Goal: Task Accomplishment & Management: Manage account settings

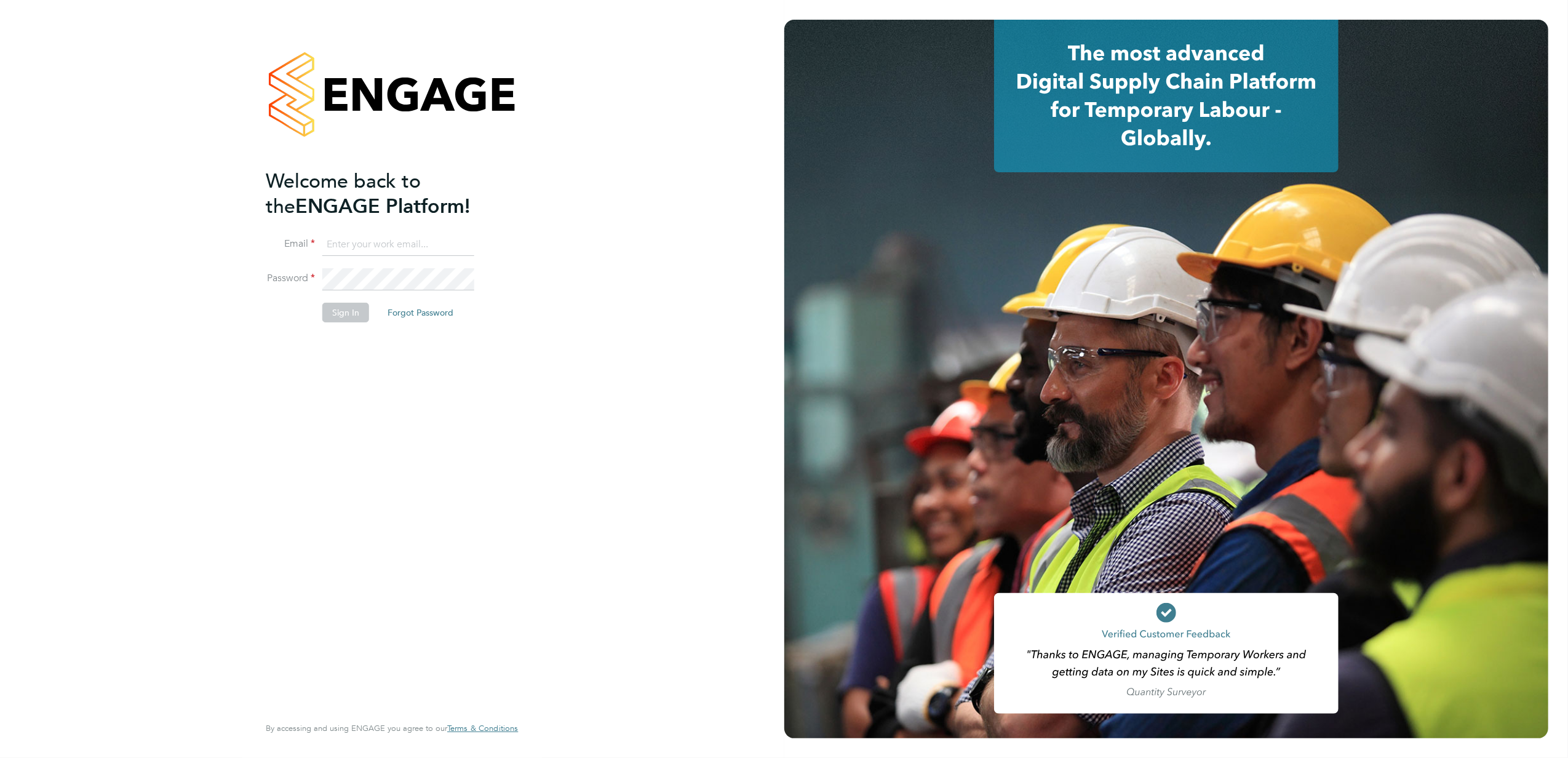
type input "jana.venizelou@vgcgroup.co.uk"
click at [337, 319] on button "Sign In" at bounding box center [345, 313] width 47 height 20
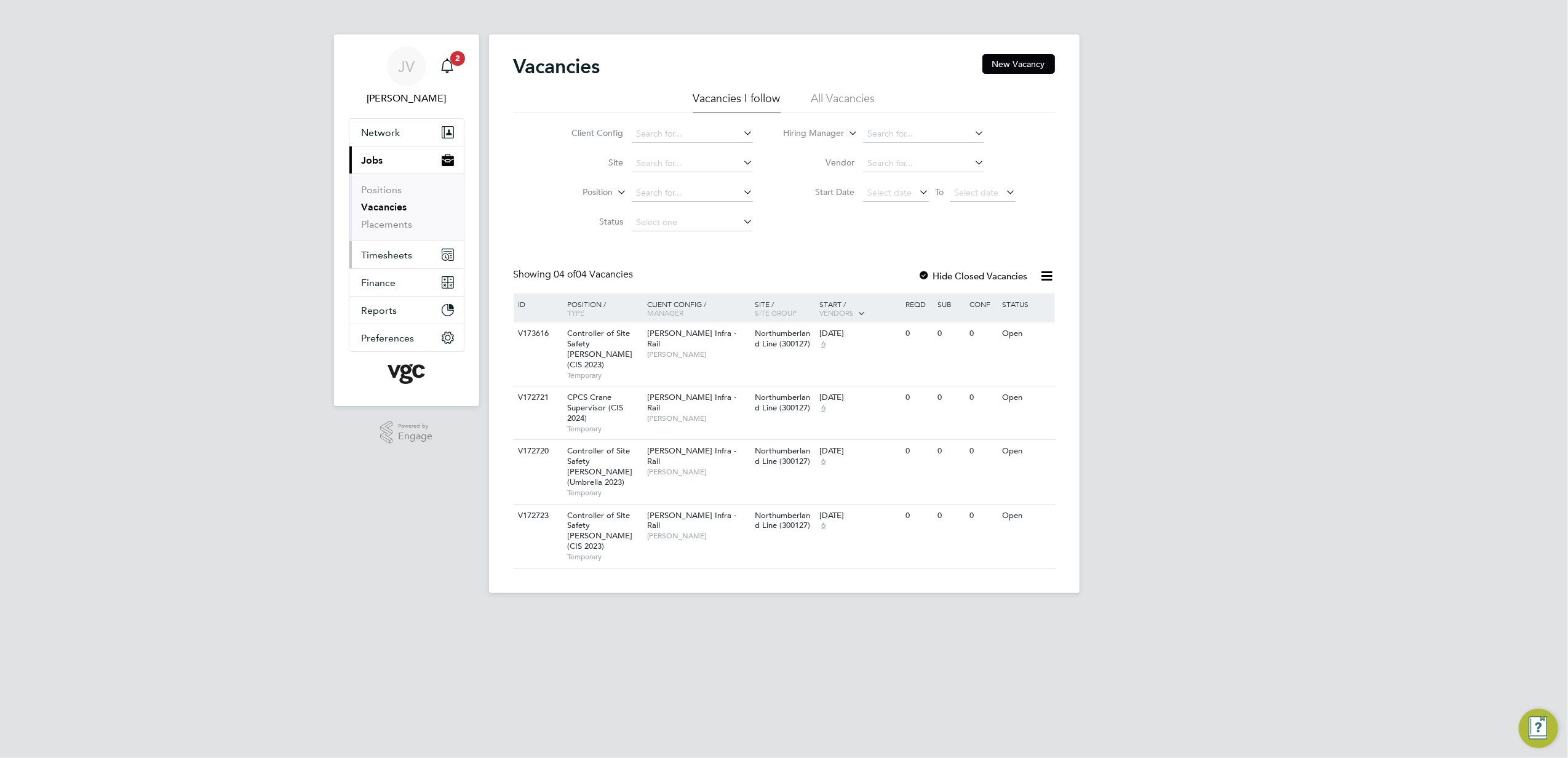
click at [408, 259] on span "Timesheets" at bounding box center [387, 255] width 51 height 12
click at [394, 217] on link "Timesheets" at bounding box center [387, 218] width 51 height 12
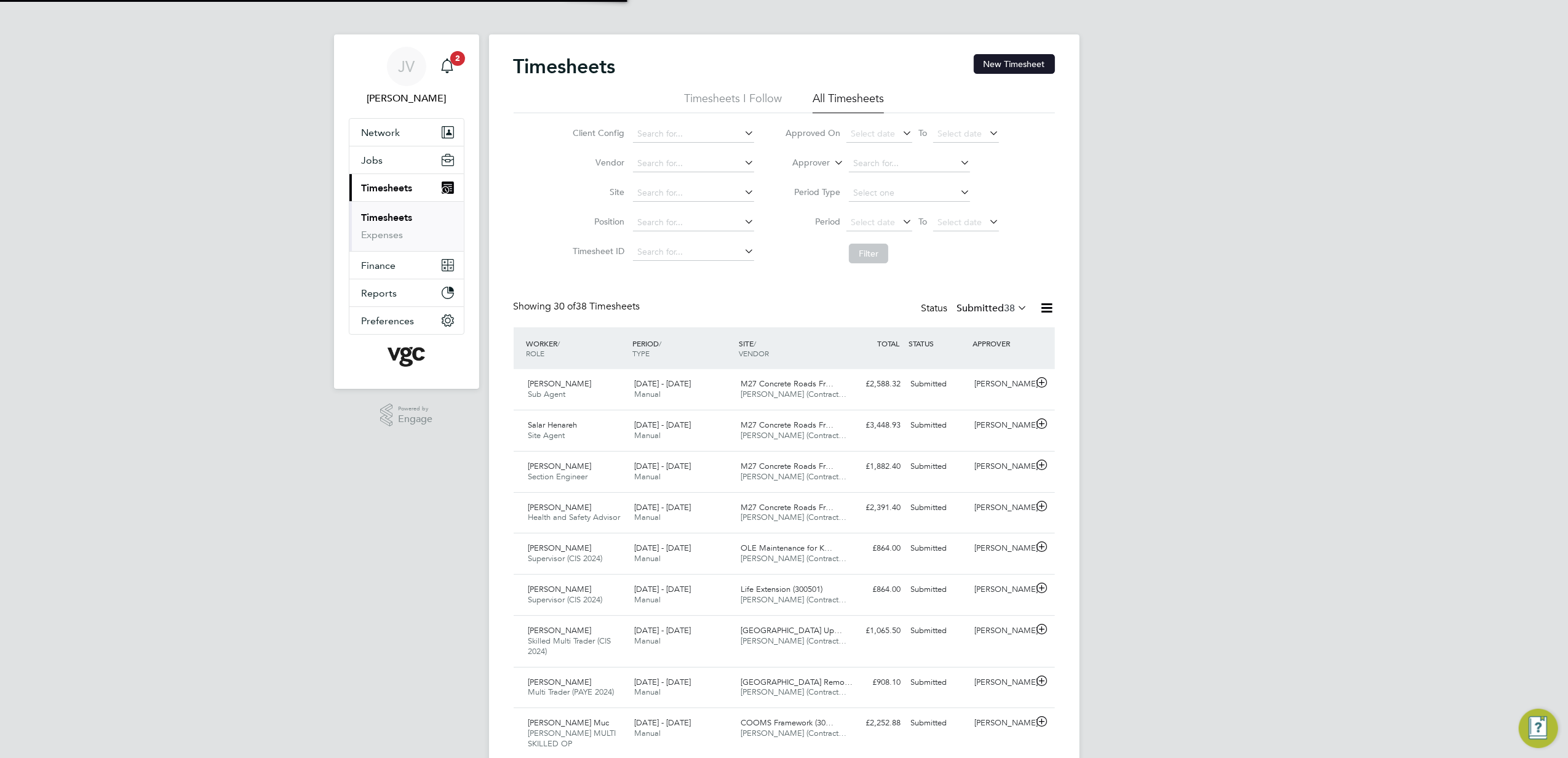
click at [1021, 62] on button "New Timesheet" at bounding box center [1015, 64] width 81 height 20
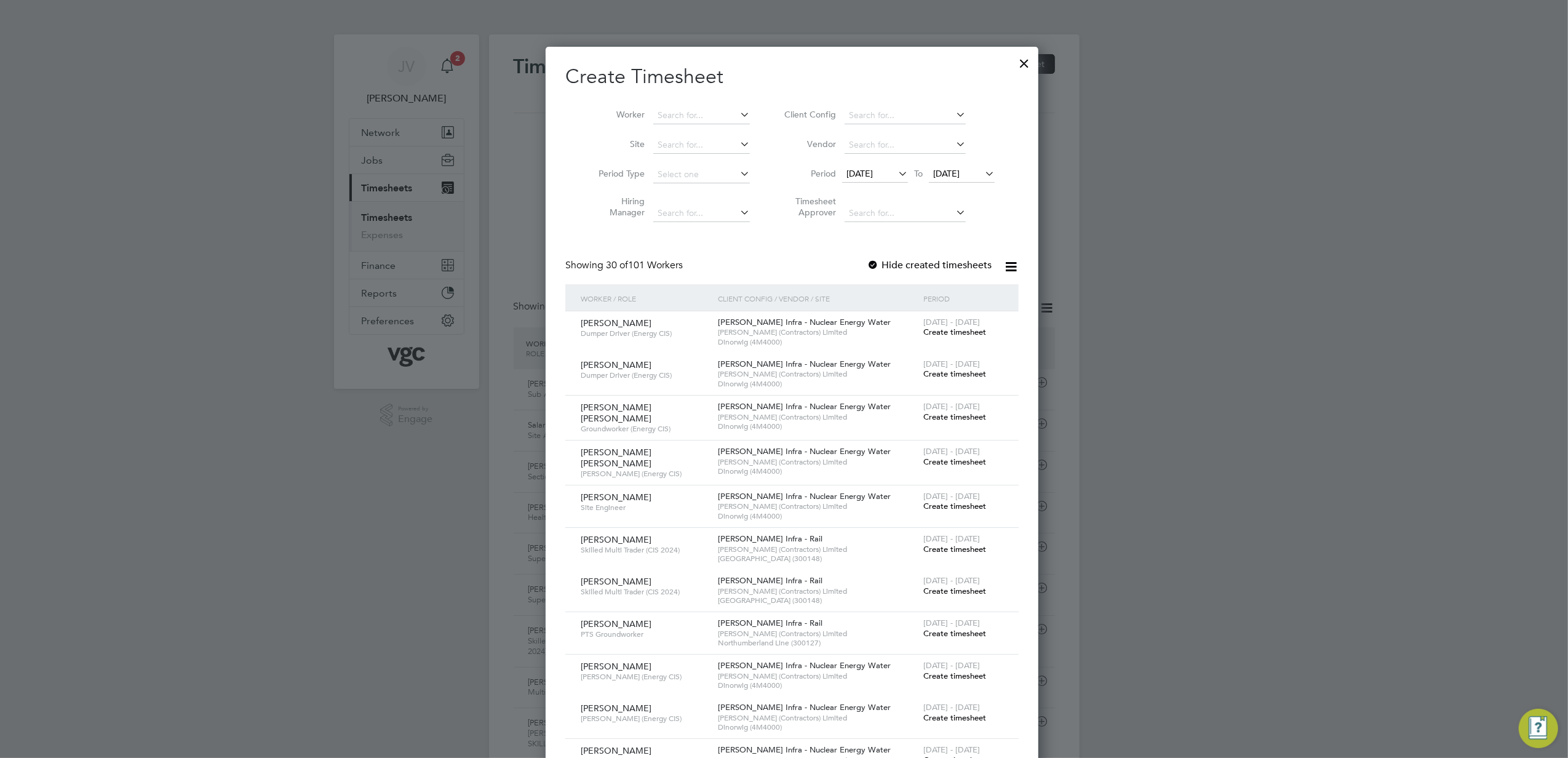
click at [865, 166] on span "[DATE]" at bounding box center [875, 174] width 66 height 16
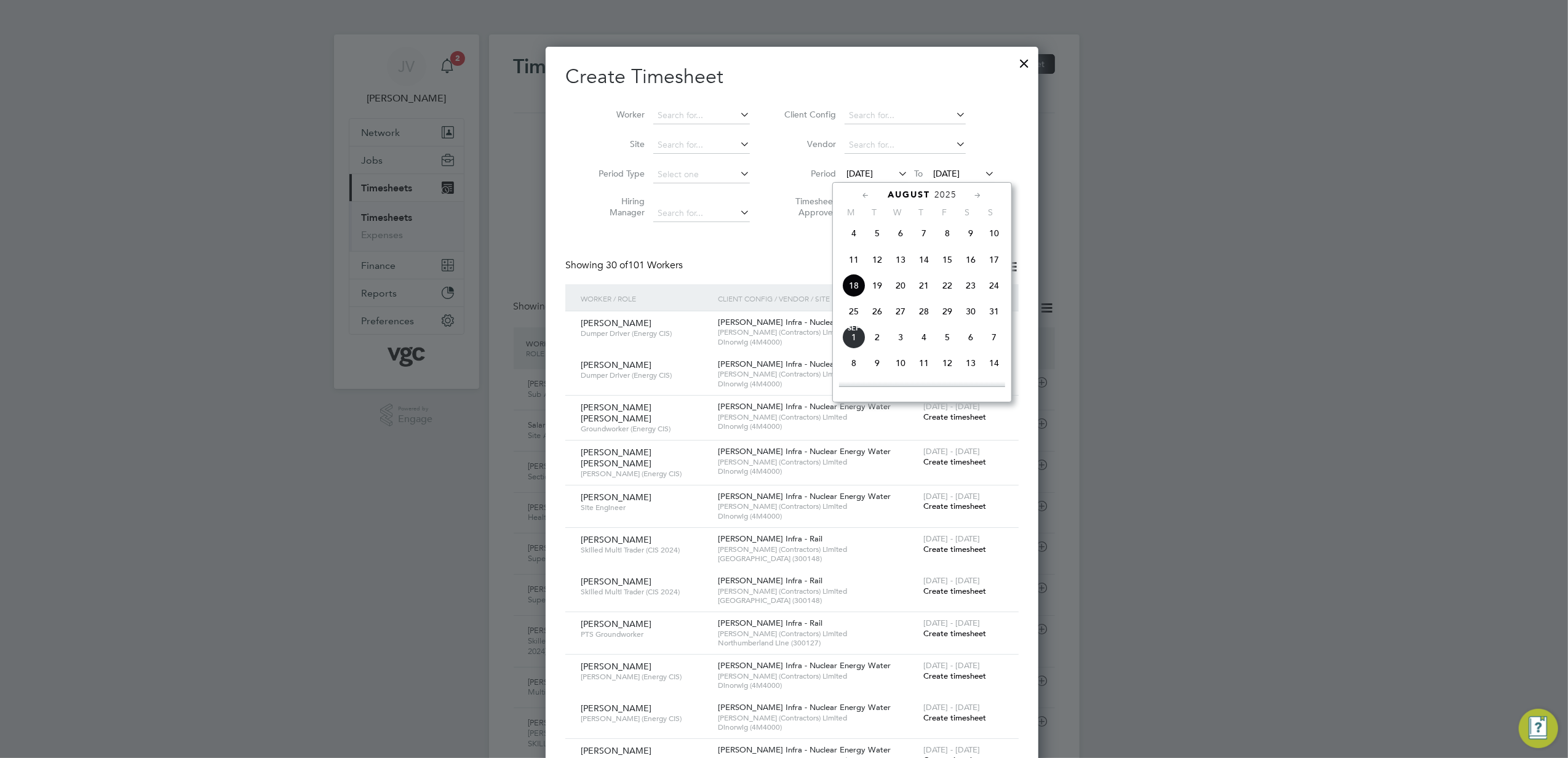
click at [970, 293] on span "23" at bounding box center [971, 286] width 24 height 24
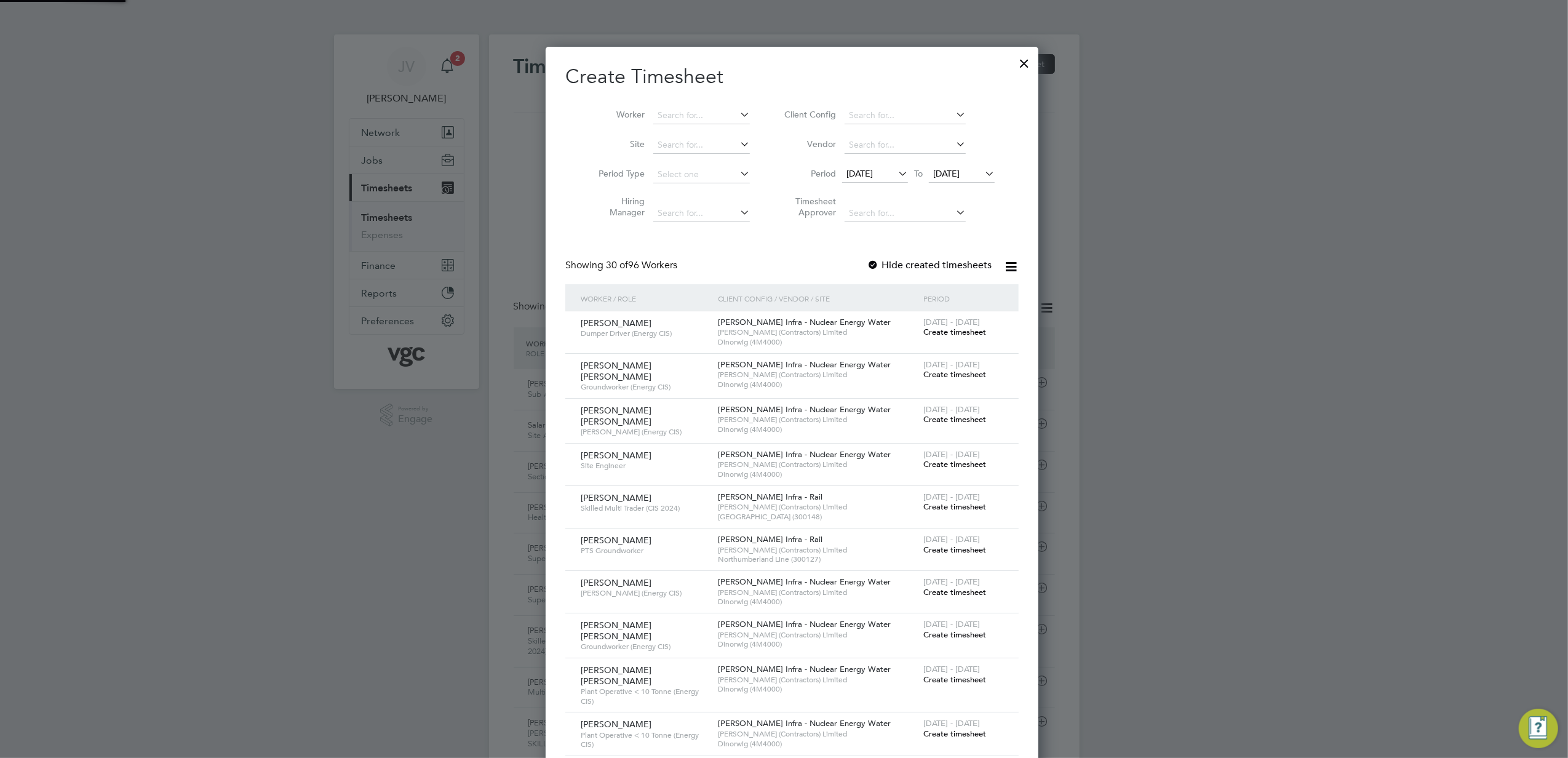
click at [956, 176] on span "[DATE]" at bounding box center [947, 173] width 26 height 11
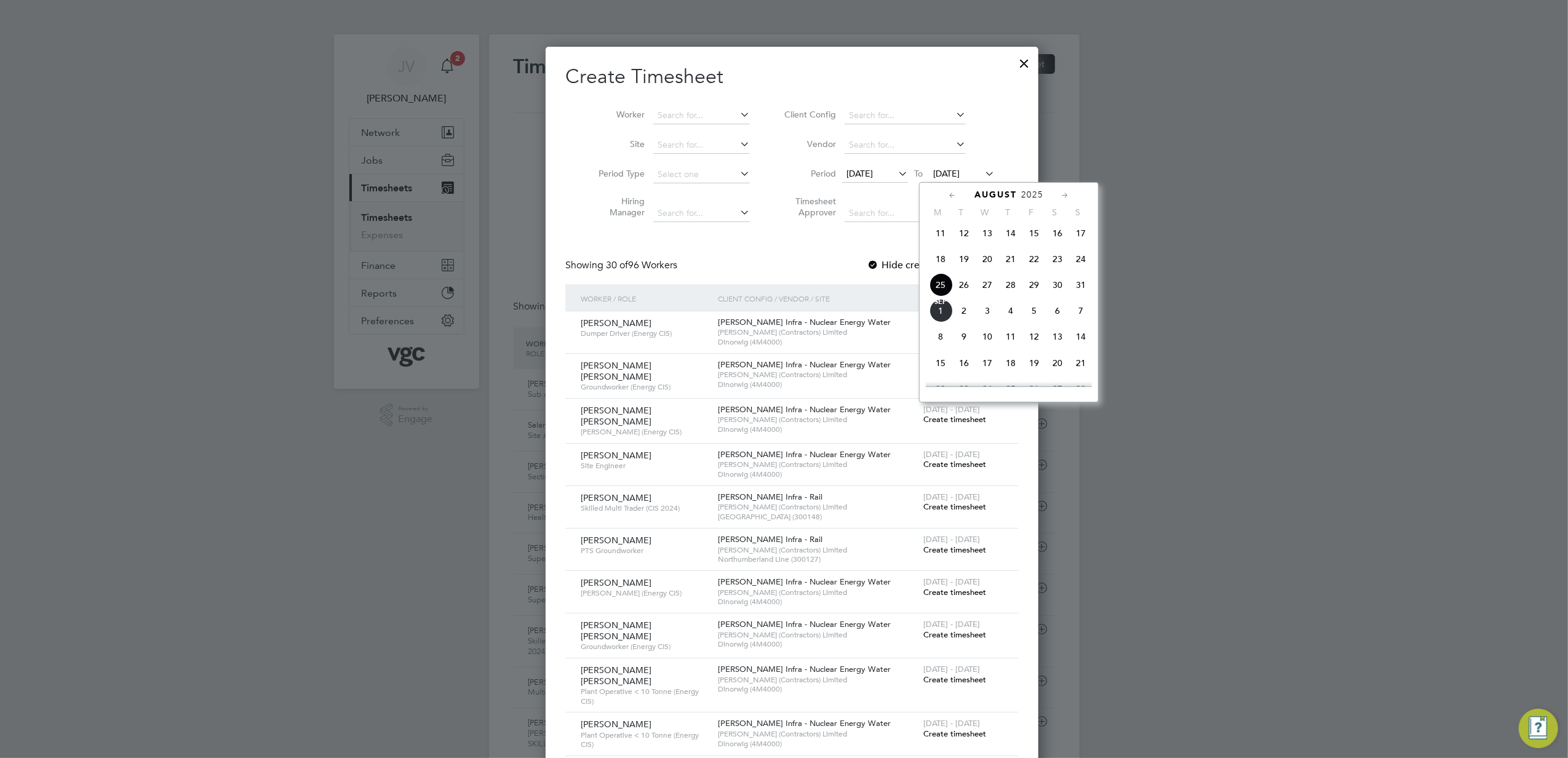
click at [1029, 294] on span "29" at bounding box center [1034, 285] width 24 height 24
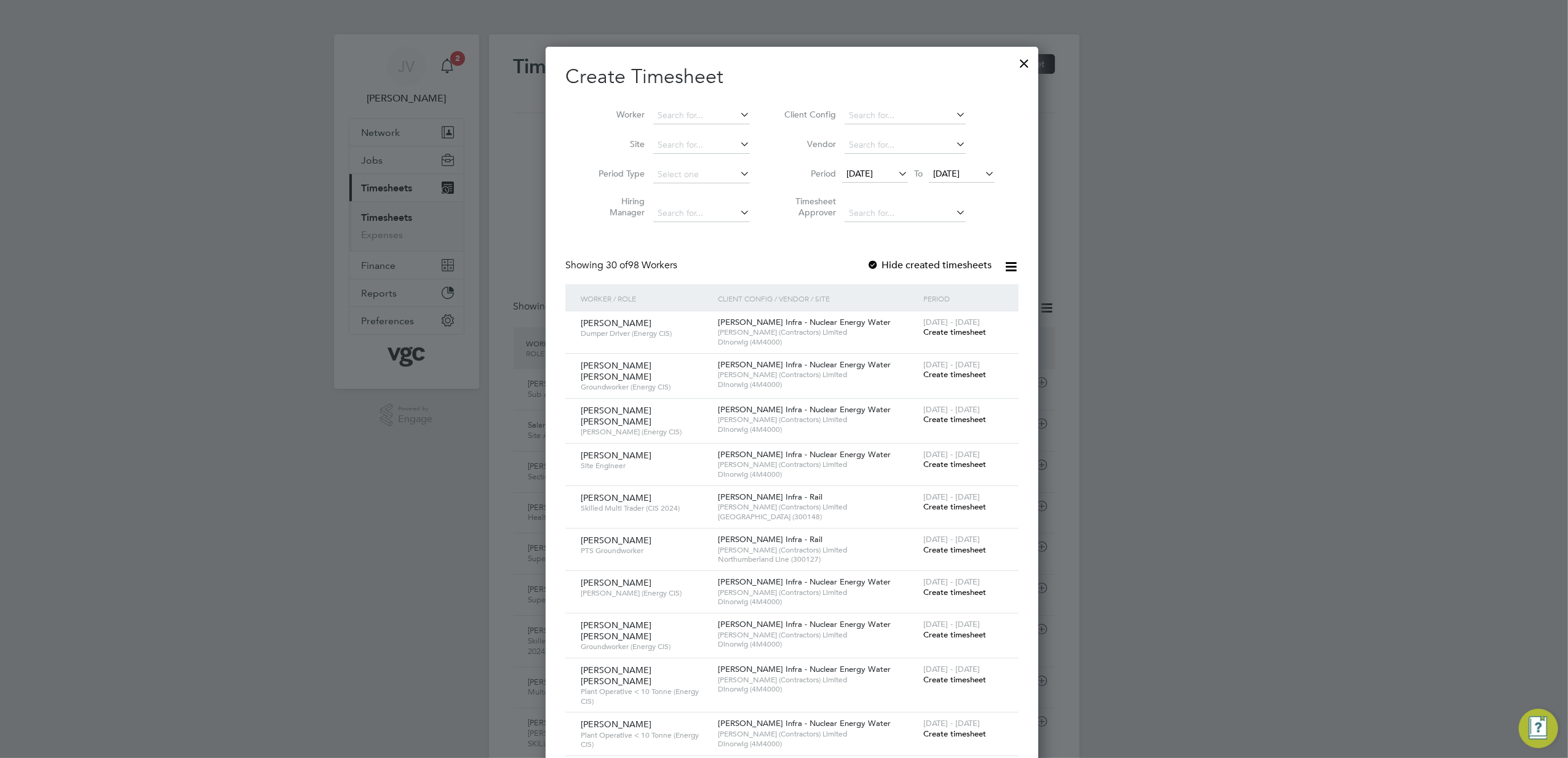
click at [960, 170] on span "[DATE]" at bounding box center [947, 173] width 26 height 11
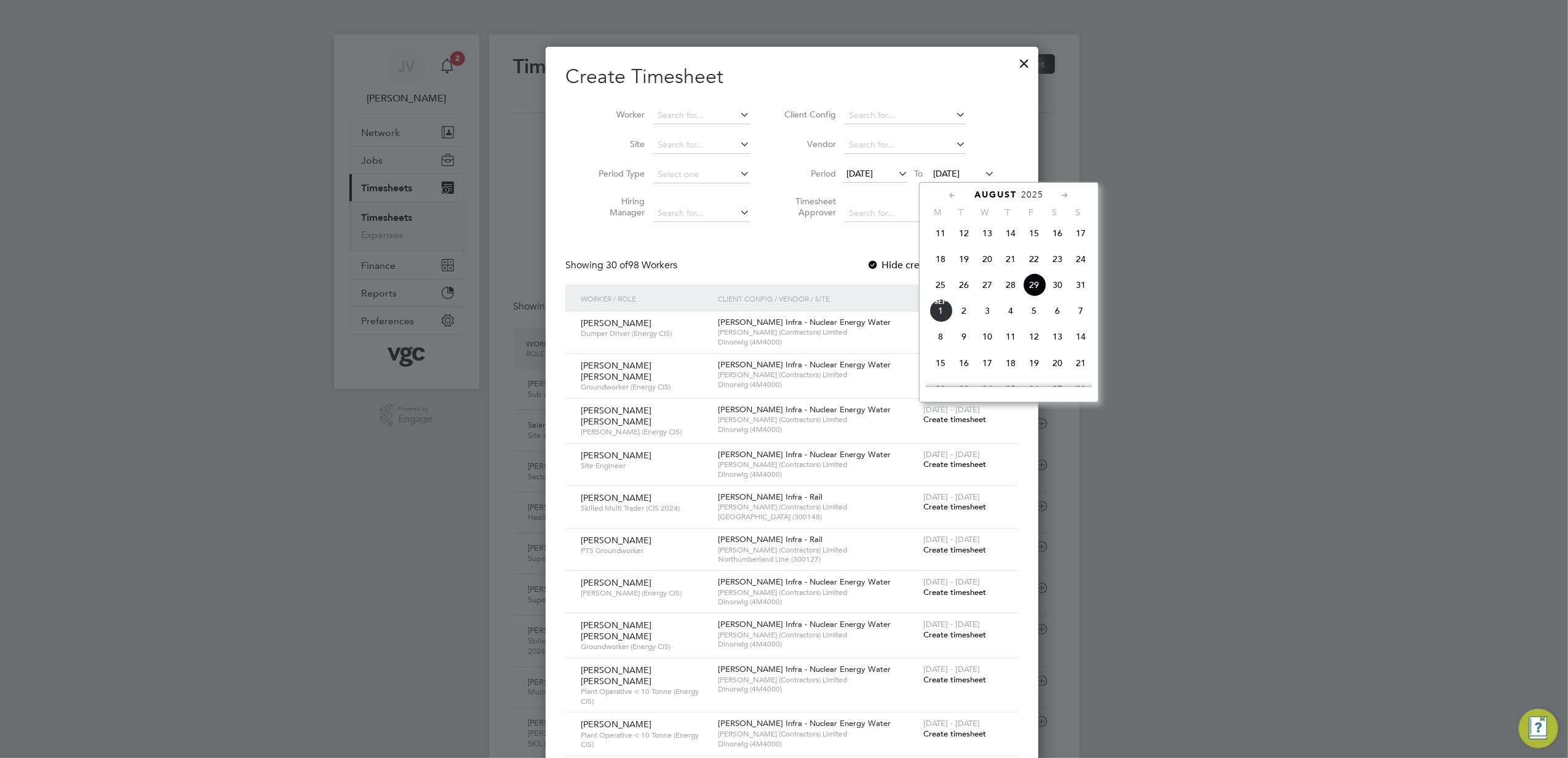
click at [1034, 264] on span "22" at bounding box center [1034, 259] width 24 height 24
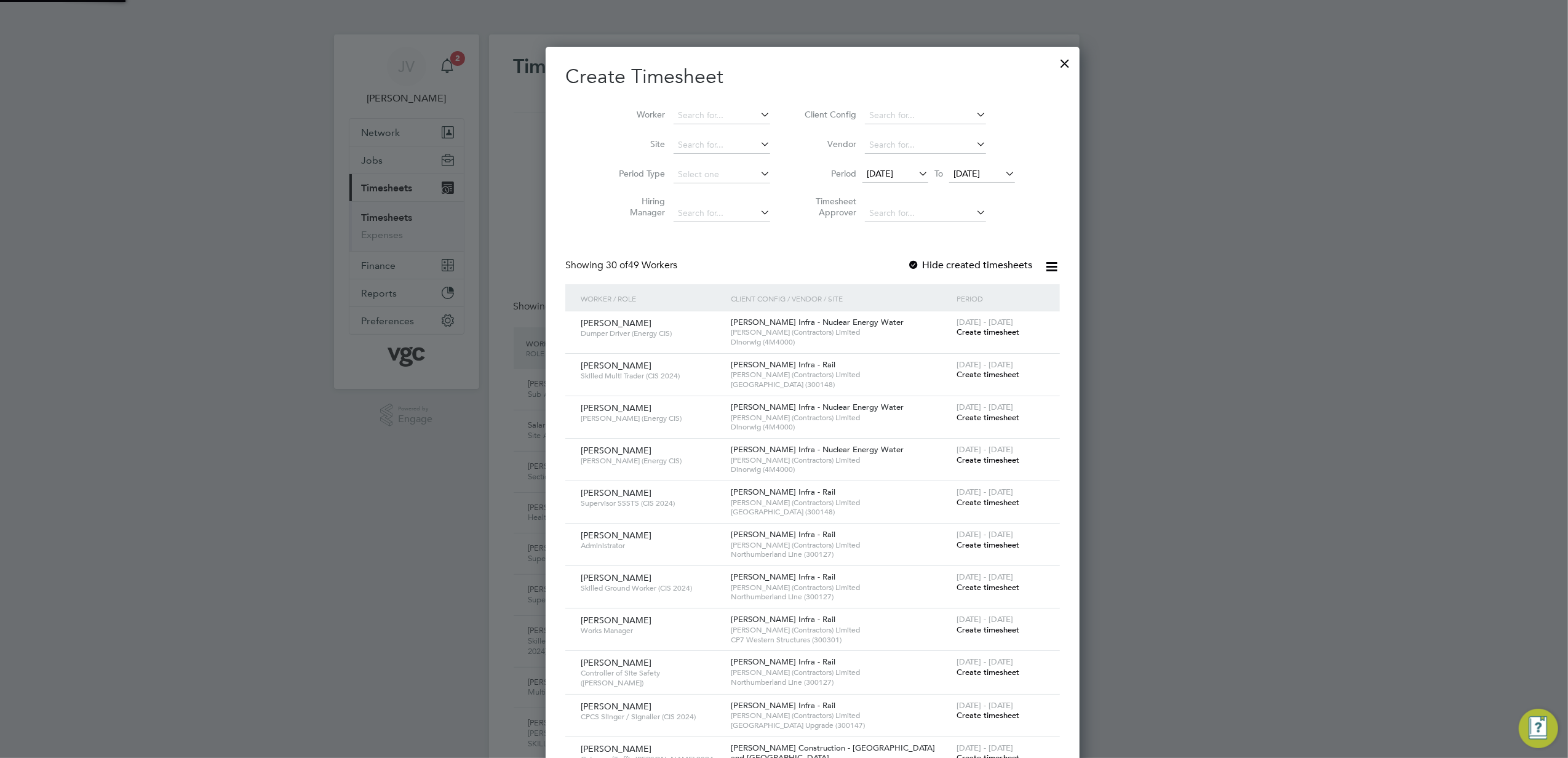
click at [956, 175] on span "[DATE]" at bounding box center [967, 173] width 26 height 11
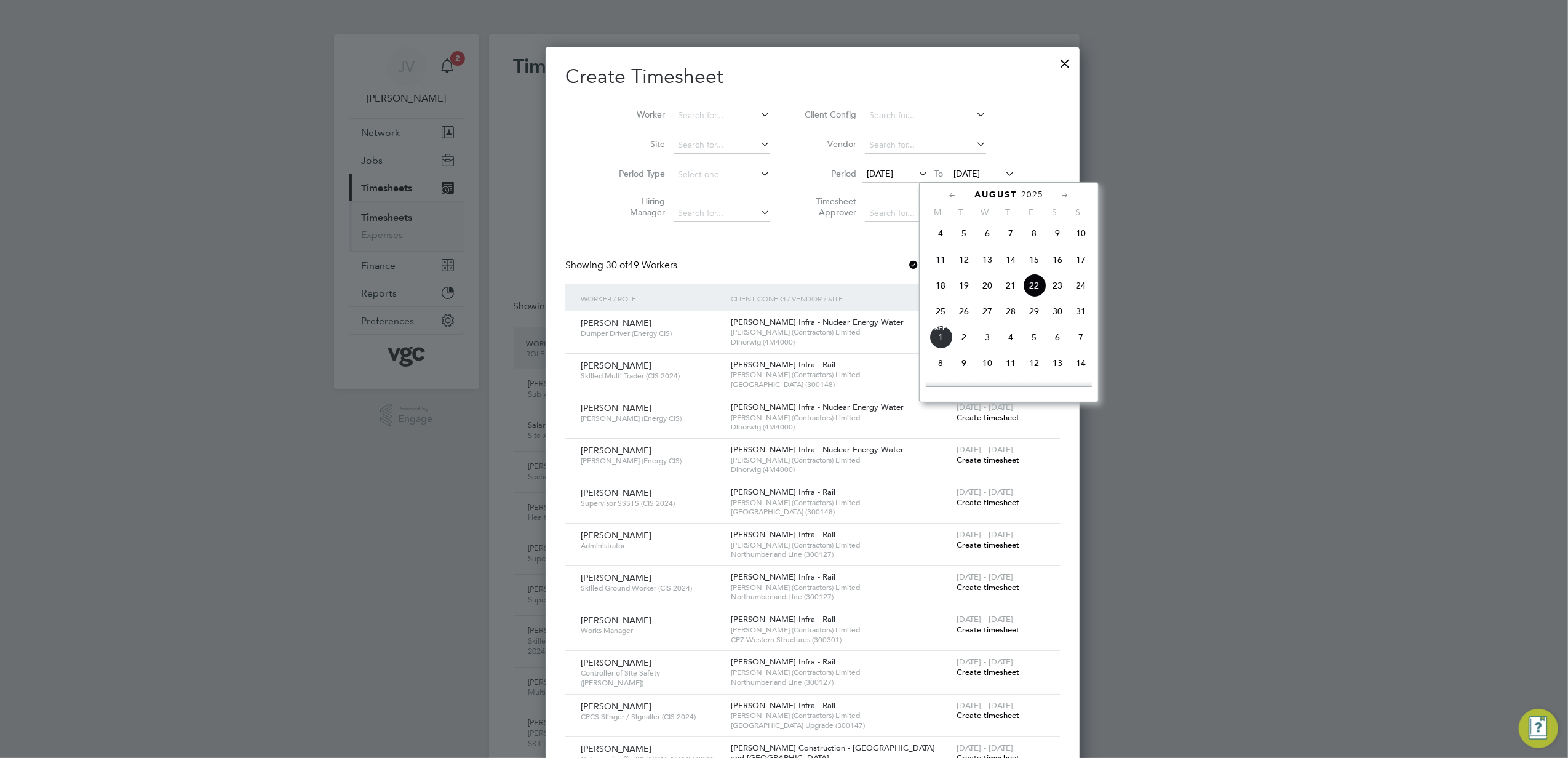
click at [1005, 315] on span "28" at bounding box center [1011, 311] width 24 height 24
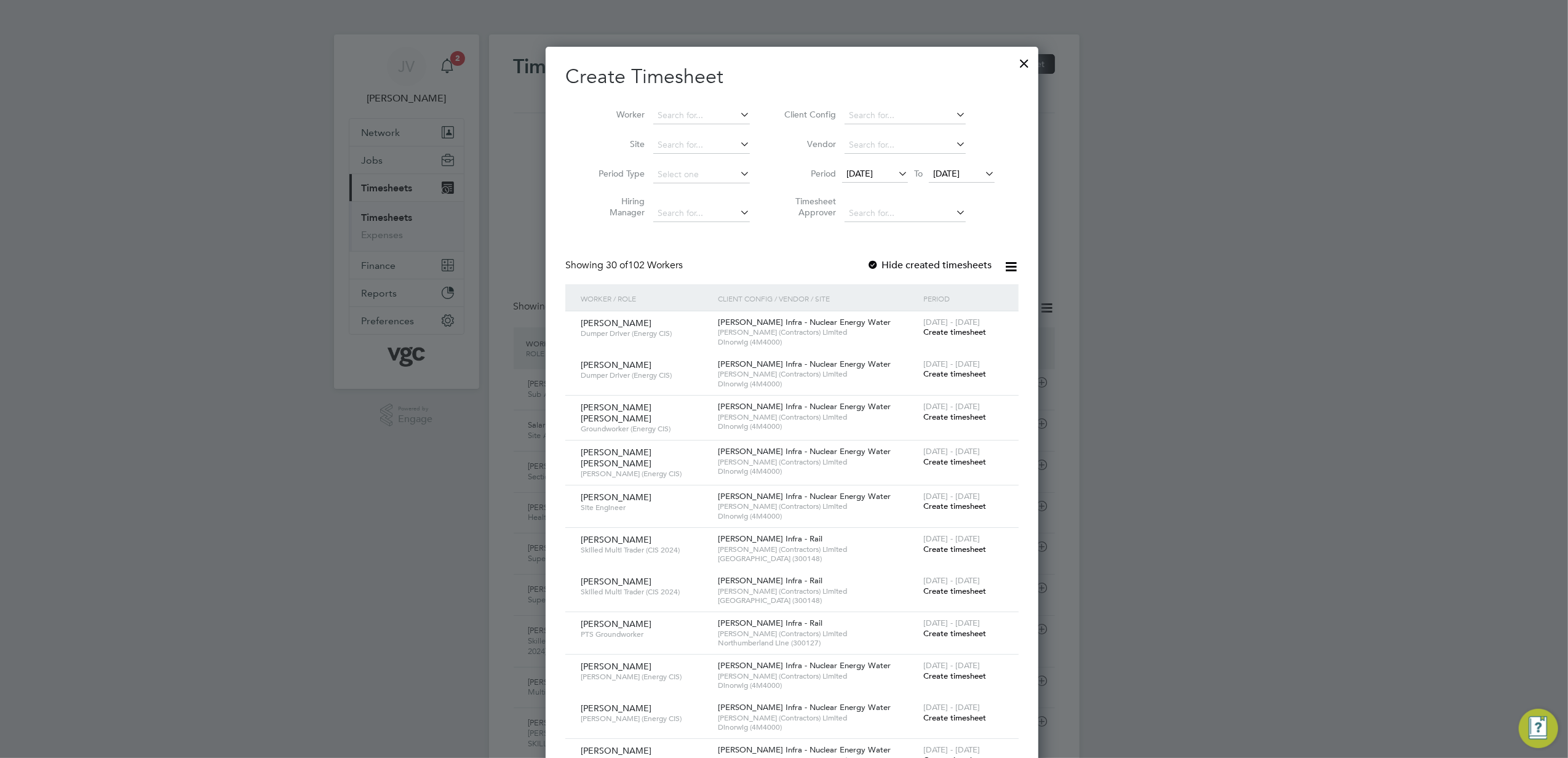
click at [873, 175] on span "[DATE]" at bounding box center [859, 173] width 26 height 11
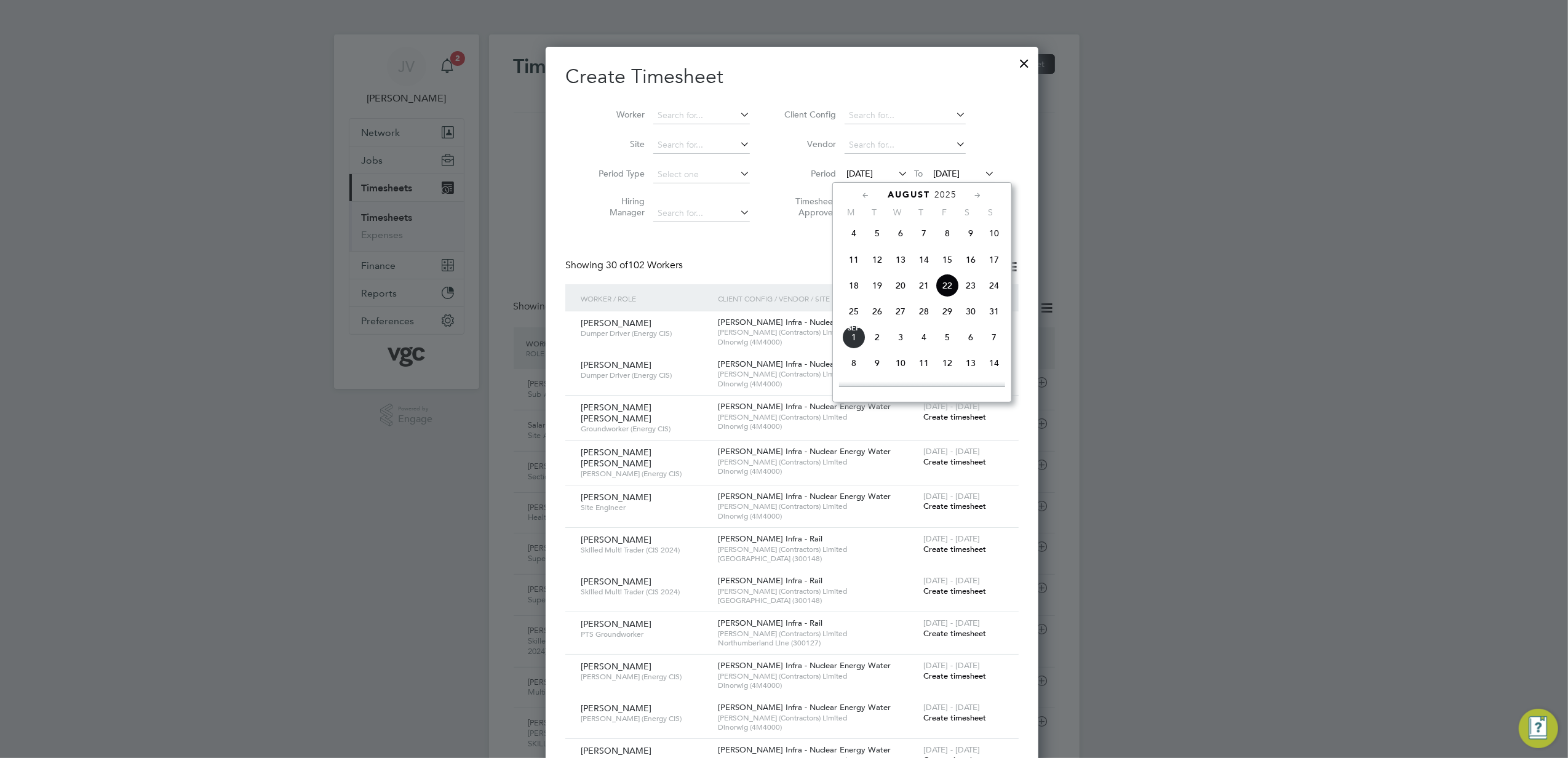
click at [966, 291] on span "23" at bounding box center [971, 286] width 24 height 24
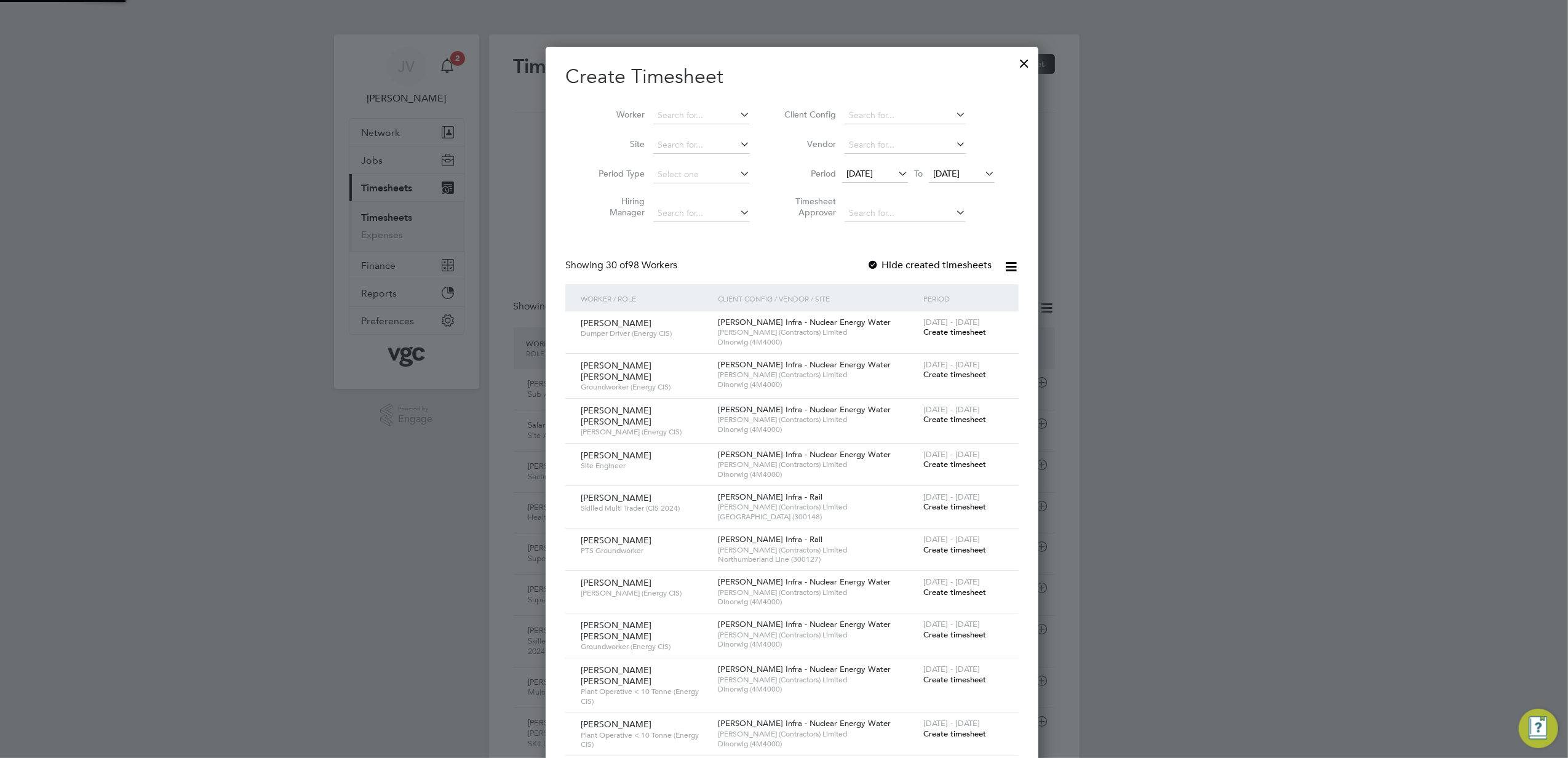
click at [955, 168] on span "[DATE]" at bounding box center [947, 173] width 26 height 11
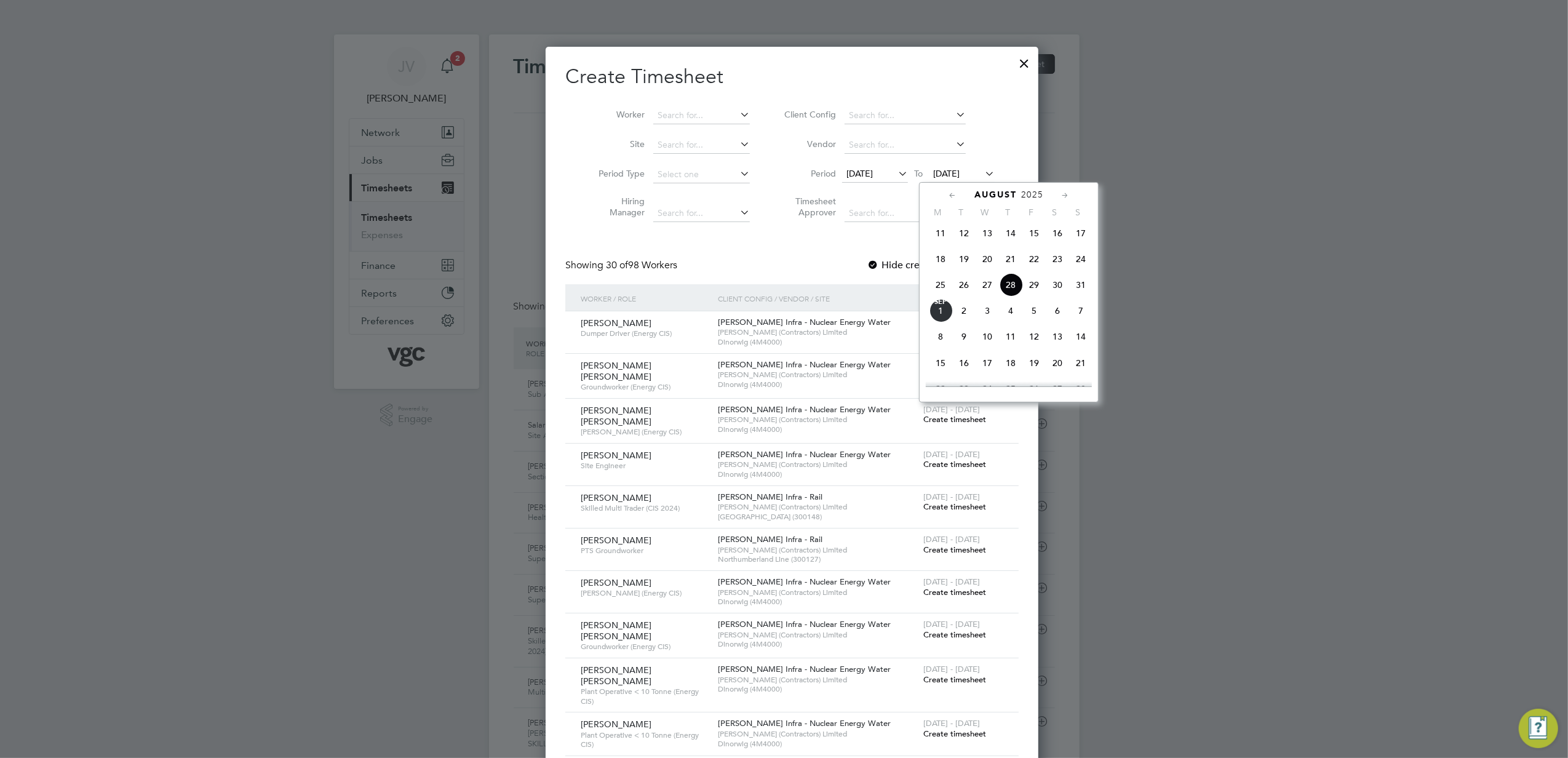
click at [1037, 291] on span "29" at bounding box center [1034, 285] width 24 height 24
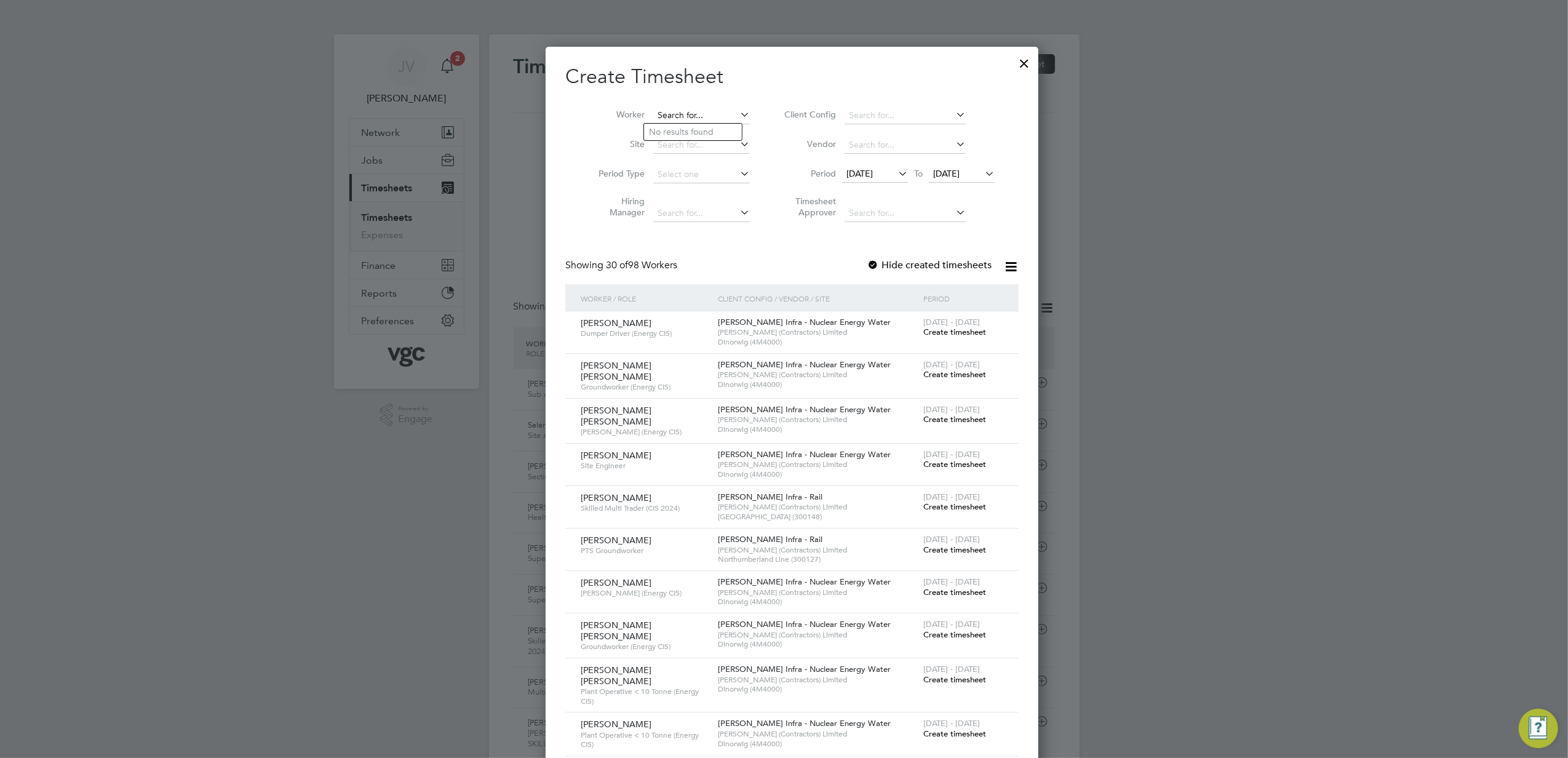
click at [663, 111] on input at bounding box center [701, 115] width 96 height 17
paste input "[PERSON_NAME]"
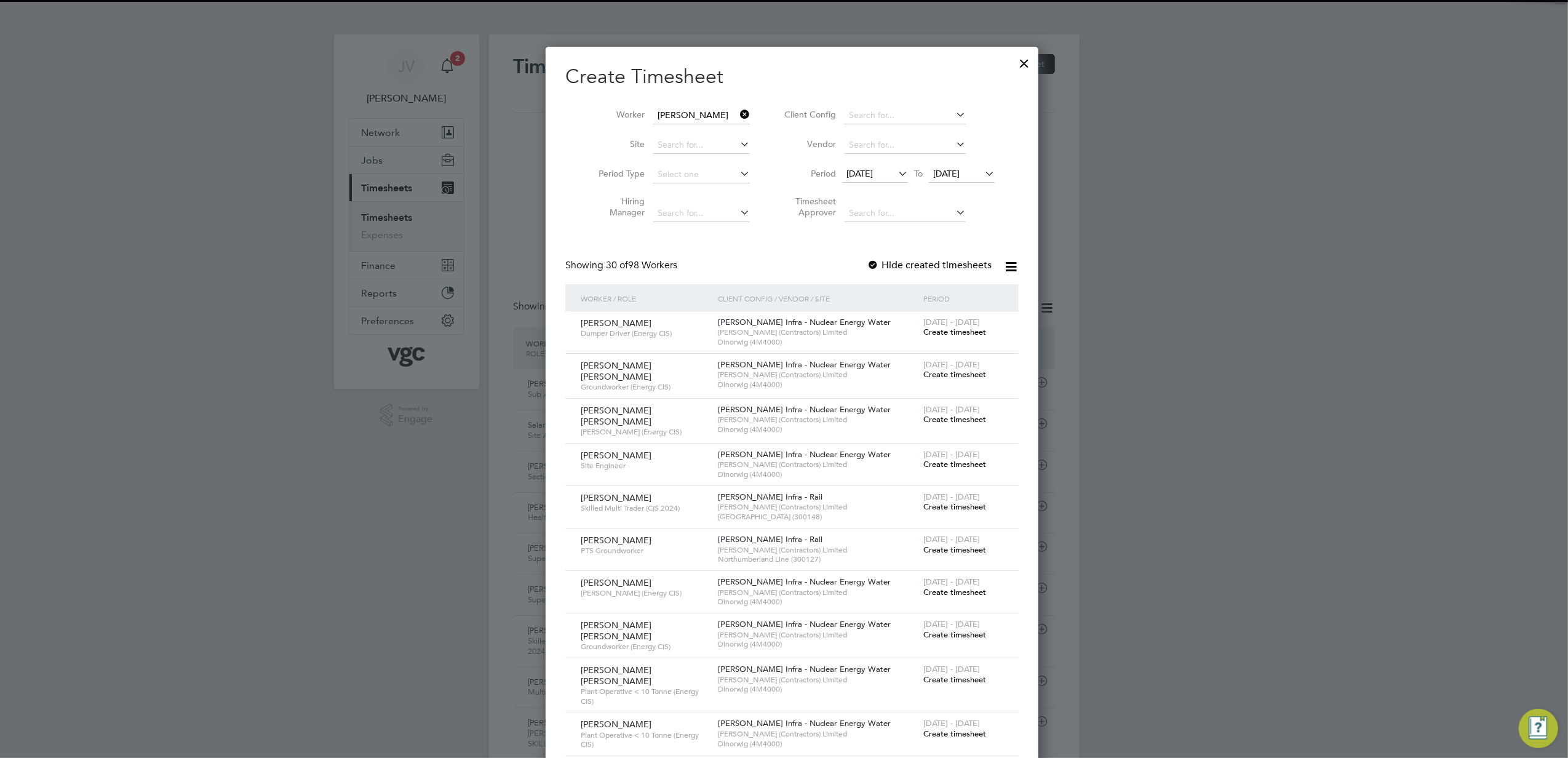
click at [701, 129] on li "[PERSON_NAME] Tomos [PERSON_NAME]" at bounding box center [733, 132] width 177 height 16
type input "[PERSON_NAME] Tomos [PERSON_NAME]"
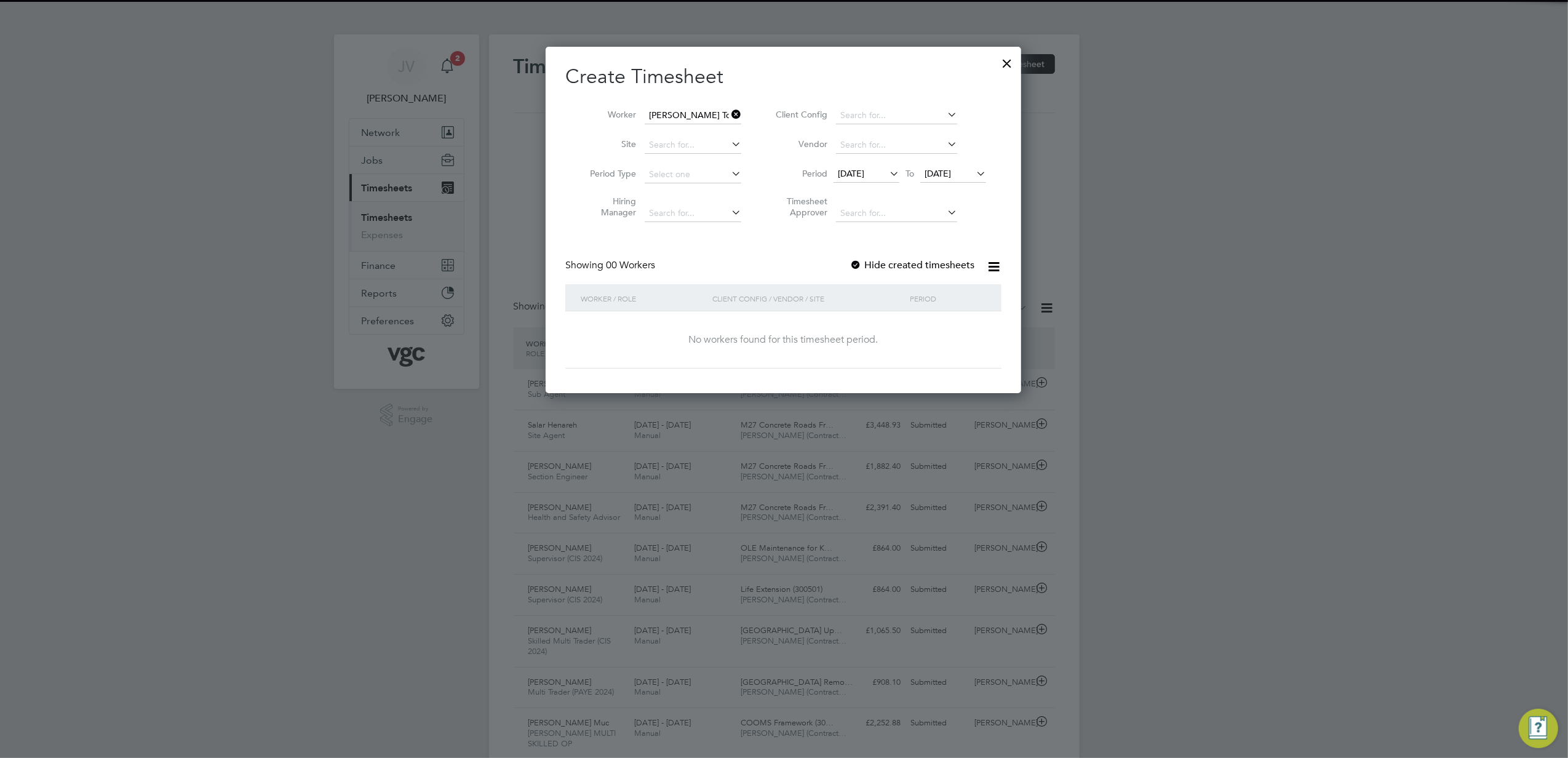
click at [869, 267] on label "Hide created timesheets" at bounding box center [912, 265] width 125 height 12
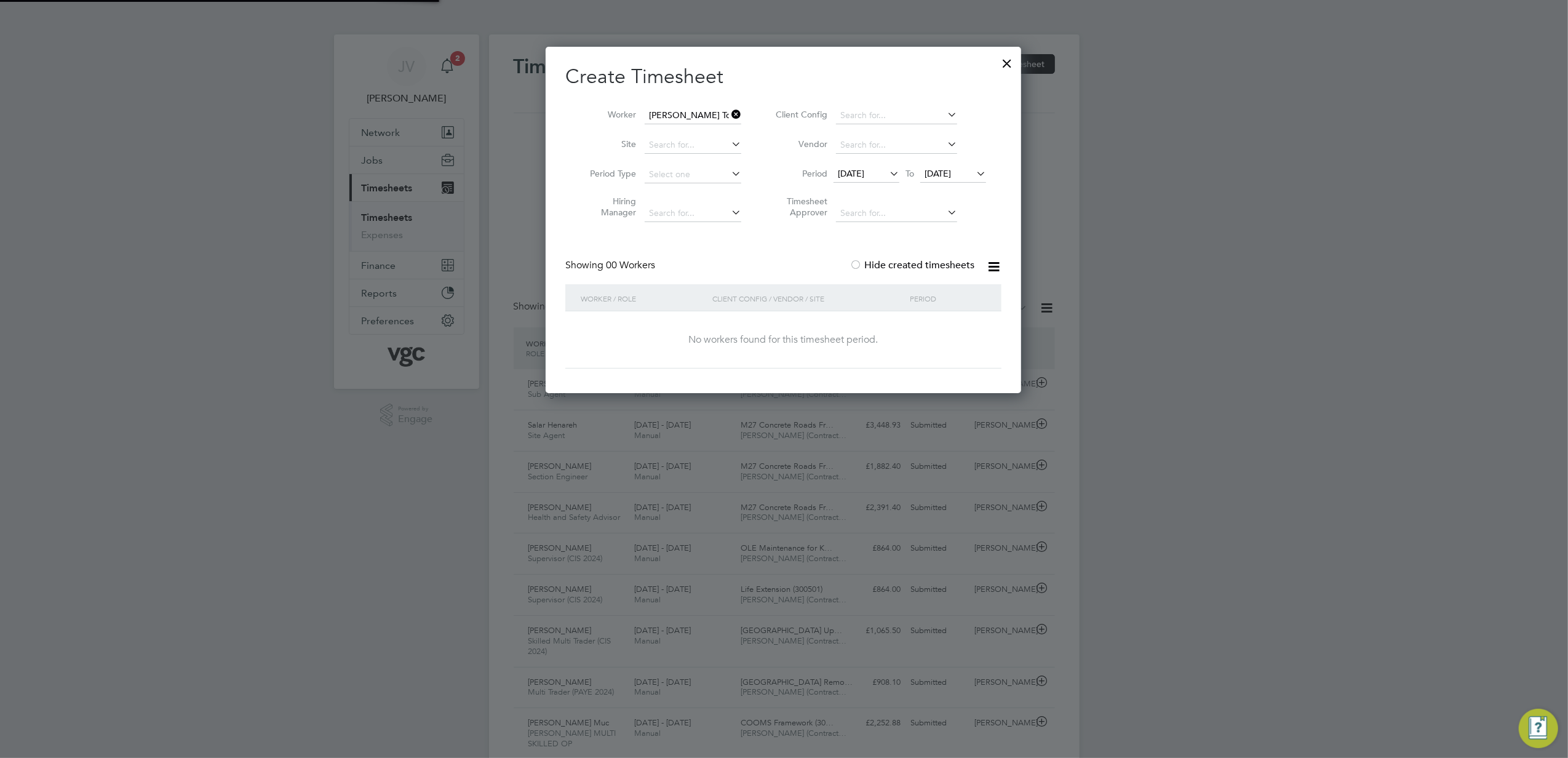
click at [867, 267] on label "Hide created timesheets" at bounding box center [912, 265] width 125 height 12
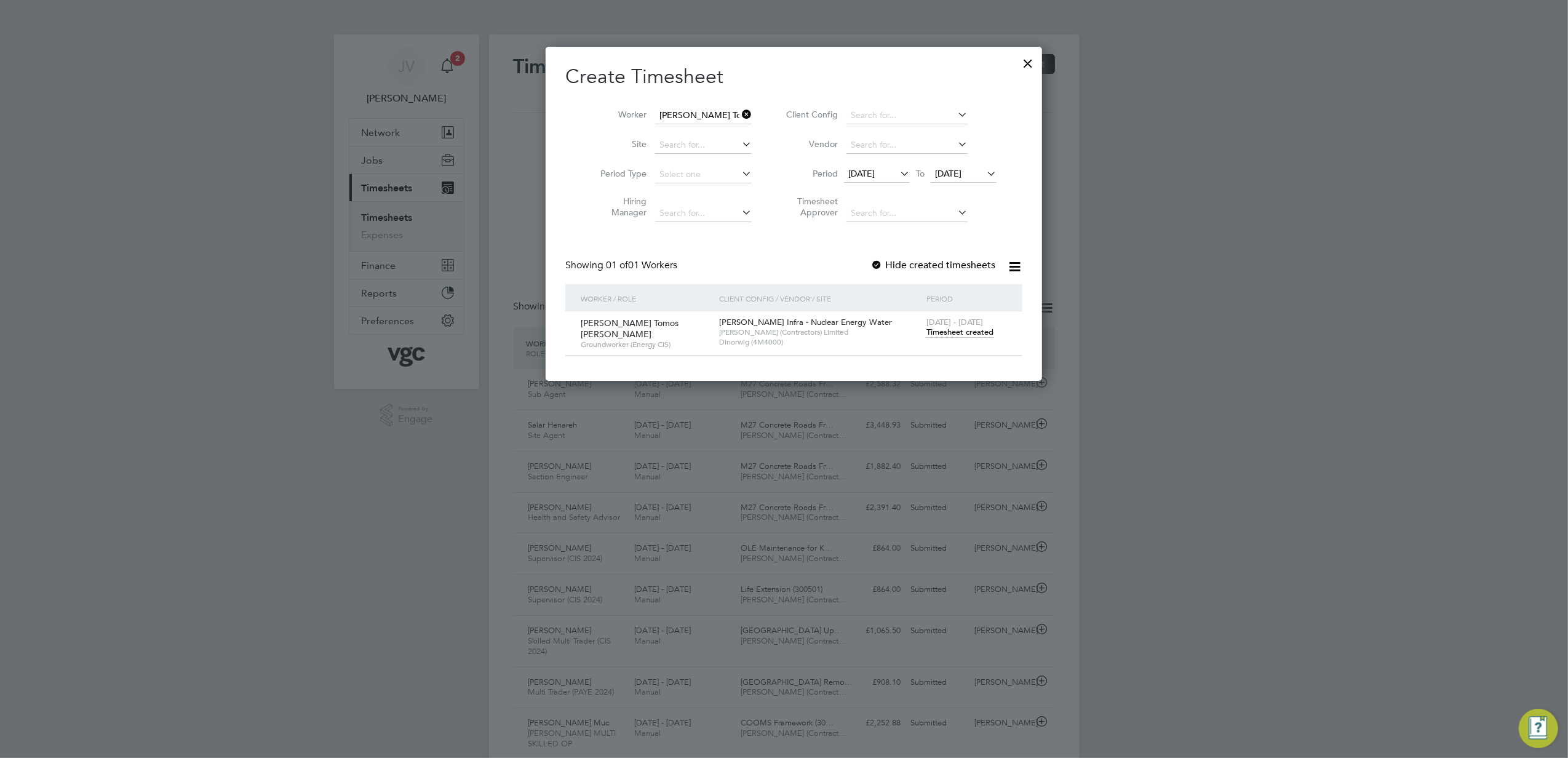
click at [960, 335] on span "Timesheet created" at bounding box center [960, 332] width 67 height 11
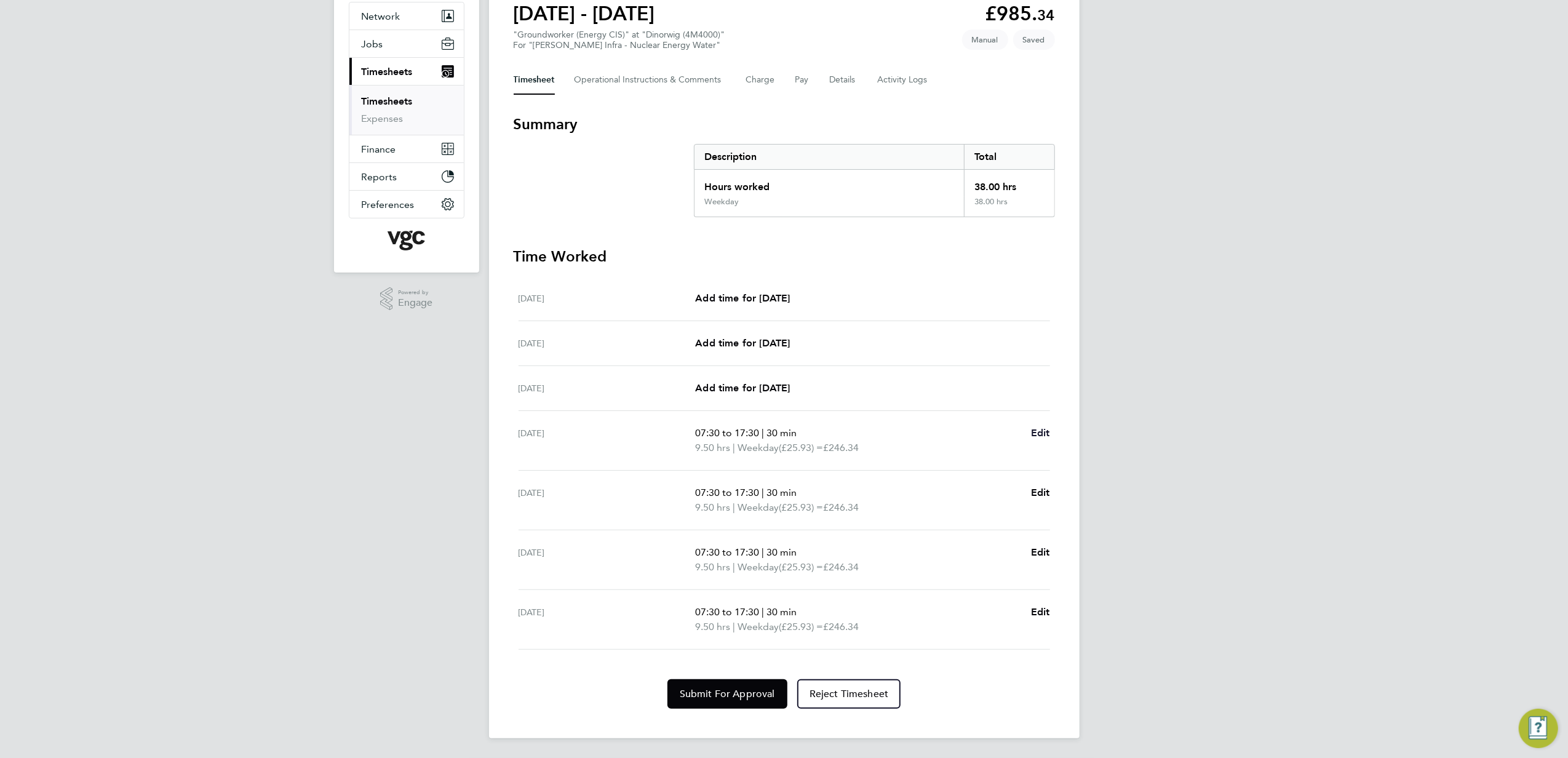
click at [1041, 438] on link "Edit" at bounding box center [1040, 433] width 19 height 15
select select "30"
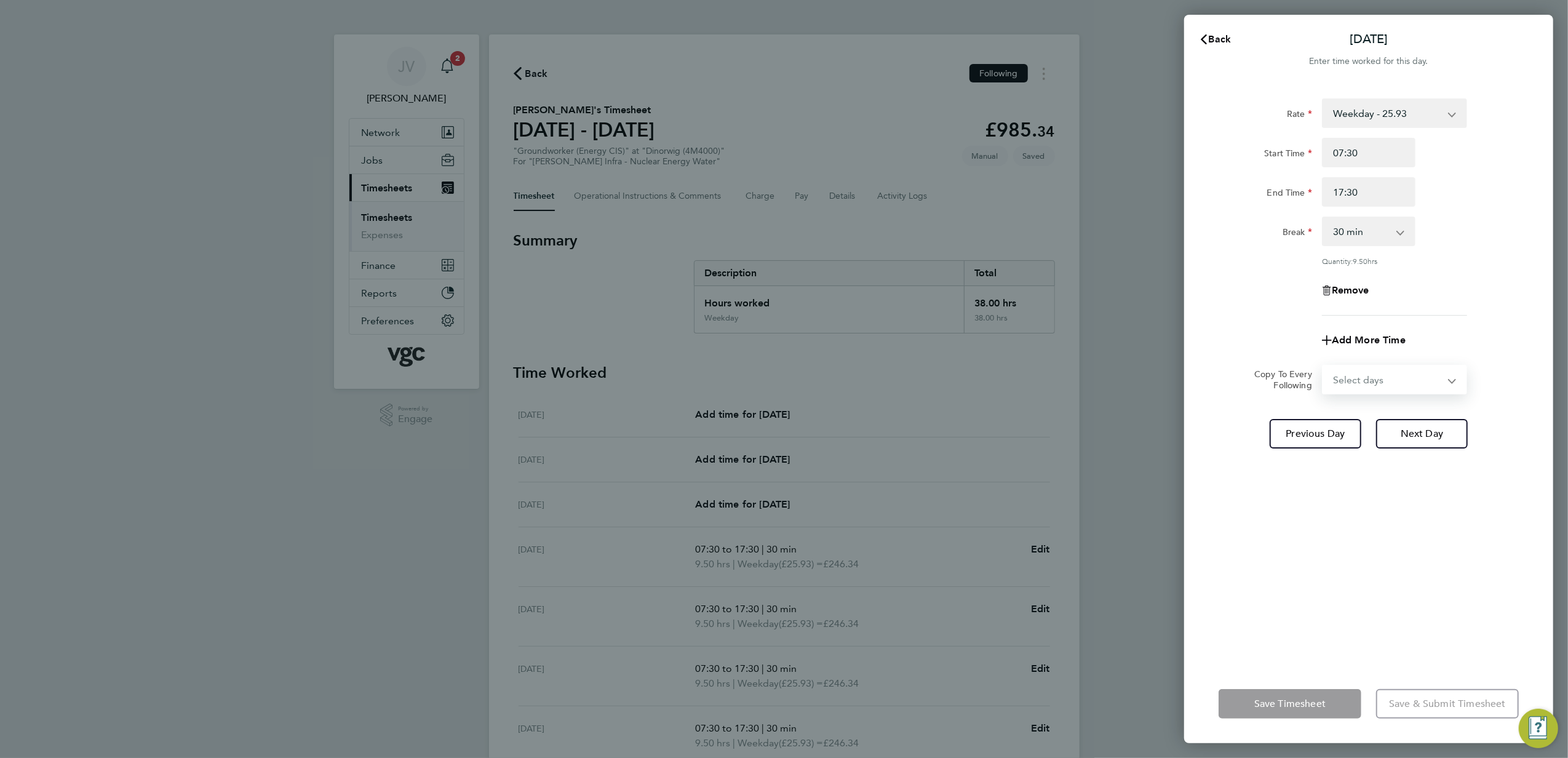
click at [1386, 370] on select "Select days Day [DATE] [DATE] [DATE]" at bounding box center [1388, 379] width 129 height 27
click at [1389, 336] on span "Add More Time" at bounding box center [1369, 340] width 74 height 12
select select "null"
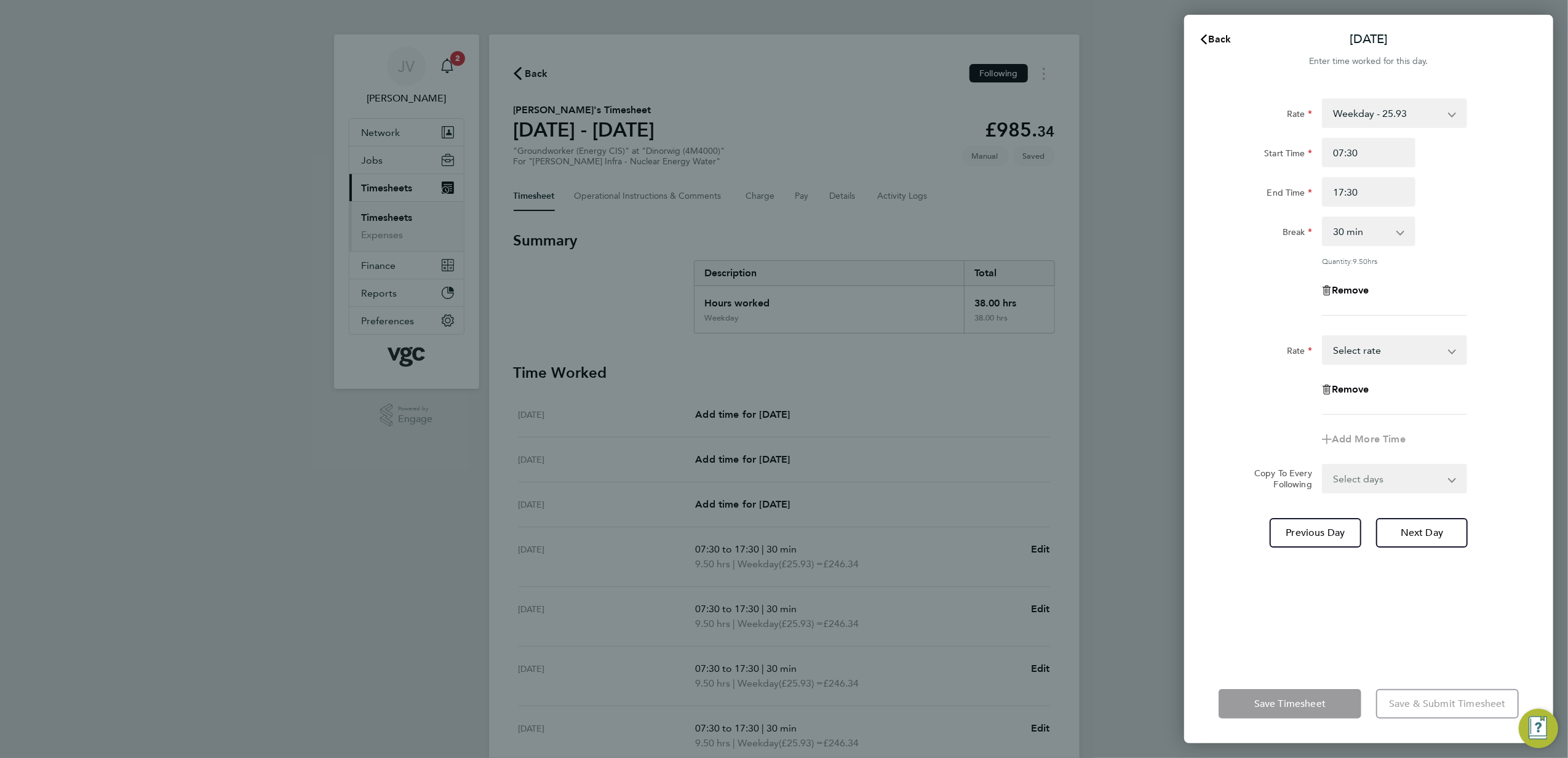
click at [1360, 353] on select "BONUS - 160.00 Weekday - 25.93 Bank Holiday (exc Christmas) - 45.38 Weekends - …" at bounding box center [1387, 349] width 128 height 27
click at [1356, 392] on input "Quantity" at bounding box center [1395, 389] width 146 height 30
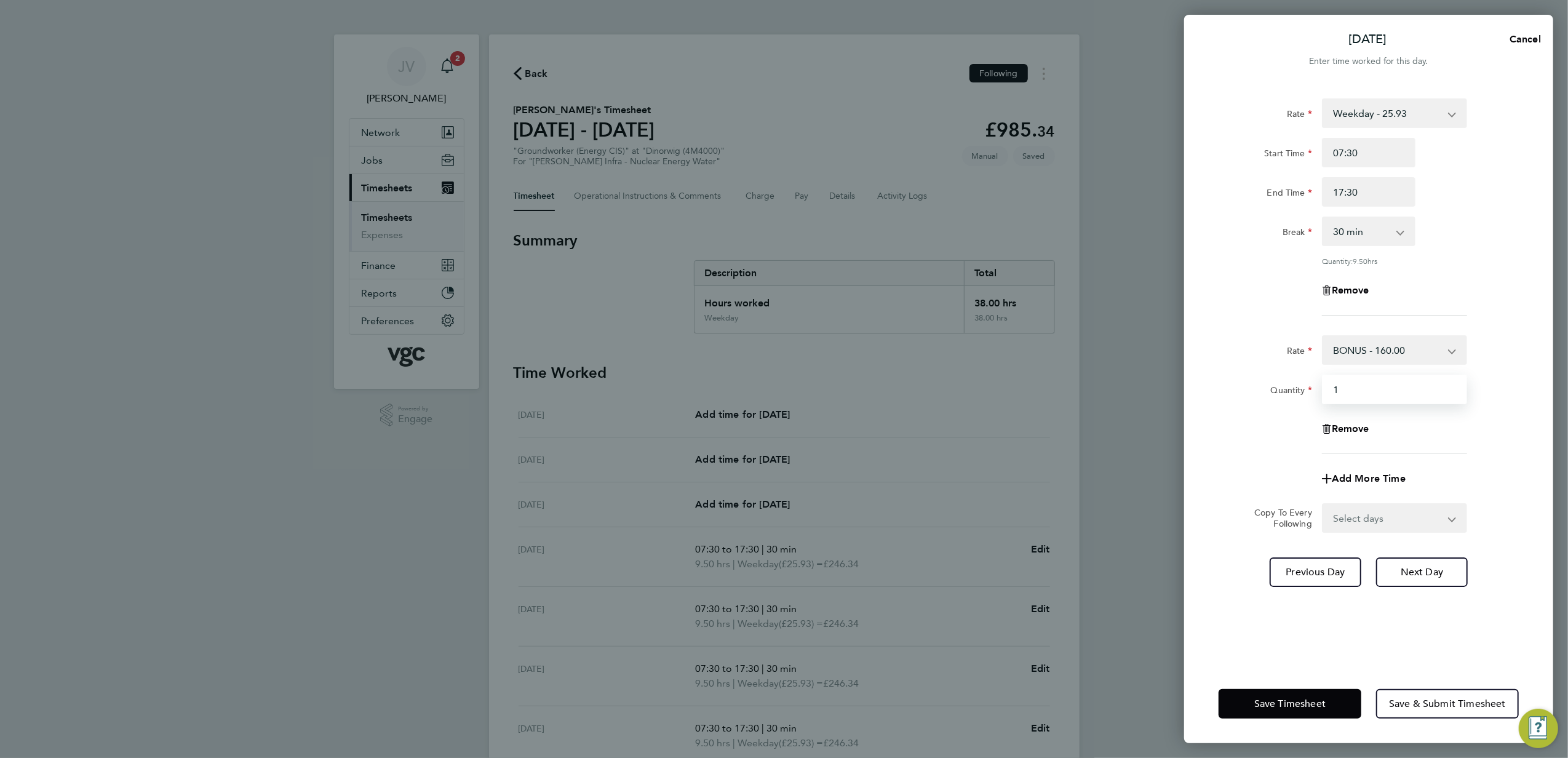
type input "1"
click at [1313, 698] on span "Save Timesheet" at bounding box center [1290, 704] width 71 height 12
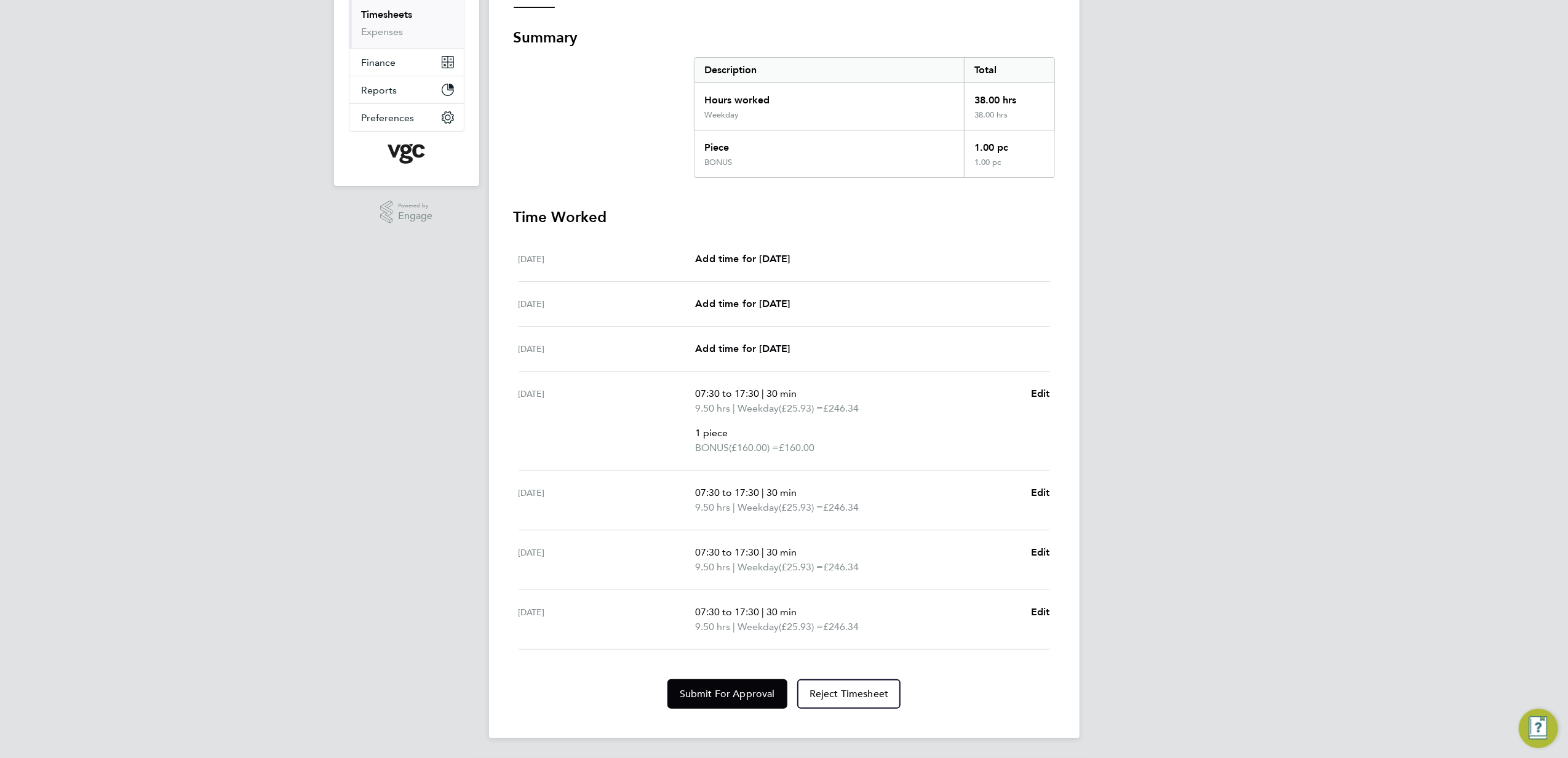
click at [1049, 614] on ul "[DATE] Add time for [DATE] Add time for [DATE] [DATE] Add time for [DATE] Add t…" at bounding box center [785, 443] width 541 height 413
click at [1037, 613] on span "Edit" at bounding box center [1040, 612] width 19 height 12
select select "30"
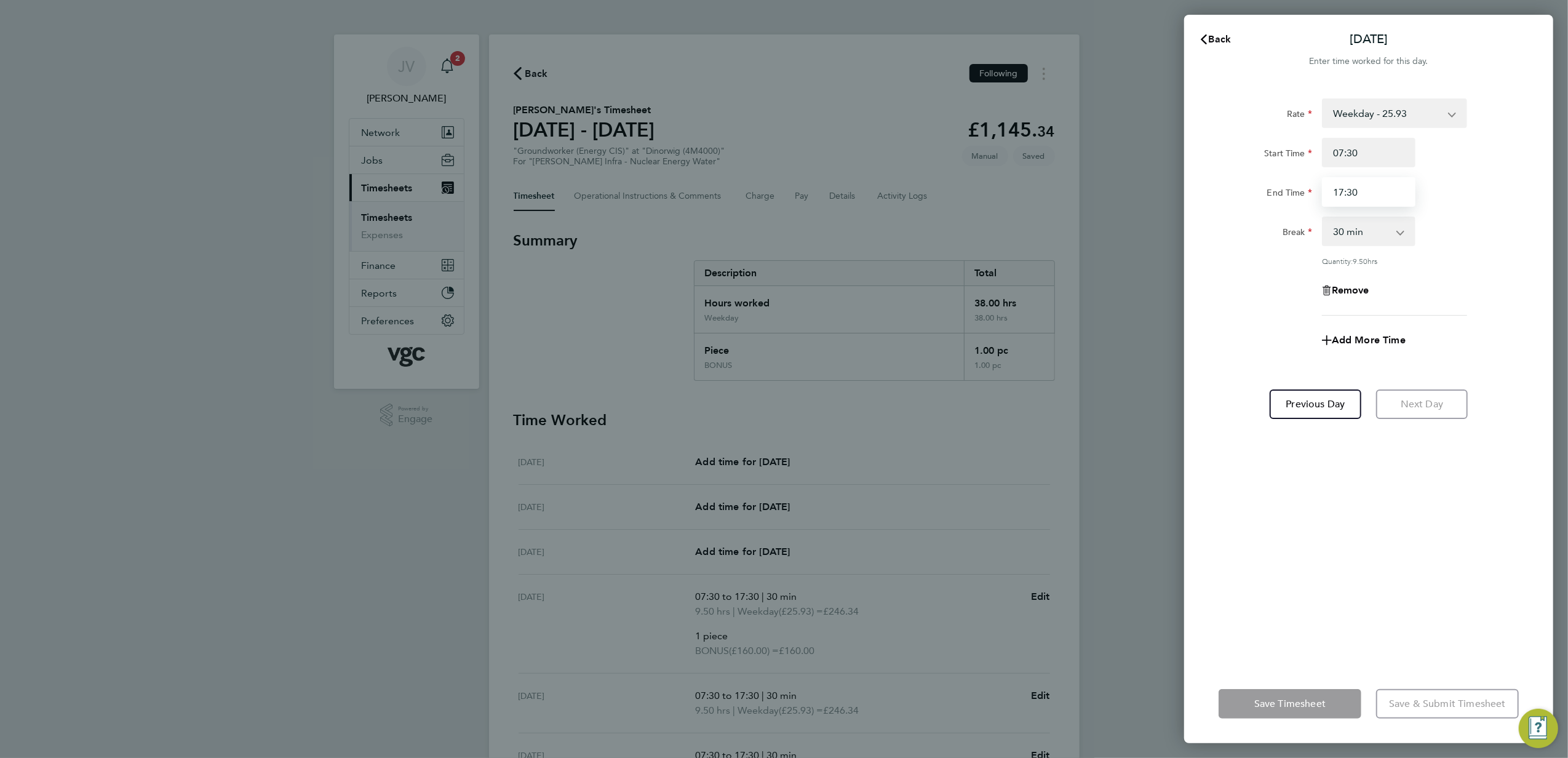
drag, startPoint x: 1367, startPoint y: 190, endPoint x: 865, endPoint y: 174, distance: 502.3
click at [928, 191] on div "Back [DATE] Enter time worked for this day. Rate Weekday - 25.93 BONUS - 160.00…" at bounding box center [784, 379] width 1568 height 758
type input "16:00"
click at [1177, 324] on div "[DATE] Cancel Enter time worked for this day. Rate Weekday - 25.93 BONUS - 160.…" at bounding box center [784, 379] width 1568 height 758
click at [1270, 694] on button "Save Timesheet" at bounding box center [1290, 704] width 143 height 30
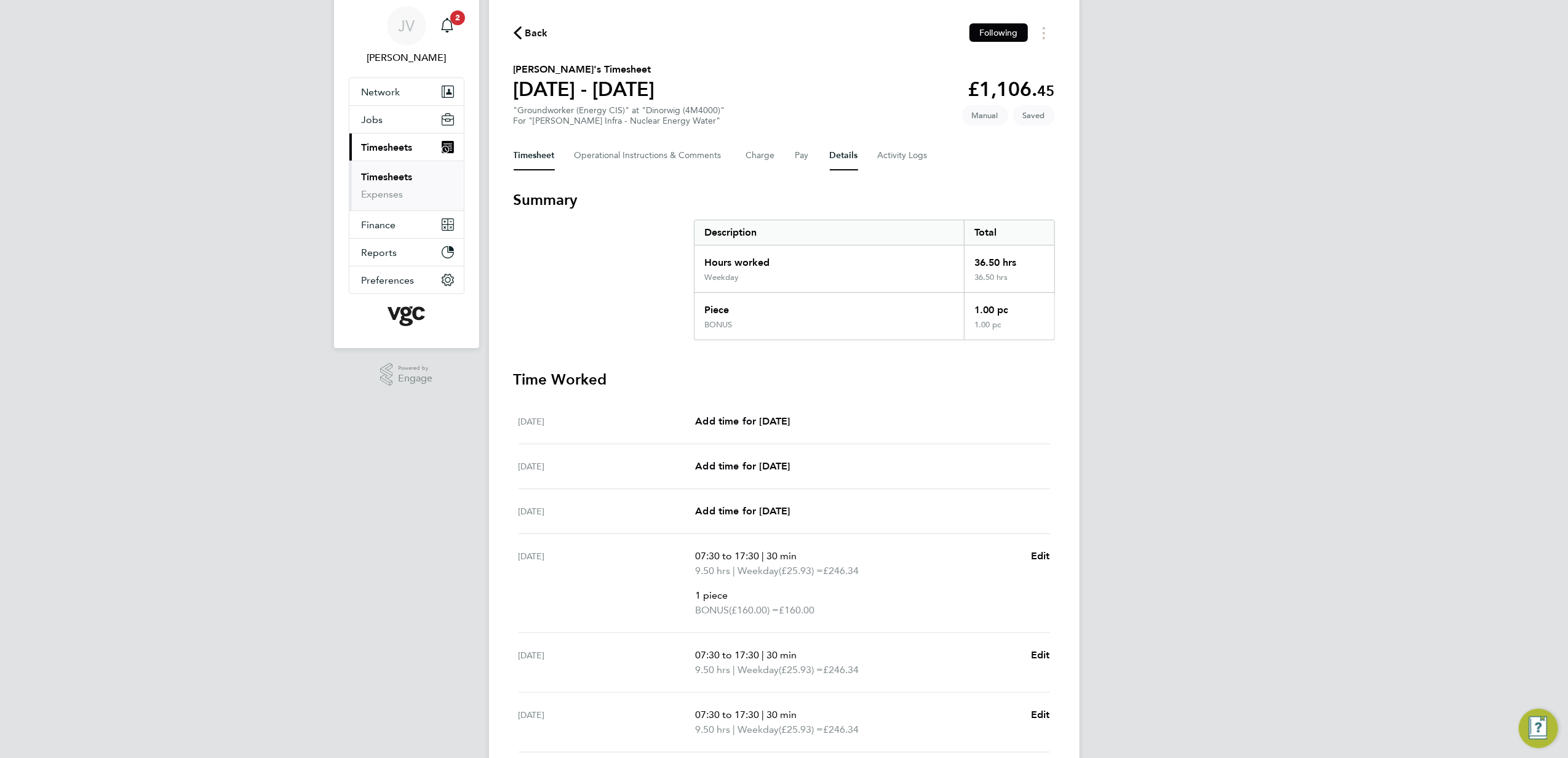
click at [836, 148] on button "Details" at bounding box center [844, 155] width 28 height 30
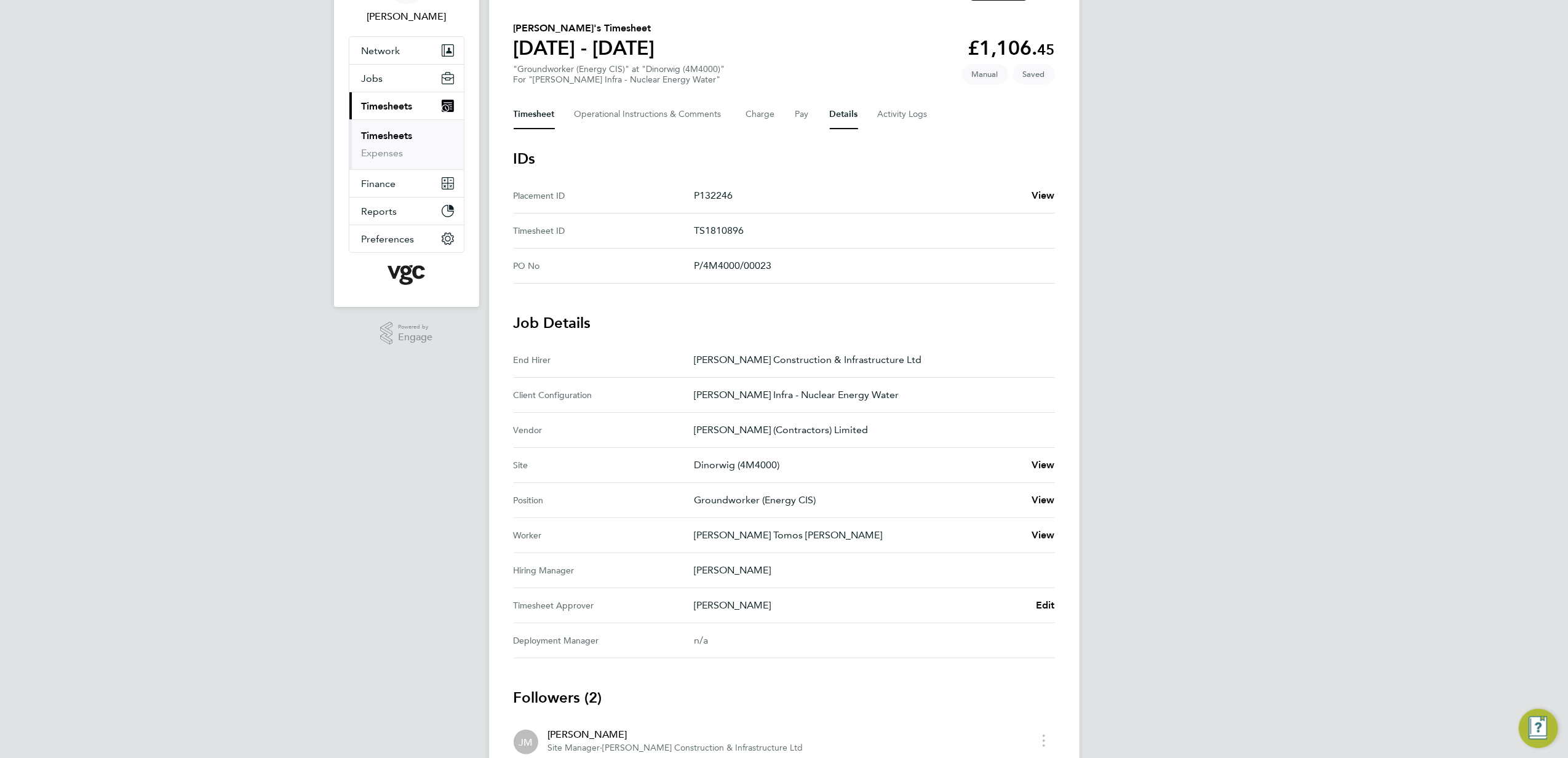
click at [526, 115] on button "Timesheet" at bounding box center [534, 114] width 41 height 30
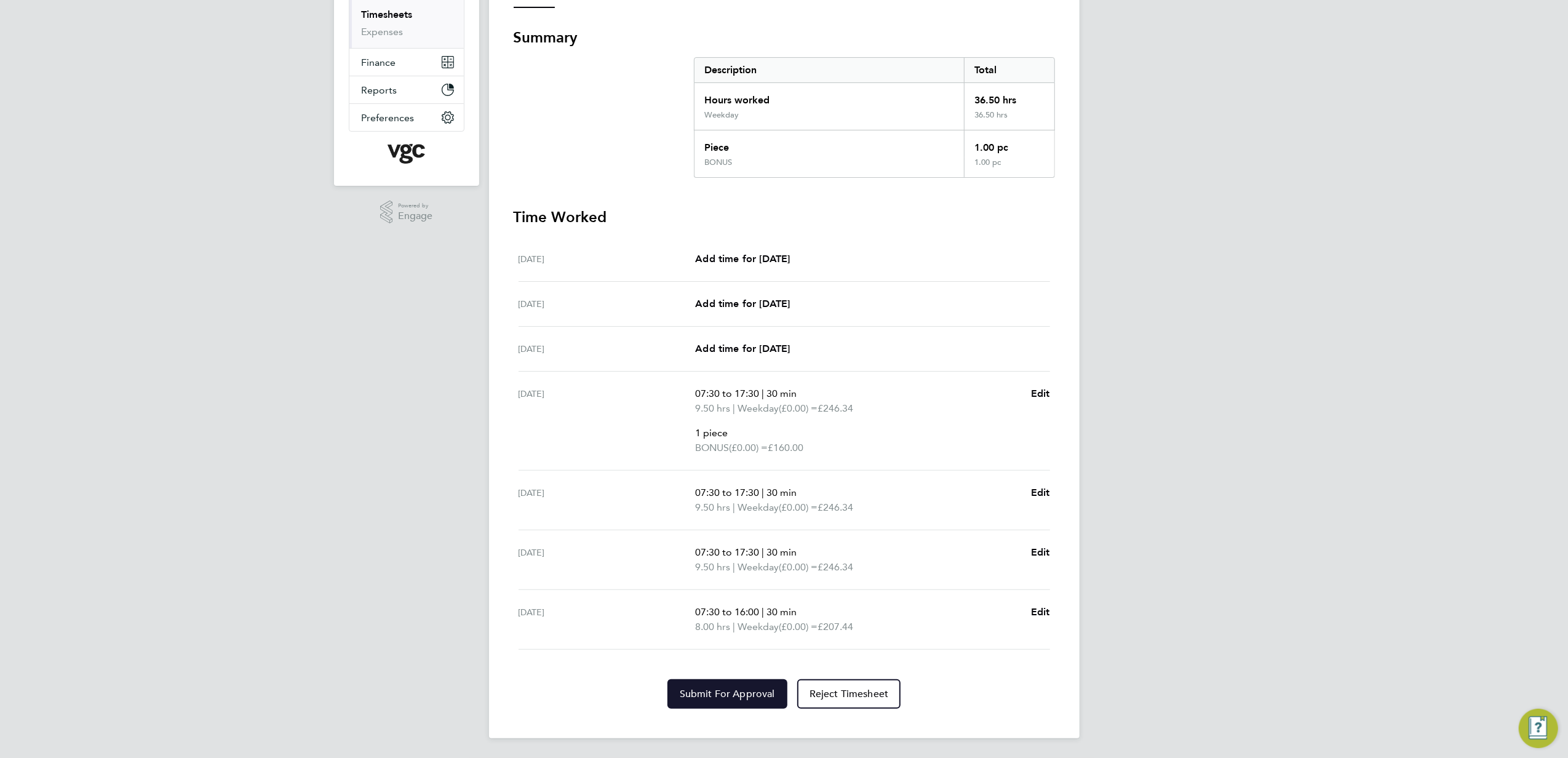
click at [747, 688] on span "Submit For Approval" at bounding box center [727, 694] width 95 height 12
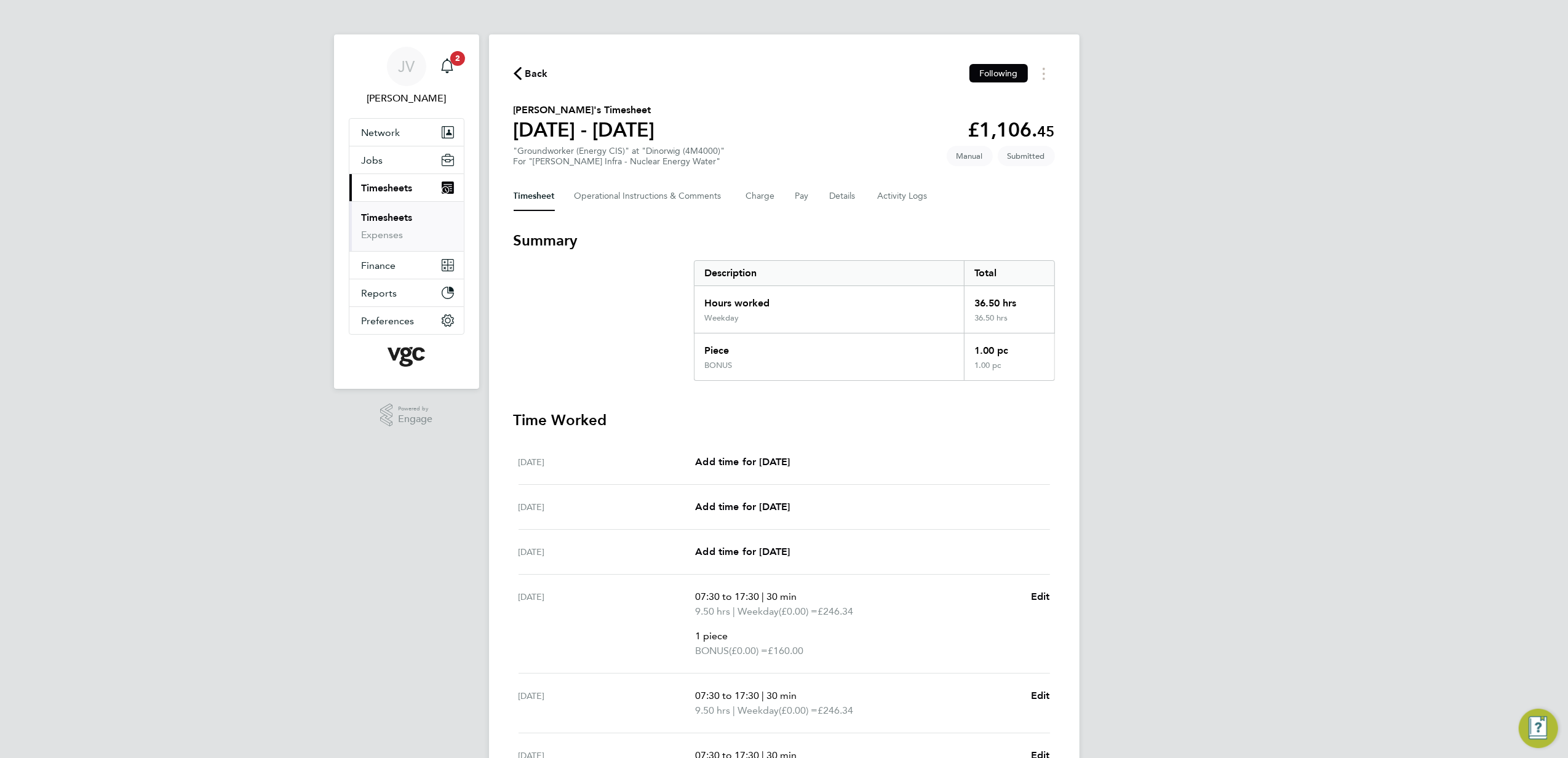
click at [537, 74] on span "Back" at bounding box center [537, 73] width 23 height 15
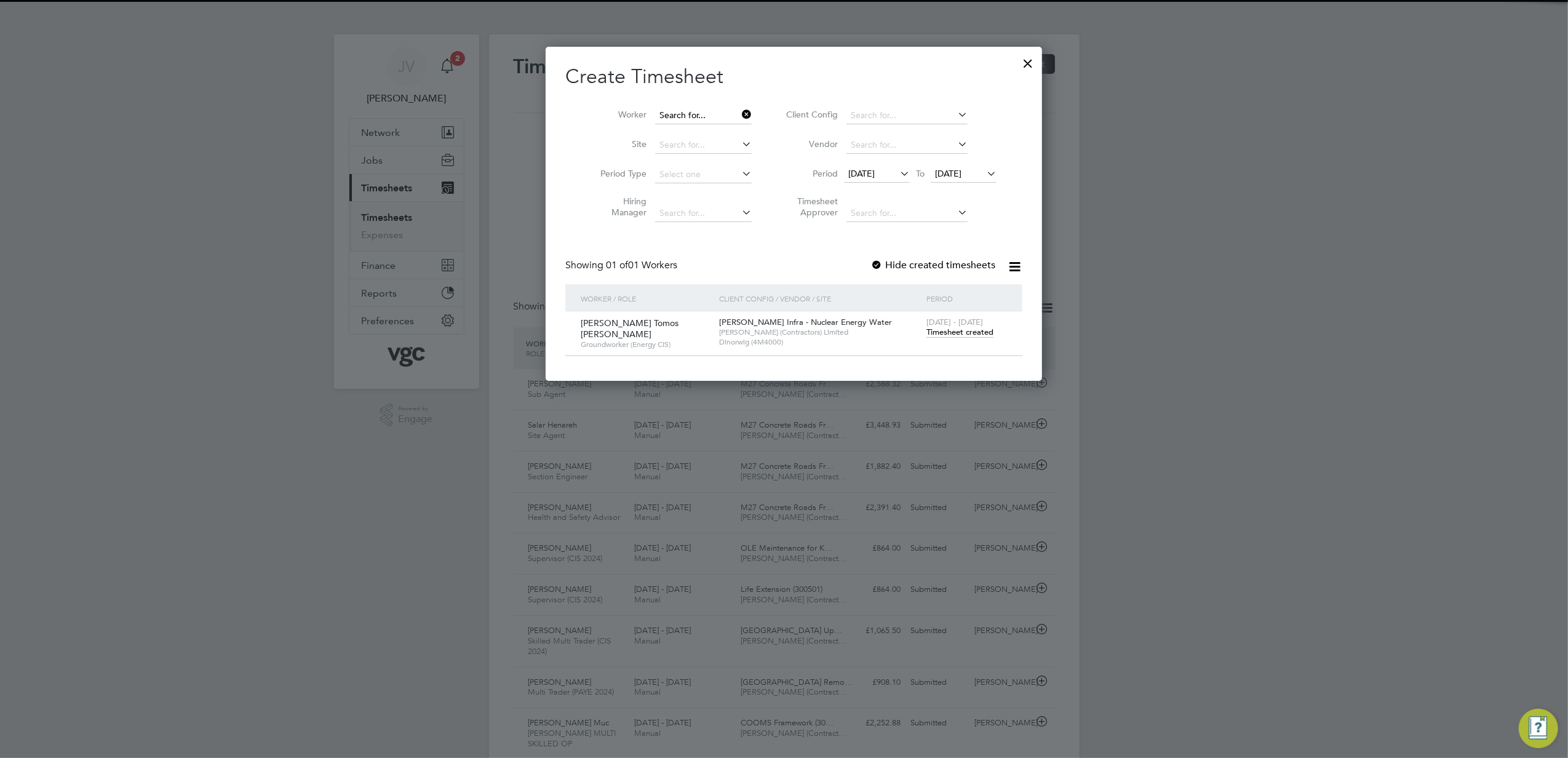
click at [699, 109] on input at bounding box center [703, 115] width 96 height 17
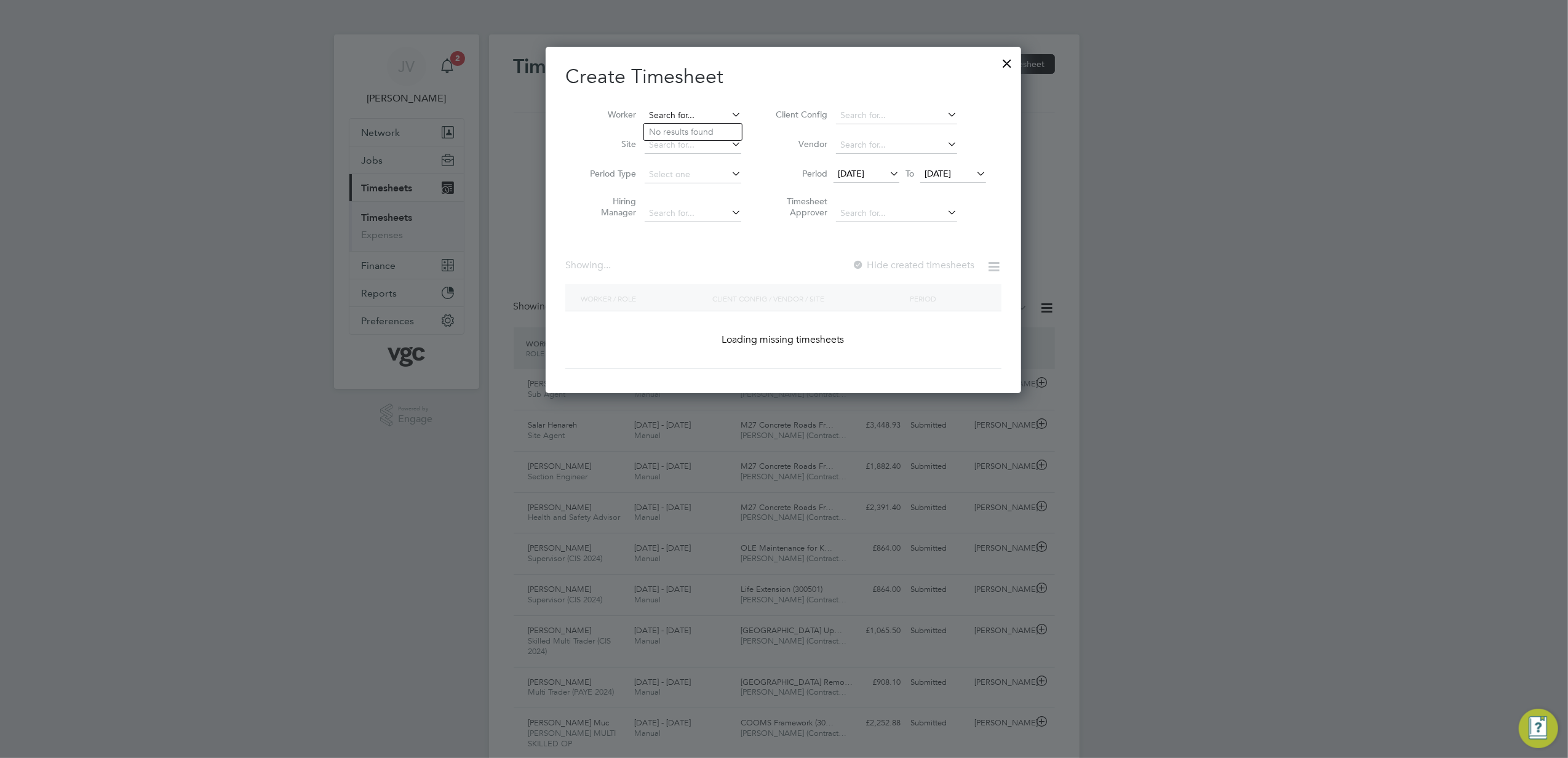
paste input "[PERSON_NAME]"
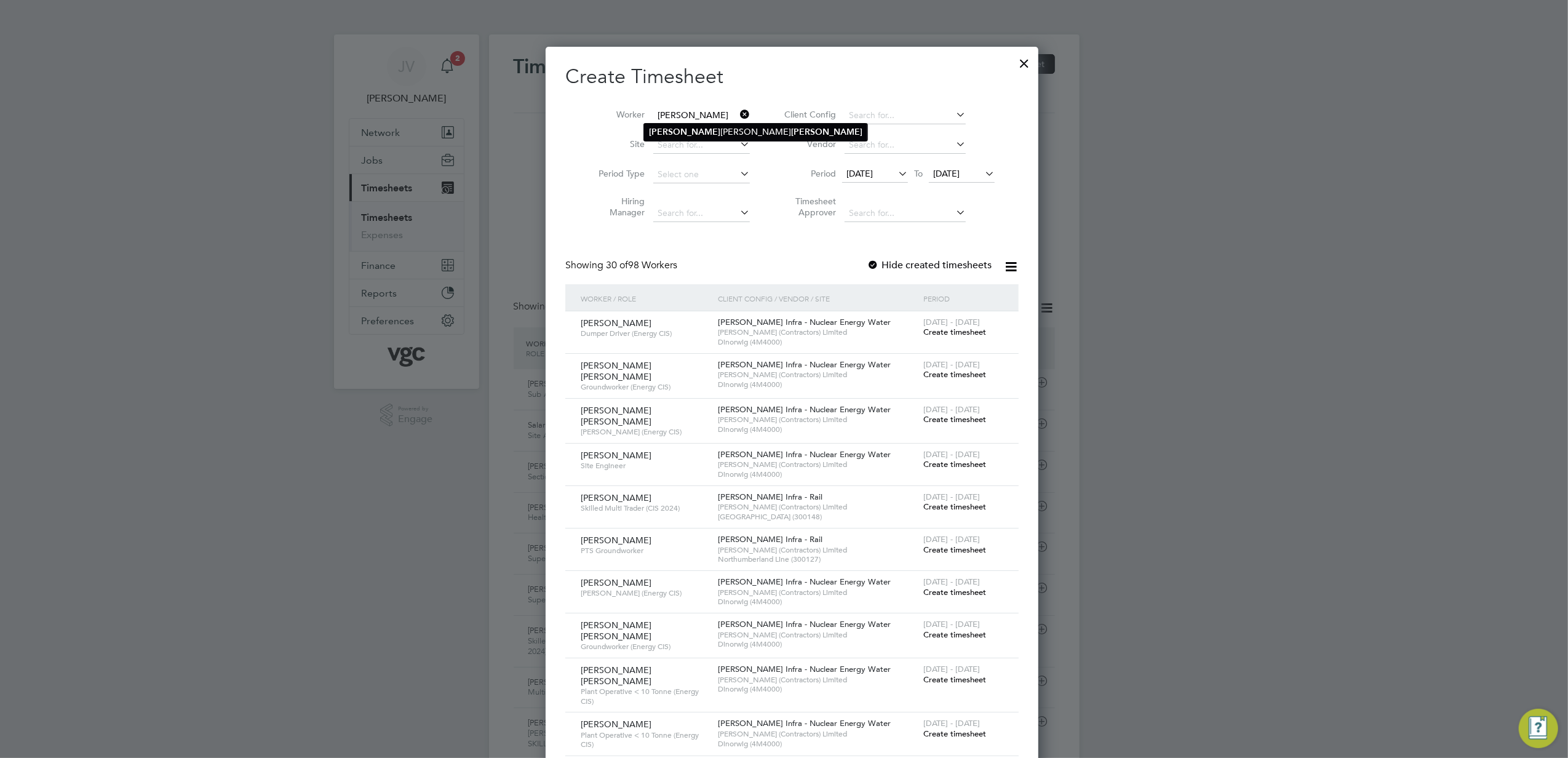
click at [707, 125] on li "[PERSON_NAME] [PERSON_NAME]" at bounding box center [756, 132] width 224 height 16
type input "[PERSON_NAME] [PERSON_NAME]"
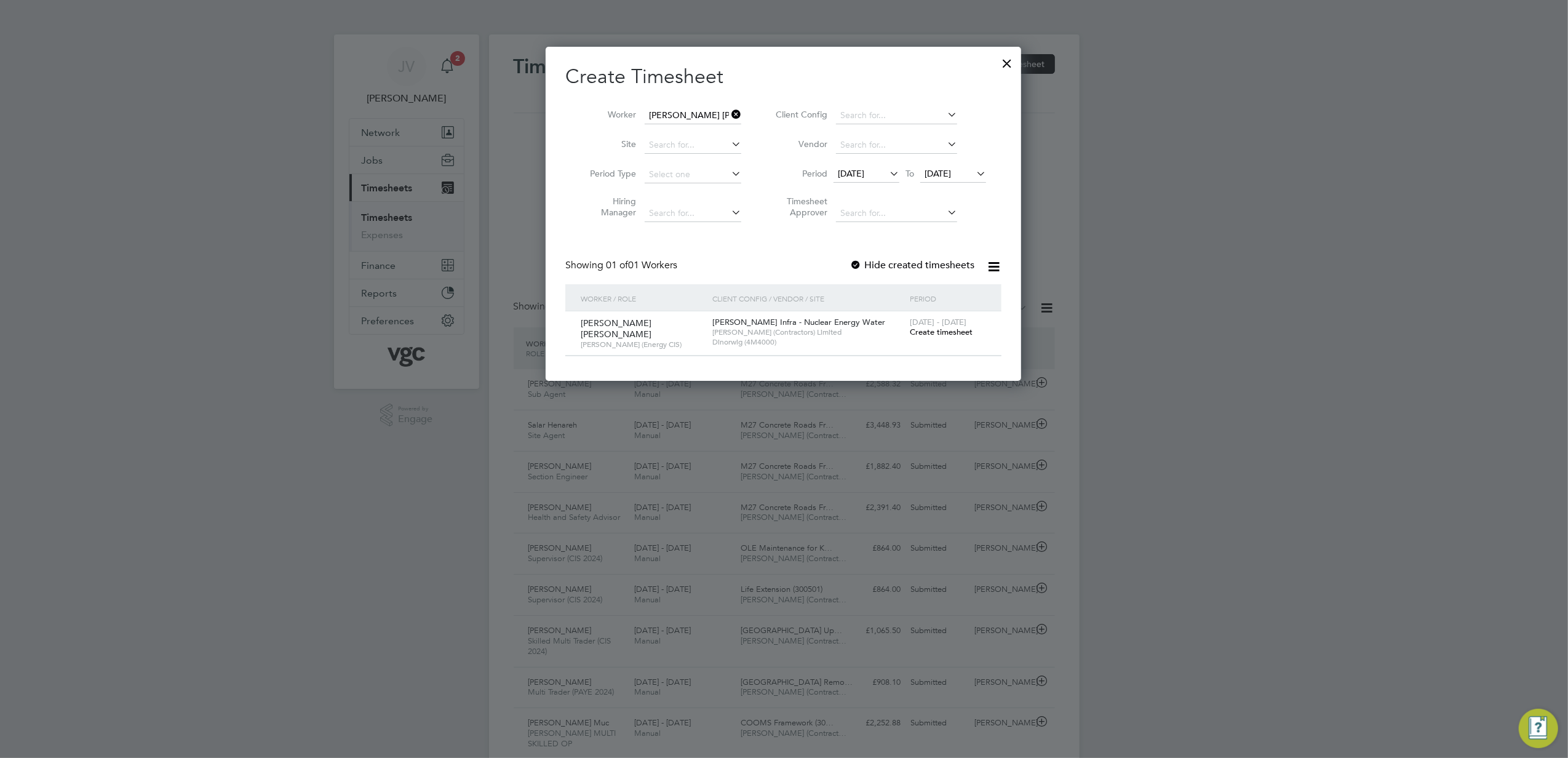
click at [924, 335] on span "Create timesheet" at bounding box center [941, 332] width 63 height 10
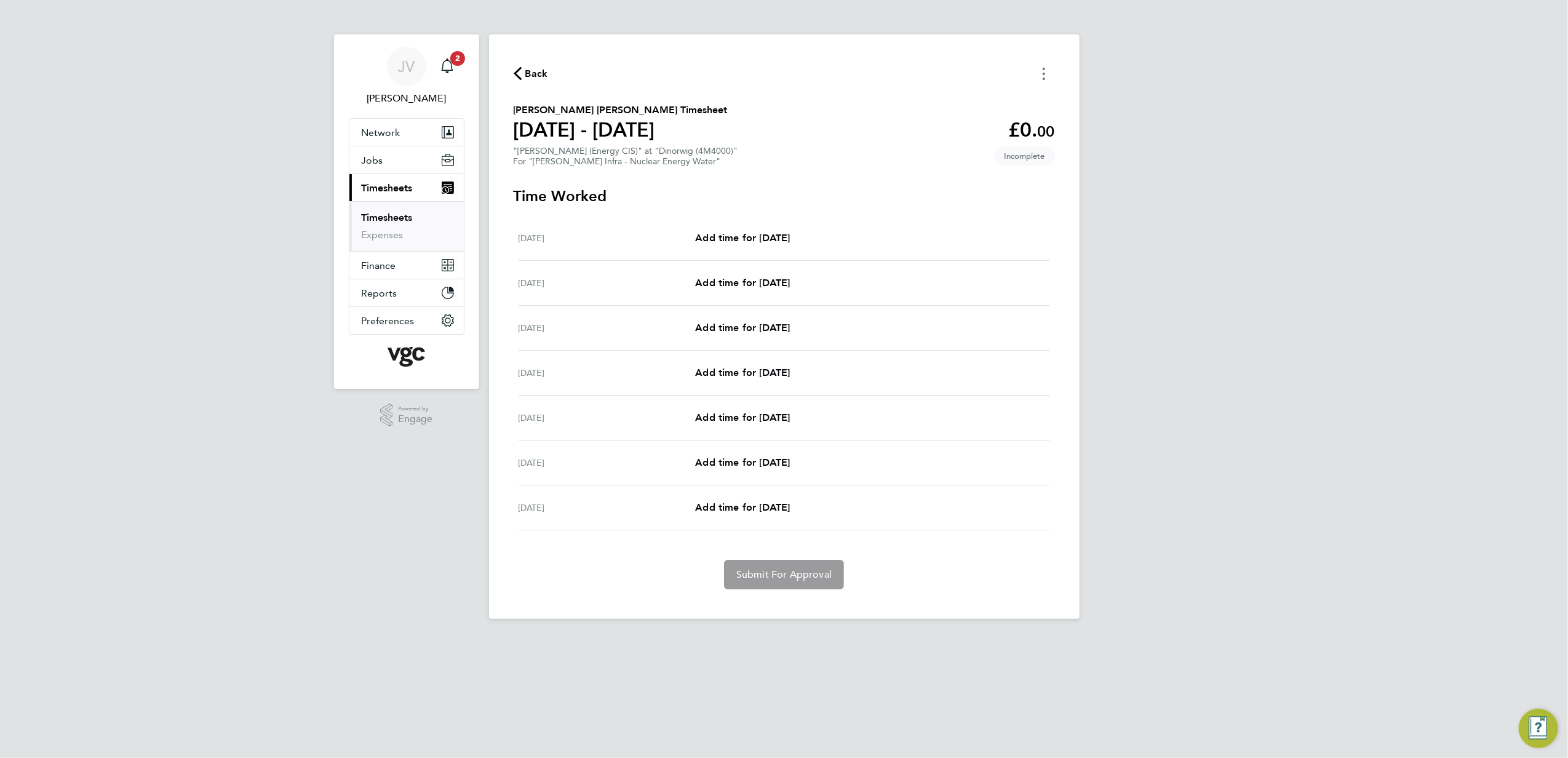
click at [1046, 71] on button "Timesheets Menu" at bounding box center [1044, 73] width 22 height 19
click at [1007, 98] on button "Mark as absent" at bounding box center [981, 101] width 147 height 25
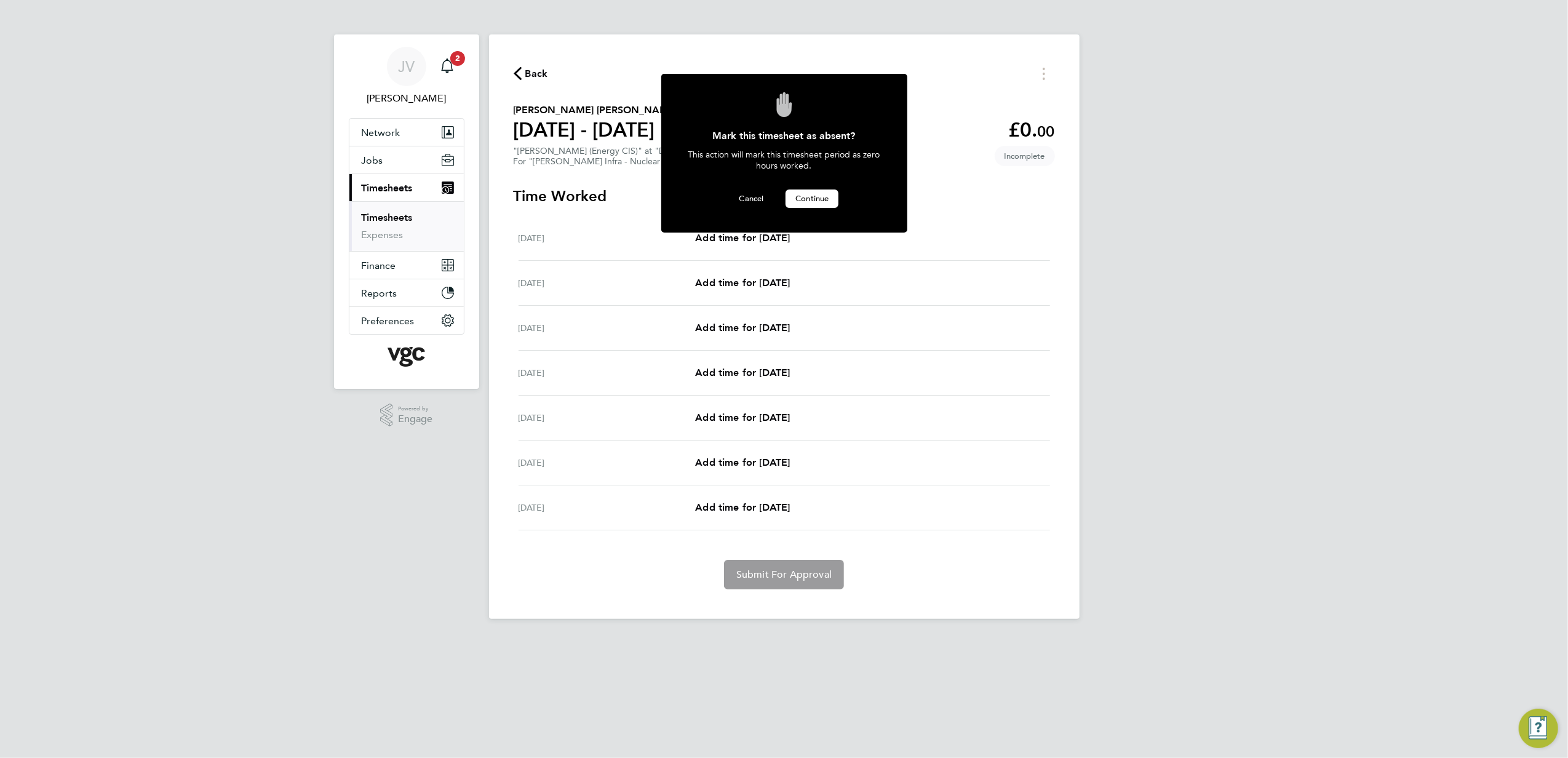
click at [801, 193] on span "Continue" at bounding box center [812, 199] width 33 height 10
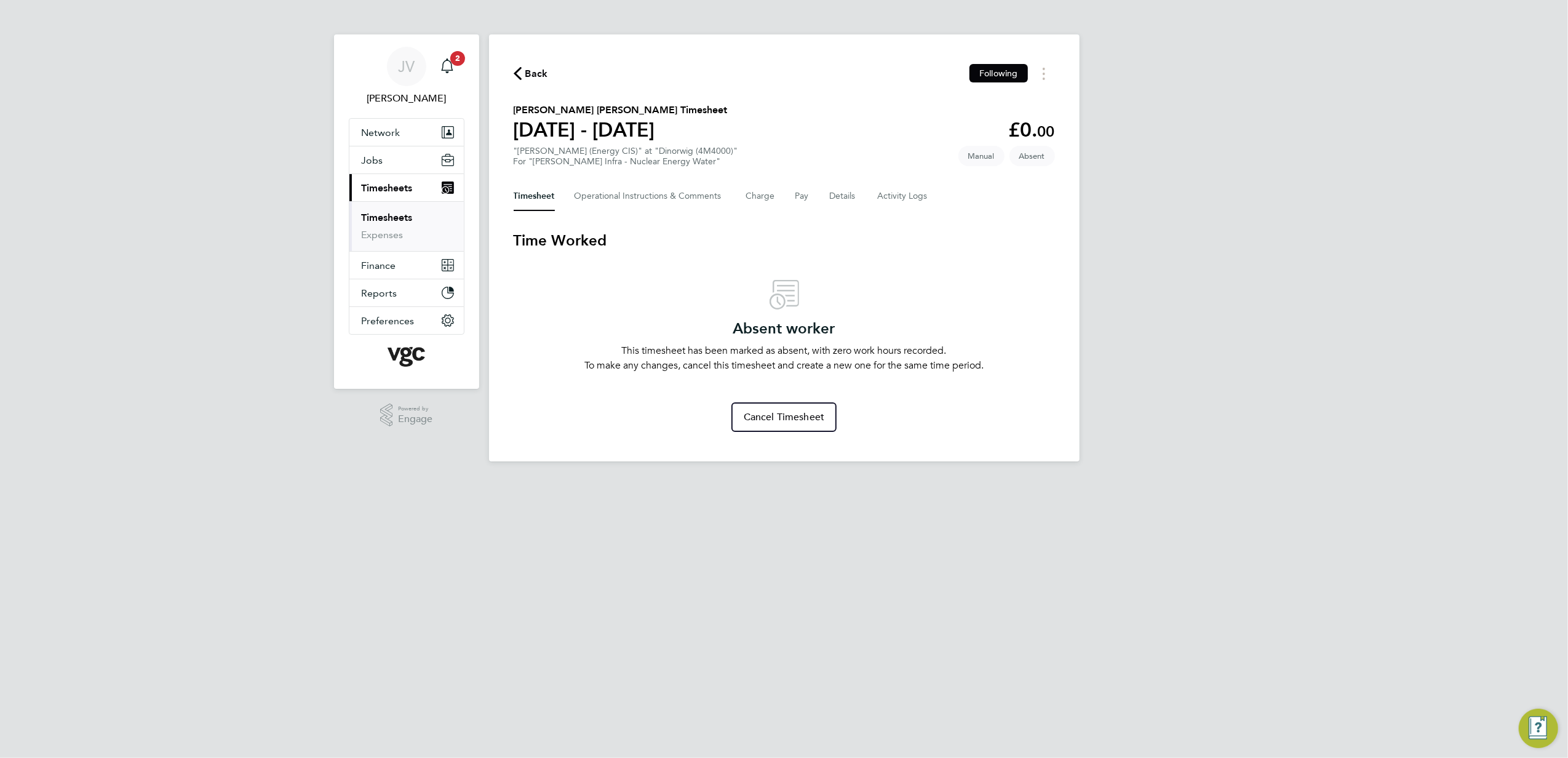
click at [538, 73] on span "Back" at bounding box center [537, 73] width 23 height 15
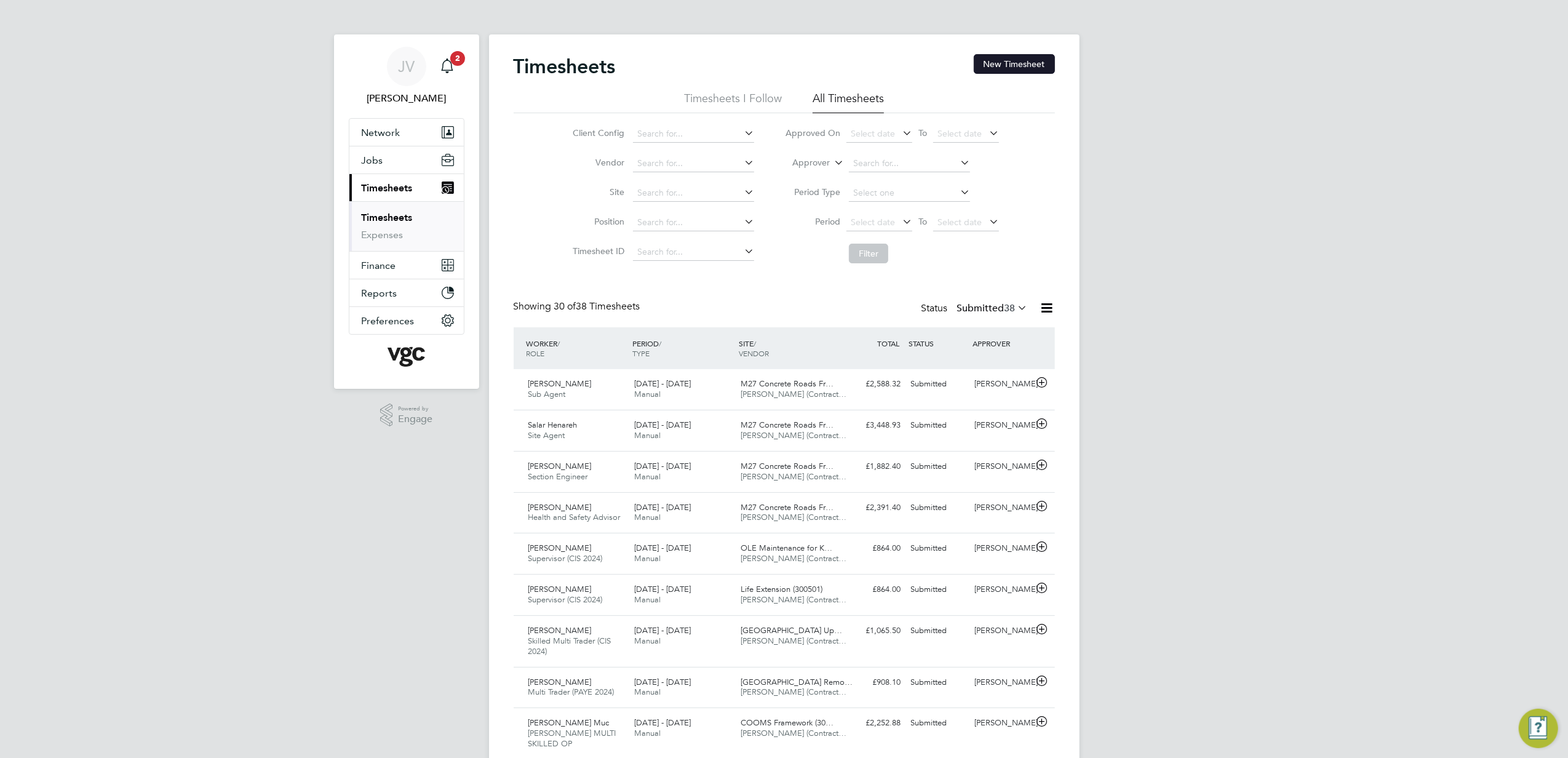
click at [1007, 70] on button "New Timesheet" at bounding box center [1015, 64] width 81 height 20
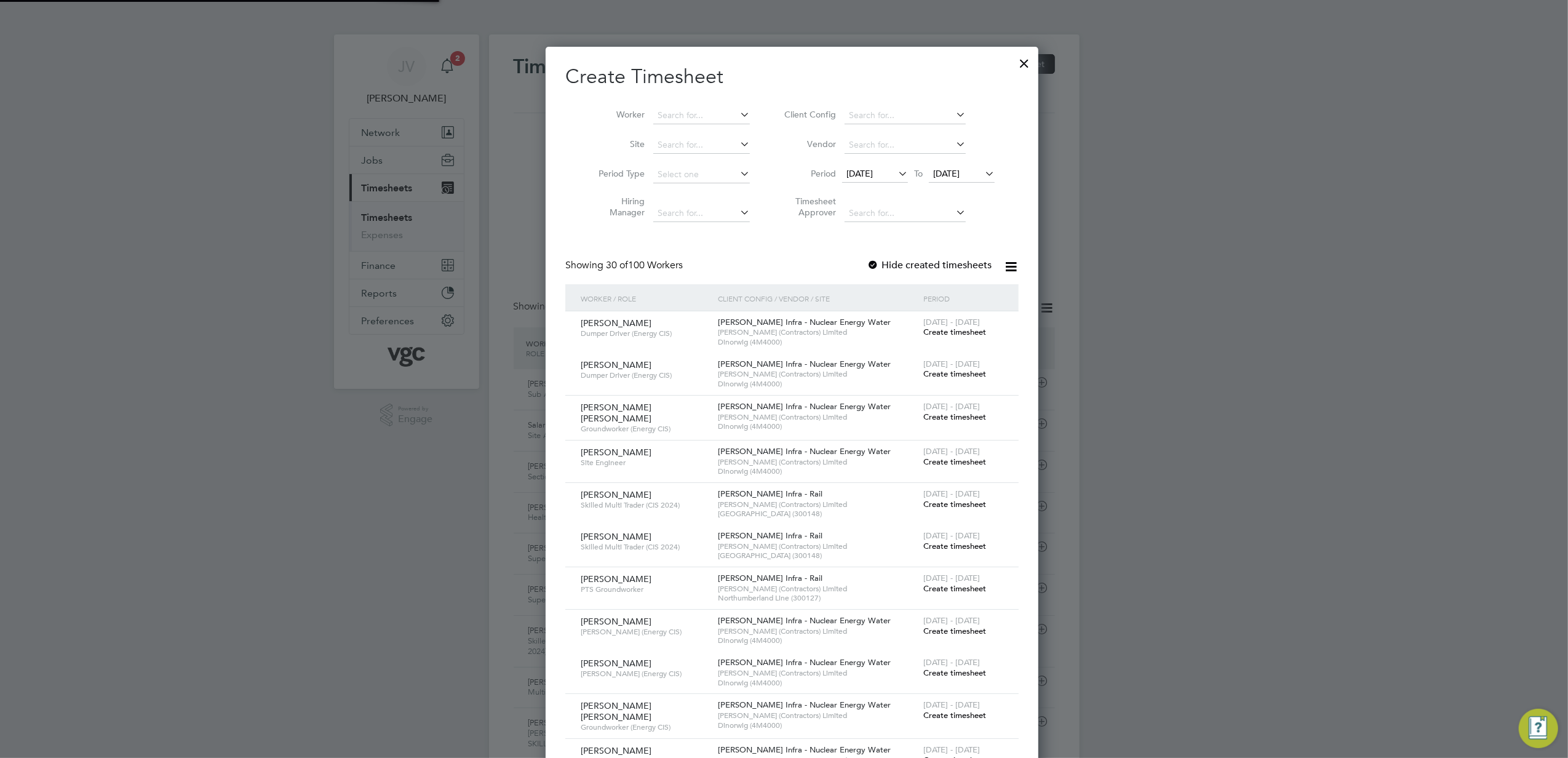
click at [873, 172] on span "[DATE]" at bounding box center [859, 173] width 26 height 11
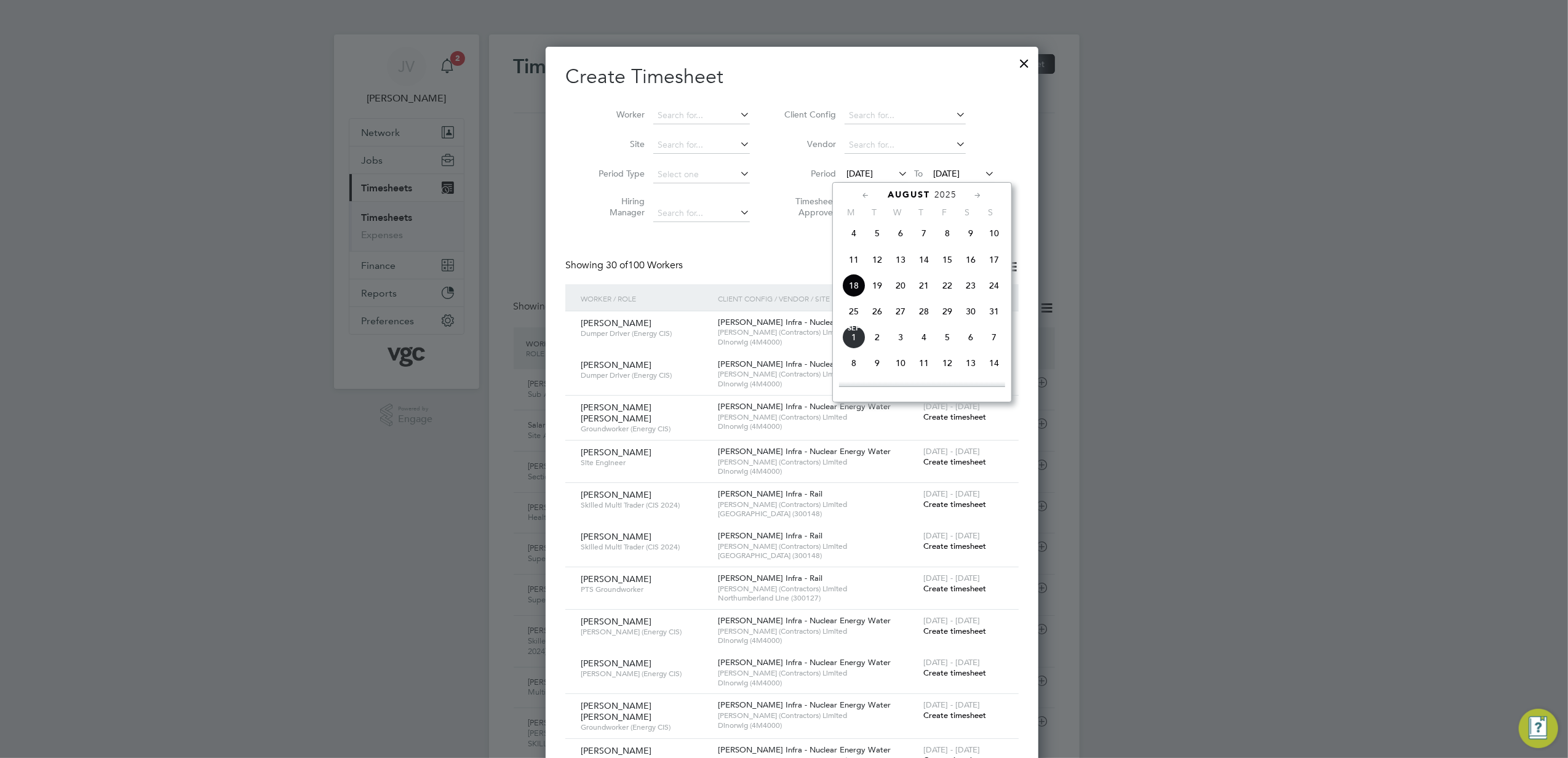
click at [970, 284] on span "23" at bounding box center [971, 286] width 24 height 24
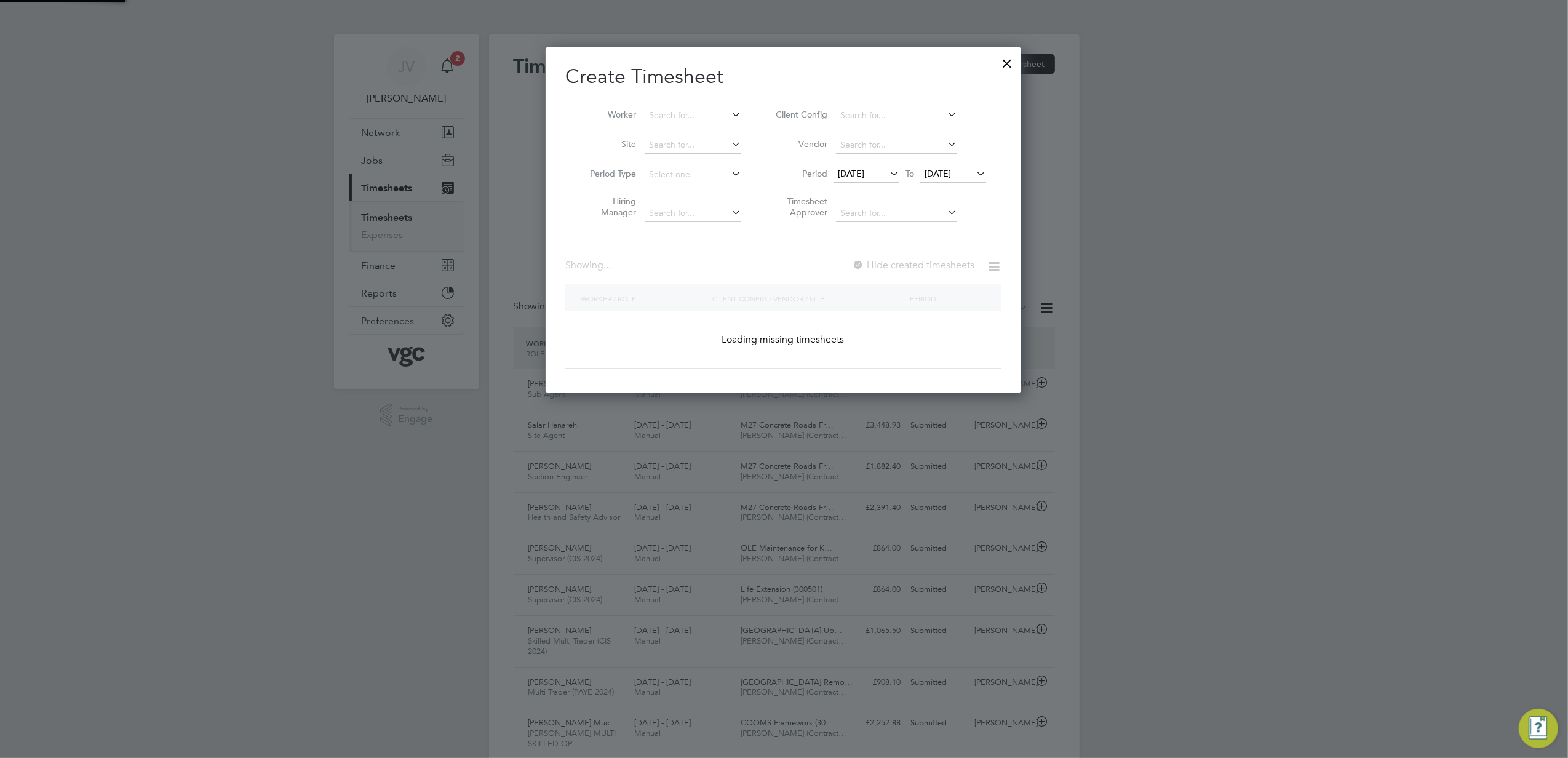
click at [950, 163] on li "Period [DATE] To [DATE]" at bounding box center [879, 174] width 245 height 30
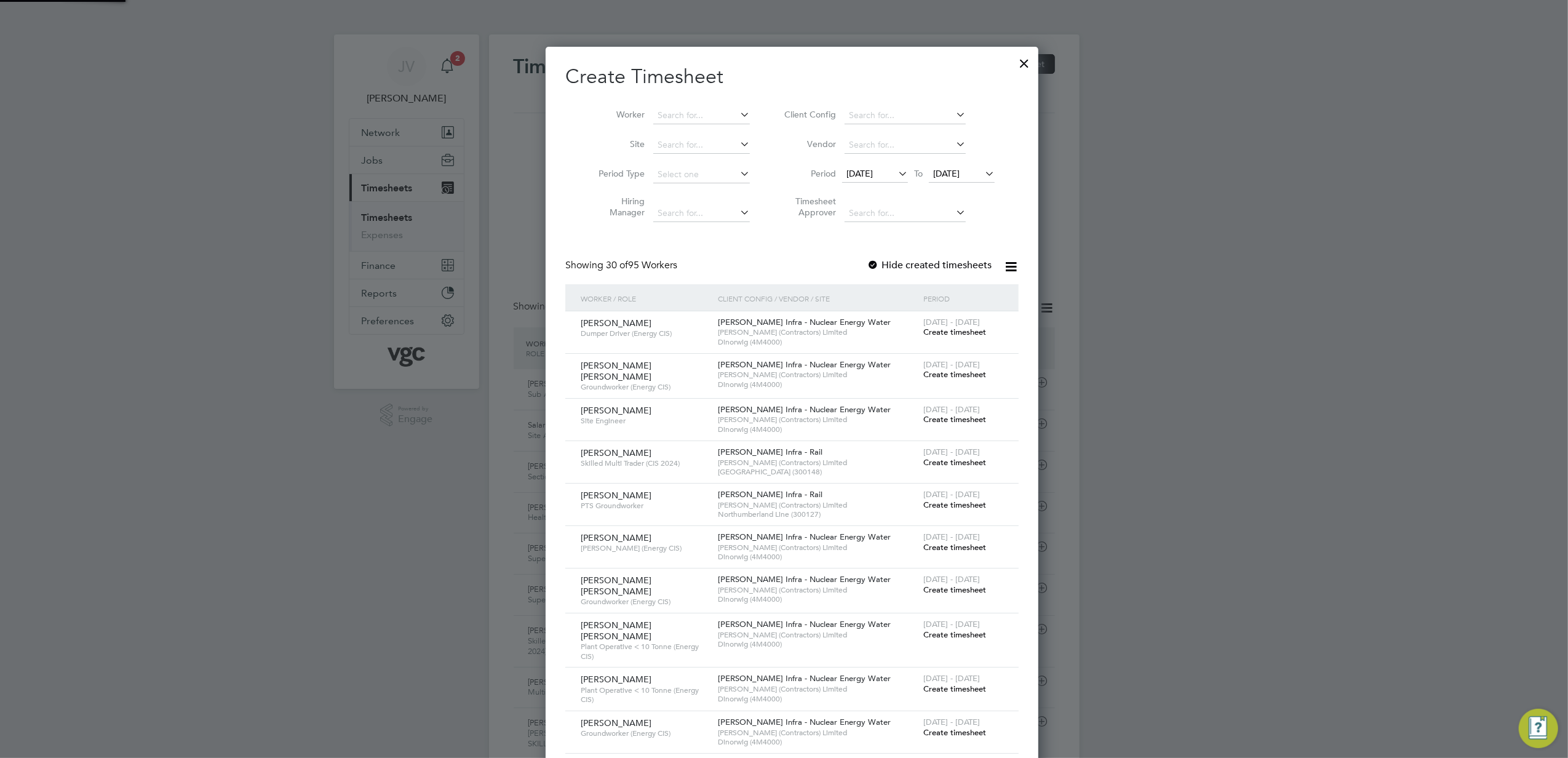
click at [951, 172] on span "[DATE]" at bounding box center [947, 173] width 26 height 11
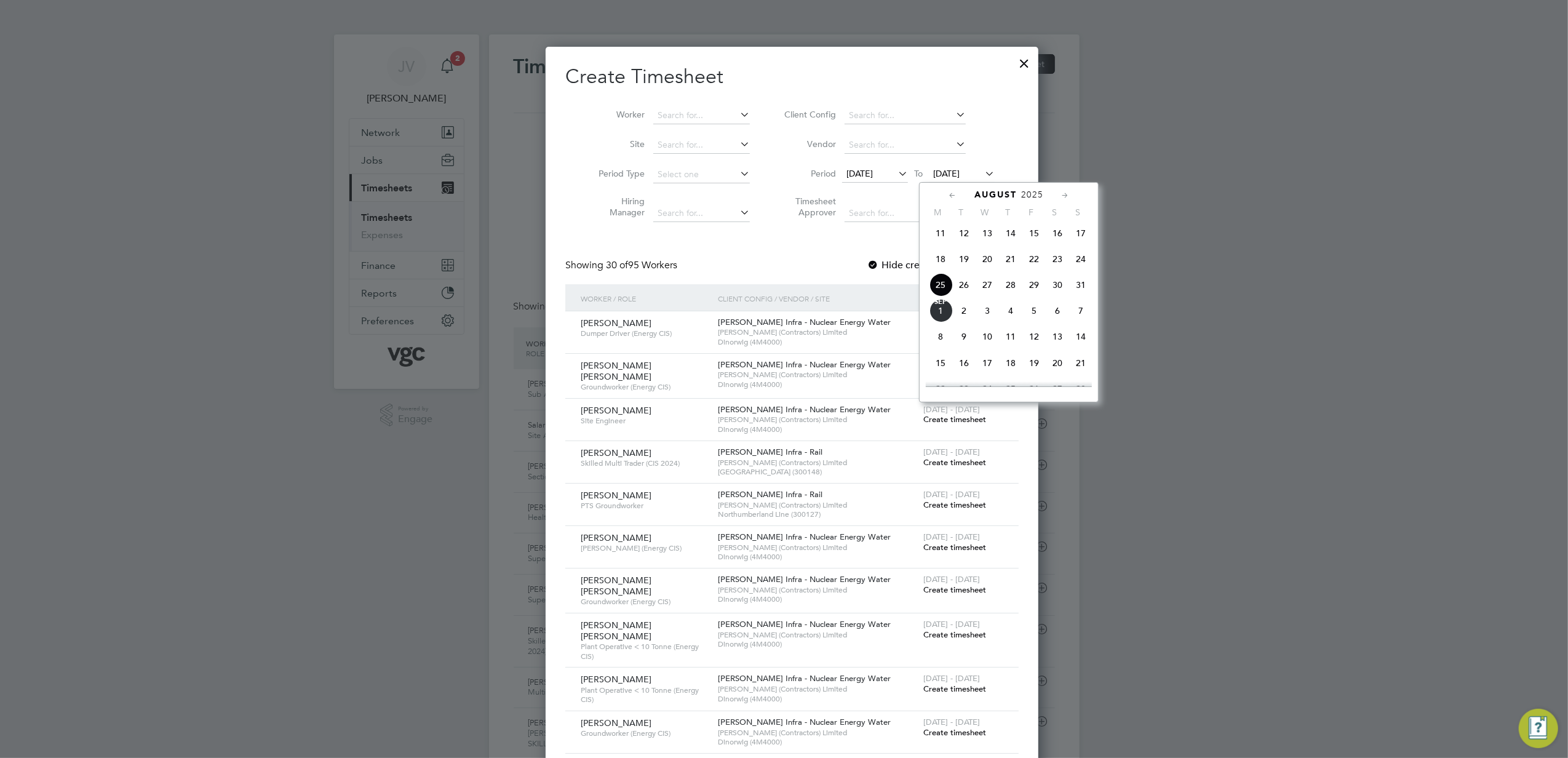
click at [1029, 291] on span "29" at bounding box center [1034, 285] width 24 height 24
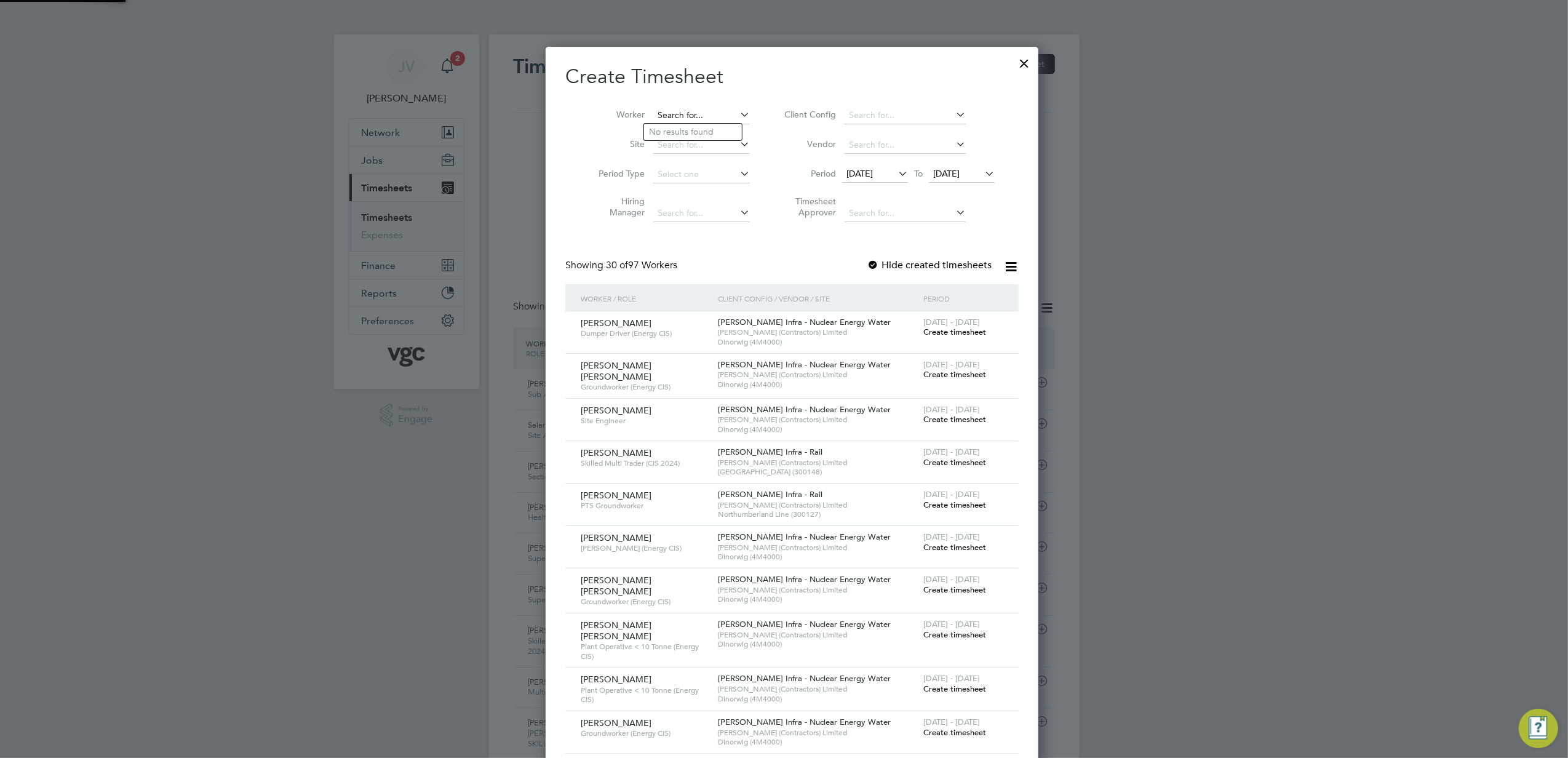
click at [707, 119] on input at bounding box center [701, 115] width 96 height 17
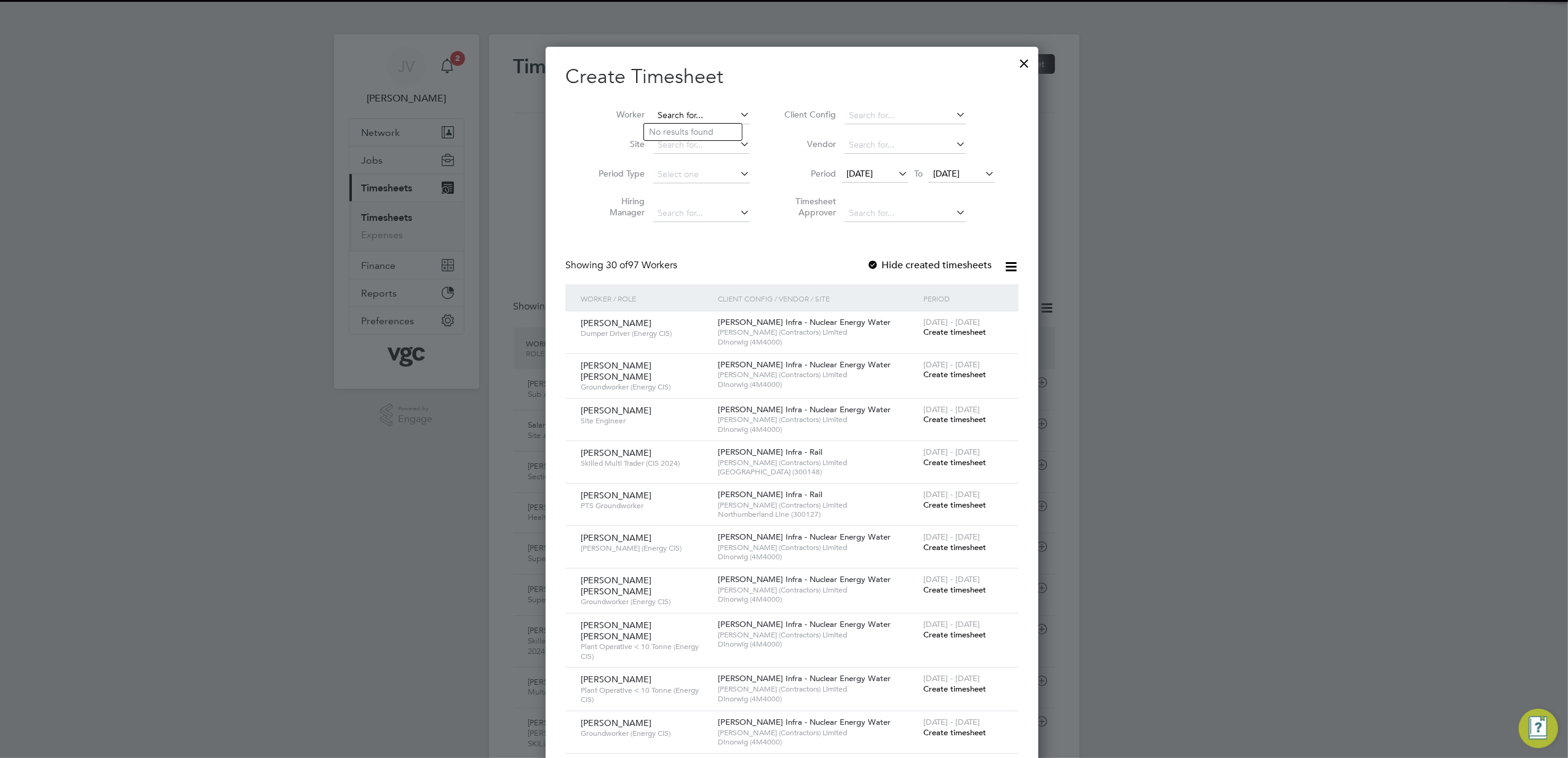
click at [705, 115] on input at bounding box center [701, 115] width 96 height 17
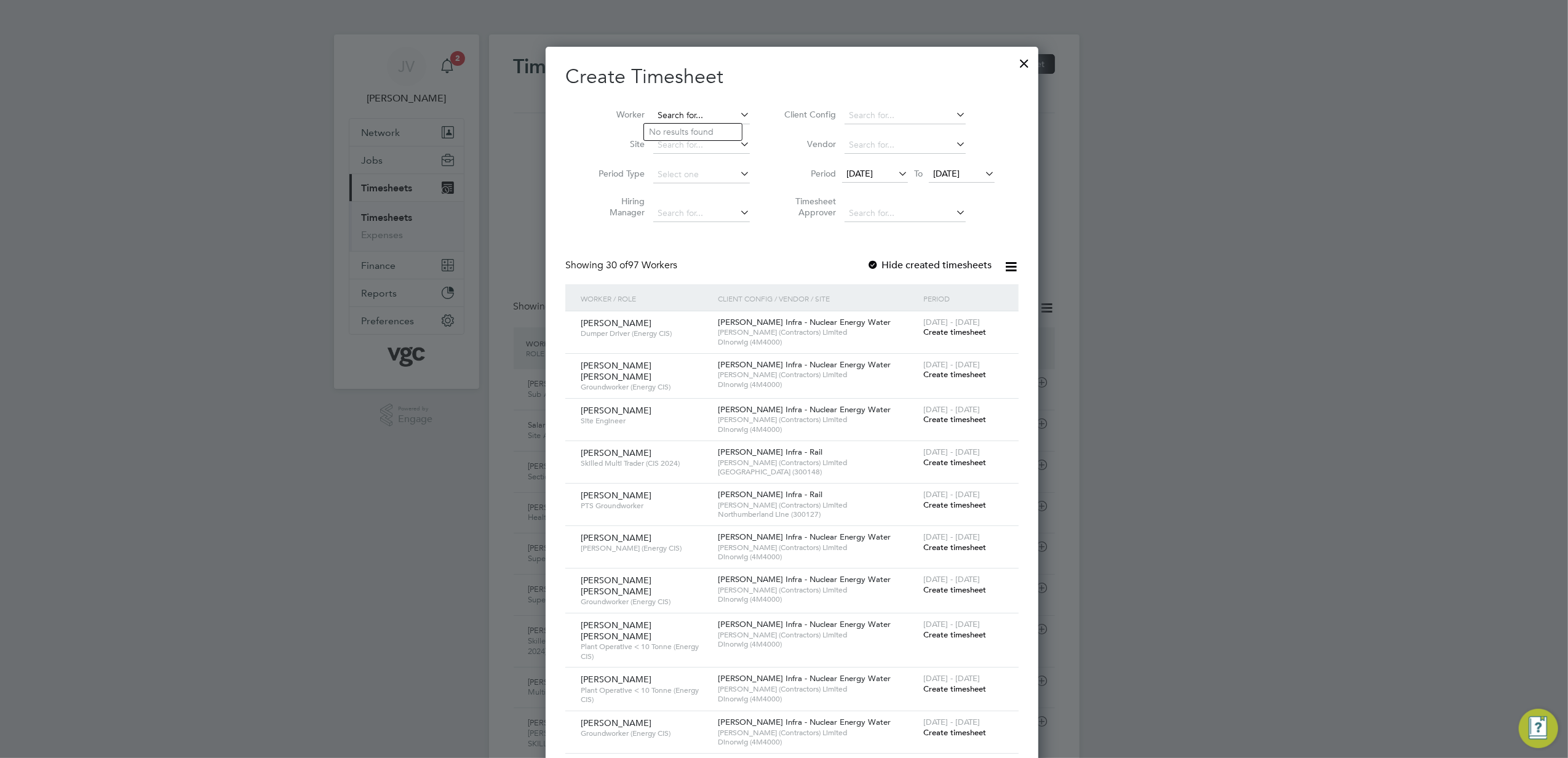
paste input "[PERSON_NAME]"
click at [703, 134] on li "[PERSON_NAME]" at bounding box center [726, 132] width 165 height 16
type input "[PERSON_NAME]"
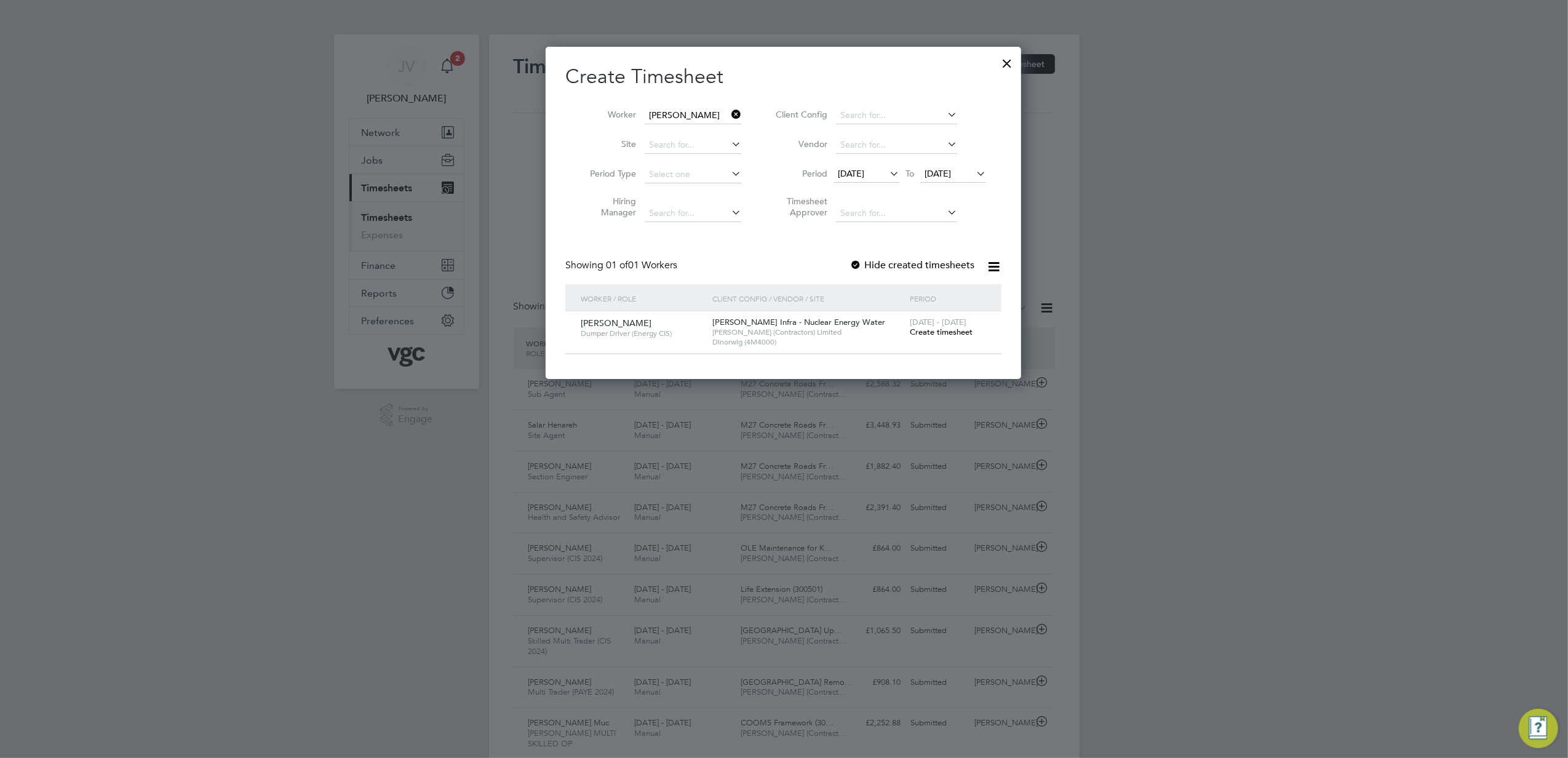
click at [946, 331] on span "Create timesheet" at bounding box center [941, 332] width 63 height 10
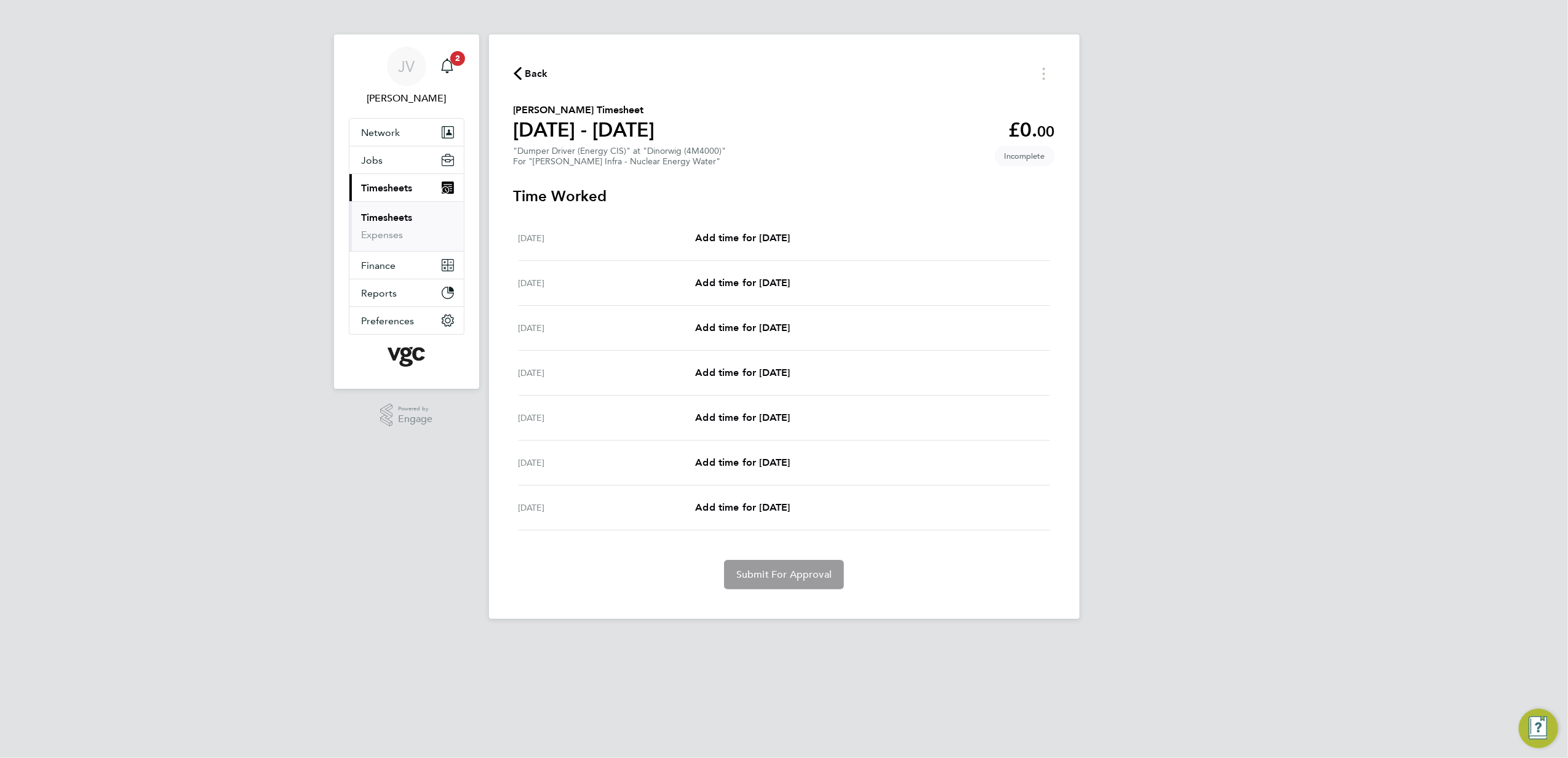
click at [741, 362] on div "[DATE] Add time for [DATE] Add time for [DATE]" at bounding box center [784, 373] width 532 height 45
click at [739, 378] on span "Add time for [DATE]" at bounding box center [743, 372] width 95 height 12
select select "30"
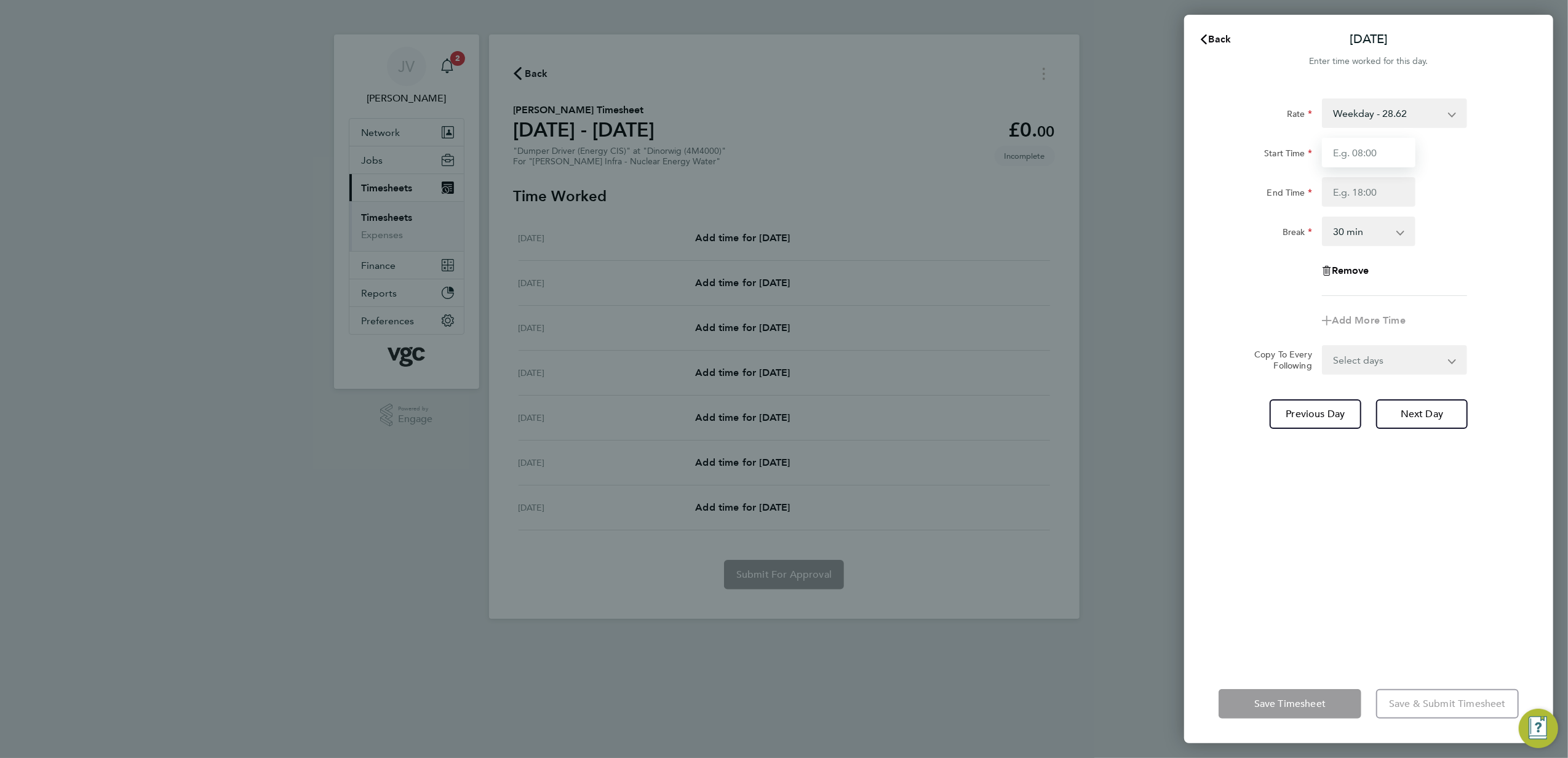
click at [1388, 142] on input "Start Time" at bounding box center [1369, 152] width 94 height 30
type input "07:30"
type input "17:30"
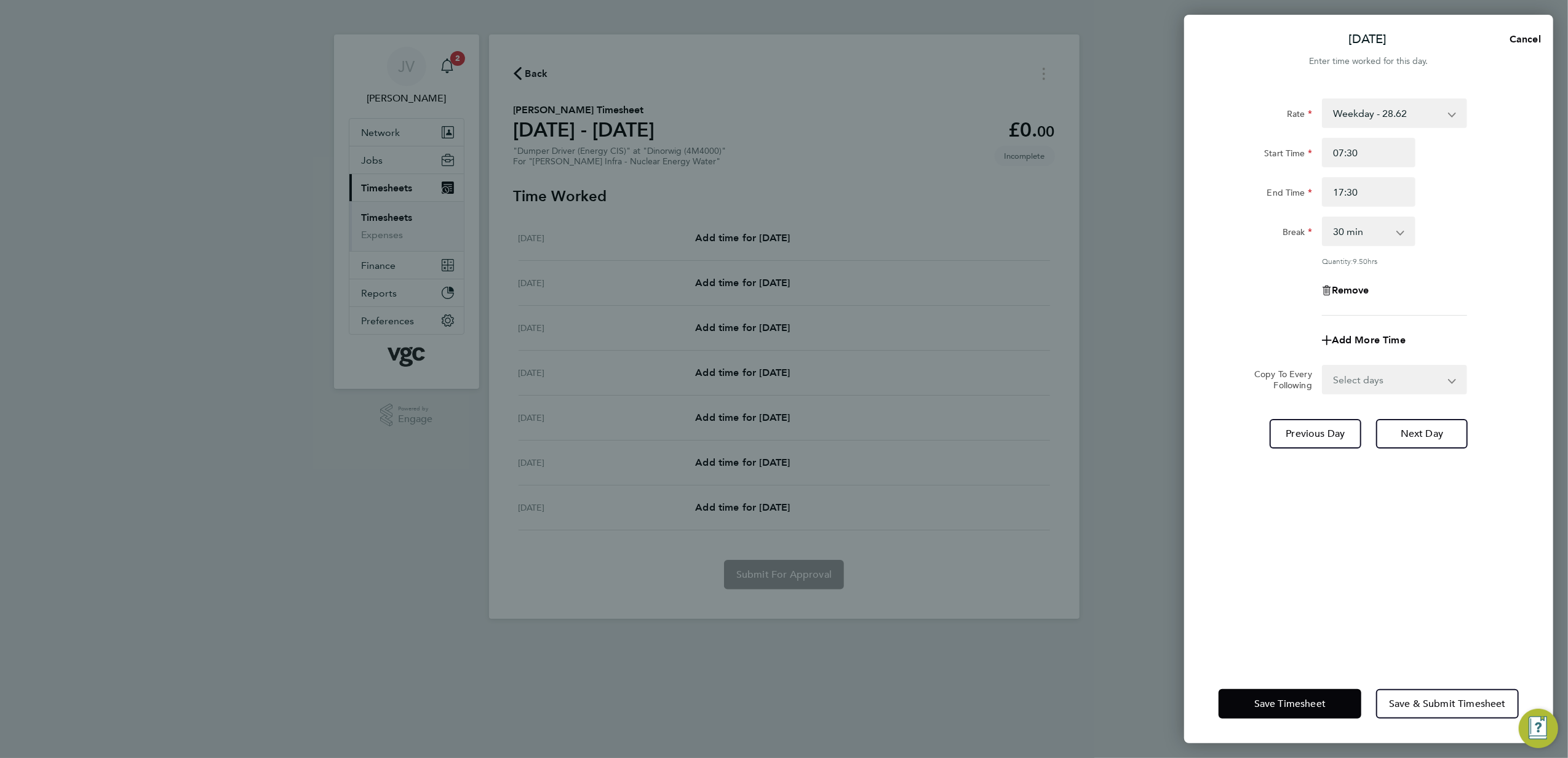
click at [1369, 377] on select "Select days Day [DATE] [DATE] [DATE]" at bounding box center [1388, 379] width 129 height 27
select select "DAY"
click at [1323, 366] on select "Select days Day [DATE] [DATE] [DATE]" at bounding box center [1388, 379] width 129 height 27
select select "[DATE]"
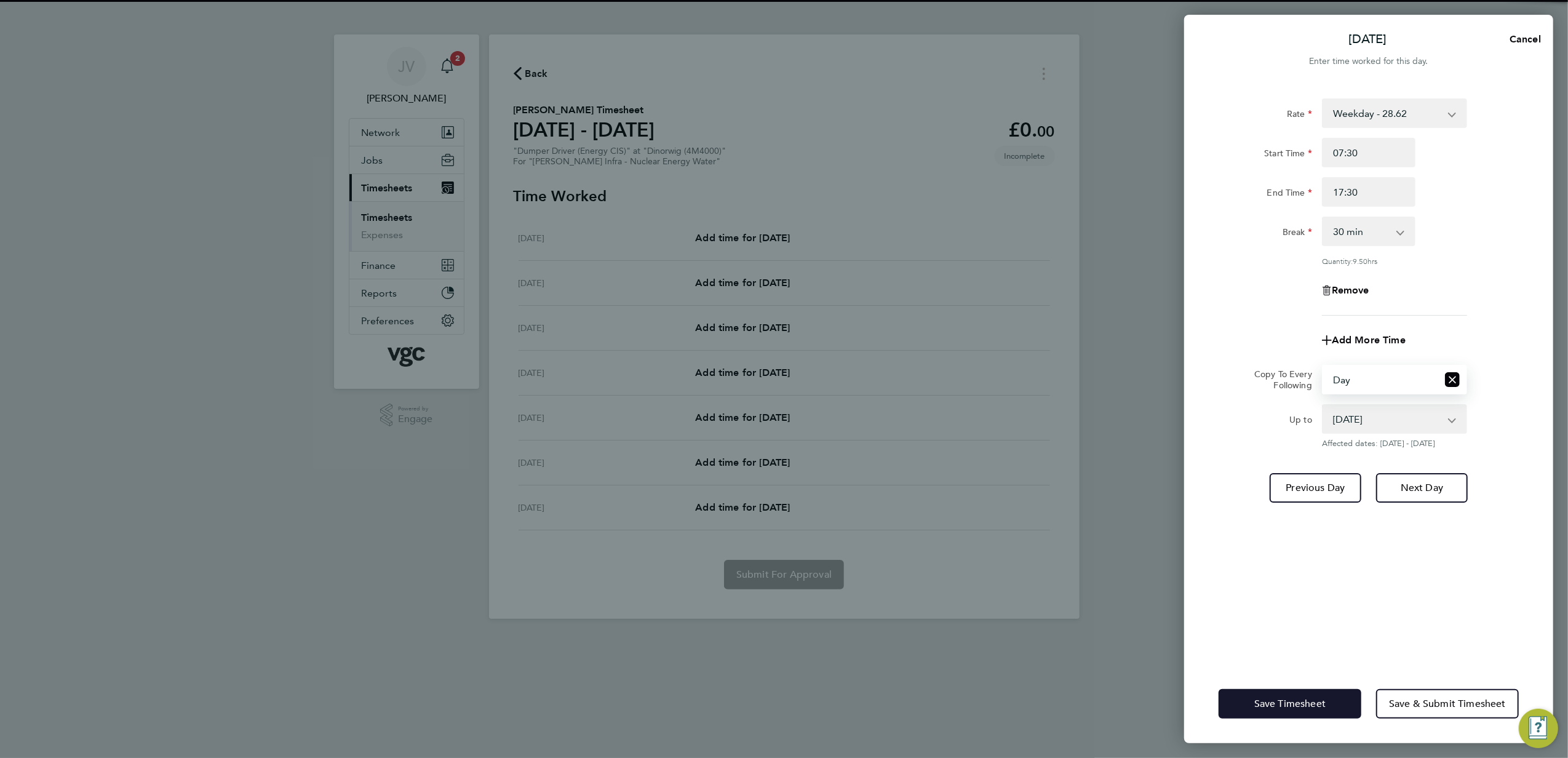
click at [1302, 694] on button "Save Timesheet" at bounding box center [1290, 704] width 143 height 30
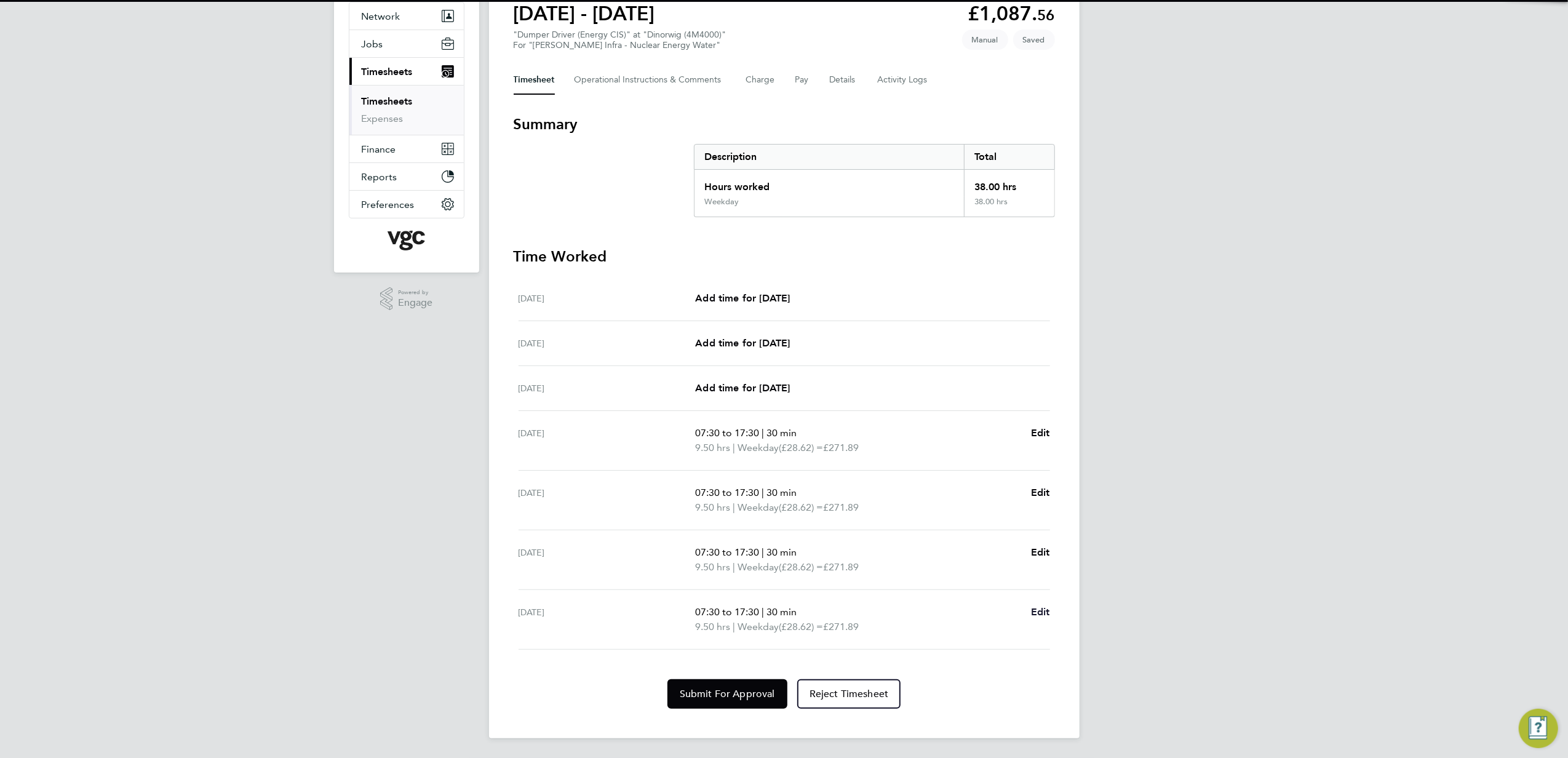
click at [1032, 611] on span "Edit" at bounding box center [1040, 612] width 19 height 12
select select "30"
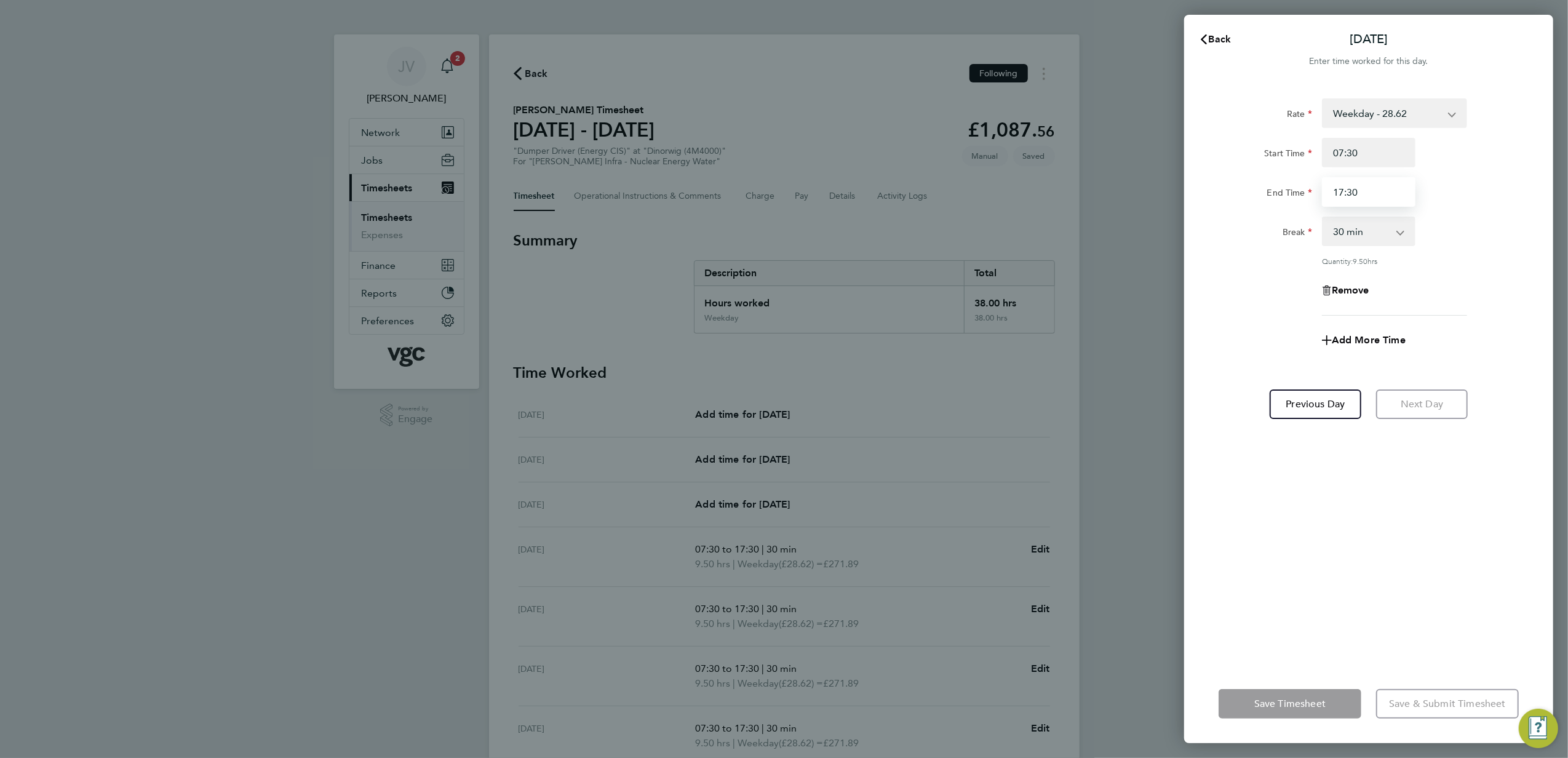
drag, startPoint x: 1375, startPoint y: 178, endPoint x: 1114, endPoint y: 173, distance: 261.0
click at [1181, 186] on div "Back [DATE] Enter time worked for this day. Rate Weekday - 28.62 Bank Holiday (…" at bounding box center [784, 379] width 1568 height 758
type input "16:00"
click at [1257, 299] on div "Remove" at bounding box center [1369, 290] width 310 height 30
click at [1325, 702] on span "Save Timesheet" at bounding box center [1290, 704] width 71 height 12
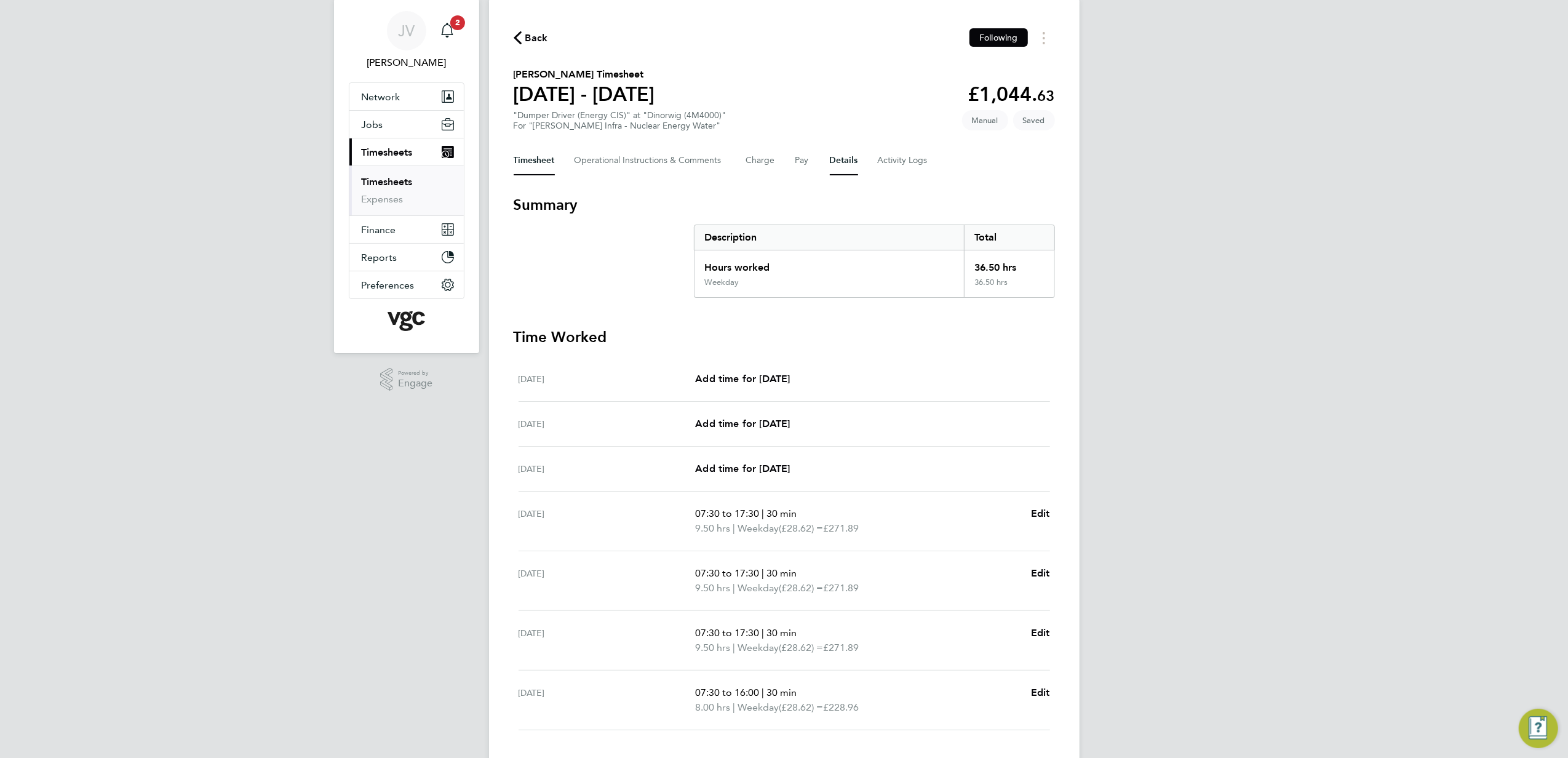
click at [842, 158] on button "Details" at bounding box center [844, 160] width 28 height 30
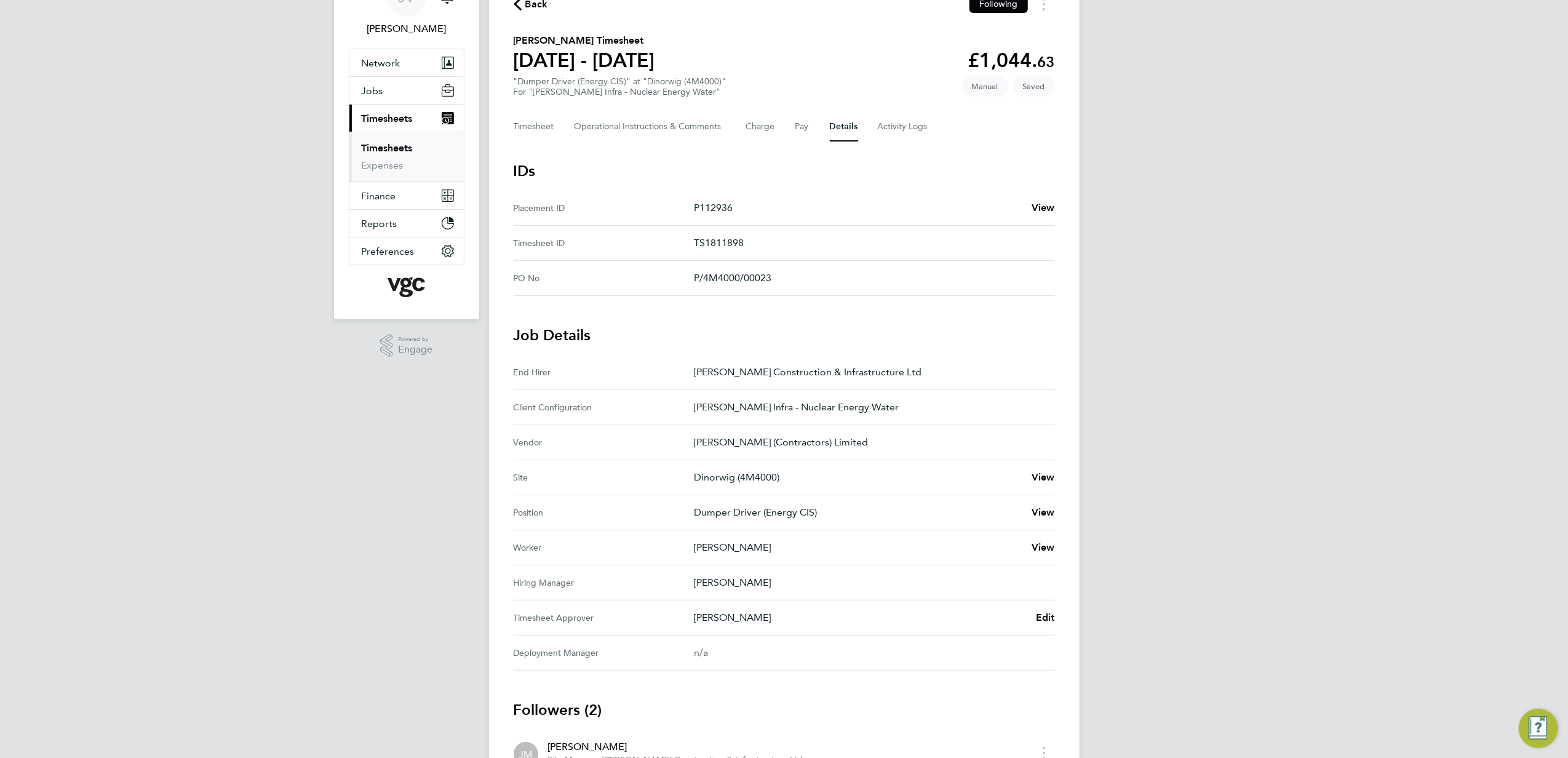
click at [518, 108] on div "Back Following [PERSON_NAME] Timesheet [DATE] - [DATE] £1,044. 63 "Dumper Drive…" at bounding box center [784, 426] width 591 height 923
click at [520, 113] on button "Timesheet" at bounding box center [534, 127] width 41 height 30
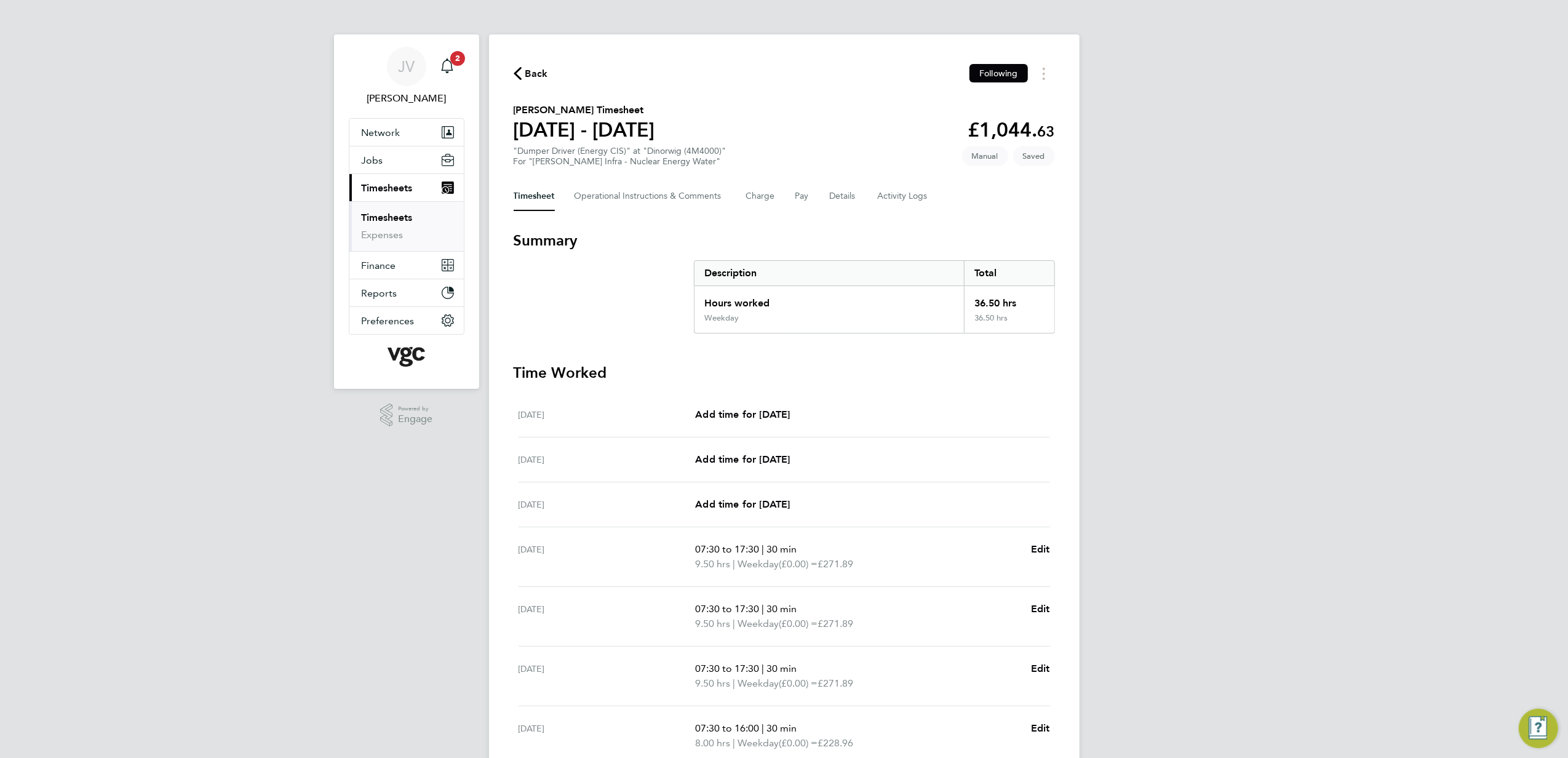
click at [524, 122] on h1 "[DATE] - [DATE]" at bounding box center [585, 130] width 142 height 25
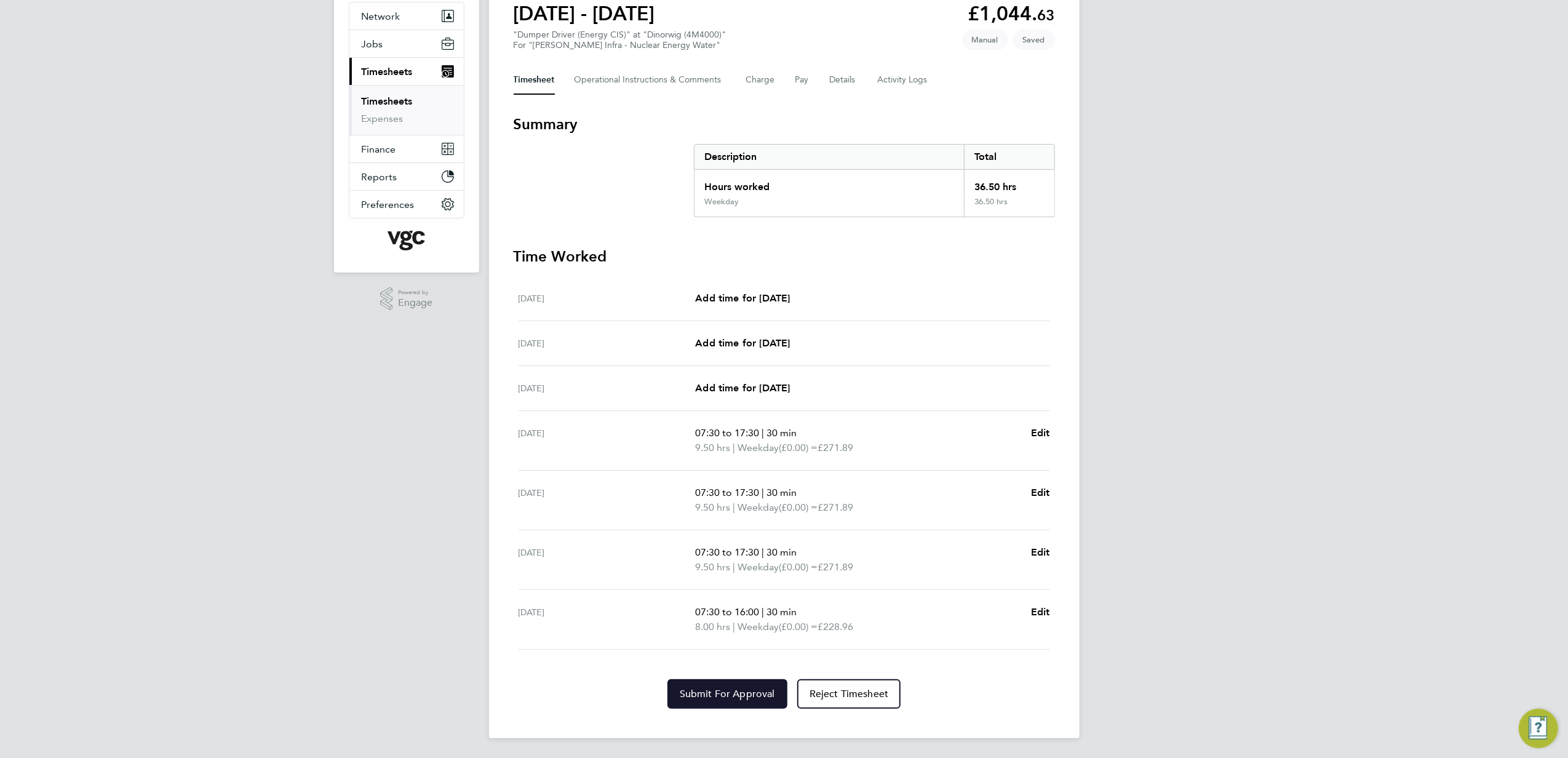
click at [748, 688] on span "Submit For Approval" at bounding box center [727, 694] width 95 height 12
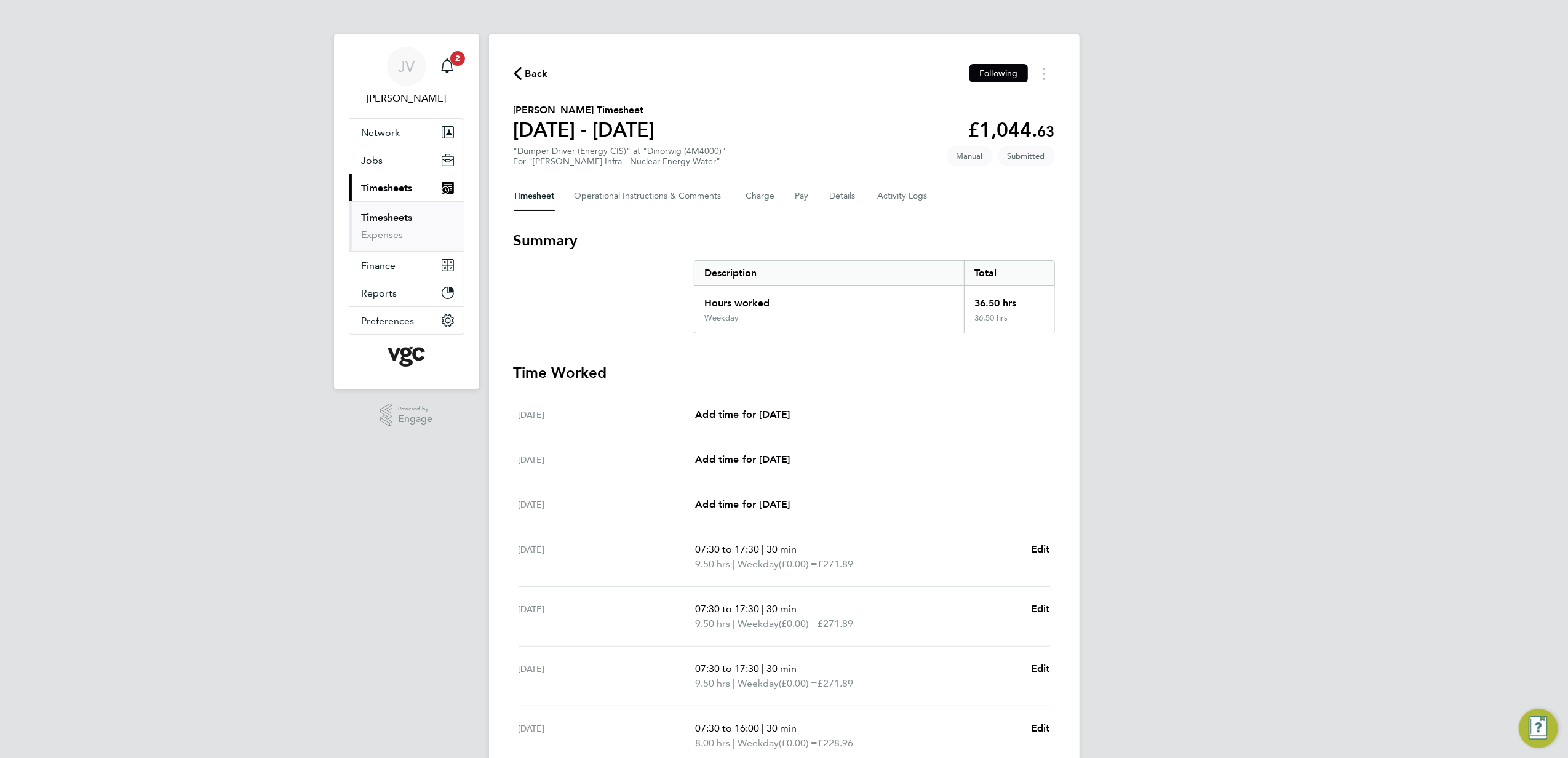
click at [526, 73] on span "Back" at bounding box center [537, 73] width 23 height 15
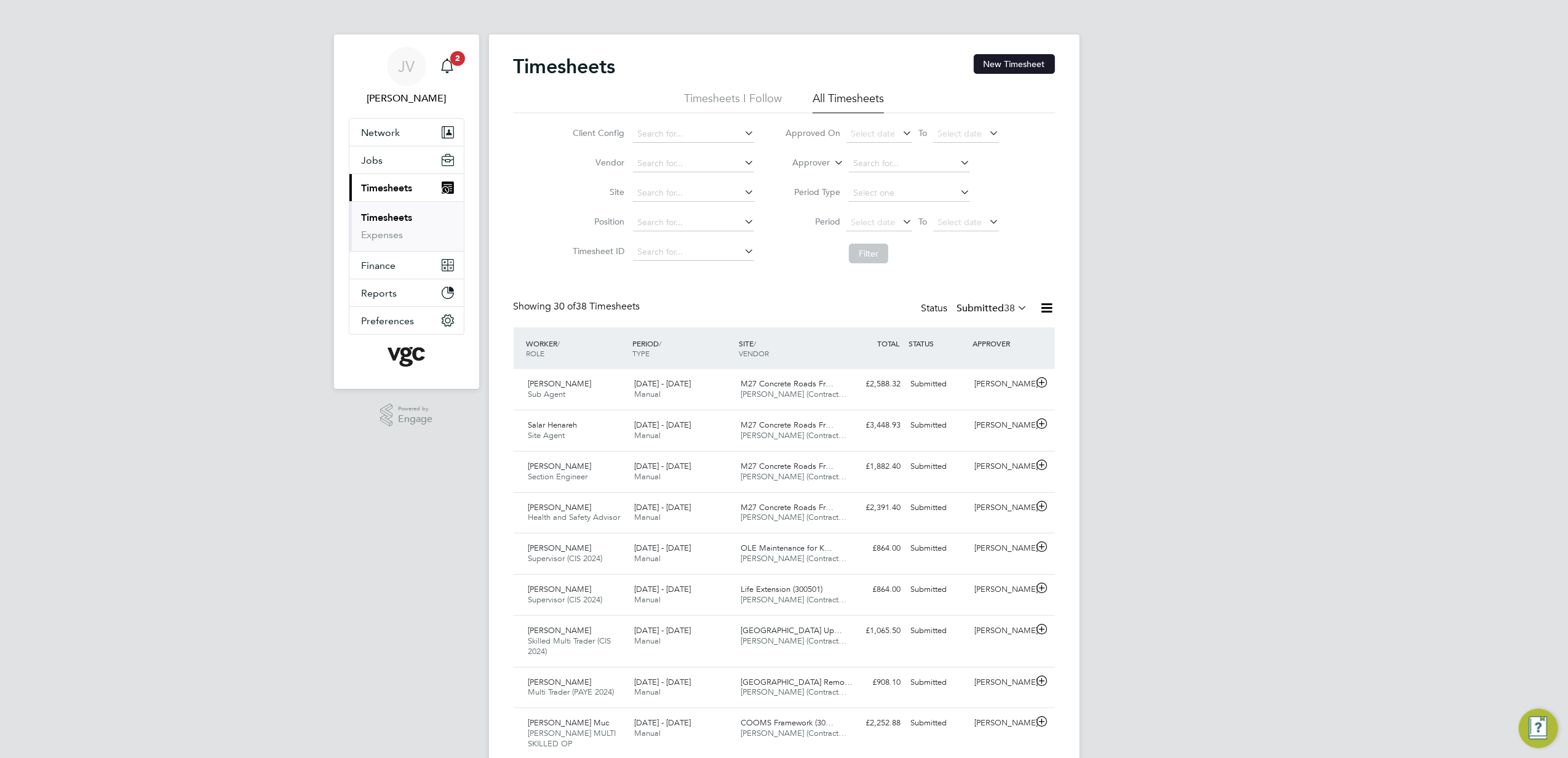
click at [1022, 64] on button "New Timesheet" at bounding box center [1015, 64] width 81 height 20
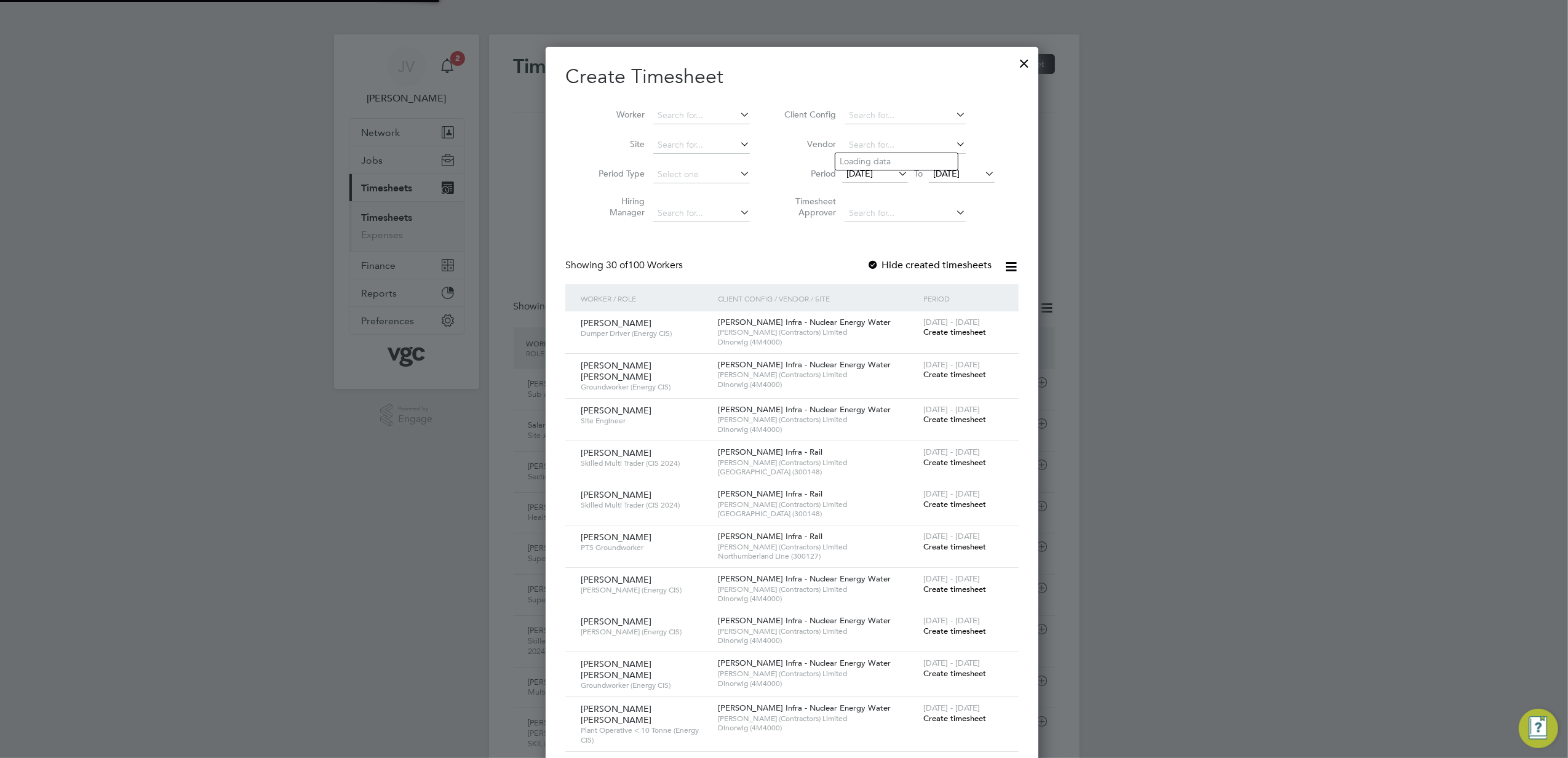
drag, startPoint x: 892, startPoint y: 149, endPoint x: 880, endPoint y: 161, distance: 17.0
click at [860, 178] on span "[DATE]" at bounding box center [875, 174] width 66 height 16
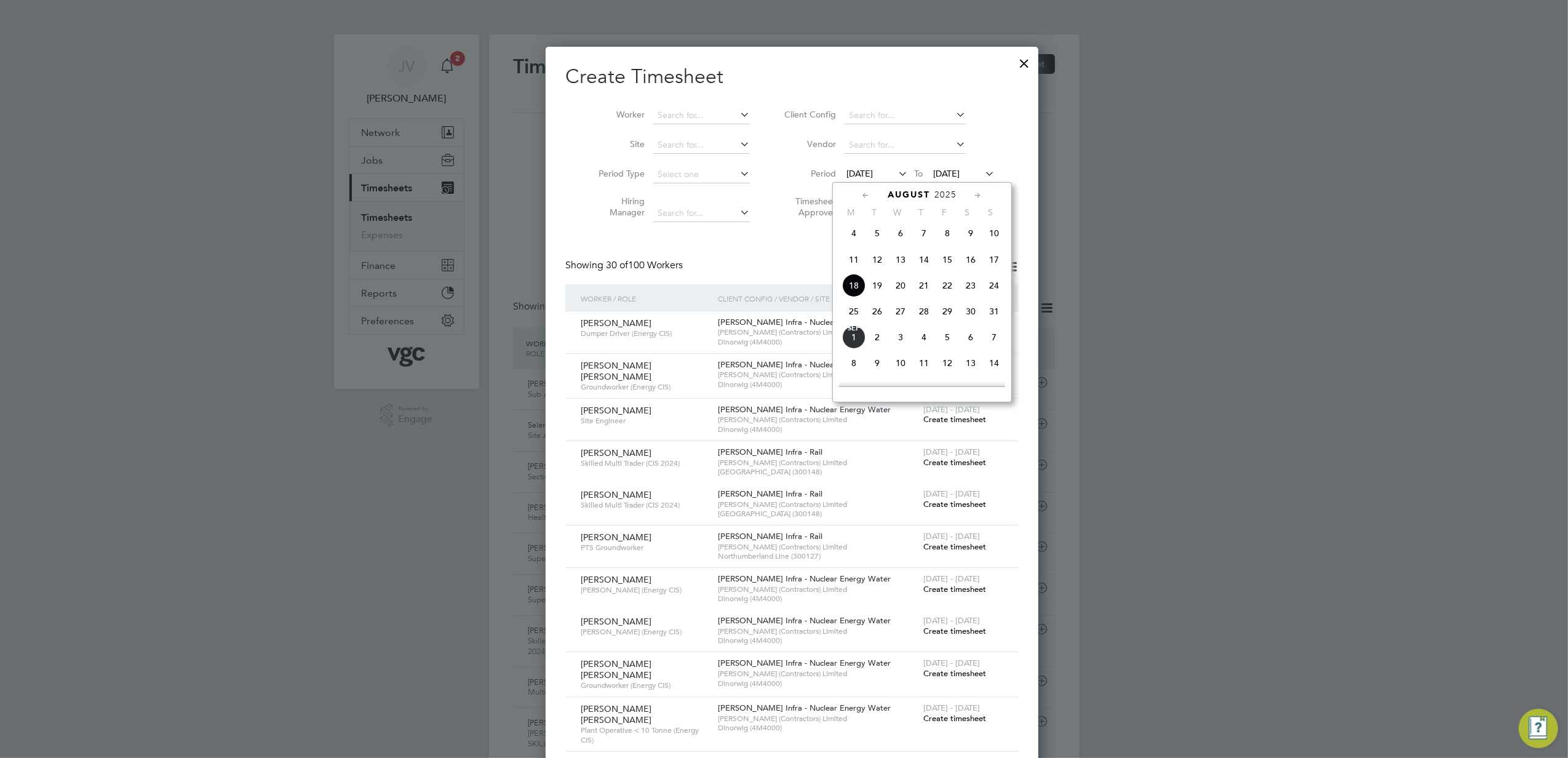
click at [965, 289] on span "23" at bounding box center [971, 286] width 24 height 24
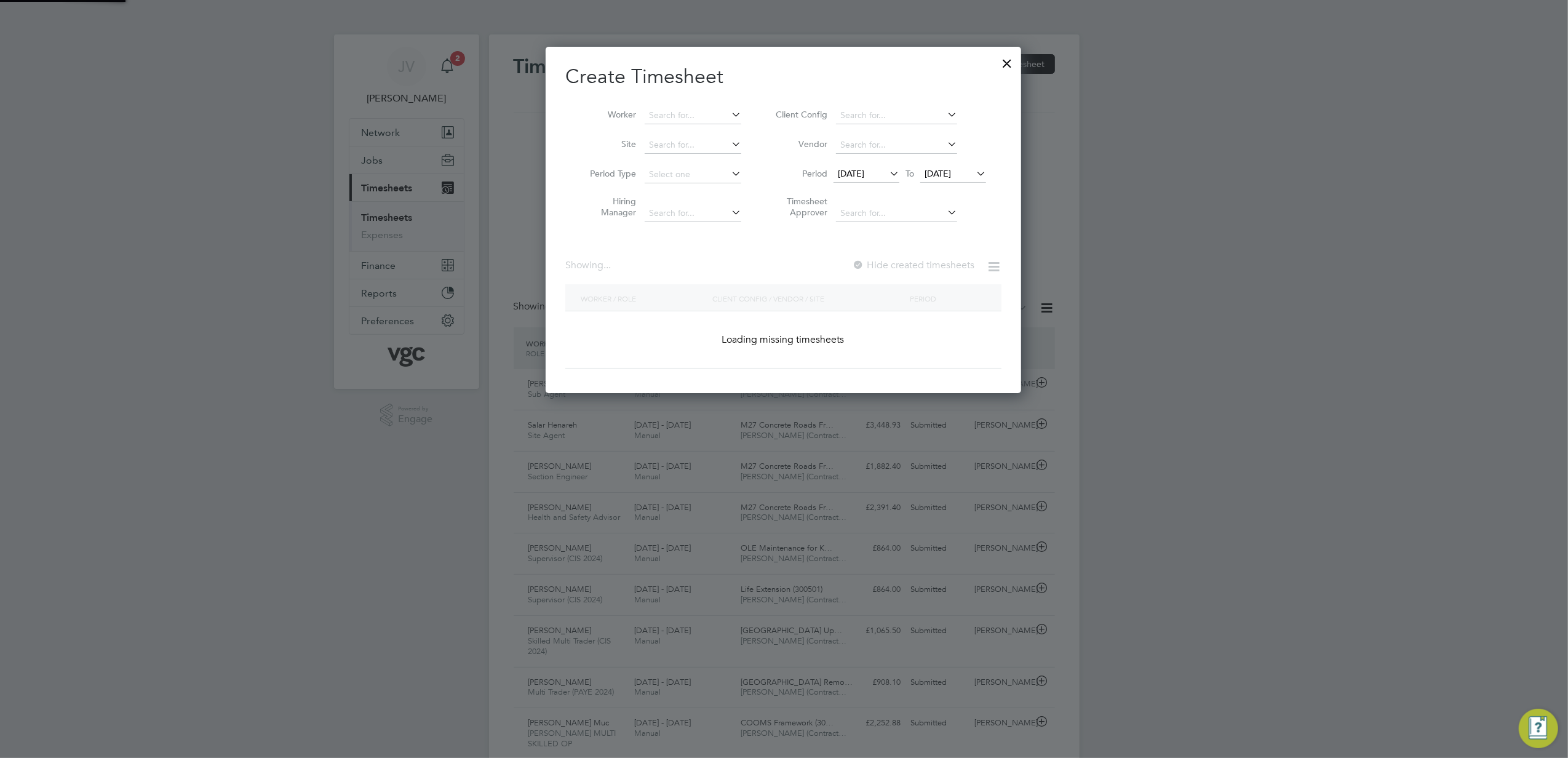
drag, startPoint x: 966, startPoint y: 151, endPoint x: 964, endPoint y: 177, distance: 26.1
click at [967, 151] on li "Vendor" at bounding box center [879, 145] width 245 height 30
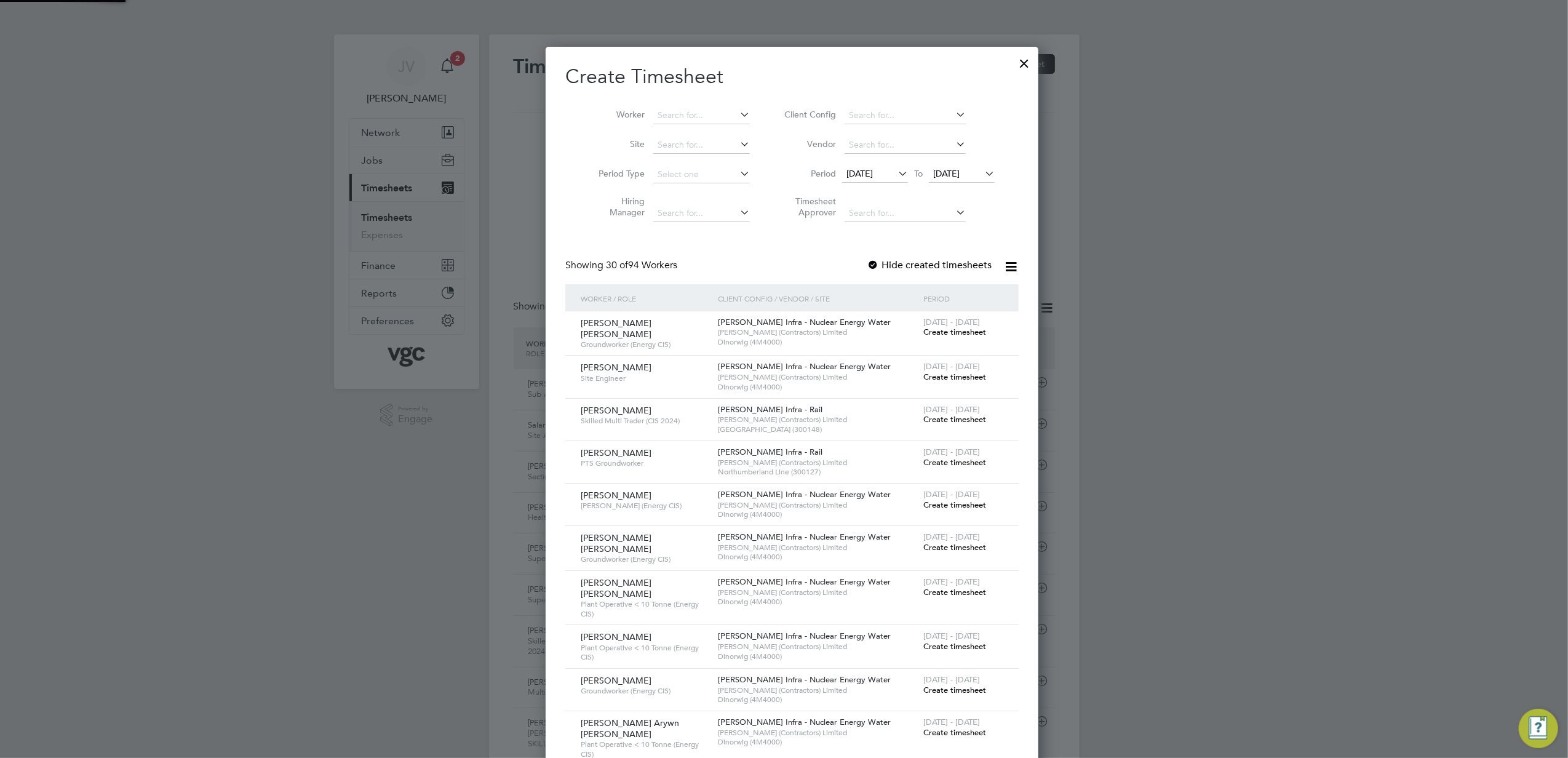
click at [964, 178] on span "[DATE]" at bounding box center [962, 174] width 66 height 16
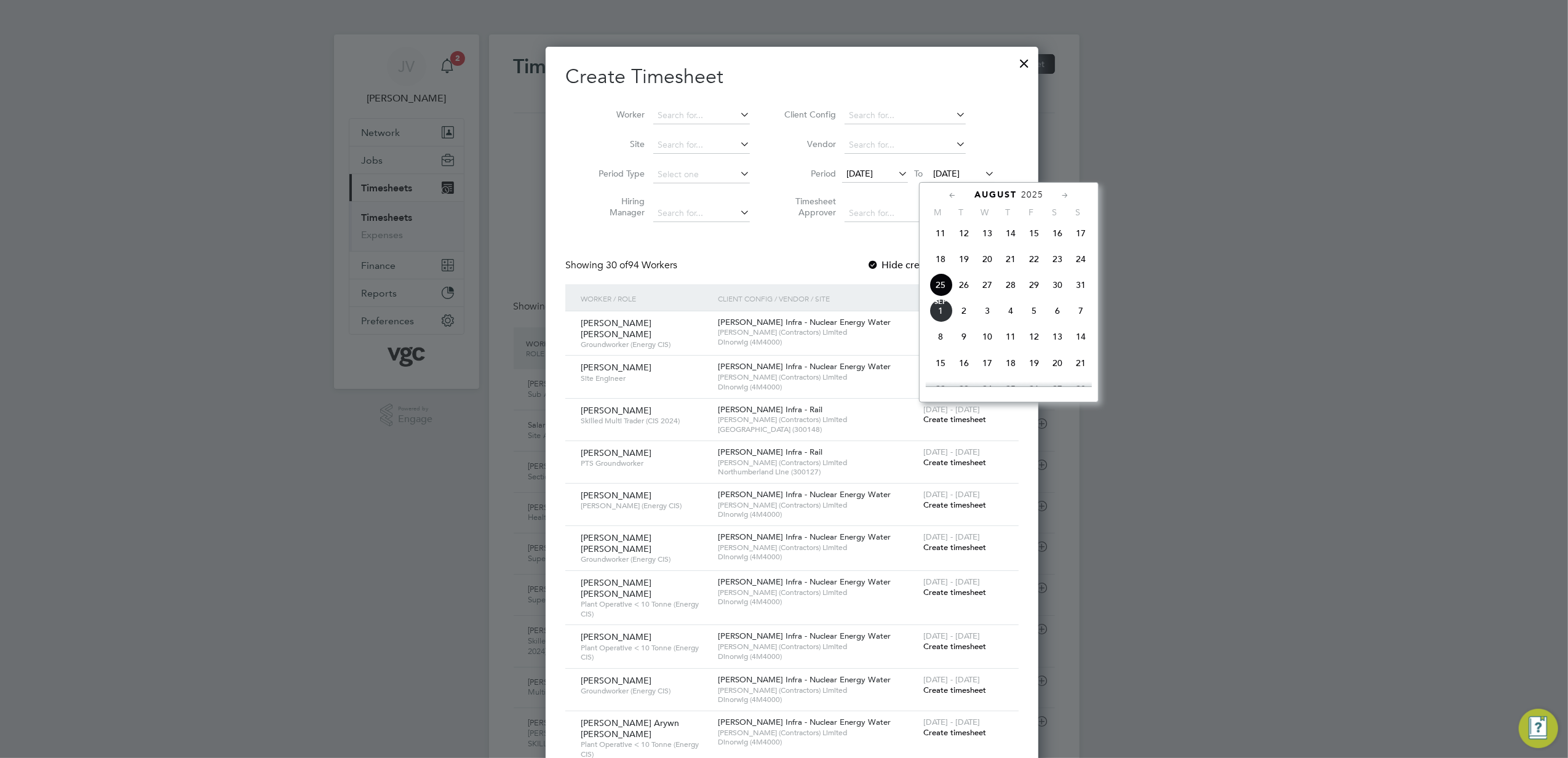
click at [1037, 294] on span "29" at bounding box center [1034, 285] width 24 height 24
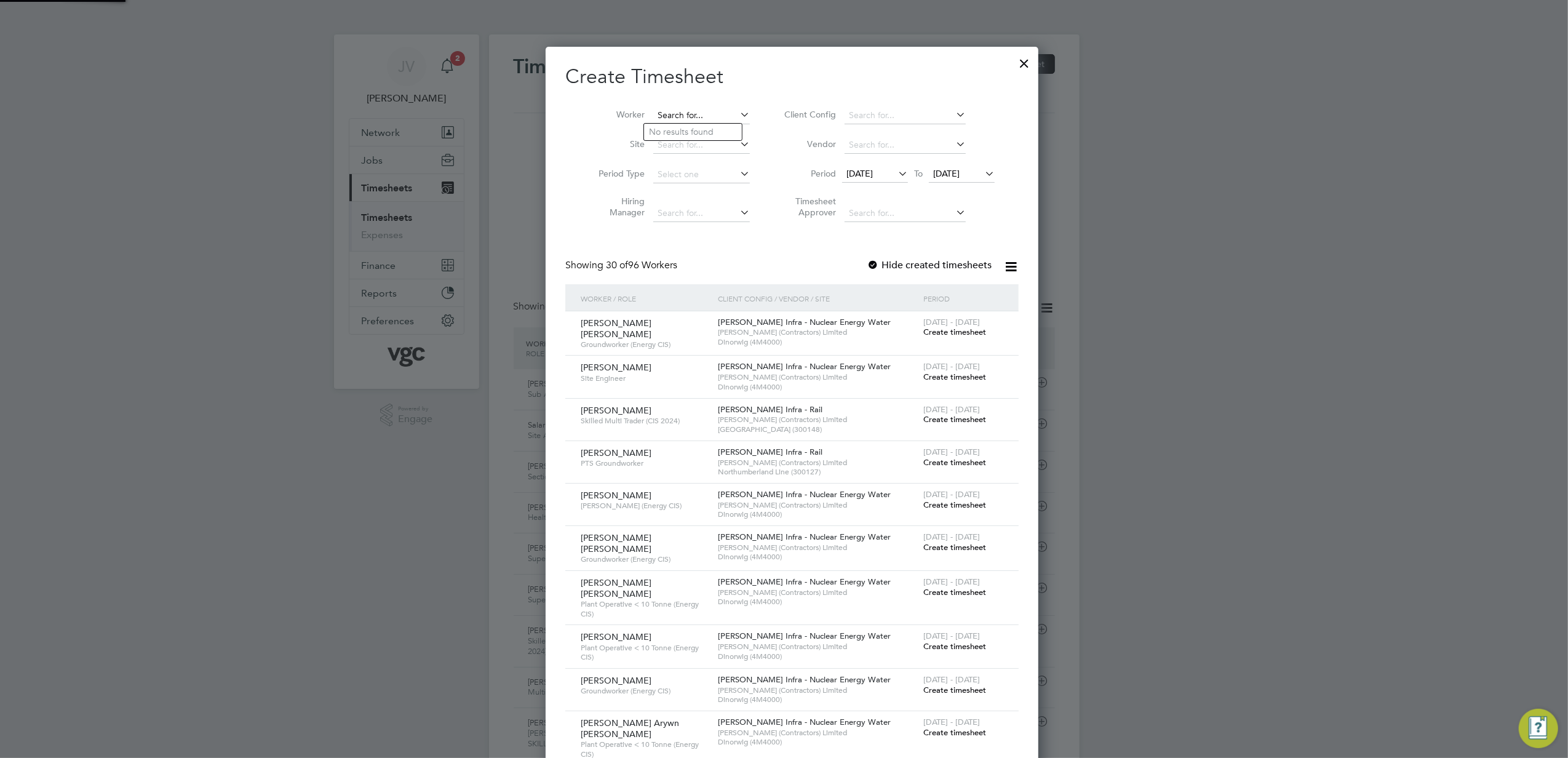
click at [704, 118] on input at bounding box center [701, 115] width 96 height 17
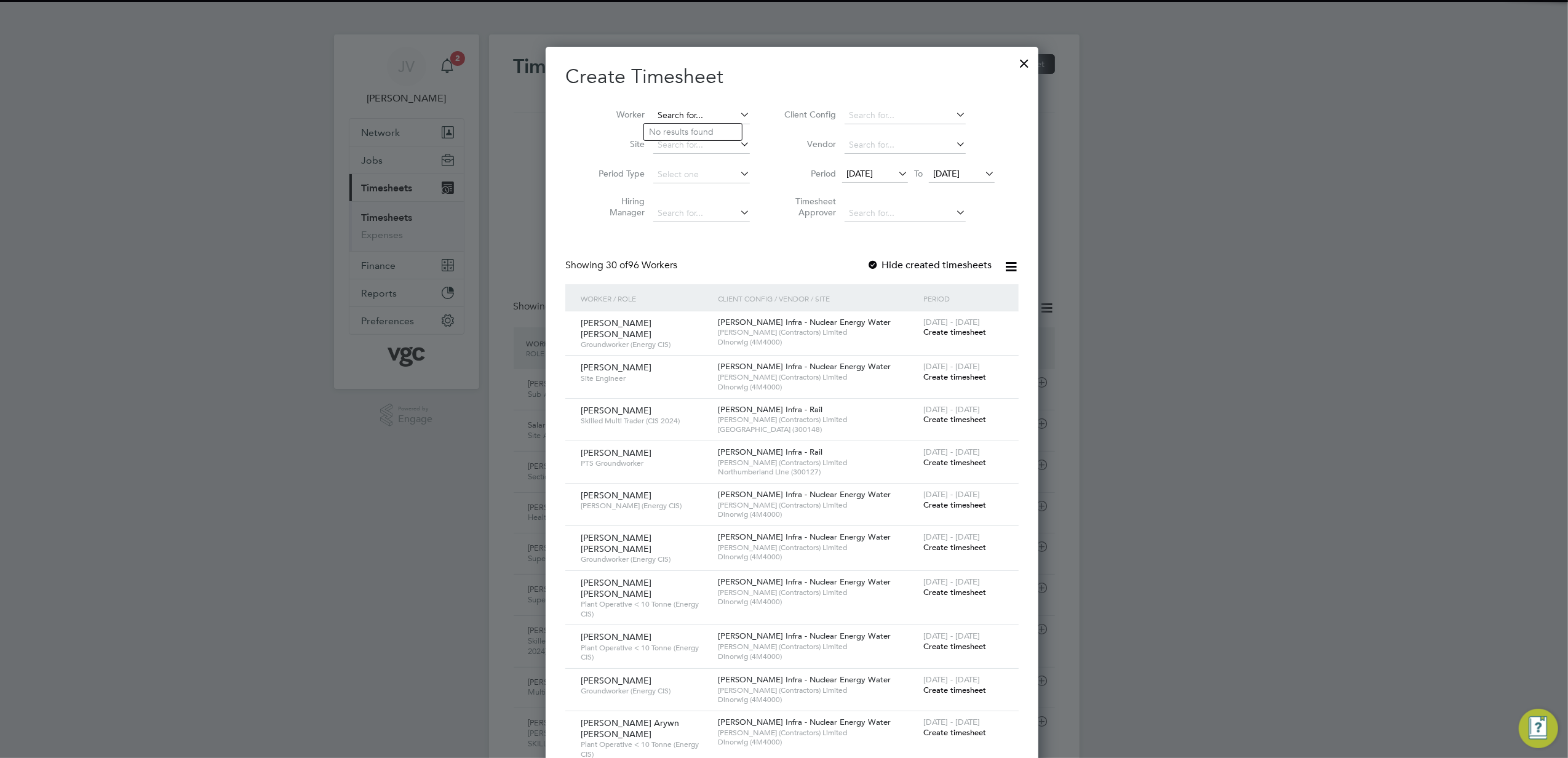
paste input "[PERSON_NAME]"
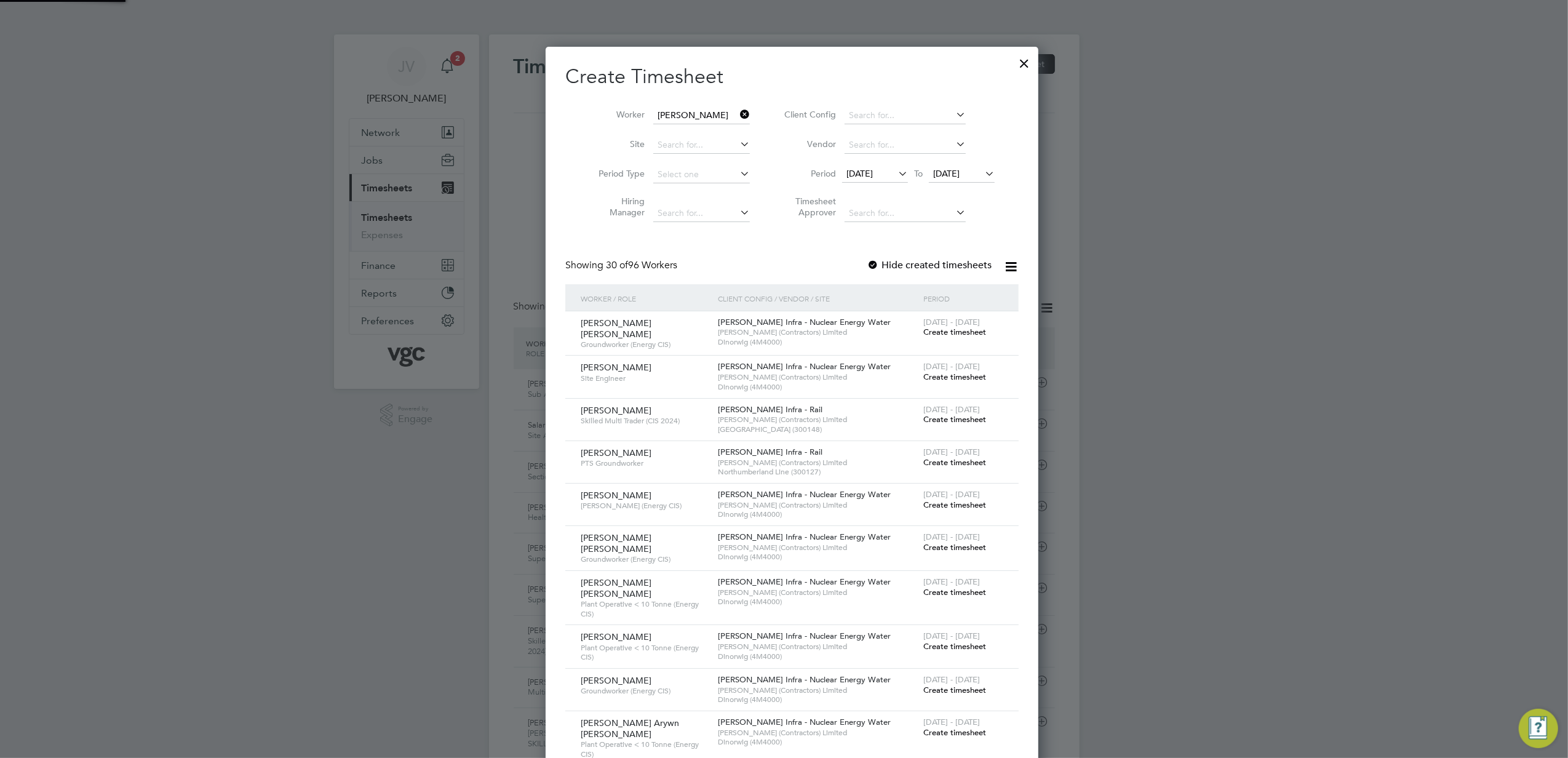
click at [701, 130] on li "[PERSON_NAME] [PERSON_NAME]" at bounding box center [738, 132] width 188 height 16
type input "[PERSON_NAME] [PERSON_NAME]"
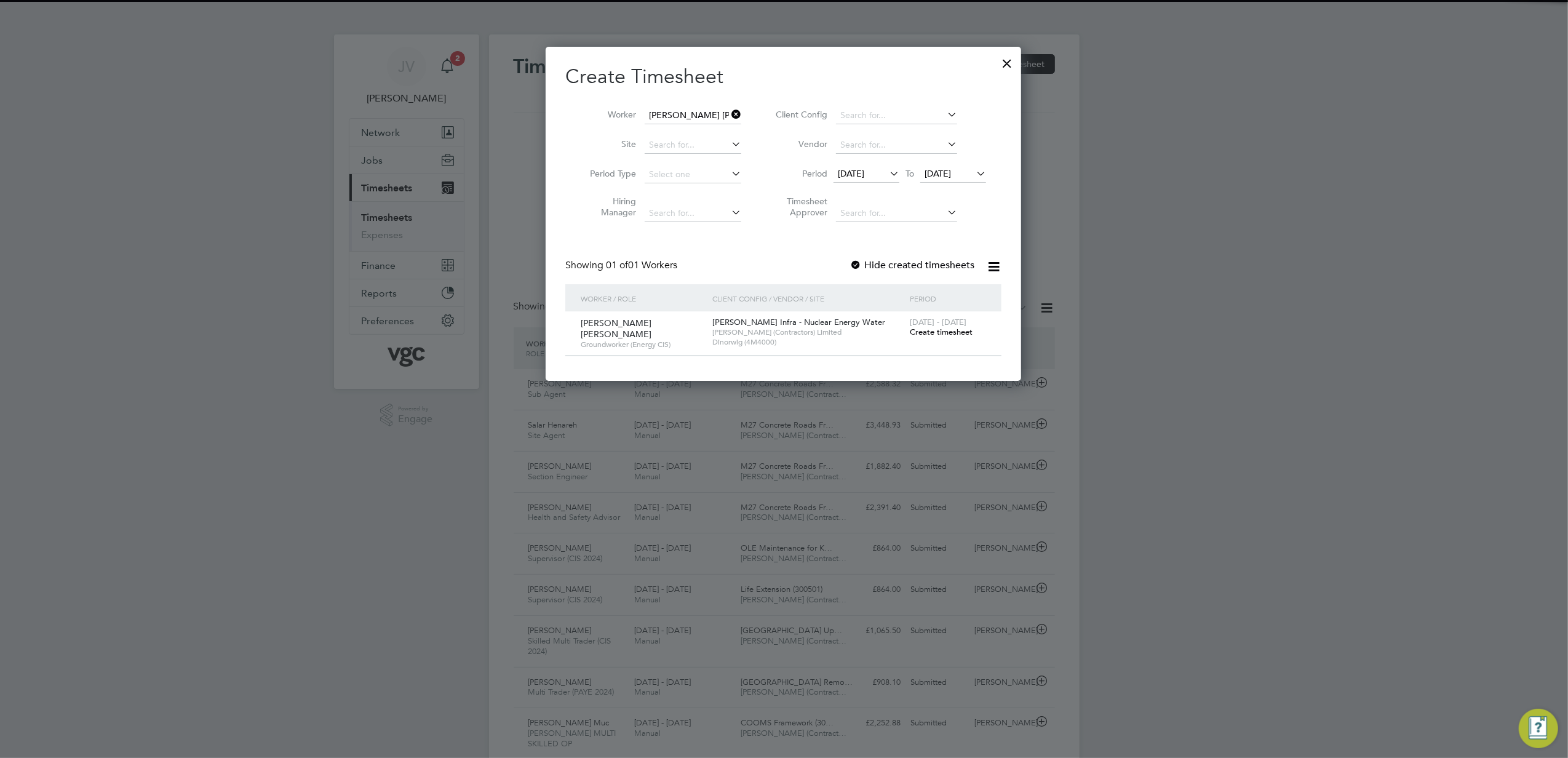
click at [935, 331] on span "Create timesheet" at bounding box center [941, 332] width 63 height 10
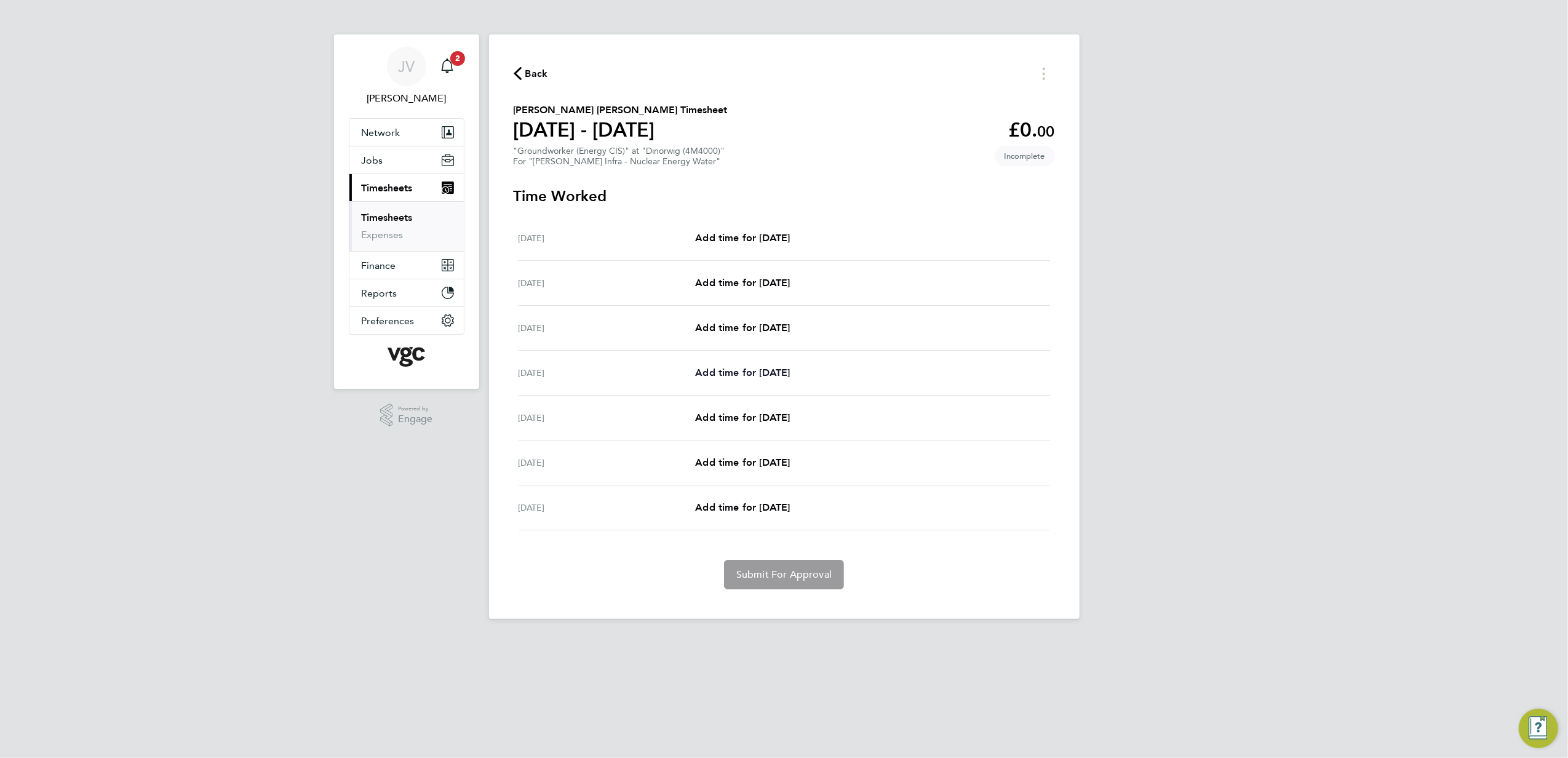
click at [790, 373] on span "Add time for [DATE]" at bounding box center [743, 372] width 95 height 12
select select "30"
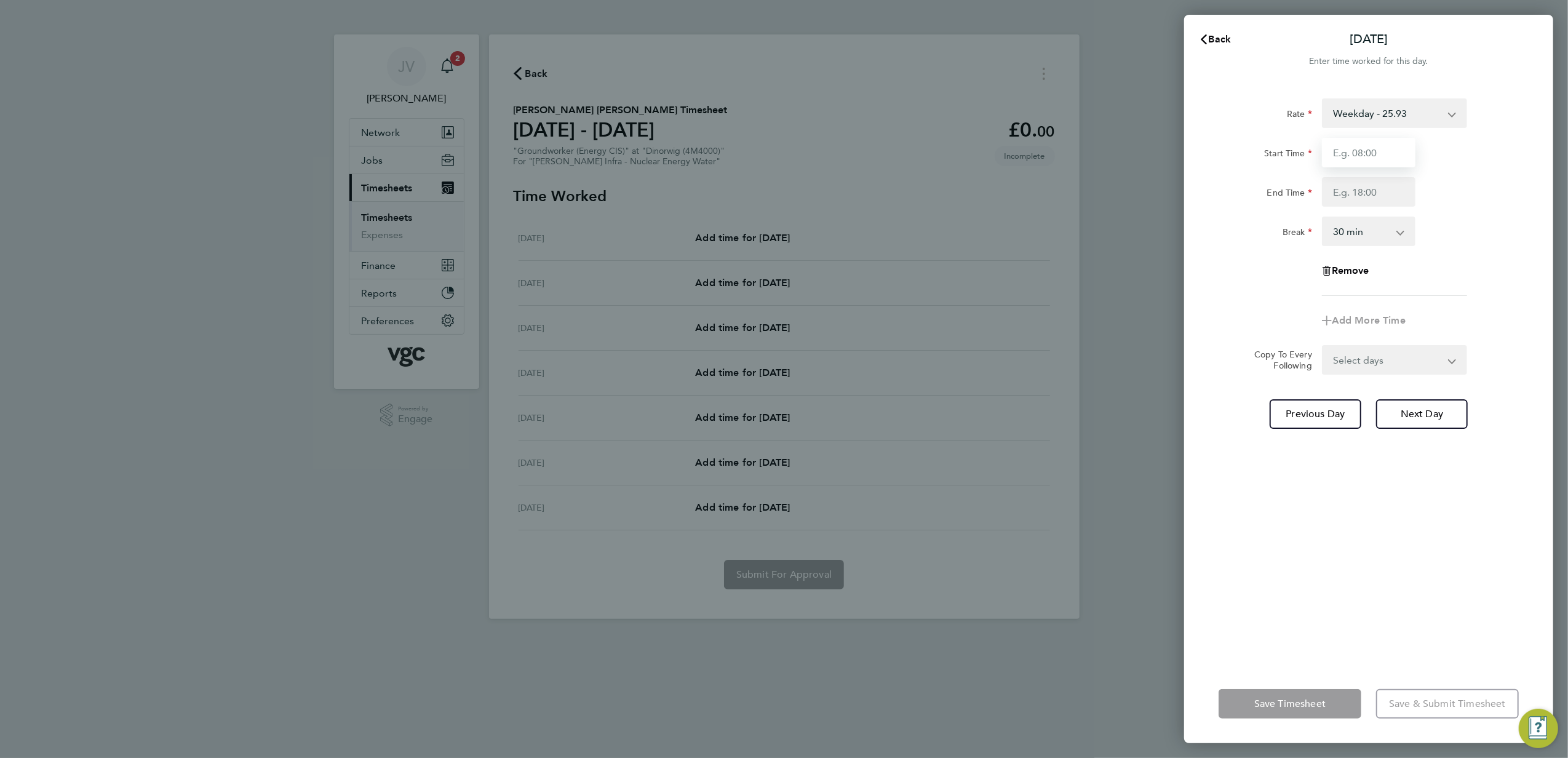
drag, startPoint x: 1377, startPoint y: 148, endPoint x: 1377, endPoint y: 159, distance: 11.0
click at [1377, 148] on input "Start Time" at bounding box center [1369, 152] width 94 height 30
type input "07:30"
type input "17:30"
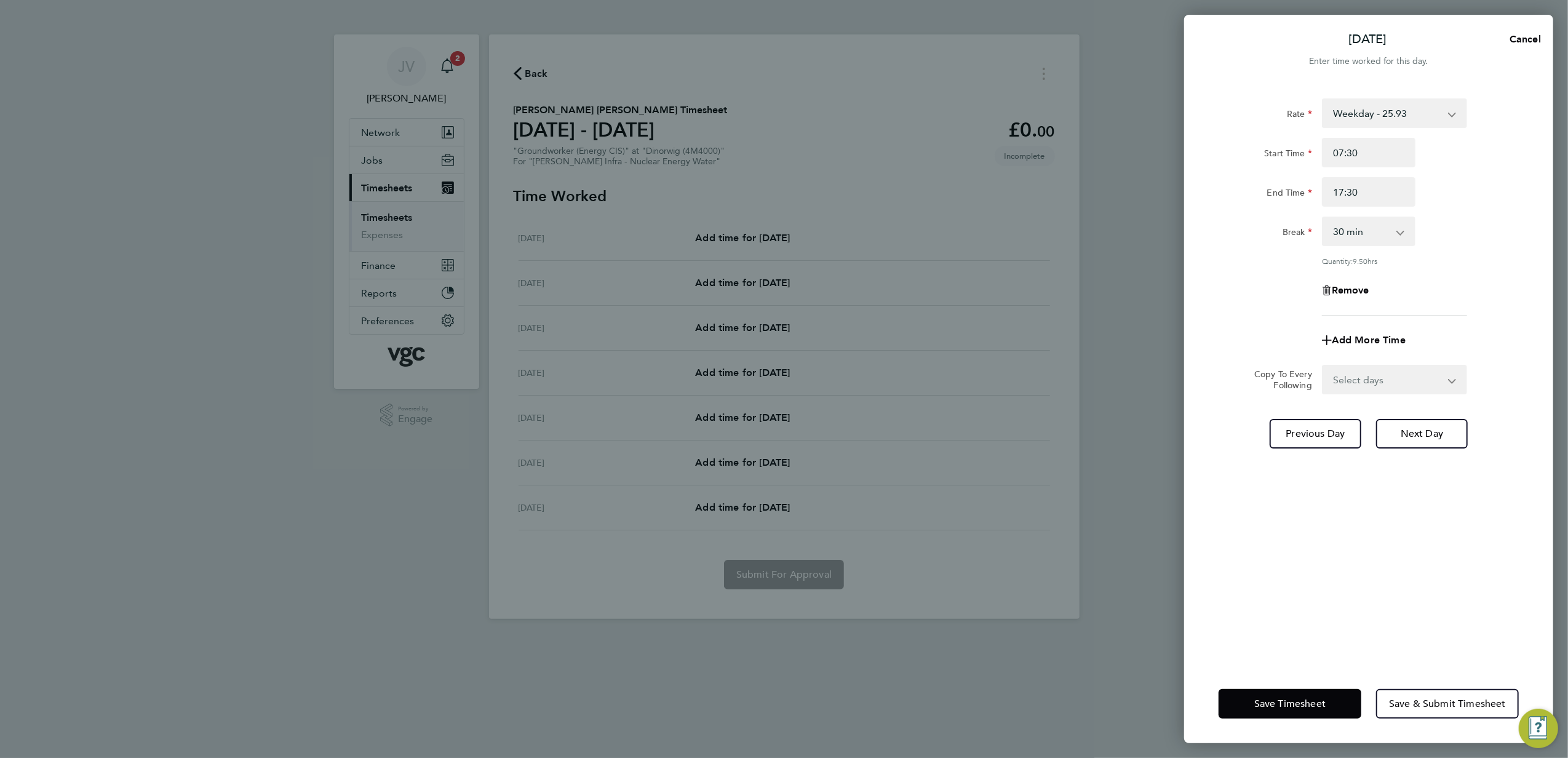
click at [1396, 399] on div "Rate Weekday - 25.93 Bonus - 40.00 Bank Holiday (exc Christmas) - 45.38 Weekend…" at bounding box center [1369, 374] width 369 height 581
click at [1393, 383] on select "Select days Day [DATE] [DATE] [DATE]" at bounding box center [1388, 379] width 129 height 27
select select "DAY"
click at [1323, 366] on select "Select days Day [DATE] [DATE] [DATE]" at bounding box center [1388, 379] width 129 height 27
select select "[DATE]"
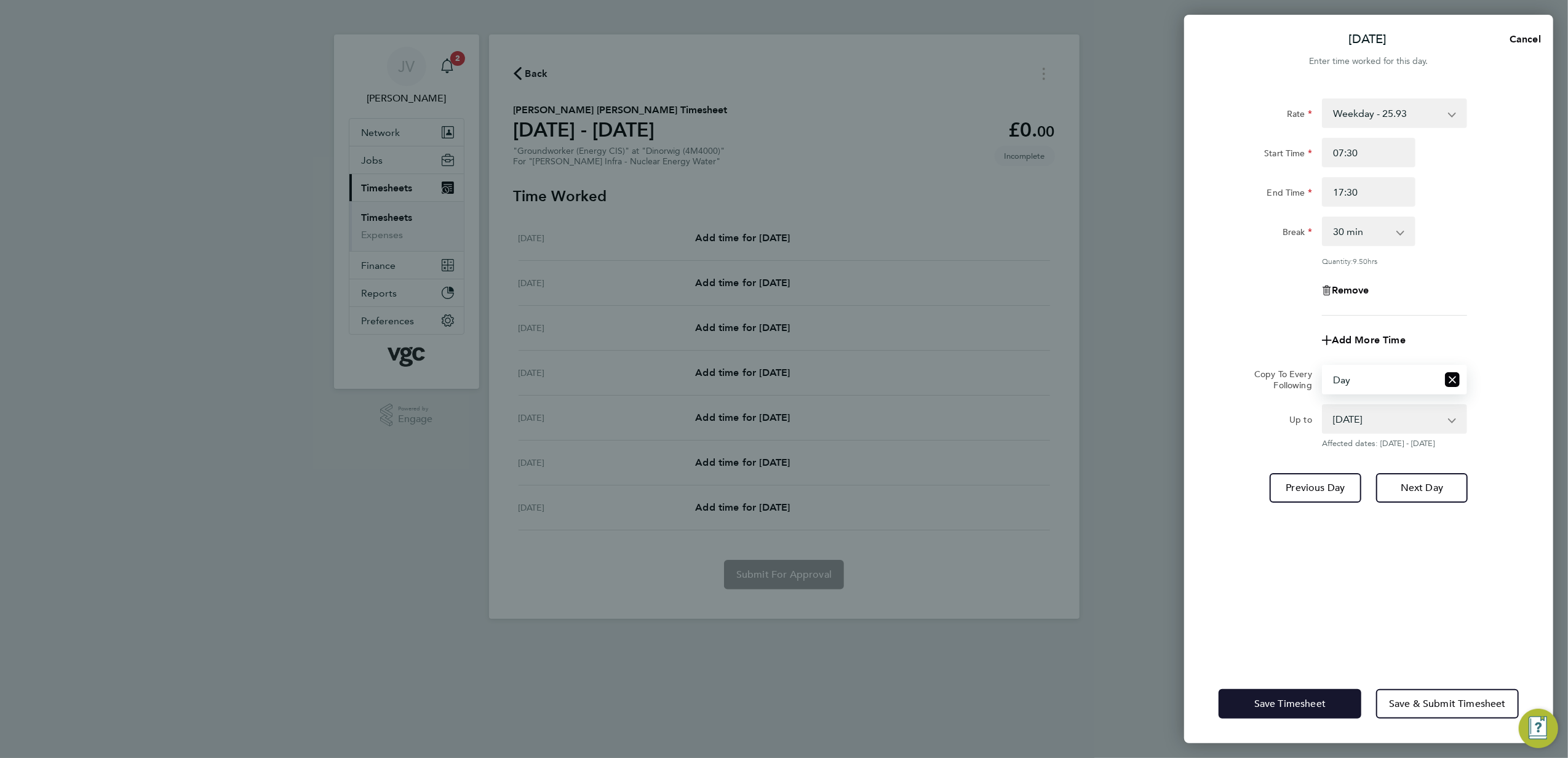
click at [1322, 706] on span "Save Timesheet" at bounding box center [1290, 704] width 71 height 12
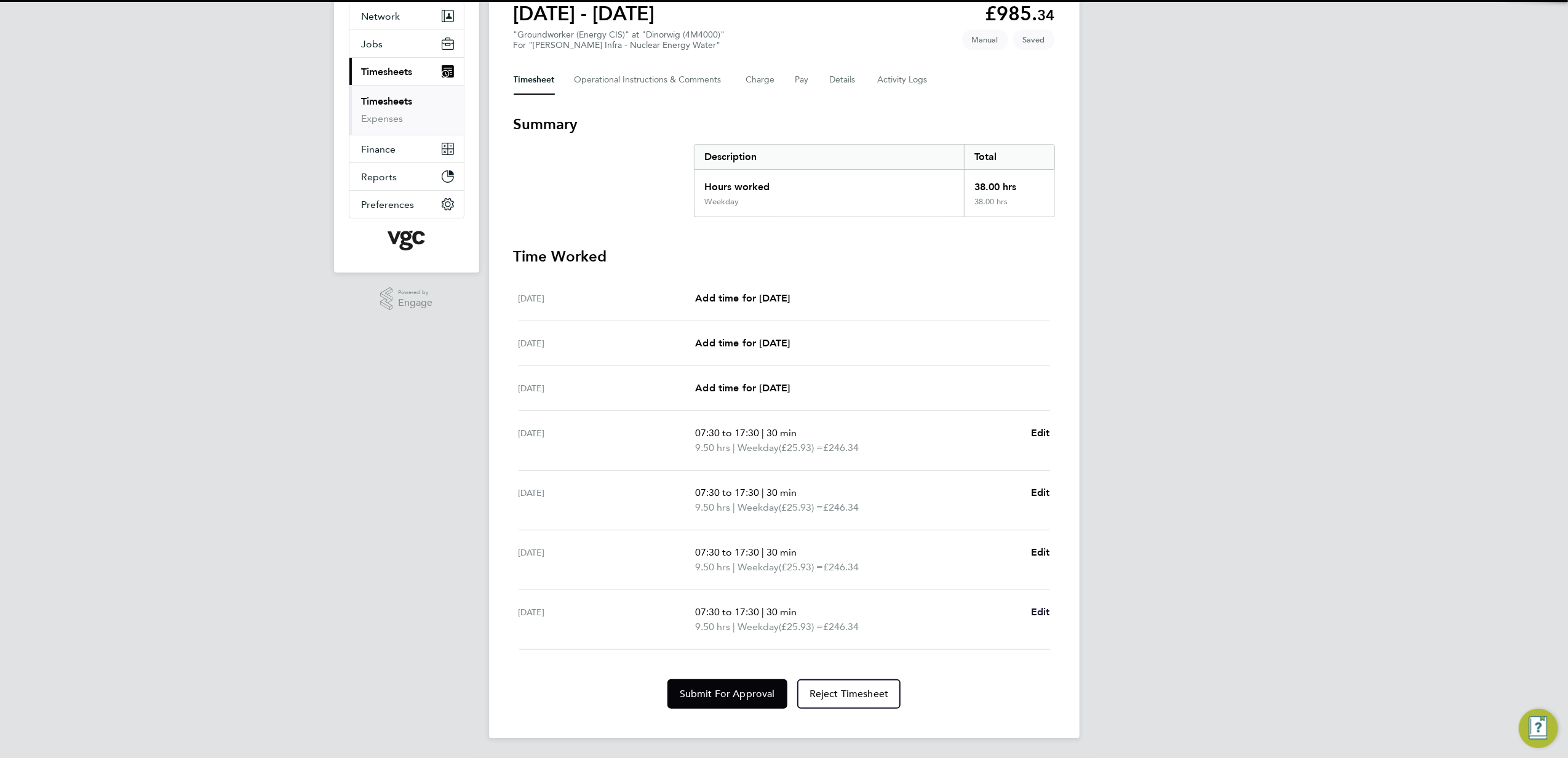
drag, startPoint x: 1040, startPoint y: 596, endPoint x: 1040, endPoint y: 609, distance: 13.0
click at [1040, 608] on div "[DATE] 07:30 to 17:30 | 30 min 9.50 hrs | Weekday (£25.93) = £246.34 Edit" at bounding box center [784, 620] width 532 height 60
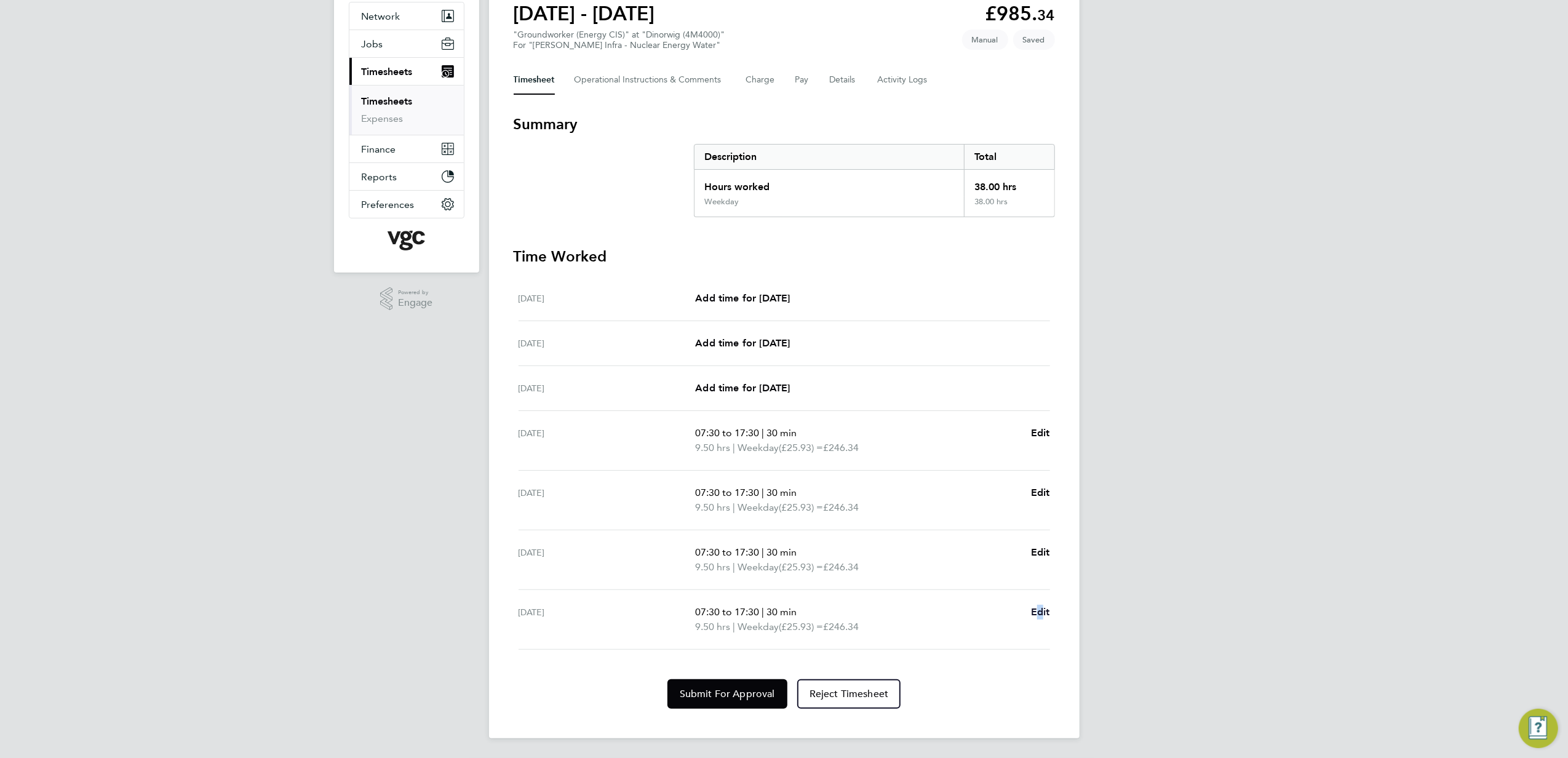
click at [1040, 611] on span "Edit" at bounding box center [1040, 612] width 19 height 12
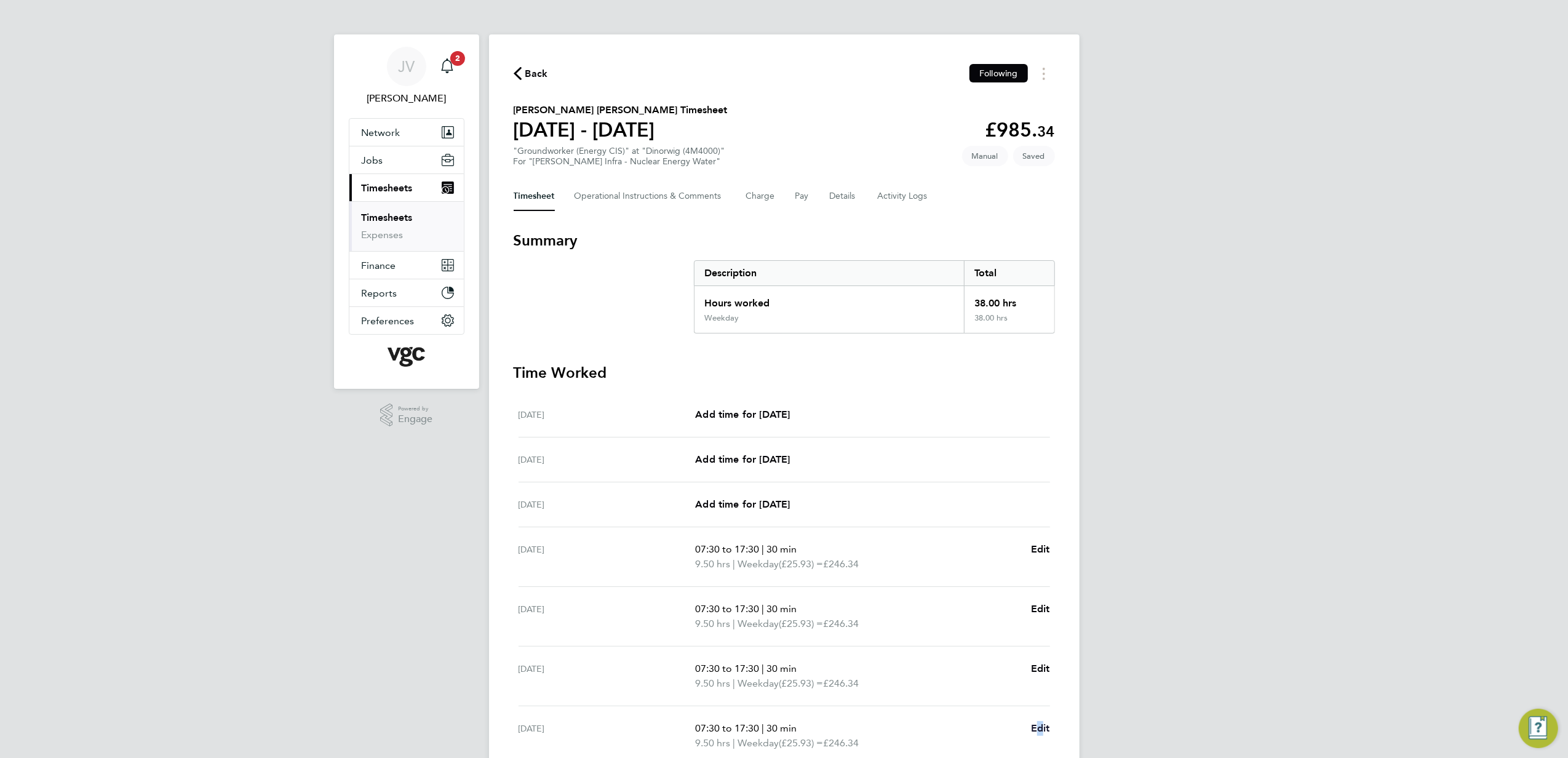
select select "30"
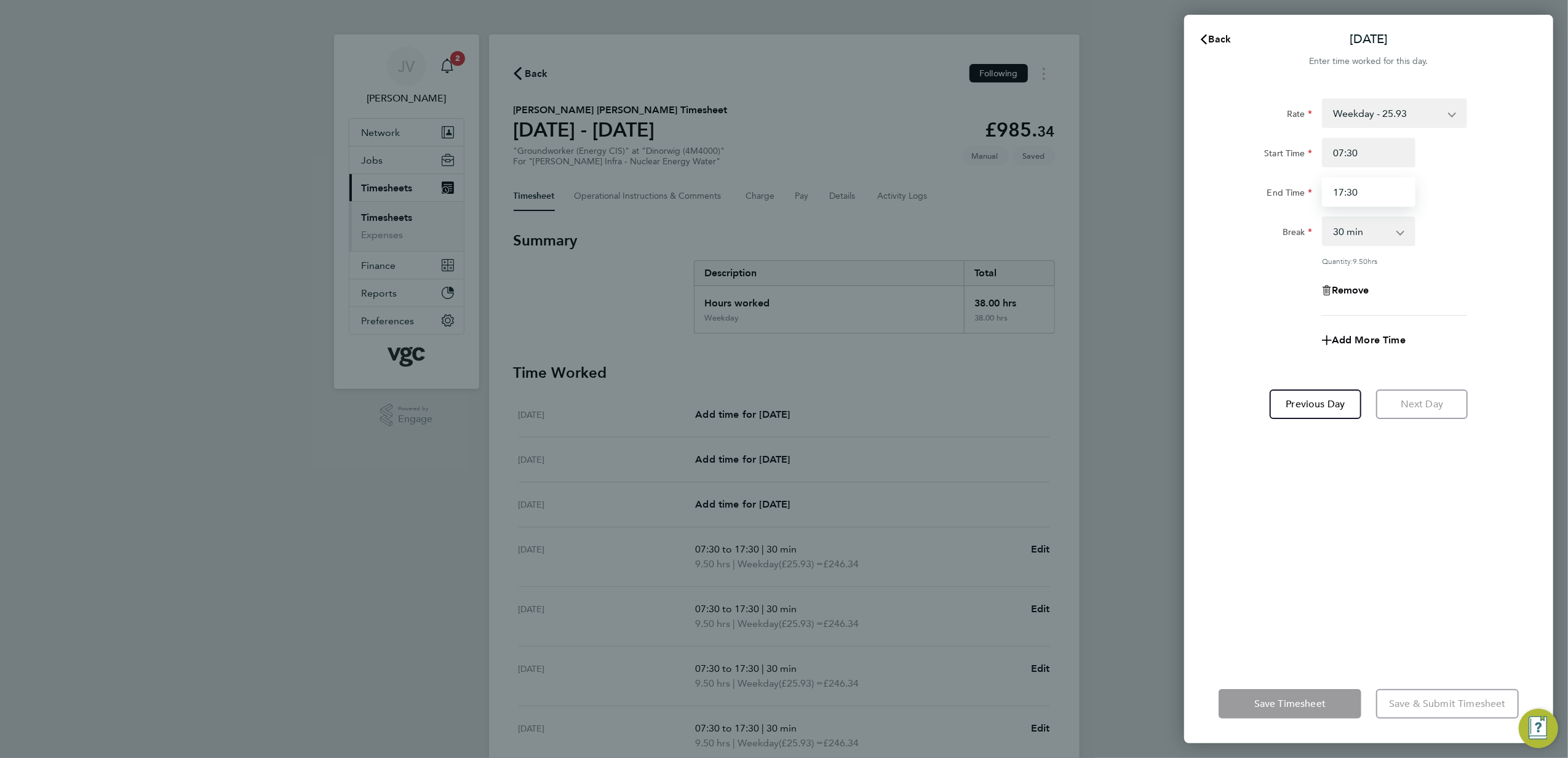
drag, startPoint x: 1405, startPoint y: 199, endPoint x: 1118, endPoint y: 180, distance: 287.6
click at [1240, 190] on div "End Time 17:30" at bounding box center [1369, 191] width 310 height 30
type input "16:00"
click at [1289, 690] on button "Save Timesheet" at bounding box center [1290, 704] width 143 height 30
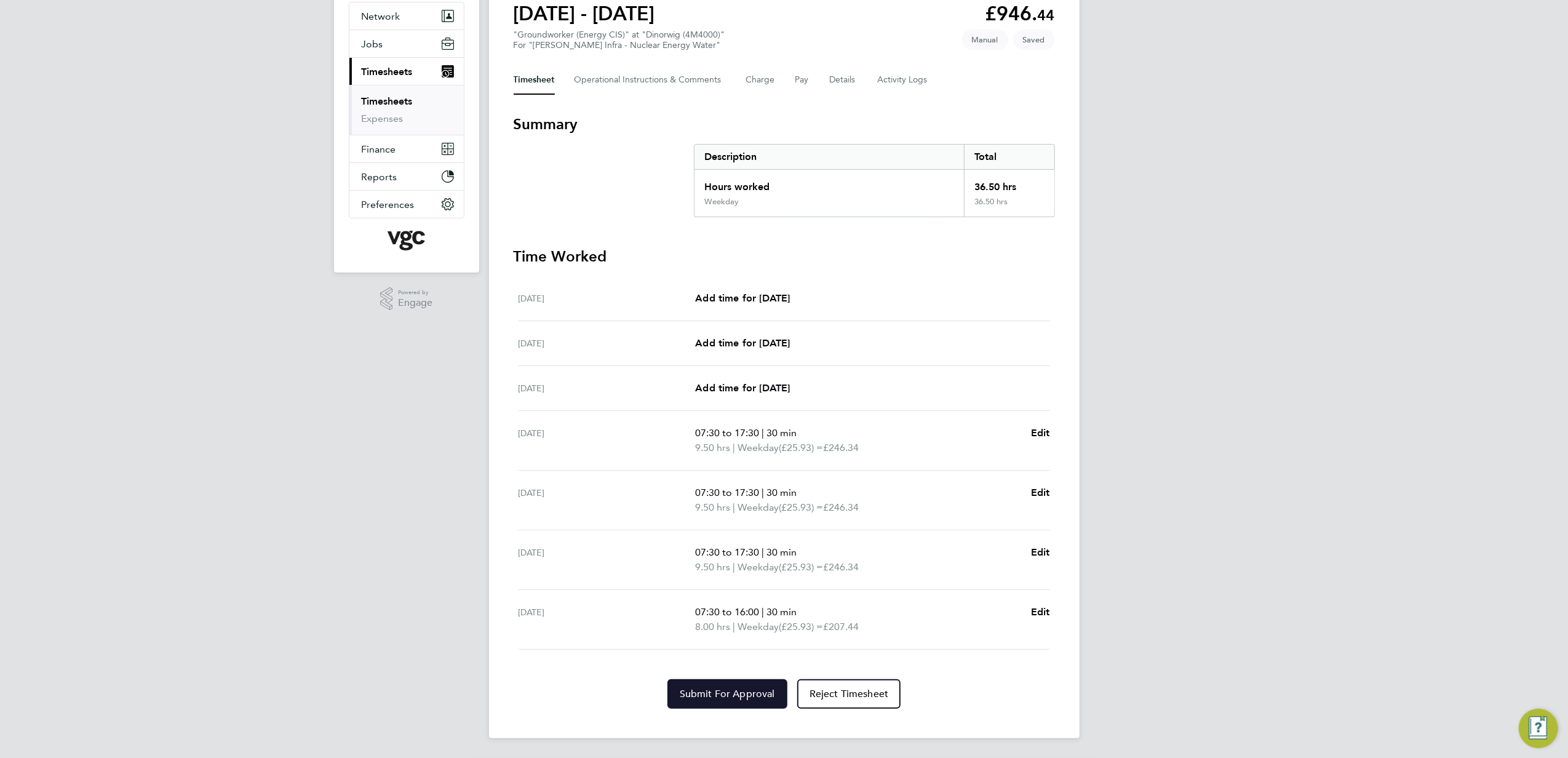
click at [727, 700] on button "Submit For Approval" at bounding box center [727, 694] width 120 height 30
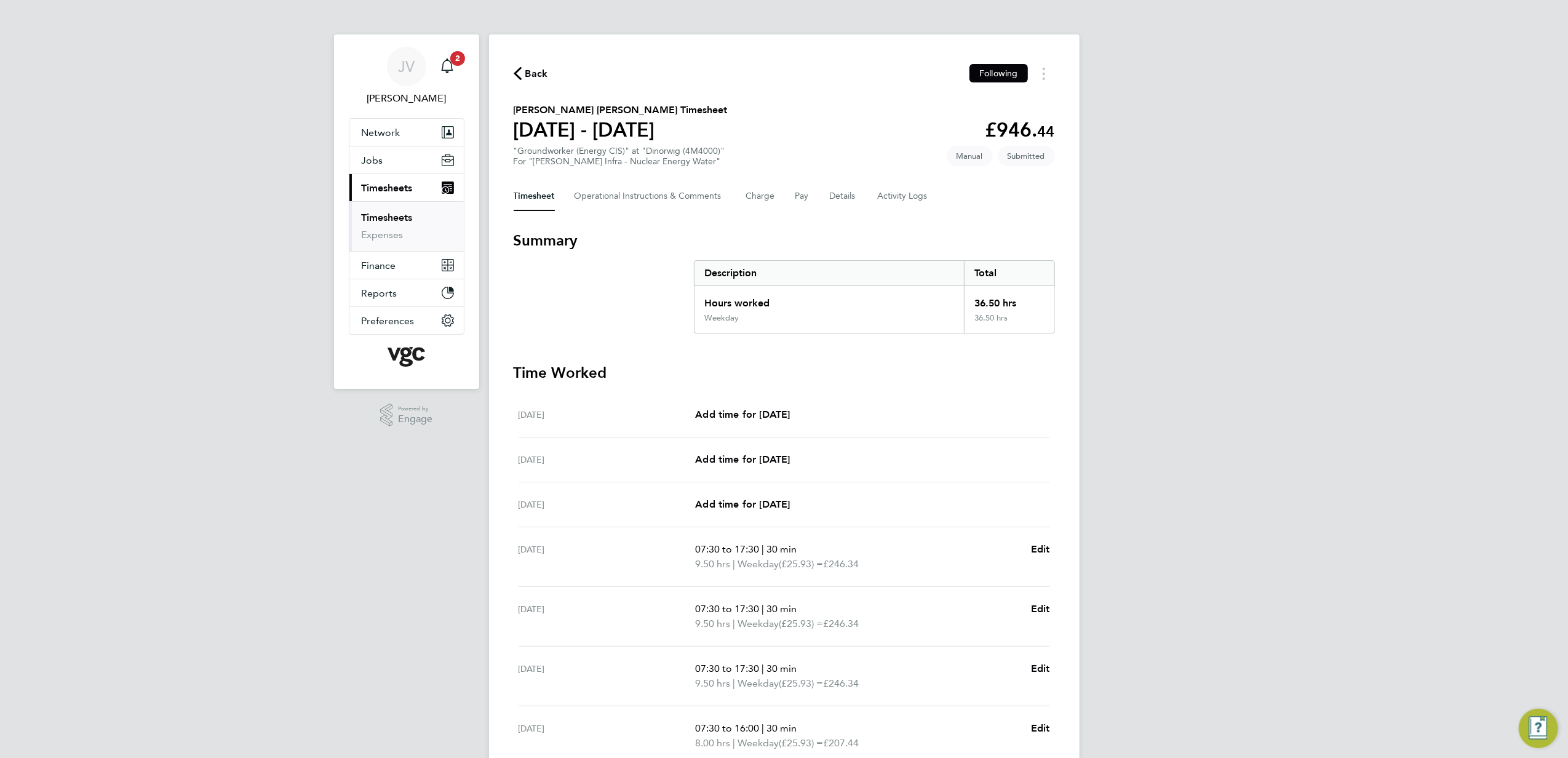
click at [527, 76] on span "Back" at bounding box center [537, 73] width 23 height 15
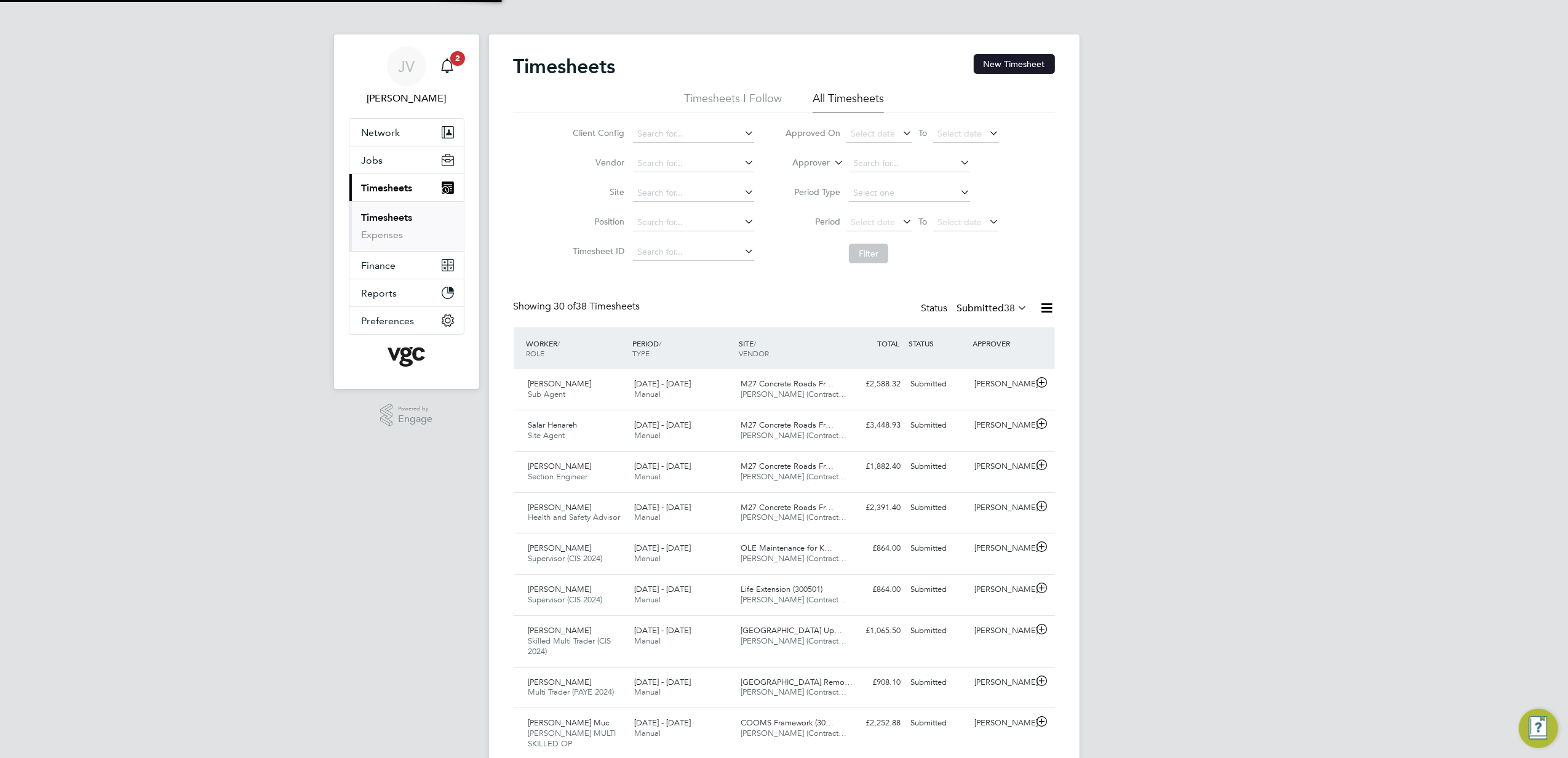
click at [989, 68] on button "New Timesheet" at bounding box center [1015, 64] width 81 height 20
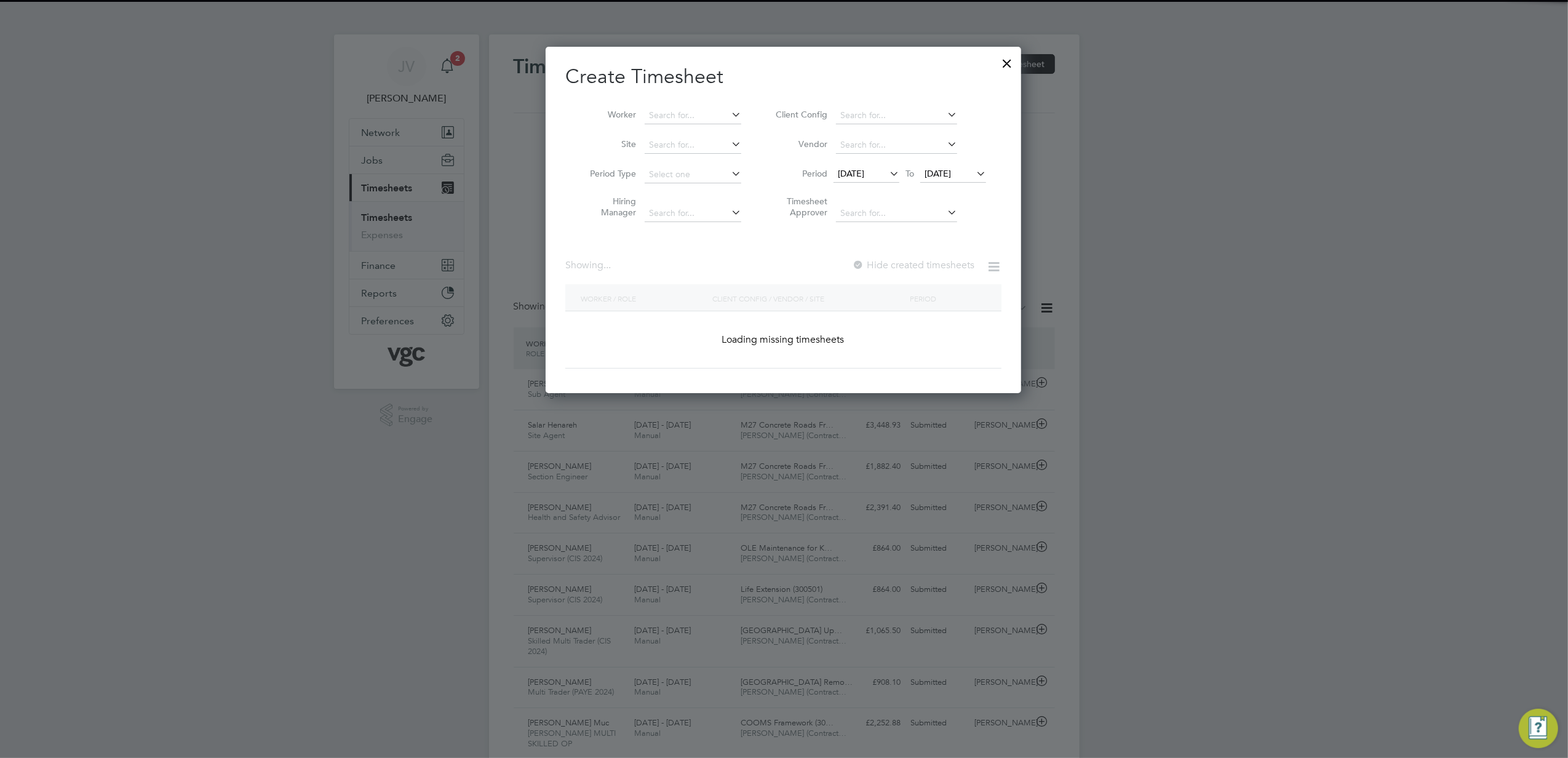
click at [865, 168] on span "[DATE]" at bounding box center [851, 173] width 26 height 11
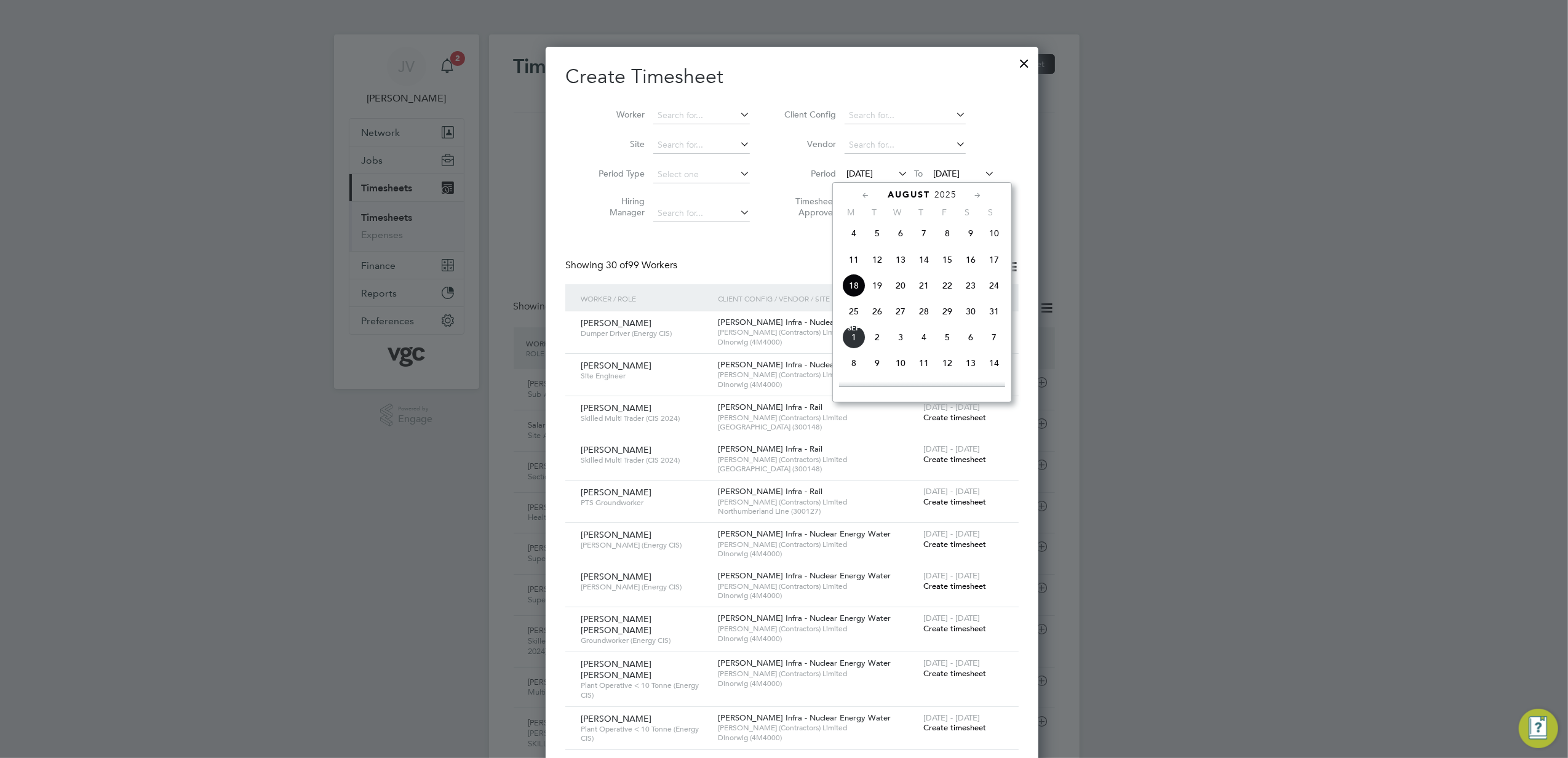
click at [971, 292] on span "23" at bounding box center [971, 286] width 24 height 24
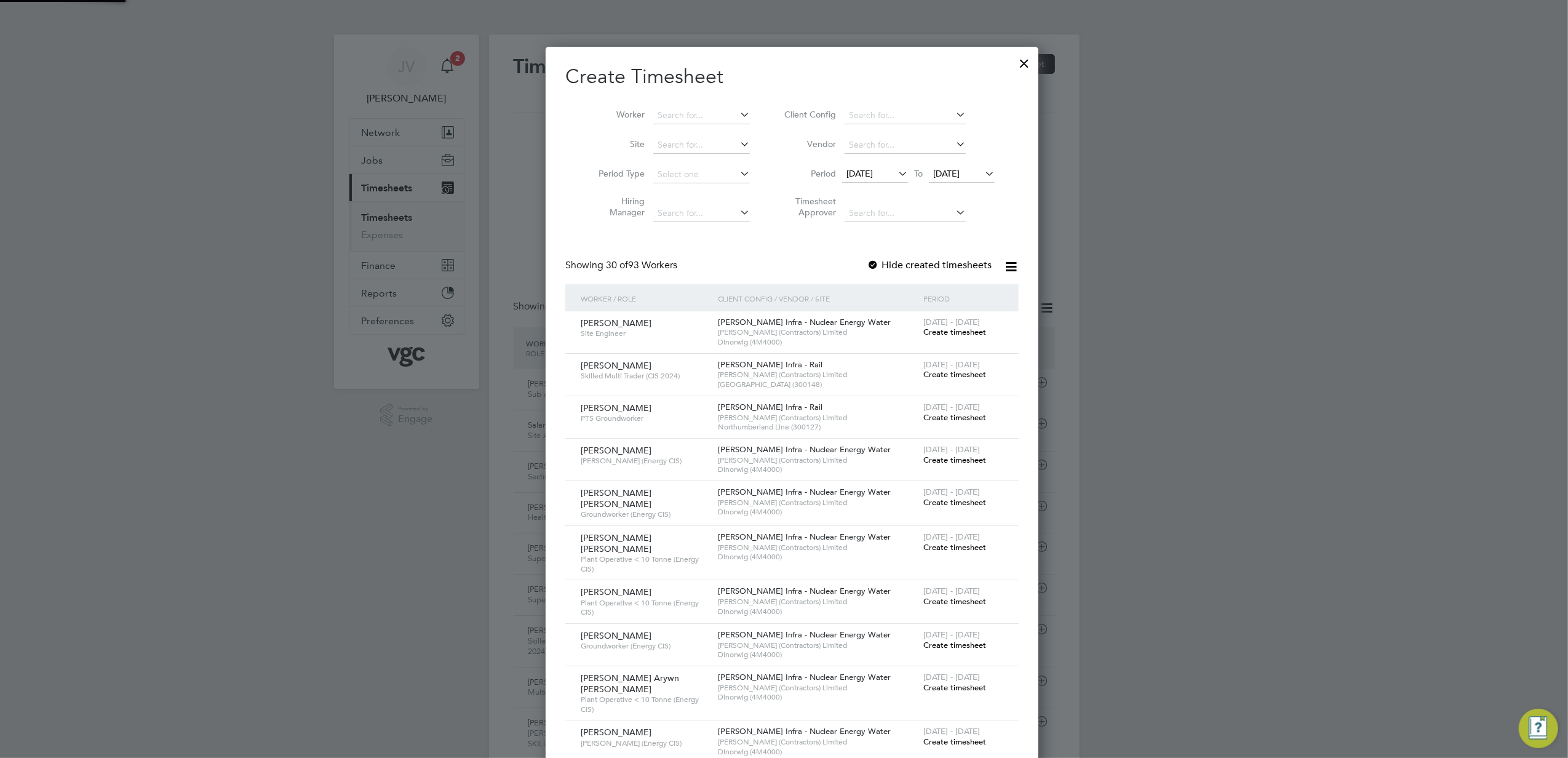
click at [971, 156] on li "Vendor" at bounding box center [888, 145] width 245 height 30
click at [964, 181] on span "[DATE]" at bounding box center [962, 174] width 66 height 16
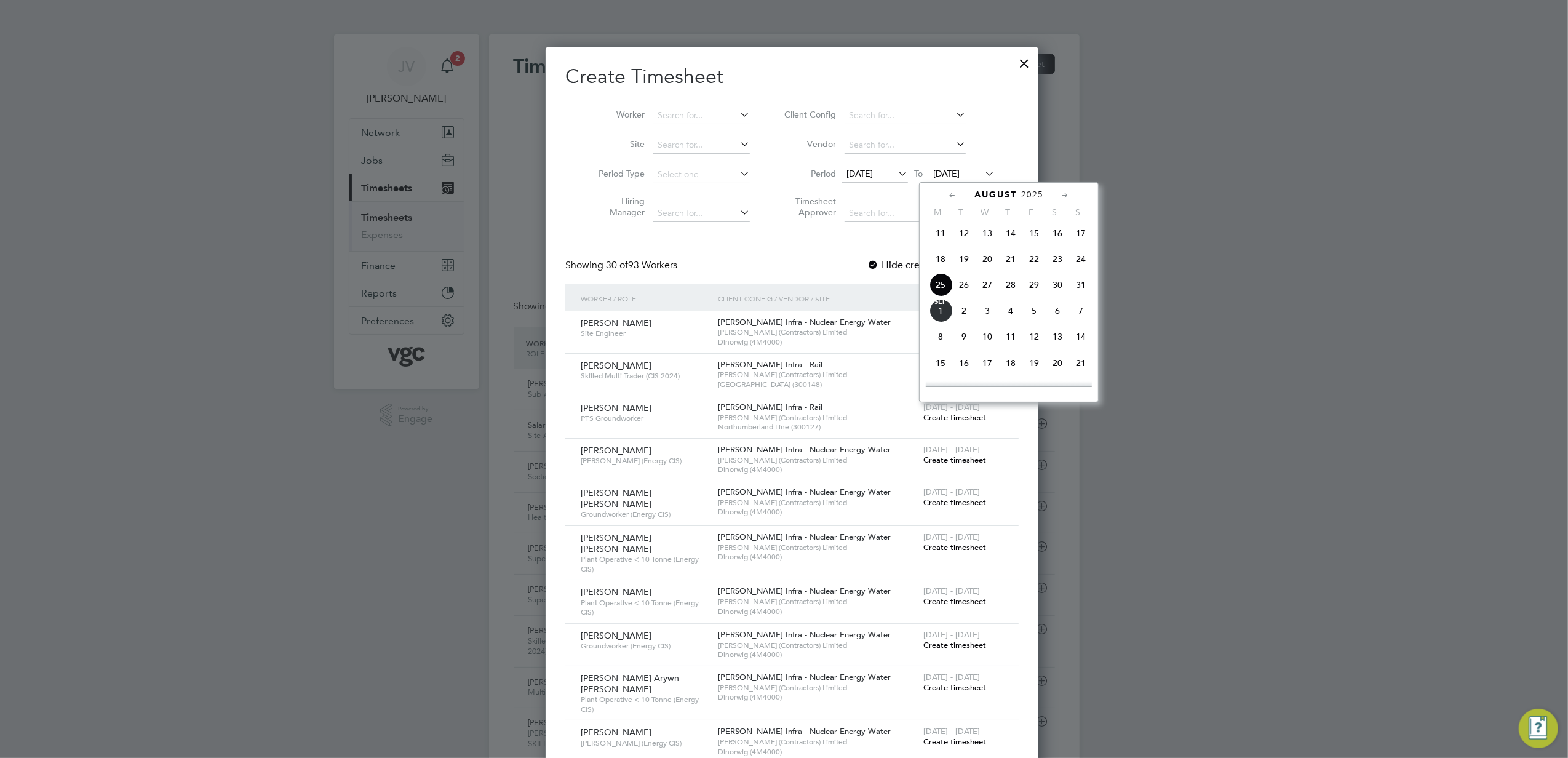
click at [1032, 289] on span "29" at bounding box center [1034, 285] width 24 height 24
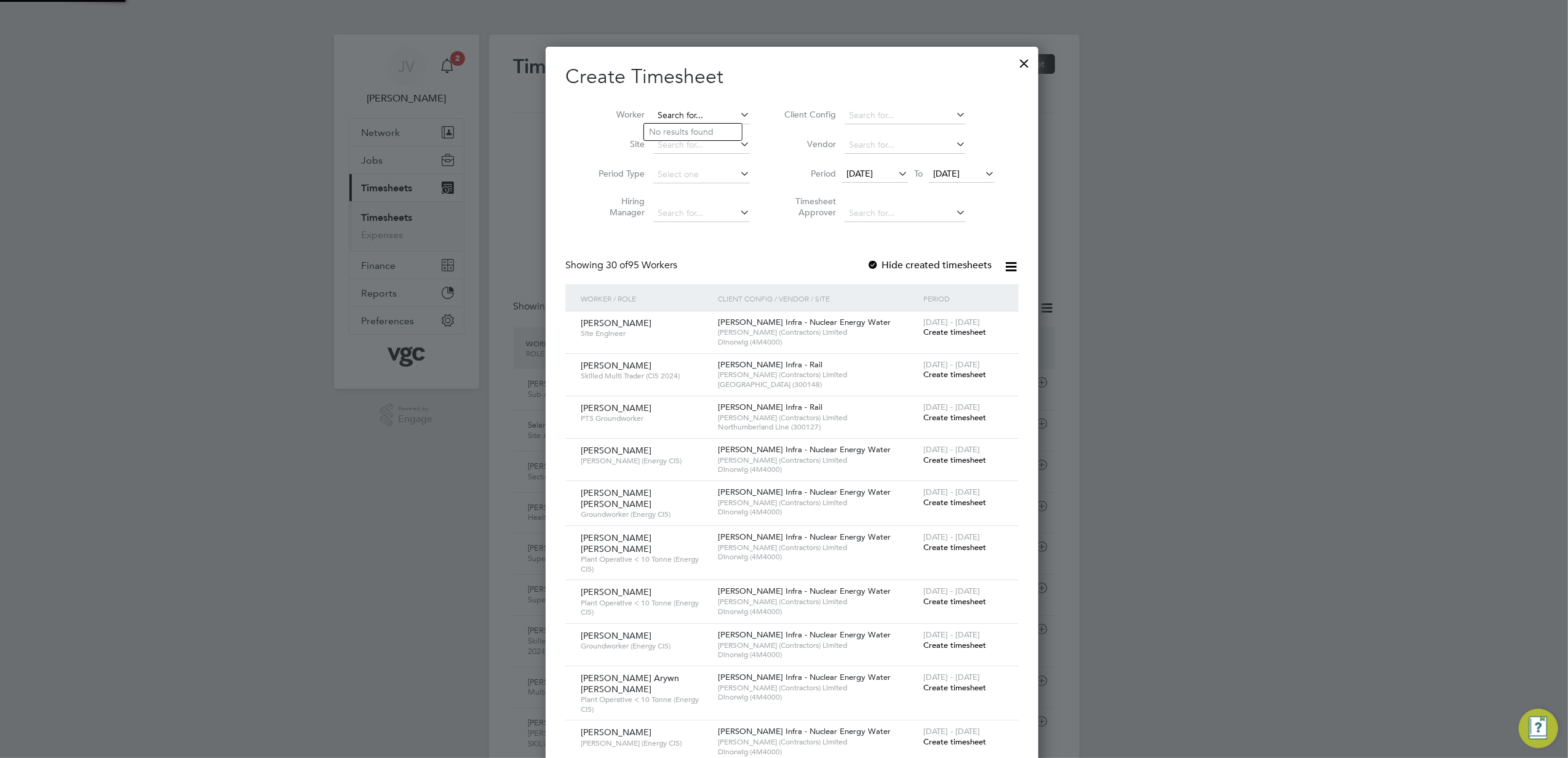
click at [671, 113] on input at bounding box center [701, 115] width 96 height 17
paste input "[PERSON_NAME]"
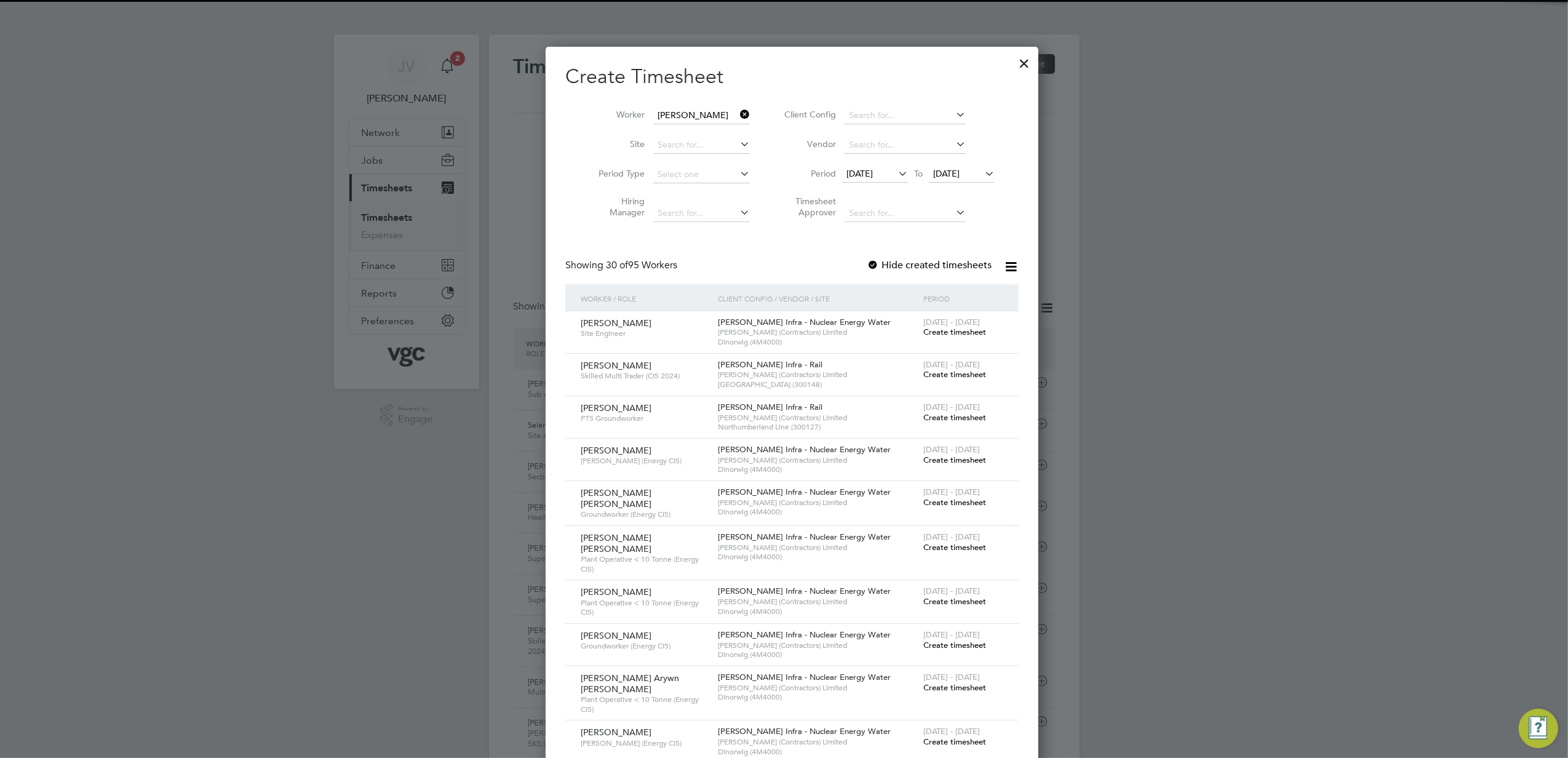
click at [710, 149] on li "J o [PERSON_NAME]" at bounding box center [694, 149] width 100 height 16
type input "[PERSON_NAME]"
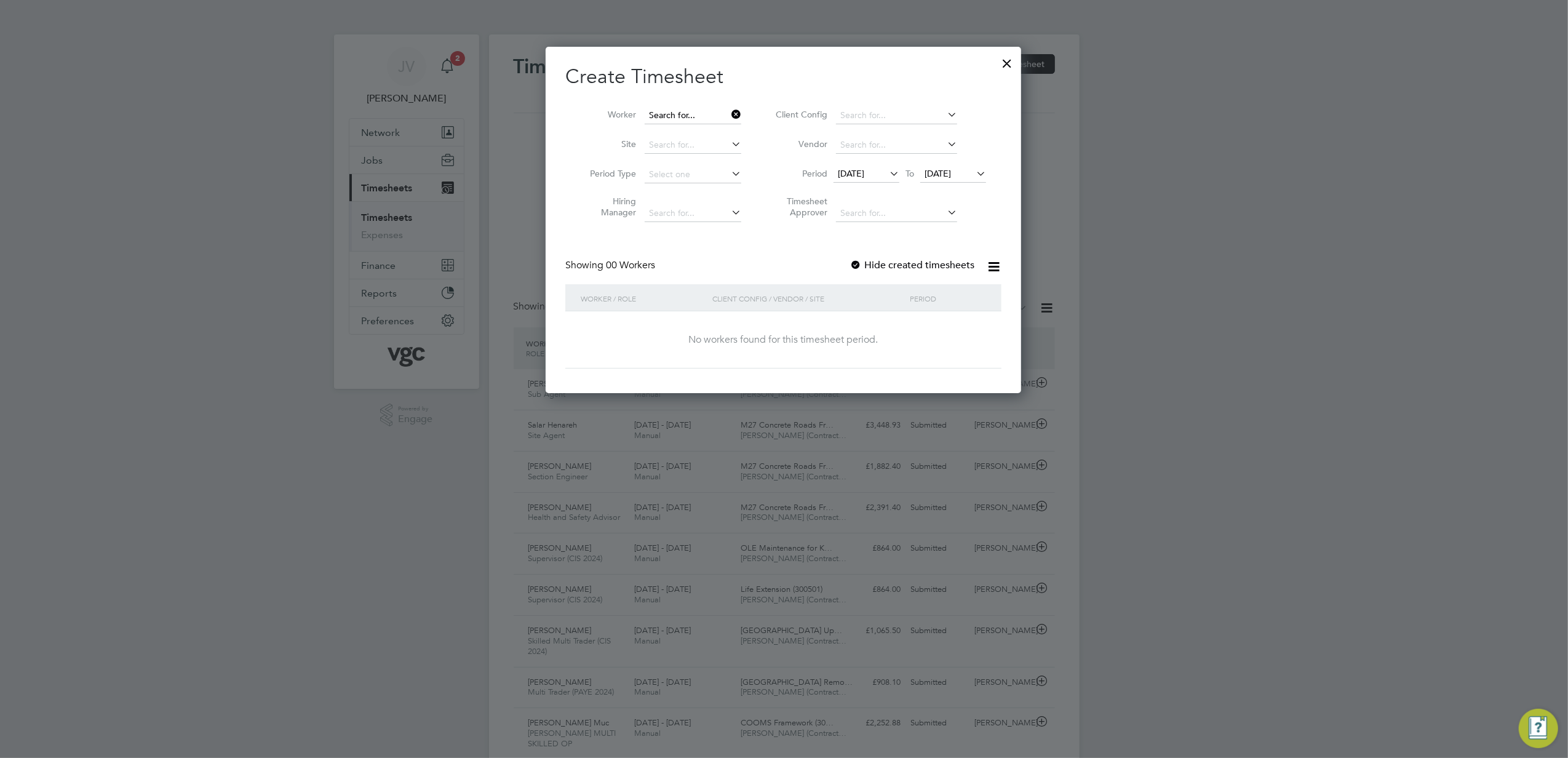
click at [706, 112] on input at bounding box center [693, 115] width 96 height 17
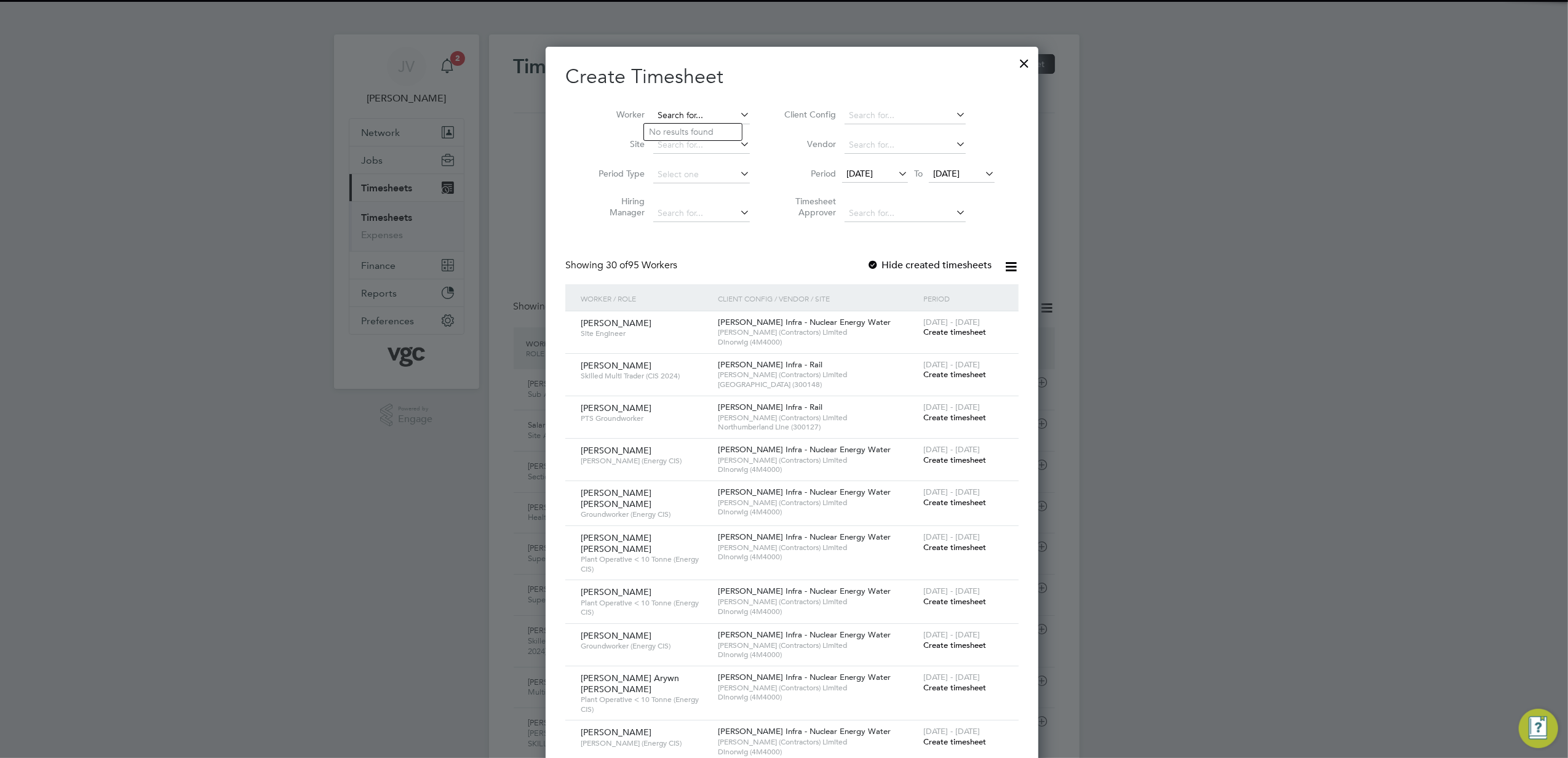
paste input "[PERSON_NAME]"
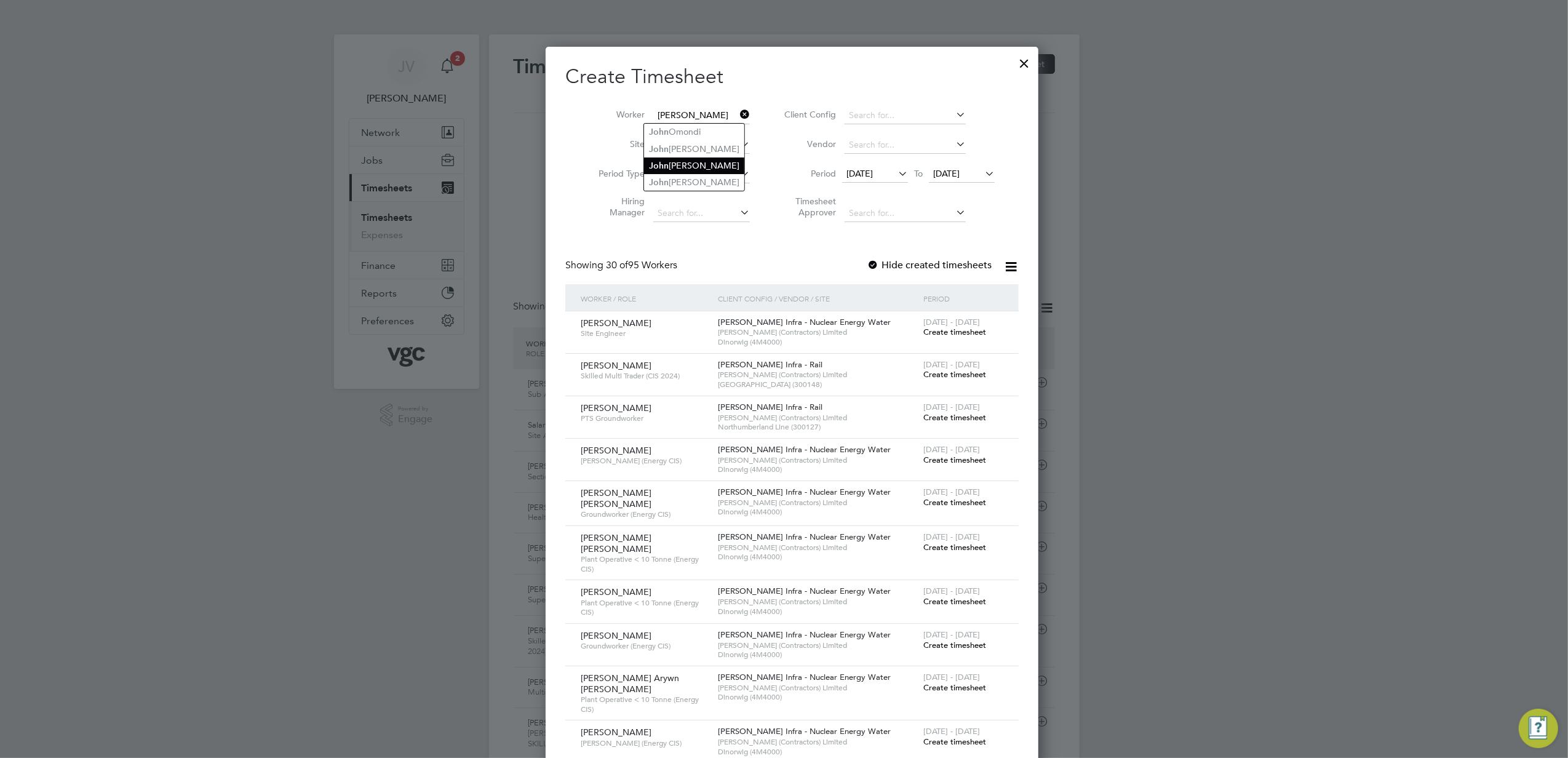
click at [702, 157] on li "J o [PERSON_NAME]" at bounding box center [694, 165] width 100 height 16
type input "[PERSON_NAME]"
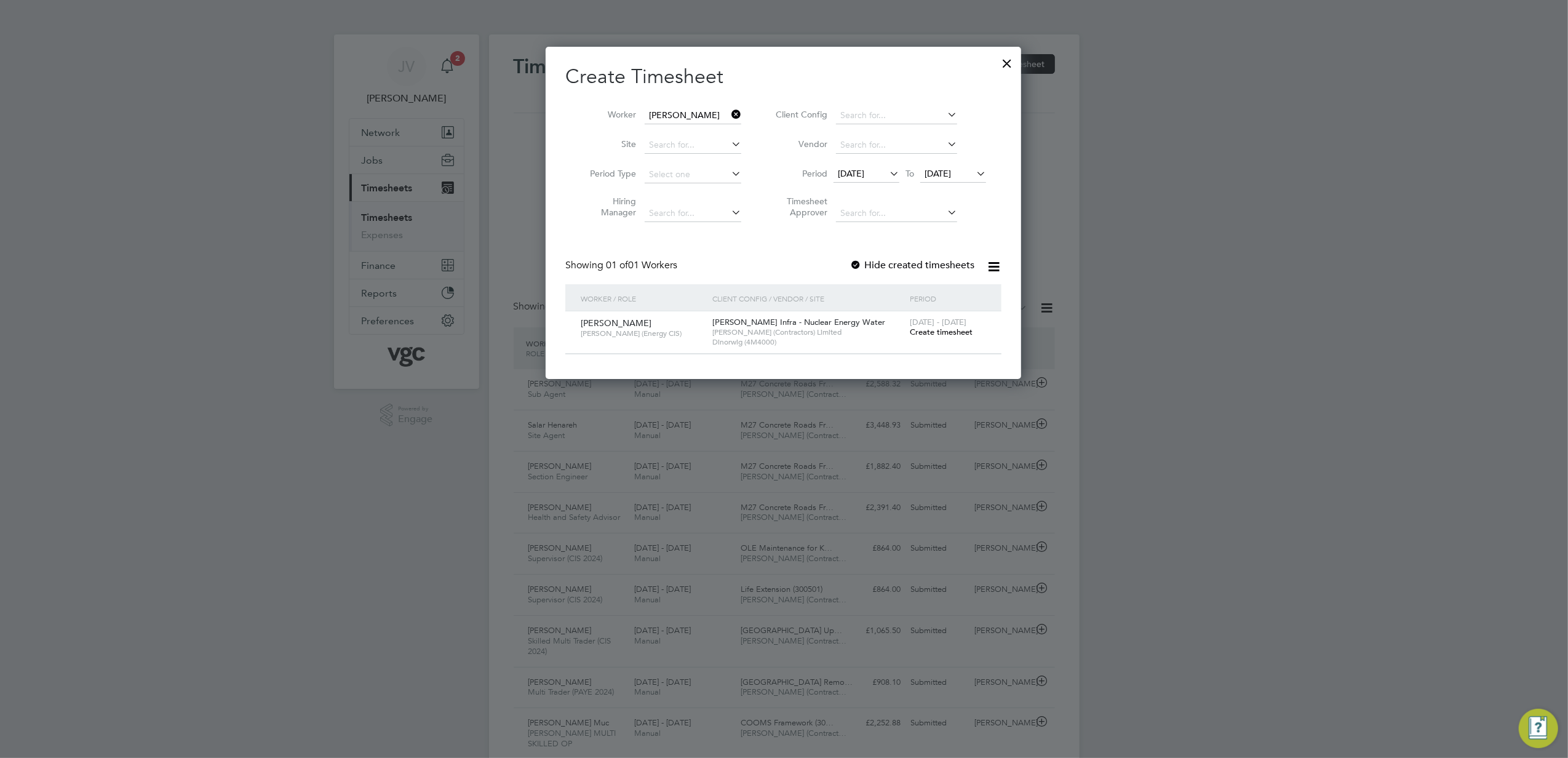
click at [957, 333] on span "Create timesheet" at bounding box center [941, 332] width 63 height 10
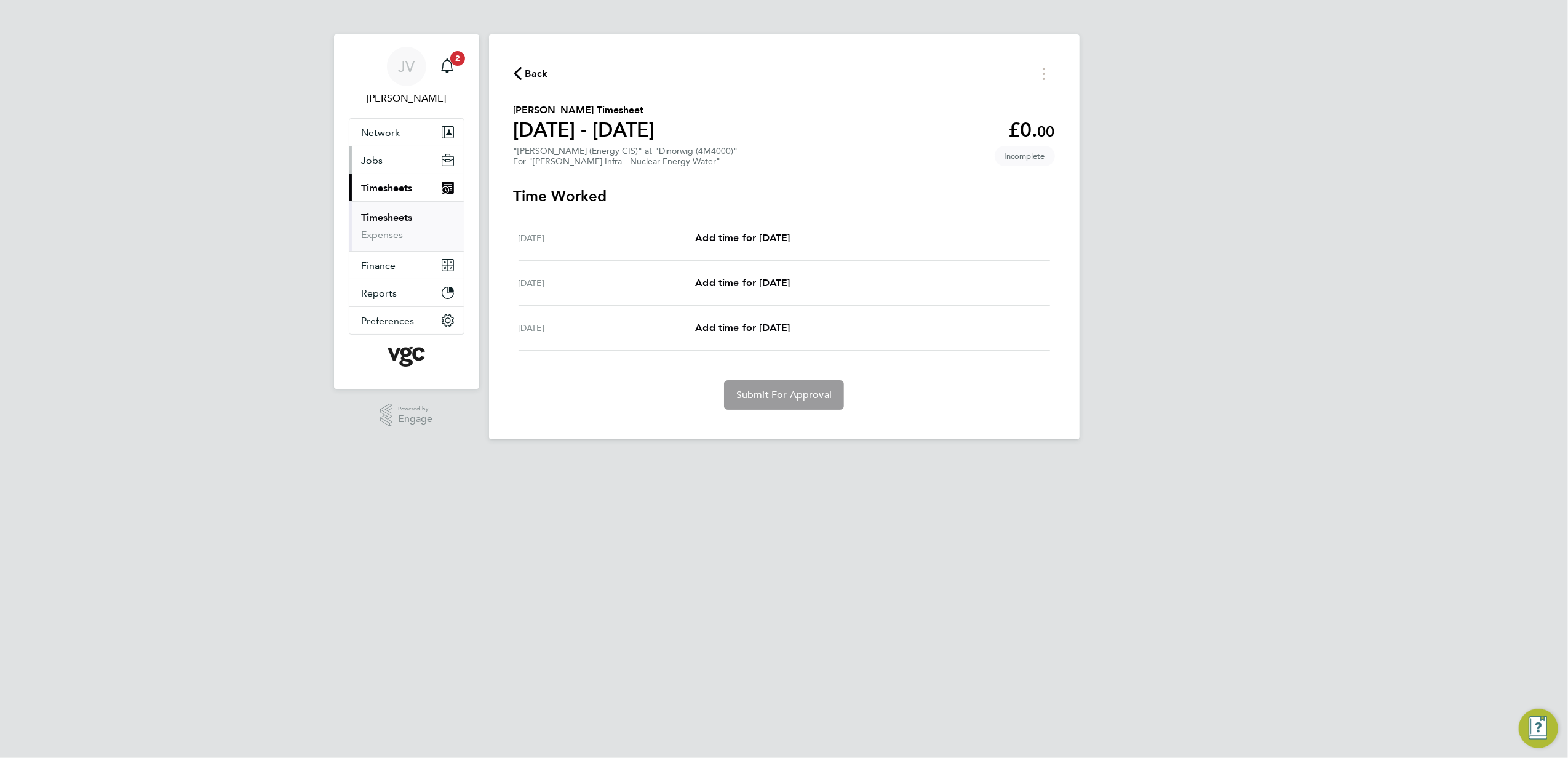
click at [390, 159] on button "Jobs" at bounding box center [406, 159] width 115 height 27
click at [402, 222] on link "Placements" at bounding box center [387, 224] width 51 height 12
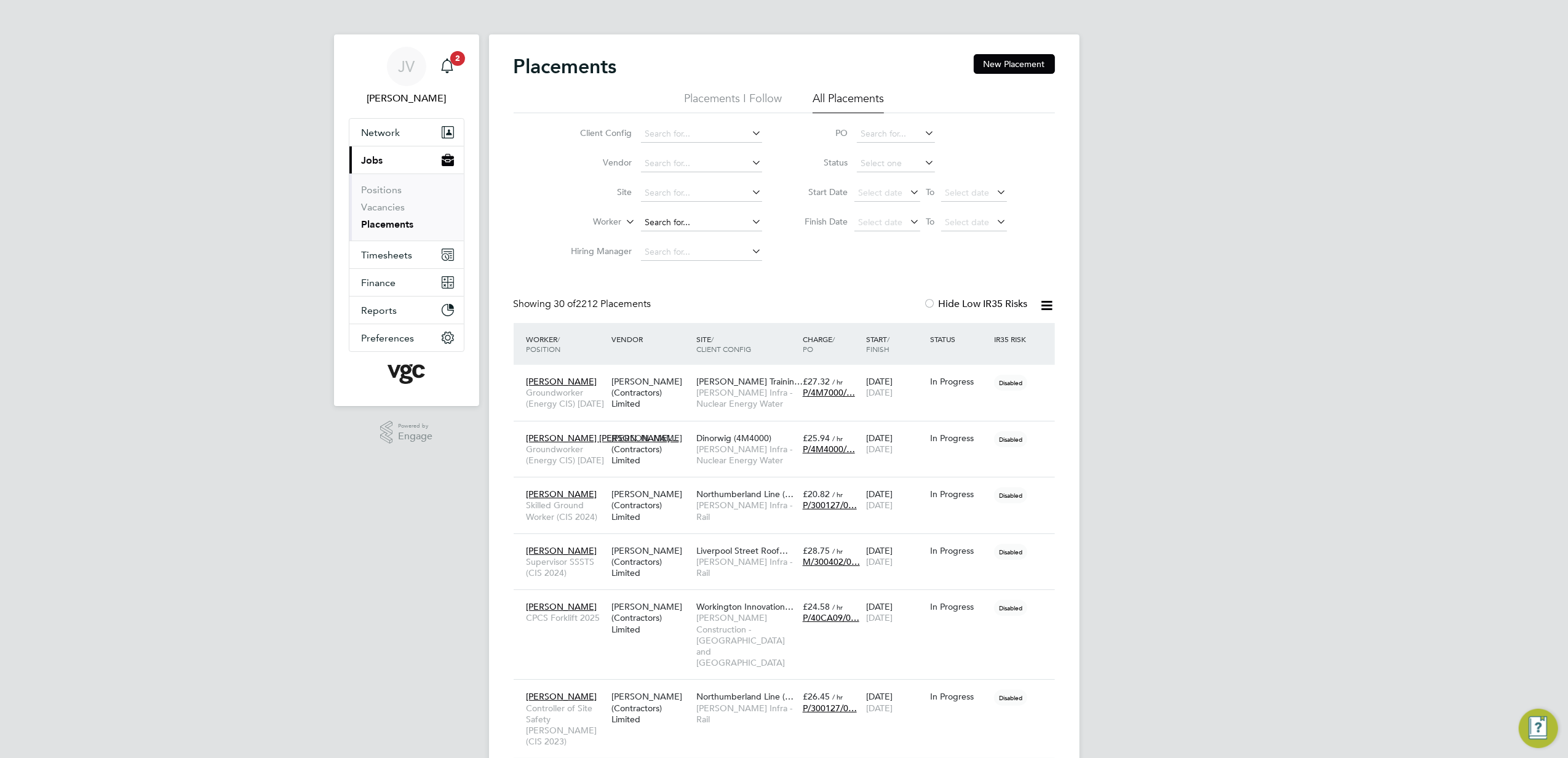
click at [675, 223] on input at bounding box center [701, 223] width 121 height 17
paste input "[PERSON_NAME]"
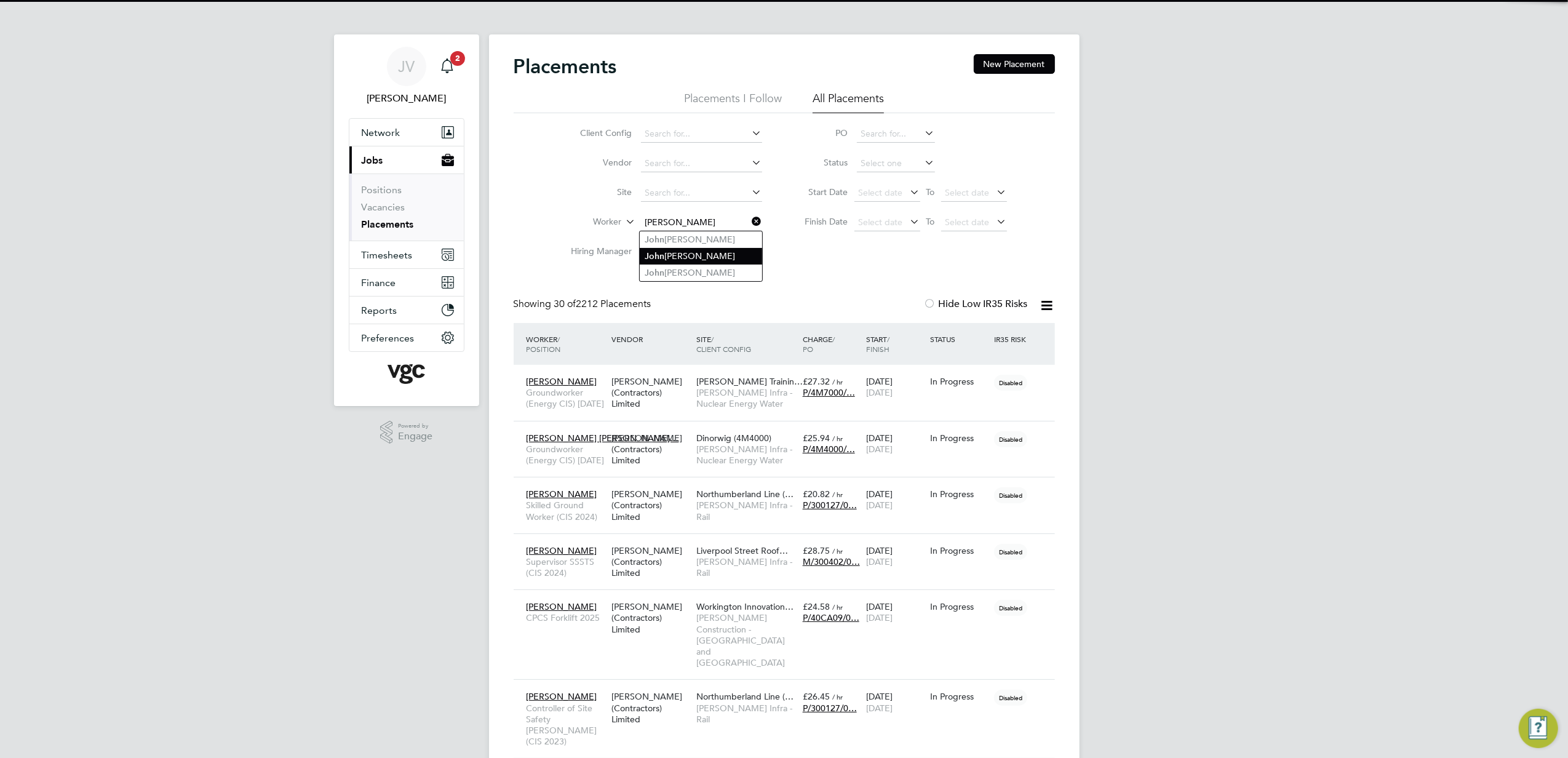
click at [702, 256] on li "J o [PERSON_NAME]" at bounding box center [701, 256] width 123 height 16
type input "[PERSON_NAME]"
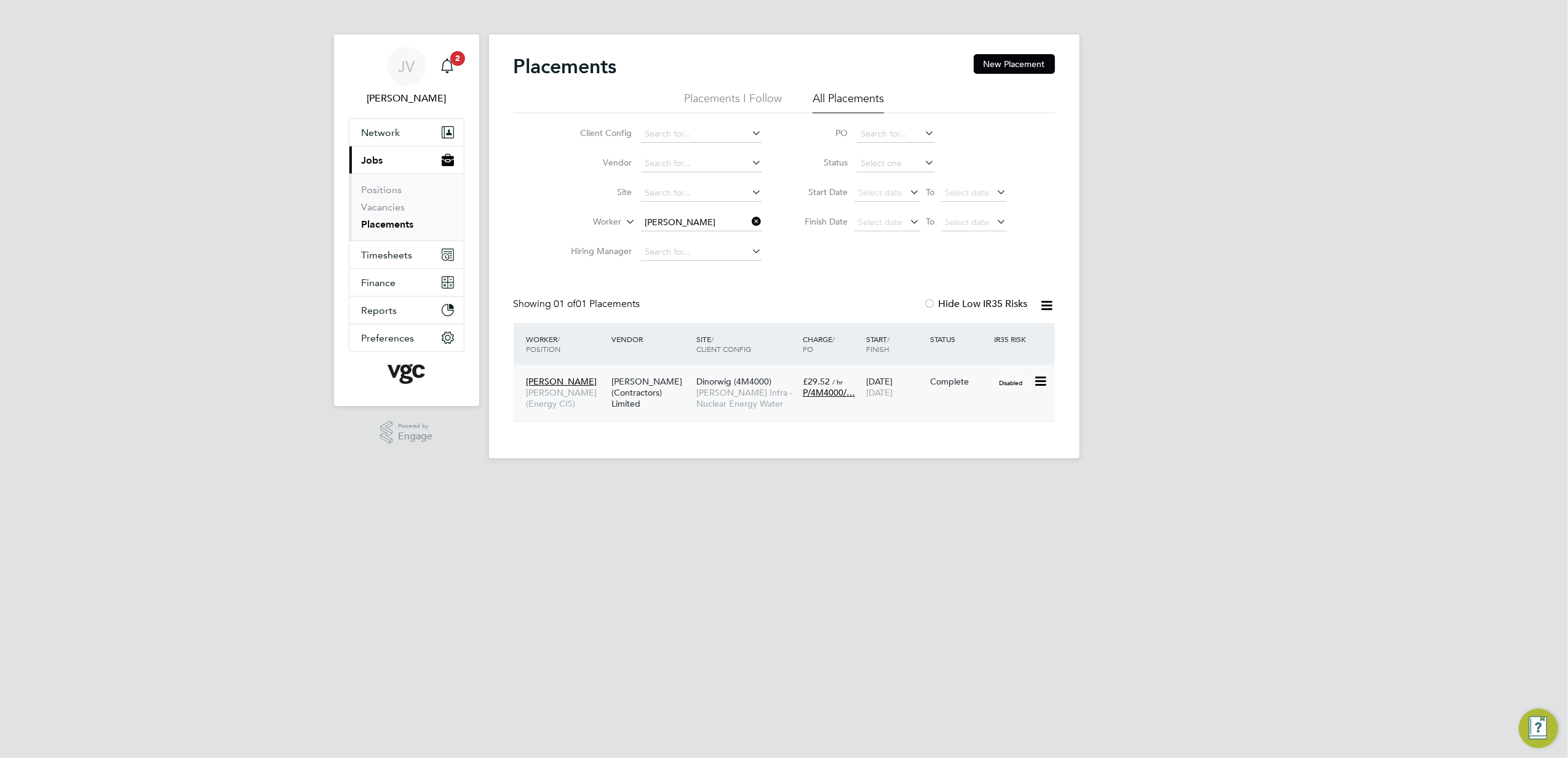
click at [955, 405] on div "[PERSON_NAME] [PERSON_NAME] (Energy CIS) [PERSON_NAME] (Contractors) Limited Di…" at bounding box center [785, 393] width 541 height 56
click at [1027, 396] on div "[PERSON_NAME] [PERSON_NAME] (Energy CIS) [PERSON_NAME] (Contractors) Limited Di…" at bounding box center [785, 393] width 541 height 56
click at [1037, 386] on icon at bounding box center [1040, 382] width 12 height 15
click at [943, 386] on div "Complete" at bounding box center [959, 381] width 58 height 11
click at [901, 386] on div "[DATE] [DATE]" at bounding box center [895, 387] width 64 height 35
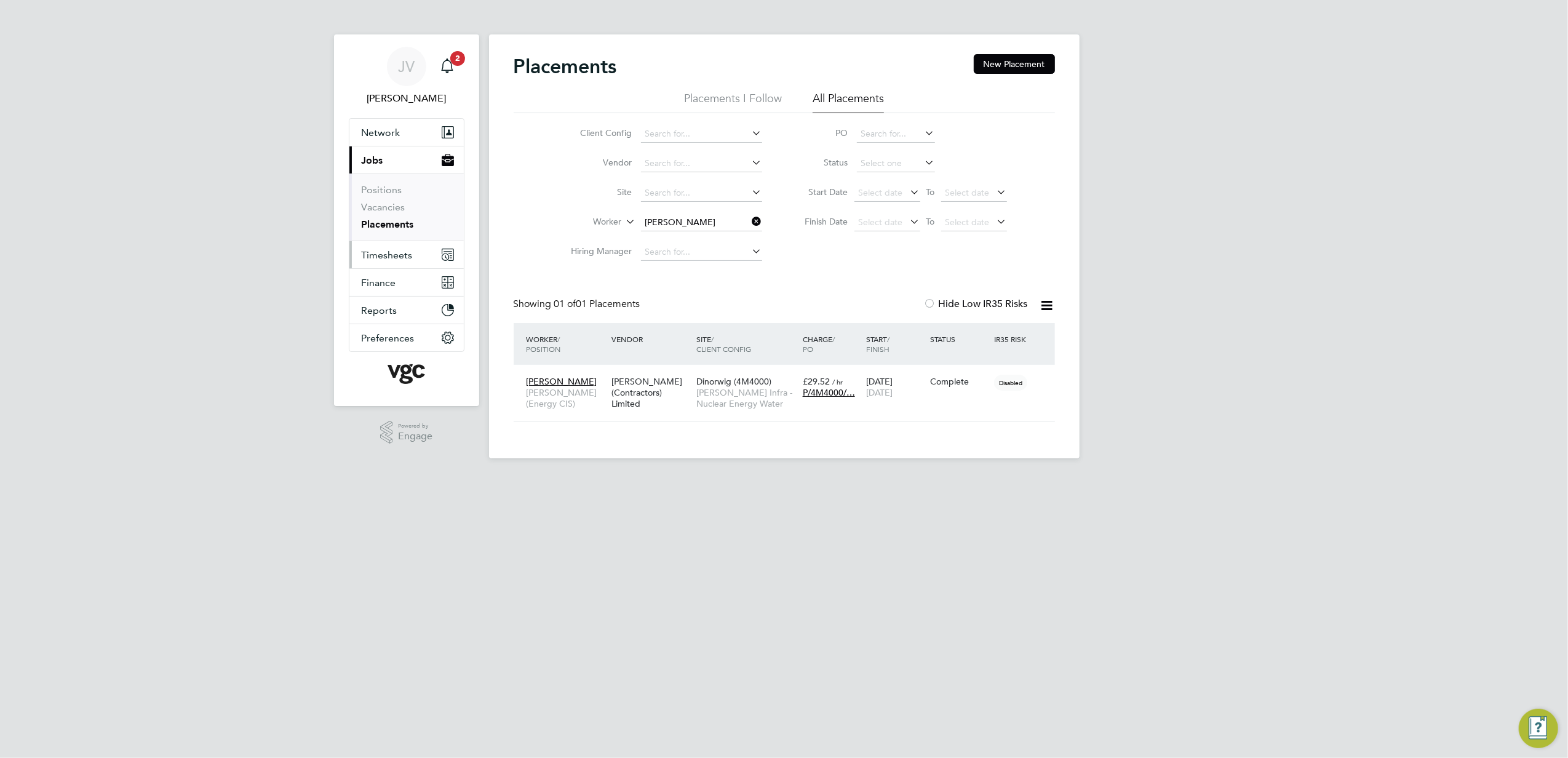
click at [380, 259] on span "Timesheets" at bounding box center [387, 255] width 51 height 12
click at [397, 218] on link "Timesheets" at bounding box center [387, 218] width 51 height 12
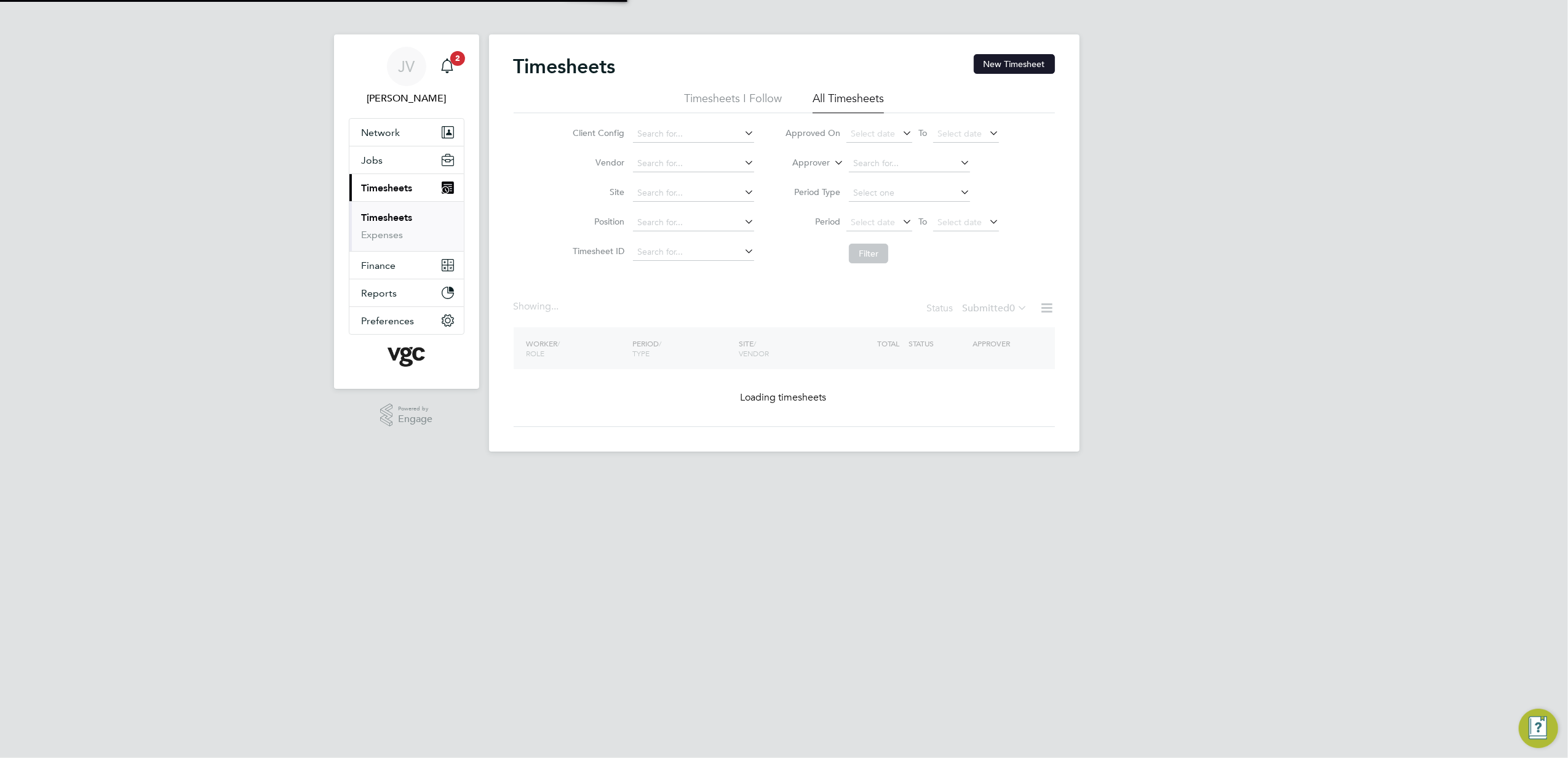
click at [1017, 66] on button "New Timesheet" at bounding box center [1015, 64] width 81 height 20
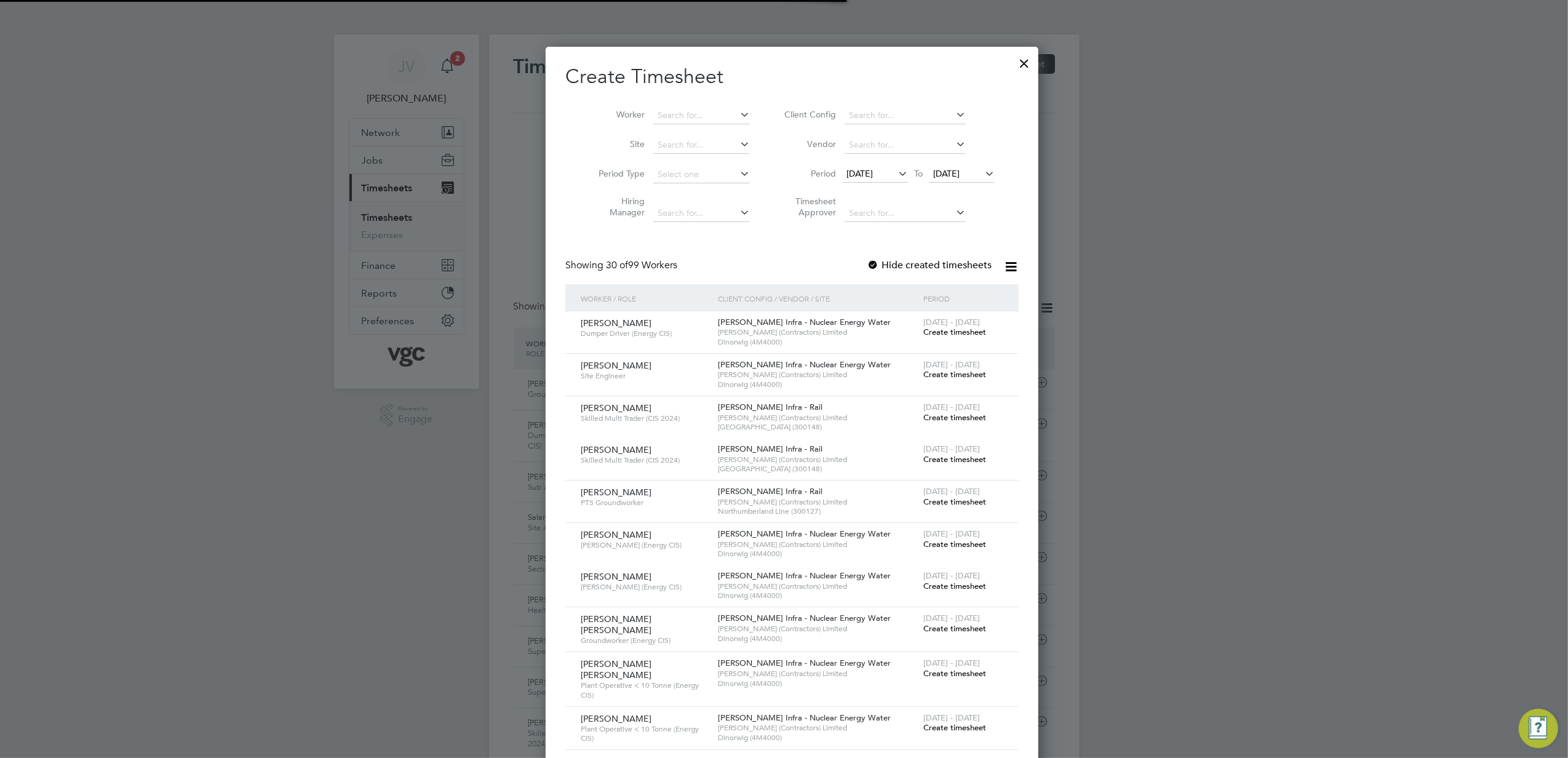
click at [871, 175] on span "[DATE]" at bounding box center [859, 173] width 26 height 11
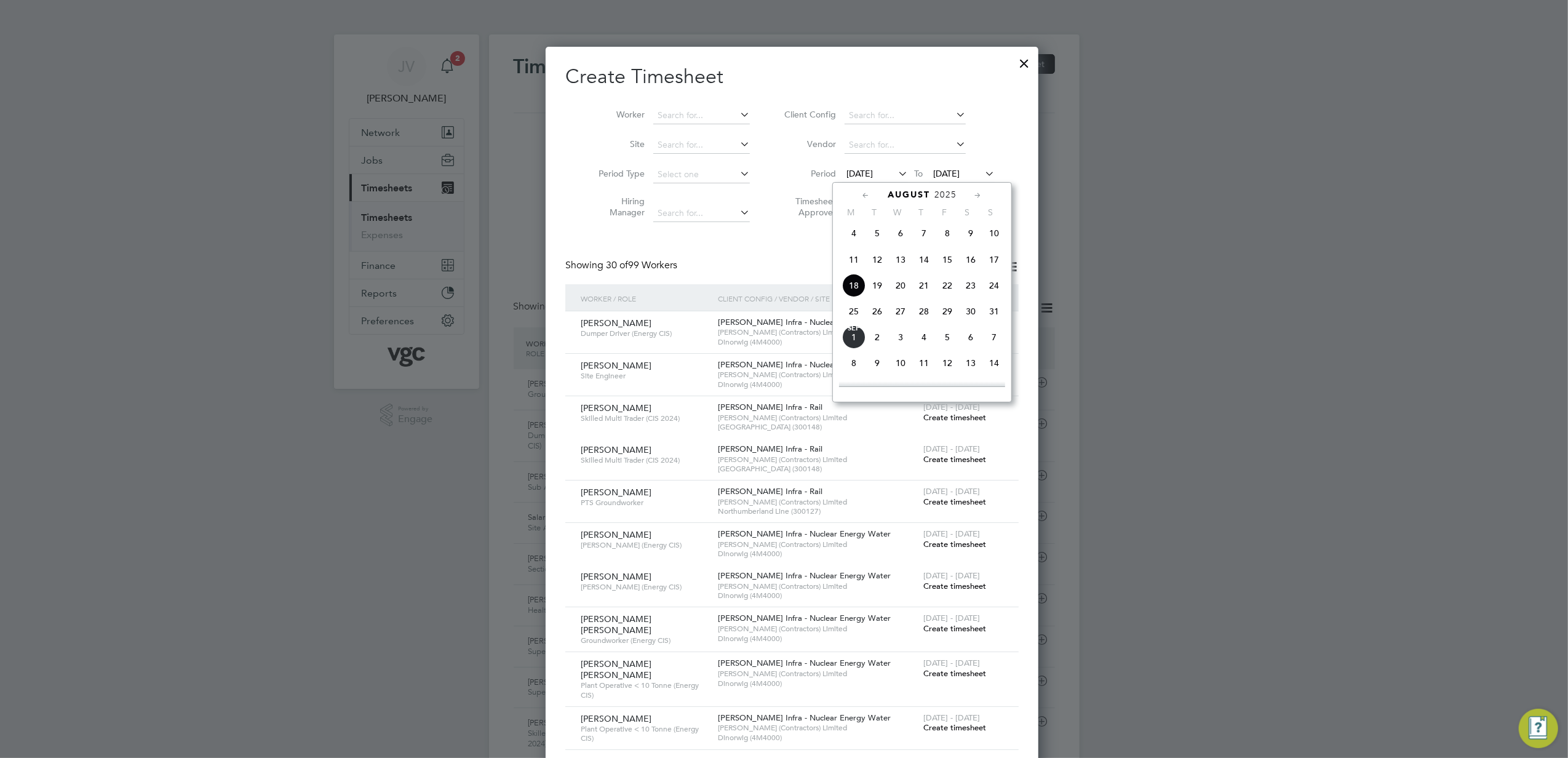
click at [972, 294] on span "23" at bounding box center [971, 286] width 24 height 24
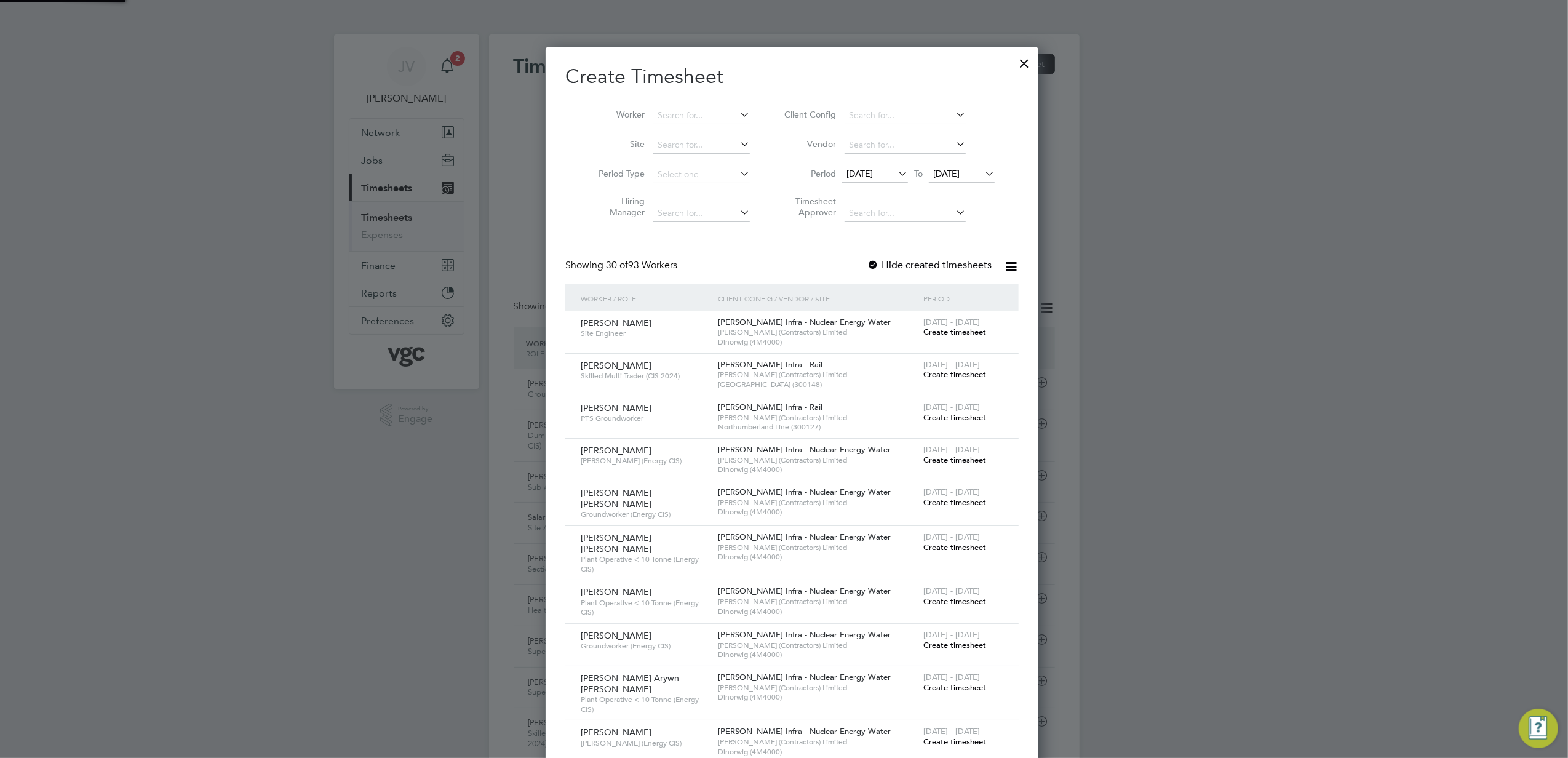
click at [947, 175] on span "[DATE]" at bounding box center [947, 173] width 26 height 11
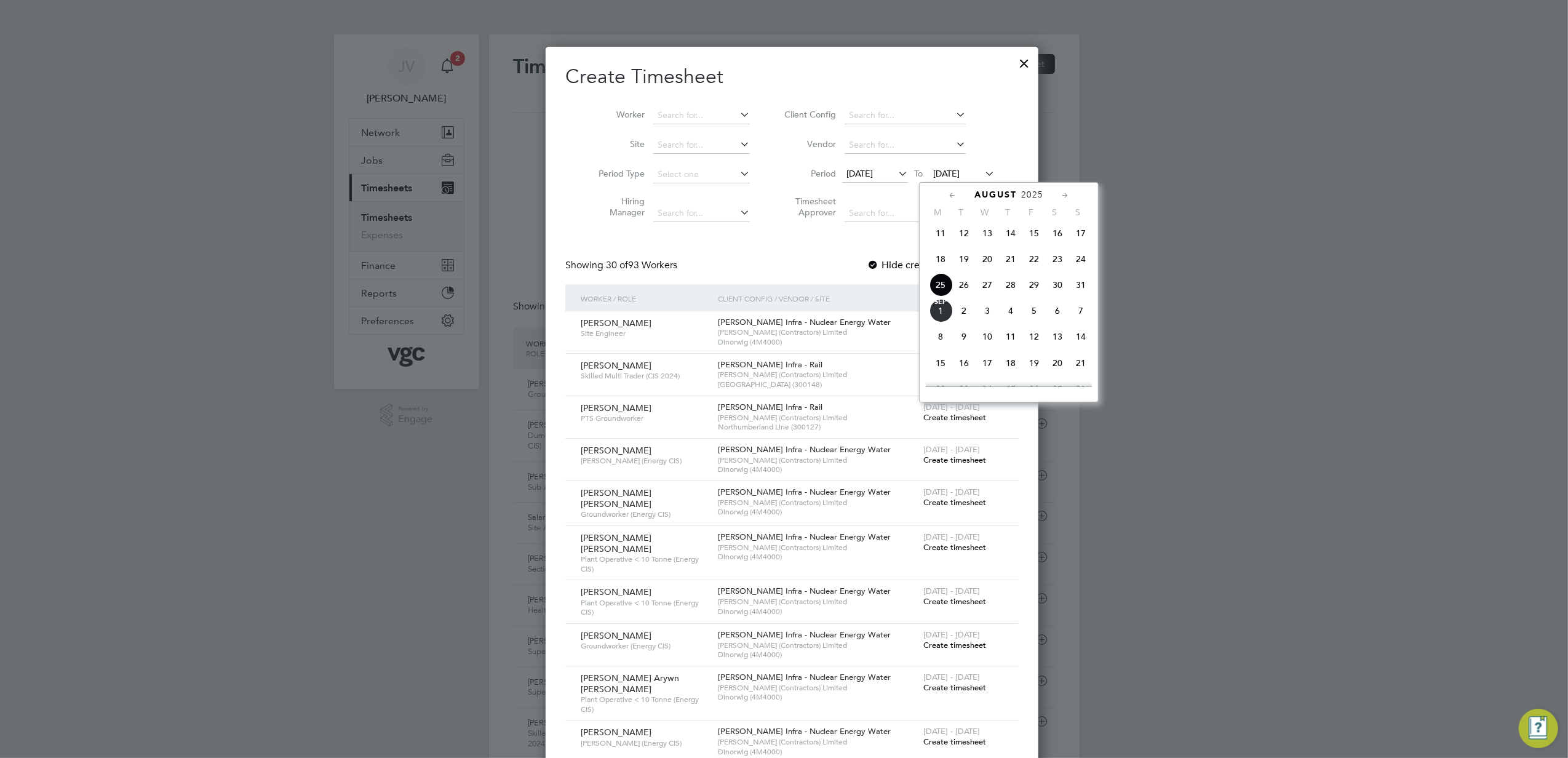
click at [1035, 292] on span "29" at bounding box center [1034, 285] width 24 height 24
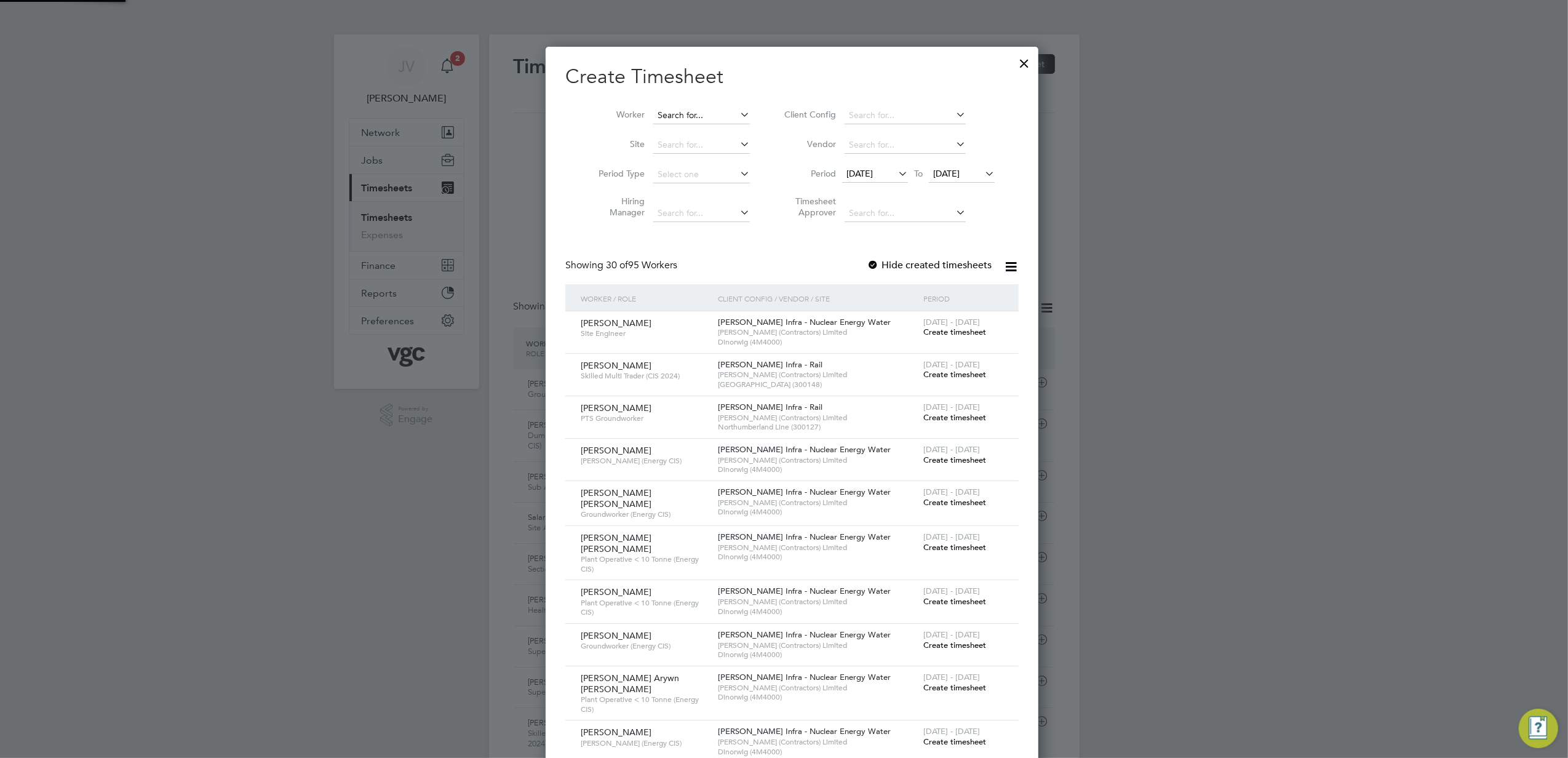
click at [688, 113] on input at bounding box center [701, 115] width 96 height 17
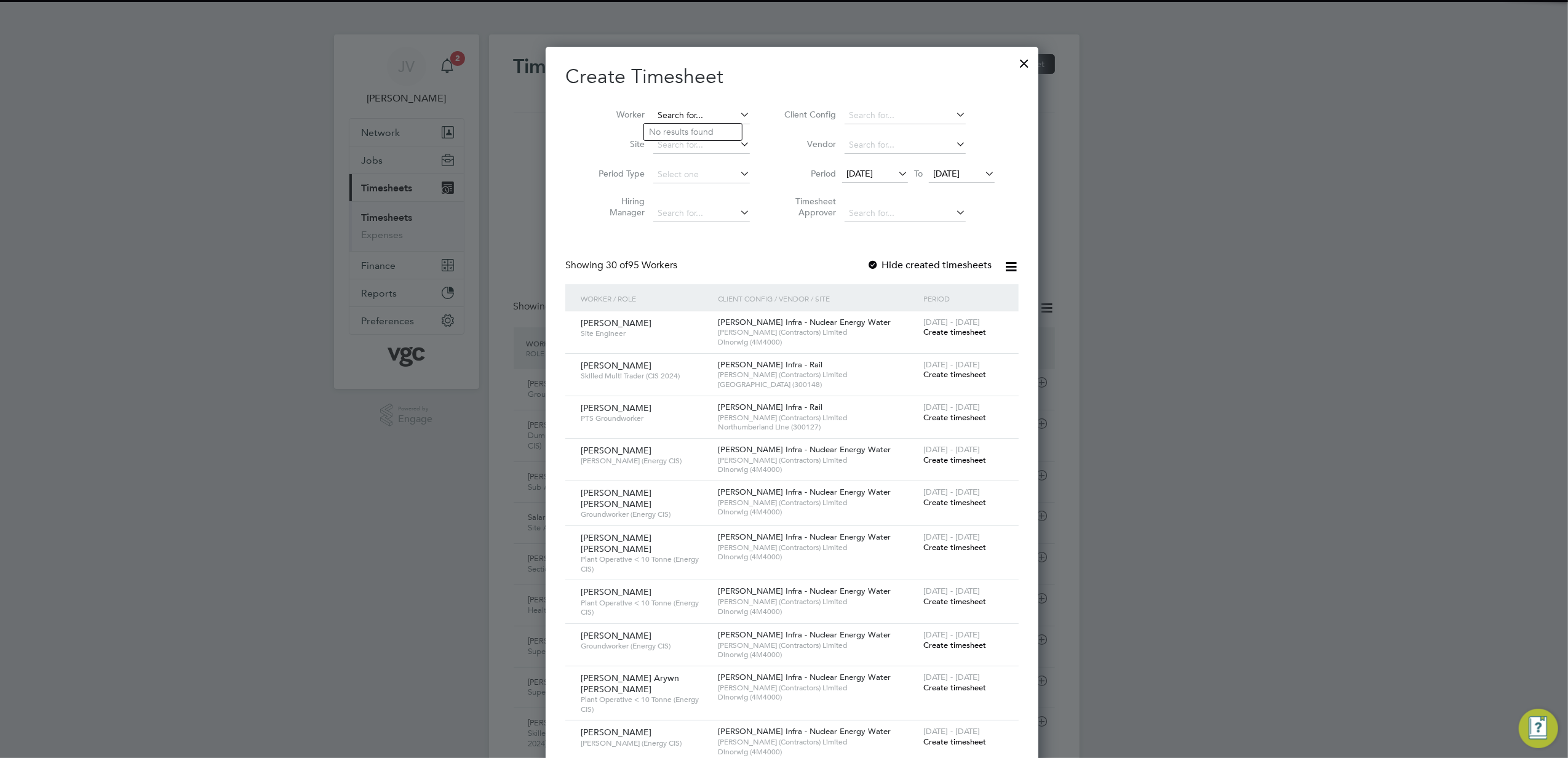
paste input "[PERSON_NAME]"
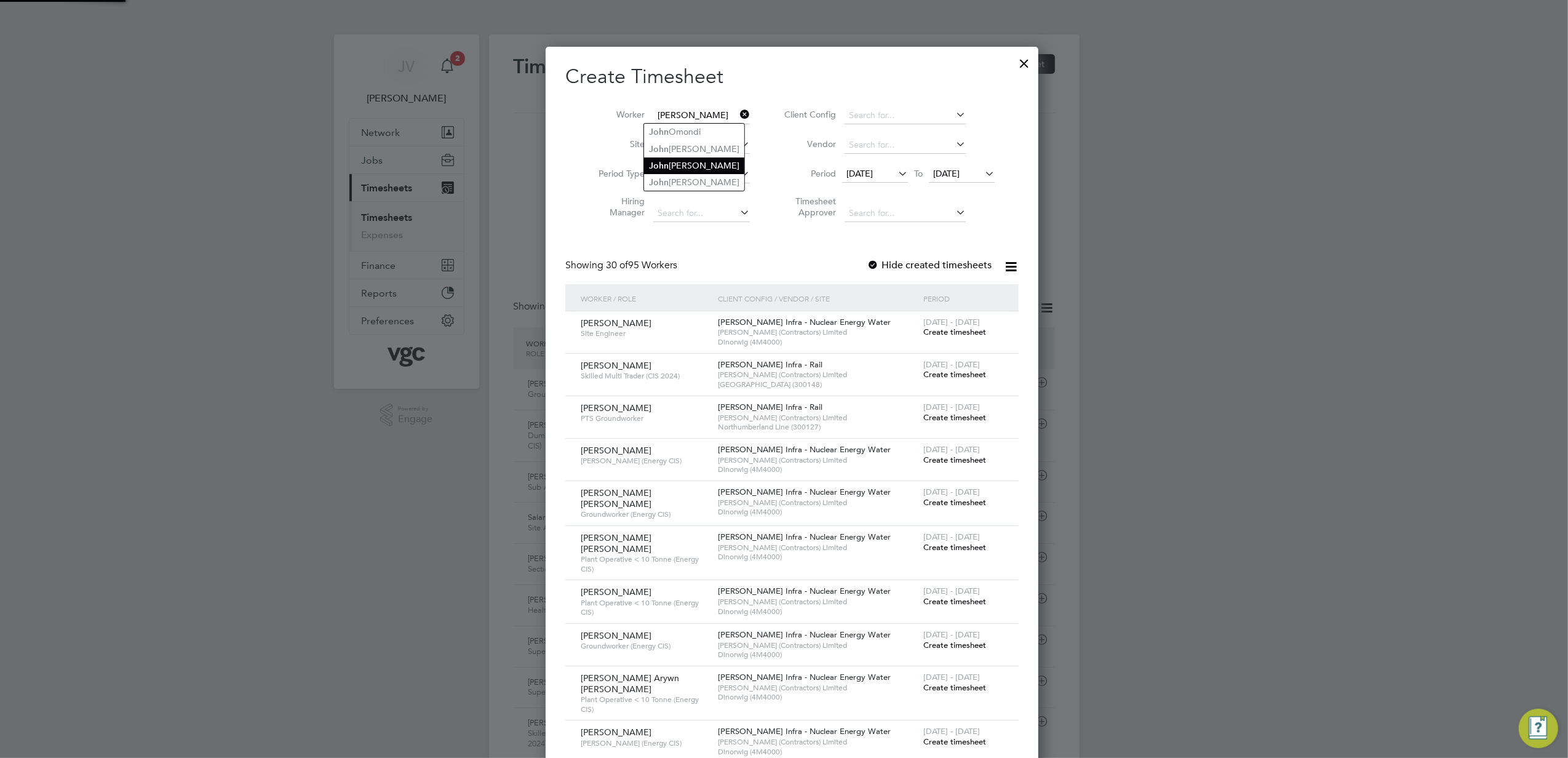
click at [690, 160] on li "J o [PERSON_NAME]" at bounding box center [694, 165] width 100 height 16
type input "[PERSON_NAME]"
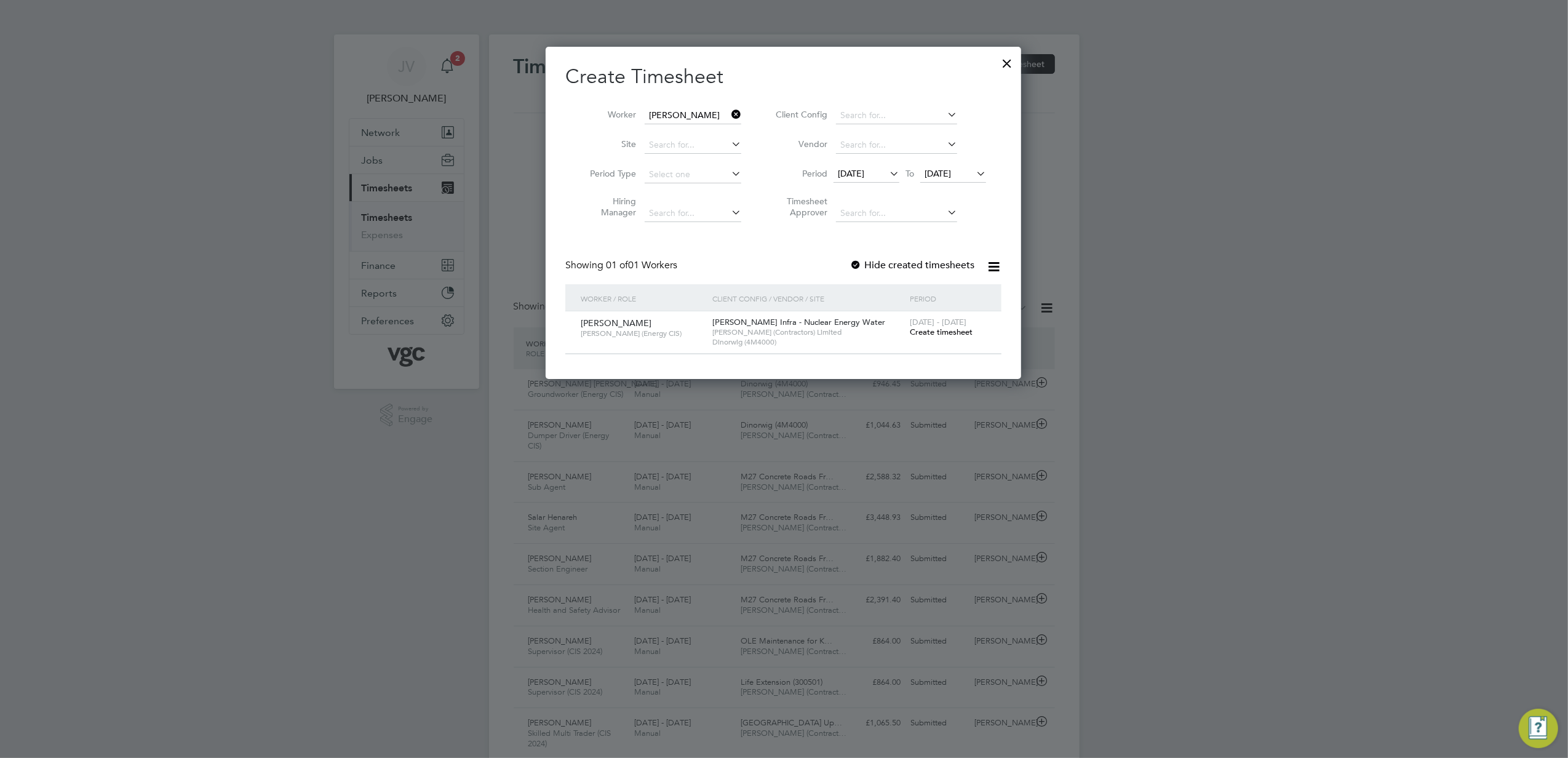
click at [965, 332] on span "Create timesheet" at bounding box center [941, 332] width 63 height 10
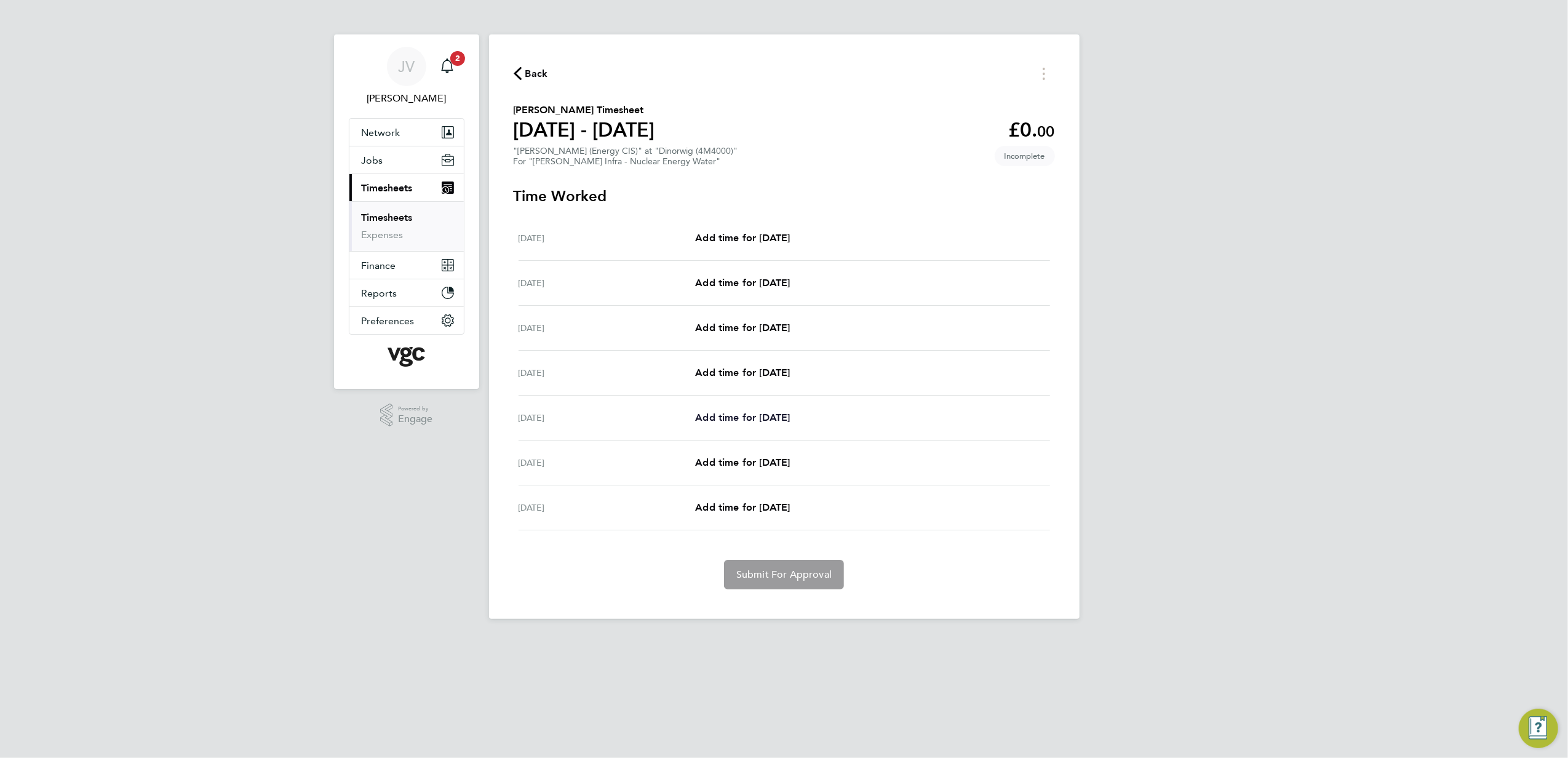
click at [746, 425] on link "Add time for [DATE]" at bounding box center [743, 418] width 95 height 15
select select "30"
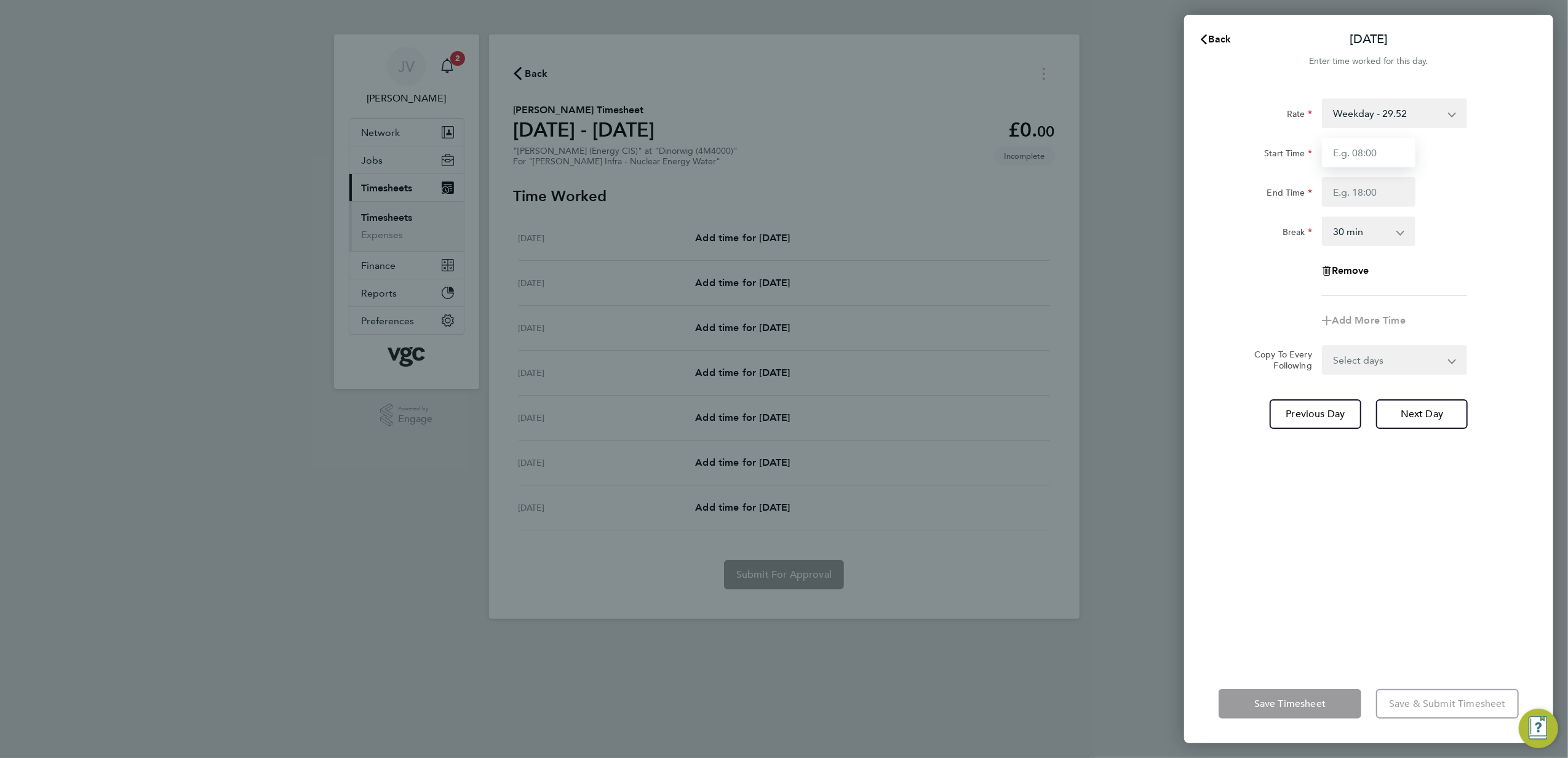
drag, startPoint x: 1352, startPoint y: 151, endPoint x: 1354, endPoint y: 159, distance: 8.2
click at [1352, 151] on input "Start Time" at bounding box center [1369, 152] width 94 height 30
type input "07:30"
type input "17:30"
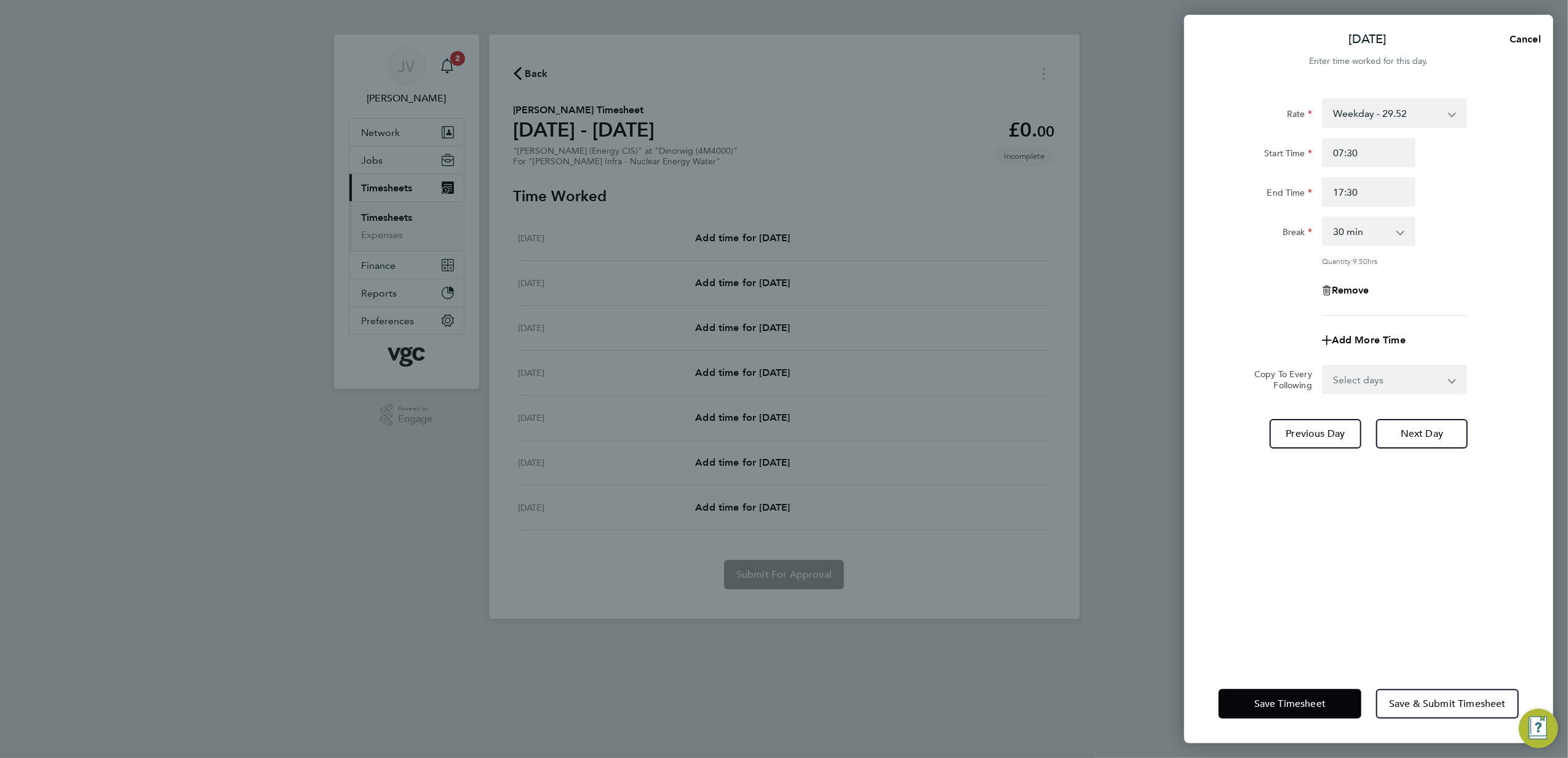
click at [1394, 382] on select "Select days Day [DATE] [DATE]" at bounding box center [1388, 379] width 129 height 27
select select "DAY"
click at [1323, 366] on select "Select days Day [DATE] [DATE]" at bounding box center [1388, 379] width 129 height 27
select select "[DATE]"
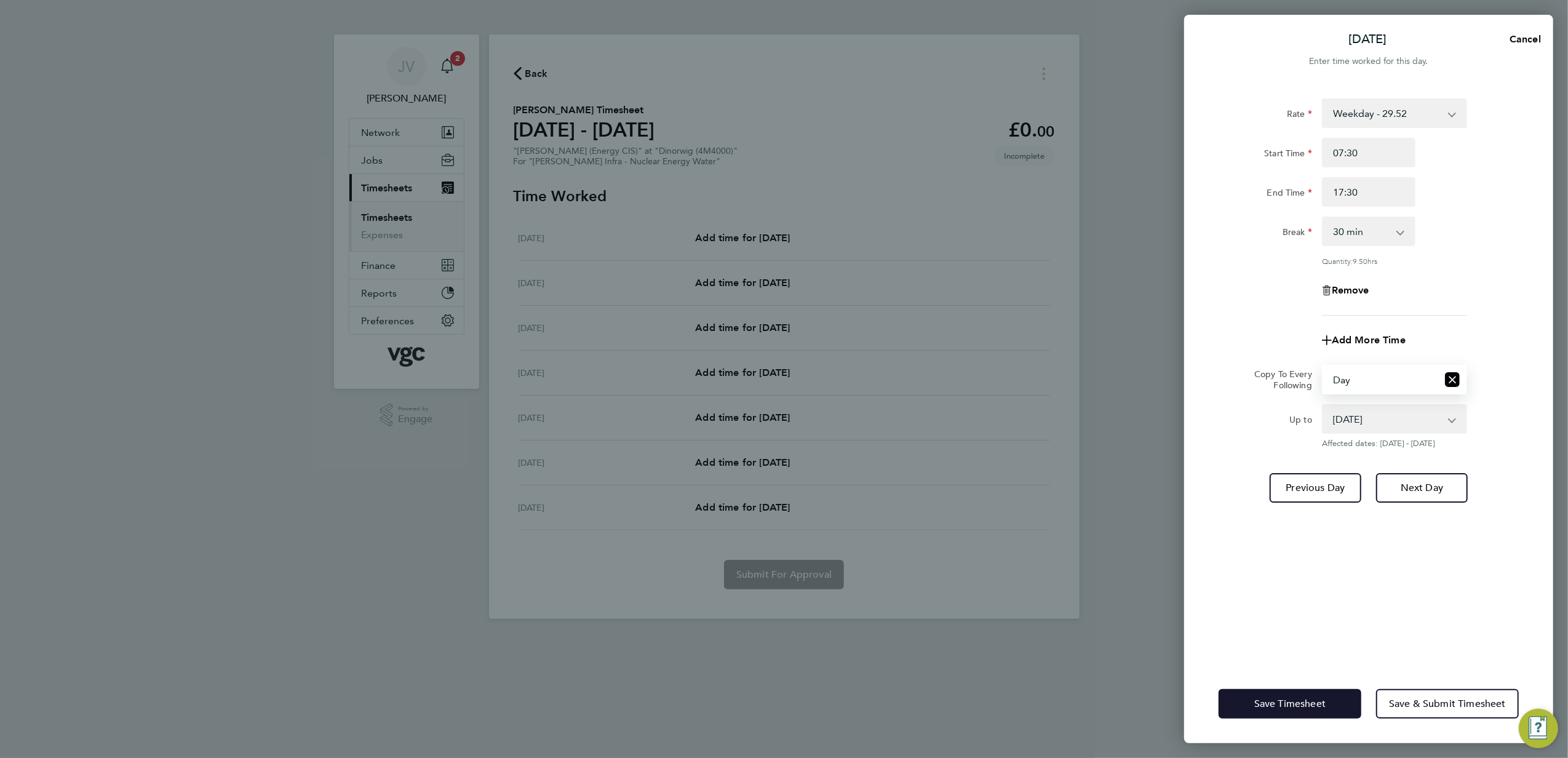
click at [1287, 690] on button "Save Timesheet" at bounding box center [1290, 704] width 143 height 30
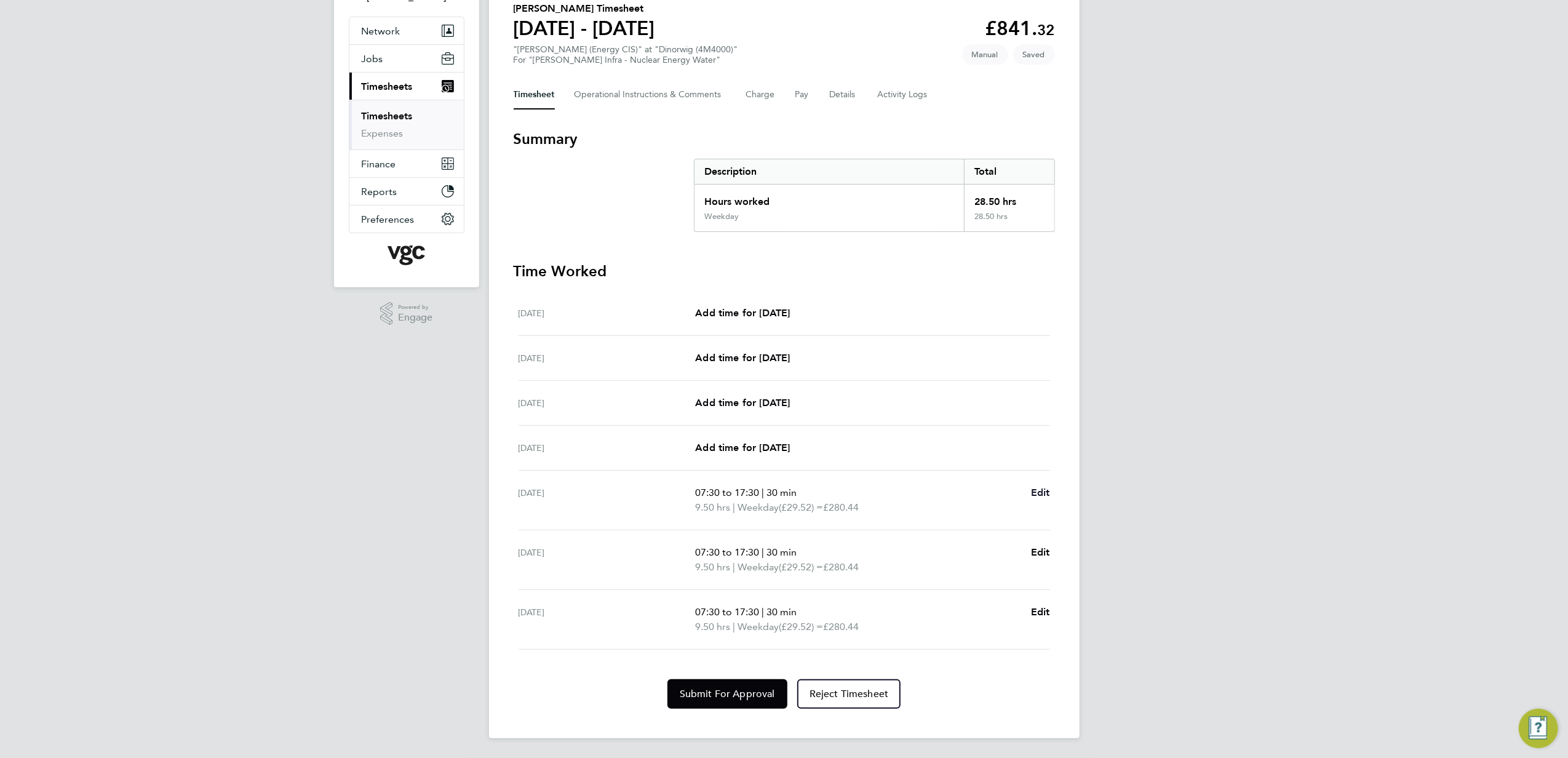
click at [1034, 494] on span "Edit" at bounding box center [1040, 492] width 19 height 12
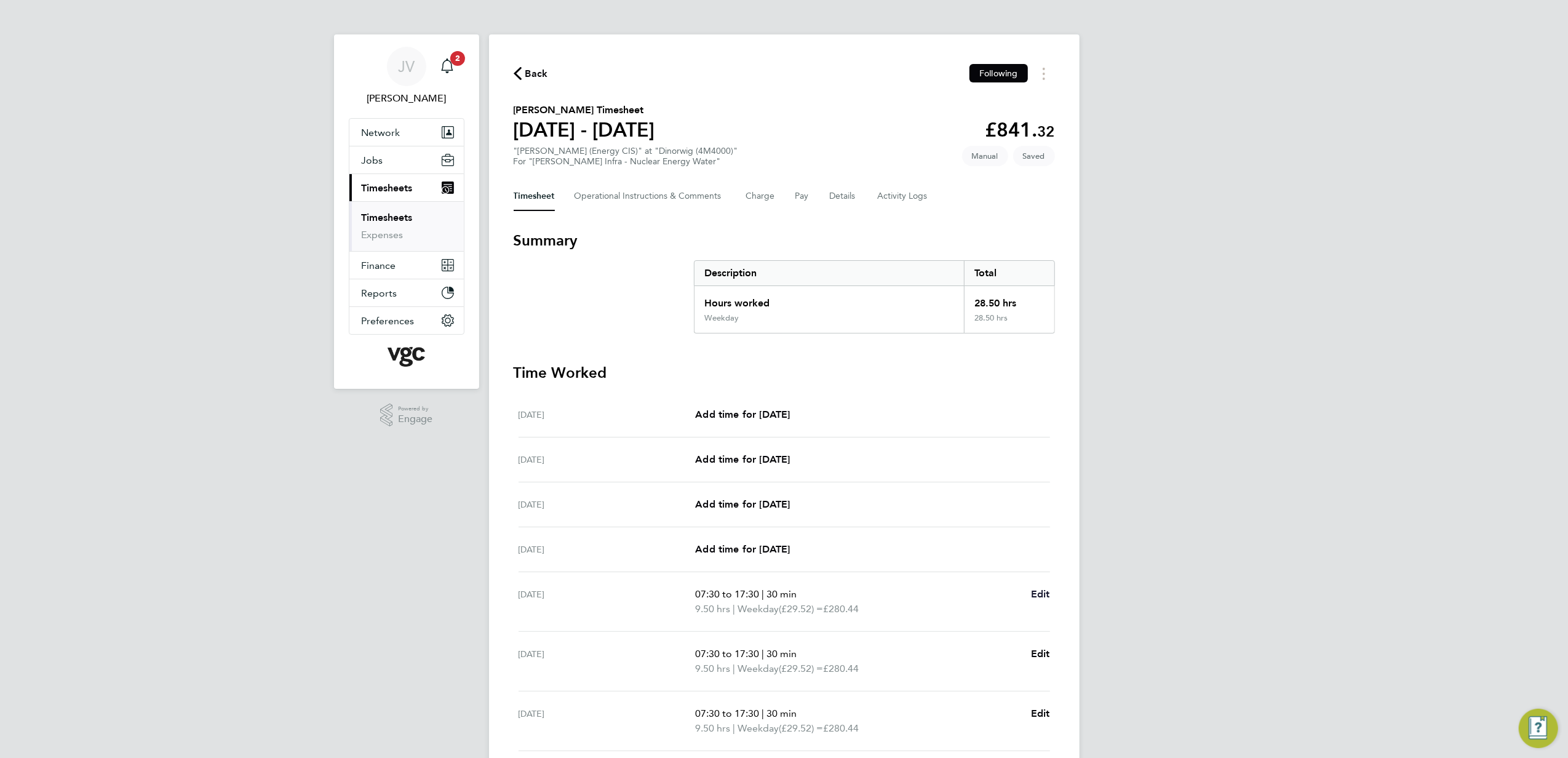
select select "30"
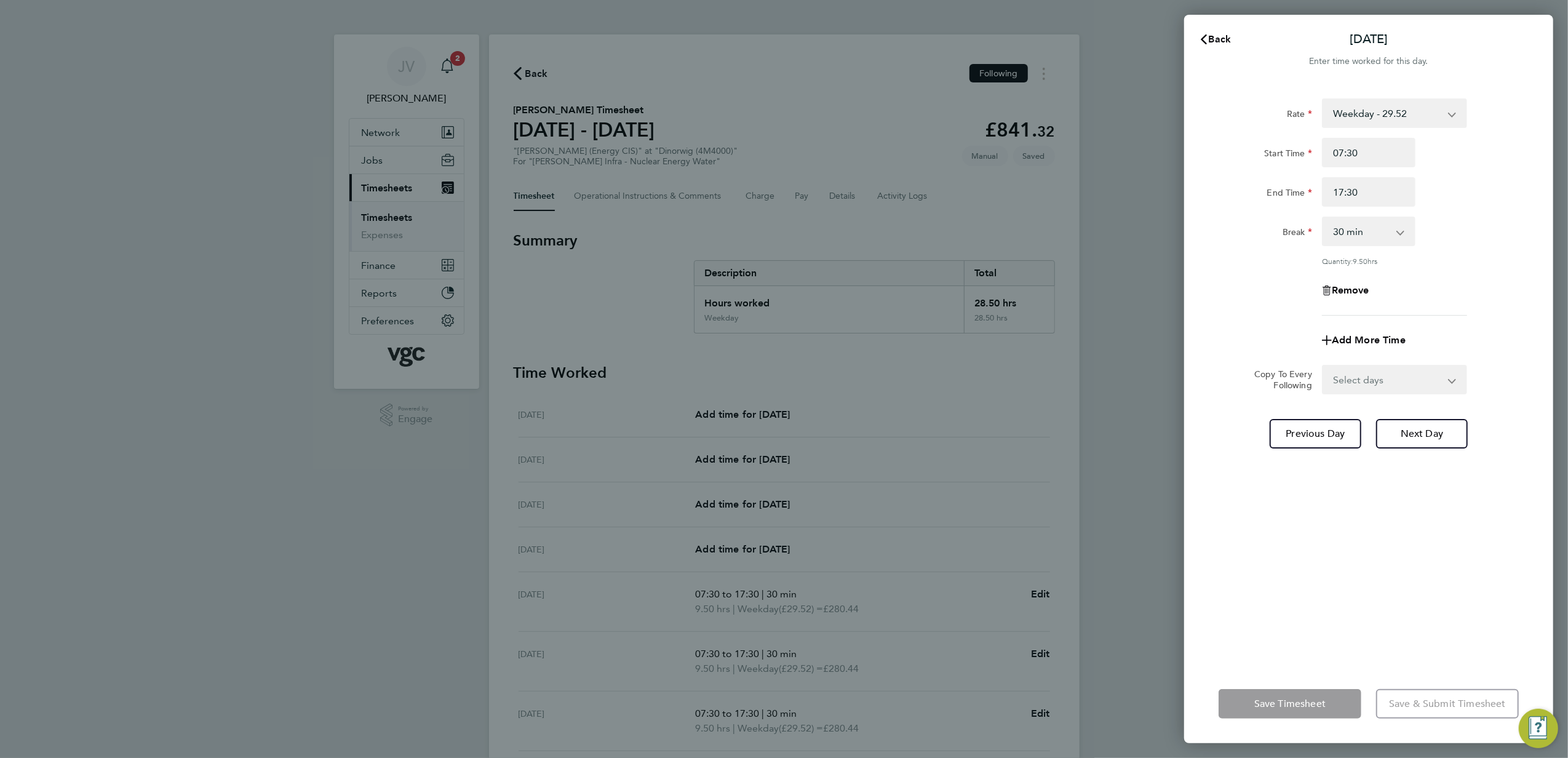
click at [1387, 348] on div "Add More Time" at bounding box center [1369, 340] width 104 height 30
click at [1379, 334] on span "Add More Time" at bounding box center [1369, 340] width 74 height 12
select select "null"
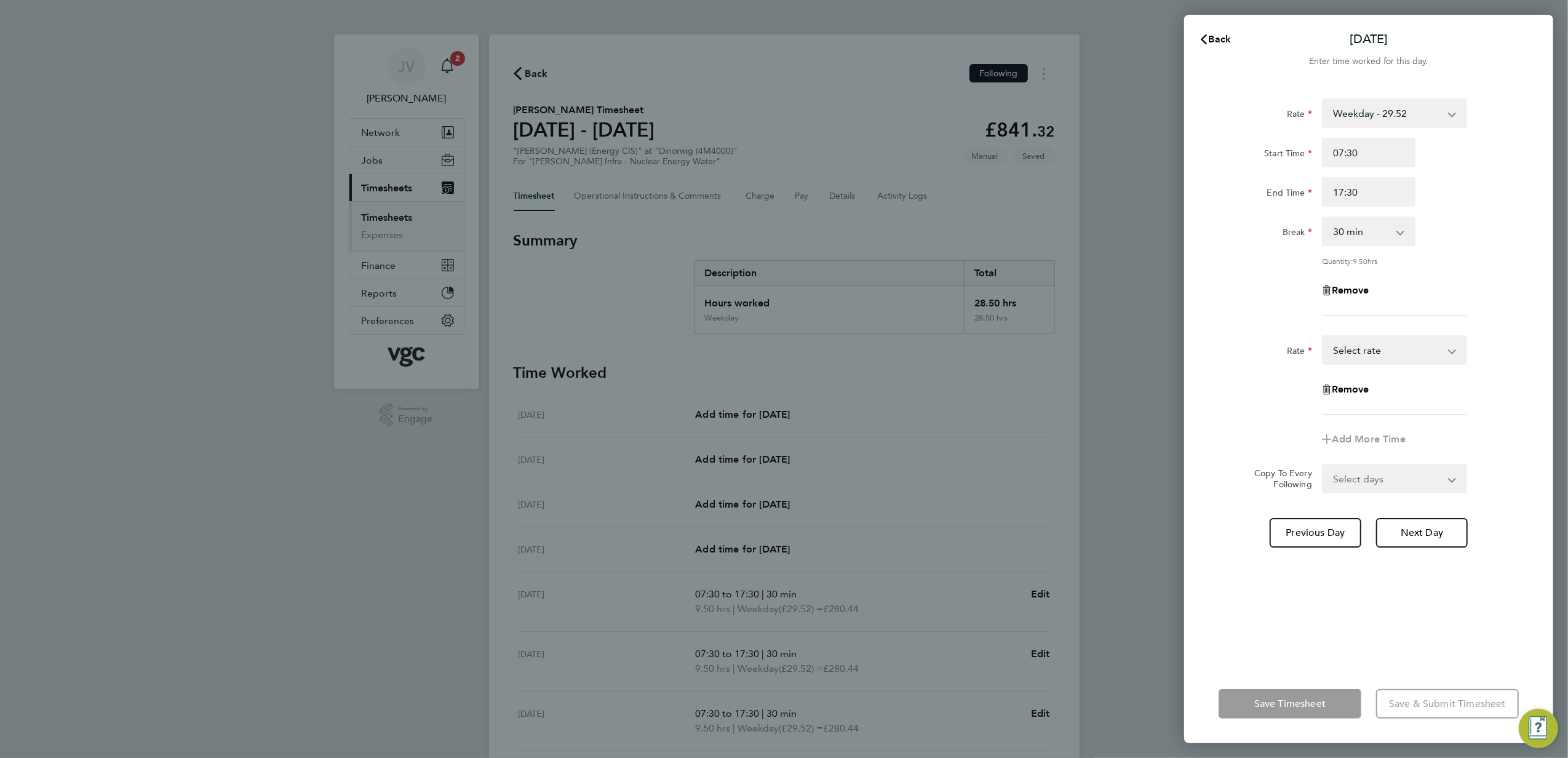
click at [1386, 352] on select "Bonis - 150.00 Weekday - 29.52 Weekday Nights - 36.87 Weekends - 44.25 Bank Hol…" at bounding box center [1387, 349] width 128 height 27
click at [1362, 382] on input "Quantity" at bounding box center [1395, 389] width 146 height 30
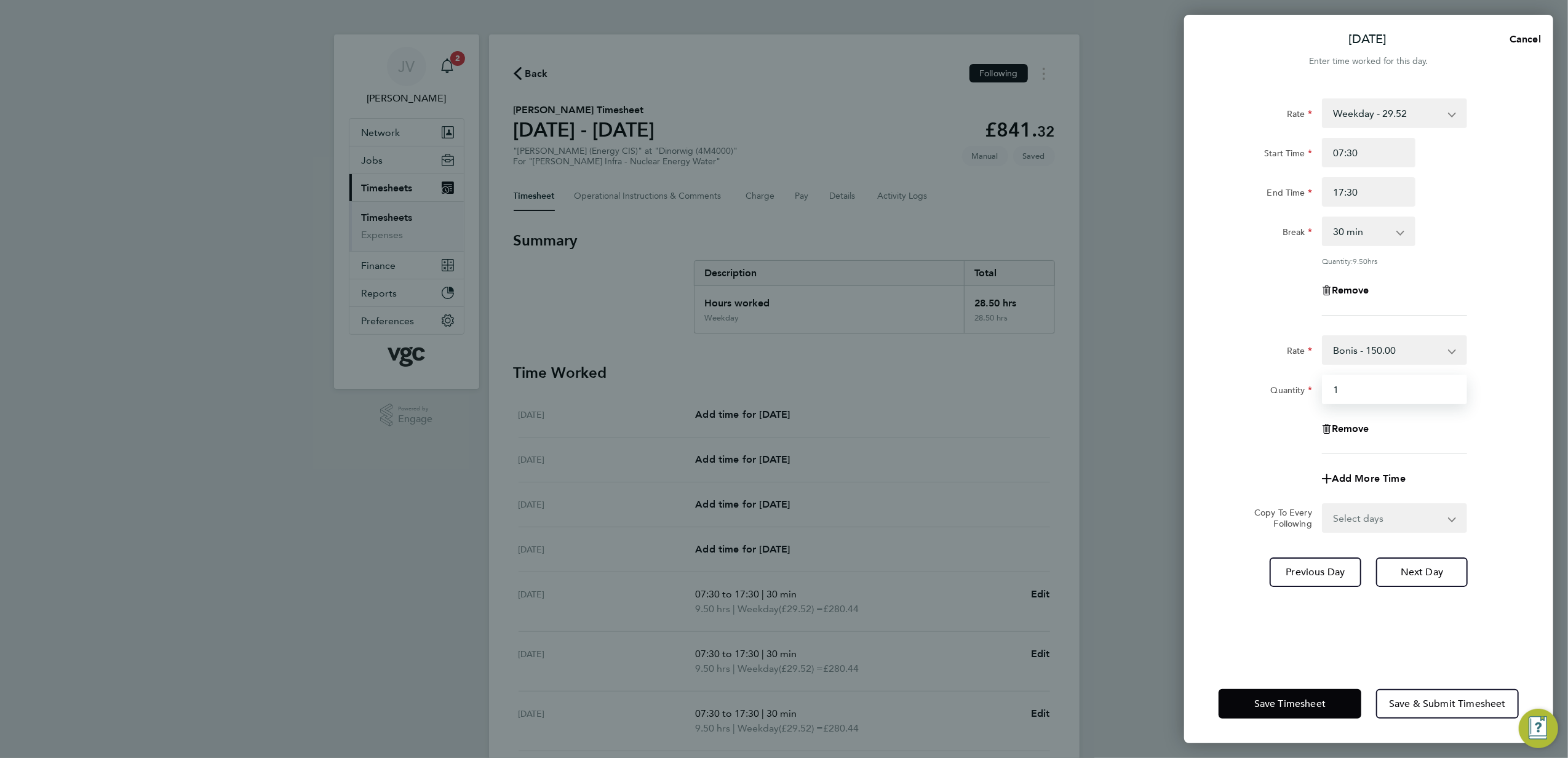
type input "1"
click at [1228, 441] on div "Remove" at bounding box center [1369, 429] width 310 height 30
click at [1325, 696] on button "Save Timesheet" at bounding box center [1290, 704] width 143 height 30
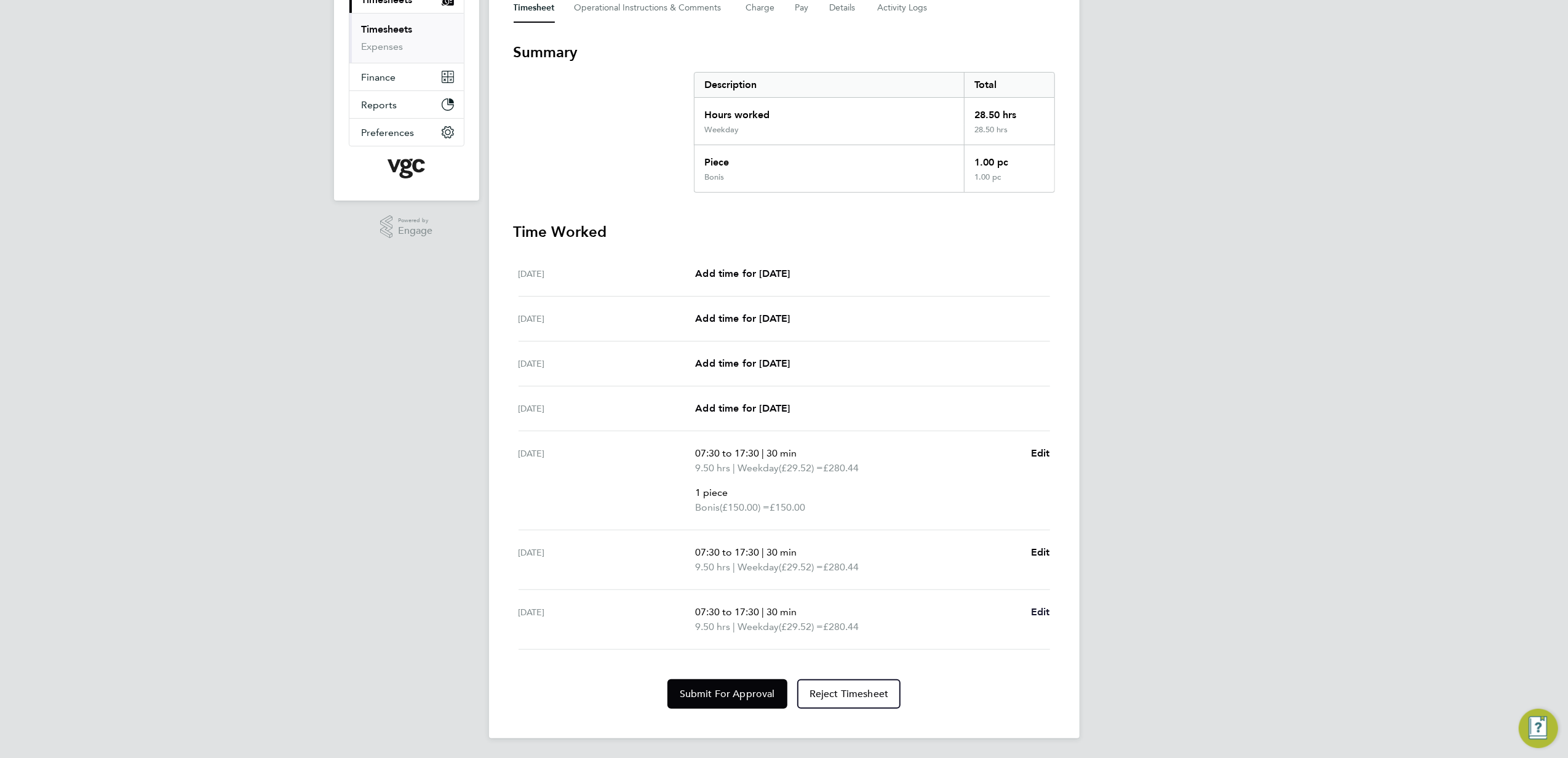
click at [1047, 616] on span "Edit" at bounding box center [1040, 612] width 19 height 12
select select "30"
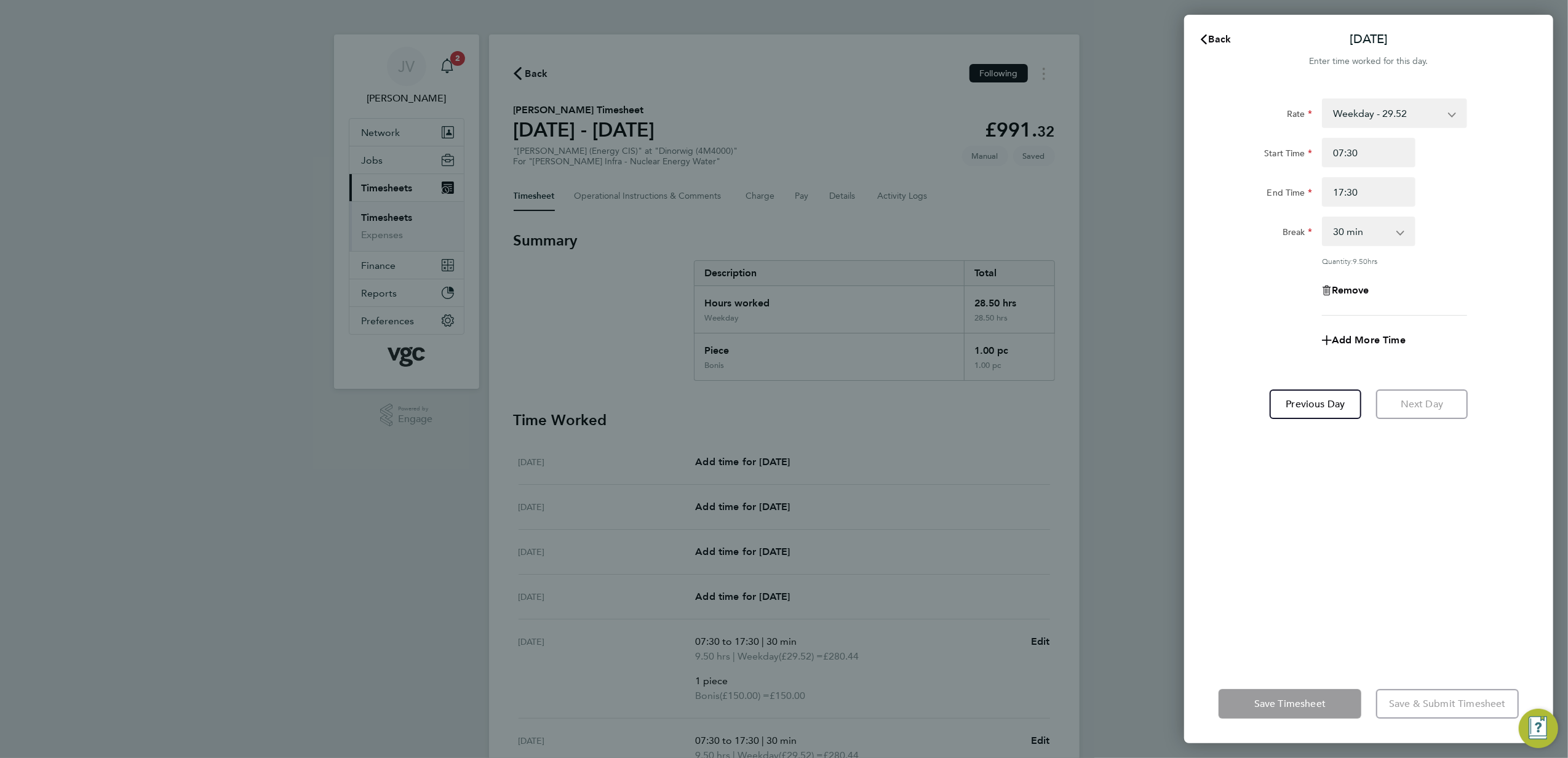
drag, startPoint x: 1401, startPoint y: 220, endPoint x: 1382, endPoint y: 209, distance: 22.0
click at [1388, 220] on div "0 min 15 min 30 min 45 min 60 min 75 min 90 min" at bounding box center [1369, 231] width 94 height 30
drag, startPoint x: 1377, startPoint y: 190, endPoint x: 1091, endPoint y: 188, distance: 286.0
click at [1113, 188] on div "Back [DATE] Enter time worked for this day. Rate Weekday - 29.52 Bonis - 150.00…" at bounding box center [784, 379] width 1568 height 758
type input "16:00"
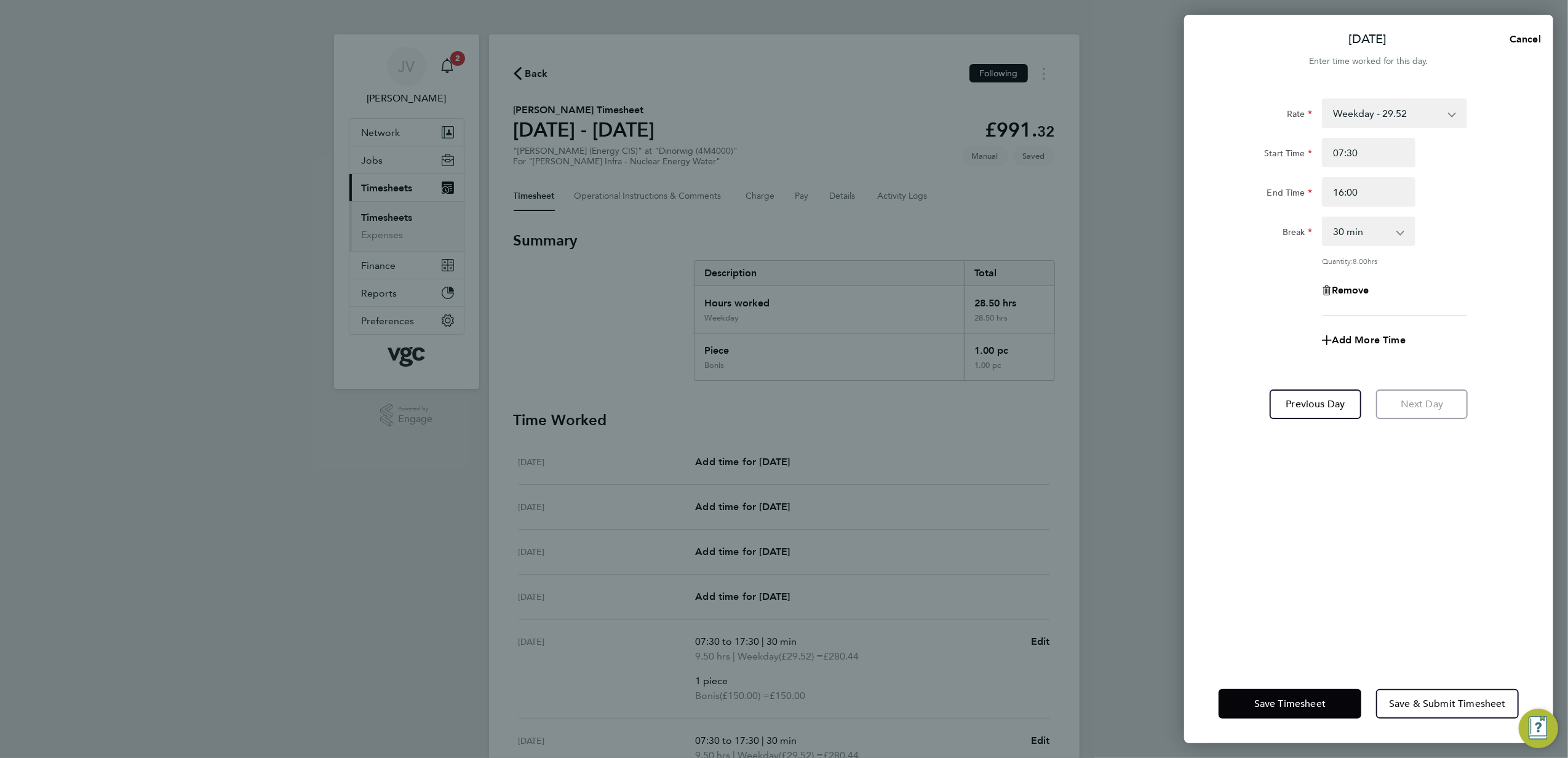
click at [1299, 267] on div "Rate Weekday - 29.52 Bonis - 150.00 Weekday Nights - 36.87 Weekends - 44.25 Ban…" at bounding box center [1369, 207] width 300 height 217
click at [1265, 706] on span "Save Timesheet" at bounding box center [1290, 704] width 71 height 12
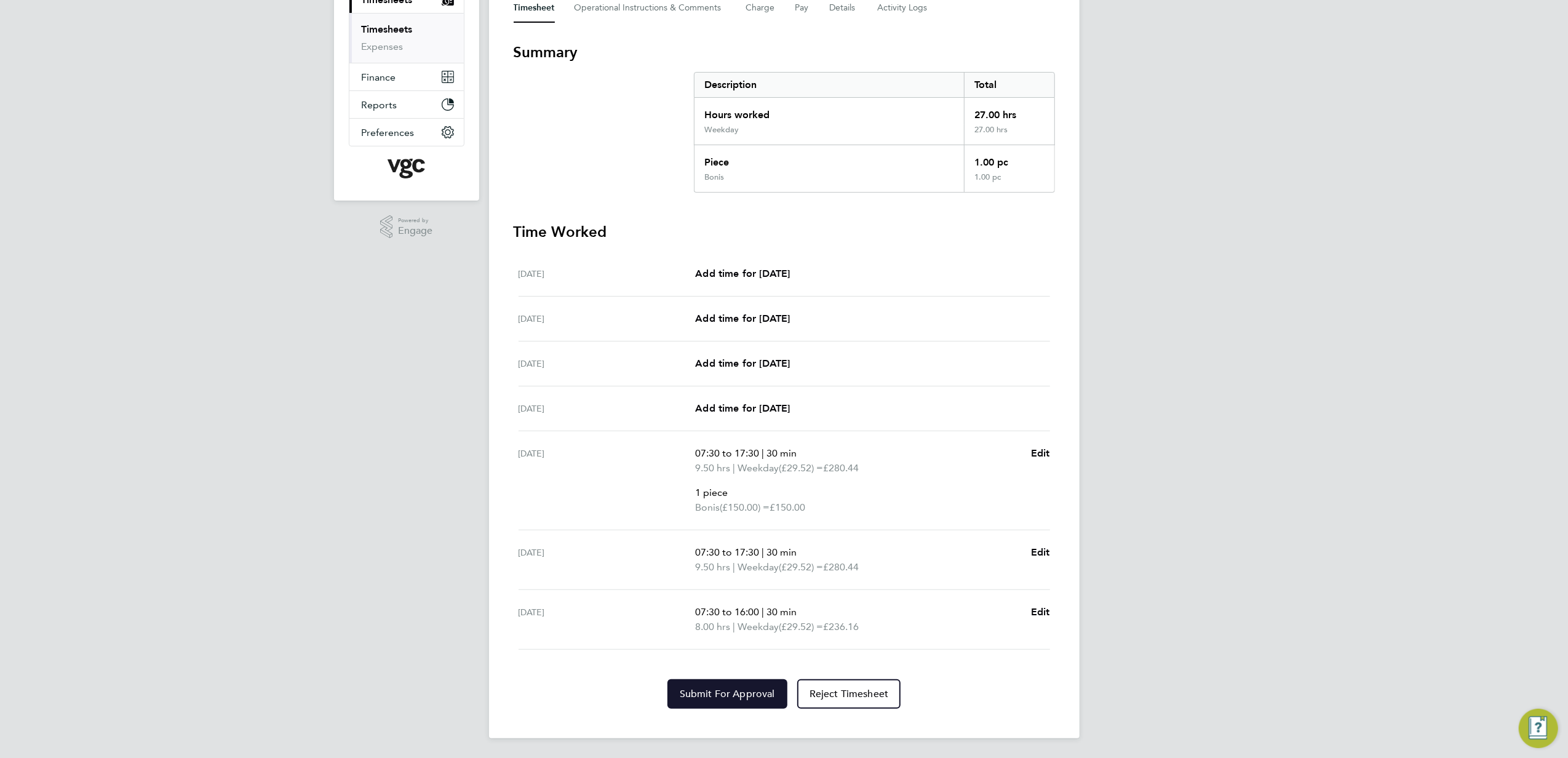
click at [739, 696] on span "Submit For Approval" at bounding box center [727, 694] width 95 height 12
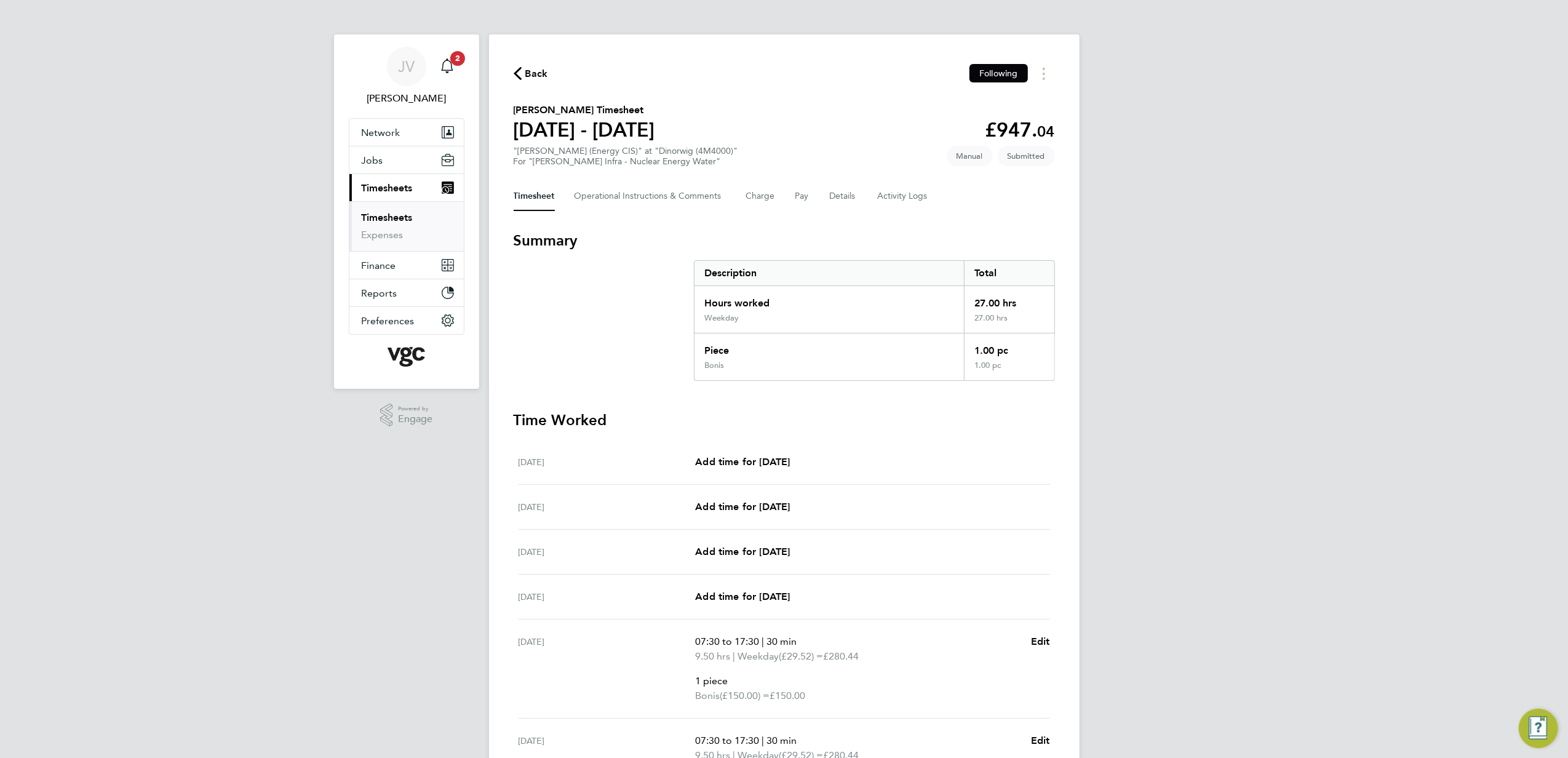
click at [526, 81] on span "Back" at bounding box center [537, 73] width 23 height 15
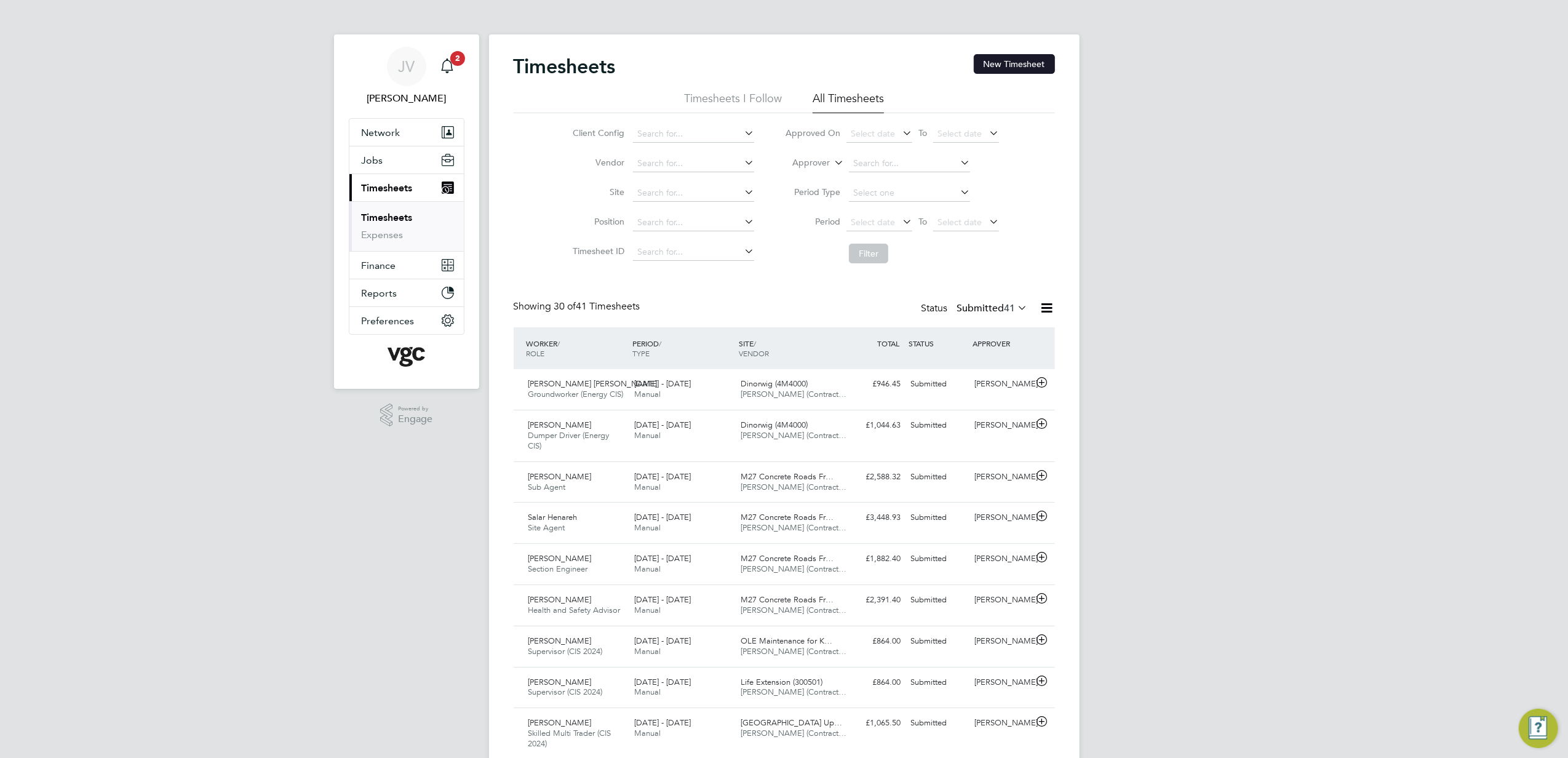
click at [1032, 55] on button "New Timesheet" at bounding box center [1015, 64] width 81 height 20
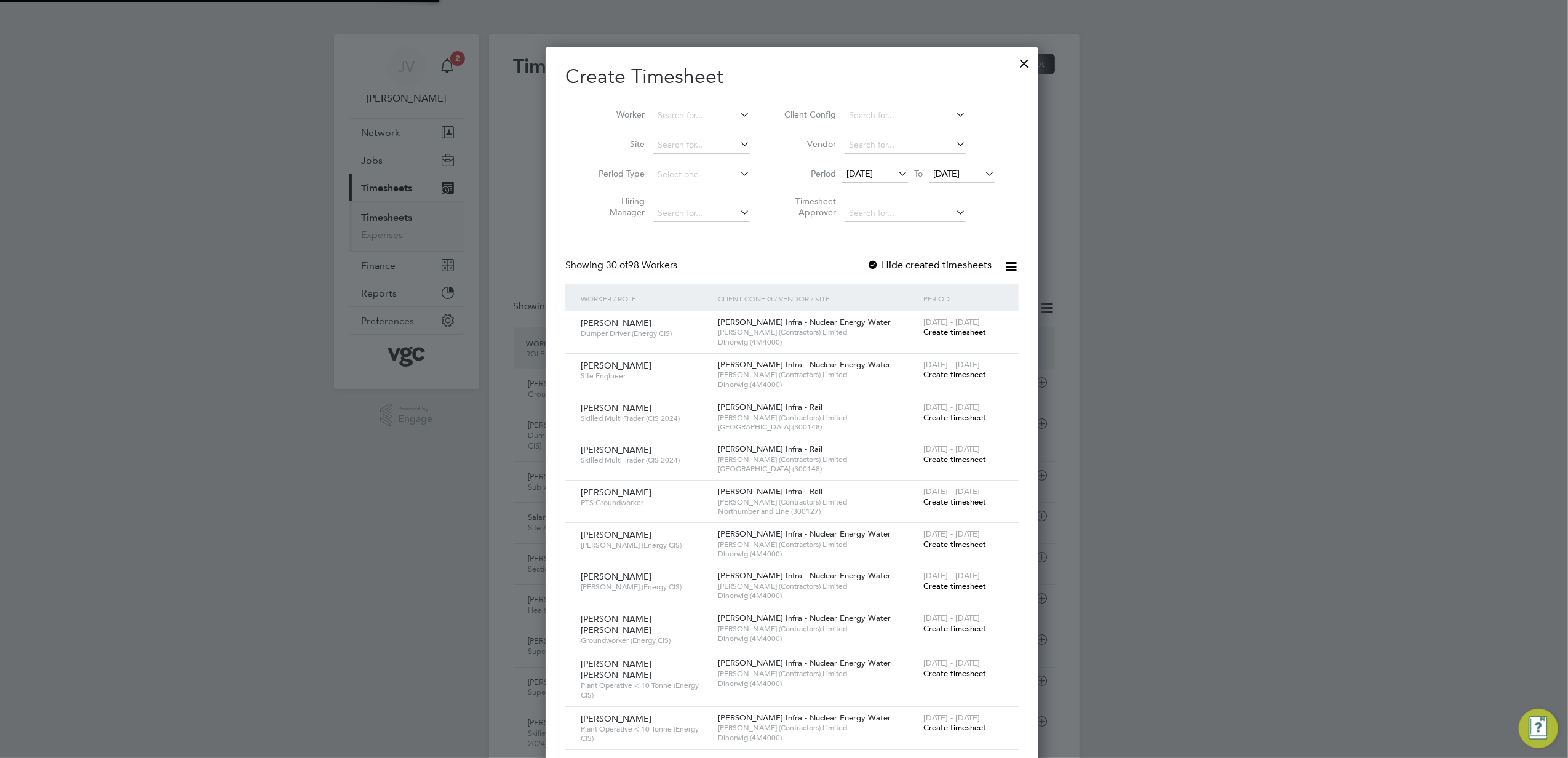
click at [852, 174] on span "[DATE]" at bounding box center [859, 173] width 26 height 11
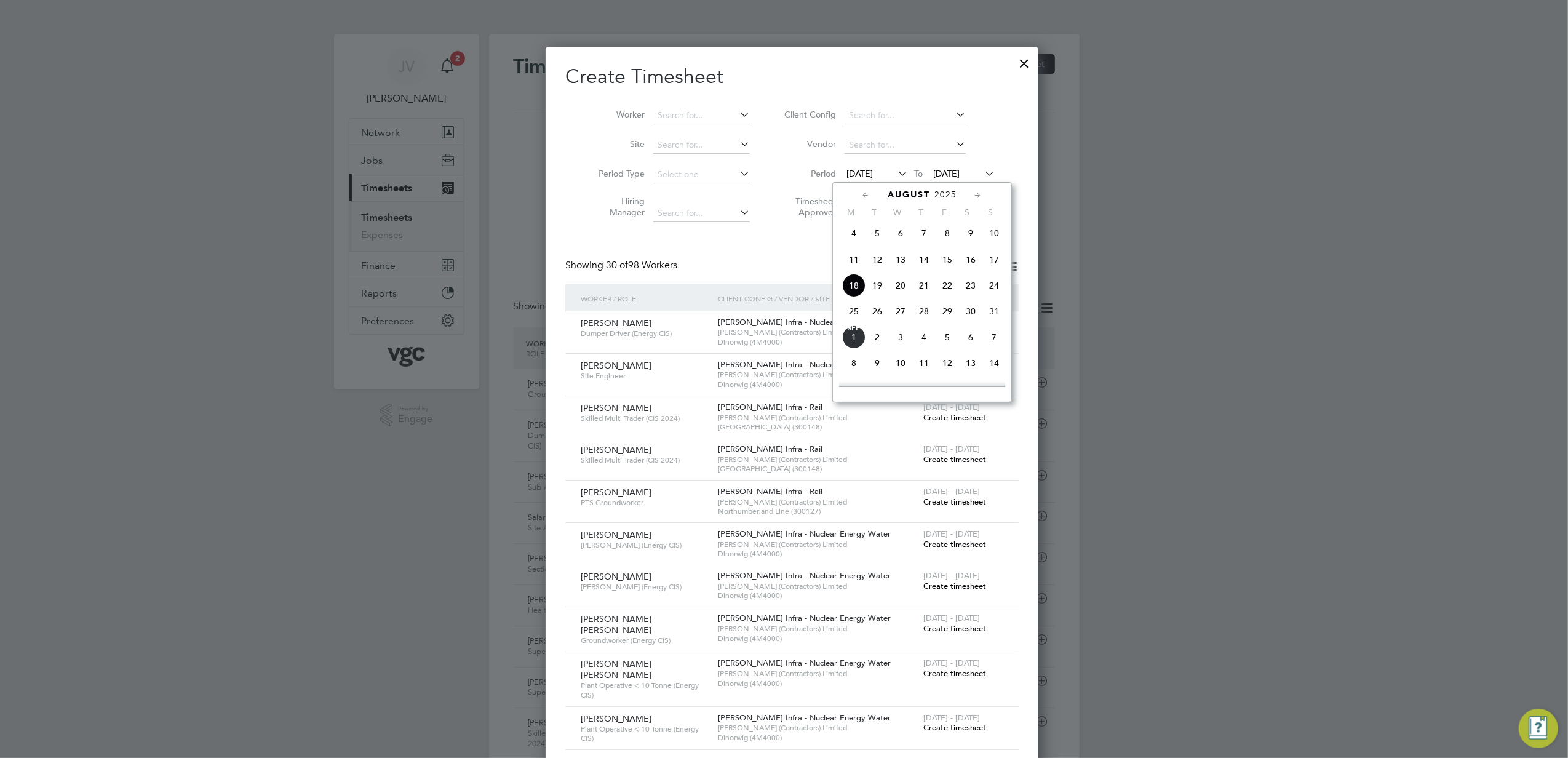
click at [972, 293] on span "23" at bounding box center [971, 286] width 24 height 24
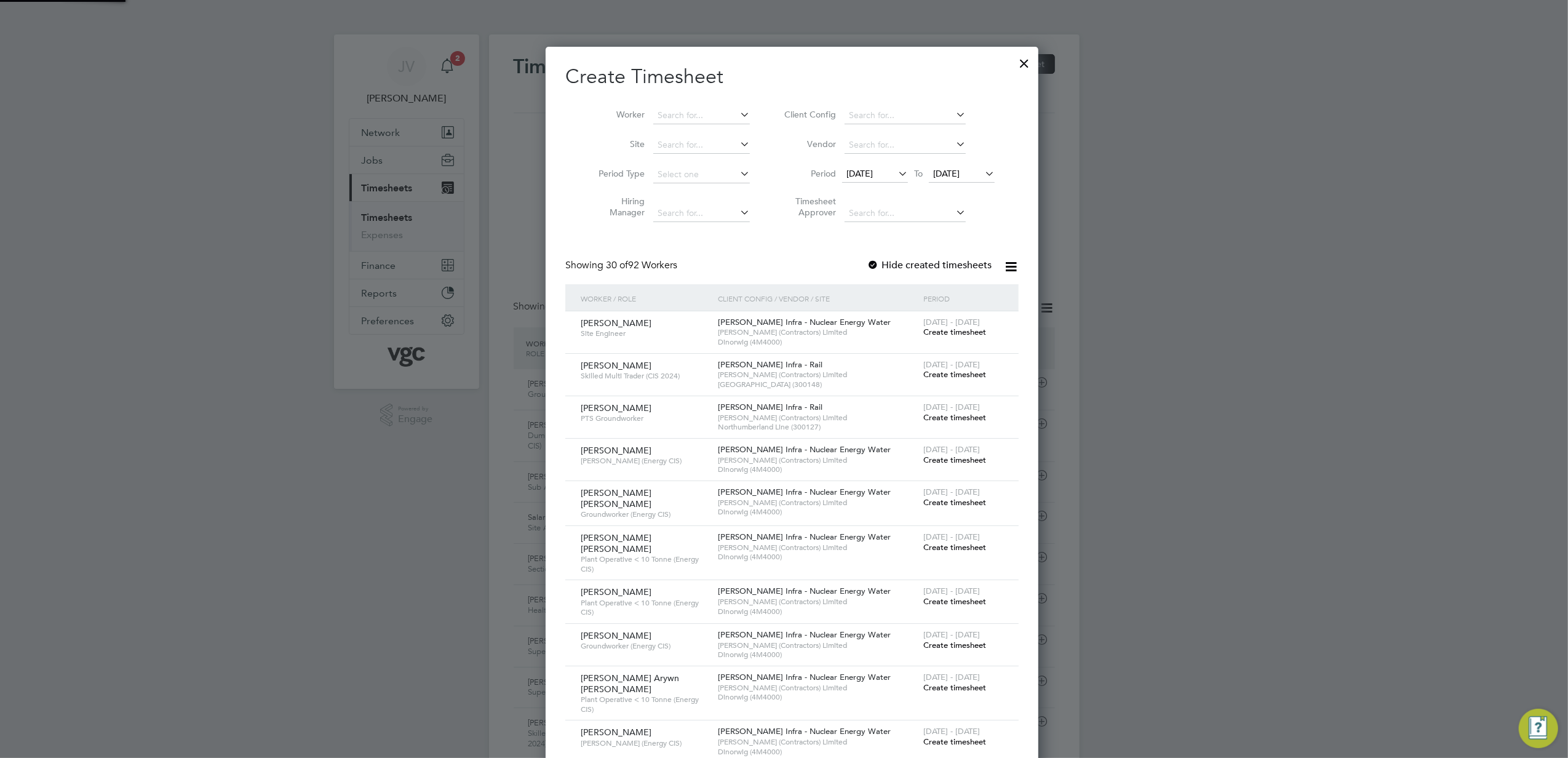
click at [960, 169] on span "[DATE]" at bounding box center [947, 173] width 26 height 11
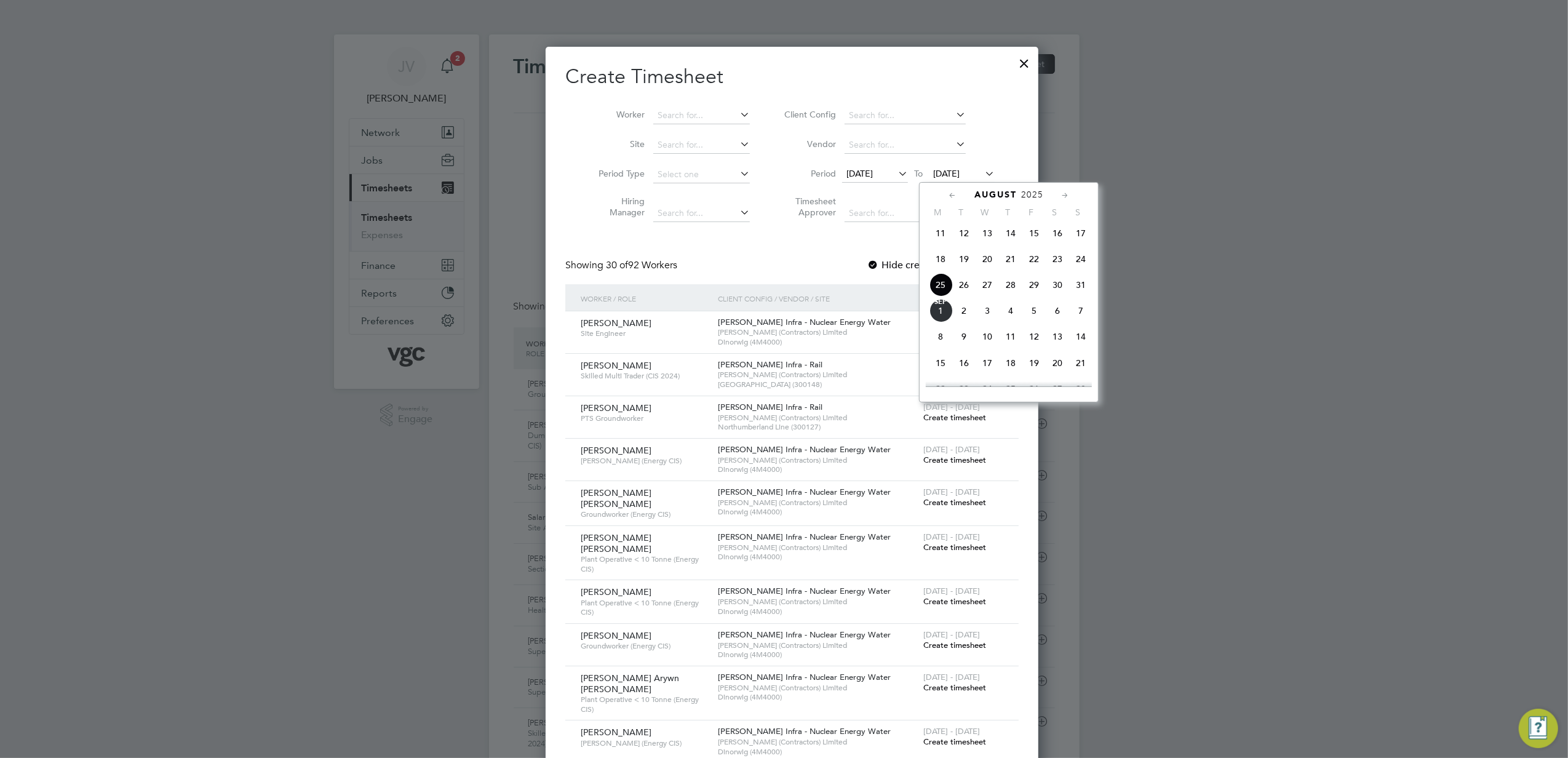
click at [1031, 294] on span "29" at bounding box center [1034, 285] width 24 height 24
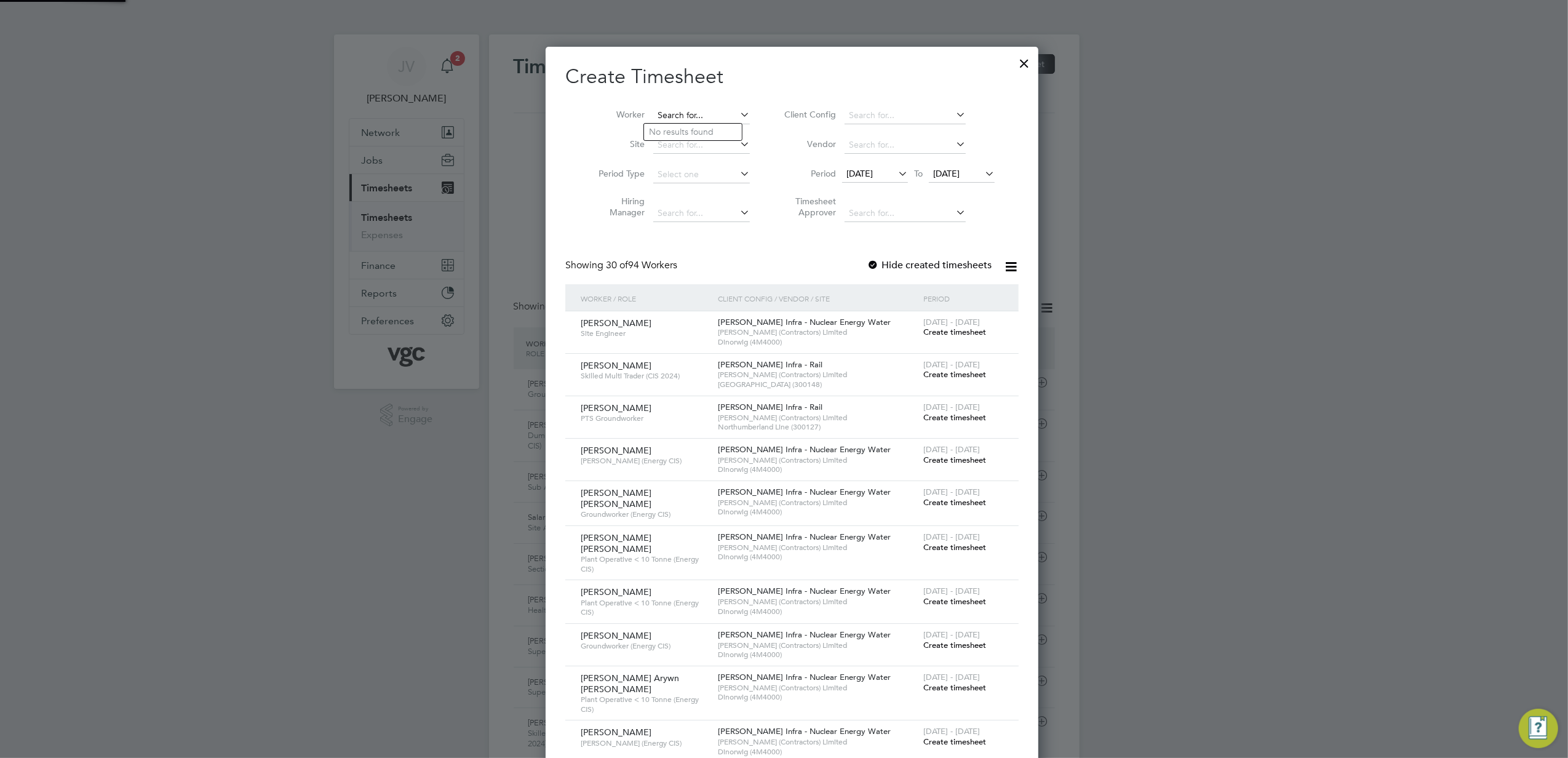
click at [680, 119] on input at bounding box center [701, 115] width 96 height 17
paste input "[PERSON_NAME]"
click at [688, 133] on li "[PERSON_NAME]" at bounding box center [720, 132] width 152 height 16
type input "[PERSON_NAME]"
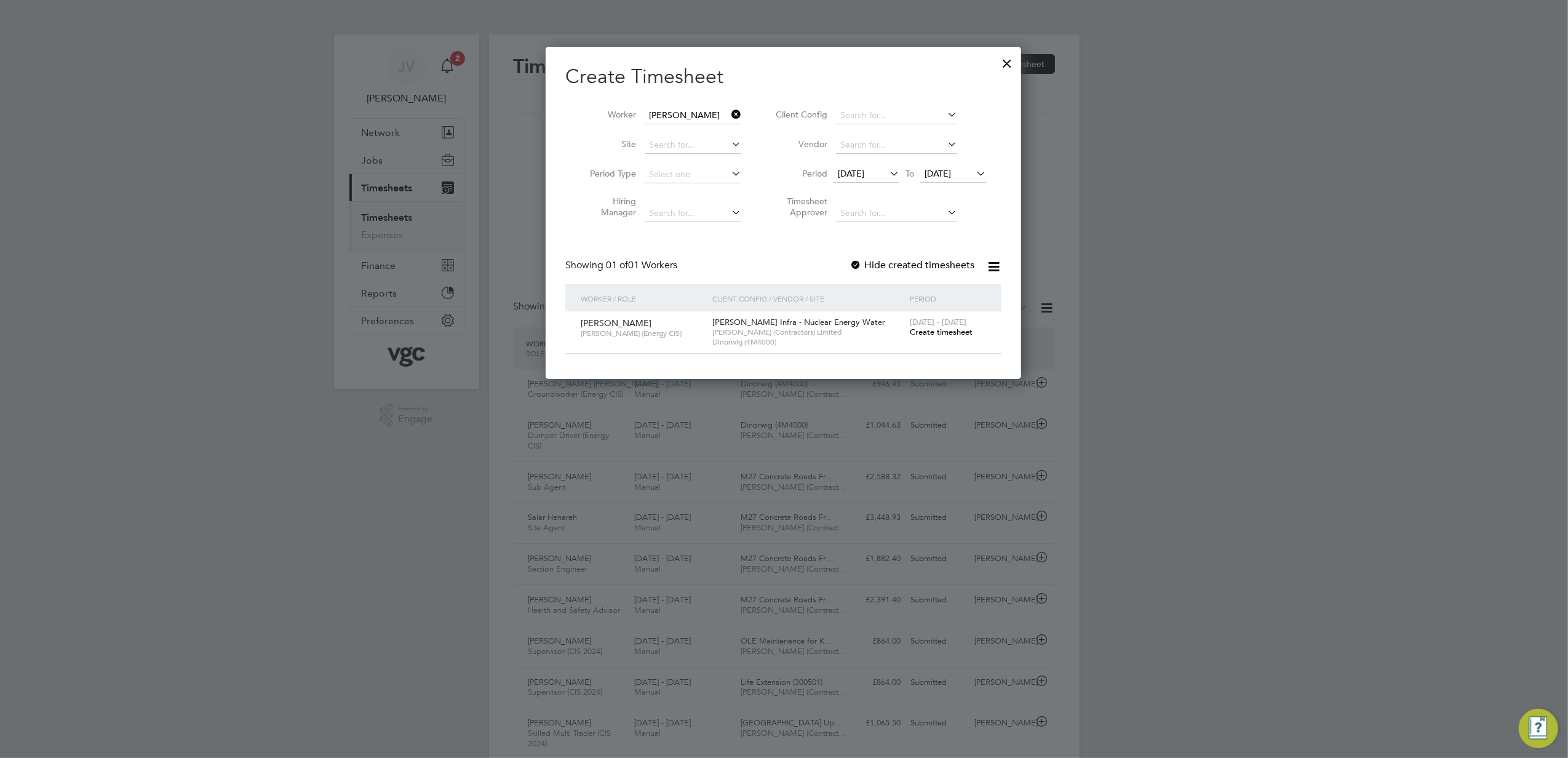
click at [947, 334] on span "Create timesheet" at bounding box center [941, 332] width 63 height 10
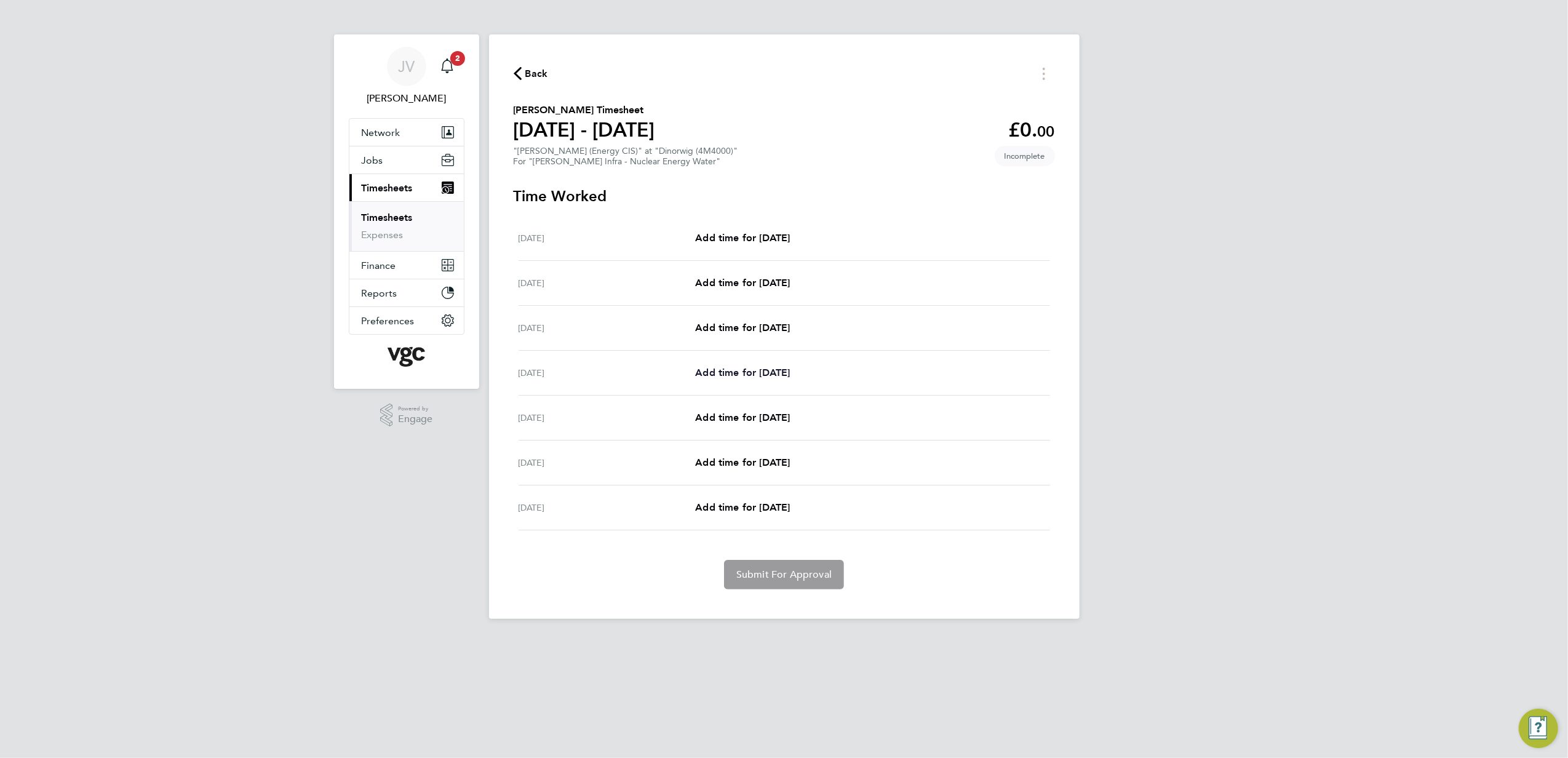
click at [766, 374] on span "Add time for [DATE]" at bounding box center [743, 372] width 95 height 12
select select "30"
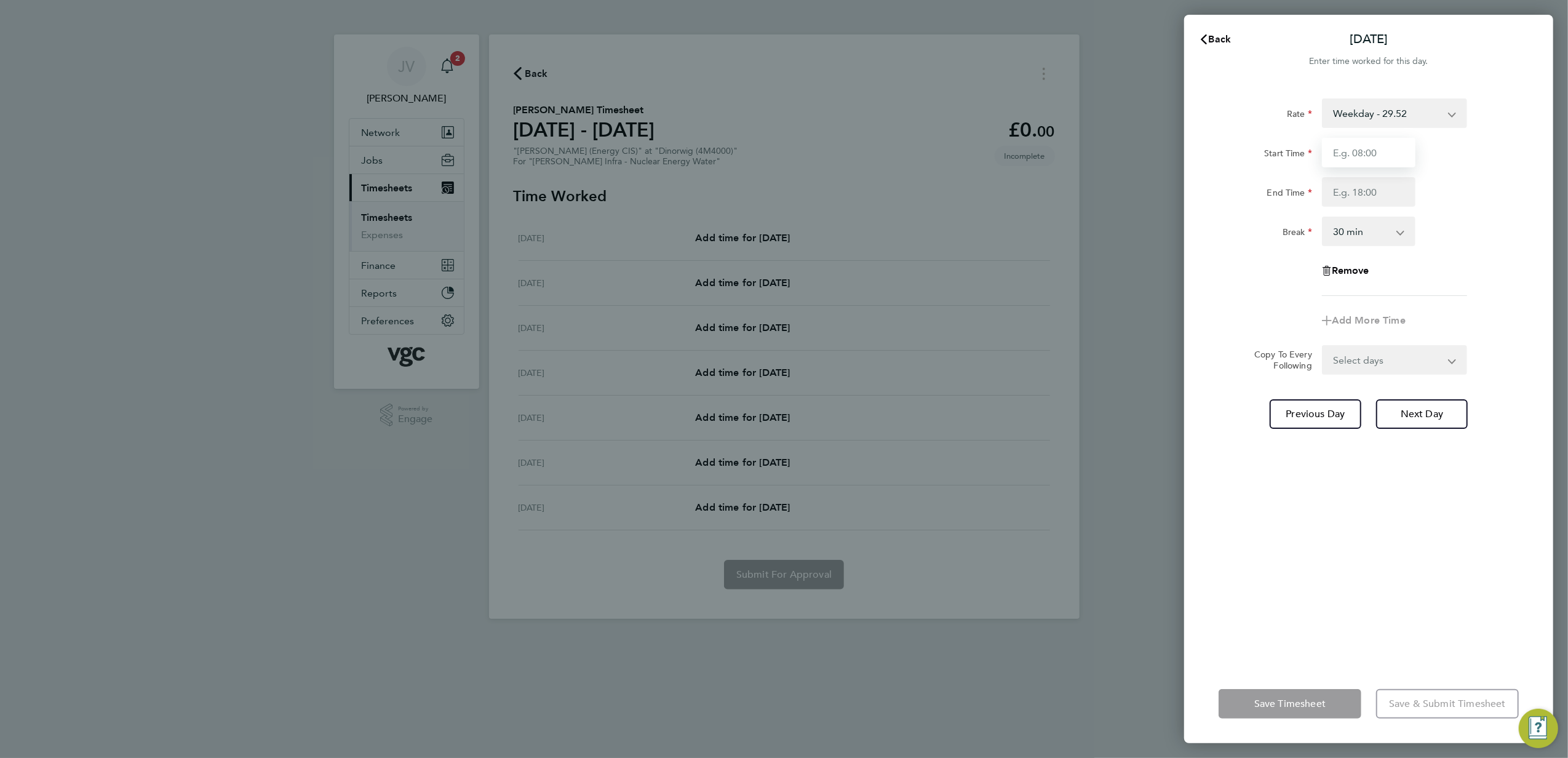
click at [1348, 155] on input "Start Time" at bounding box center [1369, 152] width 94 height 30
type input "07:30"
type input "17:30"
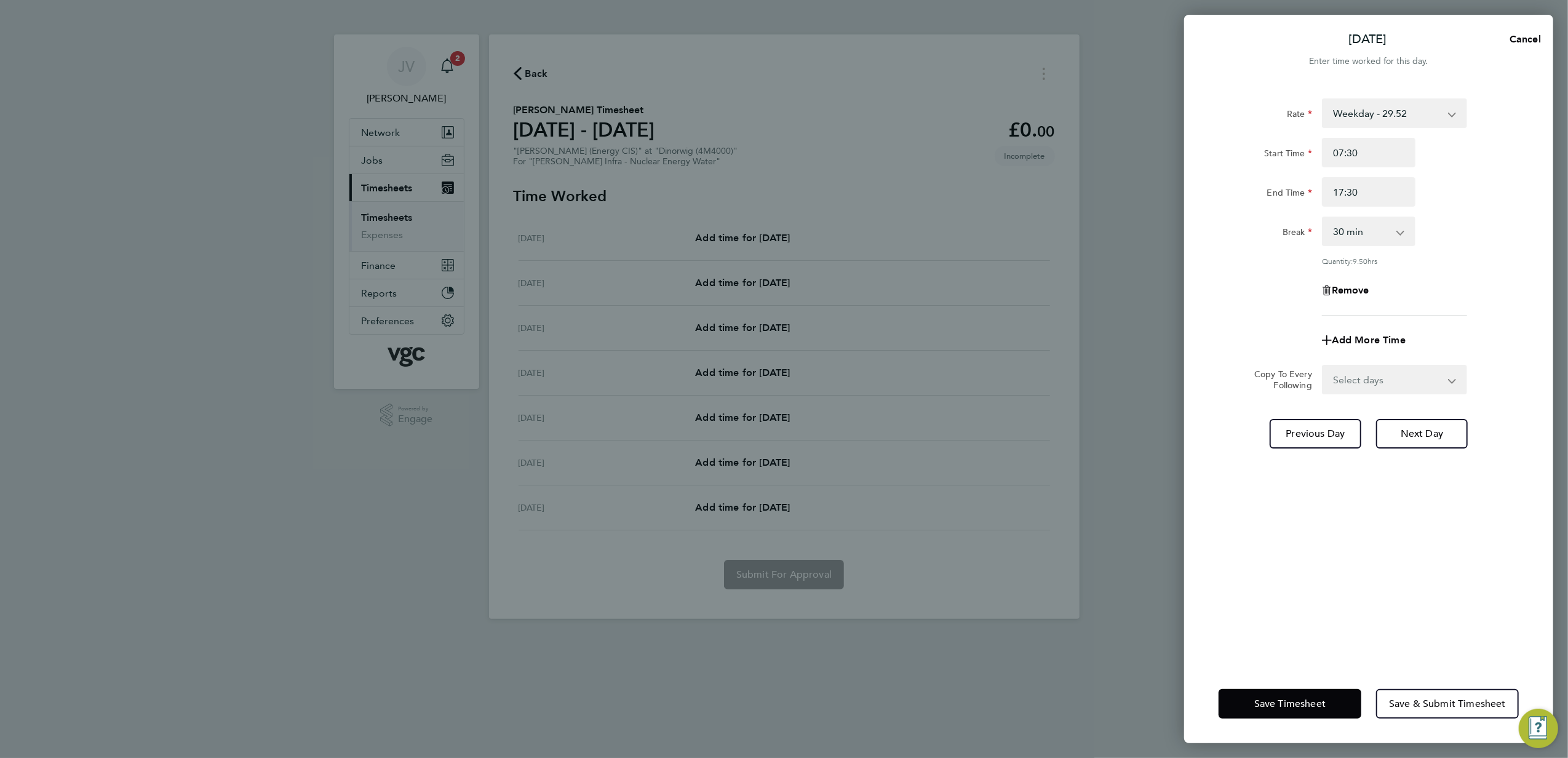
click at [1383, 362] on form "Rate Weekday - 29.52 Weekday Nights - 36.90 Bank Holiday (exc Christmas) - 51.6…" at bounding box center [1369, 246] width 300 height 296
drag, startPoint x: 1384, startPoint y: 386, endPoint x: 1384, endPoint y: 395, distance: 9.0
click at [1384, 386] on select "Select days Day [DATE] [DATE] [DATE]" at bounding box center [1388, 379] width 129 height 27
select select "DAY"
click at [1323, 366] on select "Select days Day [DATE] [DATE] [DATE]" at bounding box center [1388, 379] width 129 height 27
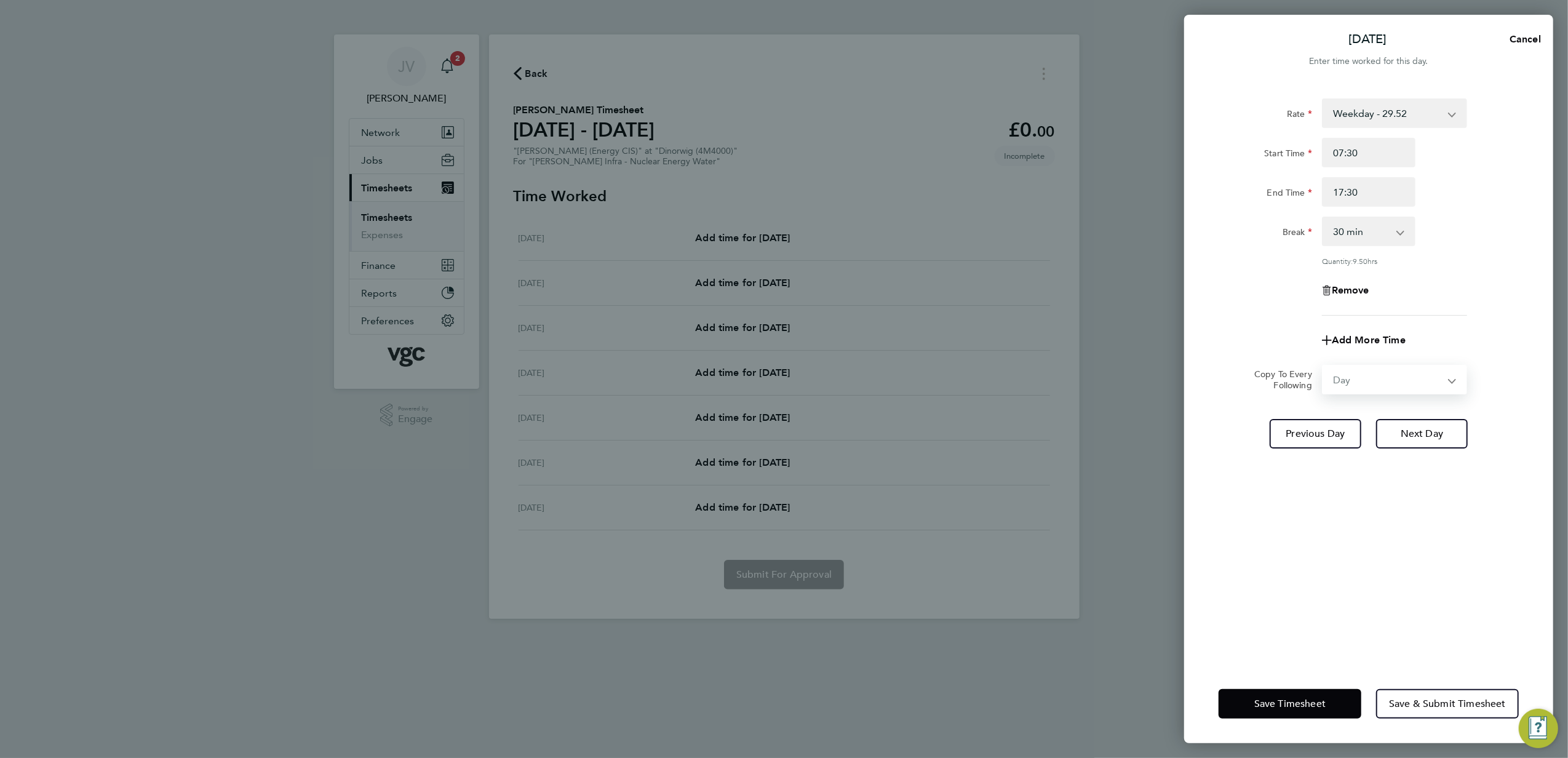
select select "[DATE]"
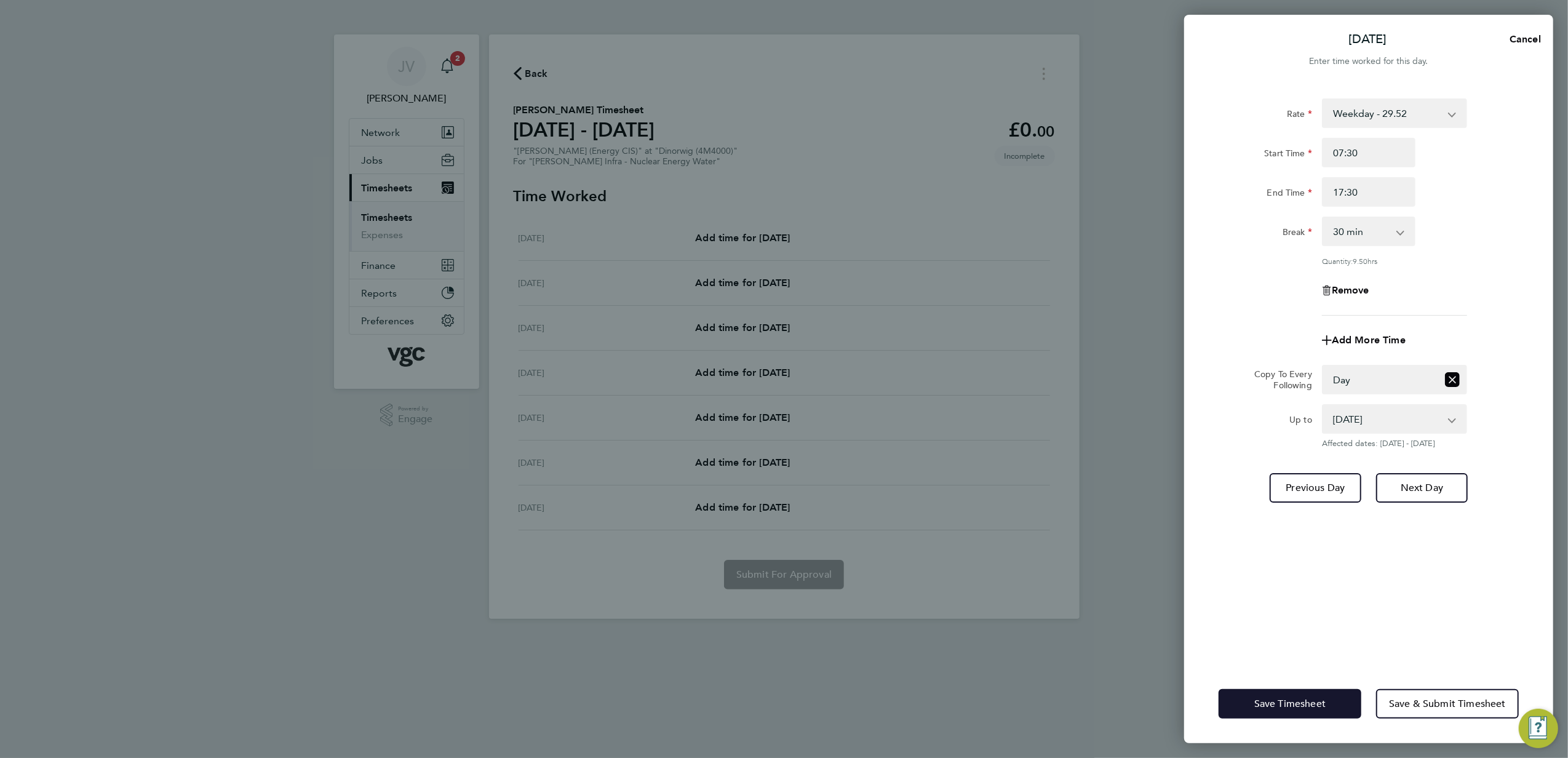
click at [1297, 707] on span "Save Timesheet" at bounding box center [1290, 704] width 71 height 12
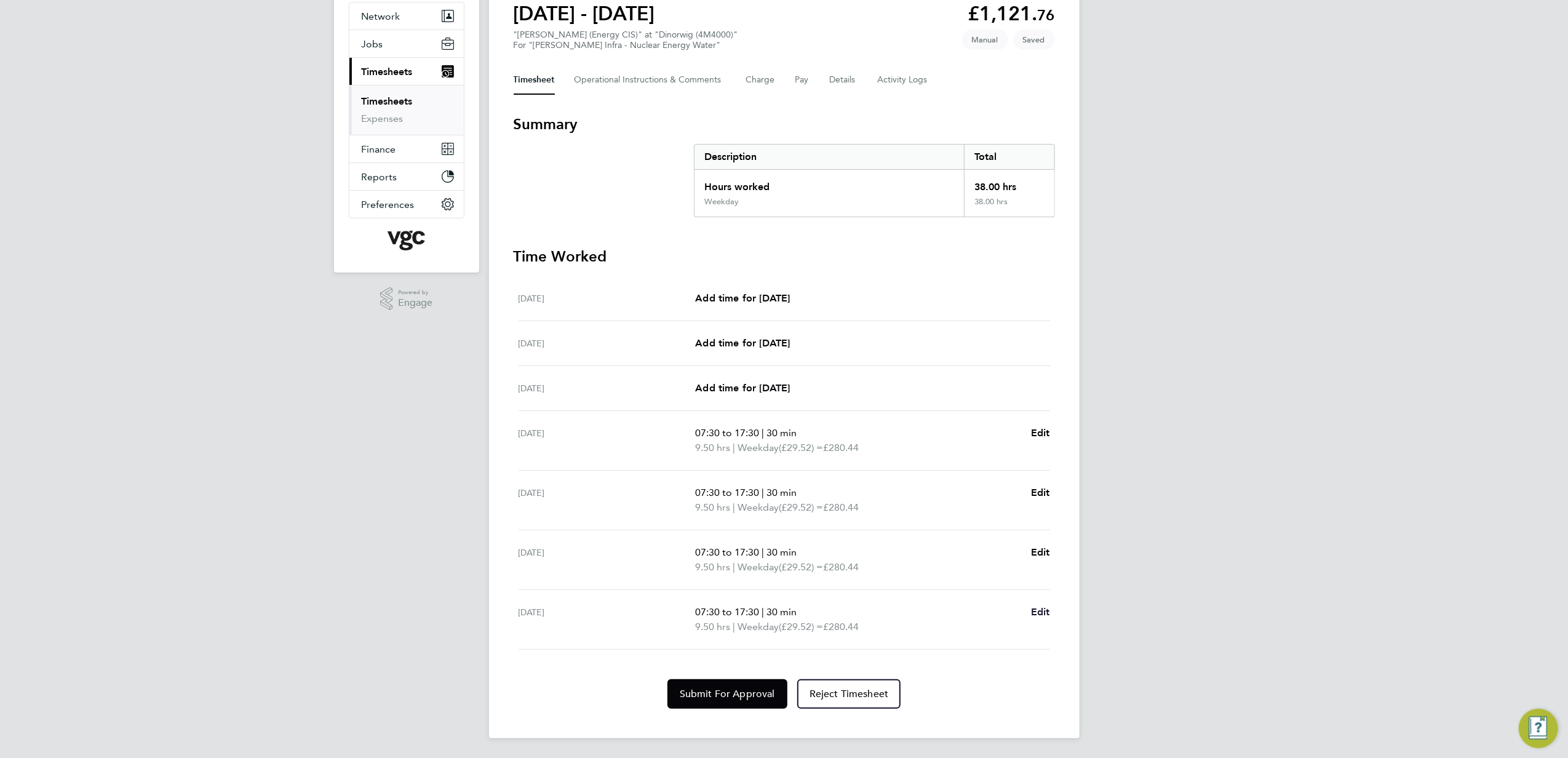
click at [1044, 610] on span "Edit" at bounding box center [1040, 612] width 19 height 12
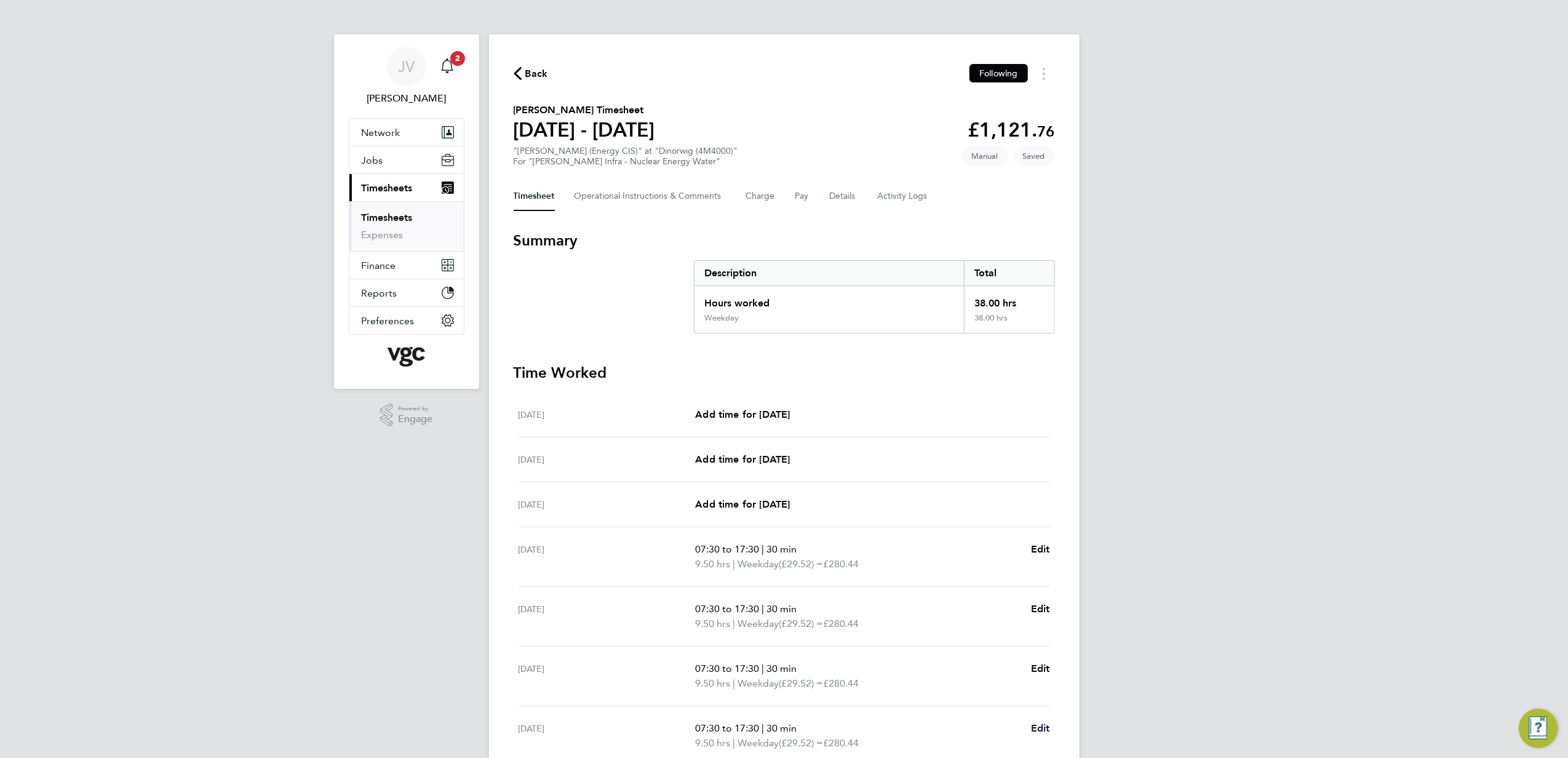
select select "30"
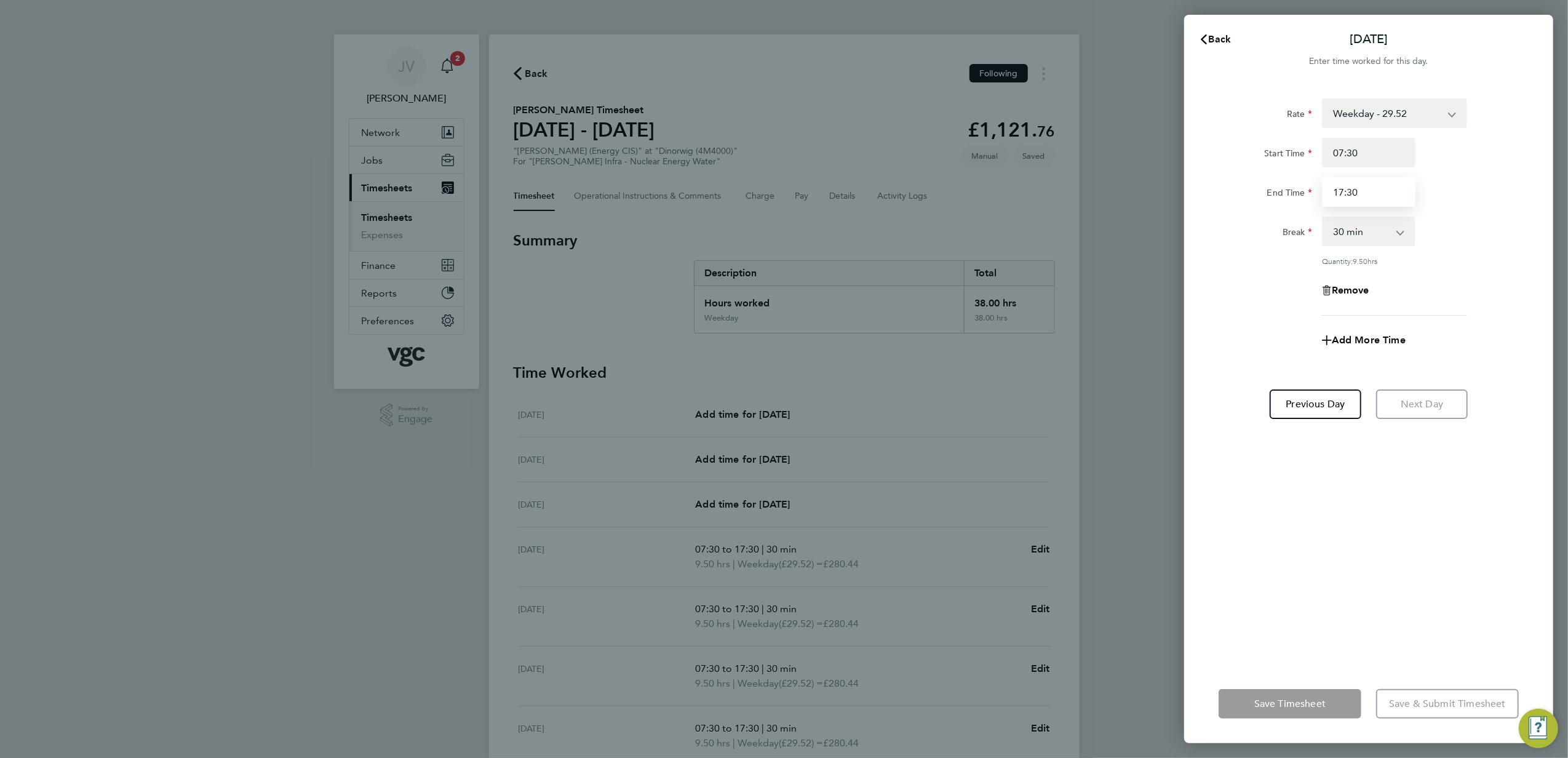
drag, startPoint x: 1394, startPoint y: 184, endPoint x: 1111, endPoint y: 180, distance: 283.0
click at [1125, 181] on div "Back [DATE] Enter time worked for this day. Rate Weekday - 29.52 Weekday Nights…" at bounding box center [784, 379] width 1568 height 758
type input "16:00"
drag, startPoint x: 1260, startPoint y: 262, endPoint x: 1268, endPoint y: 289, distance: 28.2
click at [1260, 262] on div "Quantity: 8.00 hrs" at bounding box center [1369, 260] width 310 height 10
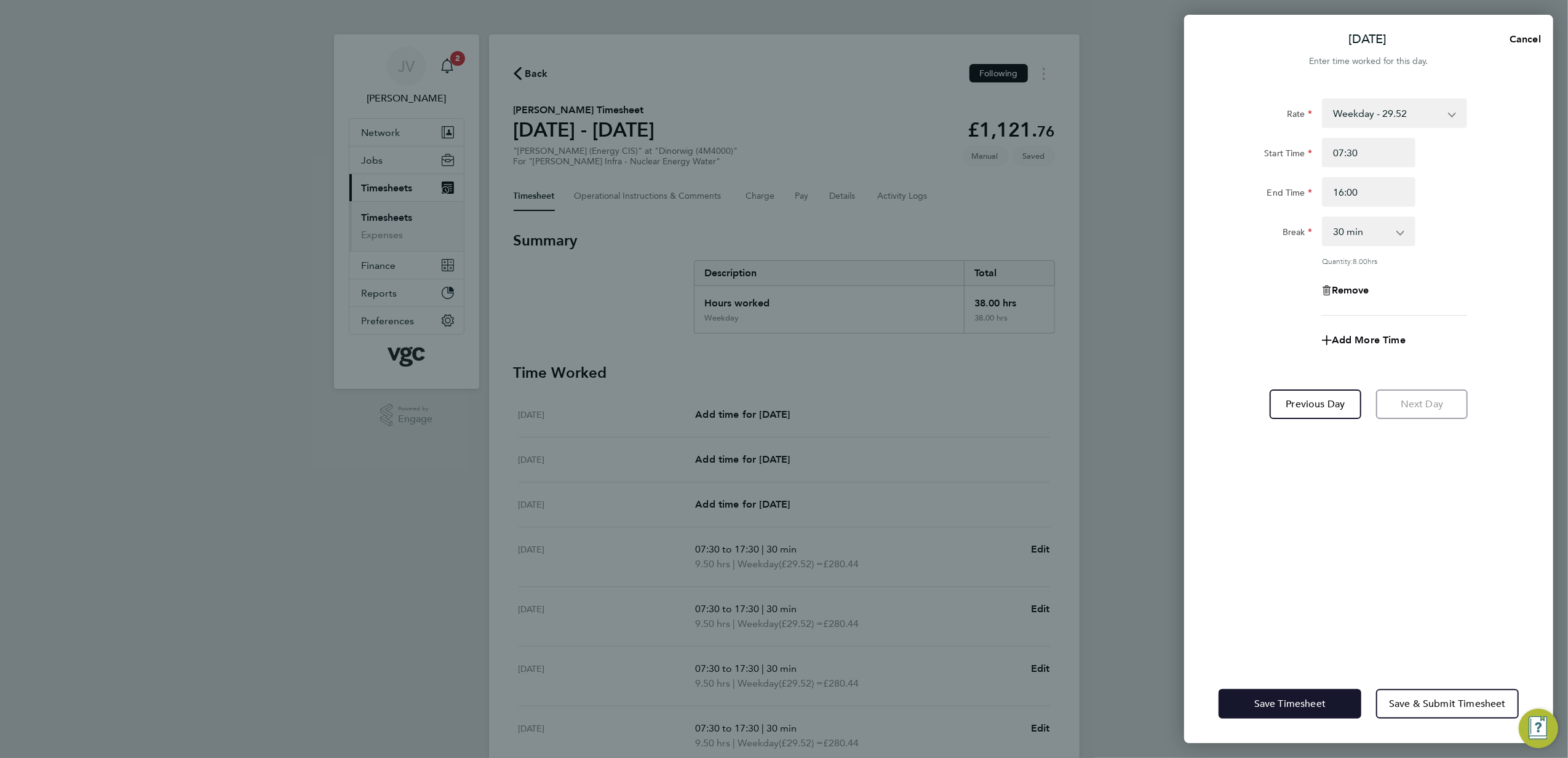
click at [1288, 702] on span "Save Timesheet" at bounding box center [1290, 704] width 71 height 12
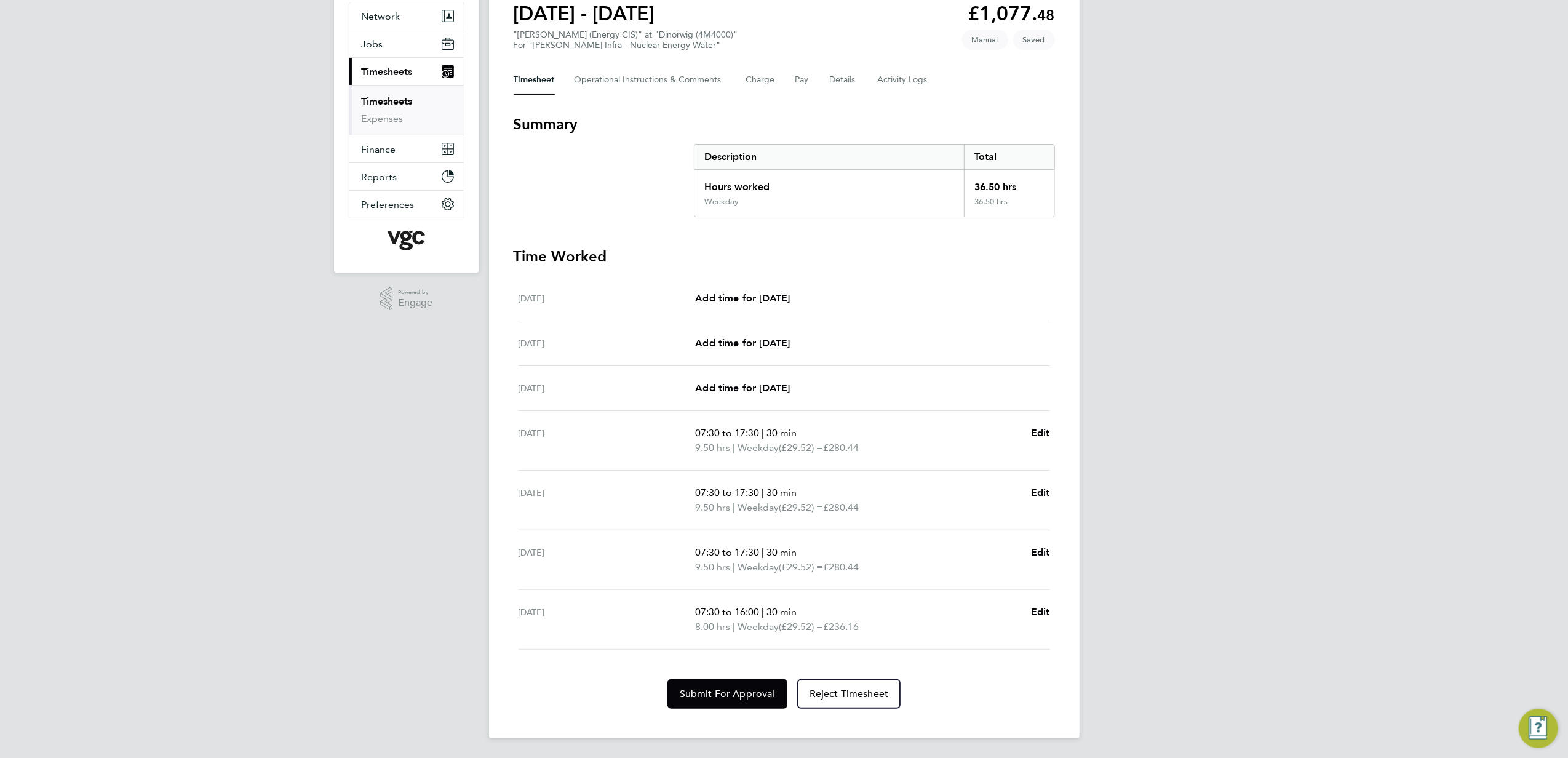
click at [725, 668] on section "Time Worked [DATE] Add time for [DATE] Add time for [DATE] [DATE] Add time for …" at bounding box center [785, 477] width 541 height 462
click at [724, 692] on span "Submit For Approval" at bounding box center [727, 694] width 95 height 12
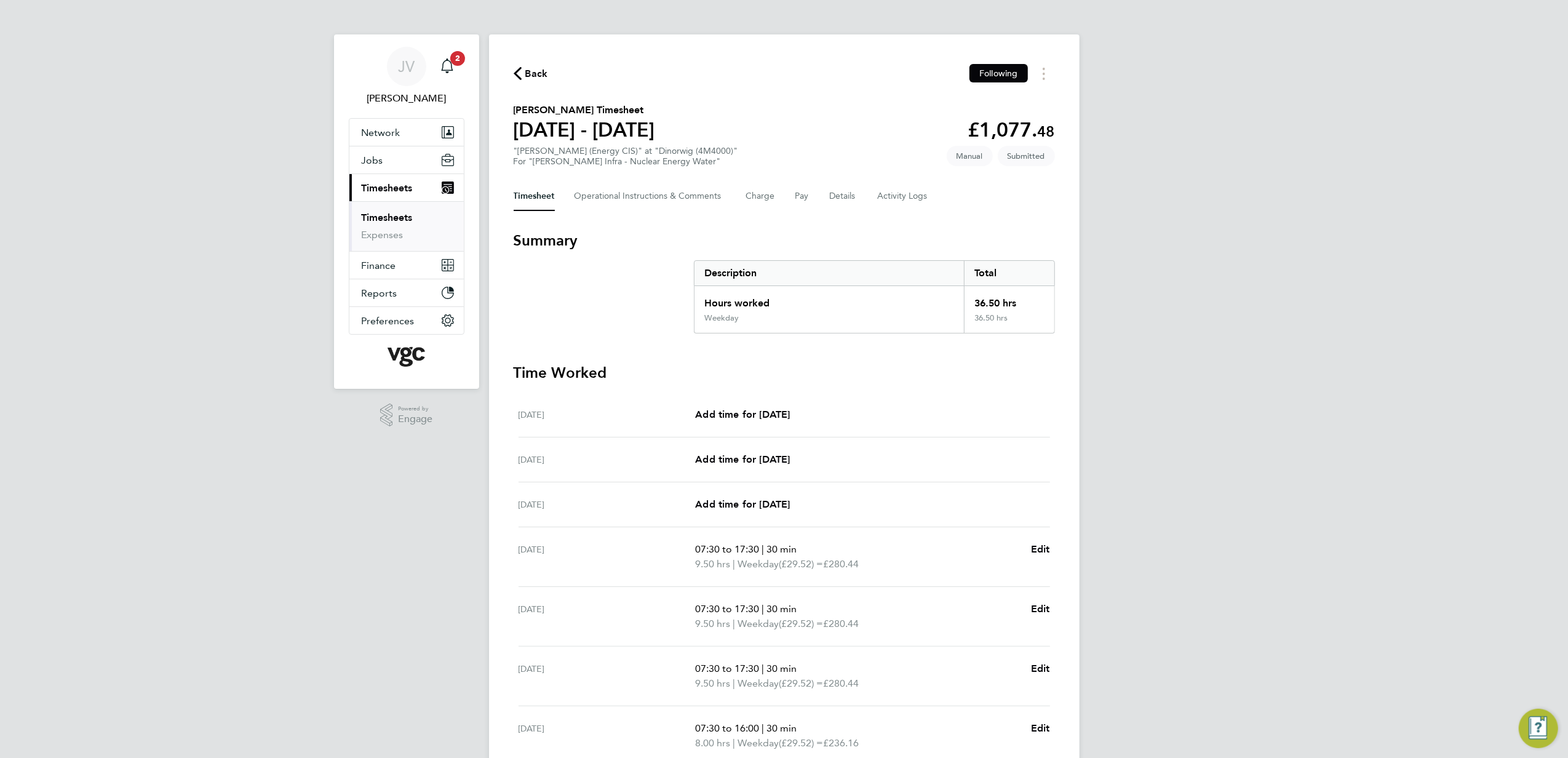
click at [527, 66] on span "Back" at bounding box center [537, 73] width 23 height 15
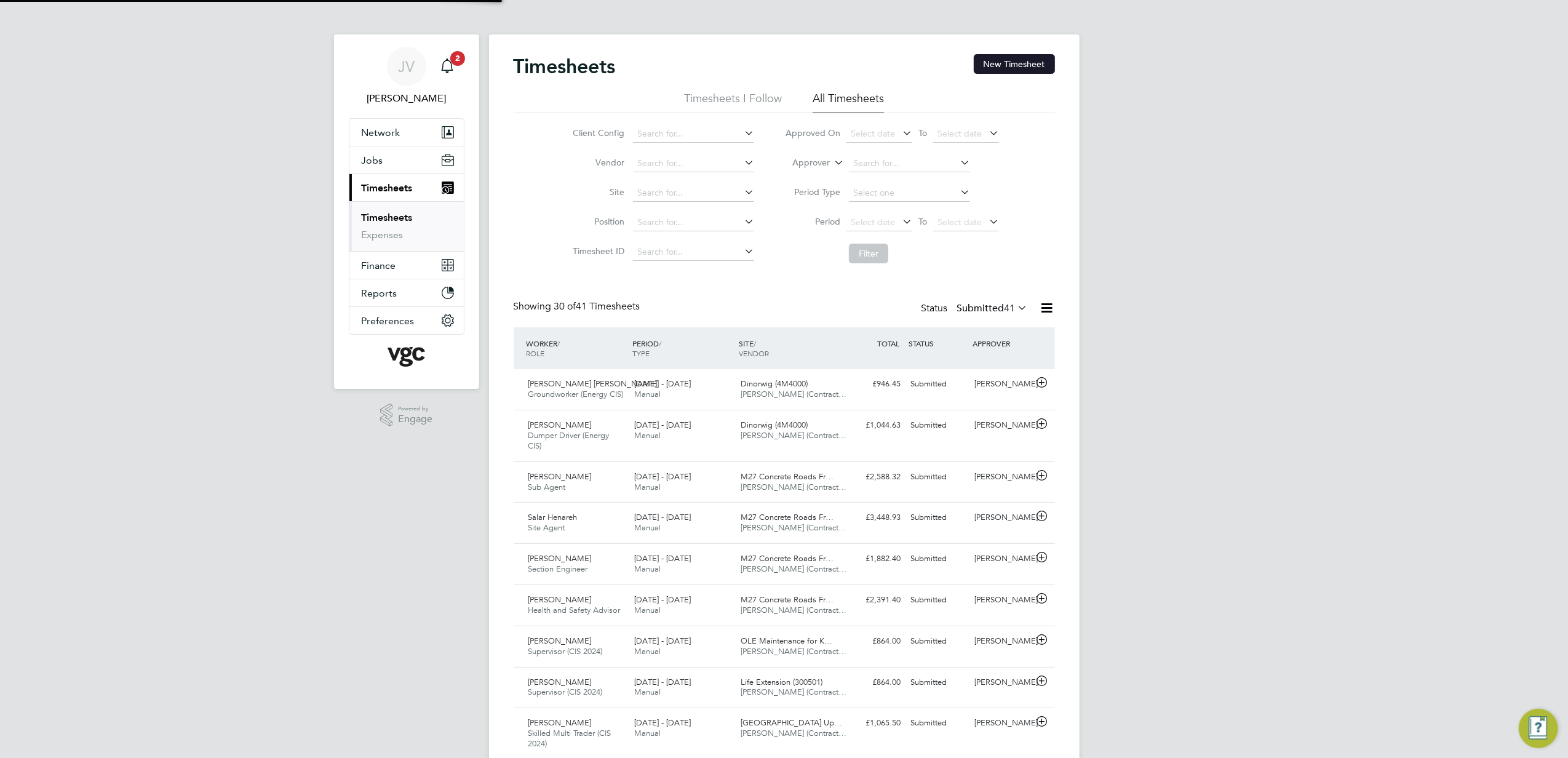
click at [996, 69] on button "New Timesheet" at bounding box center [1015, 64] width 81 height 20
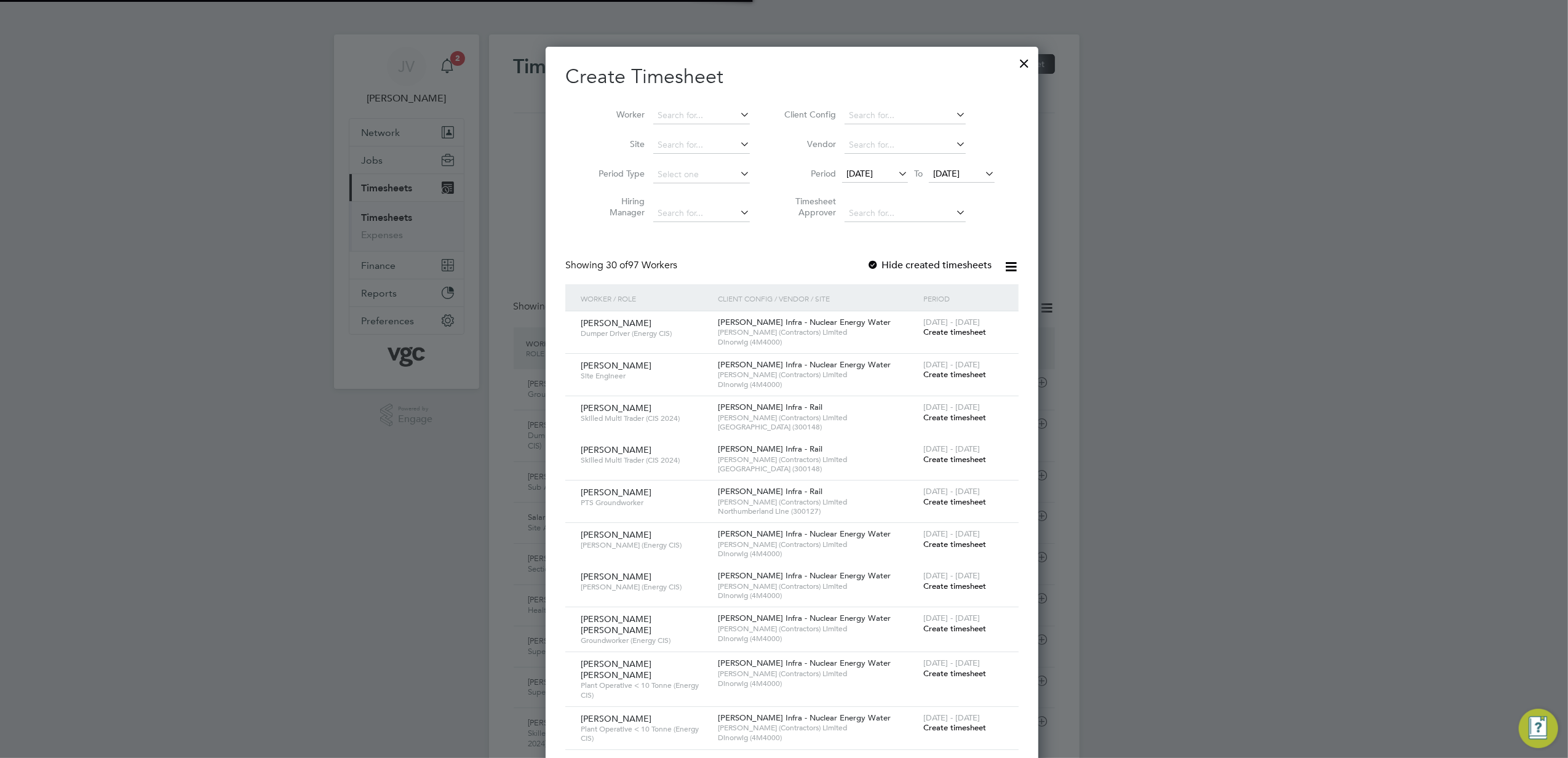
click at [846, 170] on span "[DATE]" at bounding box center [859, 173] width 26 height 11
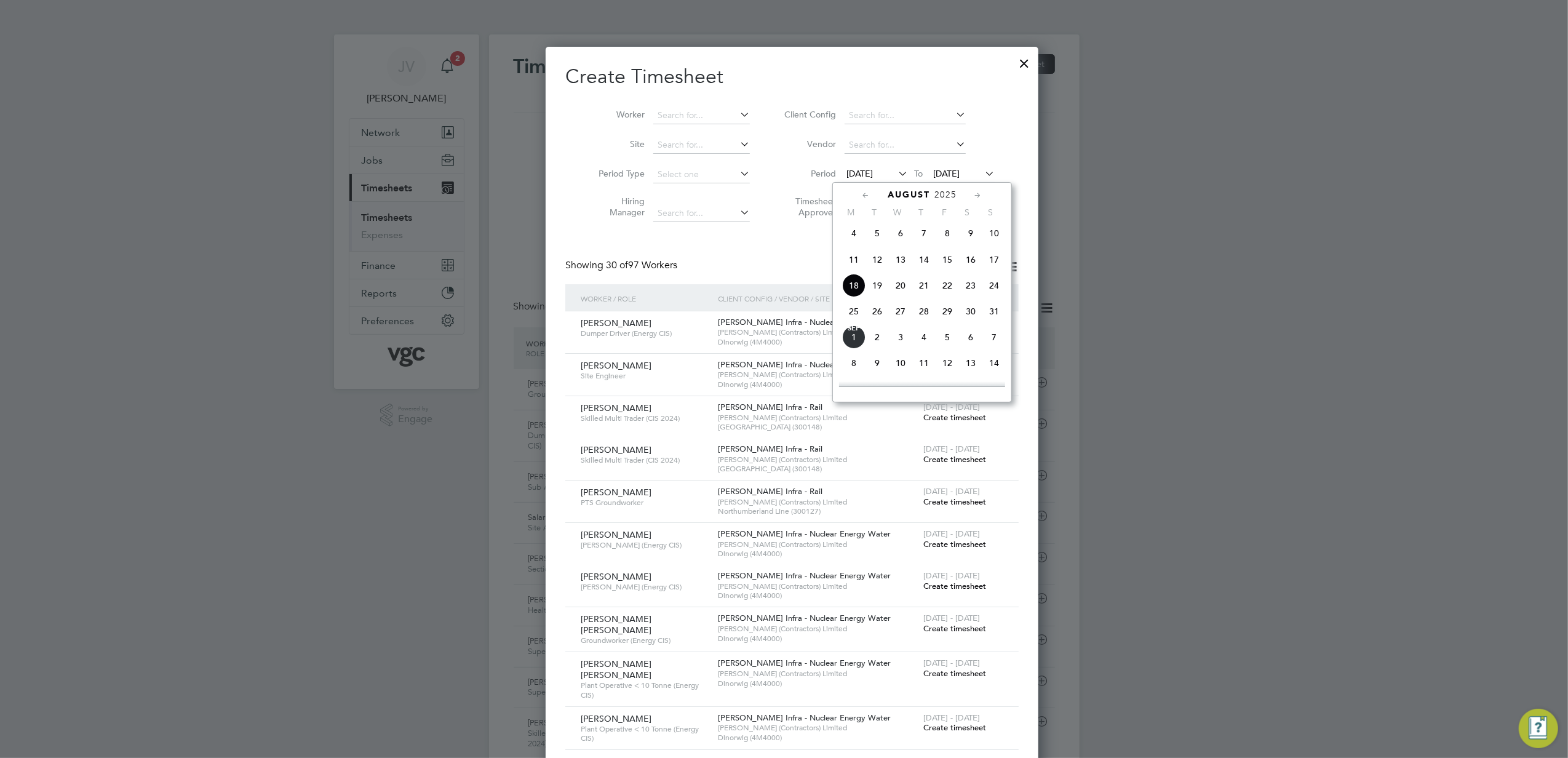
click at [970, 287] on span "23" at bounding box center [971, 286] width 24 height 24
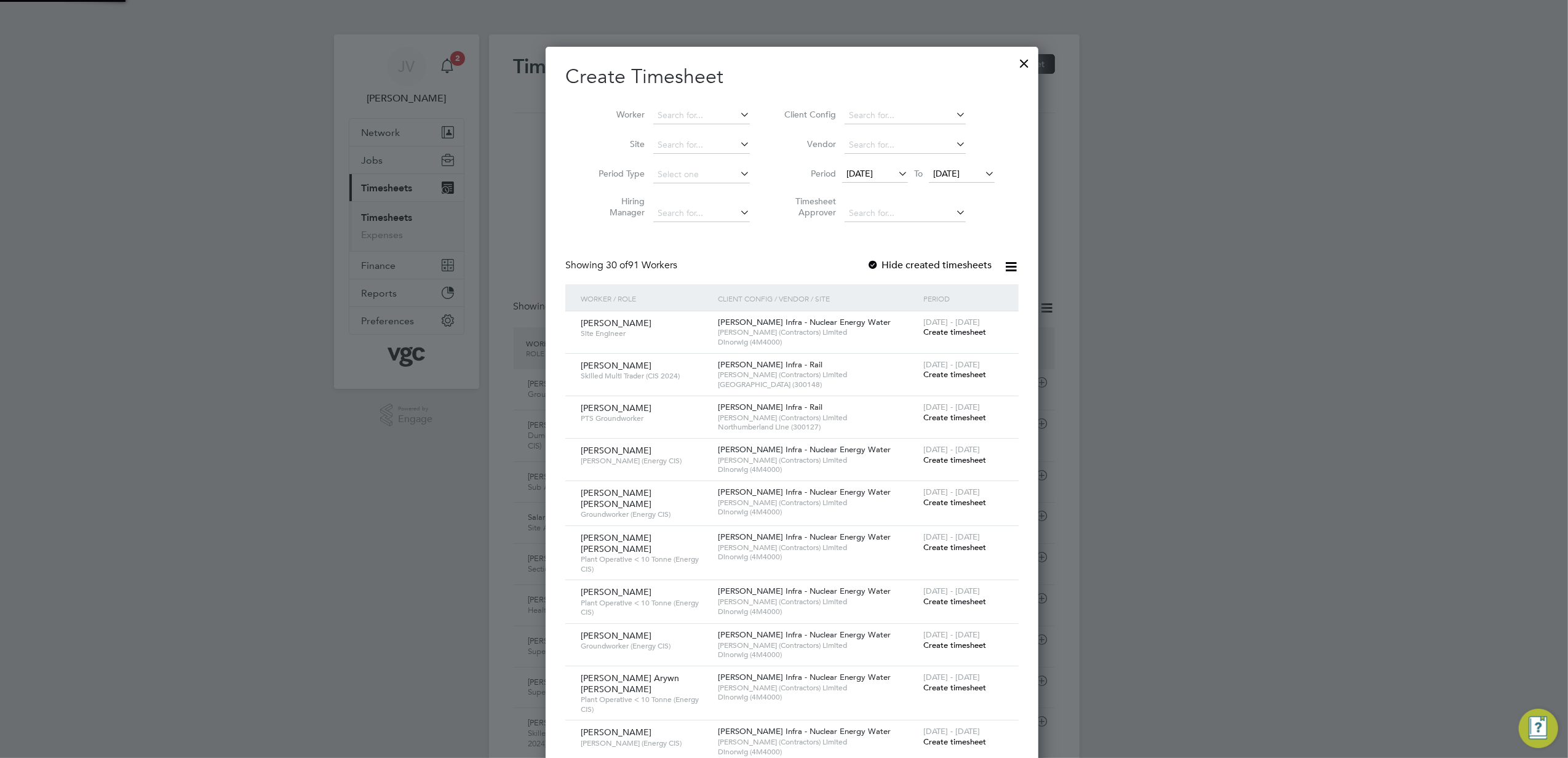
click at [956, 164] on li "Period [DATE] To [DATE]" at bounding box center [888, 174] width 245 height 30
click at [956, 178] on span "[DATE]" at bounding box center [947, 173] width 26 height 11
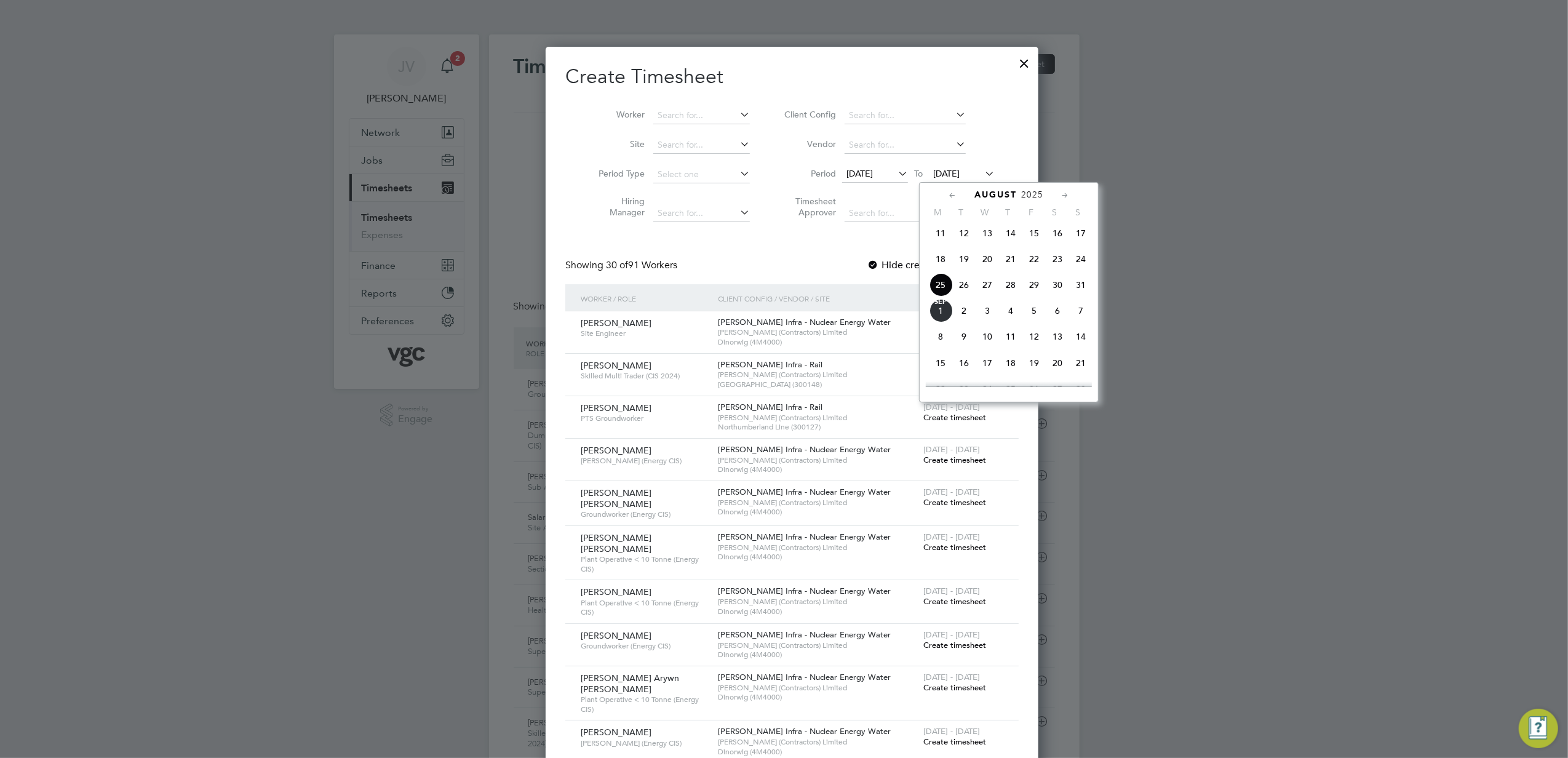
click at [1039, 289] on span "29" at bounding box center [1034, 285] width 24 height 24
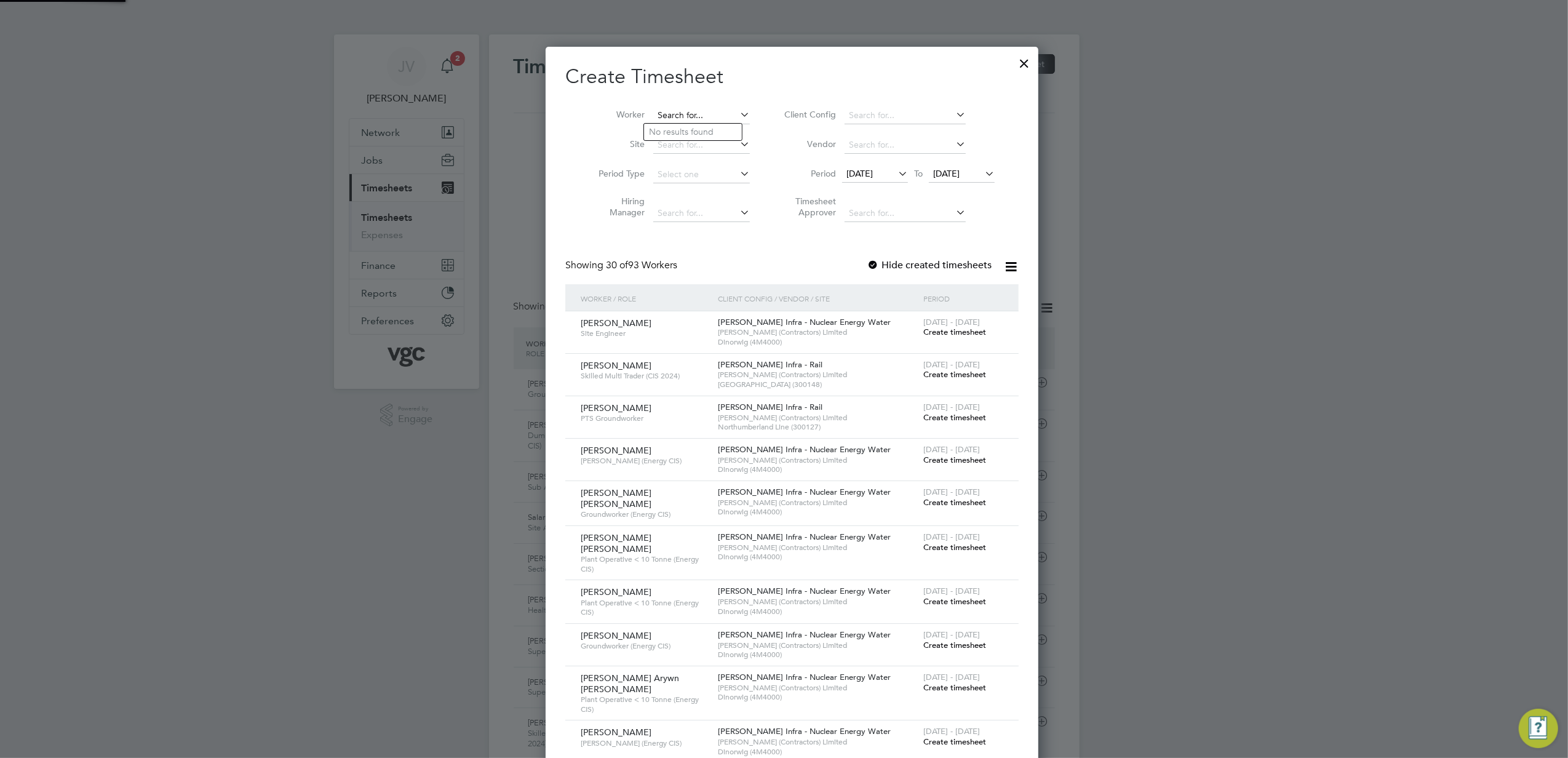
click at [663, 109] on input at bounding box center [701, 115] width 96 height 17
paste input "[PERSON_NAME]"
click at [705, 134] on li "[PERSON_NAME]" at bounding box center [720, 132] width 152 height 16
type input "[PERSON_NAME]"
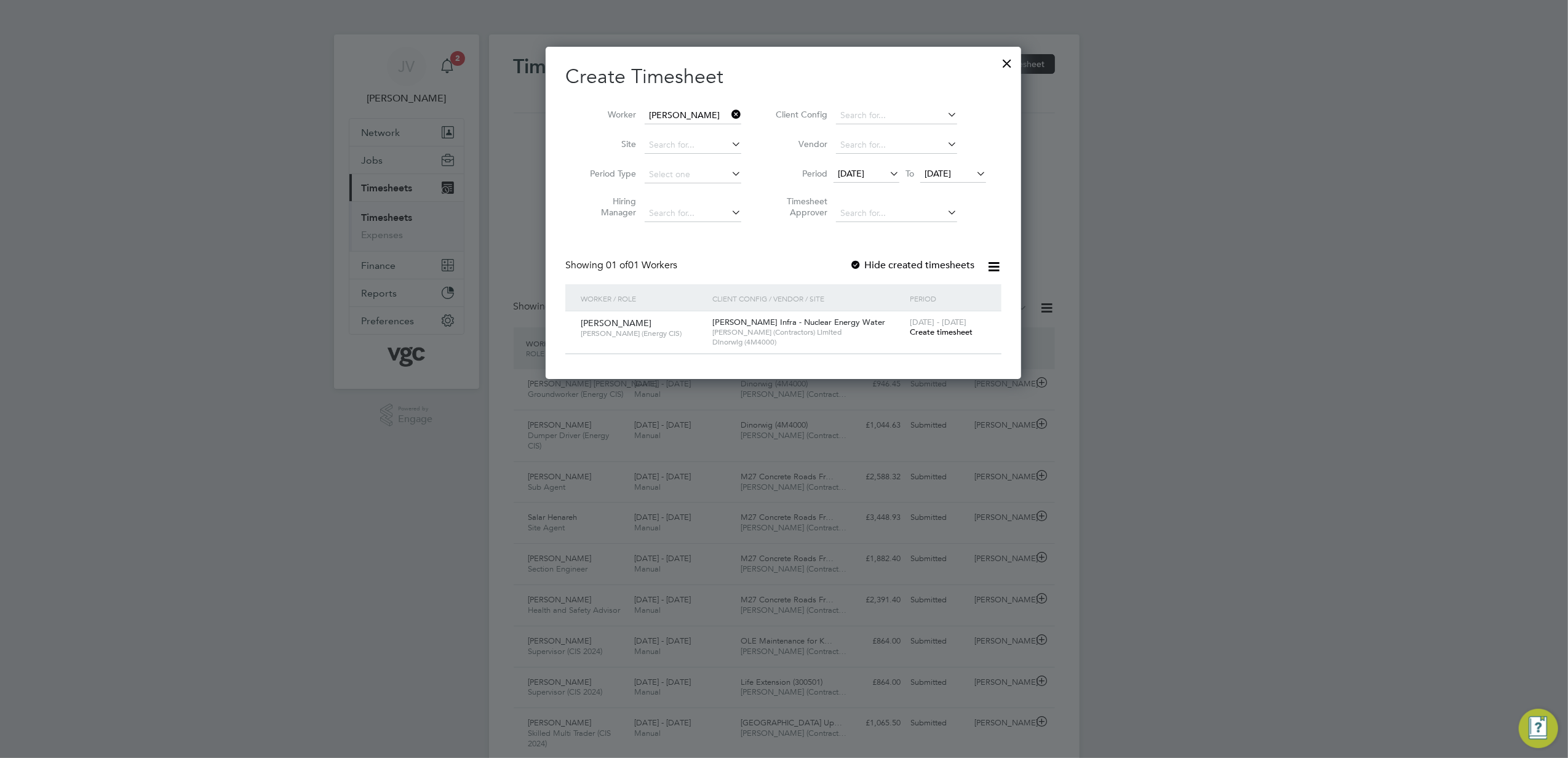
click at [943, 326] on span "[DATE] - [DATE]" at bounding box center [938, 322] width 56 height 10
click at [937, 326] on div "[DATE] - [DATE] Create timesheet" at bounding box center [948, 328] width 83 height 33
click at [937, 332] on span "Create timesheet" at bounding box center [941, 332] width 63 height 10
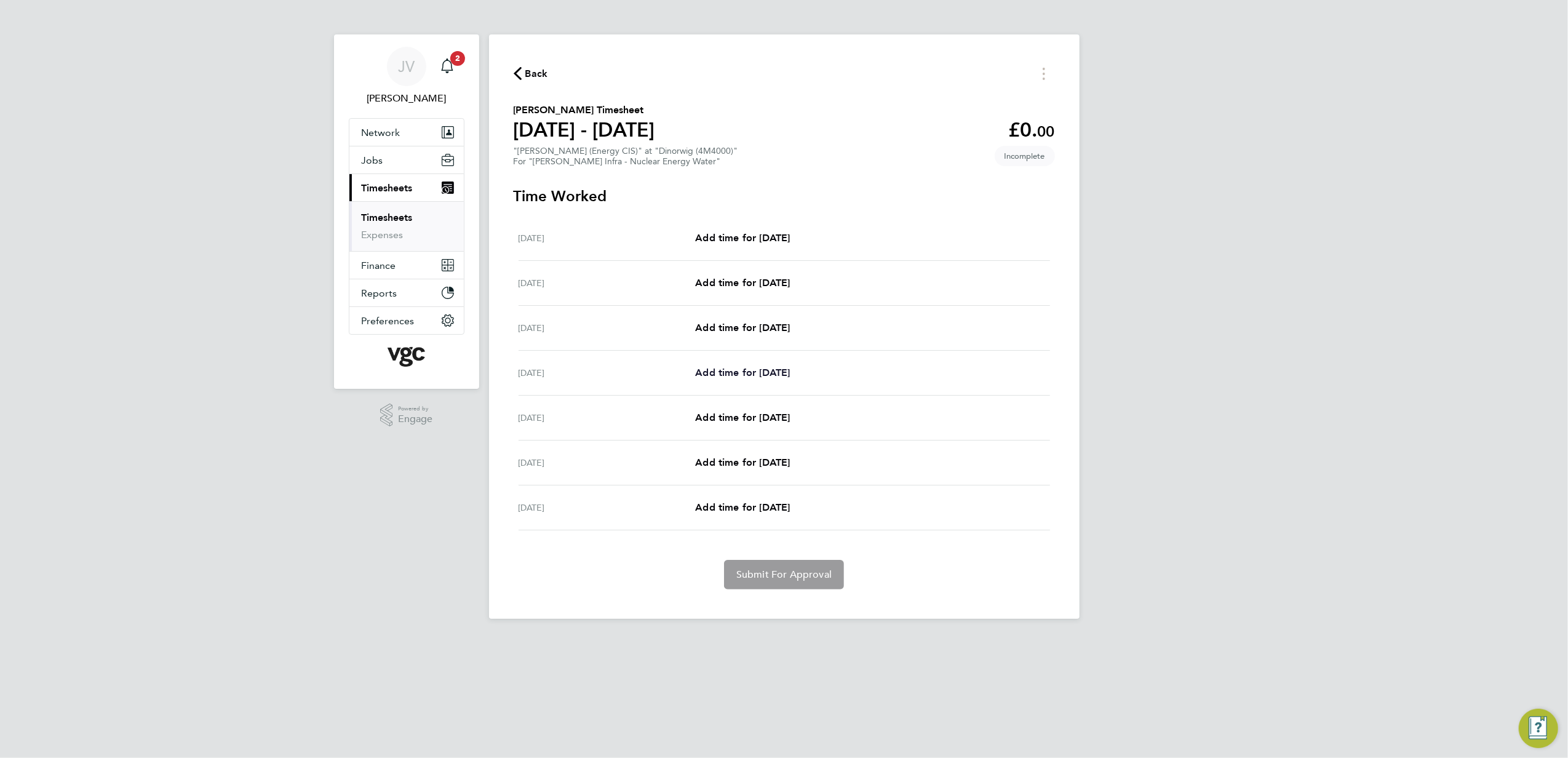
click at [756, 372] on span "Add time for [DATE]" at bounding box center [743, 372] width 95 height 12
select select "30"
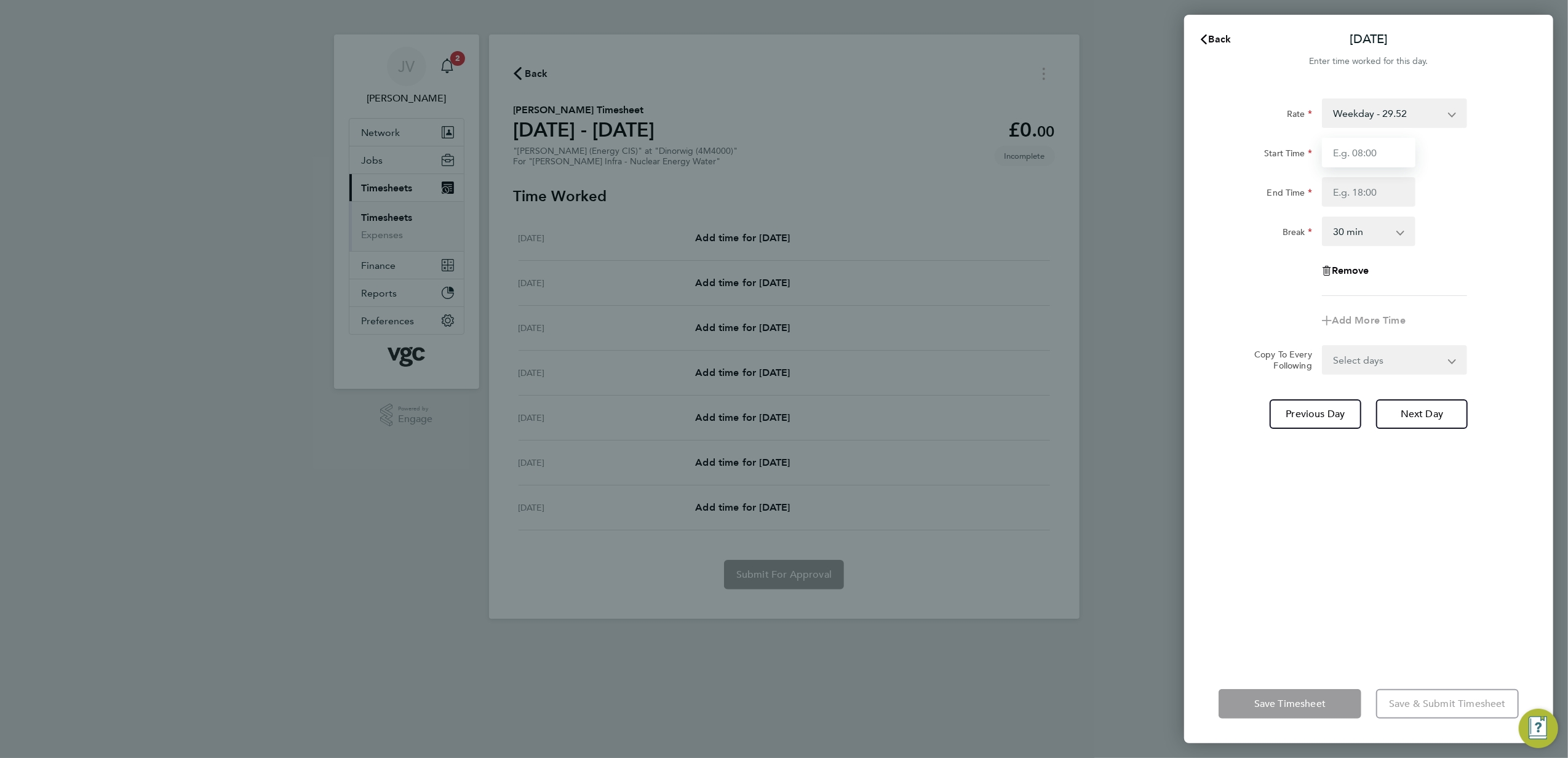
drag, startPoint x: 1344, startPoint y: 151, endPoint x: 1347, endPoint y: 161, distance: 10.4
click at [1344, 151] on input "Start Time" at bounding box center [1369, 152] width 94 height 30
type input "07:30"
type input "17:30"
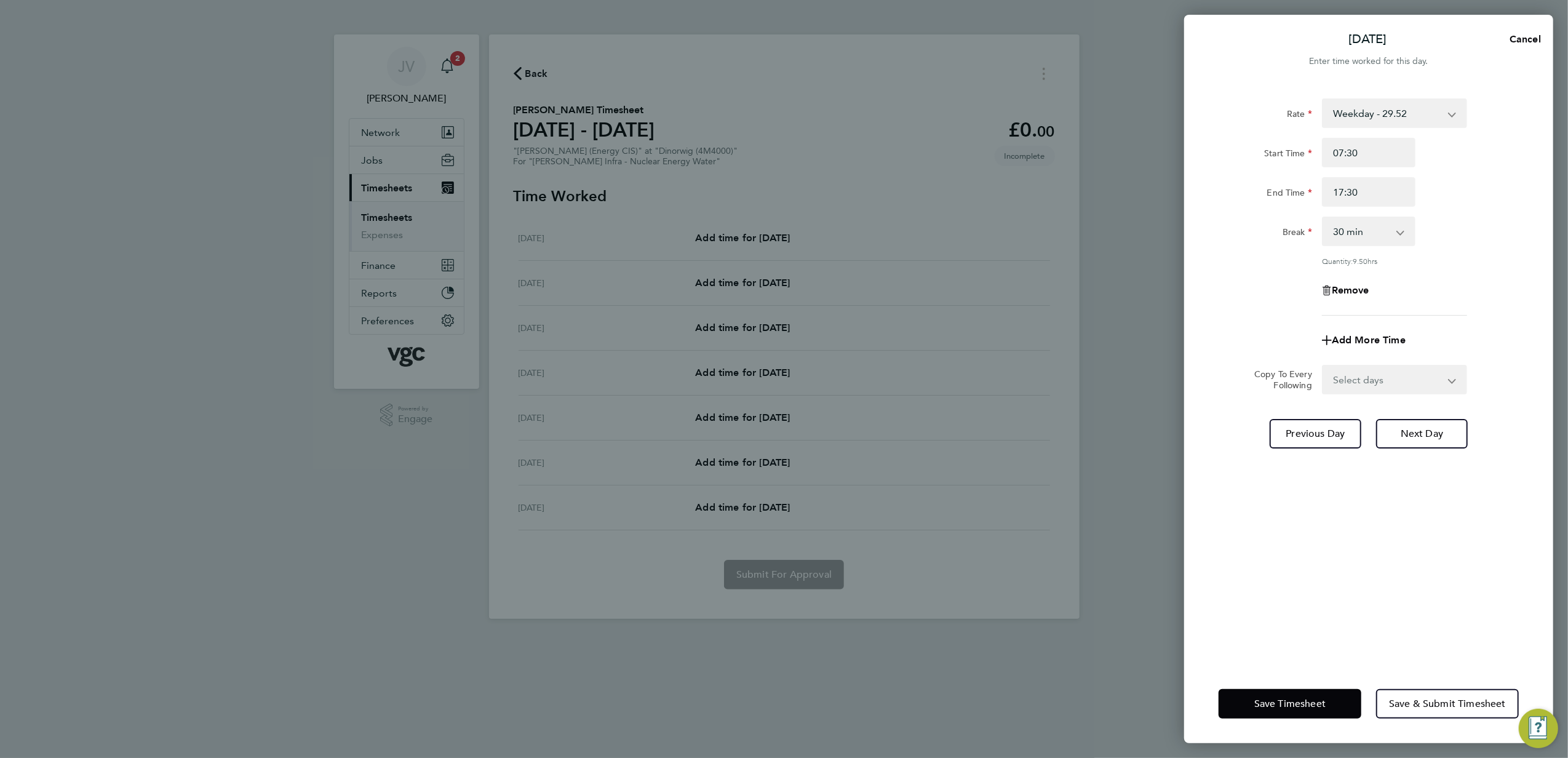
drag, startPoint x: 1357, startPoint y: 361, endPoint x: 1354, endPoint y: 382, distance: 21.2
click at [1357, 362] on form "Rate Weekday - 29.52 Weekends - 44.25 Bank Holiday (exc Christmas) - 51.63 Week…" at bounding box center [1369, 246] width 300 height 296
drag, startPoint x: 1354, startPoint y: 382, endPoint x: 1355, endPoint y: 392, distance: 10.0
click at [1354, 382] on select "Select days Day [DATE] [DATE] [DATE]" at bounding box center [1388, 379] width 129 height 27
select select "WED"
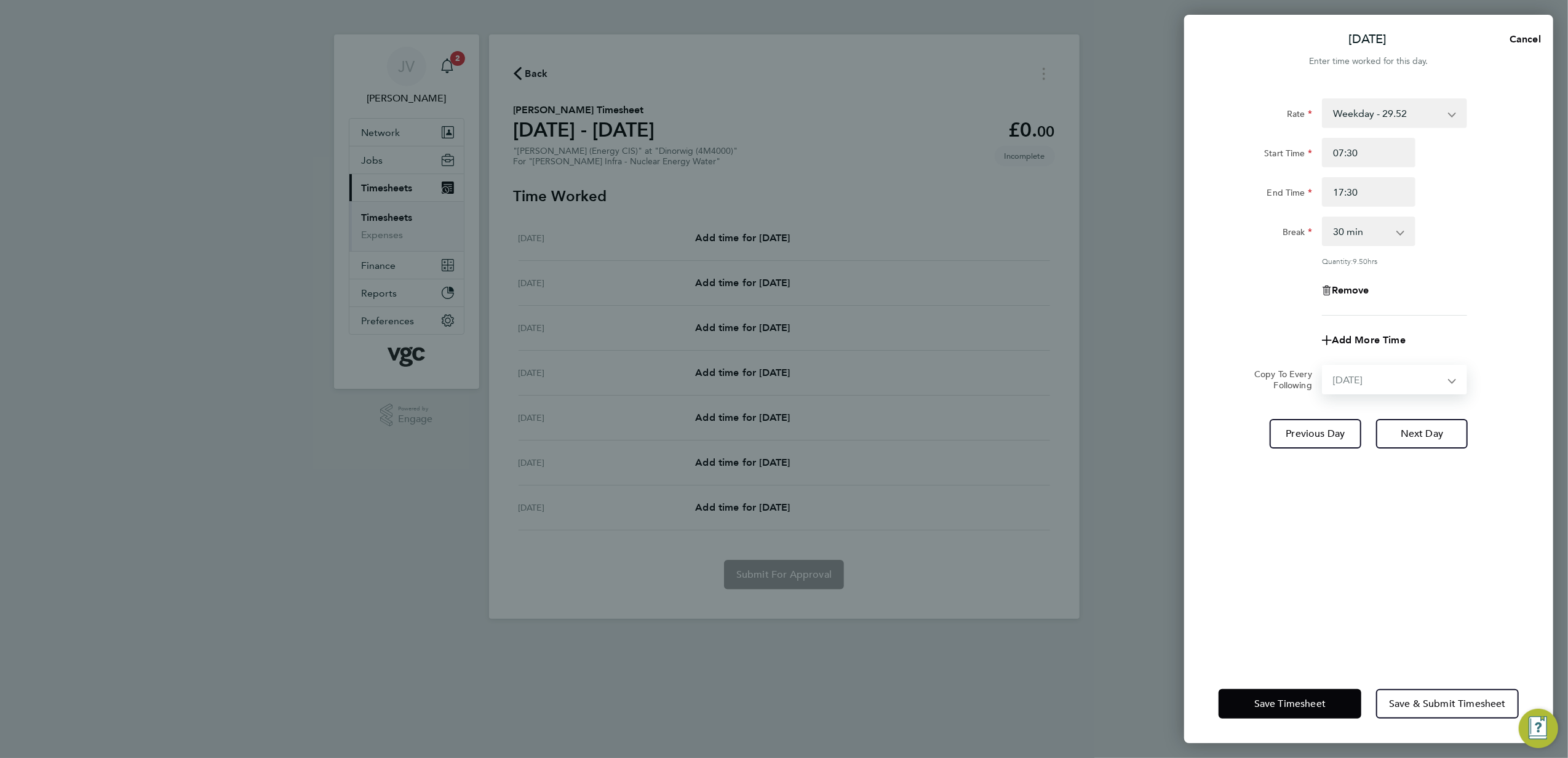
click at [1323, 366] on select "Select days Day [DATE] [DATE] [DATE]" at bounding box center [1388, 379] width 129 height 27
select select "[DATE]"
click at [1362, 376] on select "Select days Day [DATE] [DATE] [DATE]" at bounding box center [1381, 379] width 115 height 27
select select "DAY"
click at [1323, 366] on select "Select days Day [DATE] [DATE] [DATE]" at bounding box center [1381, 379] width 115 height 27
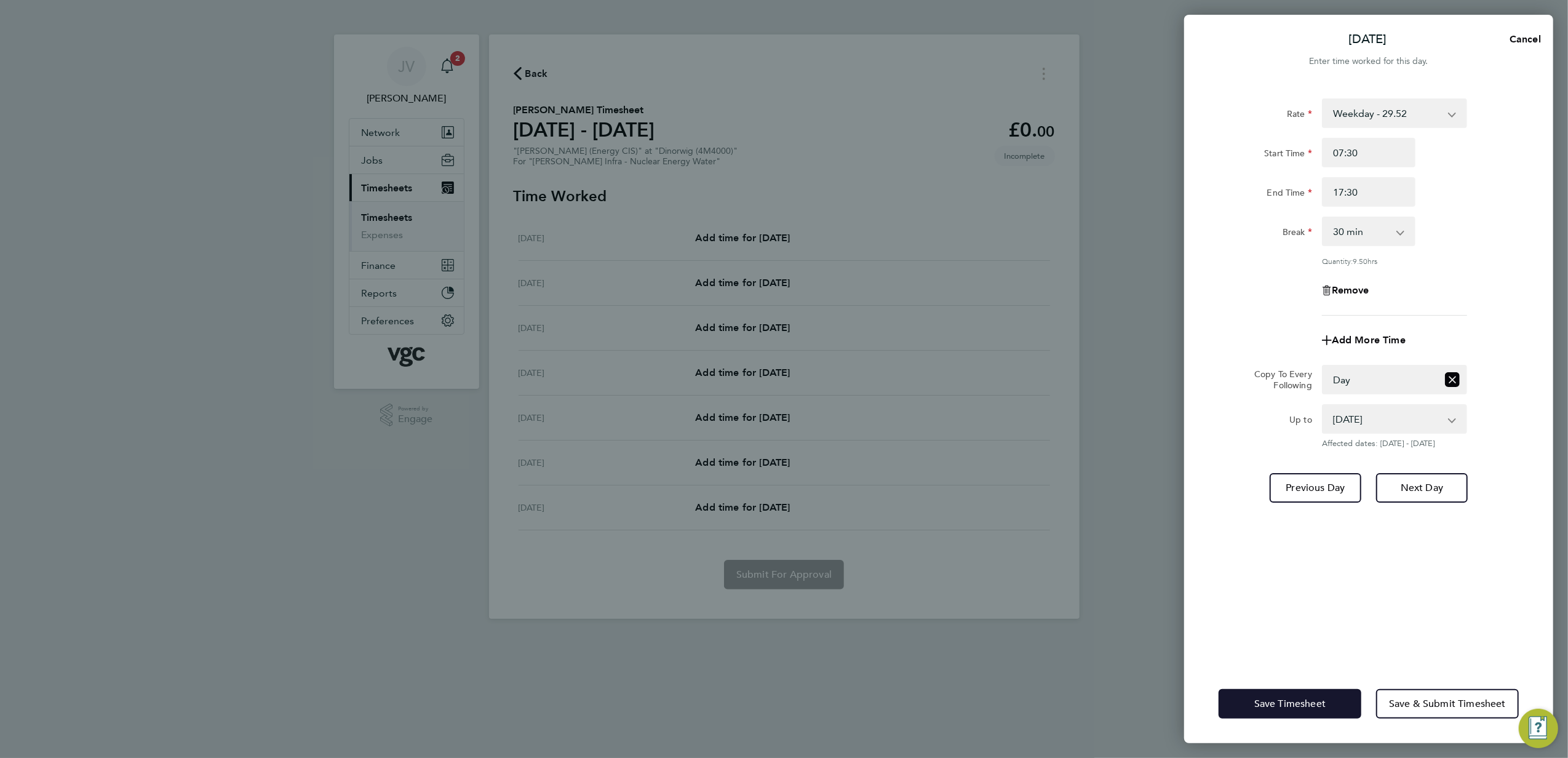
click at [1293, 707] on span "Save Timesheet" at bounding box center [1290, 704] width 71 height 12
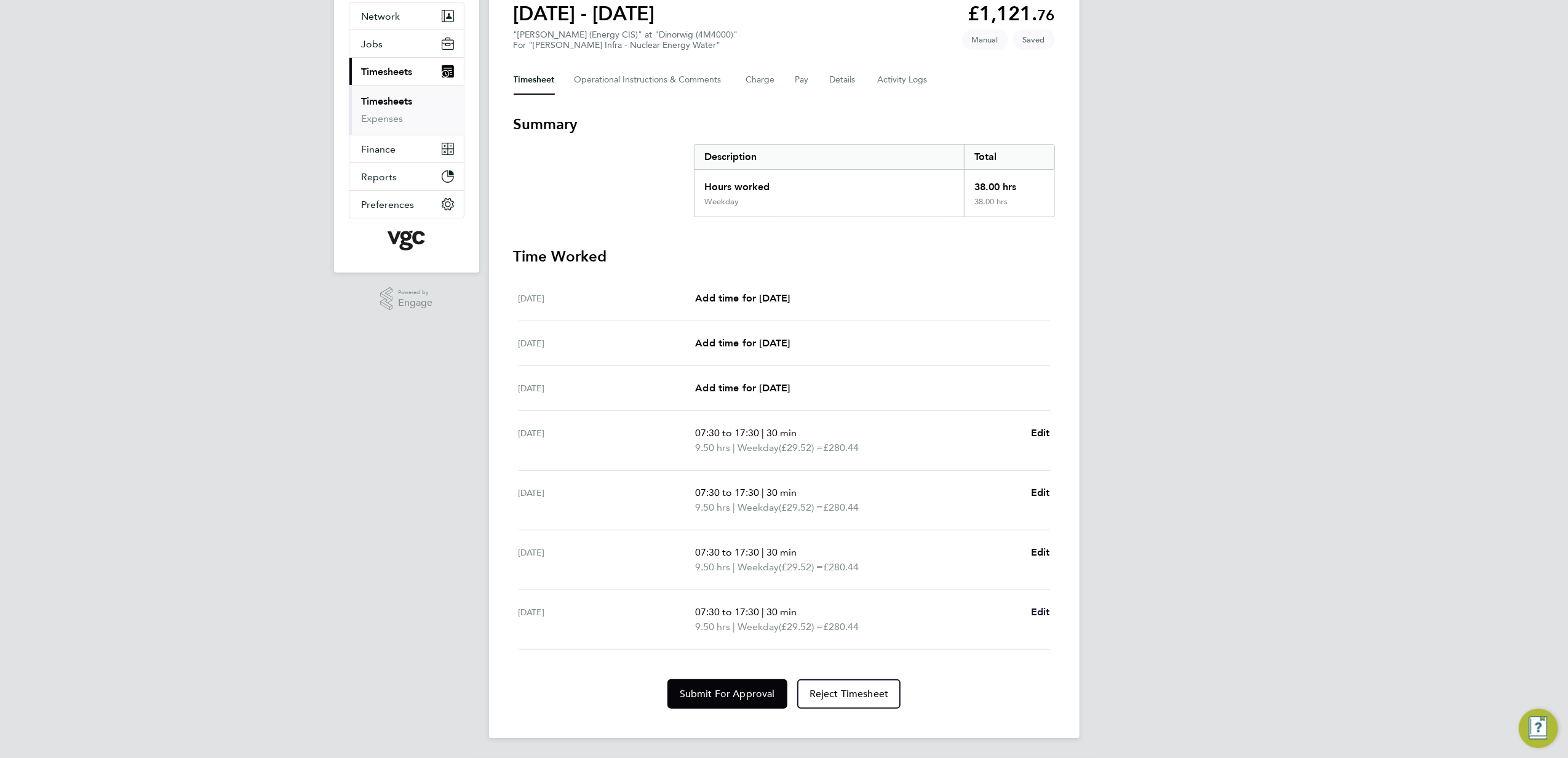
click at [1034, 610] on span "Edit" at bounding box center [1040, 612] width 19 height 12
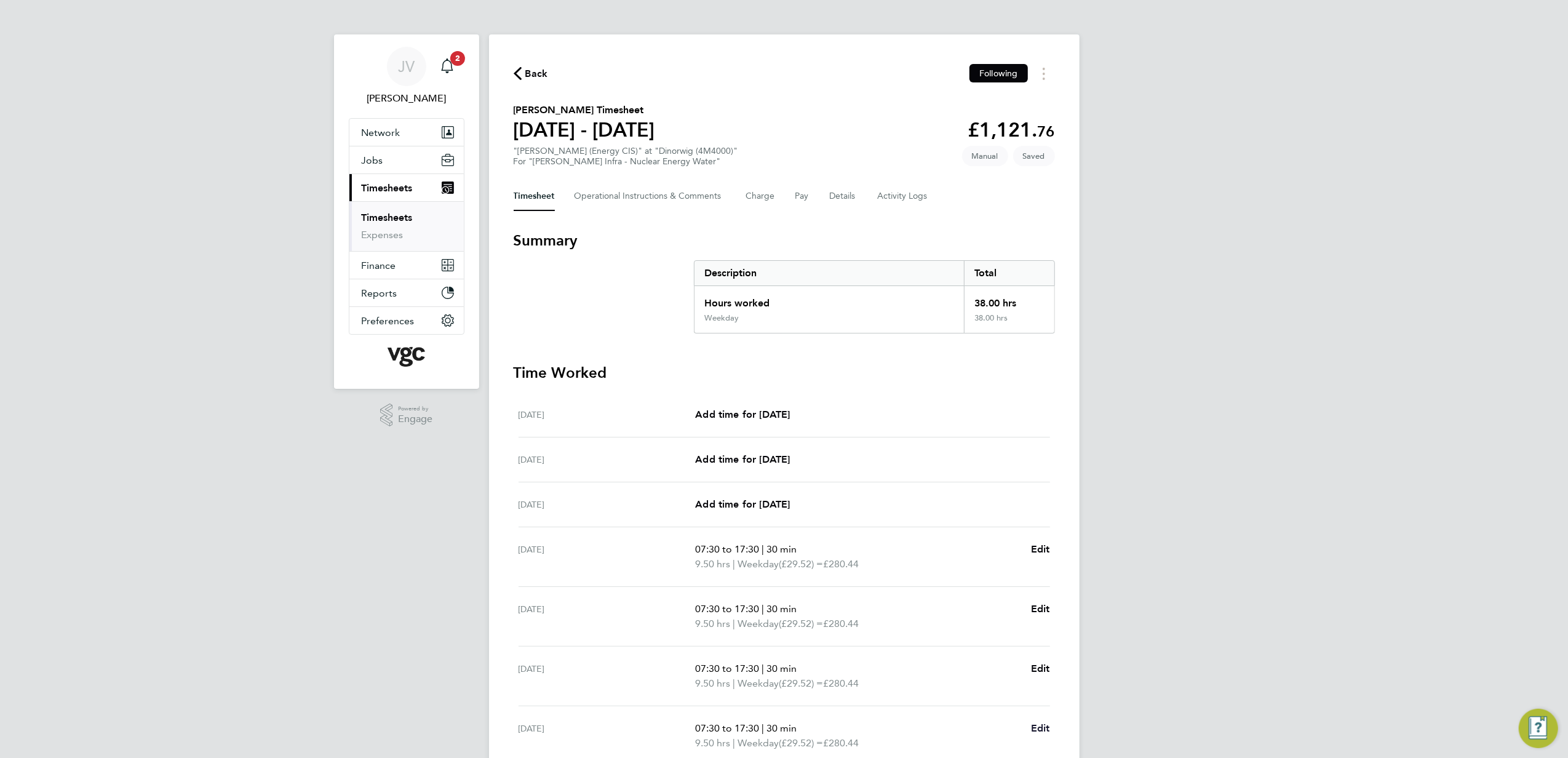
select select "30"
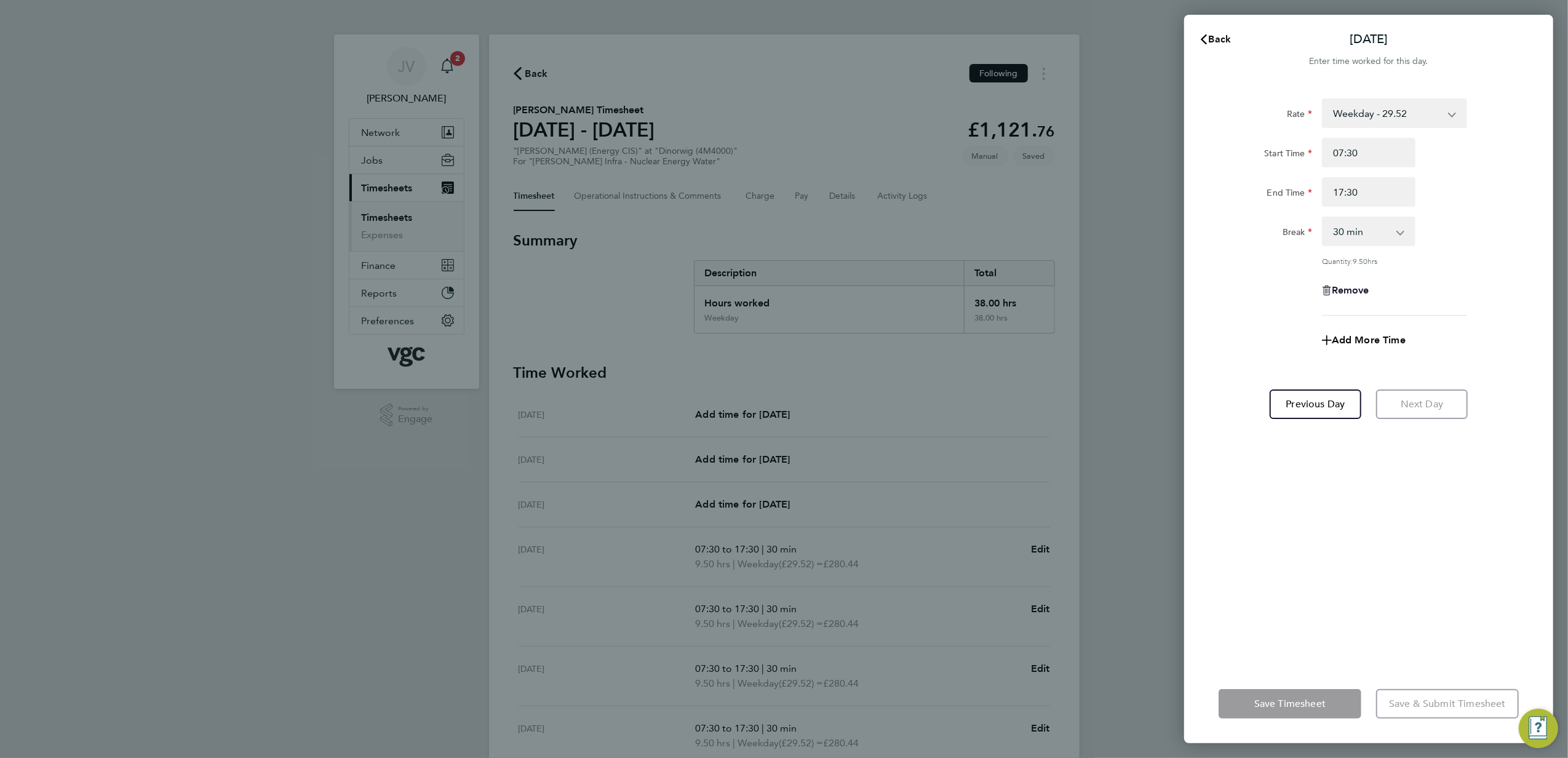
click at [1358, 291] on span "Remove" at bounding box center [1350, 290] width 37 height 12
select select "null"
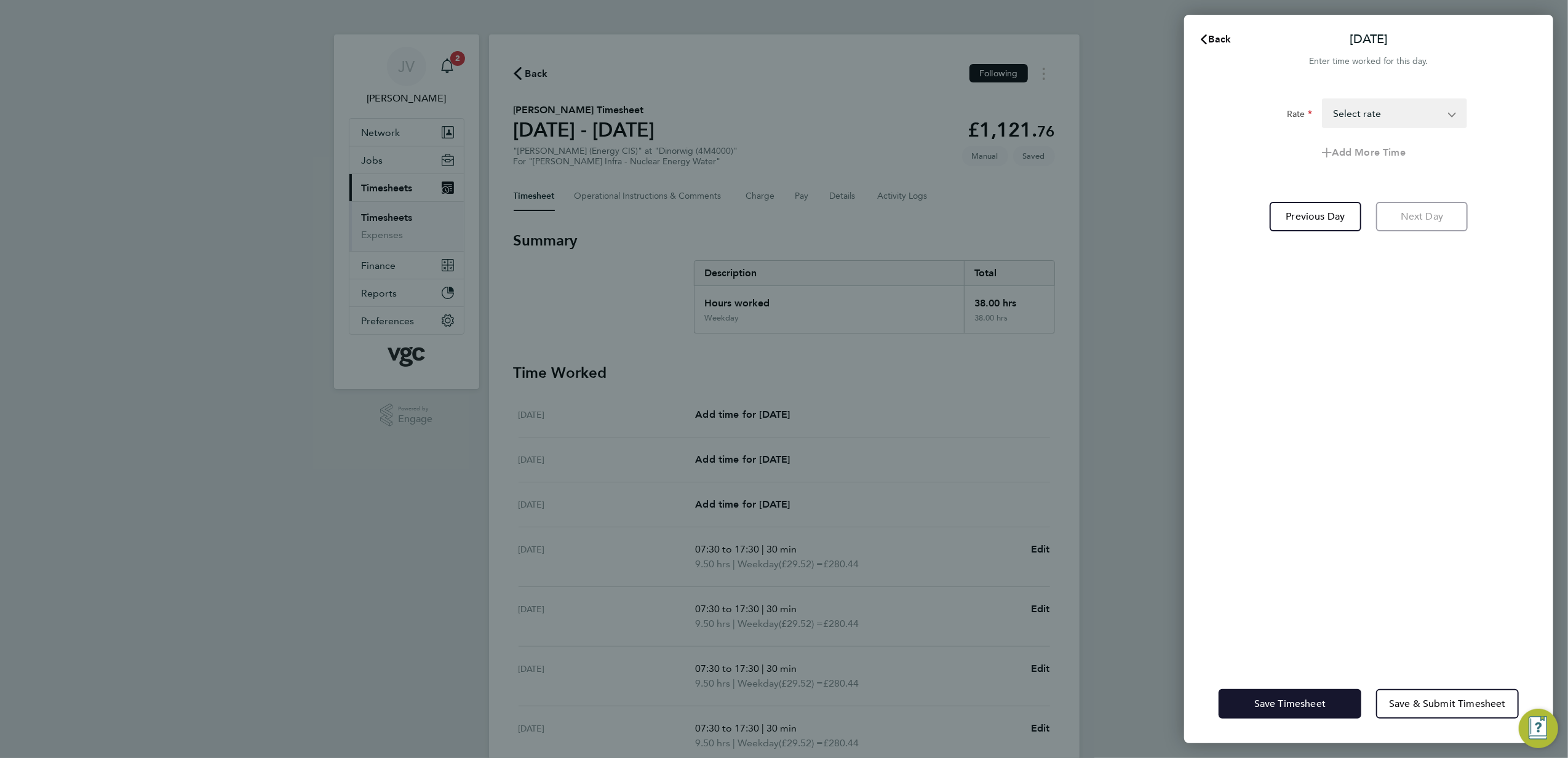
click at [1245, 710] on button "Save Timesheet" at bounding box center [1290, 704] width 143 height 30
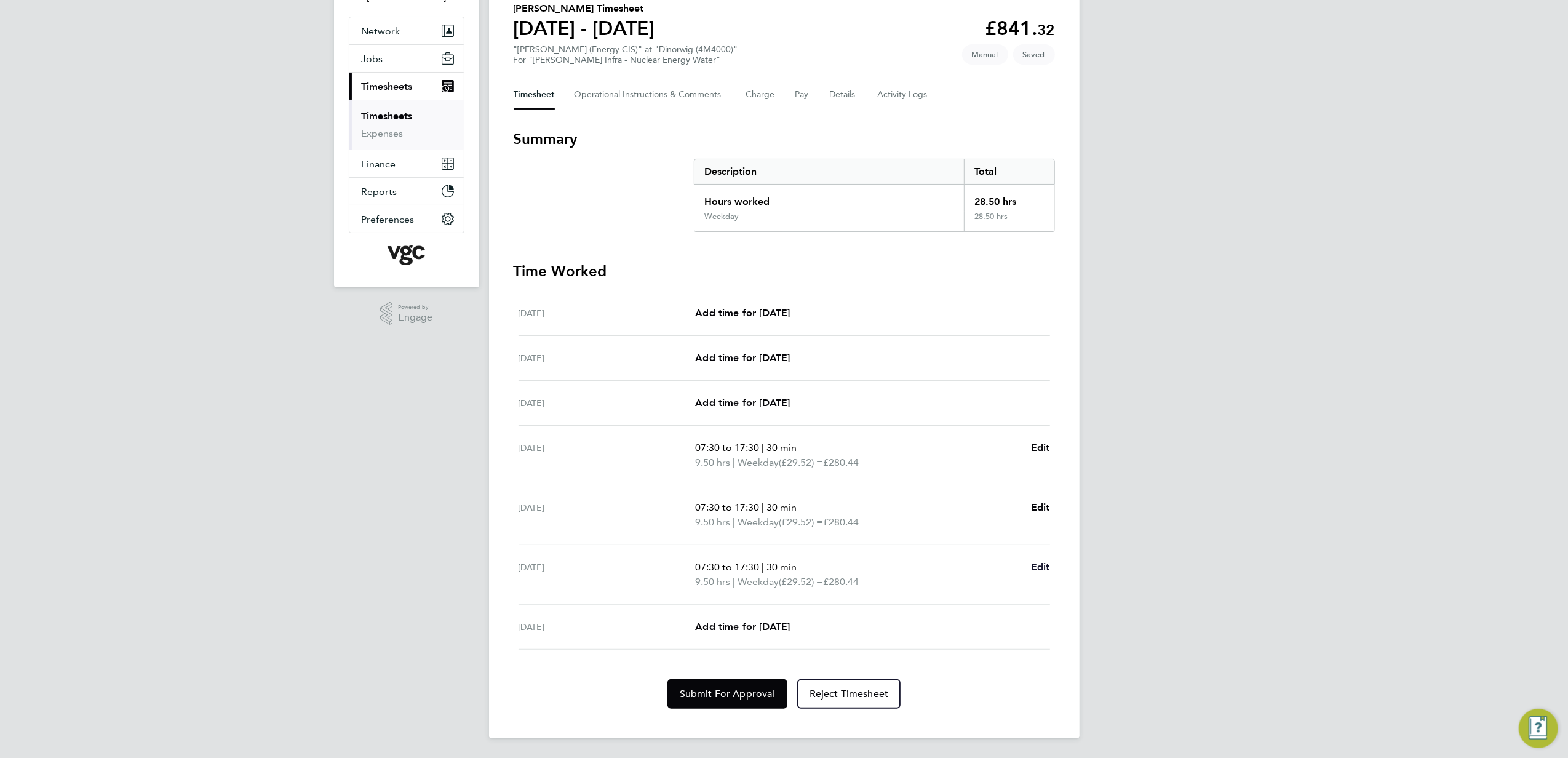
click at [1037, 560] on link "Edit" at bounding box center [1040, 567] width 19 height 15
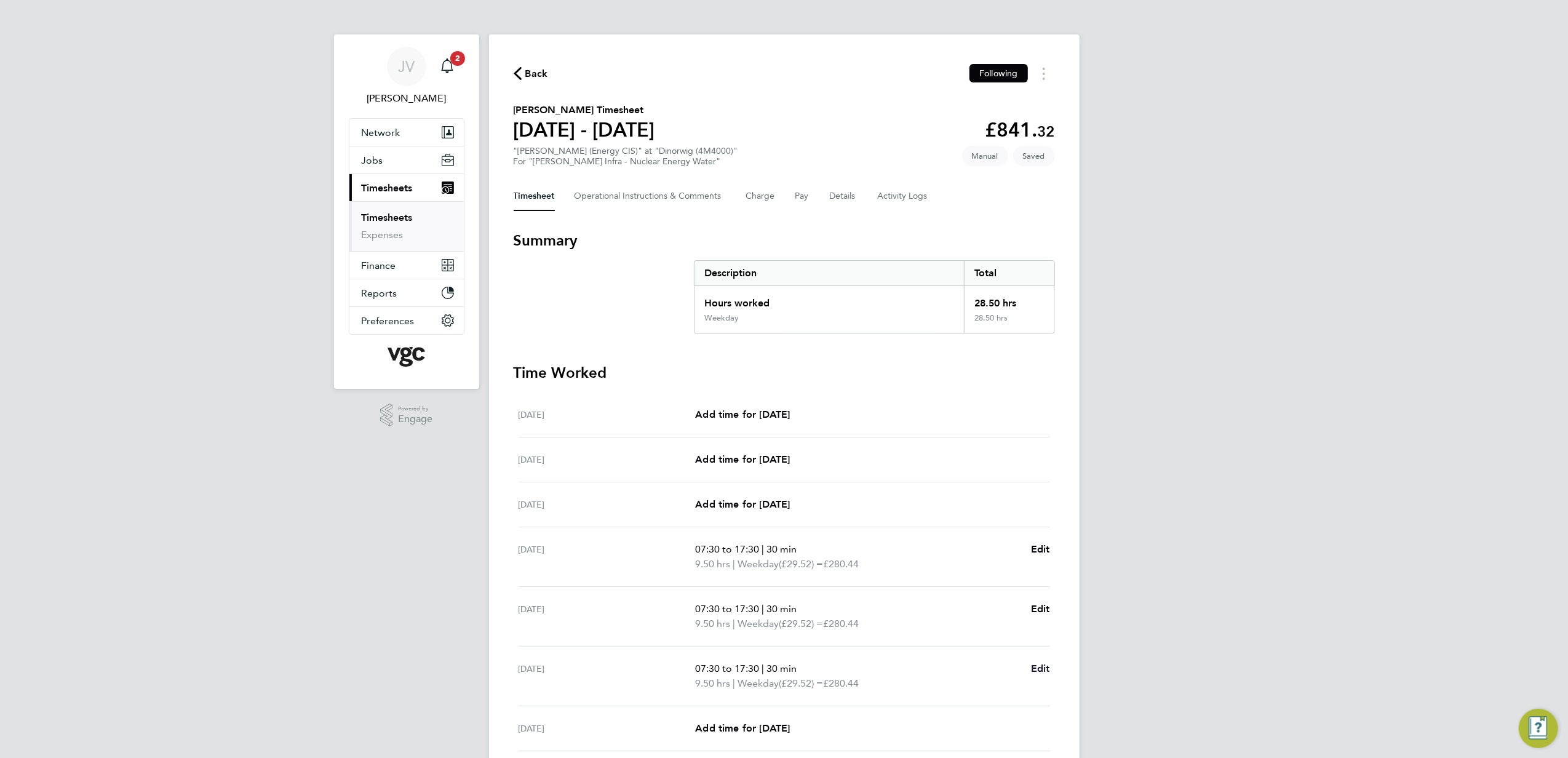
select select "30"
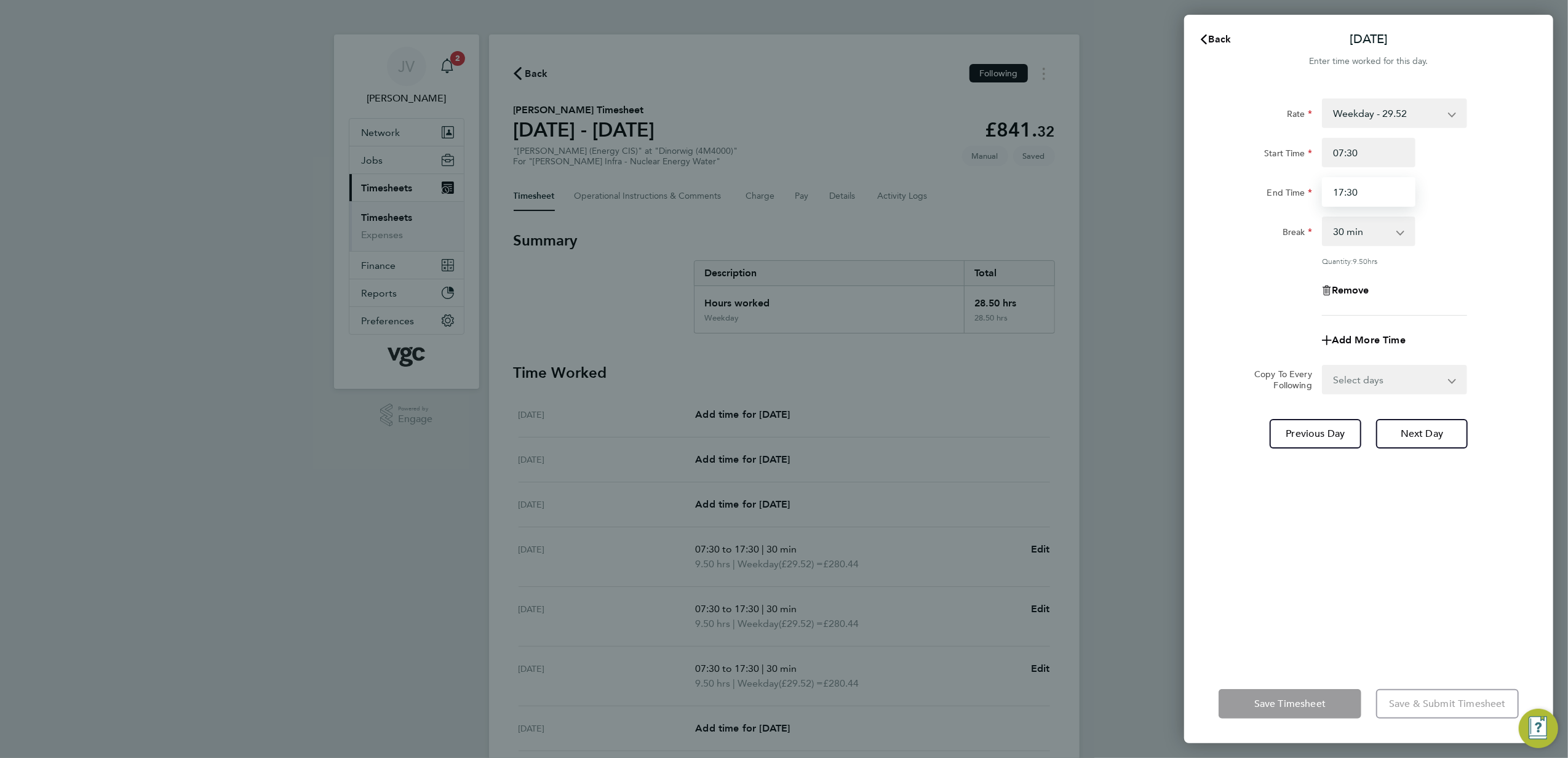
drag, startPoint x: 1384, startPoint y: 188, endPoint x: 961, endPoint y: 169, distance: 423.4
click at [966, 170] on div "Back [DATE] Enter time worked for this day. Rate Weekday - 29.52 Weekends - 44.…" at bounding box center [784, 379] width 1568 height 758
type input "16:00"
click at [1248, 608] on div "Rate Weekday - 29.52 Weekends - 44.25 Bank Holiday (exc Christmas) - 51.63 Week…" at bounding box center [1369, 374] width 369 height 581
click at [1280, 706] on span "Save Timesheet" at bounding box center [1290, 704] width 71 height 12
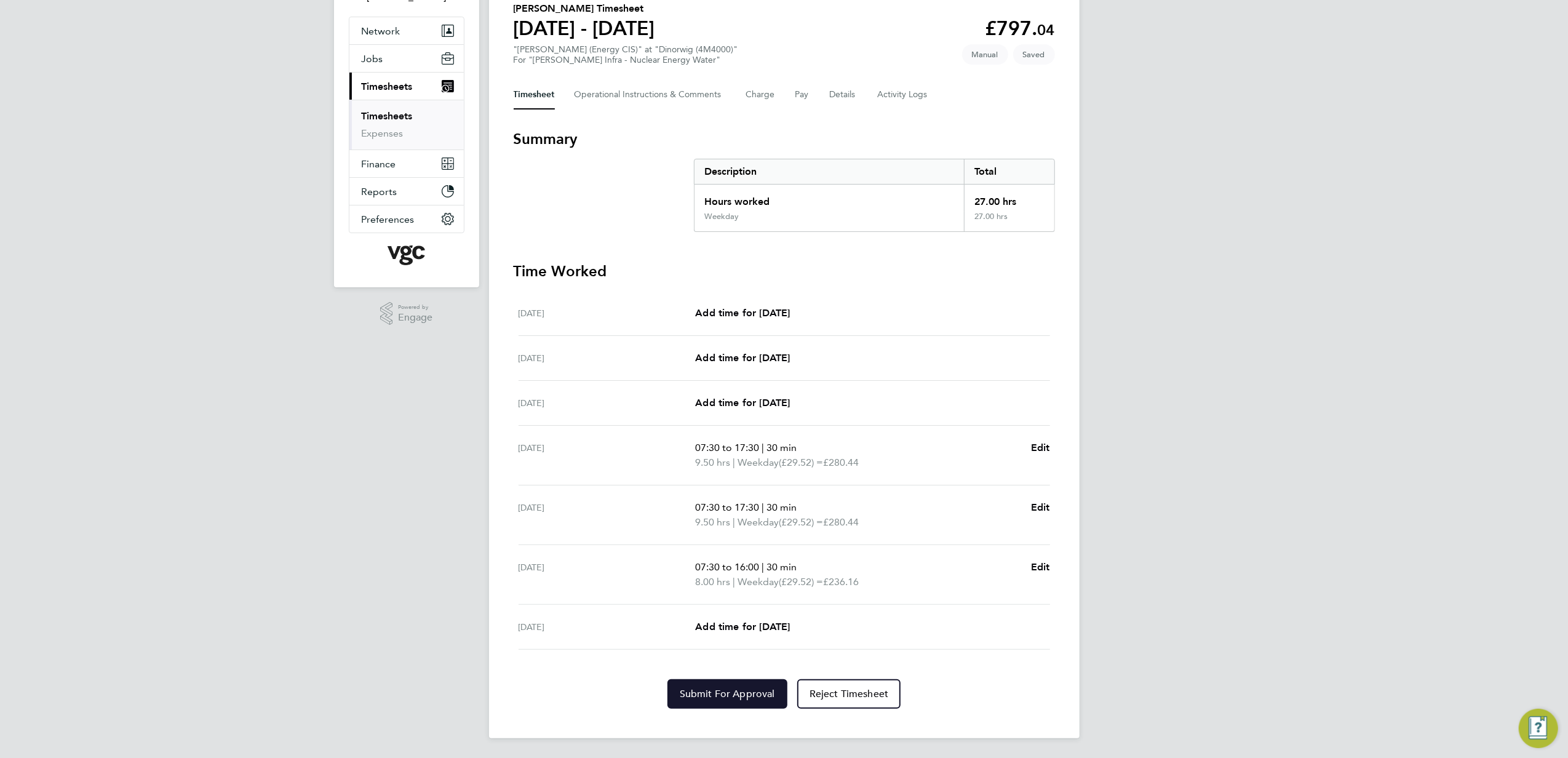
click at [690, 699] on span "Submit For Approval" at bounding box center [727, 694] width 95 height 12
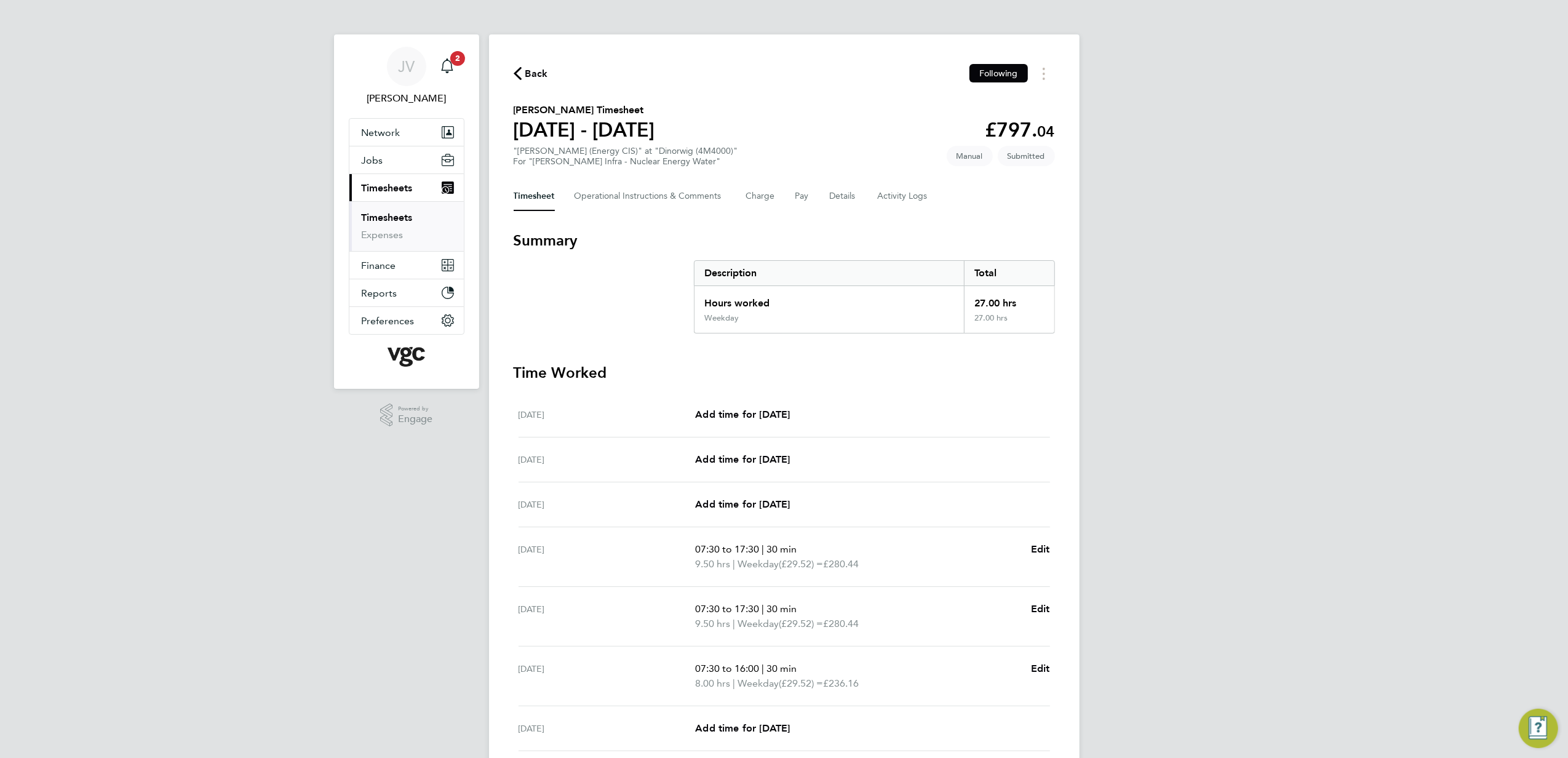
click at [534, 74] on span "Back" at bounding box center [537, 73] width 23 height 15
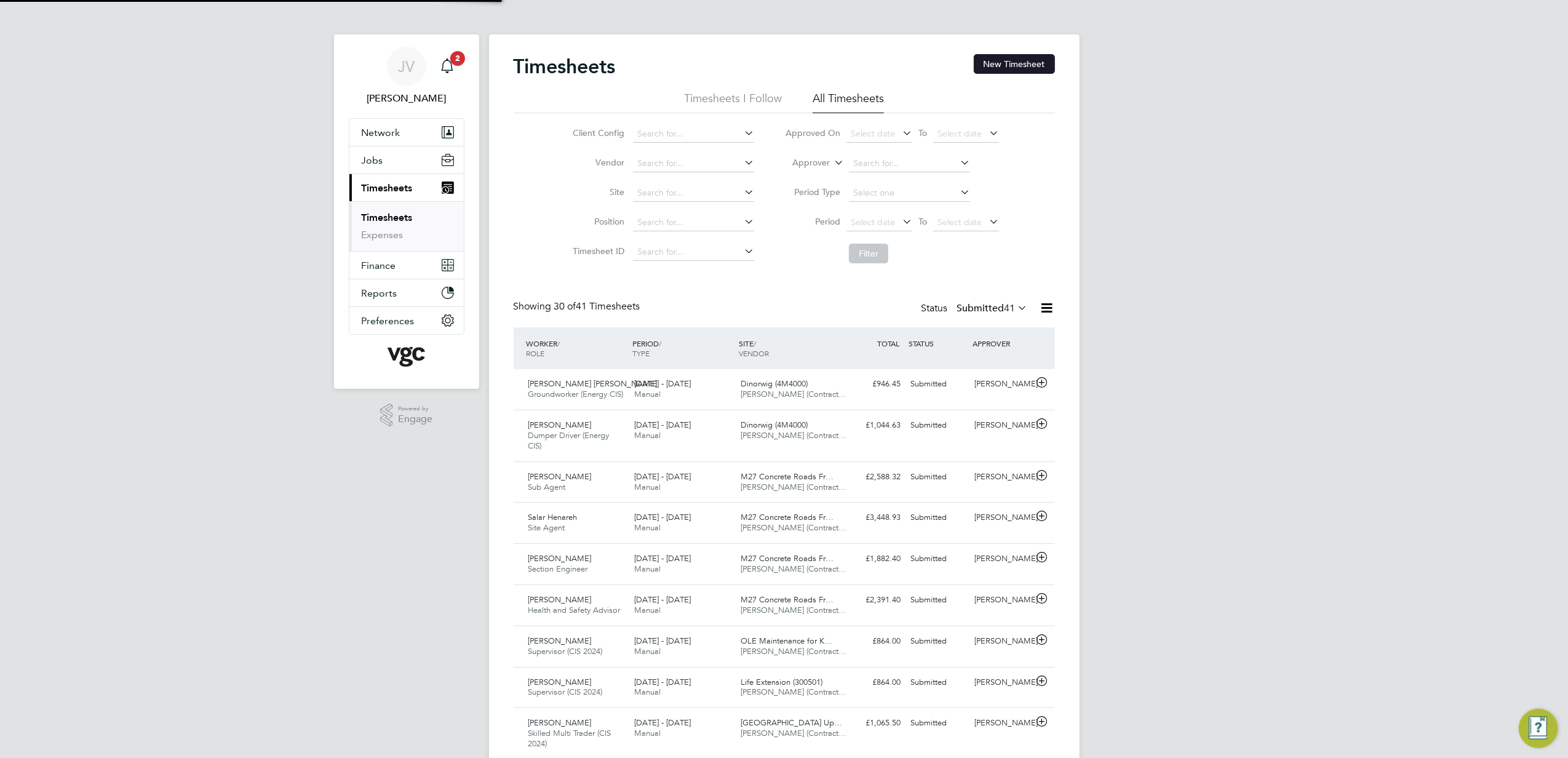
click at [1005, 60] on button "New Timesheet" at bounding box center [1015, 64] width 81 height 20
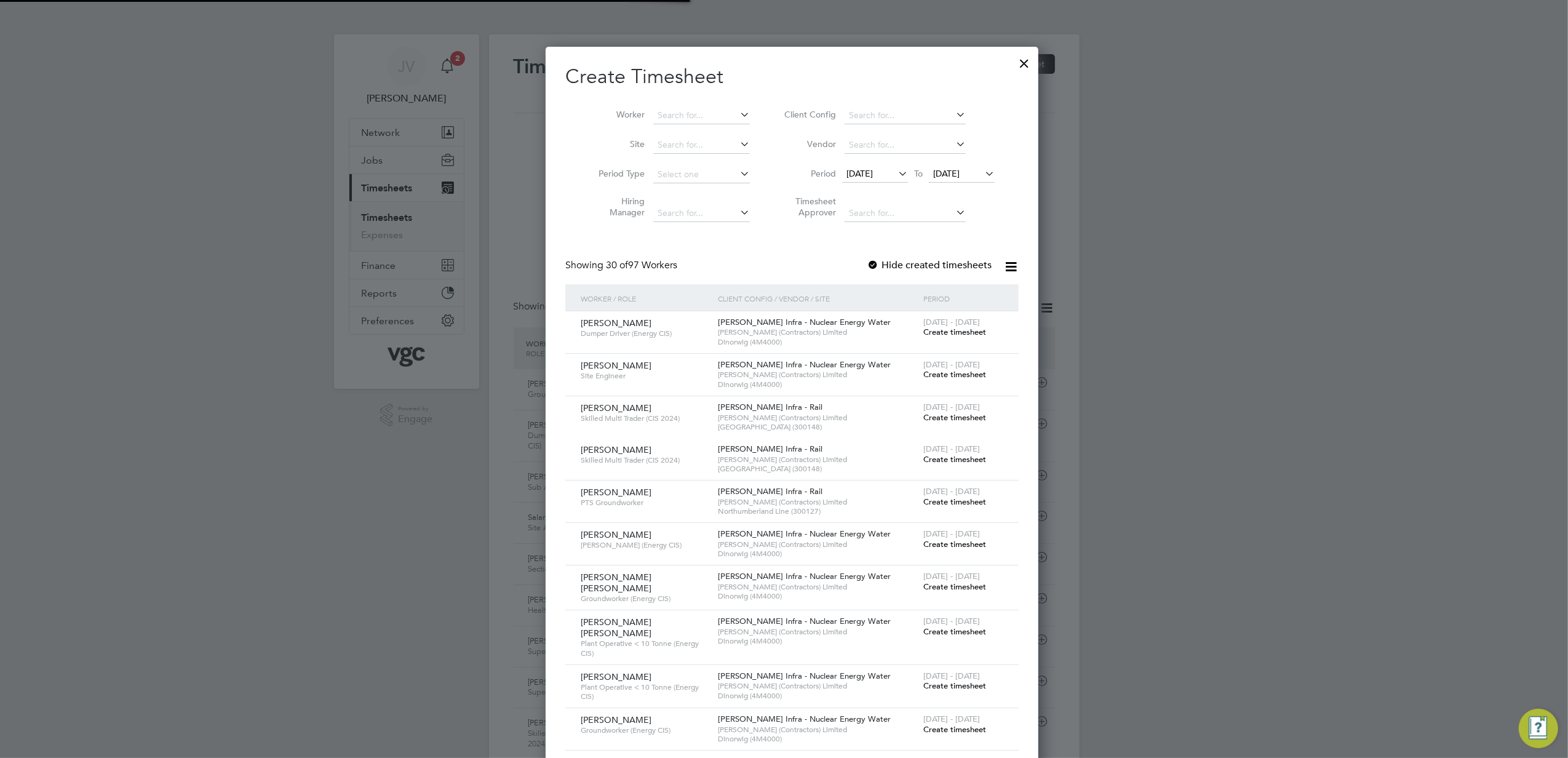
click at [873, 172] on span "[DATE]" at bounding box center [859, 173] width 26 height 11
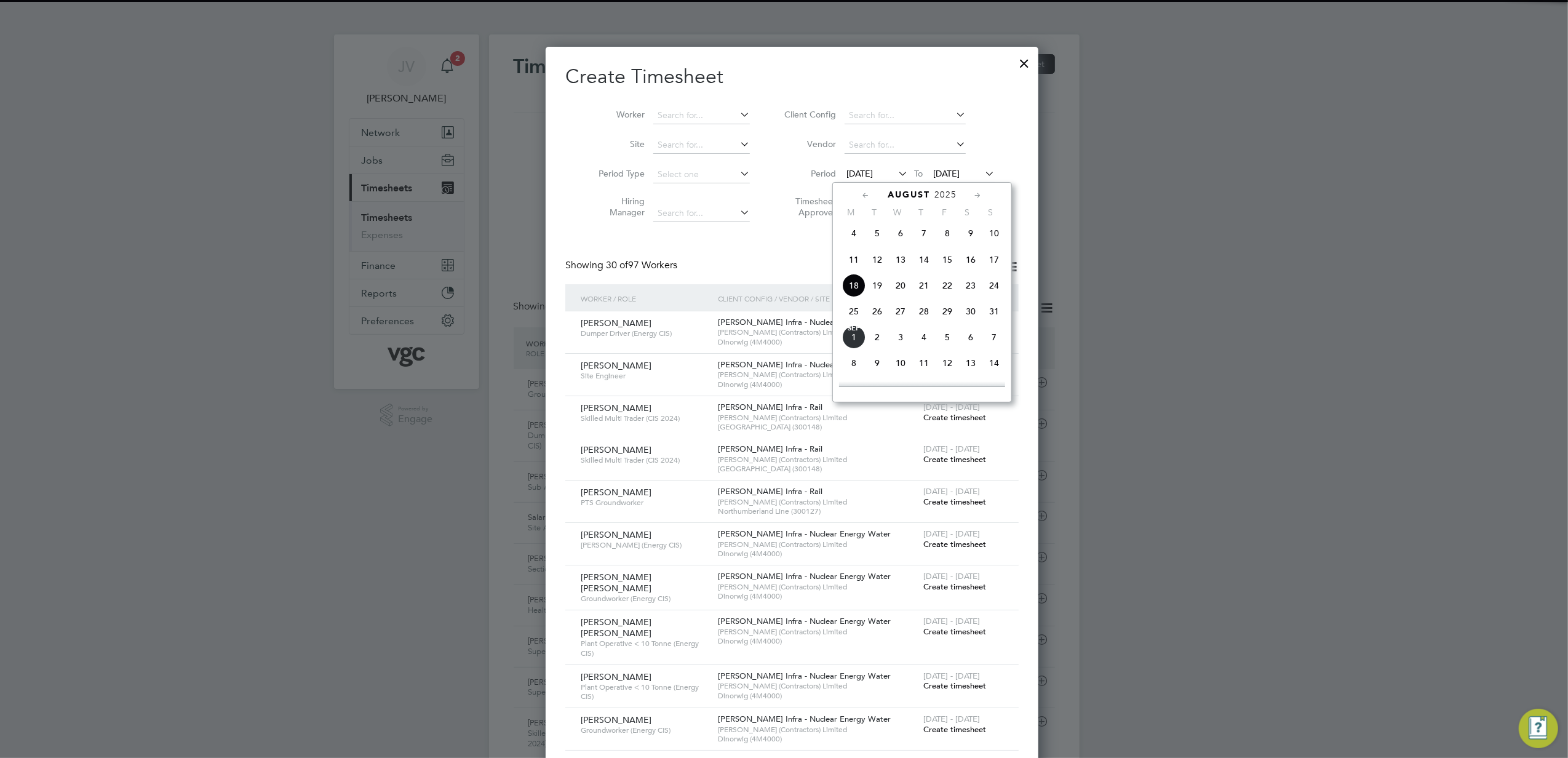
click at [966, 285] on span "23" at bounding box center [971, 286] width 24 height 24
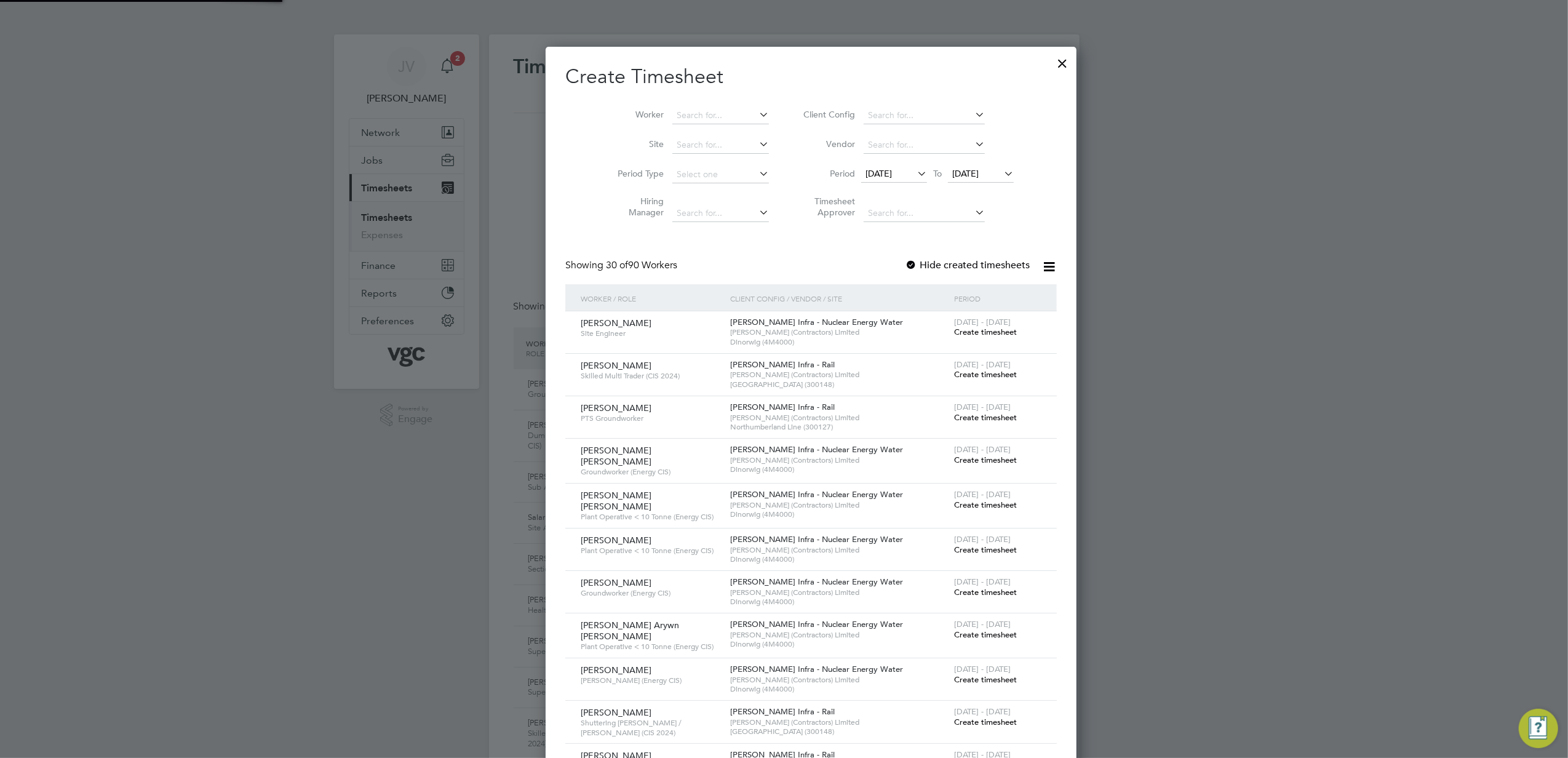
click at [963, 170] on span "[DATE]" at bounding box center [966, 173] width 26 height 11
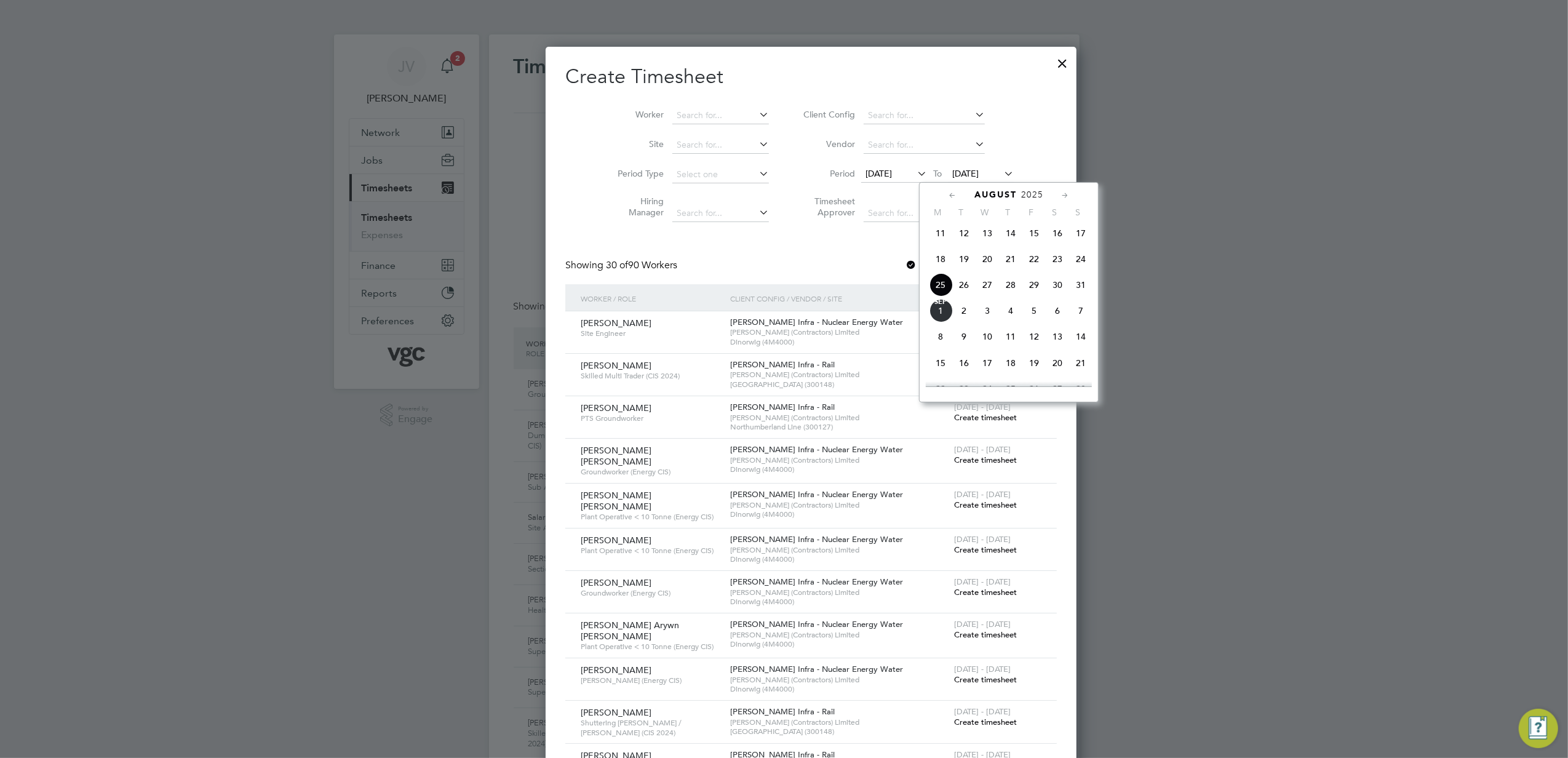
click at [1029, 287] on span "29" at bounding box center [1034, 285] width 24 height 24
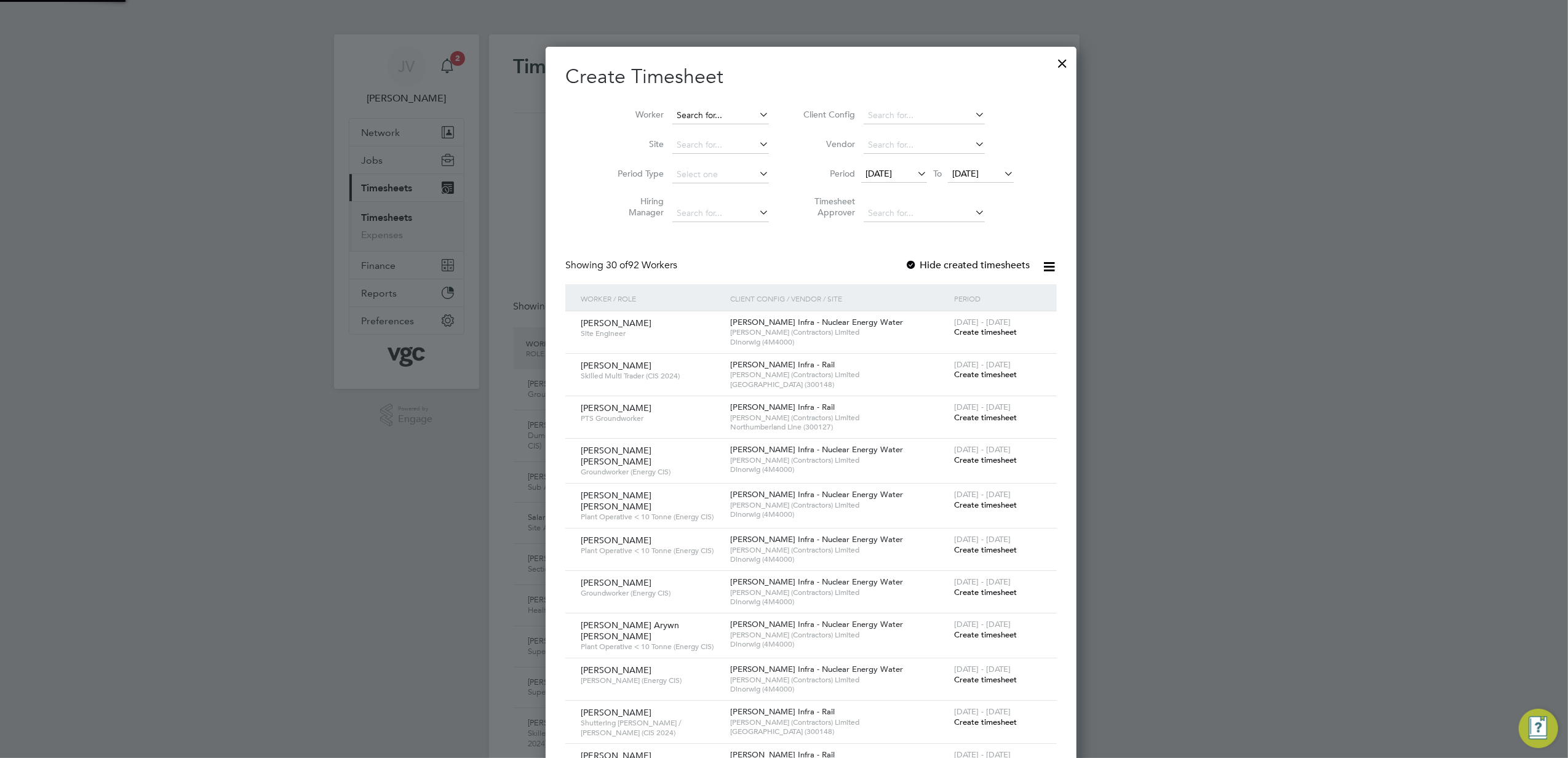
click at [673, 121] on input at bounding box center [720, 115] width 96 height 17
paste input "[PERSON_NAME]"
click at [683, 128] on li "[PERSON_NAME] r [PERSON_NAME]" at bounding box center [758, 132] width 229 height 16
type input "[PERSON_NAME] [PERSON_NAME]"
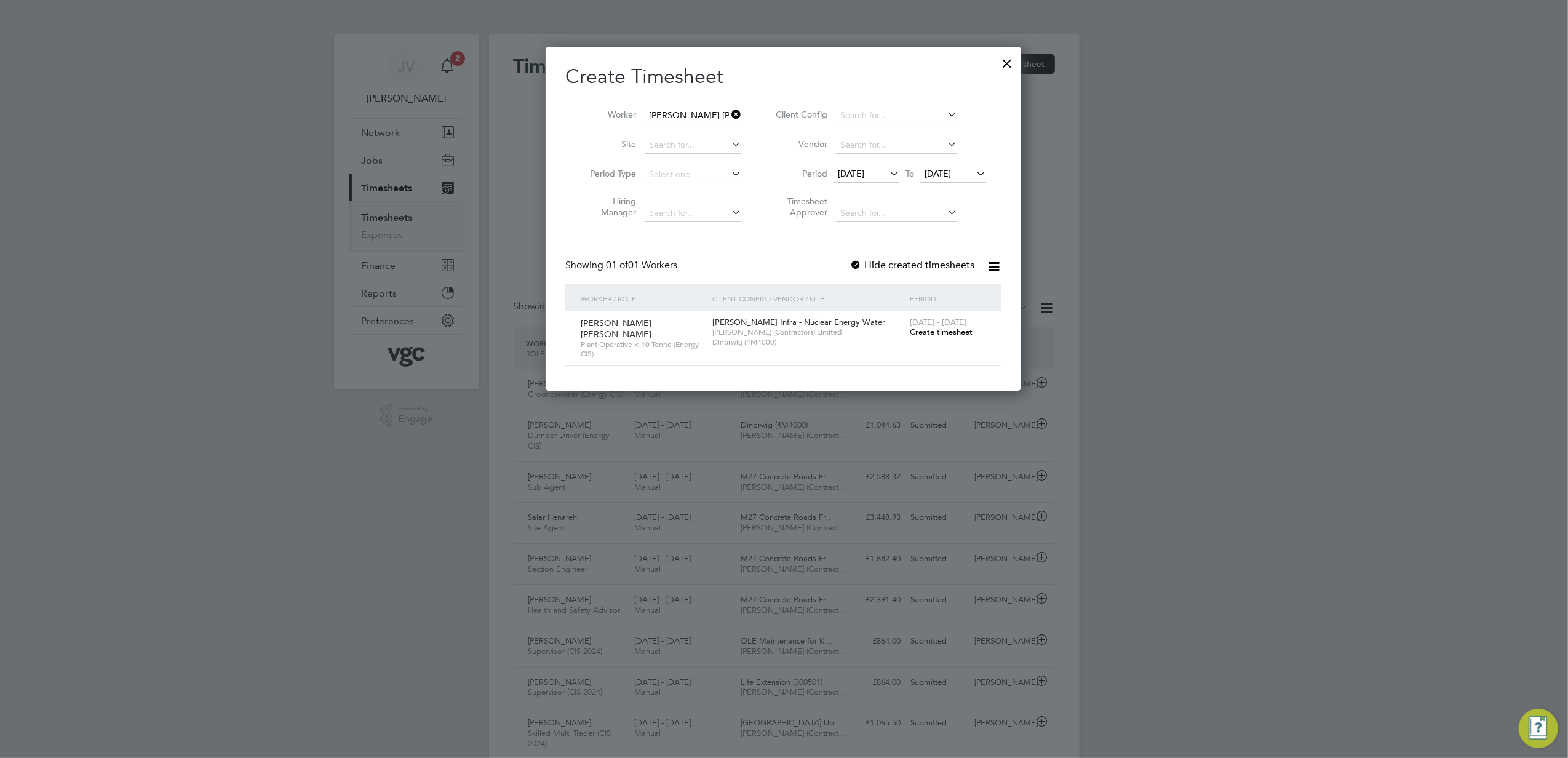
click at [958, 330] on span "Create timesheet" at bounding box center [941, 332] width 63 height 10
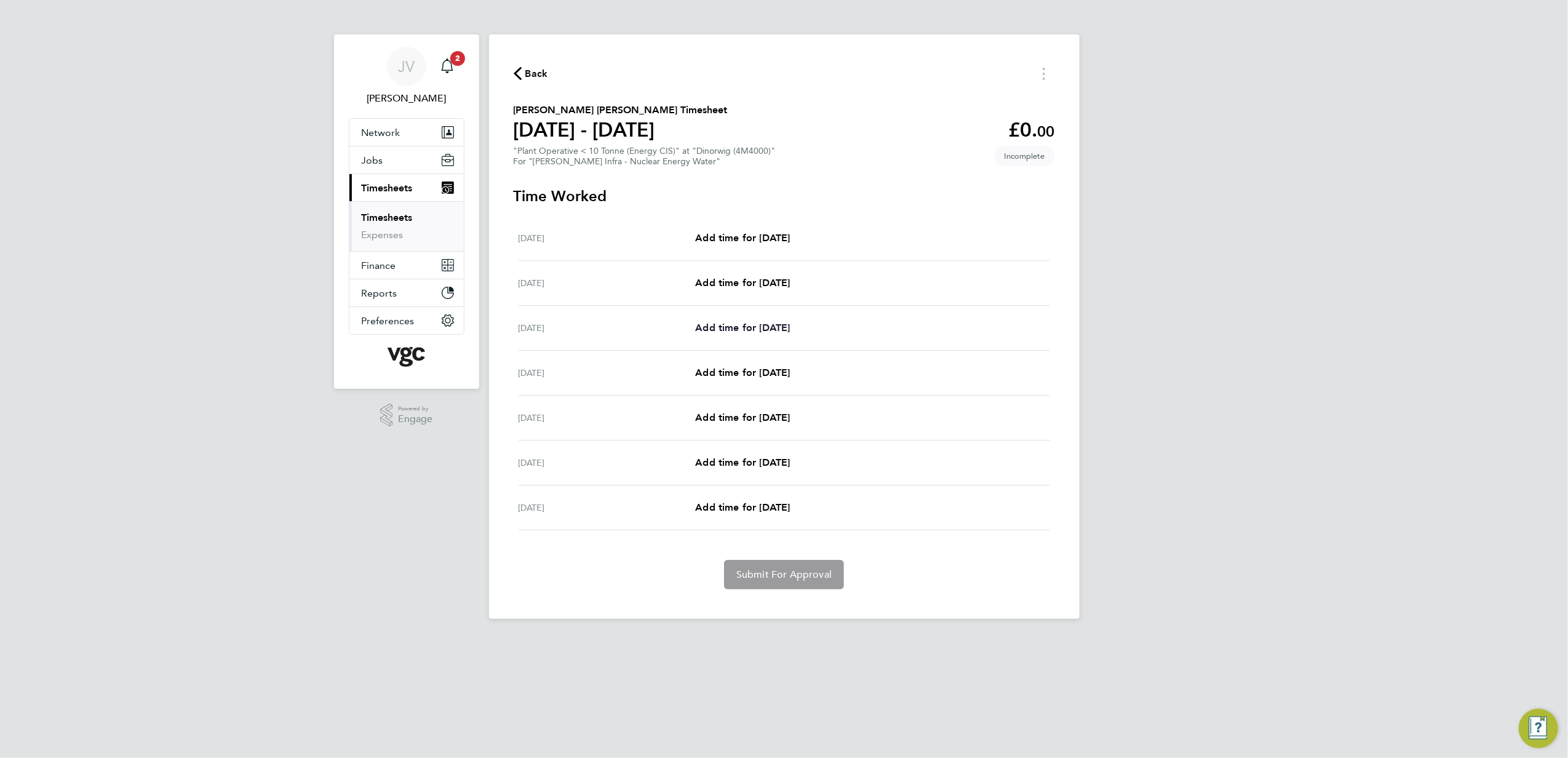
click at [762, 333] on span "Add time for [DATE]" at bounding box center [743, 328] width 95 height 12
select select "30"
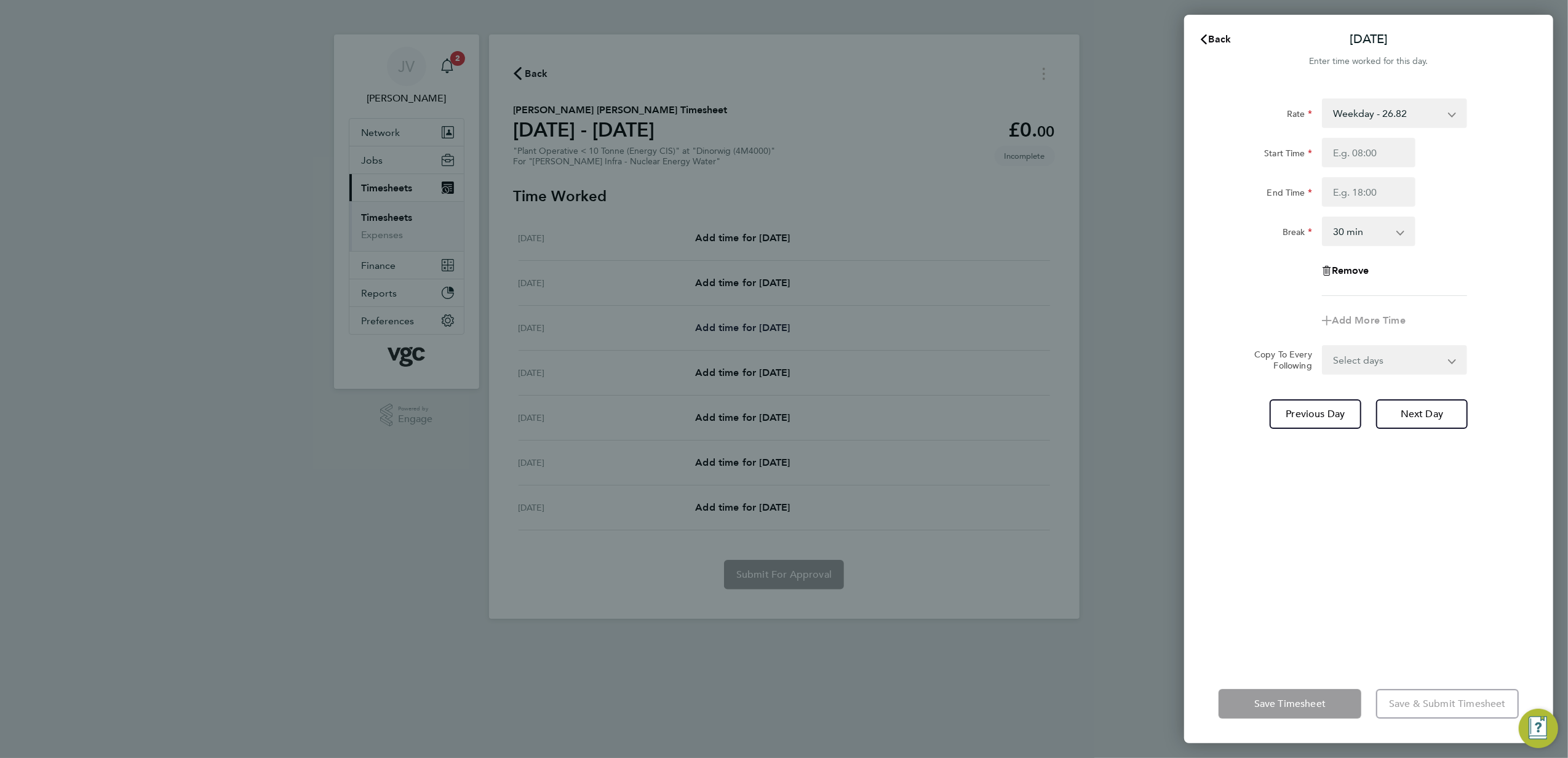
click at [762, 333] on div "Back [DATE] Enter time worked for this day. Rate Weekday - 26.82 Bonus - 160.00…" at bounding box center [784, 379] width 1568 height 758
click at [1407, 418] on span "Next Day" at bounding box center [1422, 414] width 43 height 12
select select "30"
click at [1337, 161] on input "Start Time" at bounding box center [1369, 152] width 94 height 30
type input "07:30"
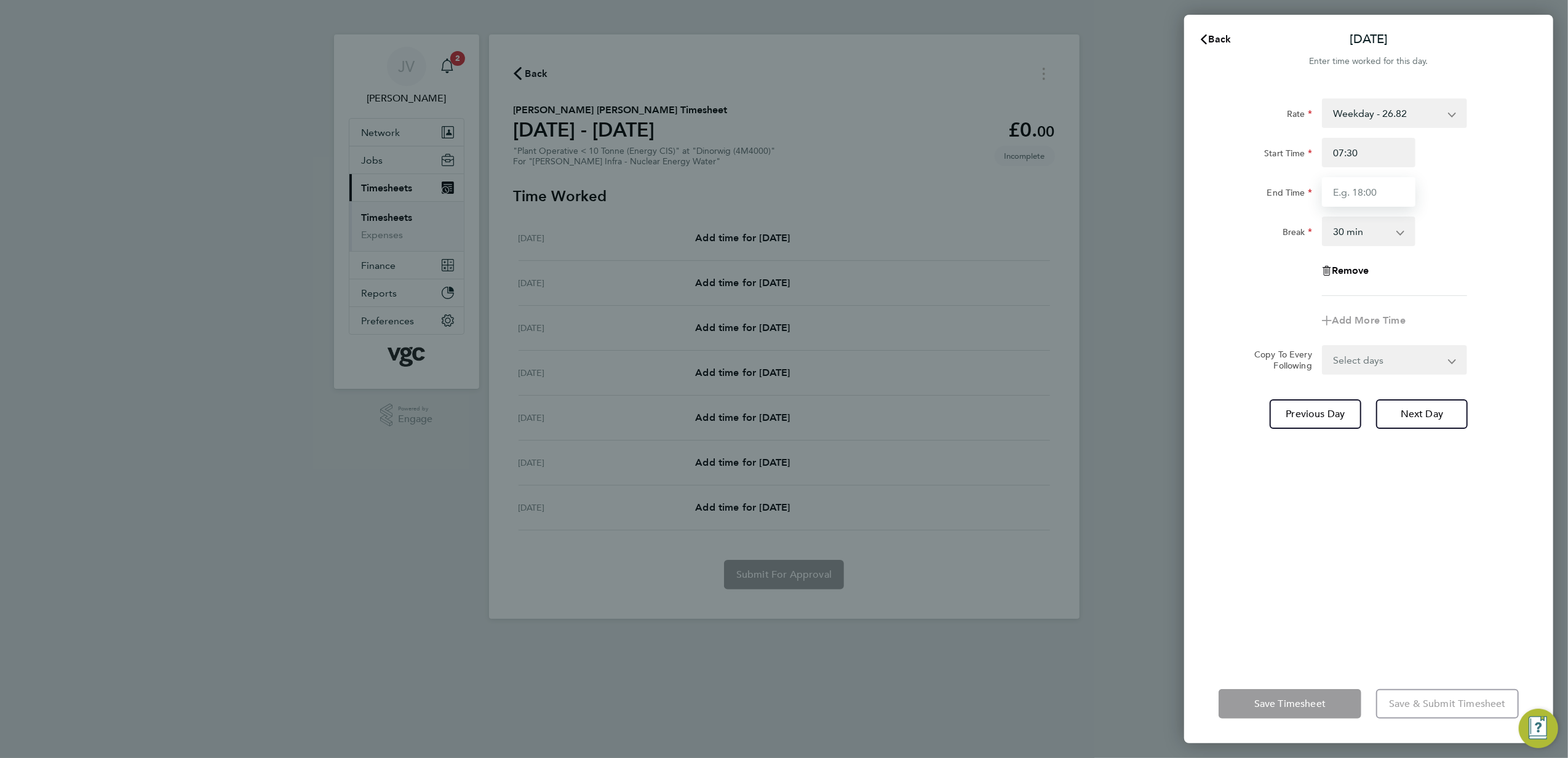
click at [1363, 187] on input "End Time" at bounding box center [1369, 191] width 94 height 30
type input "17:30"
click at [1284, 267] on div "Rate Weekday - 26.82 Bonus - 160.00 Bank Holiday (exc Christmas) - 46.93 Weekda…" at bounding box center [1369, 197] width 300 height 197
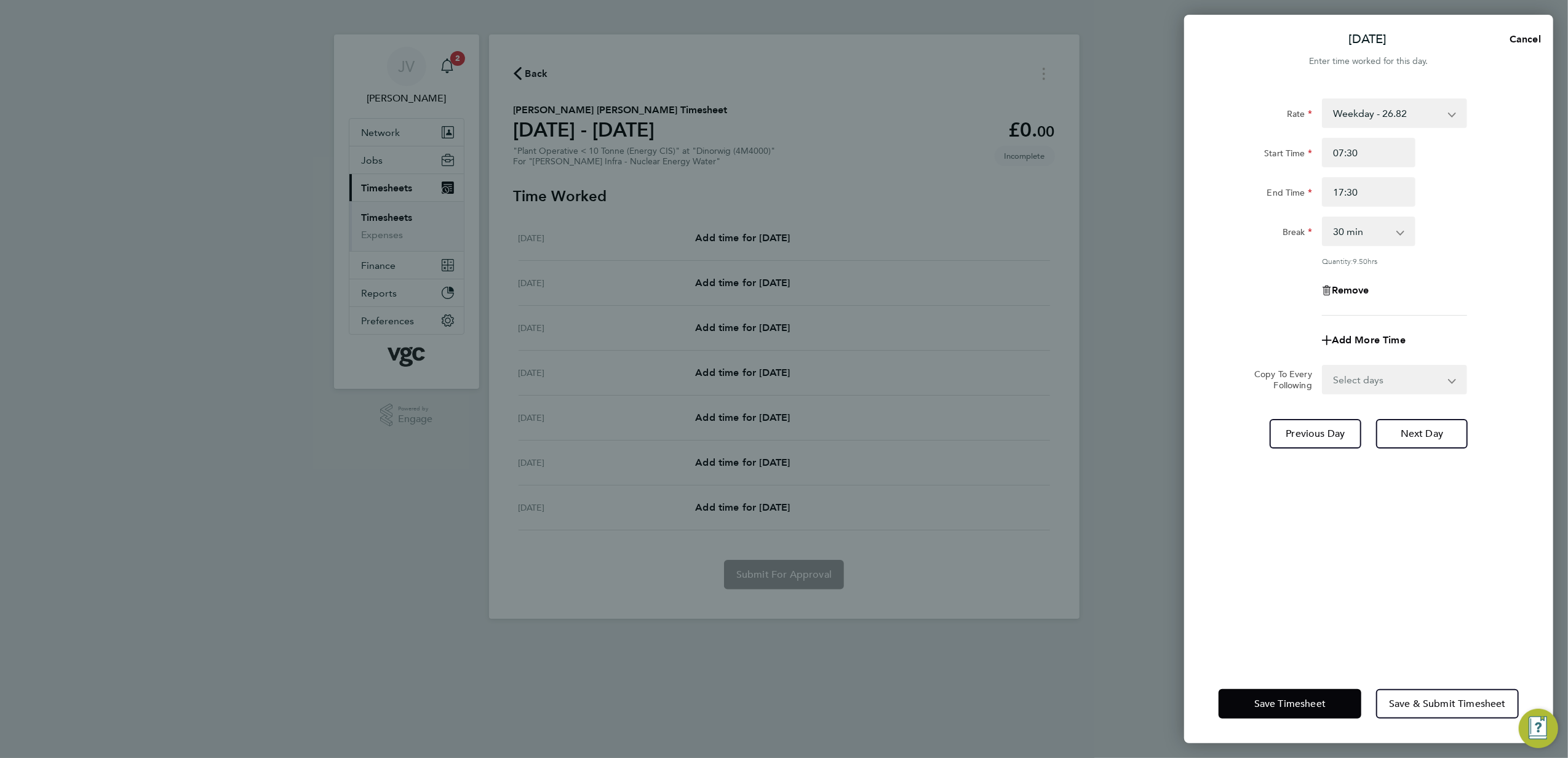
click at [1346, 395] on div "Rate Weekday - 26.82 Bonus - 160.00 Bank Holiday (exc Christmas) - 46.93 Weekda…" at bounding box center [1369, 374] width 369 height 581
click at [1347, 388] on select "Select days Day [DATE] [DATE] [DATE]" at bounding box center [1388, 379] width 129 height 27
select select "DAY"
click at [1323, 366] on select "Select days Day [DATE] [DATE] [DATE]" at bounding box center [1388, 379] width 129 height 27
select select "[DATE]"
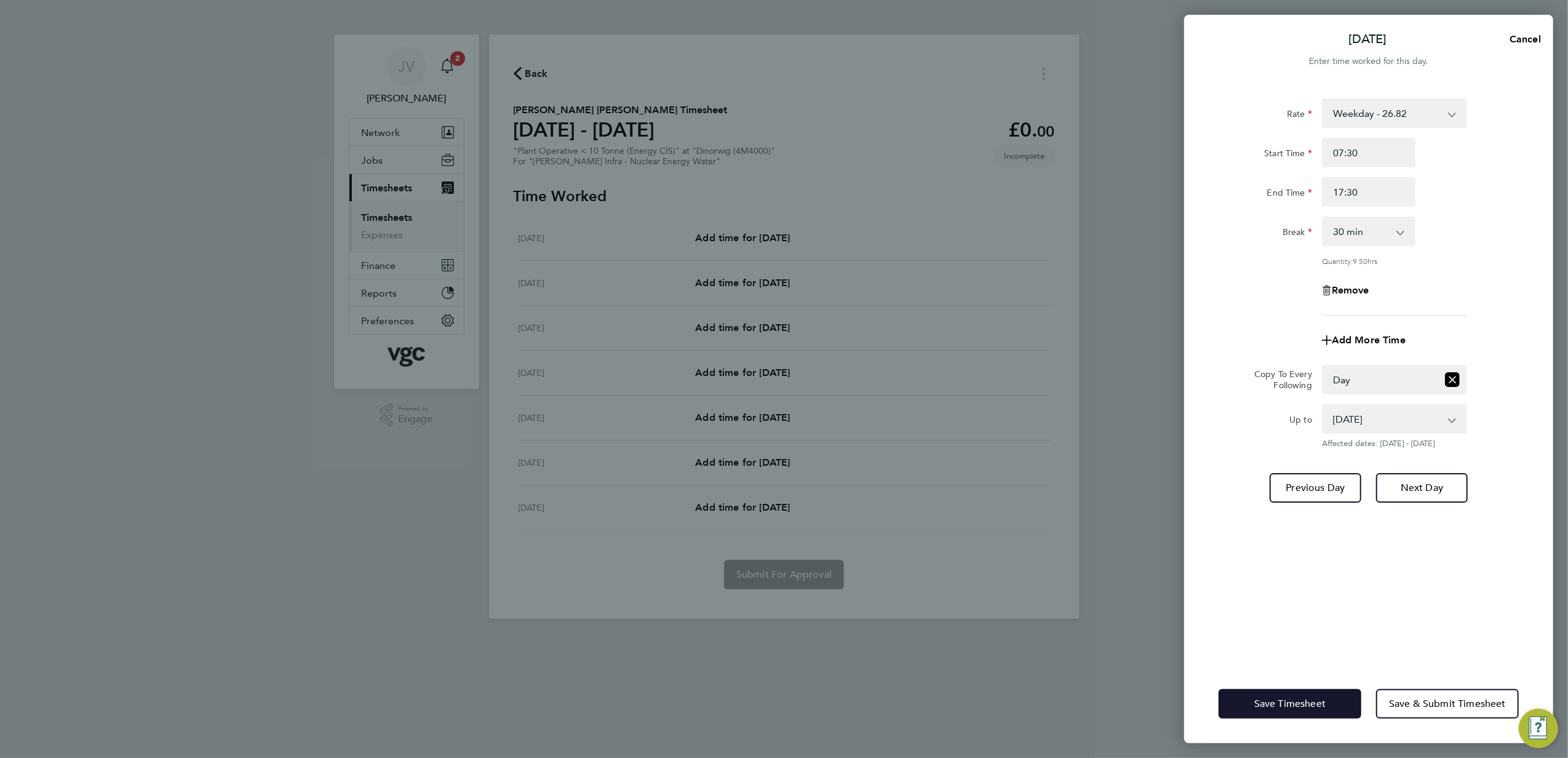
click at [1295, 696] on button "Save Timesheet" at bounding box center [1290, 704] width 143 height 30
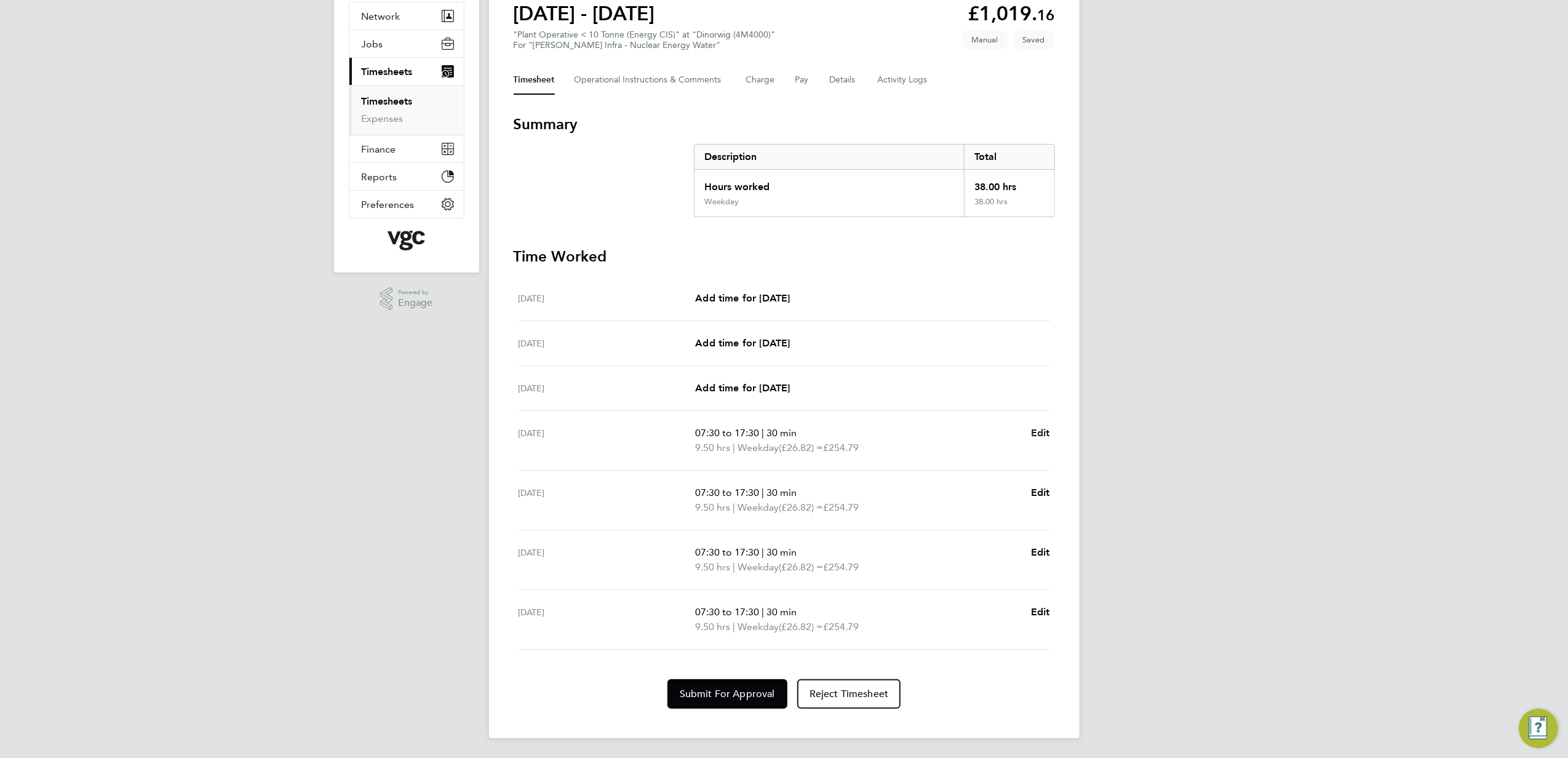
click at [1048, 431] on span "Edit" at bounding box center [1040, 433] width 19 height 12
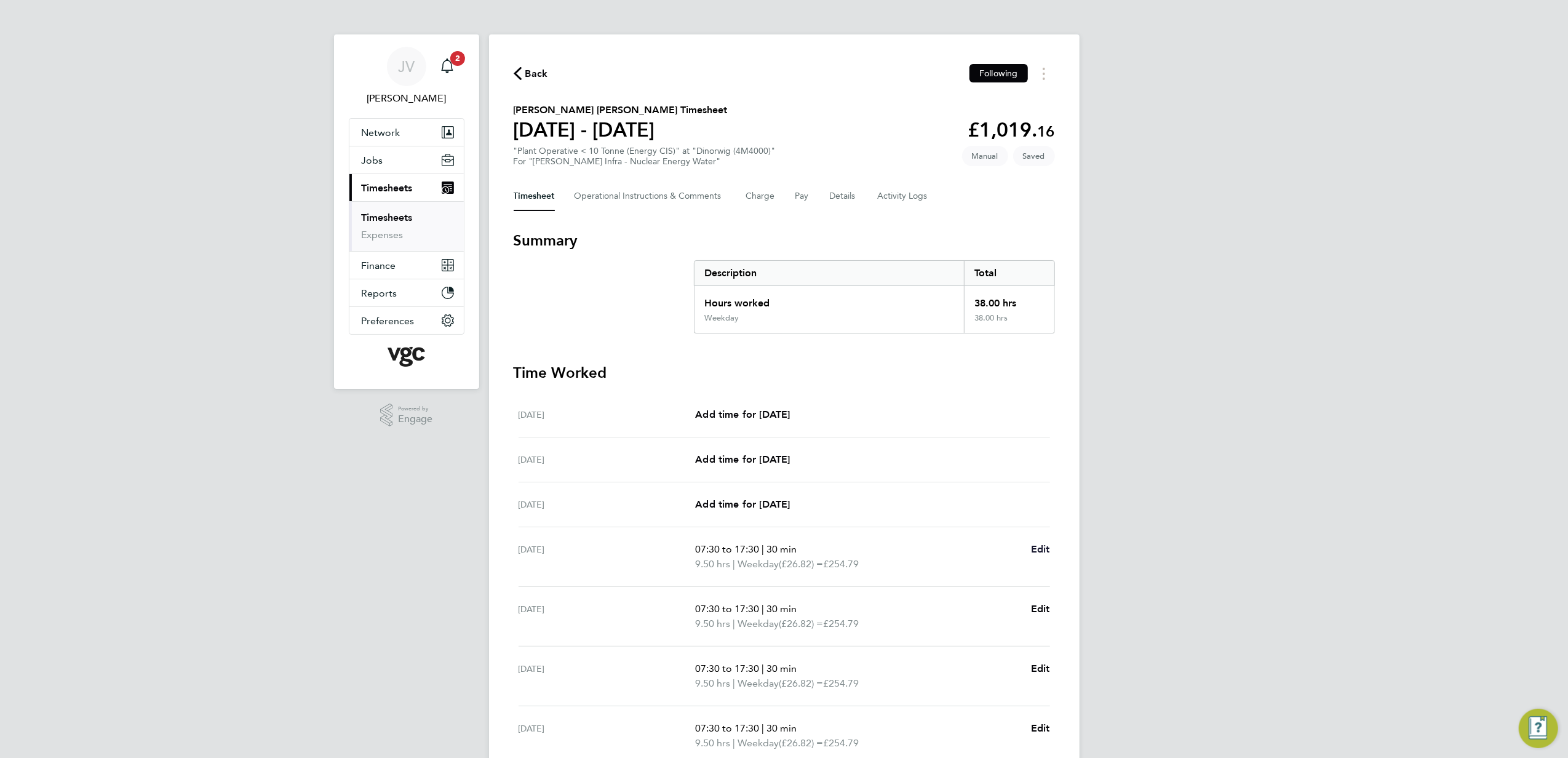
select select "30"
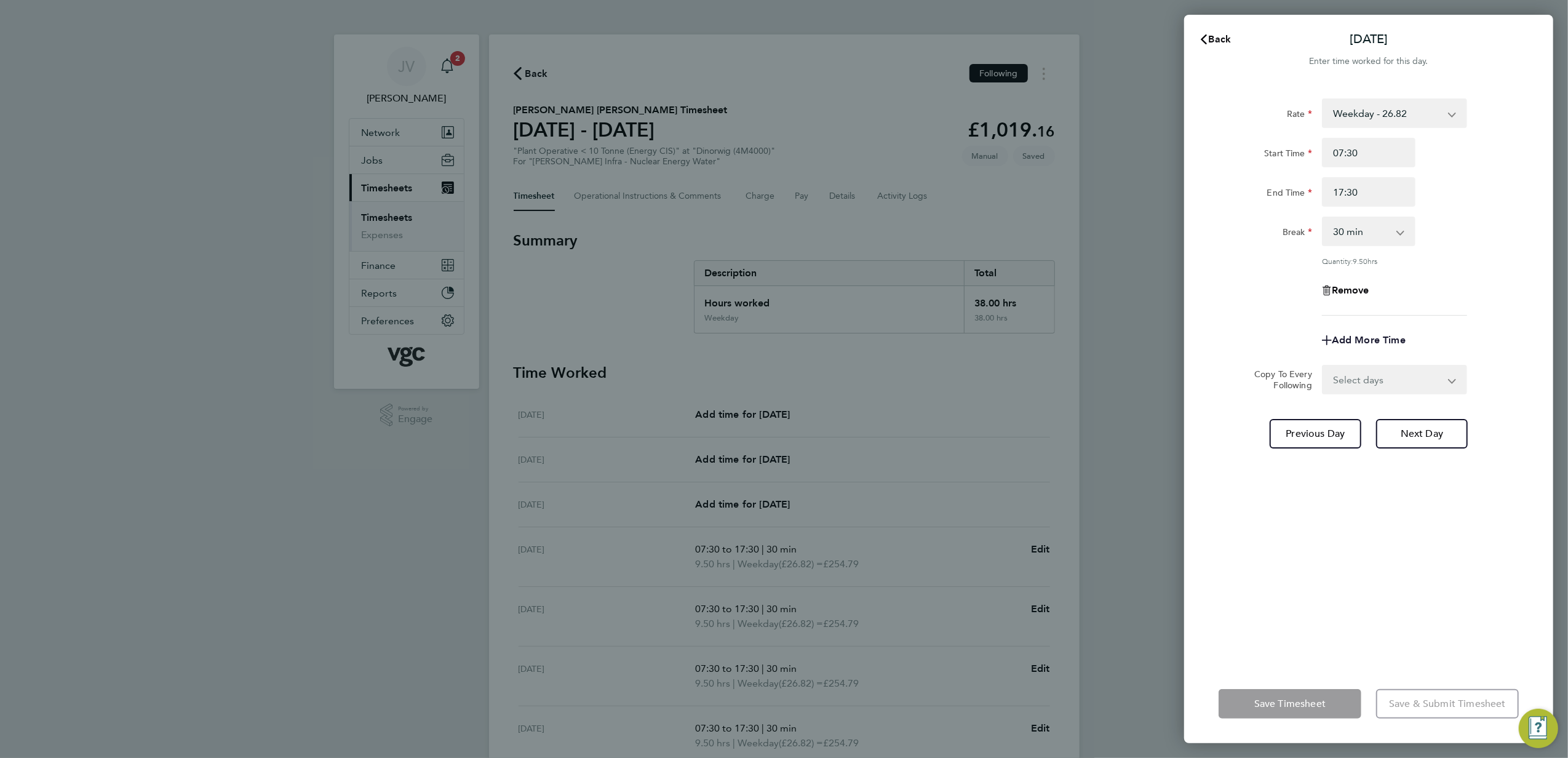
click at [1373, 335] on span "Add More Time" at bounding box center [1369, 340] width 74 height 12
select select "null"
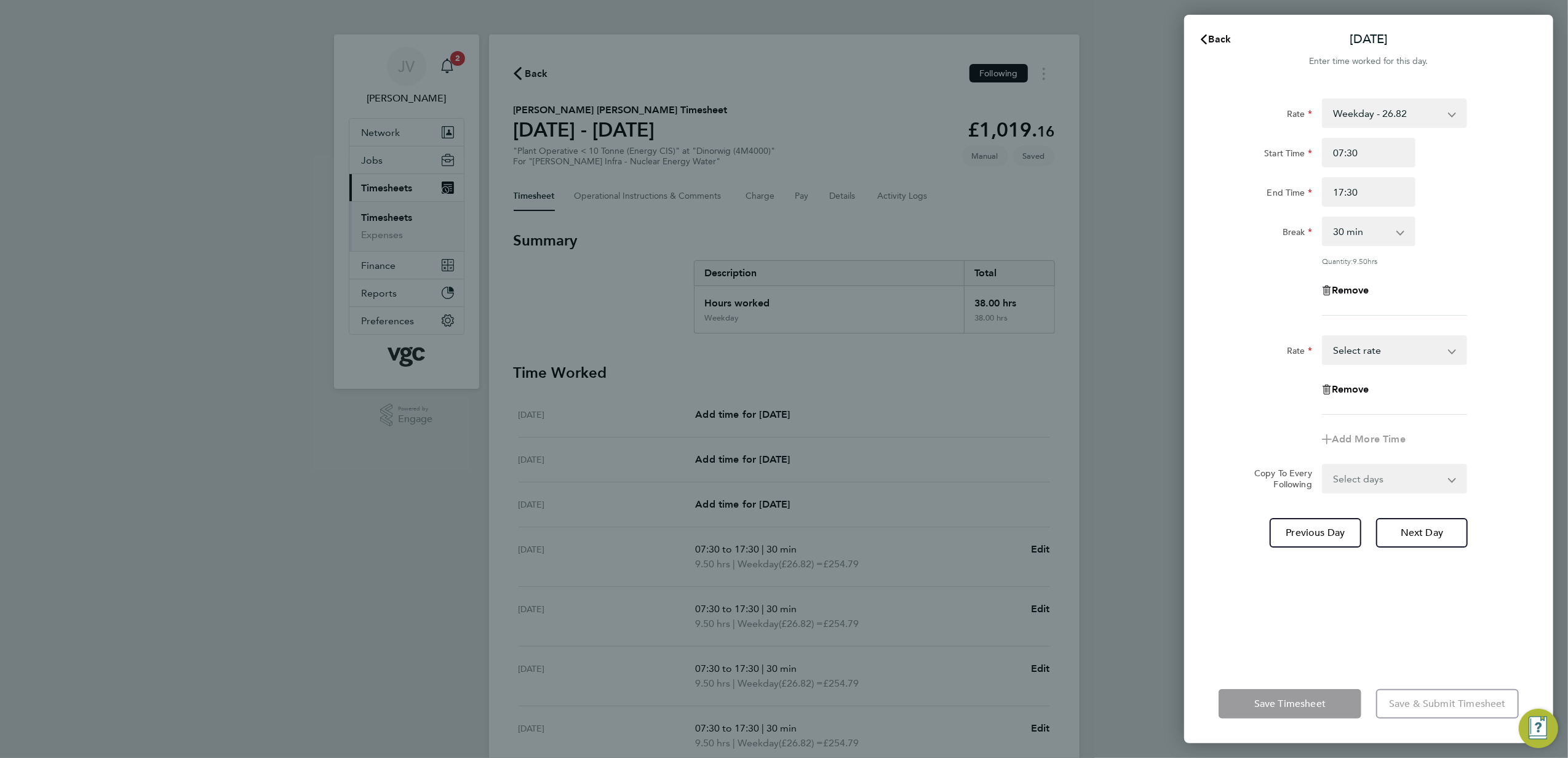
click at [1377, 346] on select "Bonus - 160.00 Weekday - 26.82 Bank Holiday (exc Christmas) - 46.93 Weekday Nig…" at bounding box center [1387, 349] width 128 height 27
click at [1352, 397] on input "Quantity" at bounding box center [1395, 389] width 146 height 30
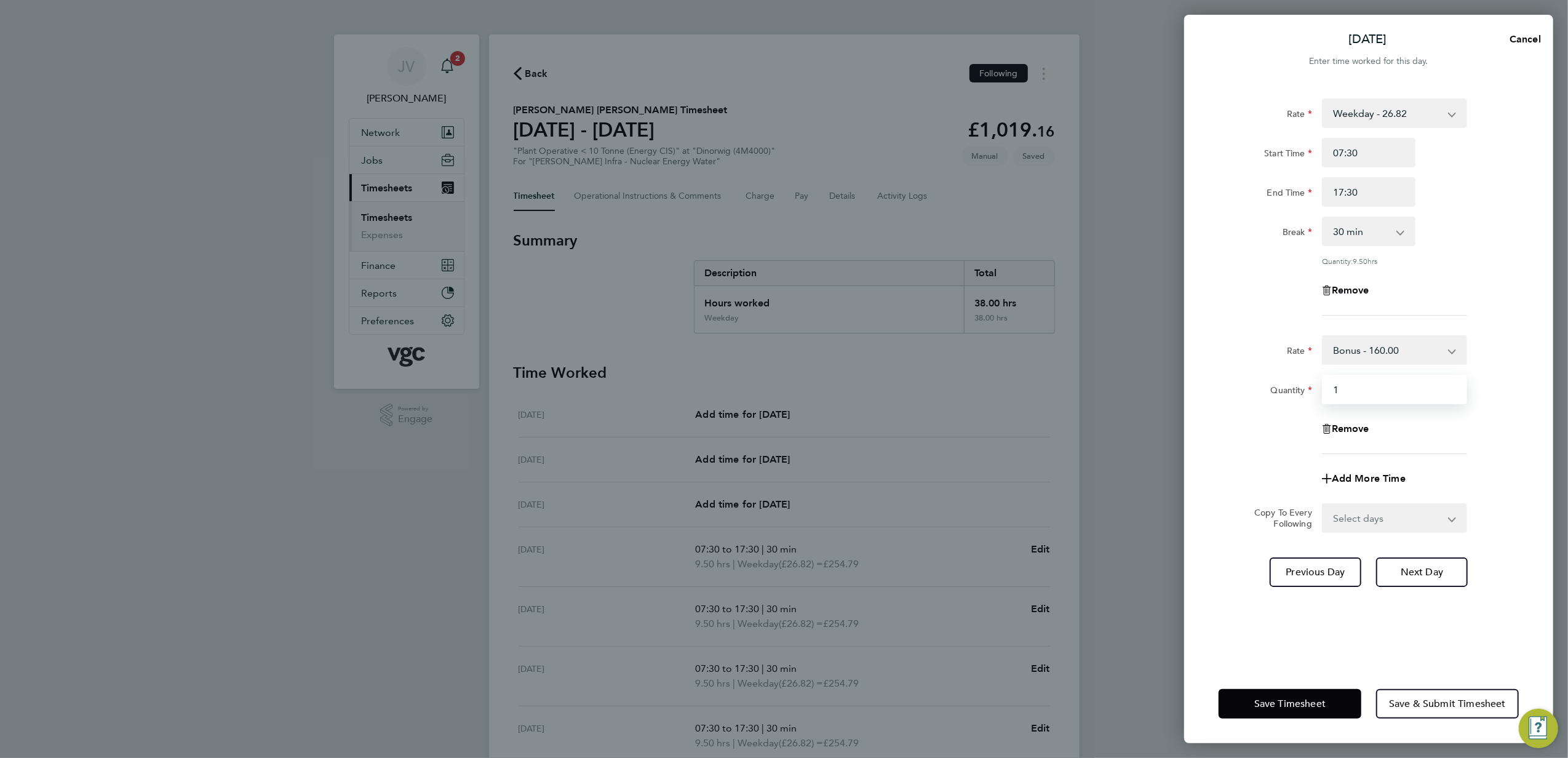
type input "1"
click at [1257, 458] on app-timesheet-line-form-group "Rate Bonus - 160.00 Weekday - 26.82 Bank Holiday (exc Christmas) - 46.93 Weekda…" at bounding box center [1369, 414] width 300 height 158
click at [1295, 717] on button "Save Timesheet" at bounding box center [1290, 704] width 143 height 30
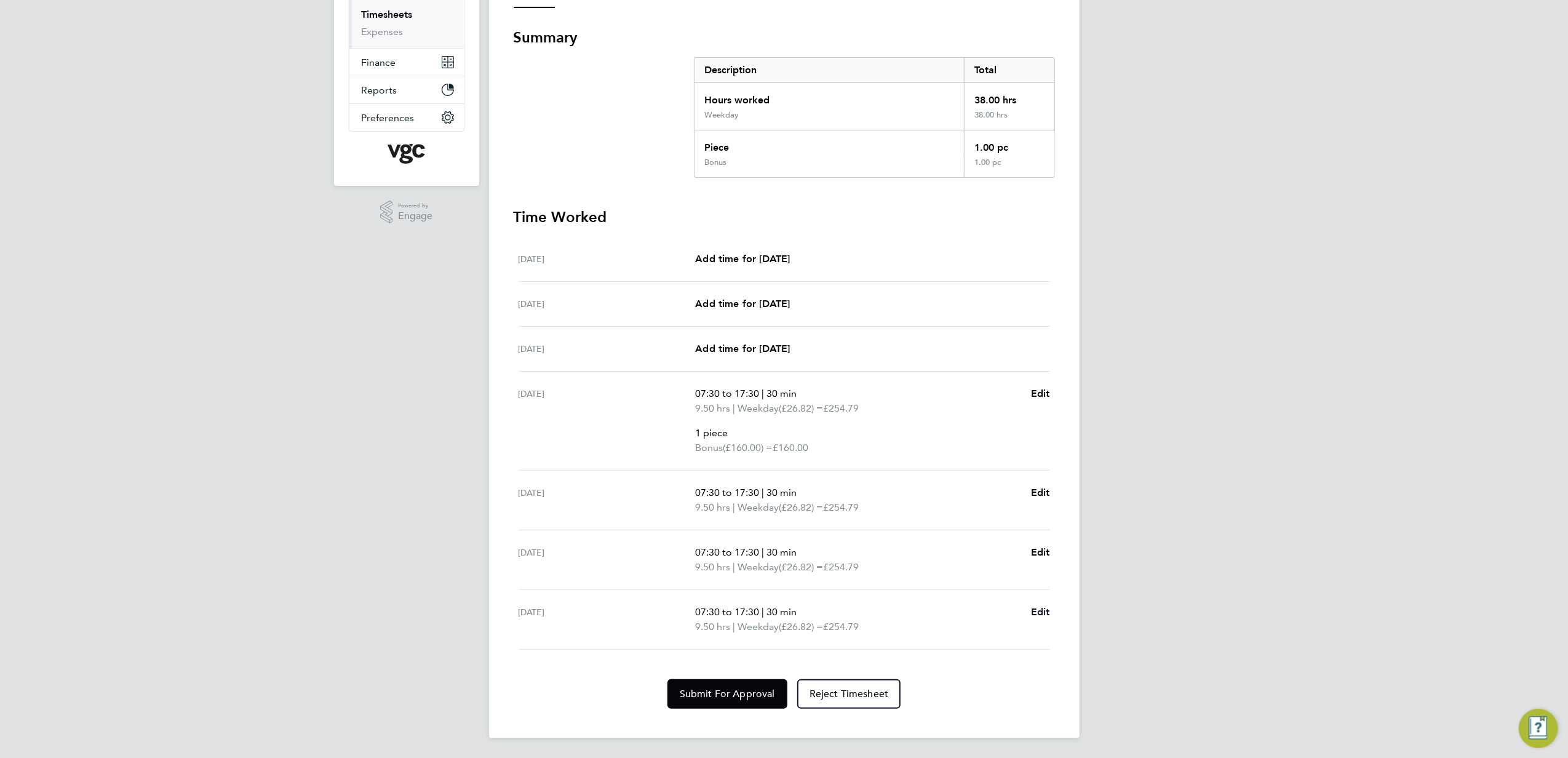
click at [1034, 608] on span "Edit" at bounding box center [1040, 612] width 19 height 12
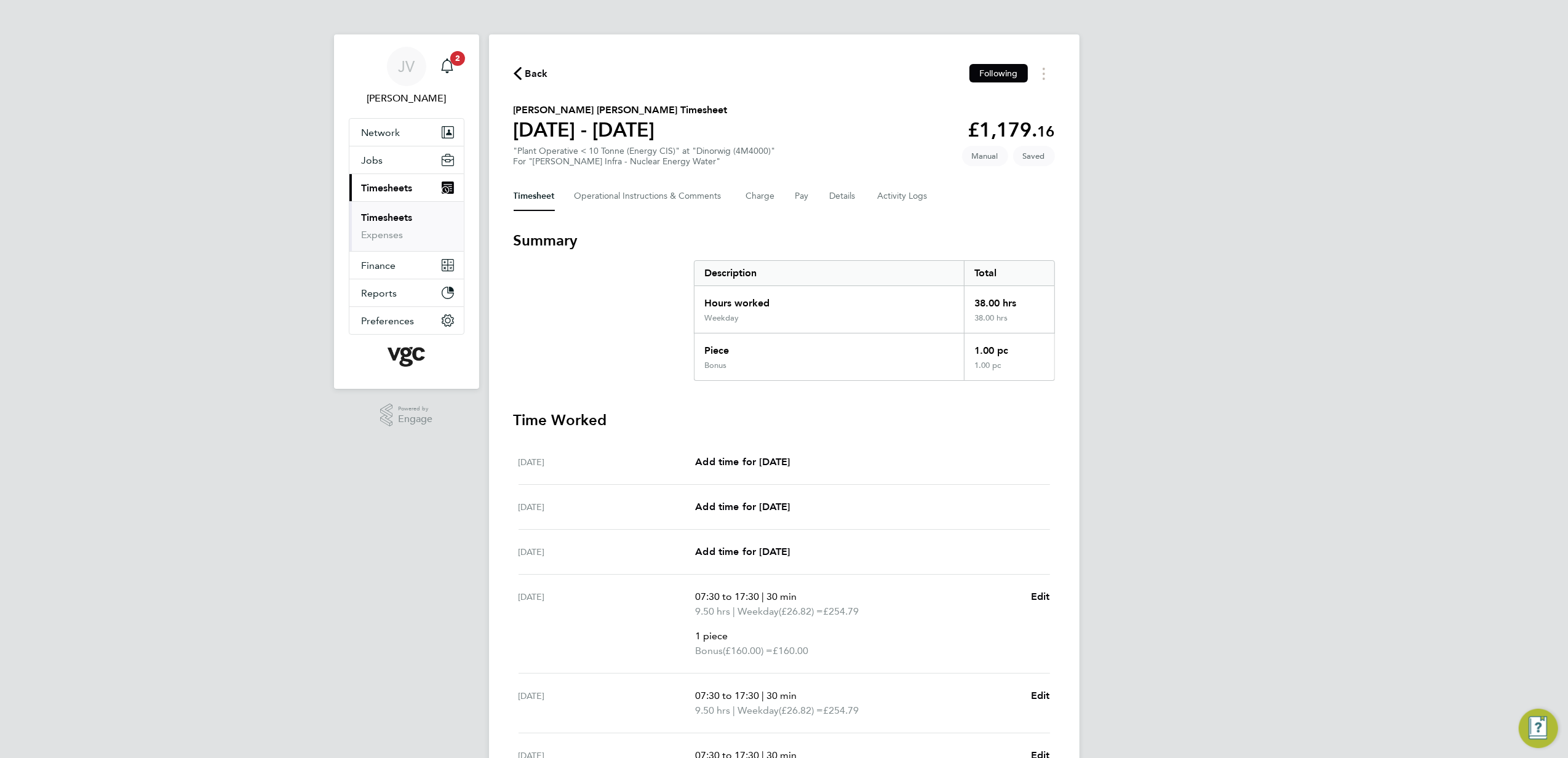
select select "30"
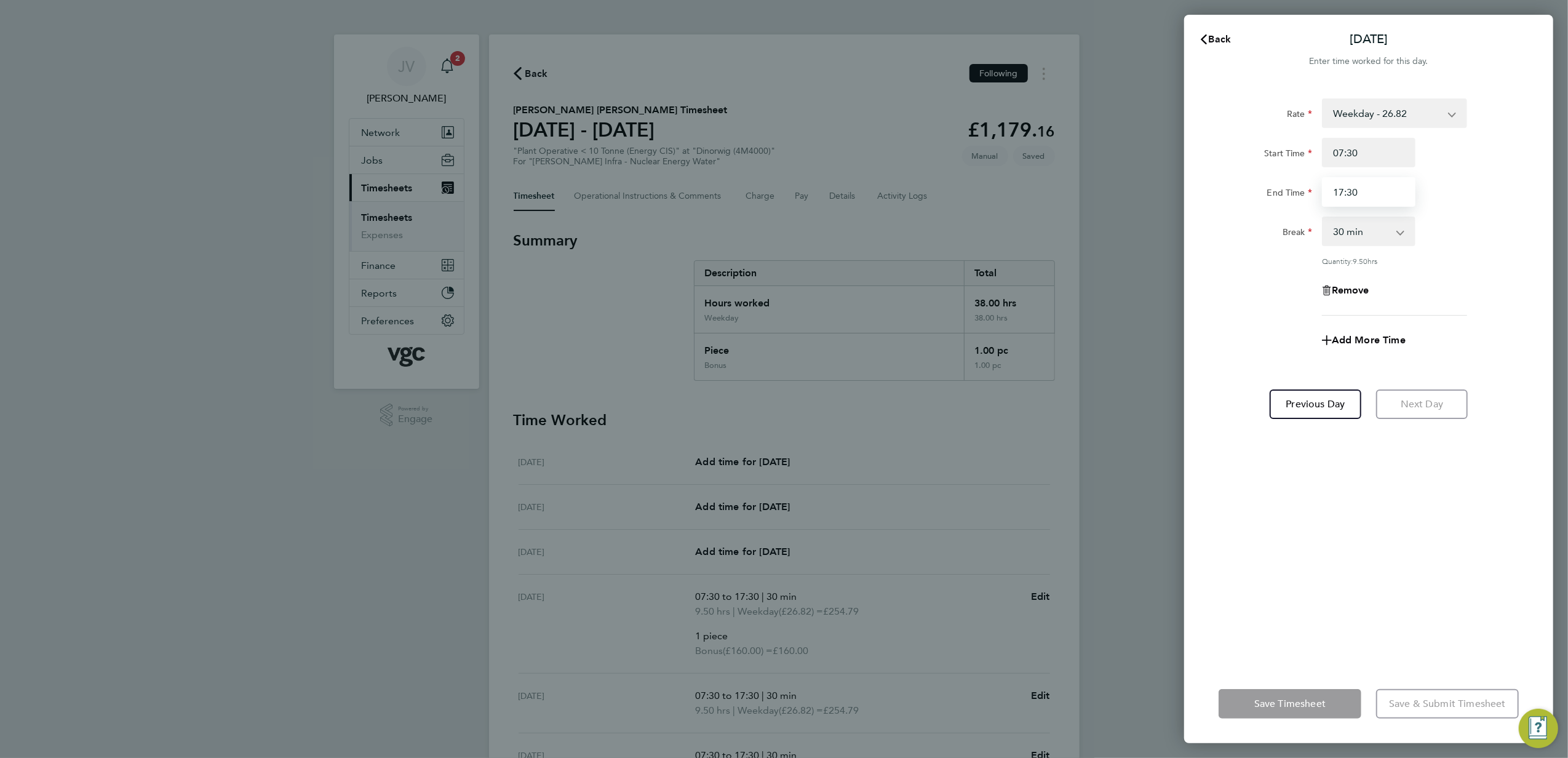
drag, startPoint x: 1374, startPoint y: 195, endPoint x: 669, endPoint y: 142, distance: 707.0
click at [772, 157] on div "Back [DATE] Enter time worked for this day. Rate Weekday - 26.82 Bonus - 160.00…" at bounding box center [784, 379] width 1568 height 758
type input "16:00"
click at [1283, 267] on div "Rate Weekday - 26.82 Bonus - 160.00 Bank Holiday (exc Christmas) - 46.93 Weekda…" at bounding box center [1369, 207] width 300 height 217
click at [1303, 714] on button "Save Timesheet" at bounding box center [1290, 704] width 143 height 30
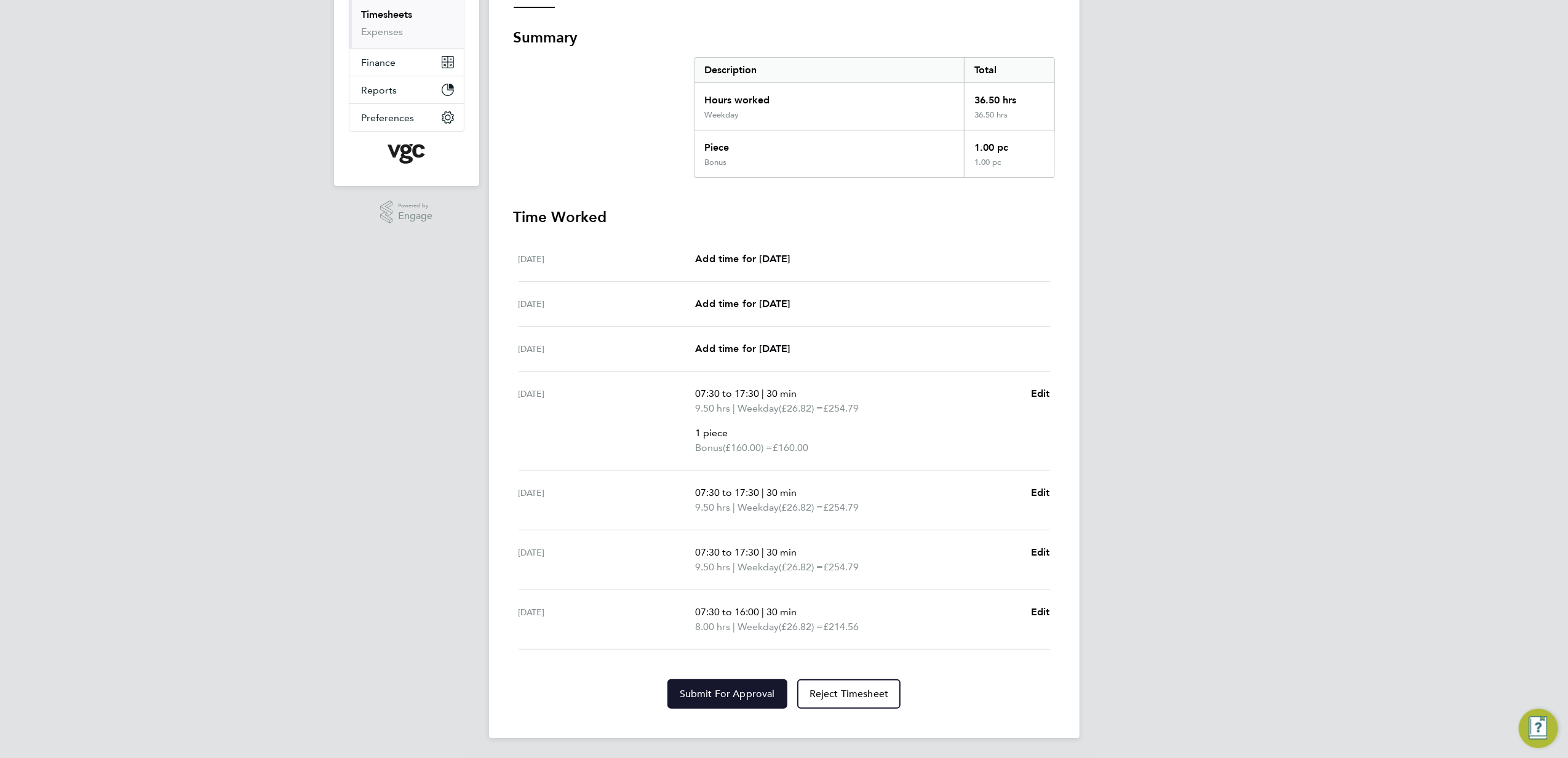
click at [755, 708] on button "Submit For Approval" at bounding box center [727, 694] width 120 height 30
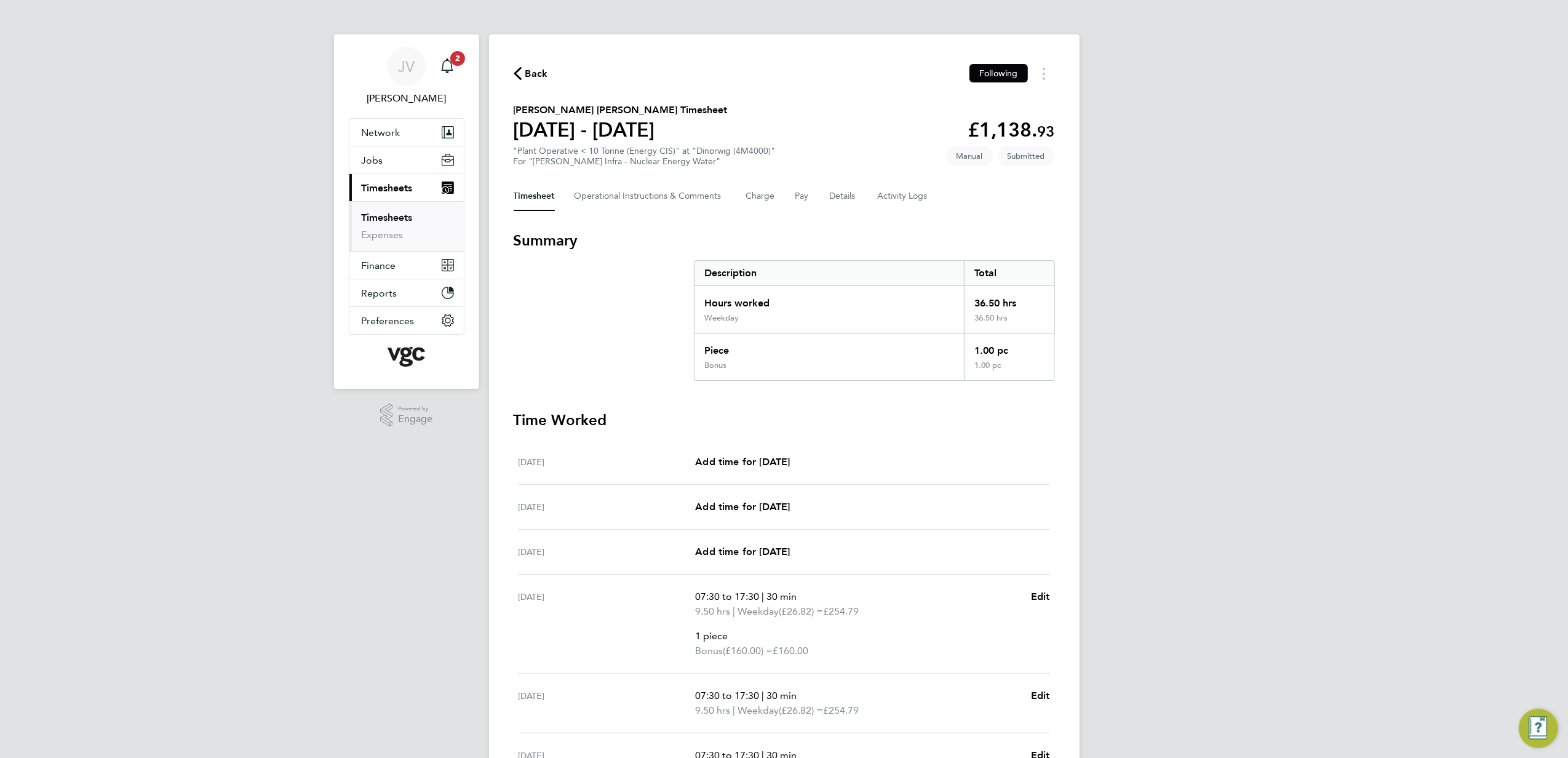
drag, startPoint x: 536, startPoint y: 67, endPoint x: 1120, endPoint y: 63, distance: 584.0
click at [530, 70] on span "Back" at bounding box center [537, 73] width 23 height 15
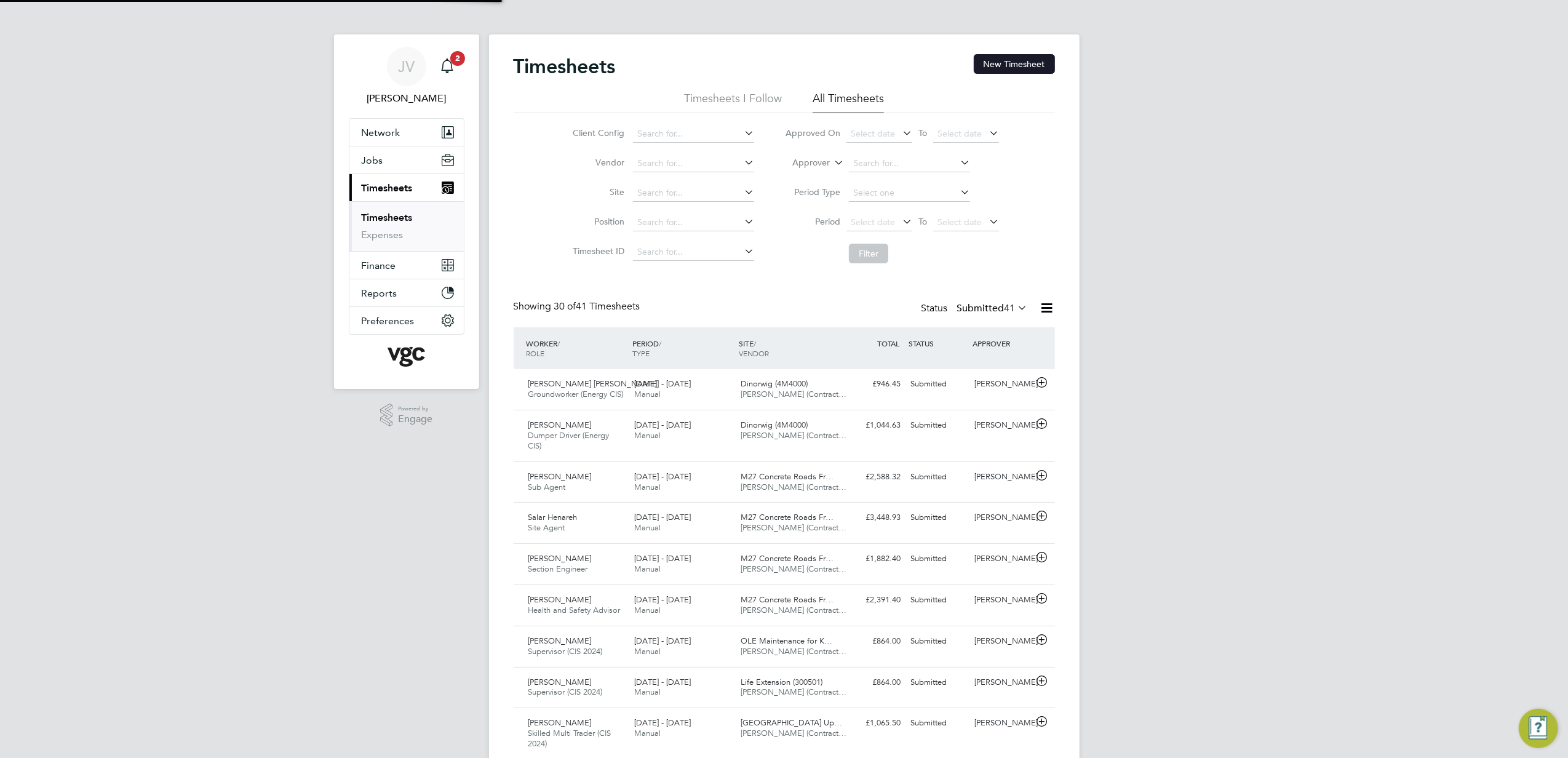
click at [1041, 60] on button "New Timesheet" at bounding box center [1015, 64] width 81 height 20
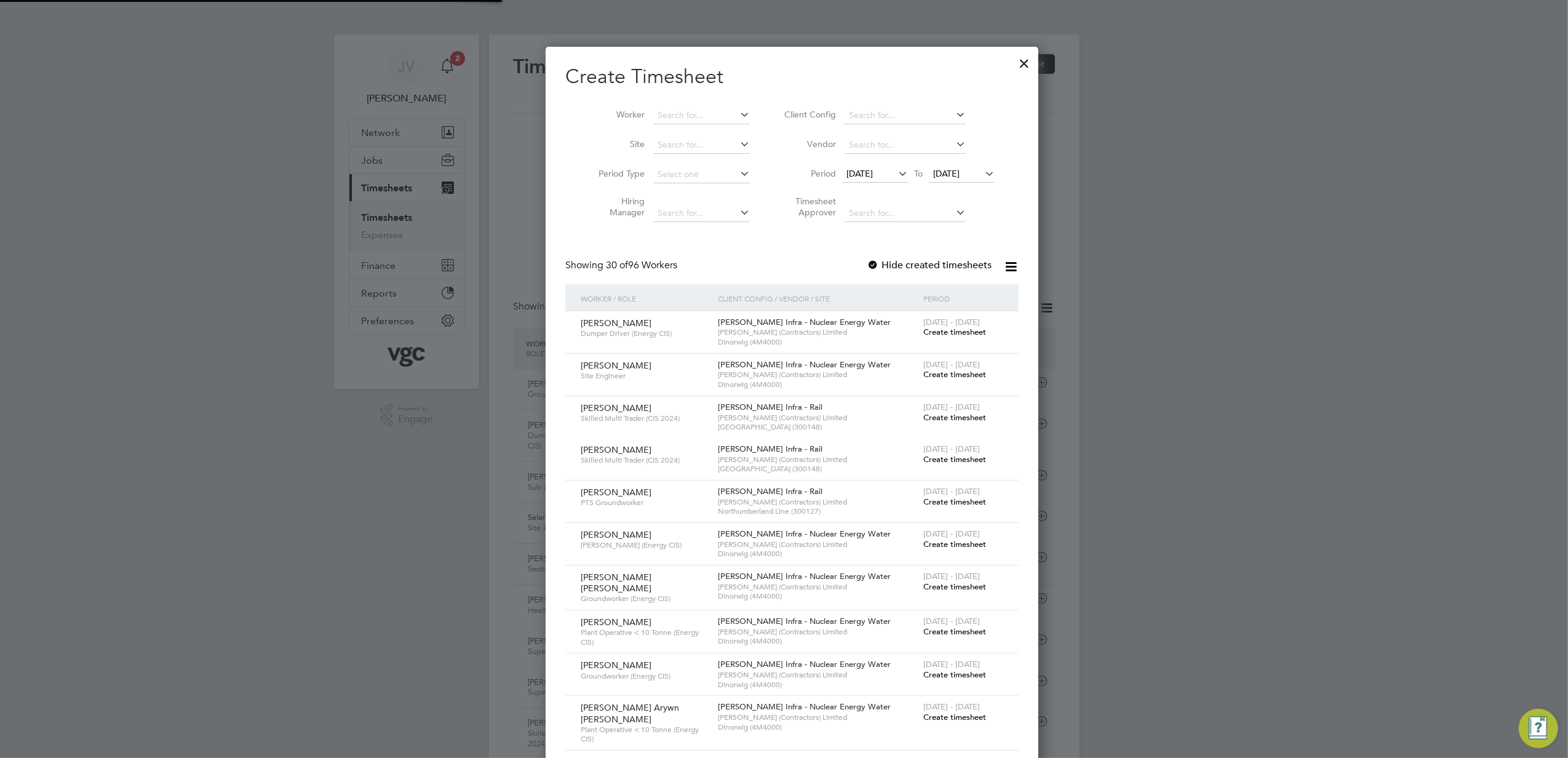
click at [864, 170] on span "[DATE]" at bounding box center [859, 173] width 26 height 11
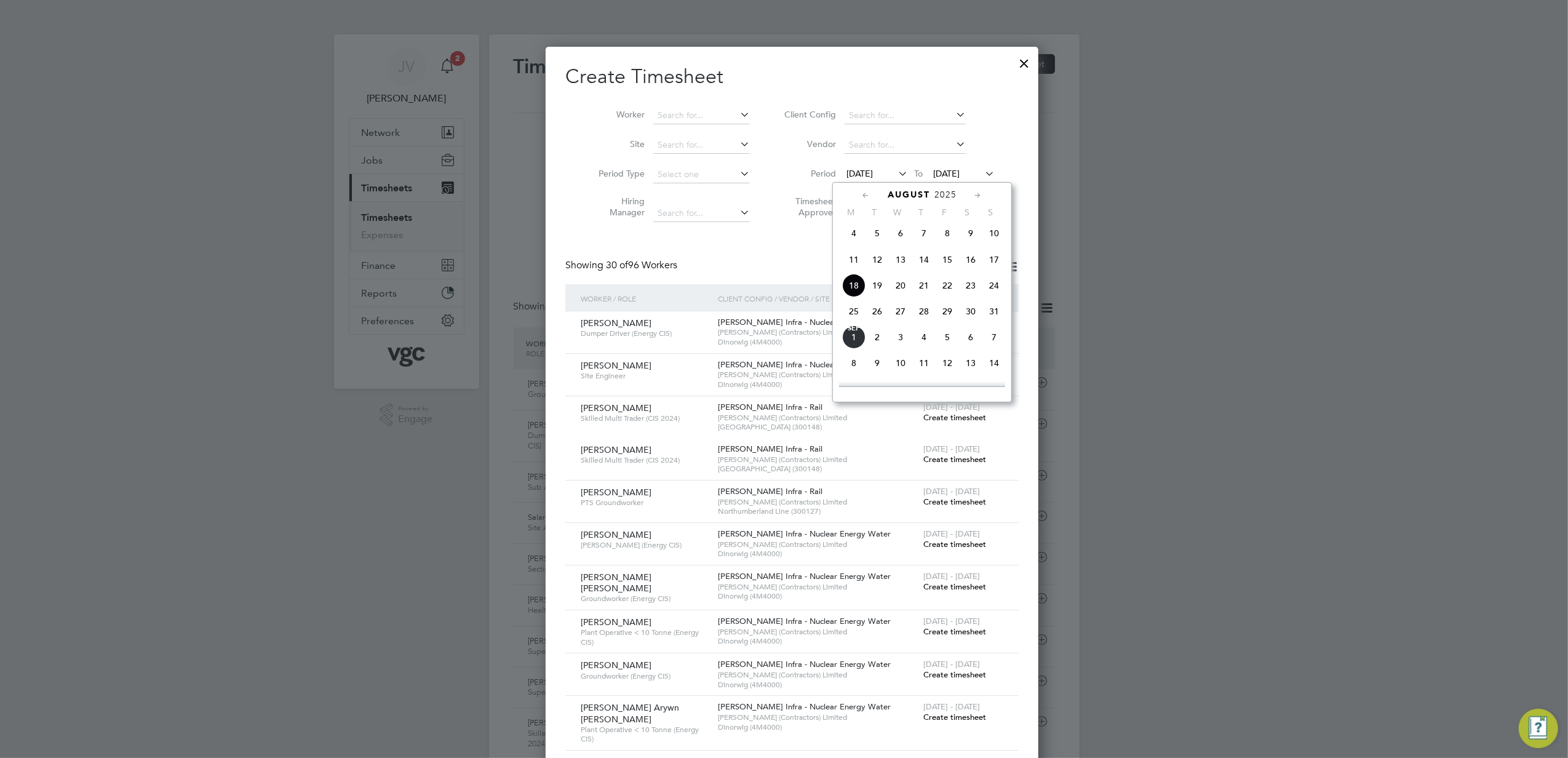
click at [968, 296] on span "23" at bounding box center [971, 286] width 24 height 24
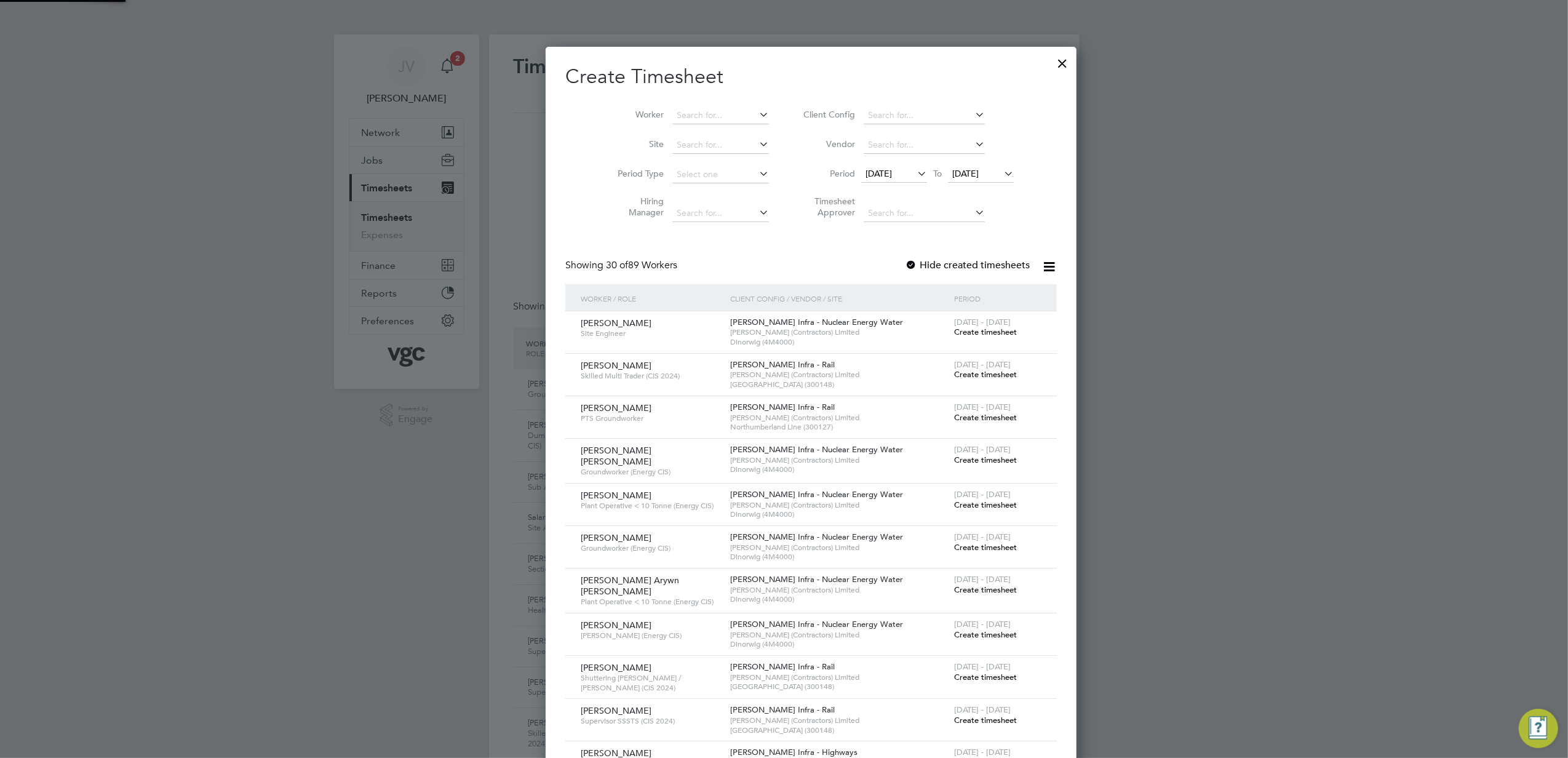
click at [968, 164] on li "Period [DATE] To [DATE]" at bounding box center [907, 174] width 245 height 30
click at [968, 170] on span "[DATE]" at bounding box center [966, 173] width 26 height 11
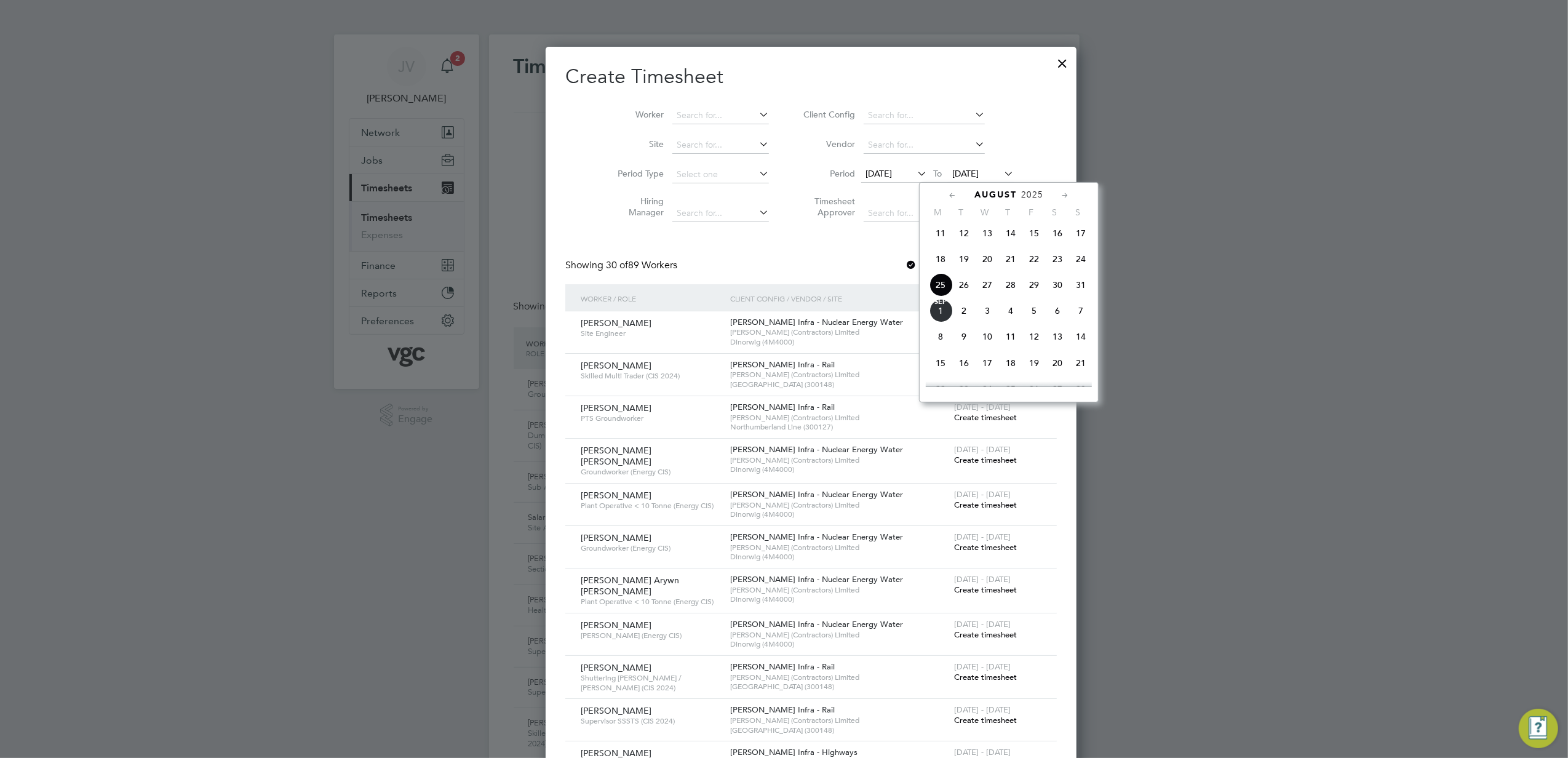
click at [1030, 289] on span "29" at bounding box center [1034, 285] width 24 height 24
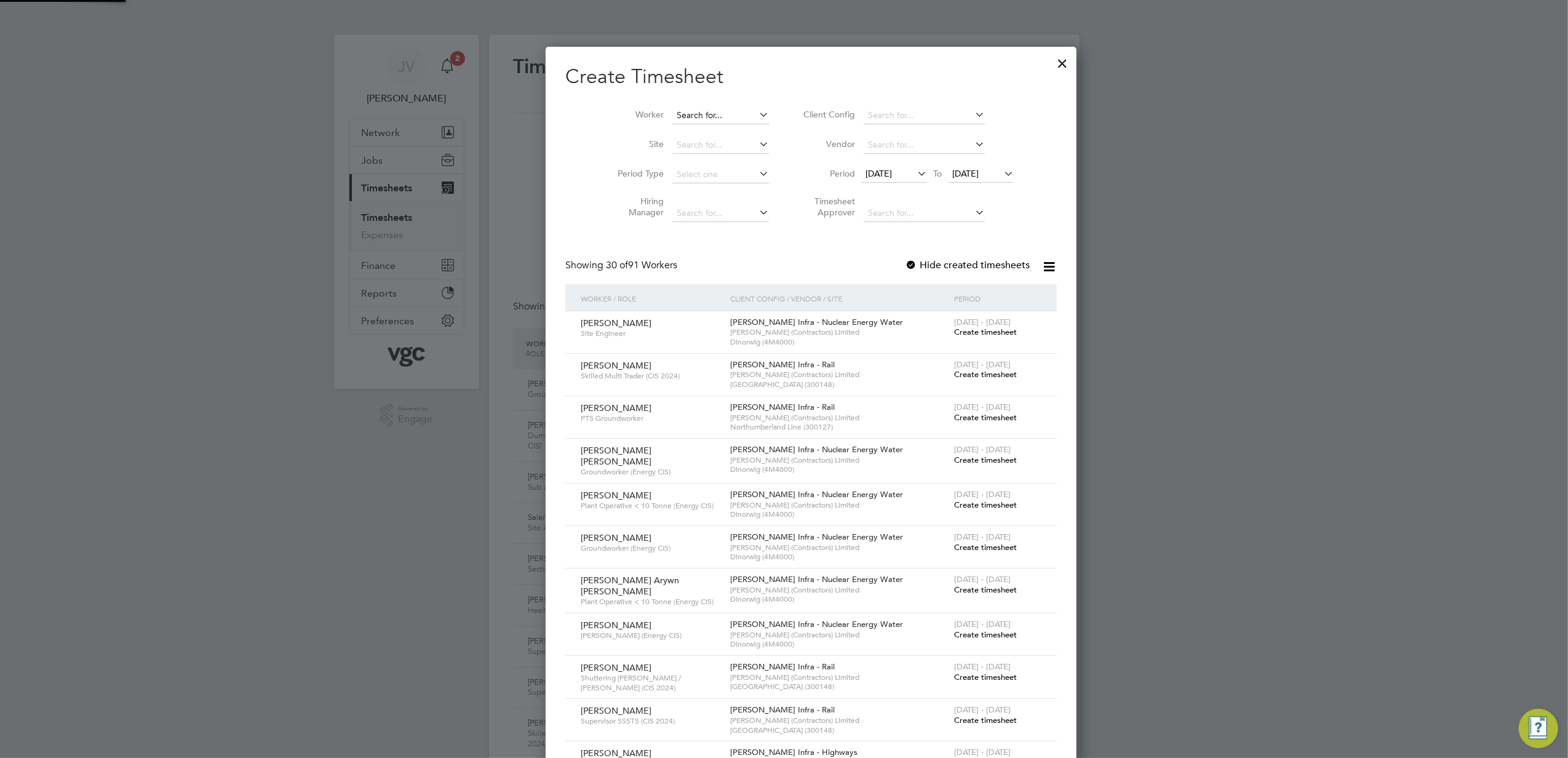
click at [688, 114] on input at bounding box center [720, 115] width 96 height 17
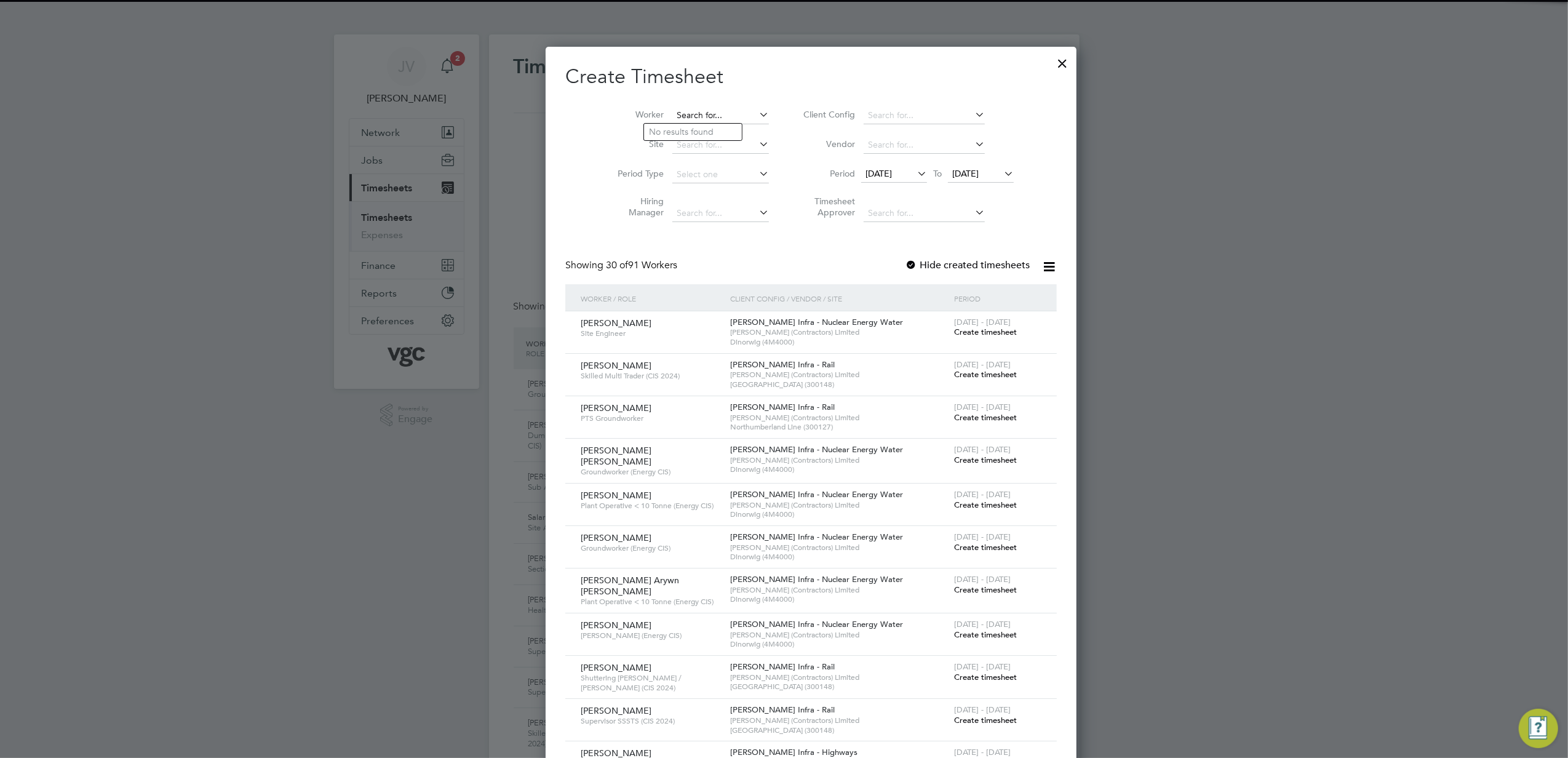
paste input "[PERSON_NAME]"
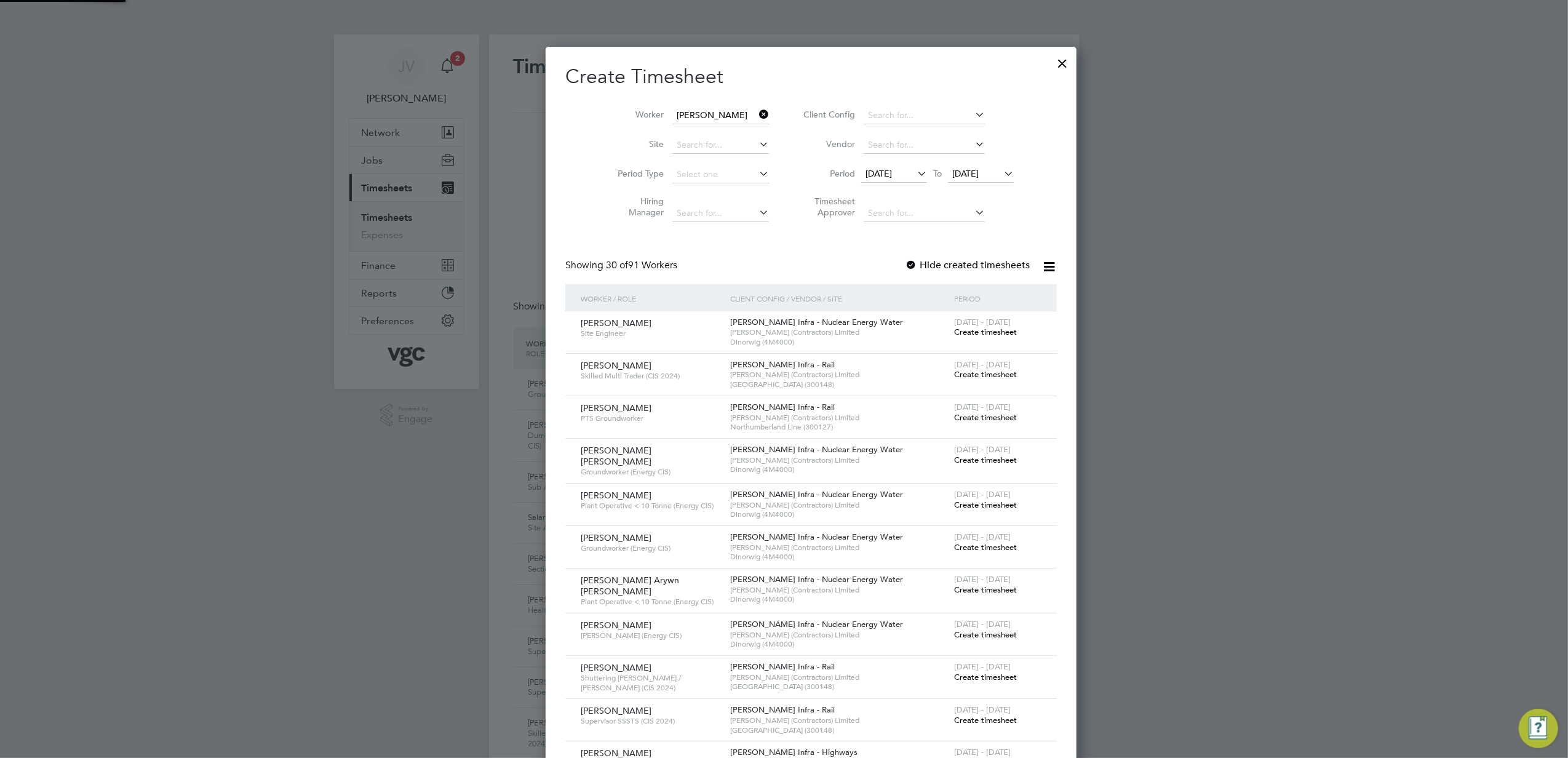
click at [697, 134] on li "[PERSON_NAME]" at bounding box center [756, 132] width 224 height 16
type input "[PERSON_NAME]"
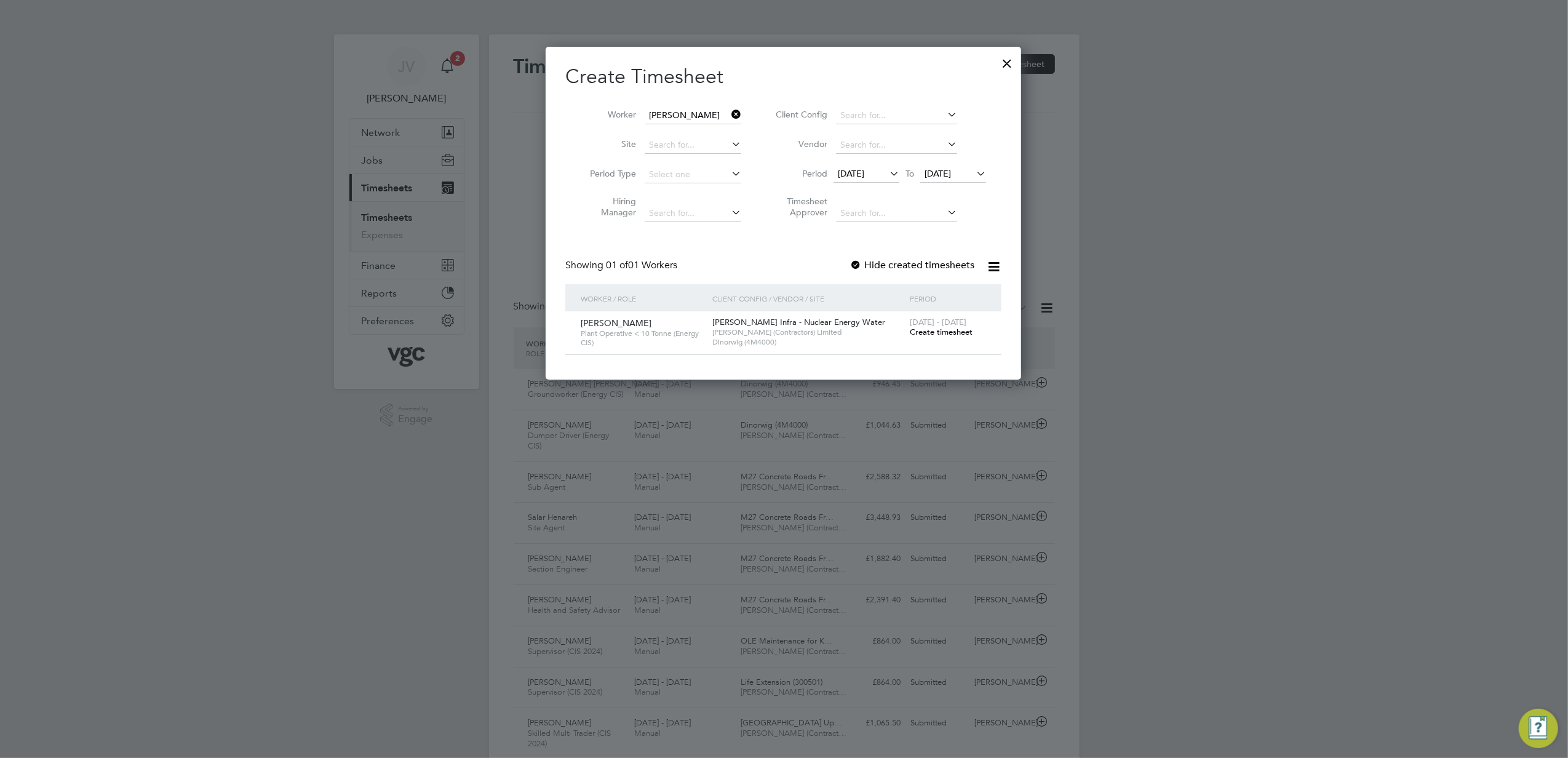
click at [954, 327] on span "Create timesheet" at bounding box center [941, 332] width 63 height 10
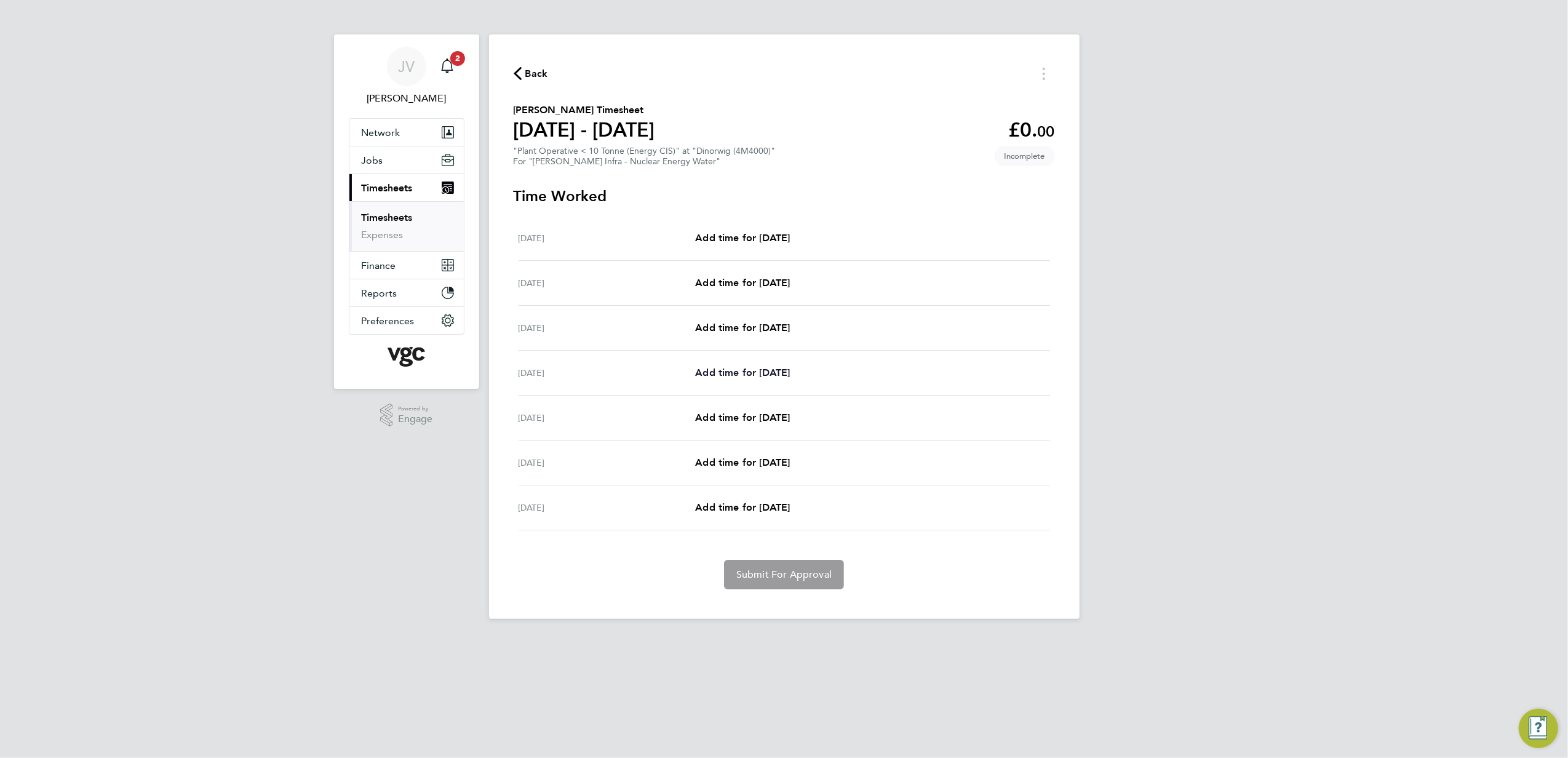
click at [758, 376] on span "Add time for [DATE]" at bounding box center [743, 372] width 95 height 12
select select "30"
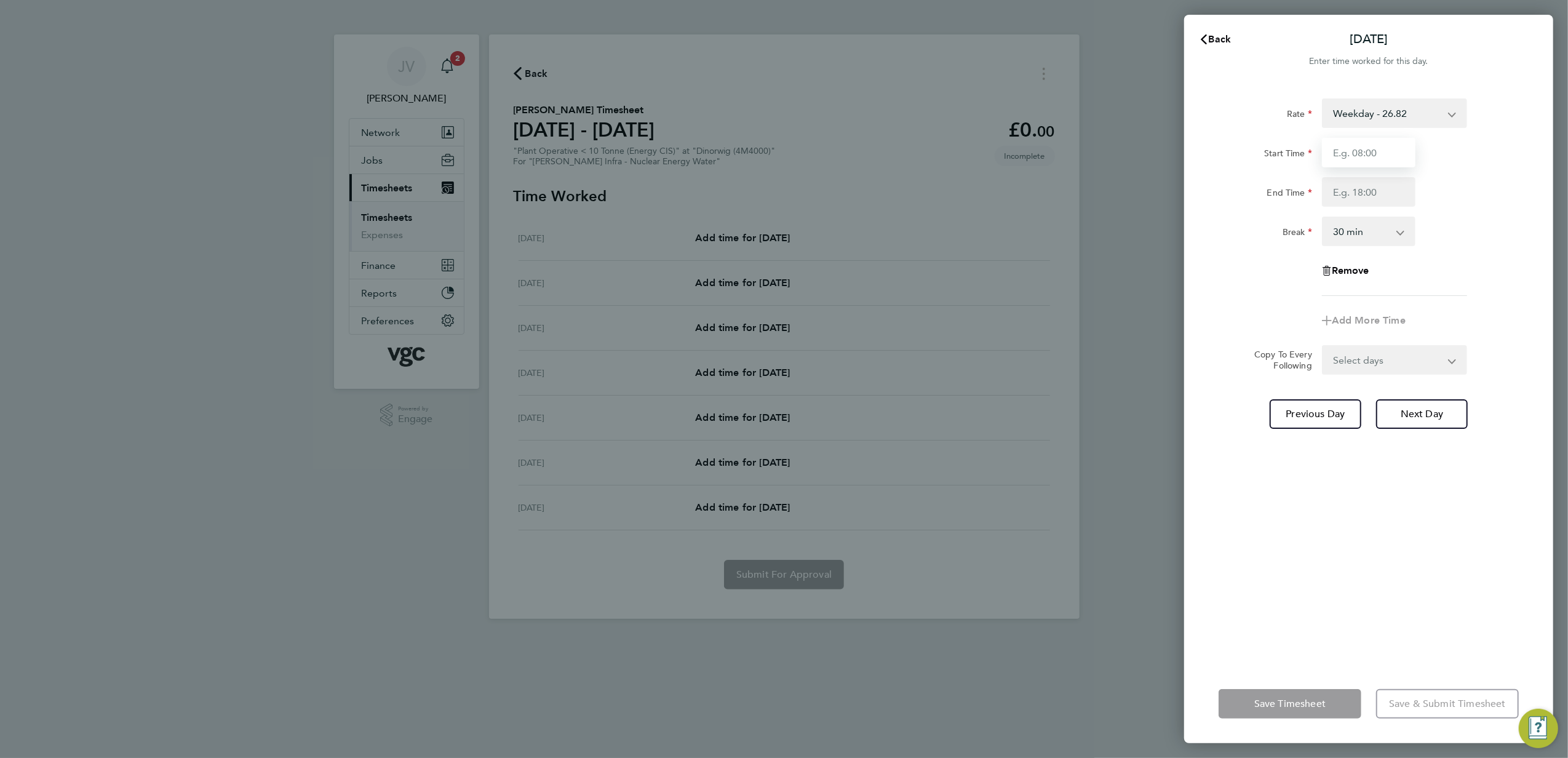
click at [1366, 155] on input "Start Time" at bounding box center [1369, 152] width 94 height 30
type input "07:30"
type input "17:30"
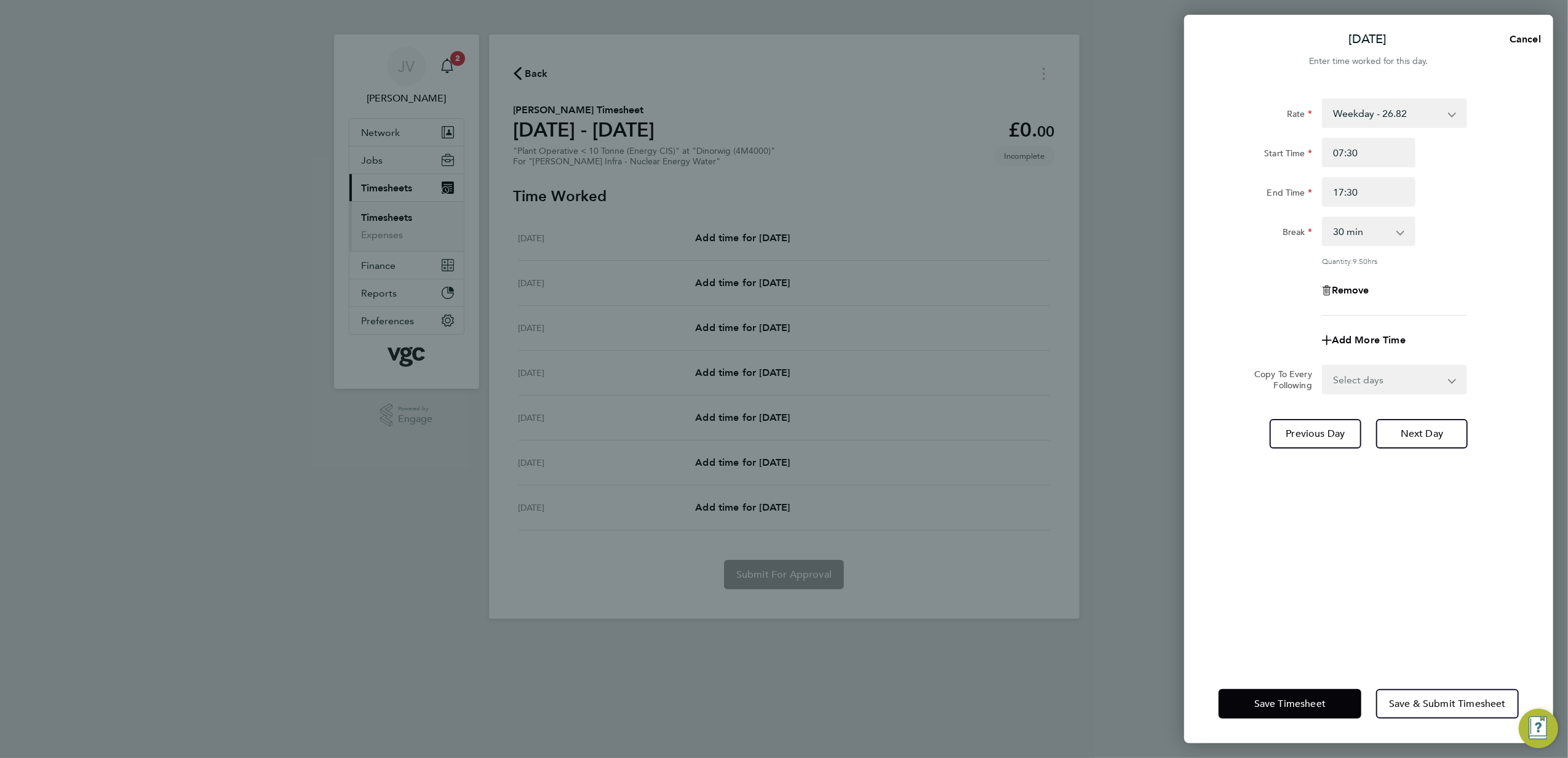
click at [1371, 367] on select "Select days Day [DATE] [DATE] [DATE]" at bounding box center [1388, 379] width 129 height 27
select select "DAY"
click at [1323, 366] on select "Select days Day [DATE] [DATE] [DATE]" at bounding box center [1388, 379] width 129 height 27
select select "[DATE]"
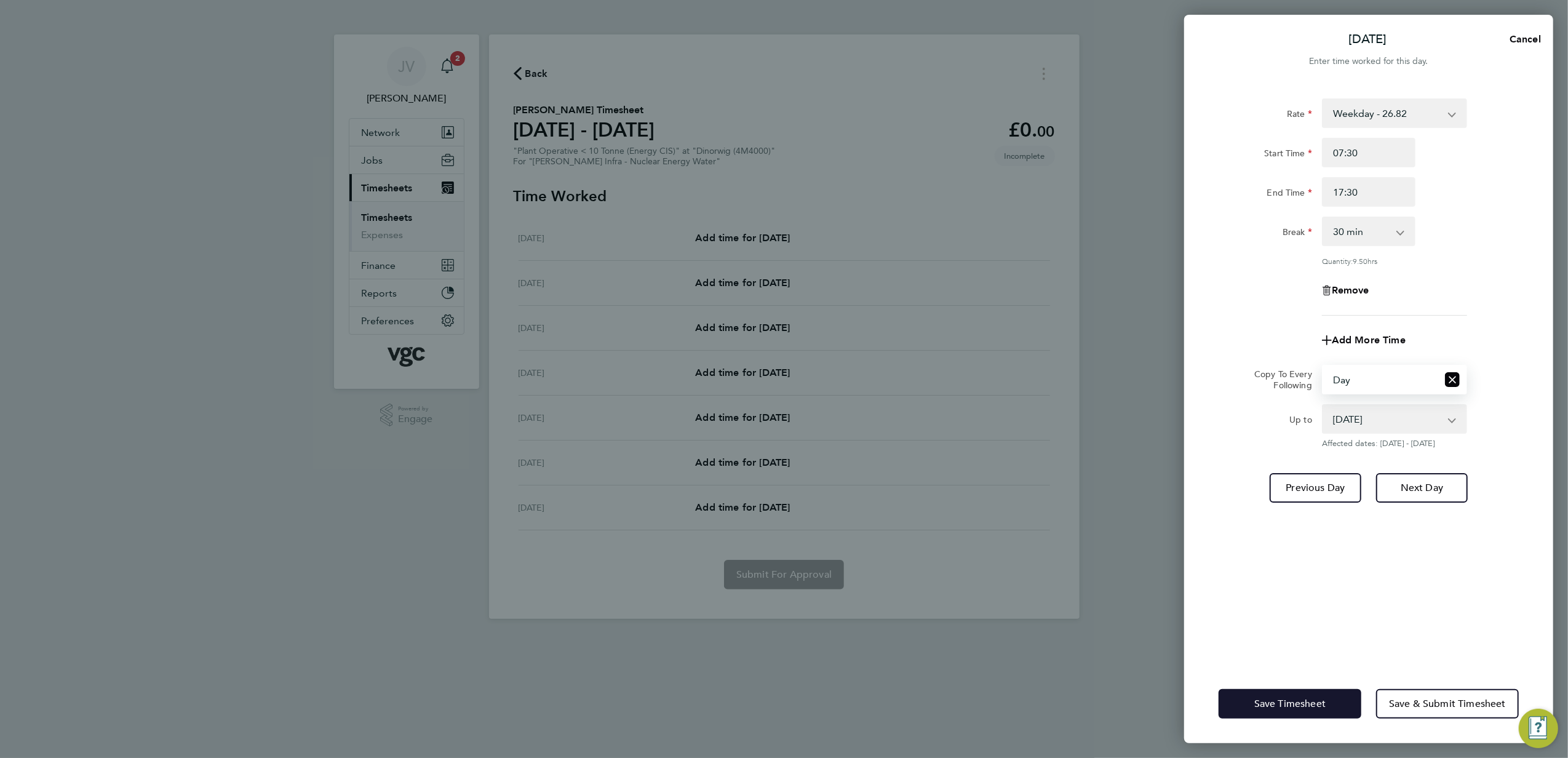
click at [1297, 692] on button "Save Timesheet" at bounding box center [1290, 704] width 143 height 30
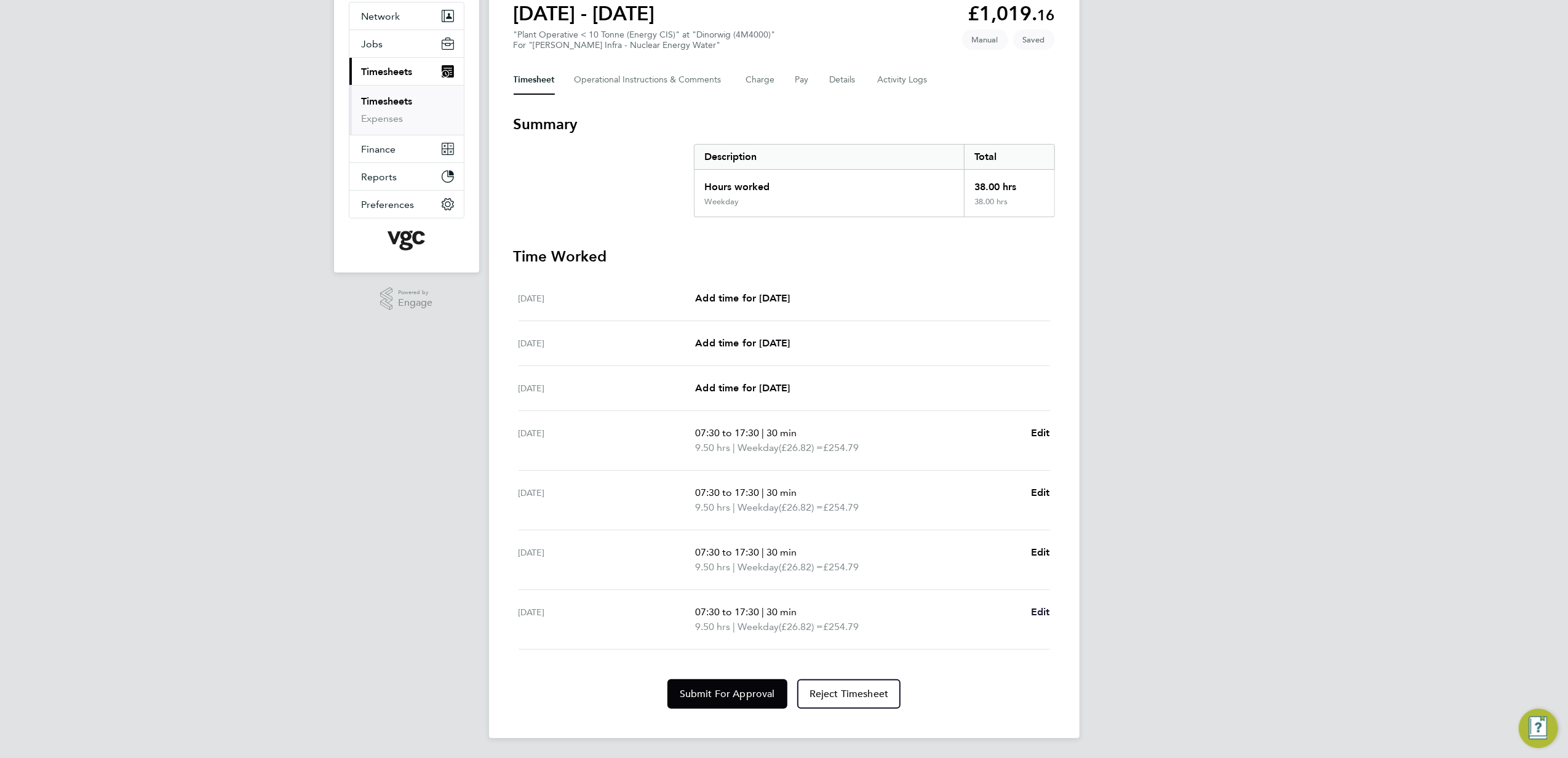
click at [1037, 606] on span "Edit" at bounding box center [1040, 612] width 19 height 12
select select "30"
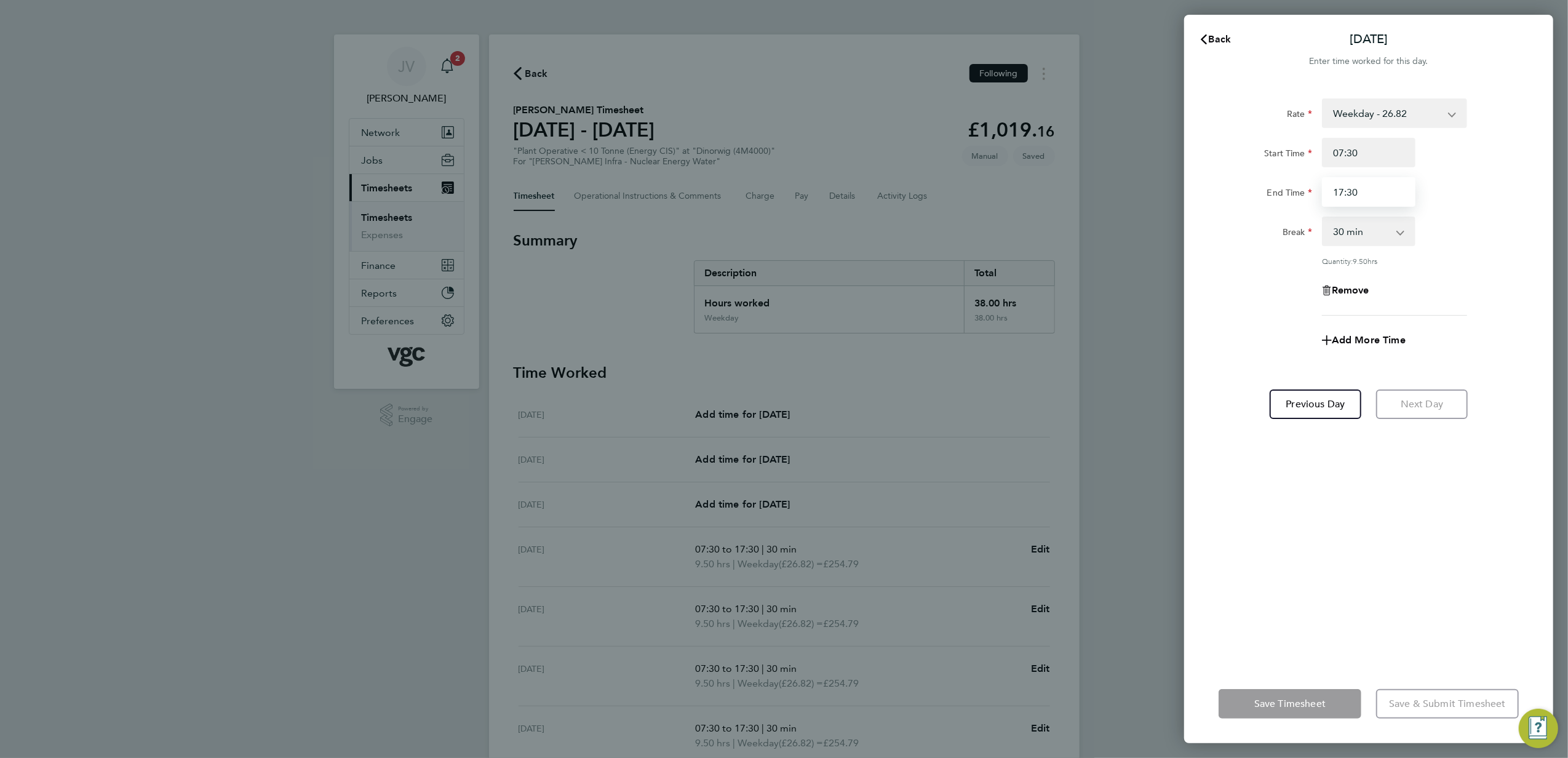
drag, startPoint x: 1376, startPoint y: 188, endPoint x: 813, endPoint y: 157, distance: 563.9
click at [914, 177] on div "Back [DATE] Enter time worked for this day. Rate Weekday - 26.82 Bank Holiday (…" at bounding box center [784, 379] width 1568 height 758
type input "16:00"
click at [1265, 293] on div "Remove" at bounding box center [1369, 290] width 310 height 30
click at [1268, 711] on button "Save Timesheet" at bounding box center [1290, 704] width 143 height 30
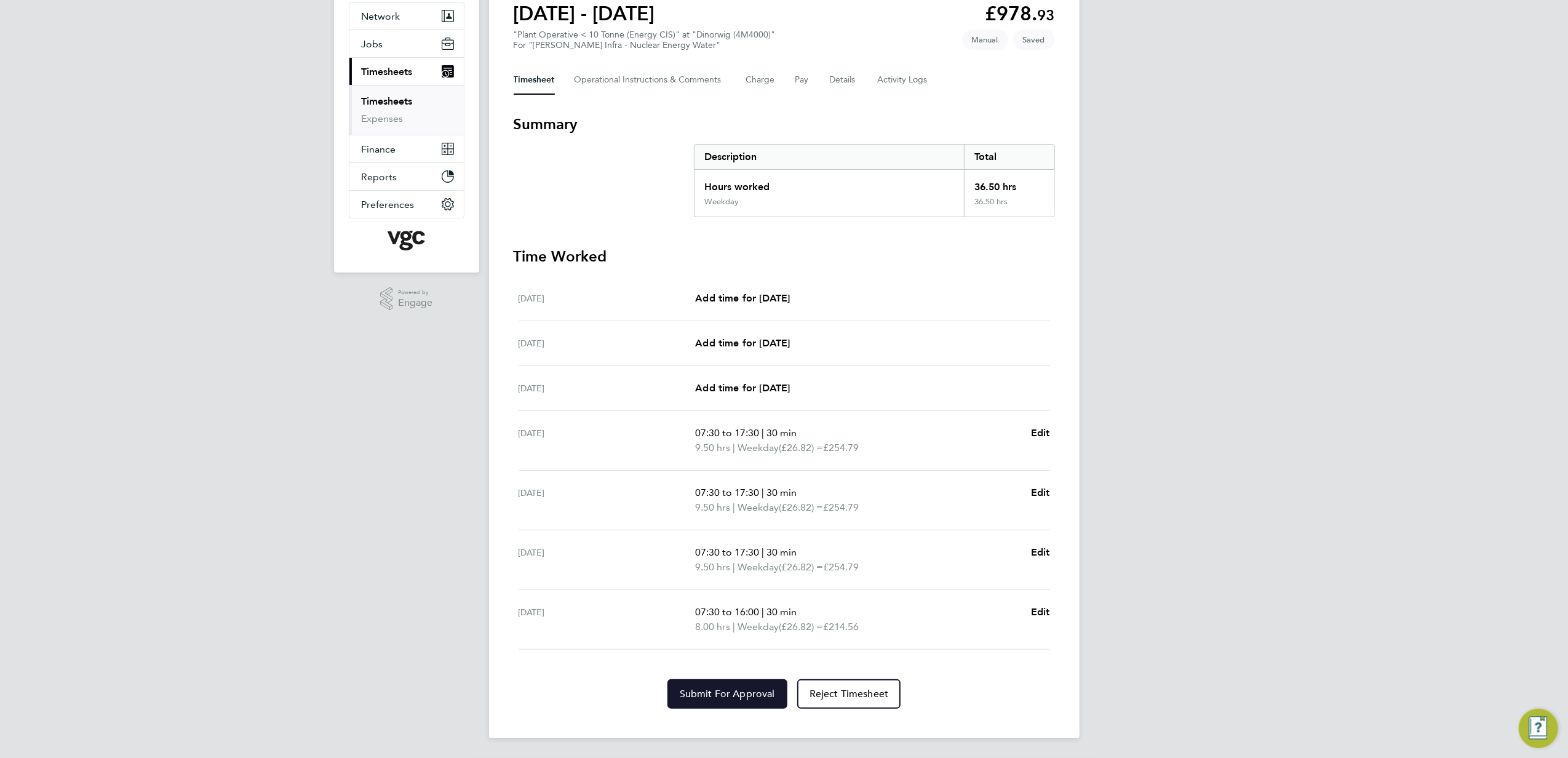
click at [774, 683] on button "Submit For Approval" at bounding box center [727, 694] width 120 height 30
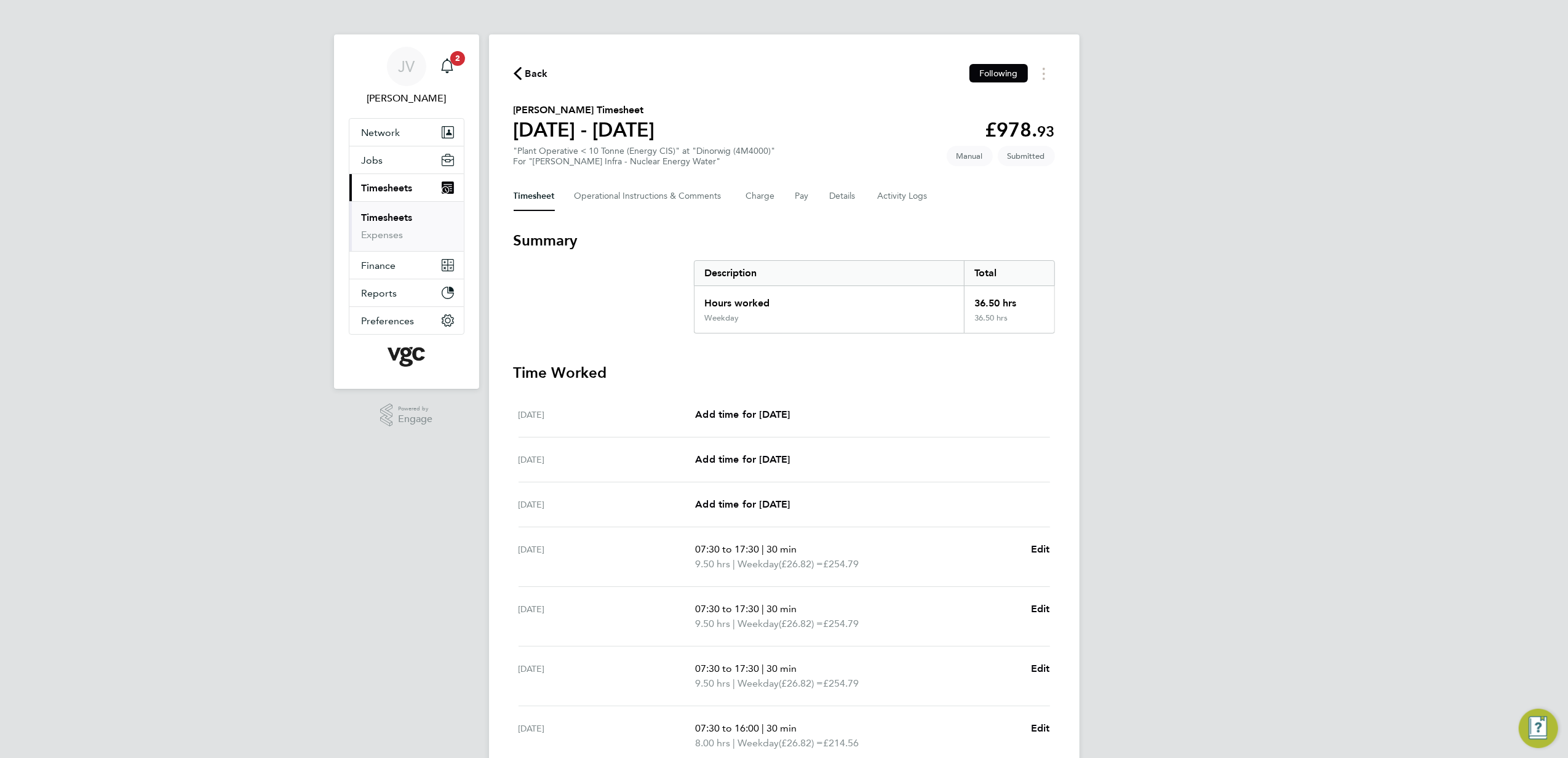
click at [506, 67] on div "Back Following [PERSON_NAME] Timesheet [DATE] - [DATE] £978. 93 "Plant Operativ…" at bounding box center [784, 445] width 591 height 820
click at [518, 67] on icon "button" at bounding box center [518, 73] width 8 height 13
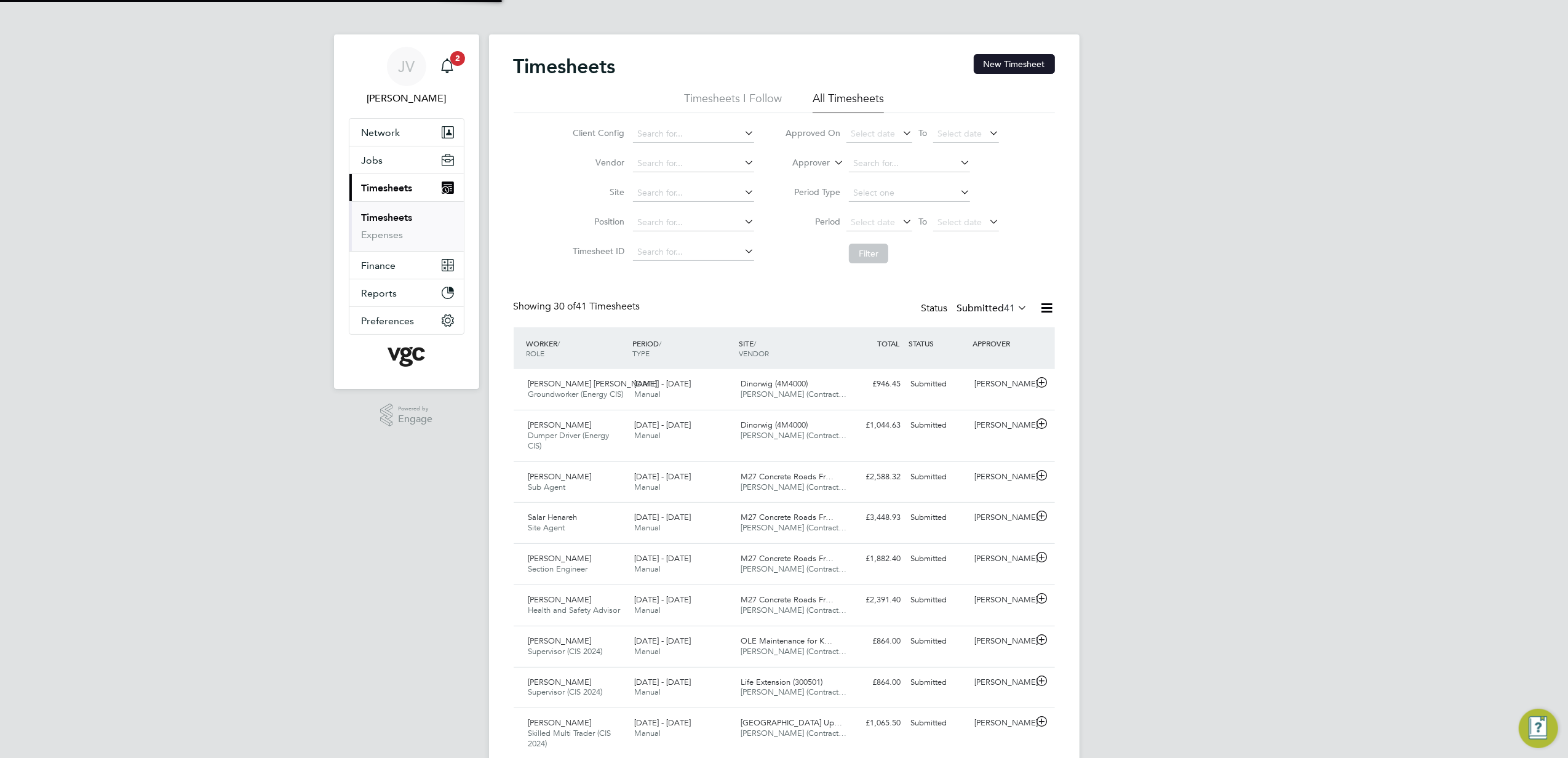
click at [1025, 62] on button "New Timesheet" at bounding box center [1015, 64] width 81 height 20
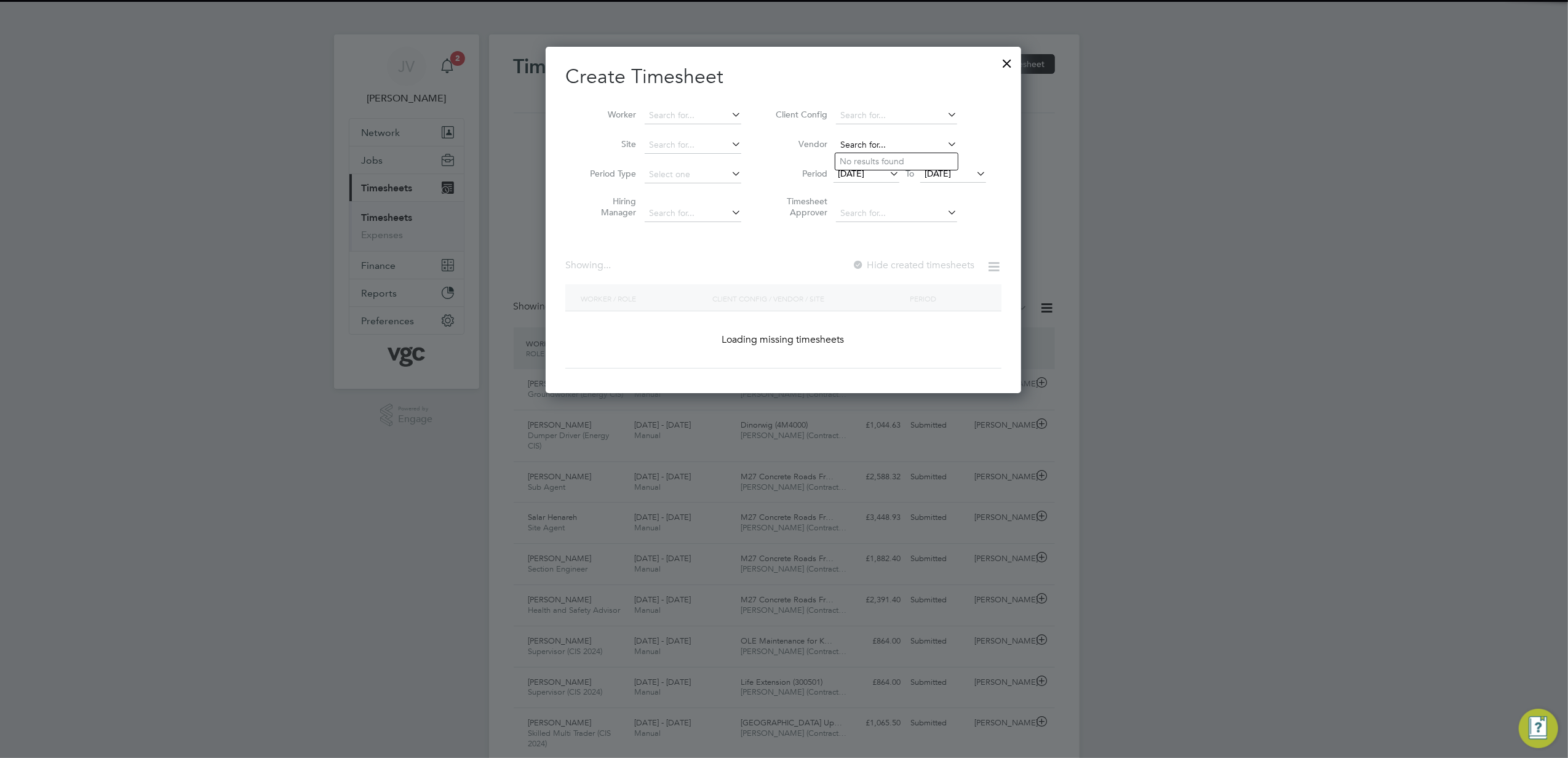
click at [880, 149] on input at bounding box center [897, 145] width 121 height 17
click at [865, 171] on span "[DATE]" at bounding box center [851, 173] width 26 height 11
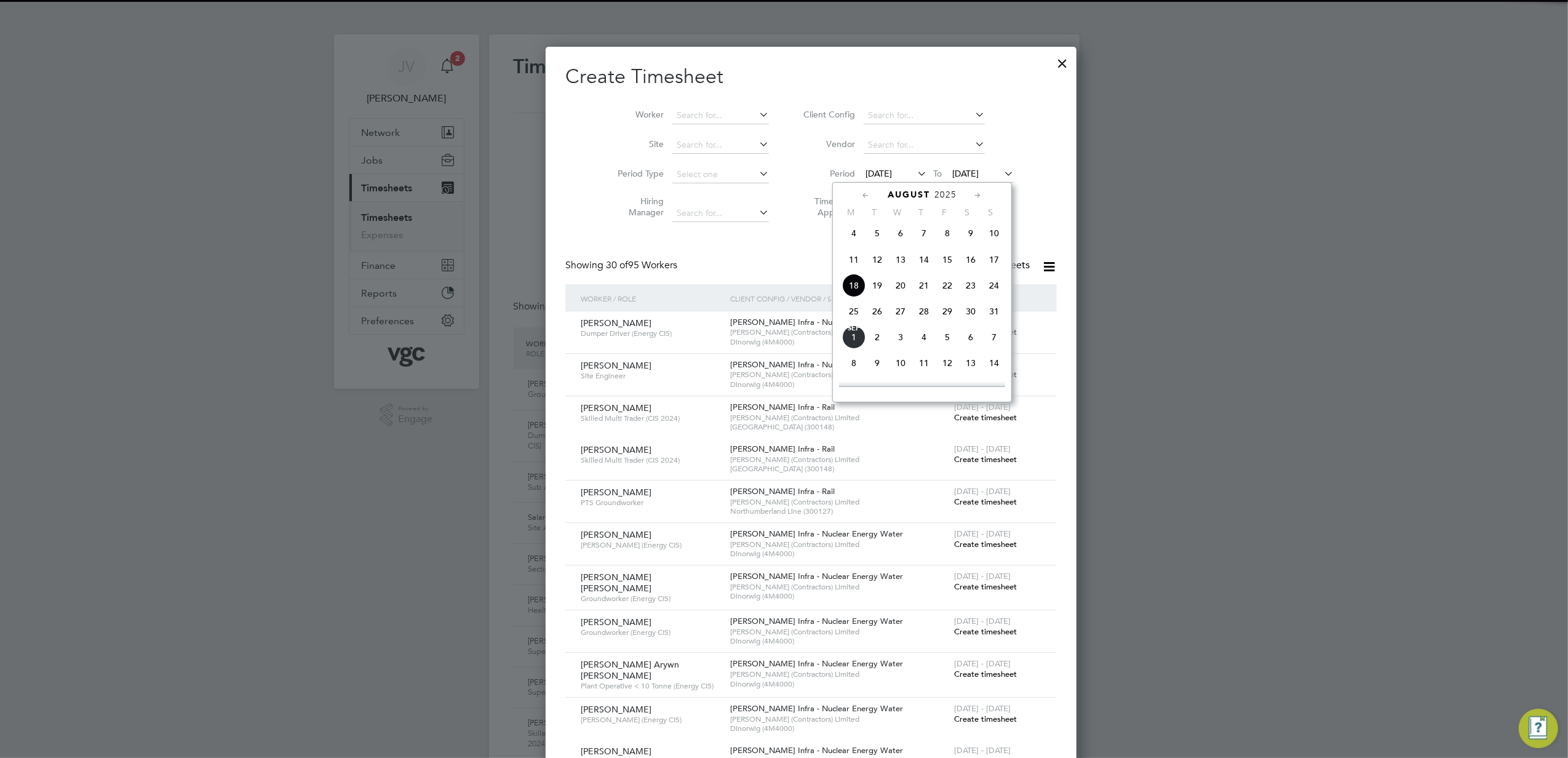
click at [975, 290] on span "23" at bounding box center [971, 286] width 24 height 24
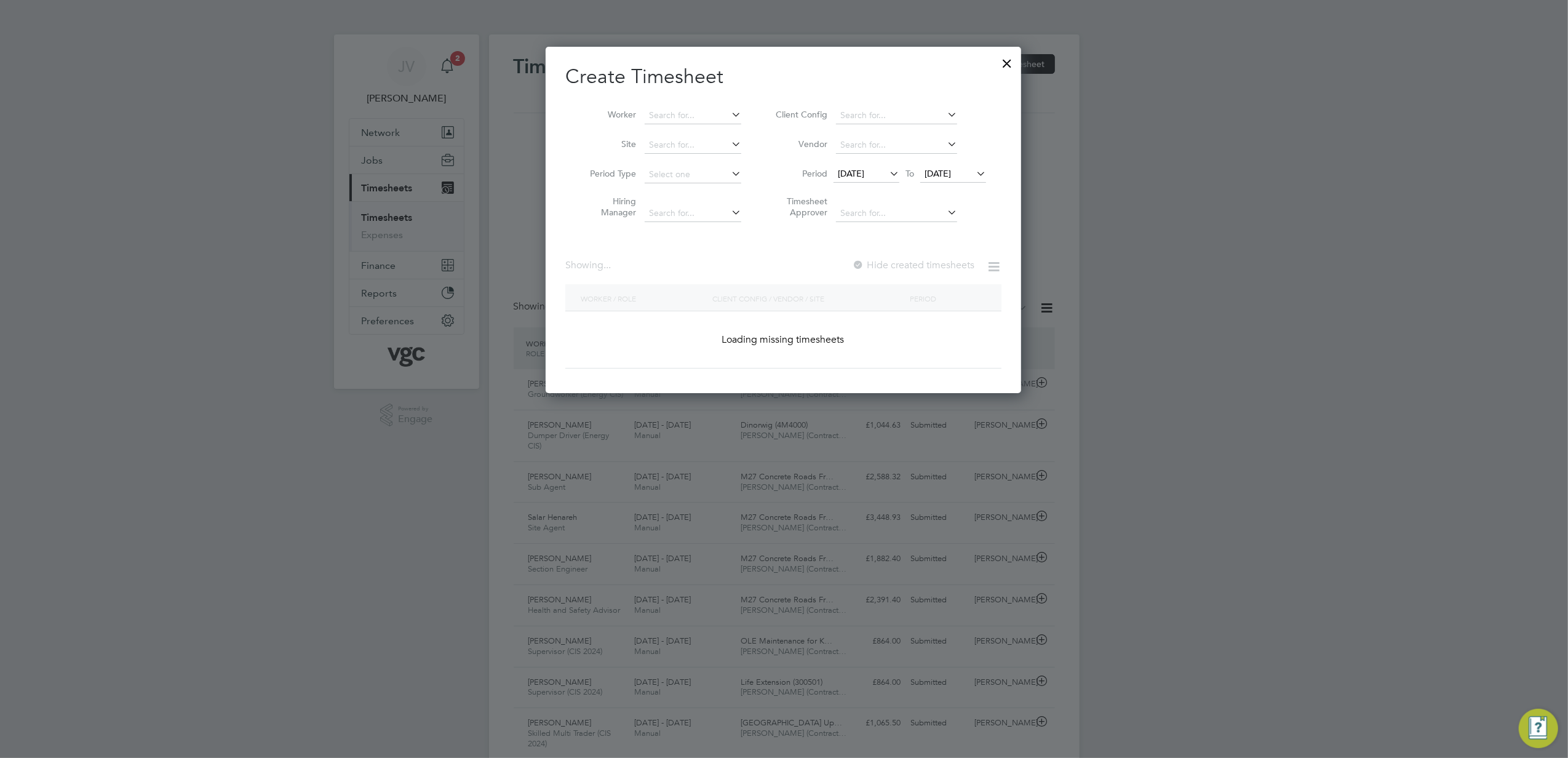
click at [958, 191] on li "Timesheet Approver" at bounding box center [879, 209] width 245 height 39
click at [951, 177] on span "[DATE]" at bounding box center [938, 173] width 26 height 11
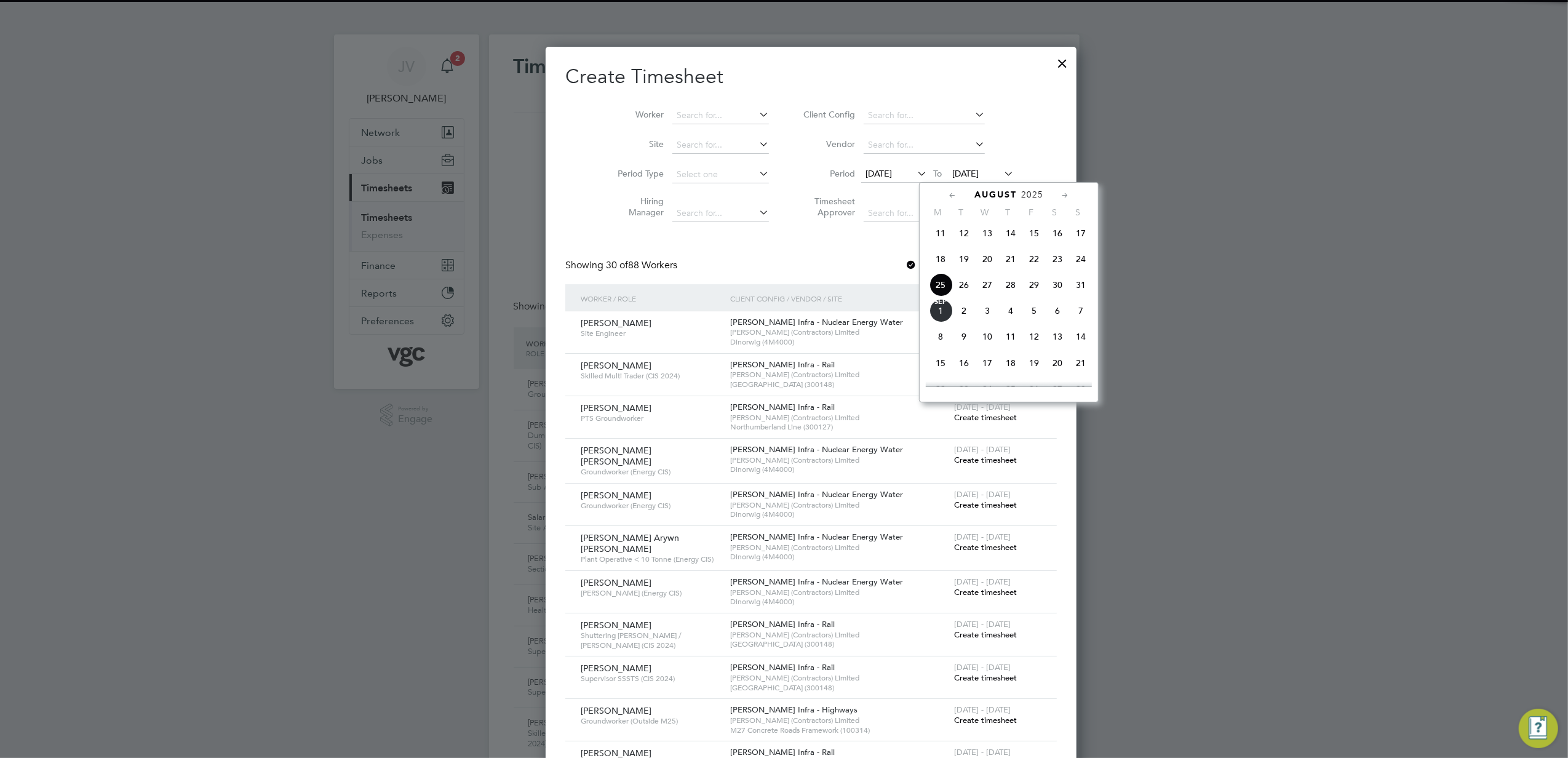
click at [1032, 293] on span "29" at bounding box center [1034, 285] width 24 height 24
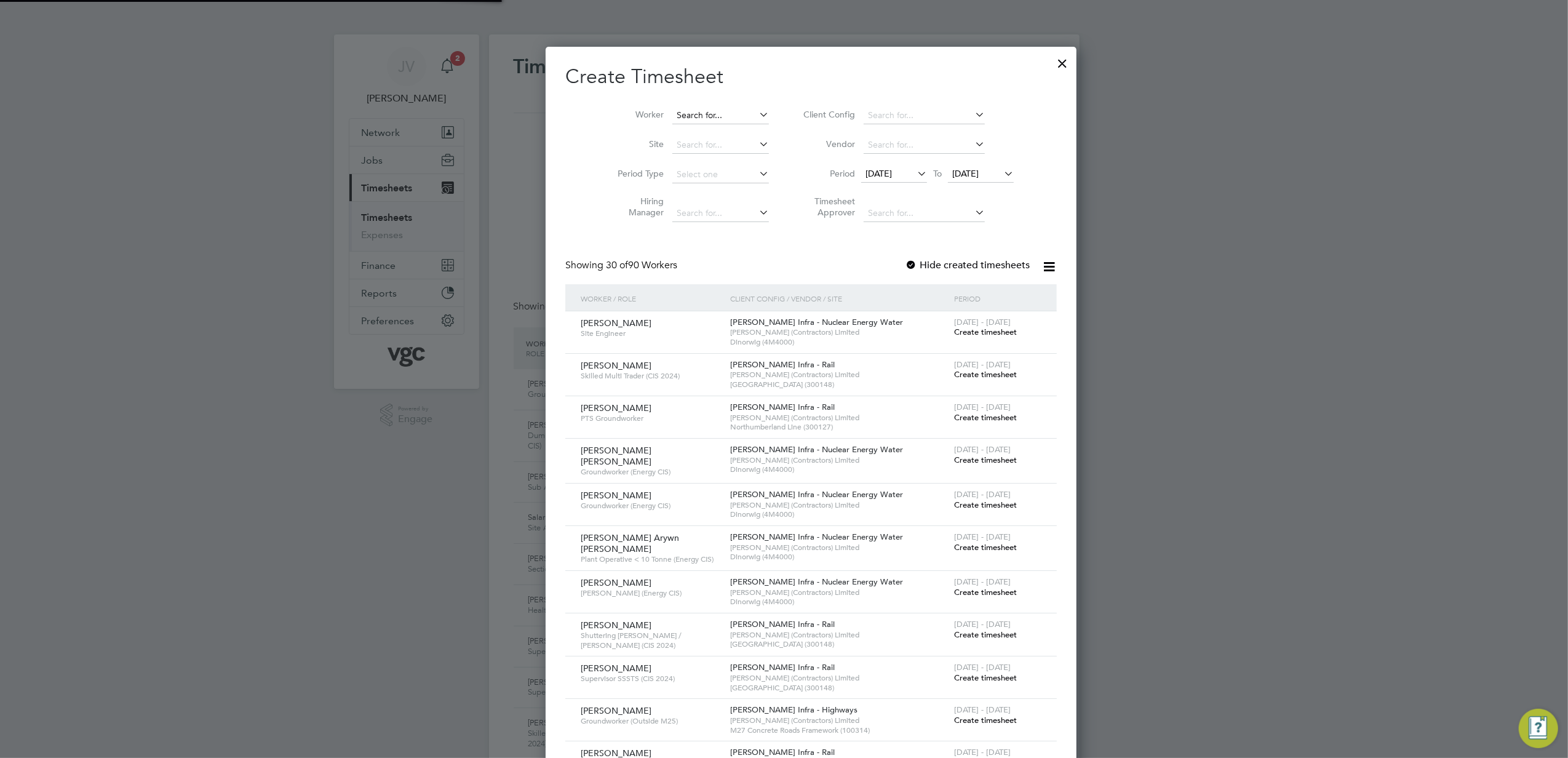
click at [673, 111] on input at bounding box center [720, 115] width 96 height 17
paste input "[PERSON_NAME]"
type input "[PERSON_NAME]"
click at [702, 135] on li "No results found" at bounding box center [693, 132] width 98 height 16
click at [702, 116] on input at bounding box center [720, 115] width 96 height 17
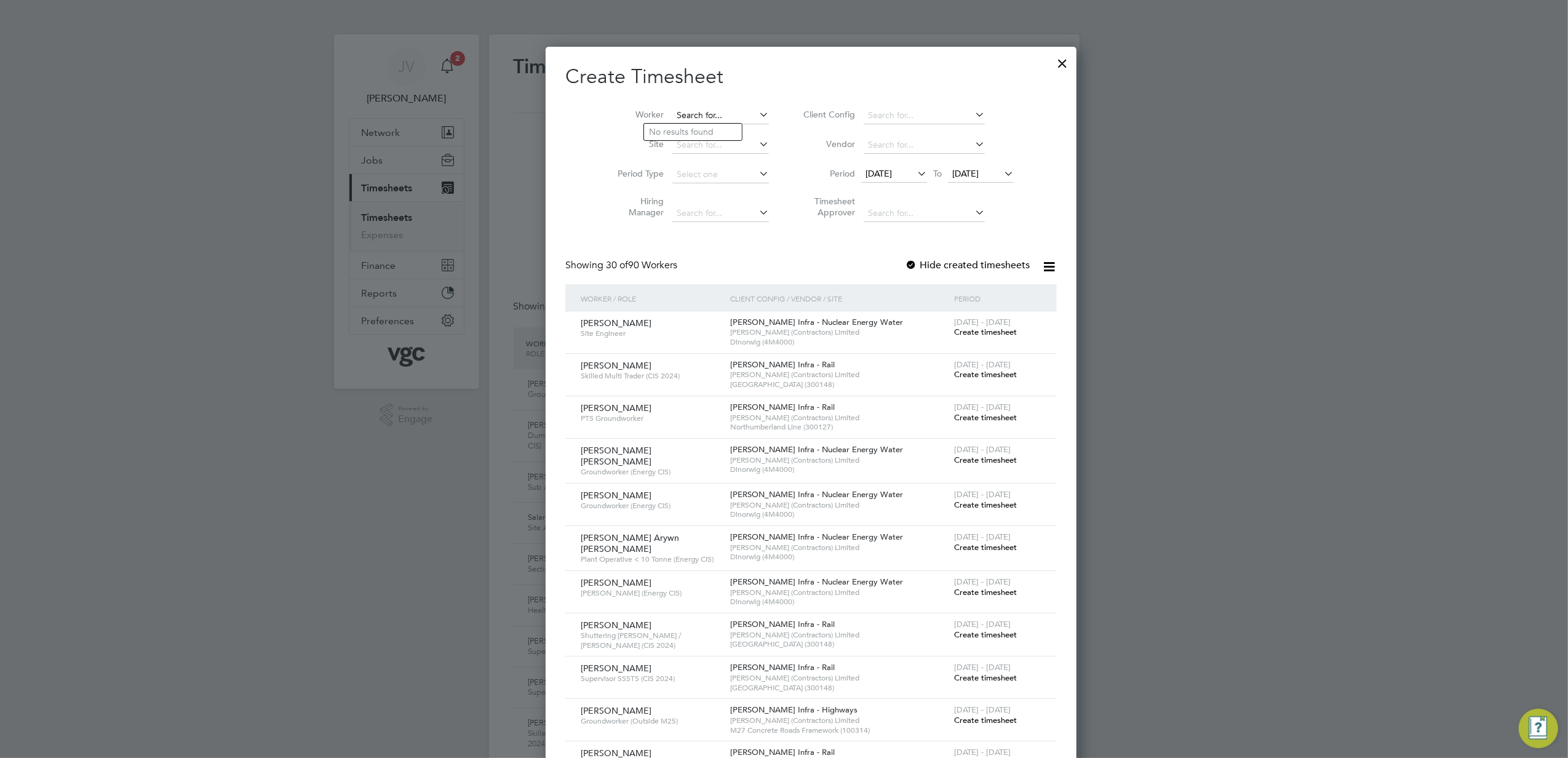
paste input "[PERSON_NAME]"
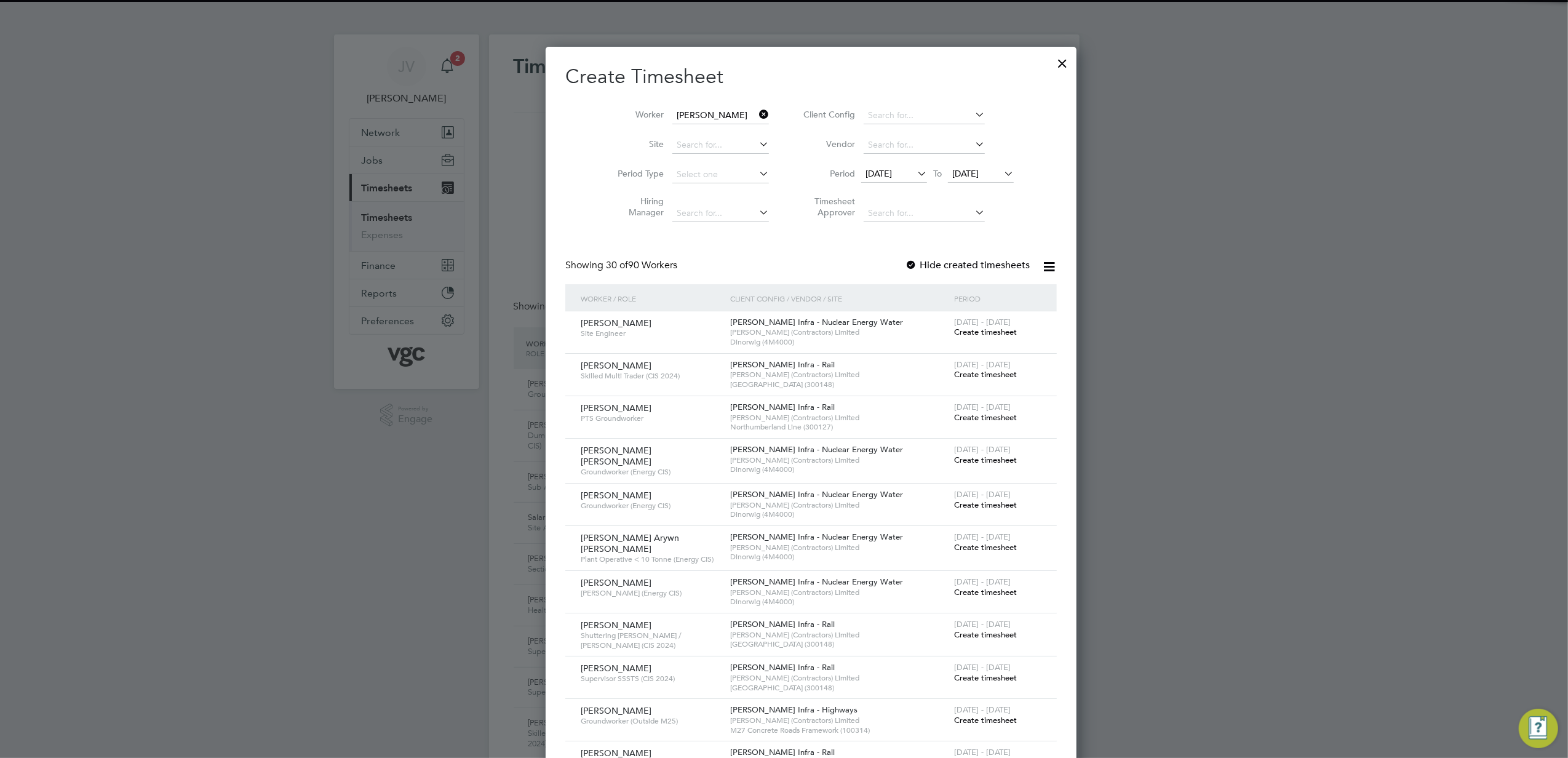
click at [705, 125] on li "[PERSON_NAME] [PERSON_NAME]" at bounding box center [743, 132] width 197 height 16
type input "[PERSON_NAME] [PERSON_NAME]"
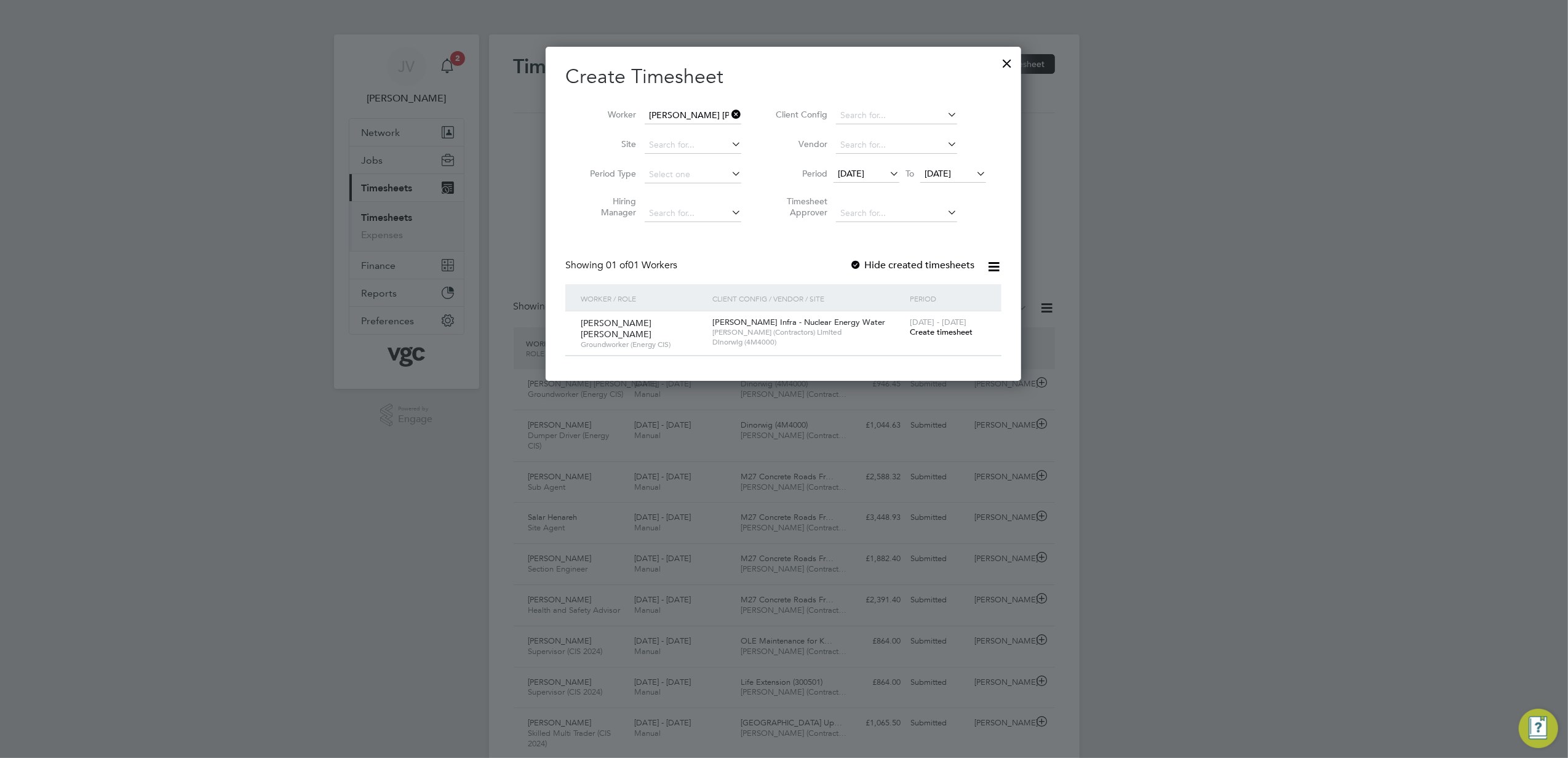
click at [953, 336] on span "Create timesheet" at bounding box center [941, 332] width 63 height 10
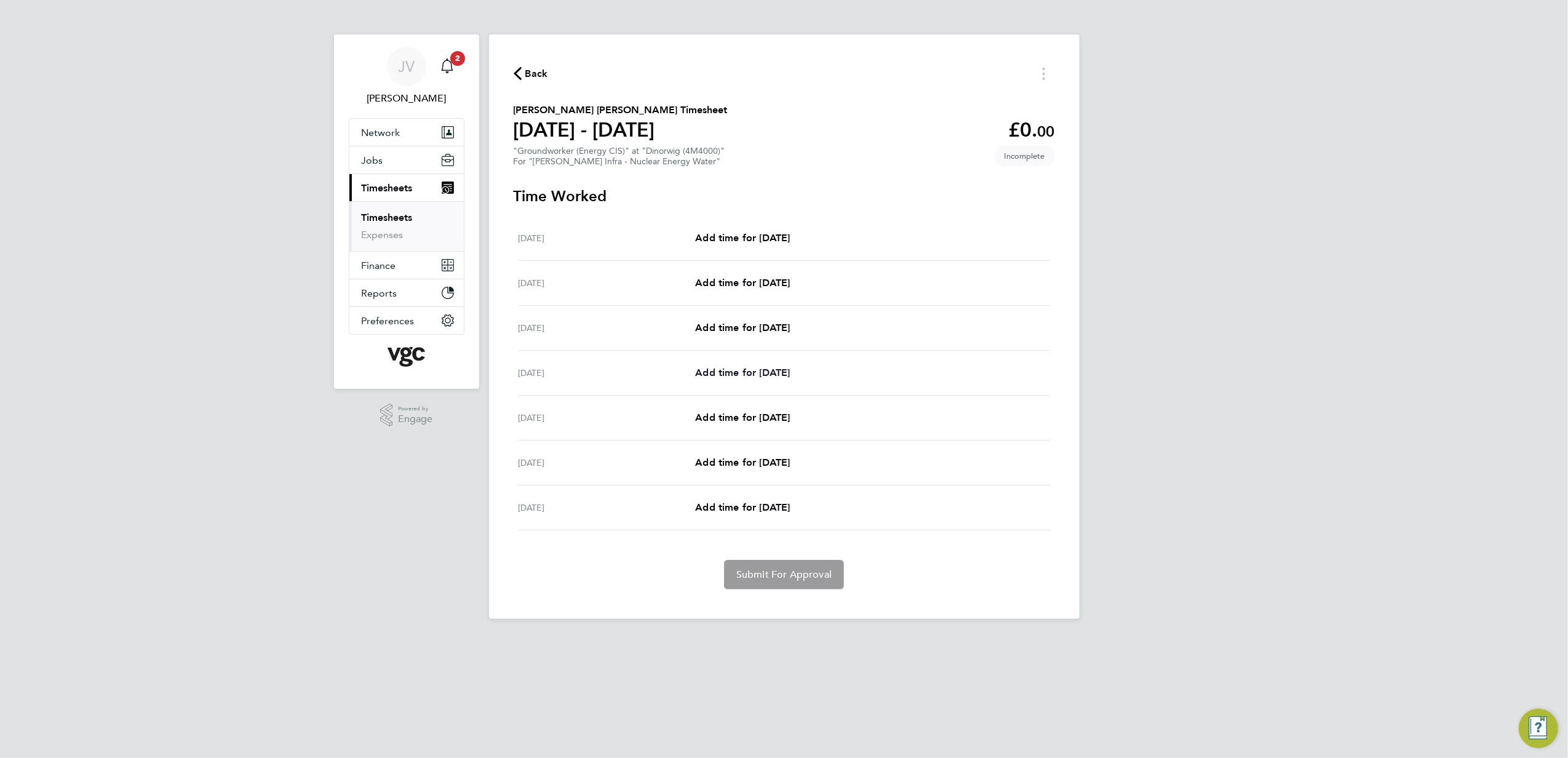
click at [754, 367] on span "Add time for [DATE]" at bounding box center [743, 372] width 95 height 12
select select "30"
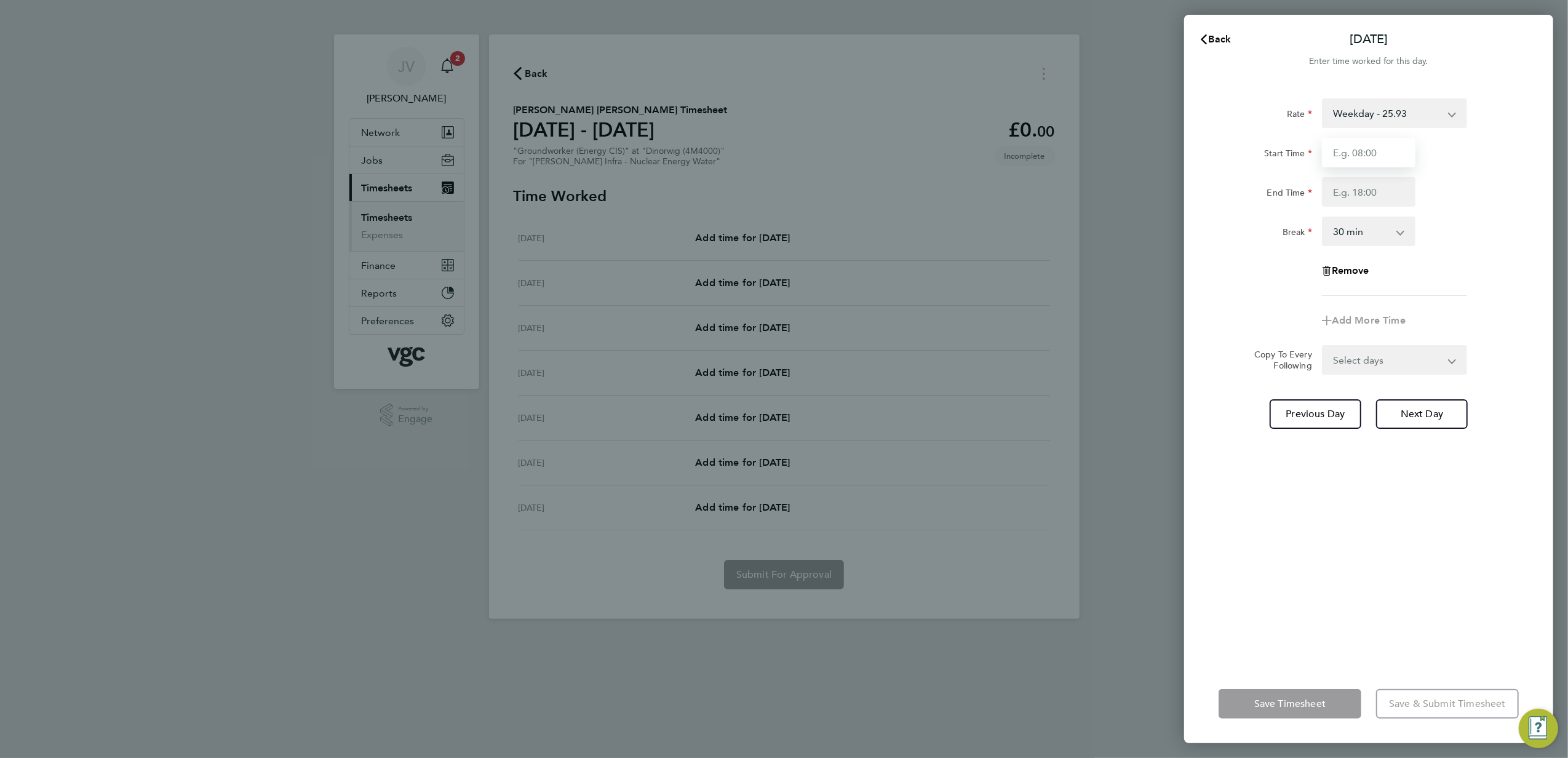
click at [1405, 148] on input "Start Time" at bounding box center [1369, 152] width 94 height 30
type input "07:30"
type input "17:30"
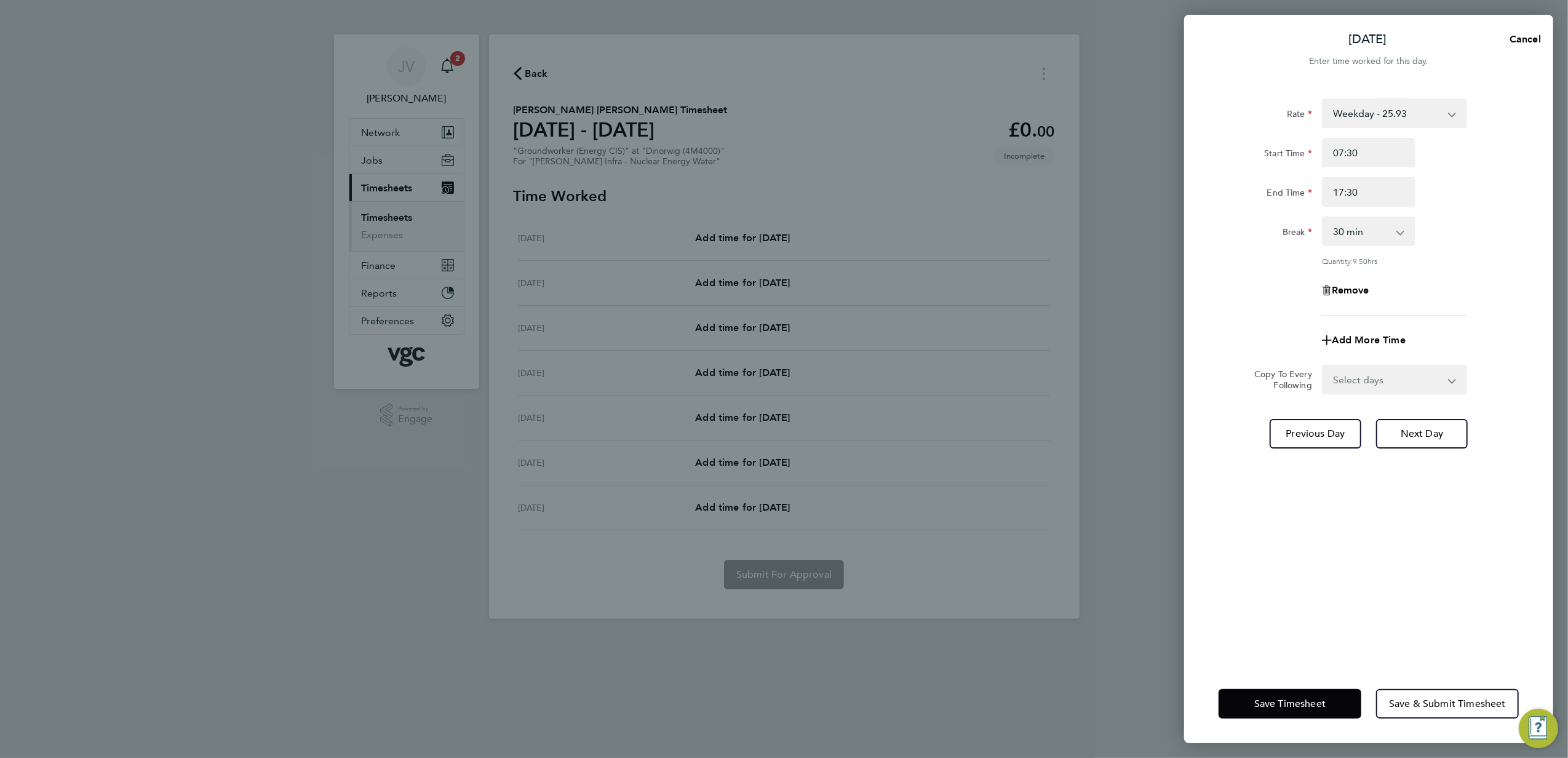
drag, startPoint x: 1376, startPoint y: 393, endPoint x: 1376, endPoint y: 384, distance: 9.0
click at [1376, 388] on div "Rate Weekday - 25.93 Bonus - 160.00 Bank Holiday (exc Christmas) - 45.38 Weeken…" at bounding box center [1369, 374] width 369 height 581
drag, startPoint x: 1367, startPoint y: 378, endPoint x: 1367, endPoint y: 394, distance: 16.0
click at [1367, 378] on select "Select days Day [DATE] [DATE] [DATE]" at bounding box center [1388, 379] width 129 height 27
select select "DAY"
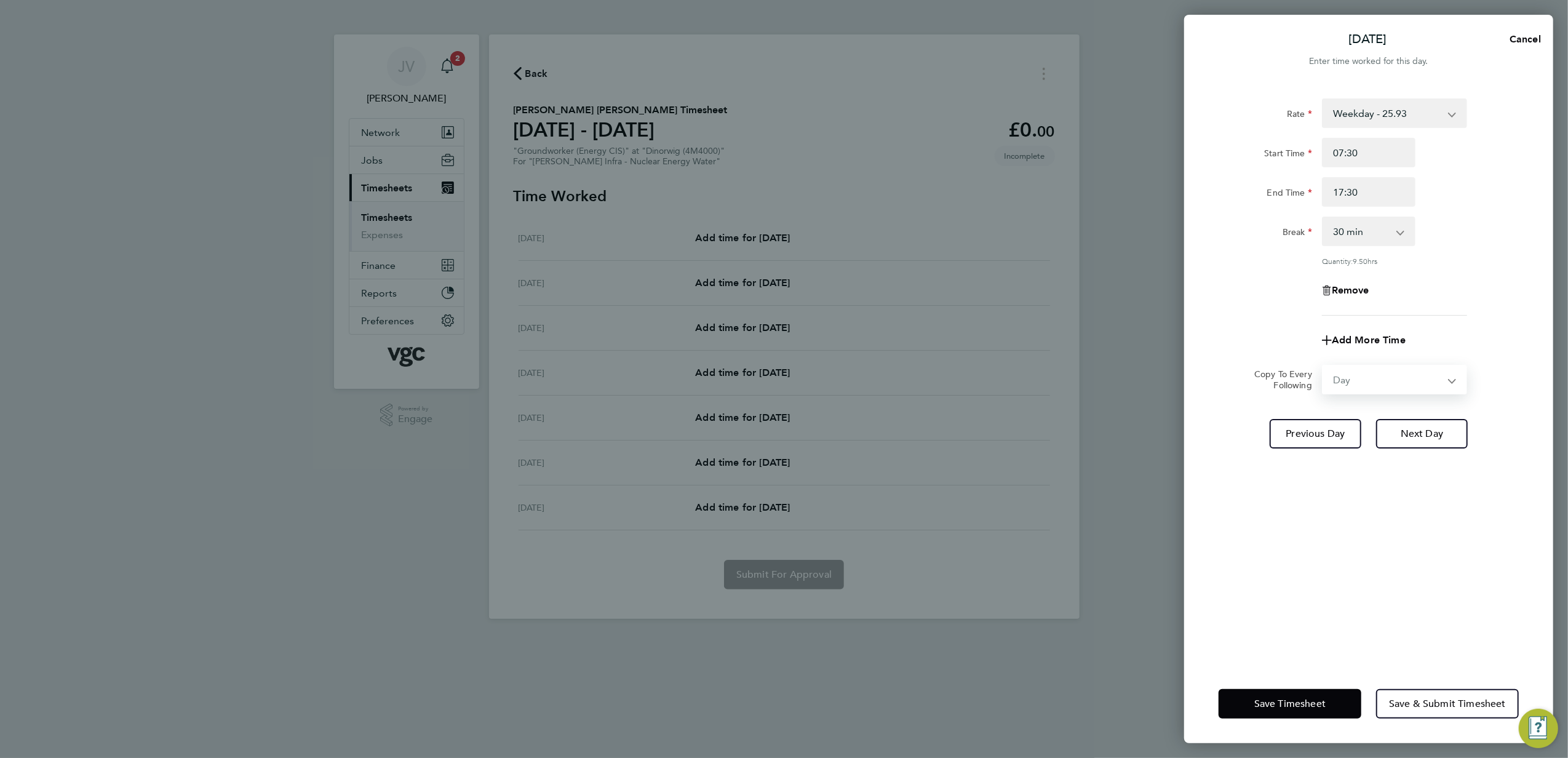
click at [1323, 366] on select "Select days Day [DATE] [DATE] [DATE]" at bounding box center [1388, 379] width 129 height 27
select select "[DATE]"
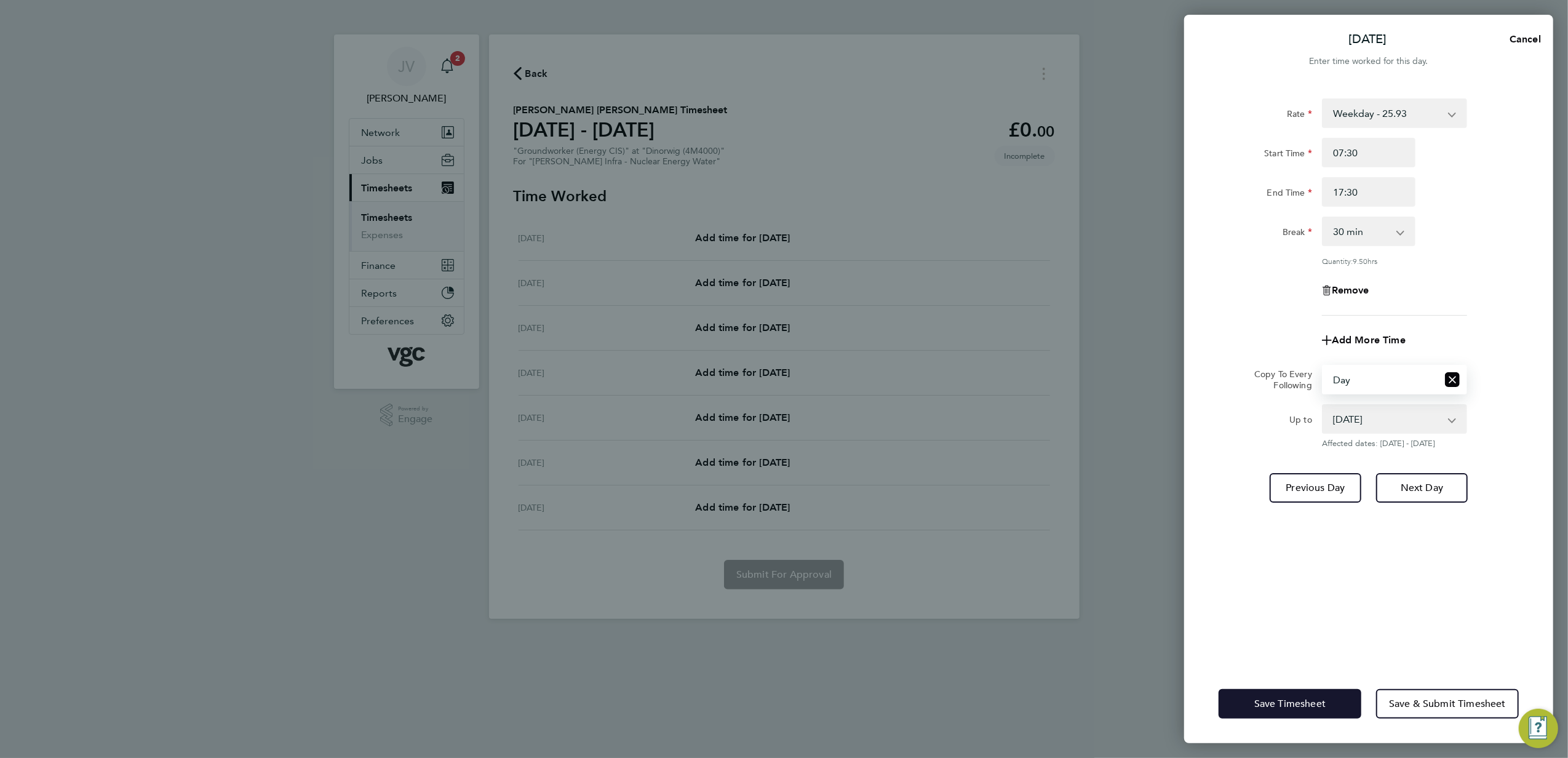
click at [1313, 694] on button "Save Timesheet" at bounding box center [1290, 704] width 143 height 30
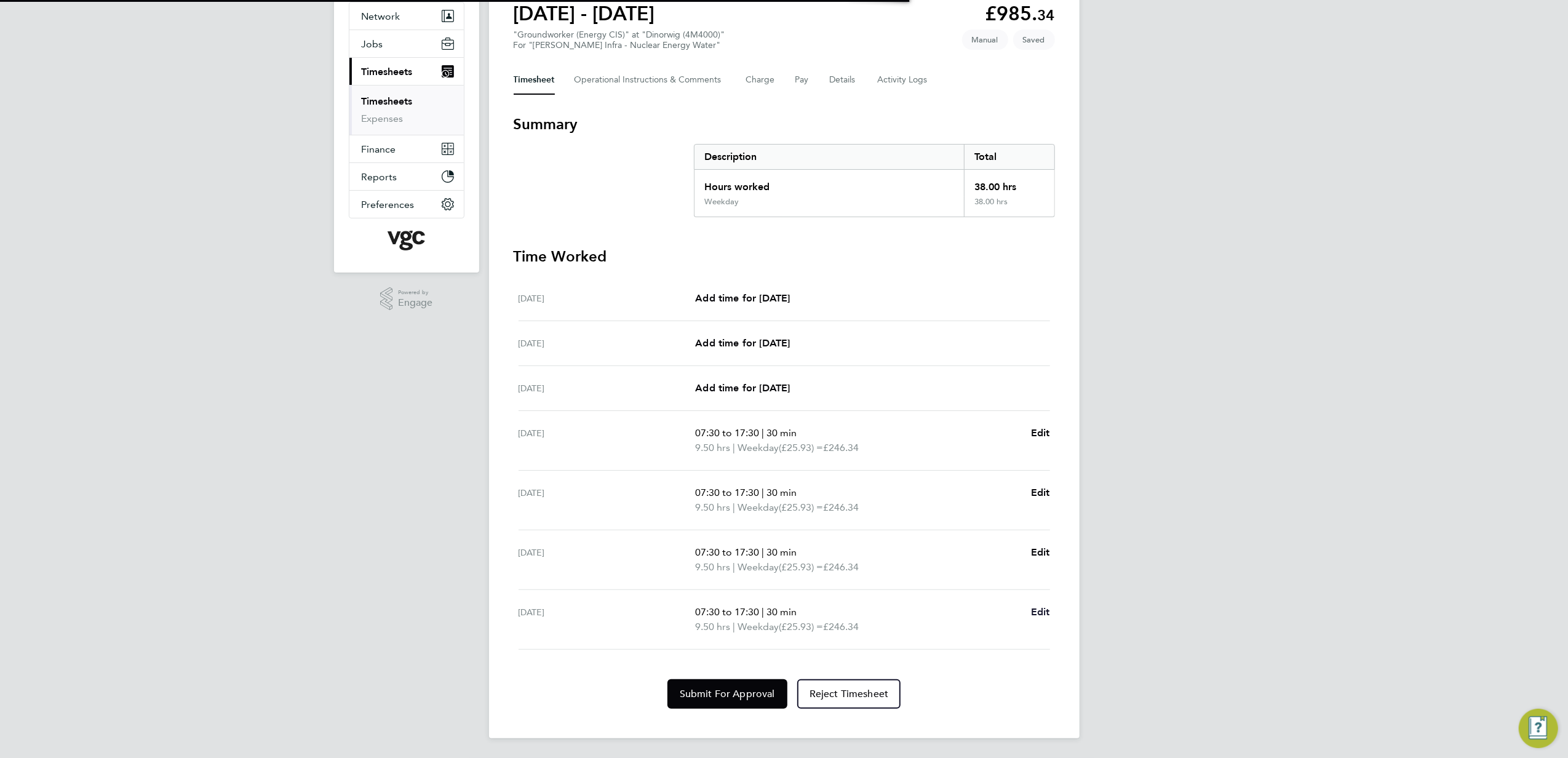
click at [1046, 616] on span "Edit" at bounding box center [1040, 612] width 19 height 12
select select "30"
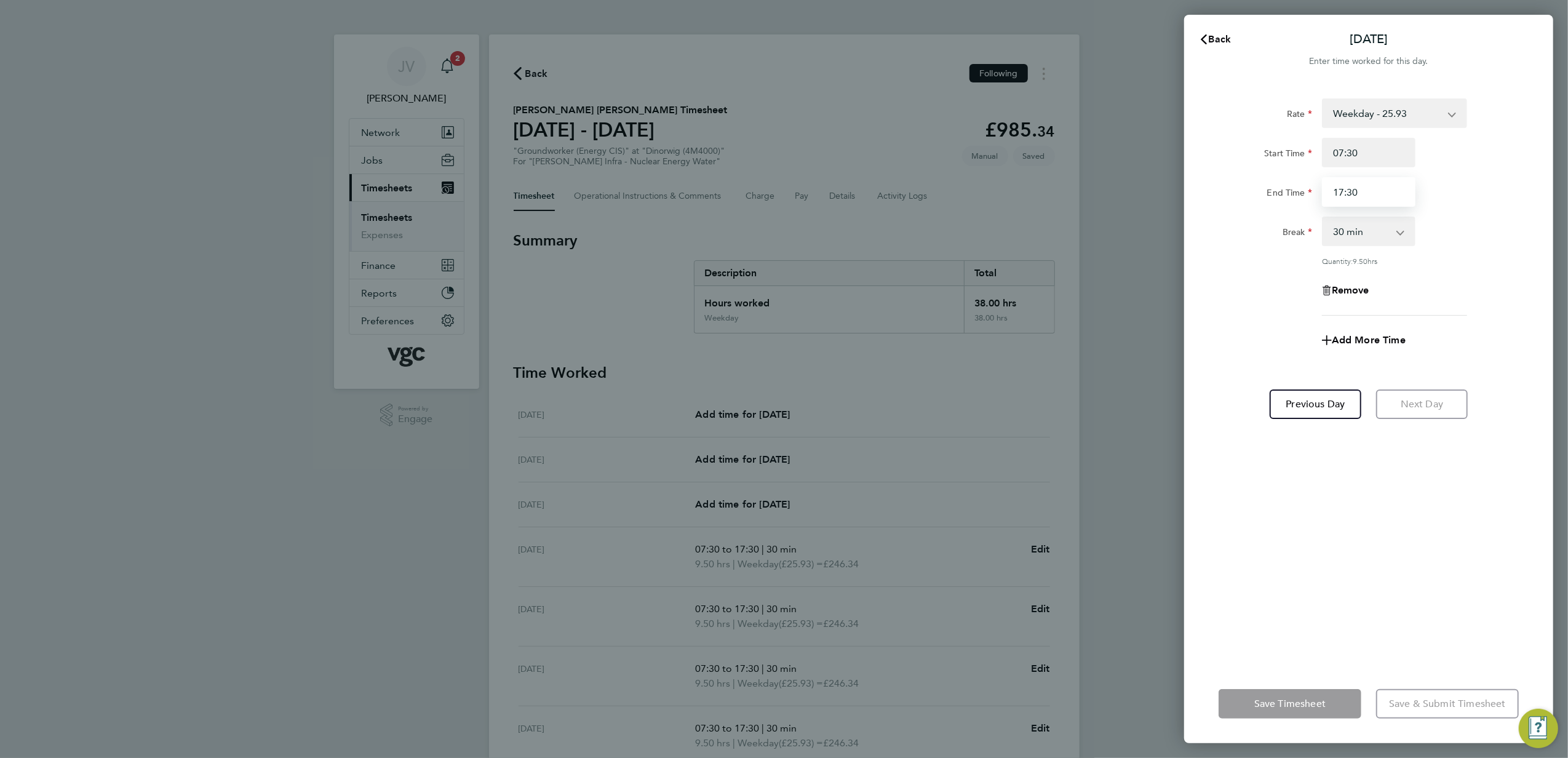
drag, startPoint x: 1316, startPoint y: 180, endPoint x: 846, endPoint y: 99, distance: 476.9
click at [999, 140] on div "Back [DATE] Enter time worked for this day. Rate Weekday - 25.93 Bonus - 160.00…" at bounding box center [784, 379] width 1568 height 758
type input "16:00"
click at [1299, 692] on button "Save Timesheet" at bounding box center [1290, 704] width 143 height 30
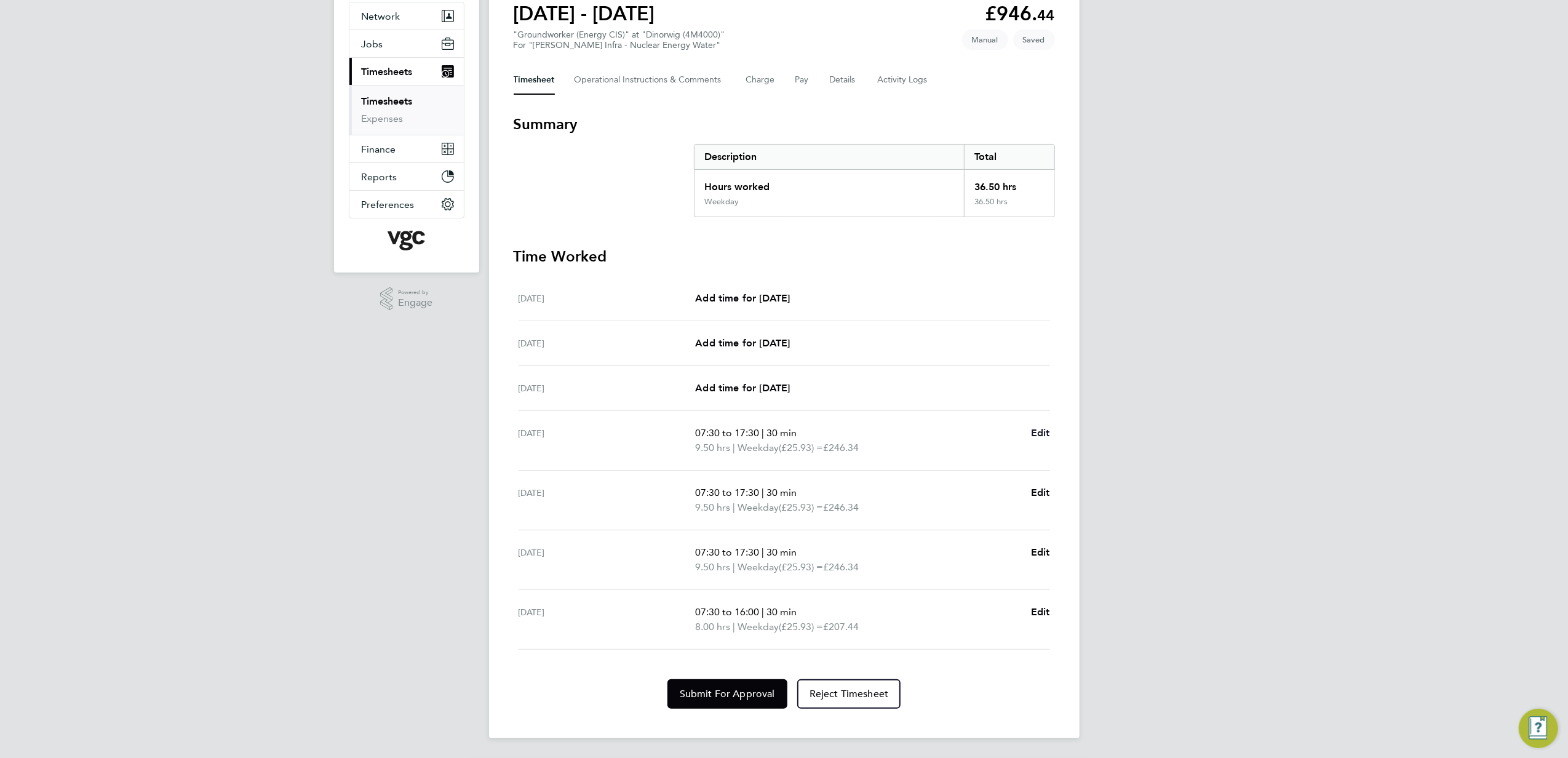
click at [1037, 431] on span "Edit" at bounding box center [1040, 433] width 19 height 12
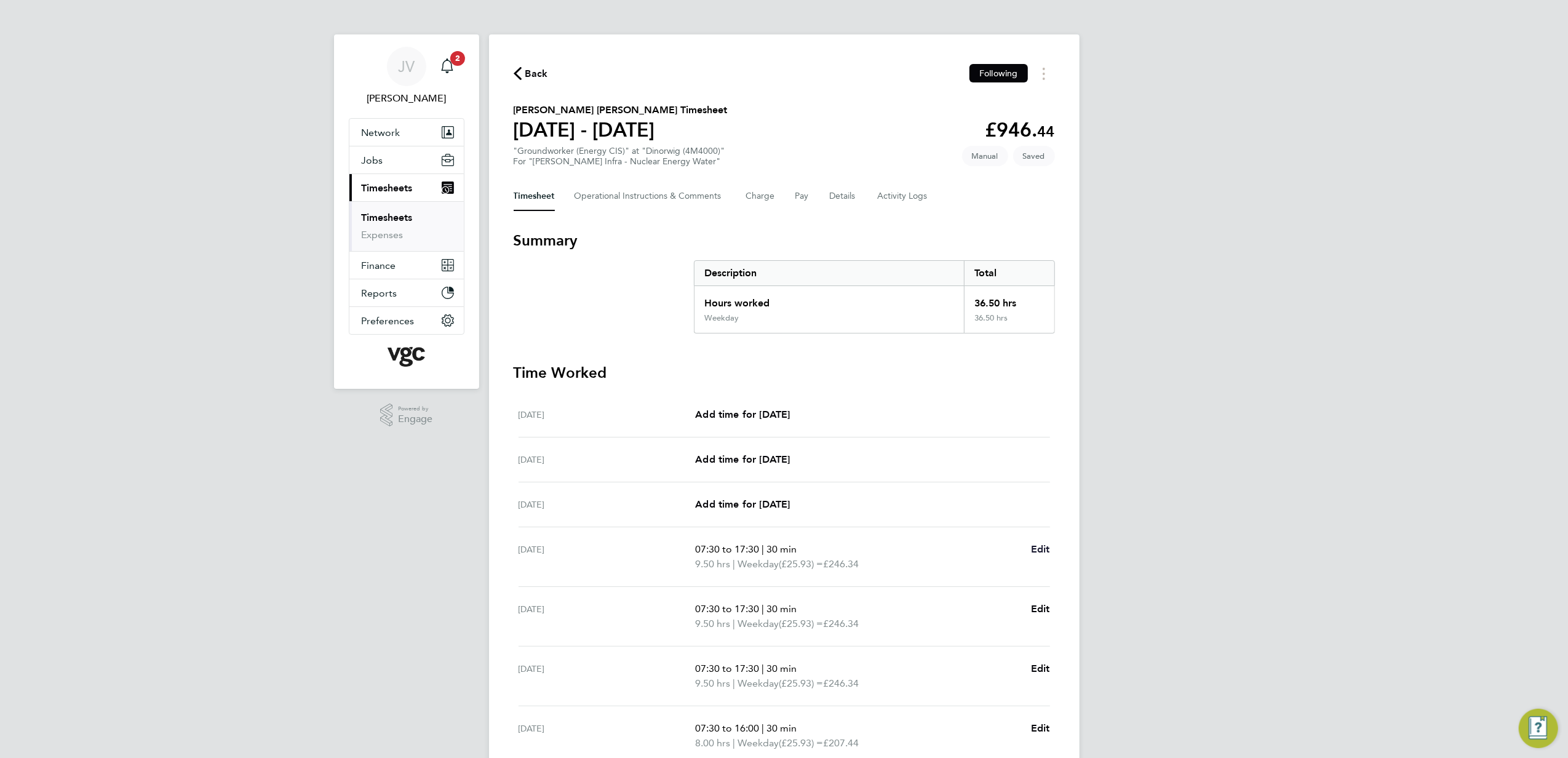
select select "30"
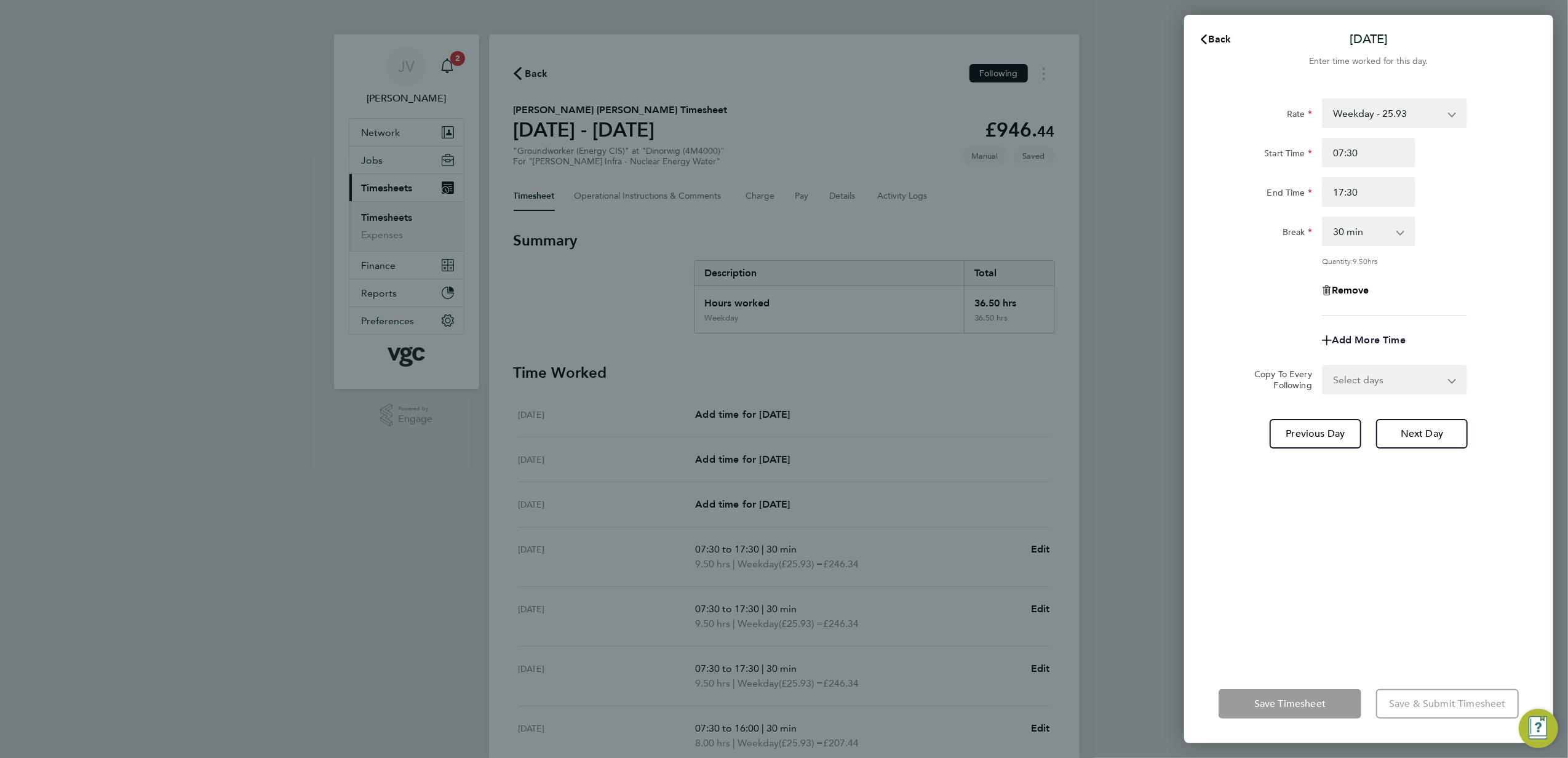
click at [1360, 345] on span "Add More Time" at bounding box center [1369, 340] width 74 height 12
select select "null"
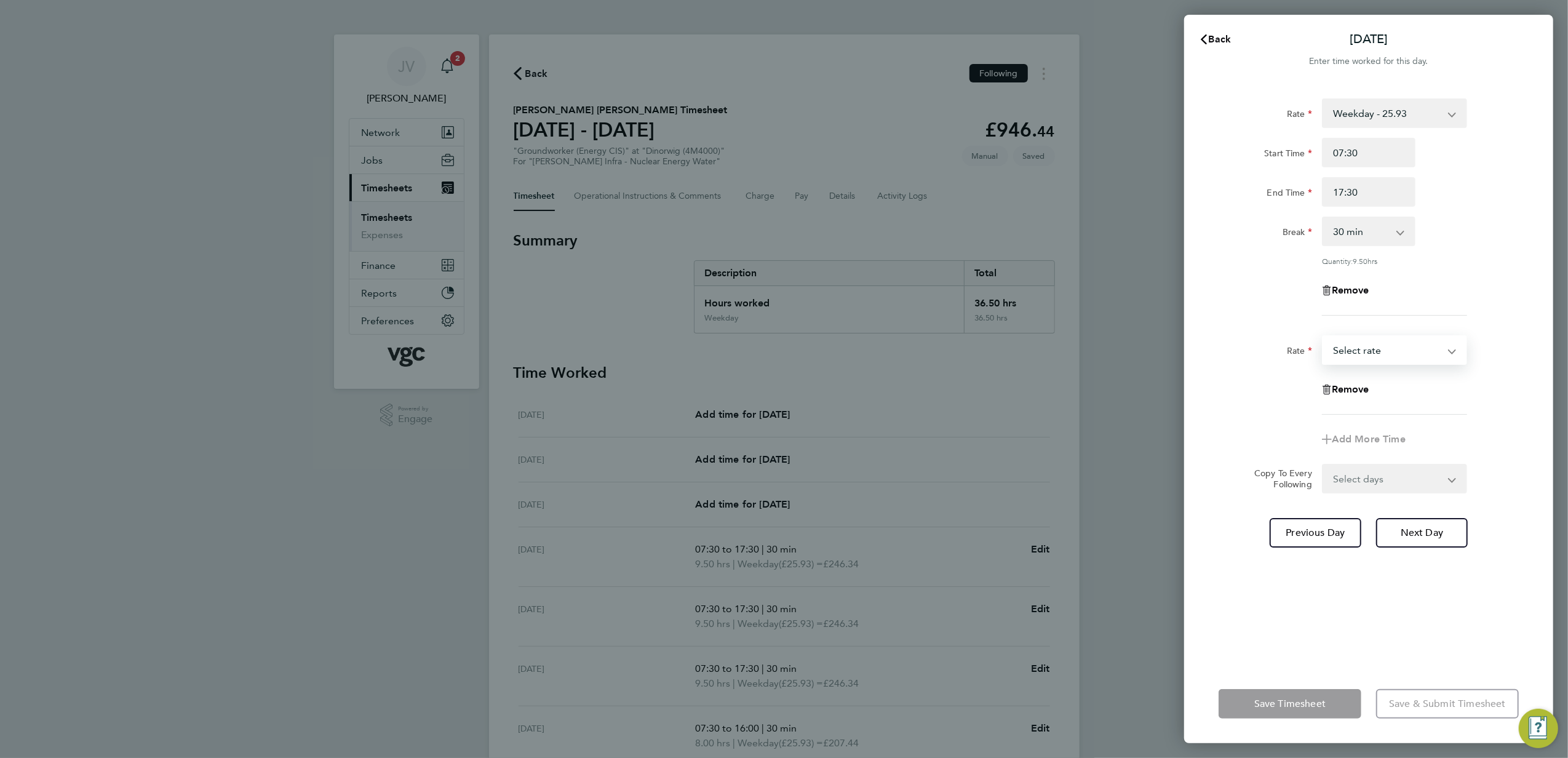
click at [1359, 338] on select "Bonus - 160.00 Weekday - 25.93 Bank Holiday (exc Christmas) - 45.38 Weekends - …" at bounding box center [1387, 349] width 128 height 27
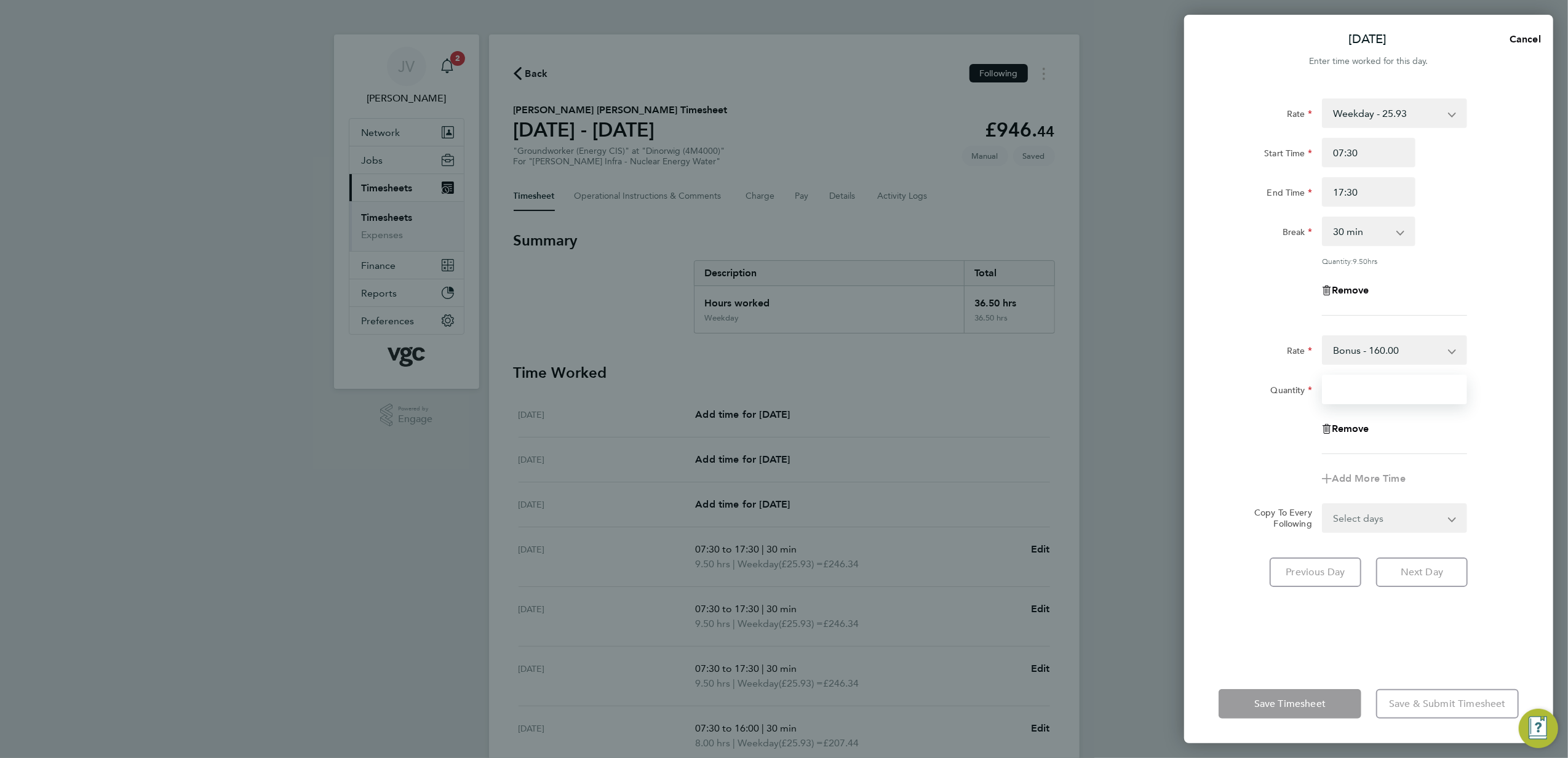
click at [1357, 386] on input "Quantity" at bounding box center [1395, 389] width 146 height 30
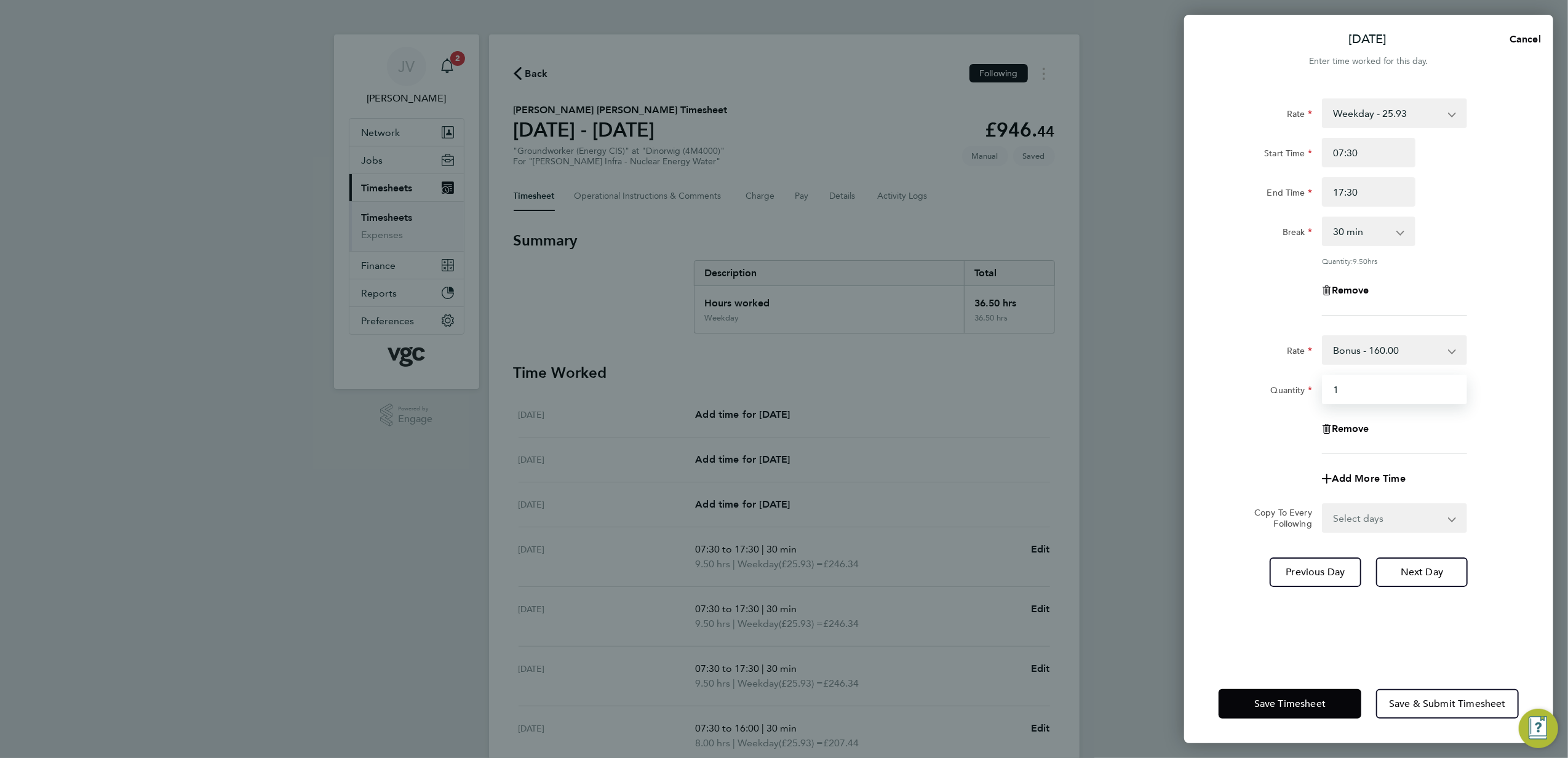
type input "1"
click at [1182, 417] on div "[DATE] Cancel Enter time worked for this day. Rate Weekday - 25.93 Bonus - 160.…" at bounding box center [784, 379] width 1568 height 758
click at [1305, 696] on button "Save Timesheet" at bounding box center [1290, 704] width 143 height 30
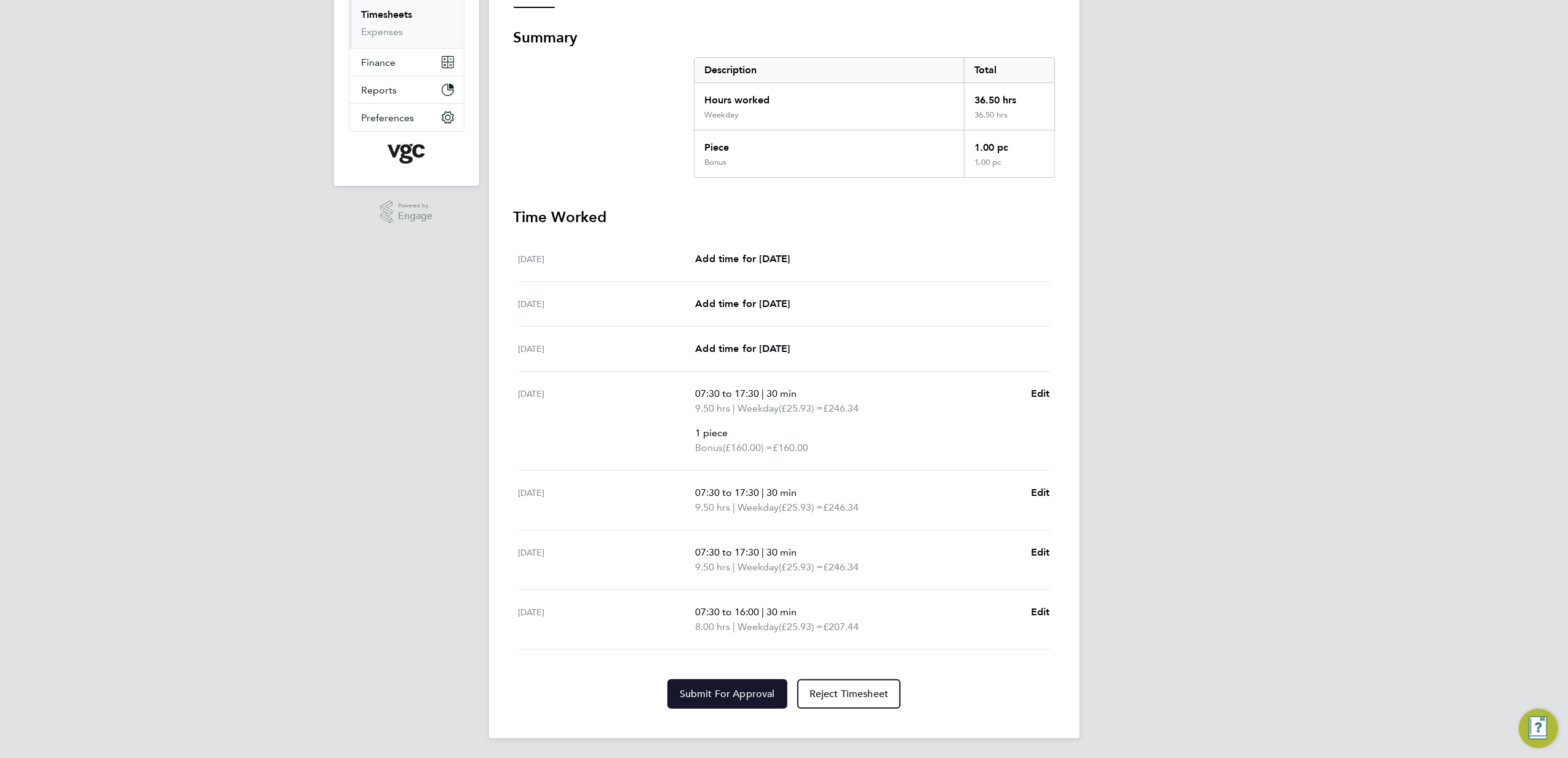
click at [734, 682] on button "Submit For Approval" at bounding box center [727, 694] width 120 height 30
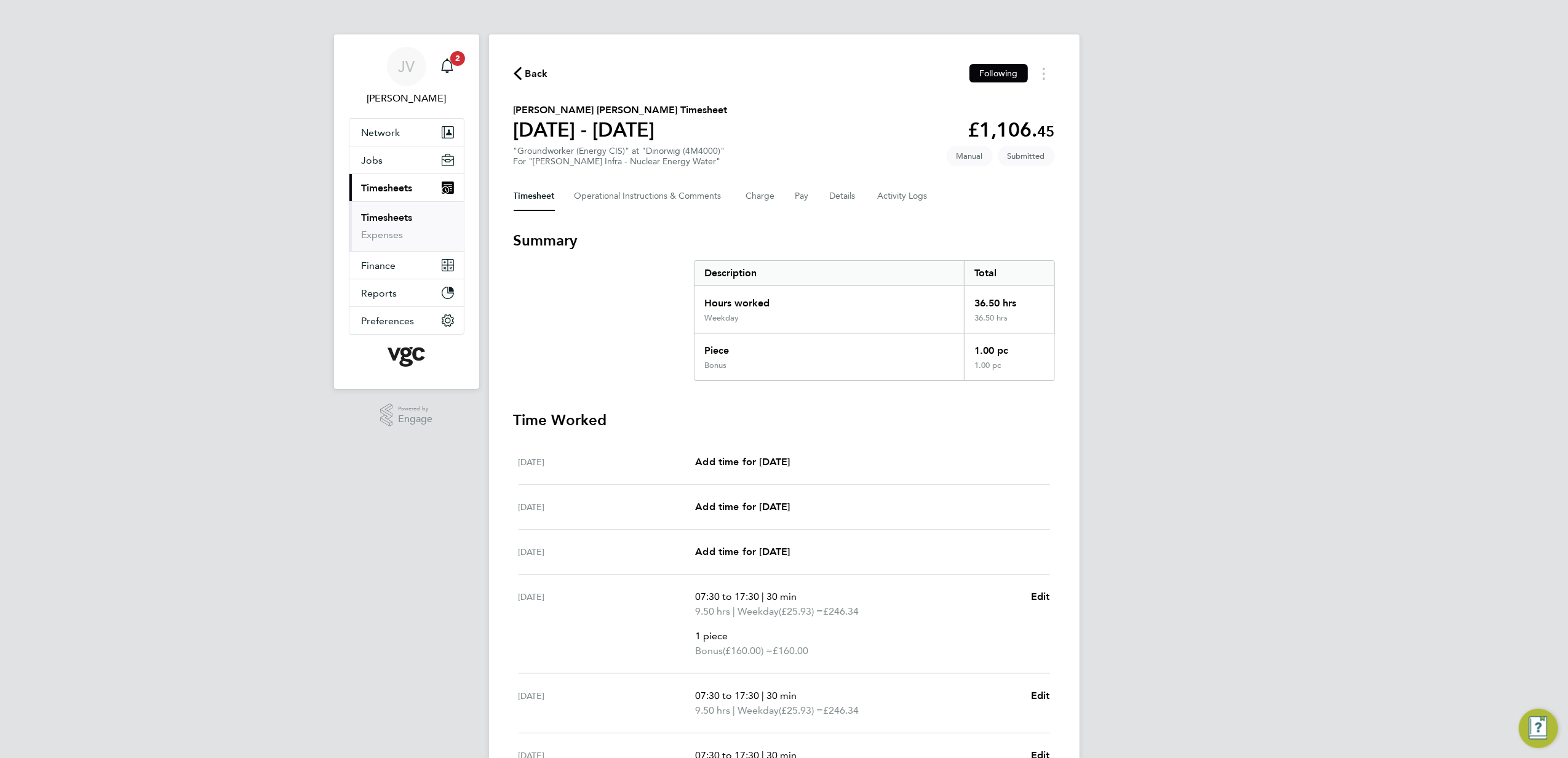
click at [552, 77] on div "Back Following" at bounding box center [785, 73] width 541 height 19
click at [536, 75] on span "Back" at bounding box center [537, 73] width 23 height 15
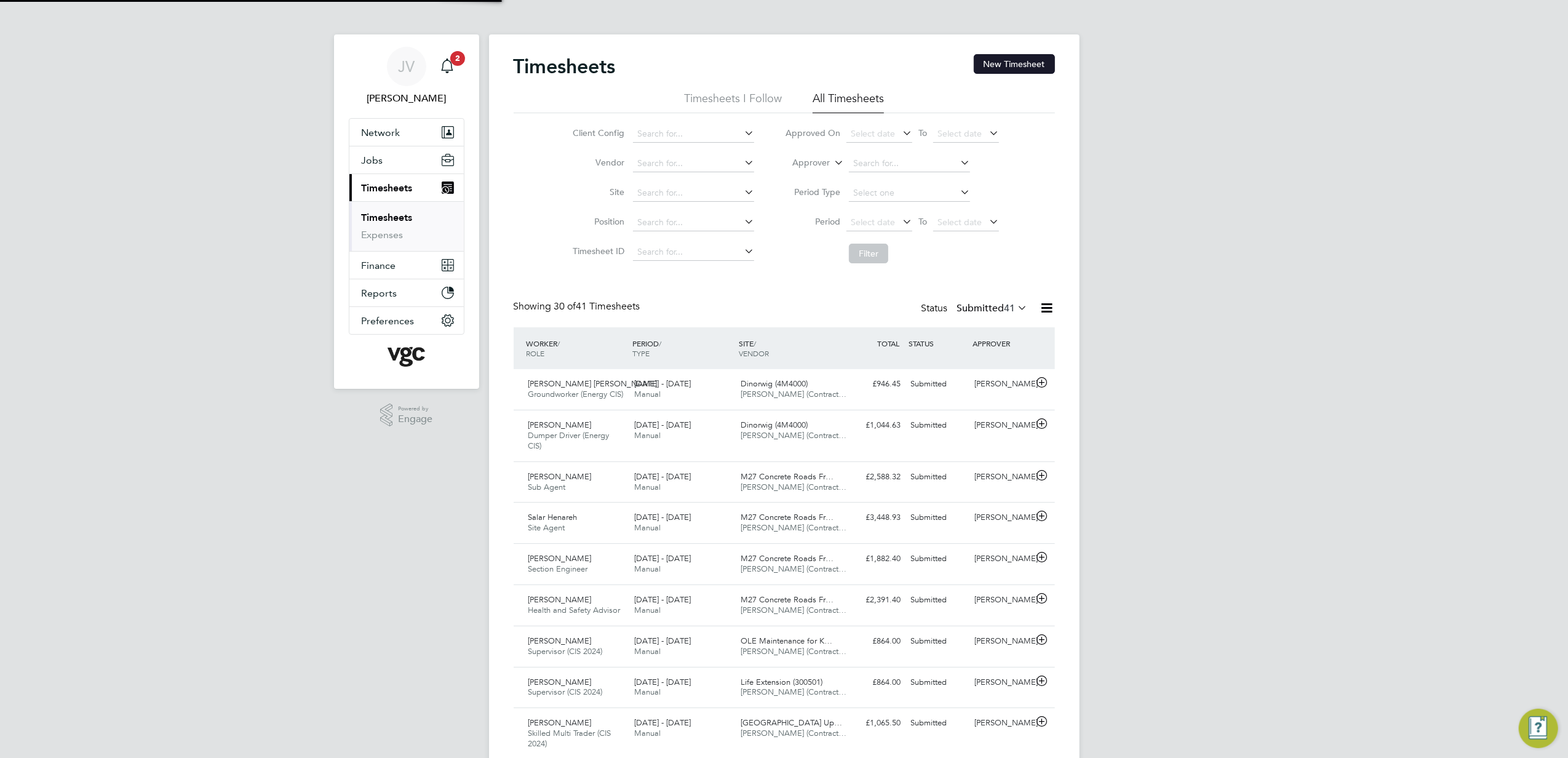
click at [1007, 71] on button "New Timesheet" at bounding box center [1015, 64] width 81 height 20
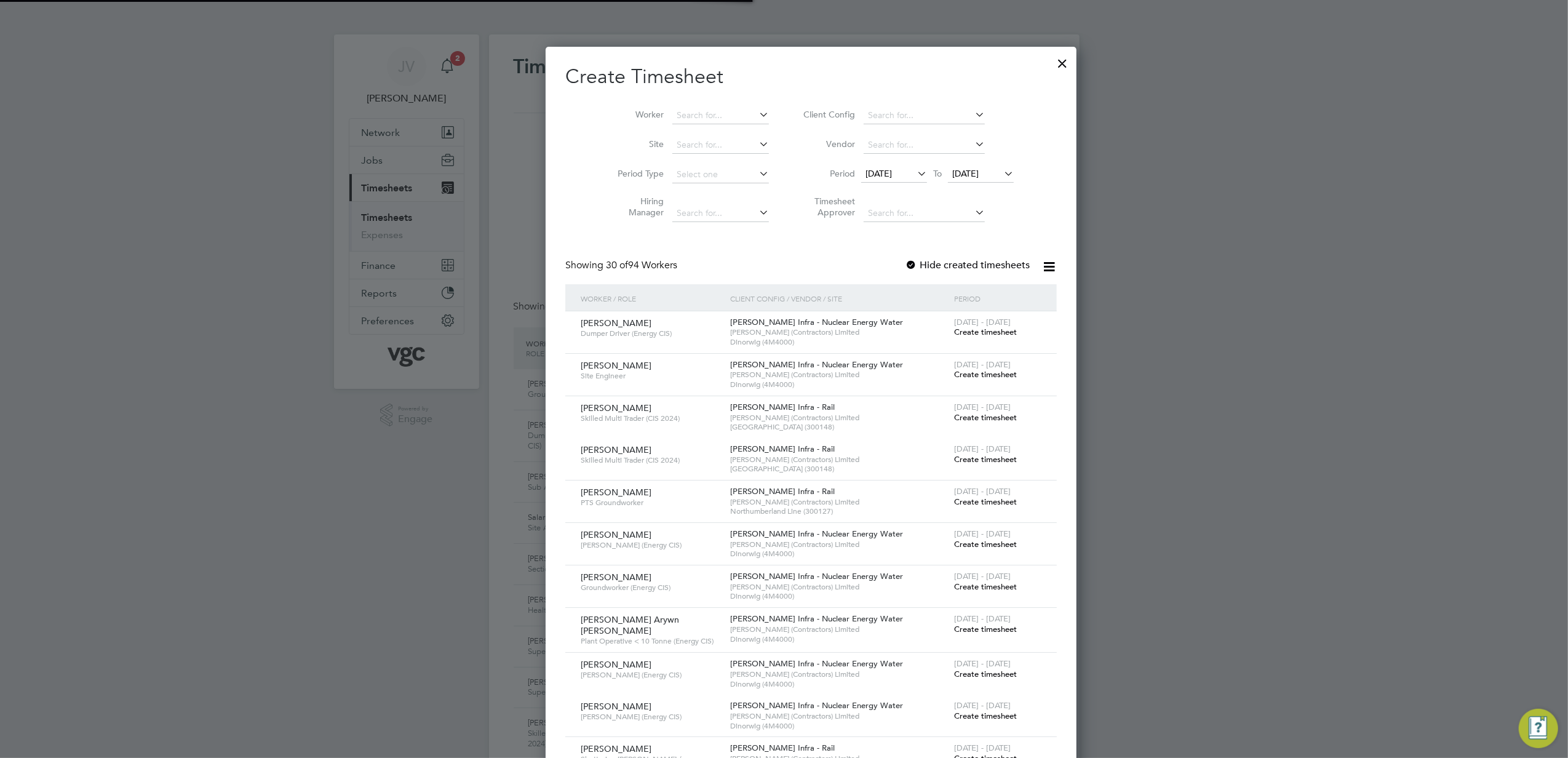
click at [915, 170] on icon at bounding box center [915, 174] width 0 height 17
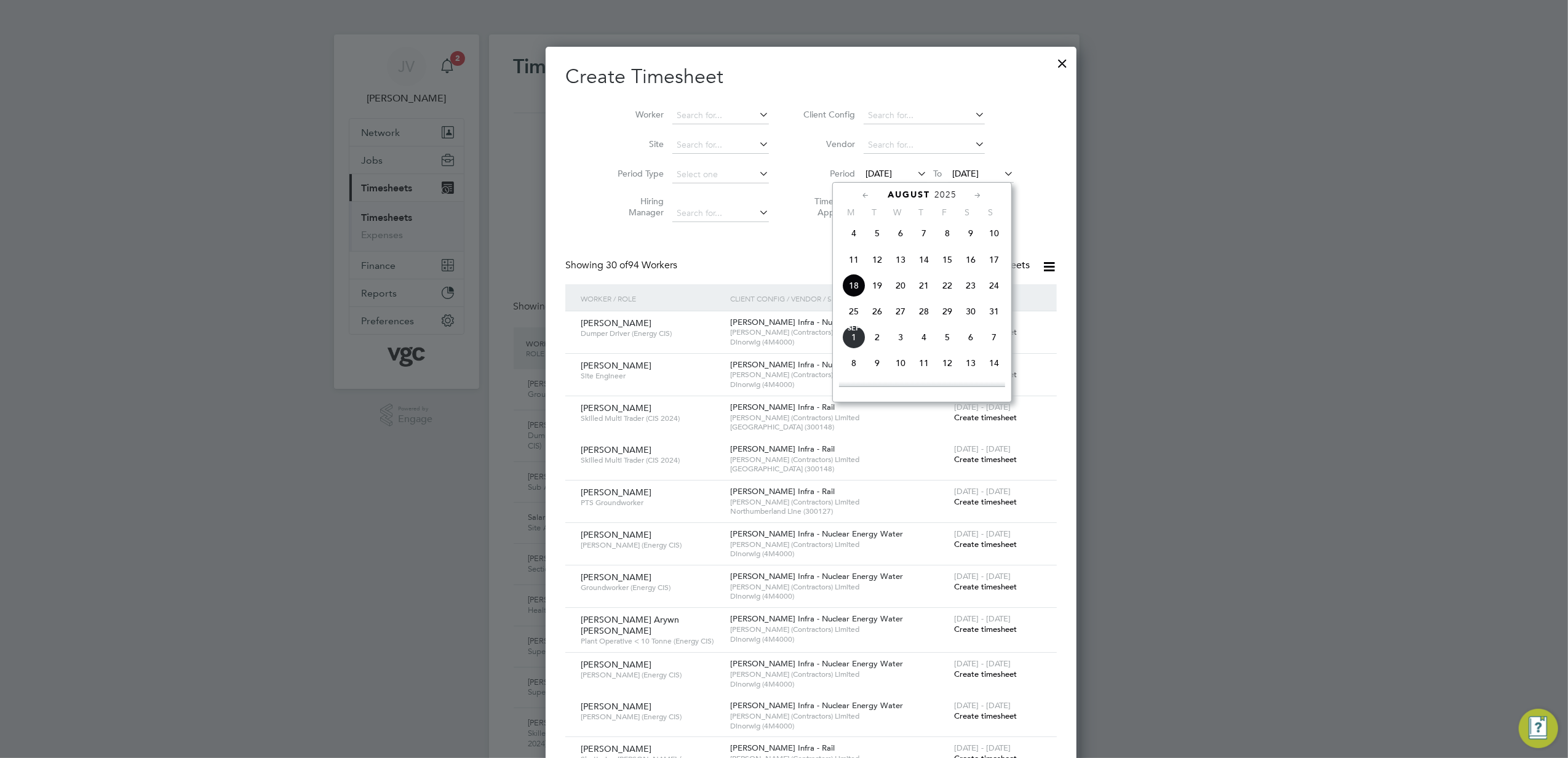
click at [968, 289] on span "23" at bounding box center [971, 286] width 24 height 24
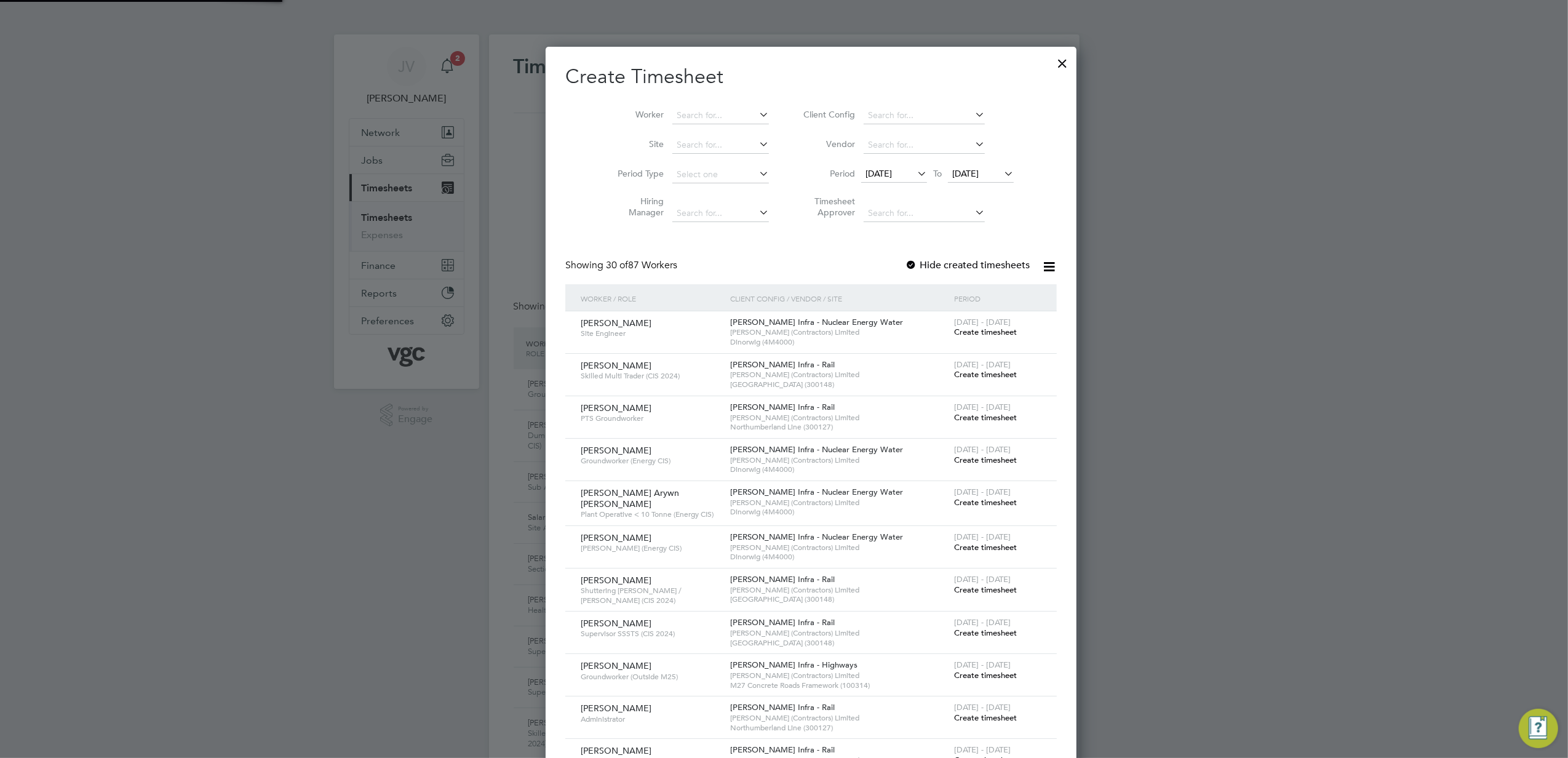
click at [954, 161] on li "Period [DATE] To [DATE]" at bounding box center [907, 174] width 245 height 30
click at [954, 174] on span "[DATE]" at bounding box center [966, 173] width 26 height 11
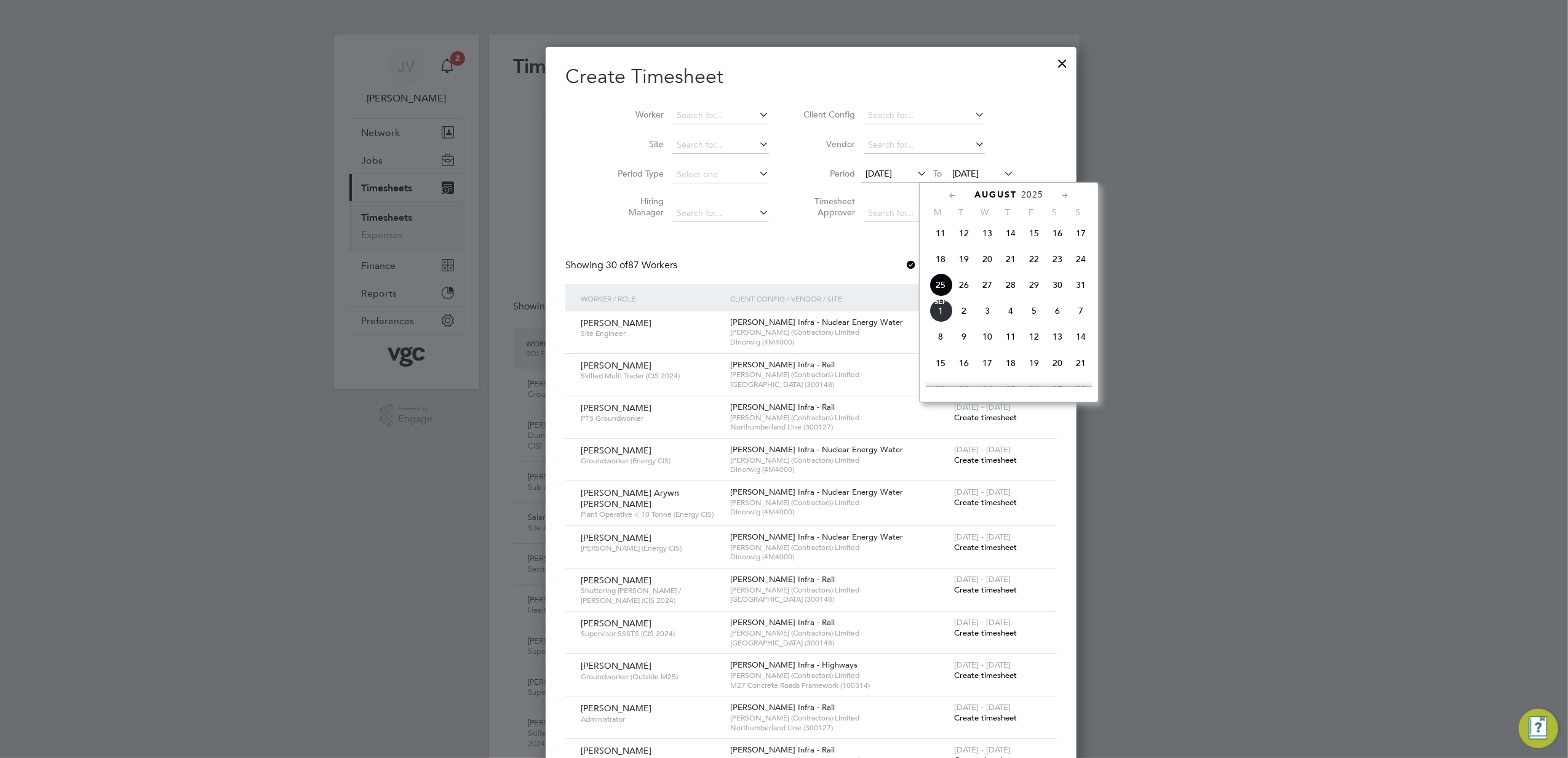
click at [1039, 293] on span "29" at bounding box center [1034, 285] width 24 height 24
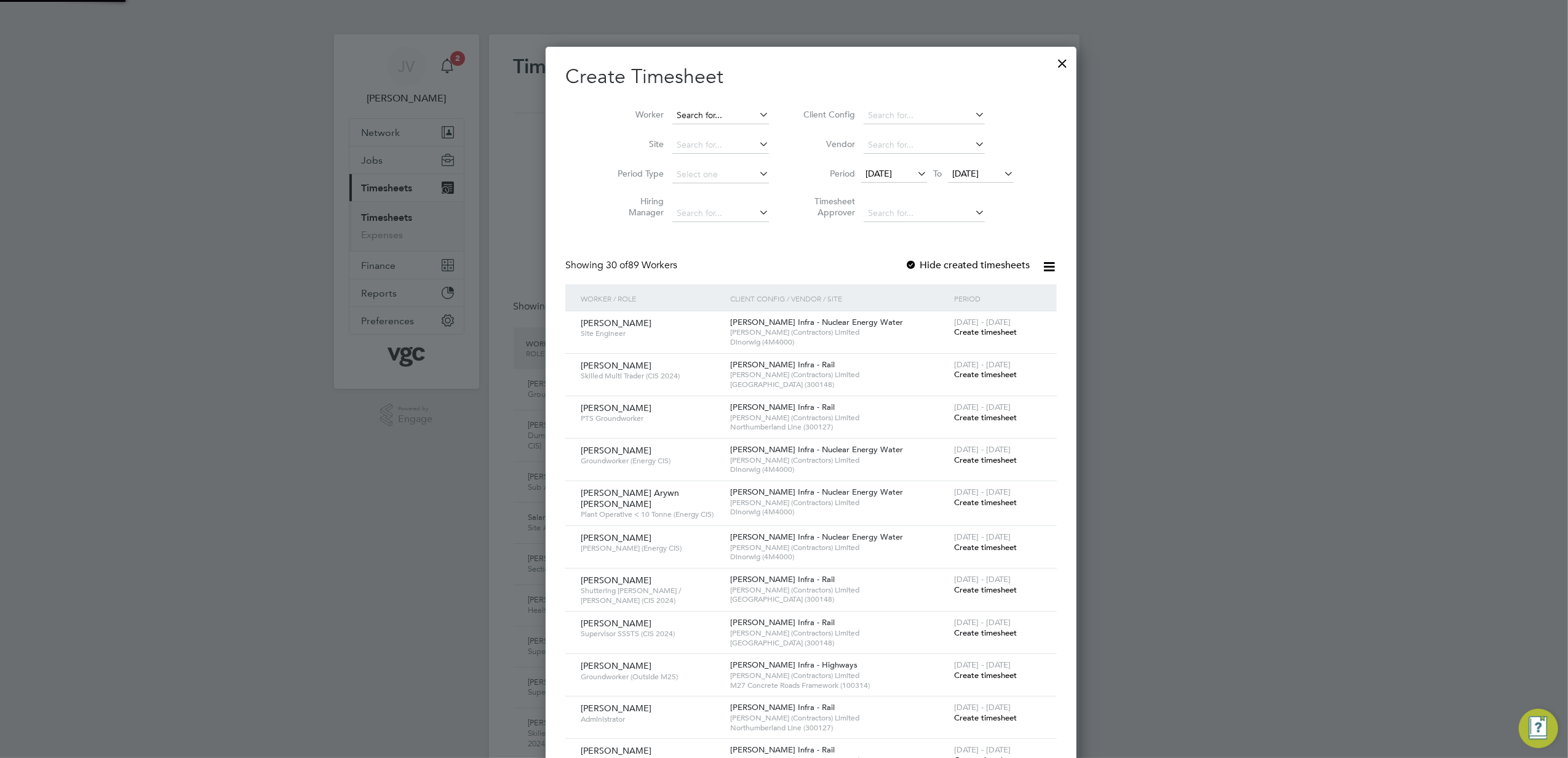
click at [675, 119] on input at bounding box center [720, 115] width 96 height 17
paste input "[PERSON_NAME]"
click at [687, 133] on li "[PERSON_NAME]" at bounding box center [729, 132] width 170 height 16
type input "[PERSON_NAME]"
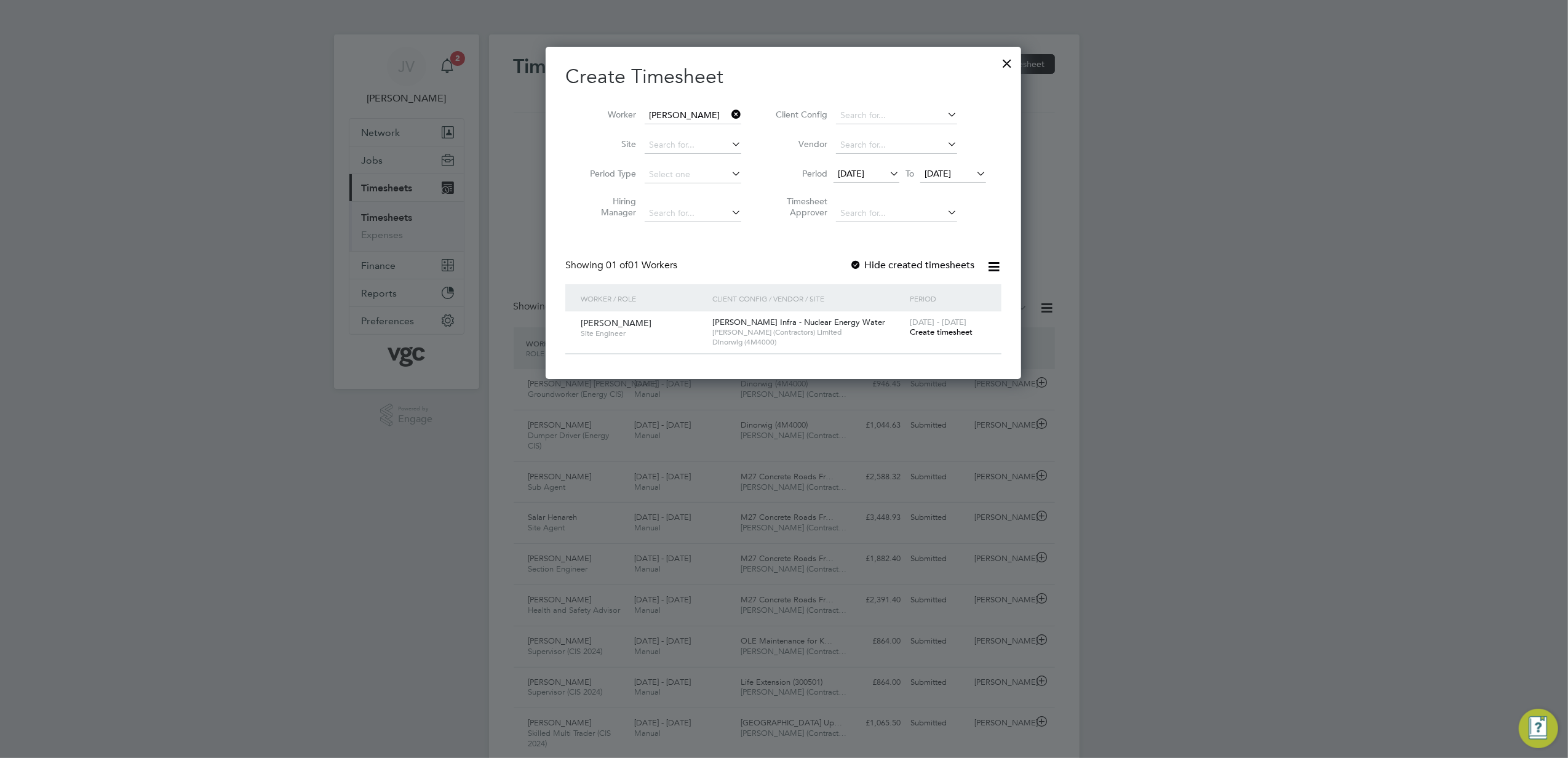
click at [960, 323] on span "[DATE] - [DATE]" at bounding box center [938, 322] width 56 height 10
click at [941, 330] on span "Create timesheet" at bounding box center [941, 332] width 63 height 10
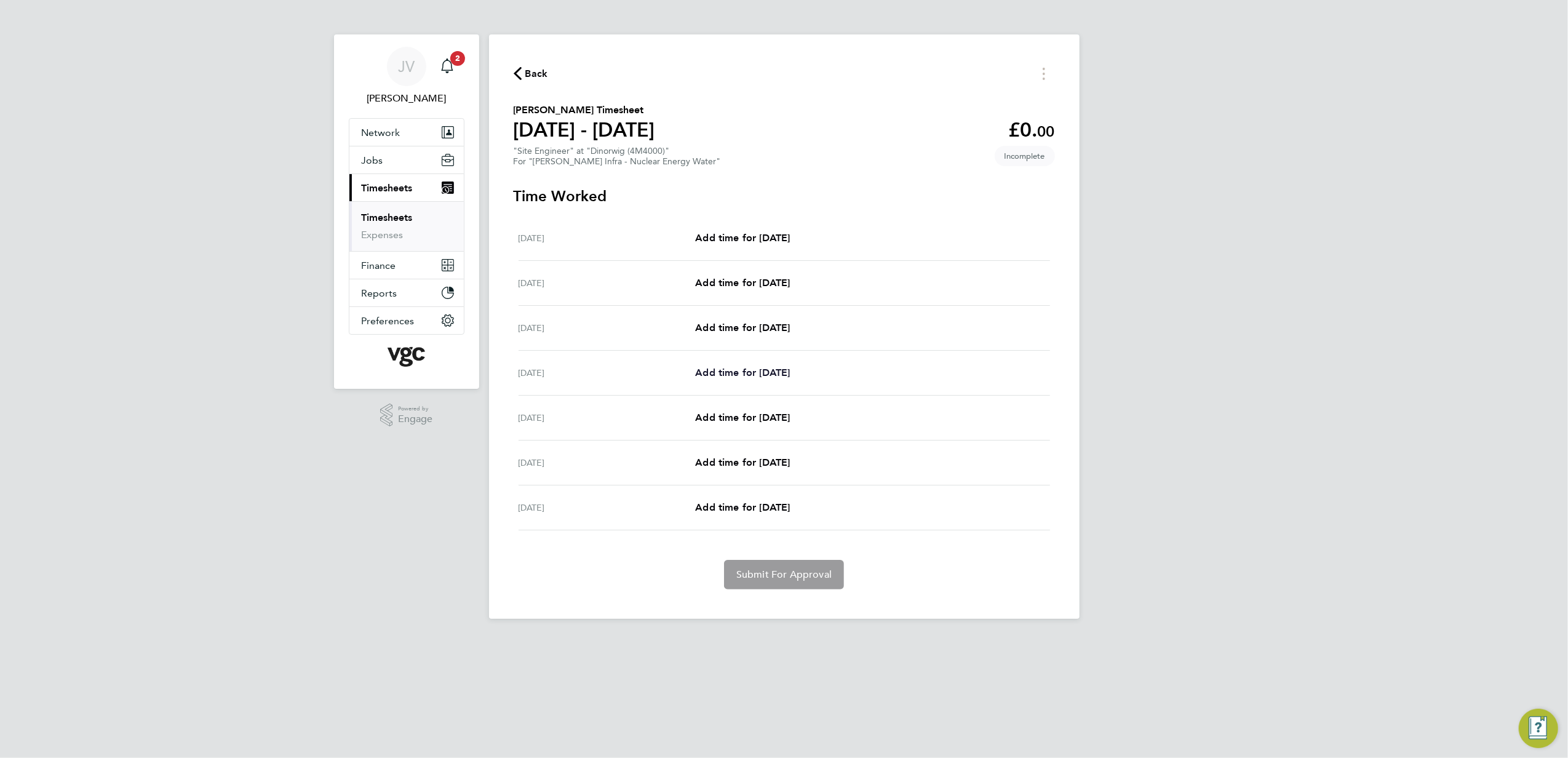
click at [768, 372] on span "Add time for [DATE]" at bounding box center [743, 372] width 95 height 12
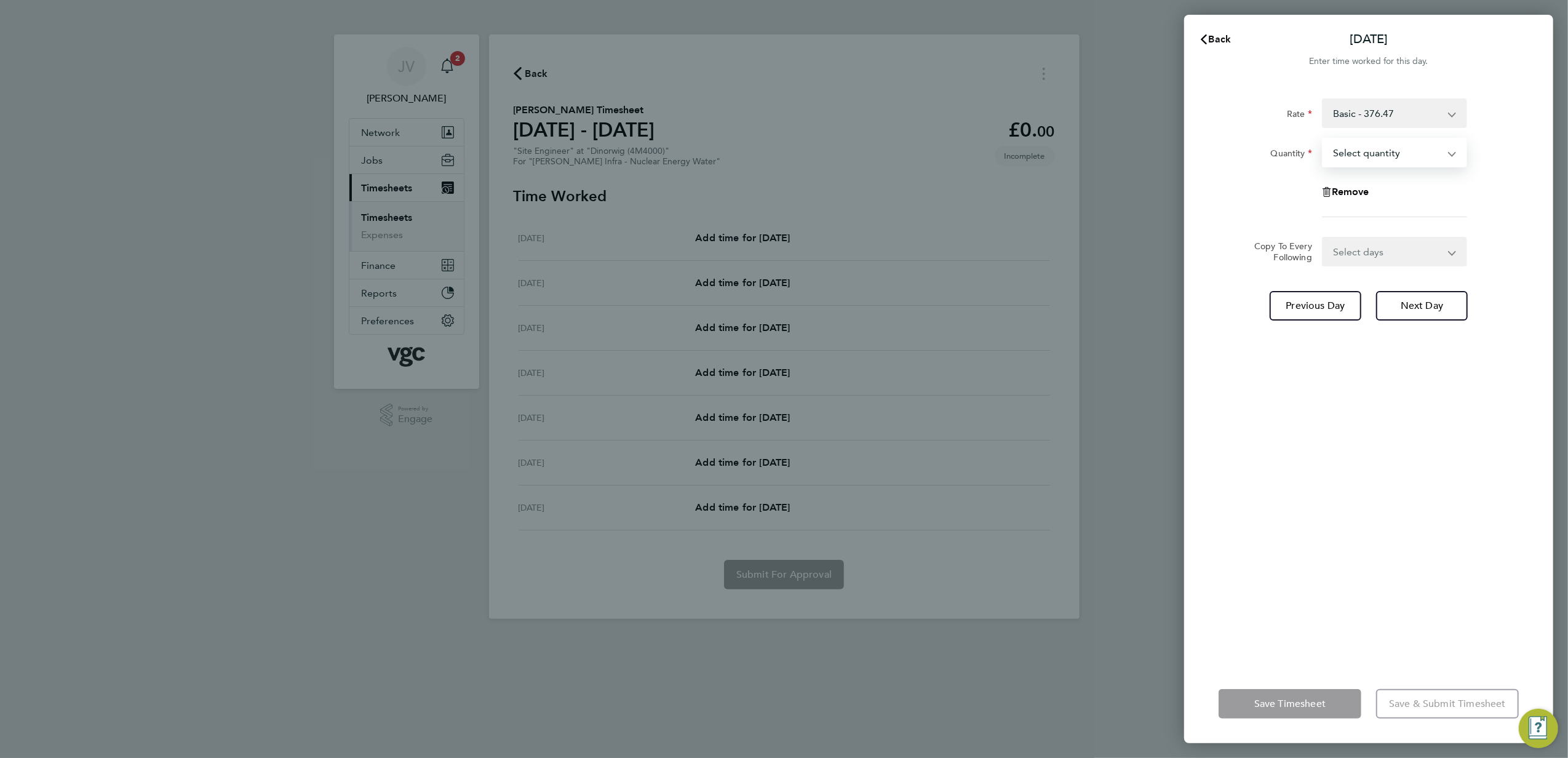
drag, startPoint x: 1396, startPoint y: 155, endPoint x: 1393, endPoint y: 167, distance: 12.4
click at [1396, 155] on select "Select quantity 0.5 1" at bounding box center [1387, 152] width 128 height 27
select select "1"
click at [1323, 139] on select "Select quantity 0.5 1" at bounding box center [1387, 152] width 128 height 27
click at [1365, 254] on select "Select days Day [DATE] [DATE] [DATE]" at bounding box center [1388, 251] width 129 height 27
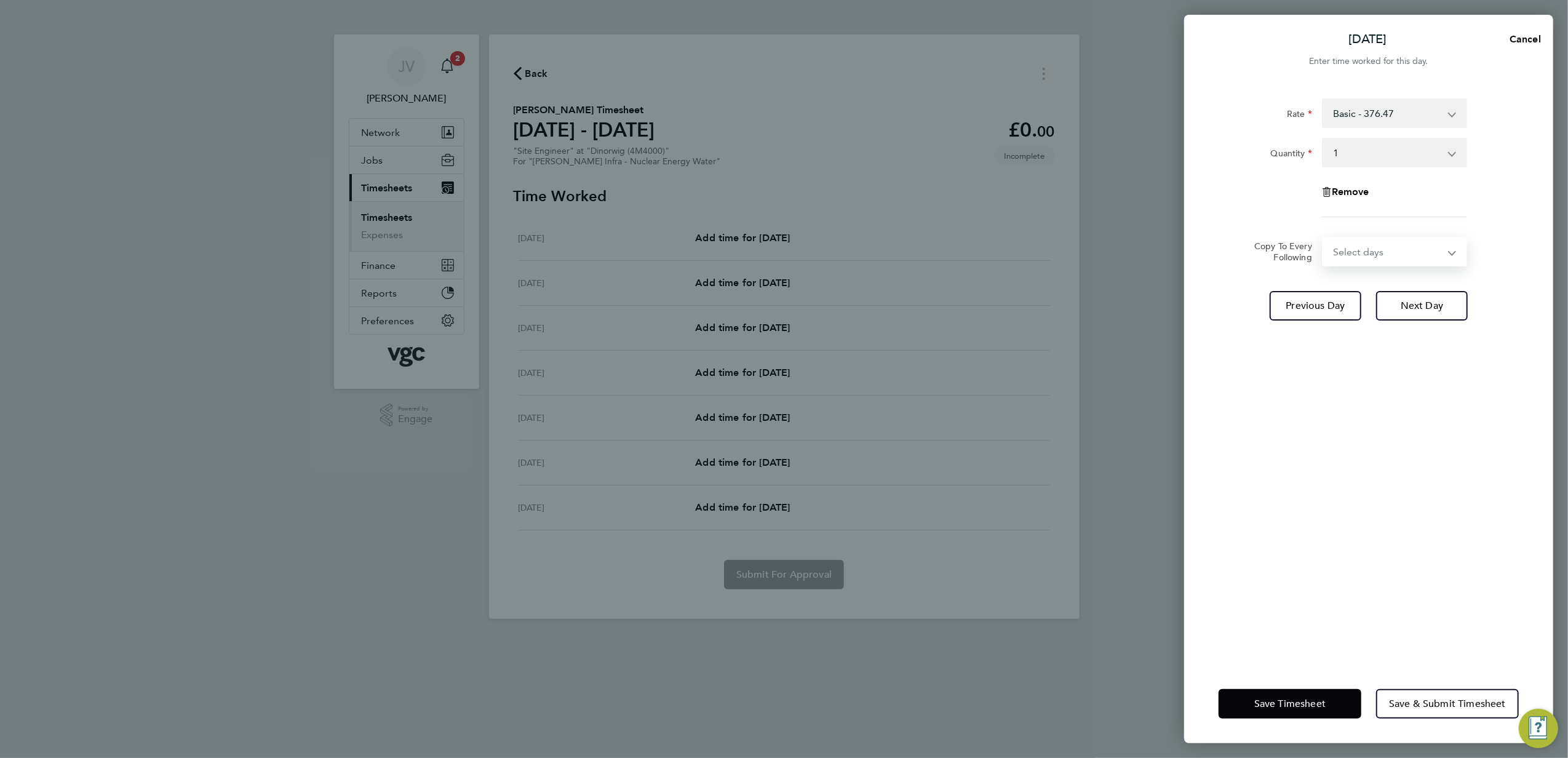
select select "DAY"
click at [1323, 238] on select "Select days Day [DATE] [DATE] [DATE]" at bounding box center [1388, 251] width 129 height 27
select select "[DATE]"
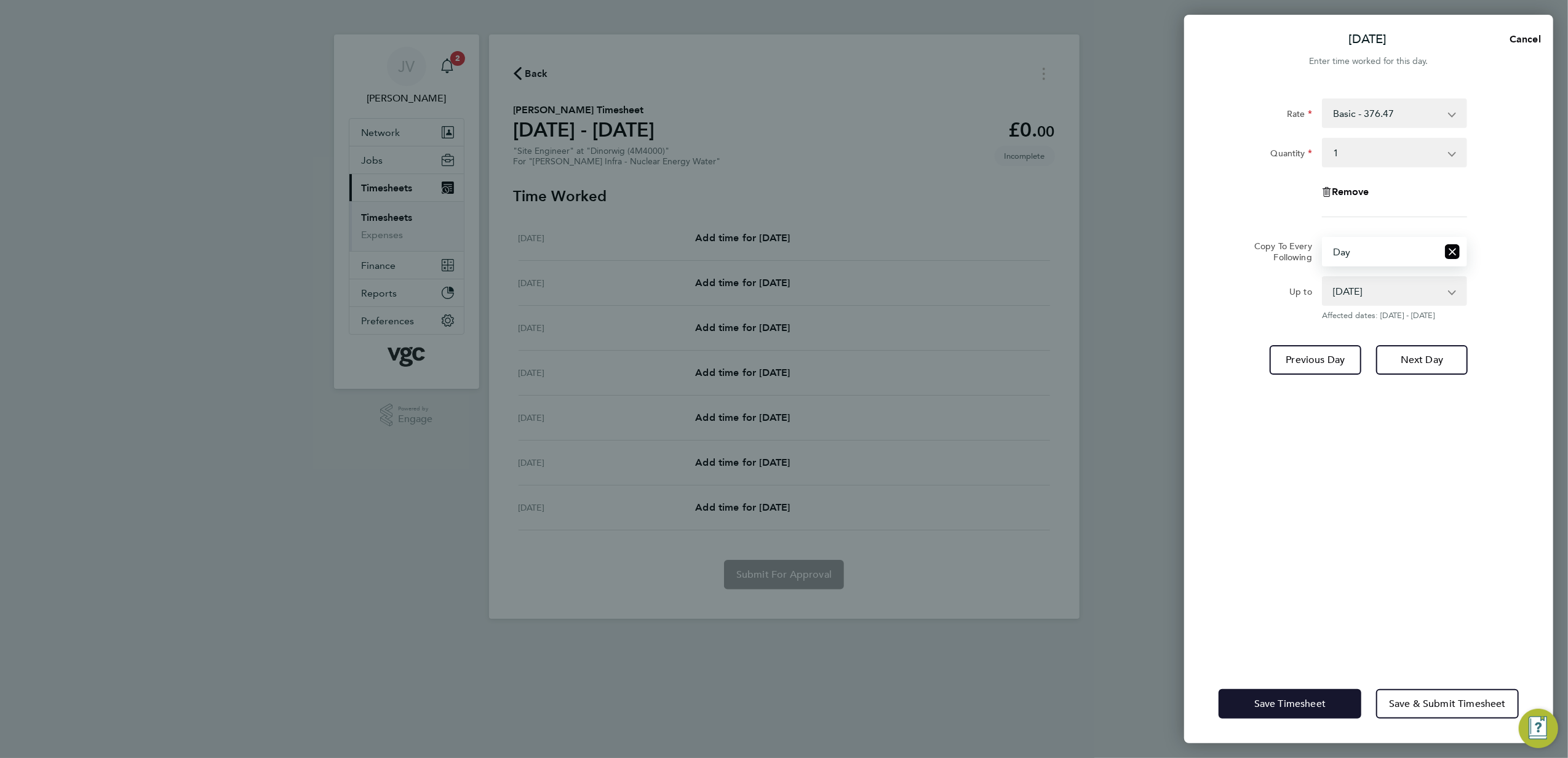
click at [1271, 708] on span "Save Timesheet" at bounding box center [1290, 704] width 71 height 12
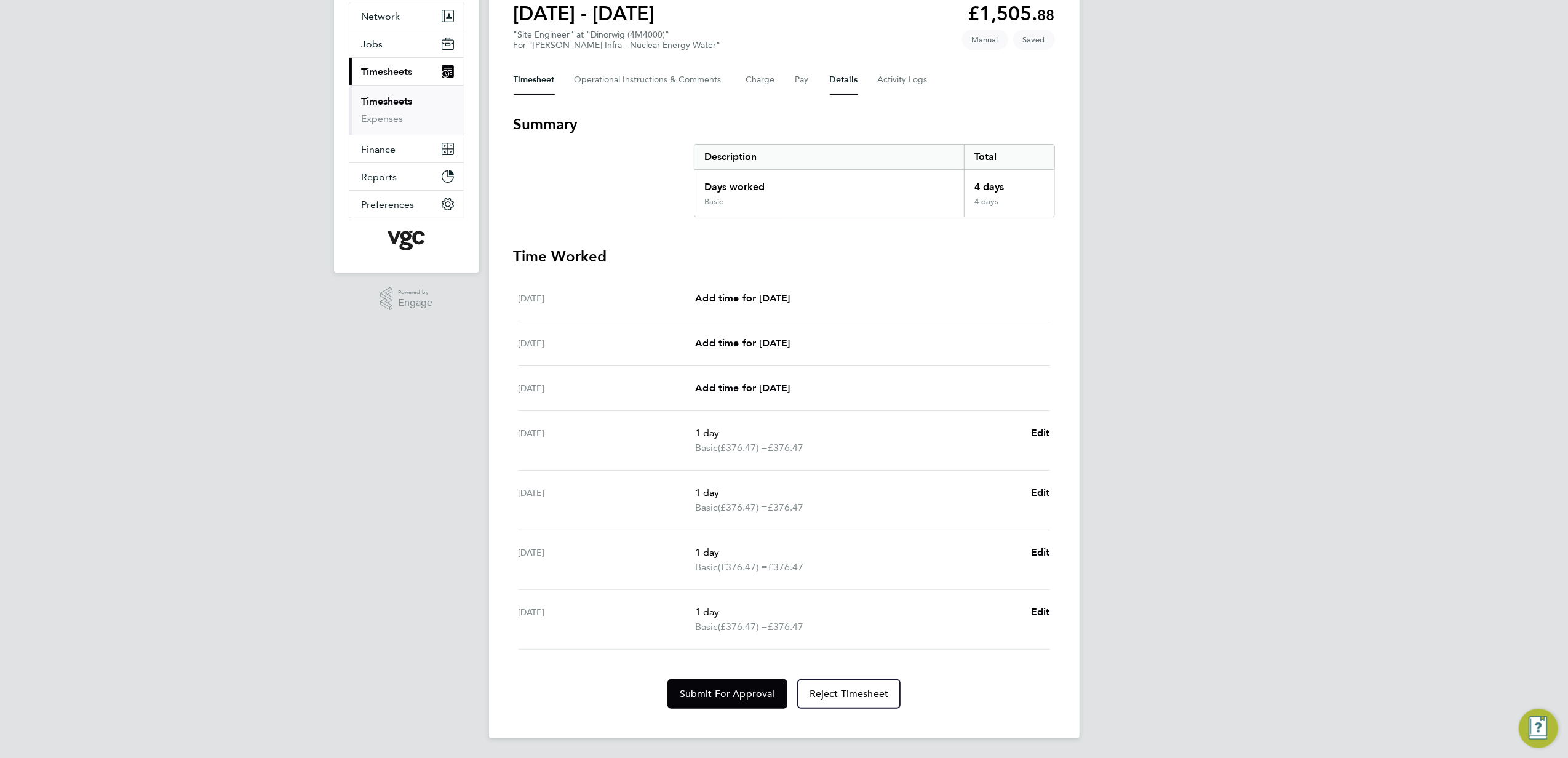
click at [849, 89] on button "Details" at bounding box center [844, 79] width 28 height 30
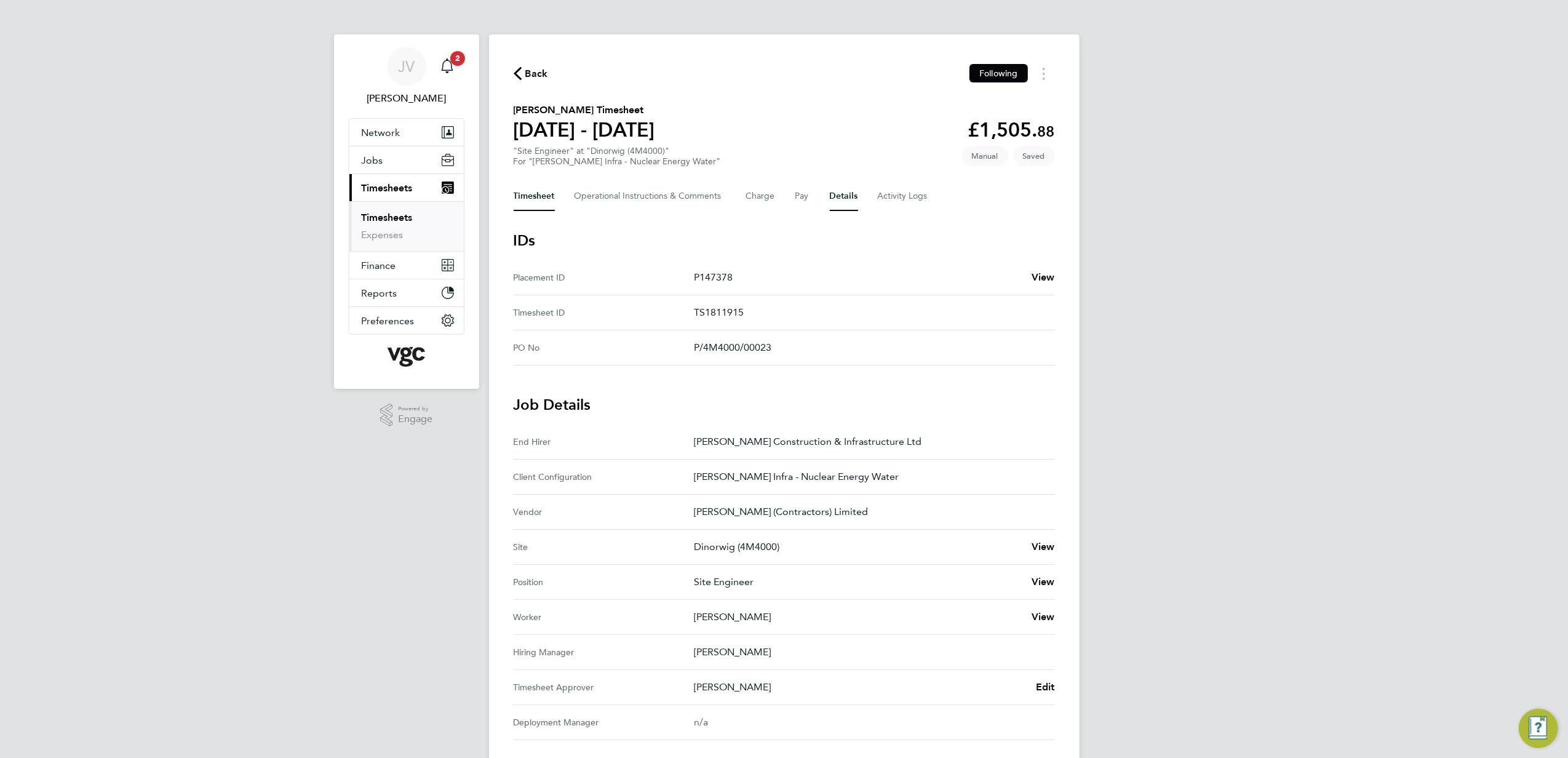
click at [535, 205] on button "Timesheet" at bounding box center [534, 196] width 41 height 30
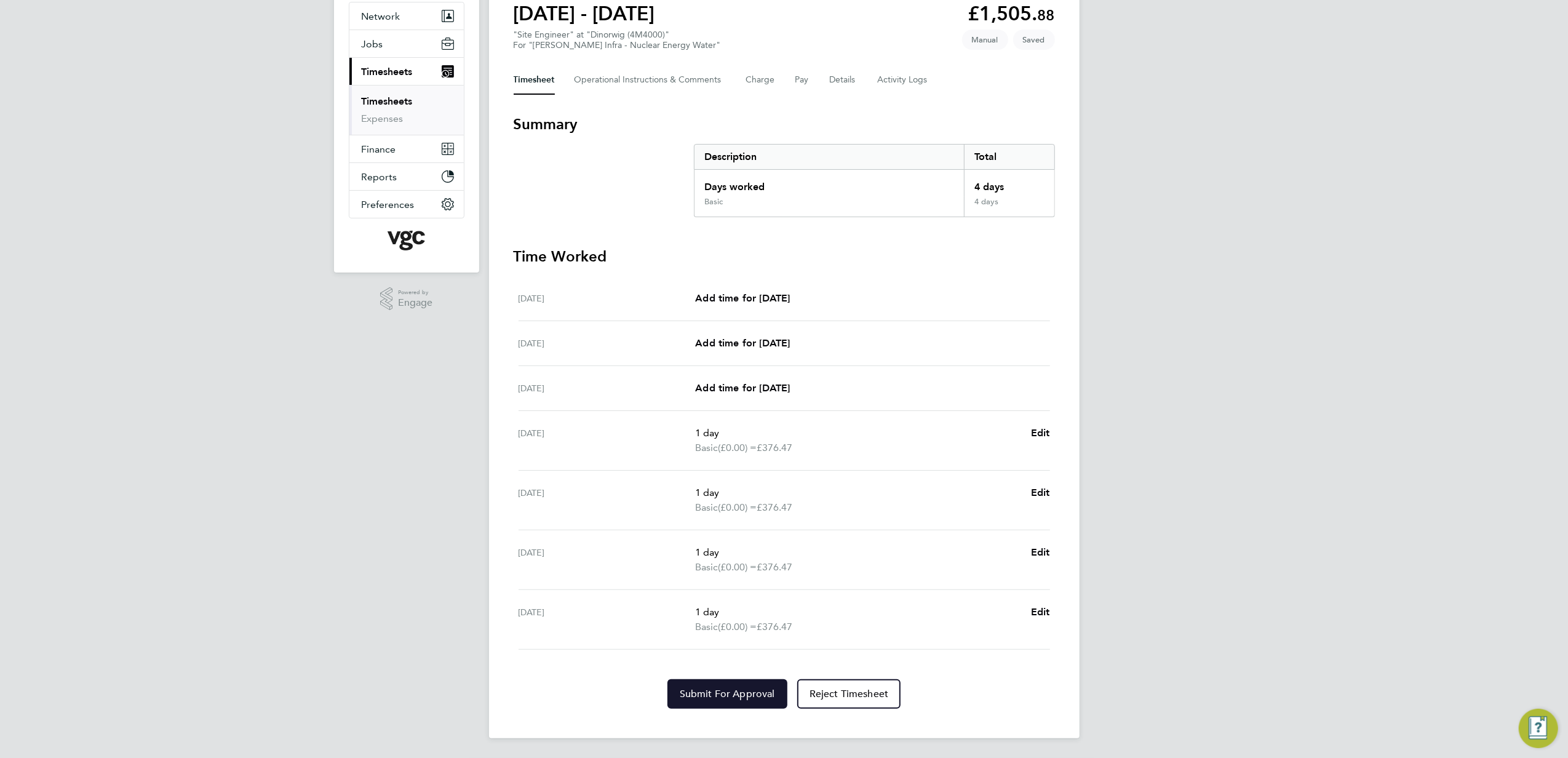
click at [736, 690] on span "Submit For Approval" at bounding box center [727, 694] width 95 height 12
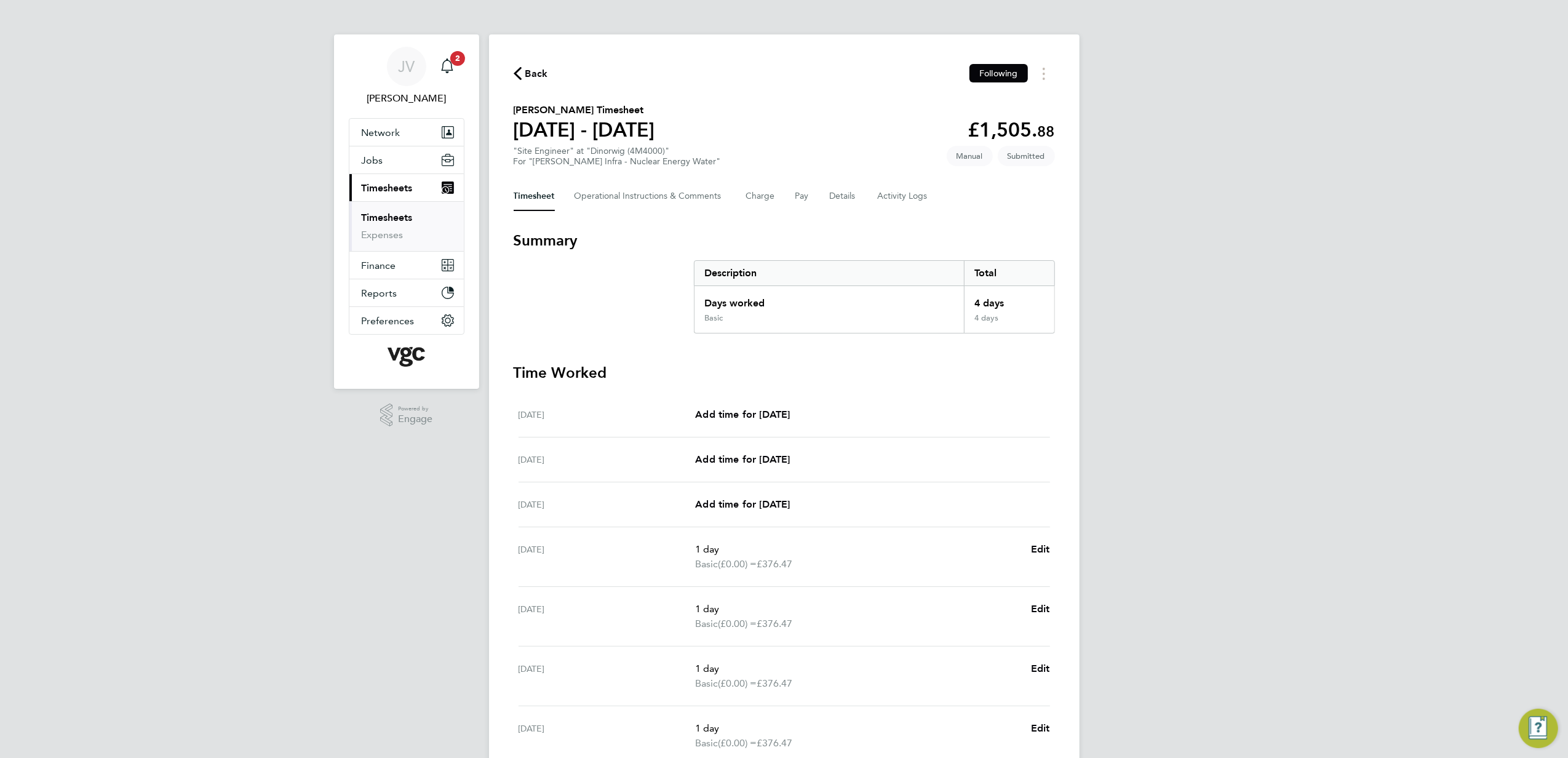
click at [515, 79] on div "Back Following [PERSON_NAME] Timesheet [DATE] - [DATE] £1,505. 88 "Site Enginee…" at bounding box center [784, 445] width 591 height 820
click at [518, 77] on icon "button" at bounding box center [518, 73] width 8 height 13
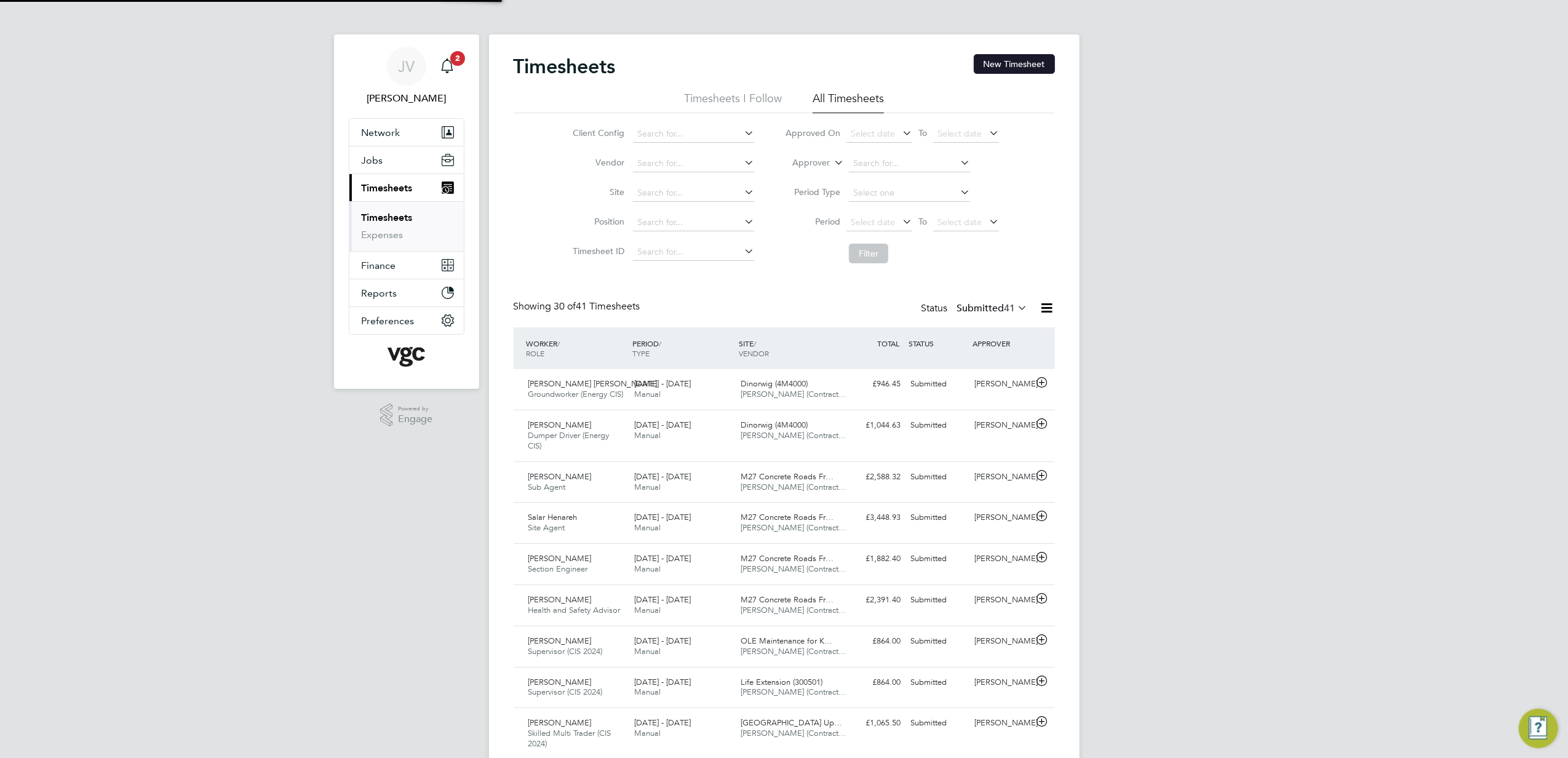
click at [1029, 70] on button "New Timesheet" at bounding box center [1015, 64] width 81 height 20
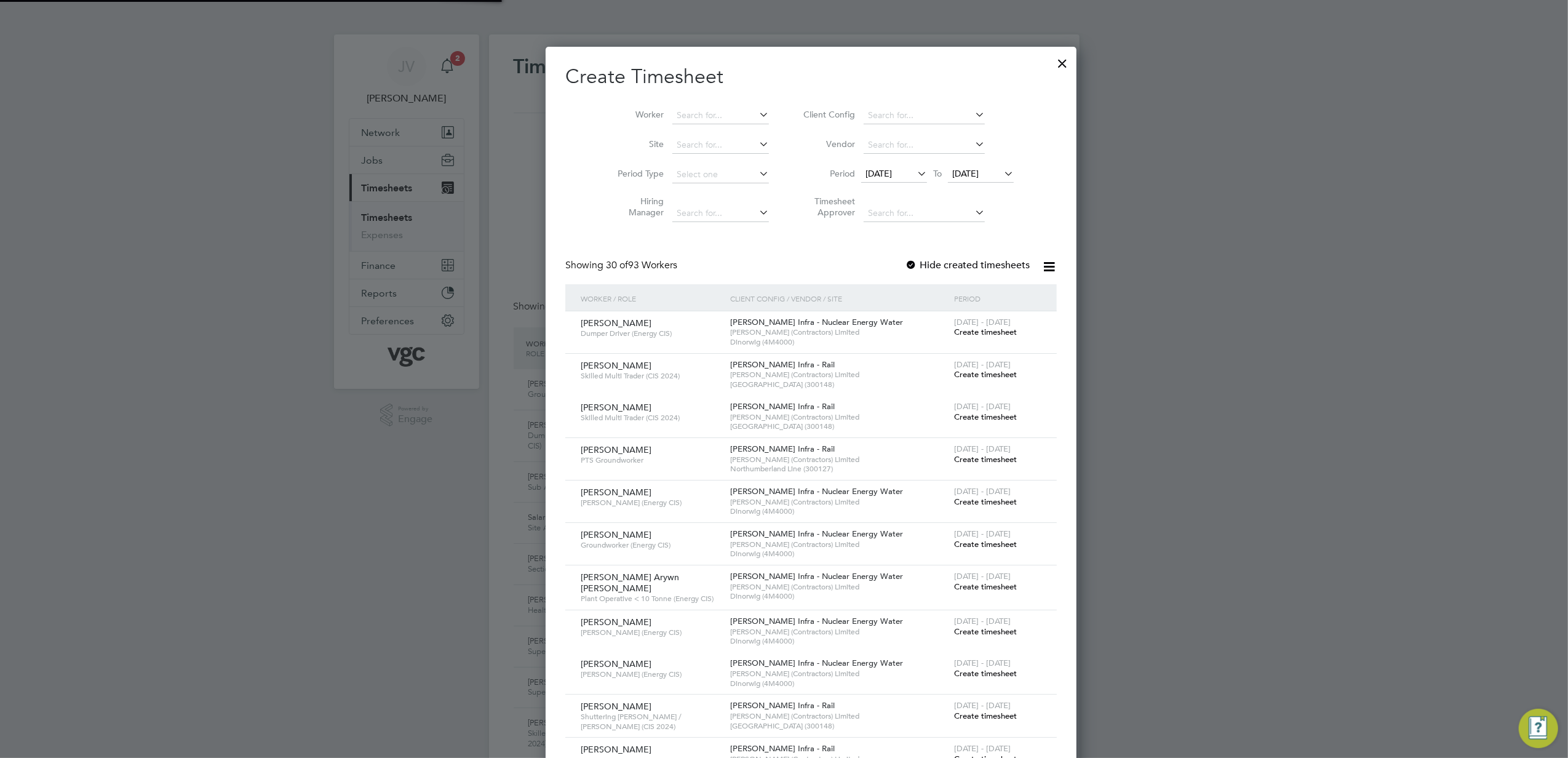
click at [869, 171] on span "[DATE]" at bounding box center [879, 173] width 26 height 11
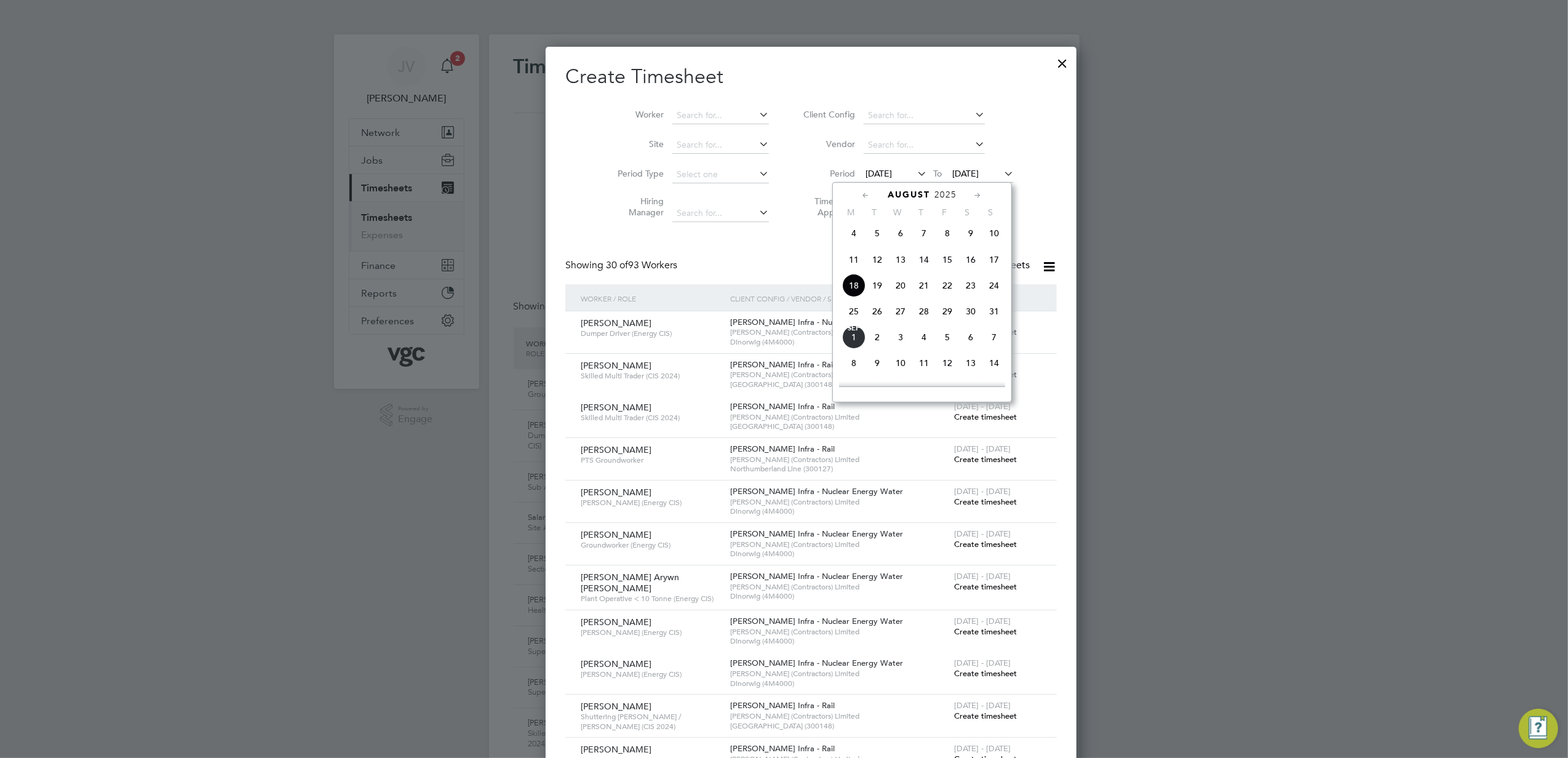
click at [970, 290] on span "23" at bounding box center [971, 286] width 24 height 24
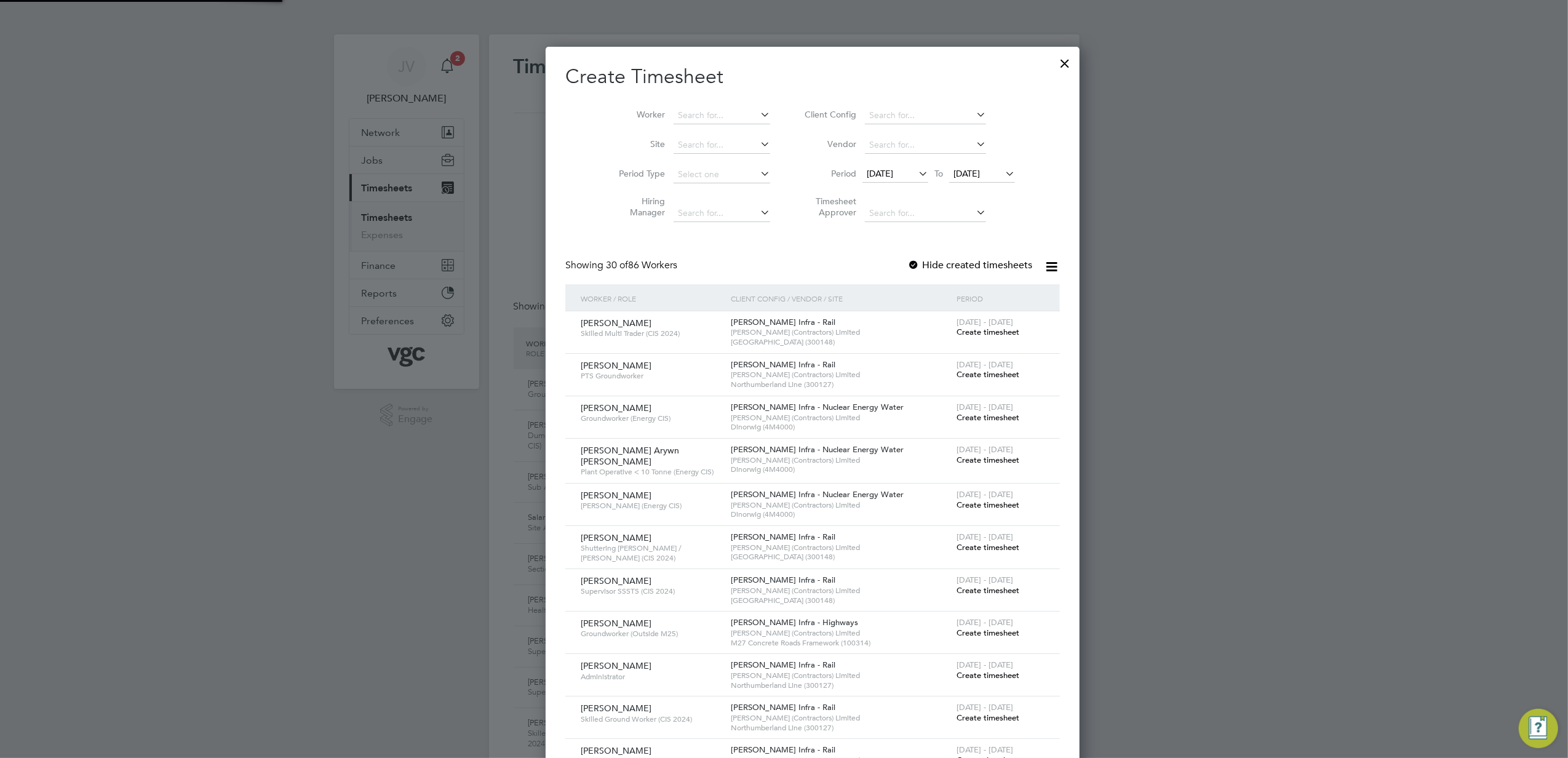
click at [960, 170] on span "[DATE]" at bounding box center [967, 173] width 26 height 11
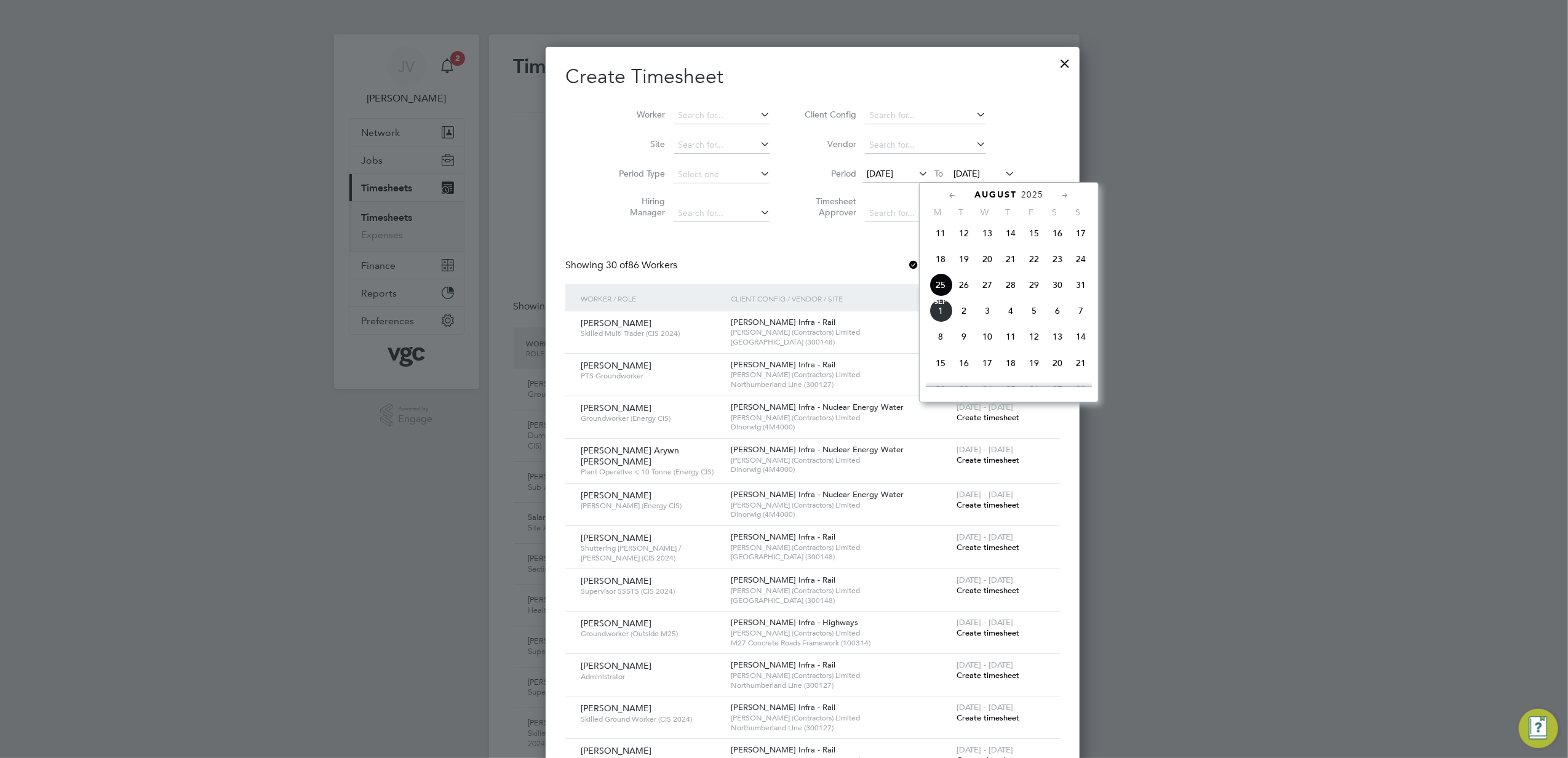
click at [1031, 289] on span "29" at bounding box center [1034, 285] width 24 height 24
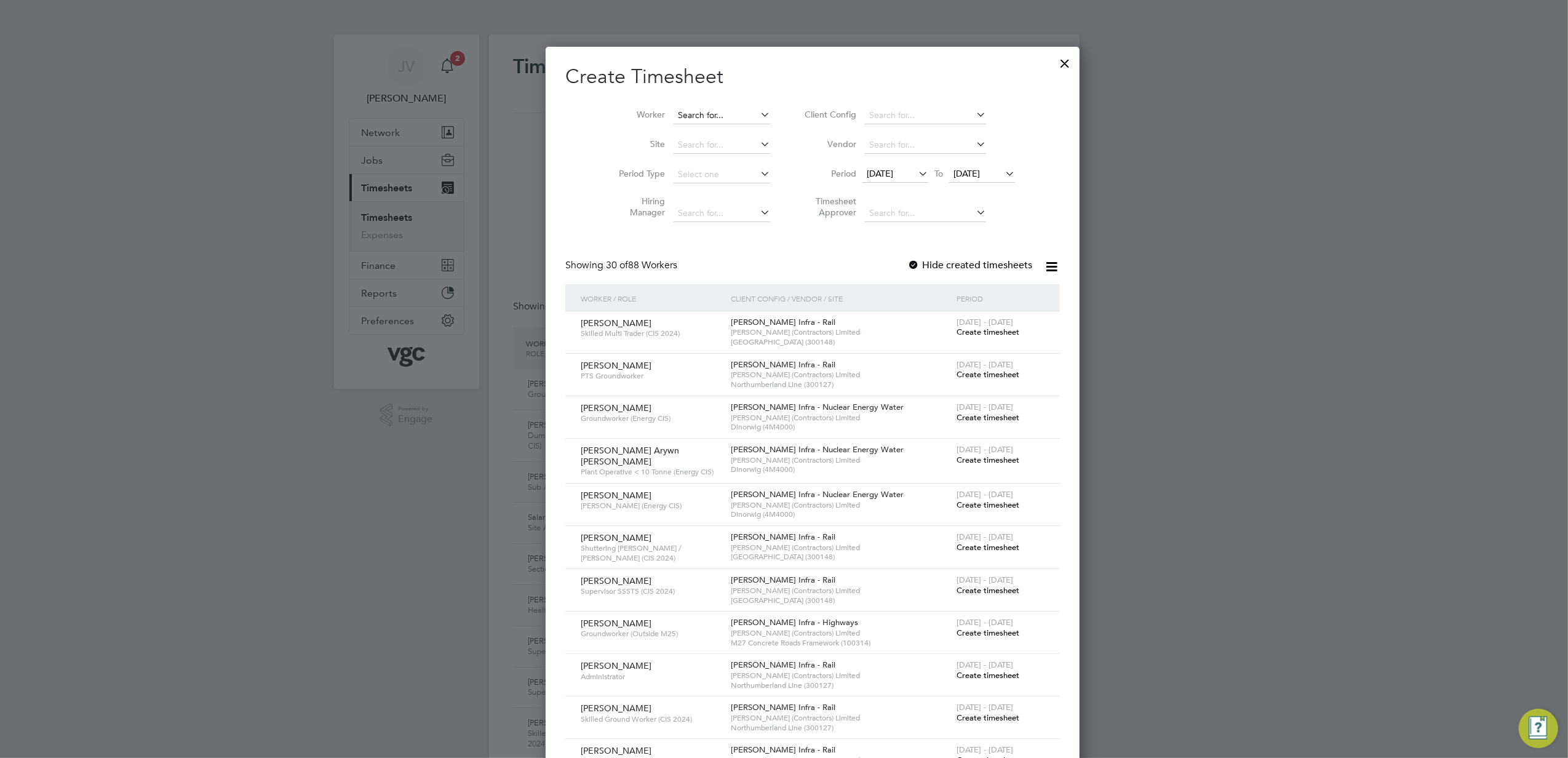
click at [674, 121] on input at bounding box center [722, 115] width 96 height 17
paste input "[PERSON_NAME]"
type input "[PERSON_NAME]"
click at [702, 139] on li "[PERSON_NAME]" at bounding box center [722, 132] width 155 height 16
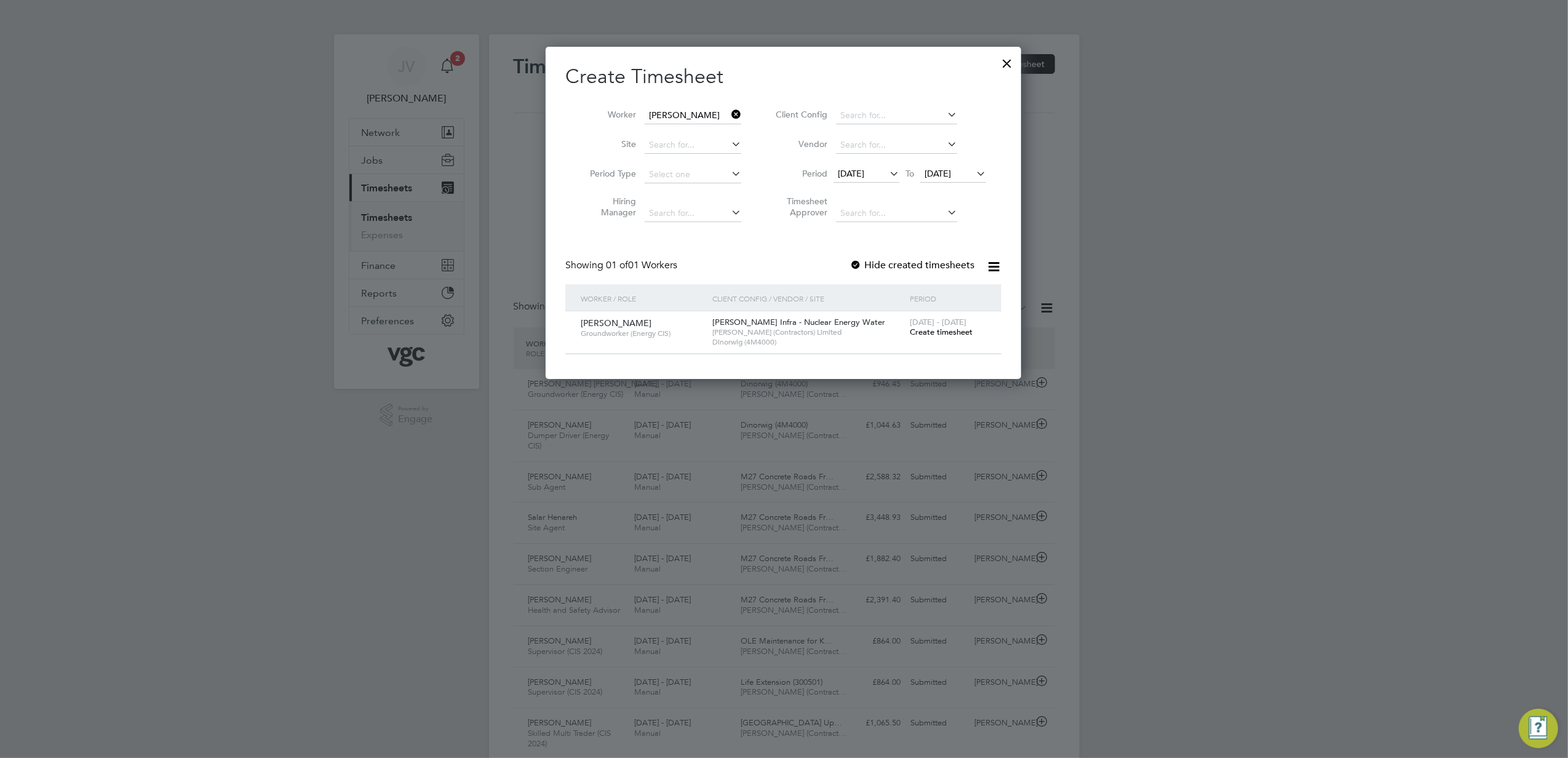
click at [951, 330] on span "Create timesheet" at bounding box center [941, 332] width 63 height 10
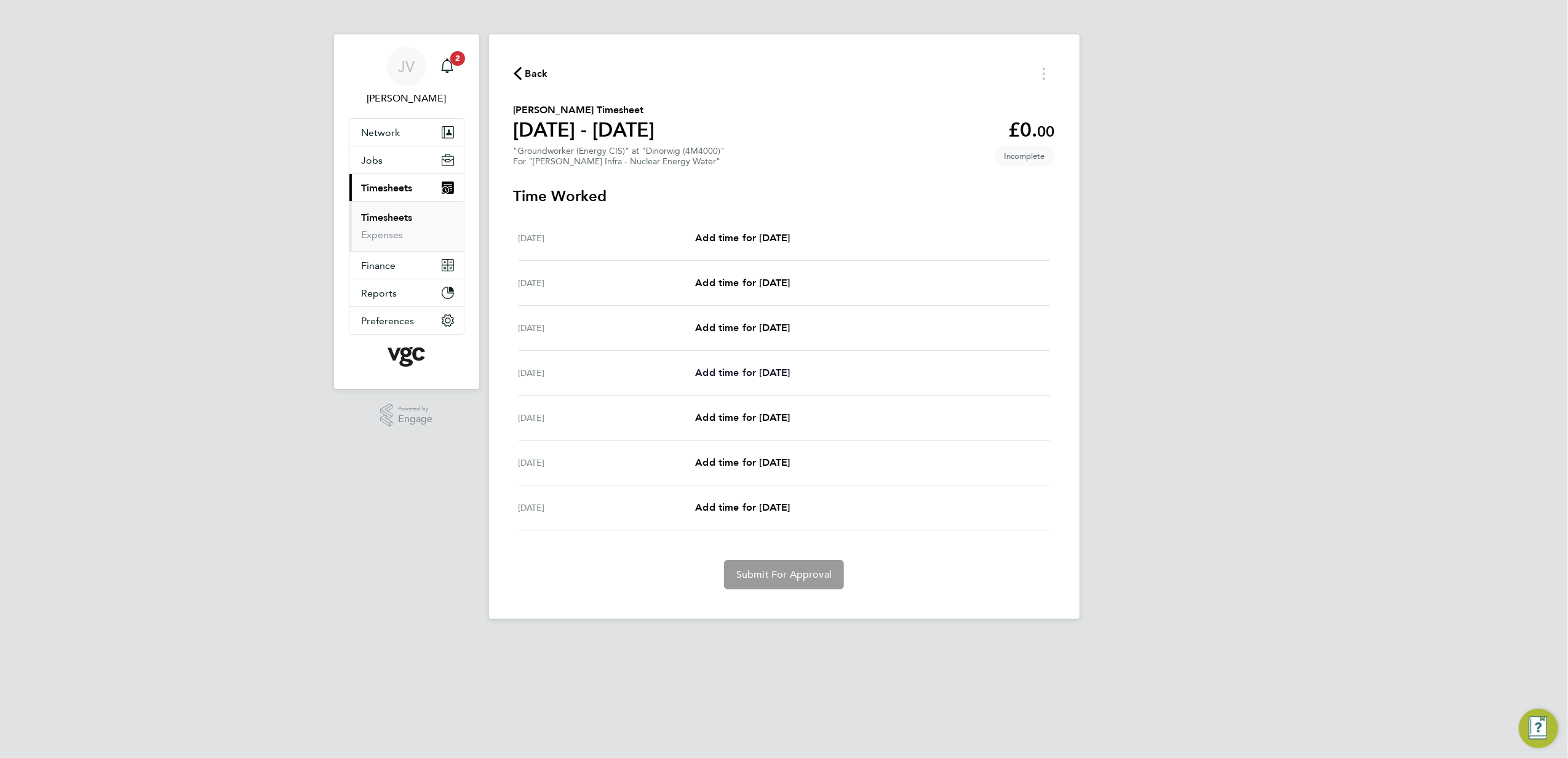
click at [758, 372] on span "Add time for [DATE]" at bounding box center [743, 372] width 95 height 12
select select "30"
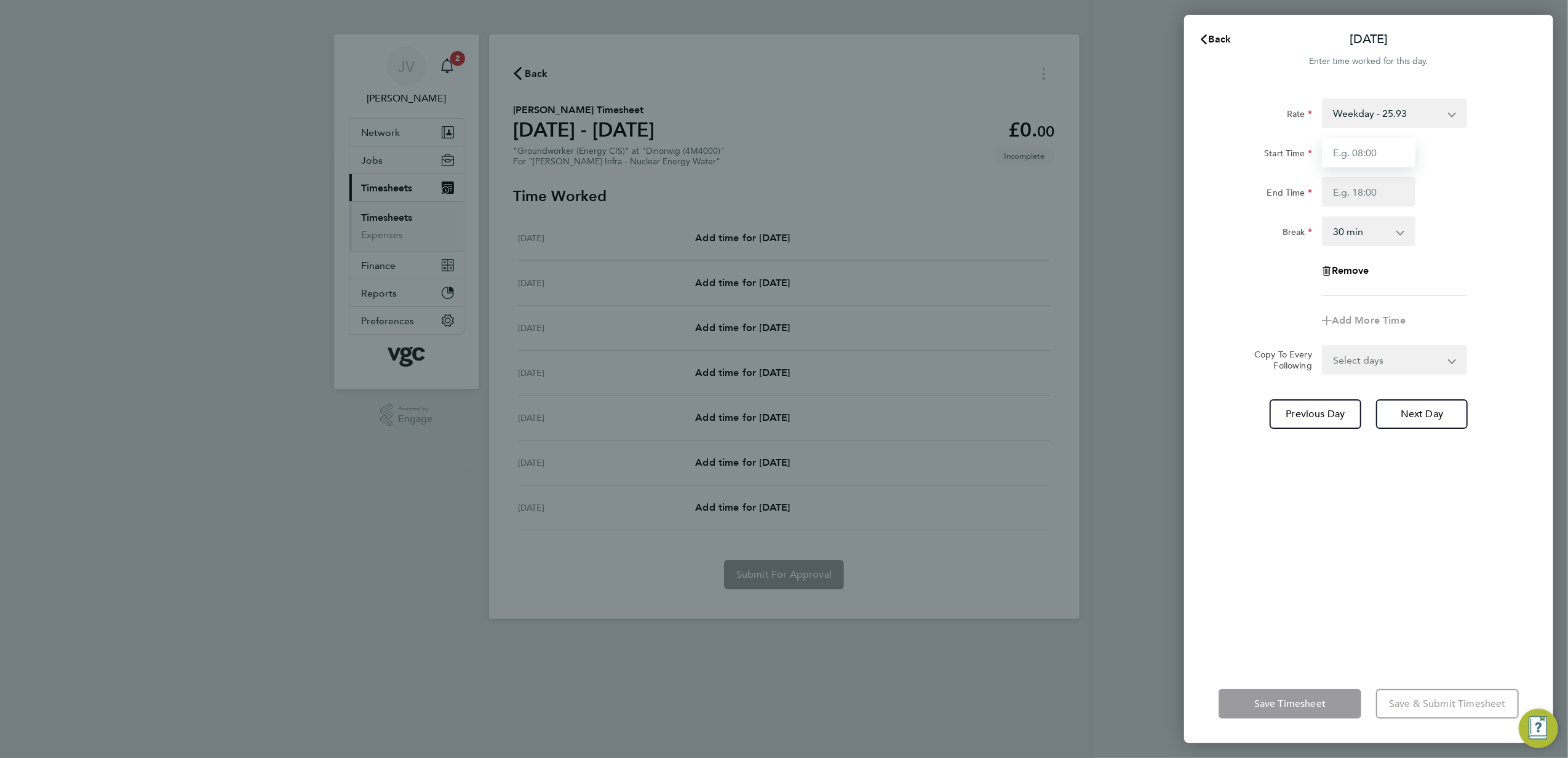
click at [1381, 165] on input "Start Time" at bounding box center [1369, 152] width 94 height 30
type input "07:30"
type input "17:30"
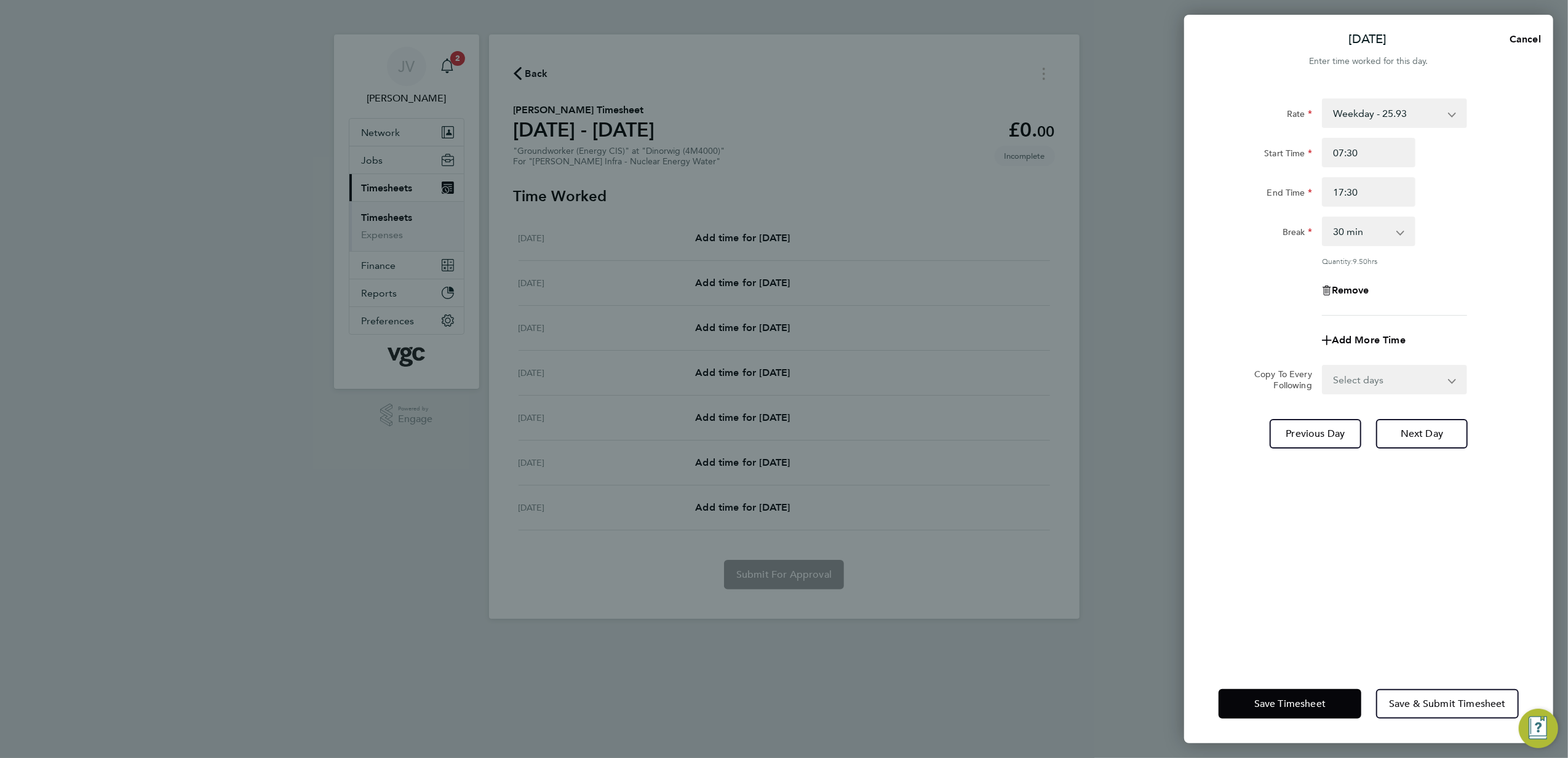
click at [1356, 399] on div "Rate Weekday - 25.93 Bonus - 160.00 weekday nights - 32.42 Weekends - 38.89 Ban…" at bounding box center [1369, 374] width 369 height 581
click at [1356, 387] on select "Select days Day [DATE] [DATE] [DATE]" at bounding box center [1388, 379] width 129 height 27
select select "DAY"
click at [1323, 366] on select "Select days Day [DATE] [DATE] [DATE]" at bounding box center [1388, 379] width 129 height 27
select select "[DATE]"
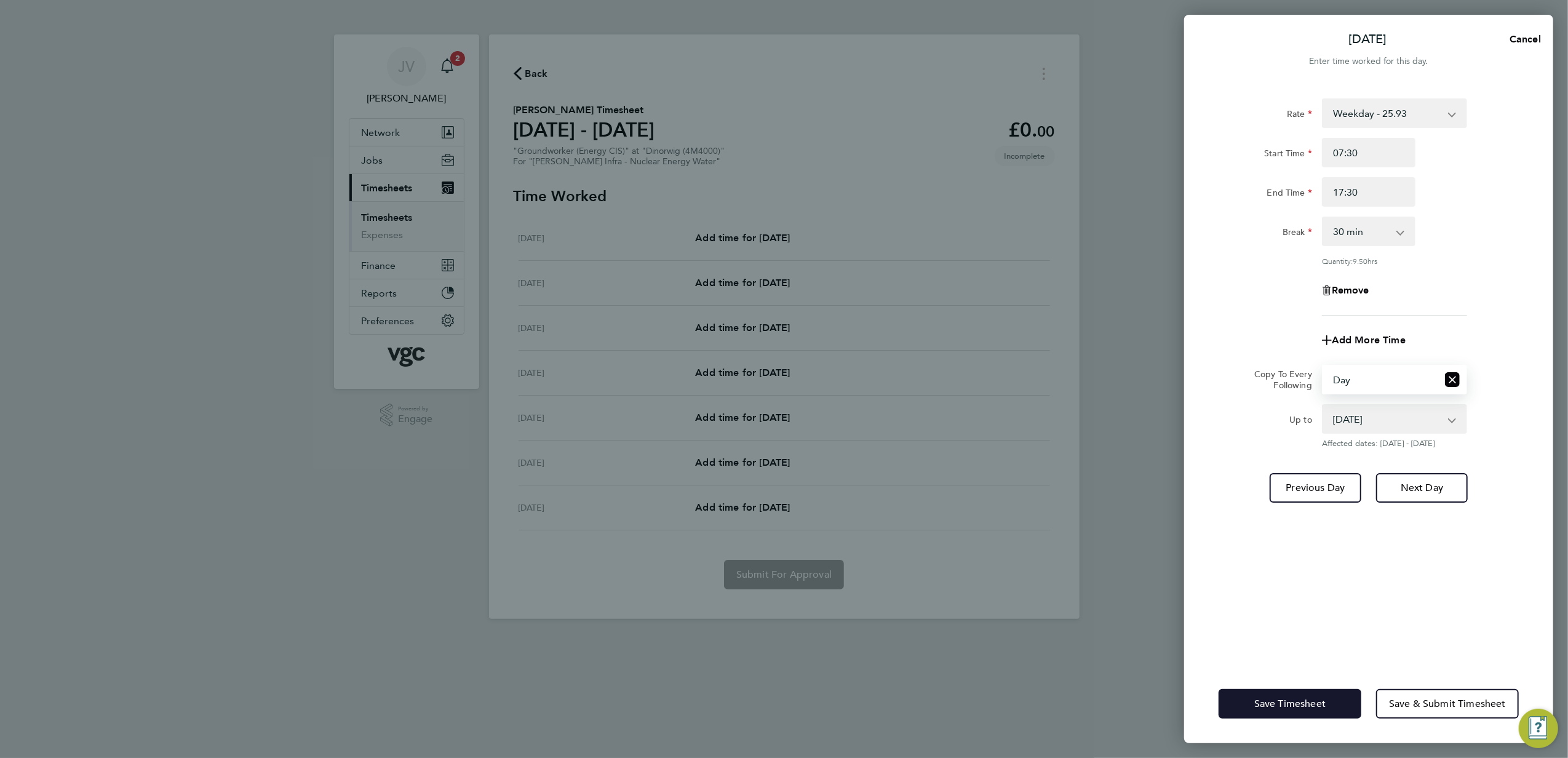
click at [1293, 703] on span "Save Timesheet" at bounding box center [1290, 704] width 71 height 12
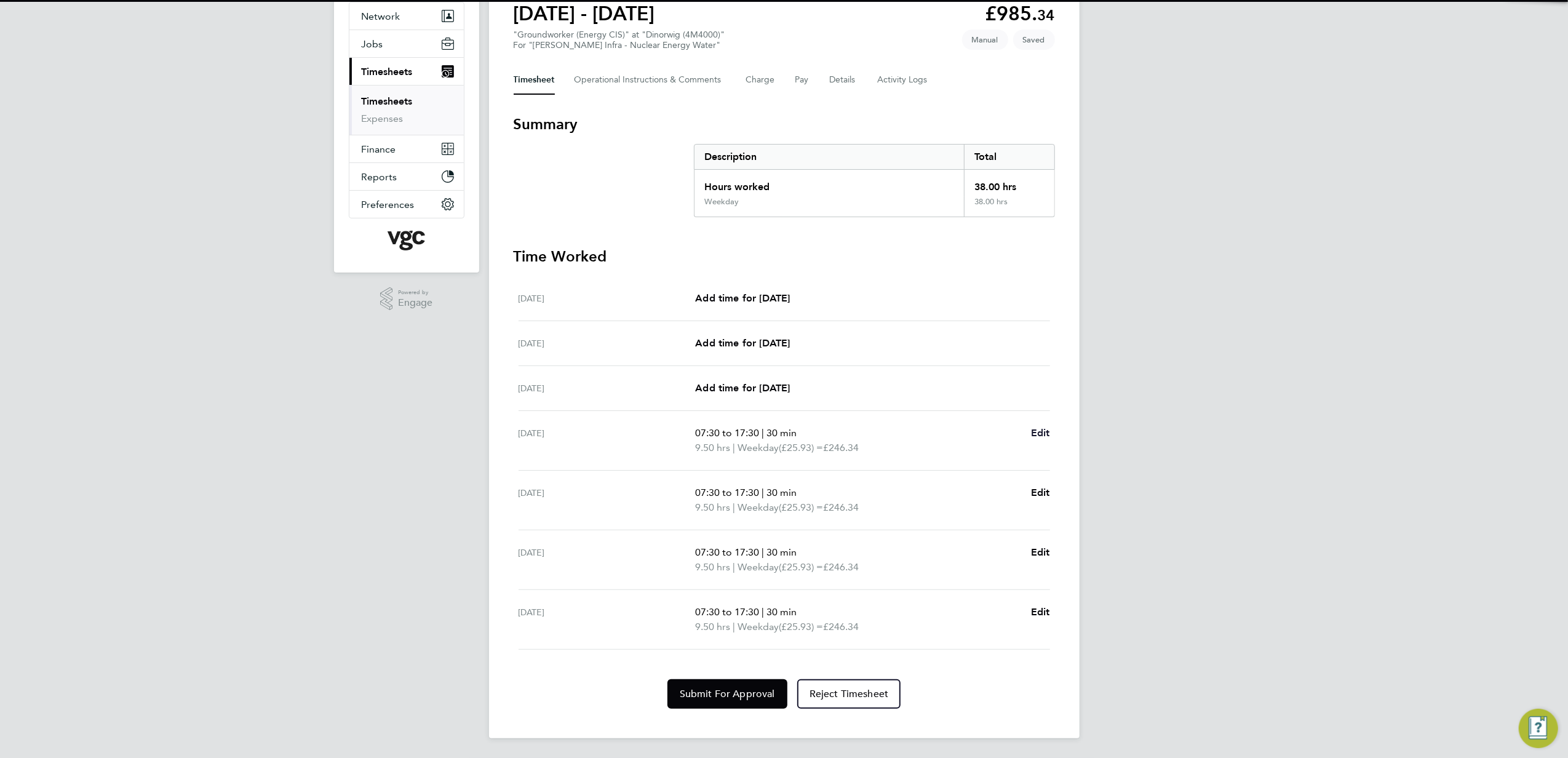
click at [1037, 431] on span "Edit" at bounding box center [1040, 433] width 19 height 12
select select "30"
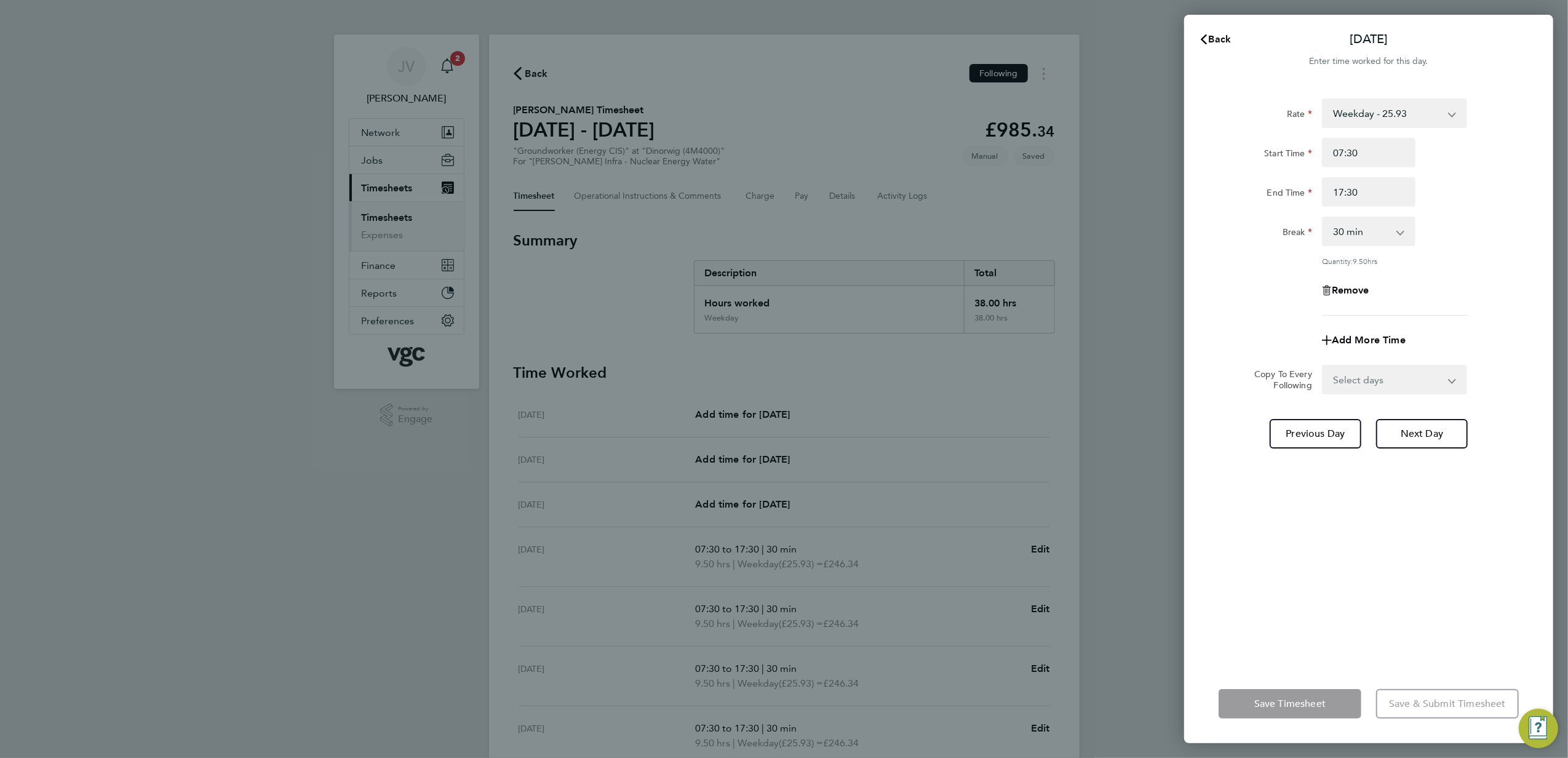
click at [1346, 329] on div "Add More Time" at bounding box center [1369, 340] width 104 height 30
click at [1346, 338] on span "Add More Time" at bounding box center [1369, 340] width 74 height 12
select select "null"
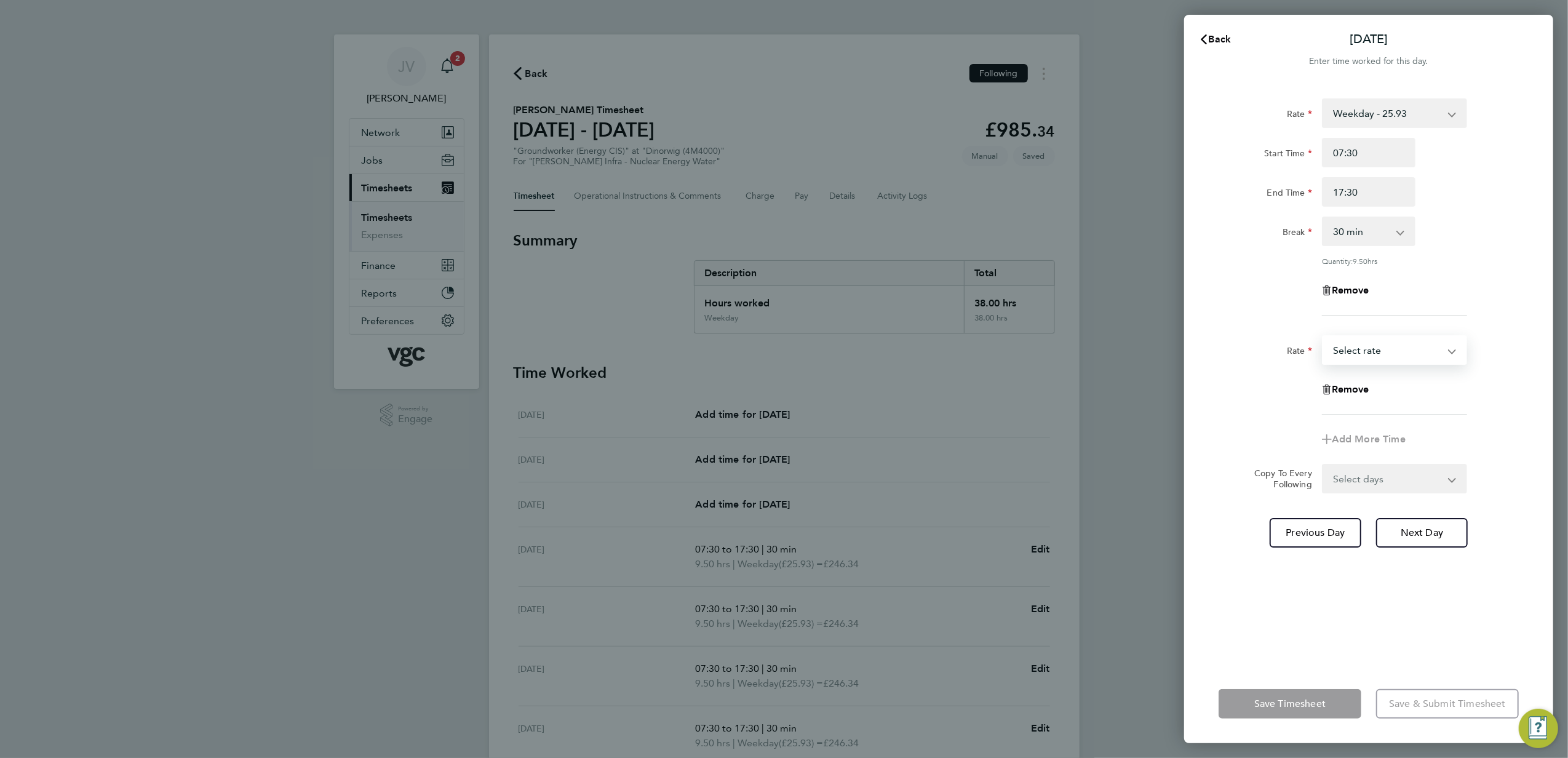
drag, startPoint x: 1372, startPoint y: 346, endPoint x: 1375, endPoint y: 365, distance: 19.2
click at [1372, 346] on select "Bonus - 160.00 Weekday - 25.93 weekday nights - 32.42 Weekends - 38.89 Bank Hol…" at bounding box center [1387, 349] width 128 height 27
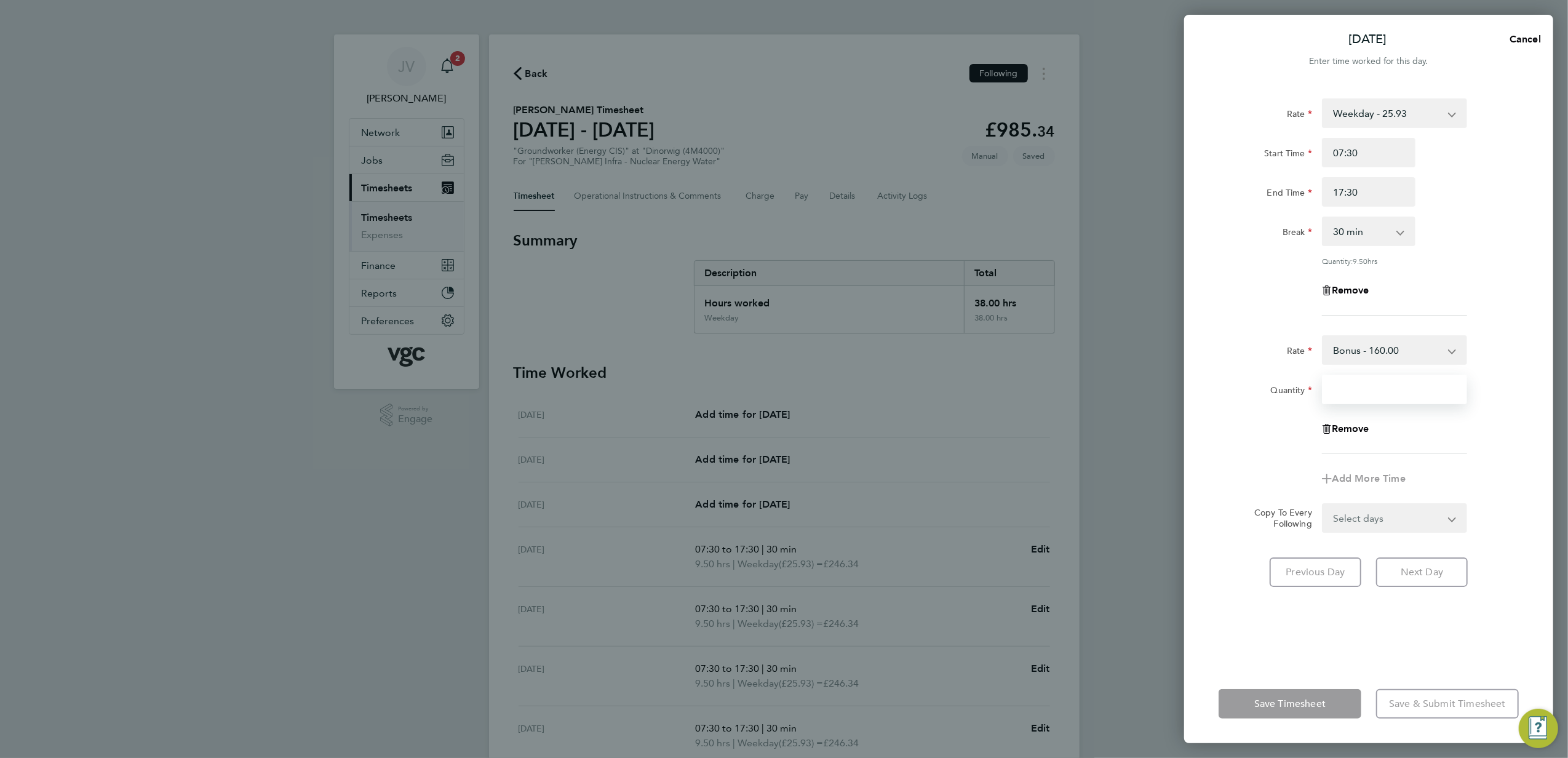
click at [1356, 390] on input "Quantity" at bounding box center [1395, 389] width 146 height 30
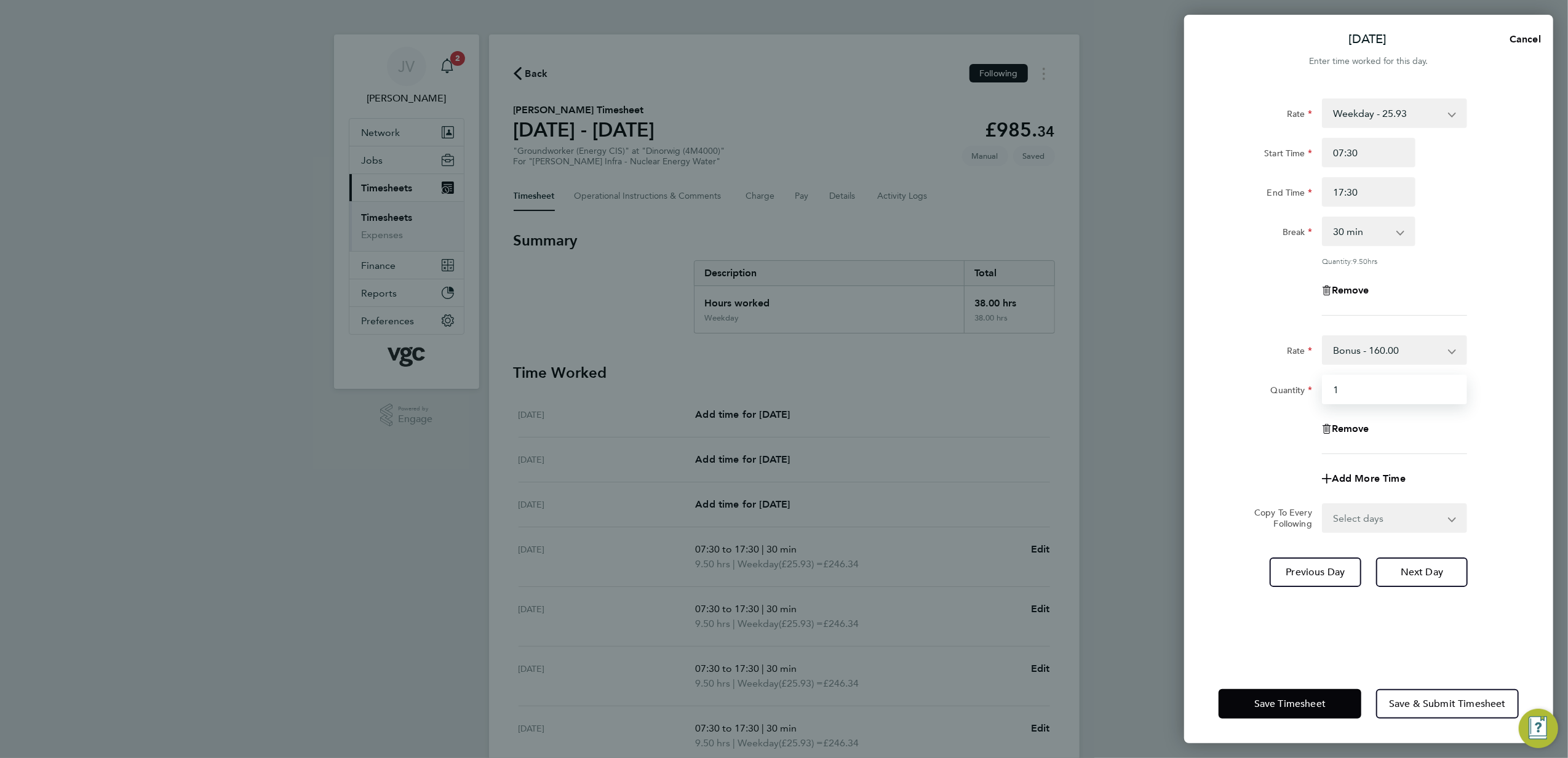
type input "1"
click at [1251, 449] on div "Rate Bonus - 160.00 Weekday - 25.93 weekday nights - 32.42 Weekends - 38.89 Ban…" at bounding box center [1369, 395] width 300 height 119
click at [1302, 700] on span "Save Timesheet" at bounding box center [1290, 704] width 71 height 12
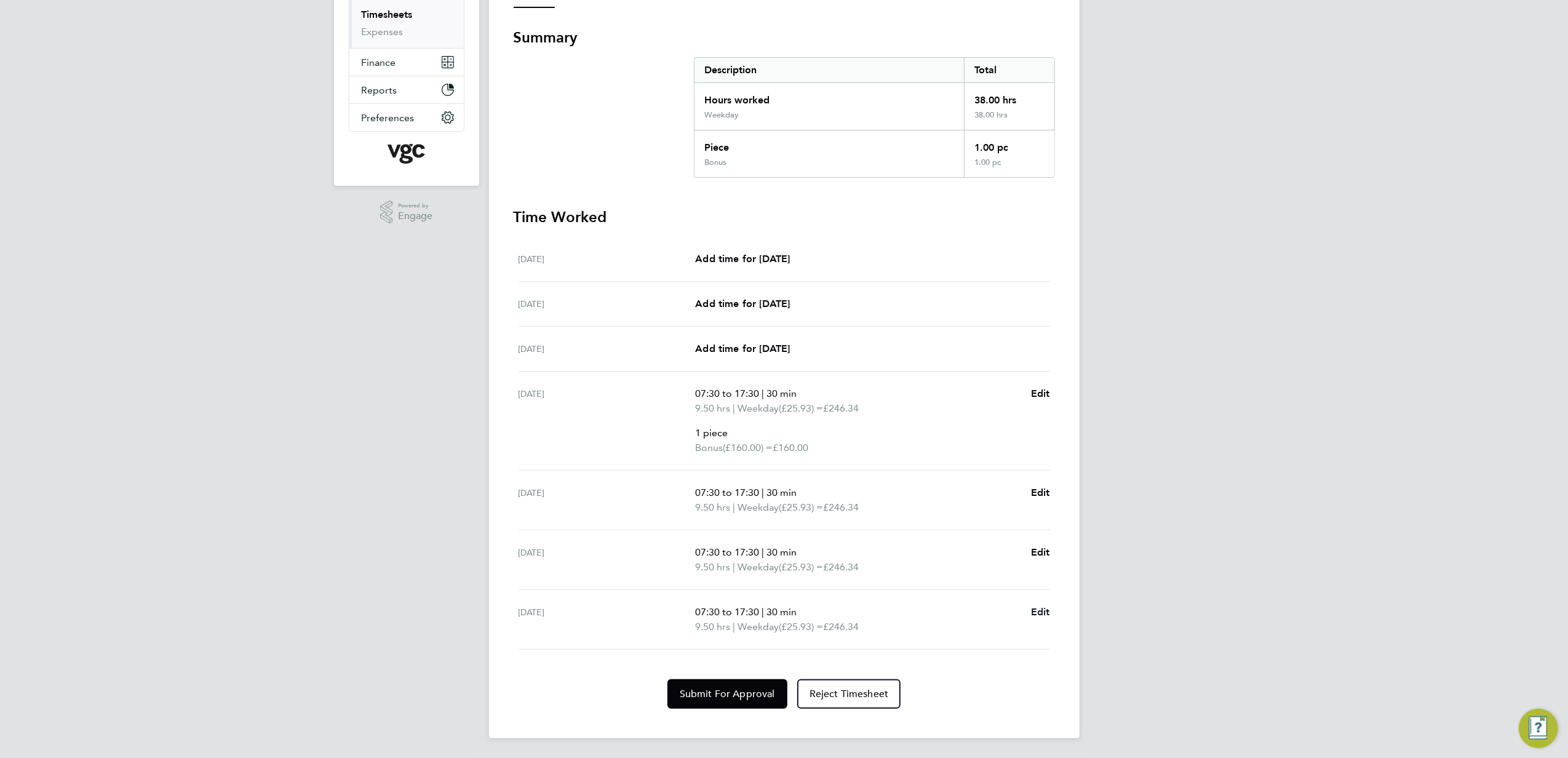
click at [1034, 614] on span "Edit" at bounding box center [1040, 612] width 19 height 12
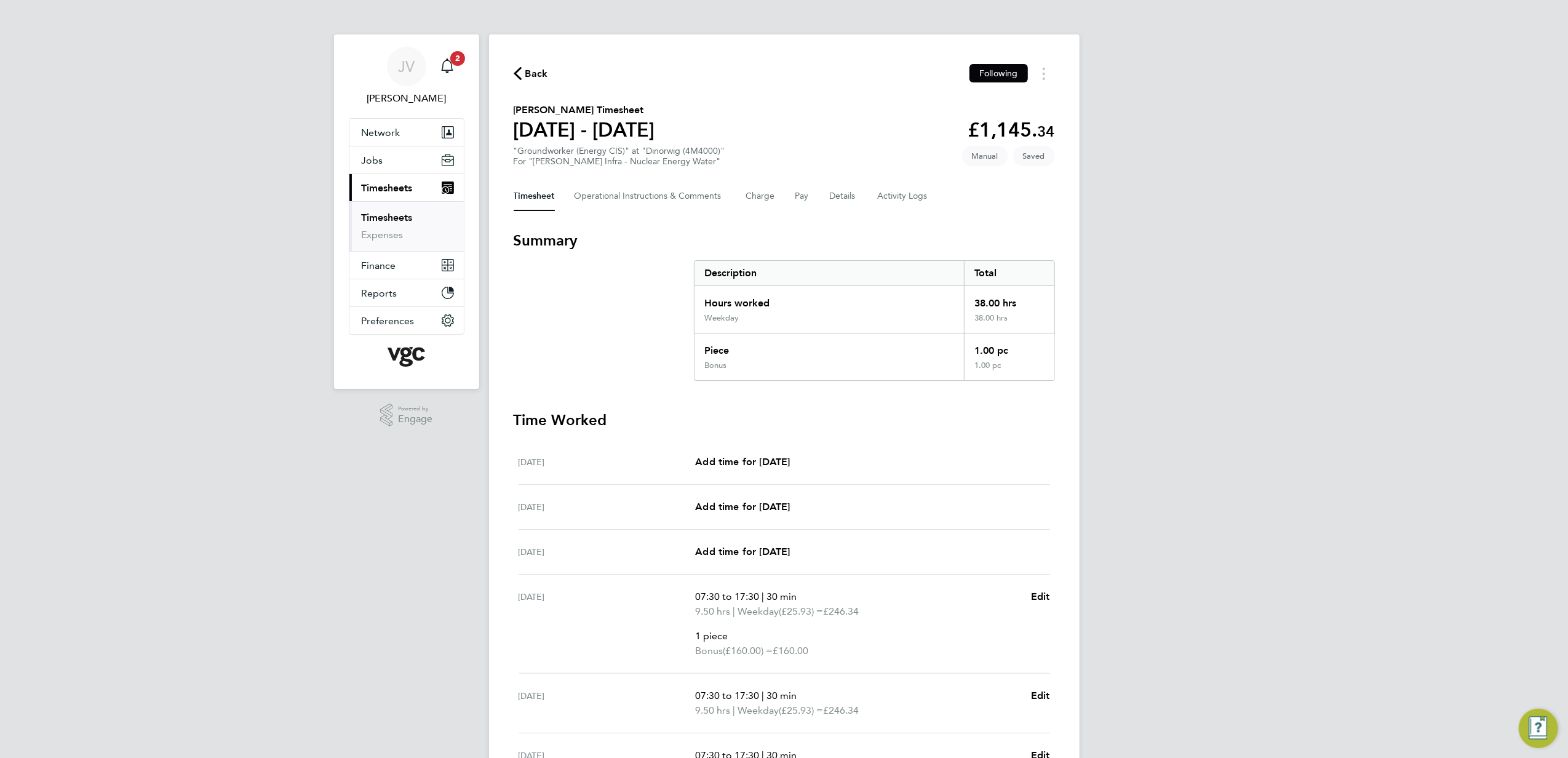
select select "30"
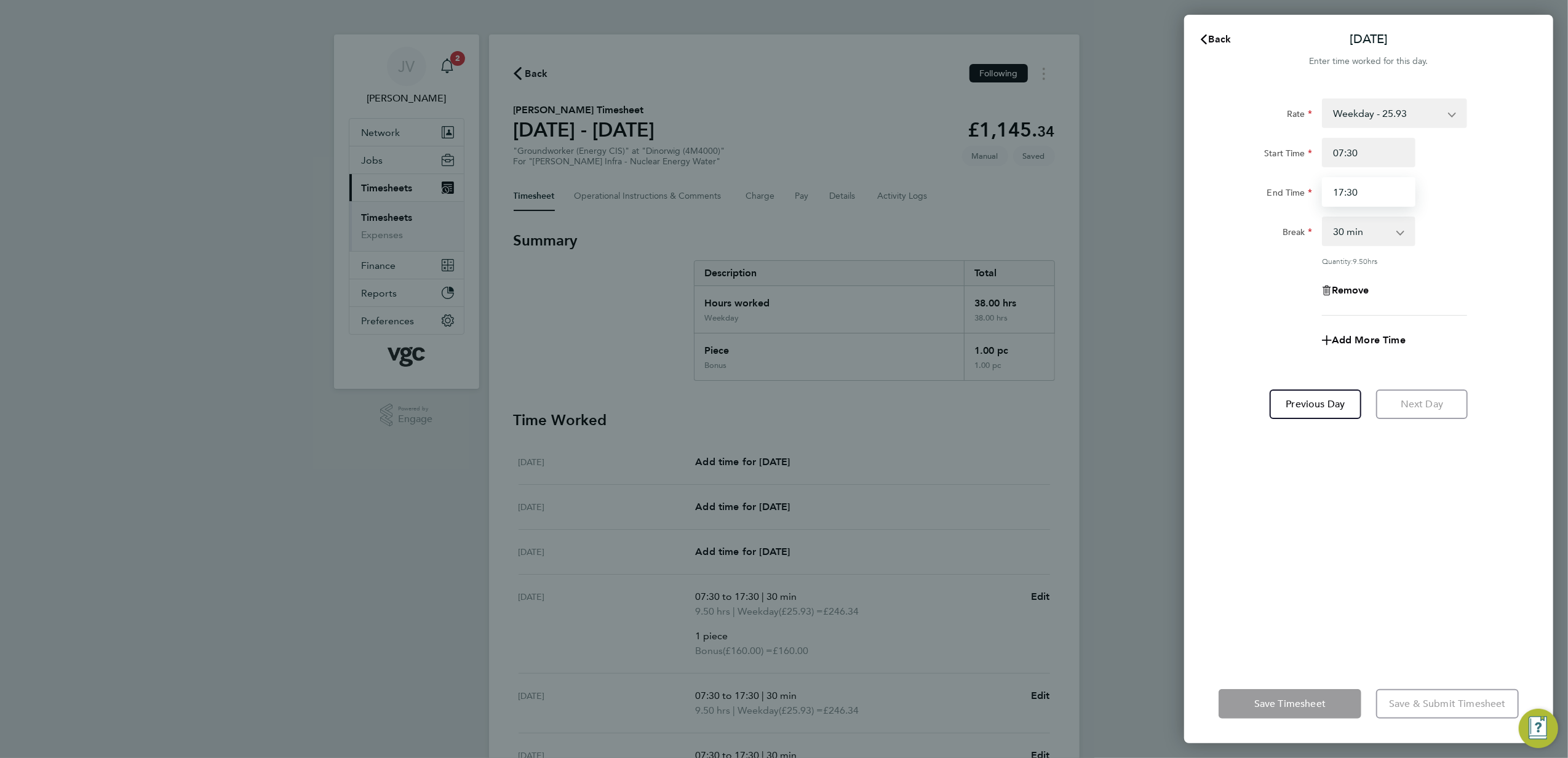
drag, startPoint x: 1319, startPoint y: 184, endPoint x: 1004, endPoint y: 123, distance: 320.9
click at [1132, 167] on div "Back [DATE] Enter time worked for this day. Rate Weekday - 25.93 Bonus - 160.00…" at bounding box center [784, 379] width 1568 height 758
type input "16:00"
drag, startPoint x: 1259, startPoint y: 505, endPoint x: 1308, endPoint y: 631, distance: 135.2
click at [1259, 507] on div "Rate Weekday - 25.93 Bonus - 160.00 weekday nights - 32.42 Weekends - 38.89 Ban…" at bounding box center [1369, 374] width 369 height 581
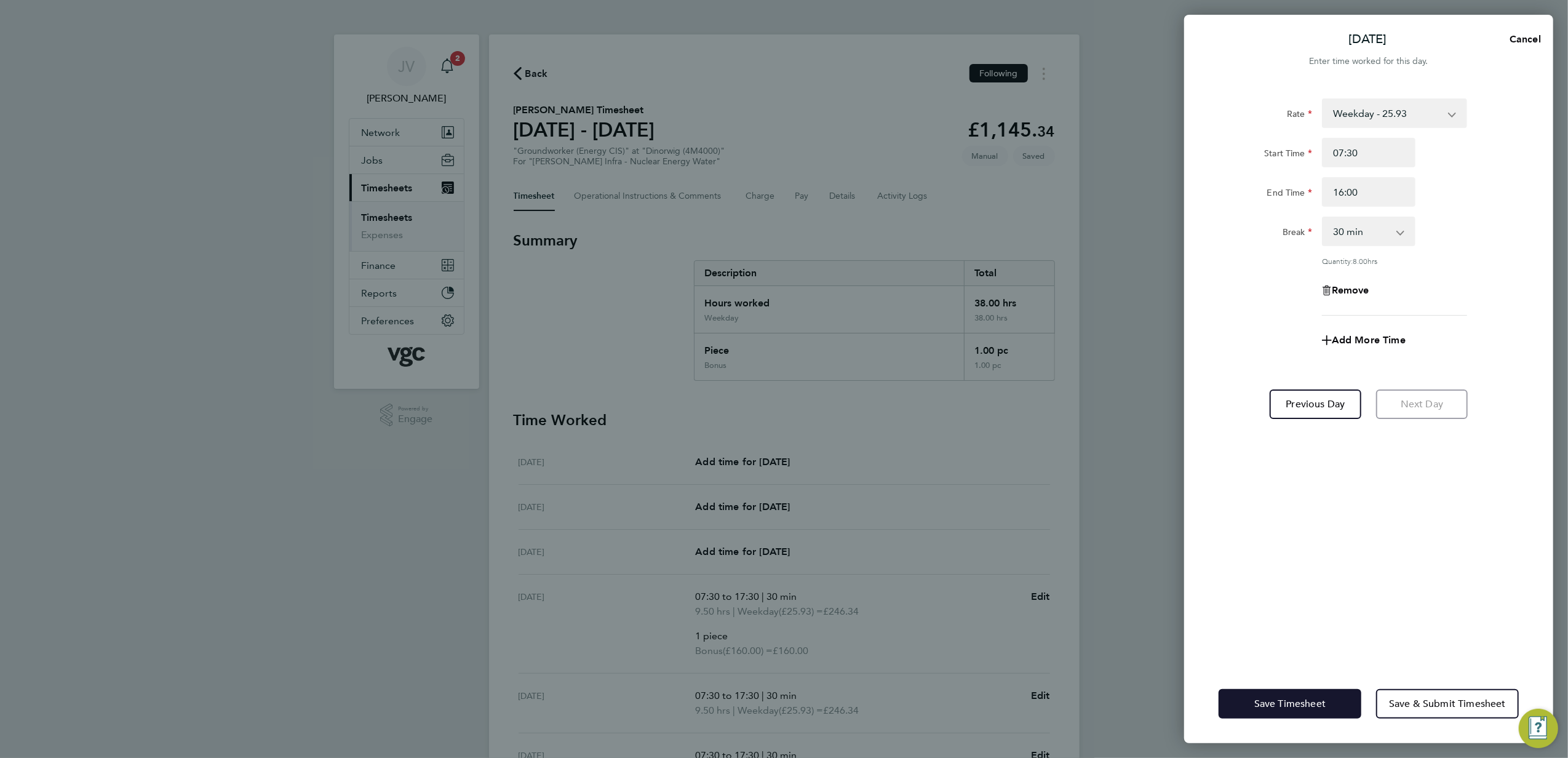
click at [1301, 693] on button "Save Timesheet" at bounding box center [1290, 704] width 143 height 30
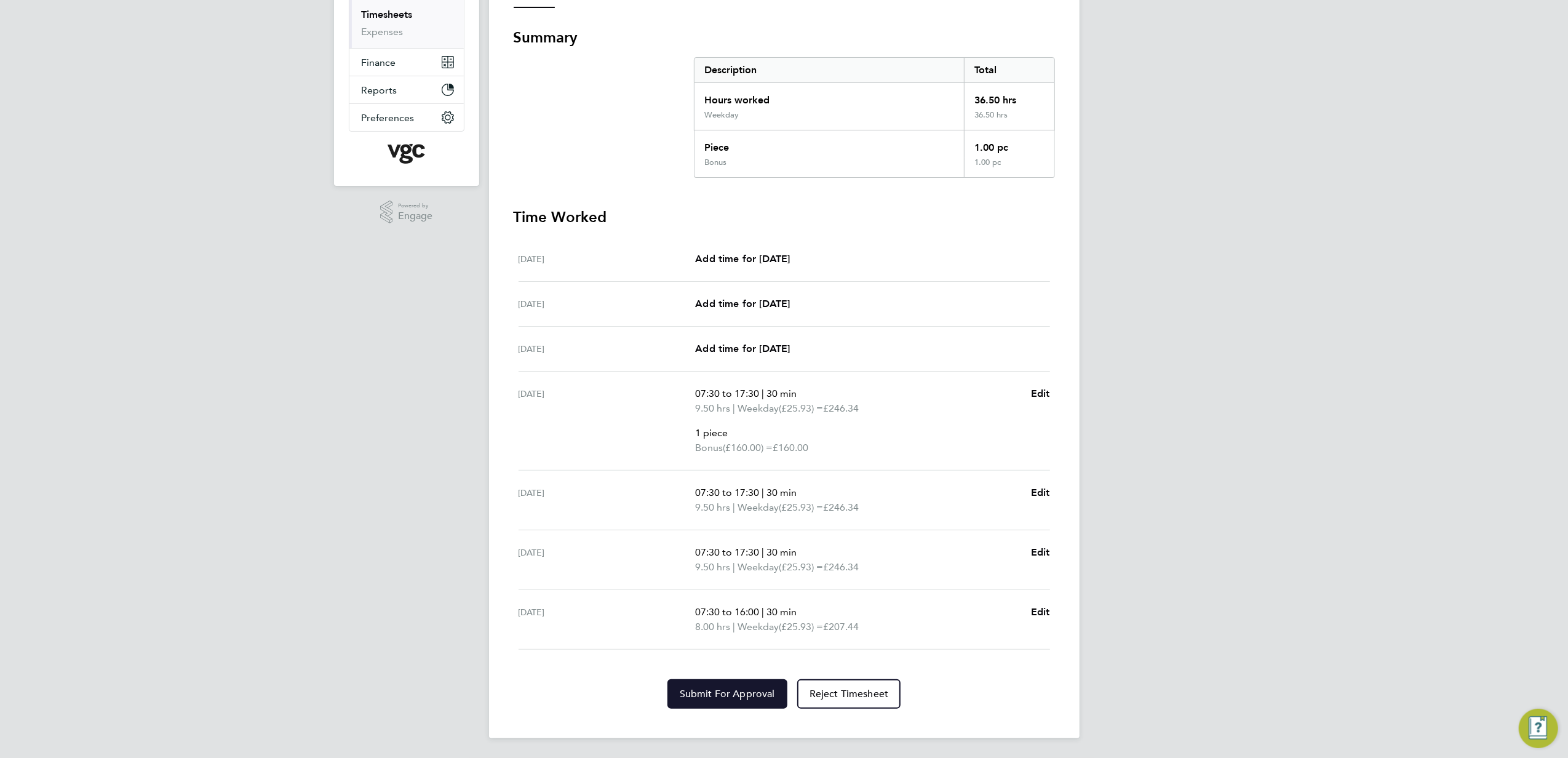
click at [753, 690] on span "Submit For Approval" at bounding box center [727, 694] width 95 height 12
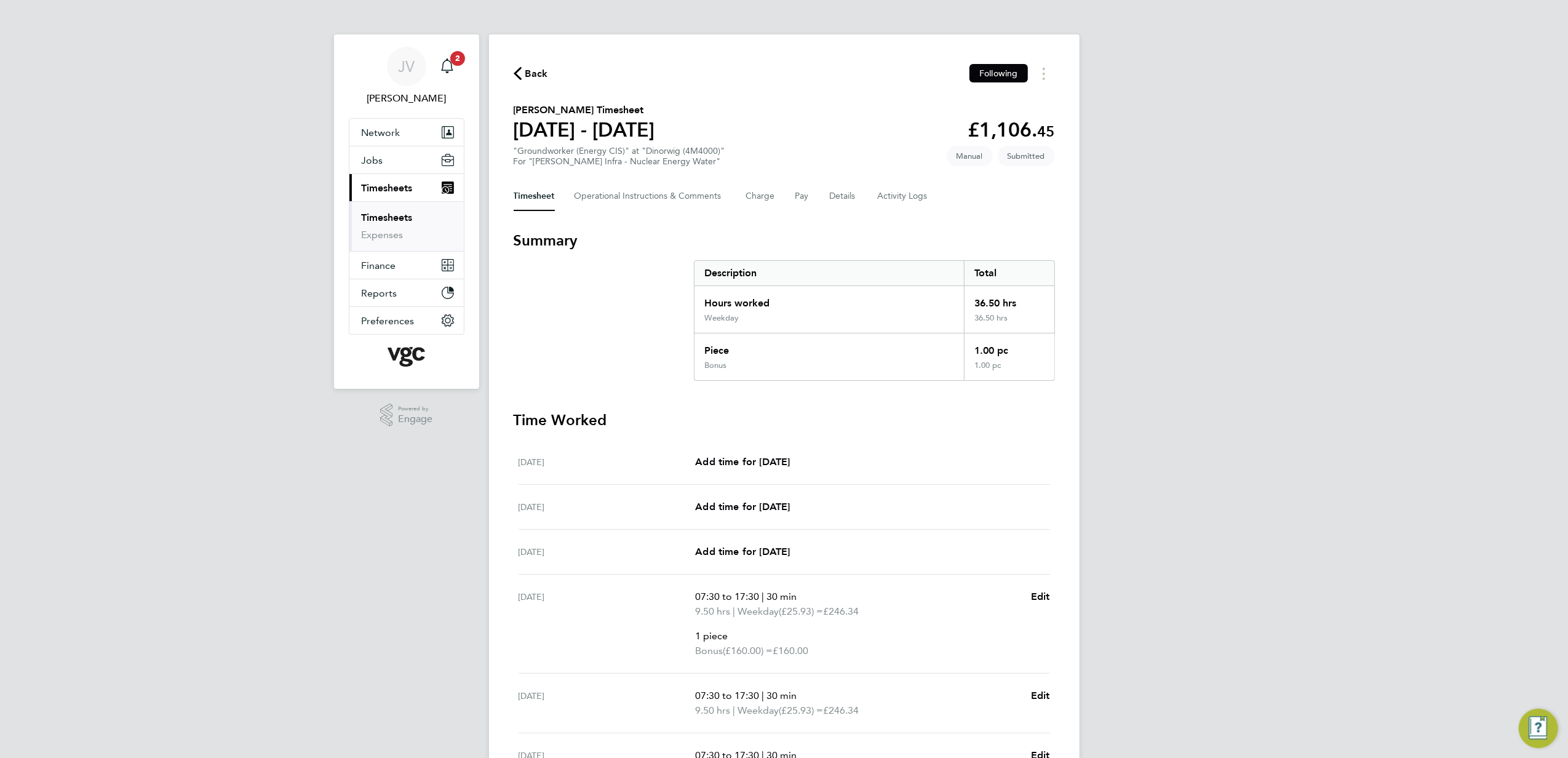
click at [524, 63] on div "Back Following [PERSON_NAME] Timesheet [DATE] - [DATE] £1,106. 45 "Groundworker…" at bounding box center [784, 488] width 591 height 907
click at [526, 69] on span "Back" at bounding box center [537, 73] width 23 height 15
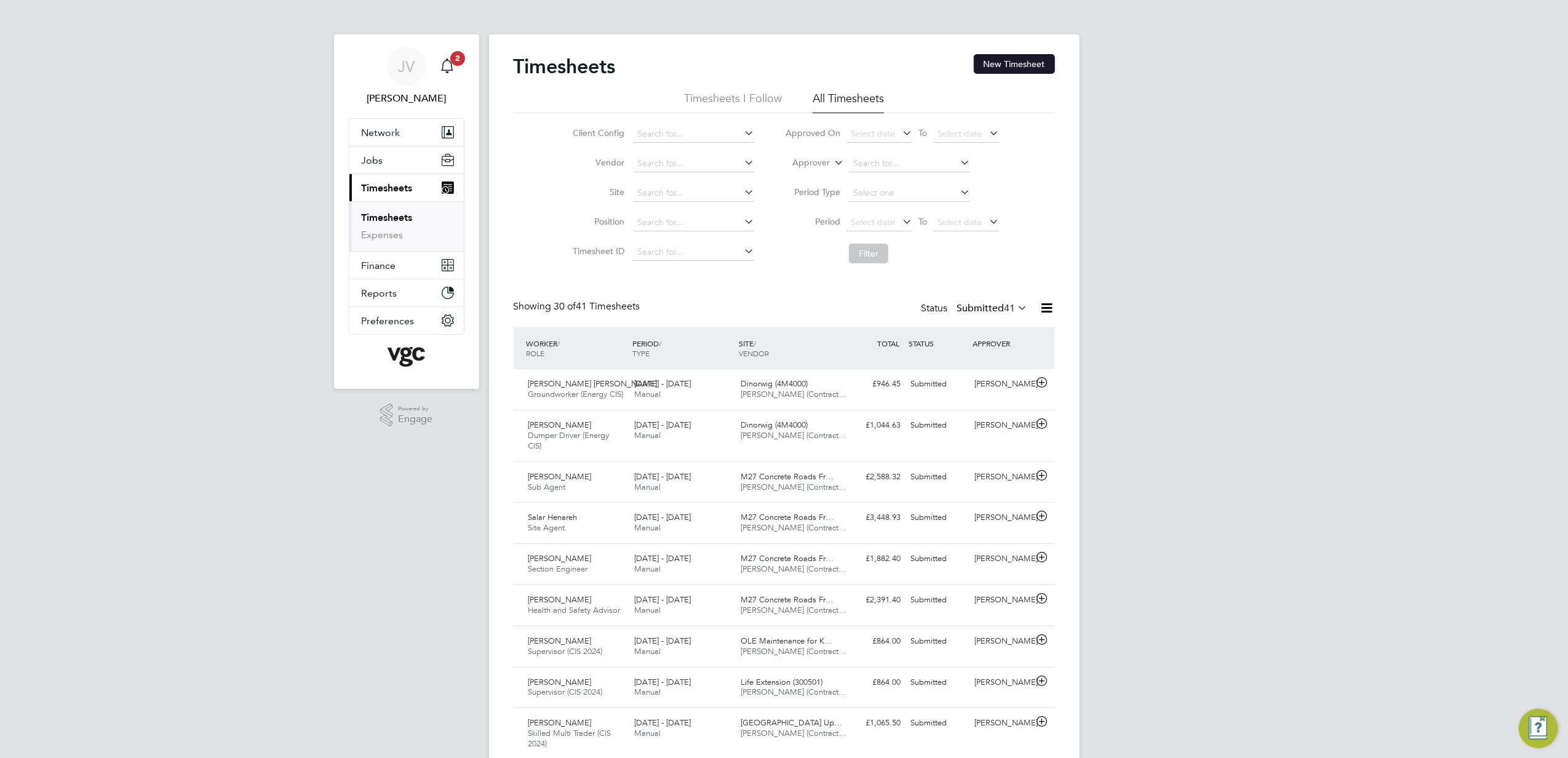
click at [1037, 60] on button "New Timesheet" at bounding box center [1015, 64] width 81 height 20
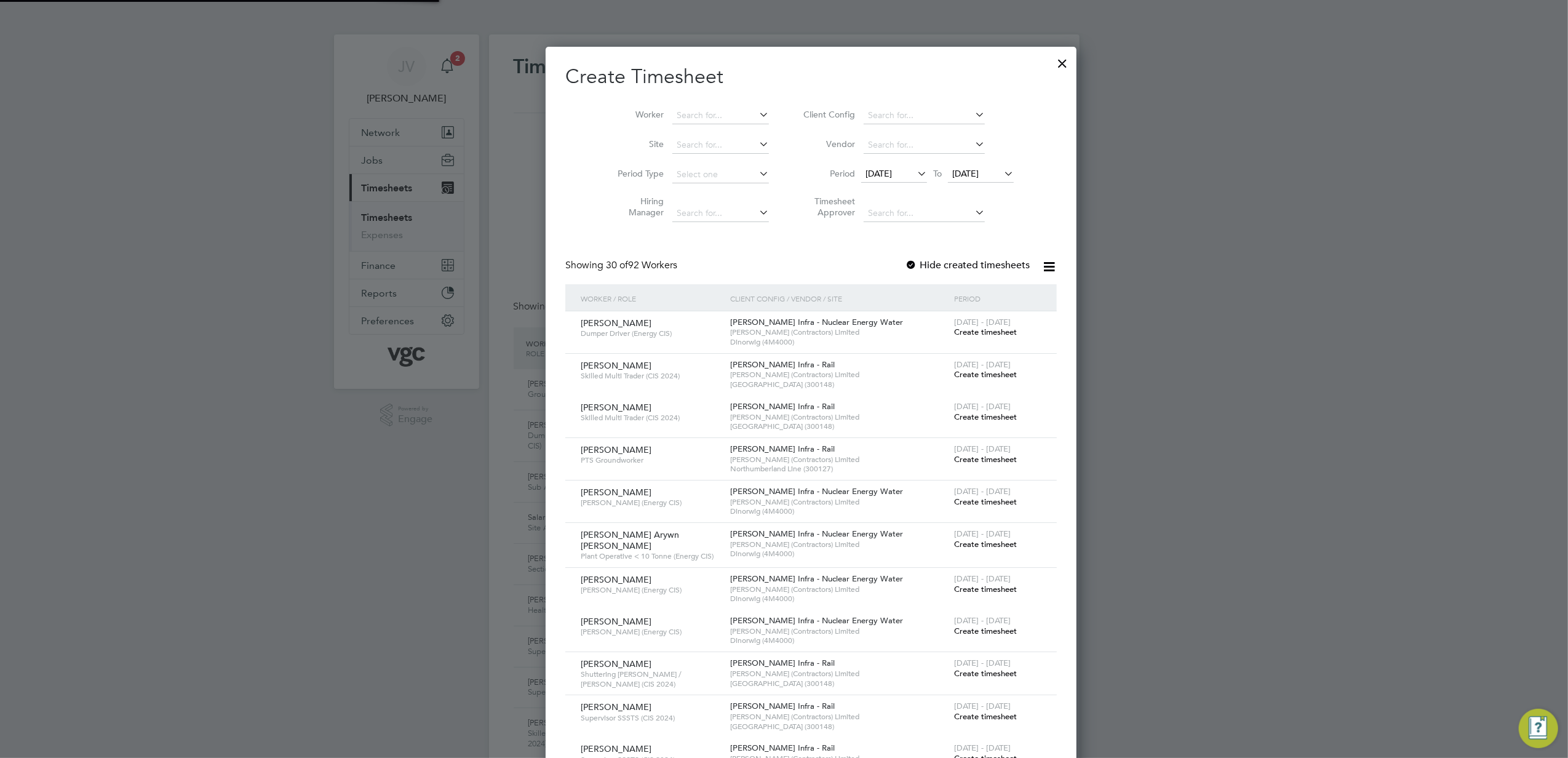
drag, startPoint x: 897, startPoint y: 167, endPoint x: 876, endPoint y: 178, distance: 23.7
click at [895, 169] on div "[DATE] To [DATE]" at bounding box center [937, 174] width 153 height 17
click at [876, 178] on span "[DATE]" at bounding box center [894, 174] width 66 height 16
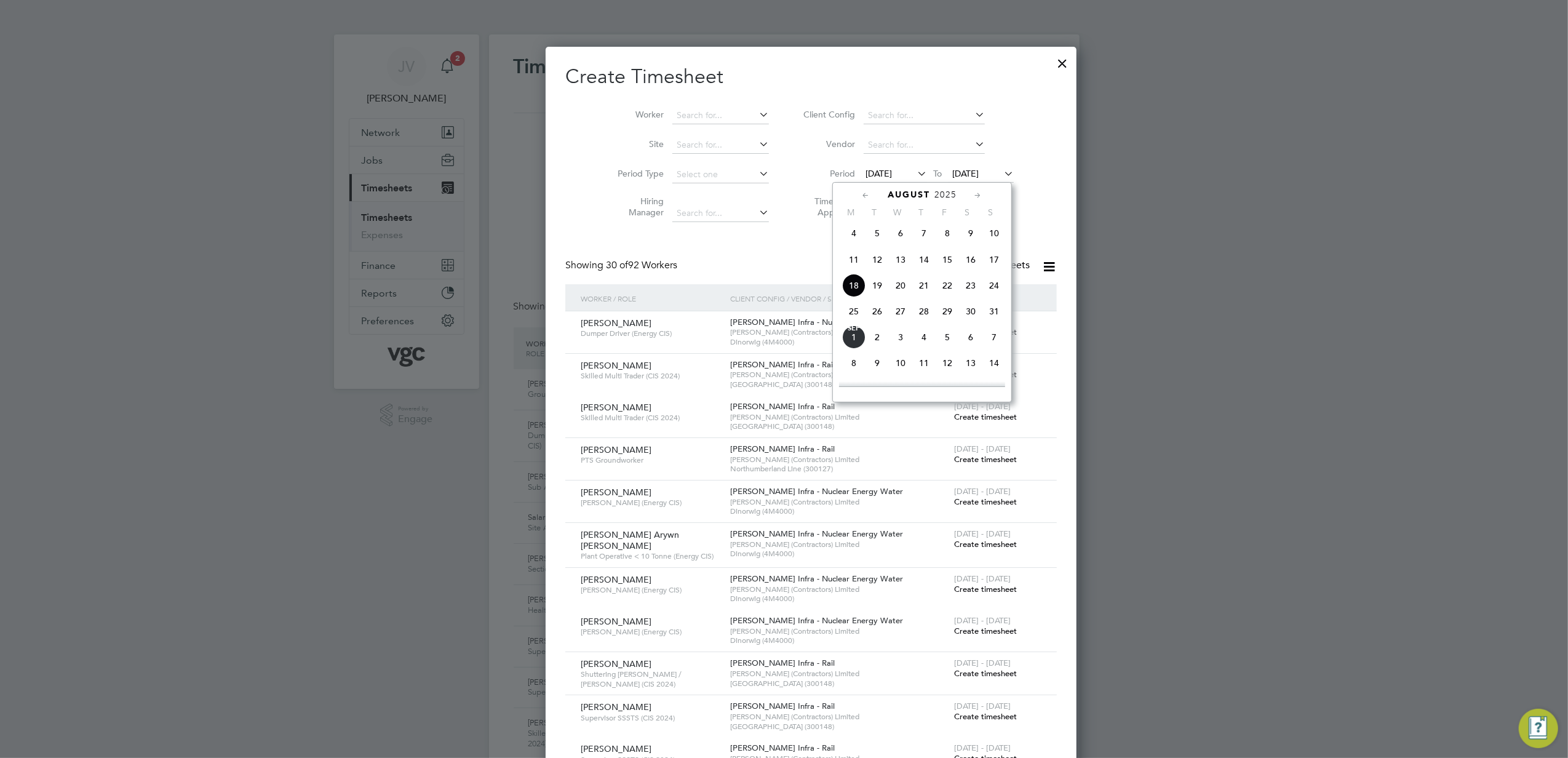
click at [970, 289] on span "23" at bounding box center [971, 286] width 24 height 24
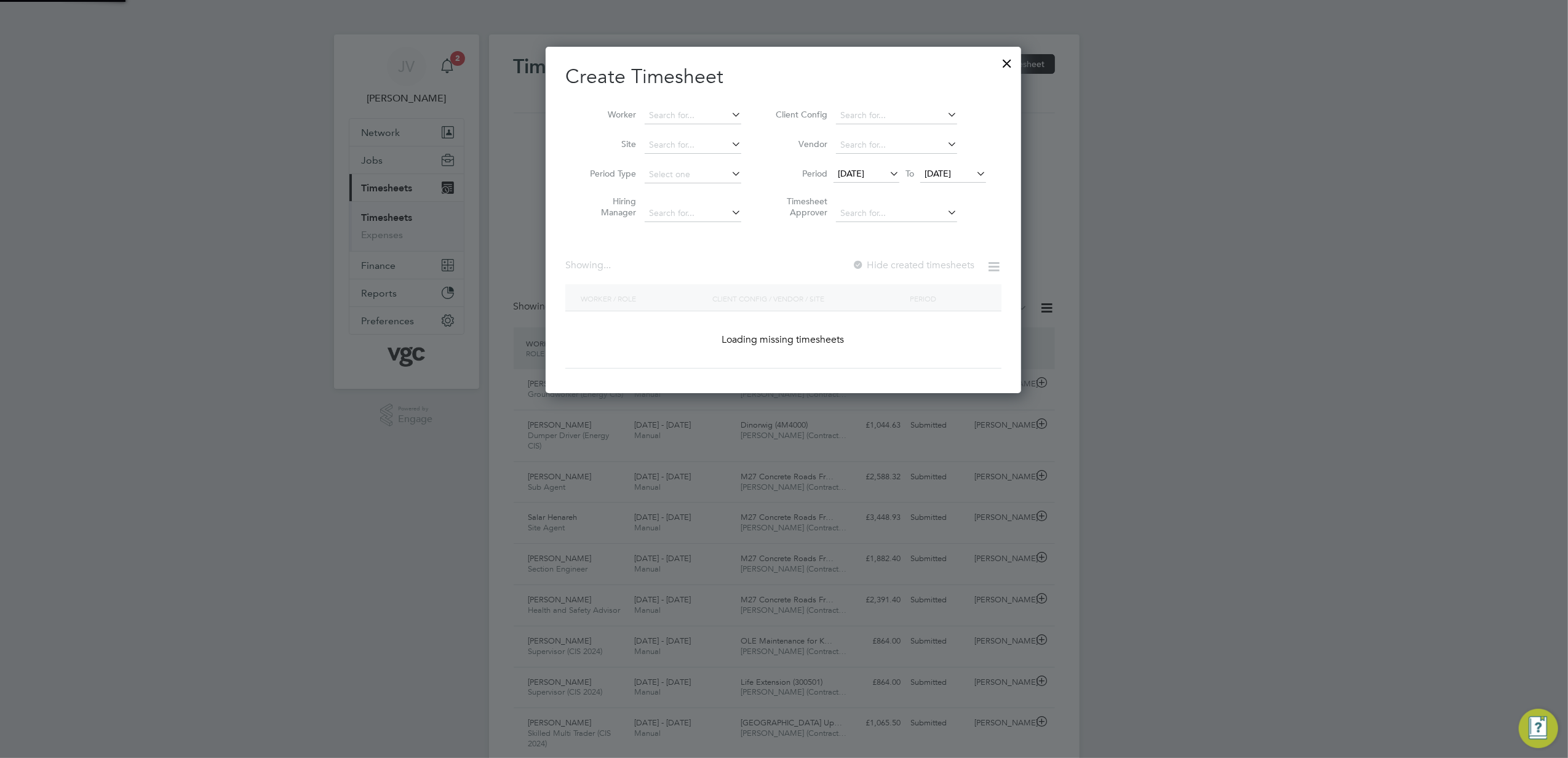
click at [937, 190] on li "Timesheet Approver" at bounding box center [879, 209] width 245 height 39
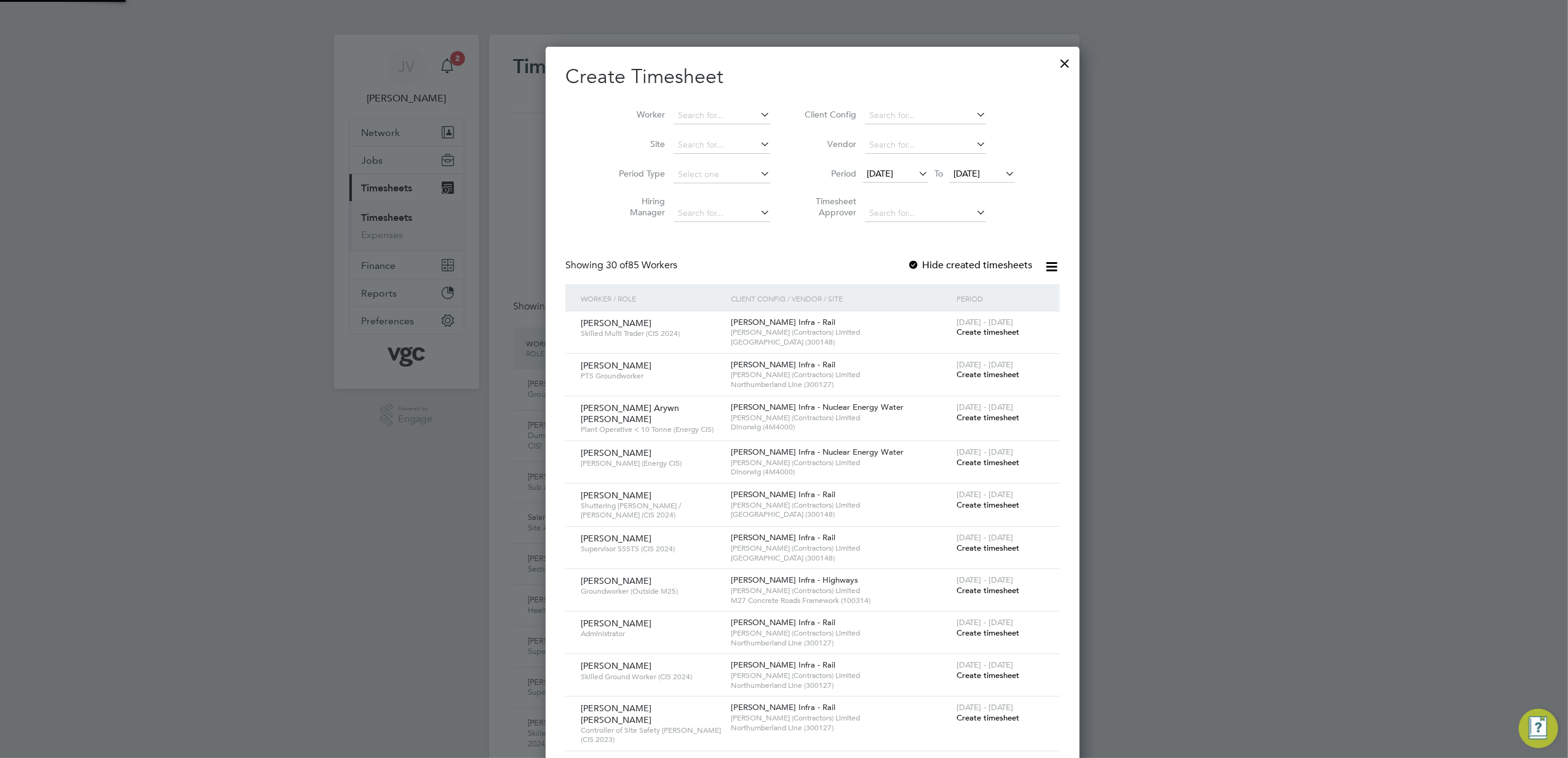
click at [954, 174] on span "[DATE]" at bounding box center [967, 173] width 26 height 11
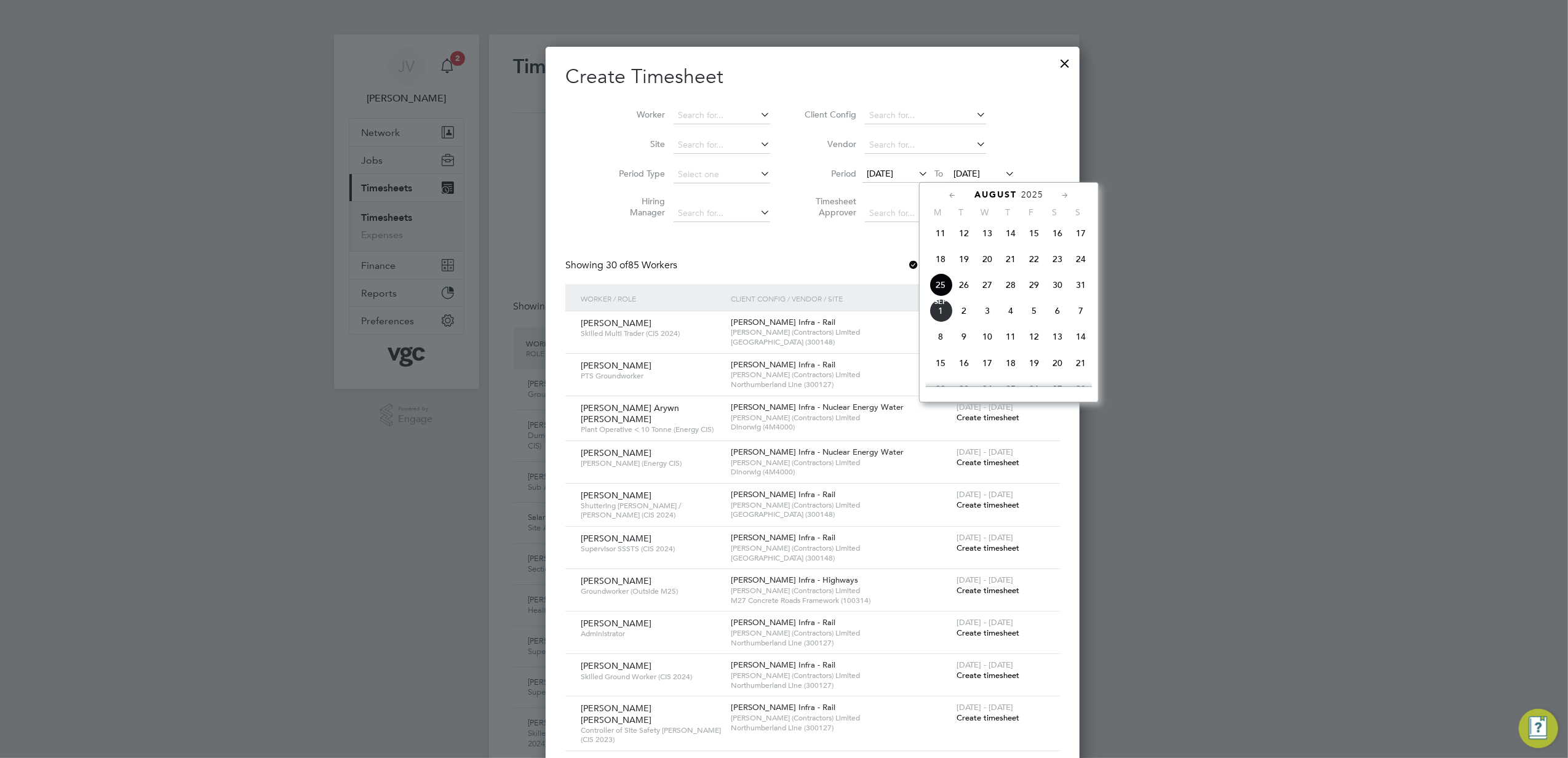
click at [1030, 290] on span "29" at bounding box center [1034, 285] width 24 height 24
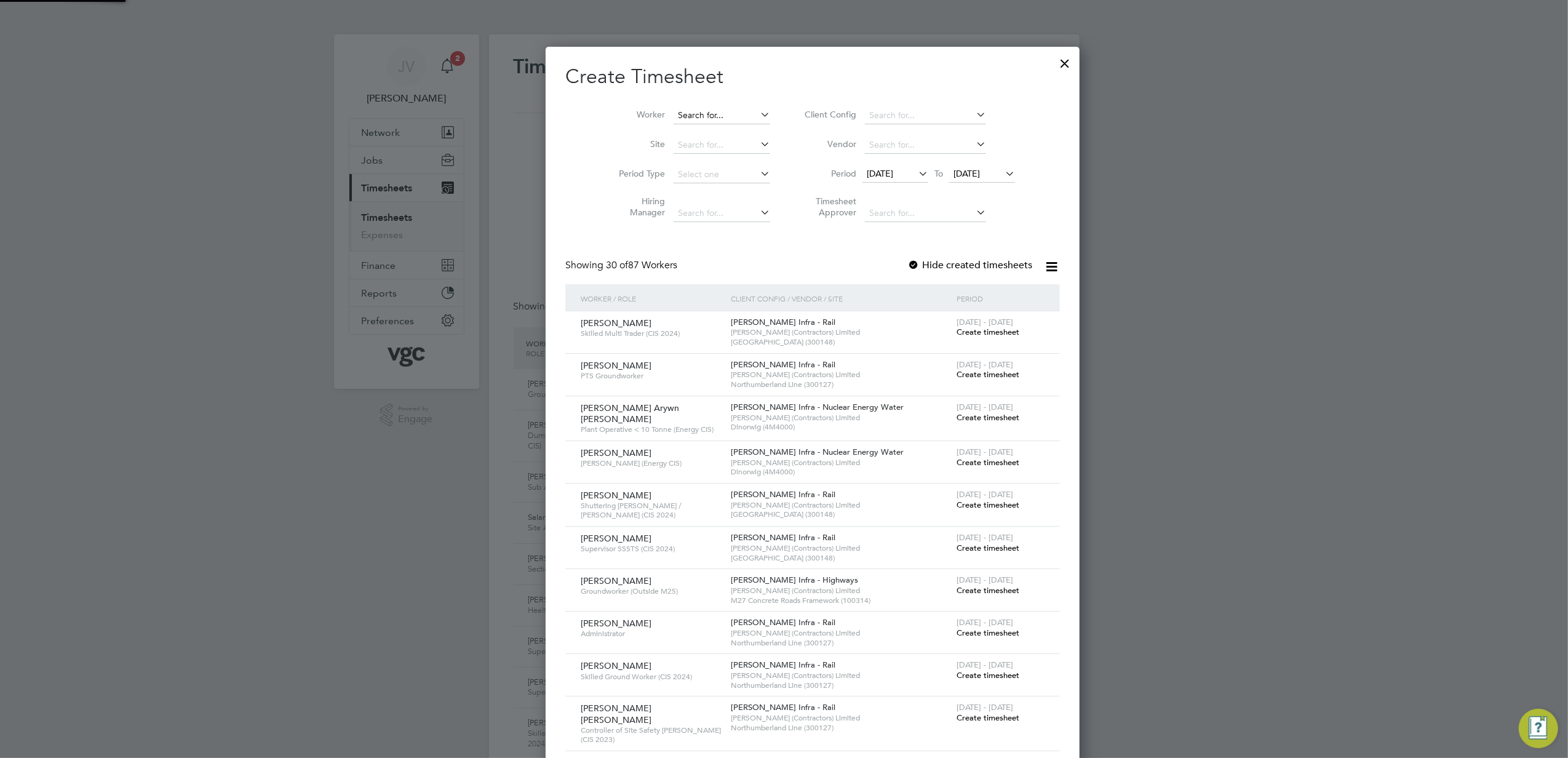
click at [682, 121] on input at bounding box center [722, 115] width 96 height 17
click at [693, 151] on li "[PERSON_NAME] Arywn [PERSON_NAME]" at bounding box center [735, 149] width 182 height 16
type input "[PERSON_NAME] Arywn [PERSON_NAME]"
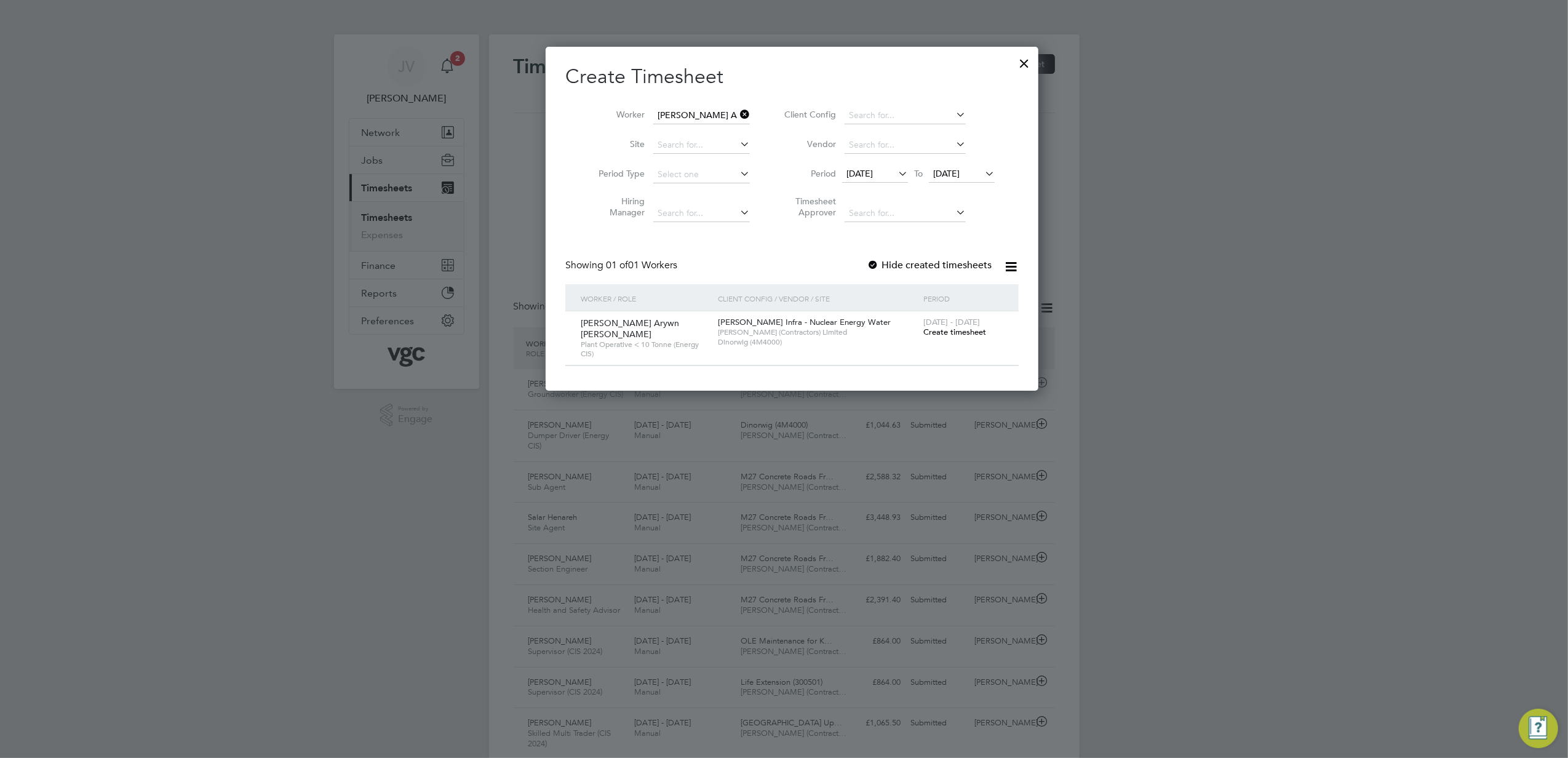
click at [941, 337] on span "Create timesheet" at bounding box center [955, 332] width 63 height 10
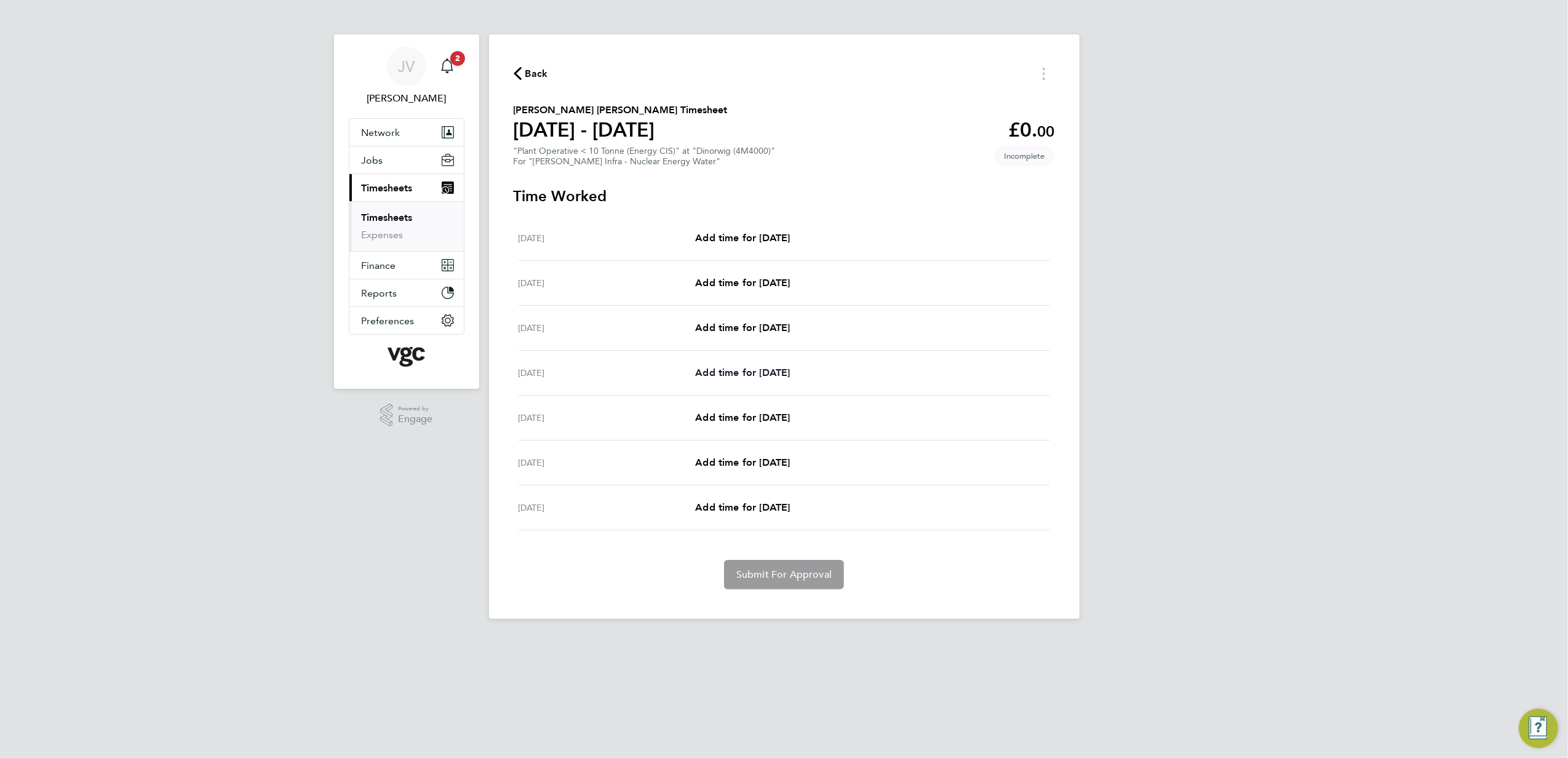
click at [763, 380] on link "Add time for [DATE]" at bounding box center [743, 373] width 95 height 15
select select "30"
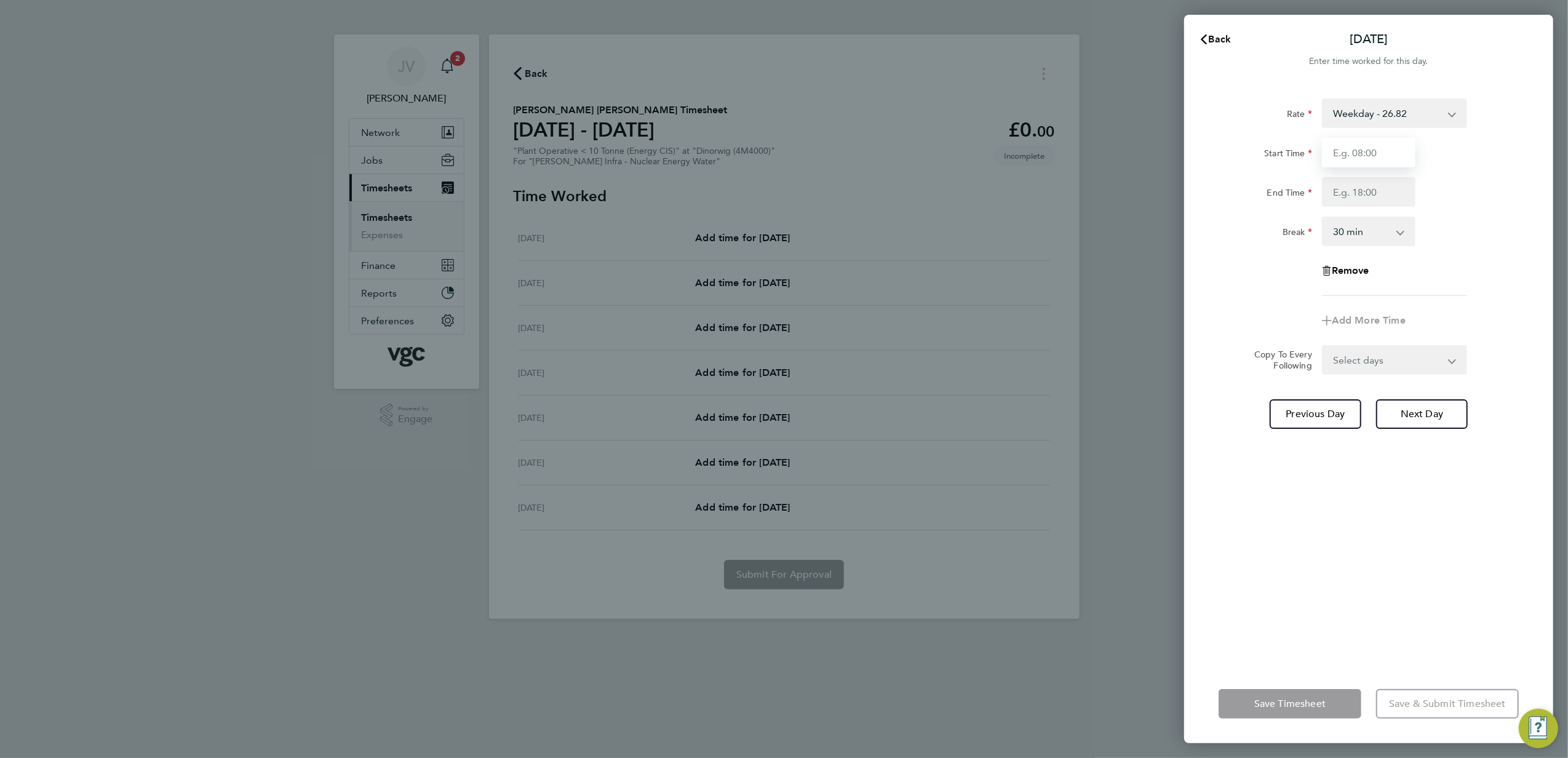
click at [1379, 151] on input "Start Time" at bounding box center [1369, 152] width 94 height 30
type input "07:30"
type input "17:30"
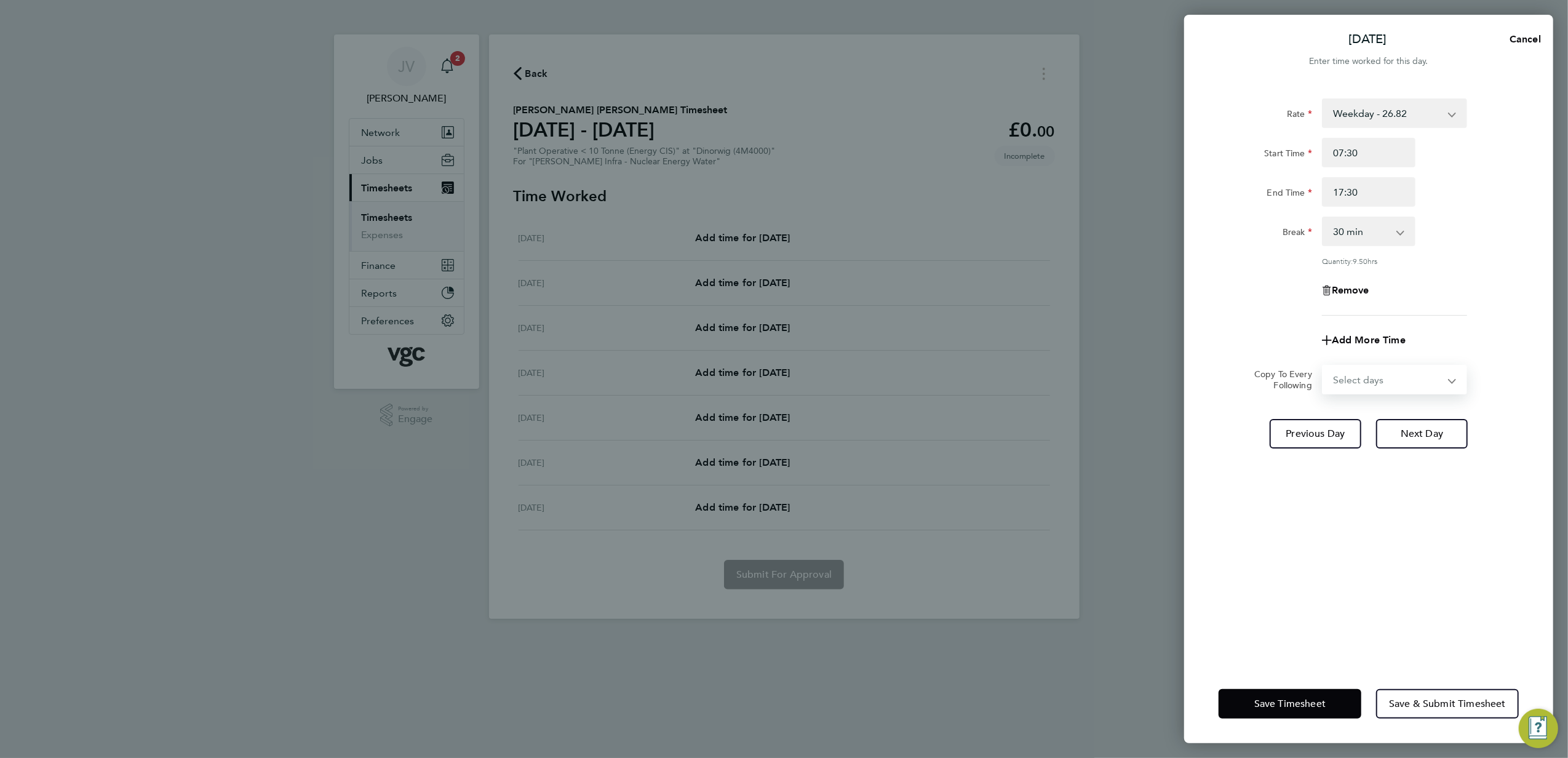
click at [1386, 379] on select "Select days Day [DATE] [DATE] [DATE]" at bounding box center [1388, 379] width 129 height 27
select select "DAY"
click at [1323, 366] on select "Select days Day [DATE] [DATE] [DATE]" at bounding box center [1388, 379] width 129 height 27
select select "[DATE]"
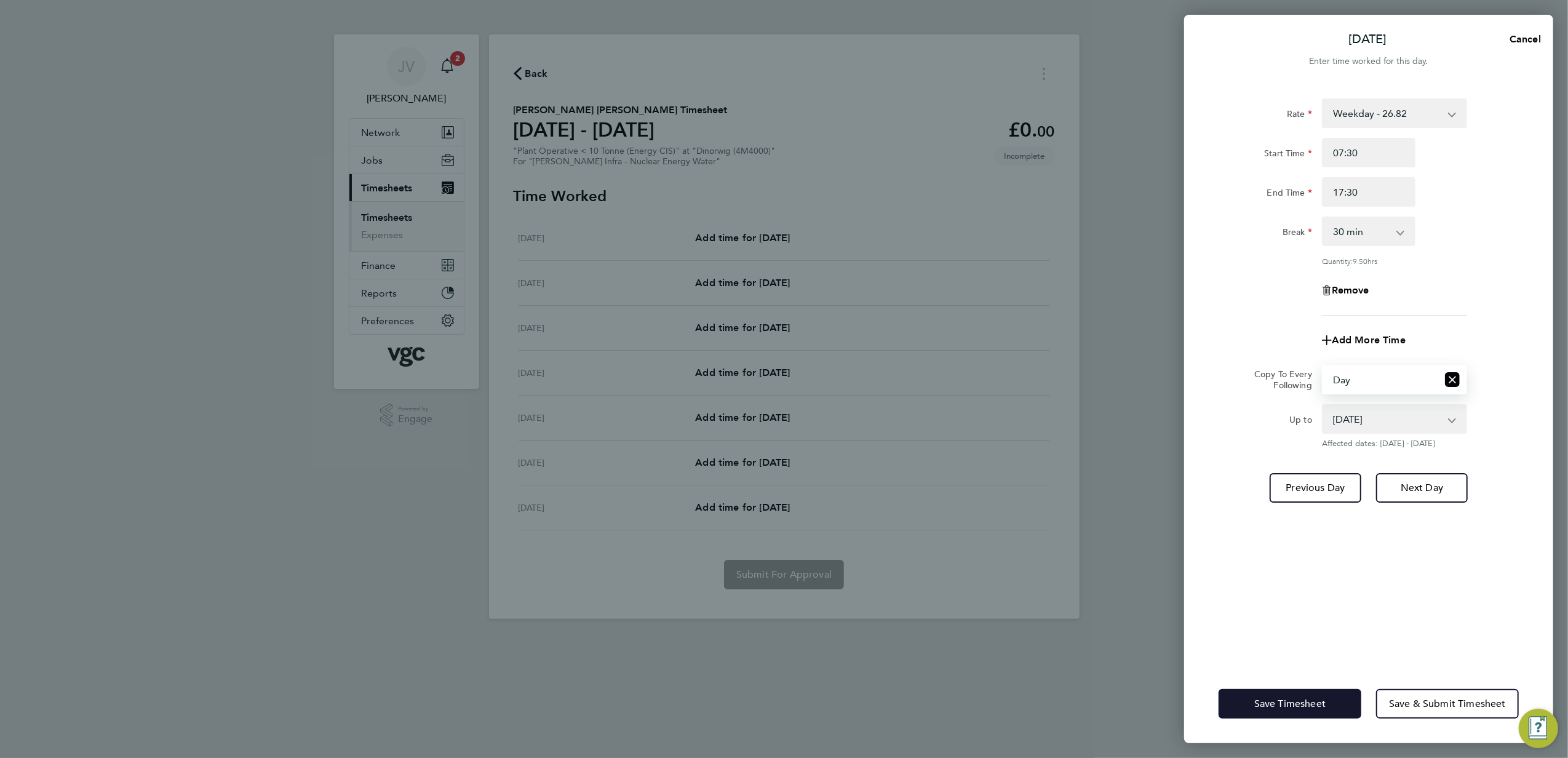
click at [1325, 703] on span "Save Timesheet" at bounding box center [1290, 704] width 71 height 12
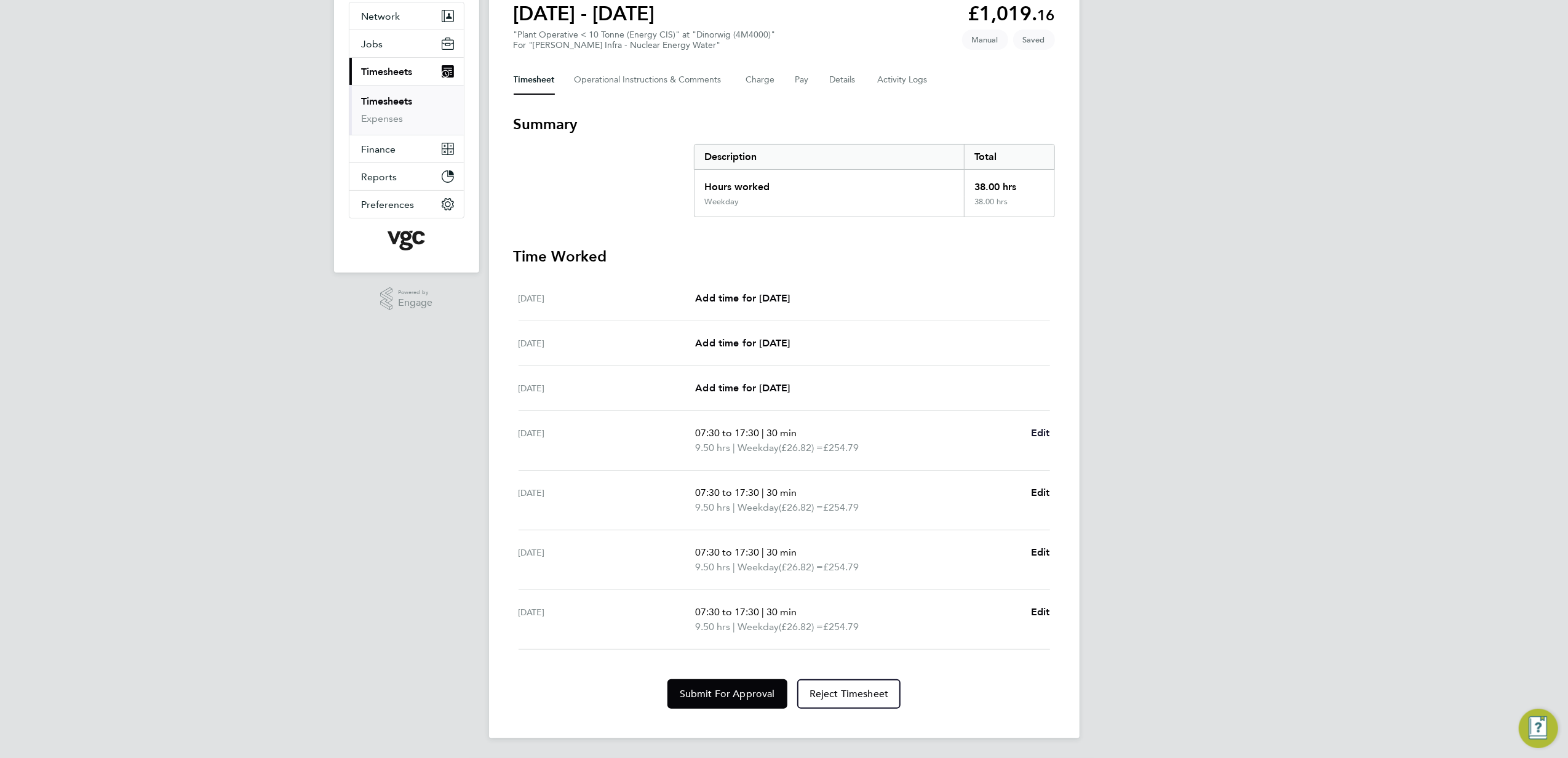
click at [1044, 432] on span "Edit" at bounding box center [1040, 433] width 19 height 12
select select "30"
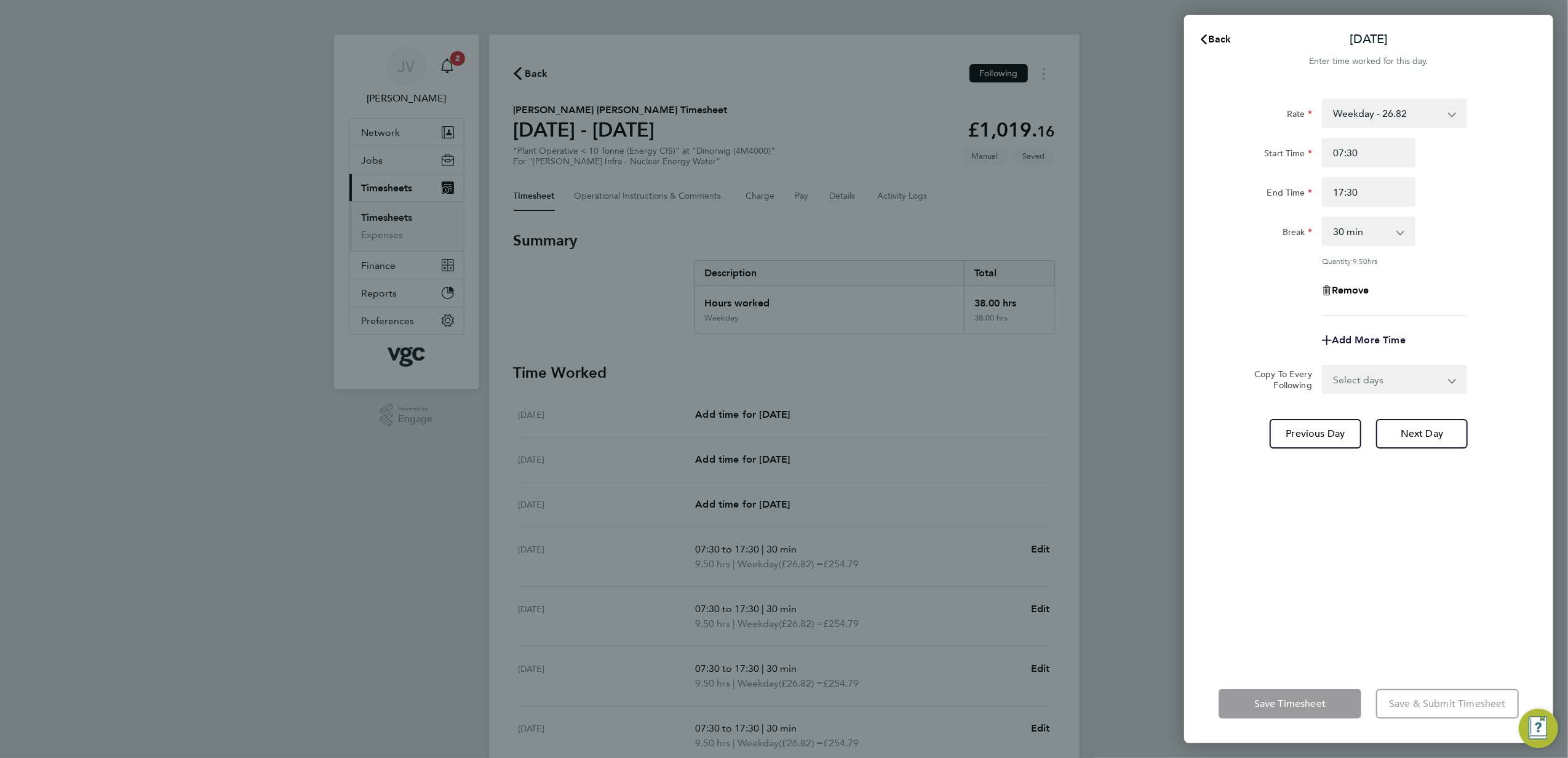
click at [1369, 341] on span "Add More Time" at bounding box center [1369, 340] width 74 height 12
select select "null"
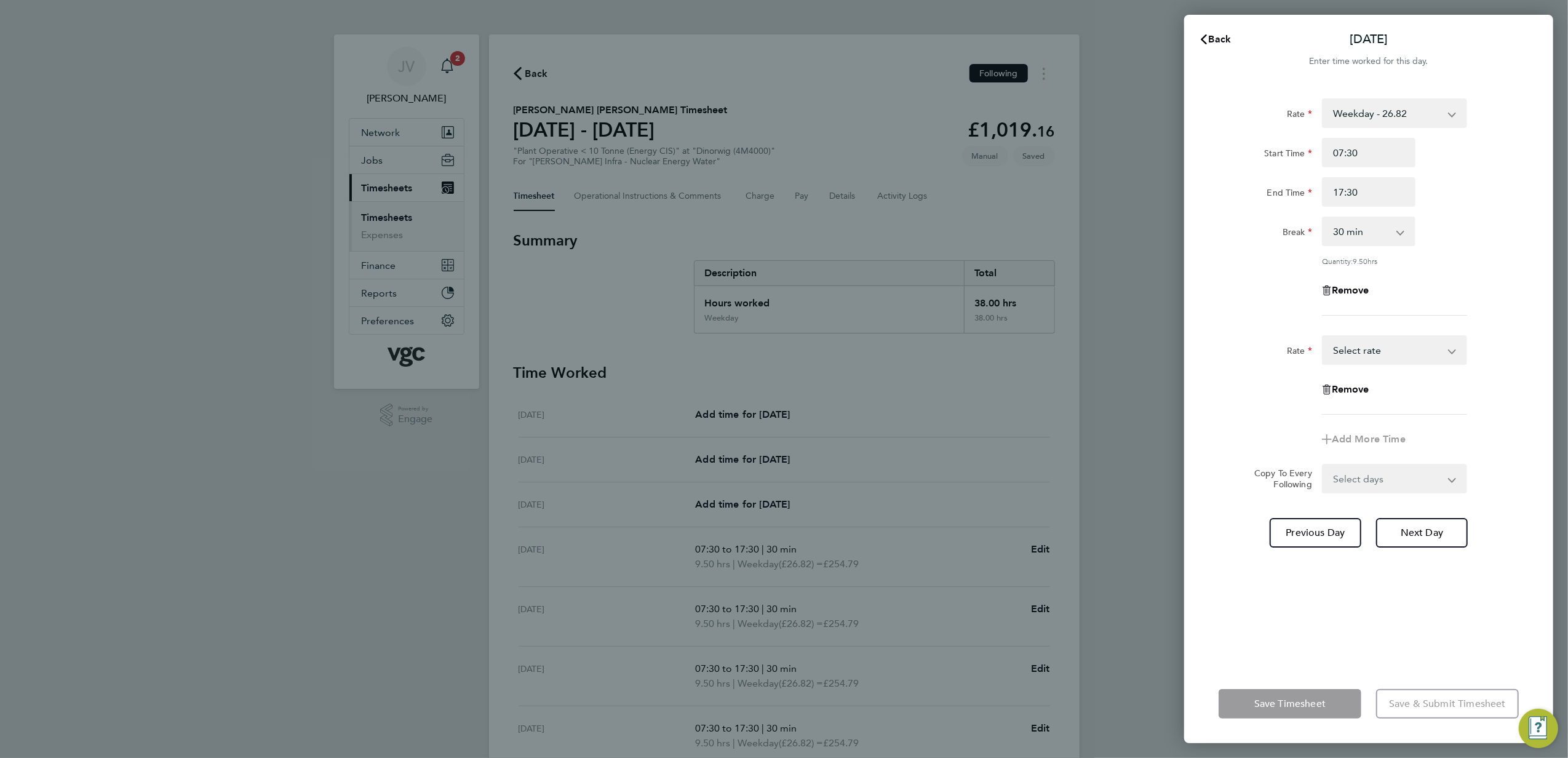
click at [1369, 348] on select "Bonus - 160.00 Weekday - 26.82 Bank Holiday (exc Christmas) - 46.93 Weekday Nig…" at bounding box center [1387, 349] width 128 height 27
click at [1348, 384] on input "Quantity" at bounding box center [1395, 389] width 146 height 30
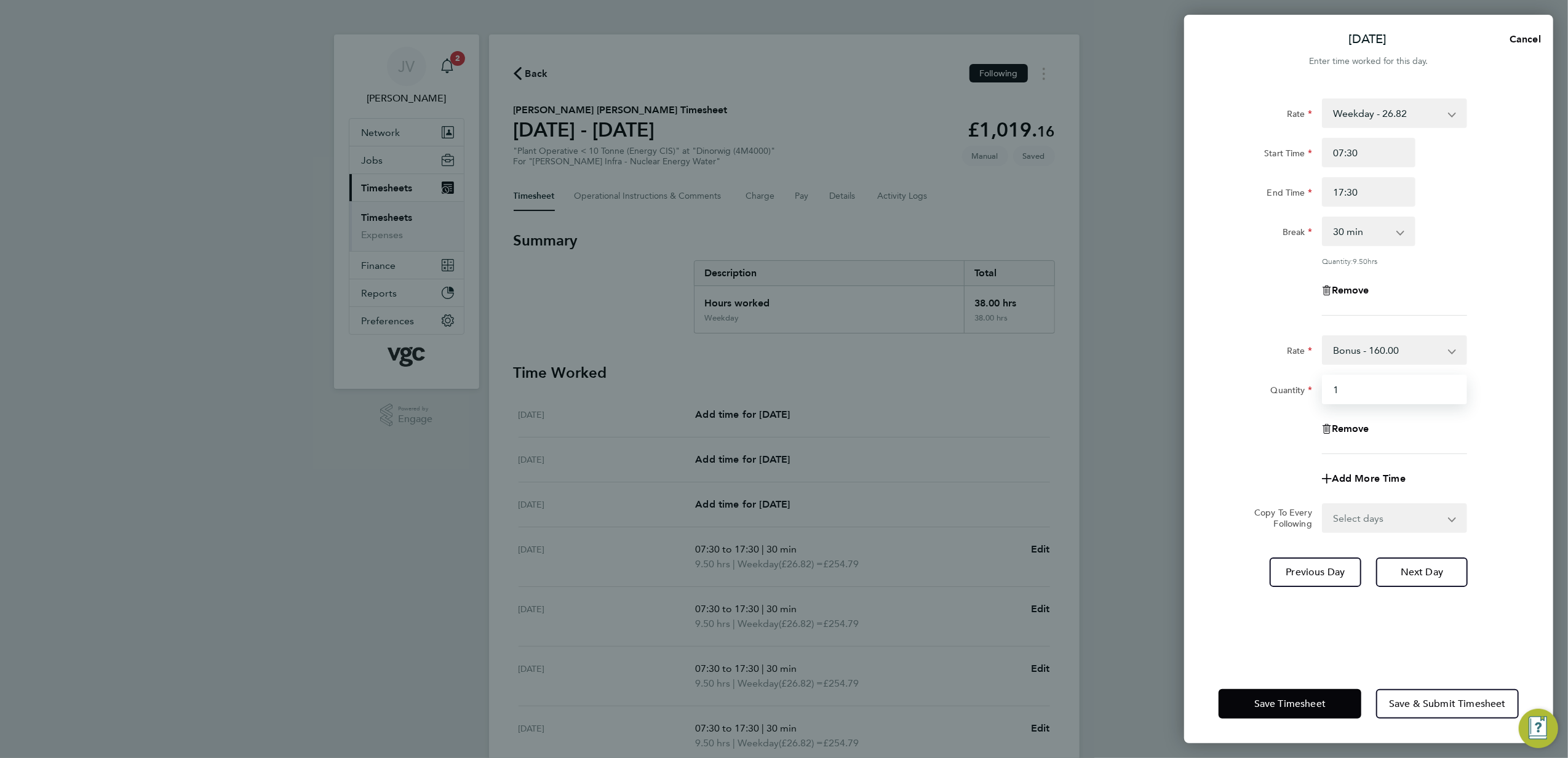
type input "1"
drag, startPoint x: 1240, startPoint y: 421, endPoint x: 1278, endPoint y: 515, distance: 101.4
click at [1240, 422] on div "Remove" at bounding box center [1369, 429] width 310 height 30
click at [1290, 717] on button "Save Timesheet" at bounding box center [1290, 704] width 143 height 30
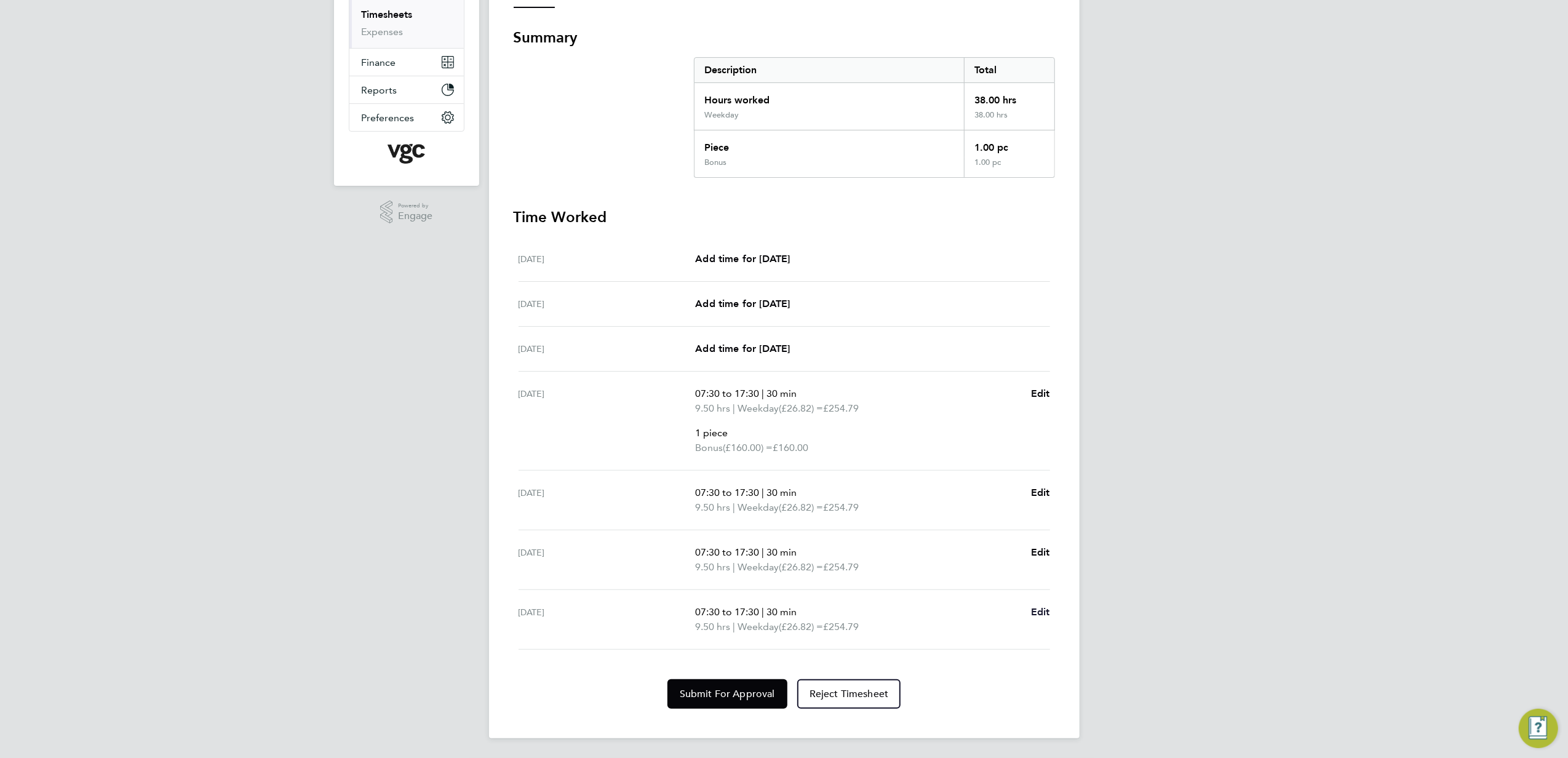
click at [1042, 614] on span "Edit" at bounding box center [1040, 612] width 19 height 12
select select "30"
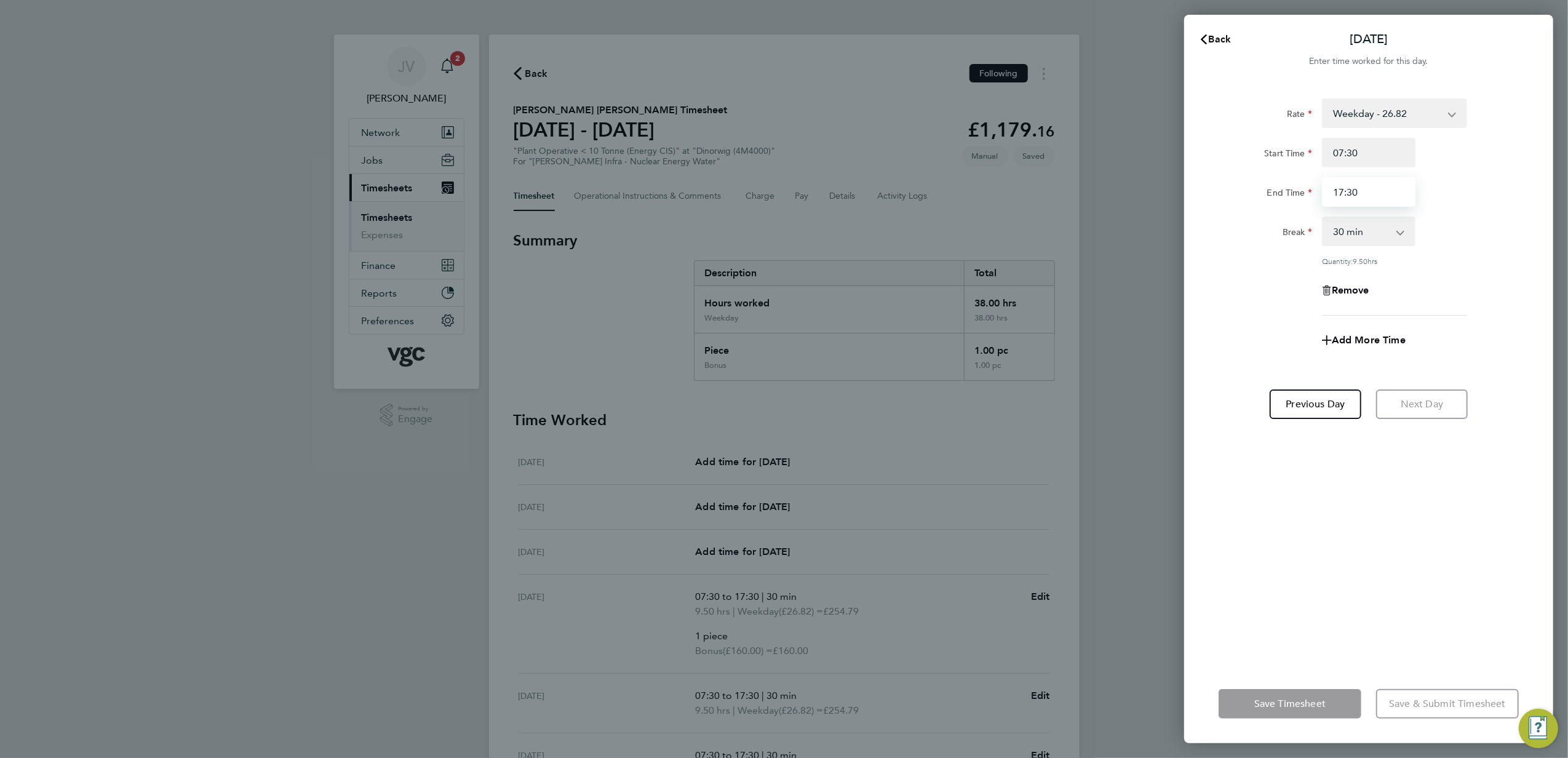
drag, startPoint x: 1377, startPoint y: 185, endPoint x: 1180, endPoint y: 163, distance: 198.2
click at [1187, 164] on div "Rate Weekday - 26.82 Bonus - 160.00 Bank Holiday (exc Christmas) - 46.93 Weekda…" at bounding box center [1369, 374] width 369 height 581
type input "16:00"
click at [1278, 257] on div "Quantity: 8.00 hrs" at bounding box center [1369, 260] width 310 height 10
click at [1300, 702] on span "Save Timesheet" at bounding box center [1290, 704] width 71 height 12
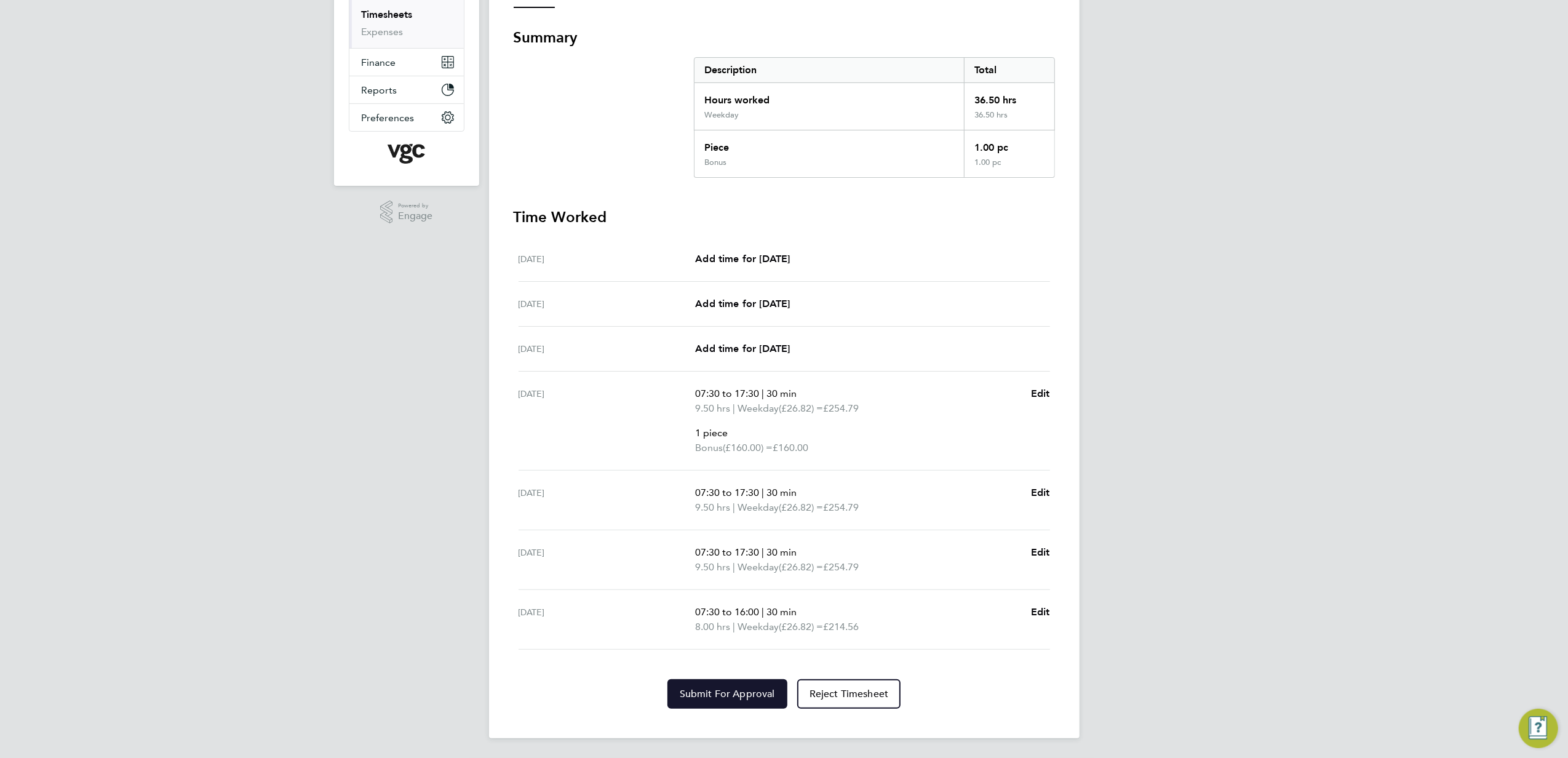
click at [735, 699] on span "Submit For Approval" at bounding box center [727, 694] width 95 height 12
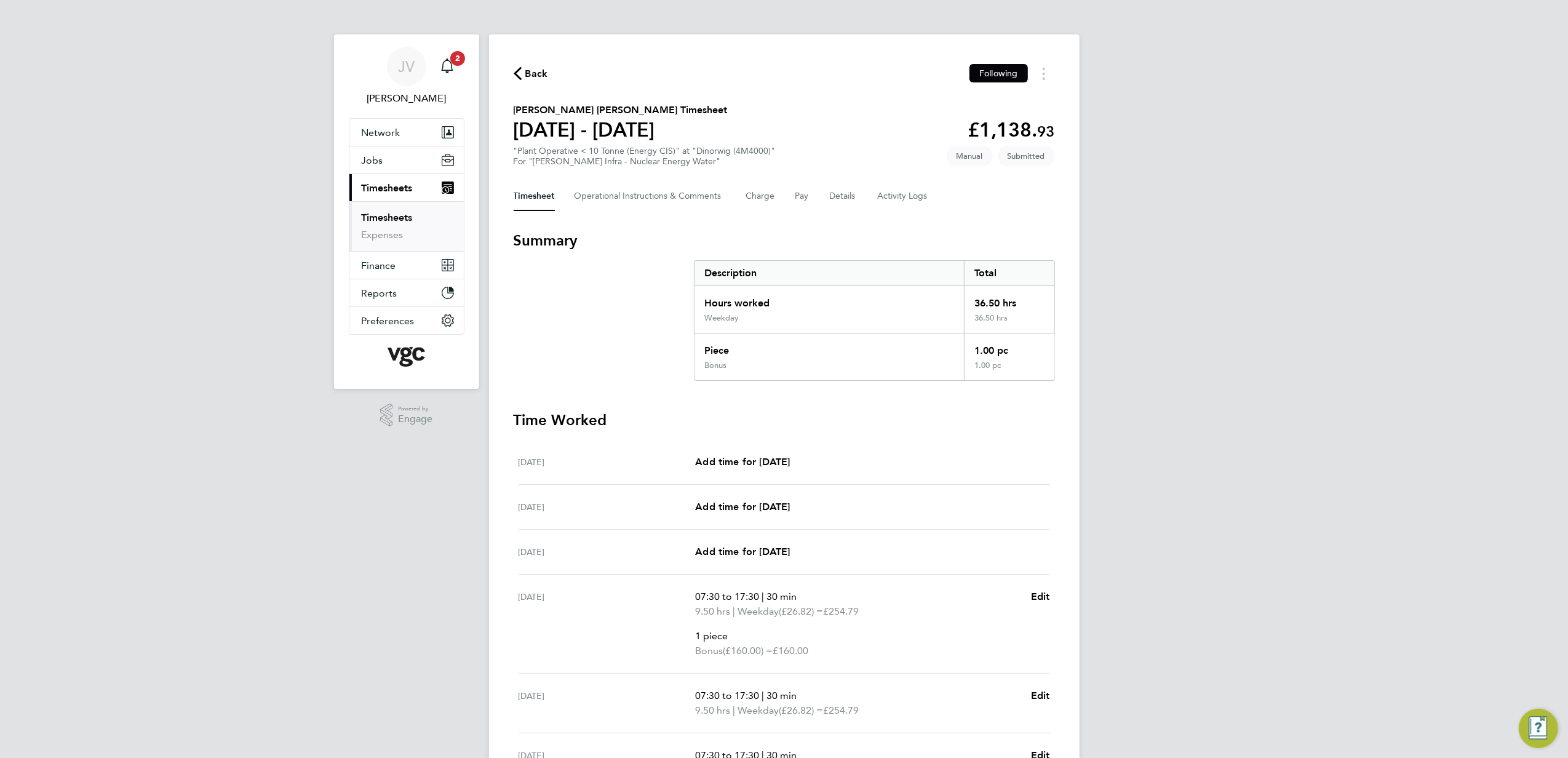
click at [539, 75] on span "Back" at bounding box center [537, 73] width 23 height 15
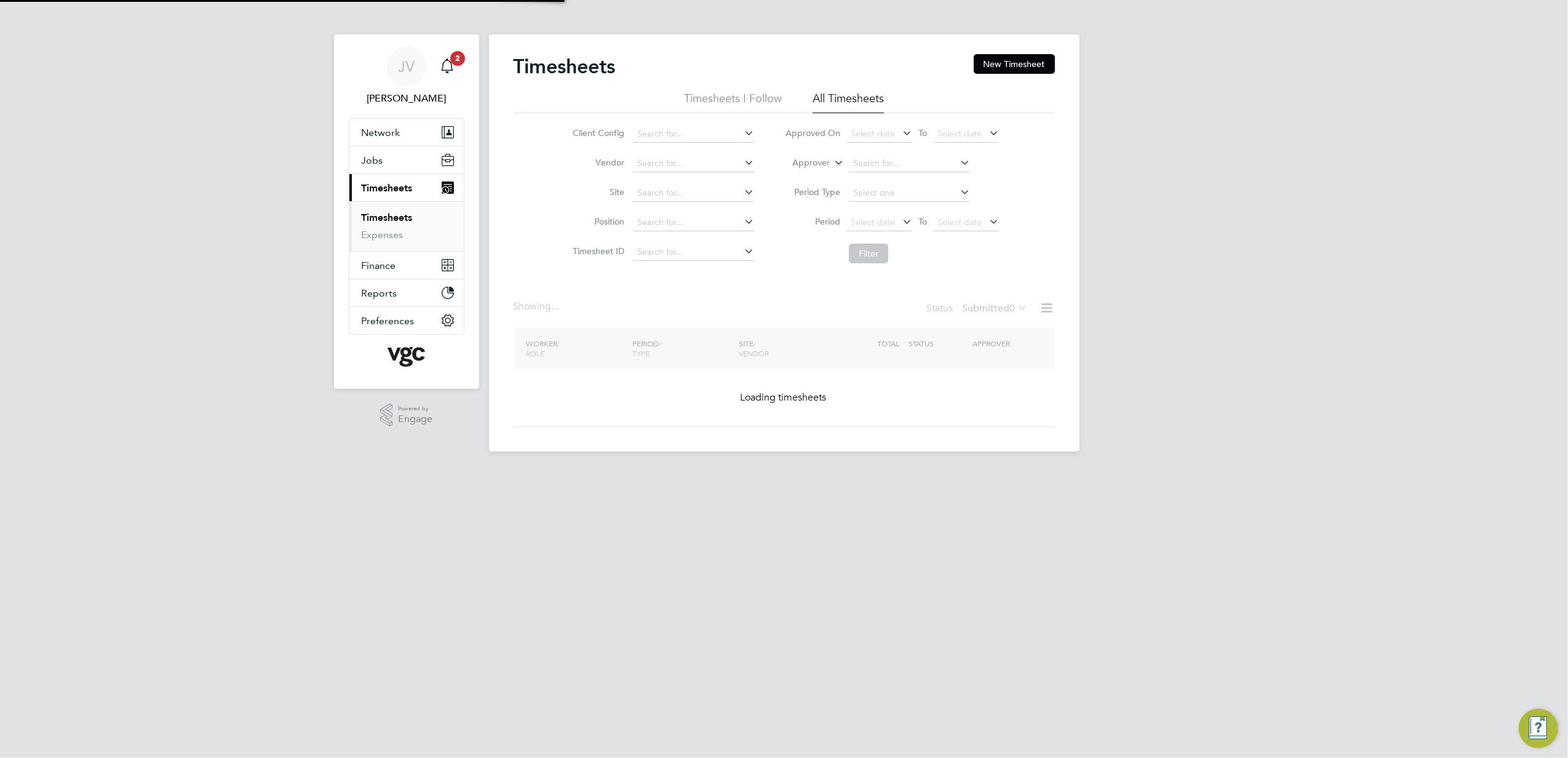
click at [1038, 62] on button "New Timesheet" at bounding box center [1015, 64] width 81 height 20
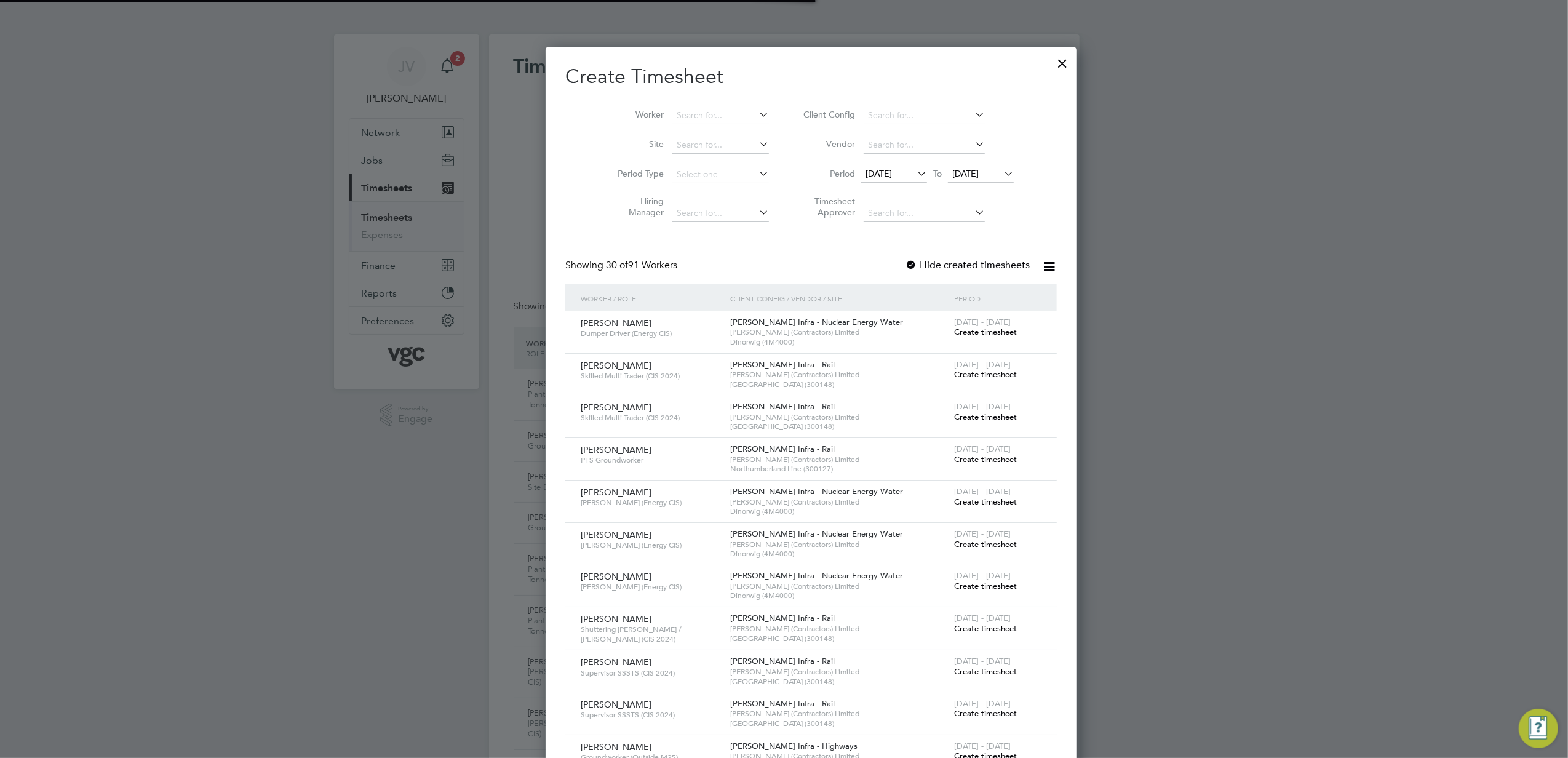
click at [866, 174] on span "[DATE]" at bounding box center [879, 173] width 26 height 11
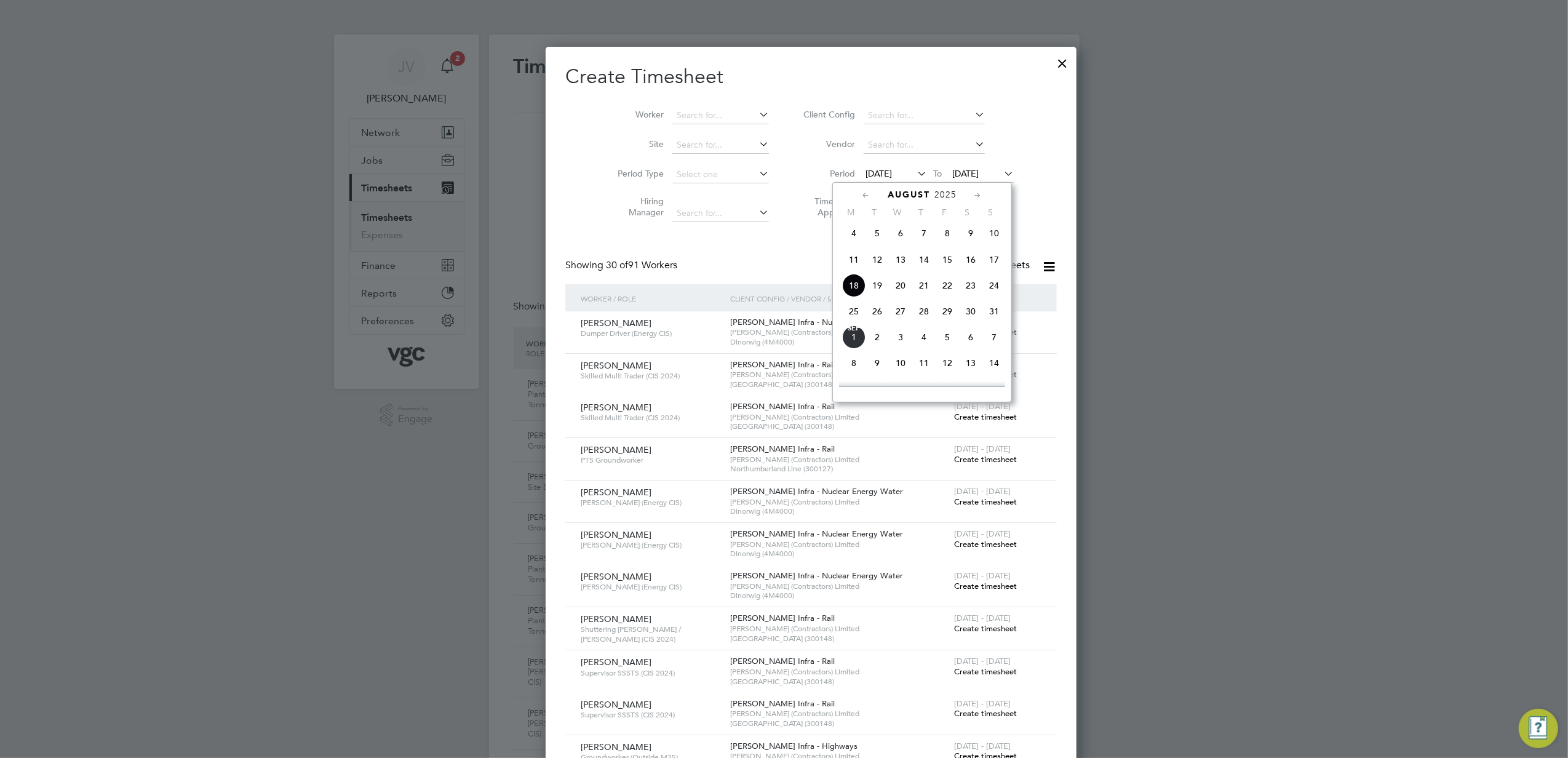
click at [973, 286] on span "23" at bounding box center [971, 286] width 24 height 24
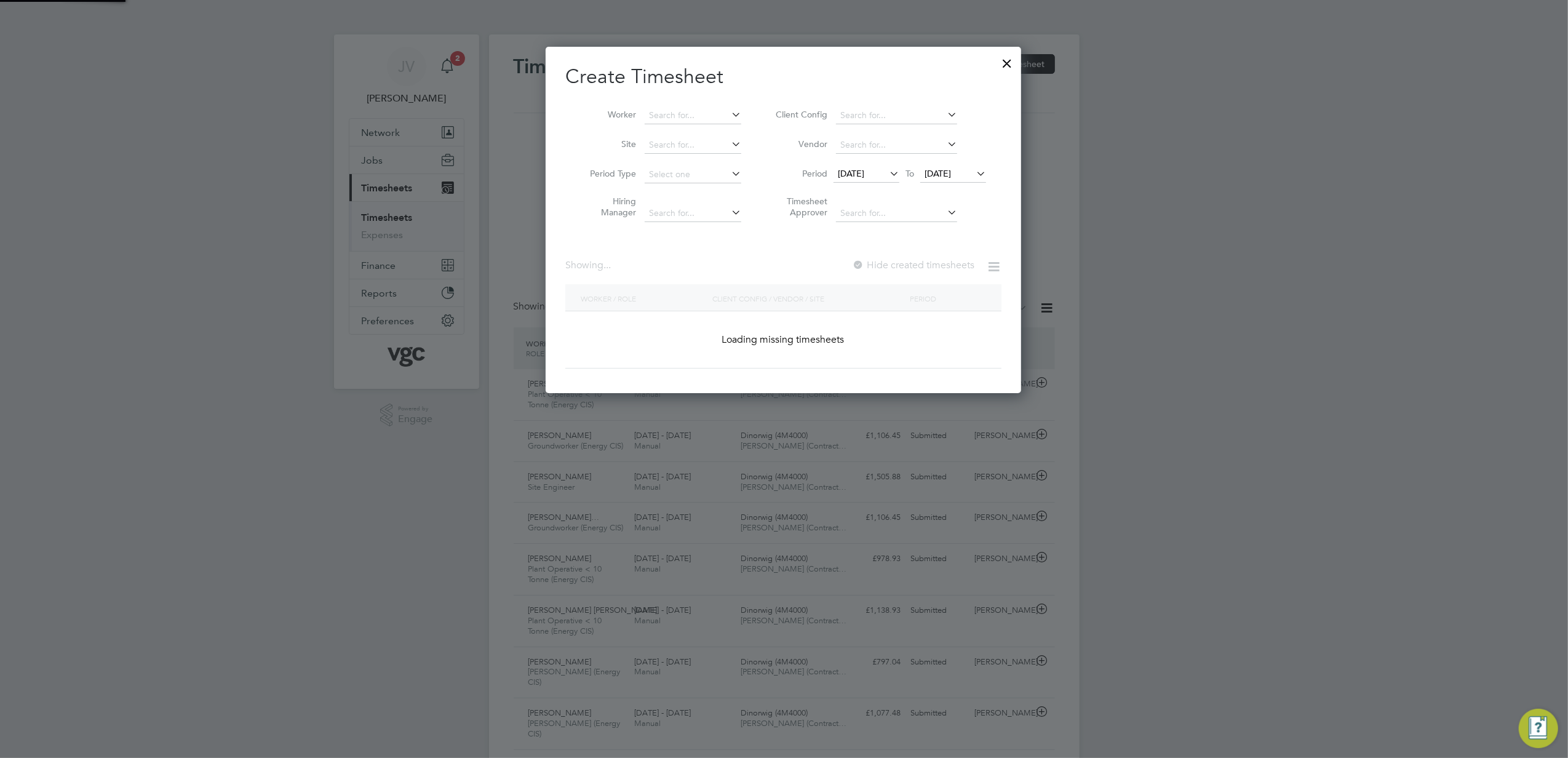
click at [951, 177] on span "[DATE]" at bounding box center [938, 173] width 26 height 11
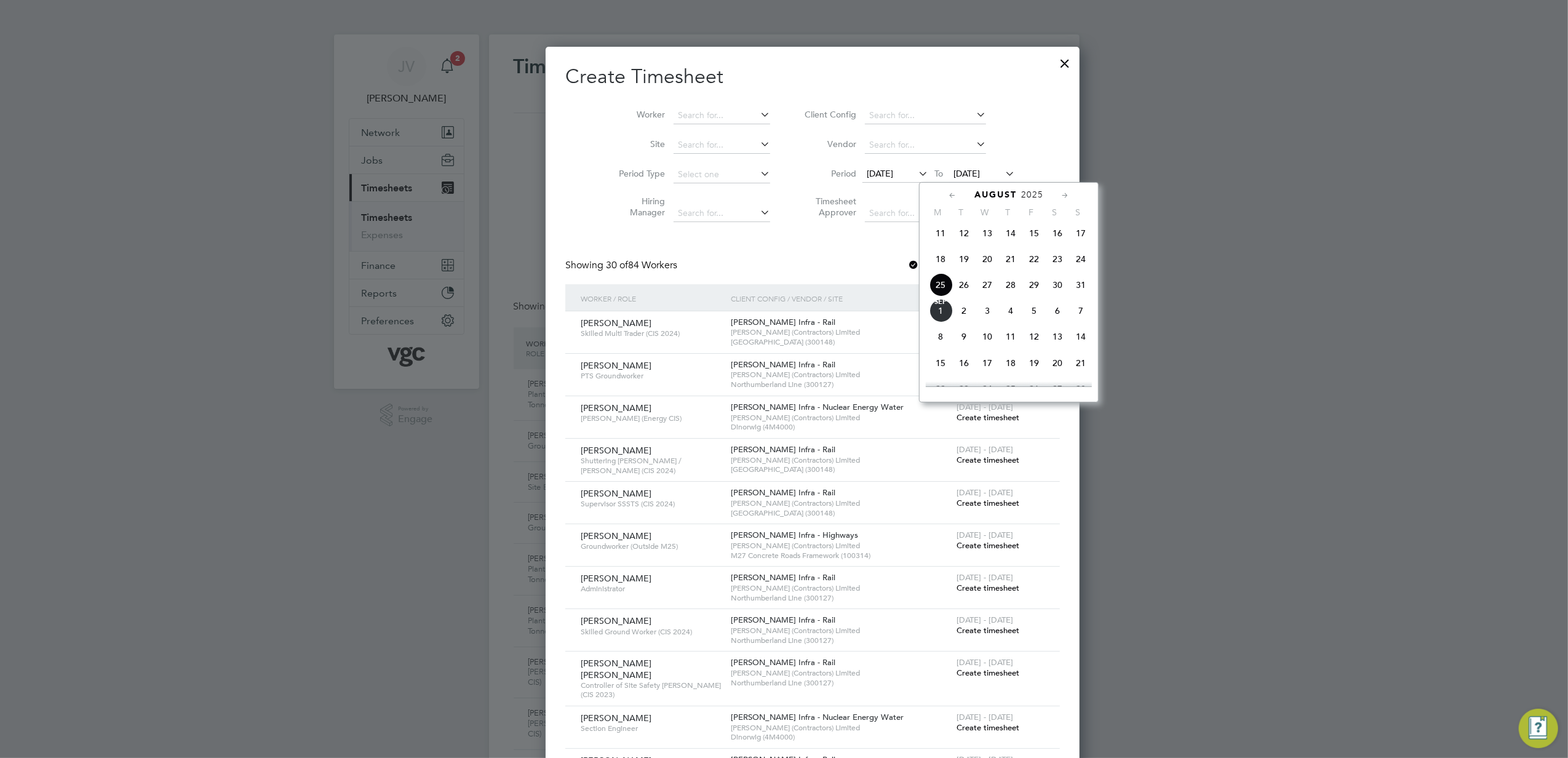
click at [1034, 286] on span "29" at bounding box center [1034, 285] width 24 height 24
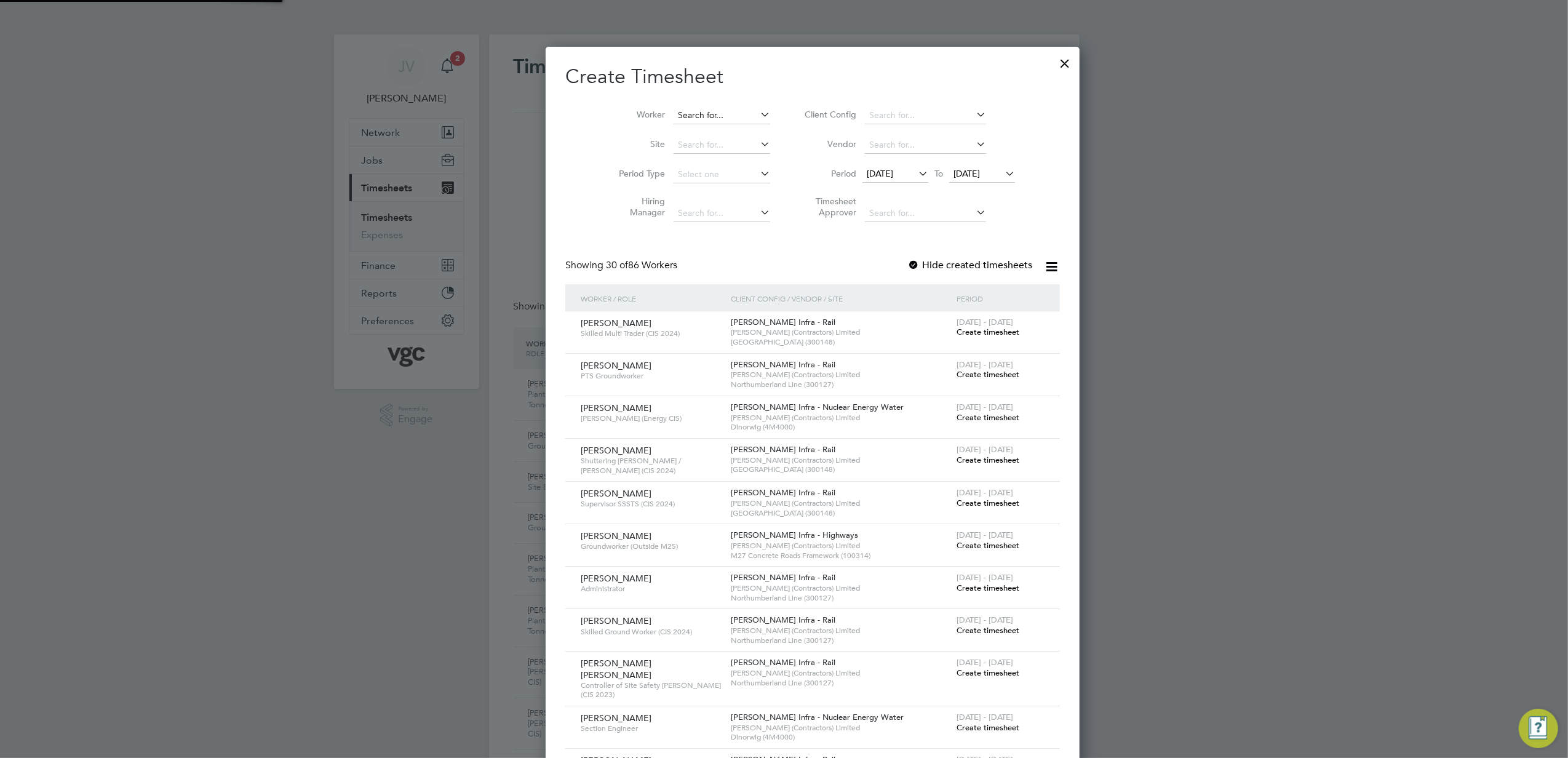
click at [699, 114] on input at bounding box center [722, 115] width 96 height 17
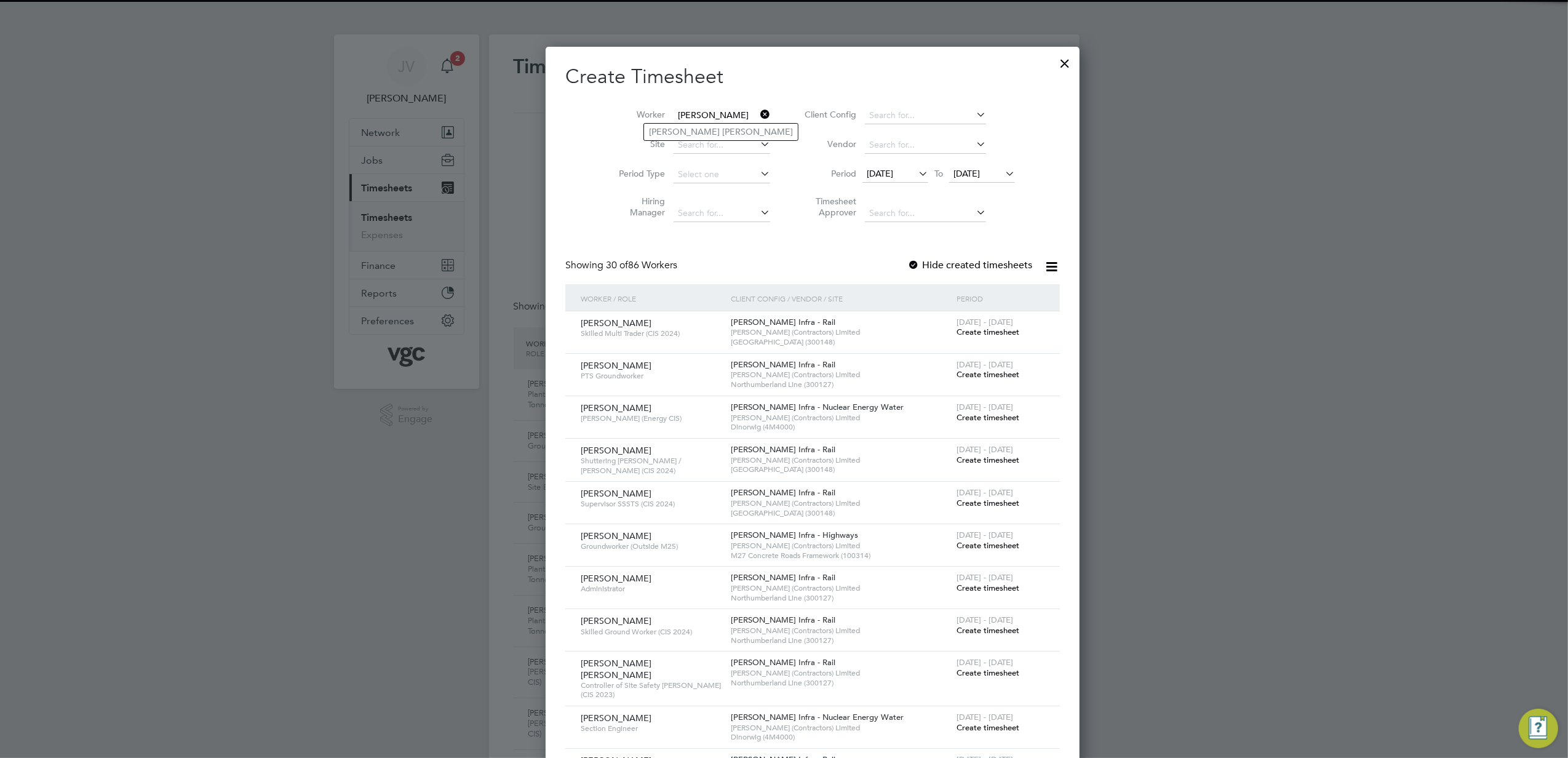
click at [685, 119] on input "[PERSON_NAME]" at bounding box center [722, 115] width 96 height 17
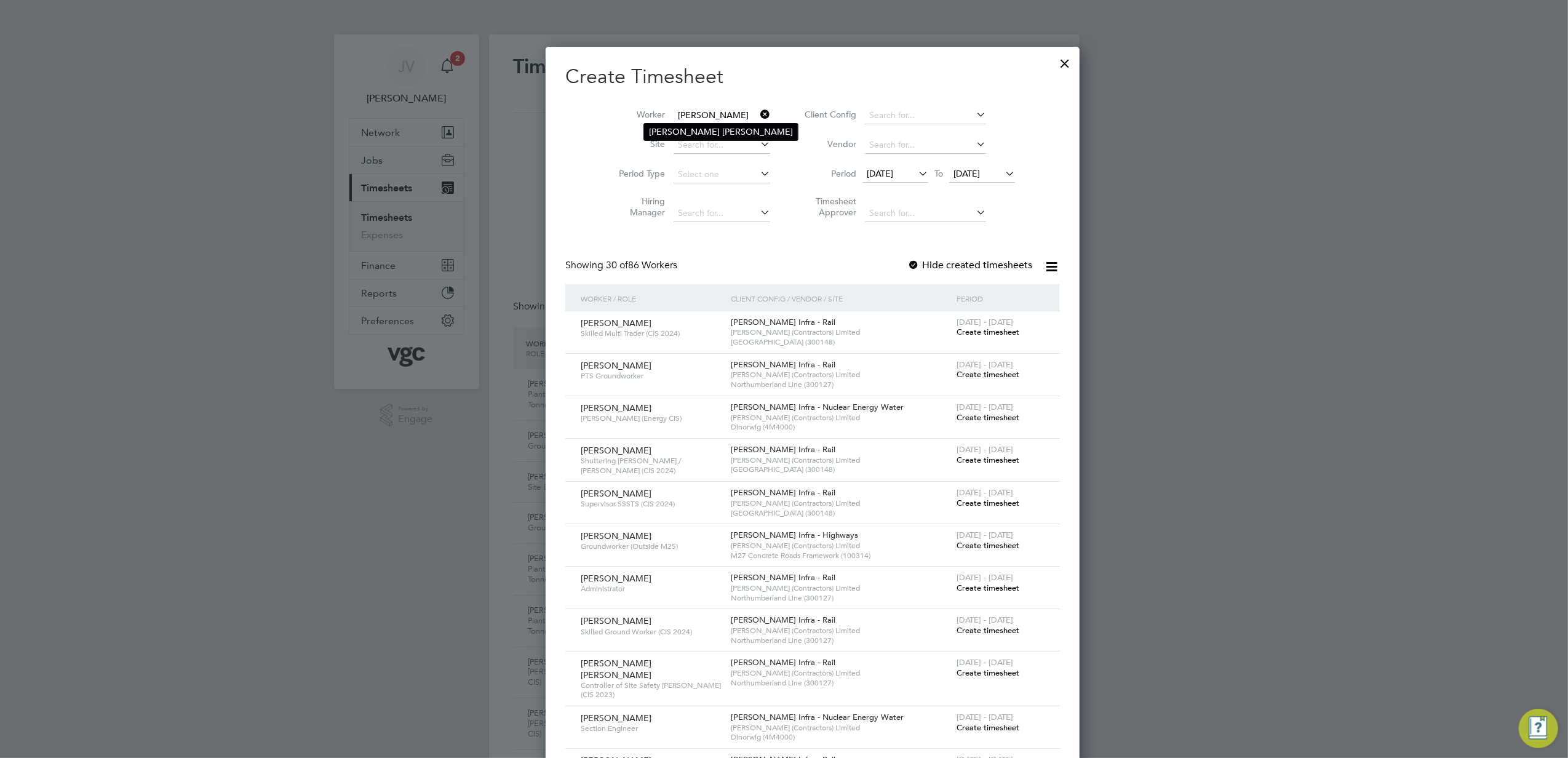
click at [685, 133] on li "[PERSON_NAME] [PERSON_NAME]" at bounding box center [721, 132] width 154 height 16
type input "[PERSON_NAME] [PERSON_NAME]"
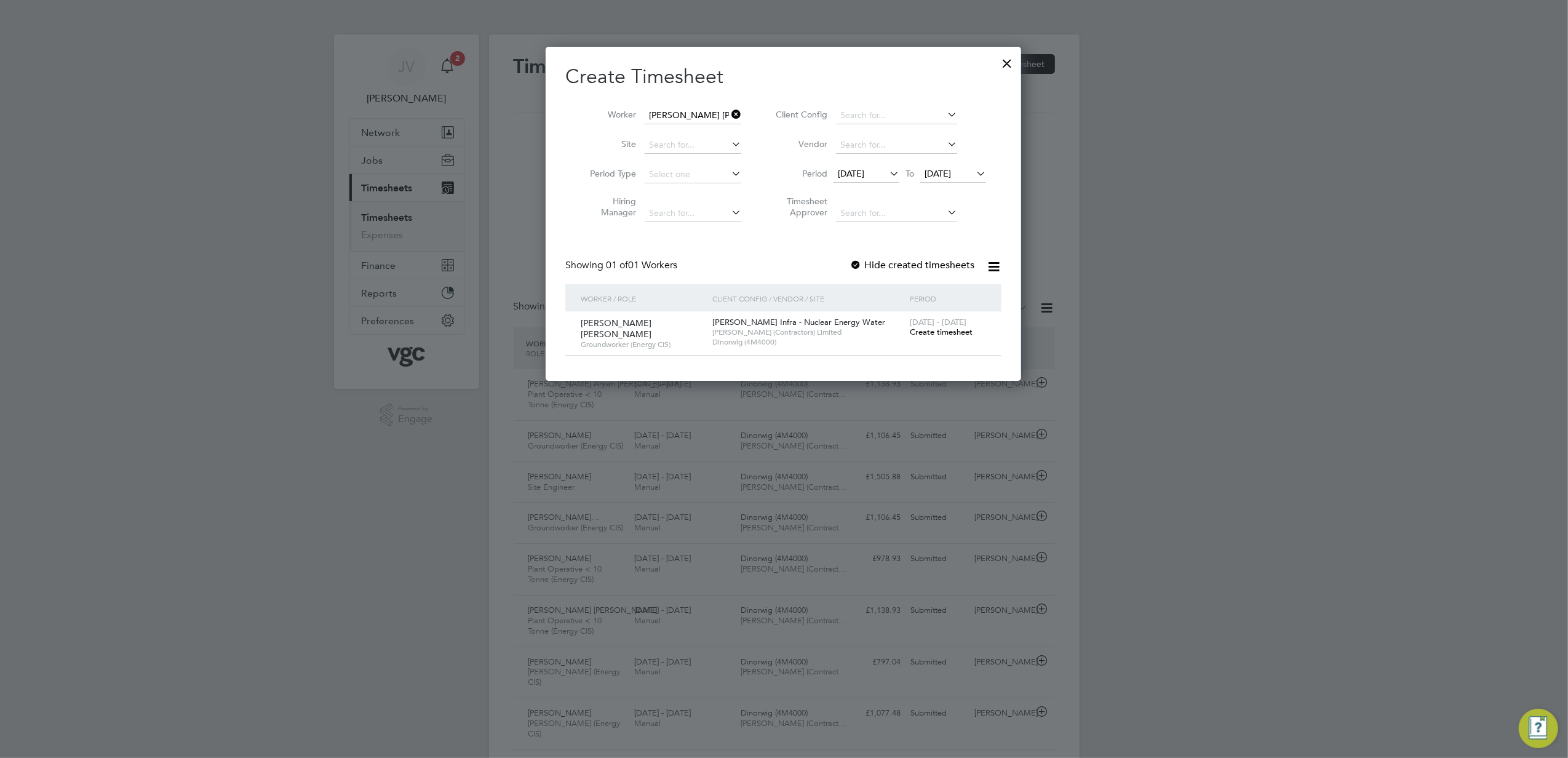
click at [950, 334] on span "Create timesheet" at bounding box center [941, 332] width 63 height 10
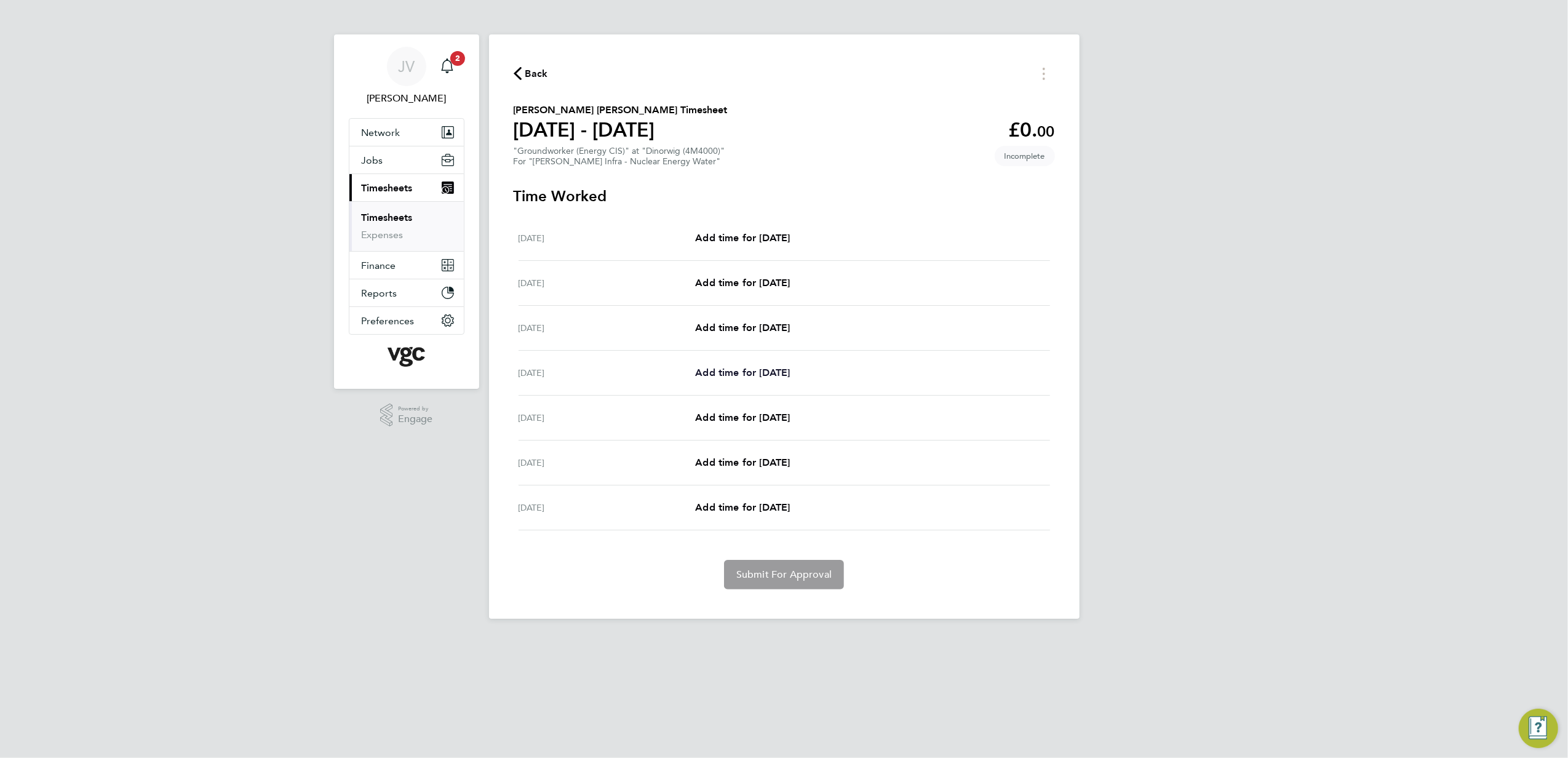
click at [760, 370] on span "Add time for [DATE]" at bounding box center [743, 372] width 95 height 12
select select "30"
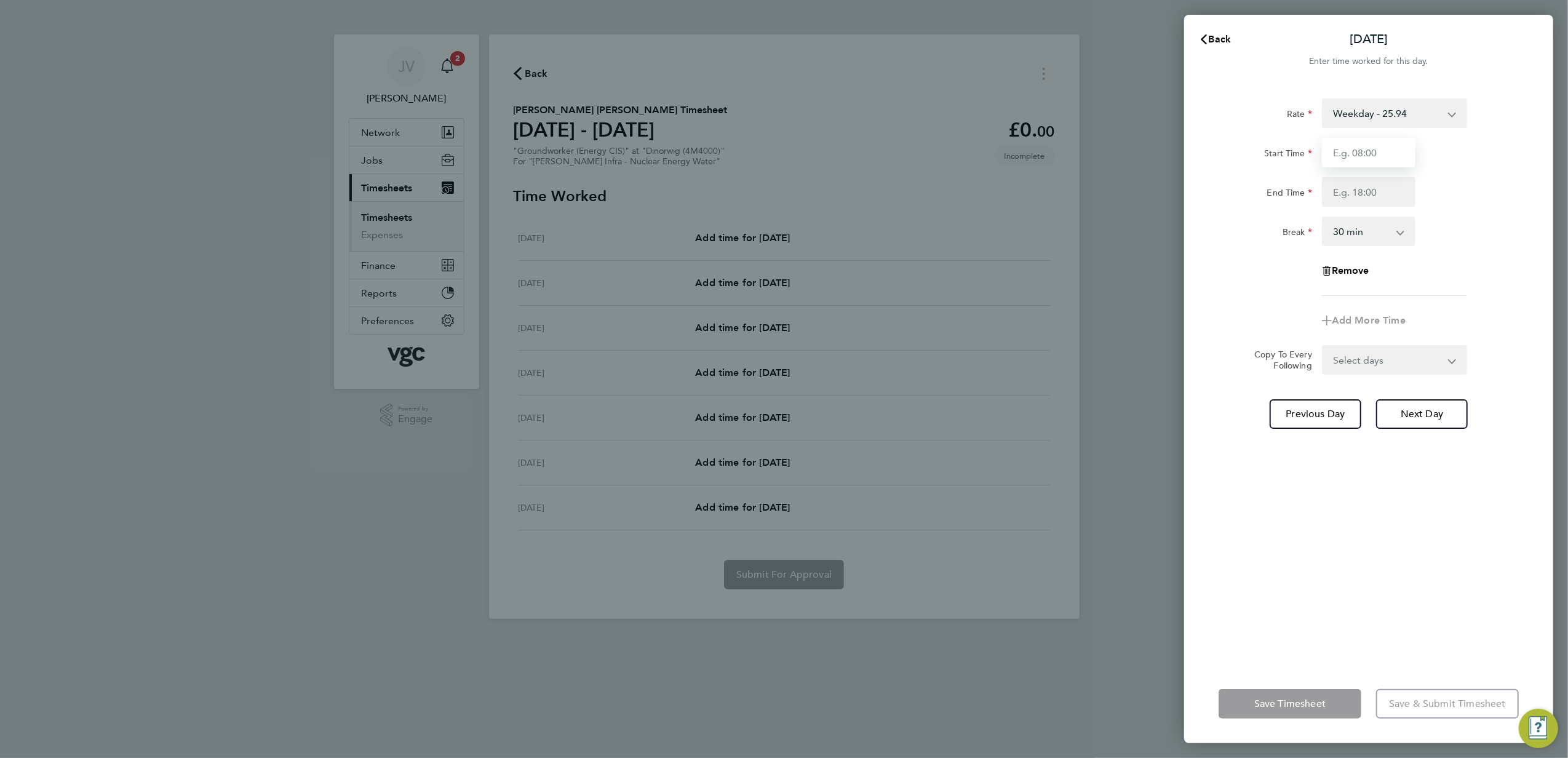
click at [1342, 138] on input "Start Time" at bounding box center [1369, 152] width 94 height 30
type input "07:30"
type input "17:30"
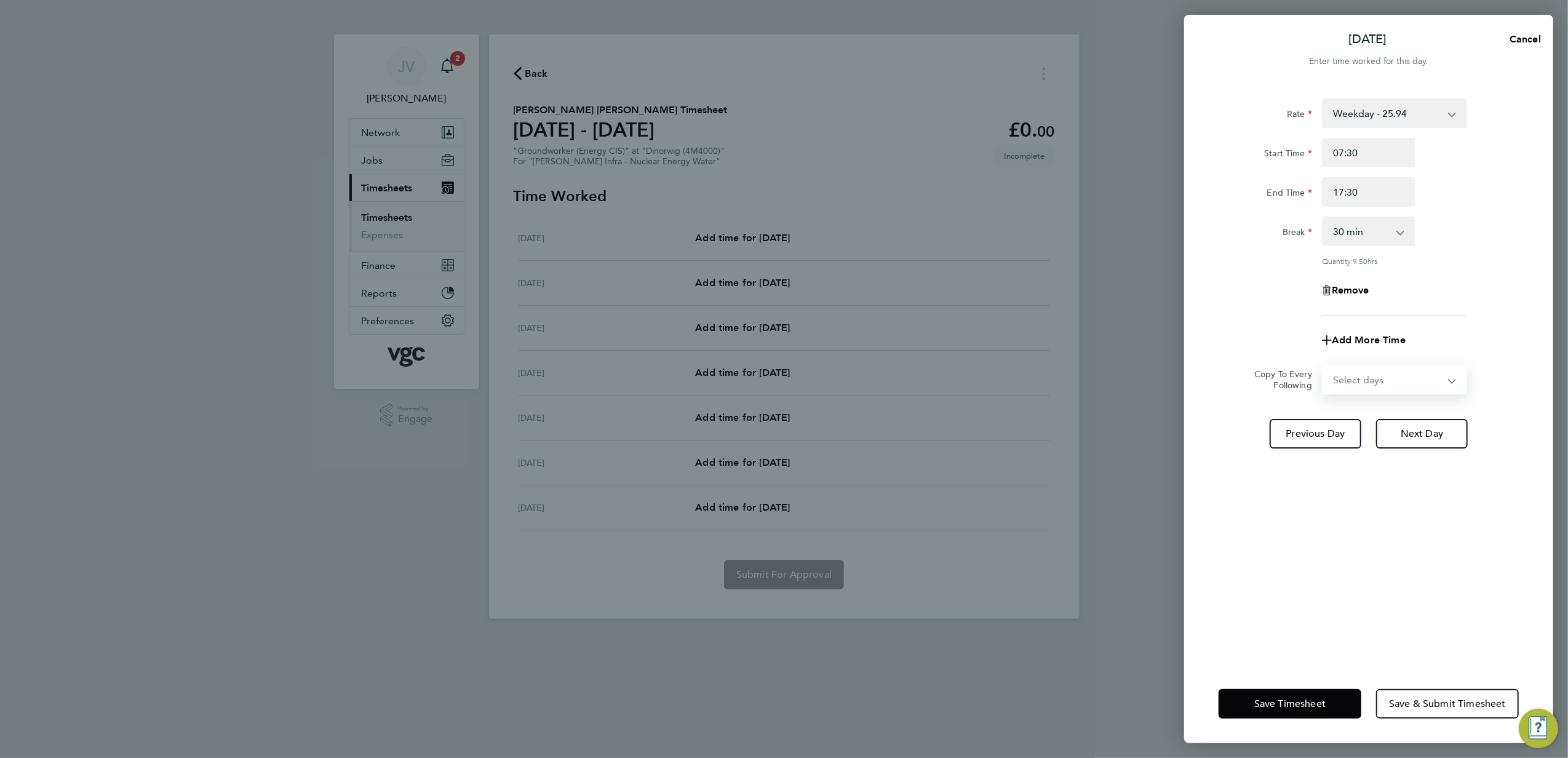
click at [1389, 380] on select "Select days Day [DATE] [DATE] [DATE]" at bounding box center [1388, 379] width 129 height 27
select select "DAY"
click at [1323, 366] on select "Select days Day [DATE] [DATE] [DATE]" at bounding box center [1388, 379] width 129 height 27
select select "[DATE]"
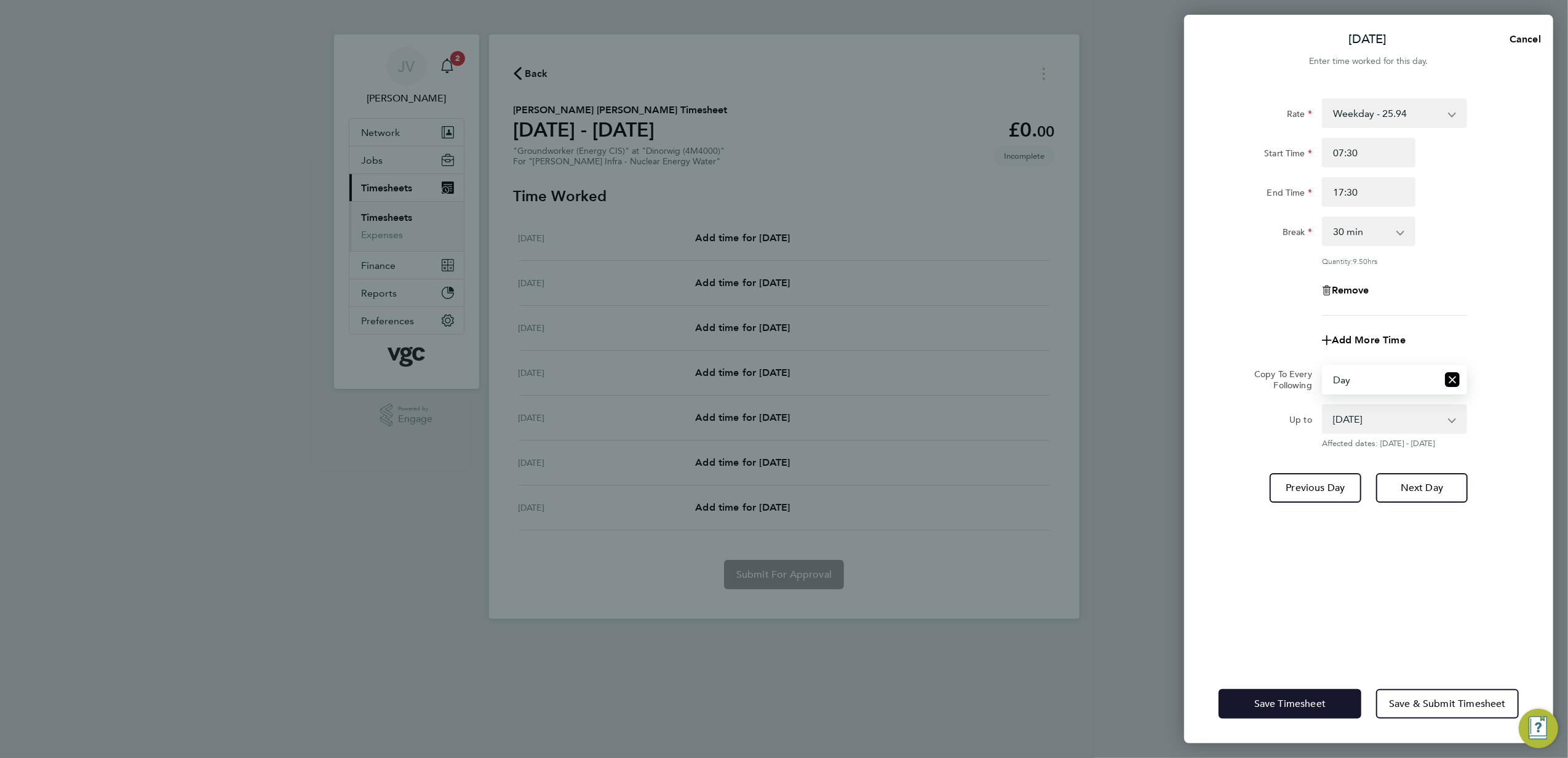
click at [1295, 709] on button "Save Timesheet" at bounding box center [1290, 704] width 143 height 30
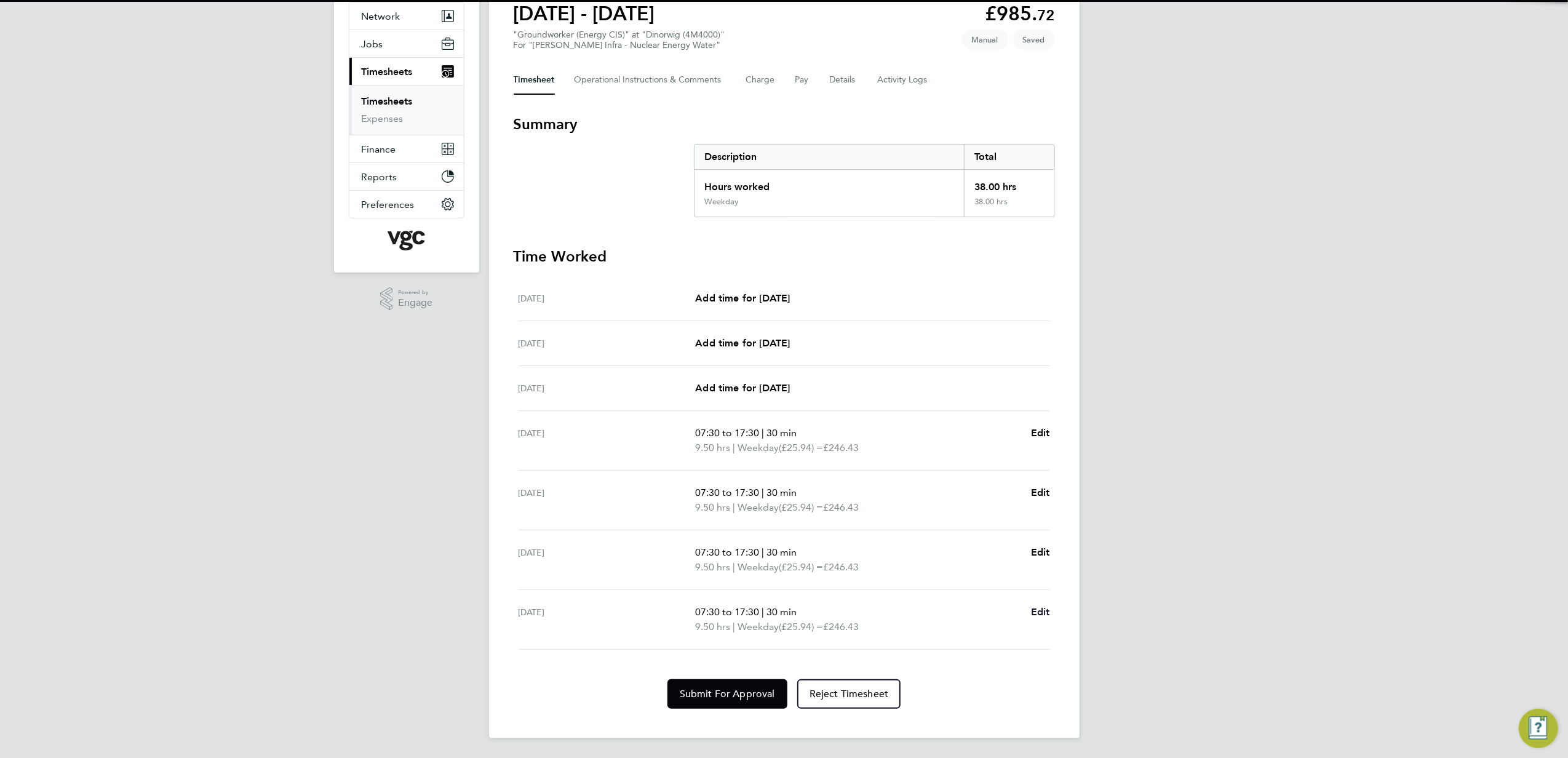
click at [1042, 614] on span "Edit" at bounding box center [1040, 612] width 19 height 12
select select "30"
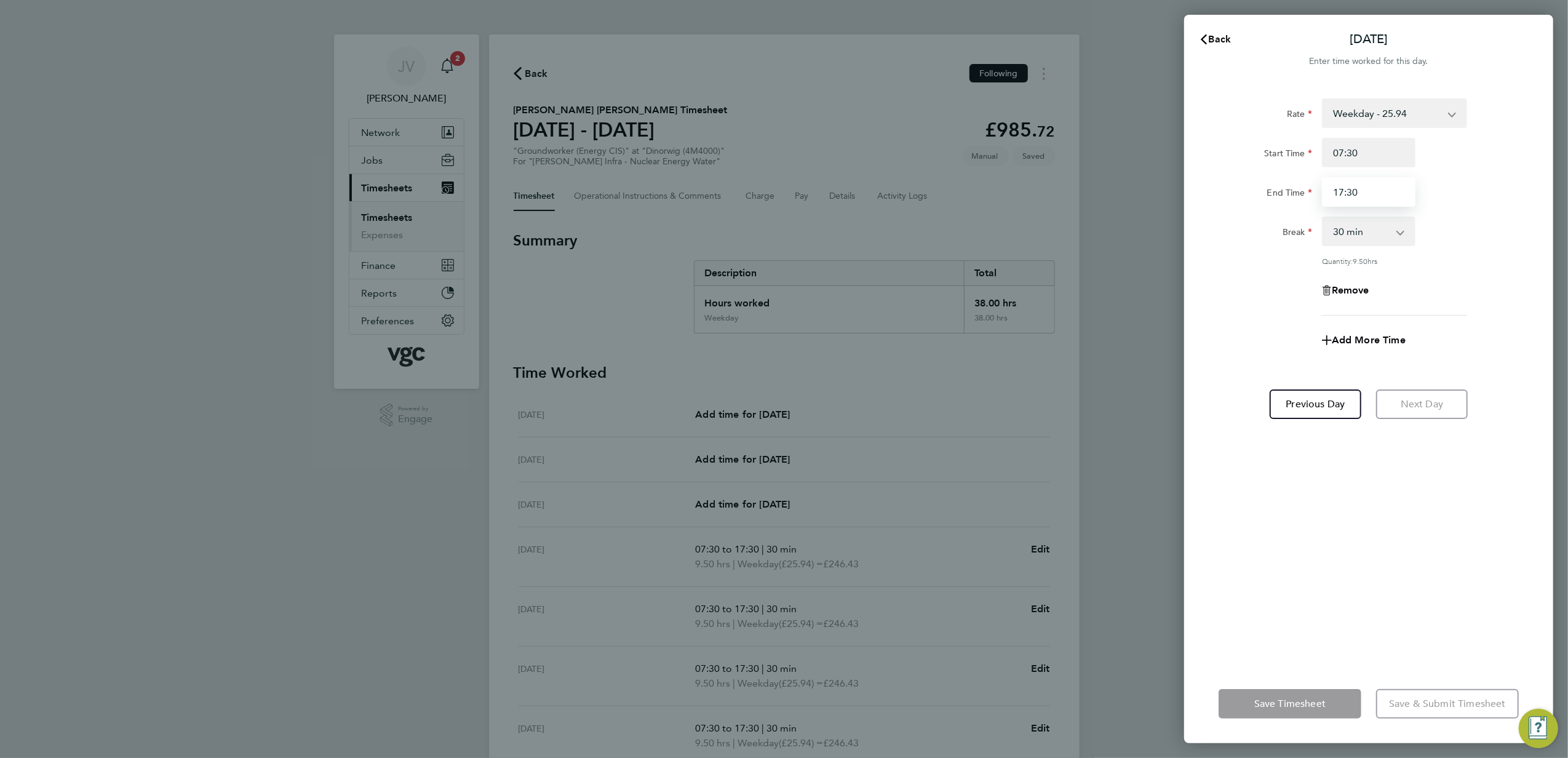
drag, startPoint x: 1389, startPoint y: 186, endPoint x: 911, endPoint y: 104, distance: 485.0
click at [1017, 150] on div "Back [DATE] Enter time worked for this day. Rate Weekday - 25.94 Bank Holiday (…" at bounding box center [784, 379] width 1568 height 758
type input "16:00"
click at [1244, 306] on div "Rate Weekday - 25.94 Bank Holiday (exc Christmas) - 45.41 Weekday Nights - 32.4…" at bounding box center [1369, 207] width 300 height 217
click at [1280, 705] on span "Save Timesheet" at bounding box center [1290, 704] width 71 height 12
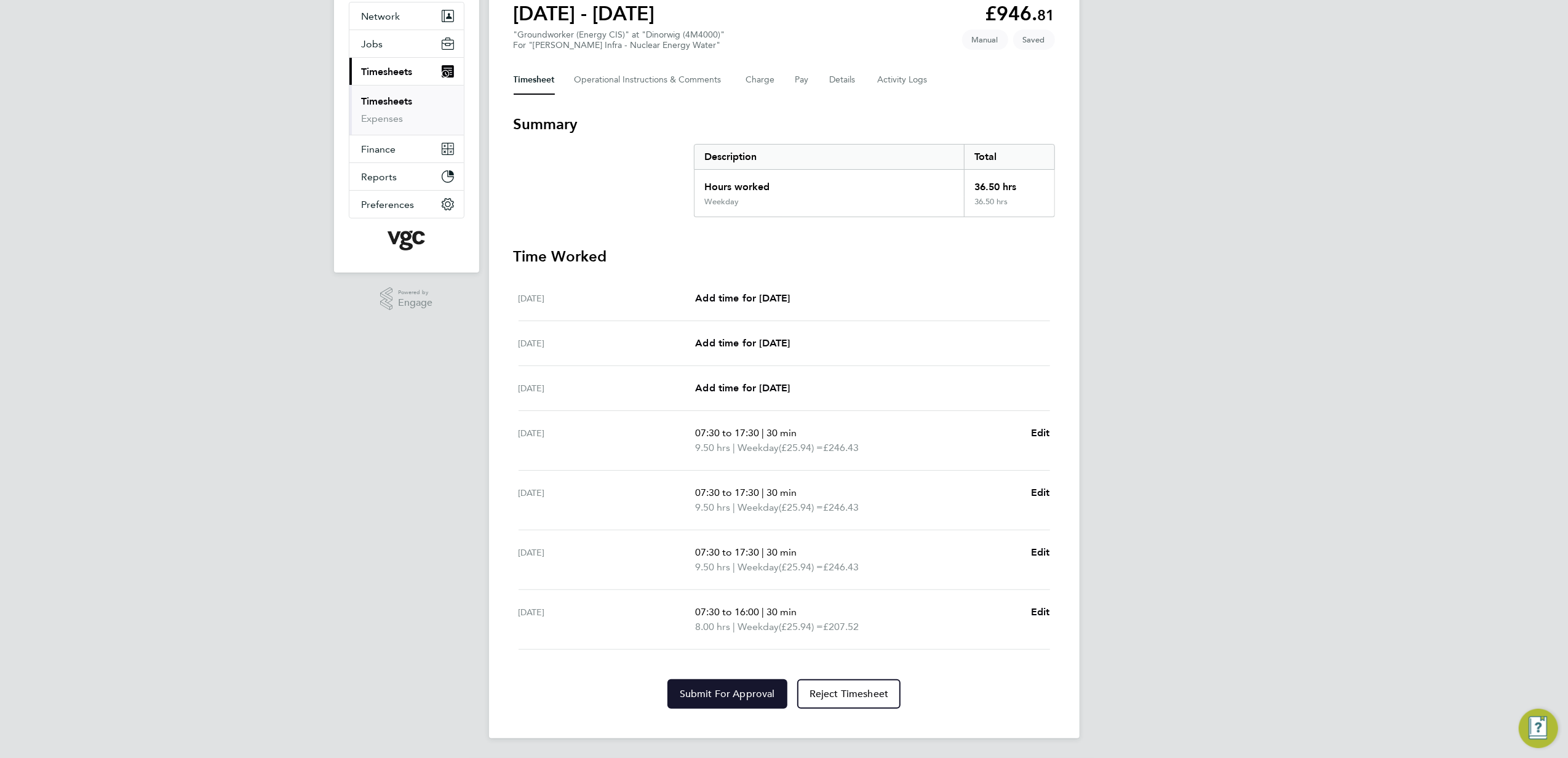
click at [734, 696] on span "Submit For Approval" at bounding box center [727, 694] width 95 height 12
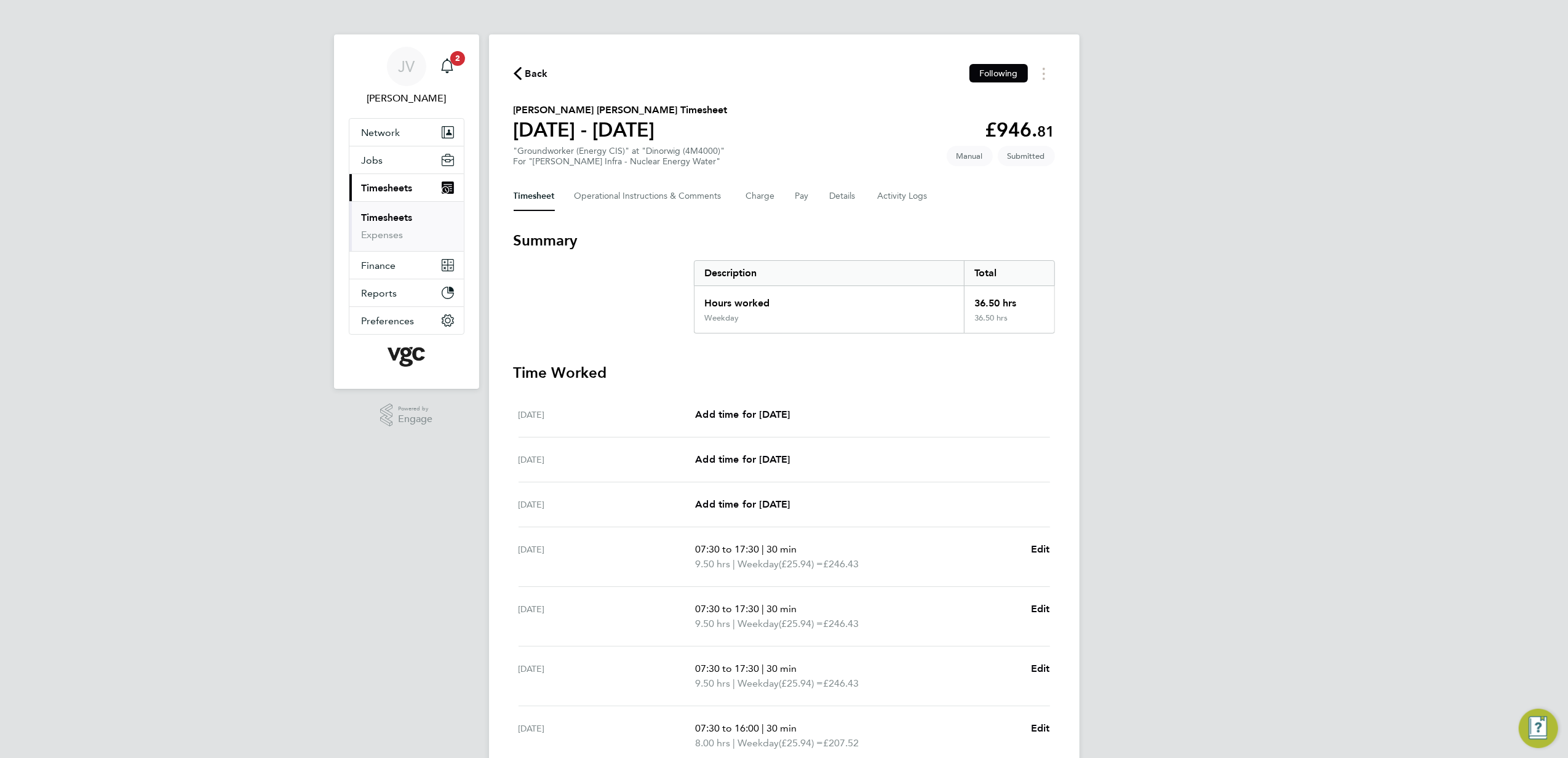
click at [522, 77] on span "Back" at bounding box center [531, 73] width 35 height 12
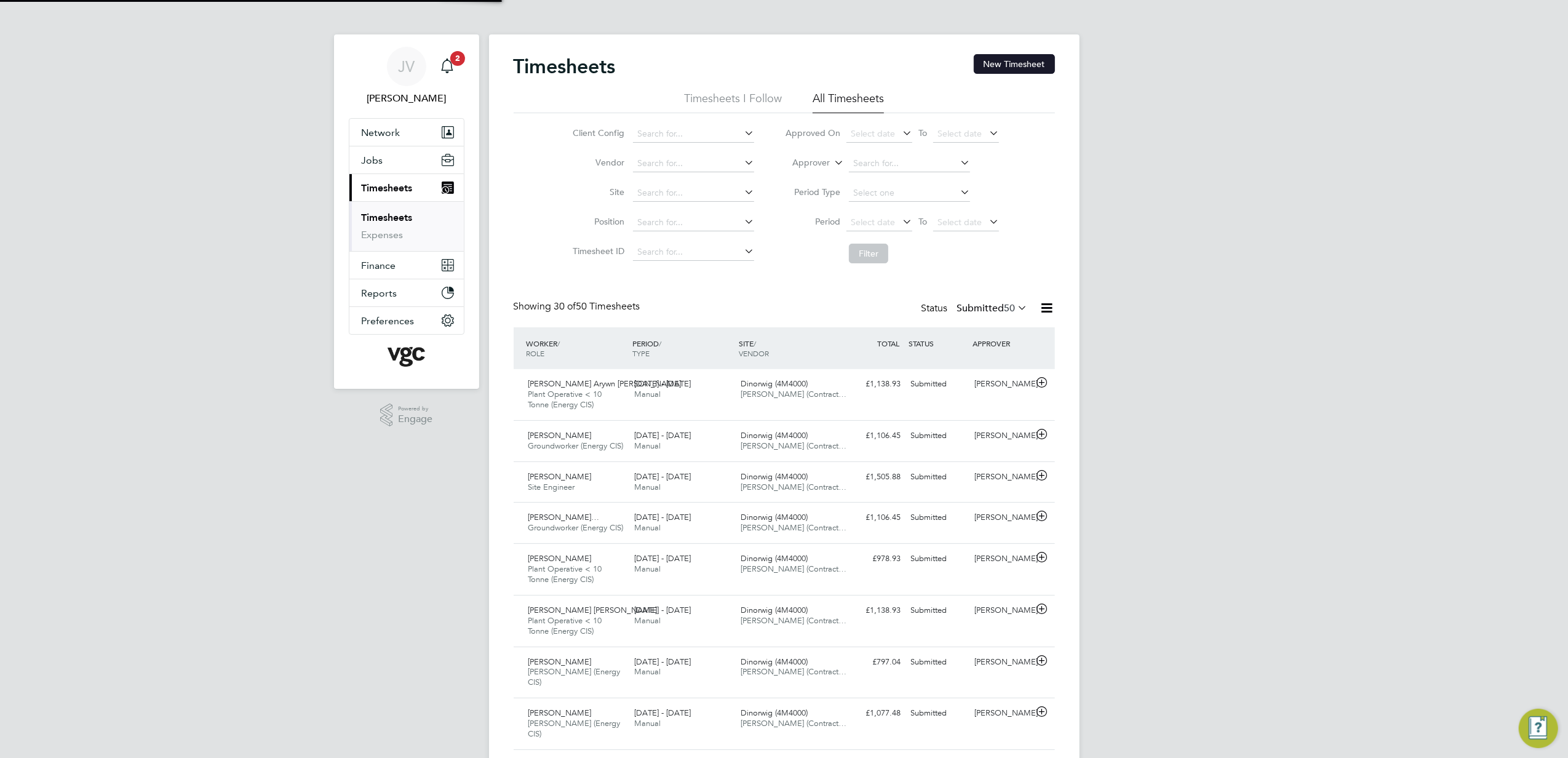
click at [1035, 66] on button "New Timesheet" at bounding box center [1015, 64] width 81 height 20
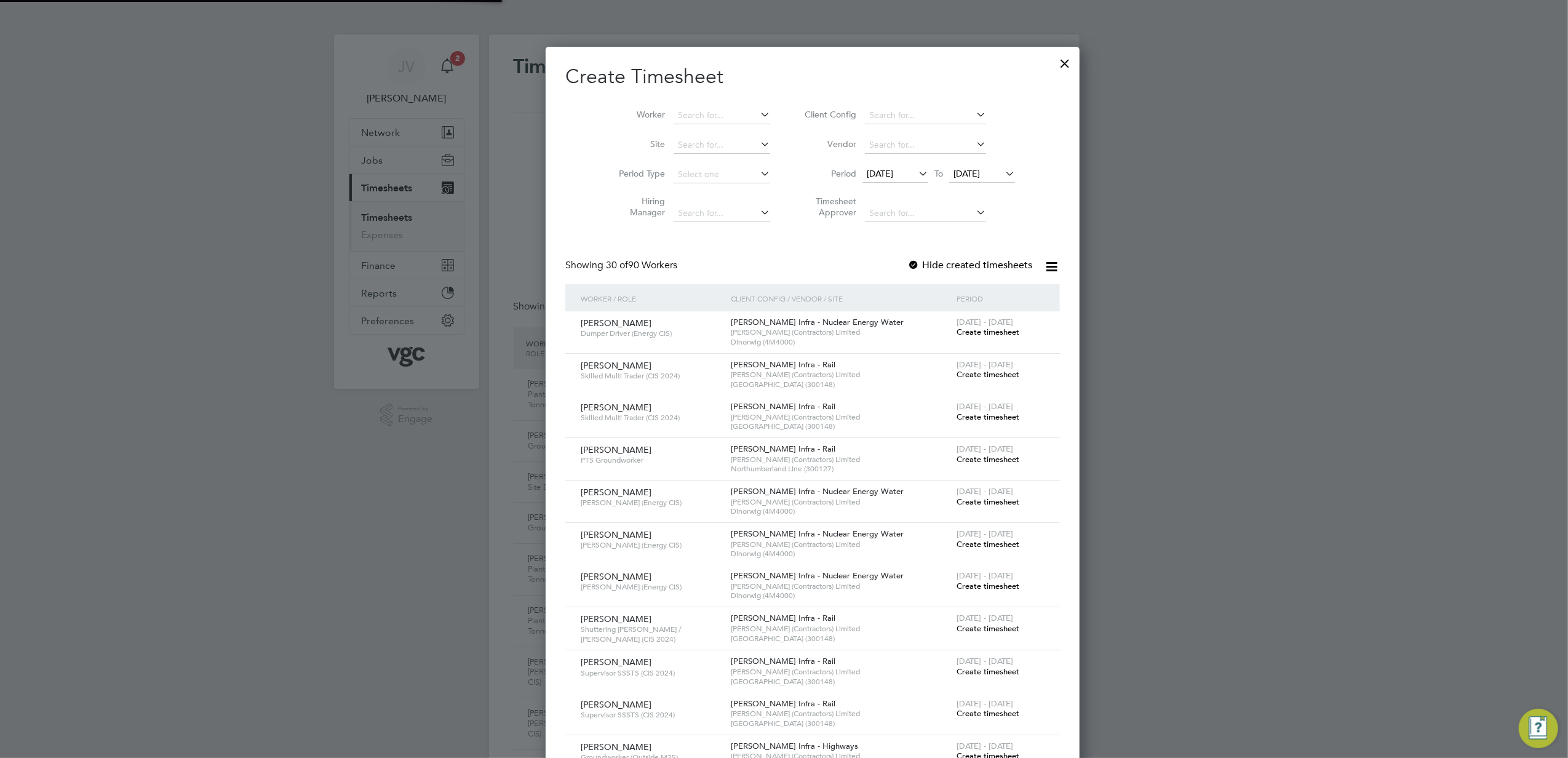
click at [867, 170] on span "[DATE]" at bounding box center [880, 173] width 26 height 11
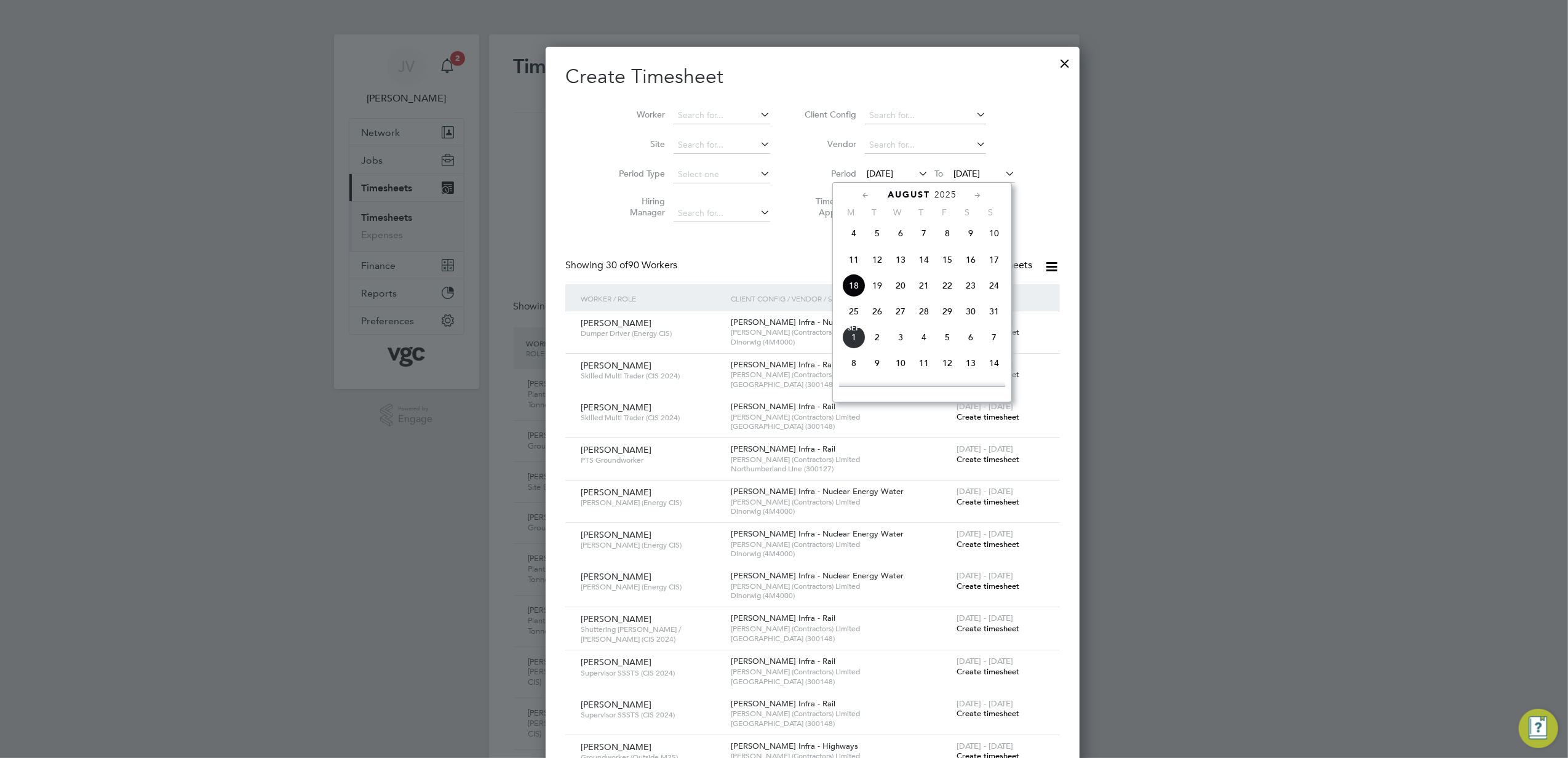
click at [963, 289] on span "23" at bounding box center [971, 286] width 24 height 24
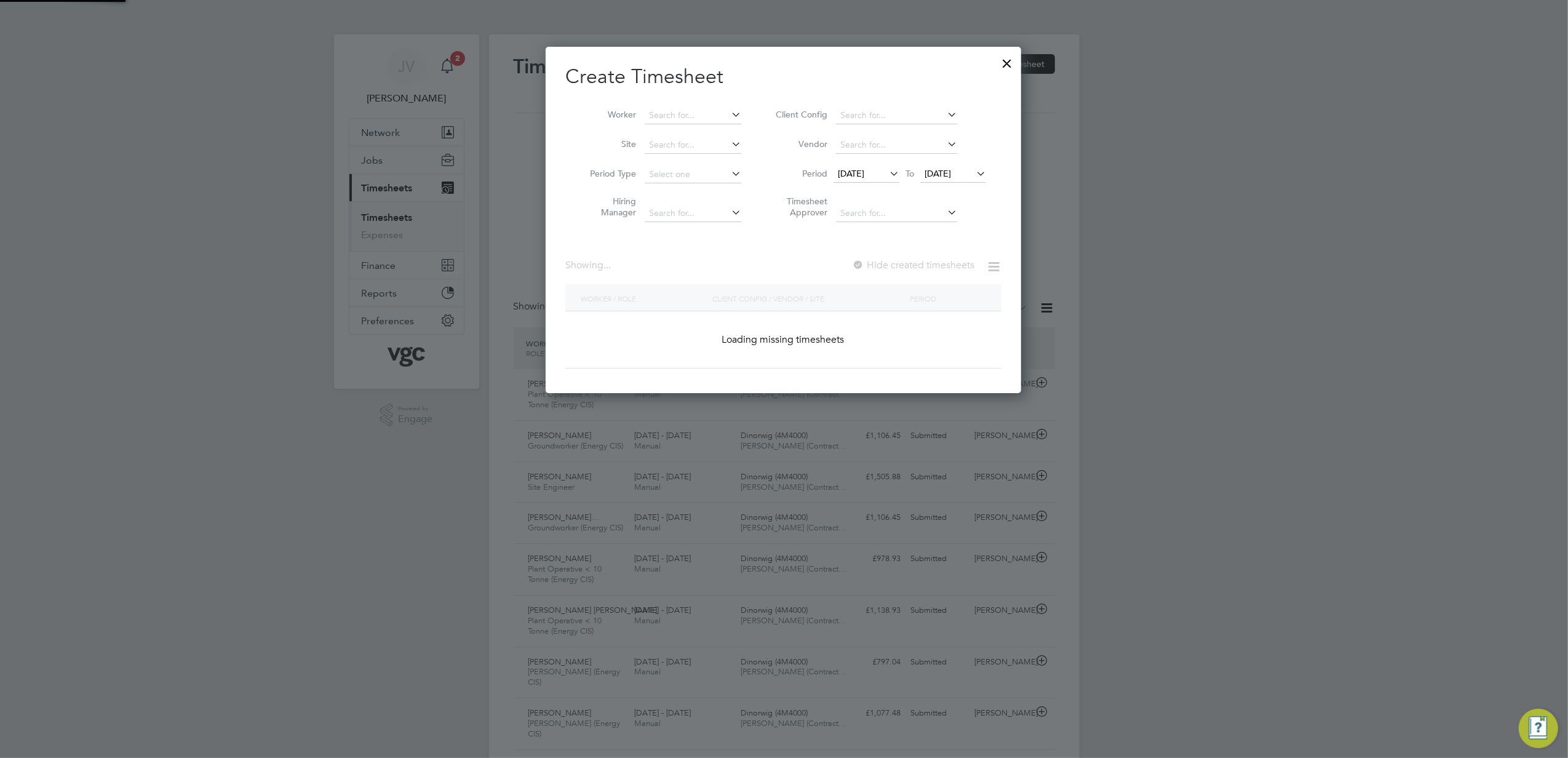
click at [951, 169] on span "[DATE]" at bounding box center [938, 173] width 26 height 11
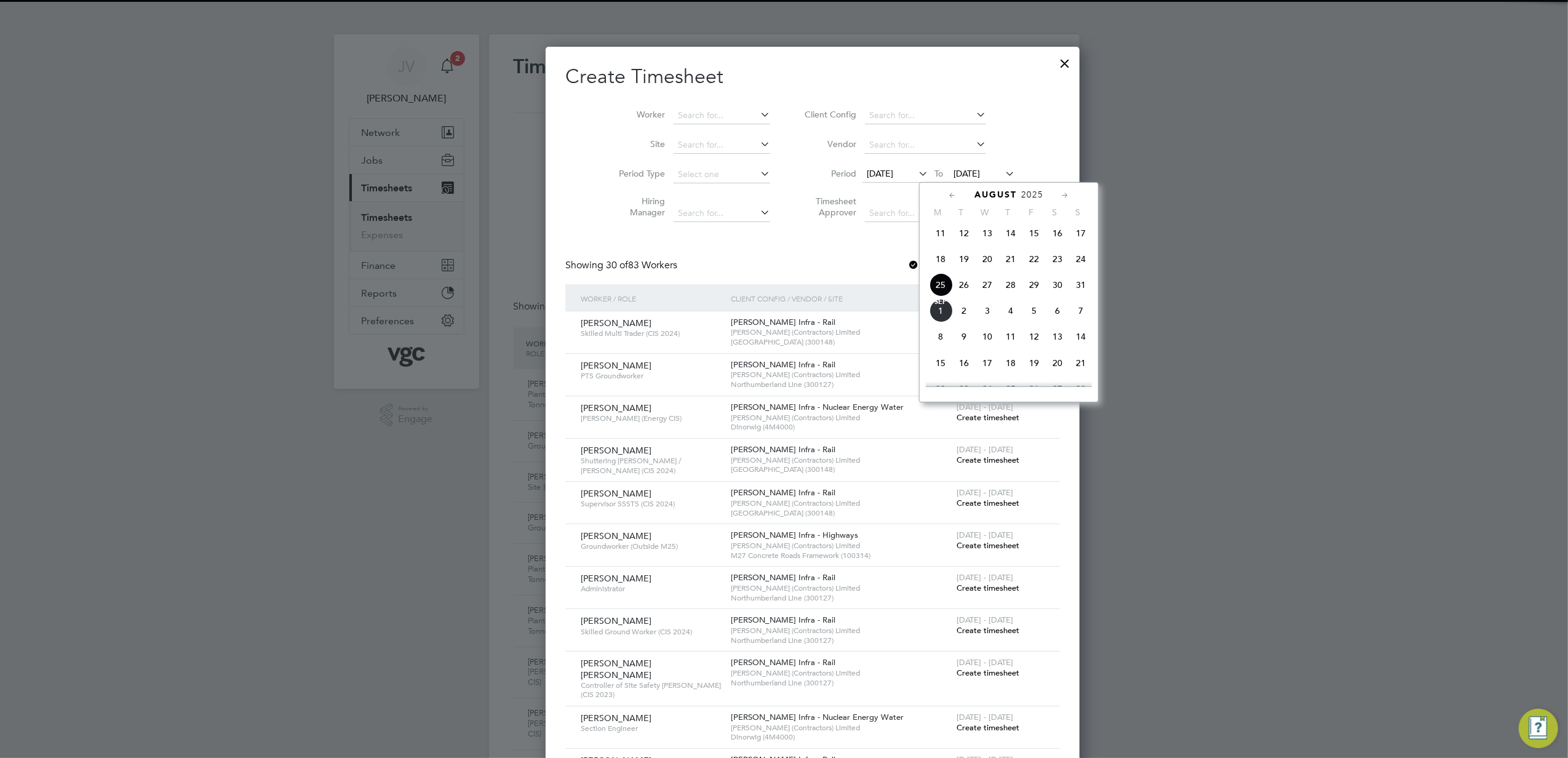
click at [1035, 285] on span "29" at bounding box center [1034, 285] width 24 height 24
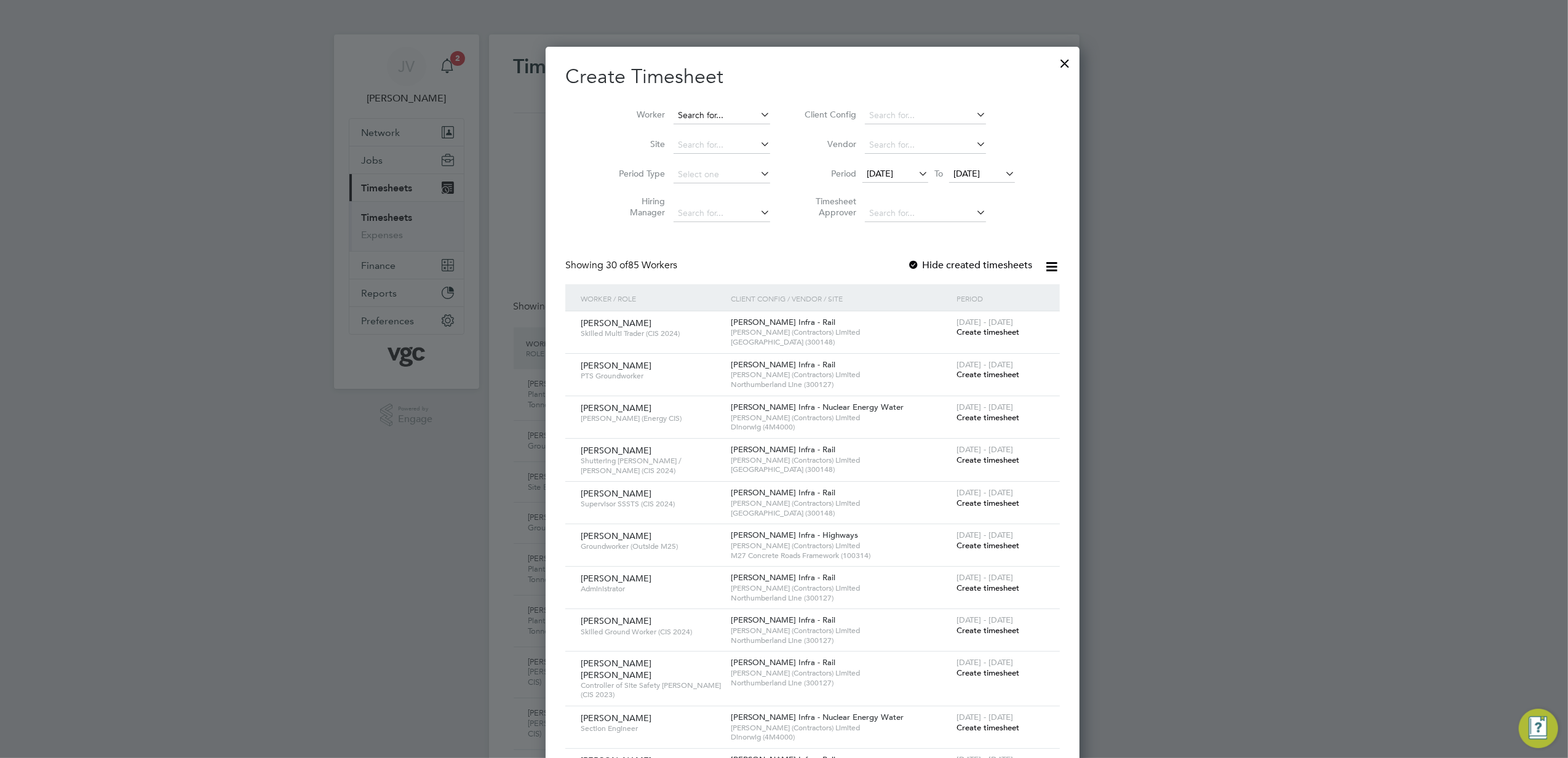
click at [697, 110] on input at bounding box center [722, 115] width 96 height 17
paste input "[PERSON_NAME]"
click at [690, 136] on b "[PERSON_NAME]" at bounding box center [705, 132] width 71 height 10
type input "[PERSON_NAME]"
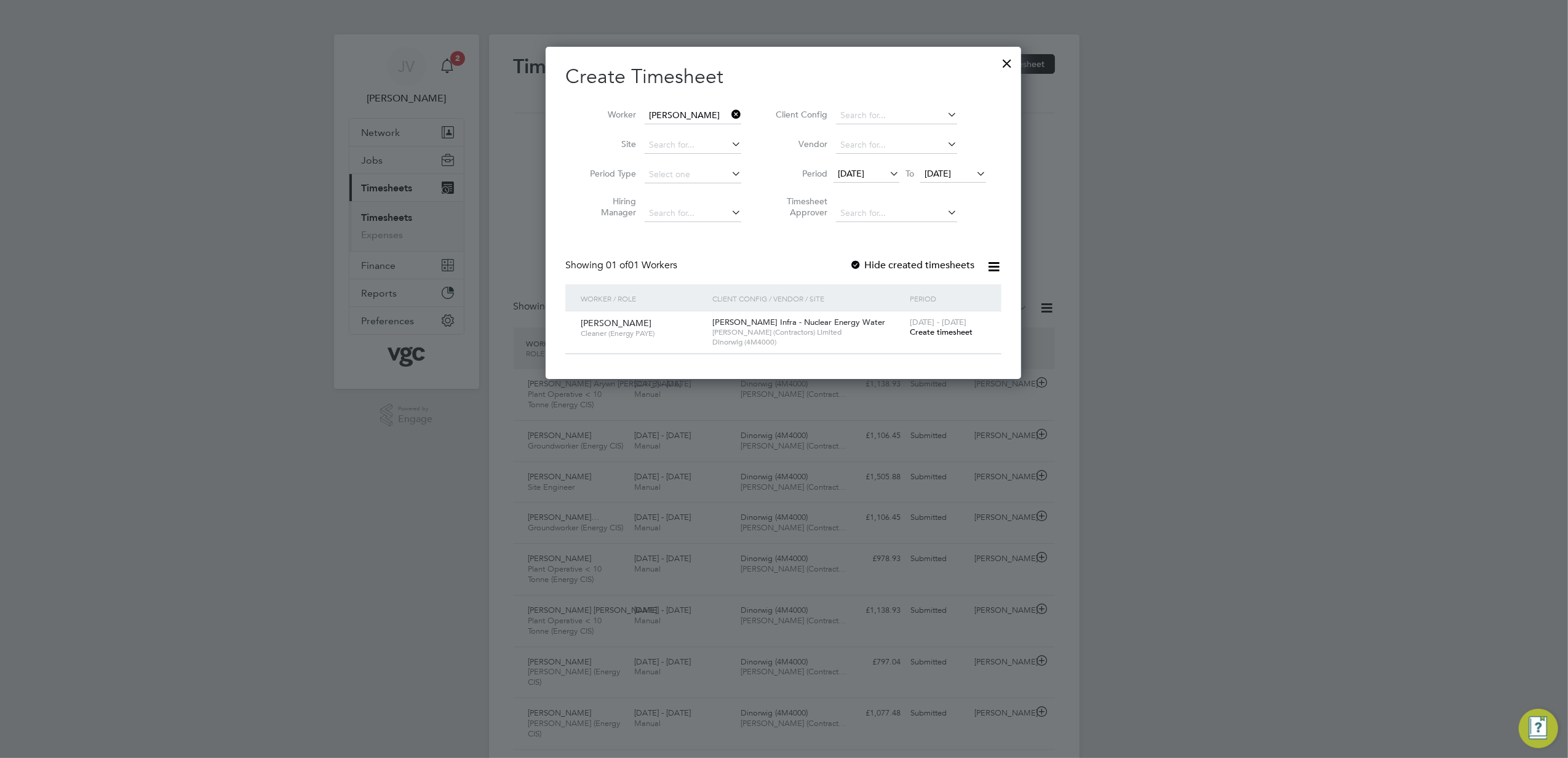
click at [926, 330] on span "Create timesheet" at bounding box center [941, 332] width 63 height 10
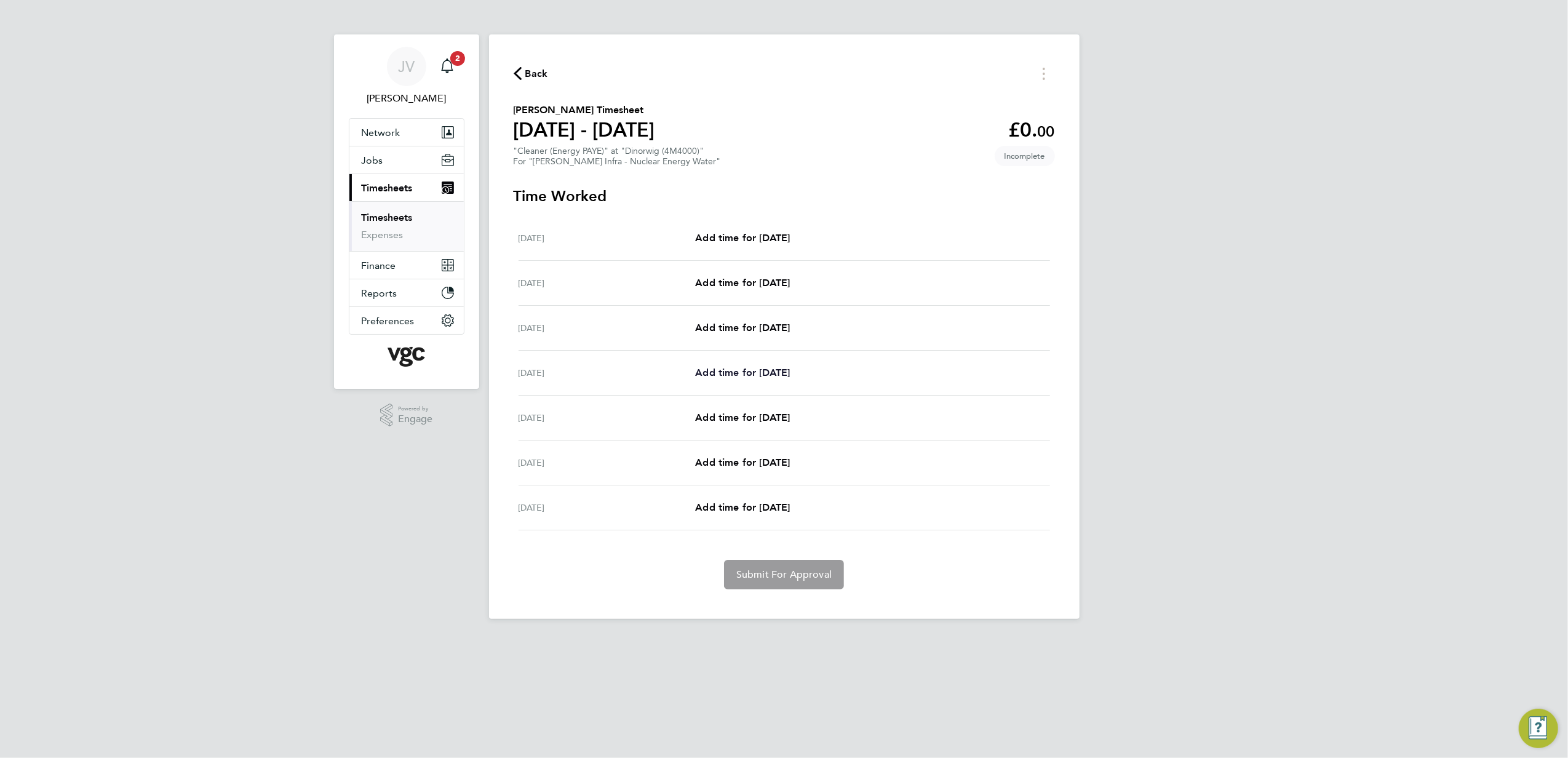
click at [781, 378] on span "Add time for [DATE]" at bounding box center [743, 372] width 95 height 12
select select "30"
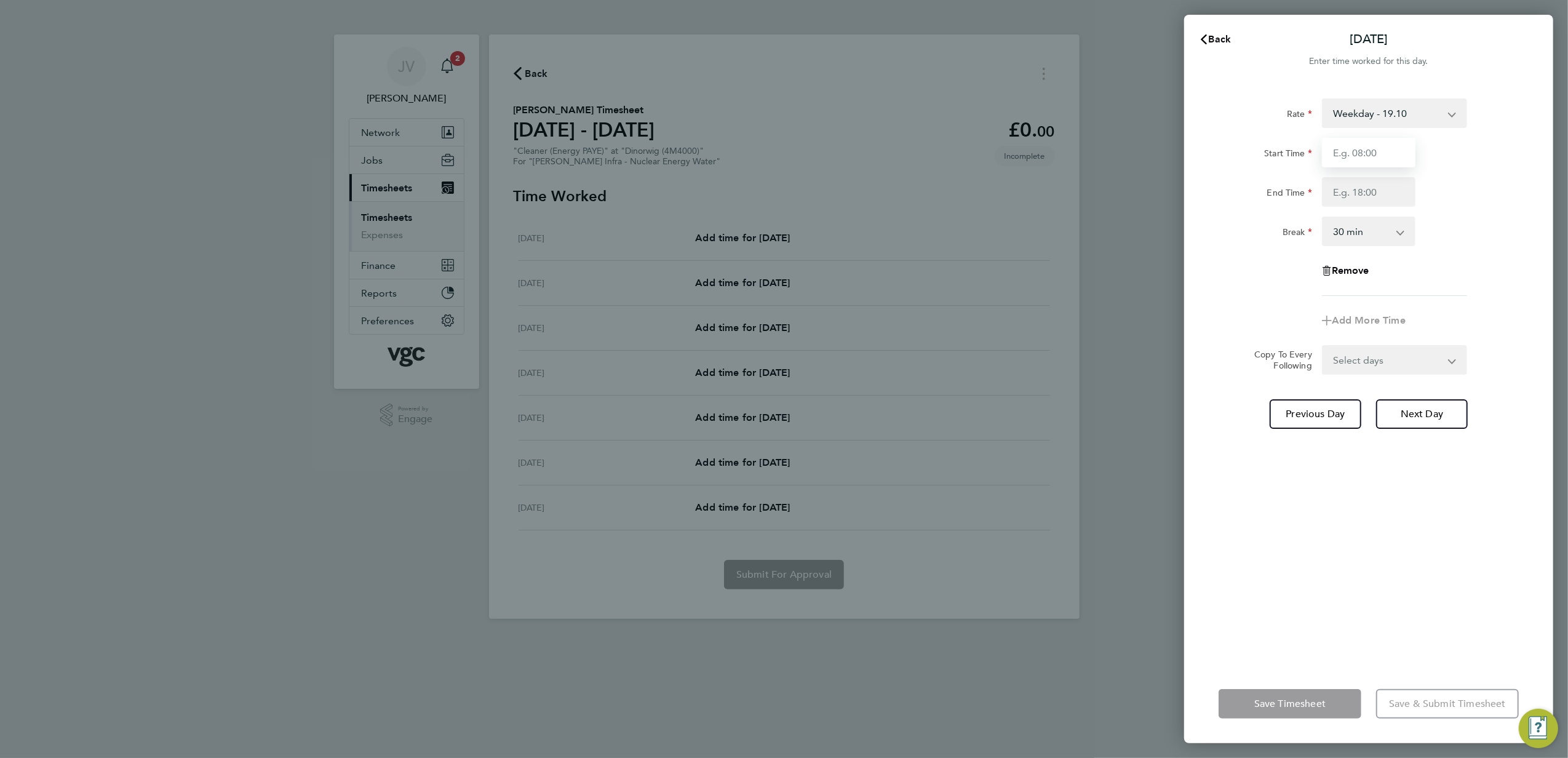
click at [1352, 164] on input "Start Time" at bounding box center [1369, 152] width 94 height 30
type input "09:00"
click at [1358, 190] on input "End Time" at bounding box center [1369, 191] width 94 height 30
type input "13:00"
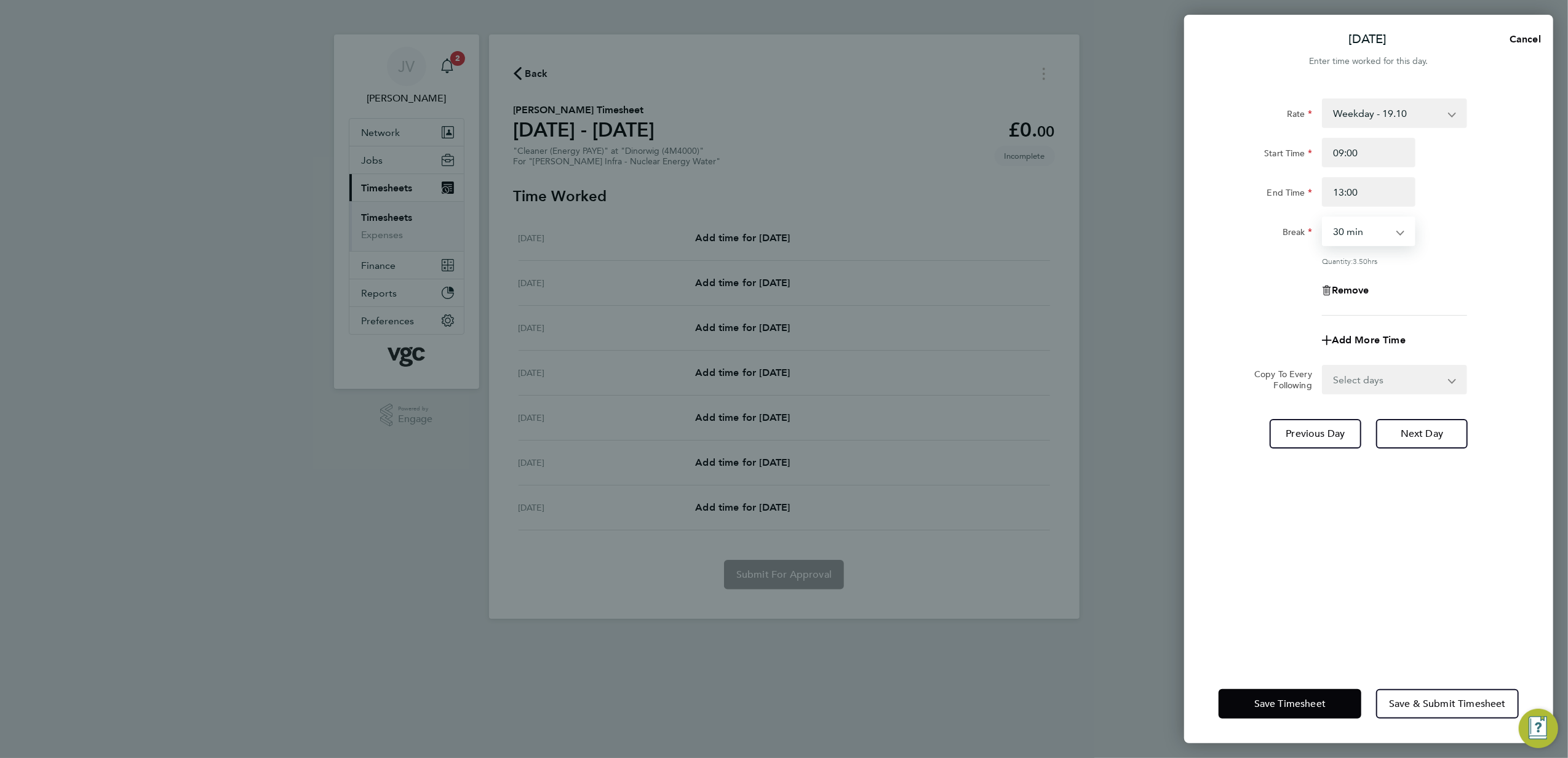
drag, startPoint x: 1384, startPoint y: 232, endPoint x: 1376, endPoint y: 246, distance: 16.1
click at [1384, 232] on select "0 min 15 min 30 min 45 min 60 min 75 min 90 min" at bounding box center [1362, 231] width 76 height 27
select select "0"
click at [1323, 218] on select "0 min 15 min 30 min 45 min 60 min 75 min 90 min" at bounding box center [1362, 231] width 76 height 27
click at [1371, 374] on select "Select days Day [DATE] [DATE] [DATE]" at bounding box center [1388, 379] width 129 height 27
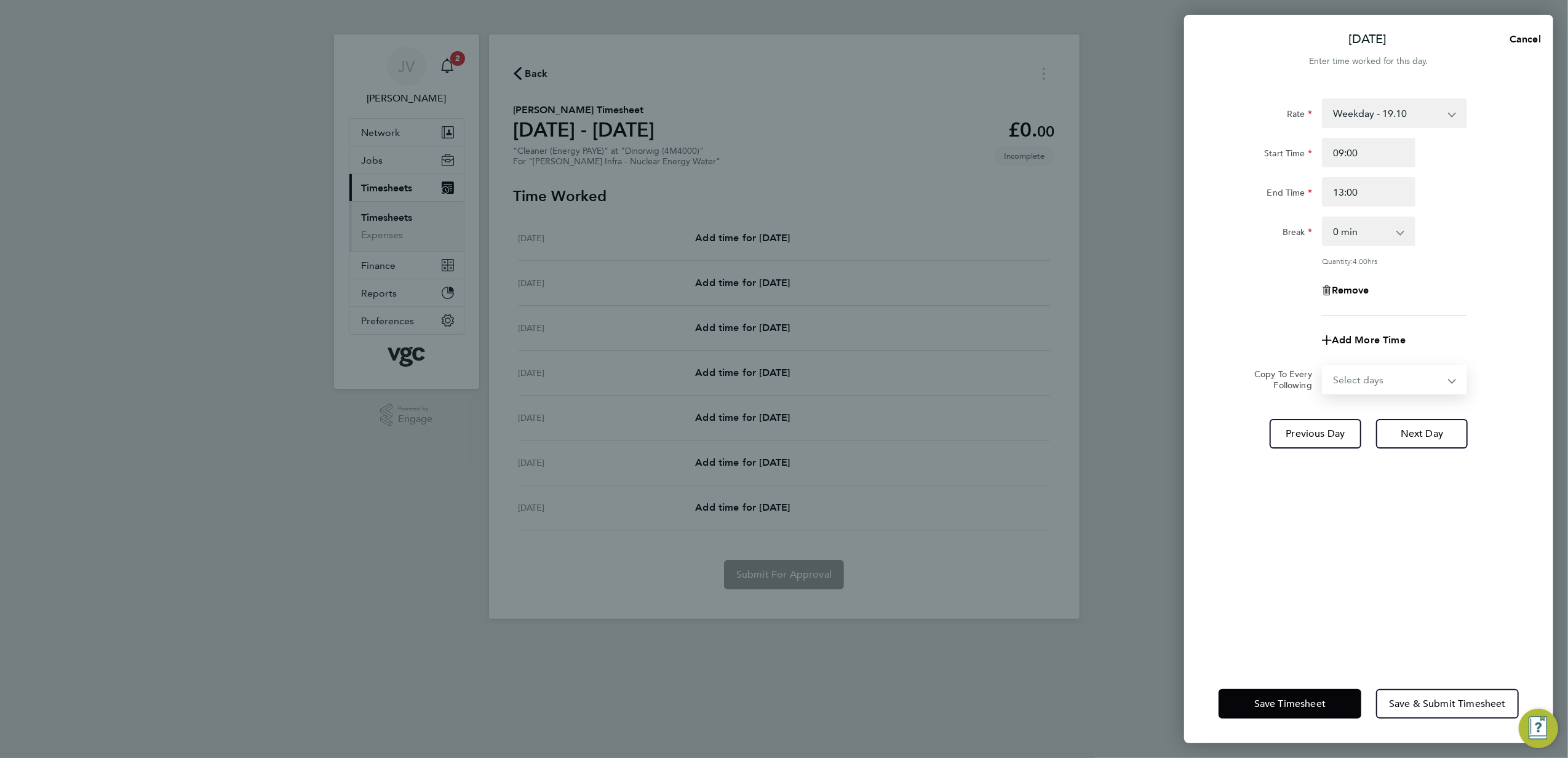
select select "DAY"
click at [1323, 366] on select "Select days Day [DATE] [DATE] [DATE]" at bounding box center [1388, 379] width 129 height 27
select select "[DATE]"
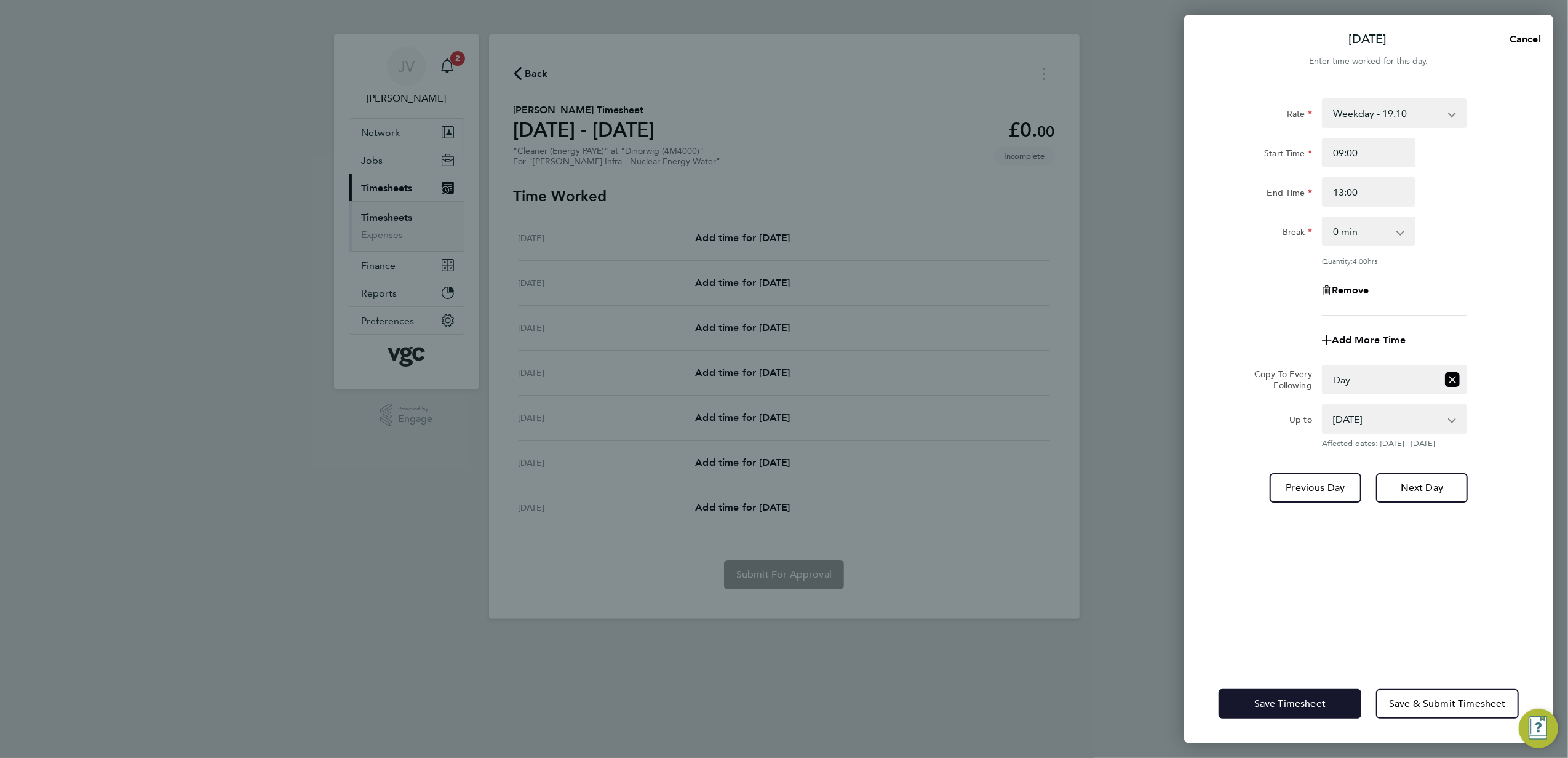
click at [1282, 709] on span "Save Timesheet" at bounding box center [1290, 704] width 71 height 12
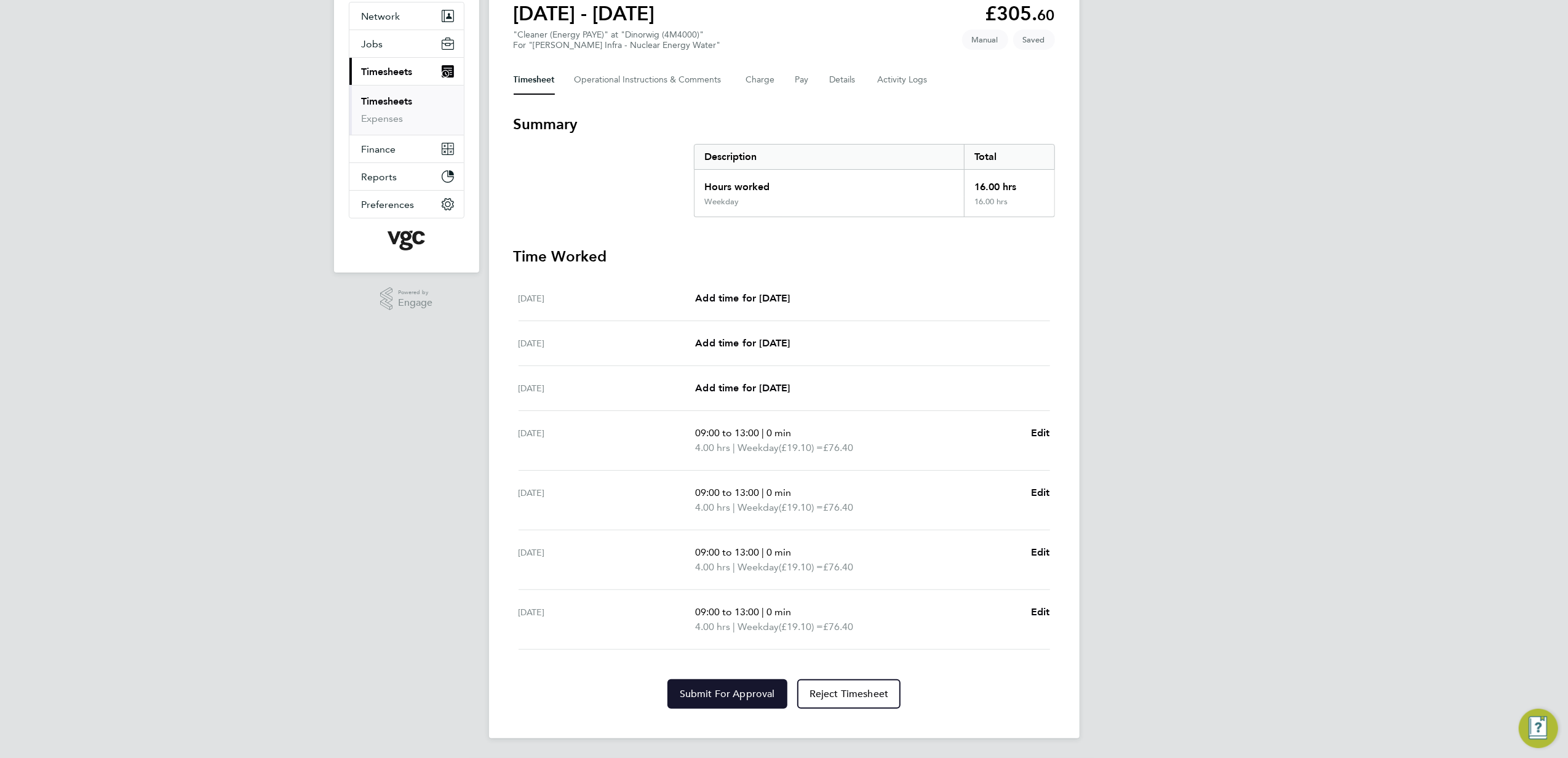
click at [749, 683] on button "Submit For Approval" at bounding box center [727, 694] width 120 height 30
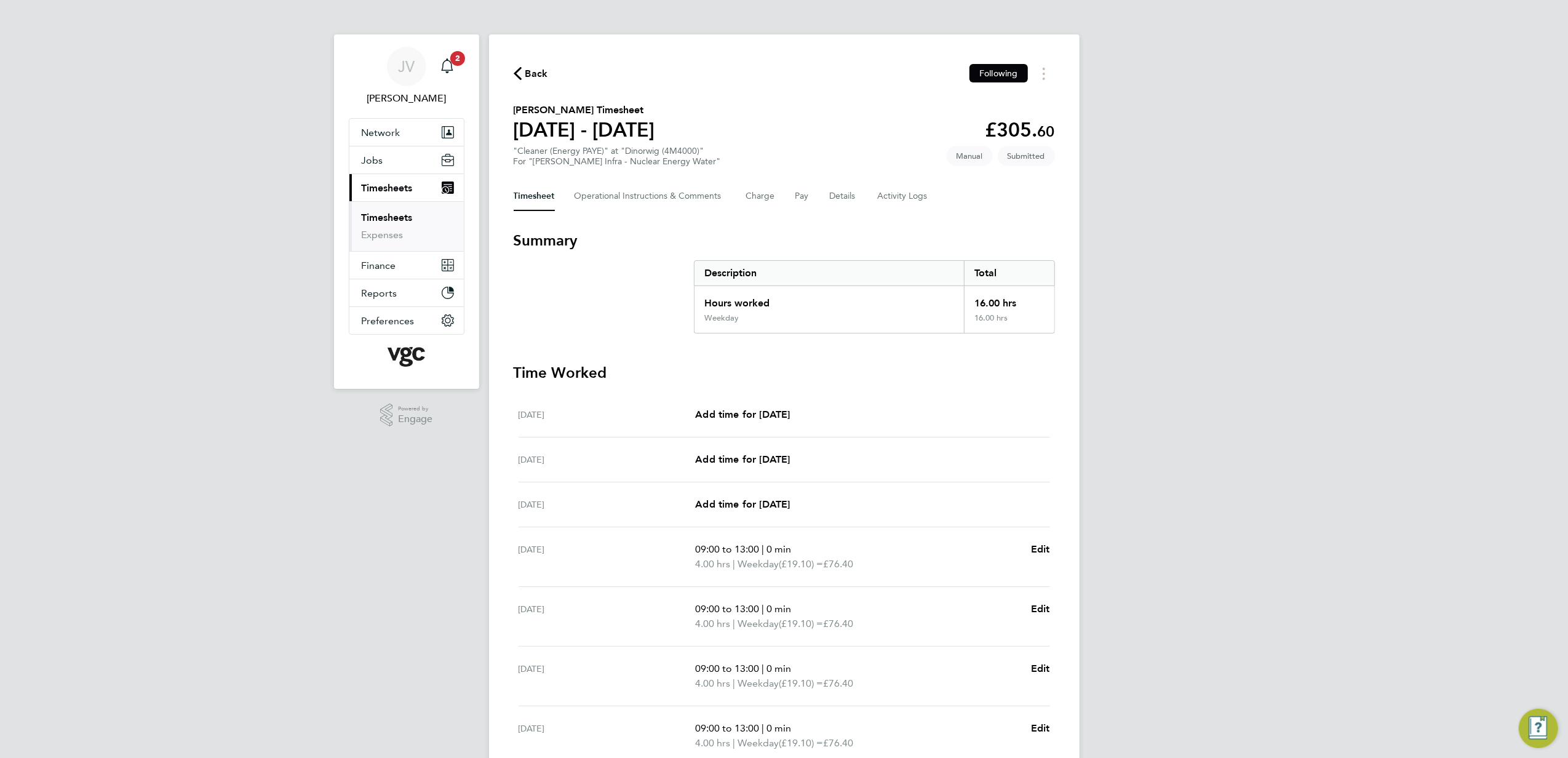
click at [517, 77] on icon "button" at bounding box center [518, 73] width 8 height 13
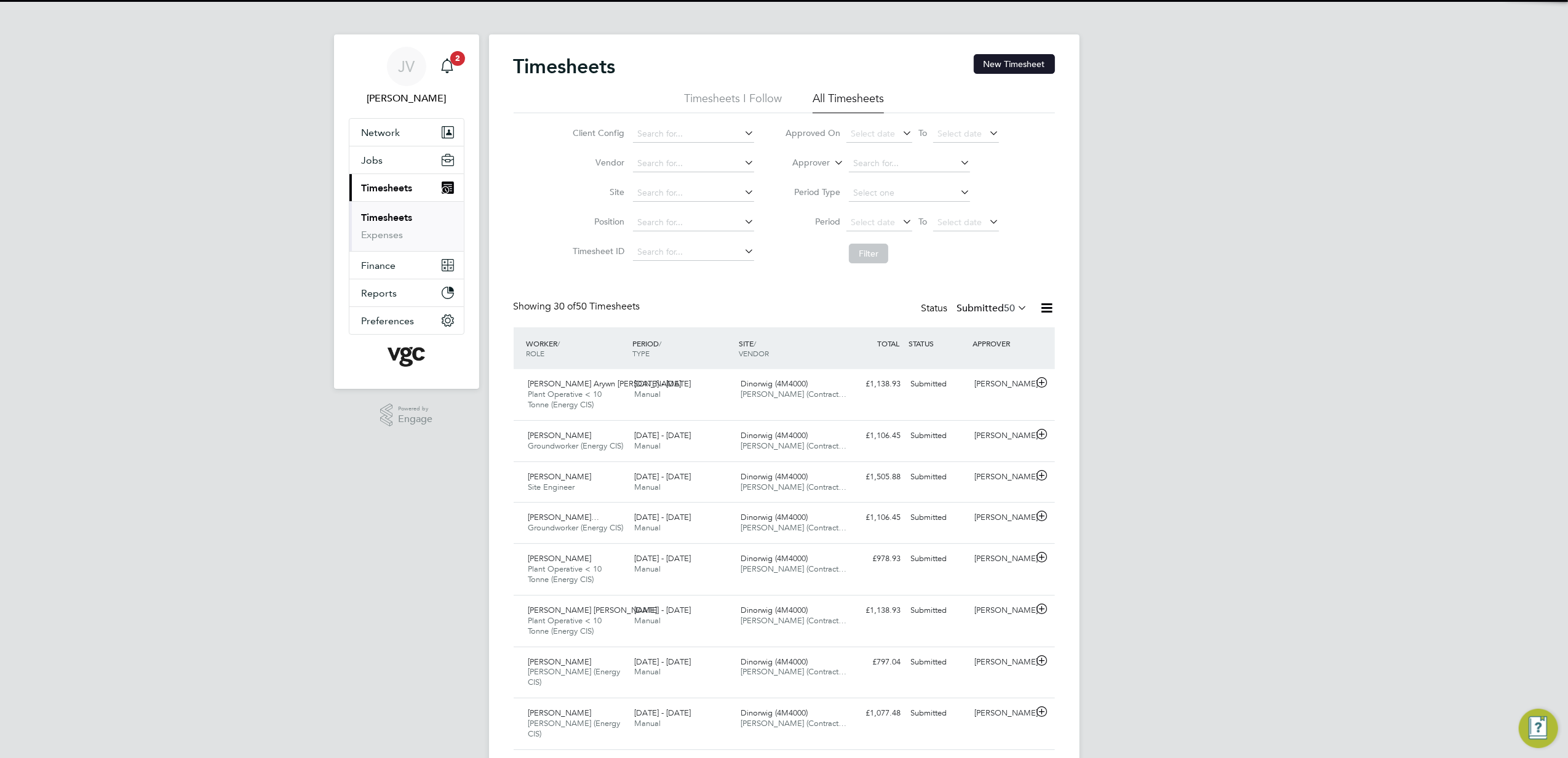
click at [1012, 65] on button "New Timesheet" at bounding box center [1015, 64] width 81 height 20
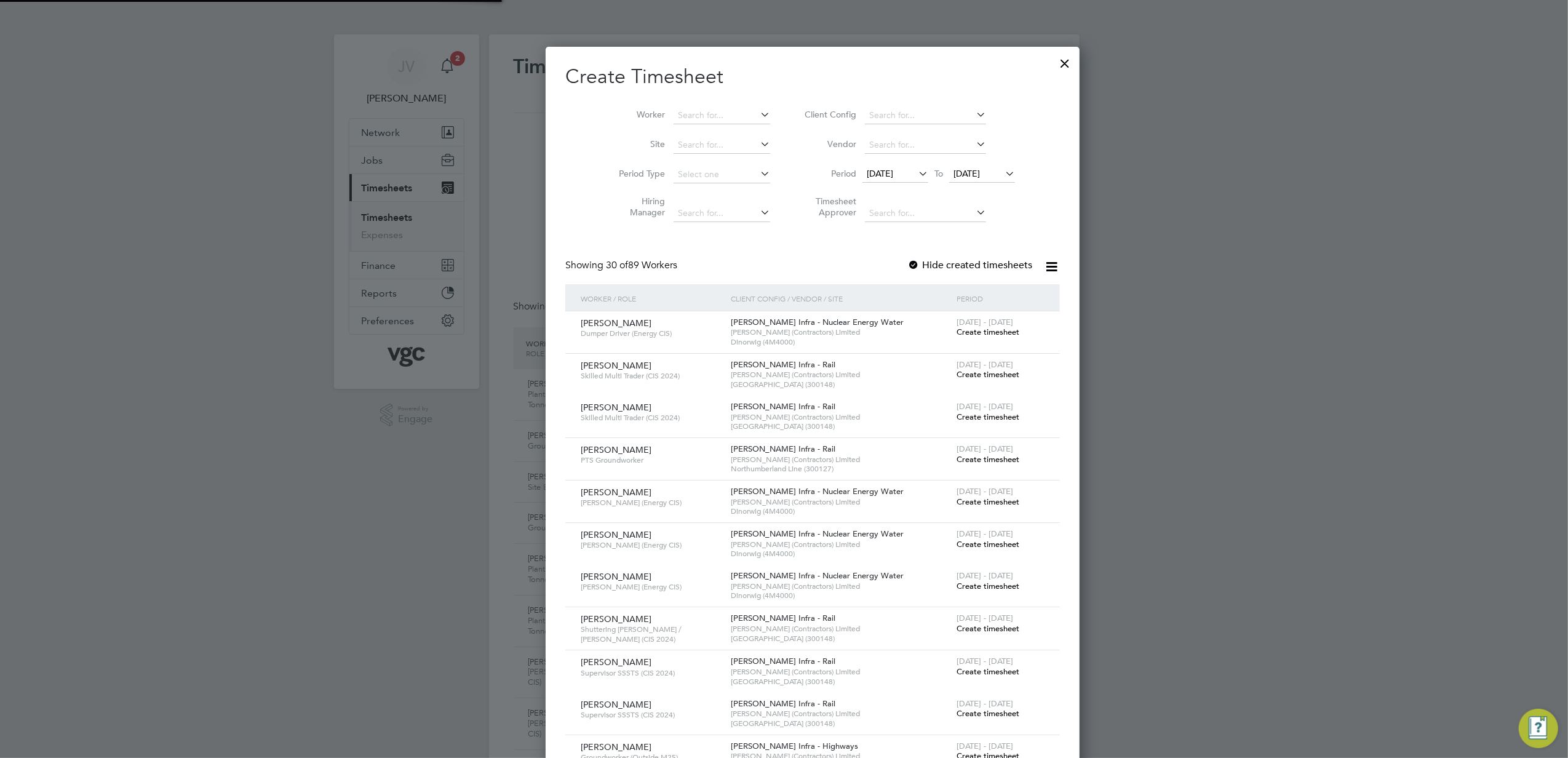
click at [863, 180] on span "[DATE]" at bounding box center [895, 174] width 66 height 16
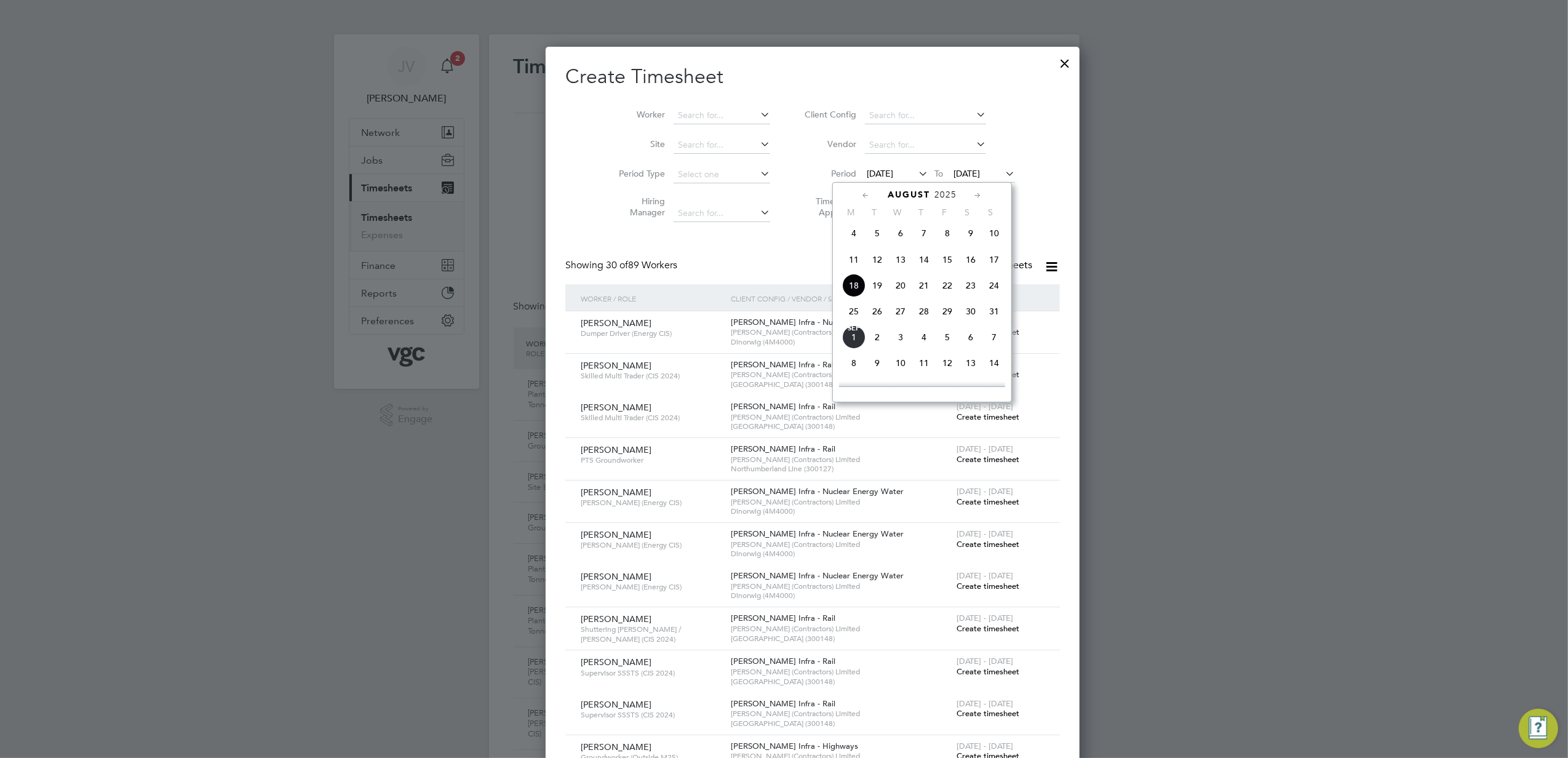
click at [966, 286] on span "23" at bounding box center [971, 286] width 24 height 24
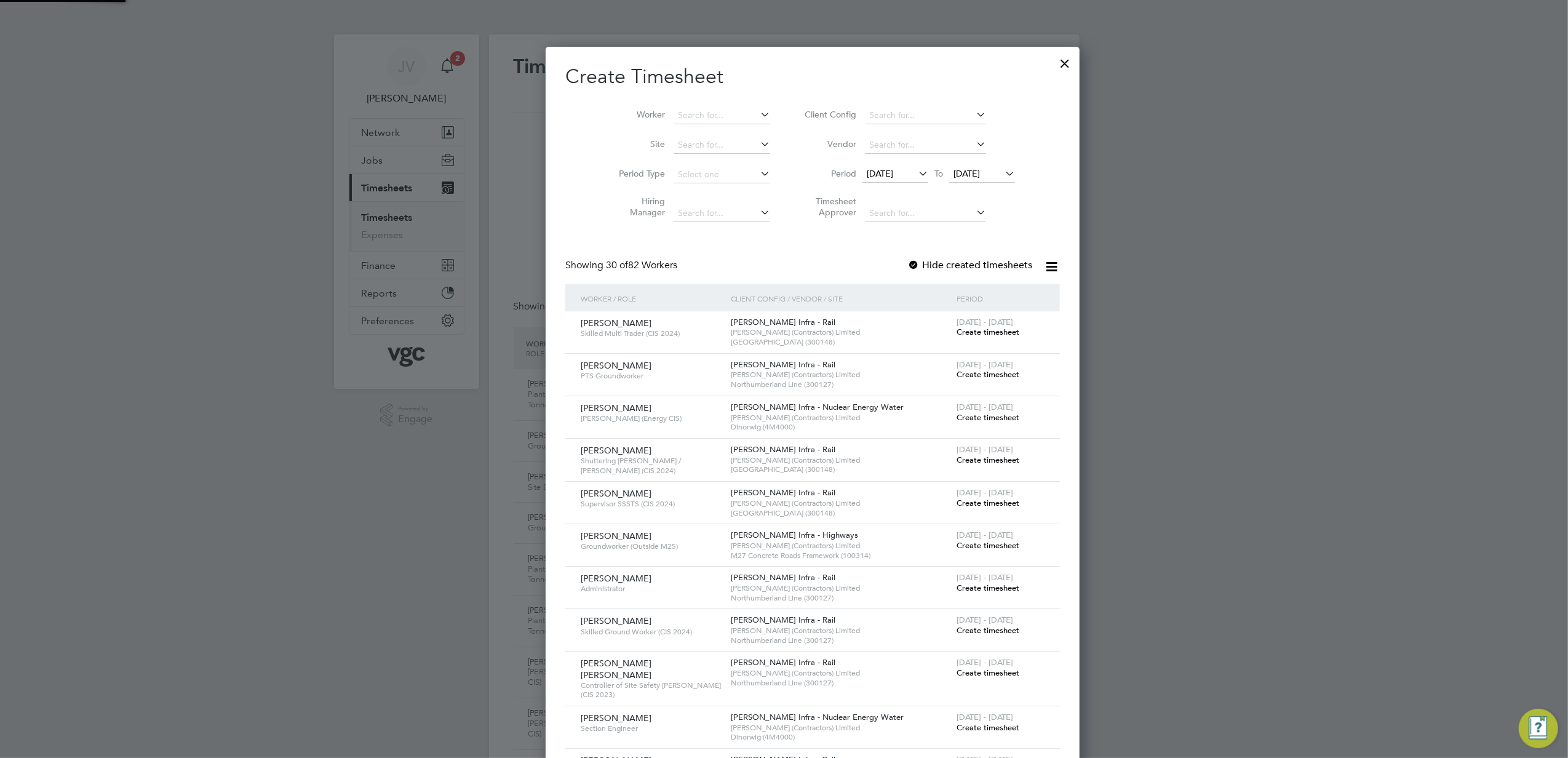
click at [953, 163] on li "Period [DATE] To [DATE]" at bounding box center [909, 174] width 245 height 30
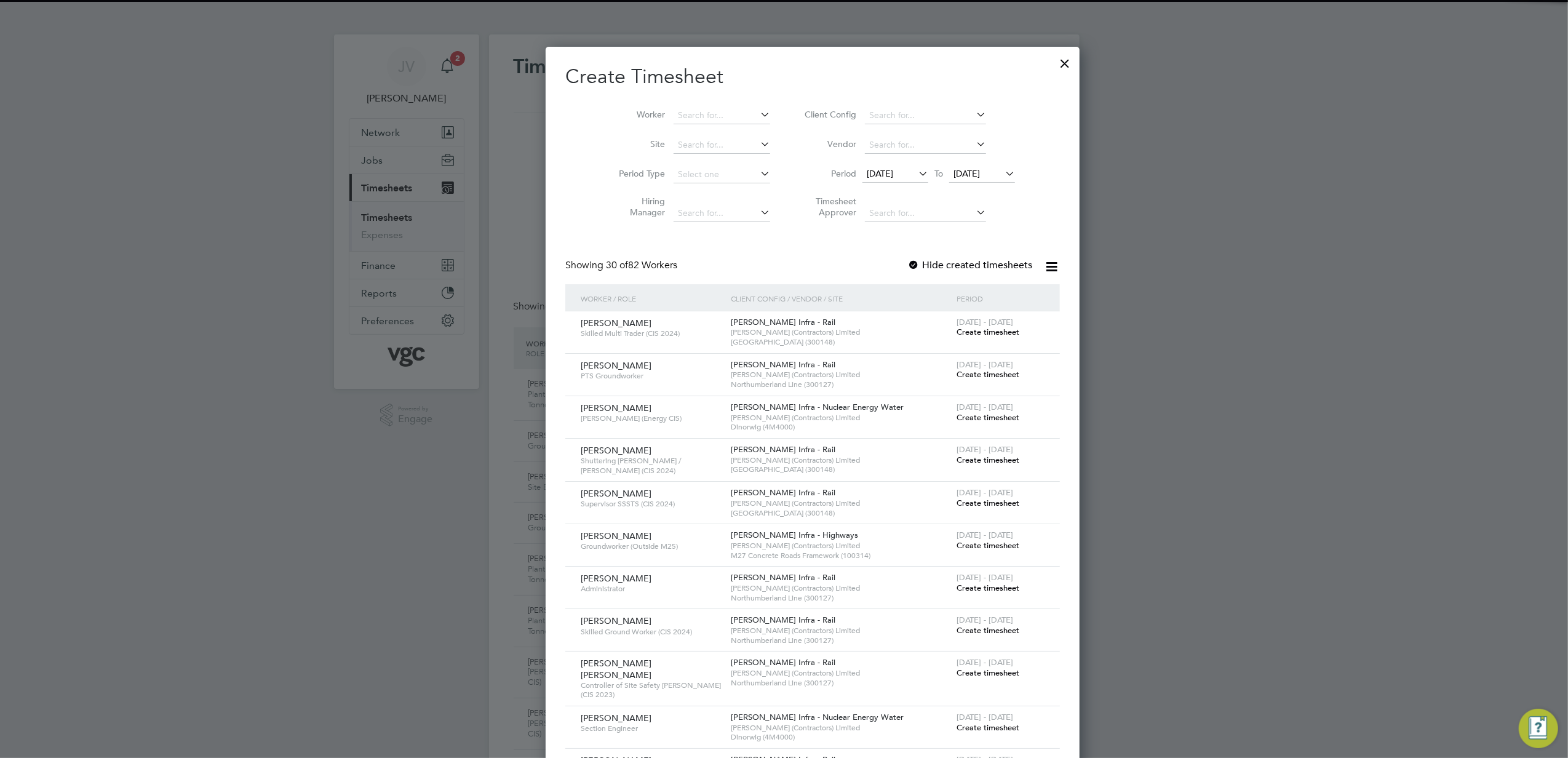
click at [966, 190] on li "Timesheet Approver" at bounding box center [909, 209] width 245 height 39
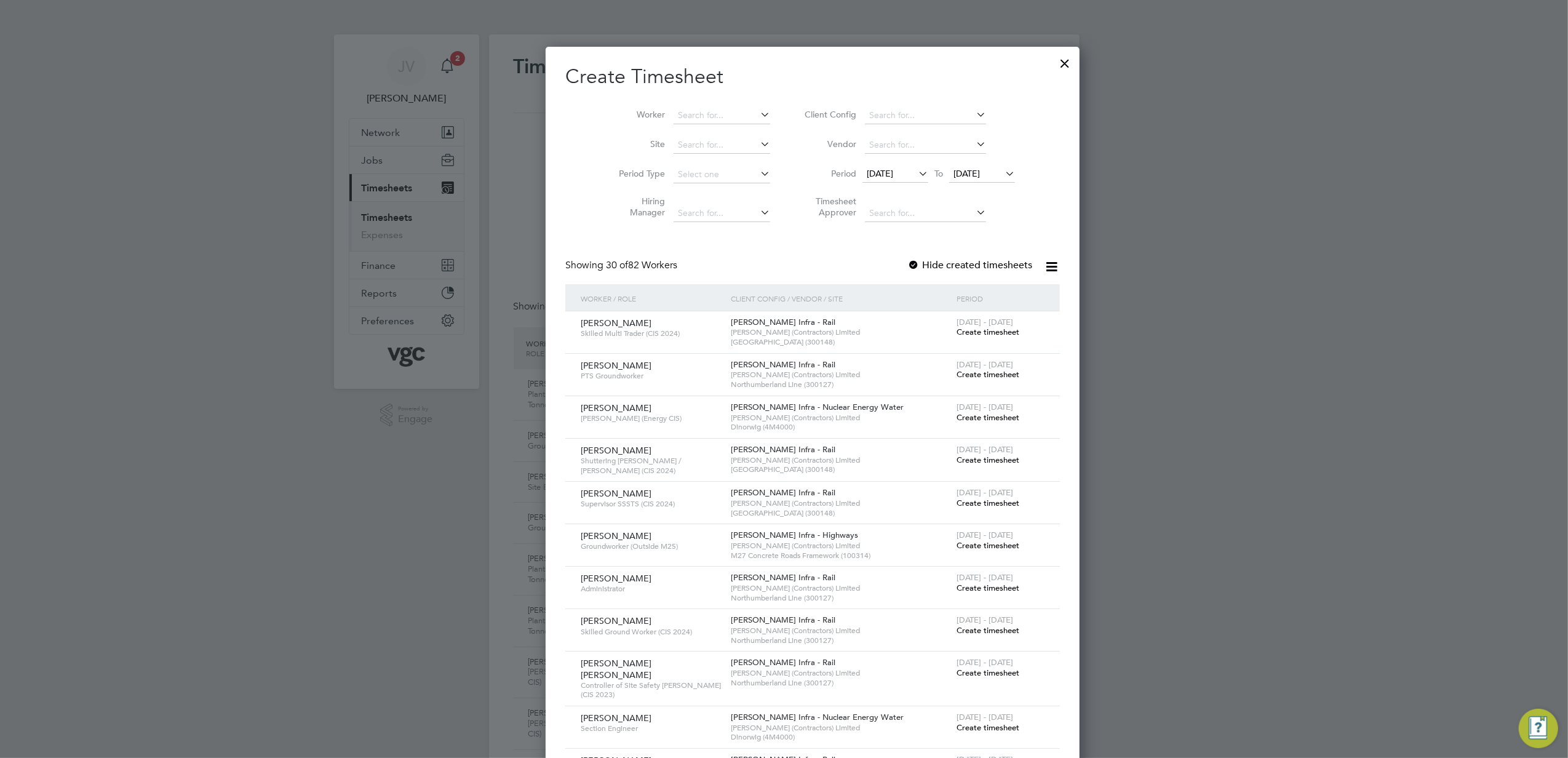
click at [963, 166] on span "[DATE]" at bounding box center [982, 174] width 66 height 16
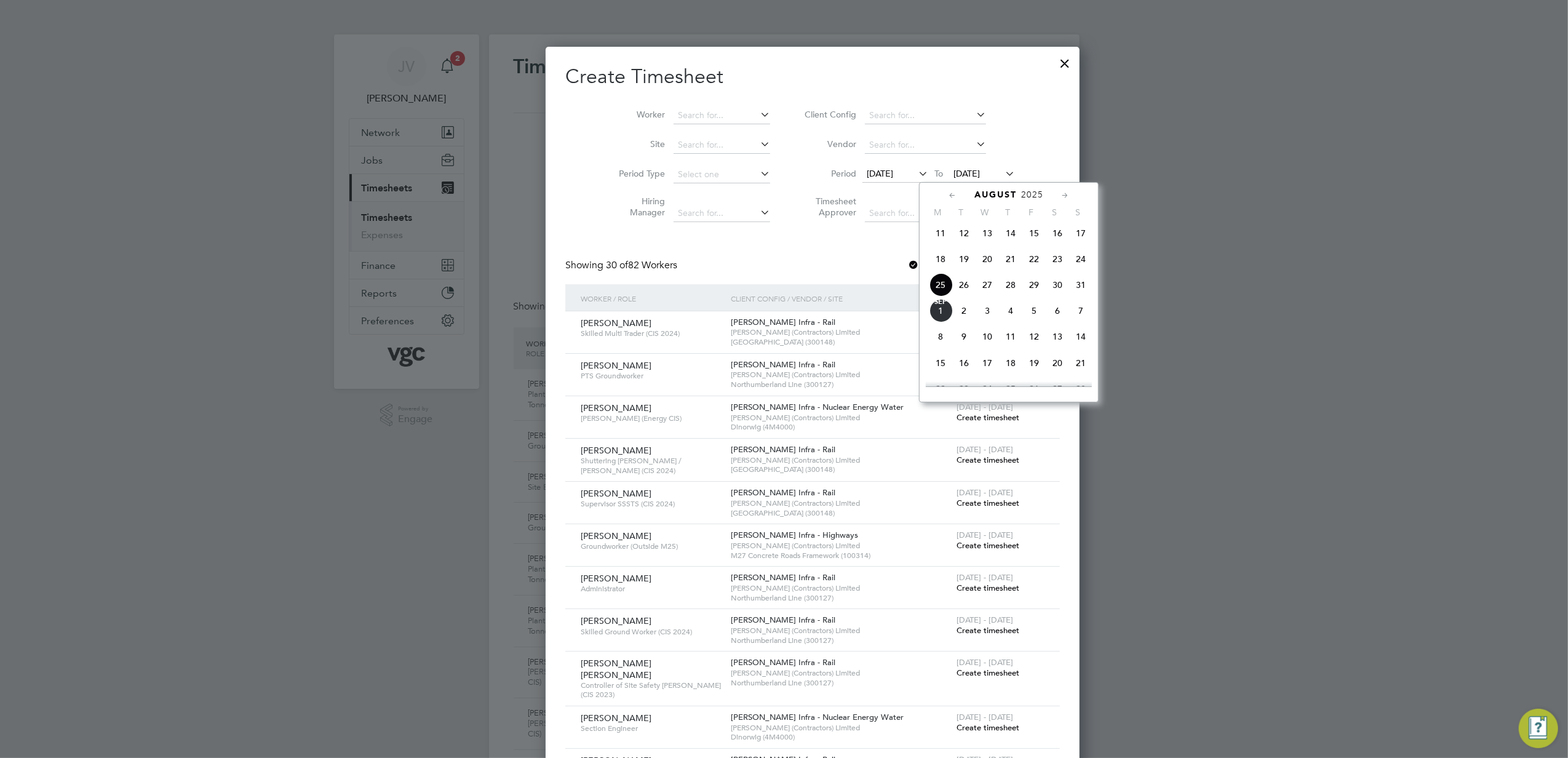
click at [1034, 286] on span "29" at bounding box center [1034, 285] width 24 height 24
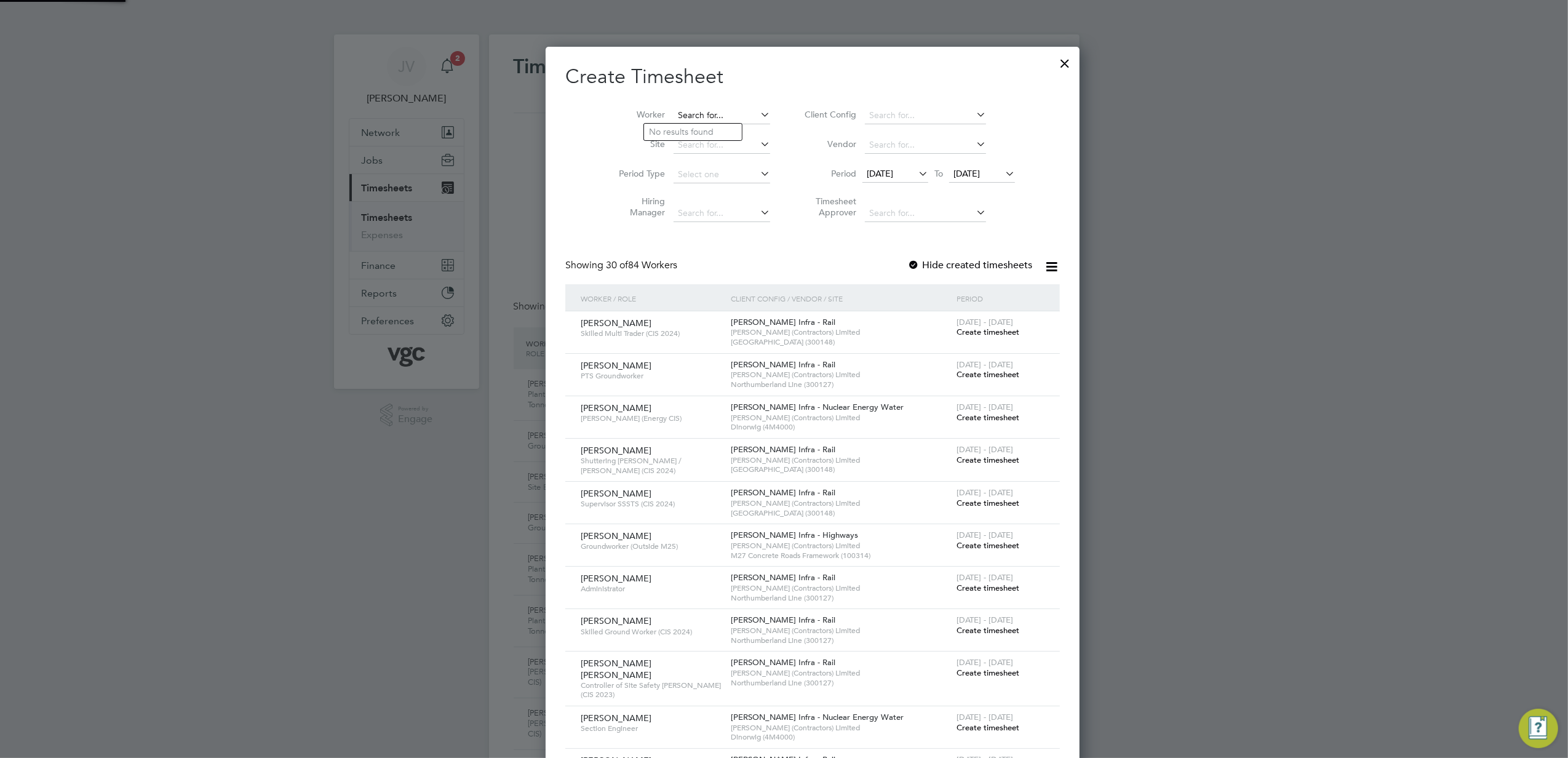
click at [684, 107] on input at bounding box center [722, 115] width 96 height 17
paste input "[PERSON_NAME]"
type input "[PERSON_NAME]"
click at [723, 133] on b "[PERSON_NAME]" at bounding box center [758, 132] width 71 height 10
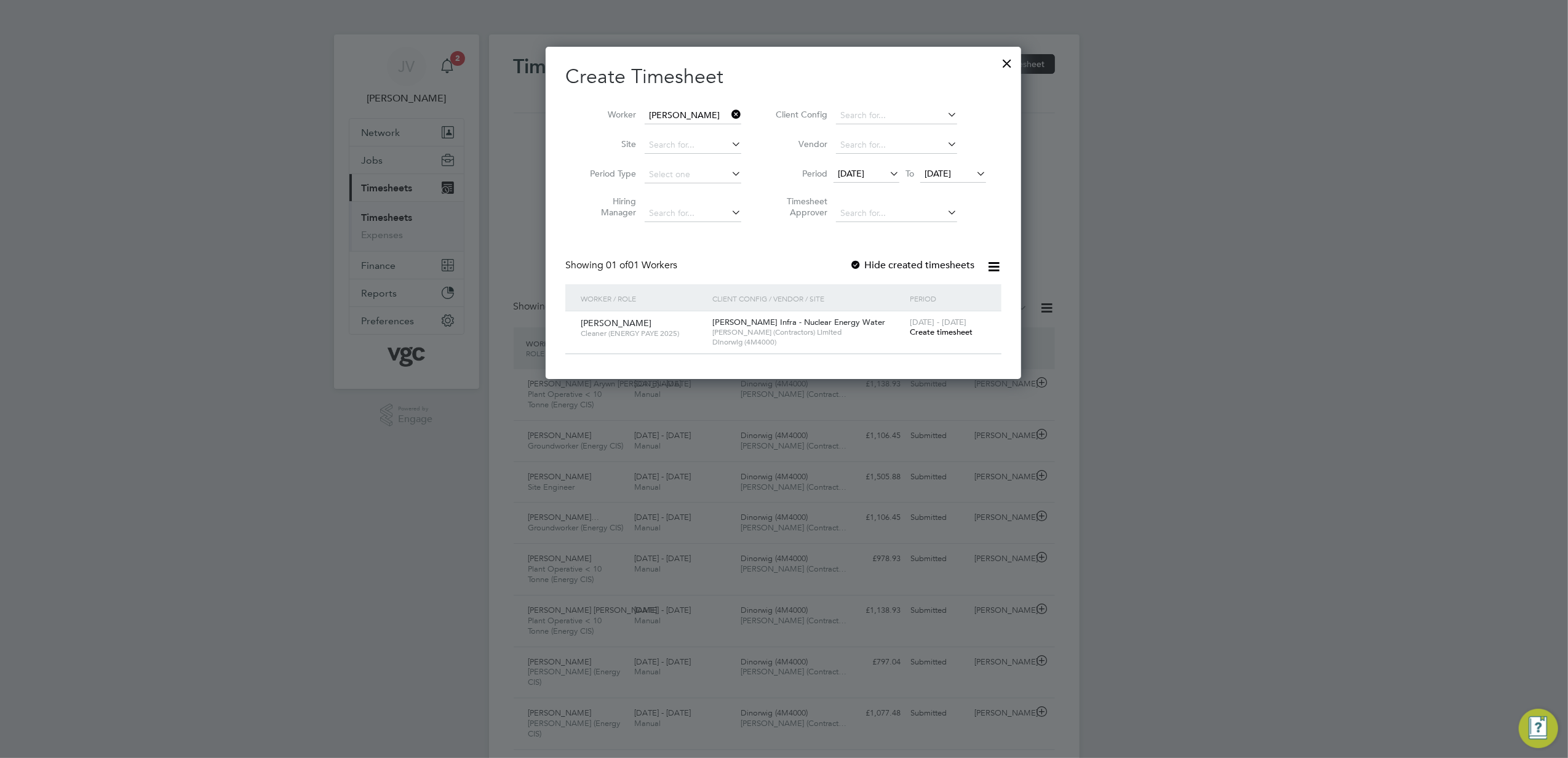
click at [955, 330] on span "Create timesheet" at bounding box center [941, 332] width 63 height 10
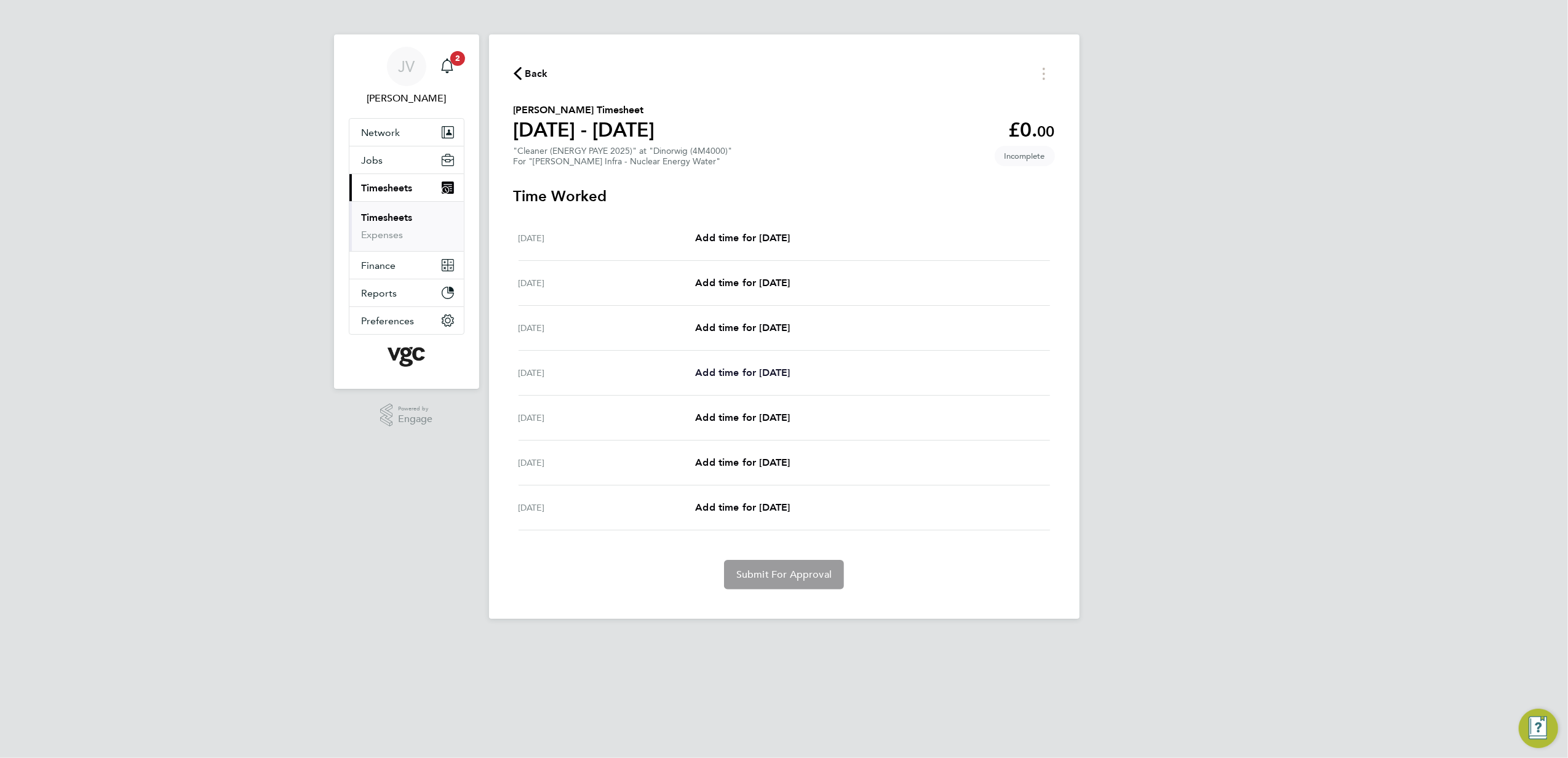
click at [766, 380] on link "Add time for [DATE]" at bounding box center [743, 373] width 95 height 15
select select "30"
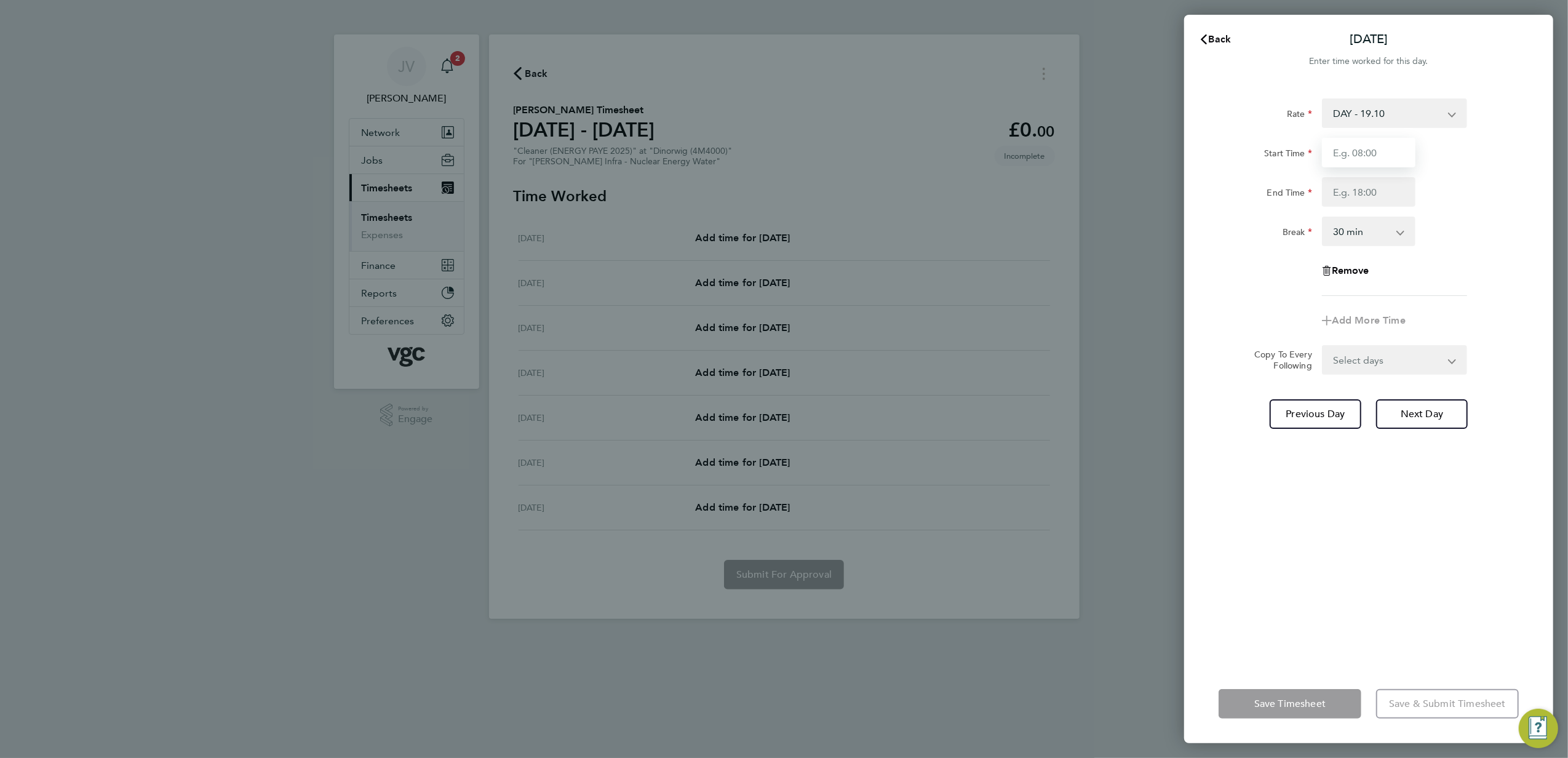
click at [1369, 161] on input "Start Time" at bounding box center [1369, 152] width 94 height 30
type input "09:00"
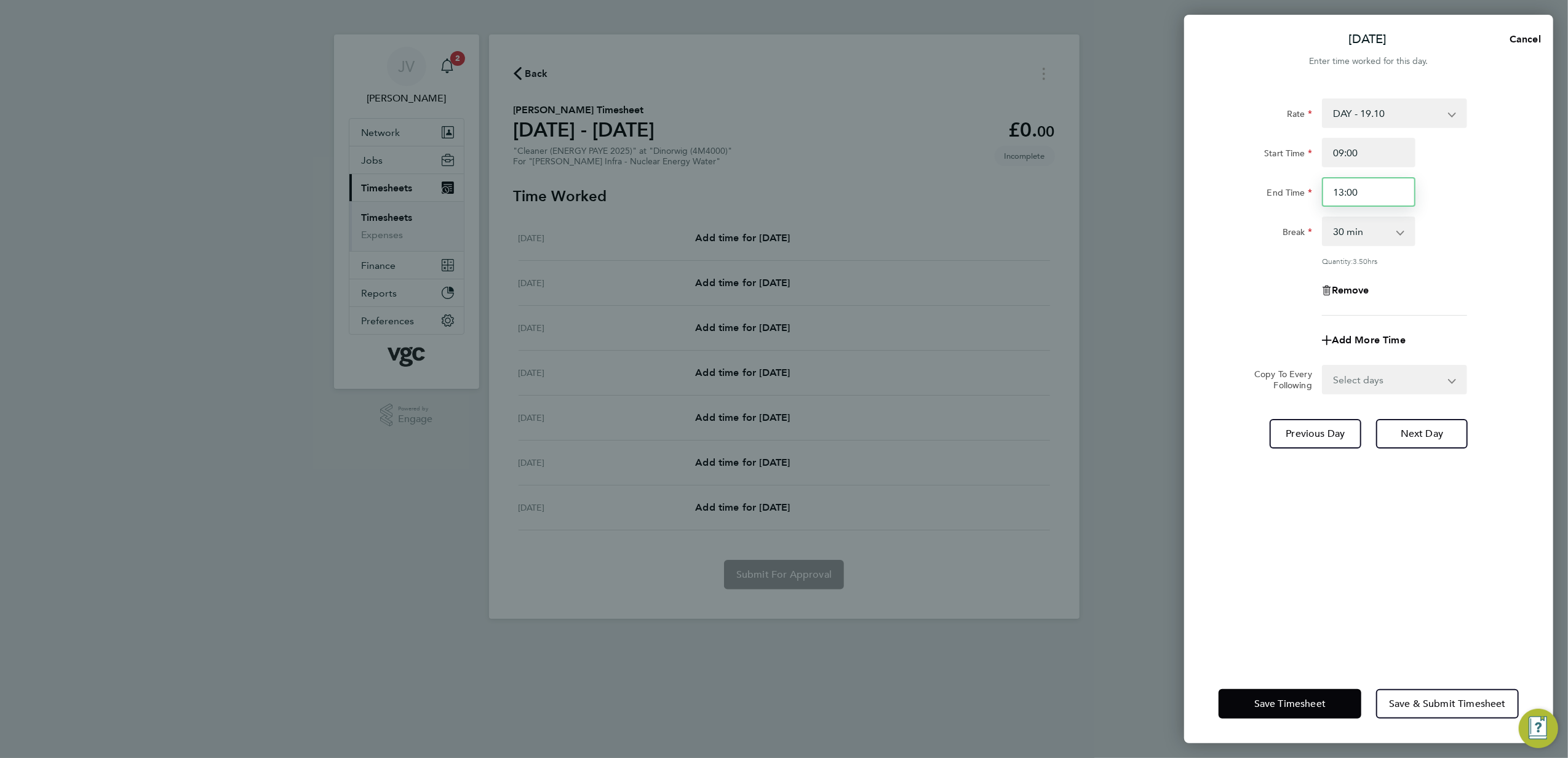
click at [1376, 195] on input "13:00" at bounding box center [1369, 191] width 94 height 30
type input "12:00"
click at [1371, 219] on select "0 min 15 min 30 min 45 min 60 min 75 min 90 min" at bounding box center [1362, 231] width 76 height 27
select select "0"
click at [1323, 218] on select "0 min 15 min 30 min 45 min 60 min 75 min 90 min" at bounding box center [1362, 231] width 76 height 27
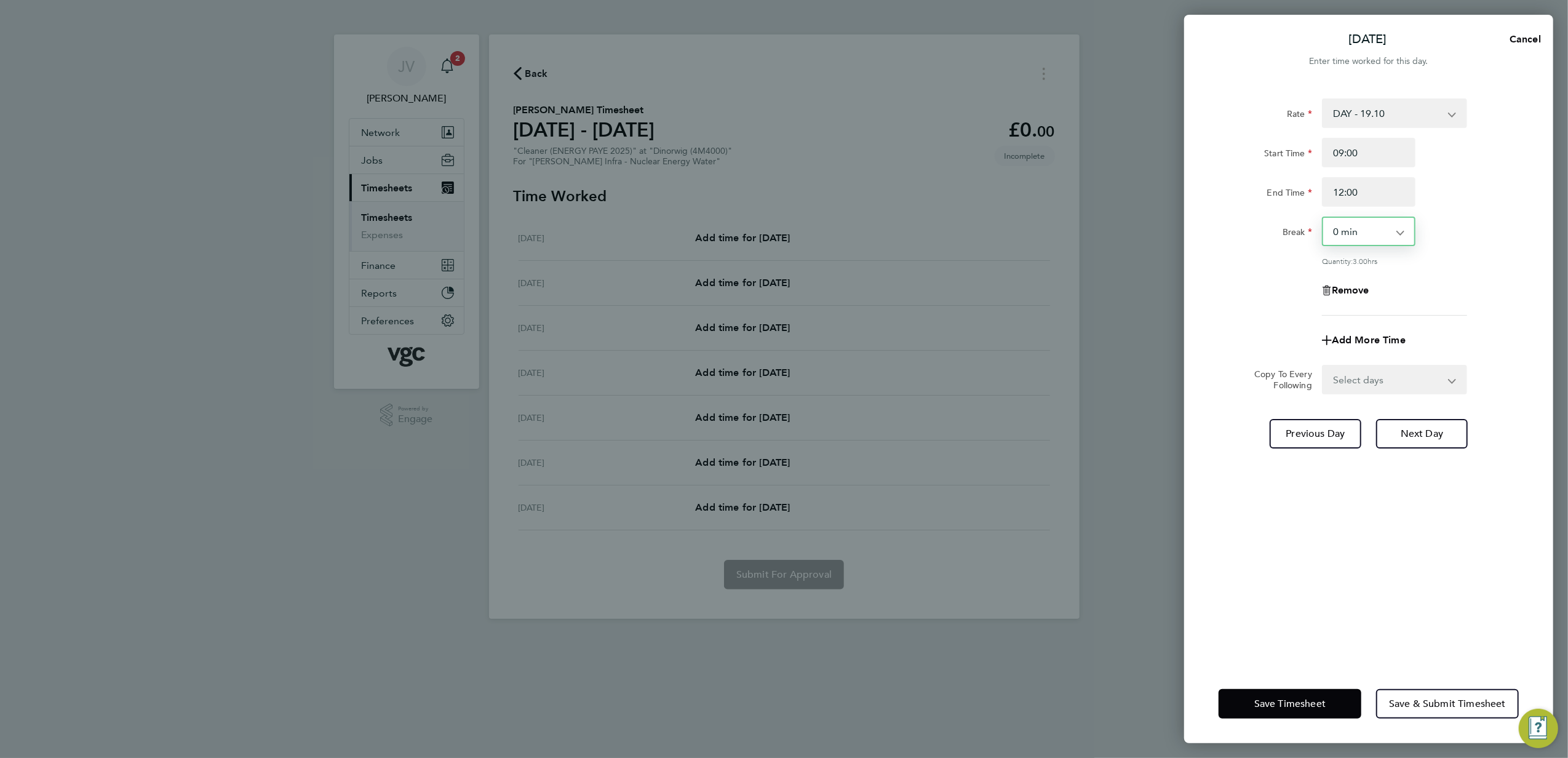
click at [1229, 311] on div "Rate DAY - 19.10 WEEKDAY NIGHT - 23.87 BANK HOL - 33.43 WEEKEND - 28.66 Start T…" at bounding box center [1369, 207] width 300 height 217
click at [1355, 384] on select "Select days Day [DATE] [DATE] [DATE]" at bounding box center [1388, 379] width 129 height 27
select select "DAY"
click at [1323, 366] on select "Select days Day [DATE] [DATE] [DATE]" at bounding box center [1388, 379] width 129 height 27
select select "[DATE]"
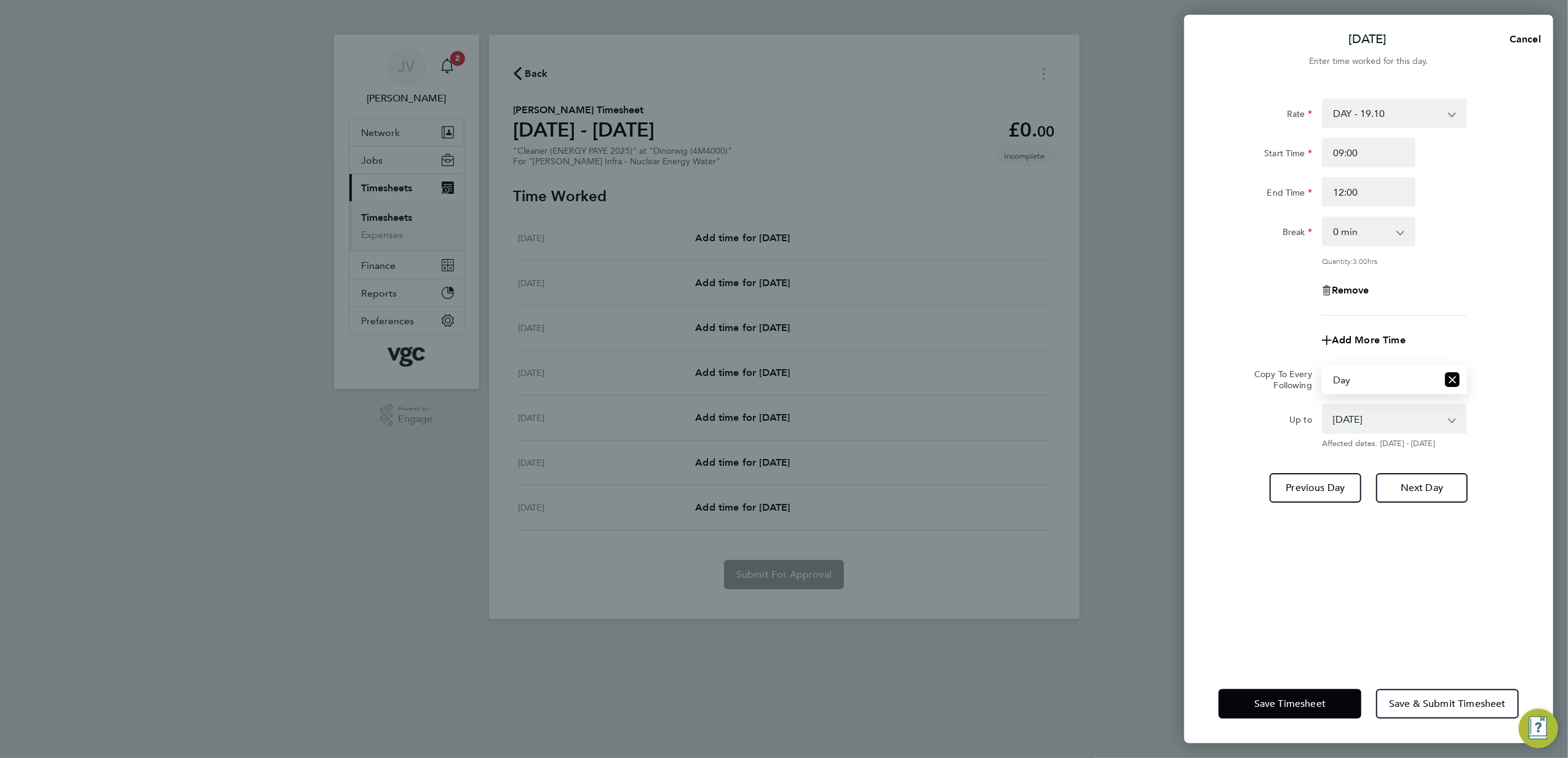
click at [1299, 687] on div "Save Timesheet Save & Submit Timesheet" at bounding box center [1369, 704] width 369 height 79
click at [1298, 689] on button "Save Timesheet" at bounding box center [1290, 704] width 143 height 30
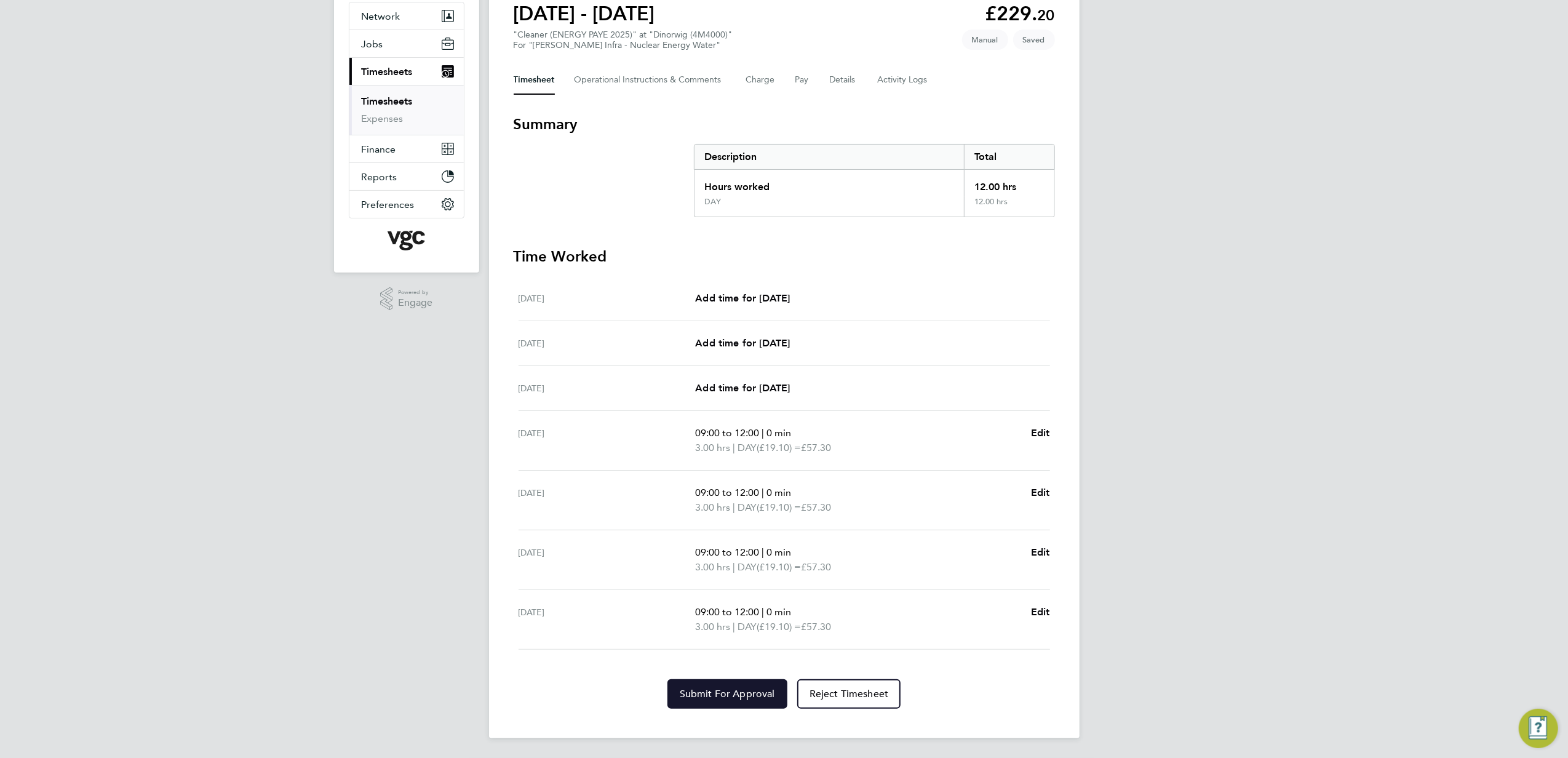
click at [754, 687] on button "Submit For Approval" at bounding box center [727, 694] width 120 height 30
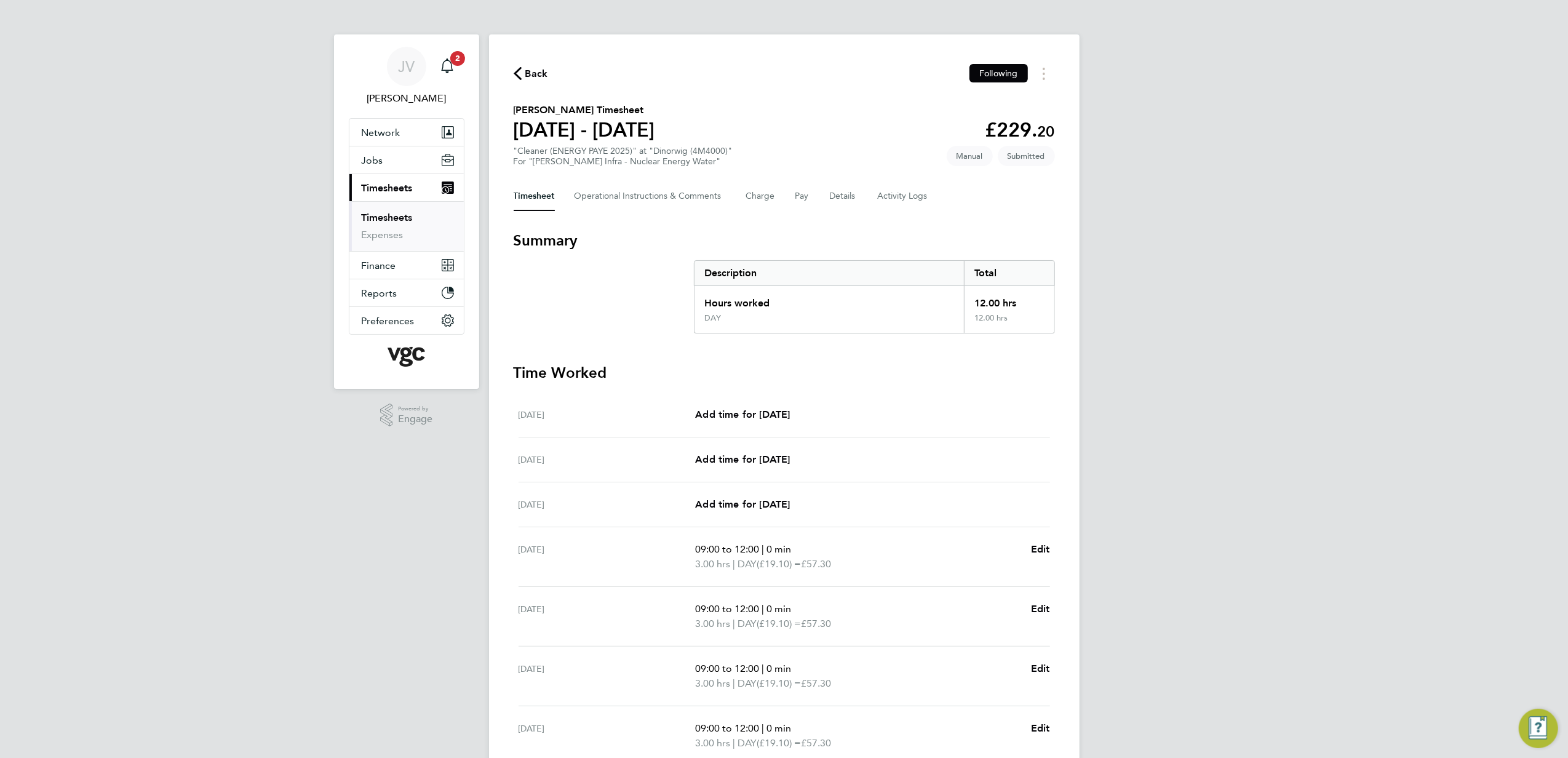
click at [539, 68] on span "Back" at bounding box center [537, 73] width 23 height 15
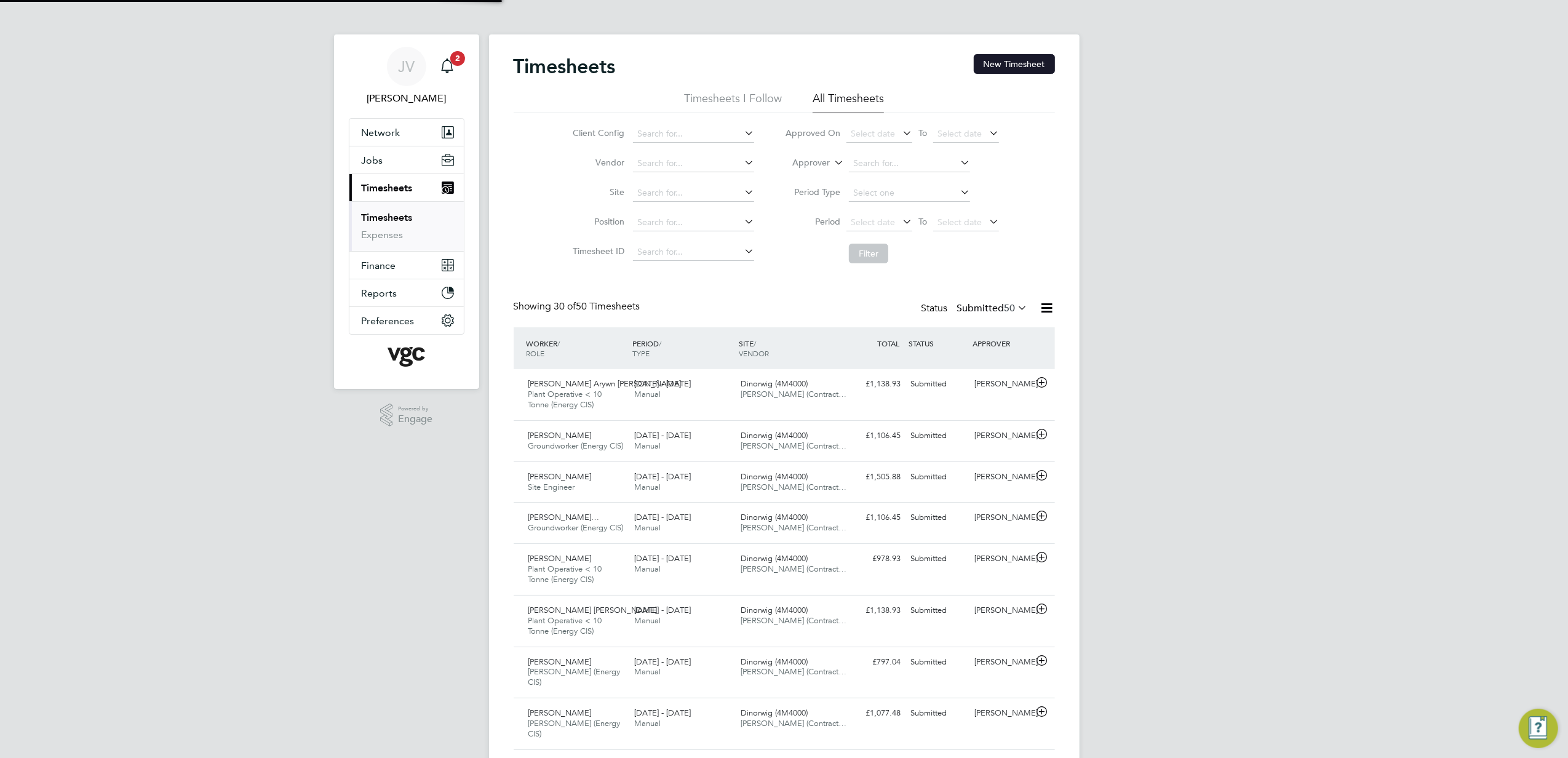
click at [1042, 63] on button "New Timesheet" at bounding box center [1015, 64] width 81 height 20
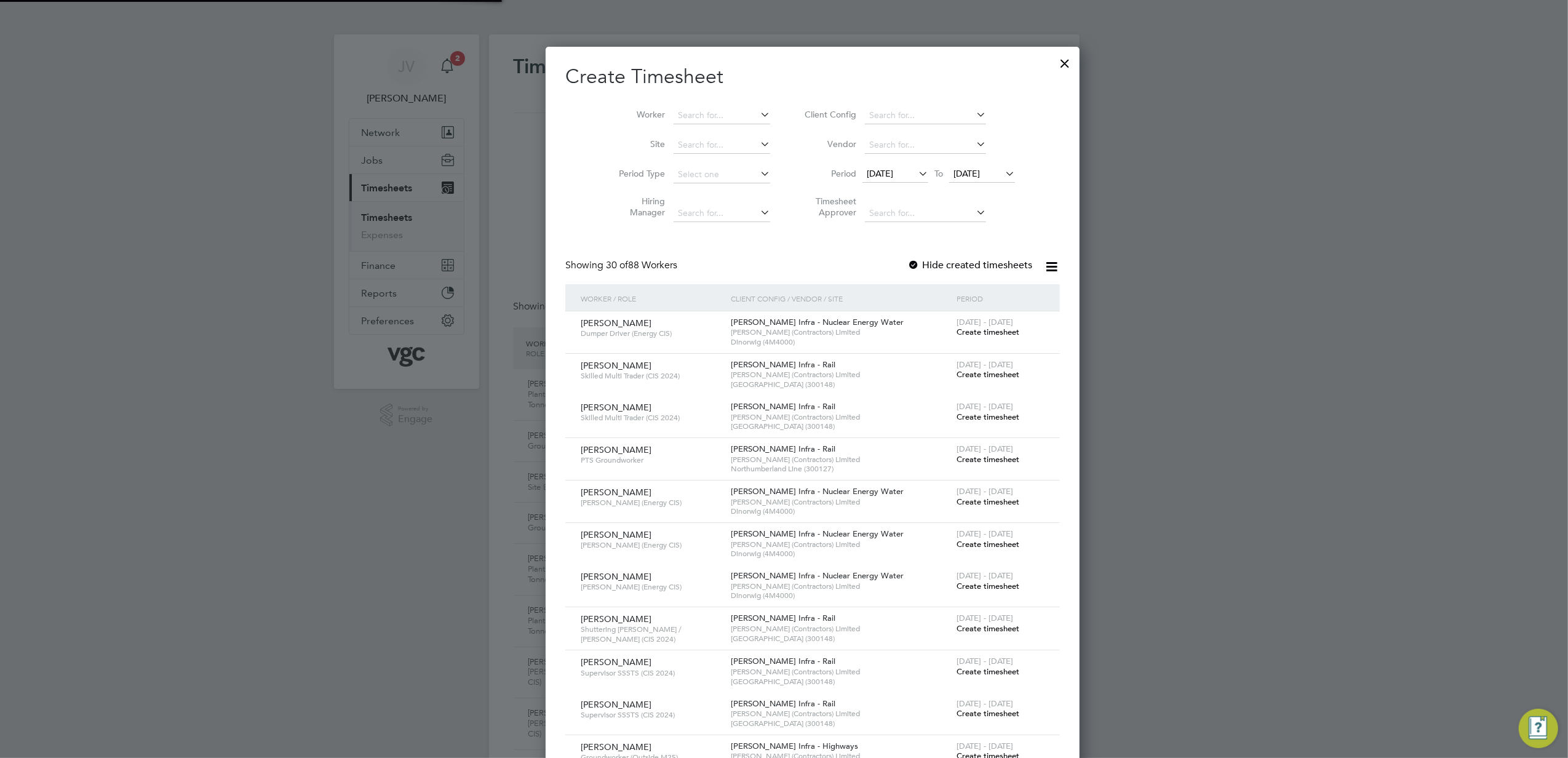
click at [867, 175] on span "[DATE]" at bounding box center [880, 173] width 26 height 11
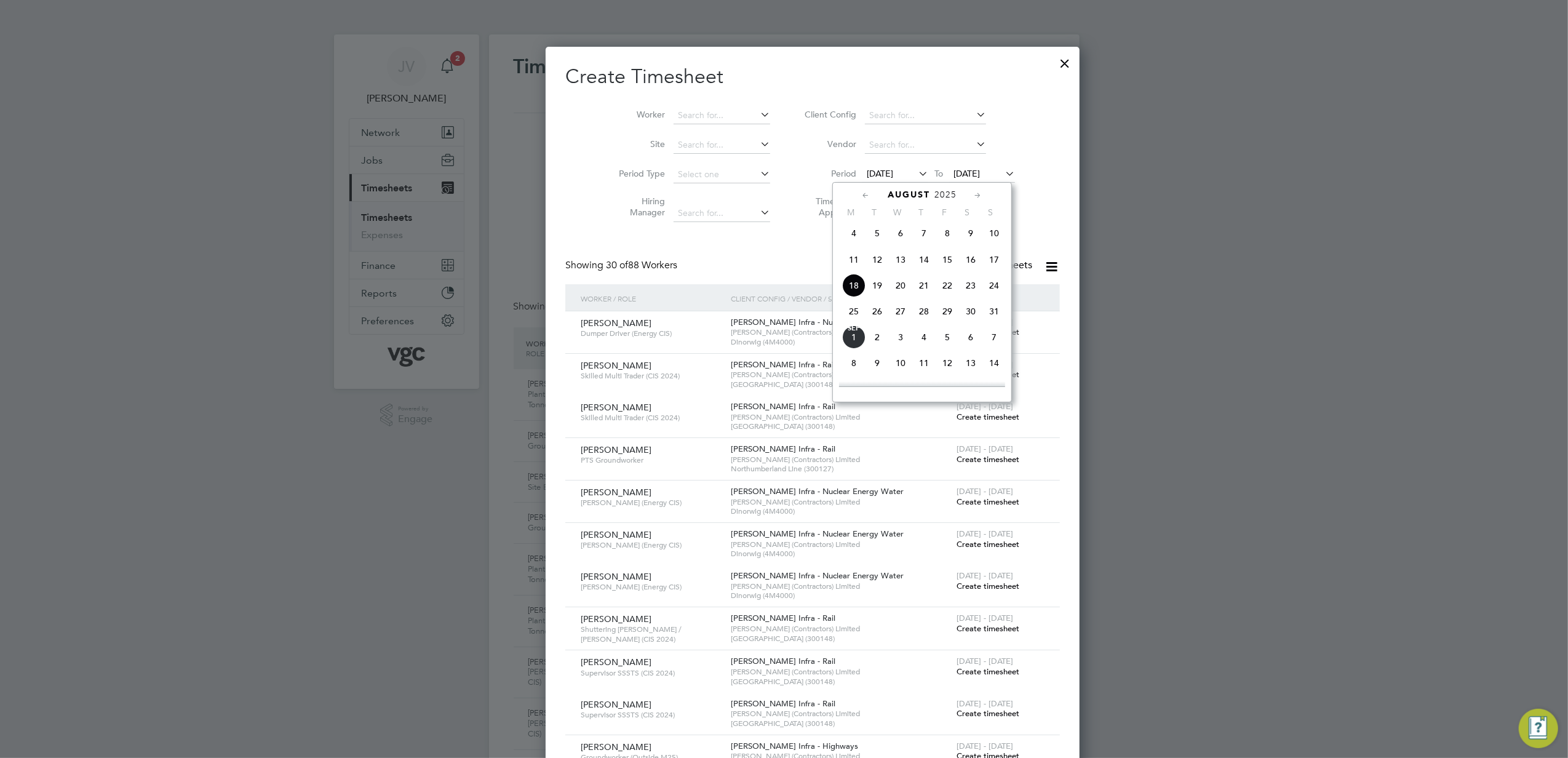
click at [973, 289] on span "23" at bounding box center [971, 286] width 24 height 24
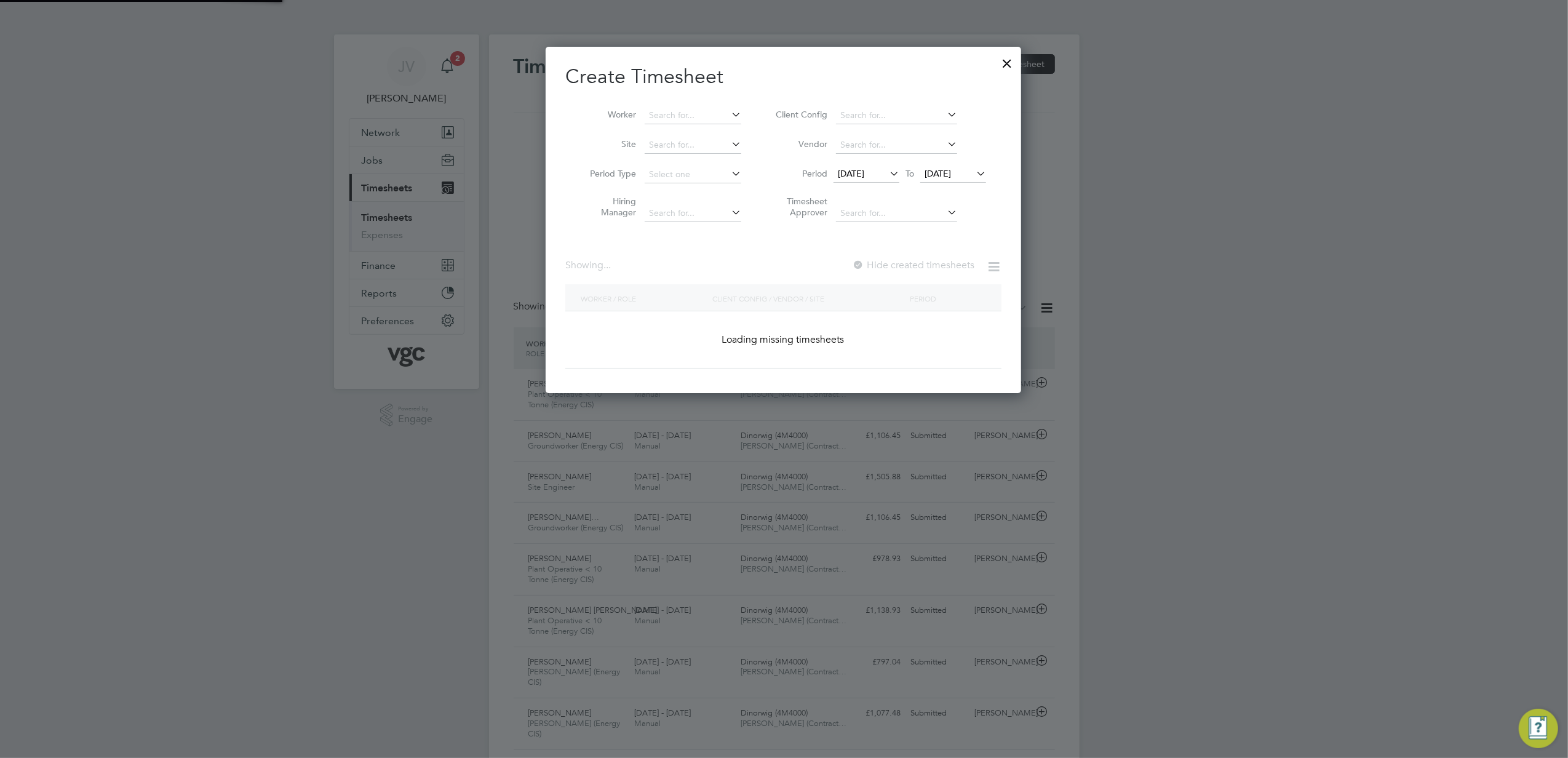
drag, startPoint x: 951, startPoint y: 149, endPoint x: 947, endPoint y: 167, distance: 18.4
click at [951, 151] on li "Vendor" at bounding box center [879, 145] width 245 height 30
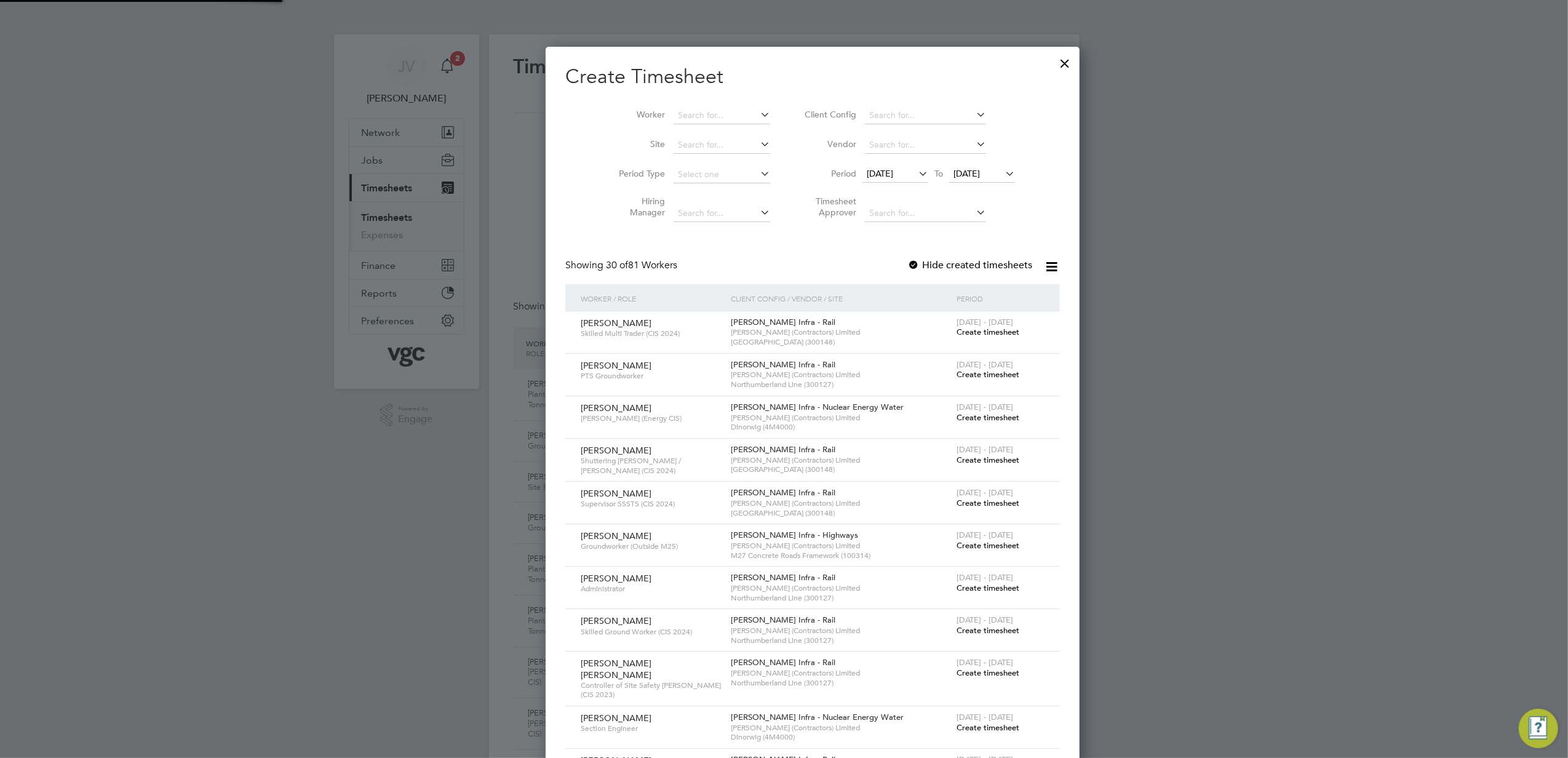
click at [954, 168] on span "[DATE]" at bounding box center [967, 173] width 26 height 11
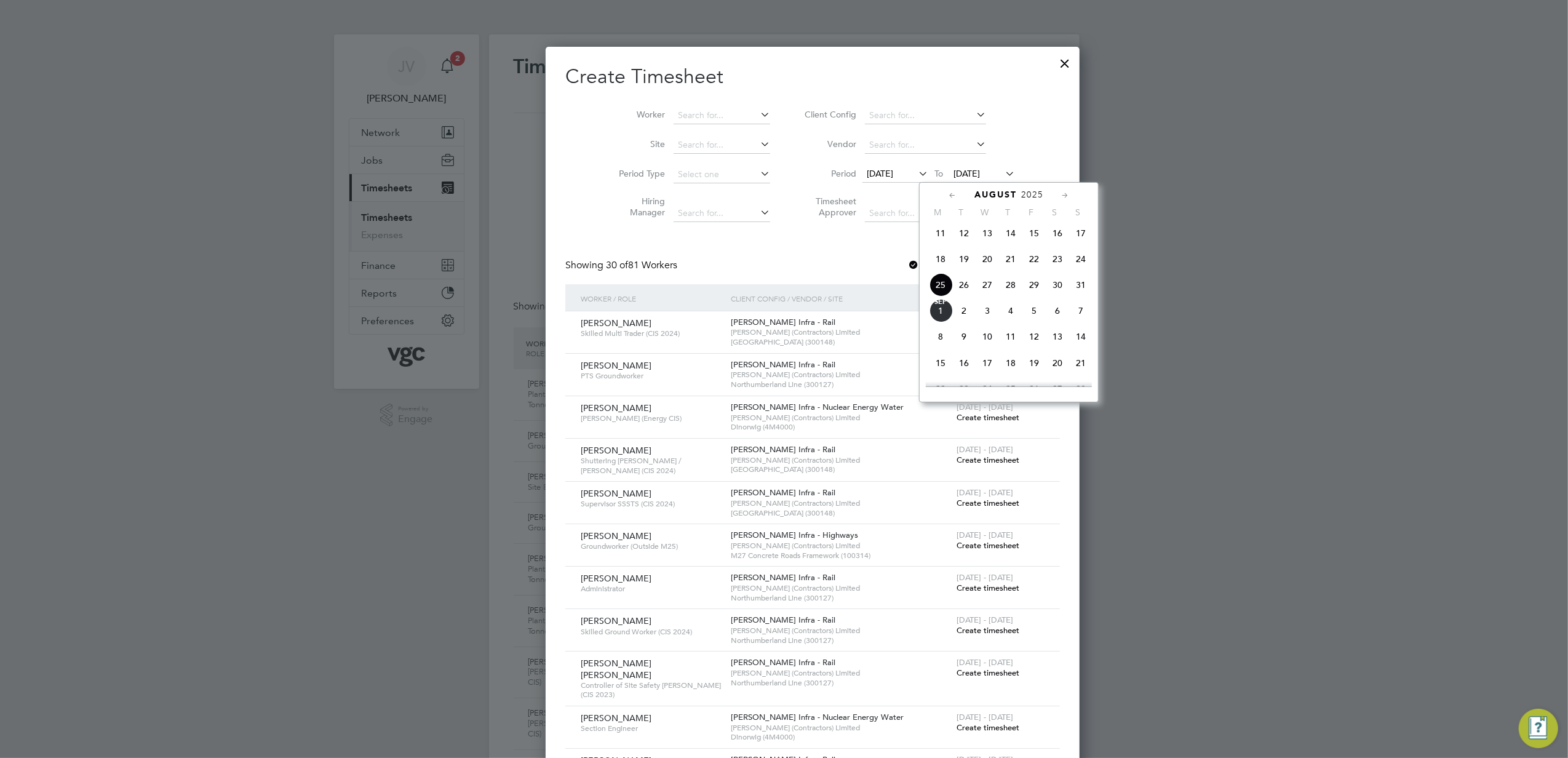
click at [1029, 285] on span "29" at bounding box center [1034, 285] width 24 height 24
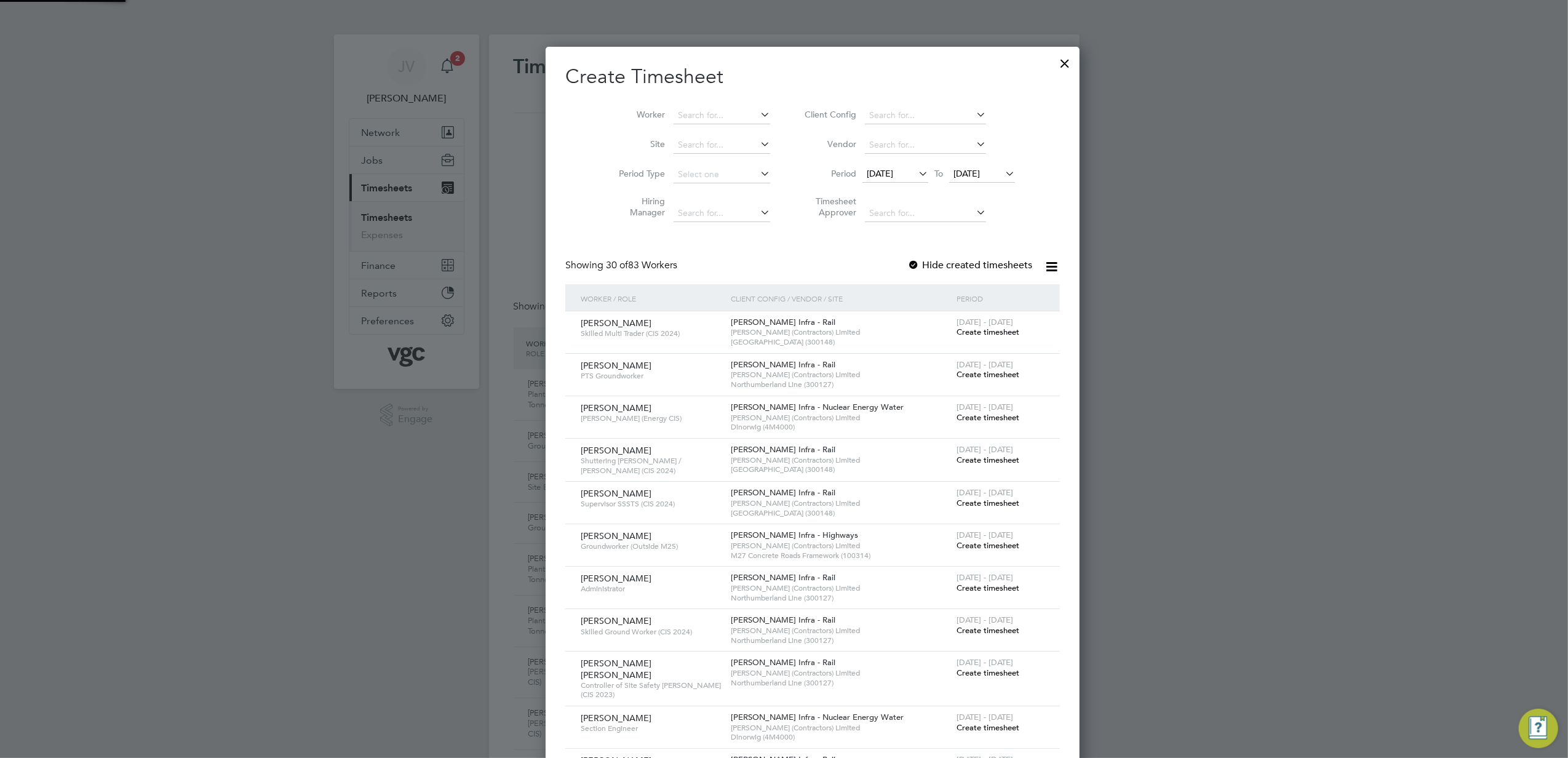
click at [660, 104] on li "Worker" at bounding box center [690, 115] width 191 height 30
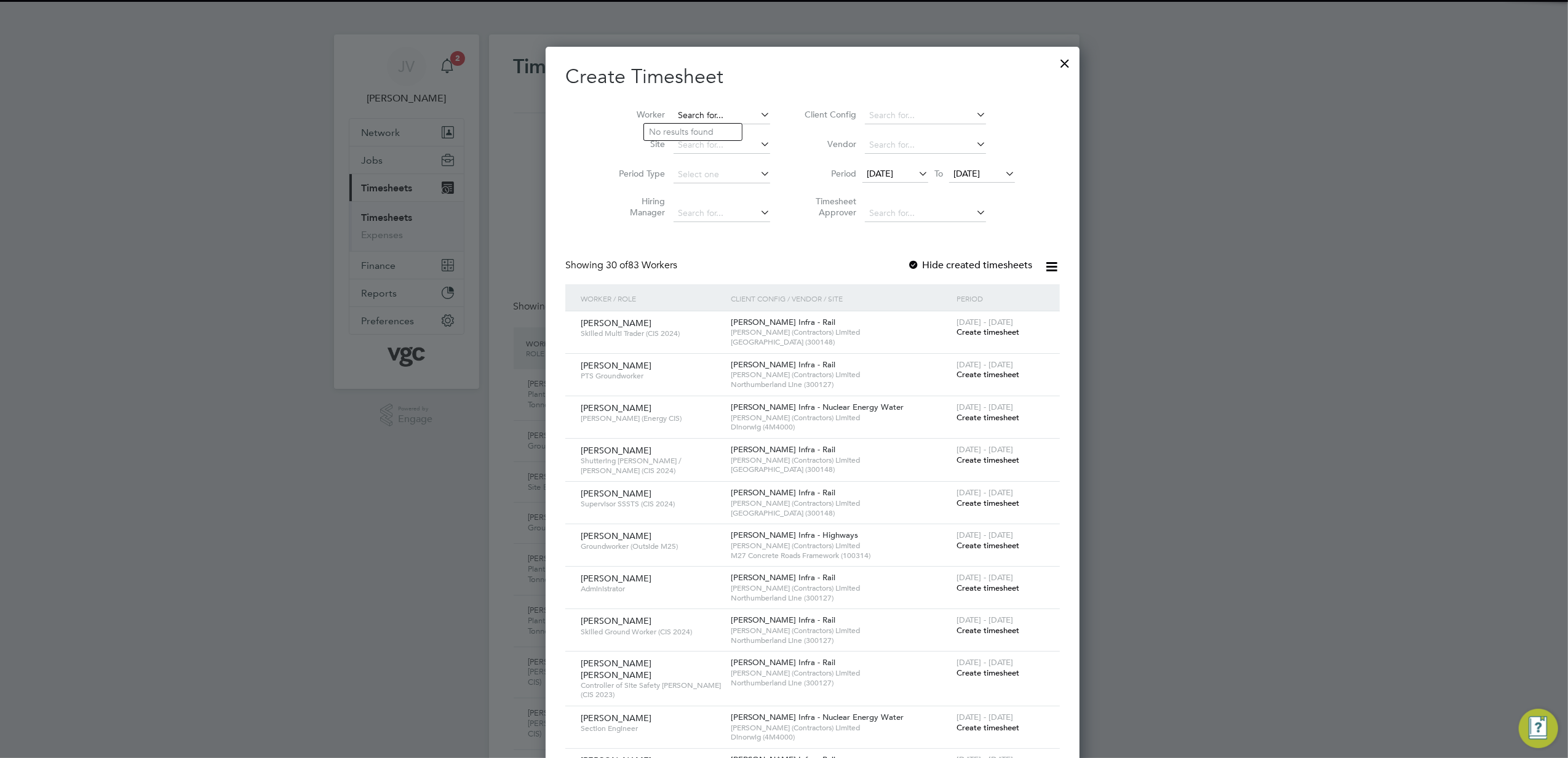
click at [674, 119] on input at bounding box center [722, 115] width 96 height 17
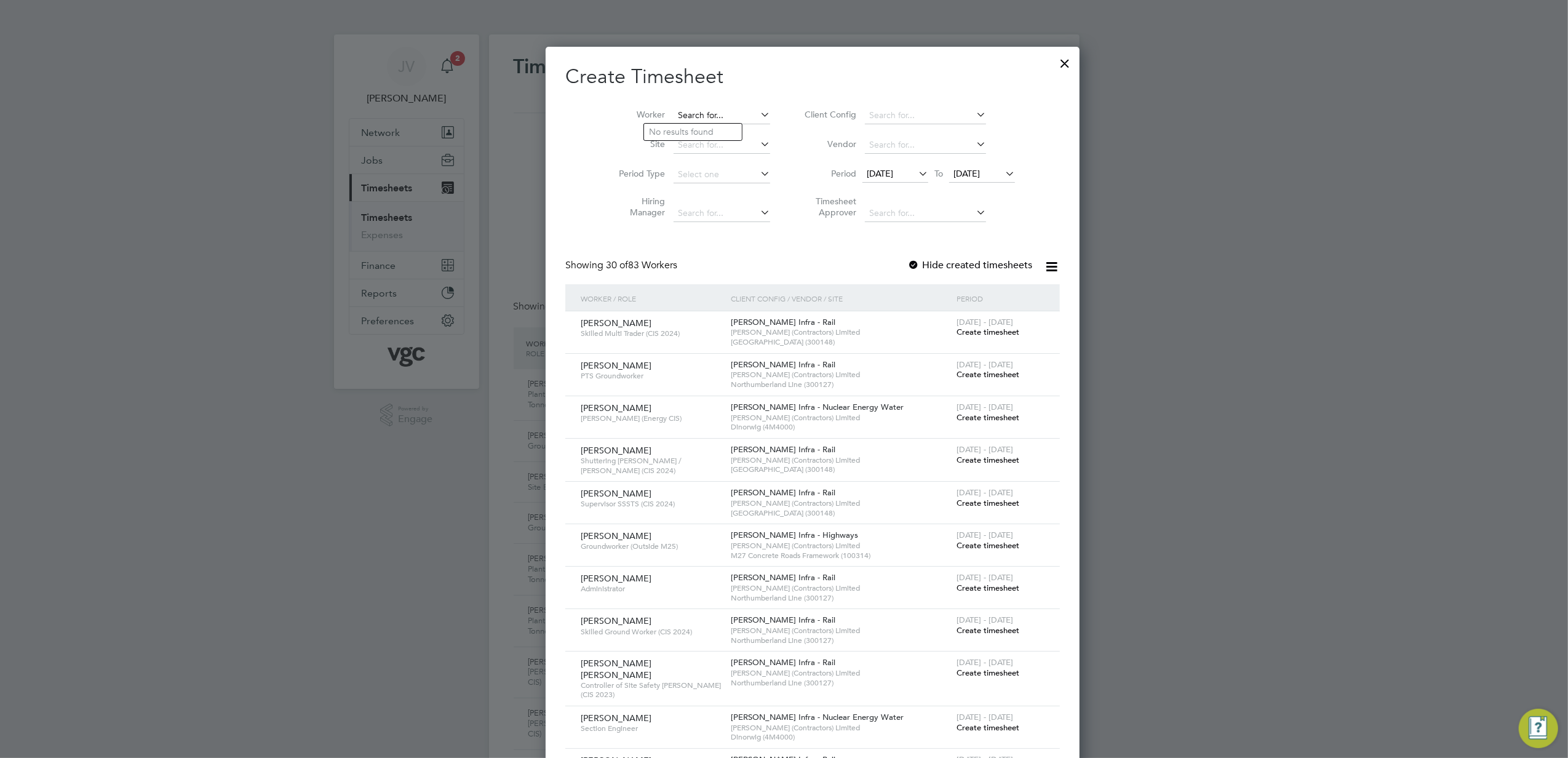
paste input "[PERSON_NAME]"
click at [720, 129] on b "Gwindaf" at bounding box center [737, 132] width 35 height 10
type input "[PERSON_NAME] Gwindaf [PERSON_NAME]"
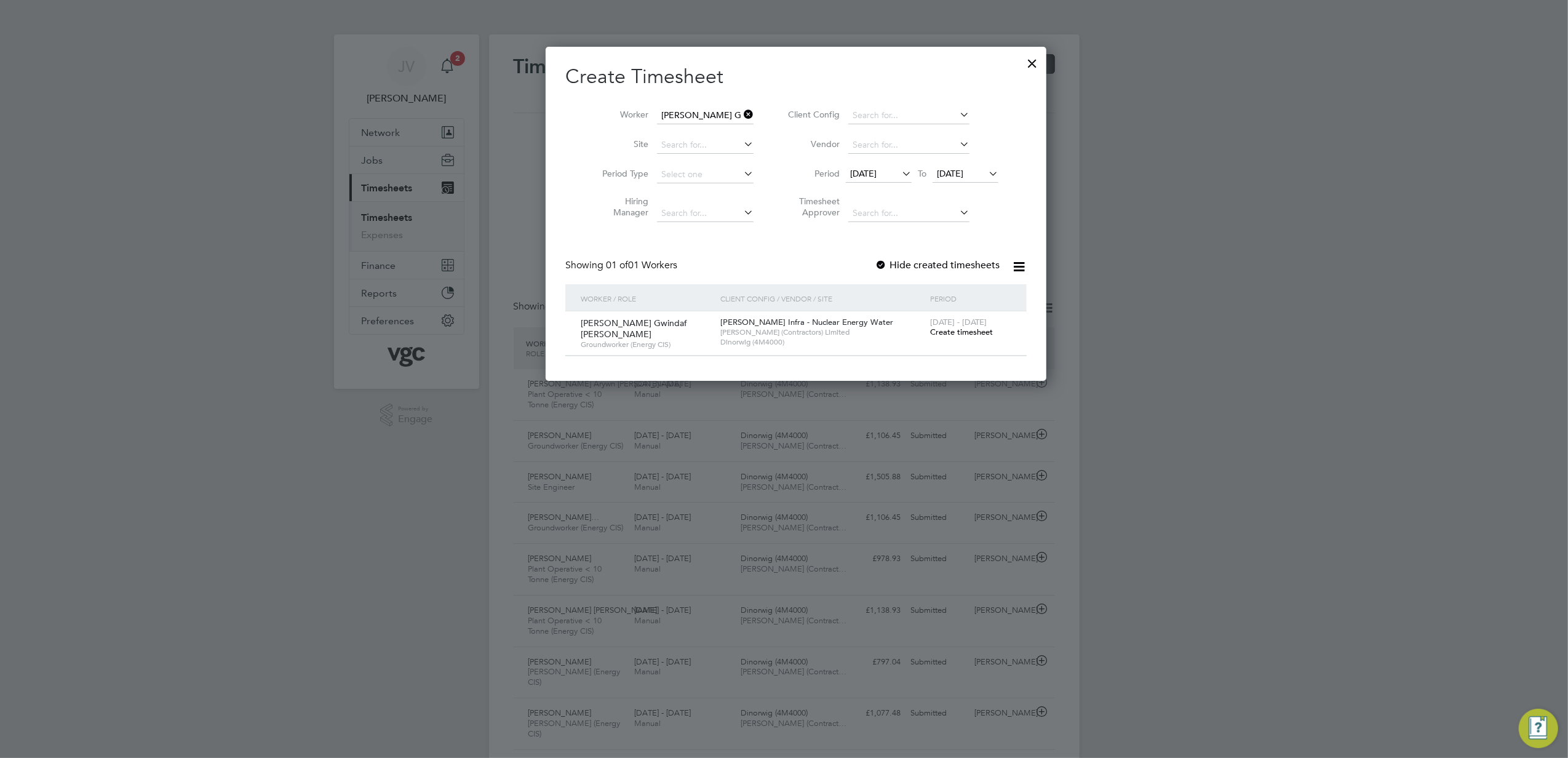
click at [957, 329] on span "Create timesheet" at bounding box center [962, 332] width 63 height 10
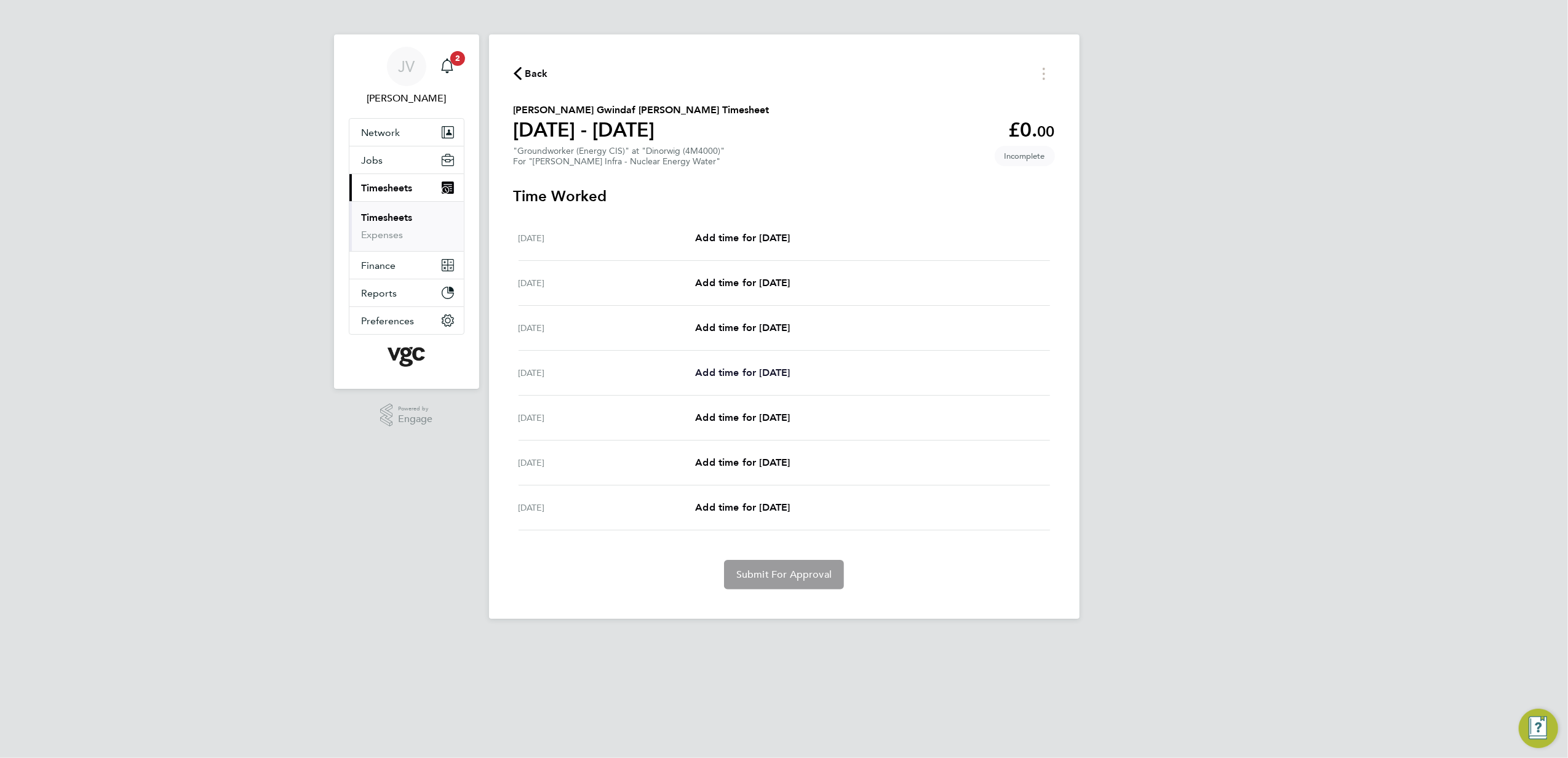
click at [745, 372] on span "Add time for [DATE]" at bounding box center [743, 372] width 95 height 12
select select "30"
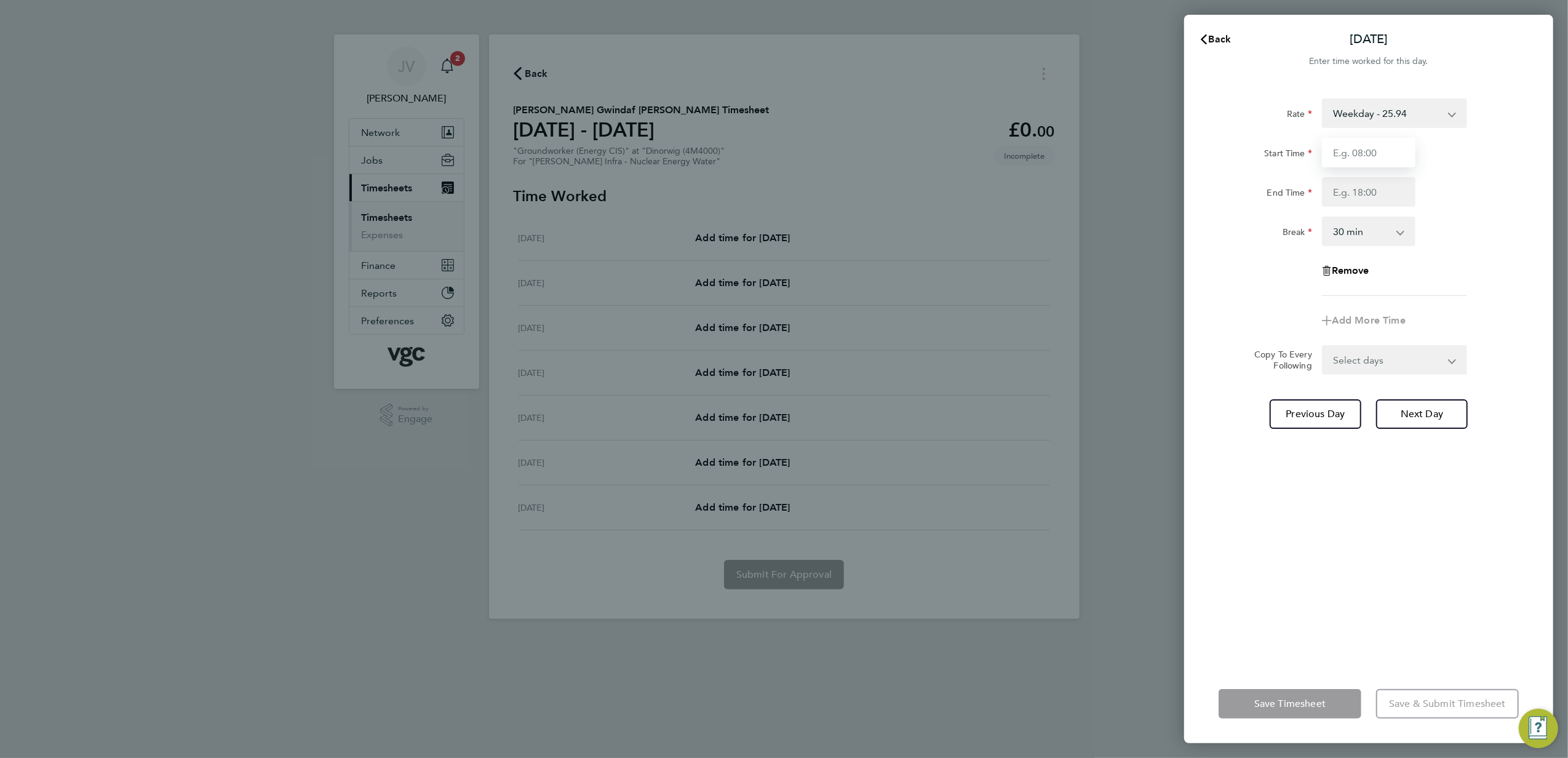
click at [1386, 157] on input "Start Time" at bounding box center [1369, 152] width 94 height 30
type input "07:30"
click at [1377, 186] on input "End Time" at bounding box center [1369, 191] width 94 height 30
type input "17:30"
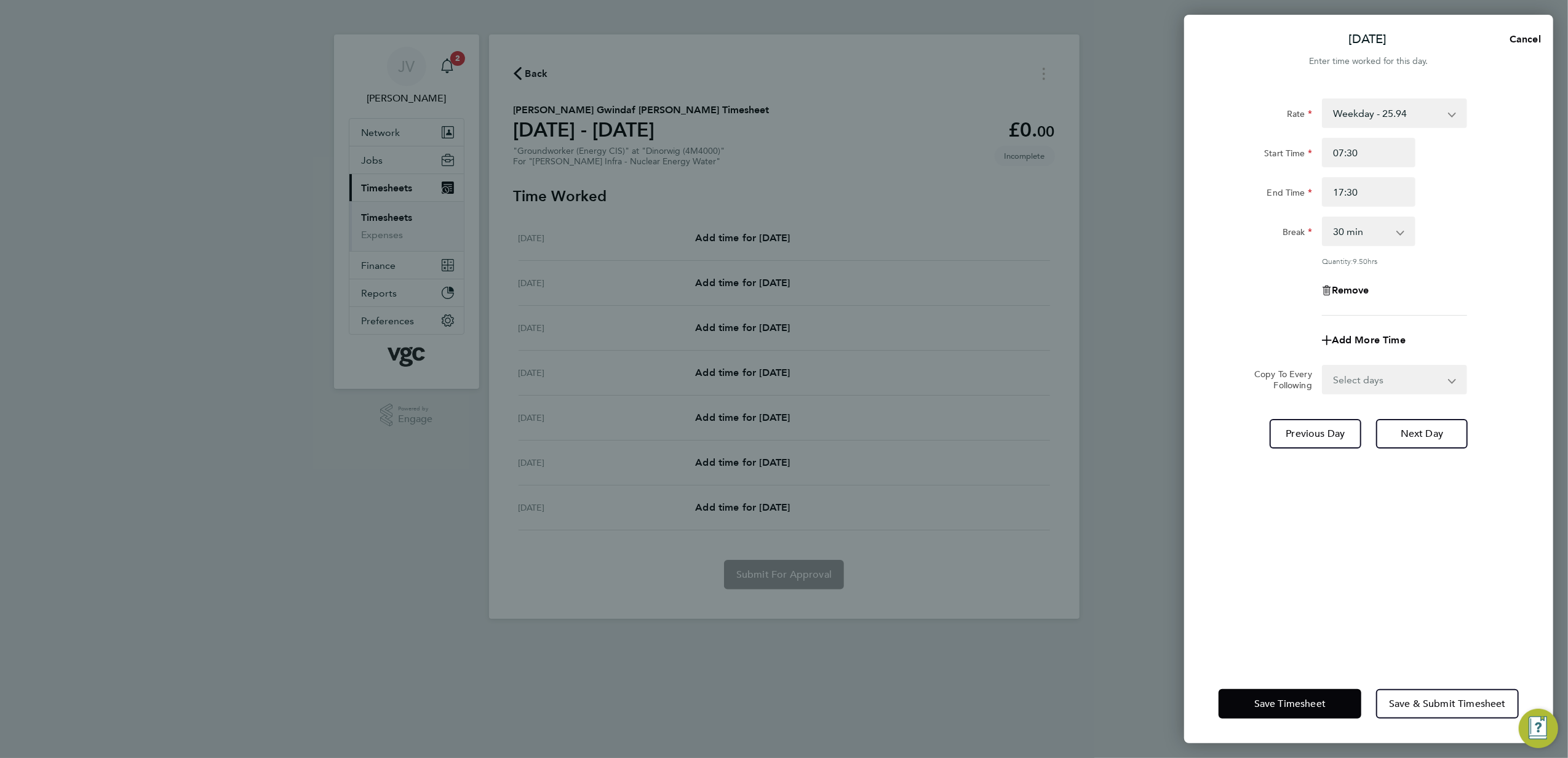
click at [1288, 269] on div "Rate Weekday - 25.94 Weekends - 38.91 Bank Holiday (exc Christmas) - 45.40 Week…" at bounding box center [1369, 207] width 300 height 217
click at [1374, 377] on select "Select days Day [DATE] [DATE] [DATE]" at bounding box center [1388, 379] width 129 height 27
select select "DAY"
click at [1323, 366] on select "Select days Day [DATE] [DATE] [DATE]" at bounding box center [1388, 379] width 129 height 27
select select "[DATE]"
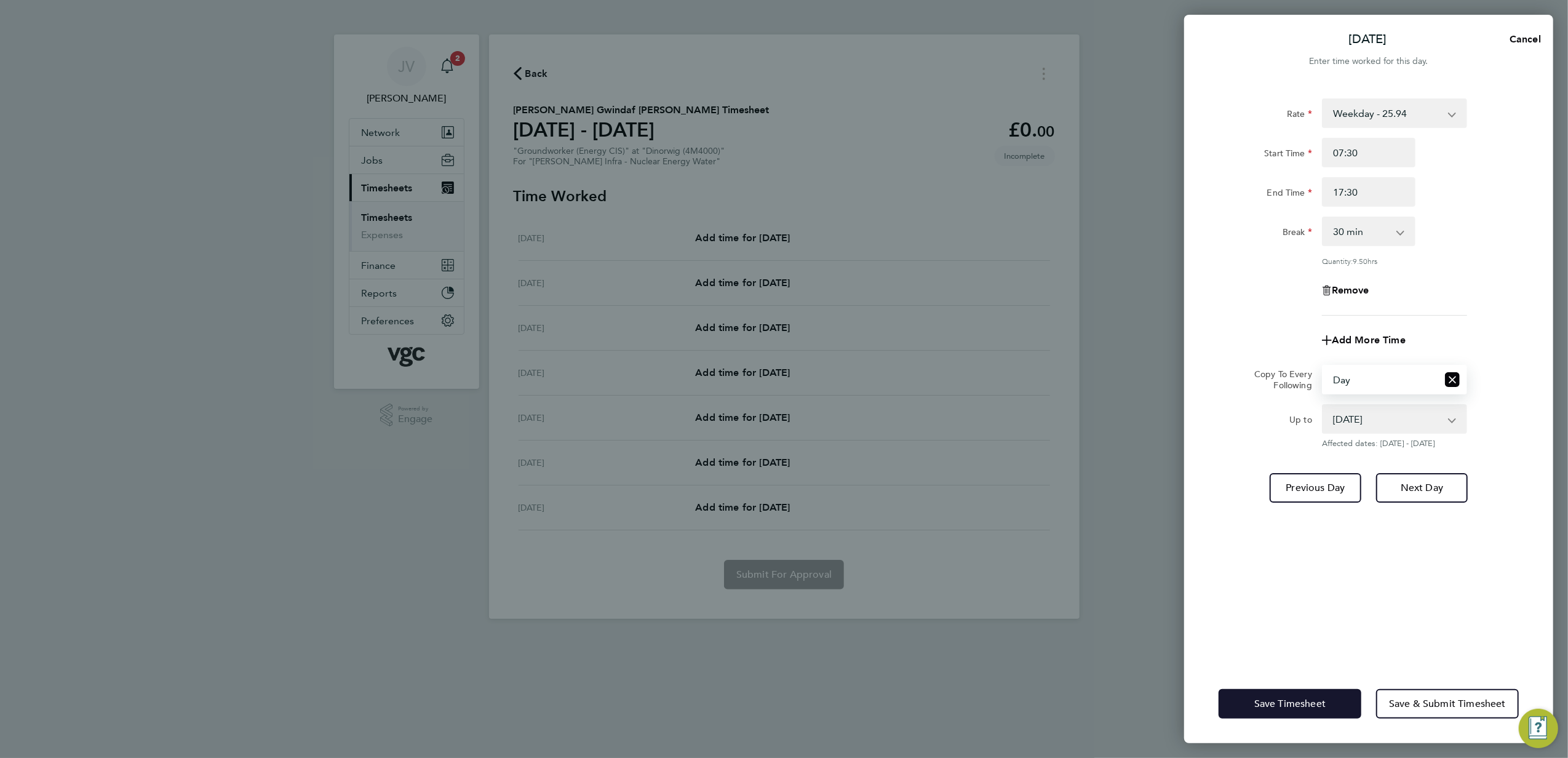
click at [1307, 700] on span "Save Timesheet" at bounding box center [1290, 704] width 71 height 12
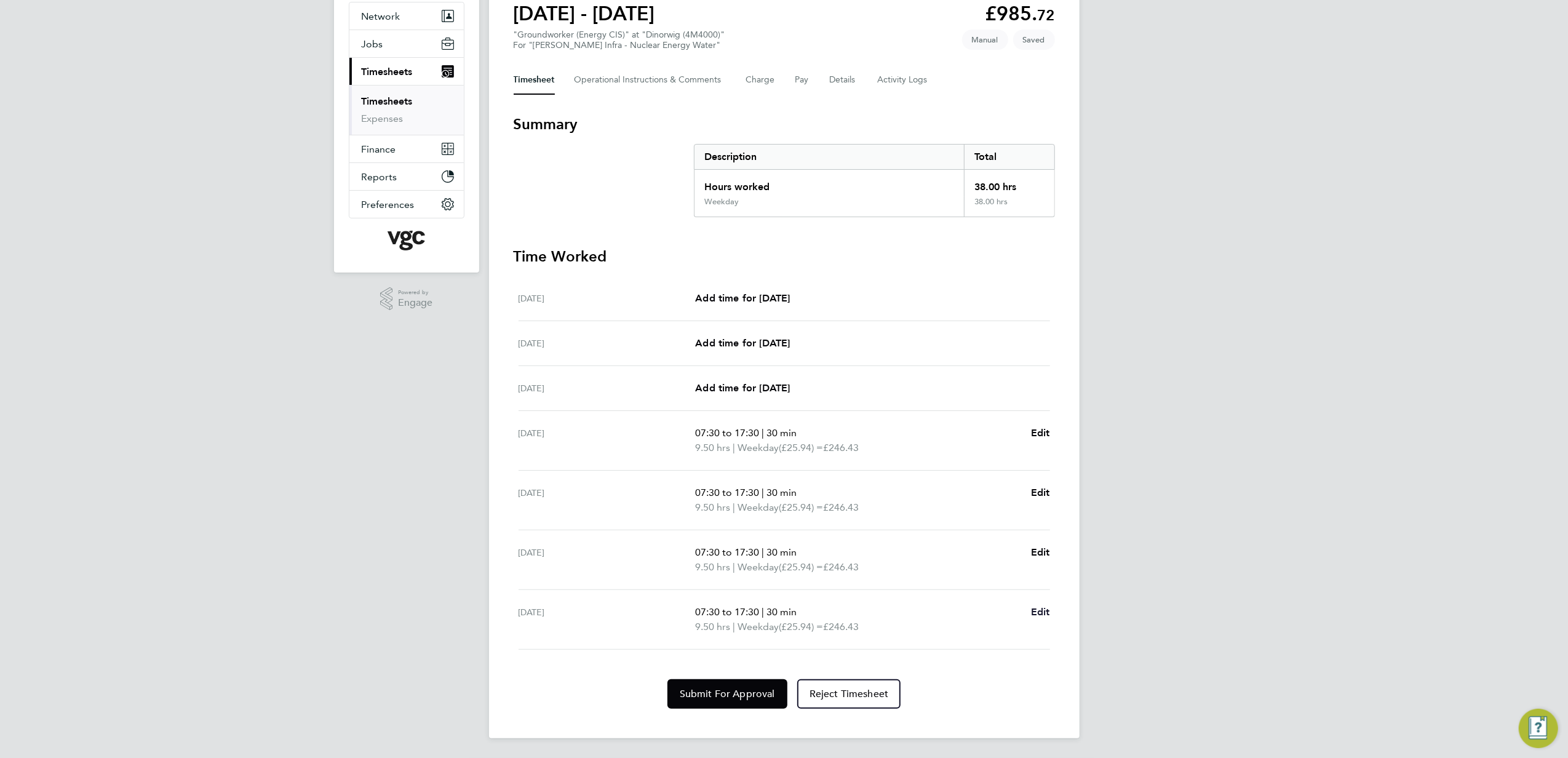
click at [1034, 618] on link "Edit" at bounding box center [1040, 612] width 19 height 15
select select "30"
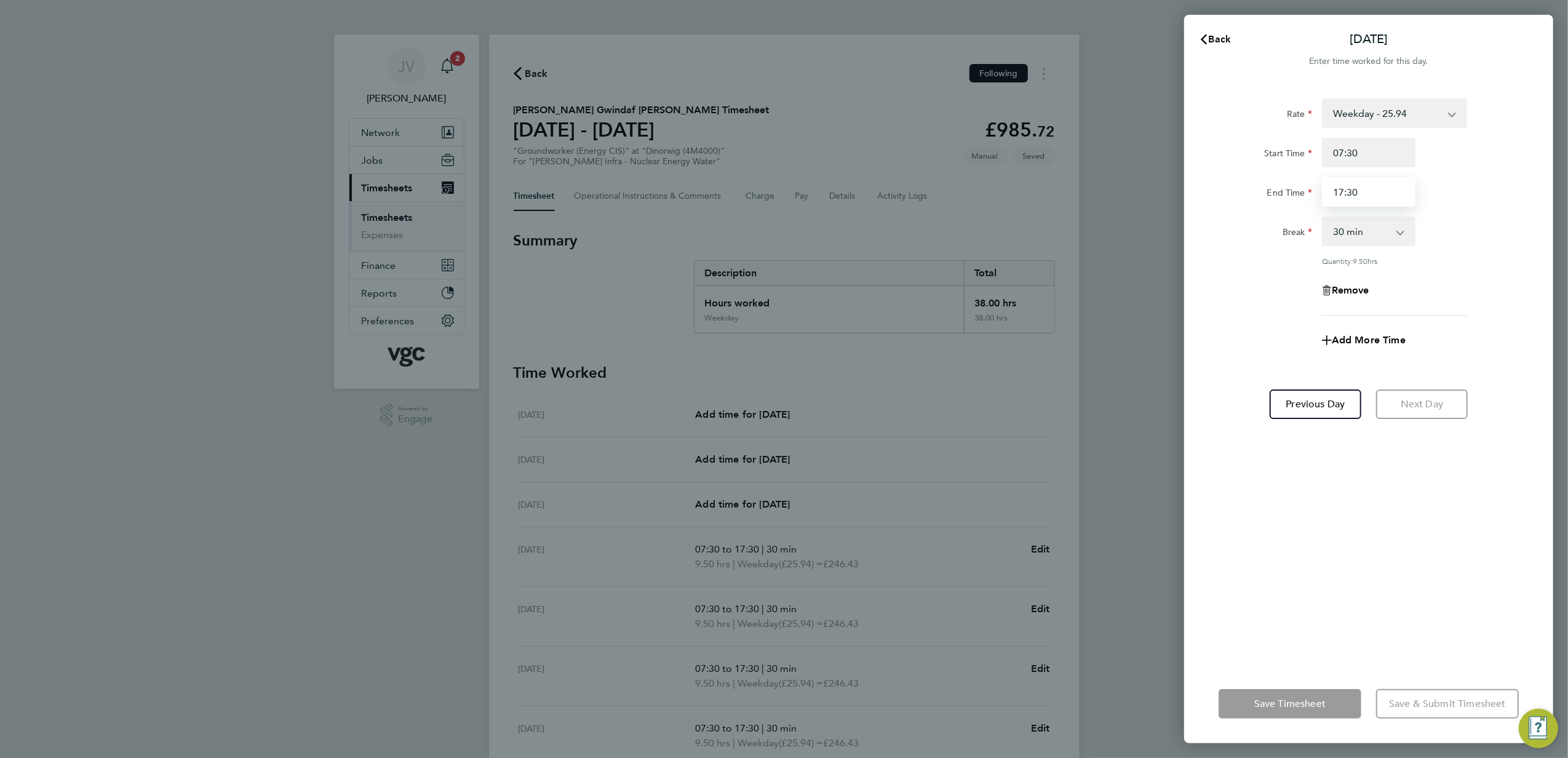
drag, startPoint x: 1367, startPoint y: 195, endPoint x: 1192, endPoint y: 171, distance: 176.6
click at [1268, 190] on div "End Time 17:30" at bounding box center [1369, 191] width 310 height 30
type input "16:00"
click at [1299, 552] on div "Rate Weekday - 25.94 Weekends - 38.91 Bank Holiday (exc Christmas) - 45.40 Week…" at bounding box center [1369, 374] width 369 height 581
click at [1316, 703] on span "Save Timesheet" at bounding box center [1290, 704] width 71 height 12
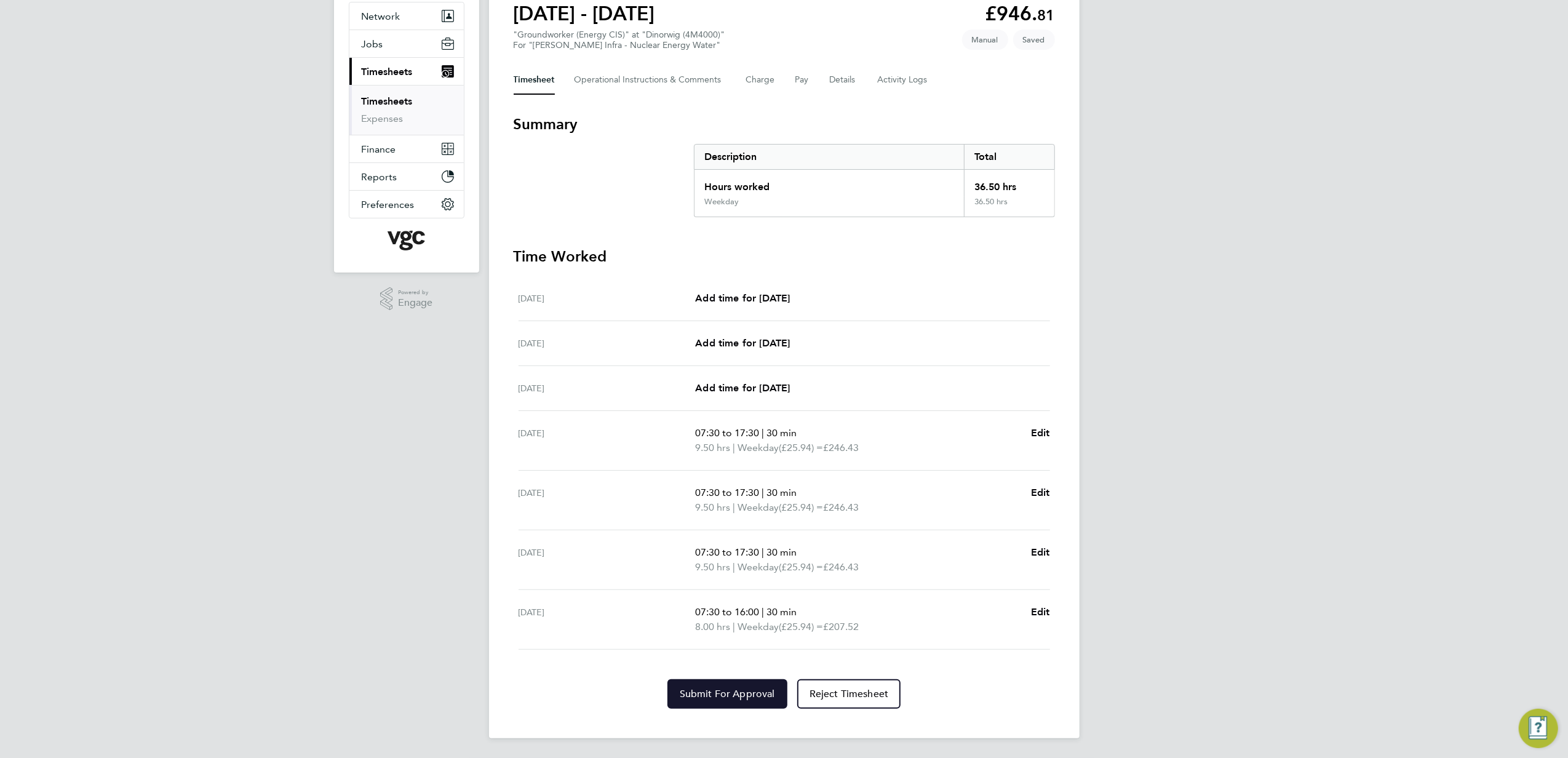
click at [722, 704] on button "Submit For Approval" at bounding box center [727, 694] width 120 height 30
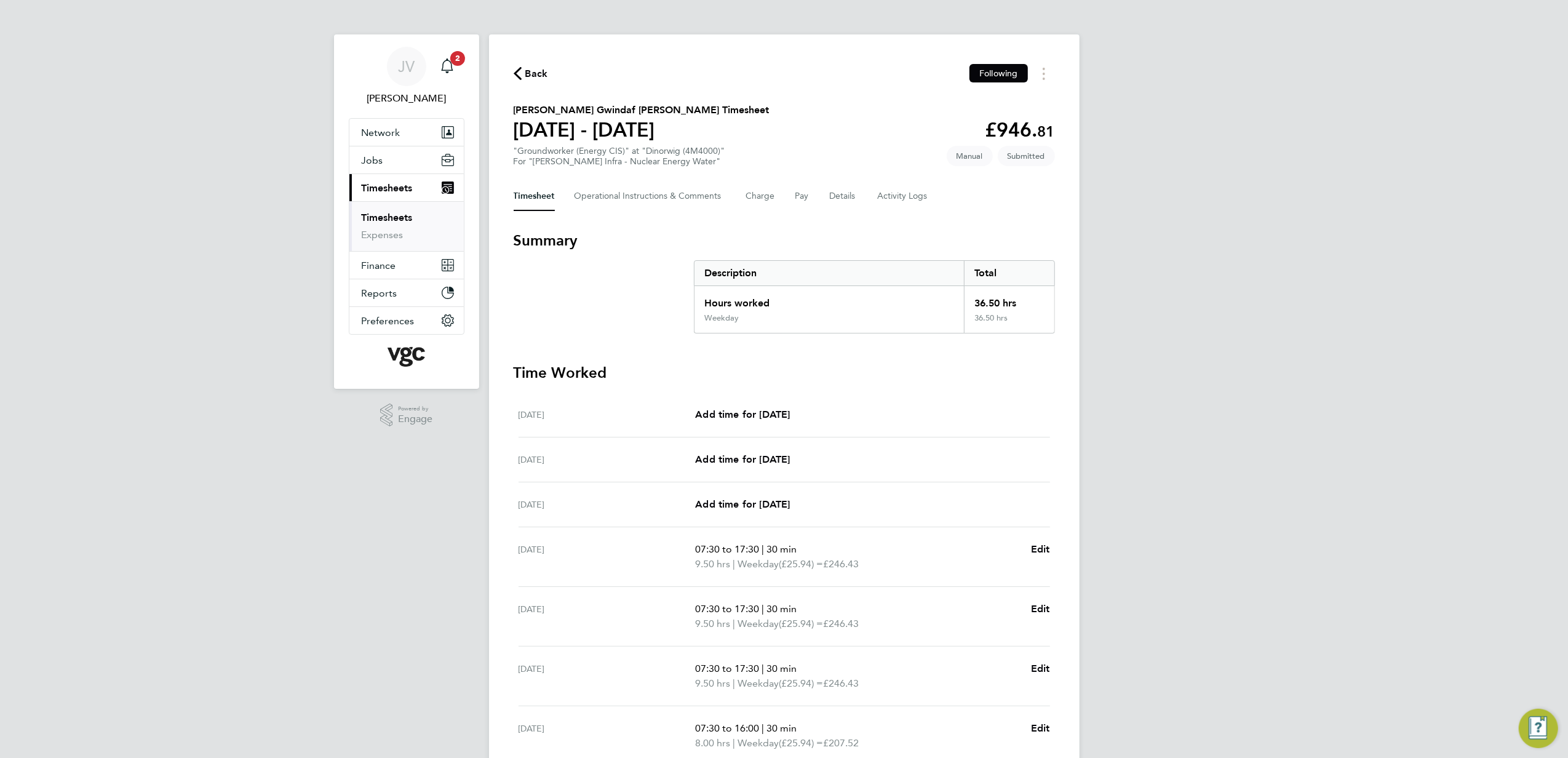
click at [554, 79] on div "Back Following" at bounding box center [785, 73] width 541 height 19
click at [532, 75] on span "Back" at bounding box center [537, 73] width 23 height 15
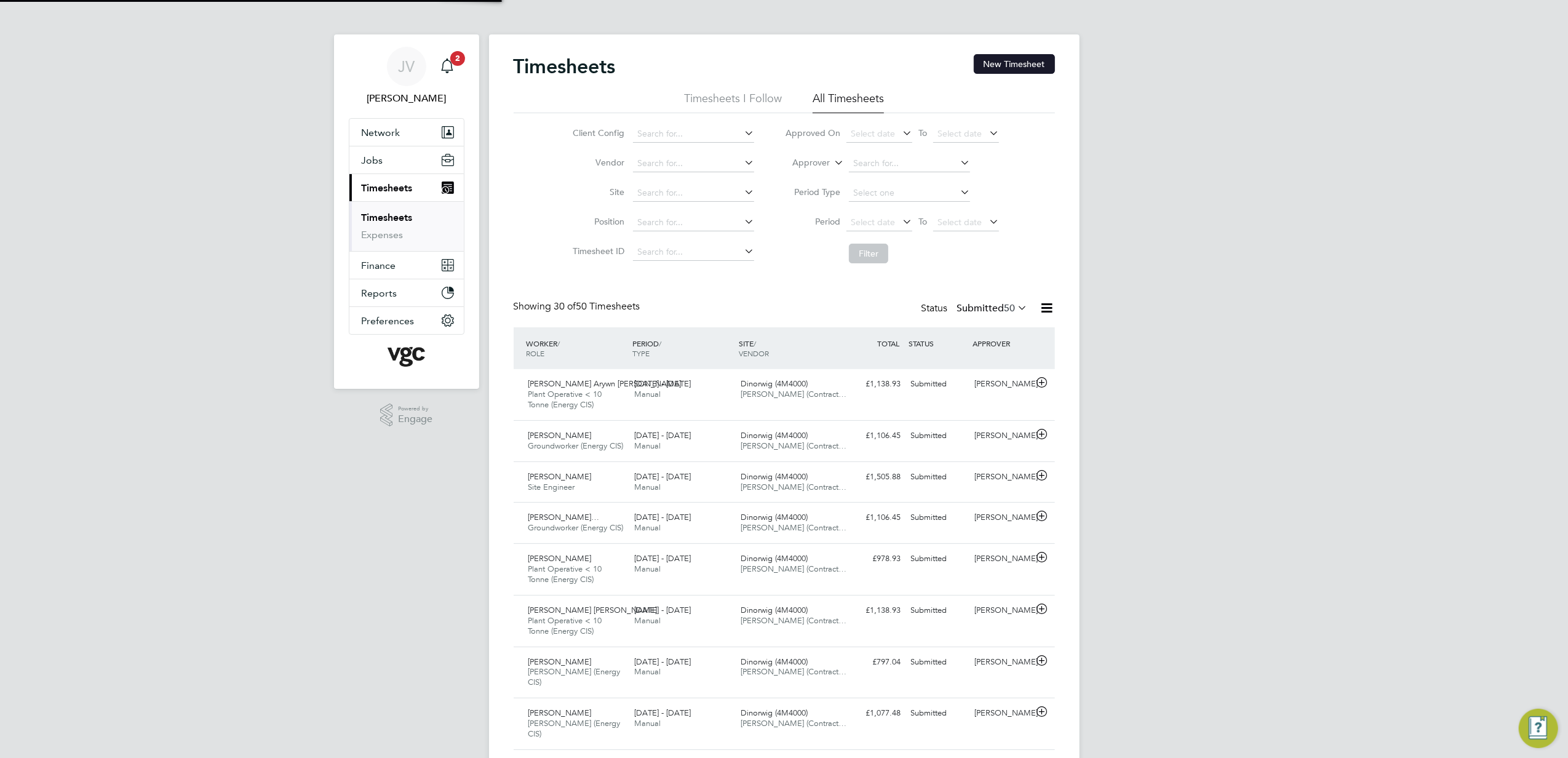
click at [1003, 59] on button "New Timesheet" at bounding box center [1015, 64] width 81 height 20
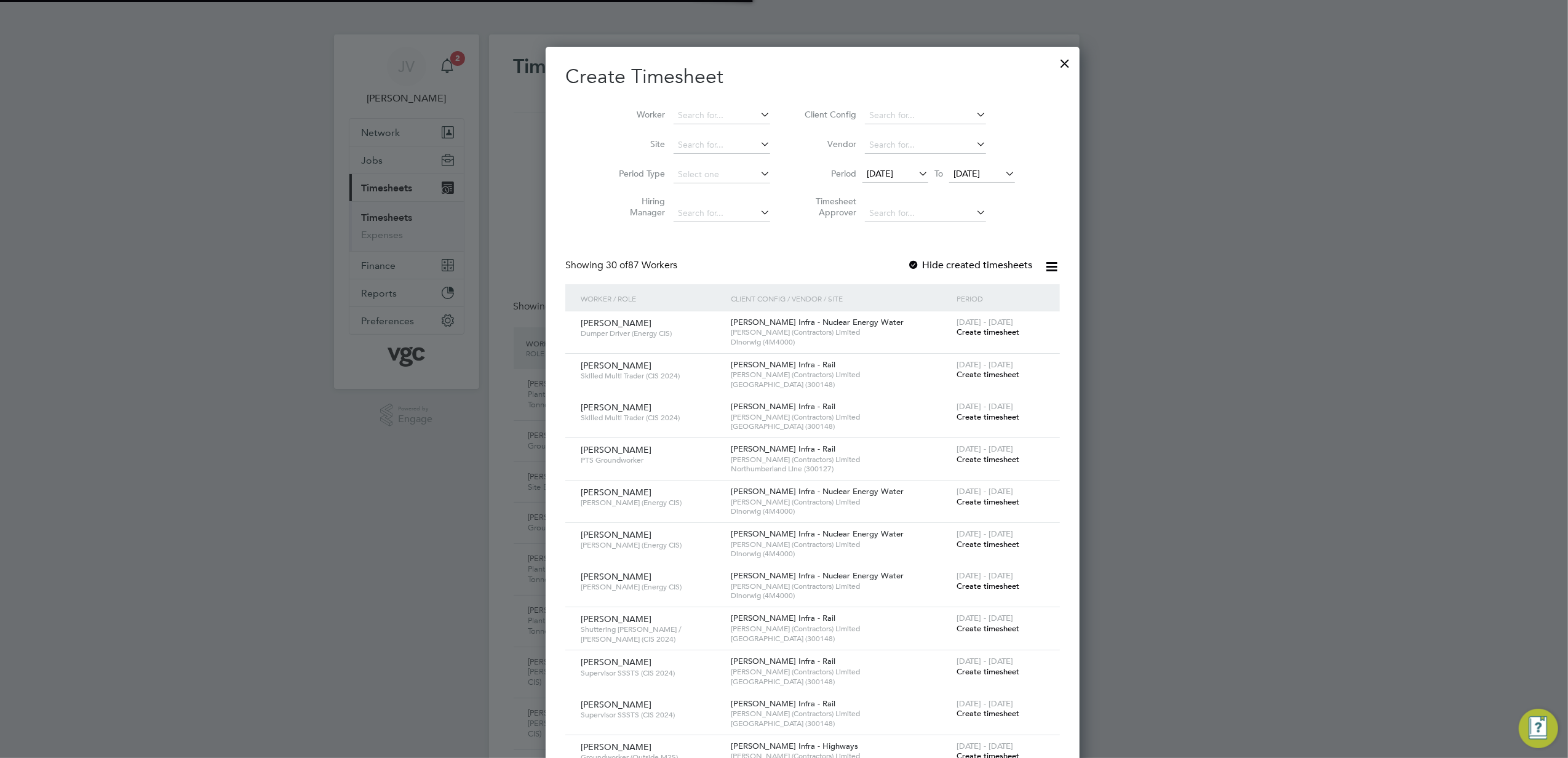
click at [867, 169] on span "[DATE]" at bounding box center [880, 173] width 26 height 11
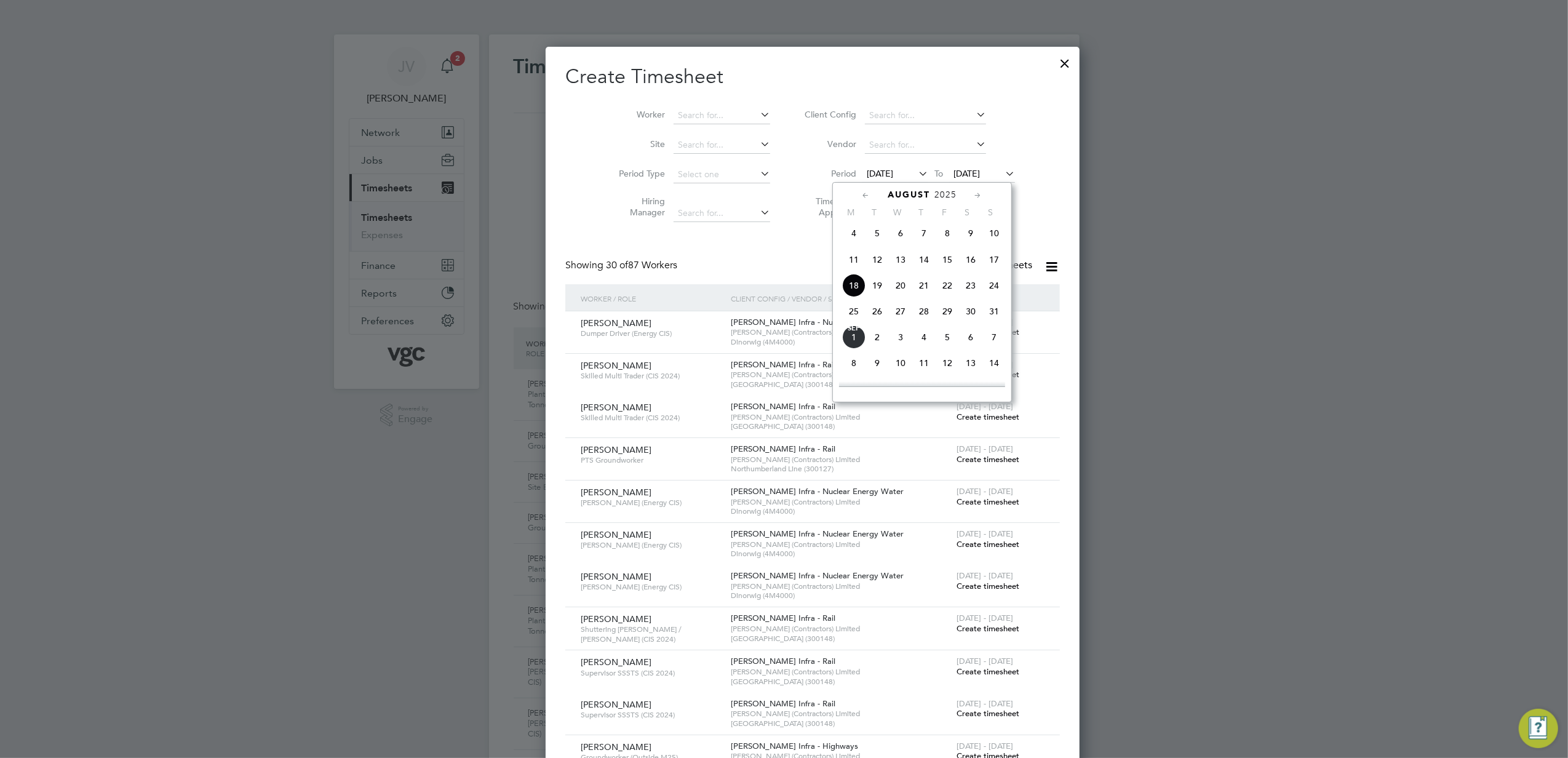
click at [973, 294] on span "23" at bounding box center [971, 286] width 24 height 24
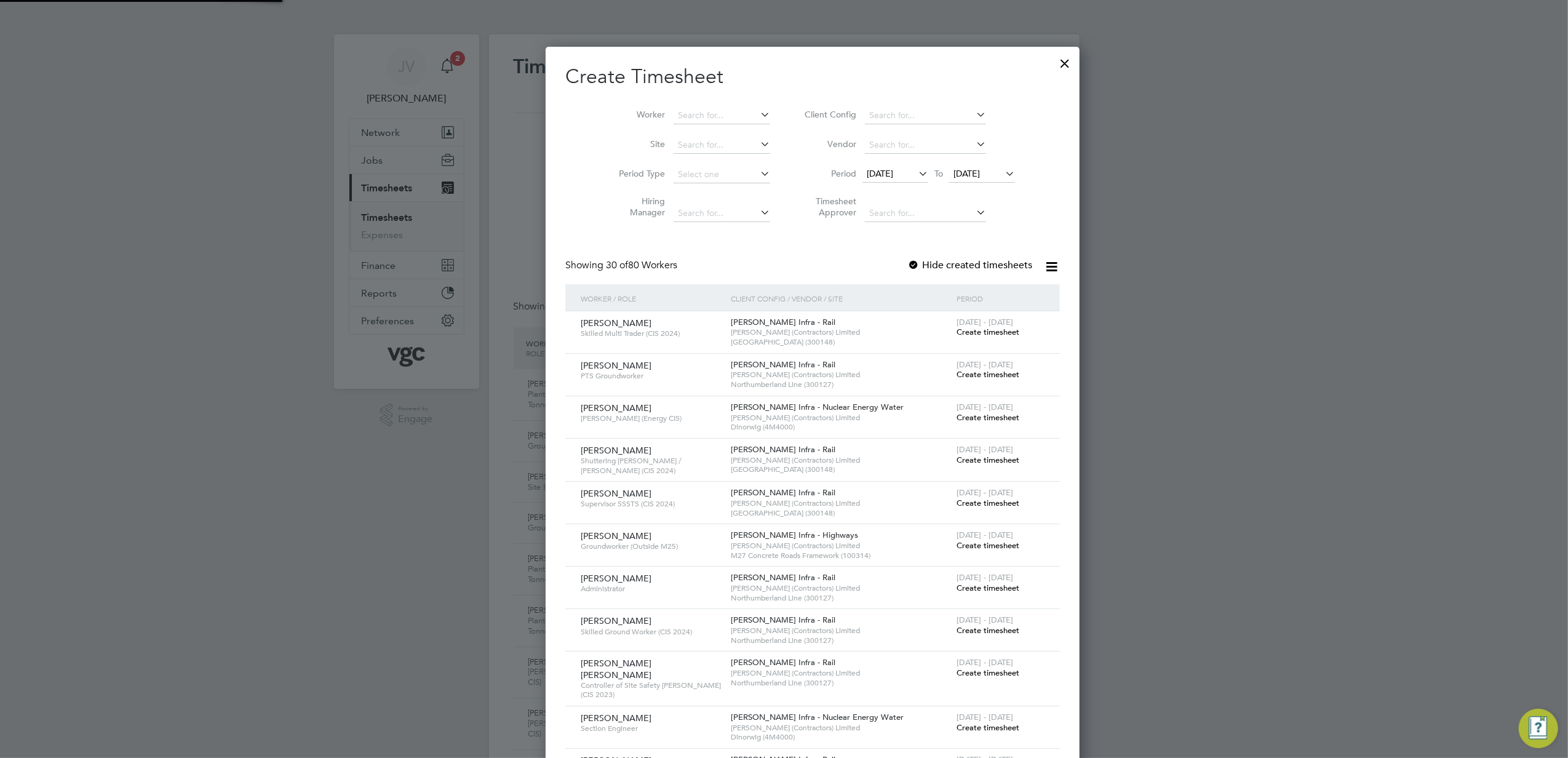
click at [949, 178] on span "[DATE]" at bounding box center [982, 174] width 66 height 16
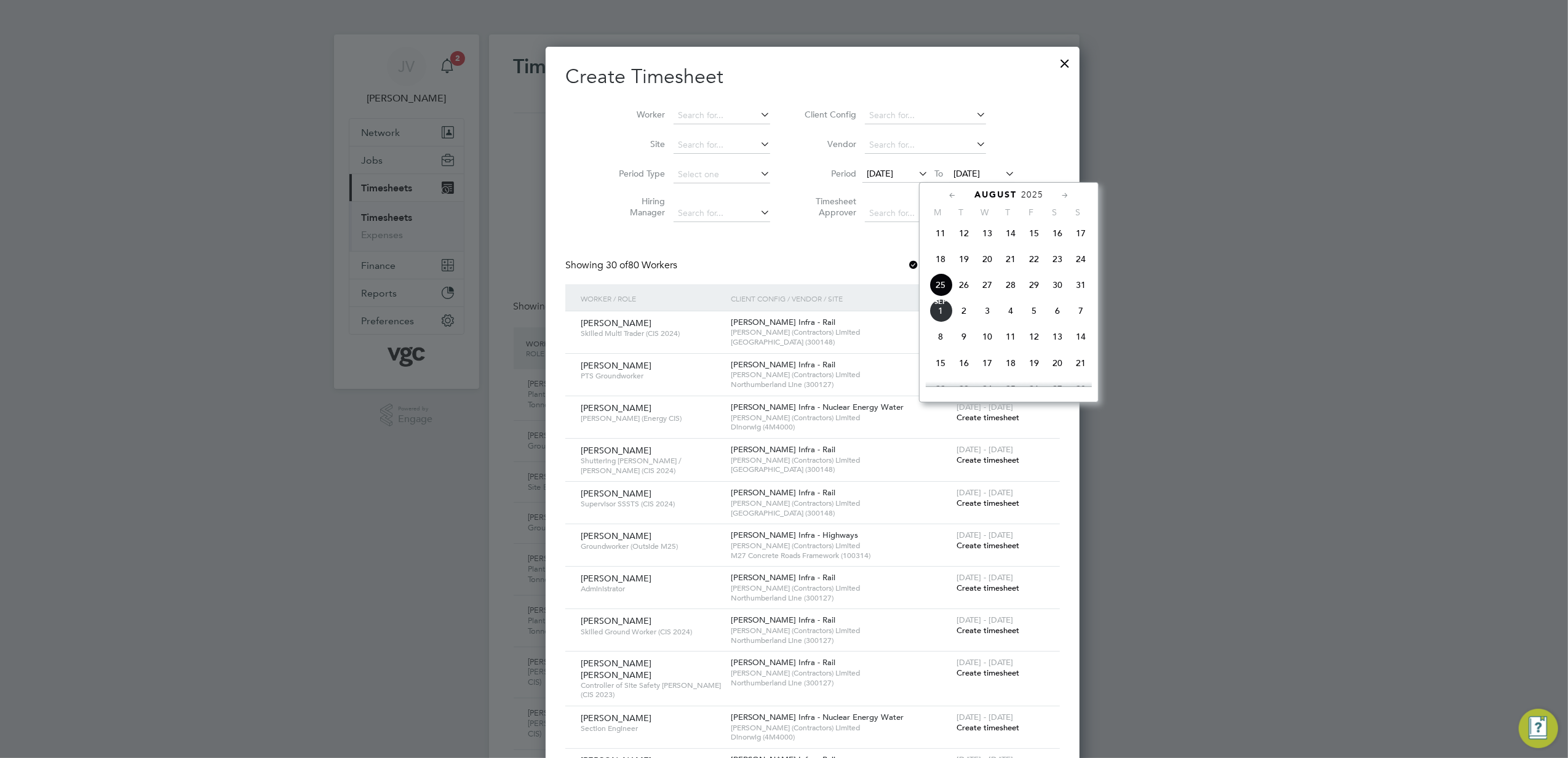
click at [1025, 285] on span "29" at bounding box center [1034, 285] width 24 height 24
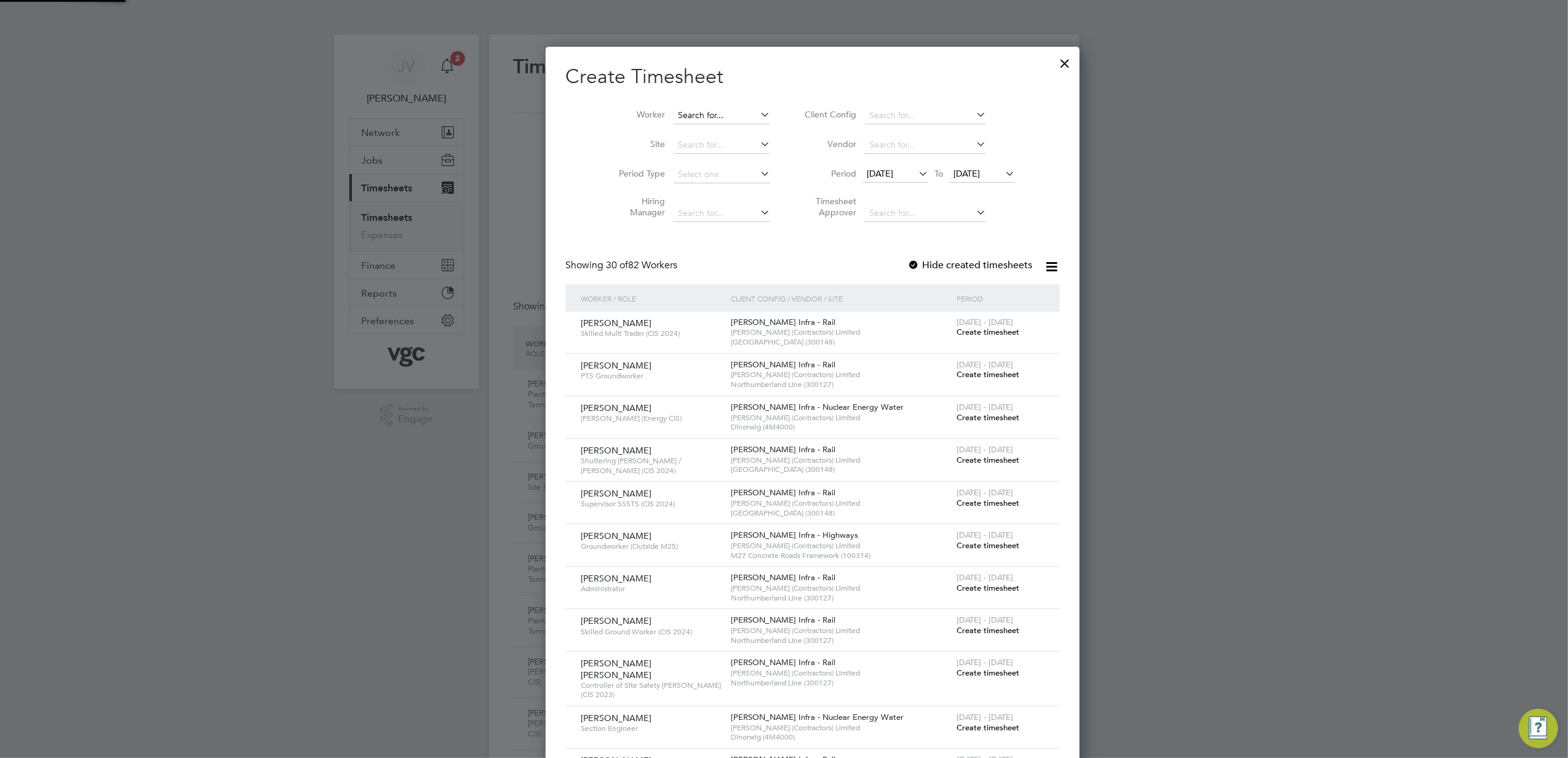
paste input "[PERSON_NAME]"
click at [702, 126] on li "[PERSON_NAME] [PERSON_NAME] eys" at bounding box center [743, 132] width 197 height 16
type input "[PERSON_NAME] [PERSON_NAME]"
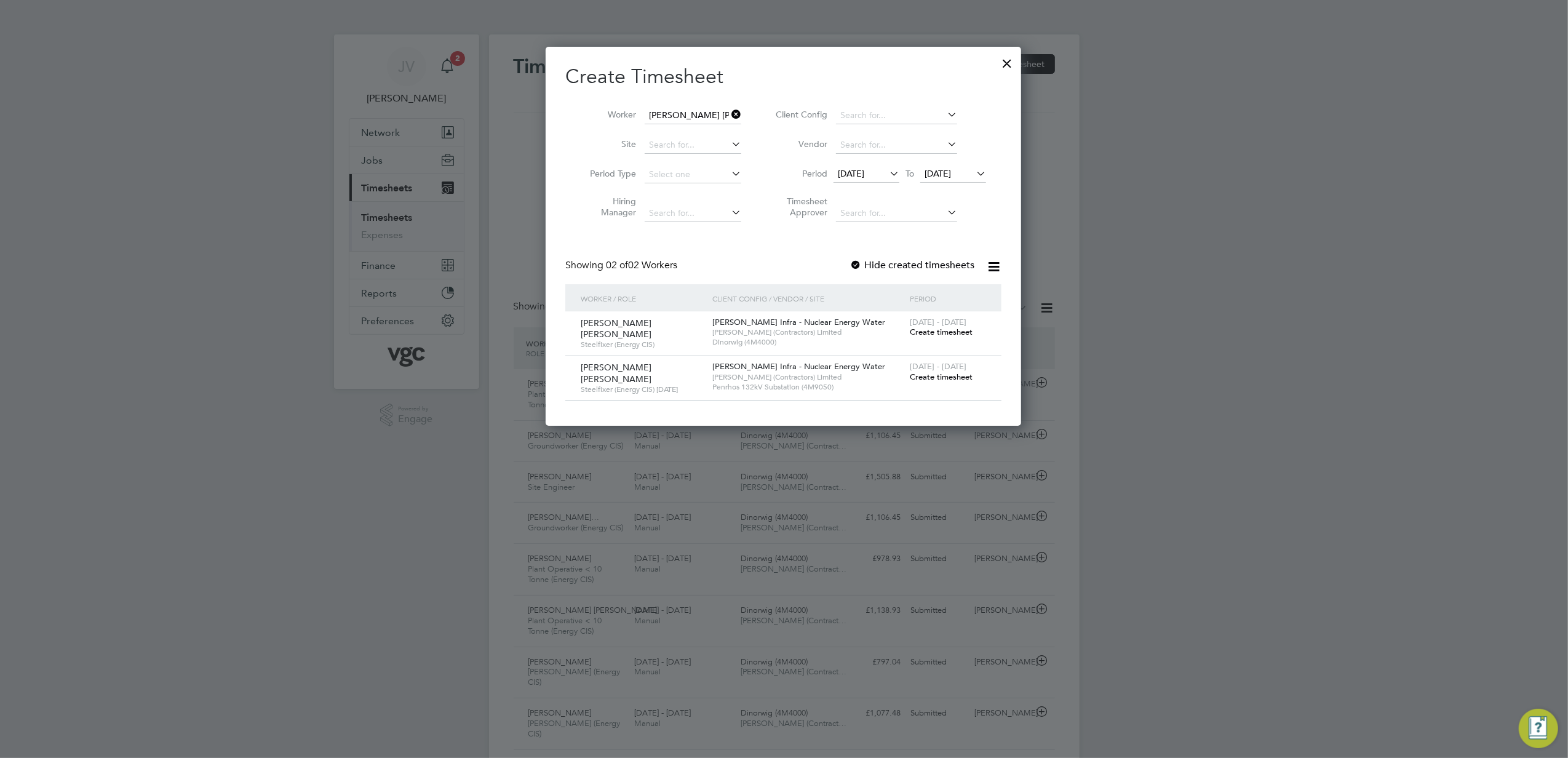
click at [920, 323] on span "[DATE] - [DATE]" at bounding box center [938, 322] width 56 height 10
click at [929, 336] on span "Create timesheet" at bounding box center [941, 332] width 63 height 10
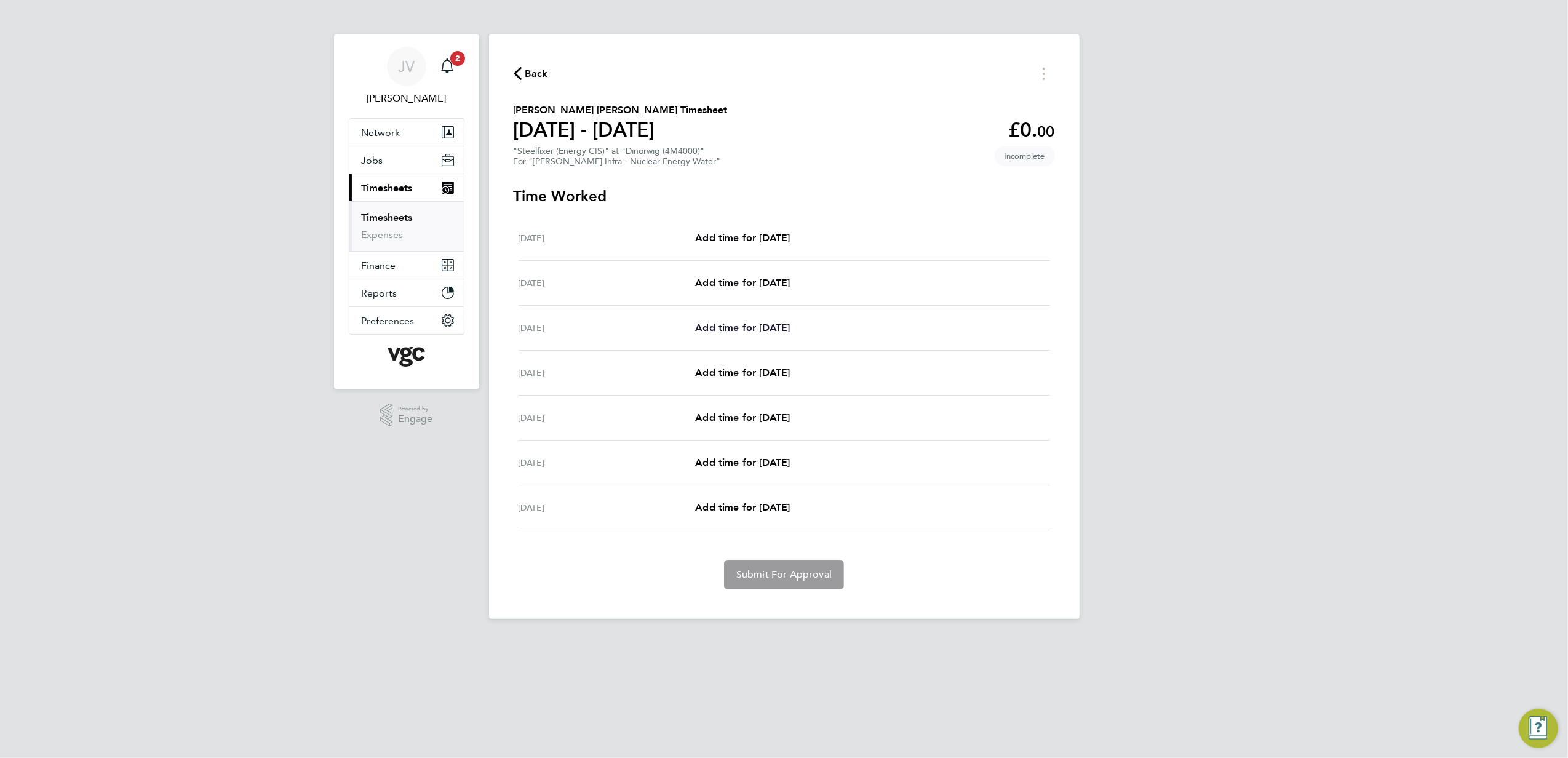
click at [773, 330] on span "Add time for [DATE]" at bounding box center [743, 328] width 95 height 12
select select "30"
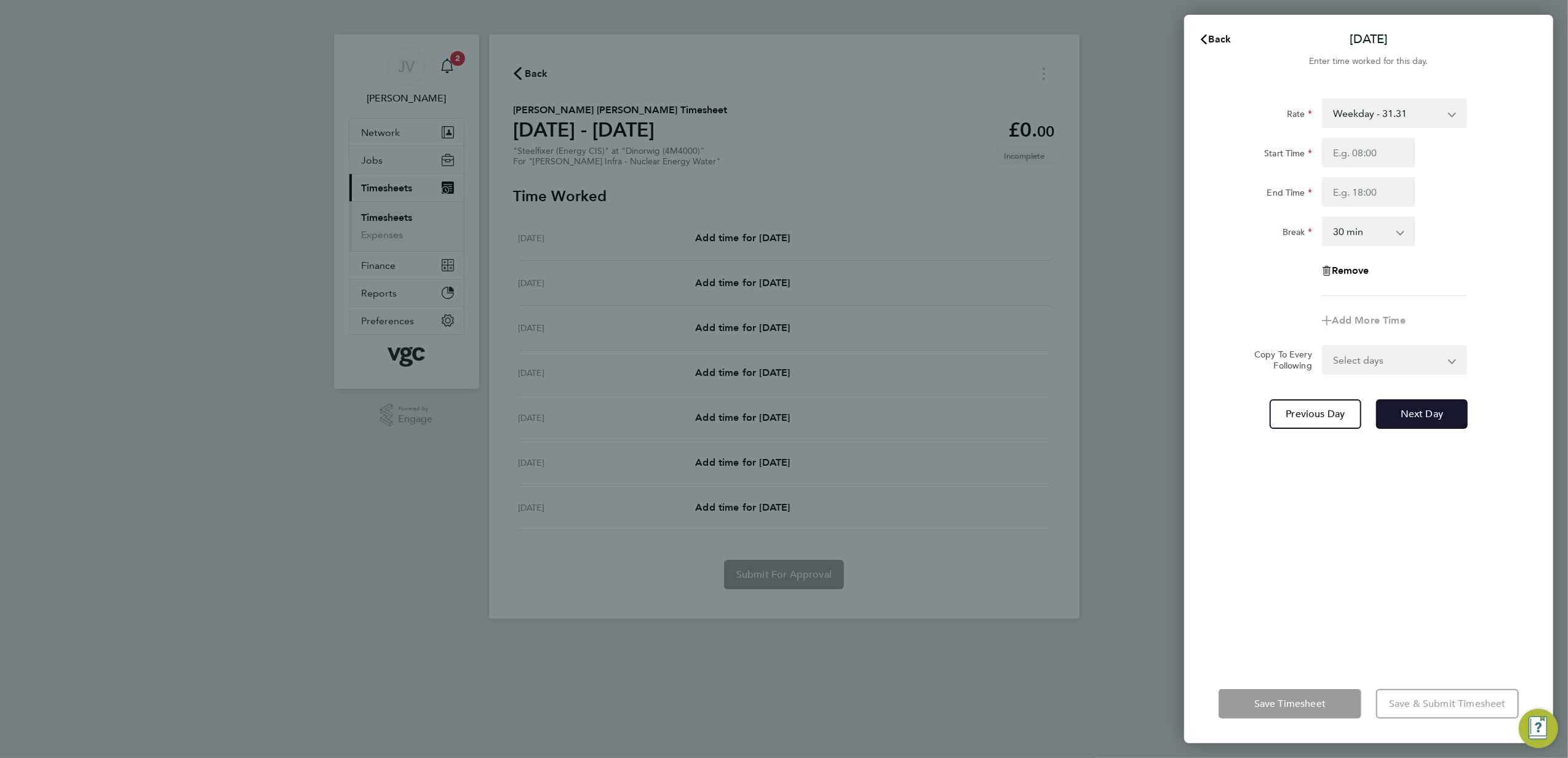
click at [1401, 421] on button "Next Day" at bounding box center [1422, 414] width 92 height 30
select select "30"
click at [1347, 148] on input "Start Time" at bounding box center [1369, 152] width 94 height 30
type input "07:30"
type input "17:30"
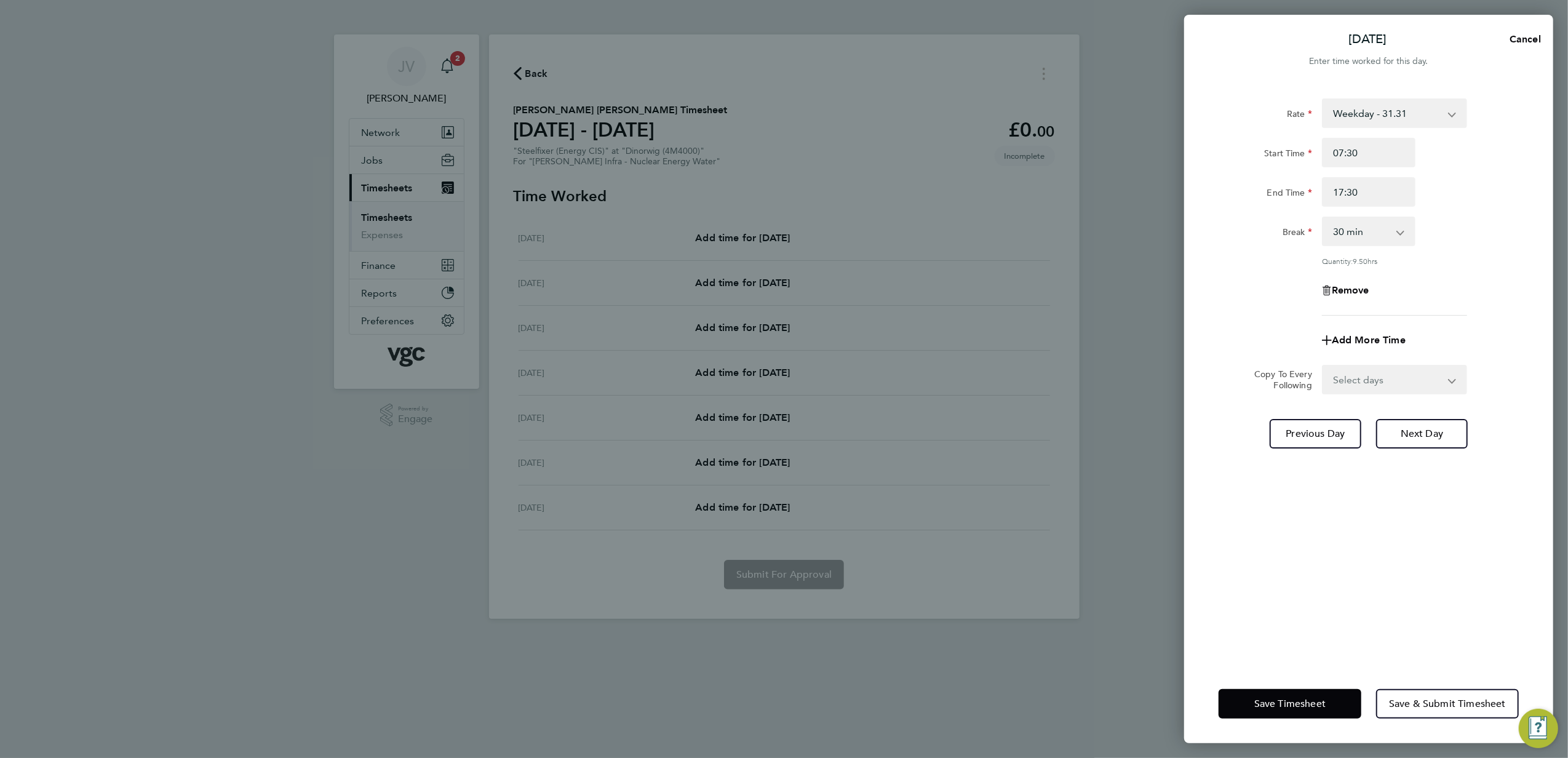
click at [1384, 385] on select "Select days Day [DATE] [DATE] [DATE]" at bounding box center [1388, 379] width 129 height 27
select select "DAY"
click at [1323, 366] on select "Select days Day [DATE] [DATE] [DATE]" at bounding box center [1388, 379] width 129 height 27
select select "[DATE]"
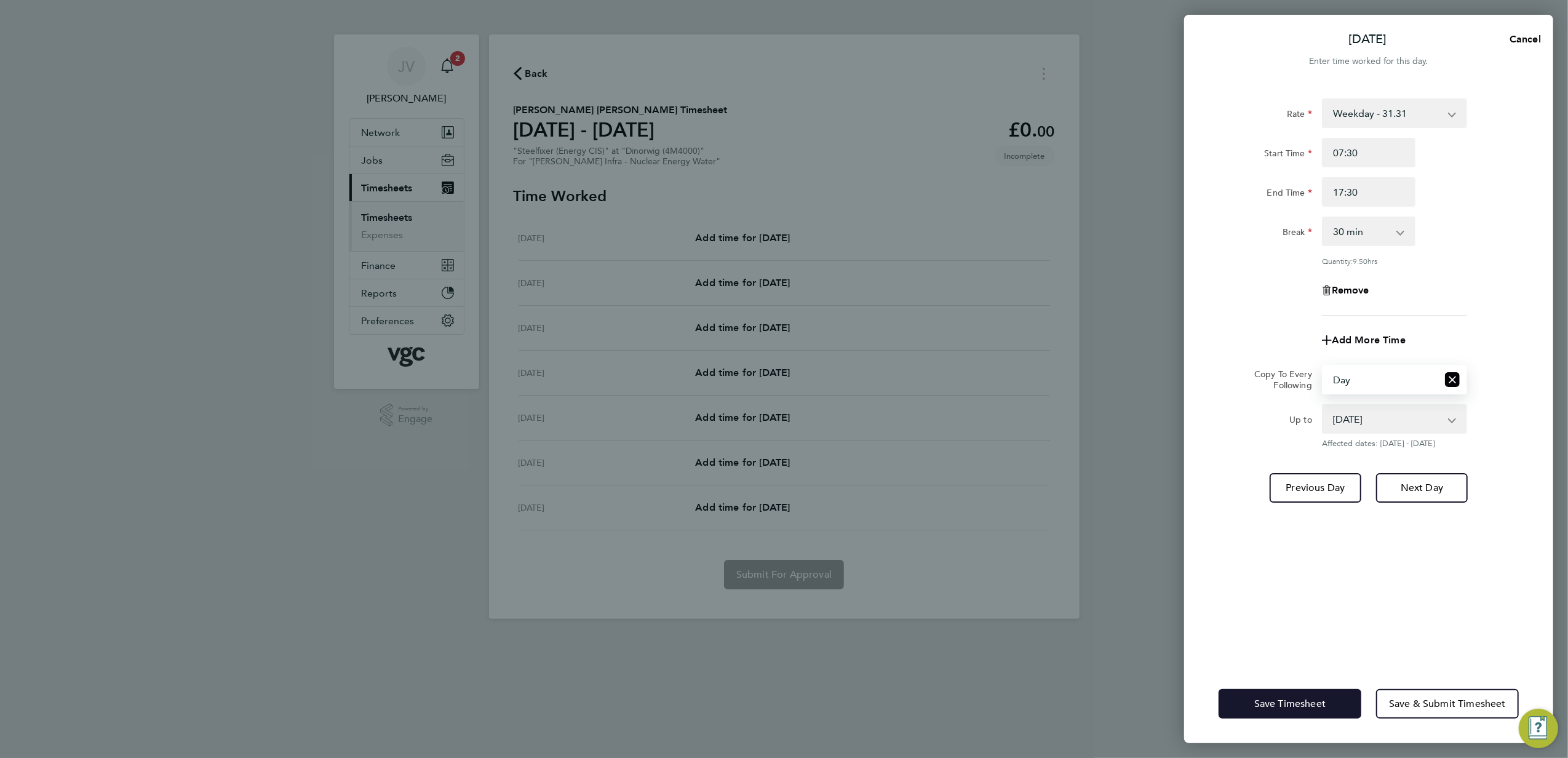
click at [1287, 709] on button "Save Timesheet" at bounding box center [1290, 704] width 143 height 30
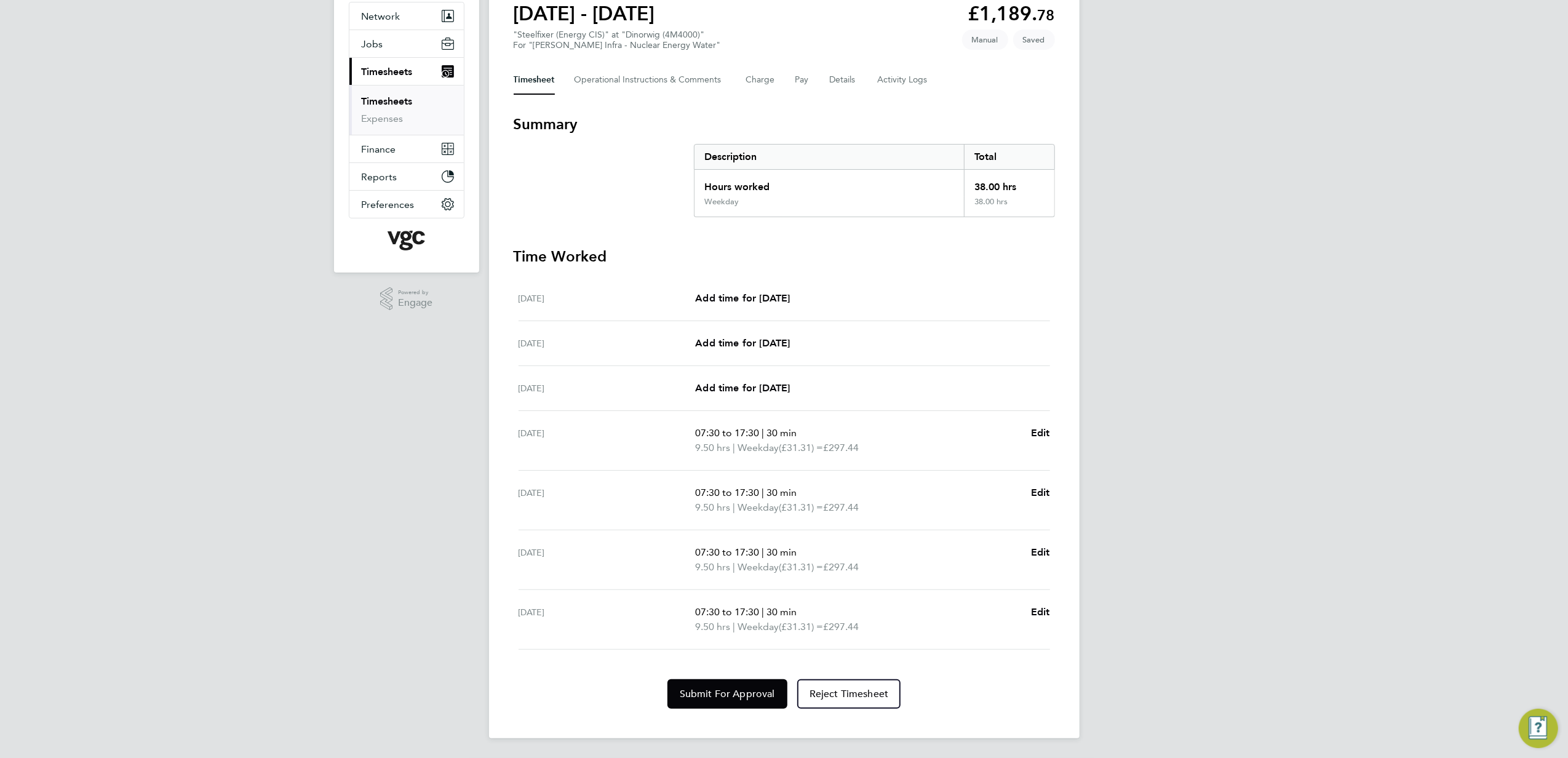
click at [1049, 618] on ul "[DATE] Add time for [DATE] Add time for [DATE] [DATE] Add time for [DATE] Add t…" at bounding box center [785, 463] width 541 height 374
click at [1049, 614] on ul "[DATE] Add time for [DATE] Add time for [DATE] [DATE] Add time for [DATE] Add t…" at bounding box center [785, 463] width 541 height 374
click at [1037, 607] on span "Edit" at bounding box center [1040, 612] width 19 height 12
select select "30"
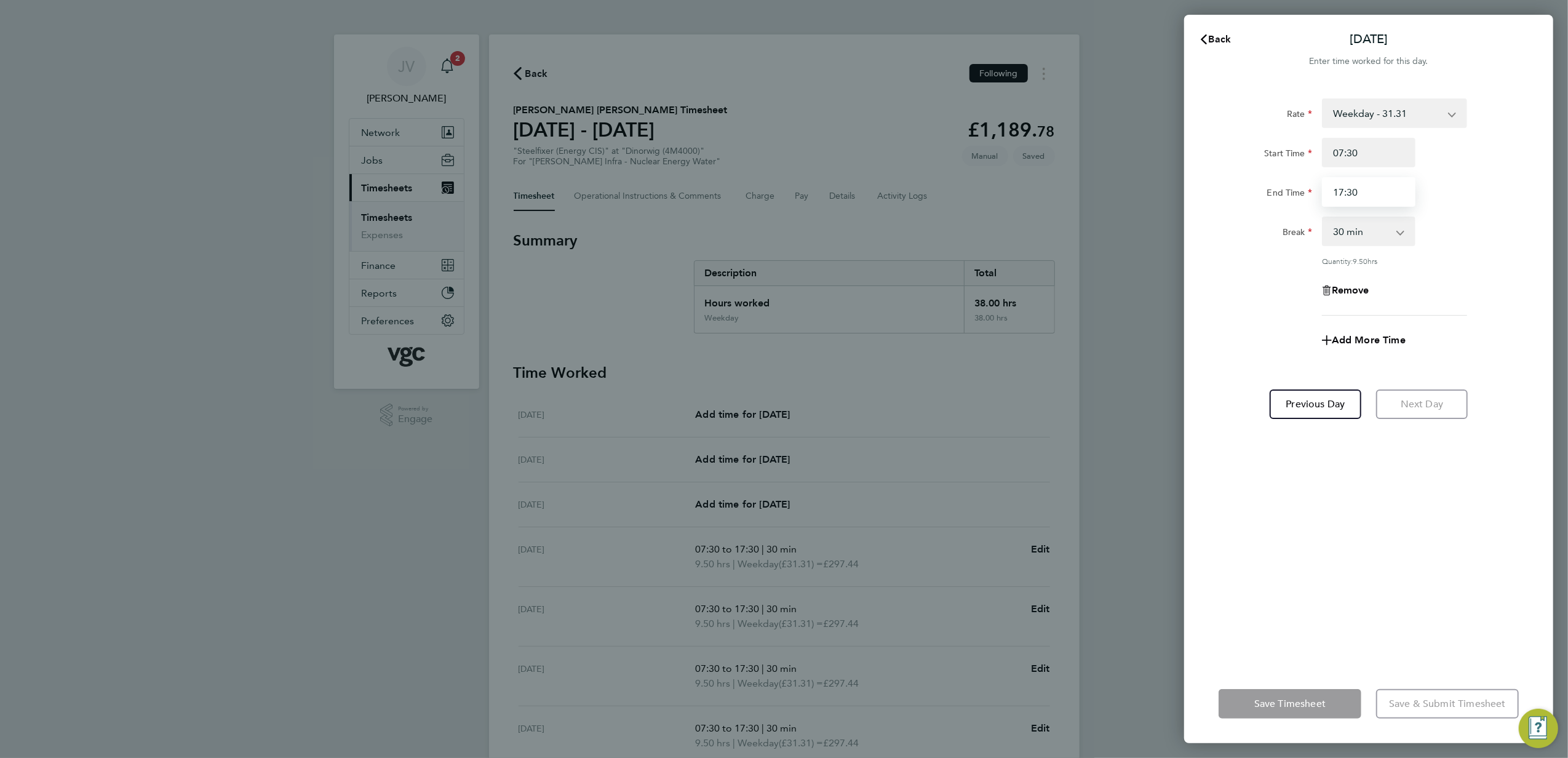
drag, startPoint x: 1371, startPoint y: 191, endPoint x: 1118, endPoint y: 157, distance: 255.3
click at [1128, 160] on div "Back [DATE] Enter time worked for this day. Rate Weekday - 31.31 Bonus - 40.00 …" at bounding box center [784, 379] width 1568 height 758
type input "16:00"
click at [1272, 275] on div "Remove" at bounding box center [1369, 290] width 310 height 30
click at [1276, 713] on button "Save Timesheet" at bounding box center [1290, 704] width 143 height 30
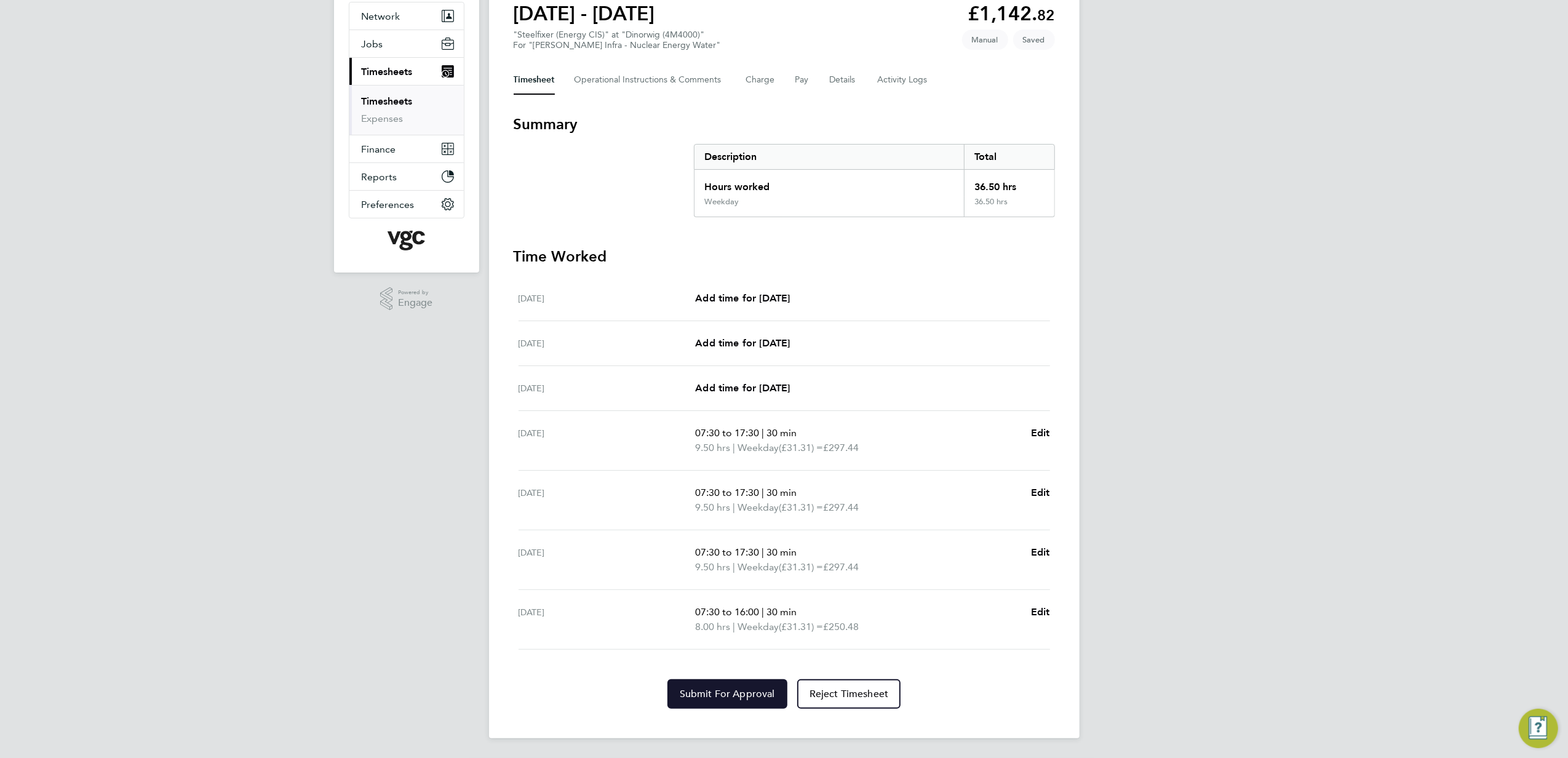
click at [701, 685] on button "Submit For Approval" at bounding box center [727, 694] width 120 height 30
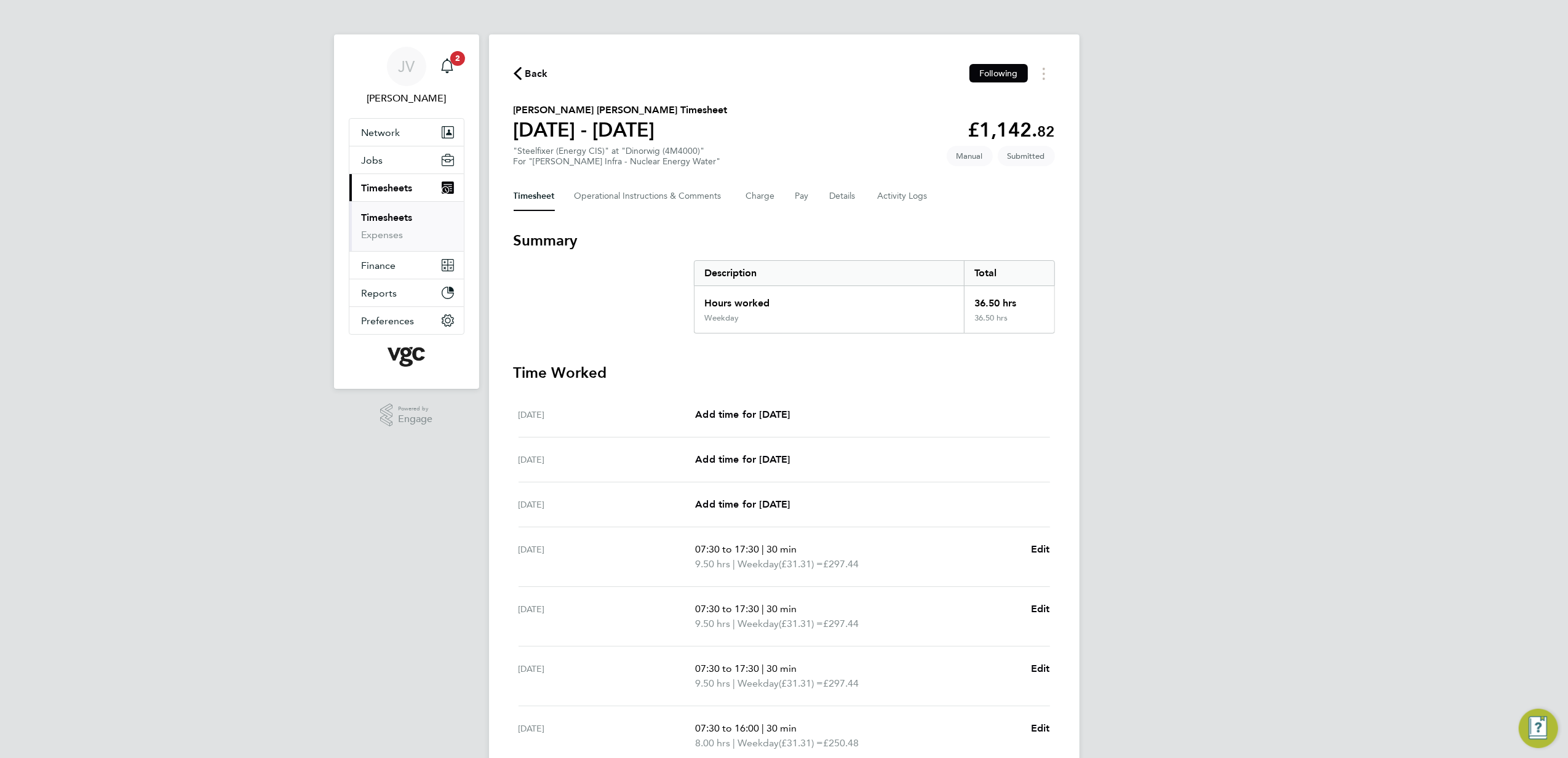
click at [529, 72] on span "Back" at bounding box center [537, 73] width 23 height 15
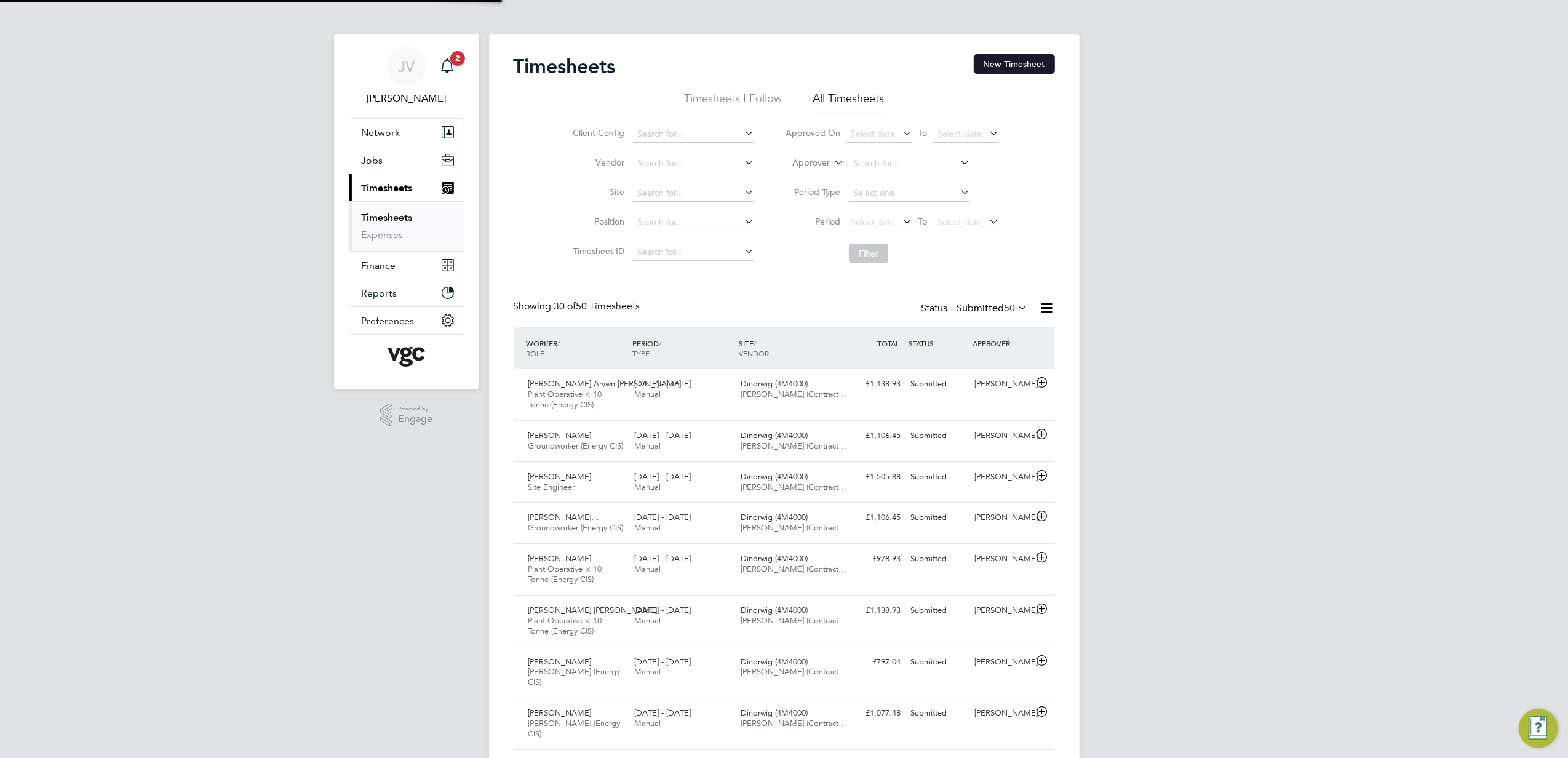
click at [1042, 65] on button "New Timesheet" at bounding box center [1015, 64] width 81 height 20
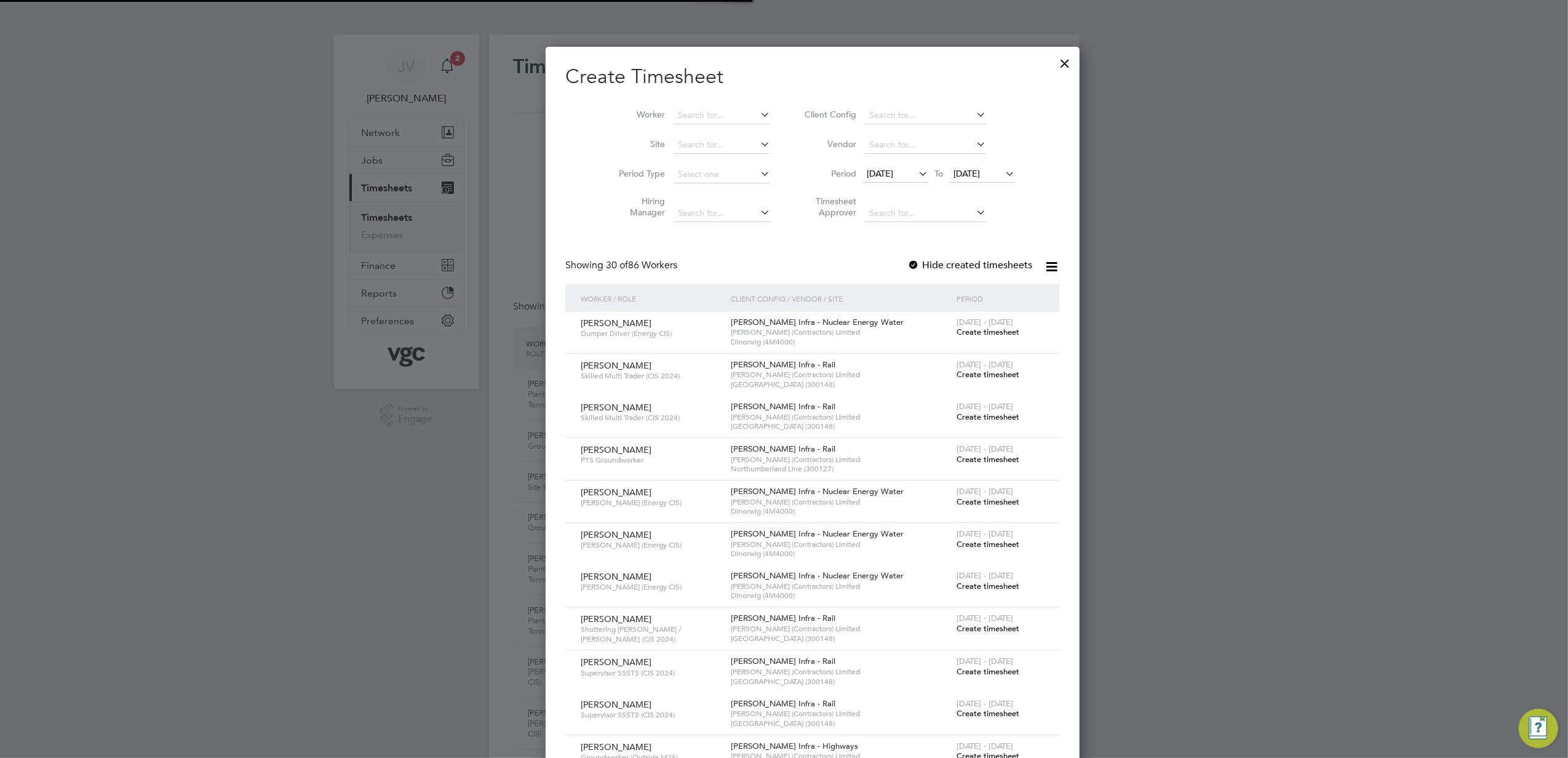
click at [862, 154] on li "Vendor" at bounding box center [909, 145] width 245 height 30
click at [867, 173] on span "[DATE]" at bounding box center [880, 173] width 26 height 11
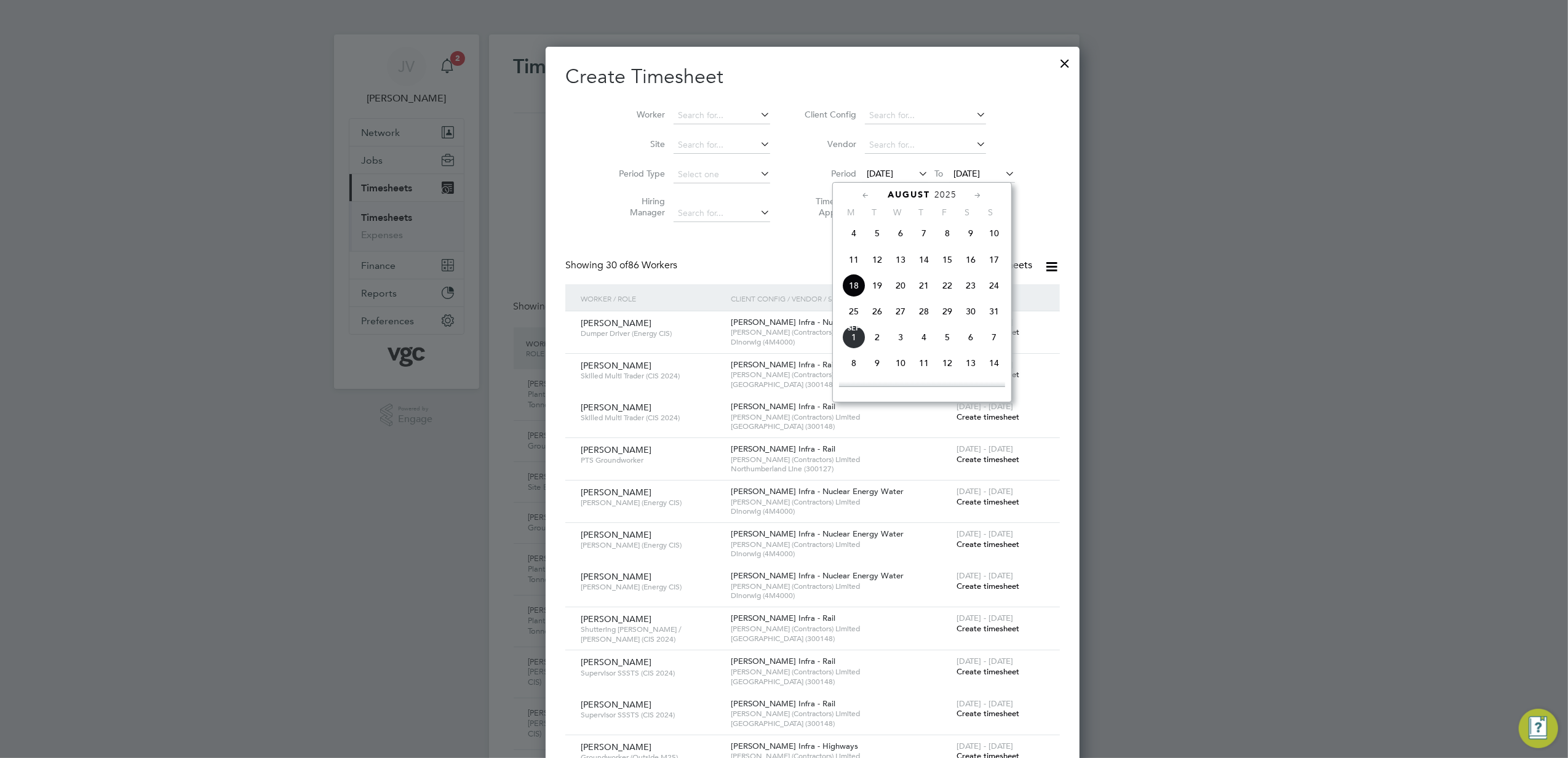
click at [968, 292] on span "23" at bounding box center [971, 286] width 24 height 24
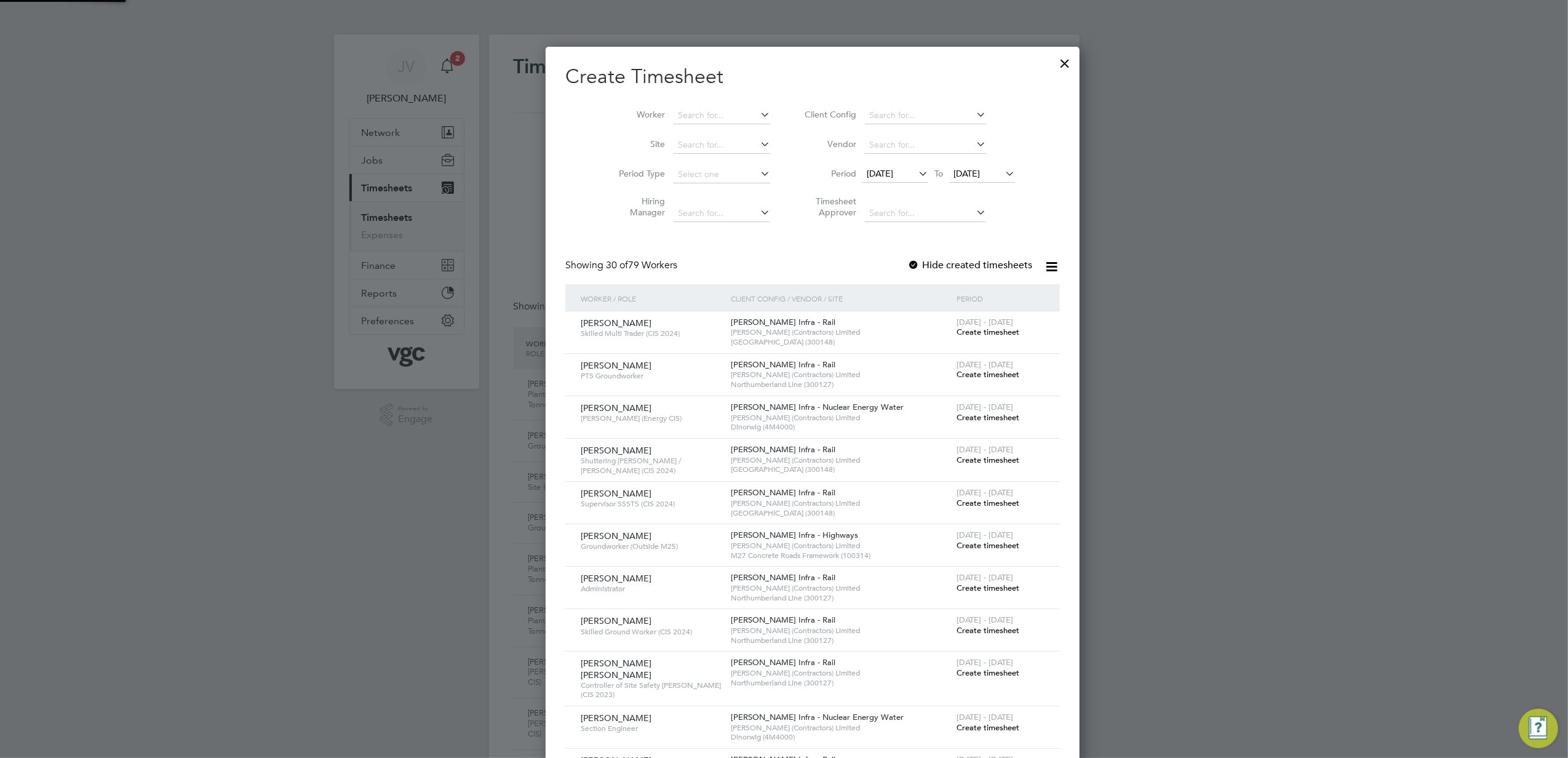
click at [954, 171] on span "[DATE]" at bounding box center [967, 173] width 26 height 11
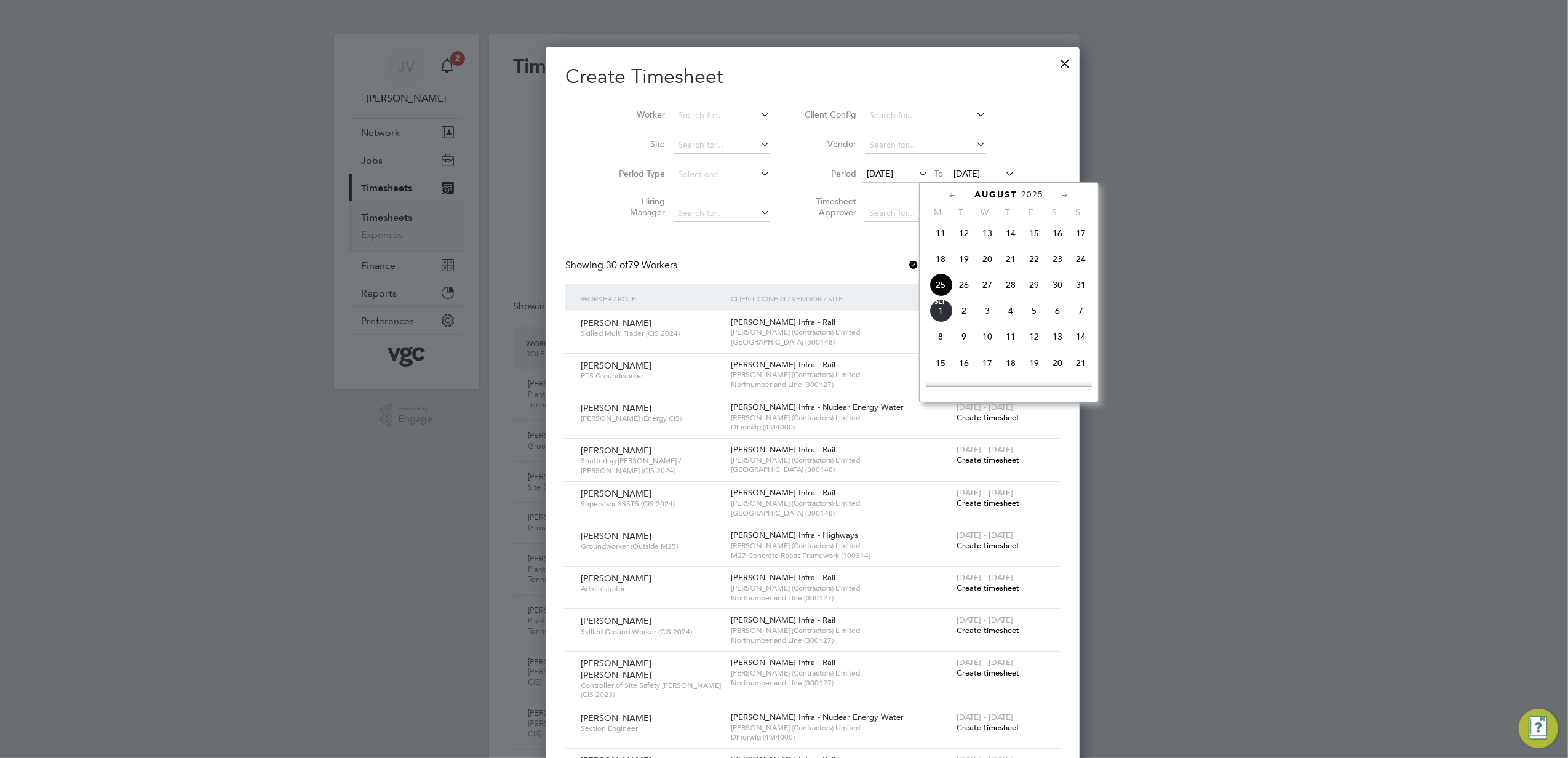
click at [1035, 296] on span "29" at bounding box center [1034, 285] width 24 height 24
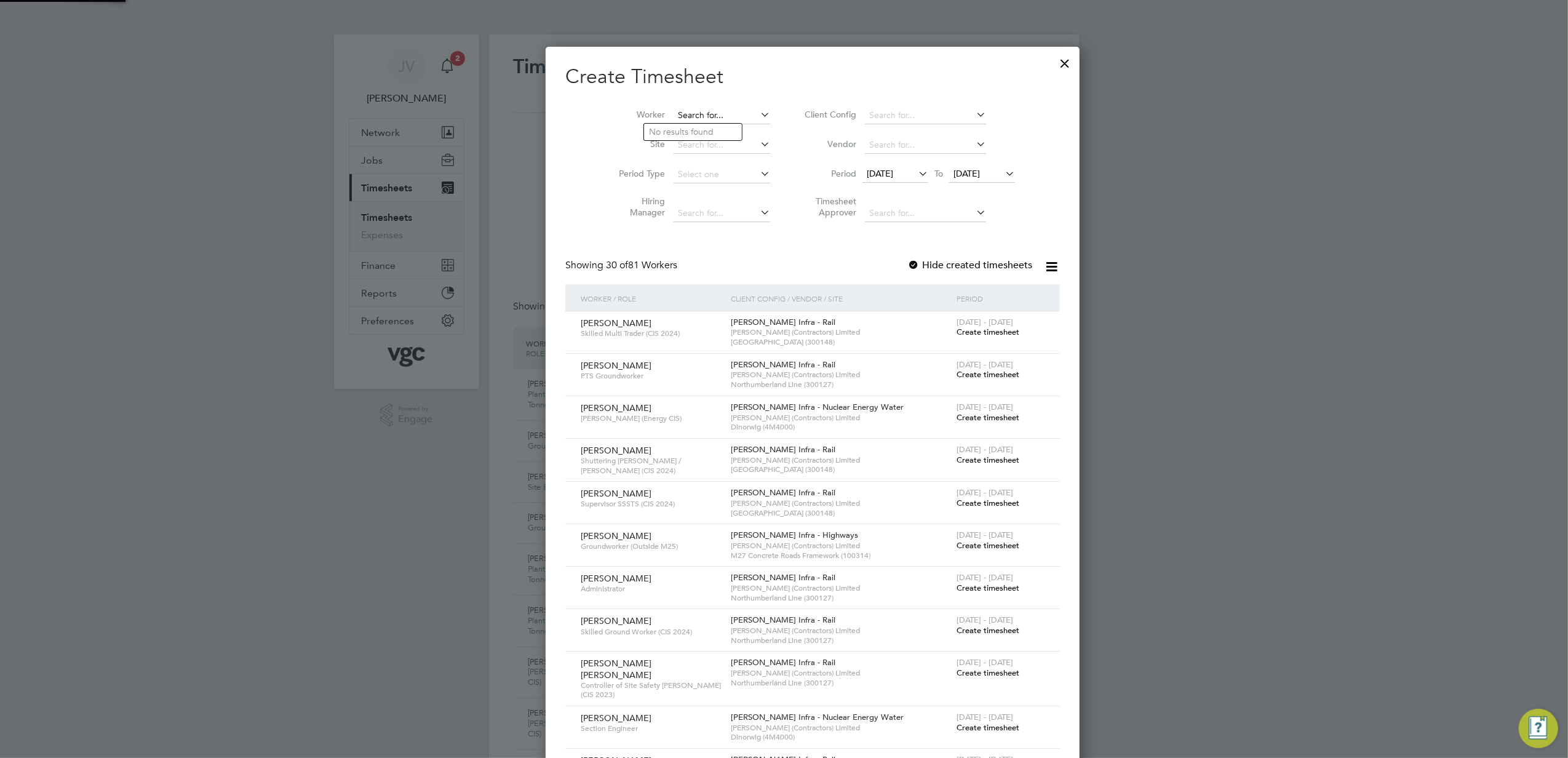
click at [693, 109] on input at bounding box center [722, 115] width 96 height 17
paste input "[PERSON_NAME]"
click at [791, 136] on b "[PERSON_NAME]" at bounding box center [827, 132] width 71 height 10
type input "[PERSON_NAME] [PERSON_NAME]"
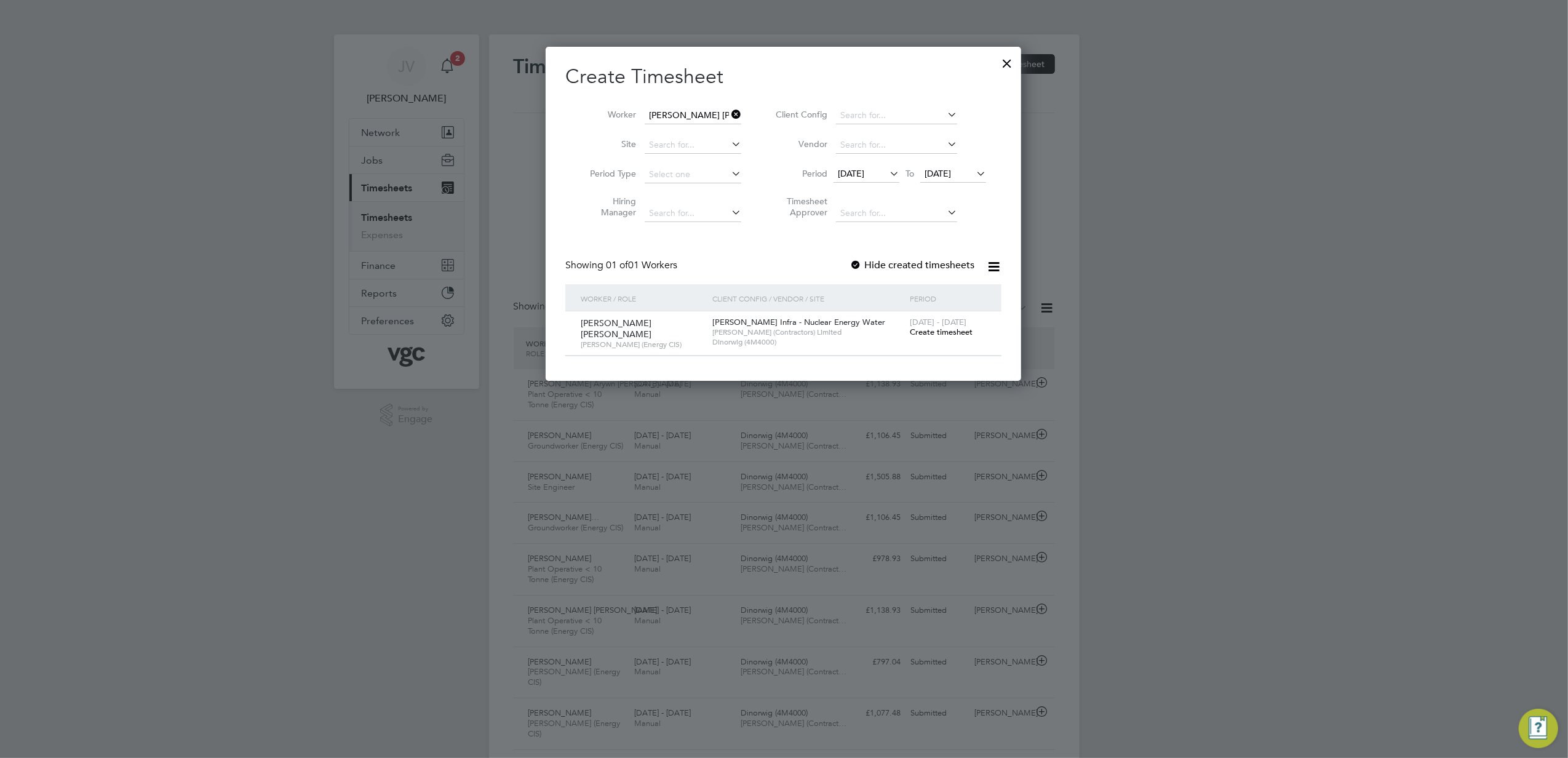
click at [954, 329] on span "Create timesheet" at bounding box center [941, 332] width 63 height 10
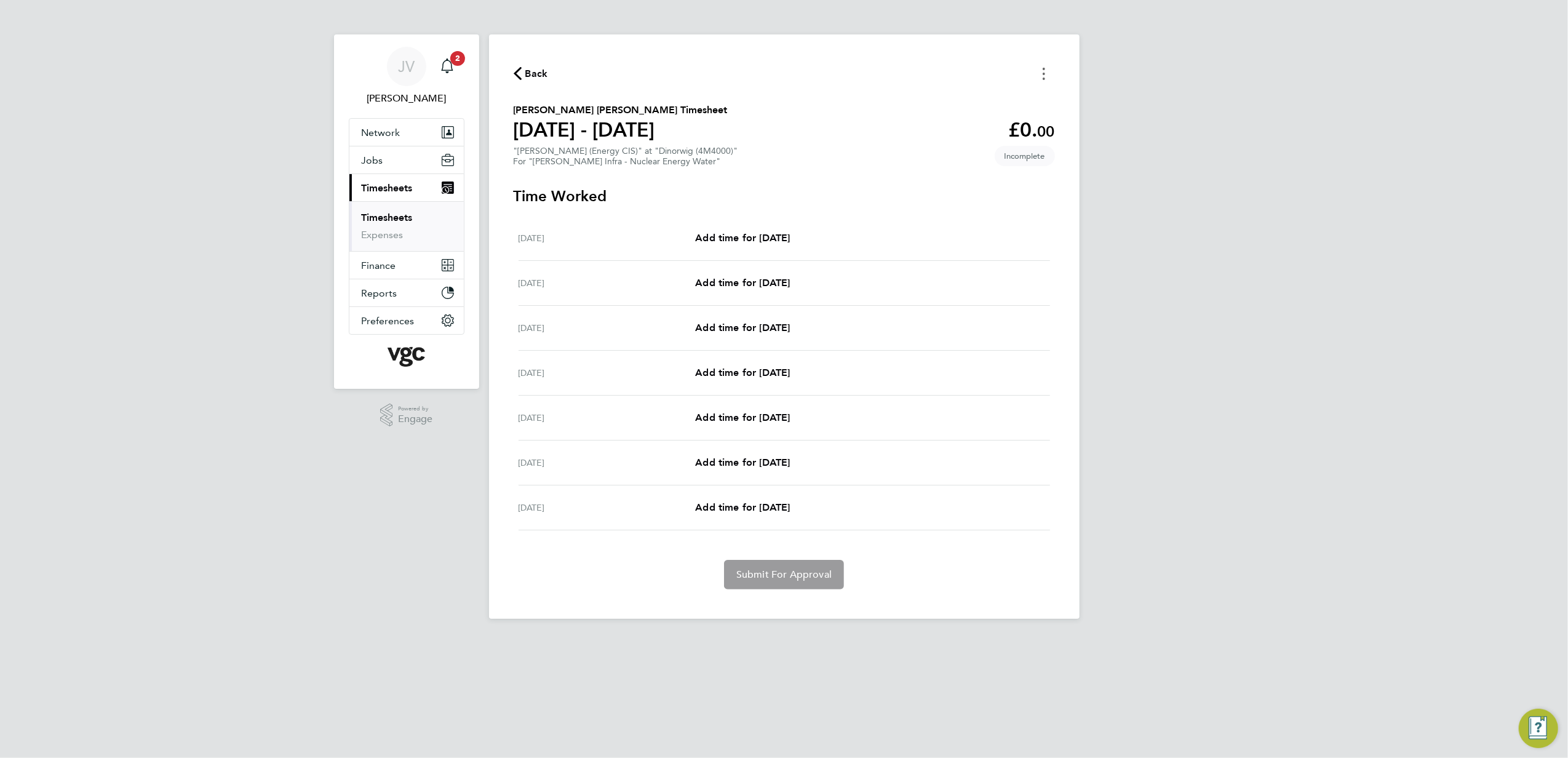
click at [1052, 75] on button "Timesheets Menu" at bounding box center [1044, 73] width 22 height 19
click at [987, 104] on button "Mark as absent" at bounding box center [981, 101] width 147 height 25
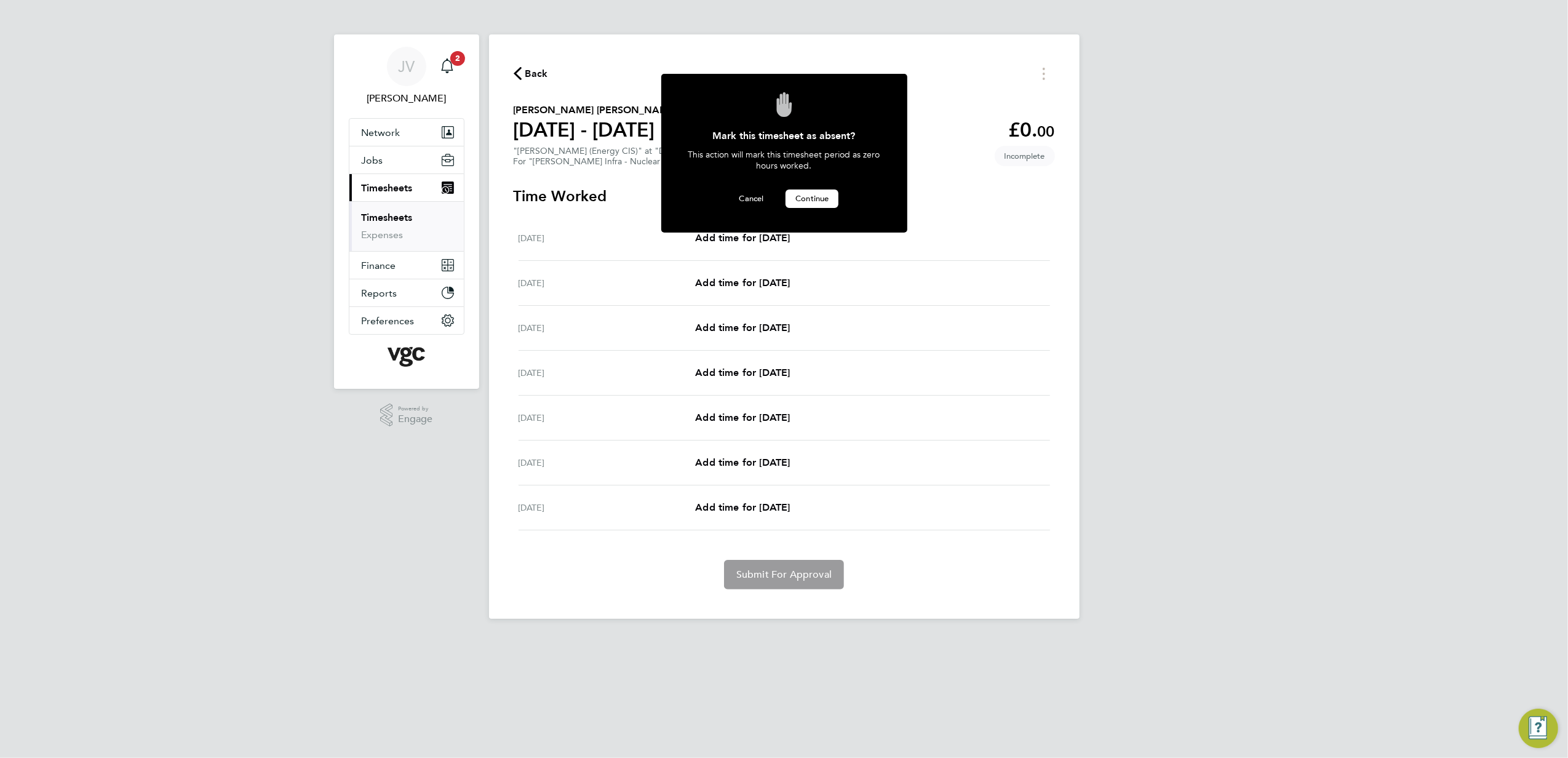
click at [812, 203] on button "Continue" at bounding box center [812, 199] width 53 height 18
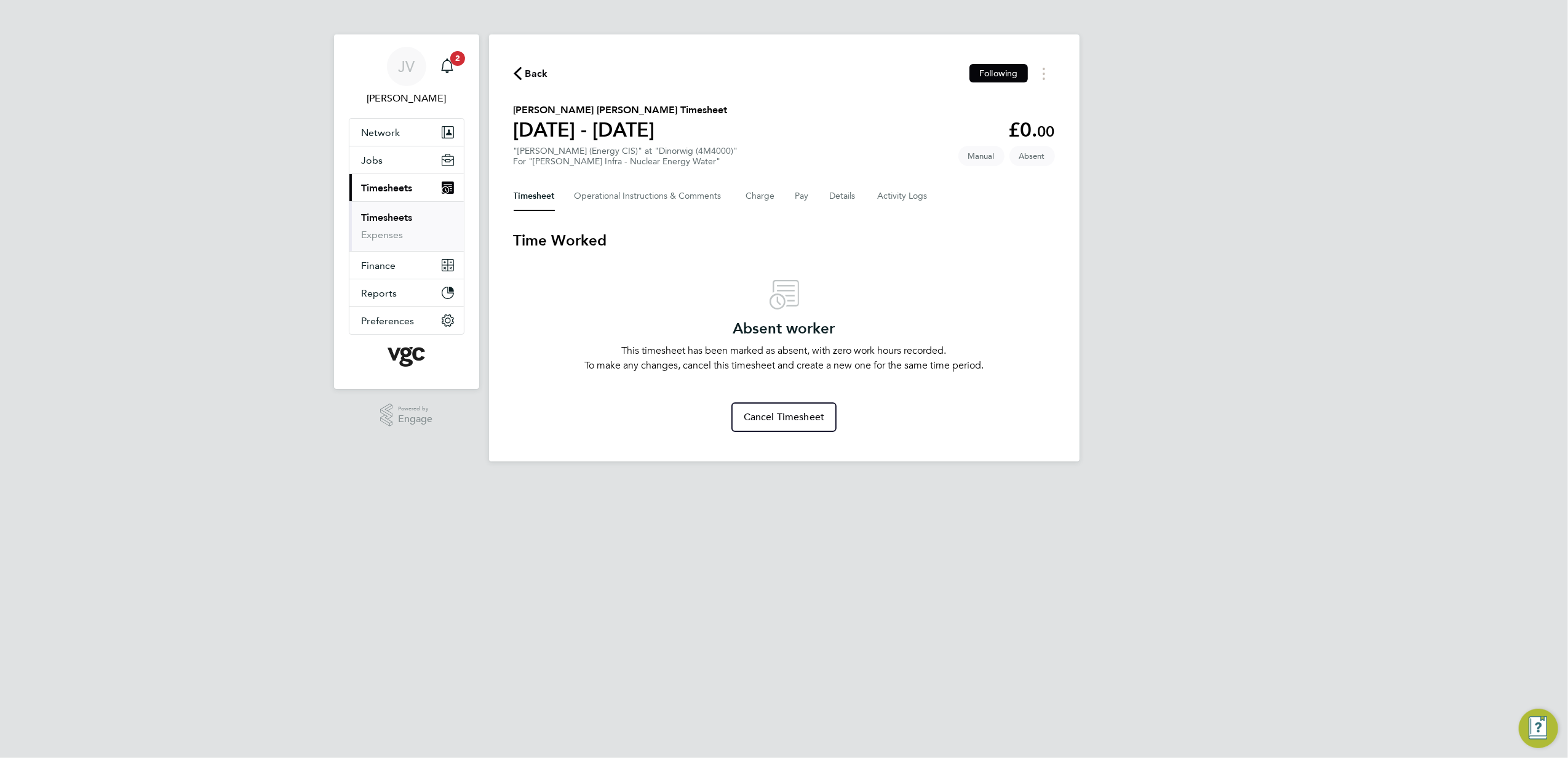
click at [539, 70] on span "Back" at bounding box center [537, 73] width 23 height 15
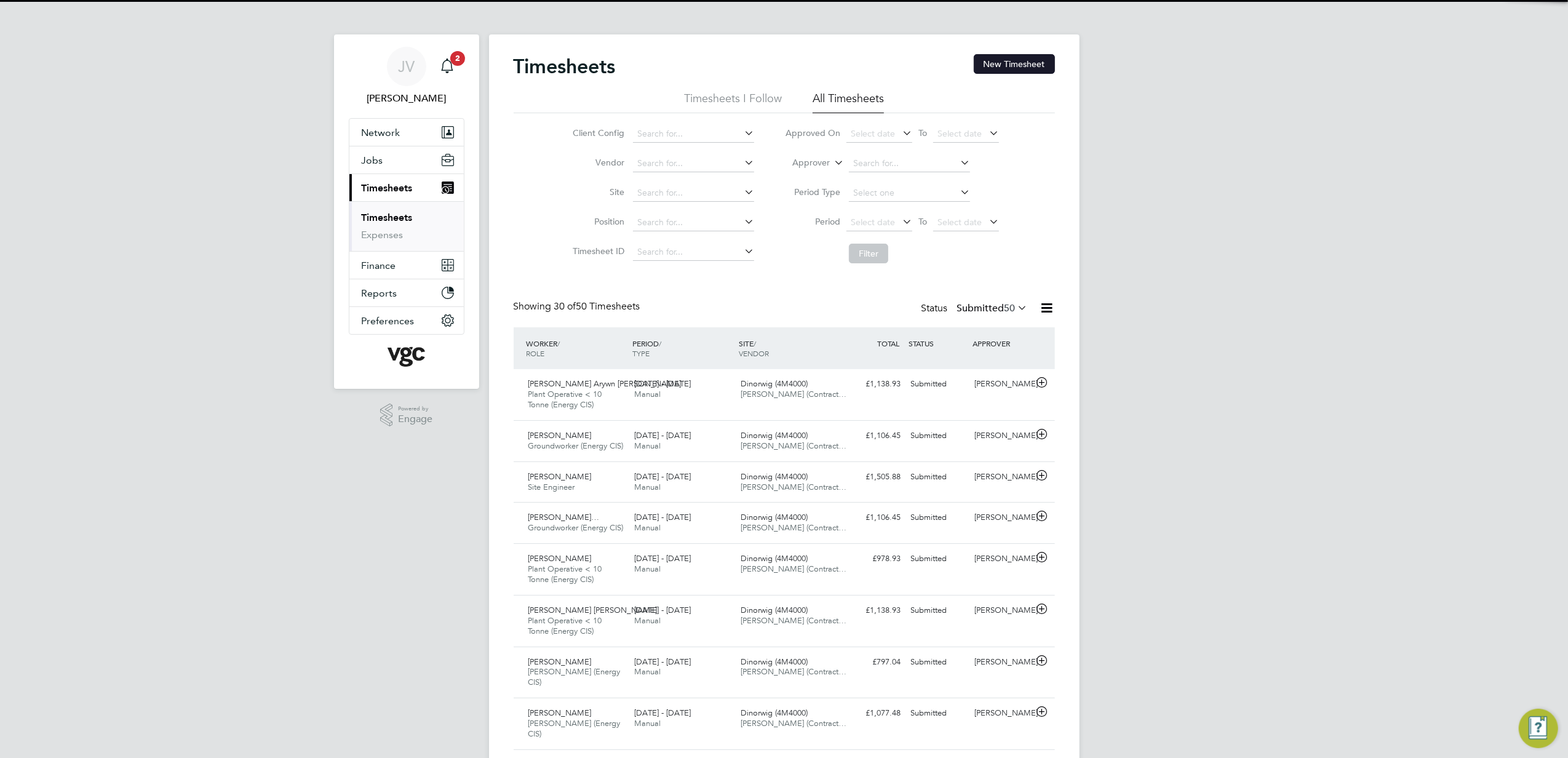
click at [1005, 62] on button "New Timesheet" at bounding box center [1015, 64] width 81 height 20
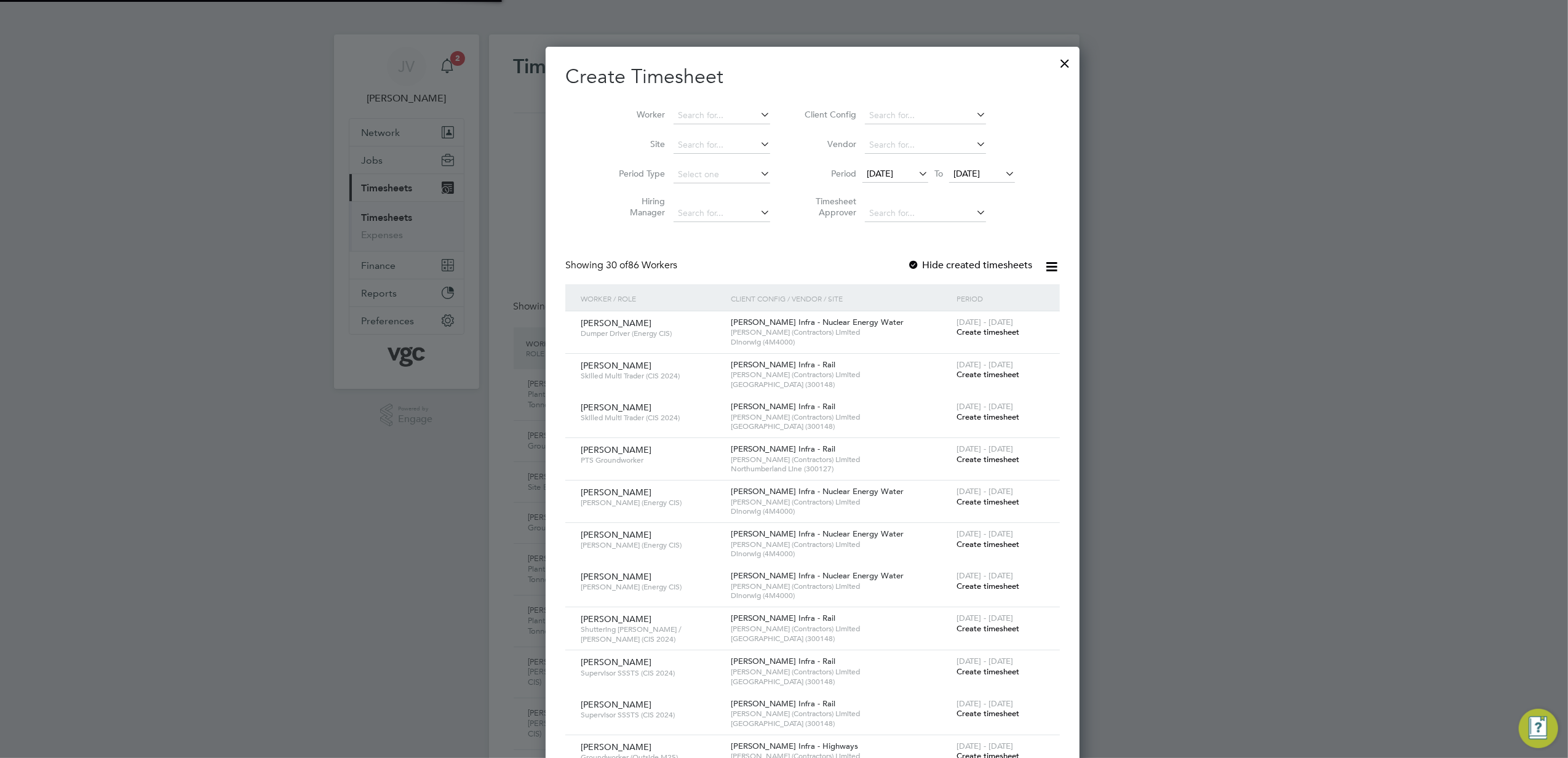
click at [863, 180] on span "[DATE]" at bounding box center [895, 174] width 66 height 16
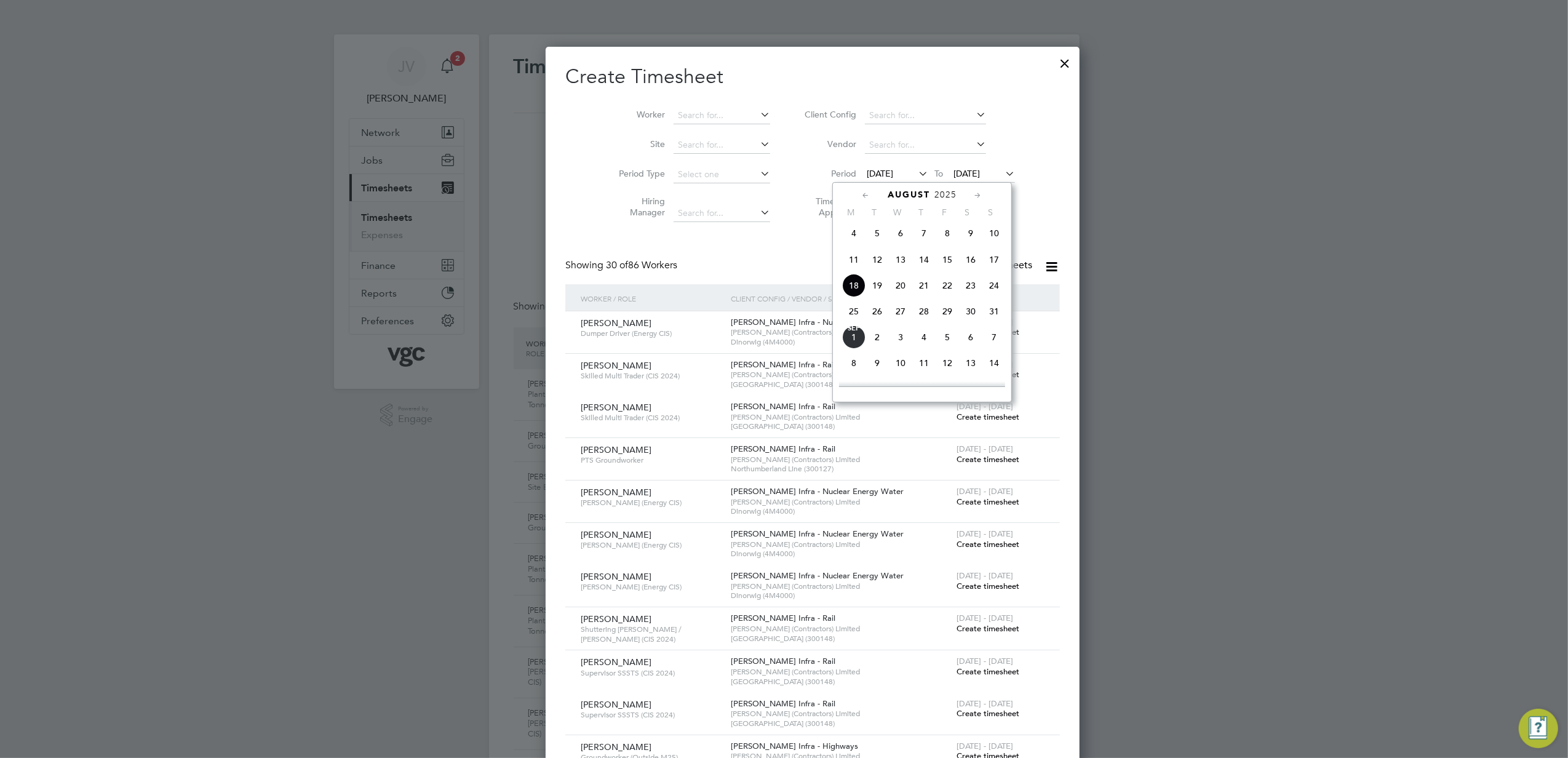
click at [964, 285] on span "23" at bounding box center [971, 286] width 24 height 24
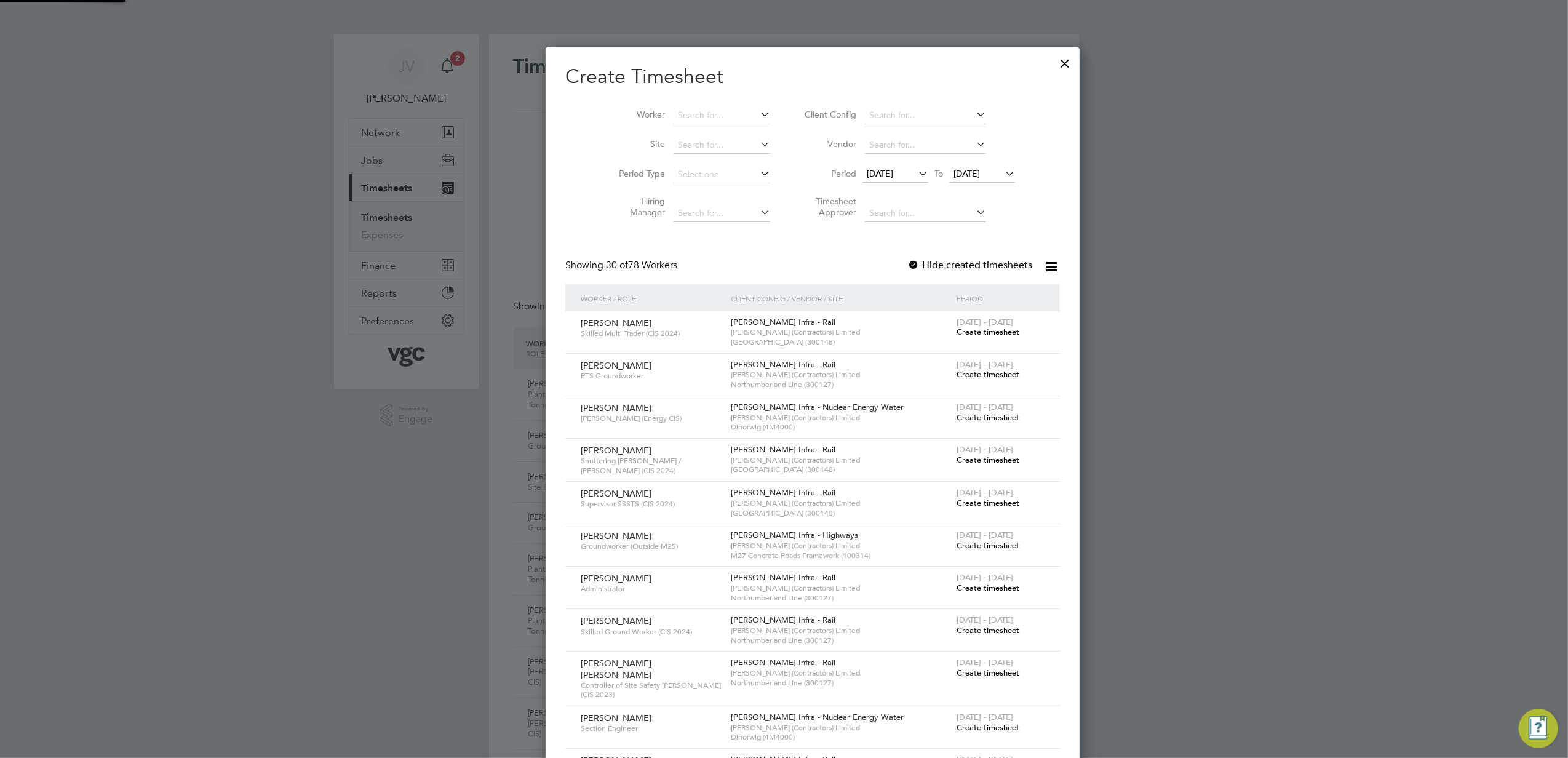
click at [956, 166] on span "[DATE]" at bounding box center [982, 174] width 66 height 16
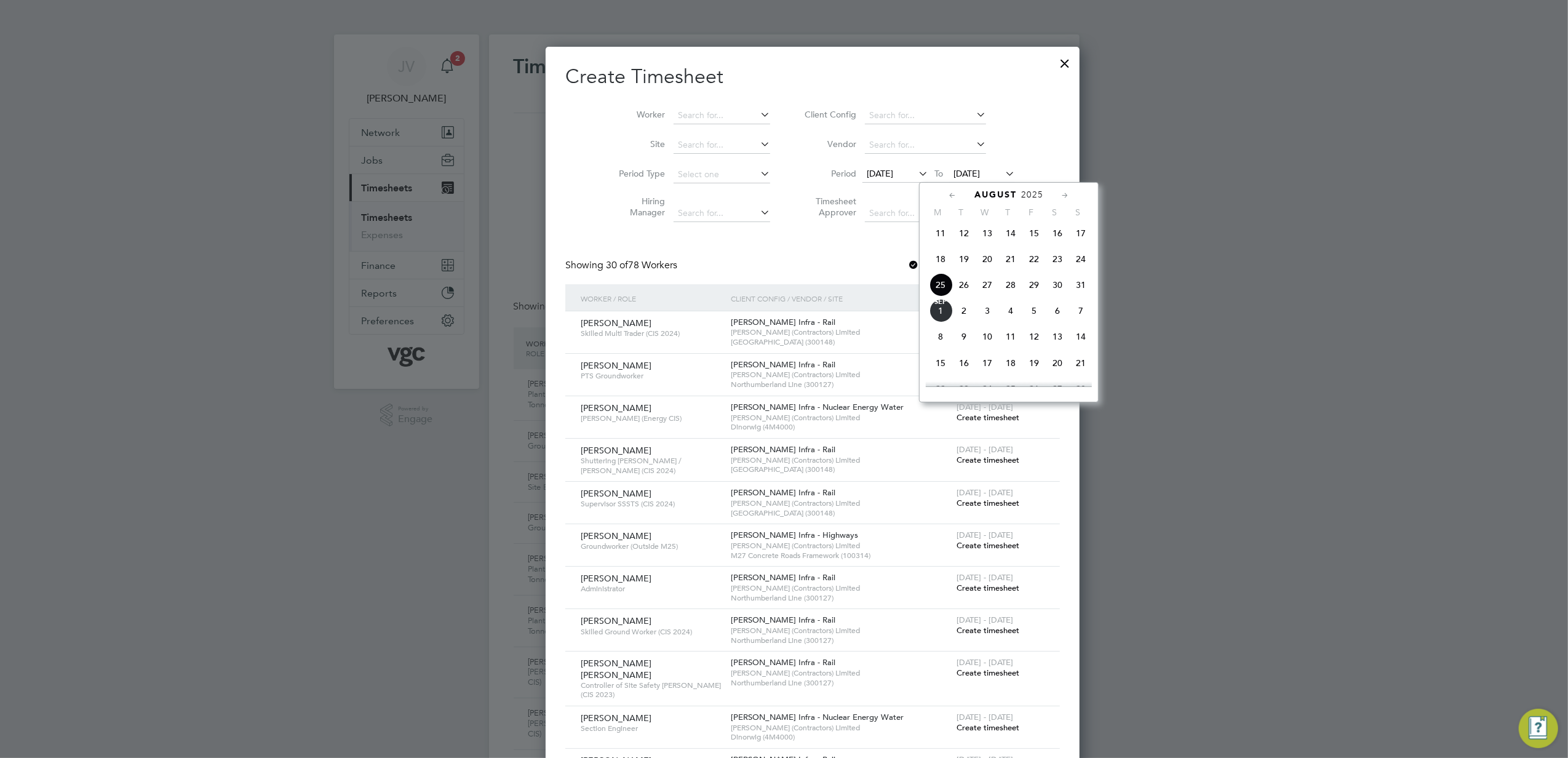
click at [1035, 285] on span "29" at bounding box center [1034, 285] width 24 height 24
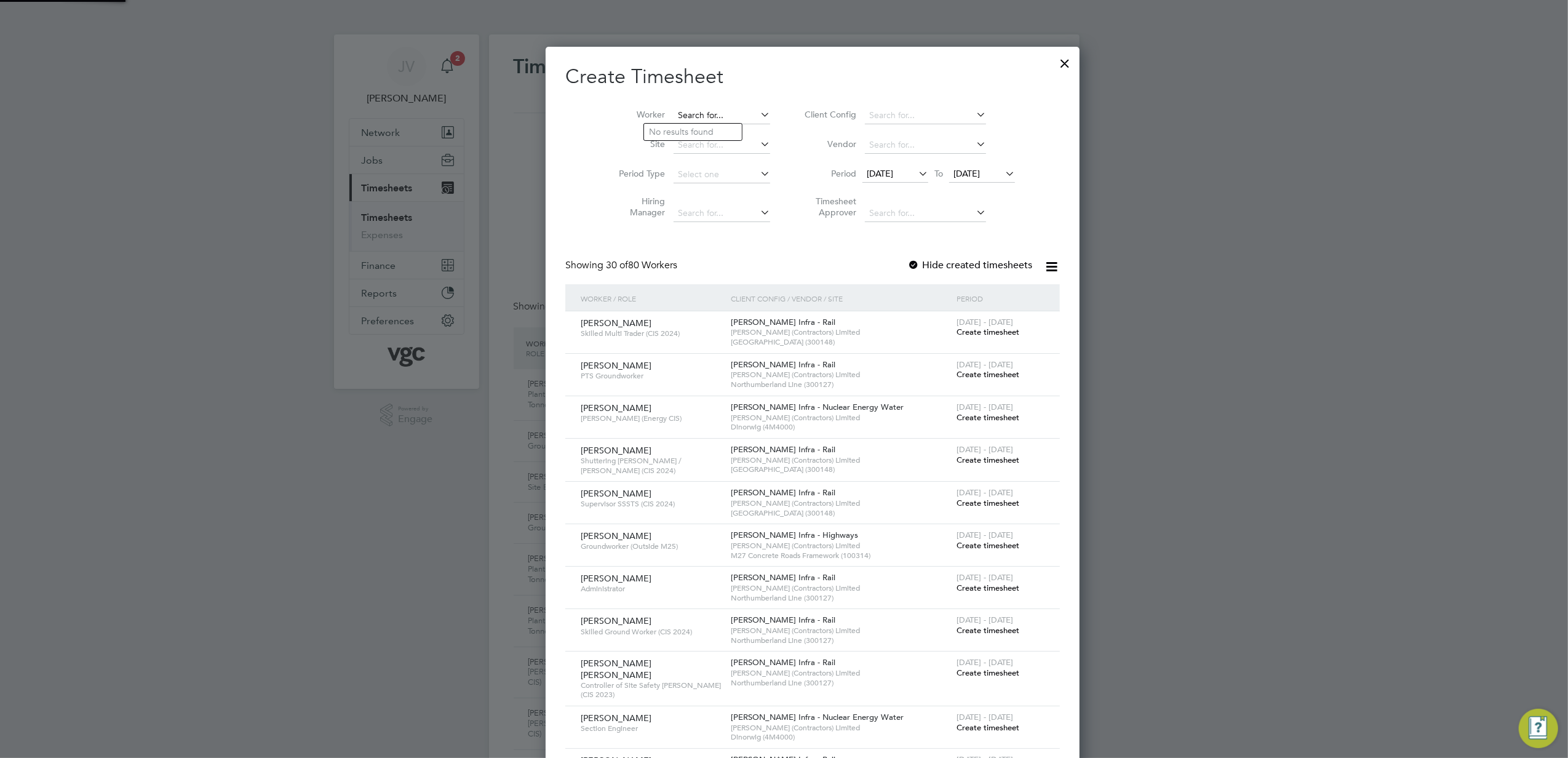
click at [692, 115] on input at bounding box center [722, 115] width 96 height 17
paste input "[PERSON_NAME]"
click at [737, 136] on b "[PERSON_NAME]" at bounding box center [773, 132] width 71 height 10
type input "[PERSON_NAME]"
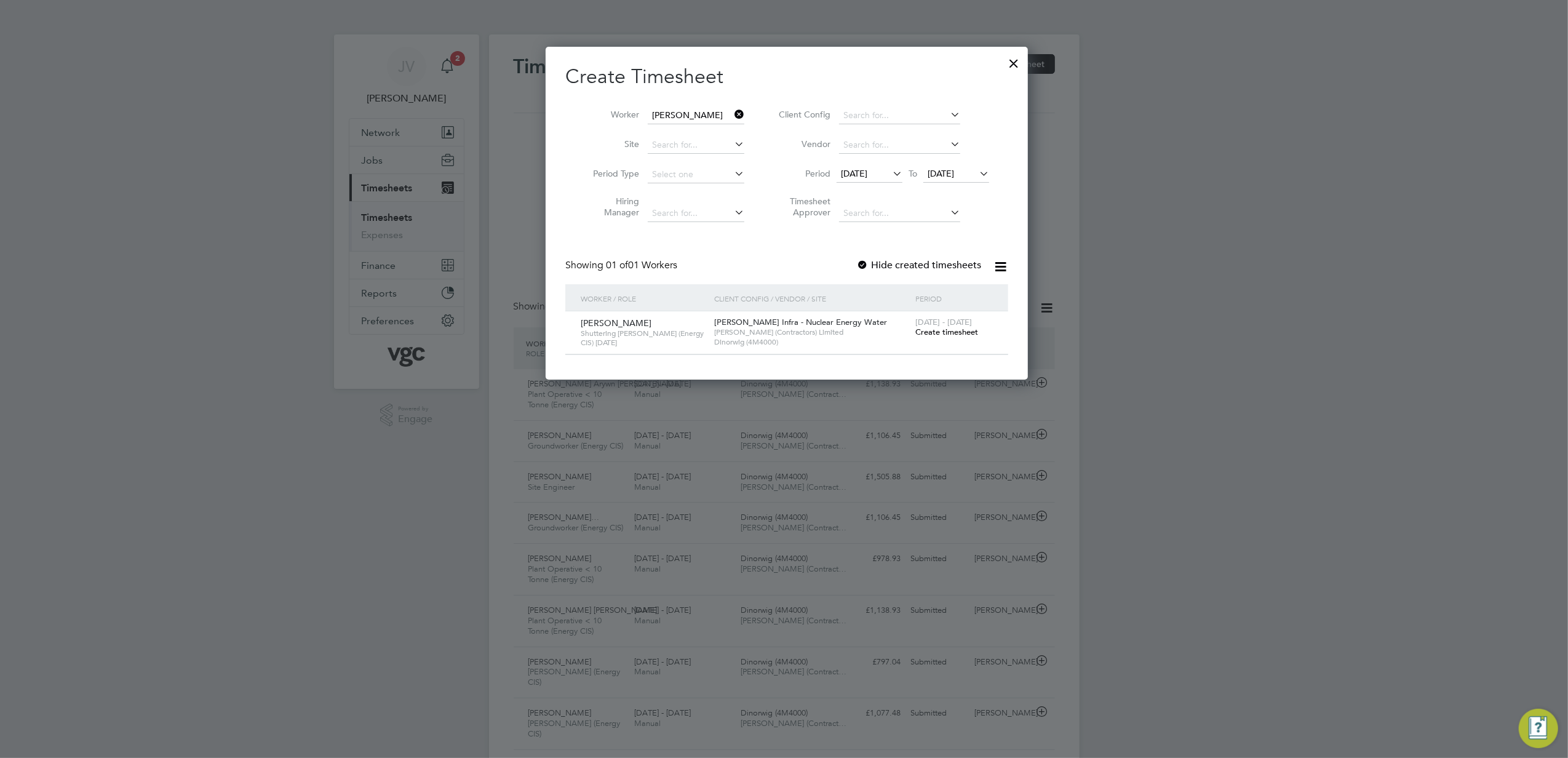
click at [928, 336] on span "Create timesheet" at bounding box center [947, 332] width 63 height 10
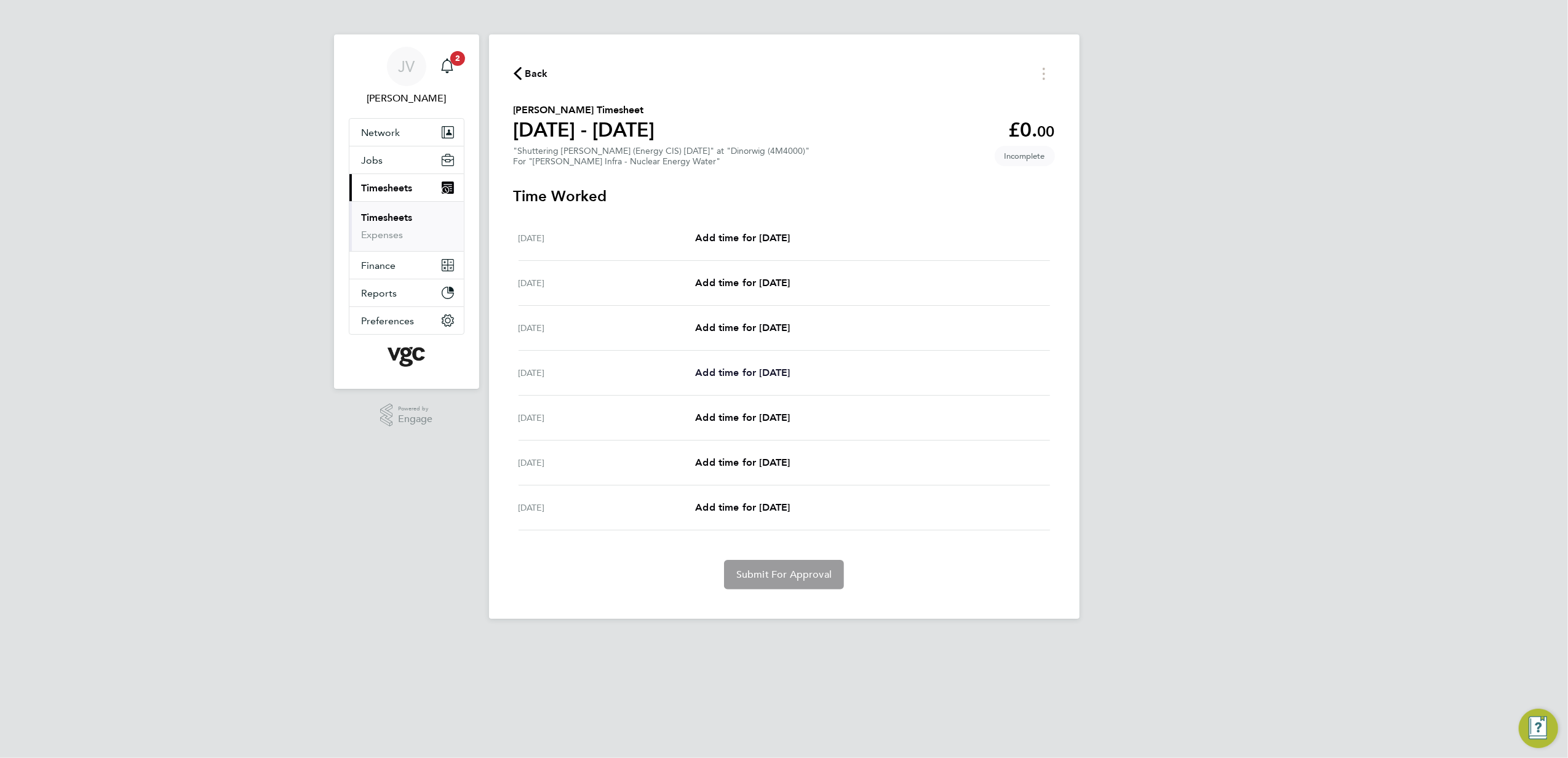
click at [783, 372] on span "Add time for [DATE]" at bounding box center [743, 372] width 95 height 12
select select "30"
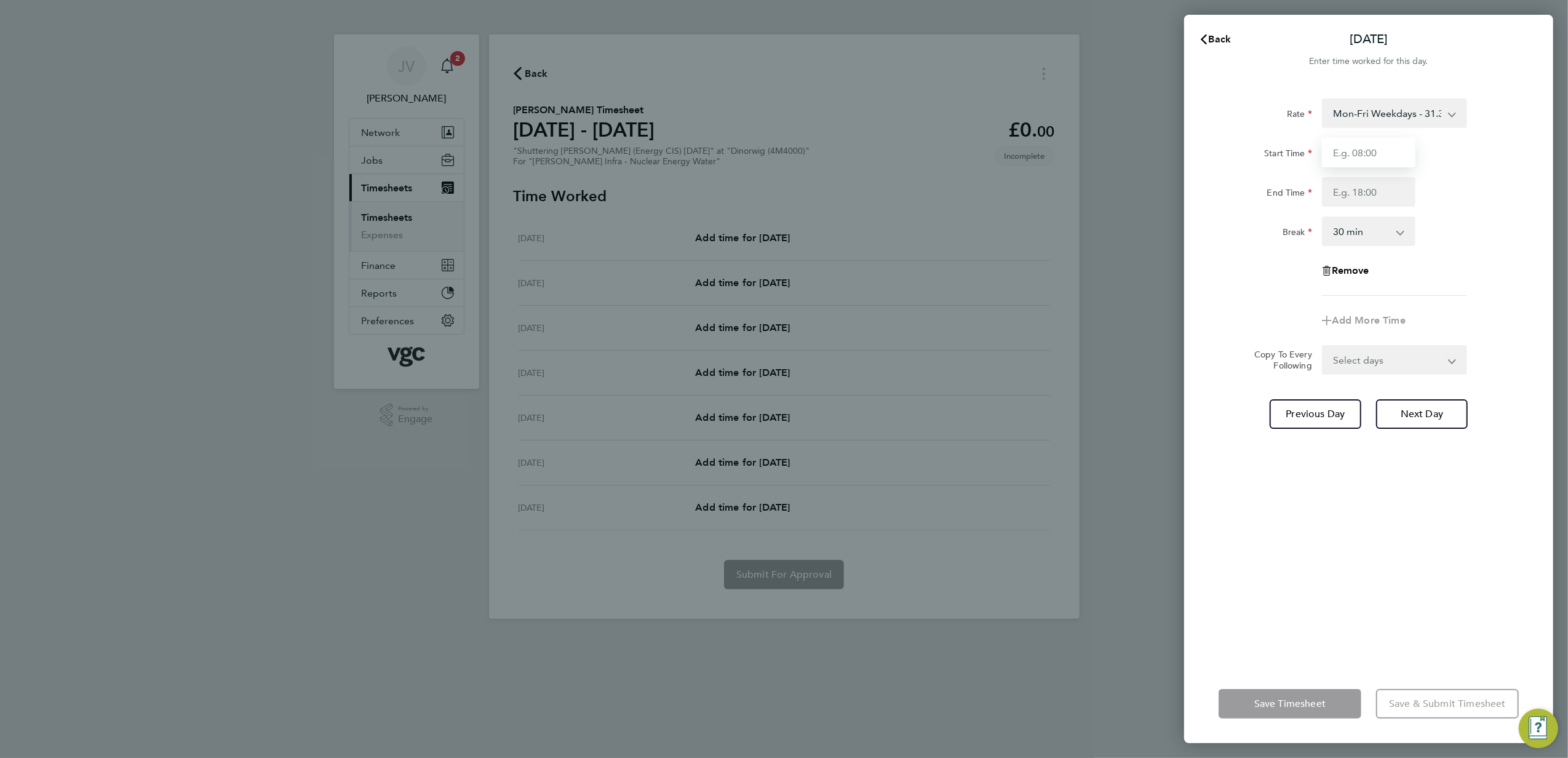
drag, startPoint x: 1327, startPoint y: 156, endPoint x: 1337, endPoint y: 161, distance: 11.2
click at [1327, 156] on input "Start Time" at bounding box center [1369, 152] width 94 height 30
type input "07:30"
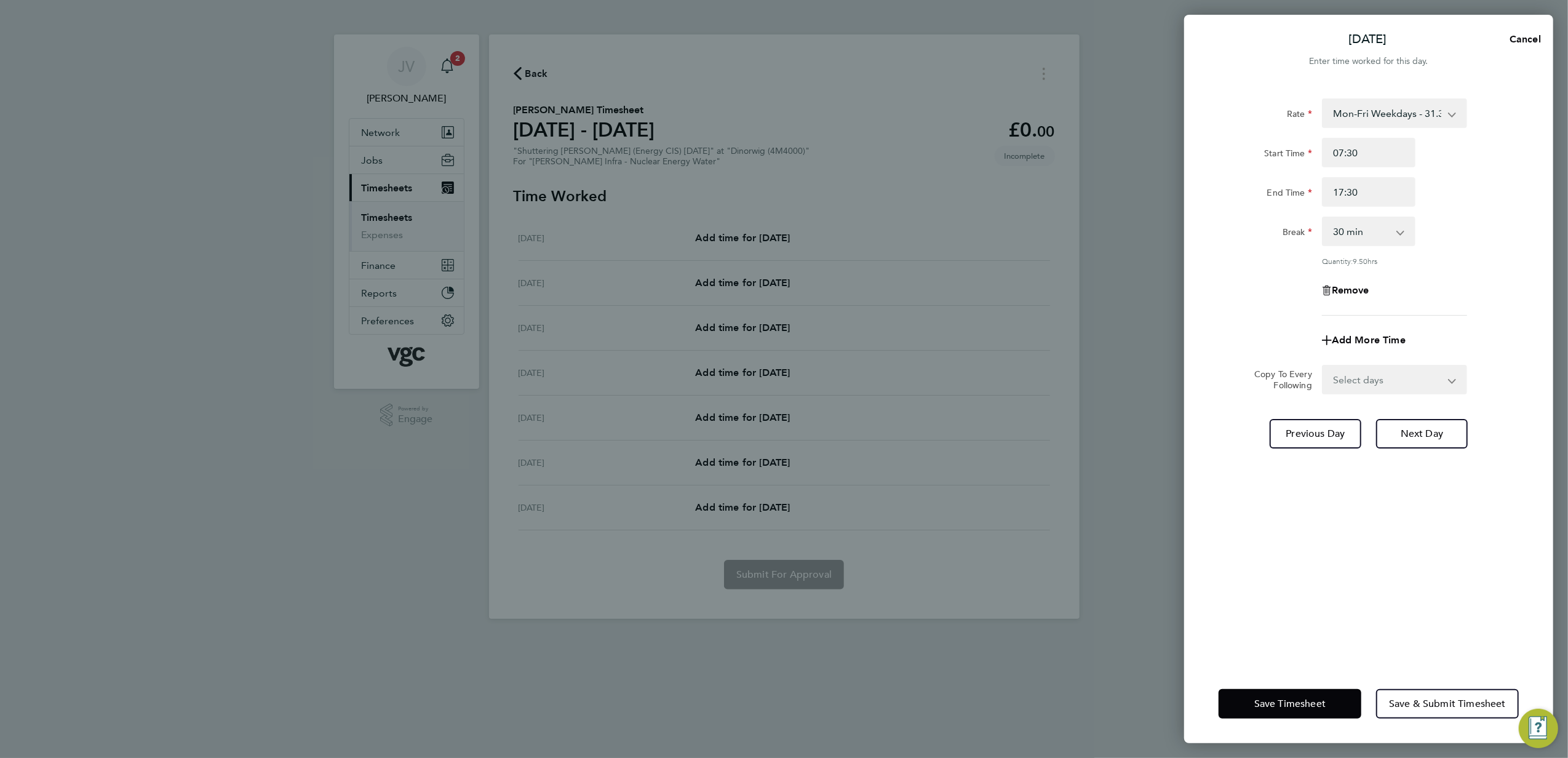
click at [1289, 254] on div "Rate Mon-Fri Weekdays - 31.31 Bank Hols (Excl Xmas) - 54.79 Mon-Fri Nights - 39…" at bounding box center [1369, 207] width 300 height 217
click at [1344, 193] on input "17:30" at bounding box center [1369, 191] width 94 height 30
type input "18:30"
click at [1278, 257] on div "Quantity: 10.50 hrs" at bounding box center [1369, 260] width 310 height 10
click at [1403, 386] on select "Select days Day [DATE] [DATE] [DATE]" at bounding box center [1388, 379] width 129 height 27
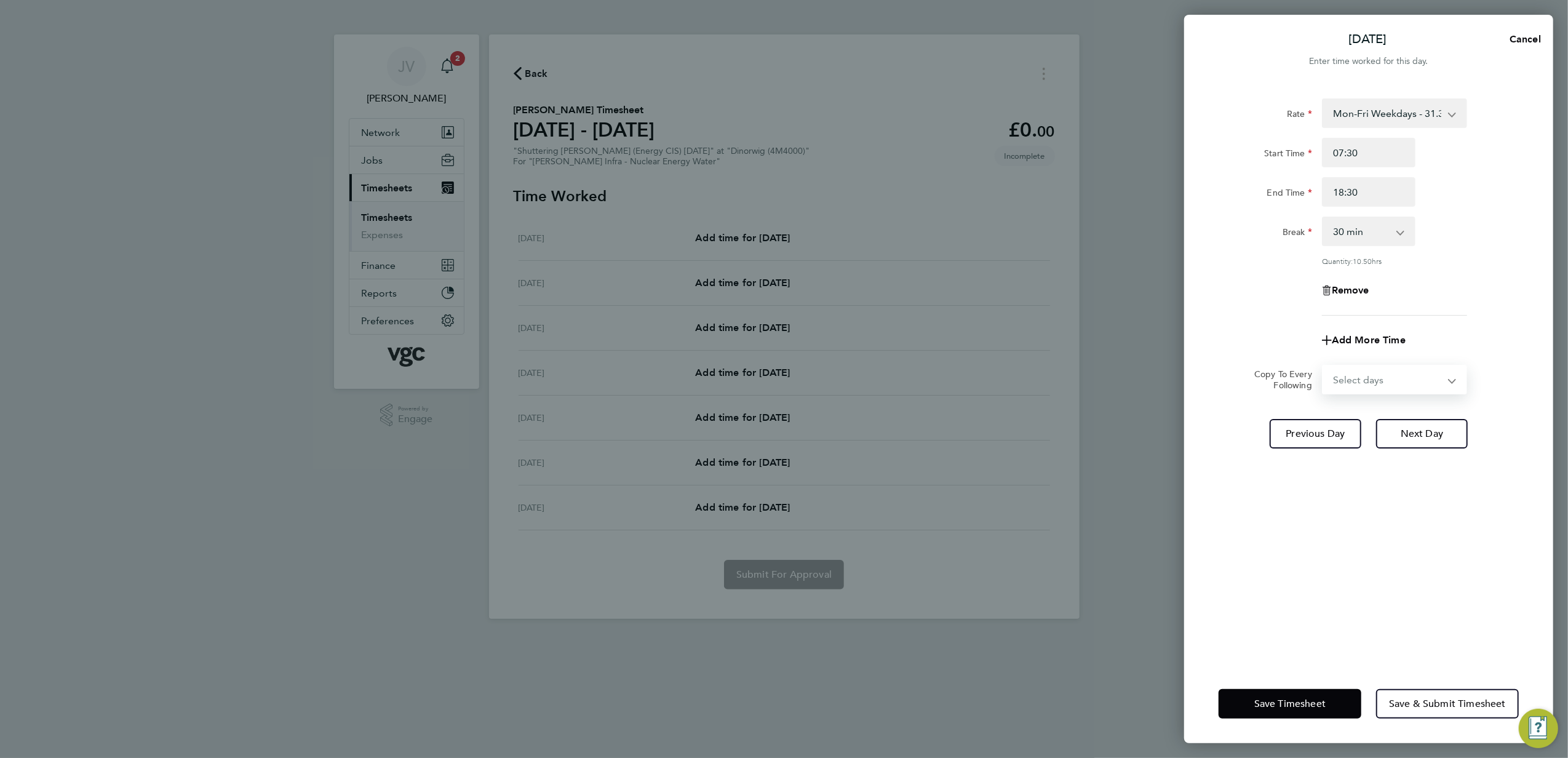
select select "DAY"
click at [1323, 366] on select "Select days Day [DATE] [DATE] [DATE]" at bounding box center [1388, 379] width 129 height 27
select select "[DATE]"
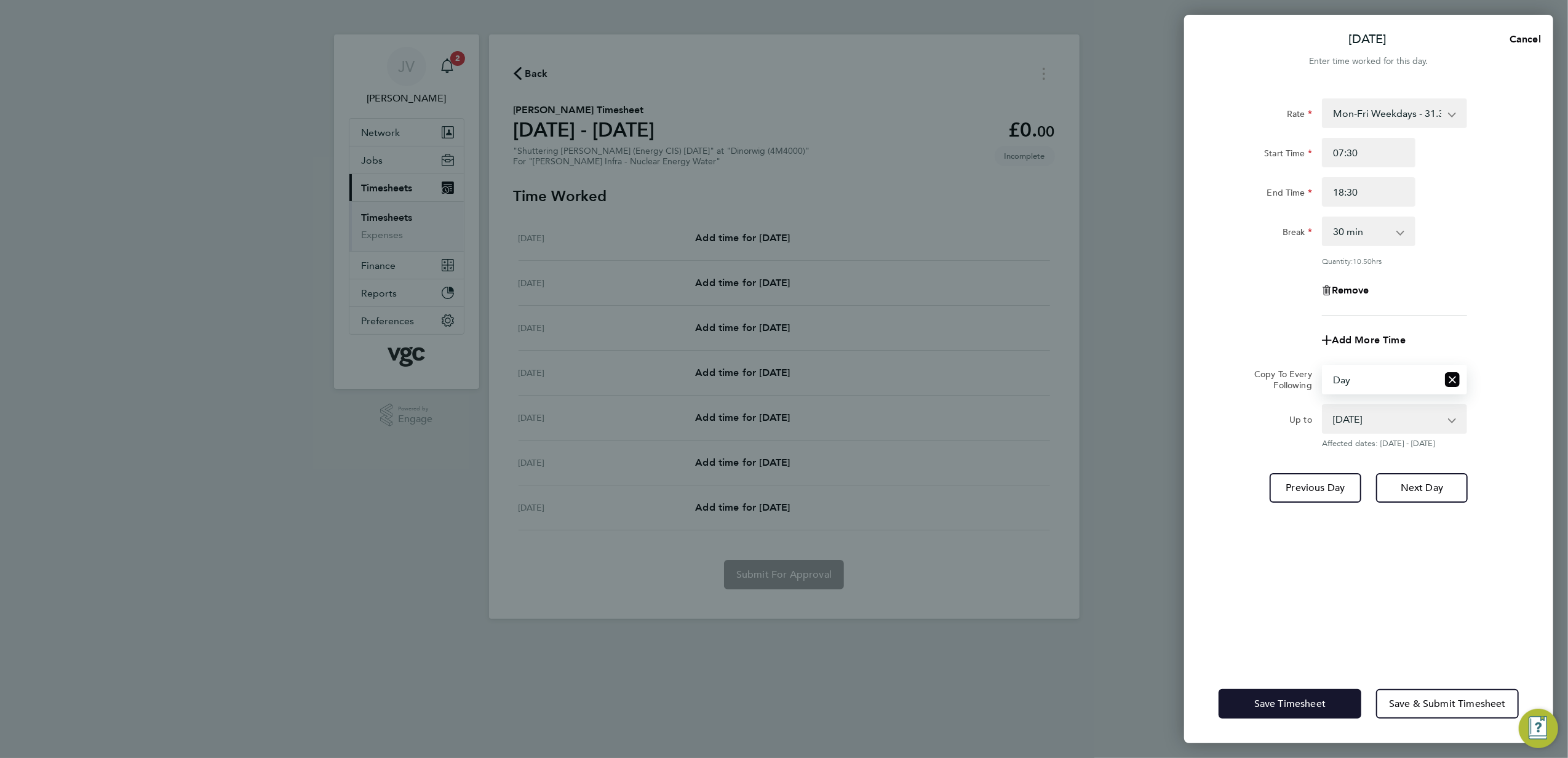
click at [1327, 702] on button "Save Timesheet" at bounding box center [1290, 704] width 143 height 30
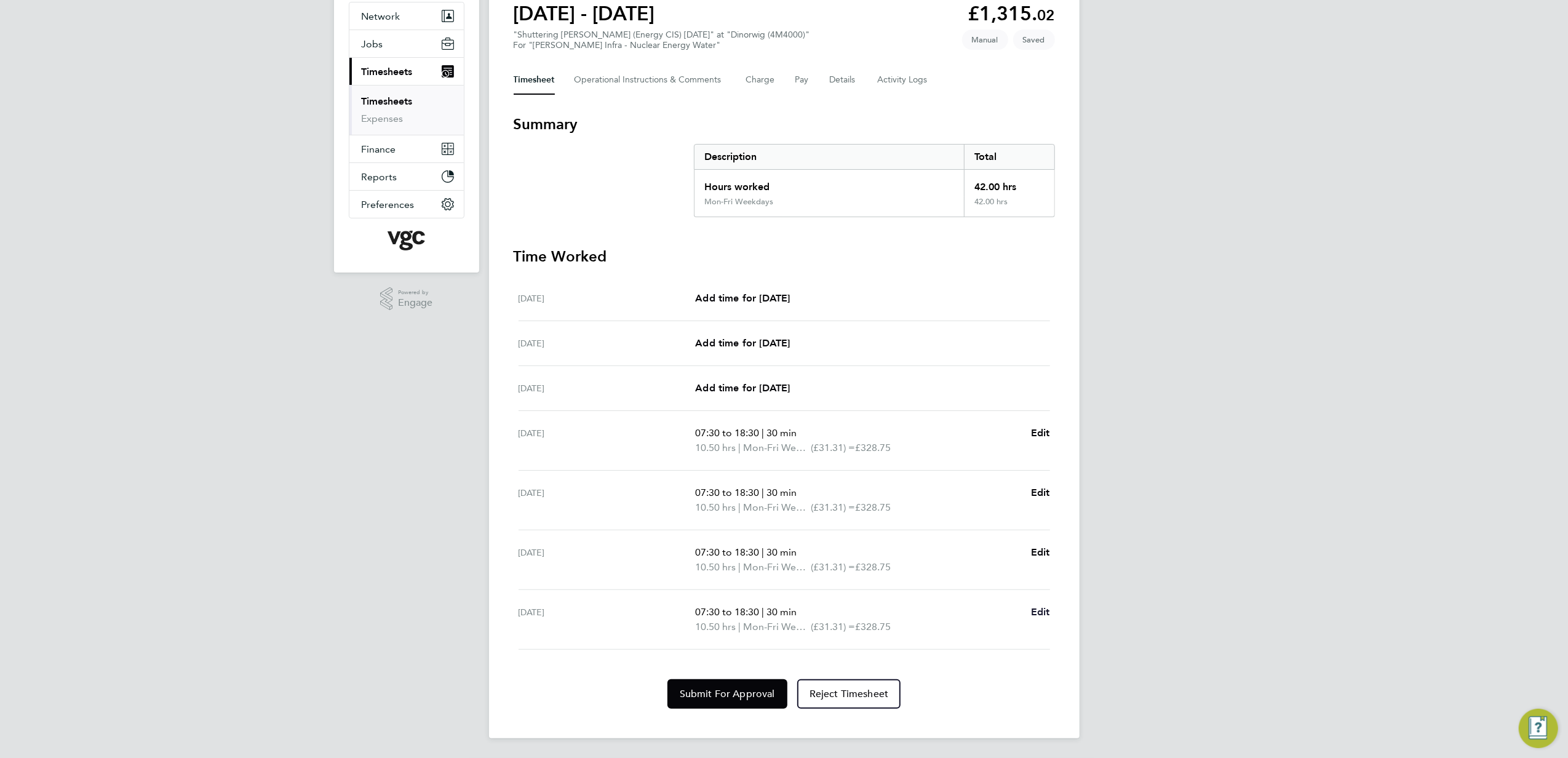
click at [1049, 609] on span "Edit" at bounding box center [1040, 612] width 19 height 12
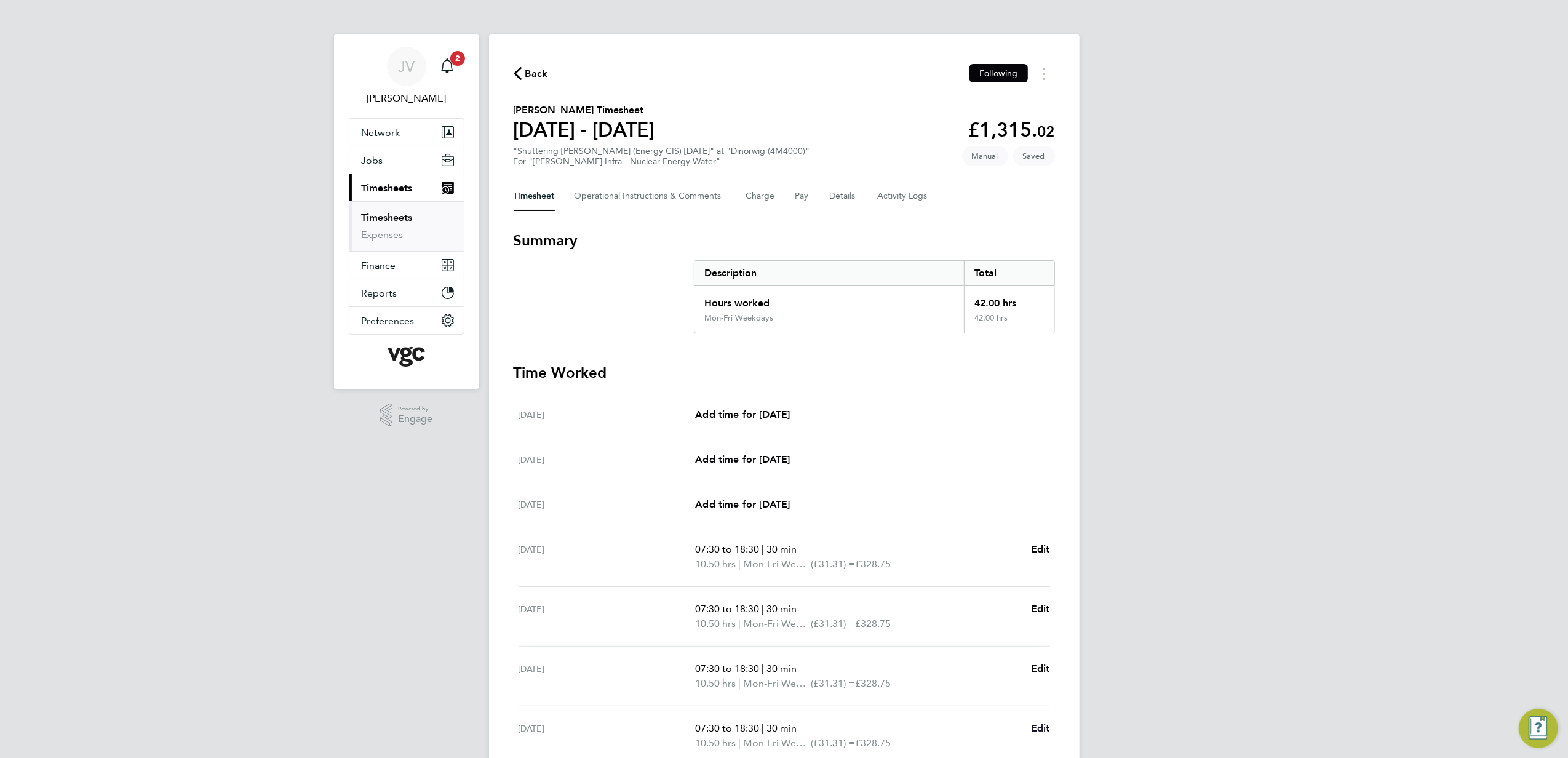
select select "30"
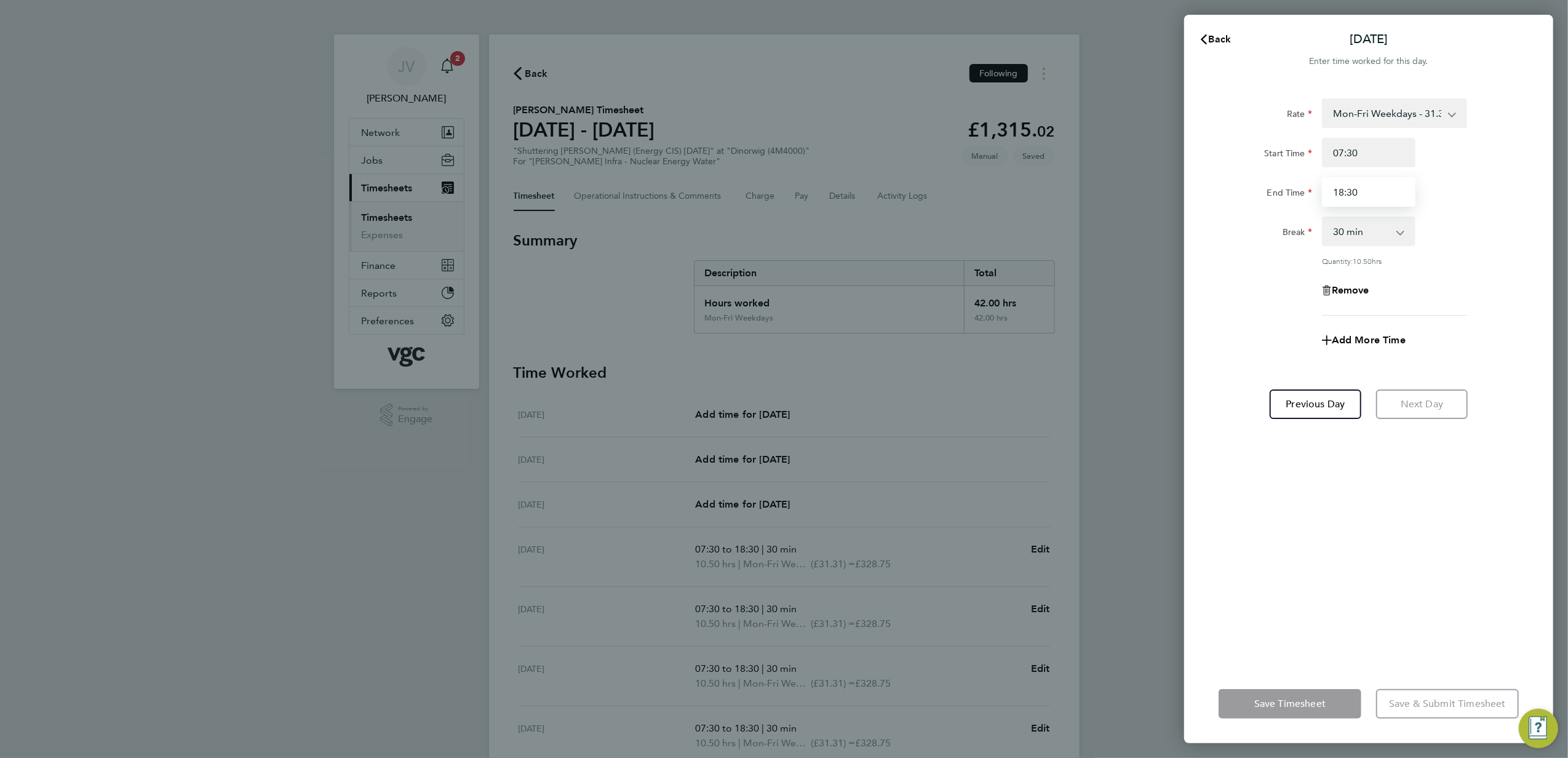
drag, startPoint x: 1376, startPoint y: 187, endPoint x: 1093, endPoint y: 140, distance: 286.9
click at [1108, 143] on div "Back [DATE] Enter time worked for this day. Rate Mon-Fri Weekdays - 31.31 Bank …" at bounding box center [784, 379] width 1568 height 758
type input "16"
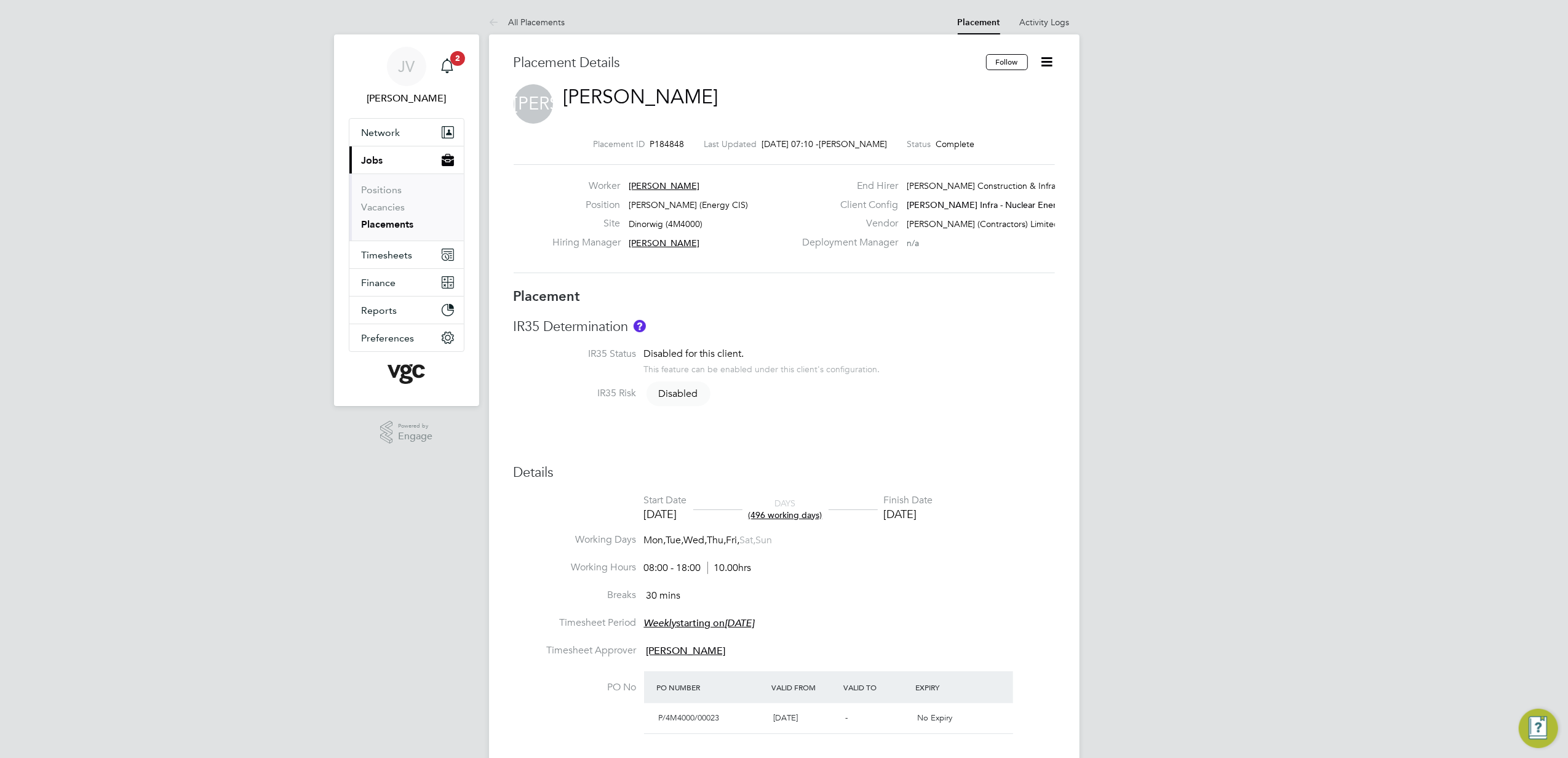
click at [1045, 62] on icon at bounding box center [1047, 62] width 15 height 15
click at [1008, 91] on li "Edit Placement e" at bounding box center [1007, 91] width 90 height 17
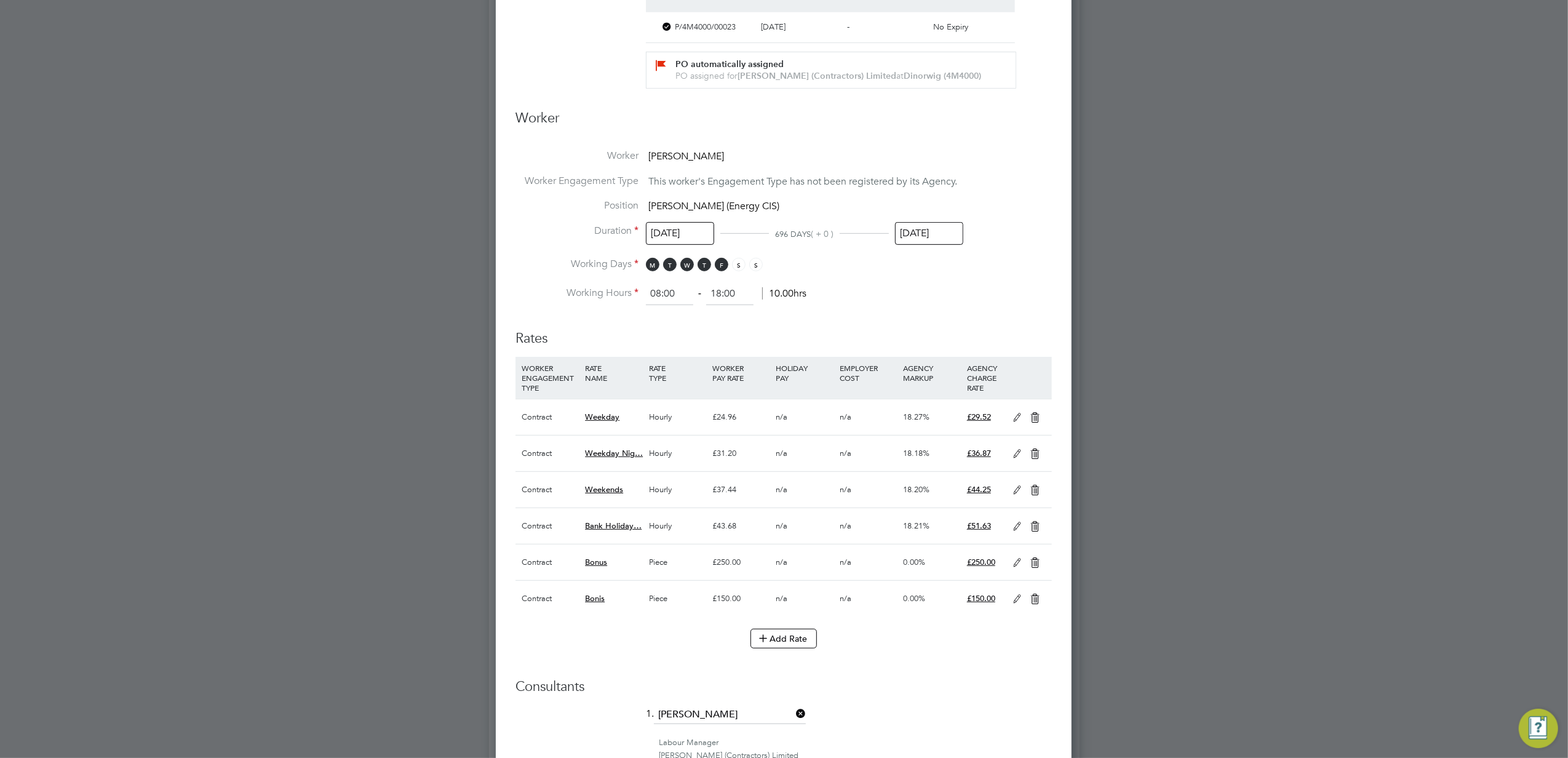
click at [937, 235] on input "[DATE]" at bounding box center [930, 233] width 68 height 23
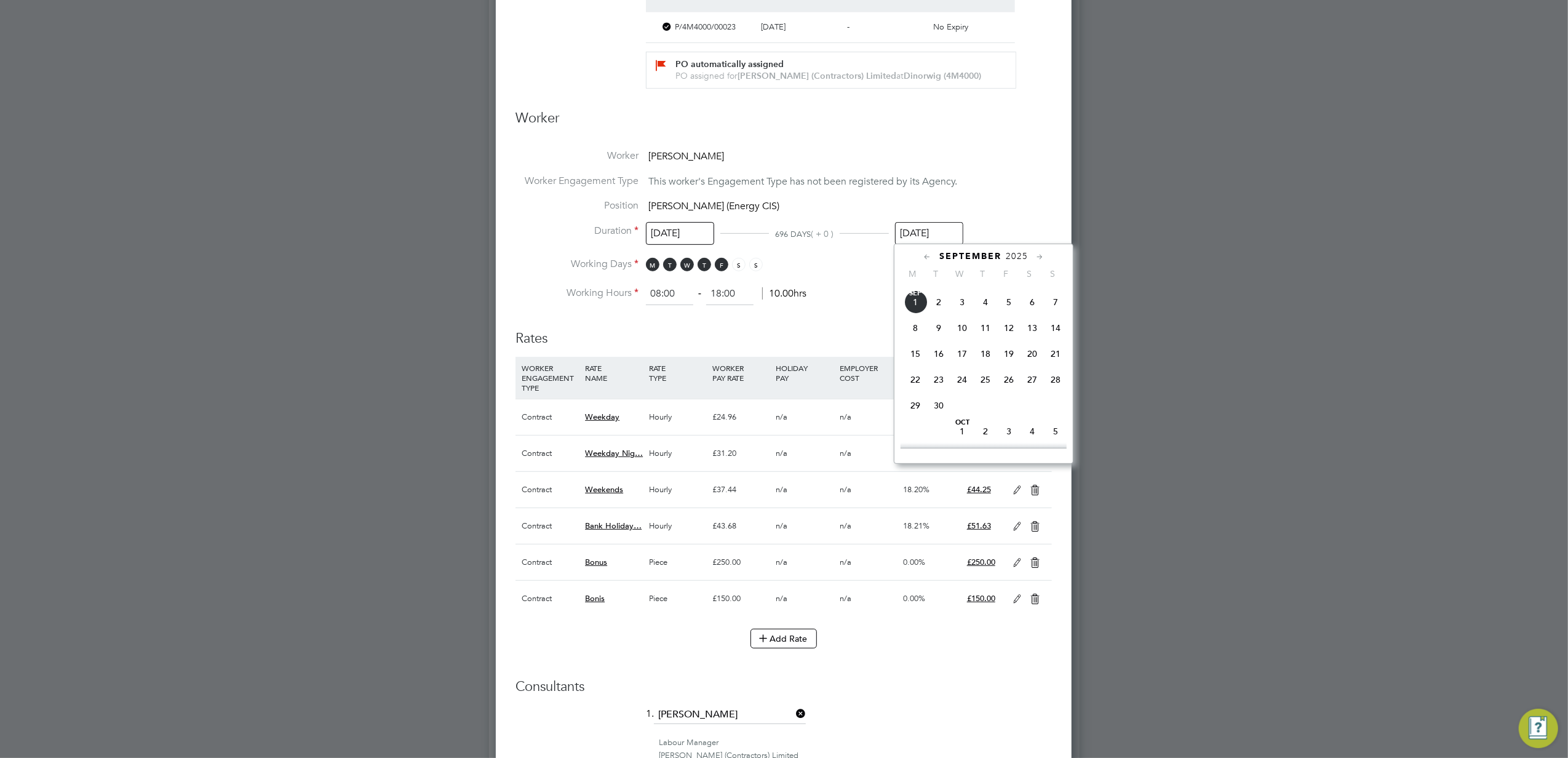
drag, startPoint x: 911, startPoint y: 412, endPoint x: 919, endPoint y: 355, distance: 57.6
click at [919, 355] on div "Sep 1 2 3 4 5 6 7 8 9 10 11 12 13 14 15 16 17 18 19 20 21 22 23 24 25 26 27 28 …" at bounding box center [991, 355] width 182 height 130
click at [919, 359] on span "15" at bounding box center [916, 354] width 24 height 24
type input "15 Sep 2025"
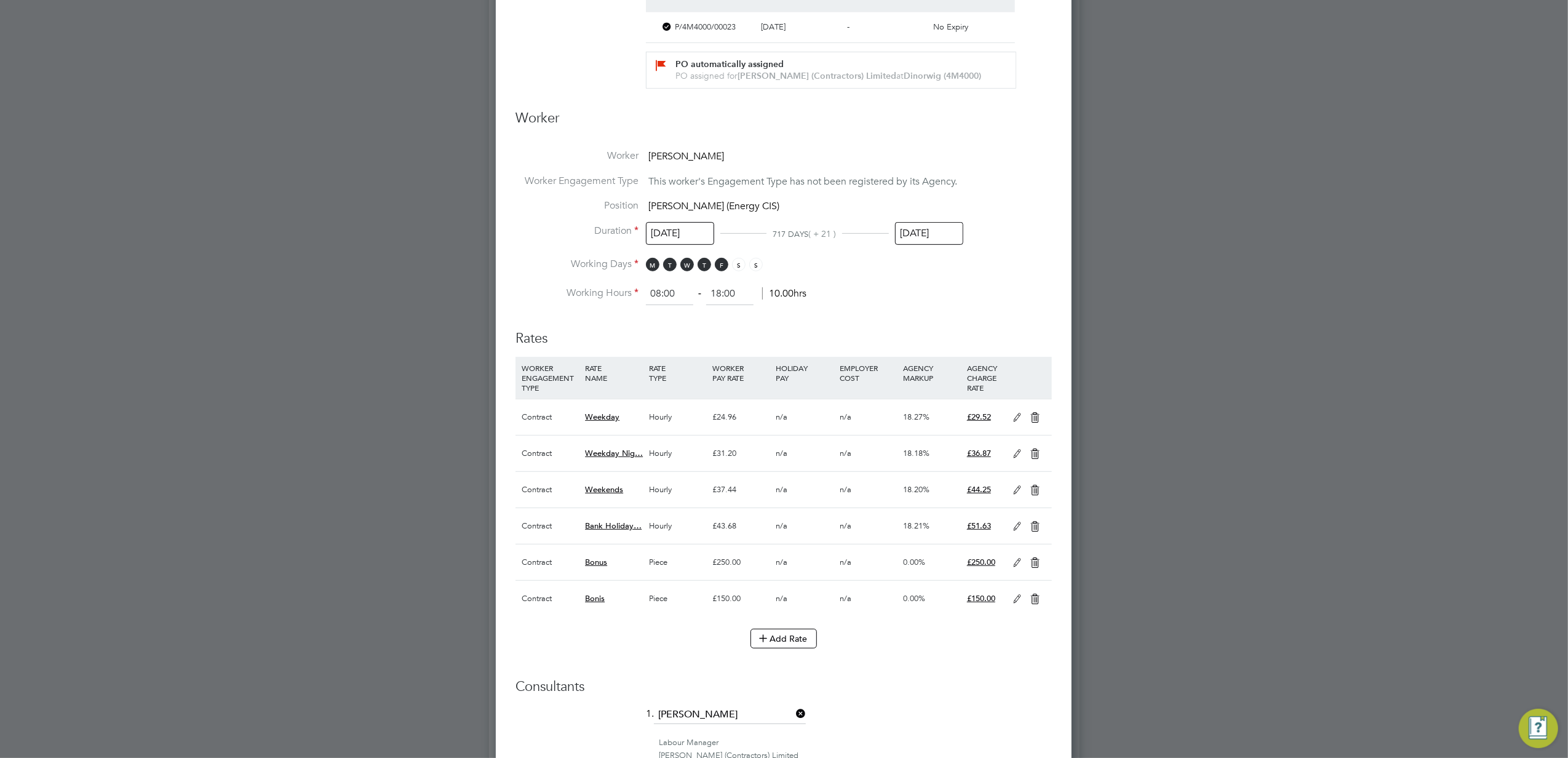
click at [980, 317] on h3 "Rates" at bounding box center [784, 332] width 536 height 30
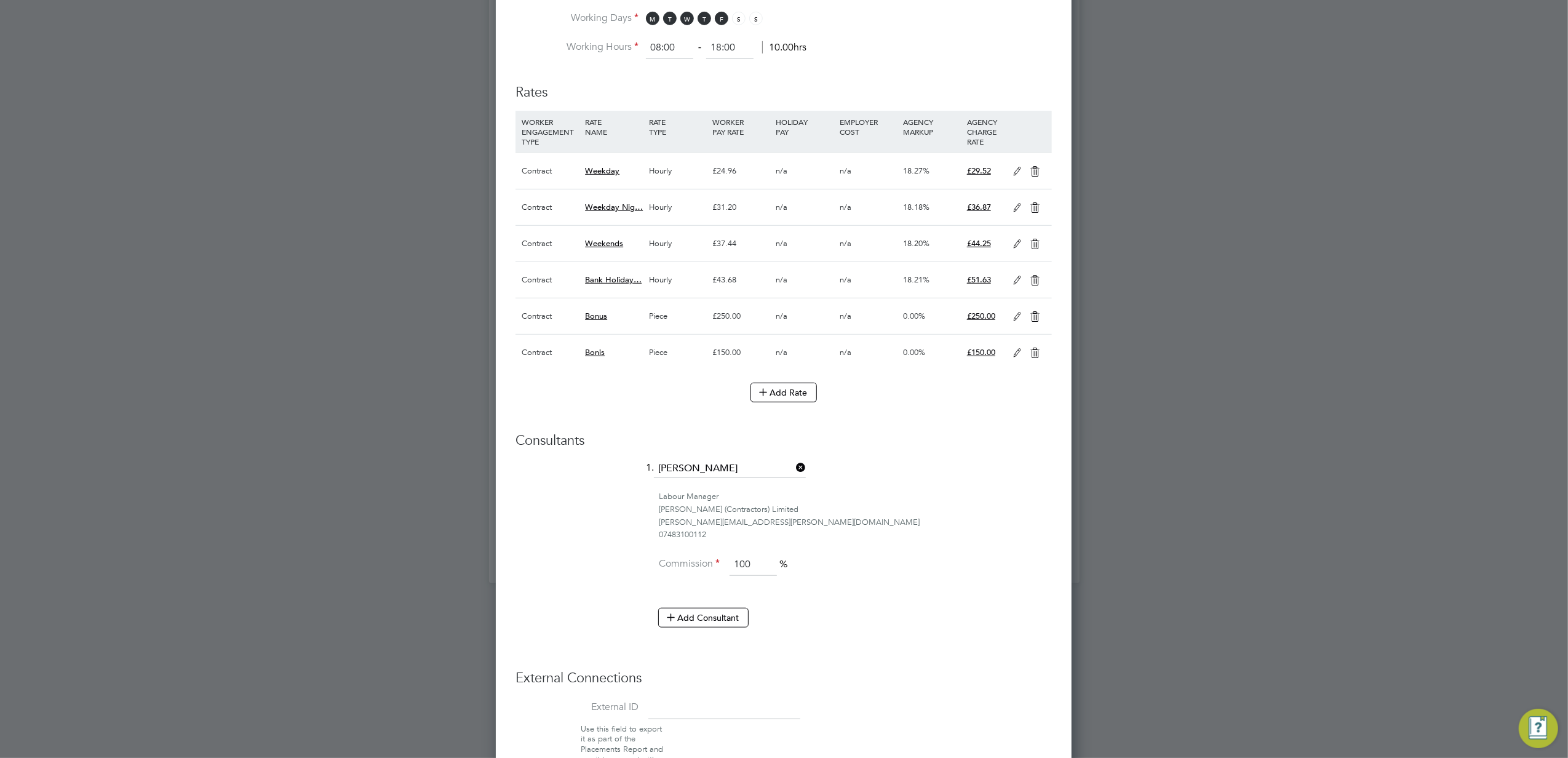
click at [1032, 320] on icon at bounding box center [1034, 317] width 15 height 10
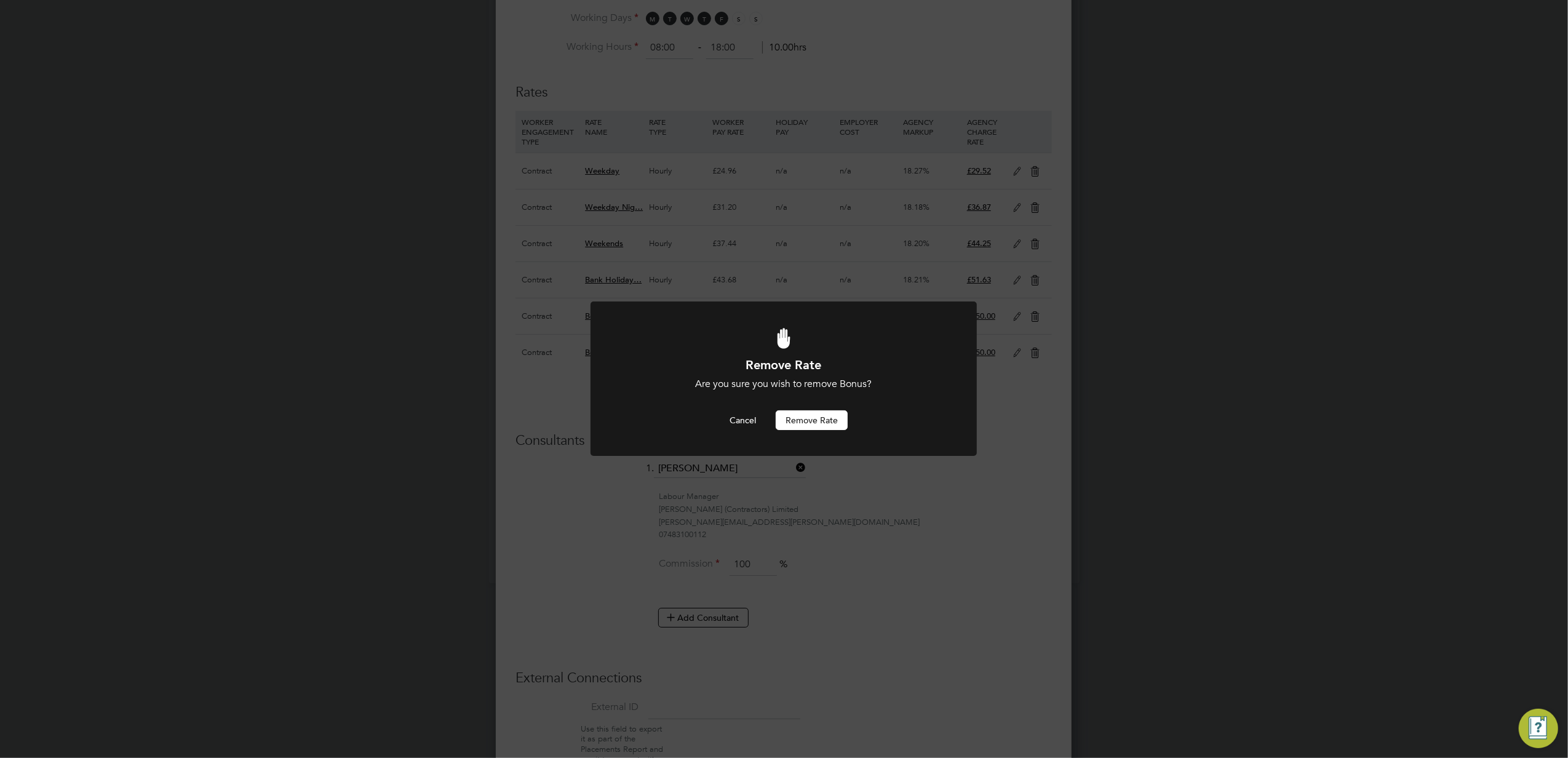
click at [806, 422] on button "Remove rate" at bounding box center [812, 420] width 72 height 20
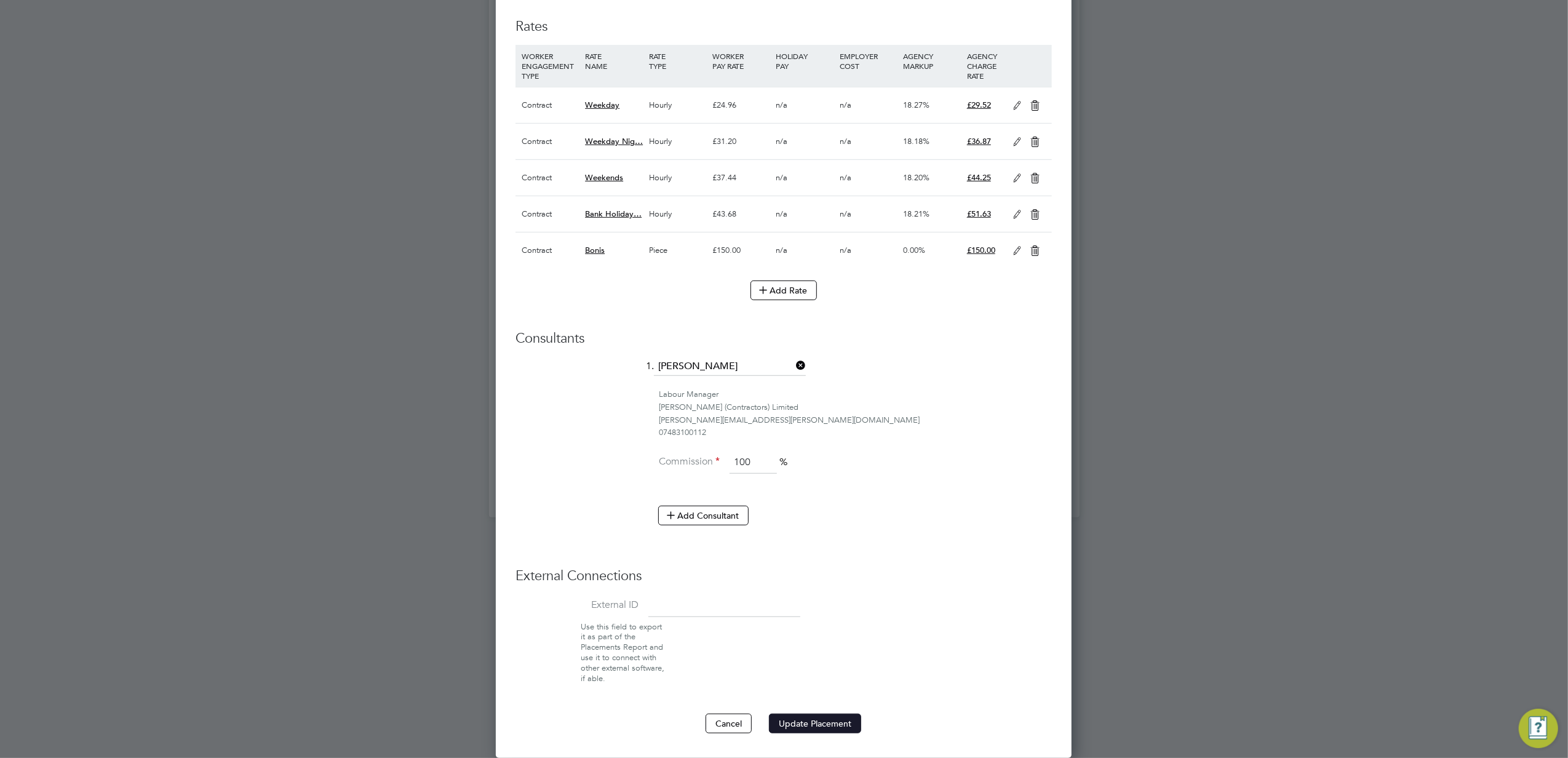
click at [850, 723] on button "Update Placement" at bounding box center [815, 724] width 92 height 20
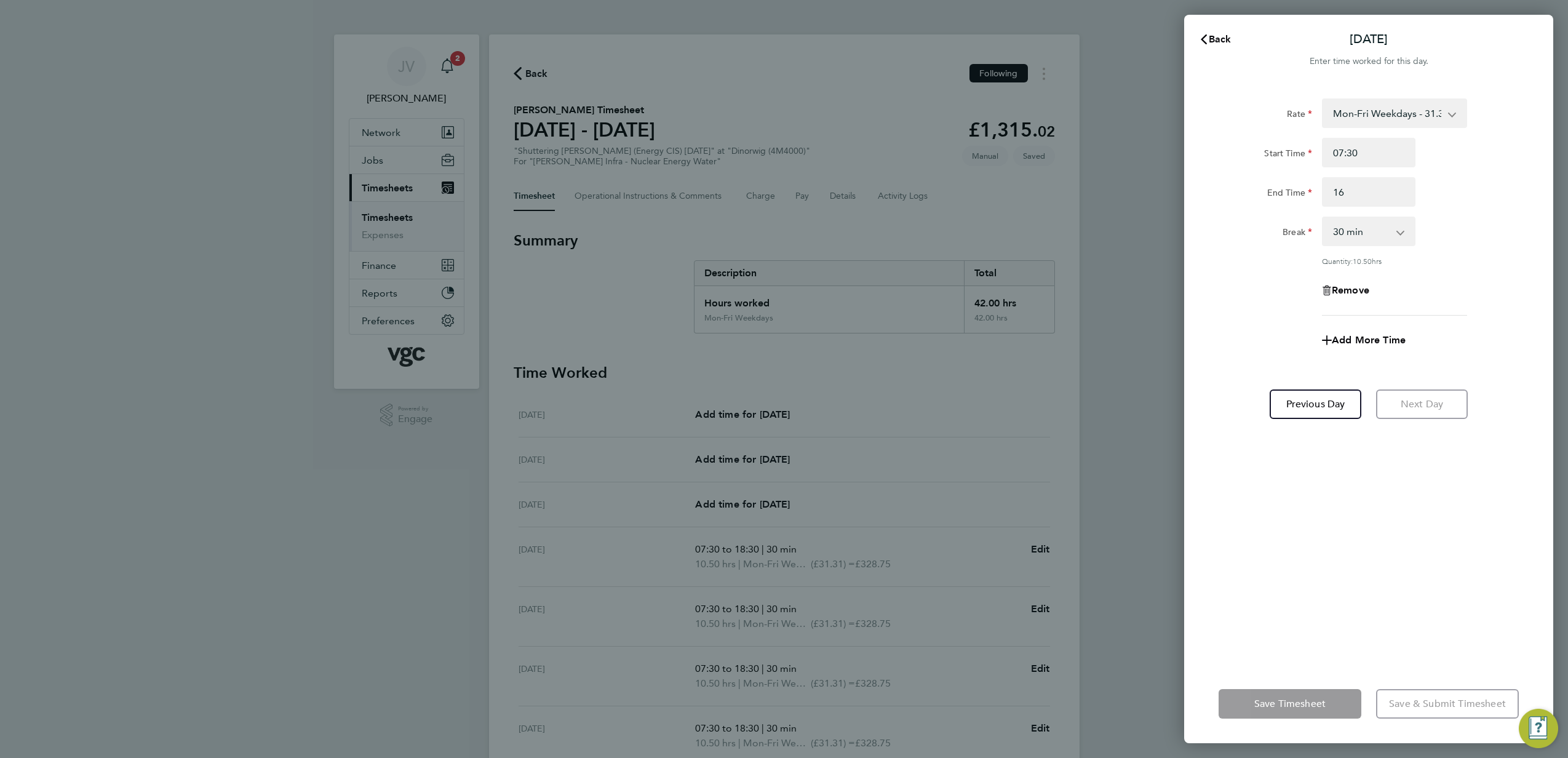
select select "30"
type input "16:00"
click at [1254, 268] on div "Rate Mon-Fri Weekdays - 31.31 Bank Hols (Excl Xmas) - 54.79 Mon-Fri Nights - 39…" at bounding box center [1369, 207] width 300 height 217
click at [1296, 696] on button "Save Timesheet" at bounding box center [1290, 704] width 143 height 30
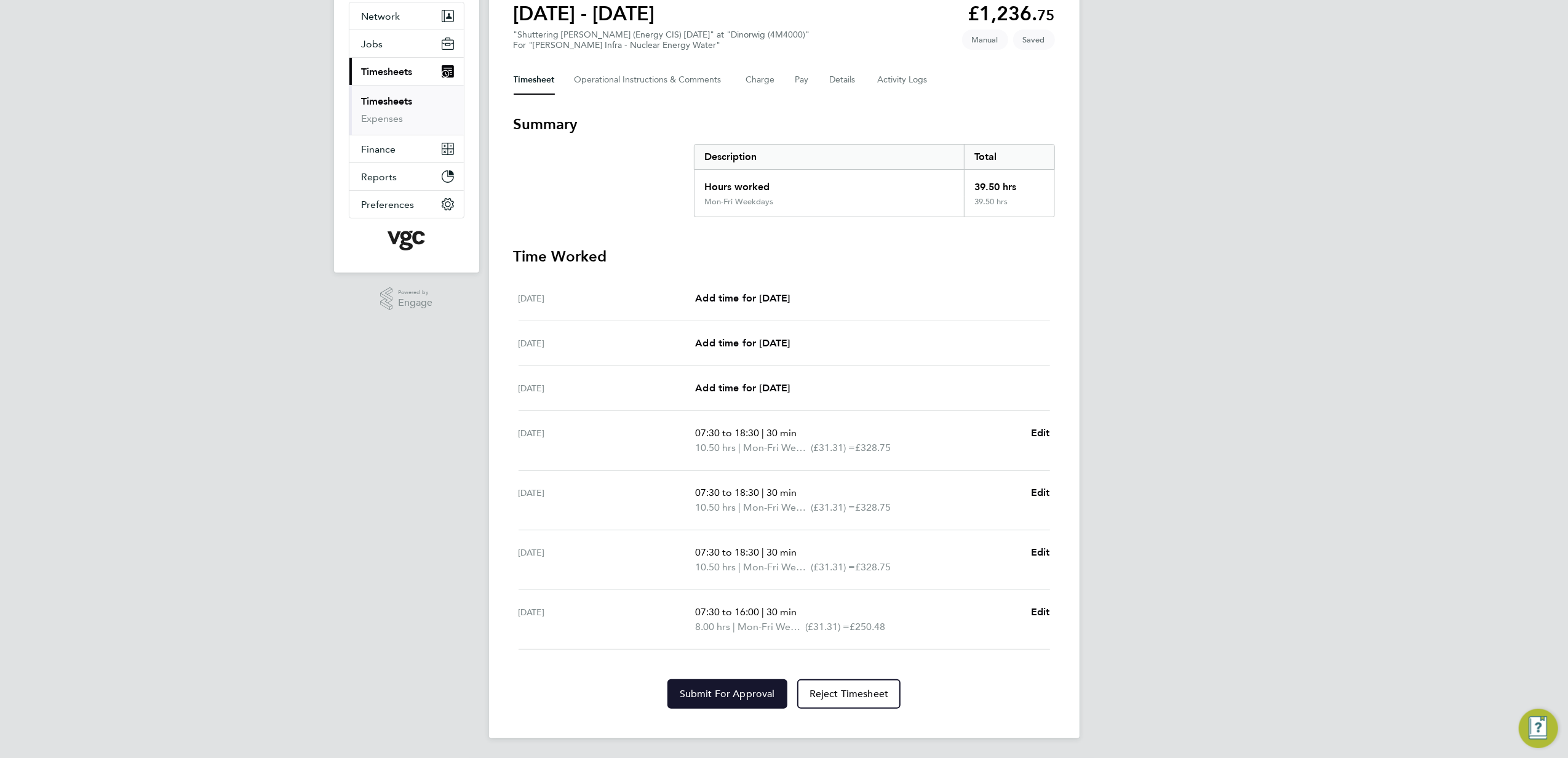
click at [754, 687] on button "Submit For Approval" at bounding box center [727, 694] width 120 height 30
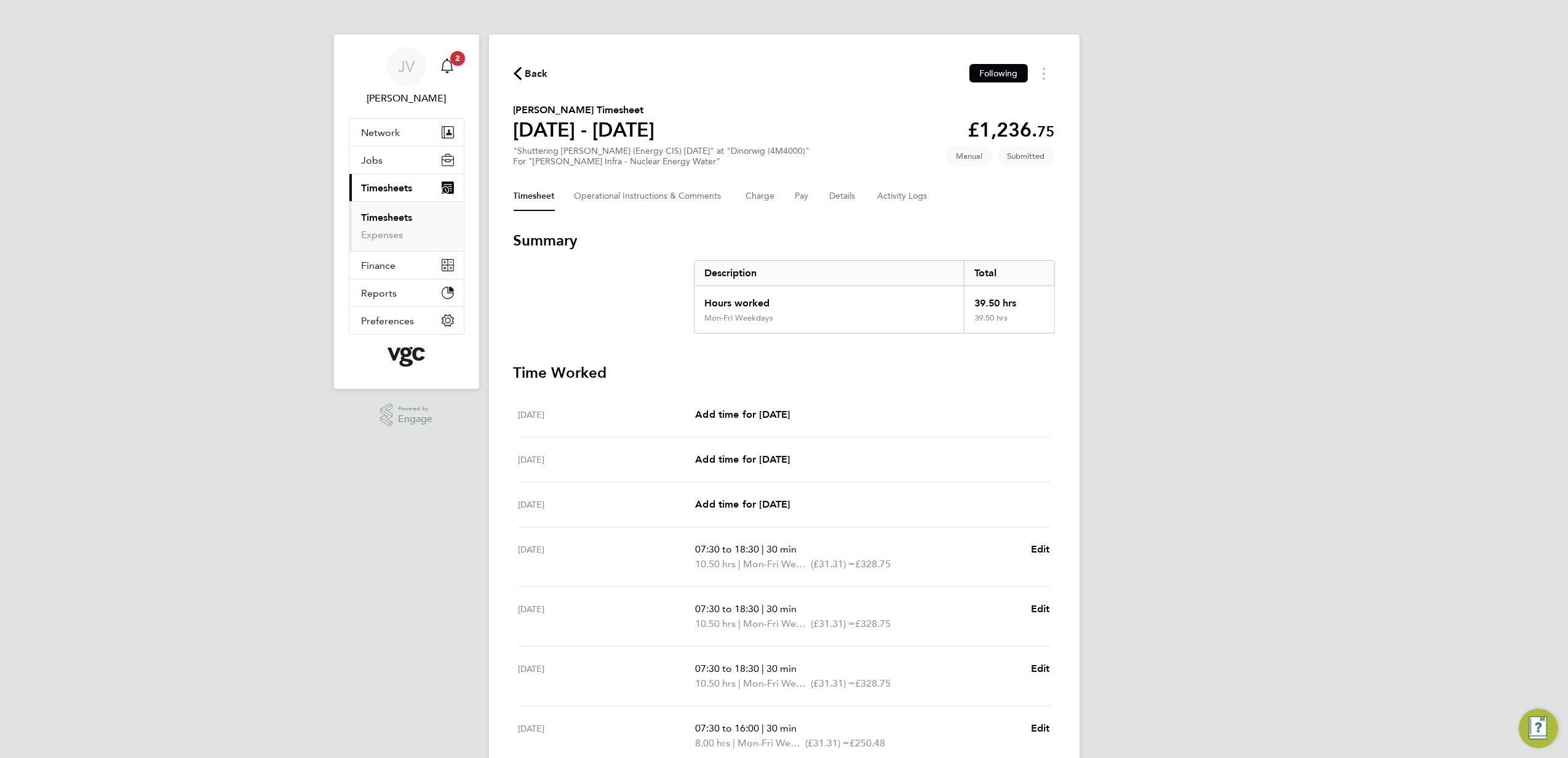
click at [532, 70] on span "Back" at bounding box center [537, 73] width 23 height 15
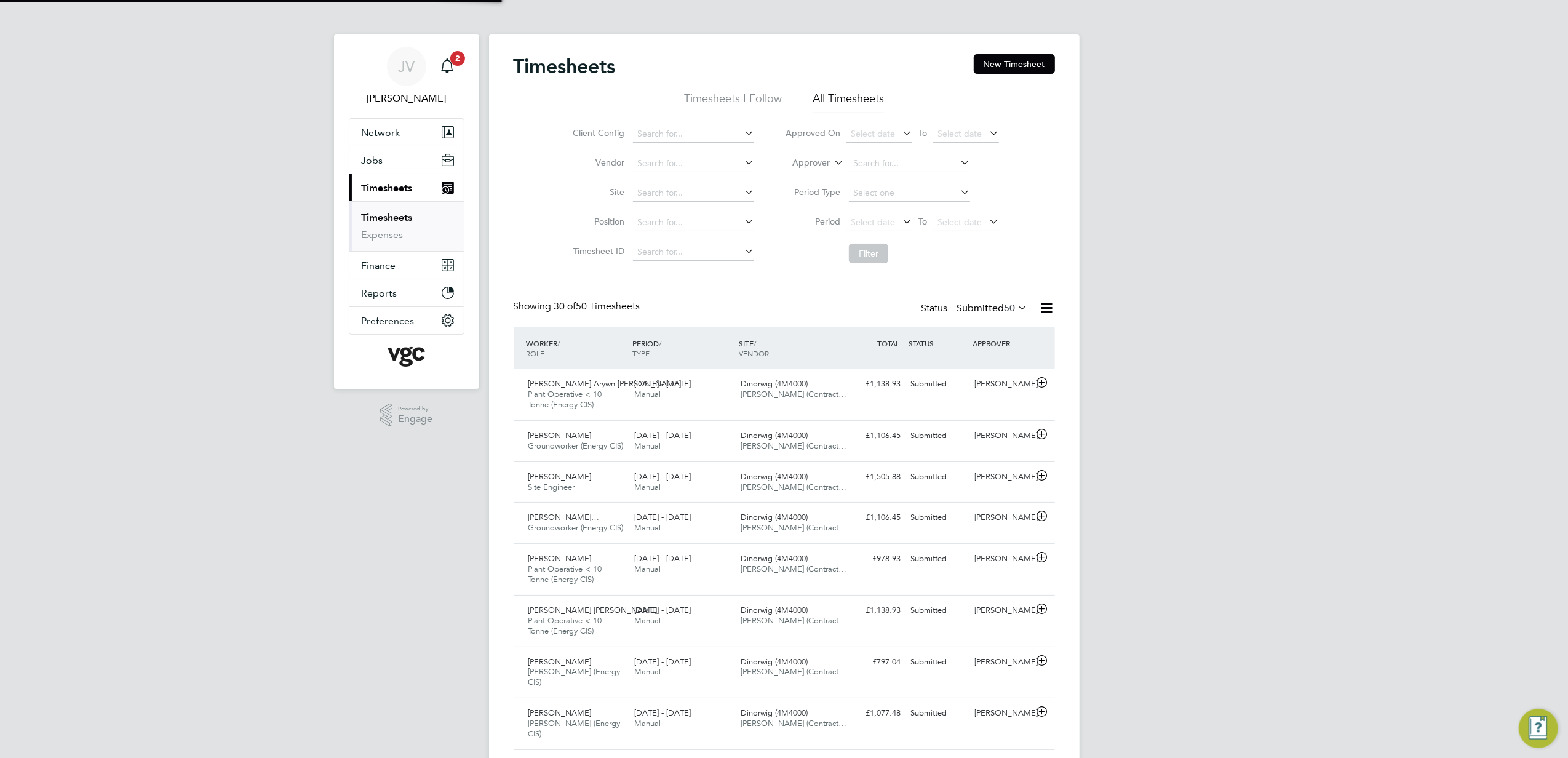
click at [1044, 75] on div "Timesheets New Timesheet" at bounding box center [785, 73] width 541 height 37
click at [1032, 60] on button "New Timesheet" at bounding box center [1015, 64] width 81 height 20
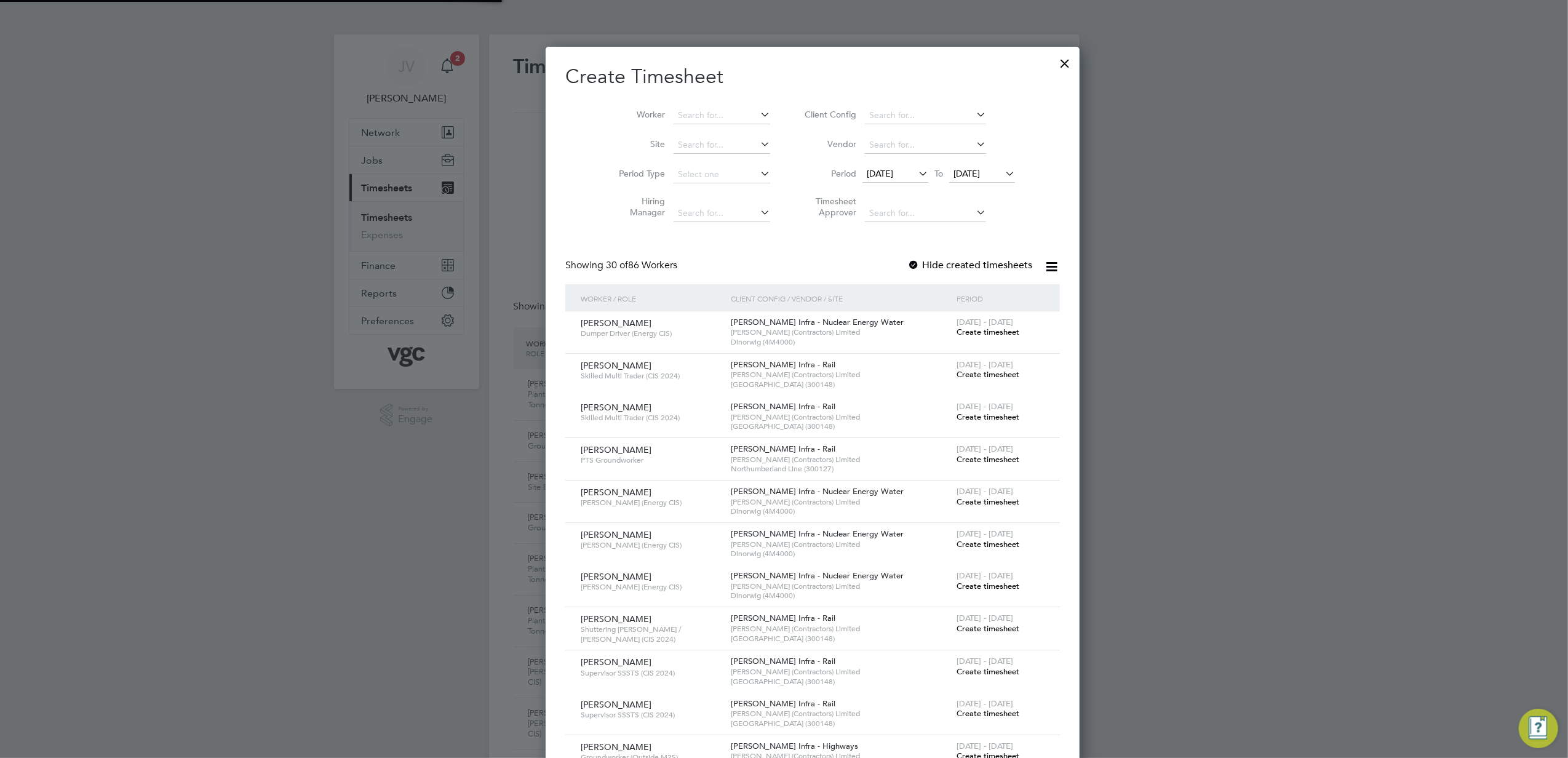
drag, startPoint x: 876, startPoint y: 169, endPoint x: 885, endPoint y: 199, distance: 31.3
click at [876, 172] on span "[DATE]" at bounding box center [880, 173] width 26 height 11
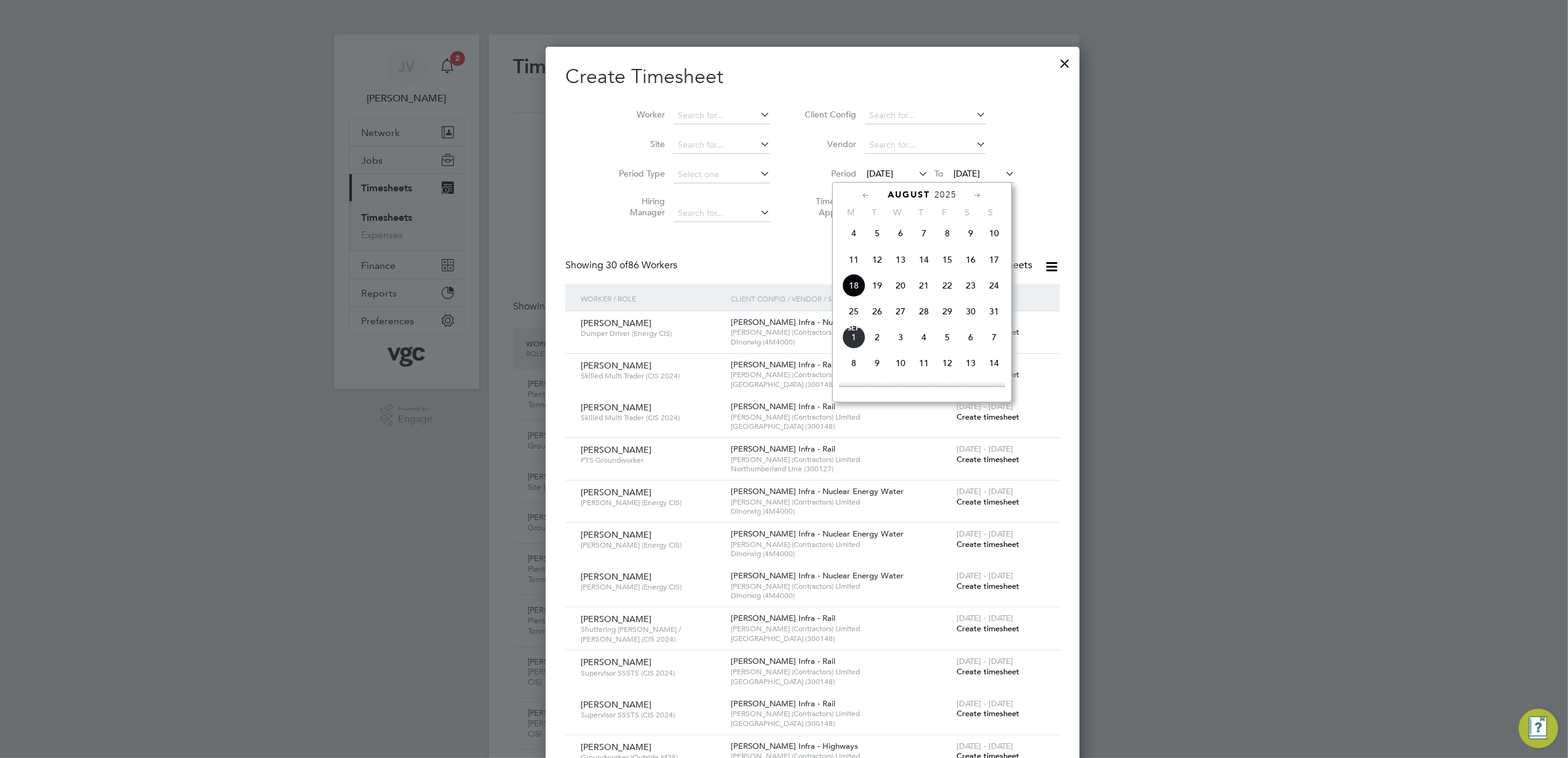
click at [970, 292] on span "23" at bounding box center [971, 286] width 24 height 24
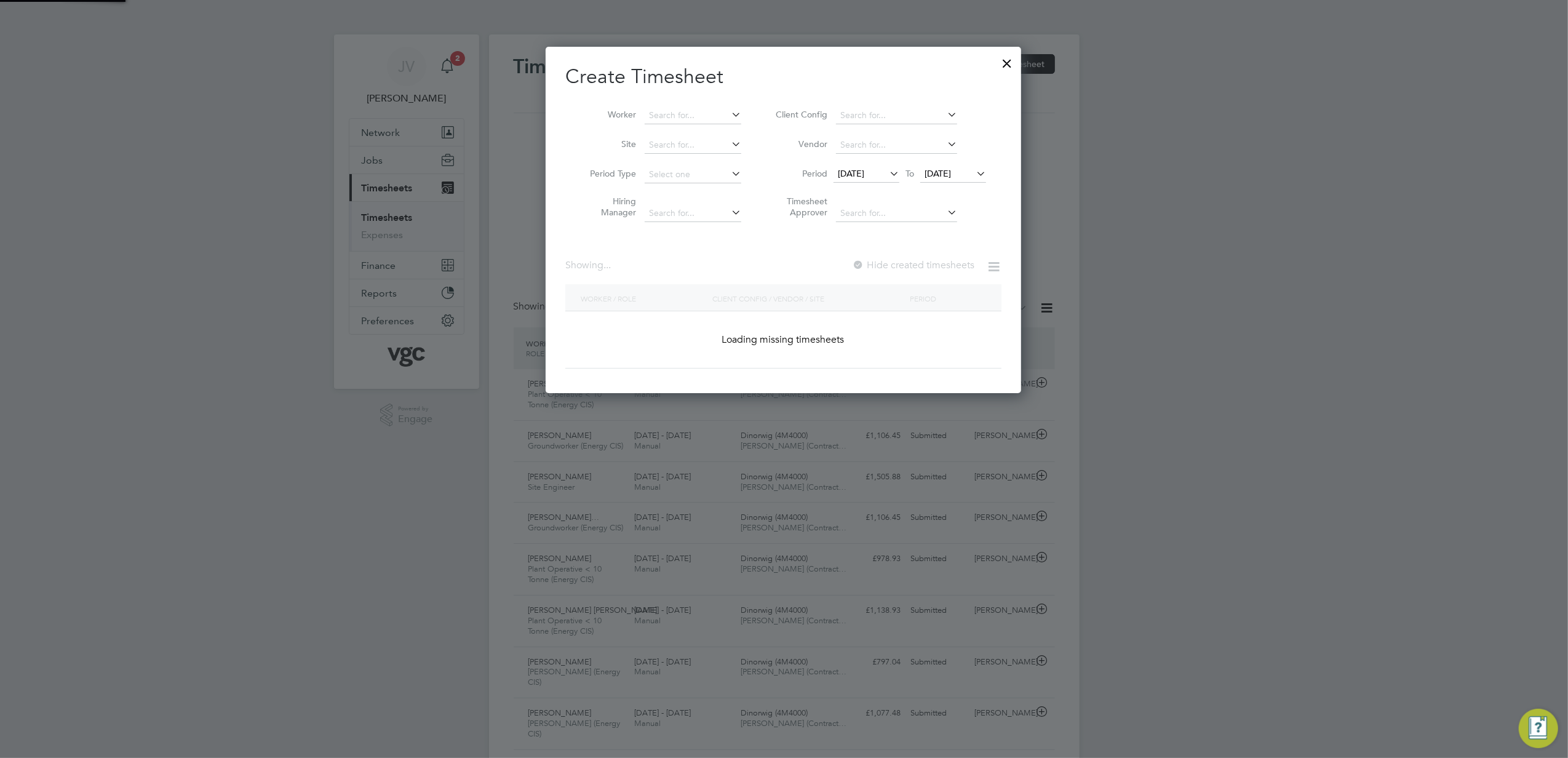
click at [951, 173] on span "[DATE]" at bounding box center [938, 173] width 26 height 11
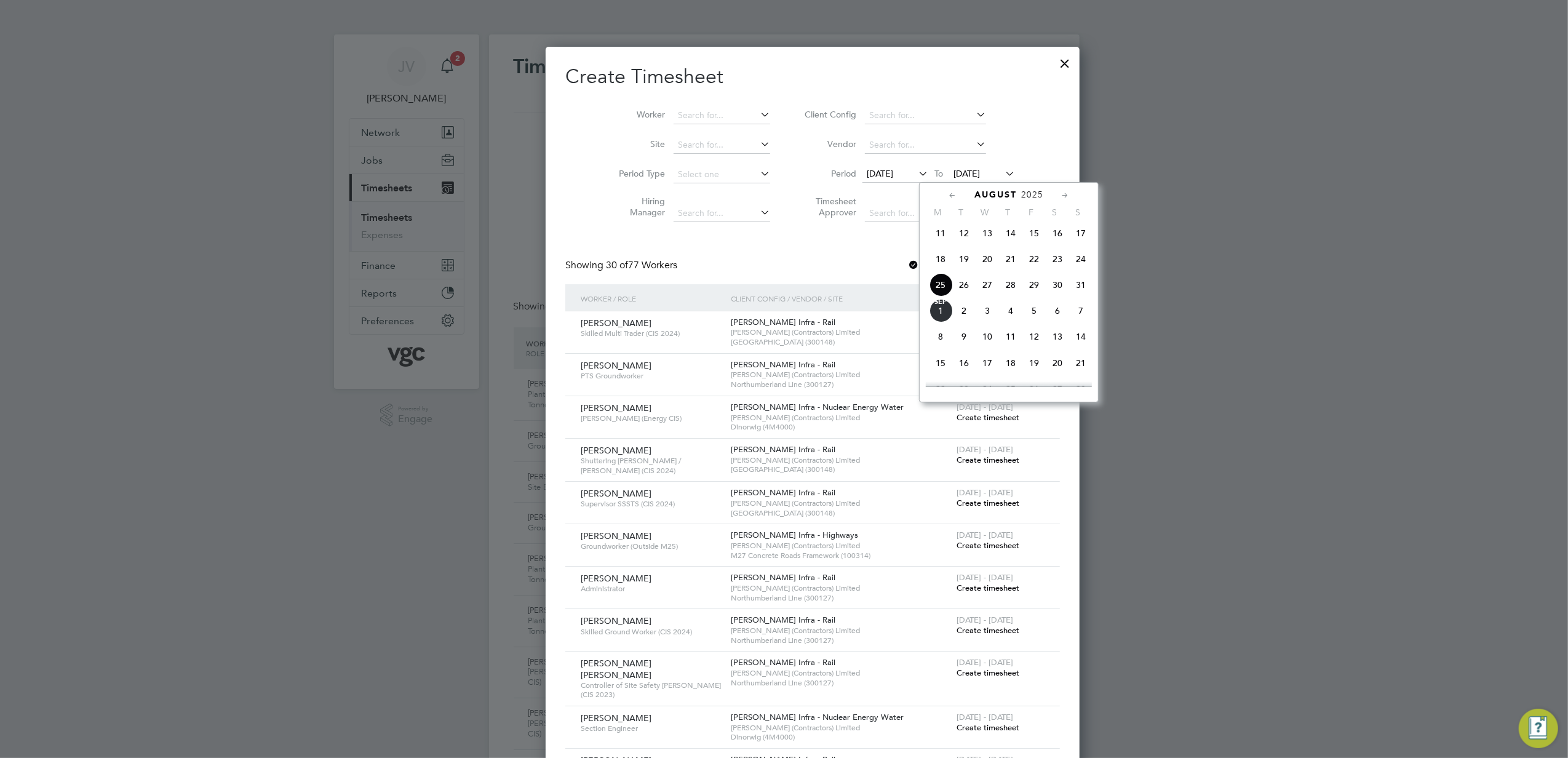
click at [1038, 294] on span "29" at bounding box center [1034, 285] width 24 height 24
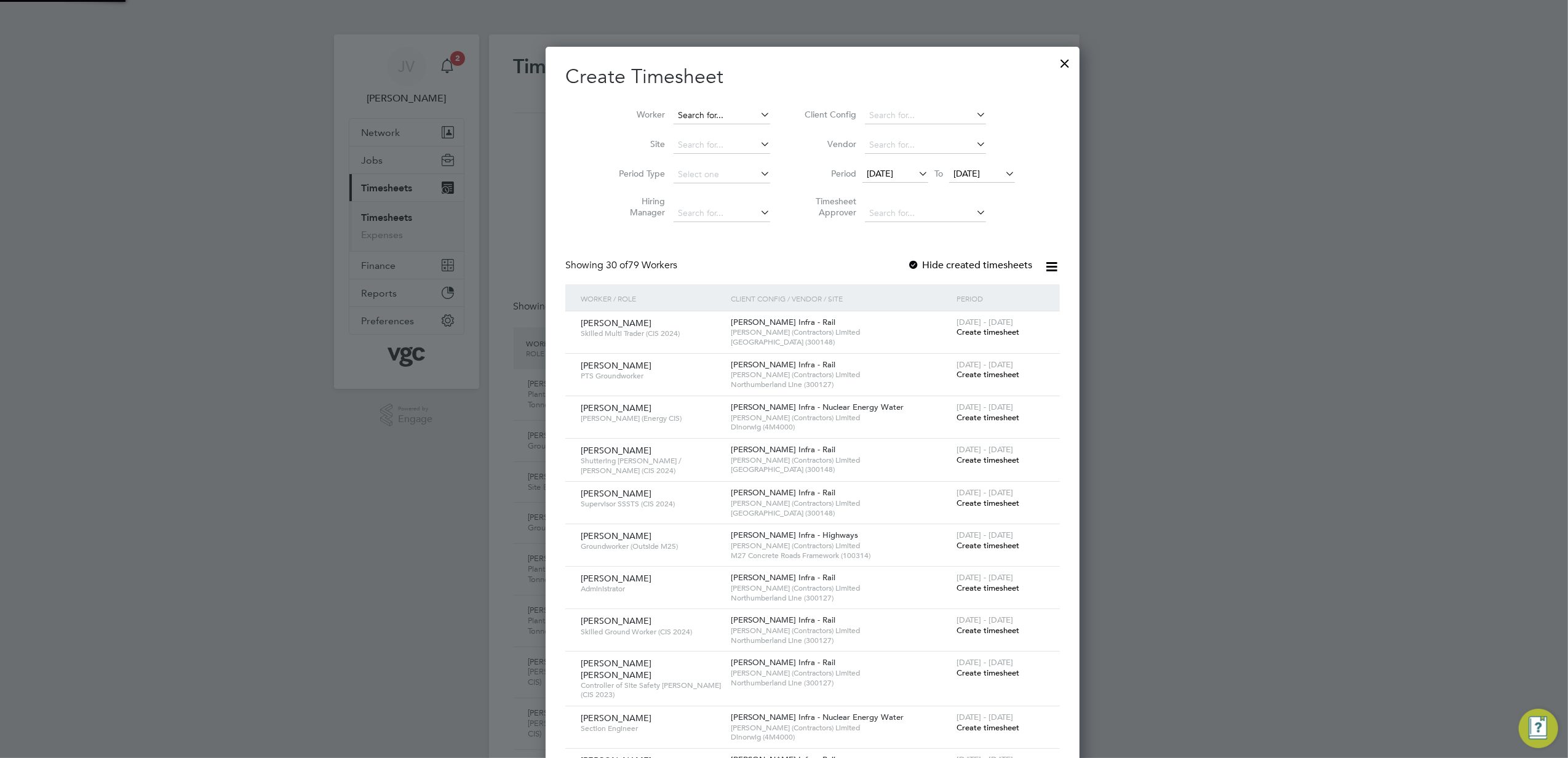
click at [711, 113] on input at bounding box center [722, 115] width 96 height 17
paste input "Liam Revilles"
click at [791, 134] on b "Revilles" at bounding box center [806, 132] width 31 height 10
type input "Liam James Revilles"
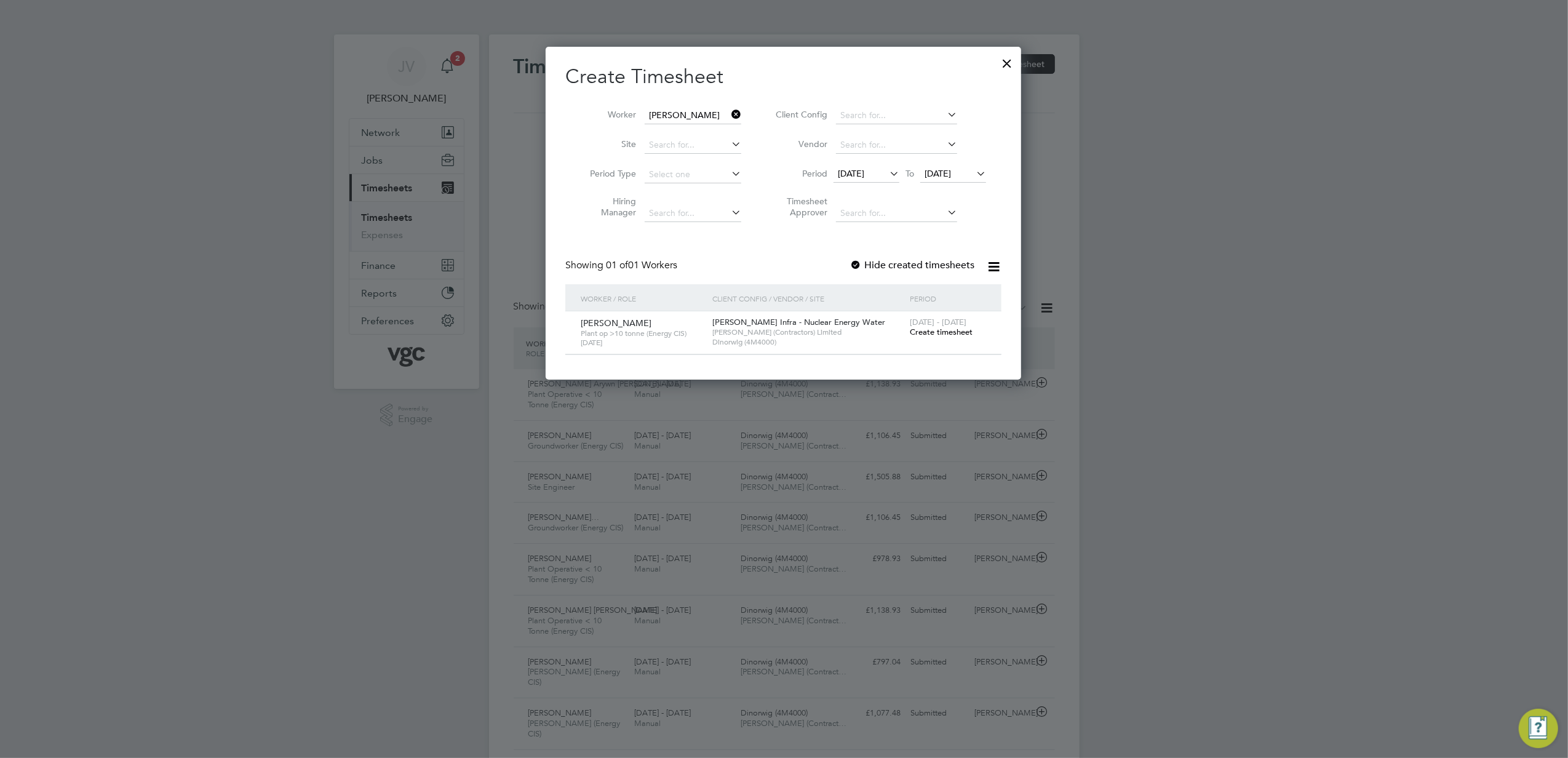
click at [941, 329] on span "Create timesheet" at bounding box center [941, 332] width 63 height 10
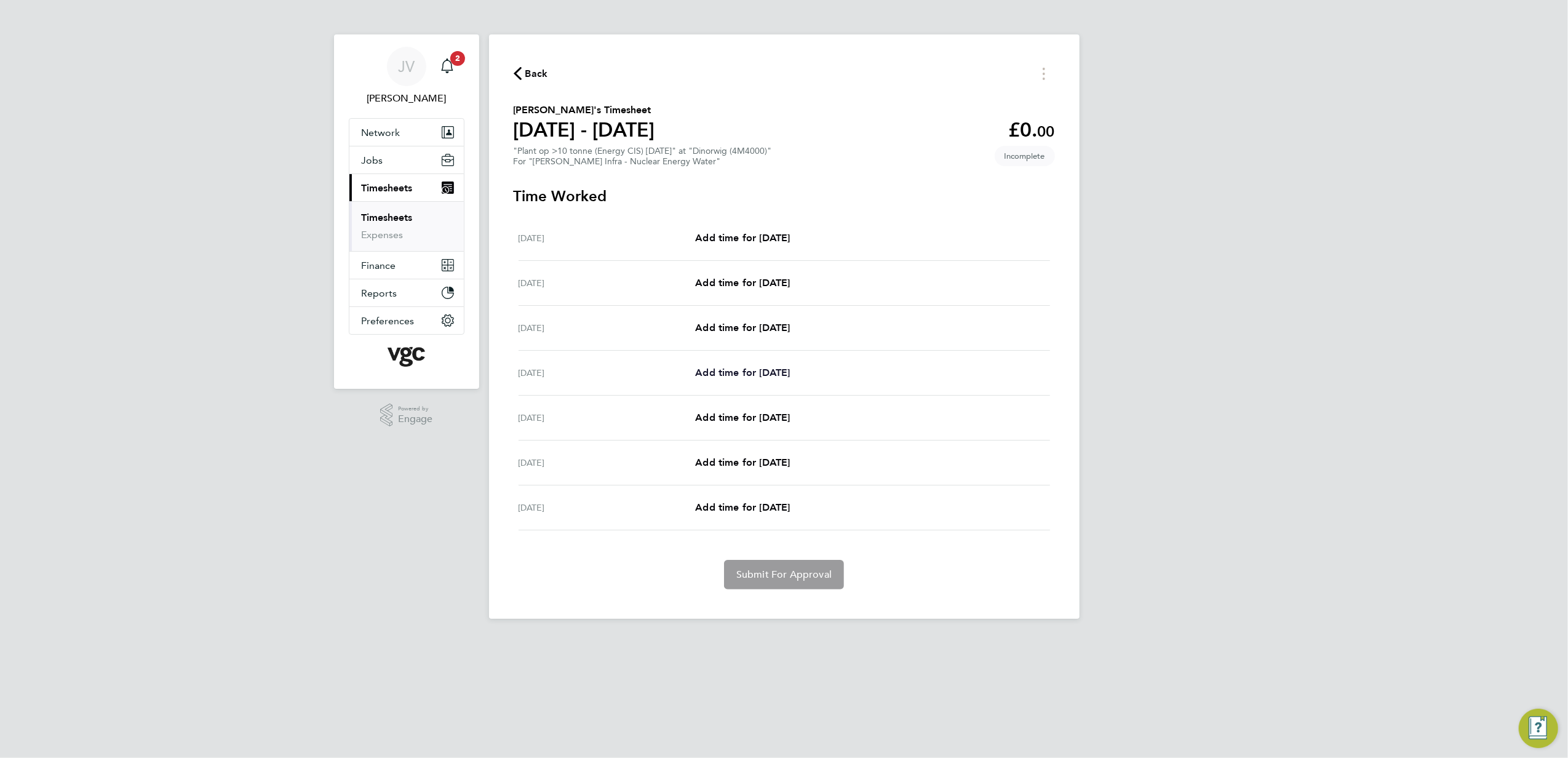
click at [790, 376] on span "Add time for [DATE]" at bounding box center [743, 372] width 95 height 12
select select "30"
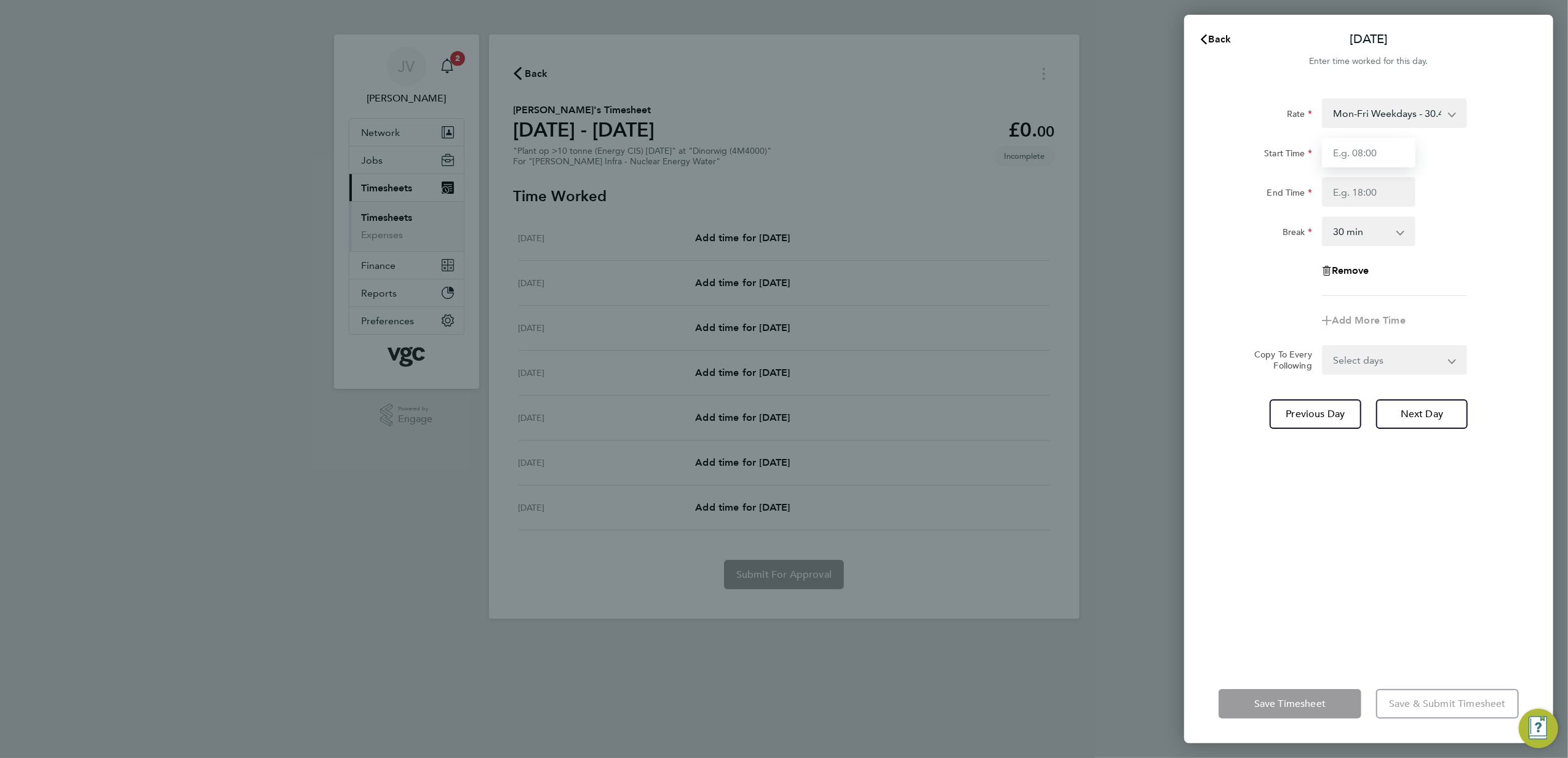
click at [1334, 146] on input "Start Time" at bounding box center [1369, 152] width 94 height 30
type input "07:30"
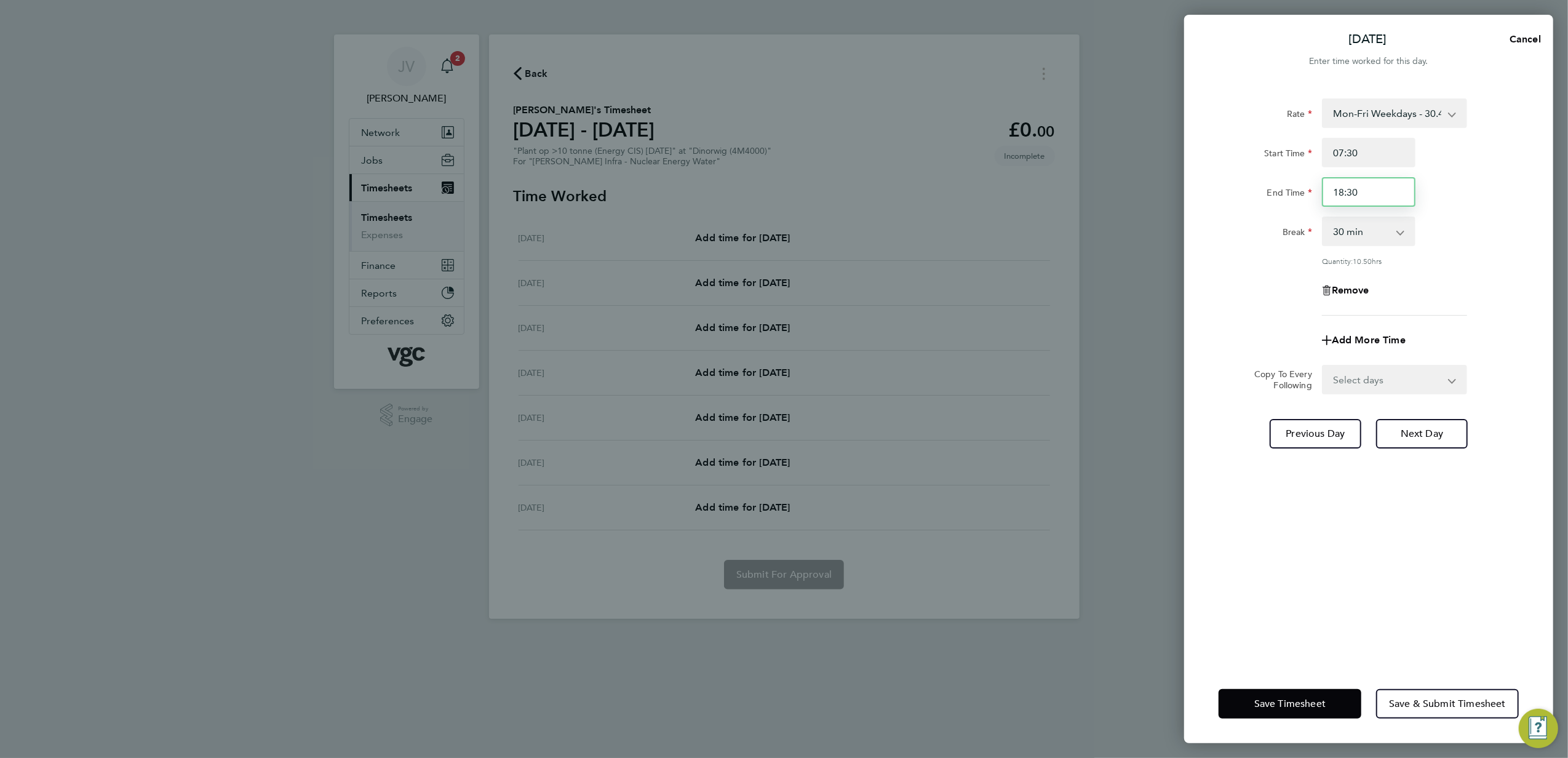
click at [1335, 195] on input "18:30" at bounding box center [1369, 191] width 94 height 30
type input "17:30"
click at [1457, 269] on div "Rate Mon-Fri Weekdays - 30.41 Mon-Fri Nights - 38.02 Bank Hols (Excl Xmas) - 53…" at bounding box center [1369, 207] width 300 height 217
click at [1373, 374] on select "Select days Day [DATE] [DATE] [DATE]" at bounding box center [1388, 379] width 129 height 27
select select "DAY"
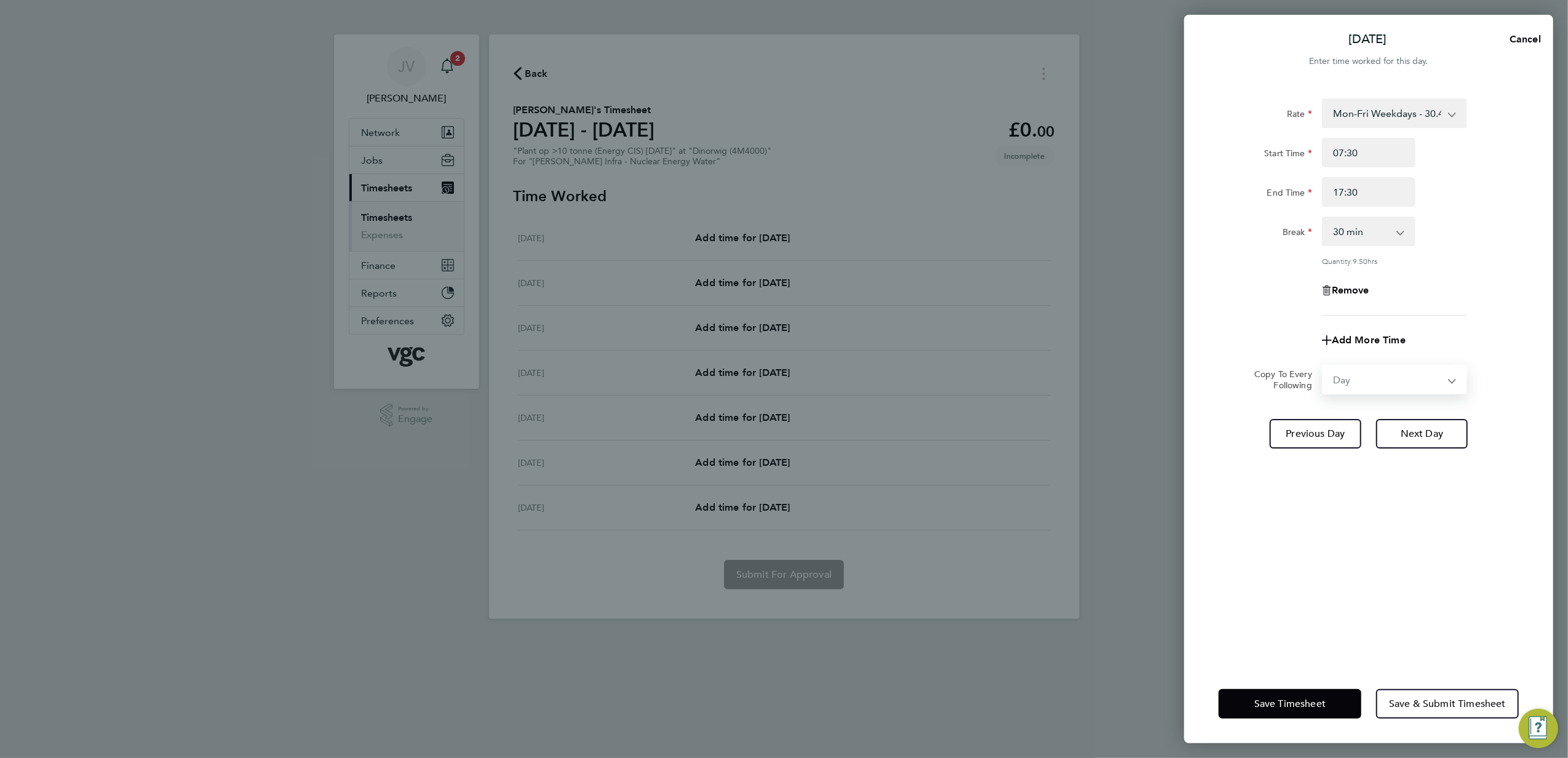
click at [1323, 366] on select "Select days Day [DATE] [DATE] [DATE]" at bounding box center [1388, 379] width 129 height 27
select select "[DATE]"
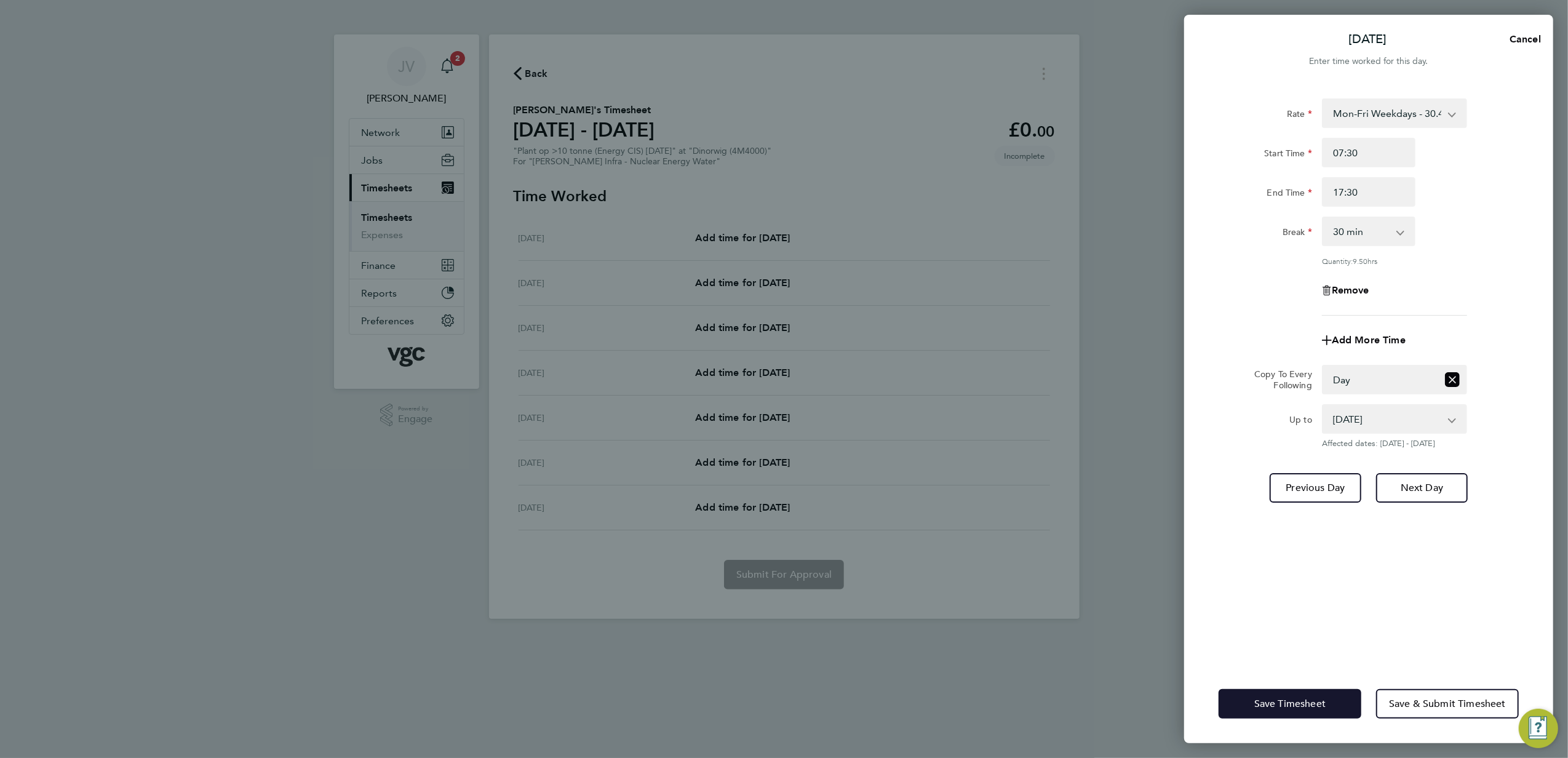
click at [1320, 703] on span "Save Timesheet" at bounding box center [1290, 704] width 71 height 12
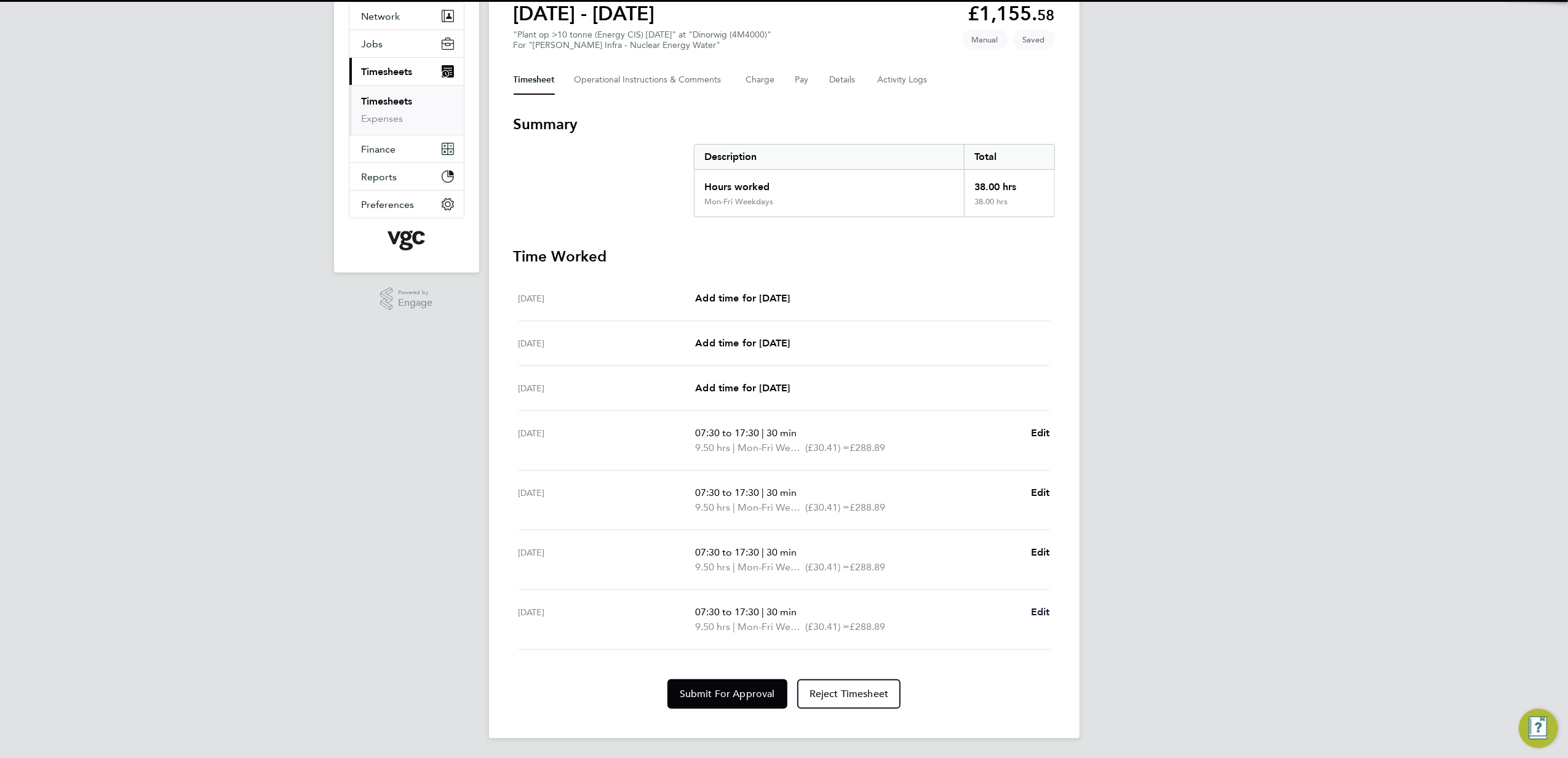
click at [1041, 609] on span "Edit" at bounding box center [1040, 612] width 19 height 12
select select "30"
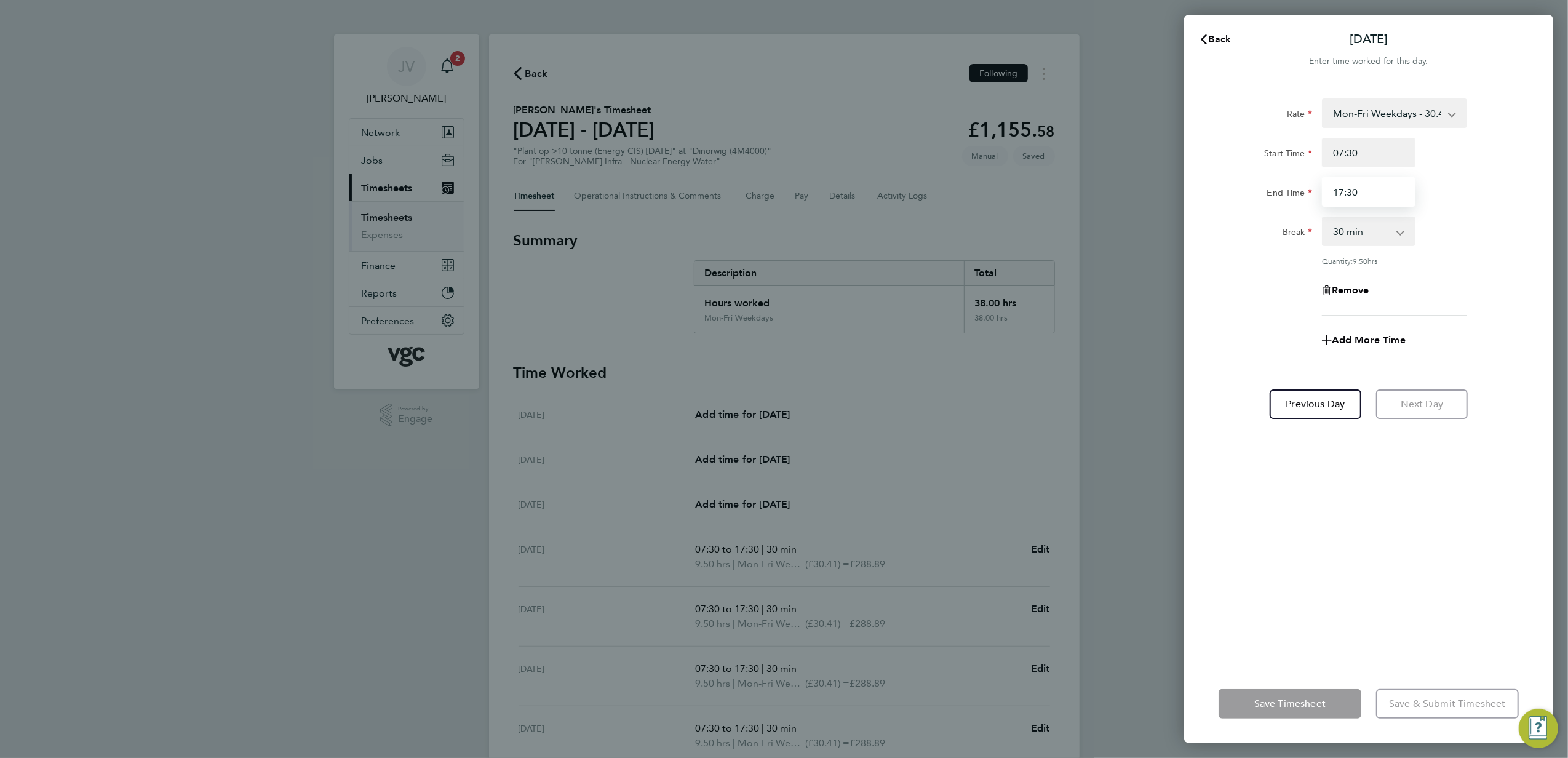
drag, startPoint x: 1152, startPoint y: 161, endPoint x: 1093, endPoint y: 151, distance: 59.8
click at [1093, 151] on div "Back Fri 29 Aug Enter time worked for this day. Rate Mon-Fri Weekdays - 30.41 M…" at bounding box center [784, 379] width 1568 height 758
type input "16:00"
click at [1236, 278] on div "Remove" at bounding box center [1369, 290] width 310 height 30
click at [1258, 708] on span "Save Timesheet" at bounding box center [1290, 704] width 71 height 12
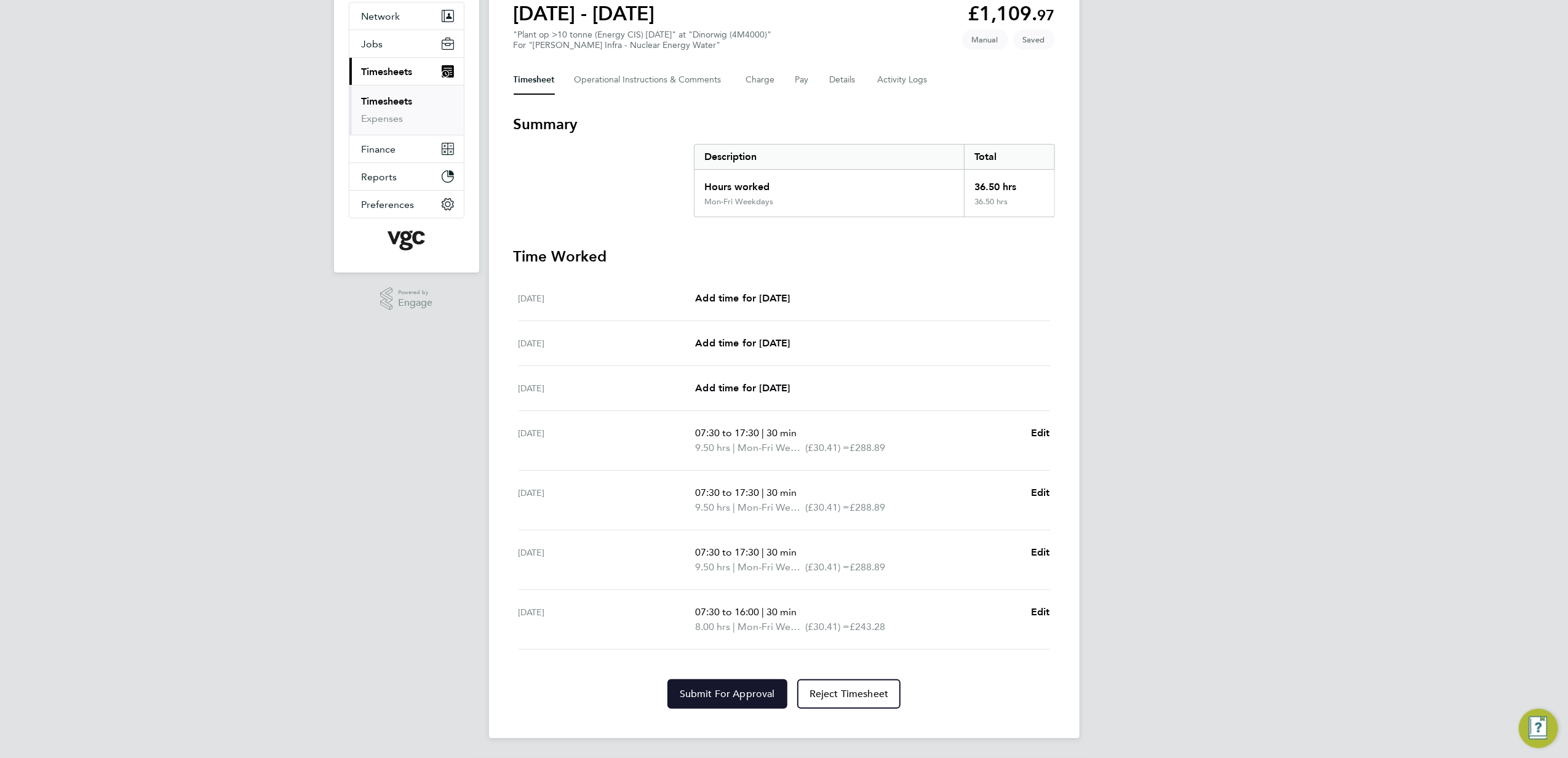
click at [759, 688] on button "Submit For Approval" at bounding box center [727, 694] width 120 height 30
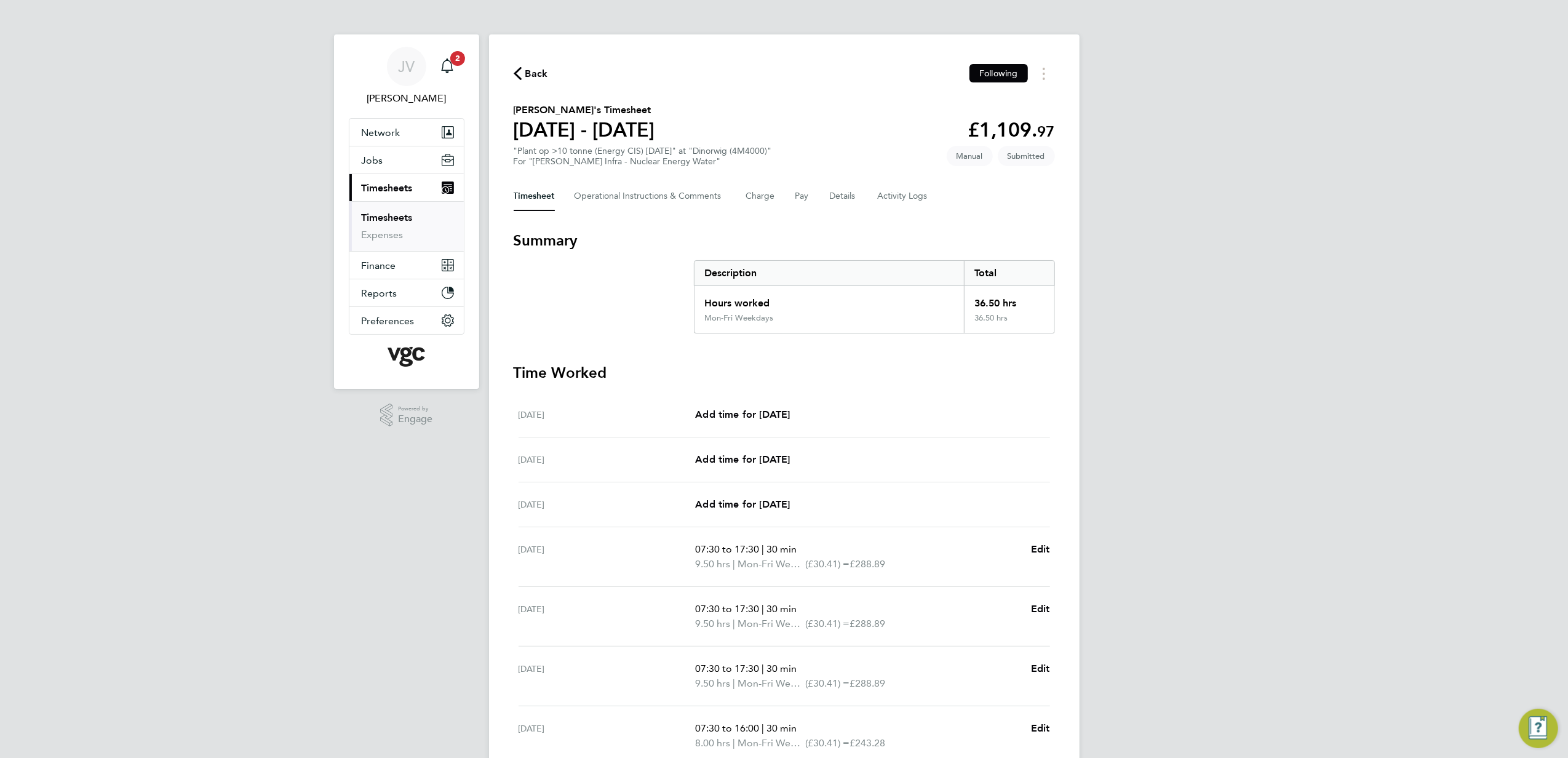
click at [524, 63] on div "Back Following Liam James Revilles's Timesheet 23 - 29 Aug 2025 £1,109. 97 "Pla…" at bounding box center [784, 445] width 591 height 820
click at [524, 66] on button "Back" at bounding box center [531, 73] width 35 height 15
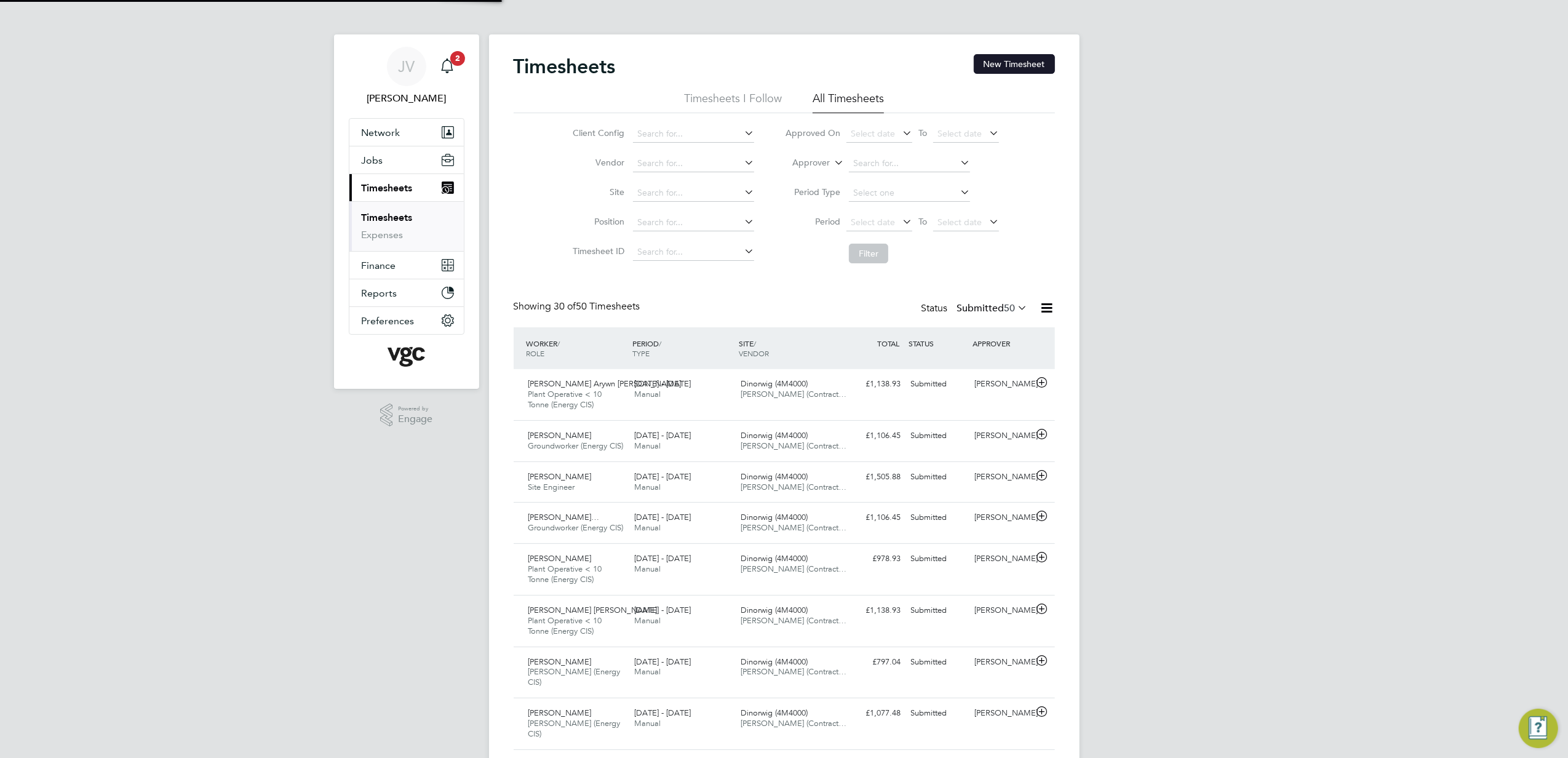
click at [1022, 62] on button "New Timesheet" at bounding box center [1015, 64] width 81 height 20
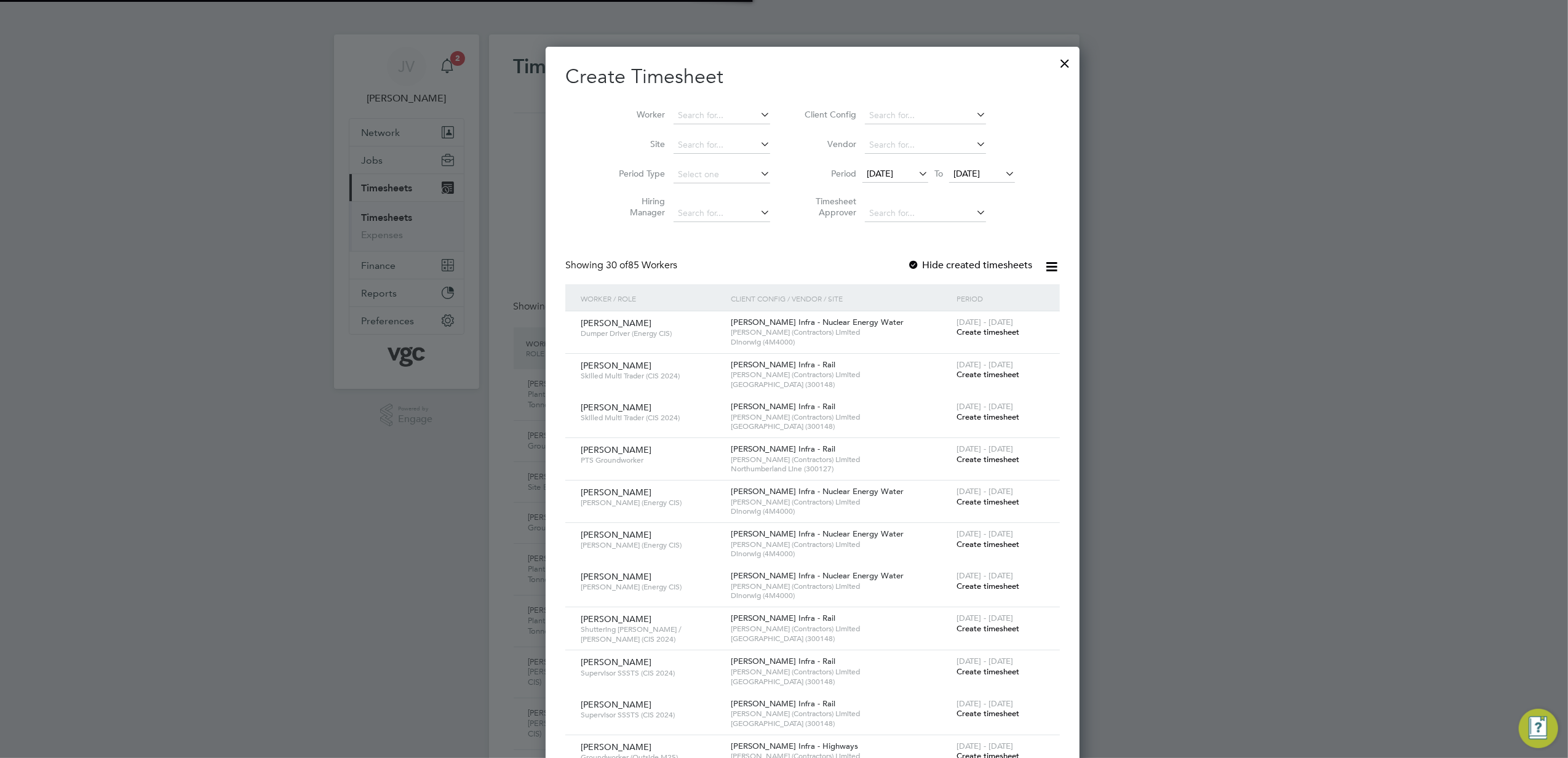
click at [867, 169] on span "[DATE]" at bounding box center [880, 173] width 26 height 11
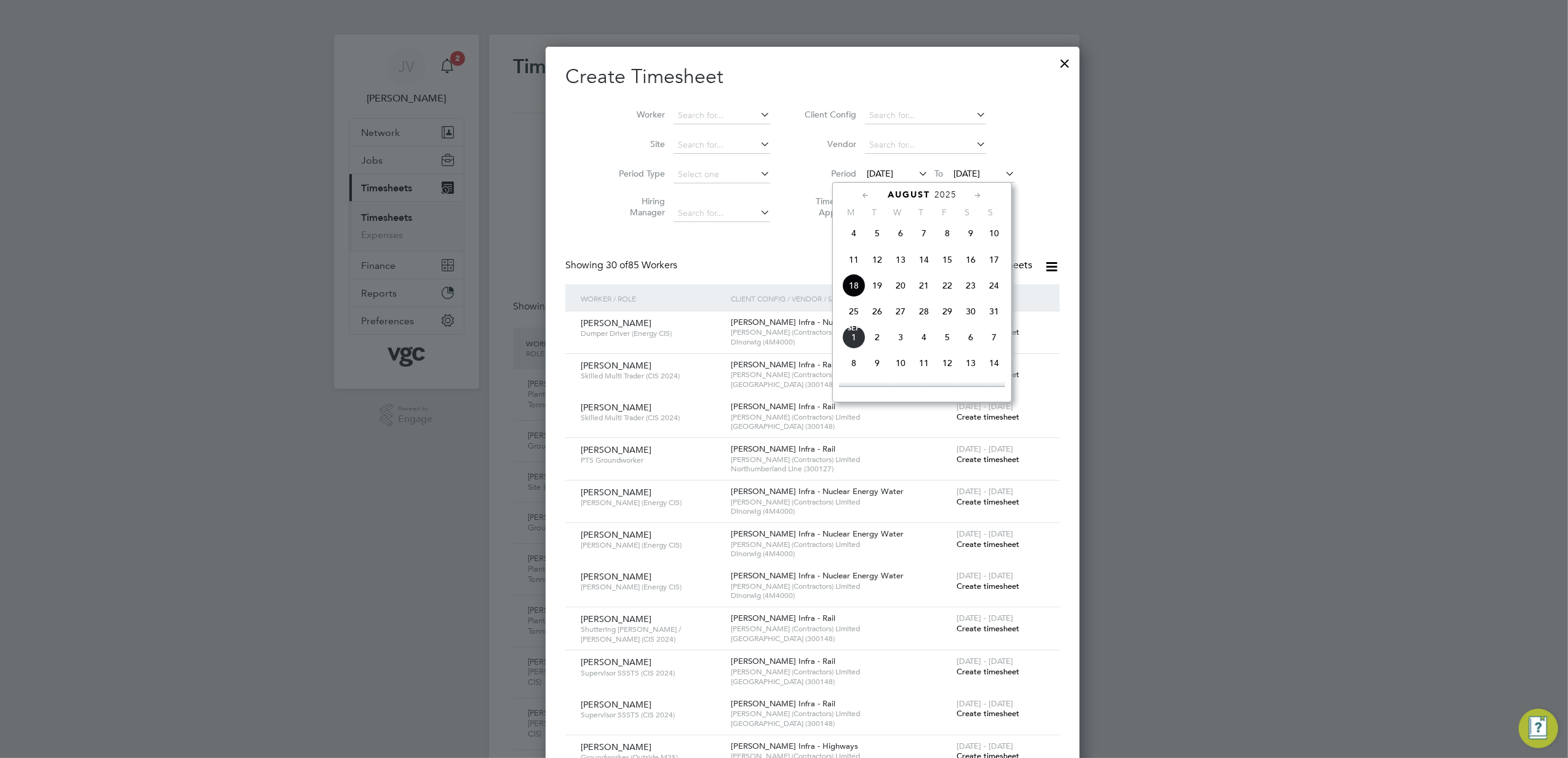
click at [971, 290] on span "23" at bounding box center [971, 286] width 24 height 24
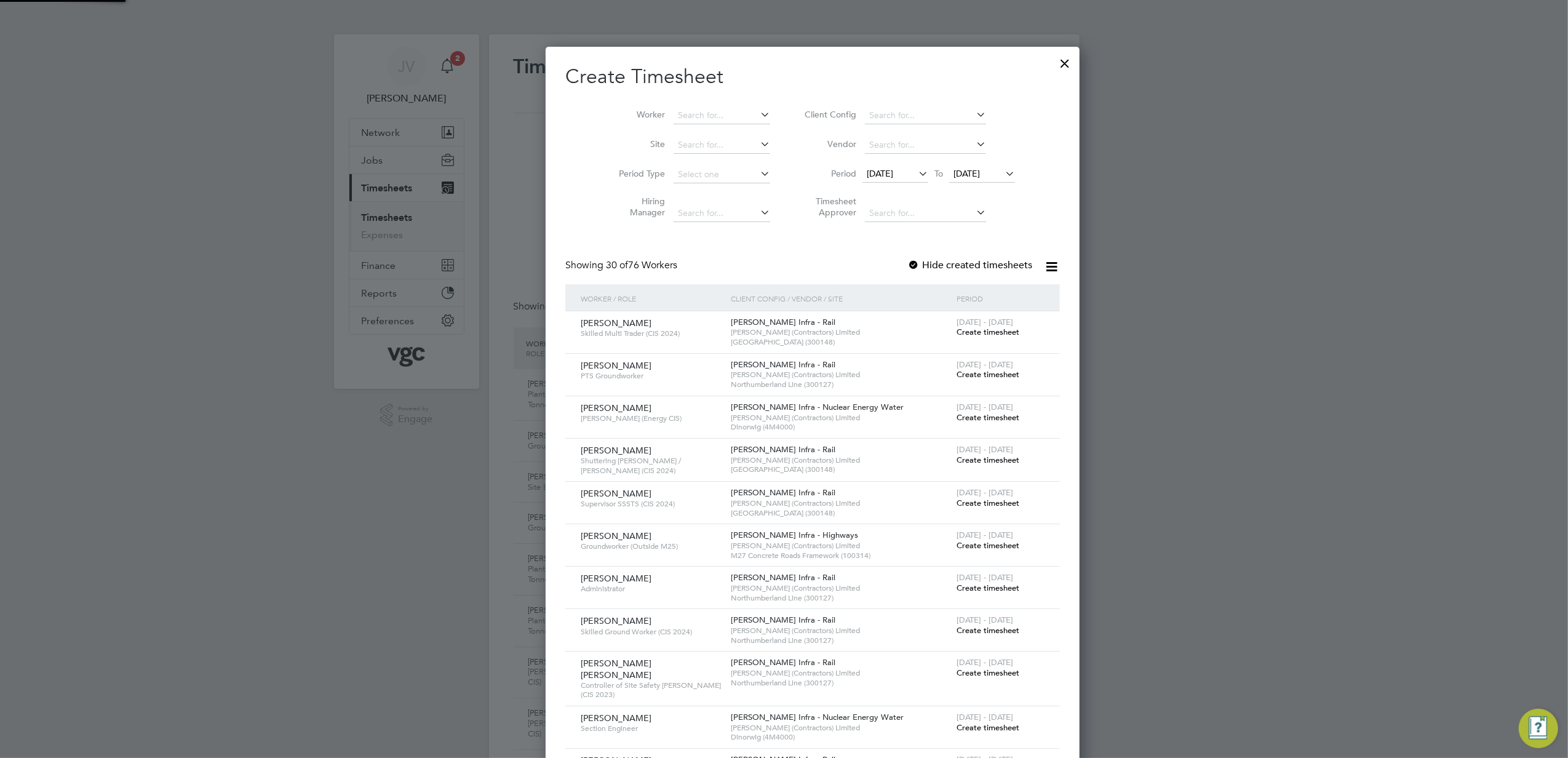
click at [963, 175] on span "[DATE]" at bounding box center [967, 173] width 26 height 11
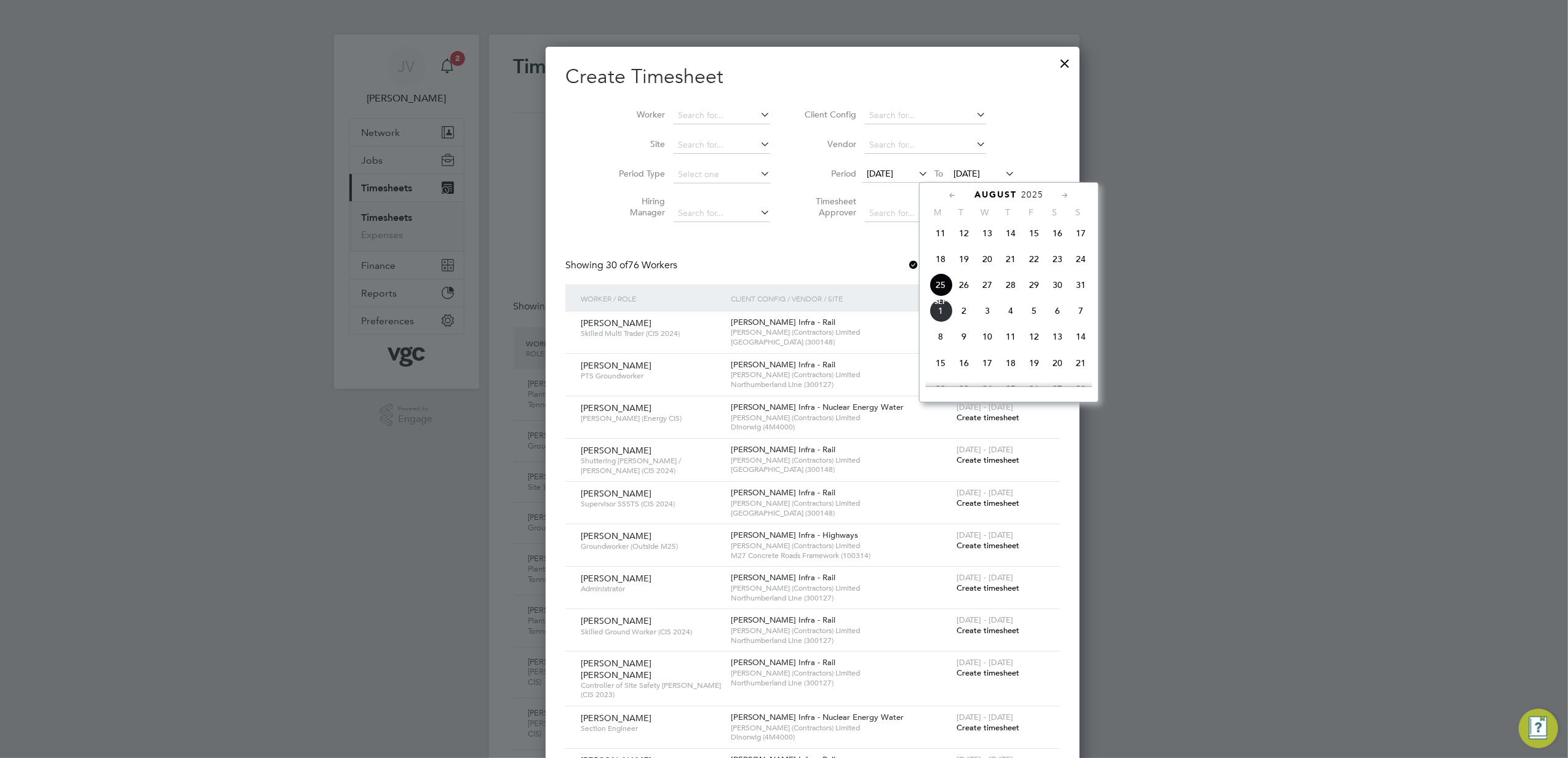
click at [1030, 289] on span "29" at bounding box center [1034, 285] width 24 height 24
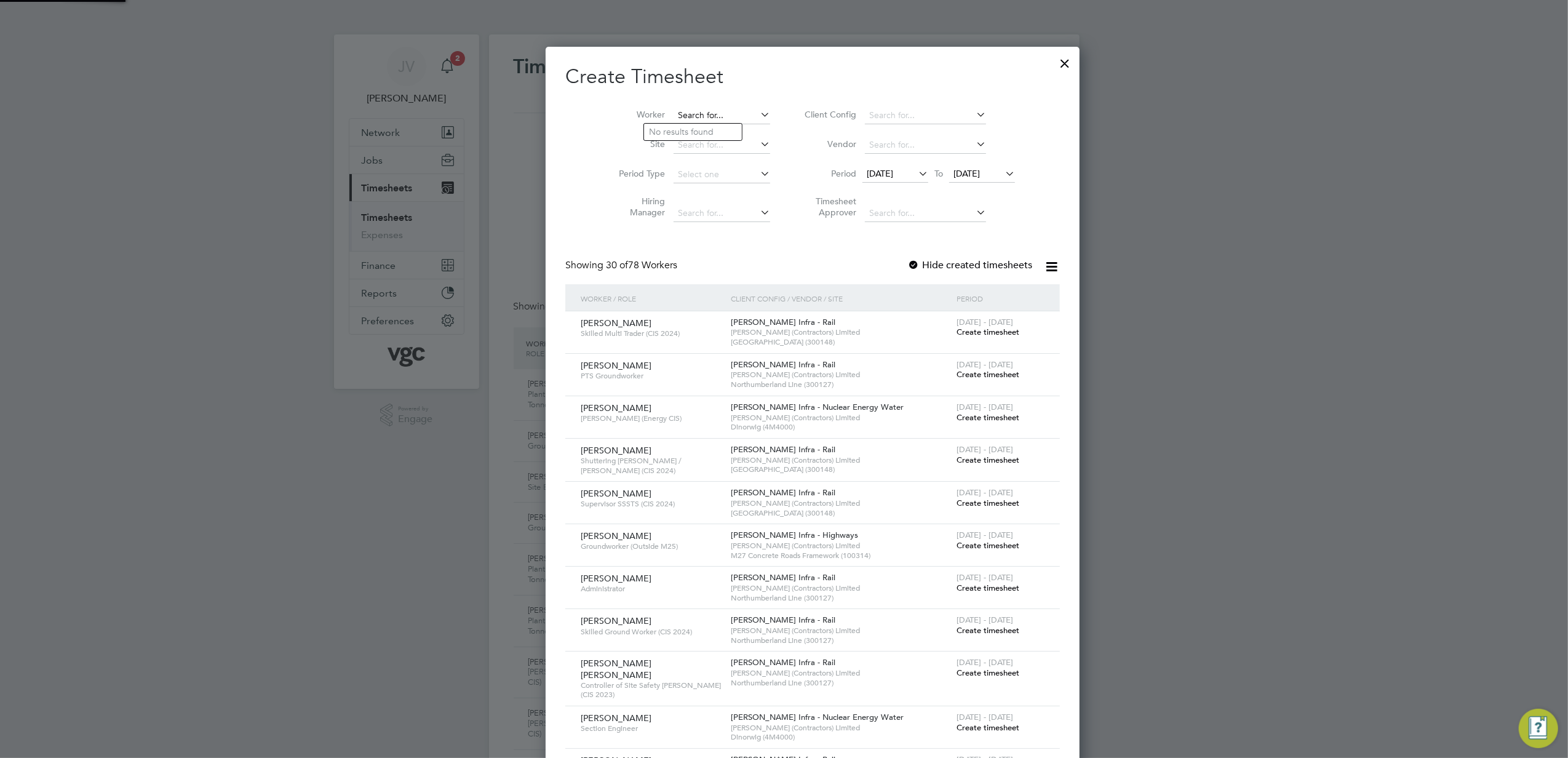
click at [725, 121] on input at bounding box center [722, 115] width 96 height 17
paste input "John Davies"
click at [791, 136] on b "[PERSON_NAME]" at bounding box center [827, 132] width 71 height 10
type input "John Joseph Davies"
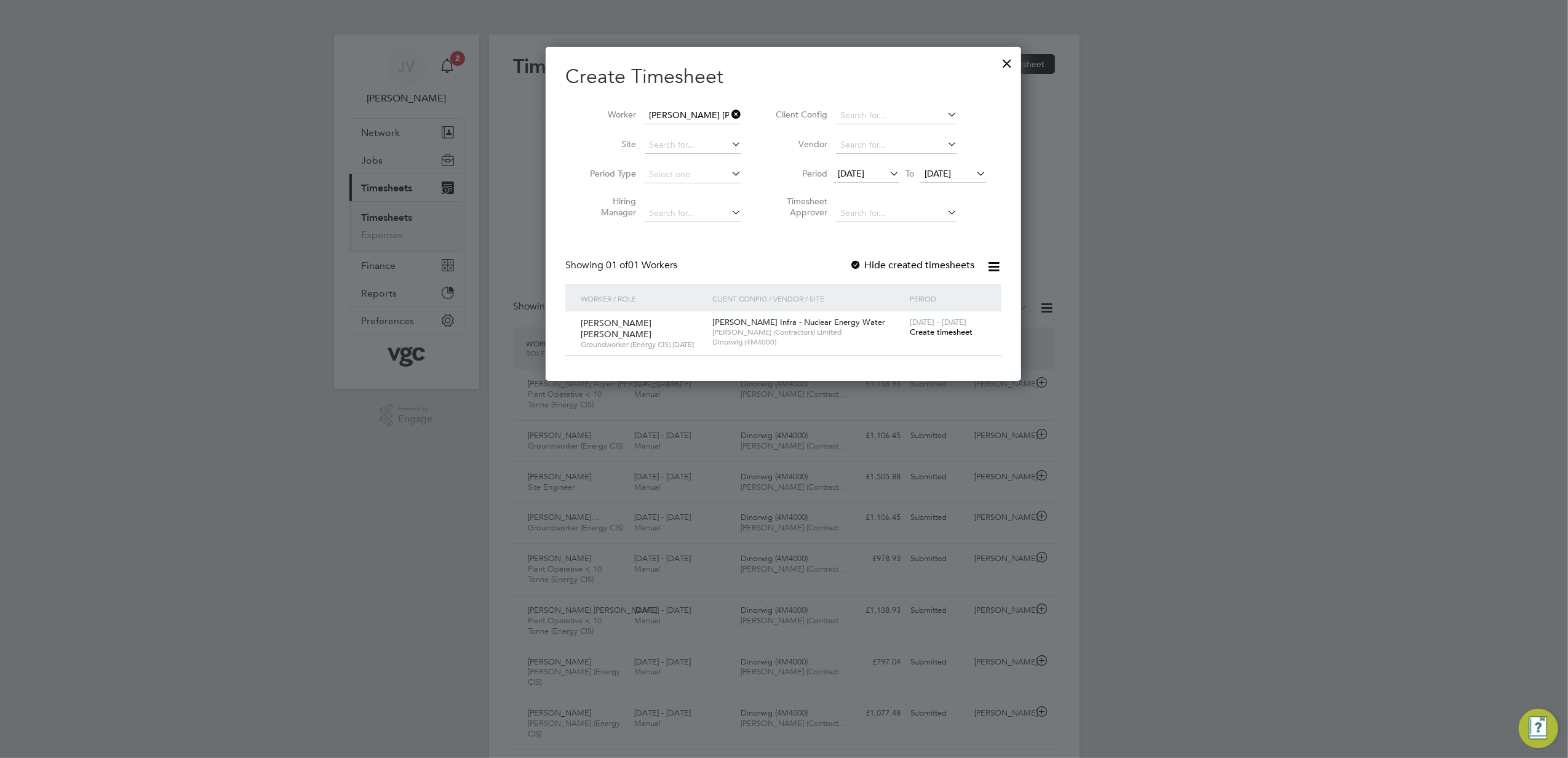
click at [928, 331] on span "Create timesheet" at bounding box center [941, 332] width 63 height 10
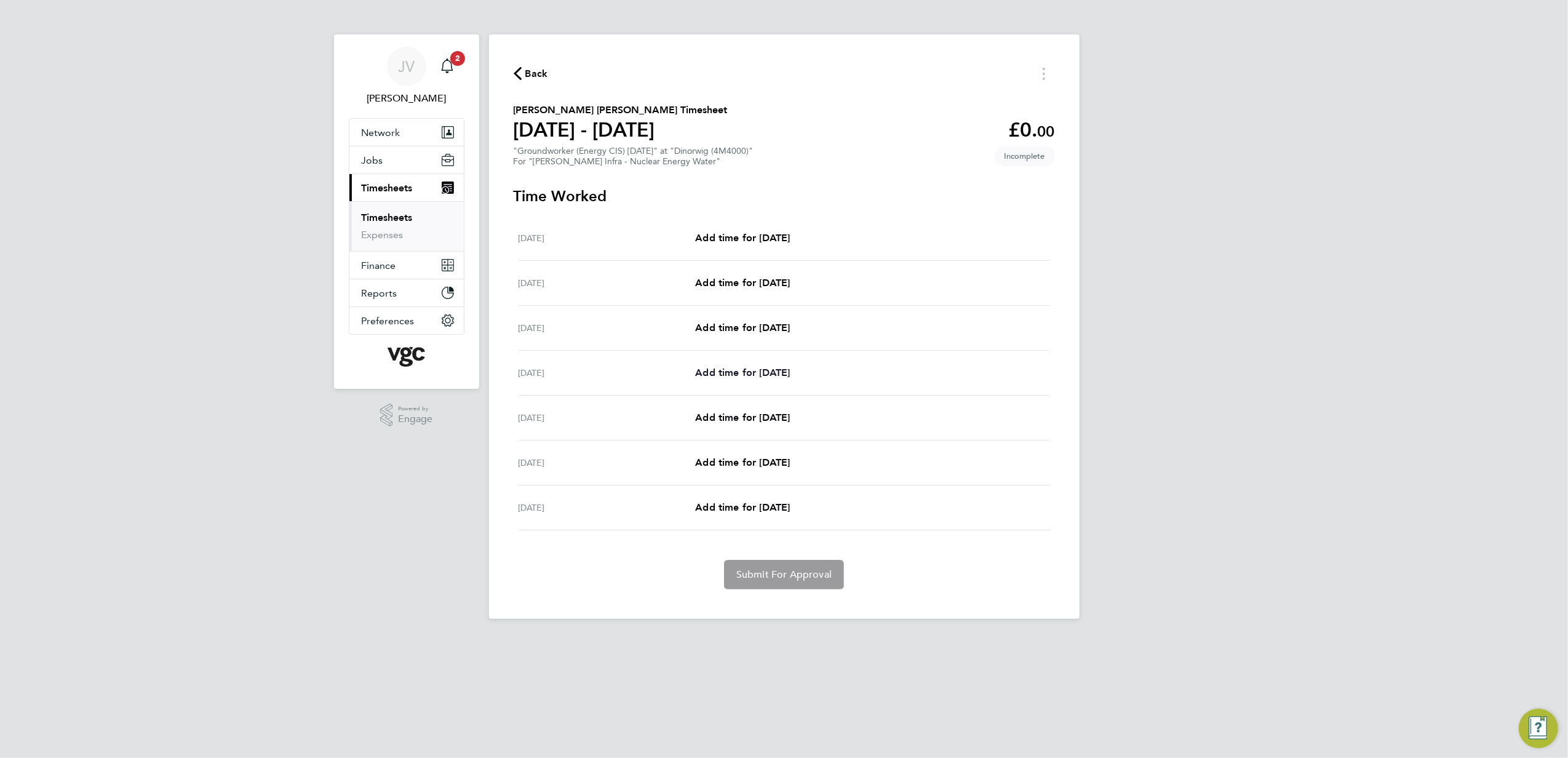
click at [780, 372] on span "Add time for [DATE]" at bounding box center [743, 372] width 95 height 12
select select "30"
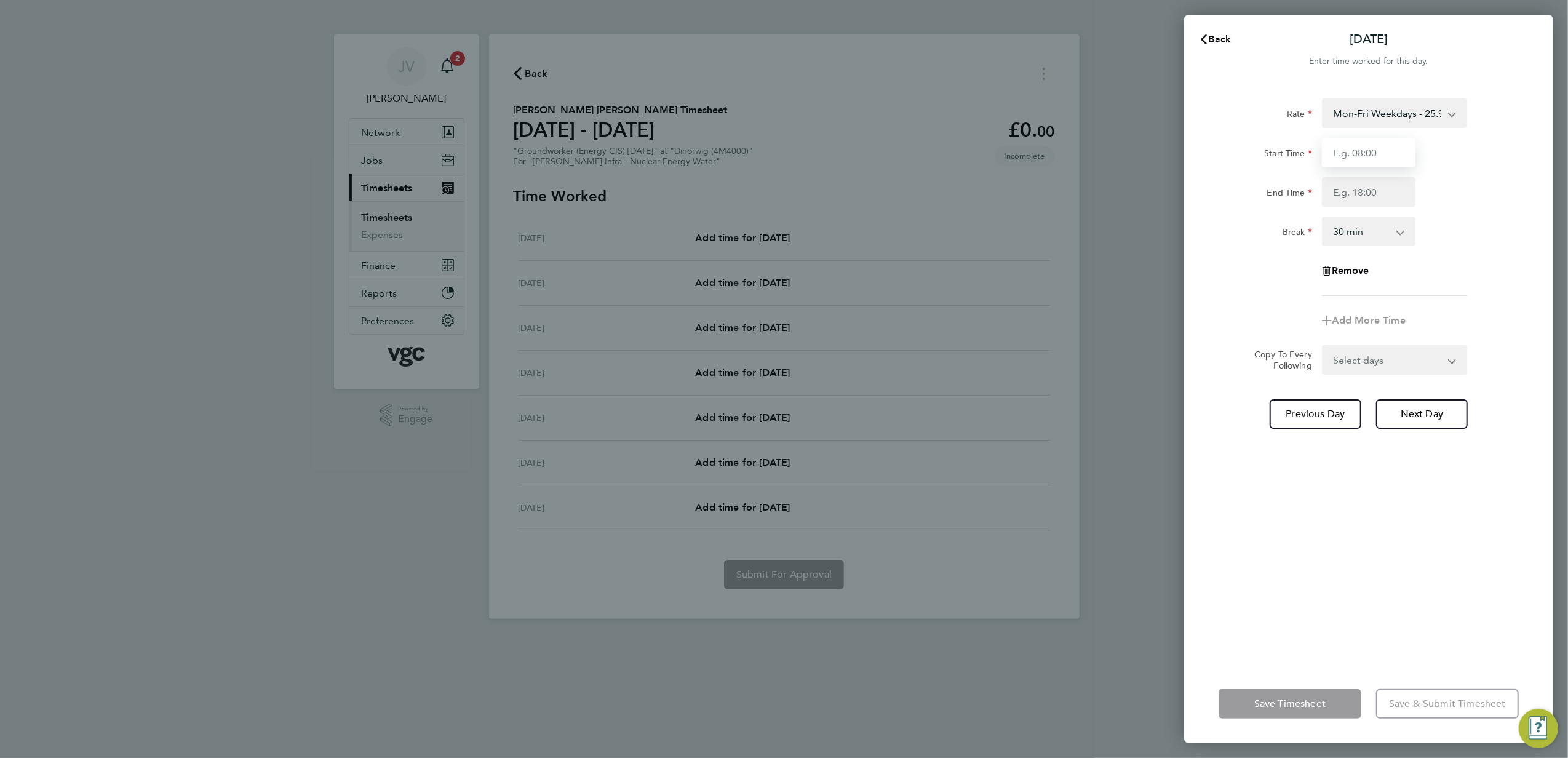
click at [1349, 156] on input "Start Time" at bounding box center [1369, 152] width 94 height 30
type input "07:30"
type input "17:30"
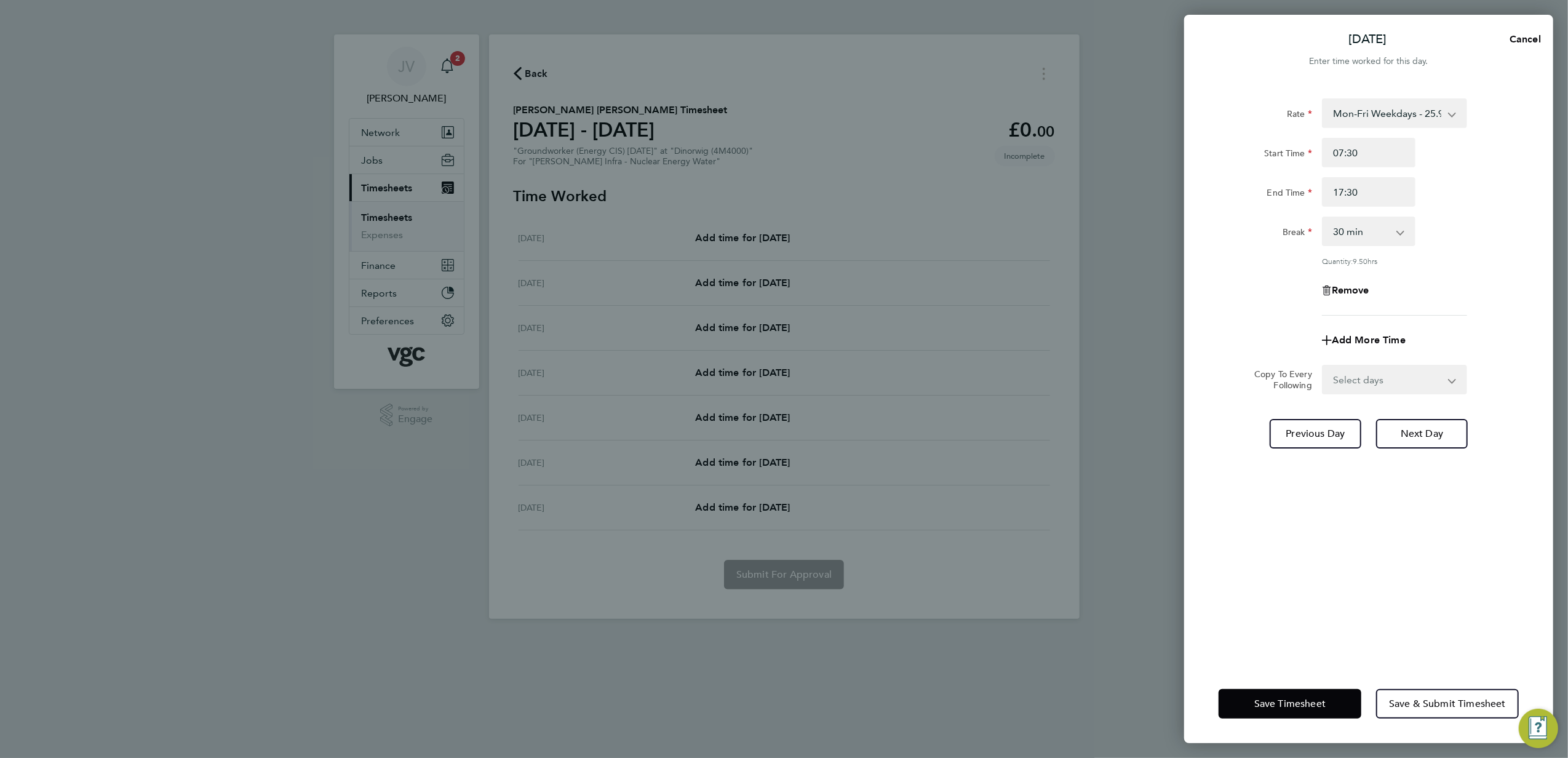
click at [1457, 216] on div "Rate Mon-Fri Weekdays - 25.94 Weekends - 38.91 Bank Hols (Excl Xmas) - 45.40 Mo…" at bounding box center [1369, 207] width 300 height 217
click at [1431, 437] on span "Next Day" at bounding box center [1422, 433] width 43 height 12
select select "30"
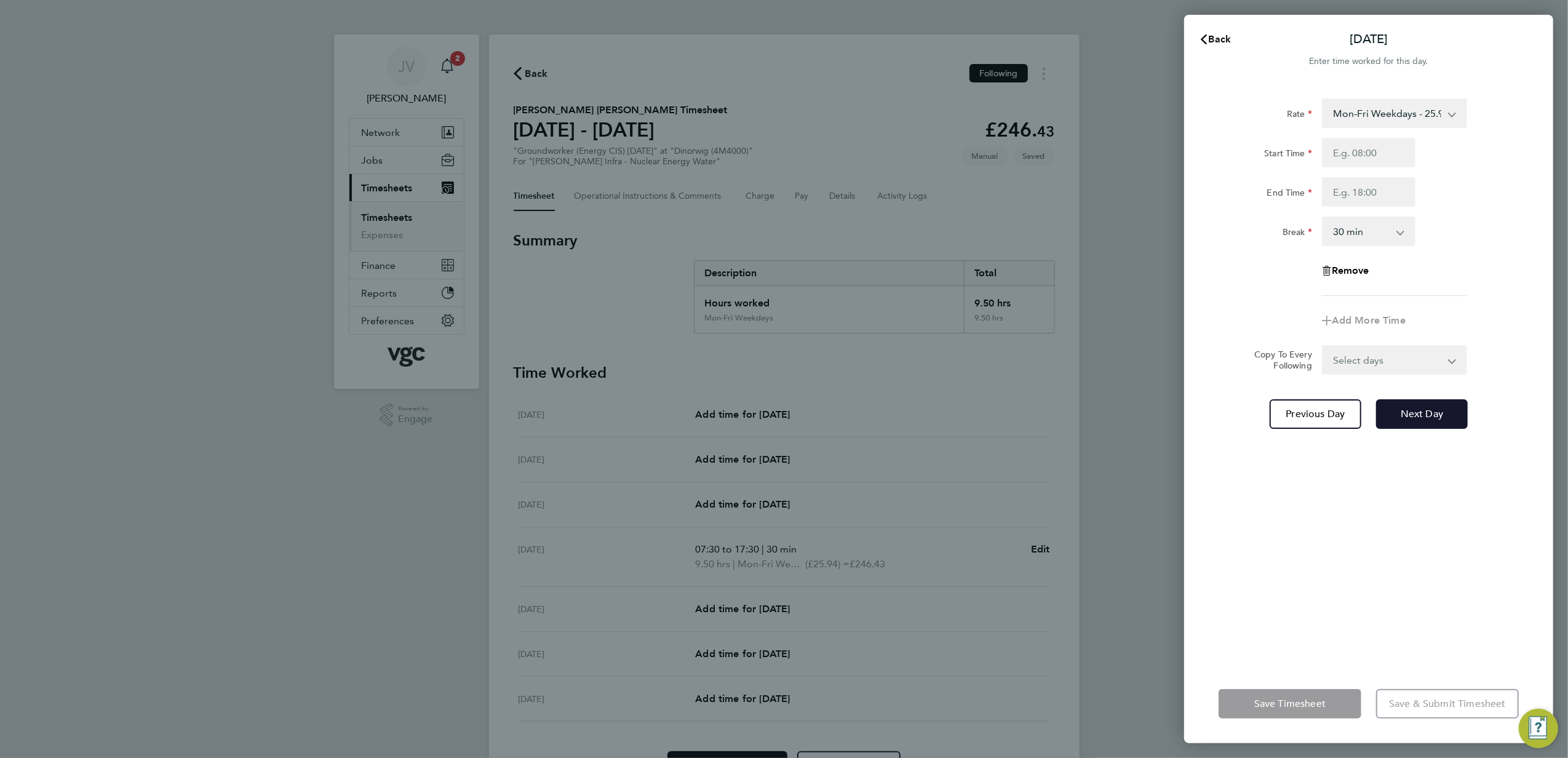
click at [1424, 412] on span "Next Day" at bounding box center [1422, 414] width 43 height 12
select select "30"
click at [1367, 154] on input "Start Time" at bounding box center [1369, 152] width 94 height 30
type input "07:30"
type input "17:30"
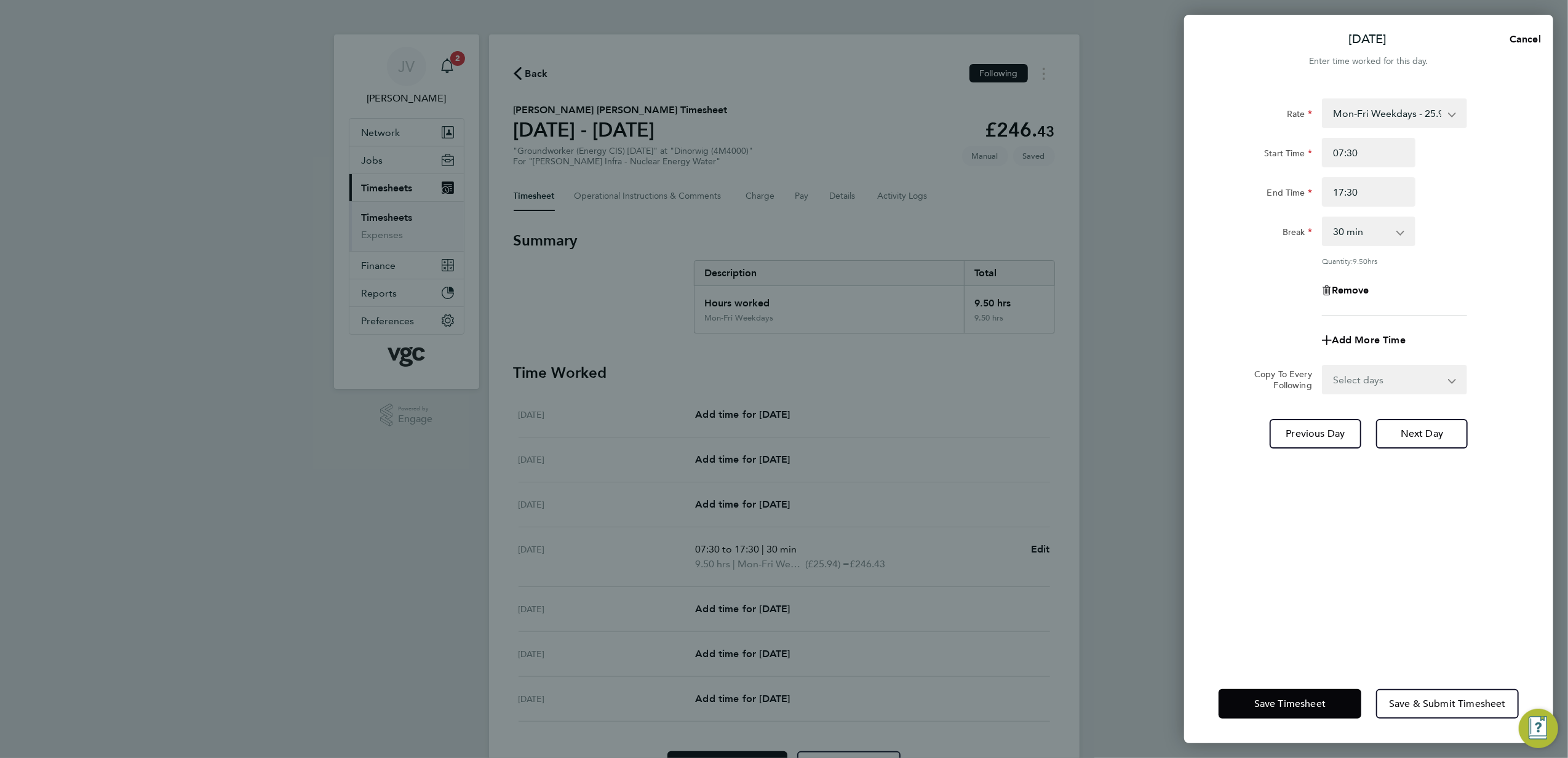
click at [1424, 449] on div "Rate Mon-Fri Weekdays - 25.94 Weekends - 38.91 Bank Hols (Excl Xmas) - 45.40 Mo…" at bounding box center [1369, 374] width 369 height 581
click at [1422, 428] on span "Next Day" at bounding box center [1422, 433] width 43 height 12
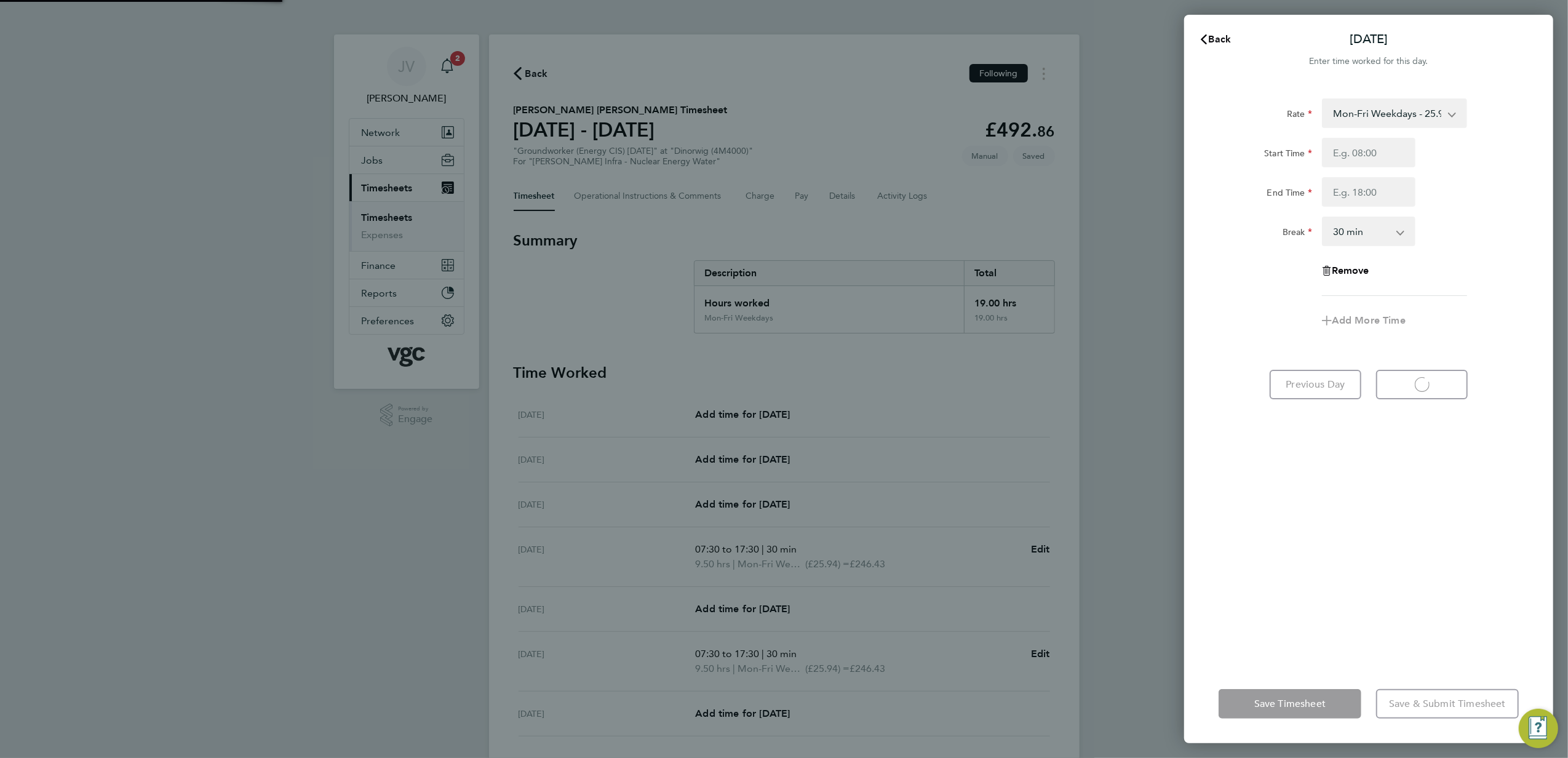
select select "30"
click at [1363, 144] on input "Start Time" at bounding box center [1369, 152] width 94 height 30
type input "07:30"
type input "16:00"
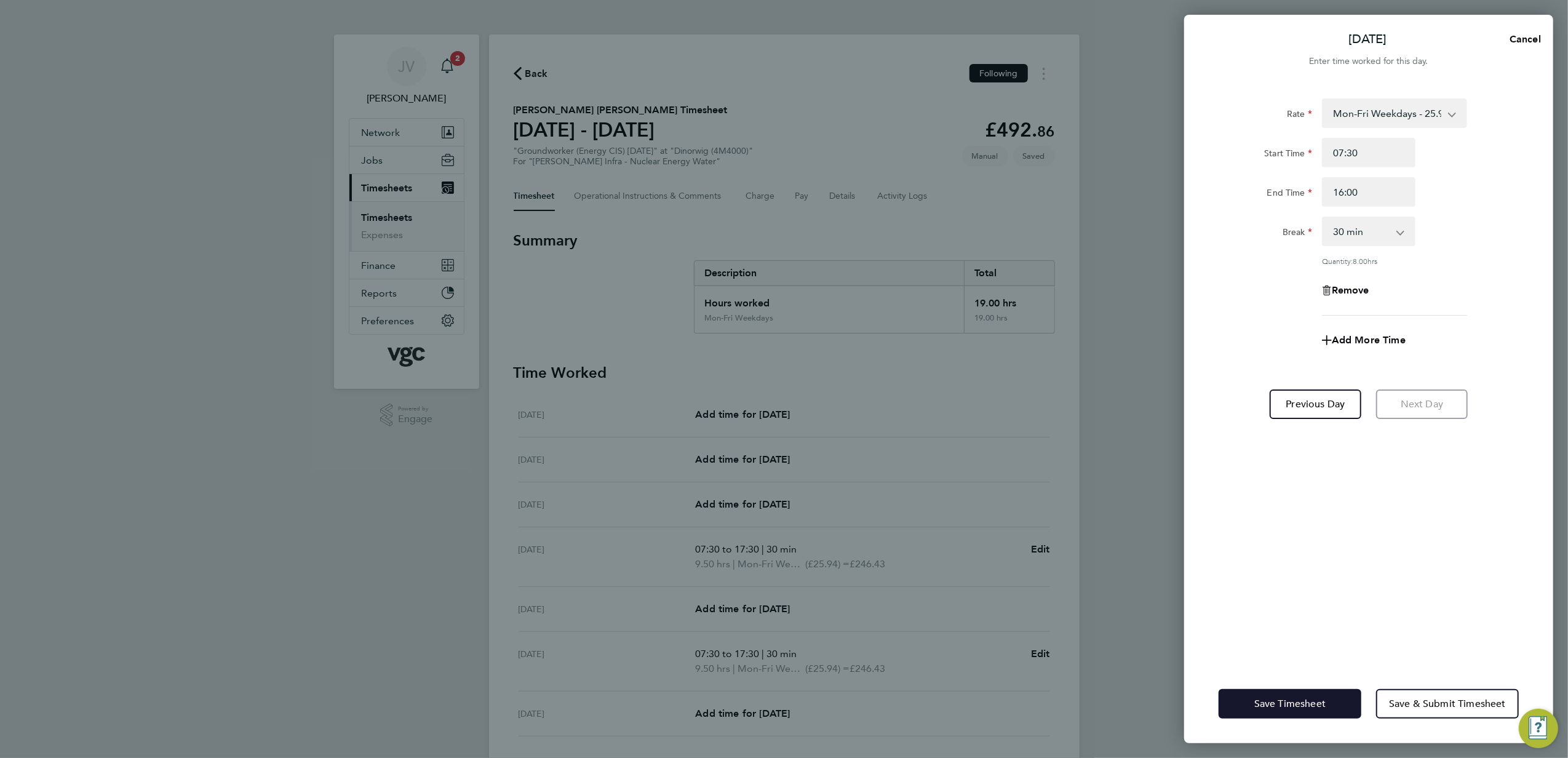
click at [1272, 706] on span "Save Timesheet" at bounding box center [1290, 704] width 71 height 12
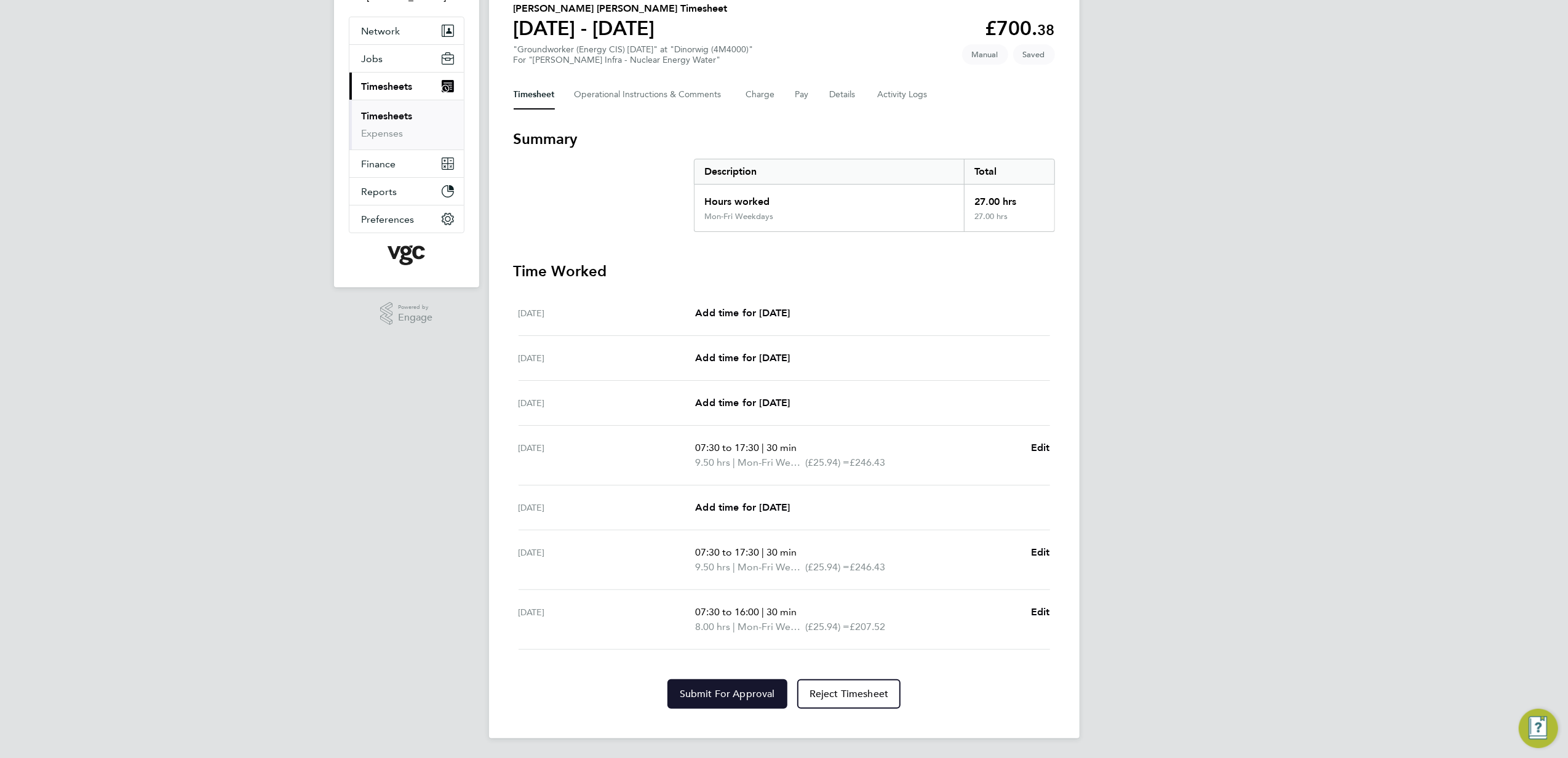
click at [751, 698] on span "Submit For Approval" at bounding box center [727, 694] width 95 height 12
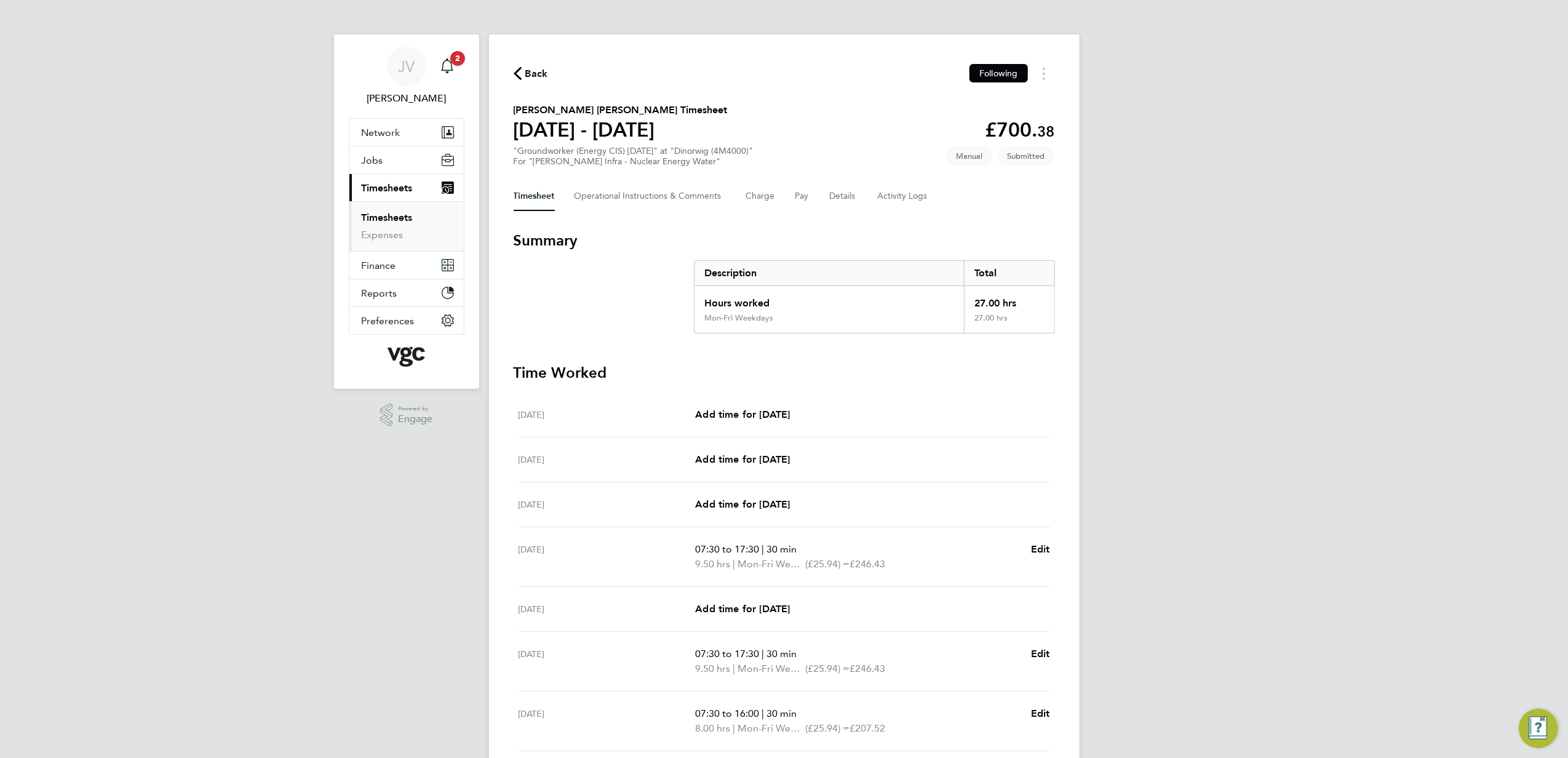
click at [529, 74] on span "Back" at bounding box center [537, 73] width 23 height 15
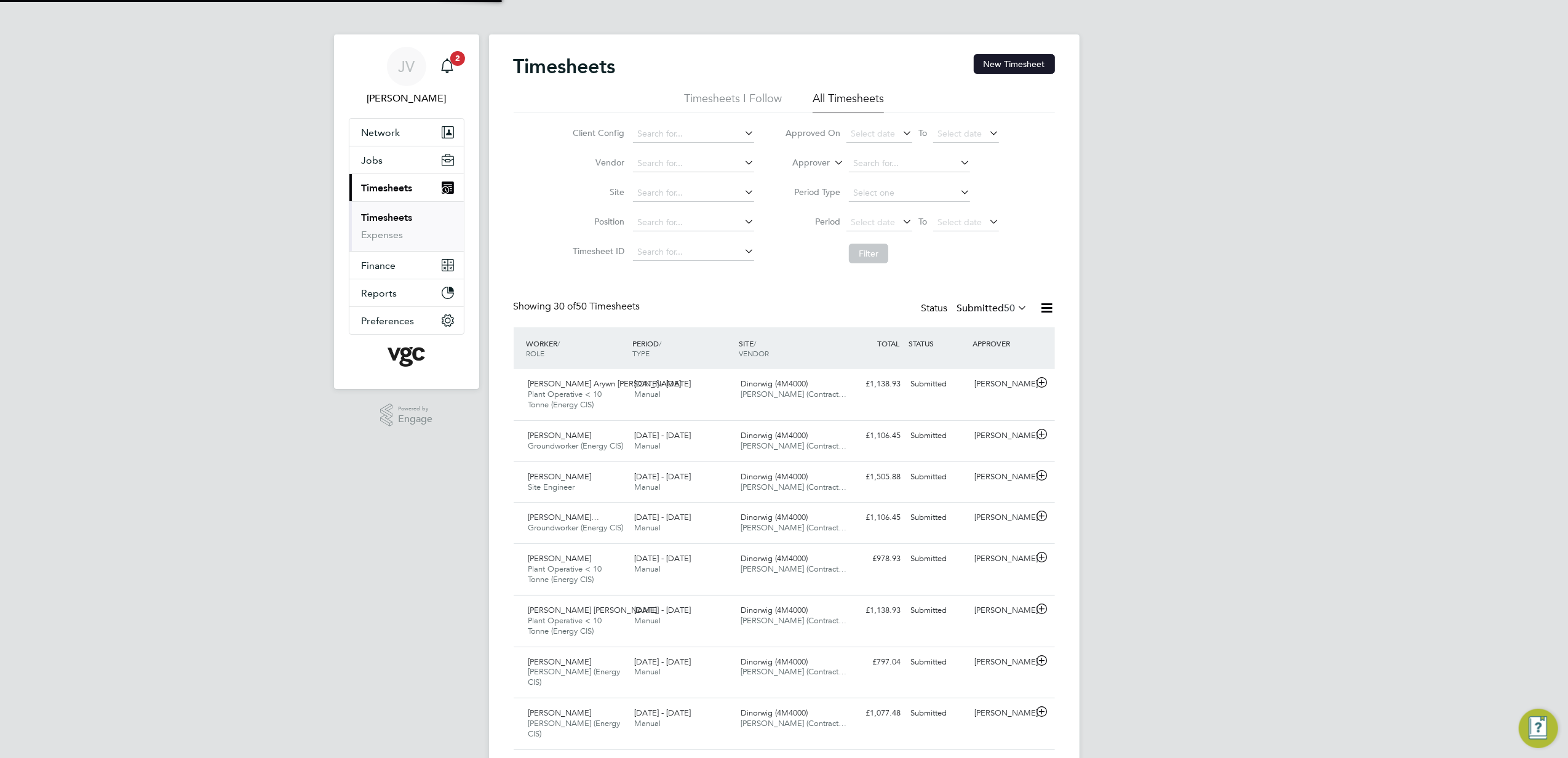
click at [990, 58] on button "New Timesheet" at bounding box center [1015, 64] width 81 height 20
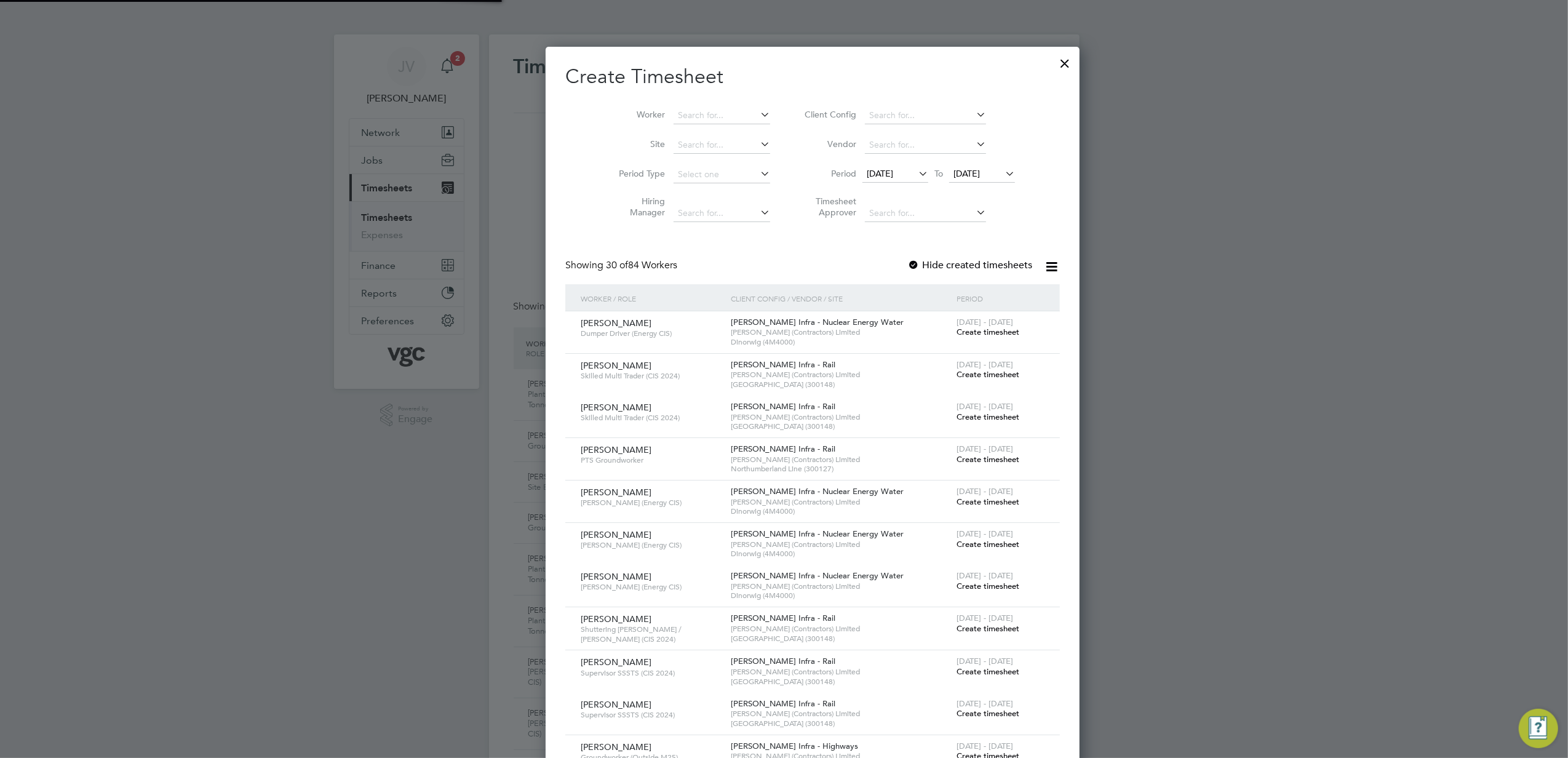
click at [875, 165] on li "Period 18 Aug 2025 To 25 Aug 2025" at bounding box center [909, 174] width 245 height 30
click at [916, 169] on icon at bounding box center [916, 174] width 0 height 17
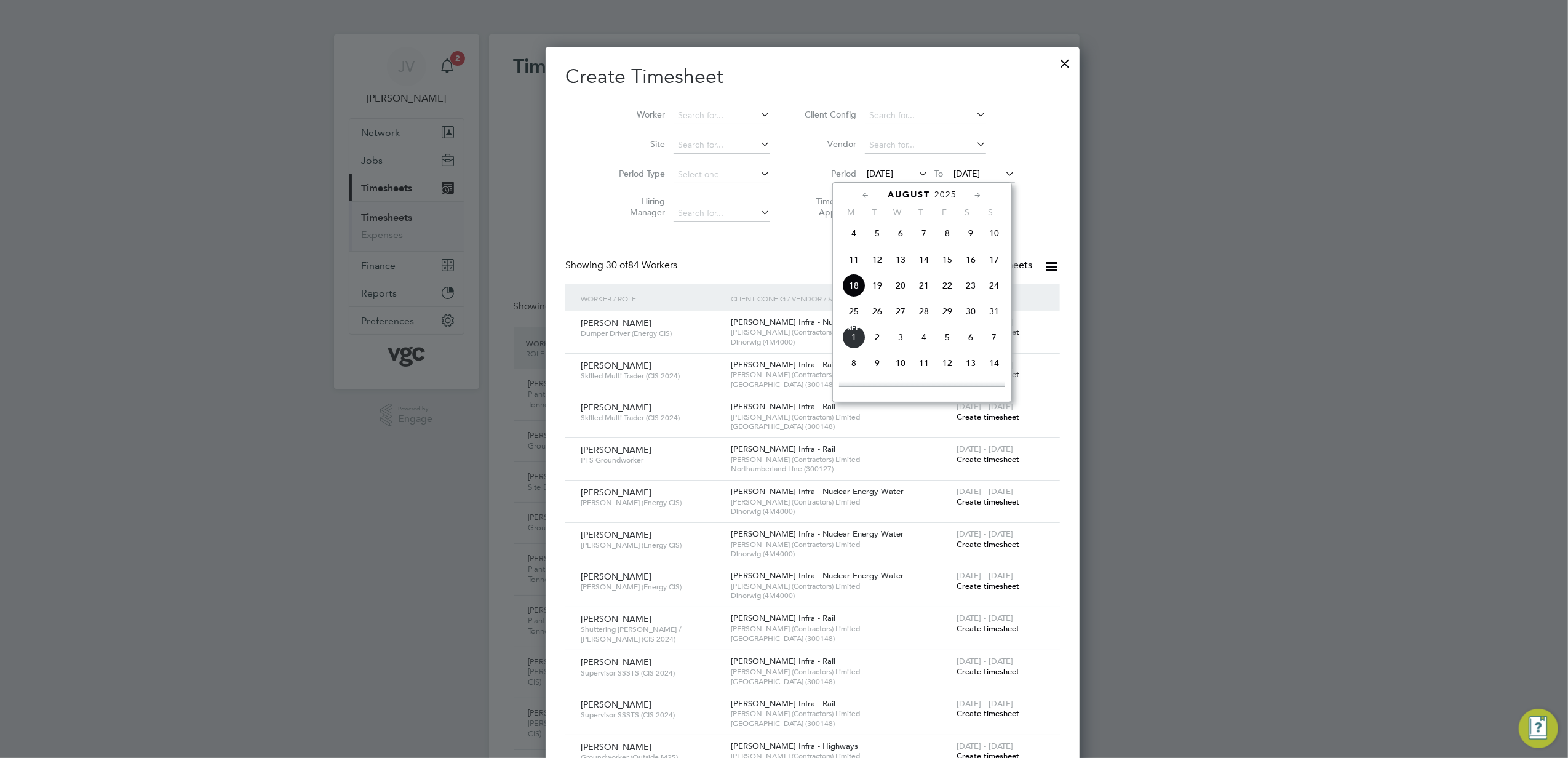
click at [970, 293] on span "23" at bounding box center [971, 286] width 24 height 24
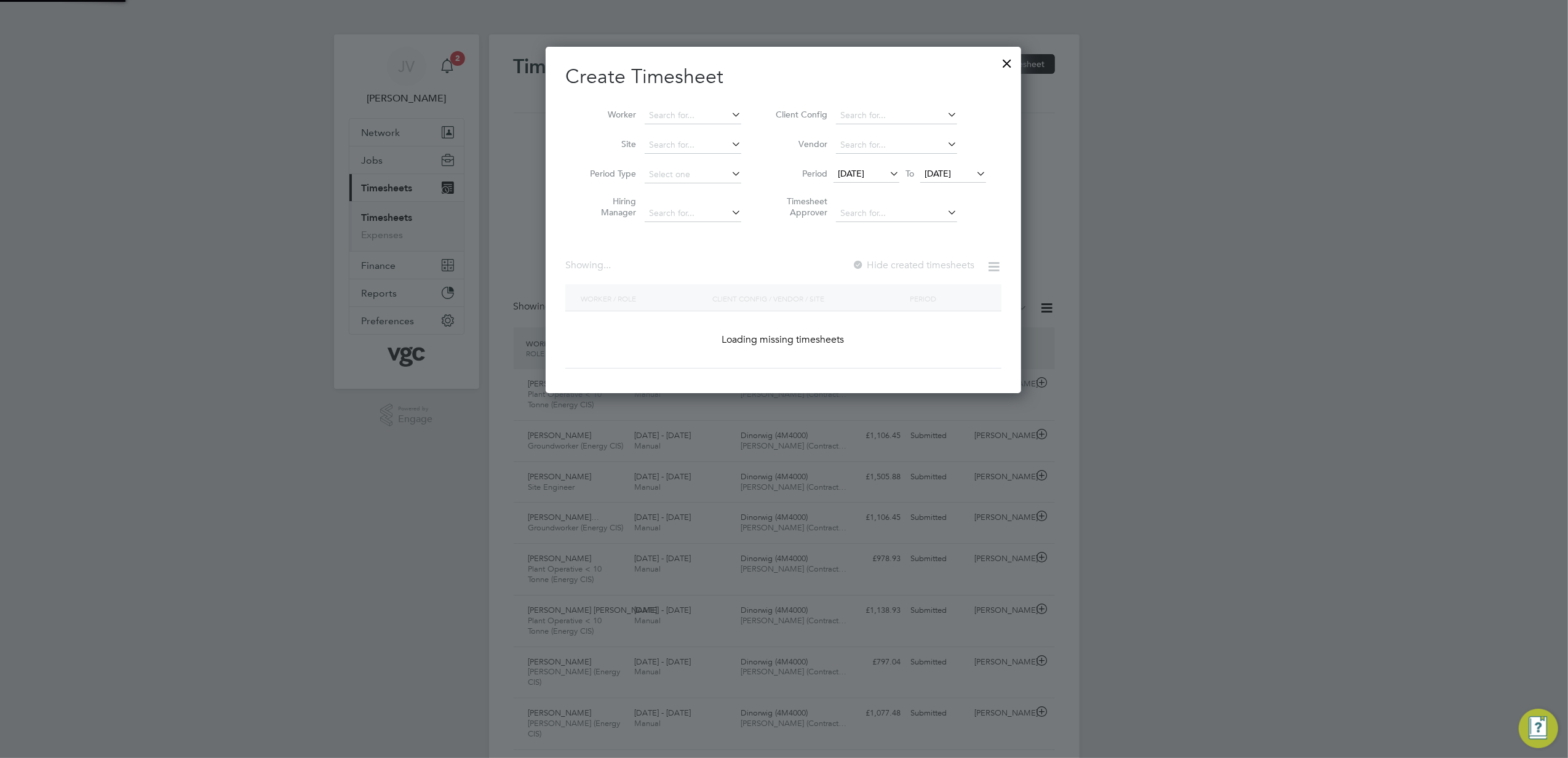
click at [951, 172] on span "[DATE]" at bounding box center [938, 173] width 26 height 11
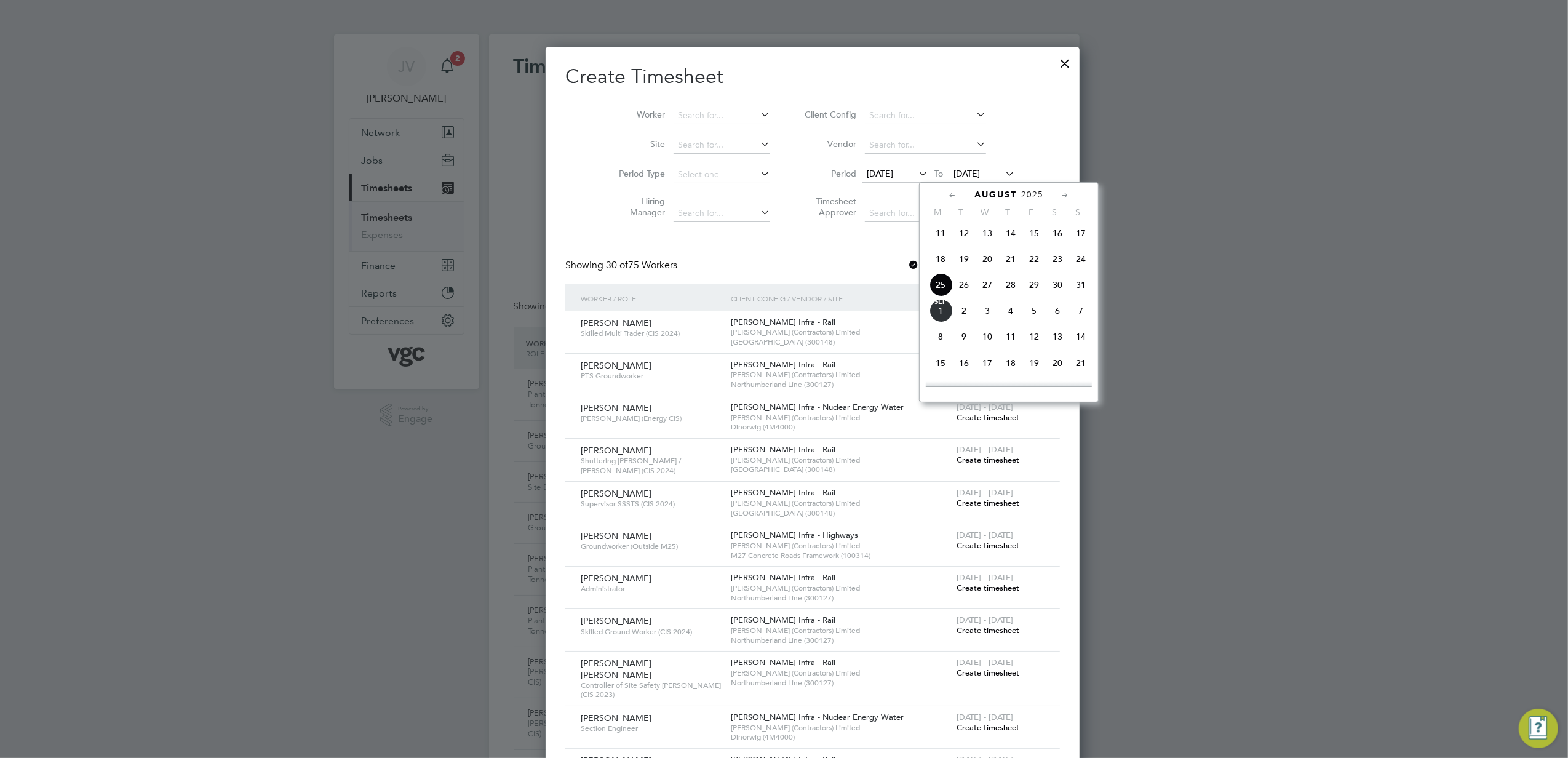
click at [1032, 287] on span "29" at bounding box center [1034, 285] width 24 height 24
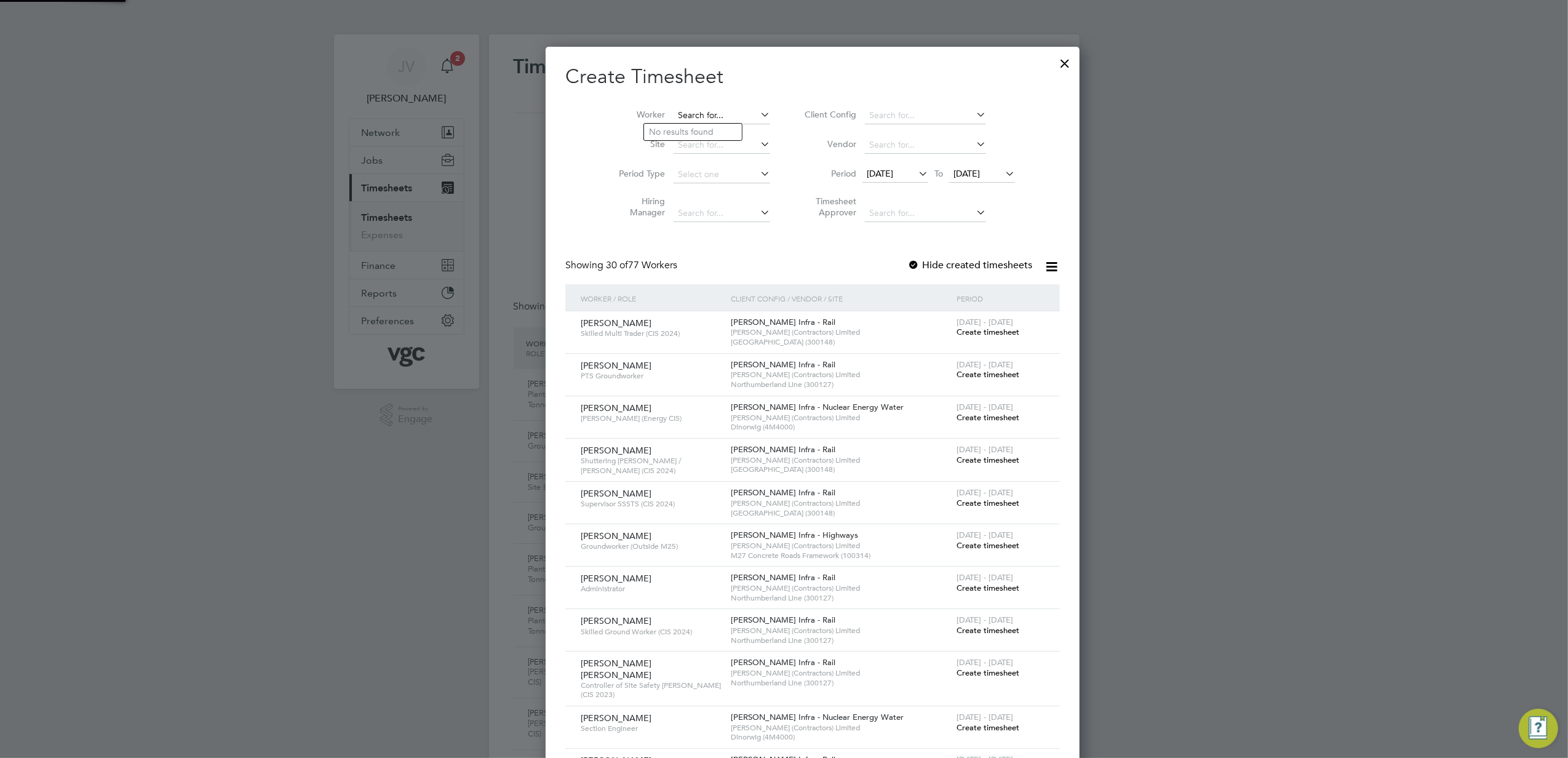
click at [688, 113] on input at bounding box center [722, 115] width 96 height 17
paste input "Kieron Hughes"
click at [696, 129] on li "Kieron James Hughes" at bounding box center [734, 132] width 179 height 16
type input "Kieron James Hughes"
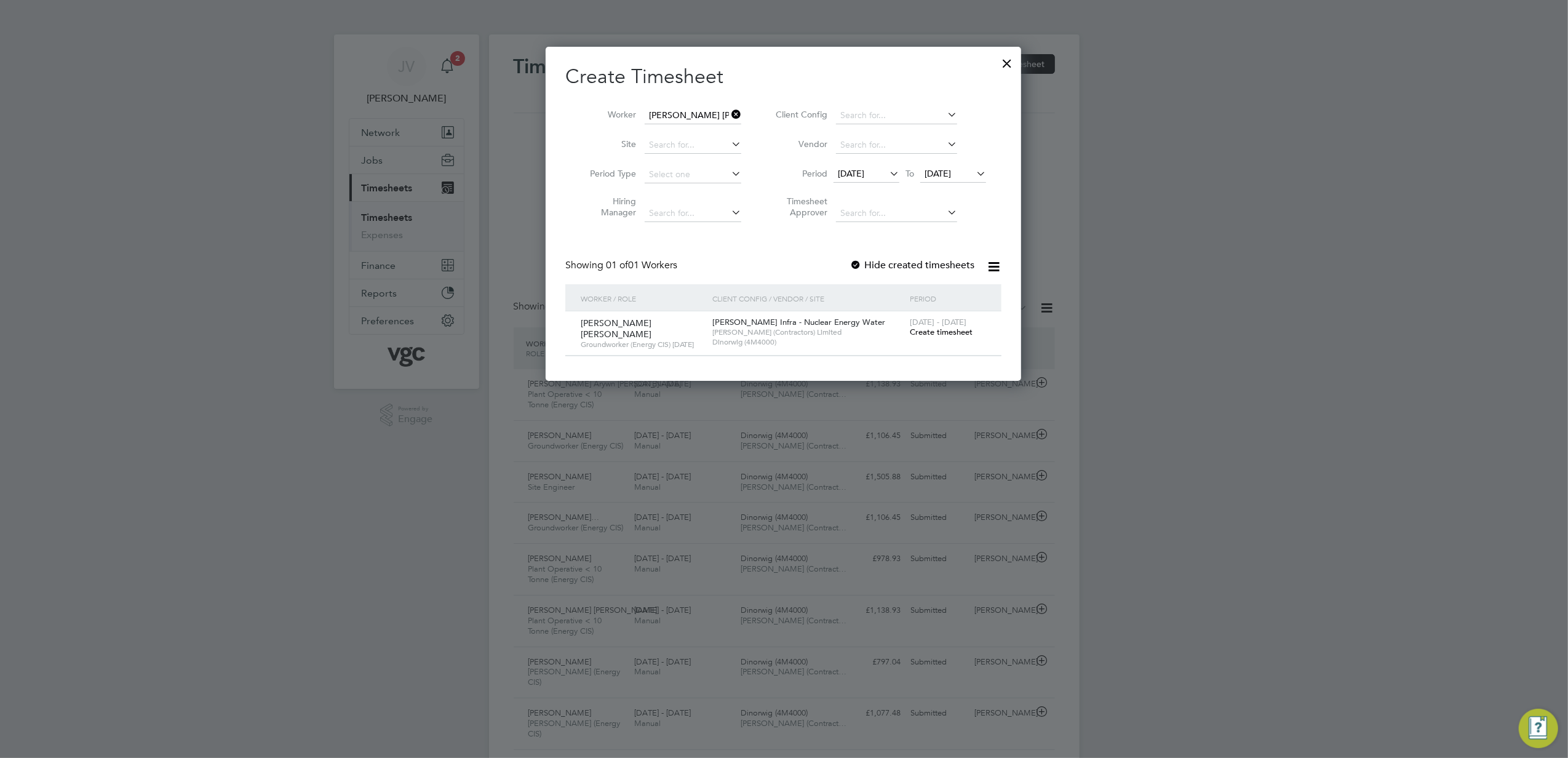
click at [948, 327] on span "Create timesheet" at bounding box center [941, 332] width 63 height 10
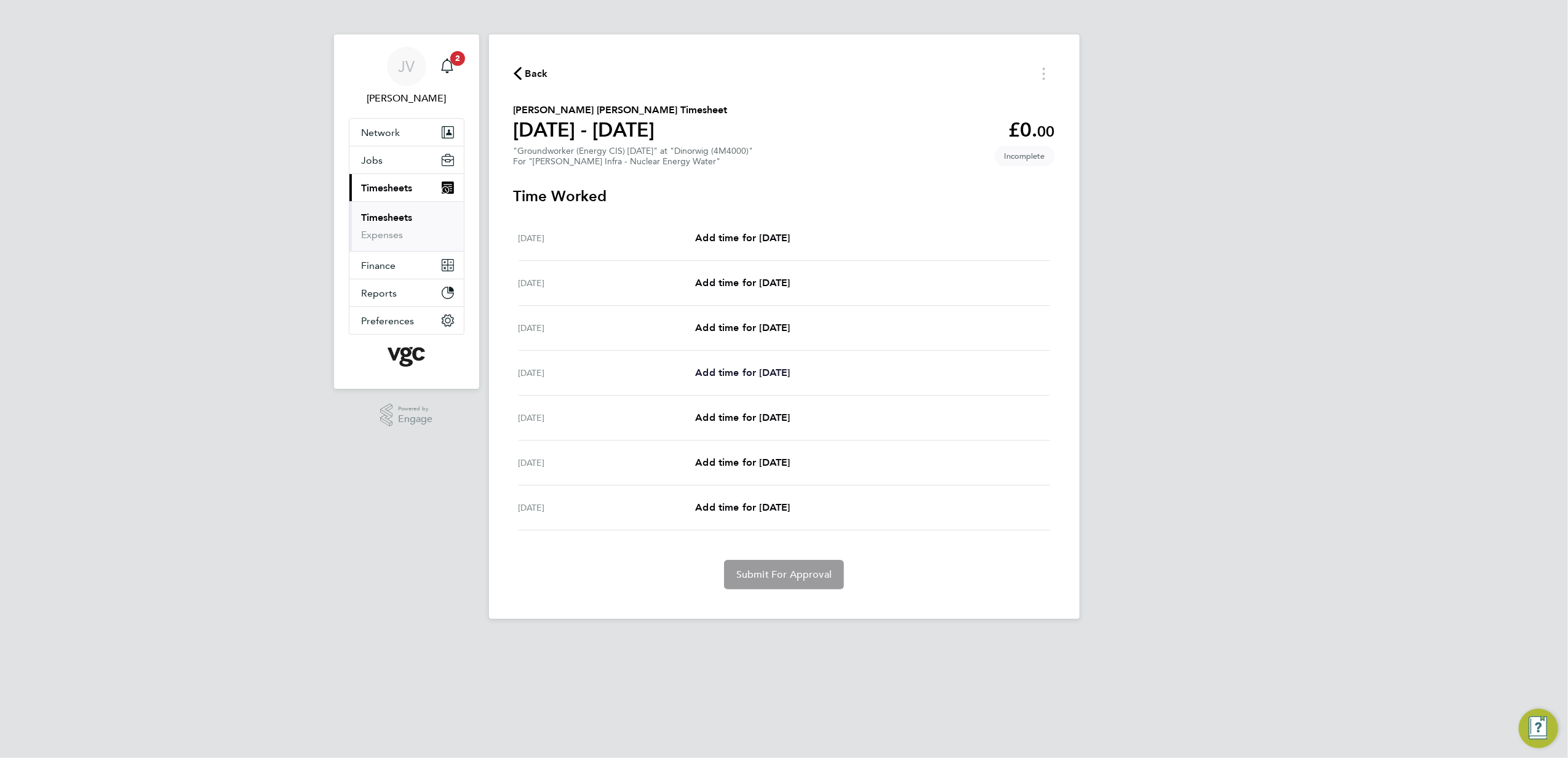
click at [736, 376] on span "Add time for [DATE]" at bounding box center [743, 372] width 95 height 12
select select "30"
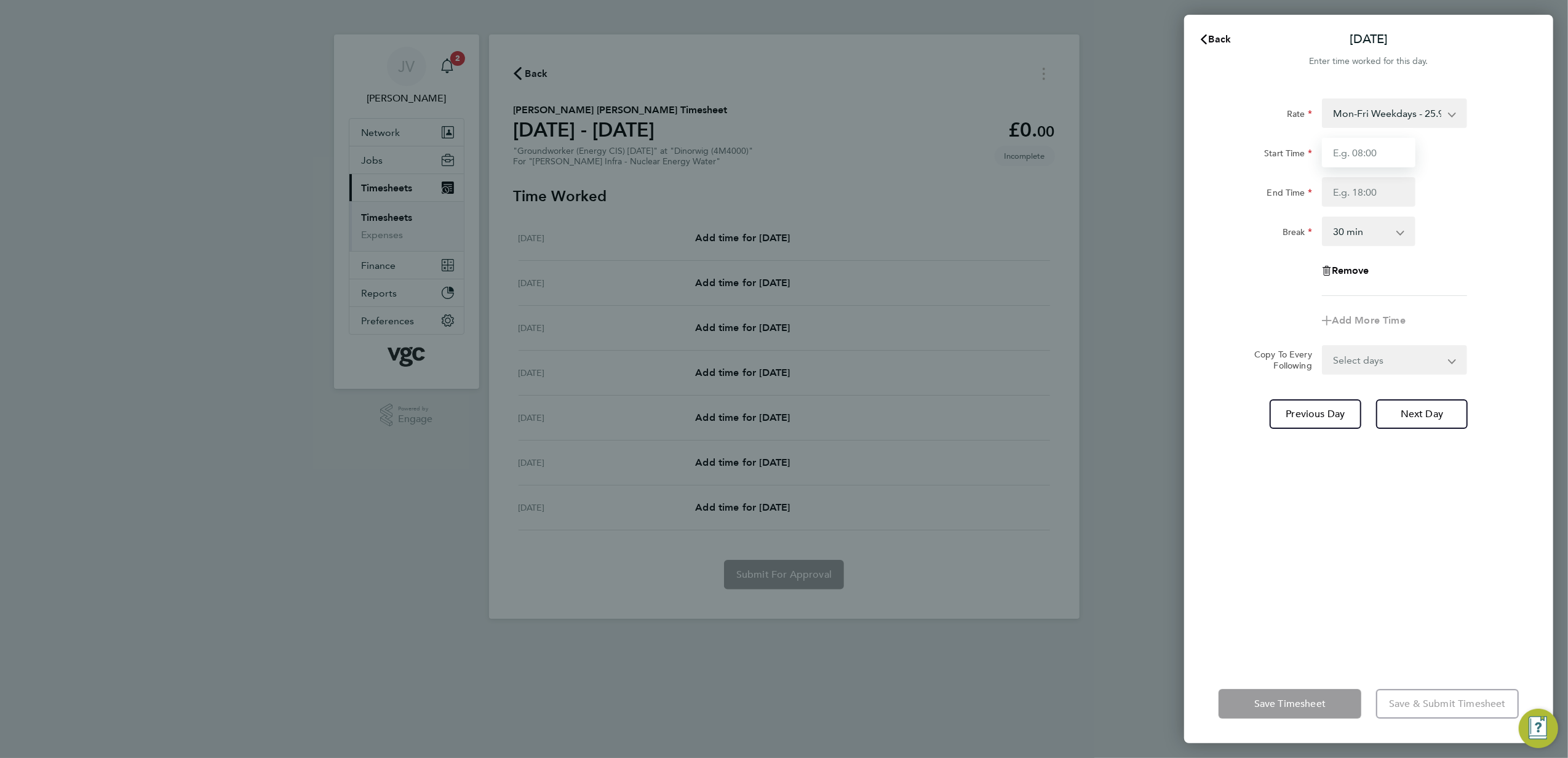
drag, startPoint x: 1372, startPoint y: 146, endPoint x: 1376, endPoint y: 161, distance: 15.5
click at [1372, 146] on input "Start Time" at bounding box center [1369, 152] width 94 height 30
type input "07:30"
click at [1369, 195] on input "End Time" at bounding box center [1369, 191] width 94 height 30
type input "17:30"
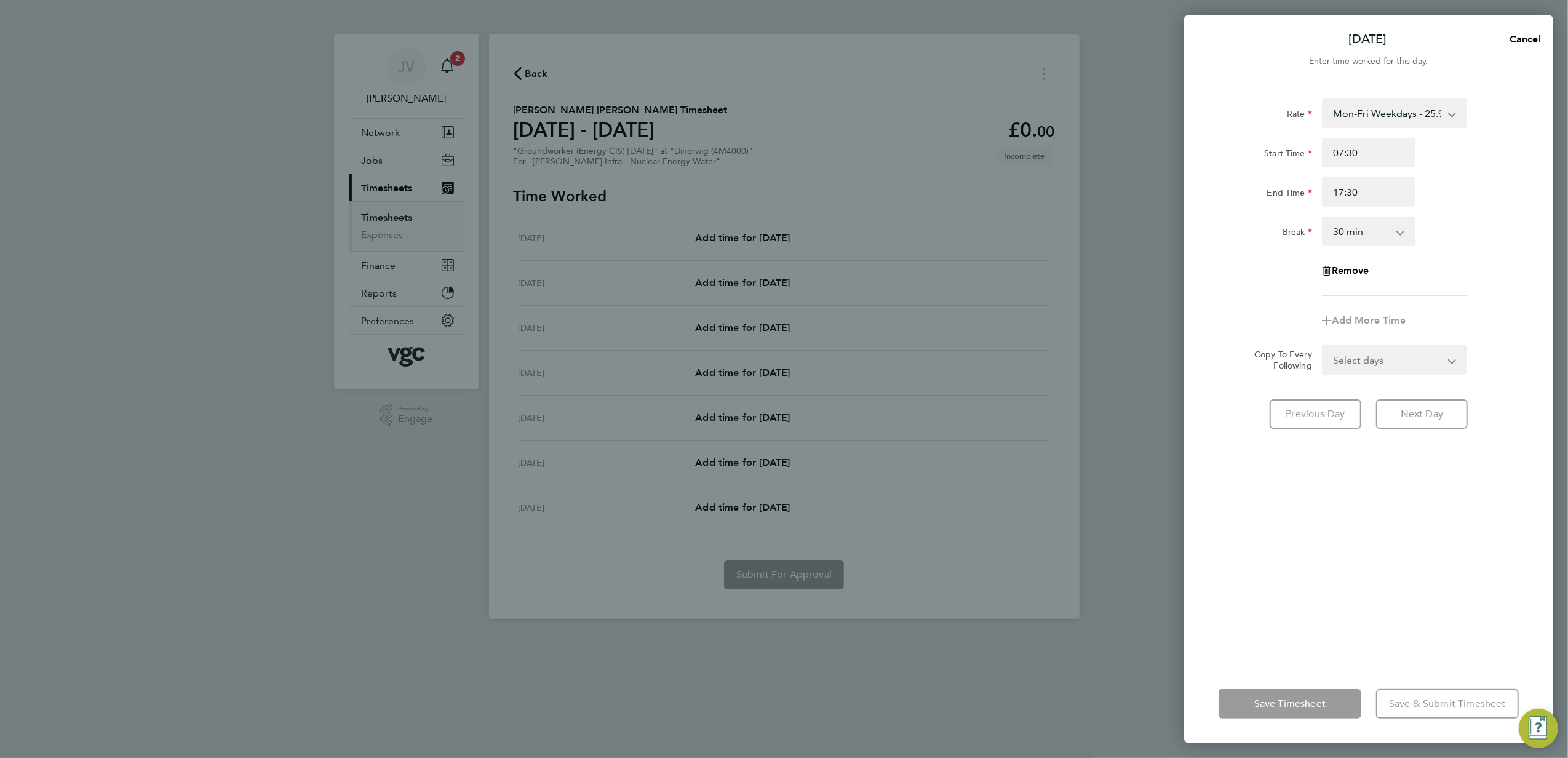
click at [1396, 365] on div "Select days Day [DATE] [DATE] [DATE]" at bounding box center [1395, 360] width 146 height 30
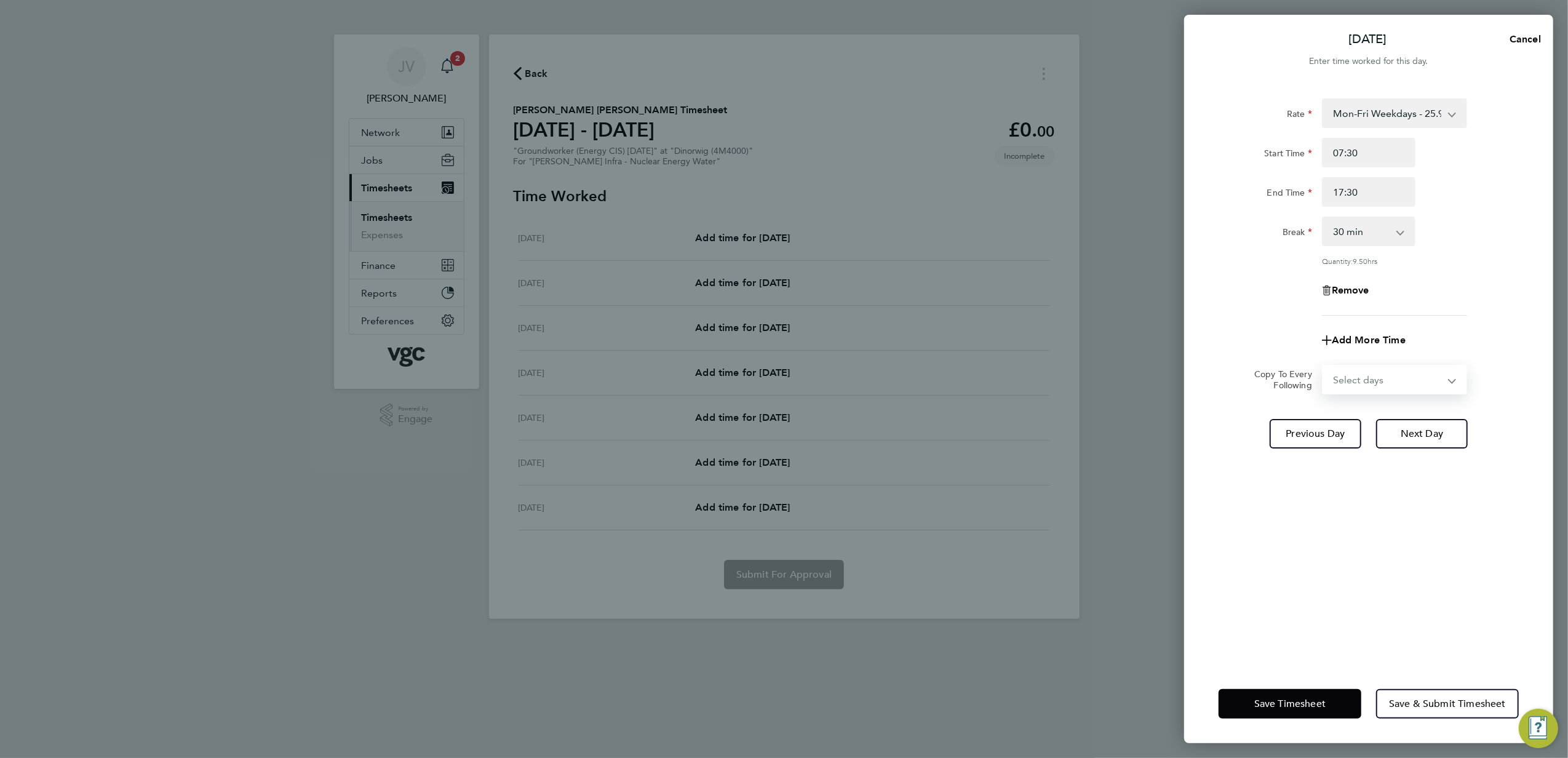
select select "DAY"
click at [1323, 366] on select "Select days Day [DATE] [DATE] [DATE]" at bounding box center [1388, 379] width 129 height 27
select select "[DATE]"
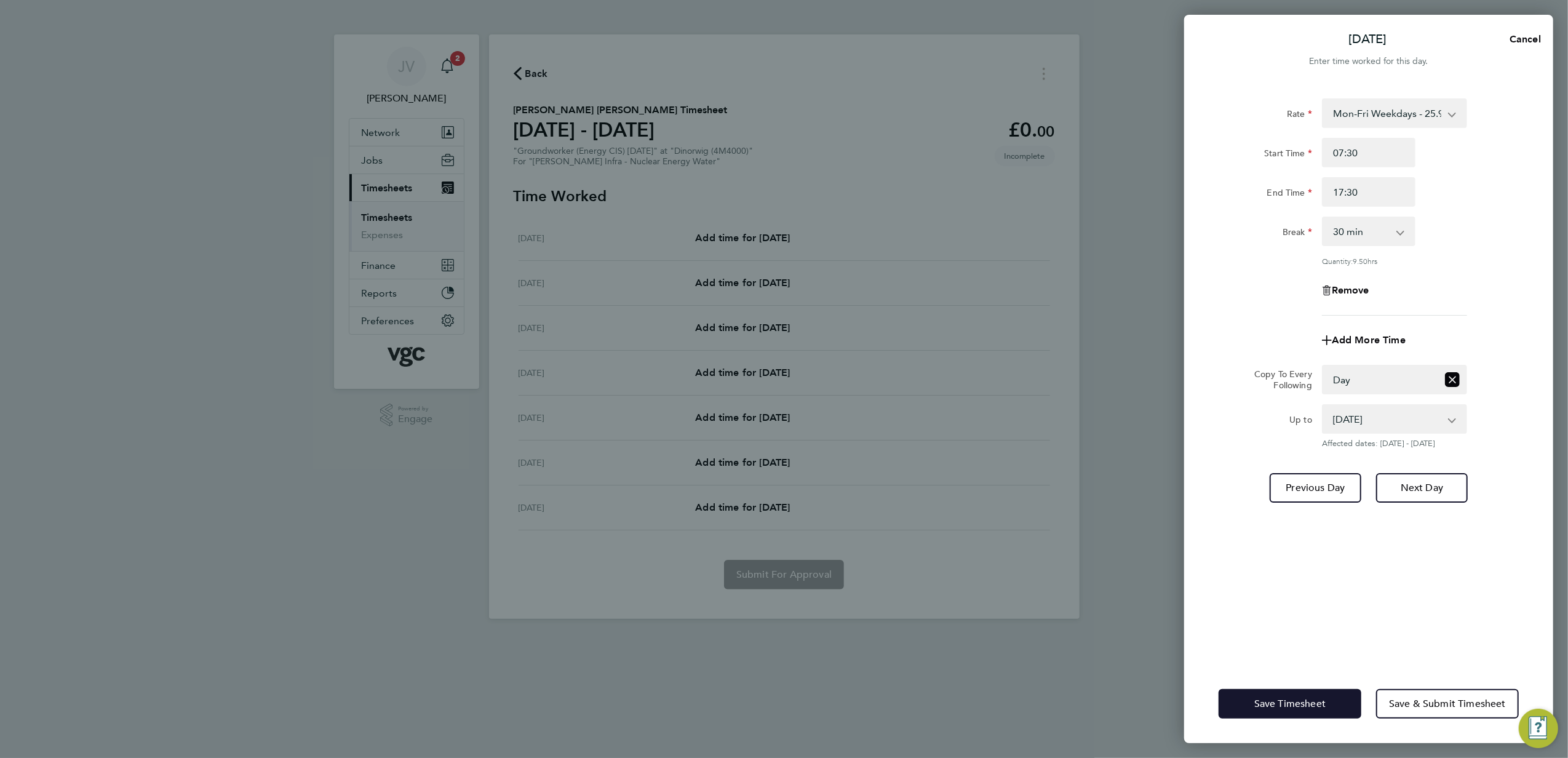
drag, startPoint x: 1291, startPoint y: 687, endPoint x: 1289, endPoint y: 702, distance: 15.1
click at [1290, 690] on div "Save Timesheet Save & Submit Timesheet" at bounding box center [1369, 704] width 369 height 79
click at [1289, 702] on span "Save Timesheet" at bounding box center [1290, 704] width 71 height 12
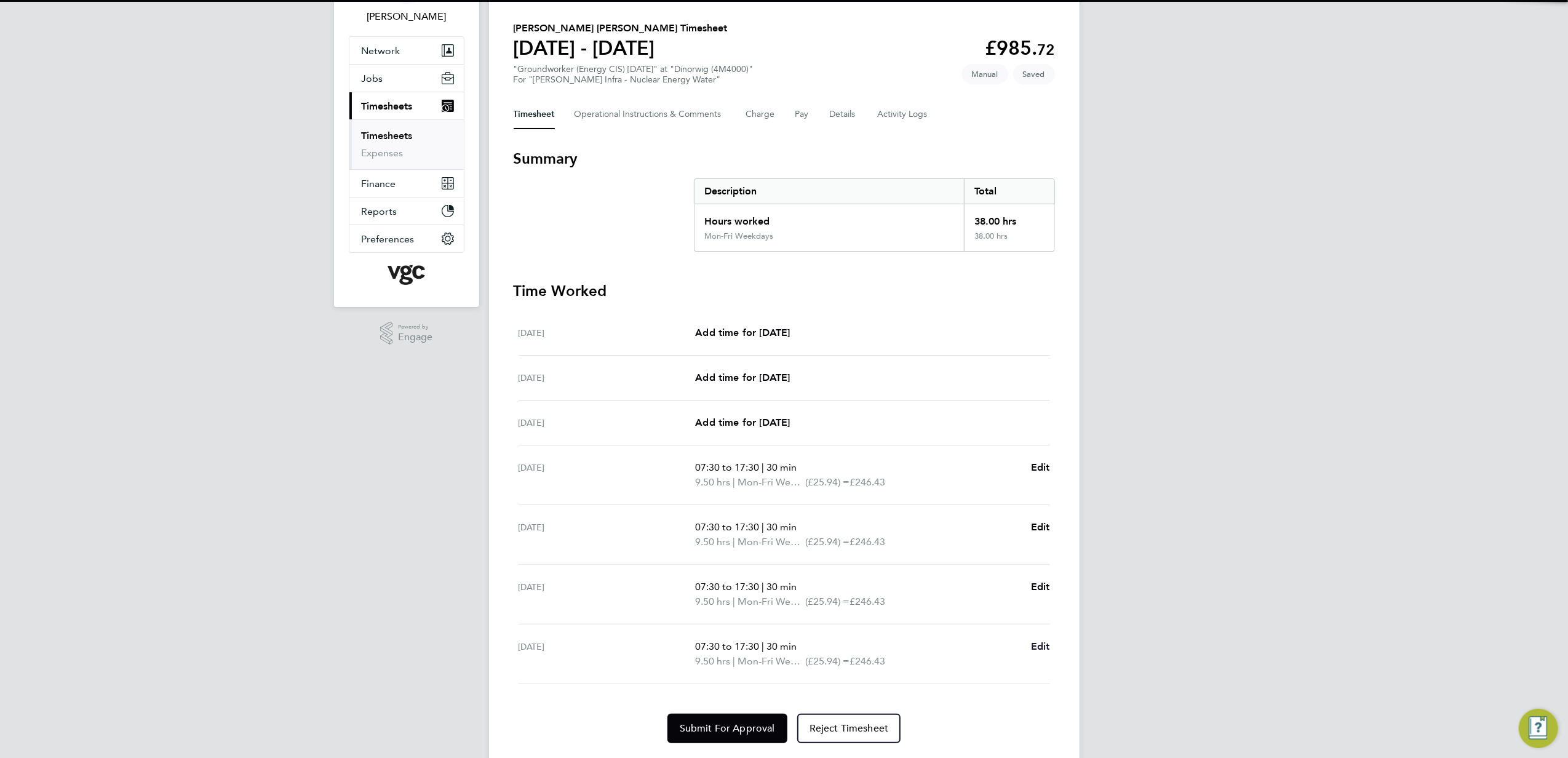
click at [1045, 647] on span "Edit" at bounding box center [1040, 647] width 19 height 12
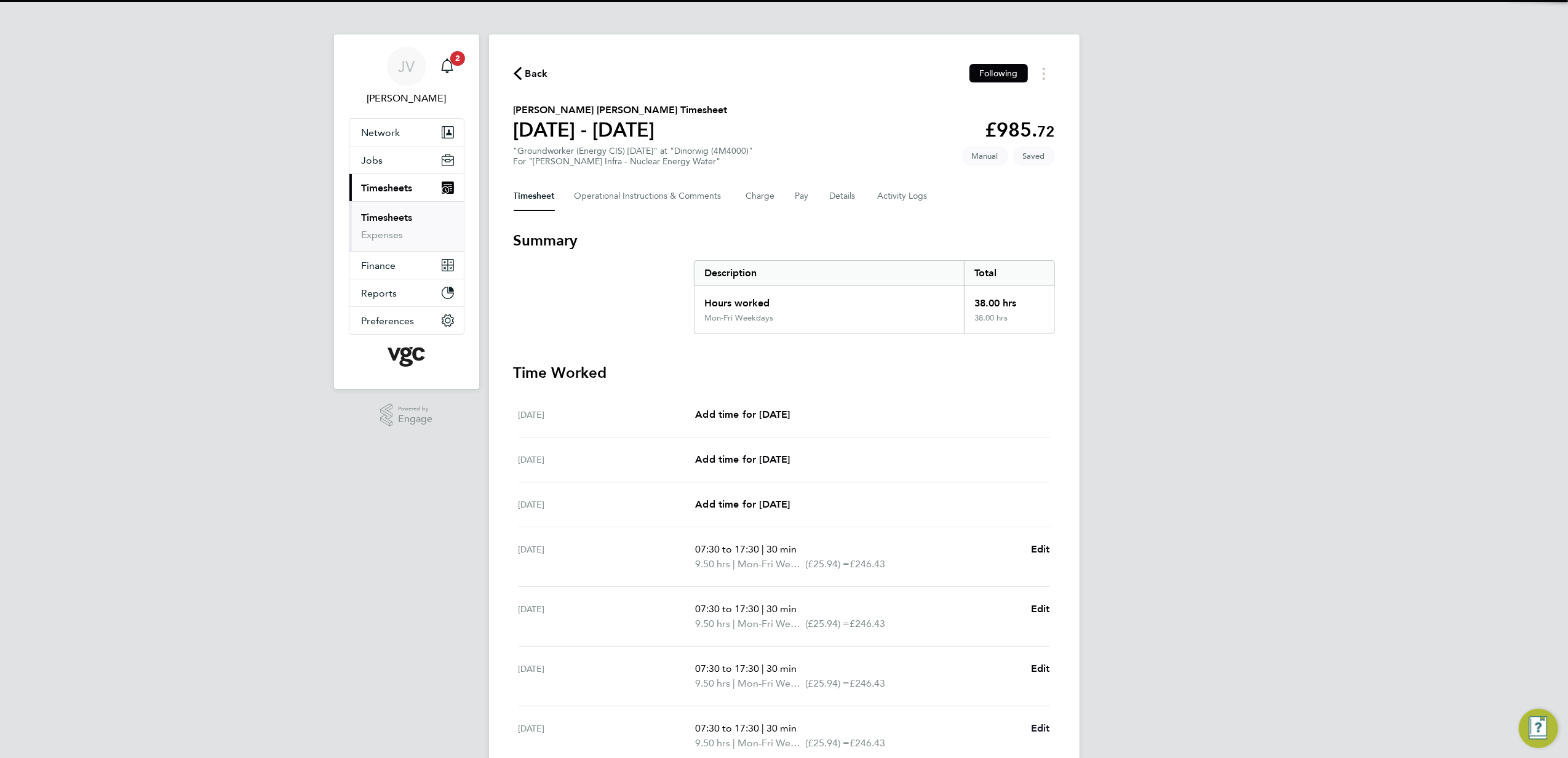
select select "30"
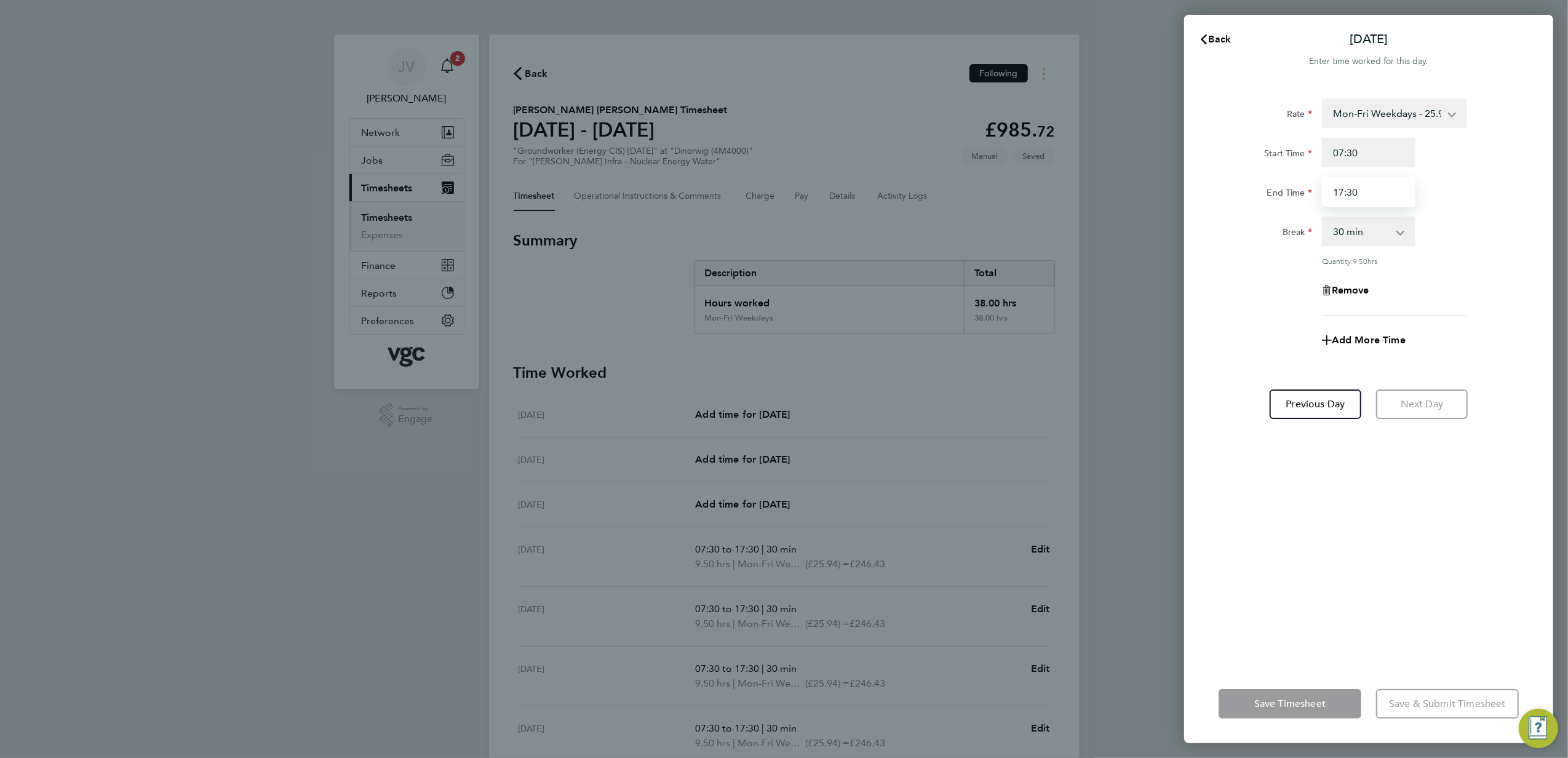
drag, startPoint x: 1399, startPoint y: 186, endPoint x: 1114, endPoint y: 182, distance: 285.0
click at [1127, 182] on div "Back Fri 29 Aug Enter time worked for this day. Rate Mon-Fri Weekdays - 25.94 M…" at bounding box center [784, 379] width 1568 height 758
type input "16:00"
click at [1268, 517] on div "Rate Mon-Fri Weekdays - 25.94 Mon-Fri Nights - 32.43 Weekends - 38.91 Bank Hols…" at bounding box center [1369, 374] width 369 height 581
click at [1278, 685] on div "Save Timesheet Save & Submit Timesheet" at bounding box center [1369, 704] width 369 height 79
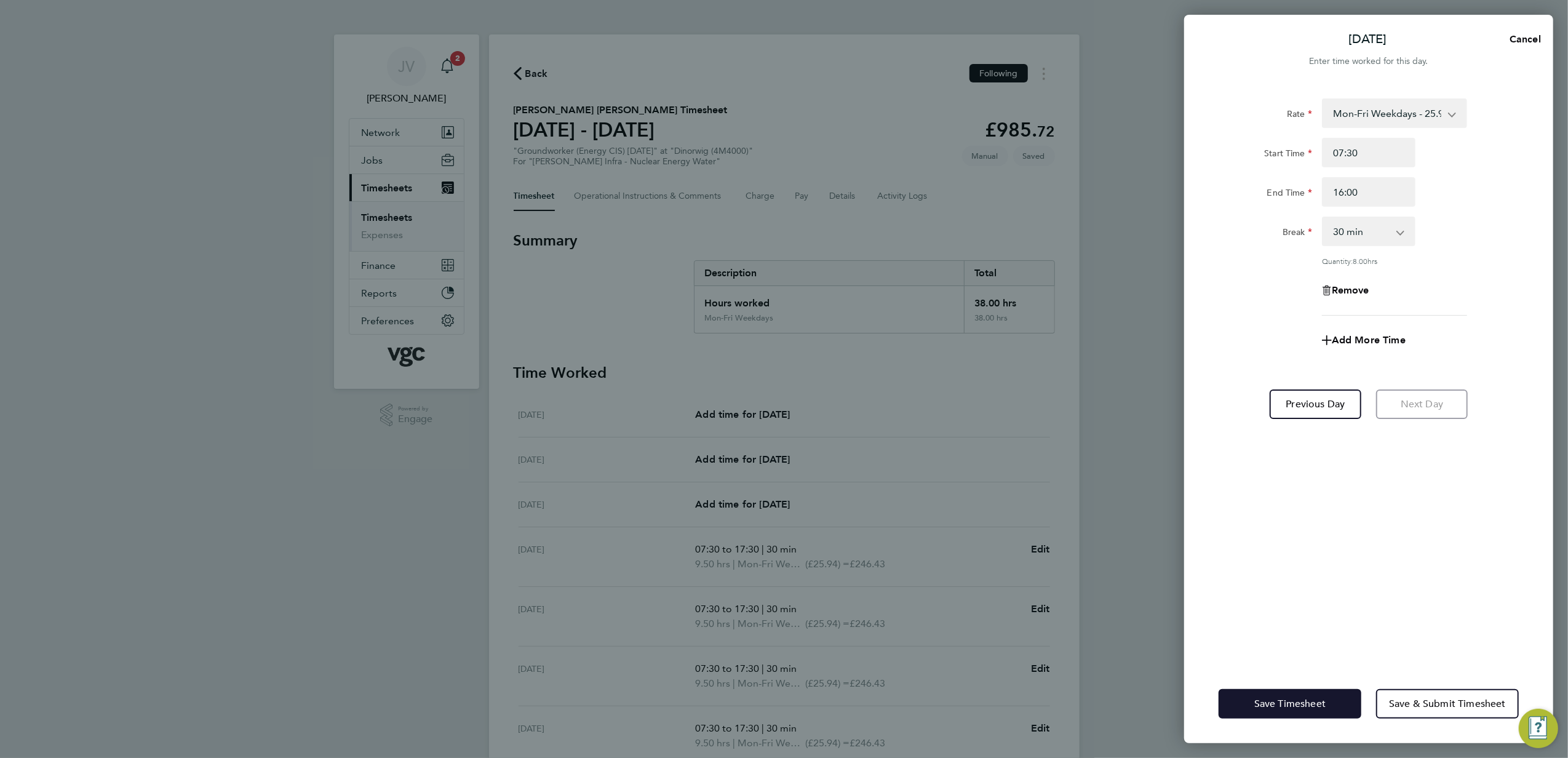
click at [1284, 700] on span "Save Timesheet" at bounding box center [1290, 704] width 71 height 12
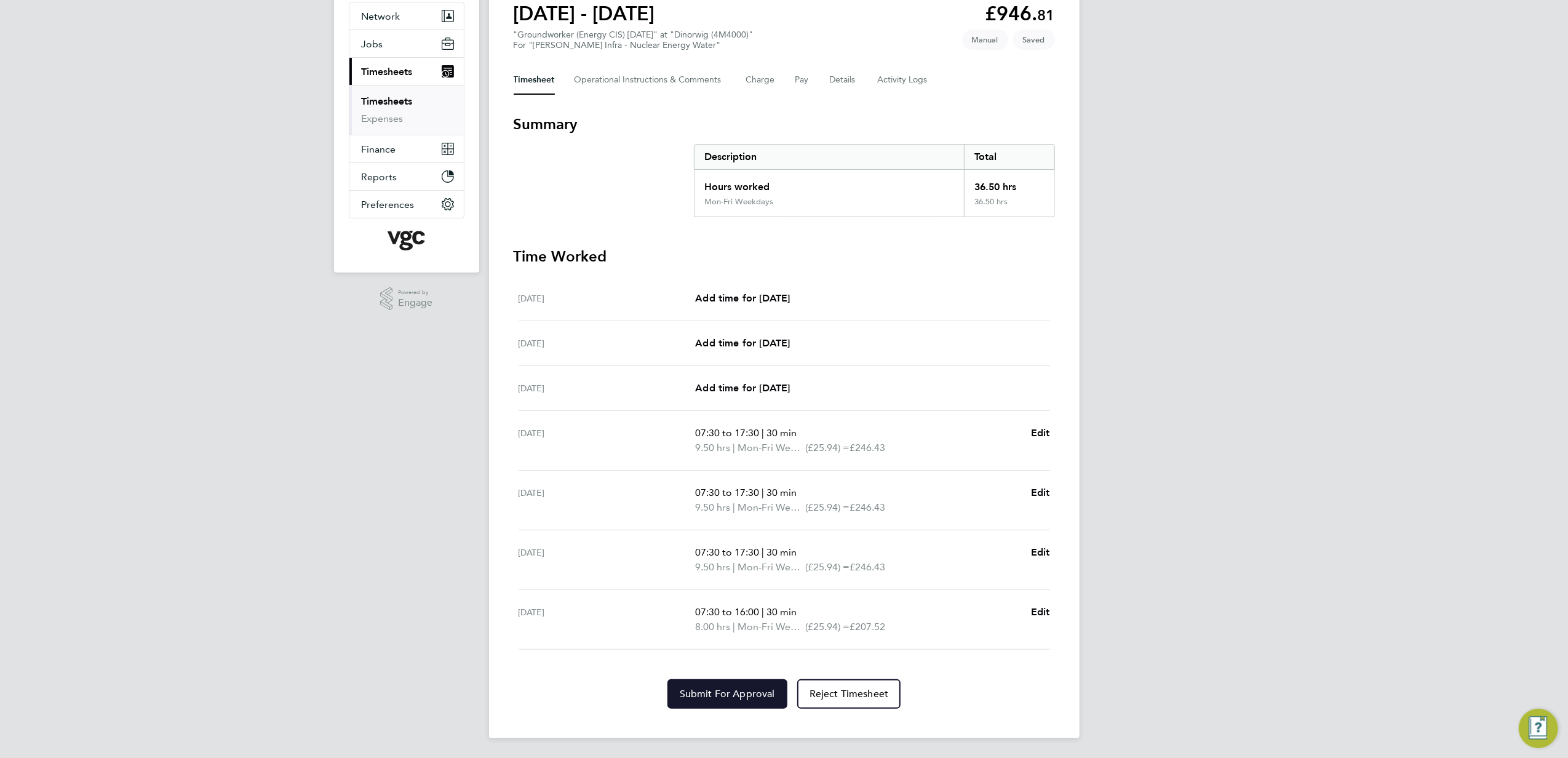
click at [745, 702] on button "Submit For Approval" at bounding box center [727, 694] width 120 height 30
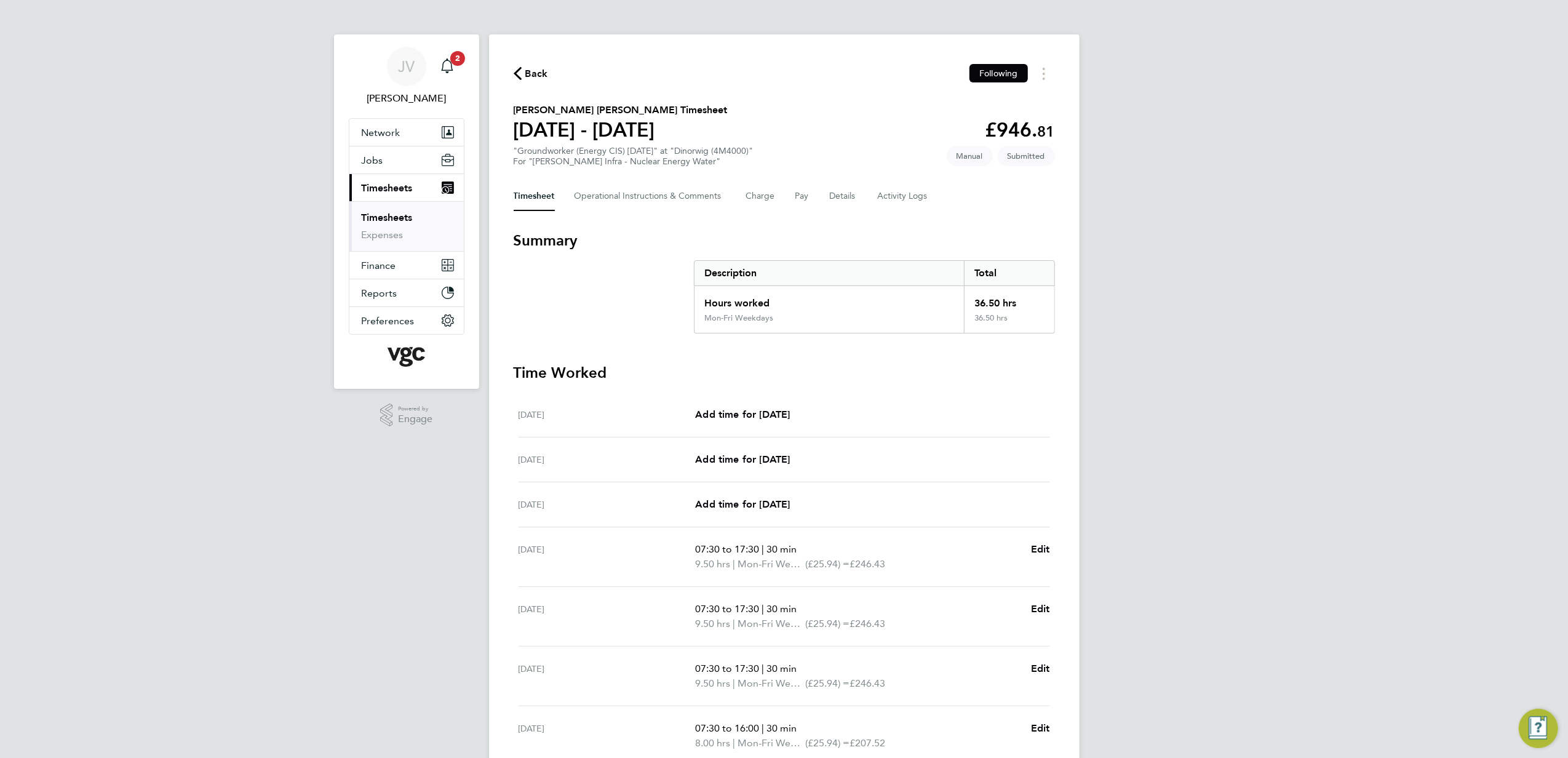
click at [527, 77] on span "Back" at bounding box center [537, 73] width 23 height 15
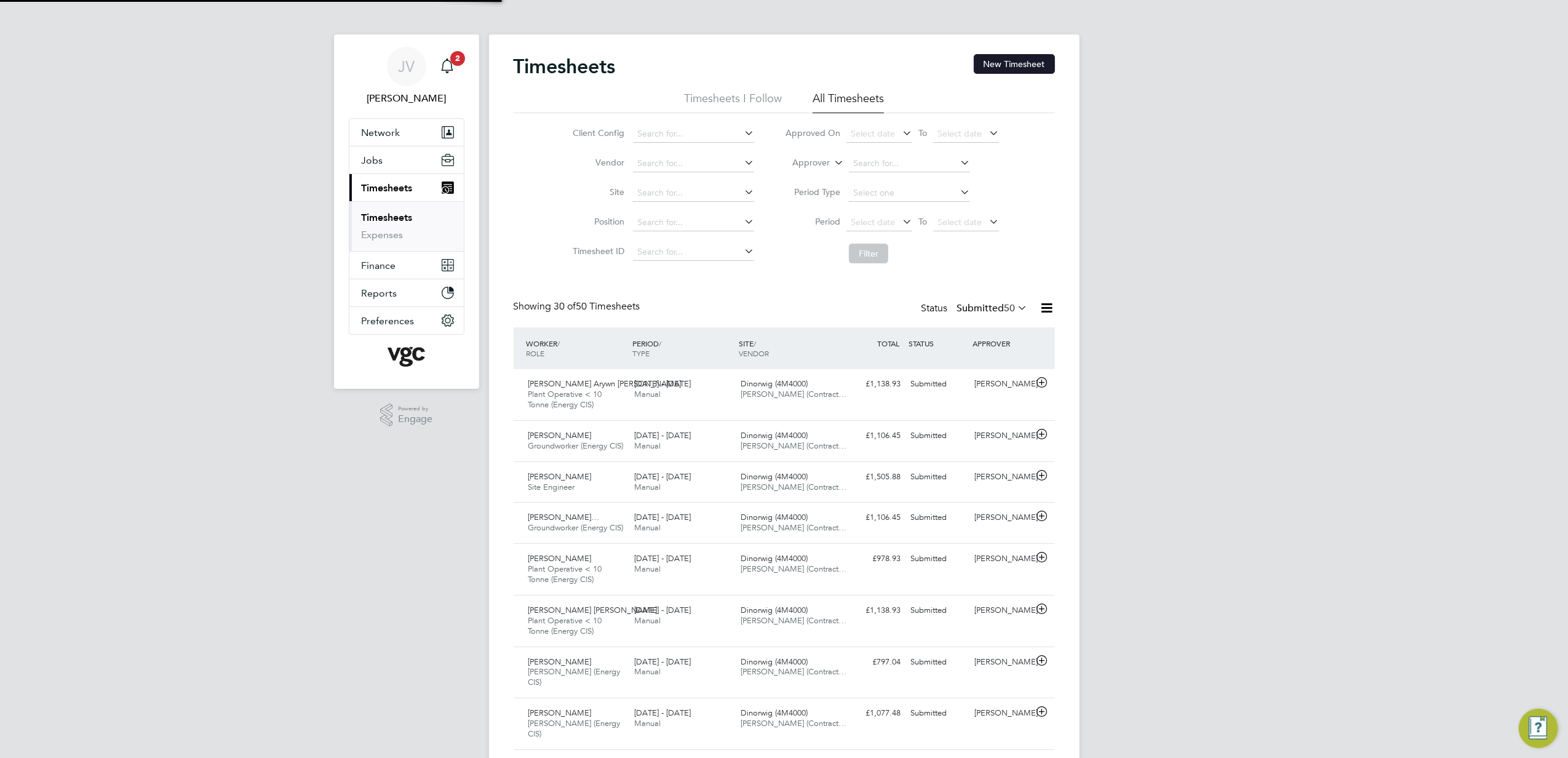
click at [1020, 73] on button "New Timesheet" at bounding box center [1015, 64] width 81 height 20
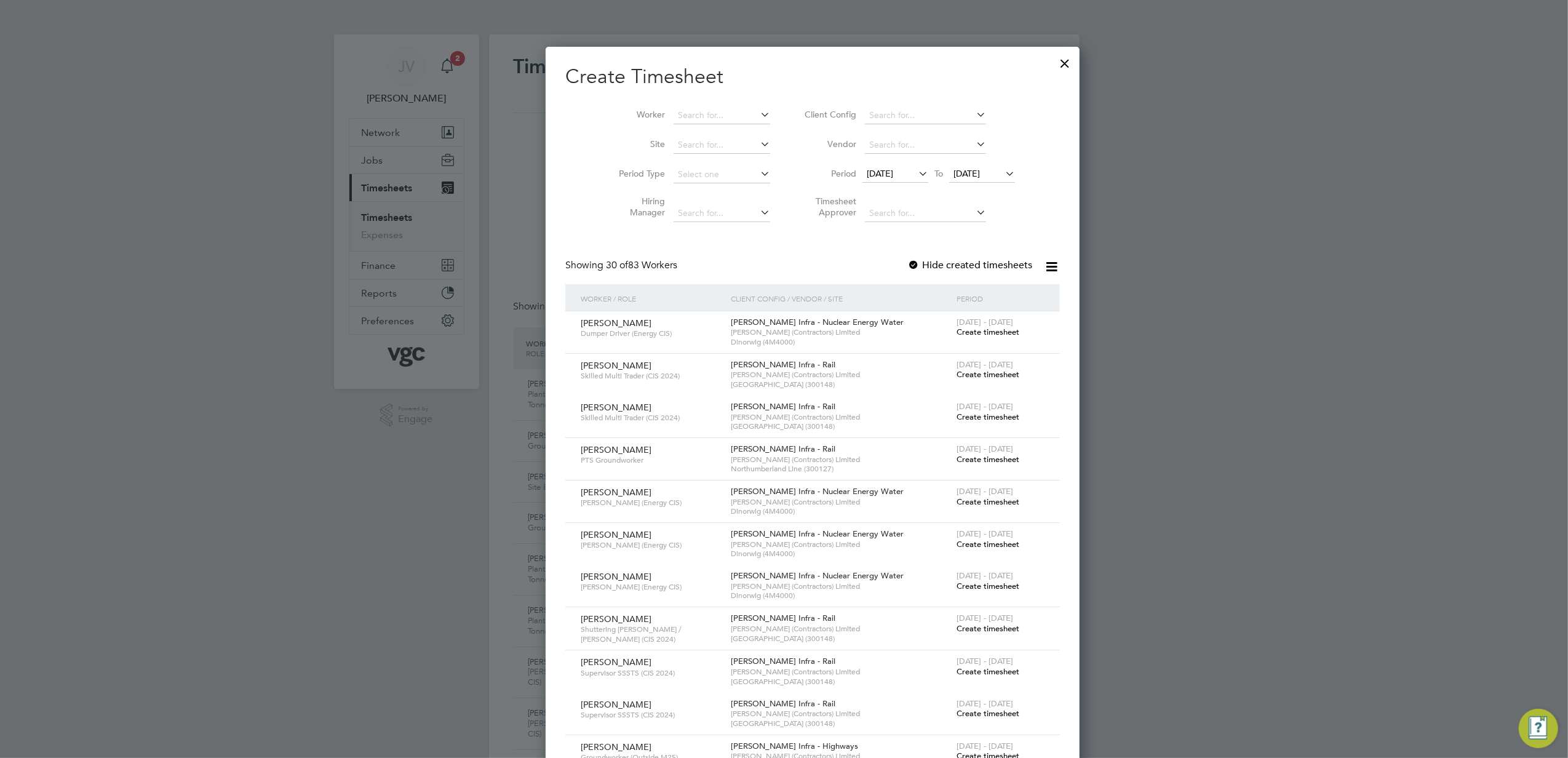
click at [867, 170] on span "[DATE]" at bounding box center [880, 173] width 26 height 11
click at [968, 294] on span "23" at bounding box center [971, 286] width 24 height 24
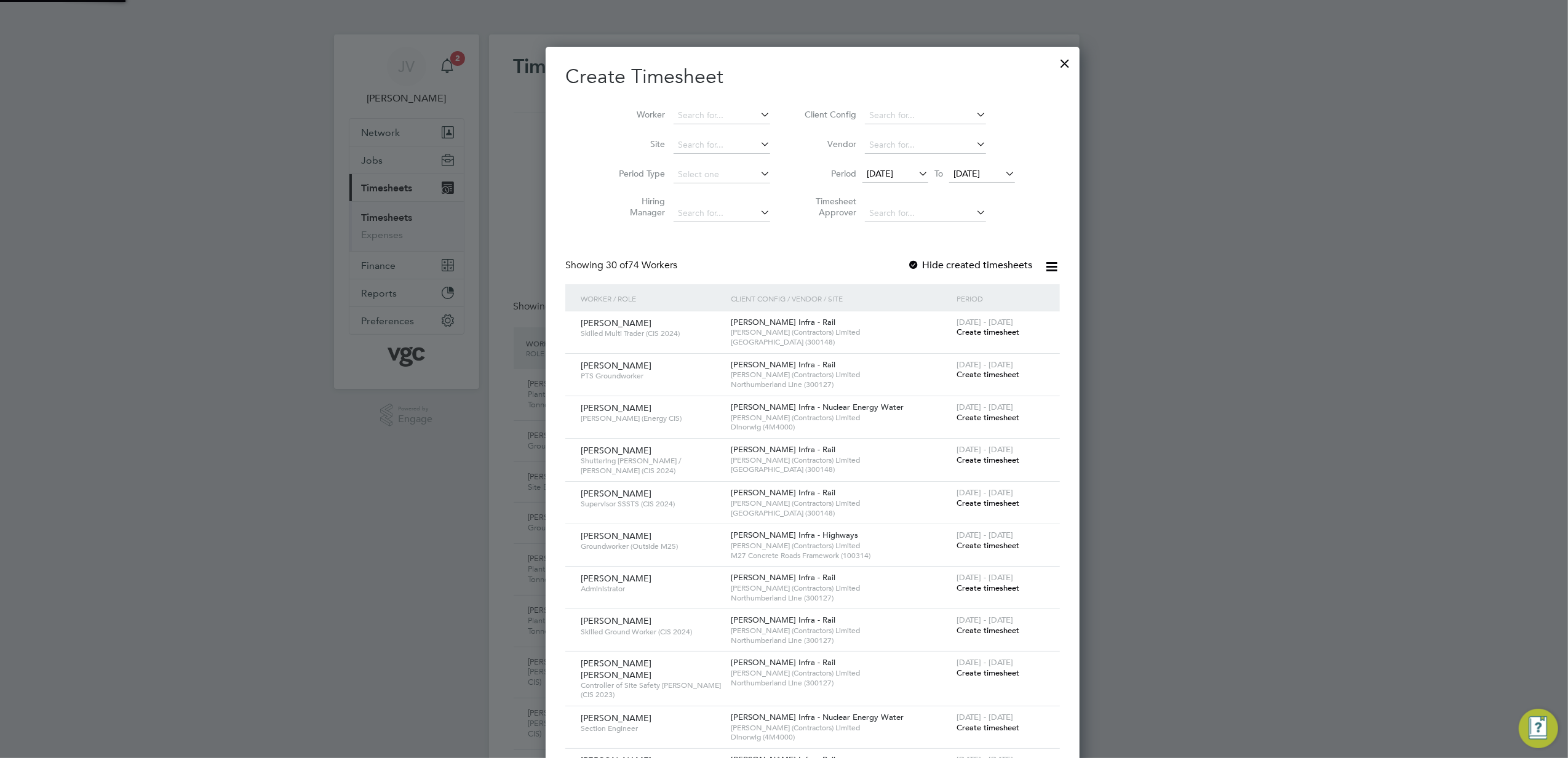
click at [966, 173] on span "[DATE]" at bounding box center [967, 173] width 26 height 11
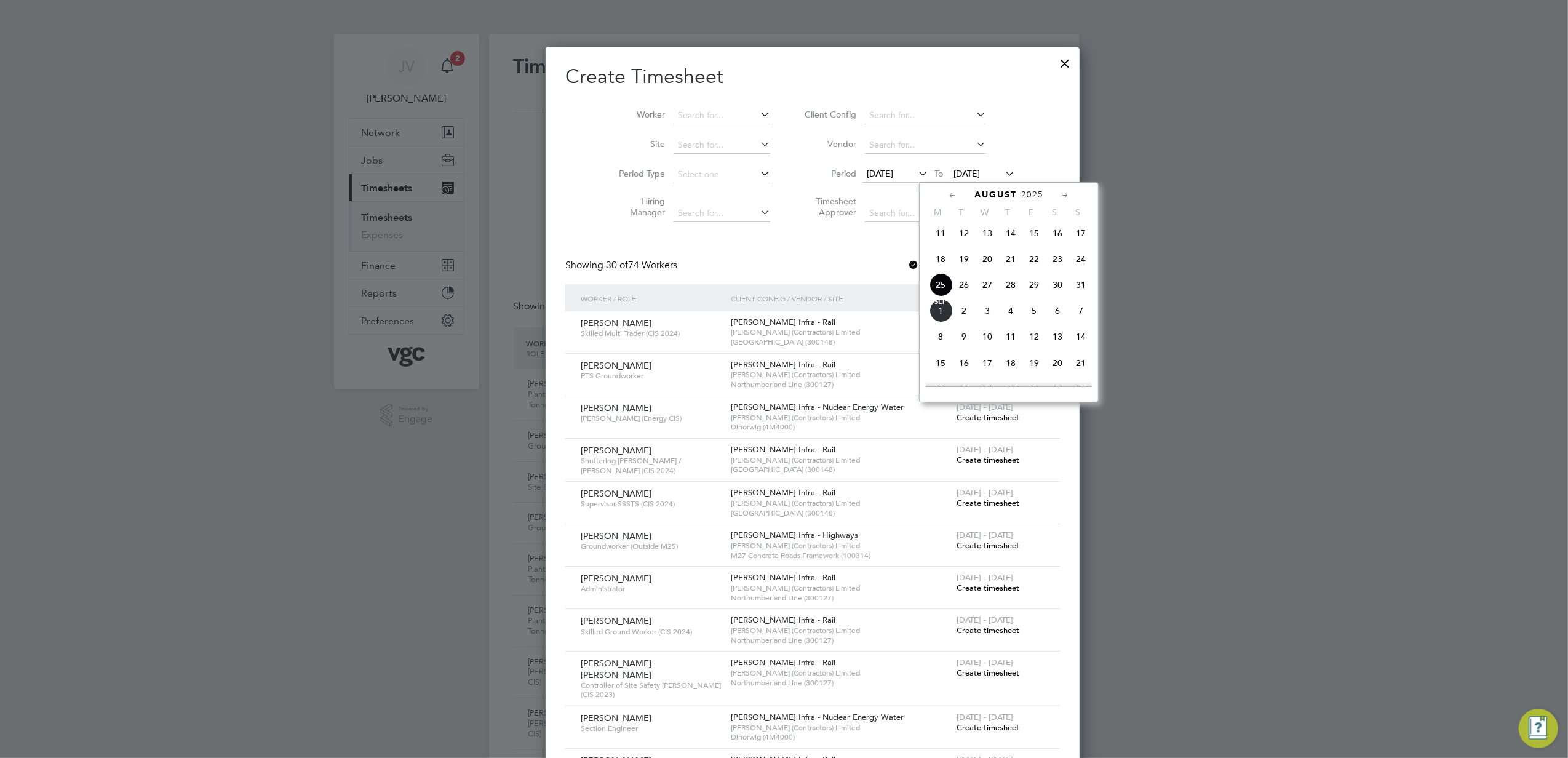
click at [1027, 286] on span "29" at bounding box center [1034, 285] width 24 height 24
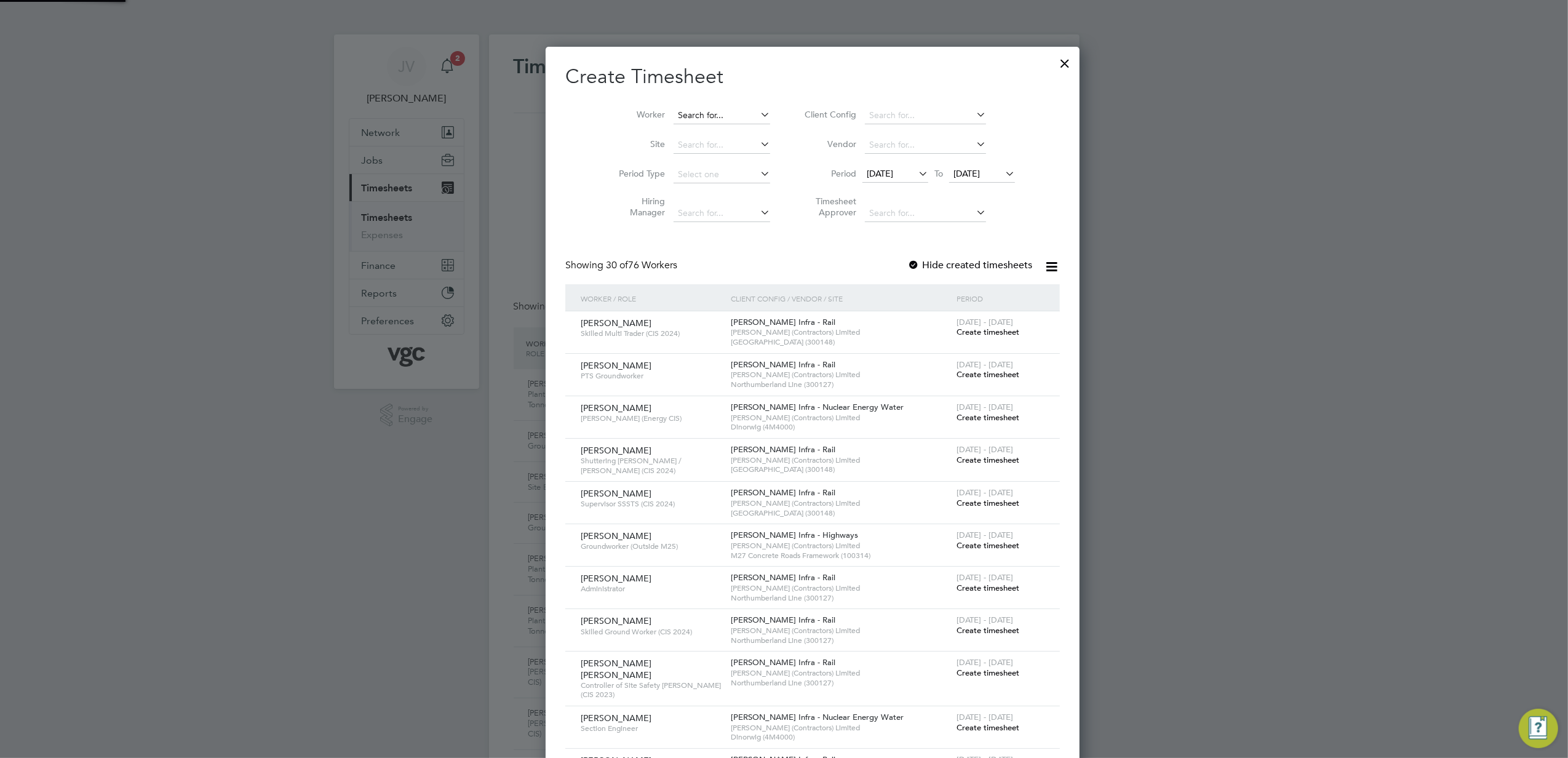
click at [717, 113] on input at bounding box center [722, 115] width 96 height 17
paste input "Karam Sandhu"
type input "Karam Sandhu"
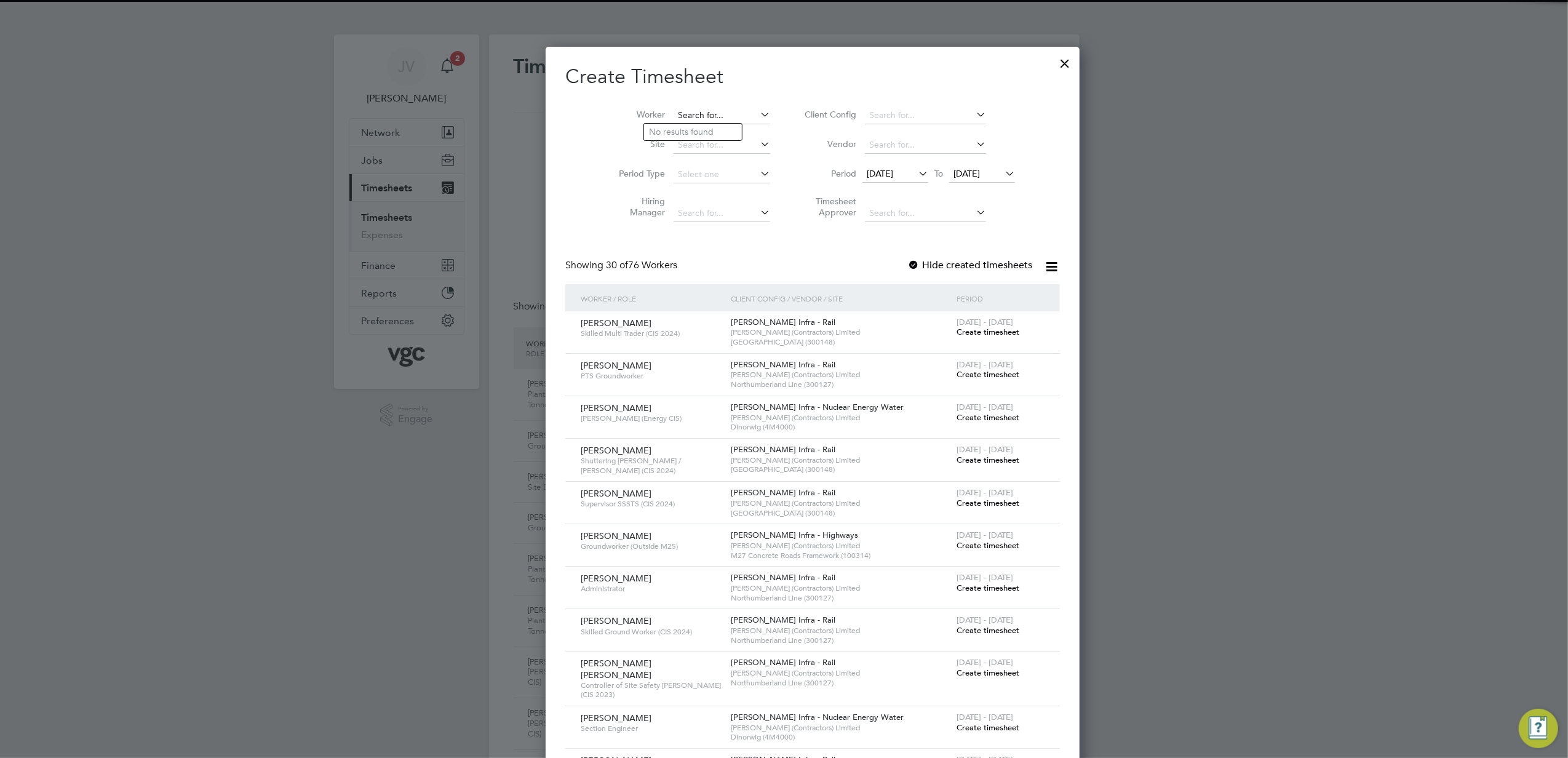
click at [697, 111] on input at bounding box center [722, 115] width 96 height 17
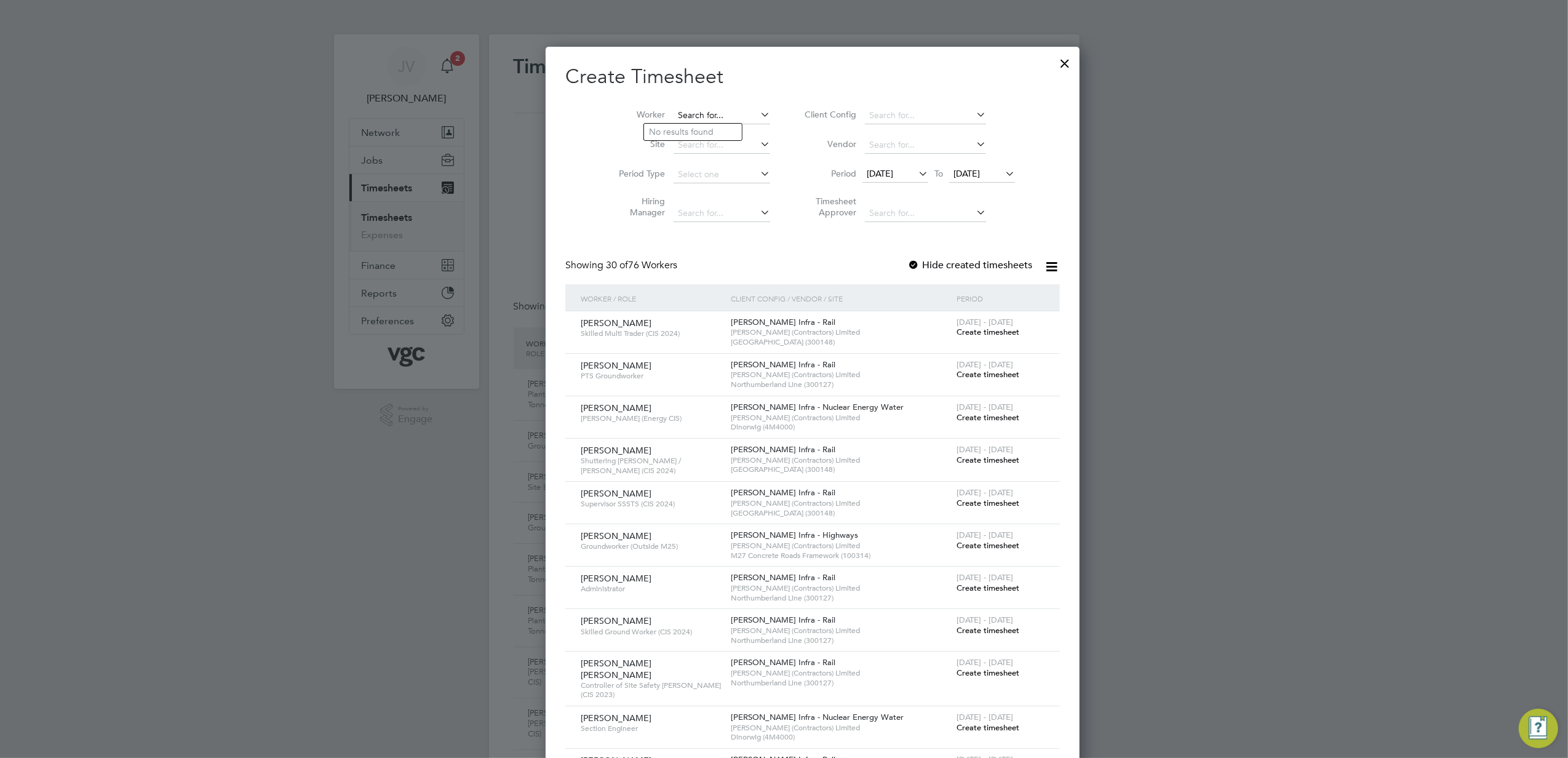
paste input "Karam Sandhu"
click at [724, 134] on li "Karam Sand u" at bounding box center [693, 132] width 98 height 16
type input "[PERSON_NAME]"
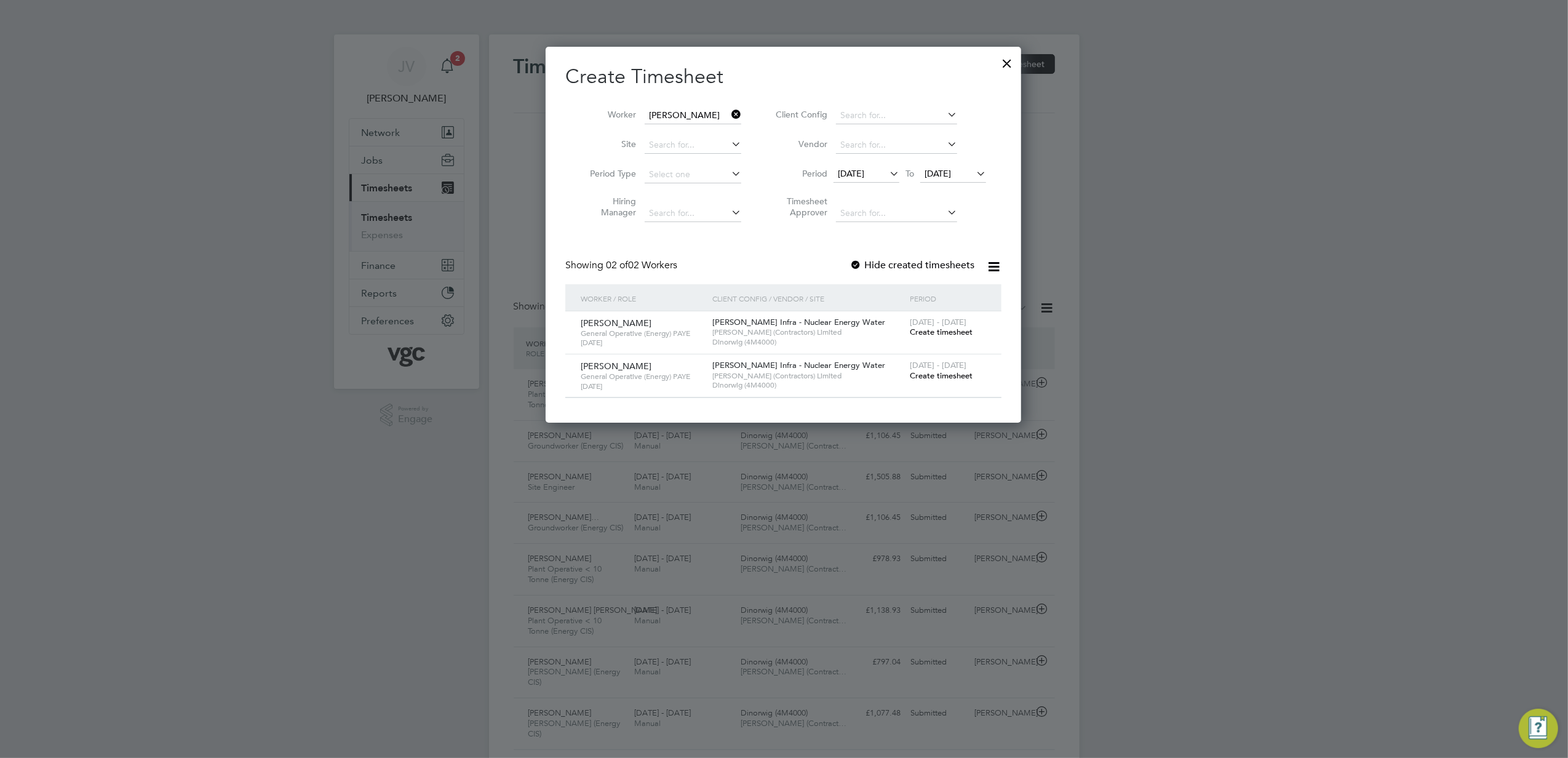
click at [958, 334] on span "Create timesheet" at bounding box center [941, 332] width 63 height 10
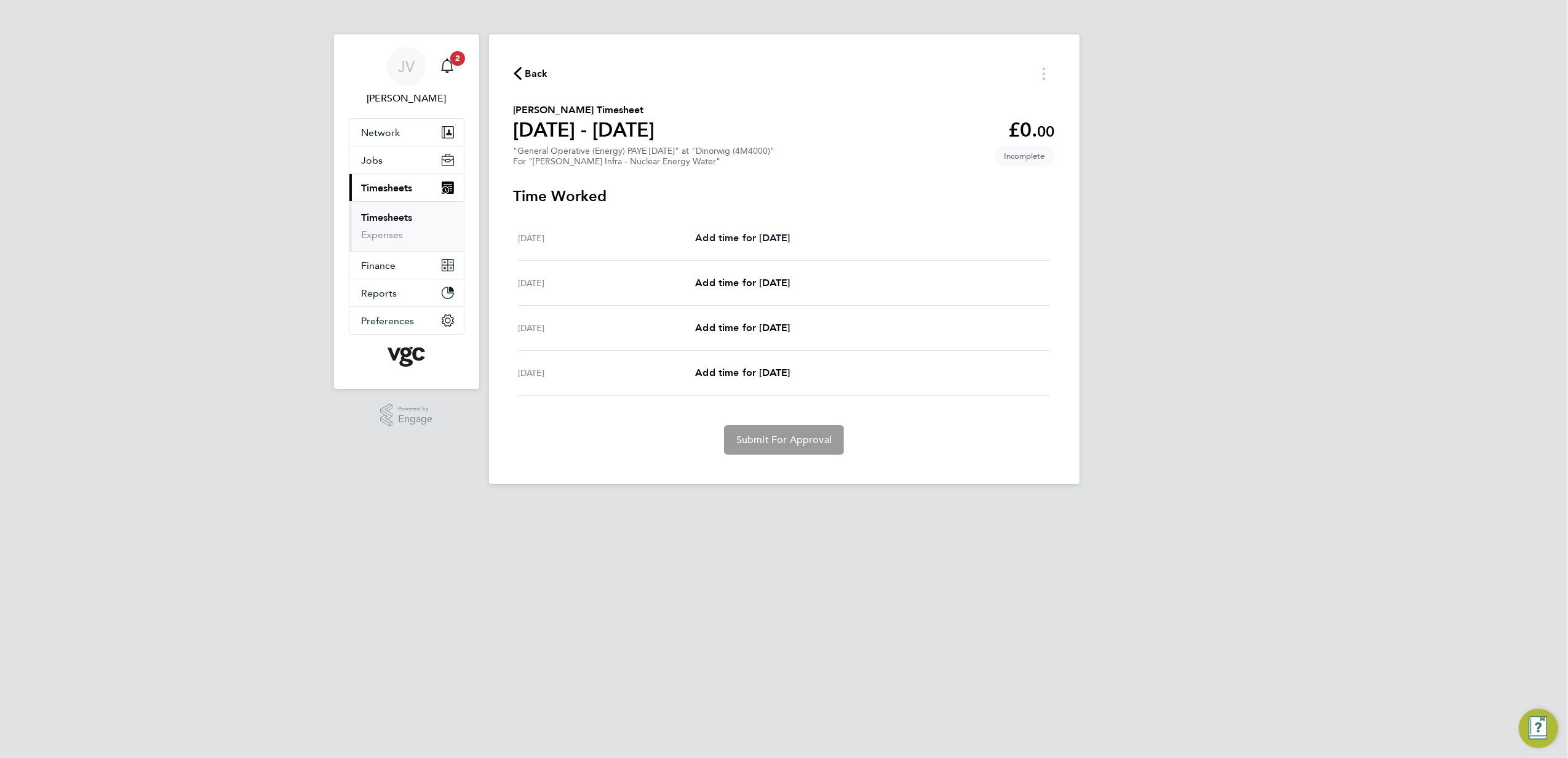
click at [766, 239] on span "Add time for [DATE]" at bounding box center [743, 238] width 95 height 12
select select "30"
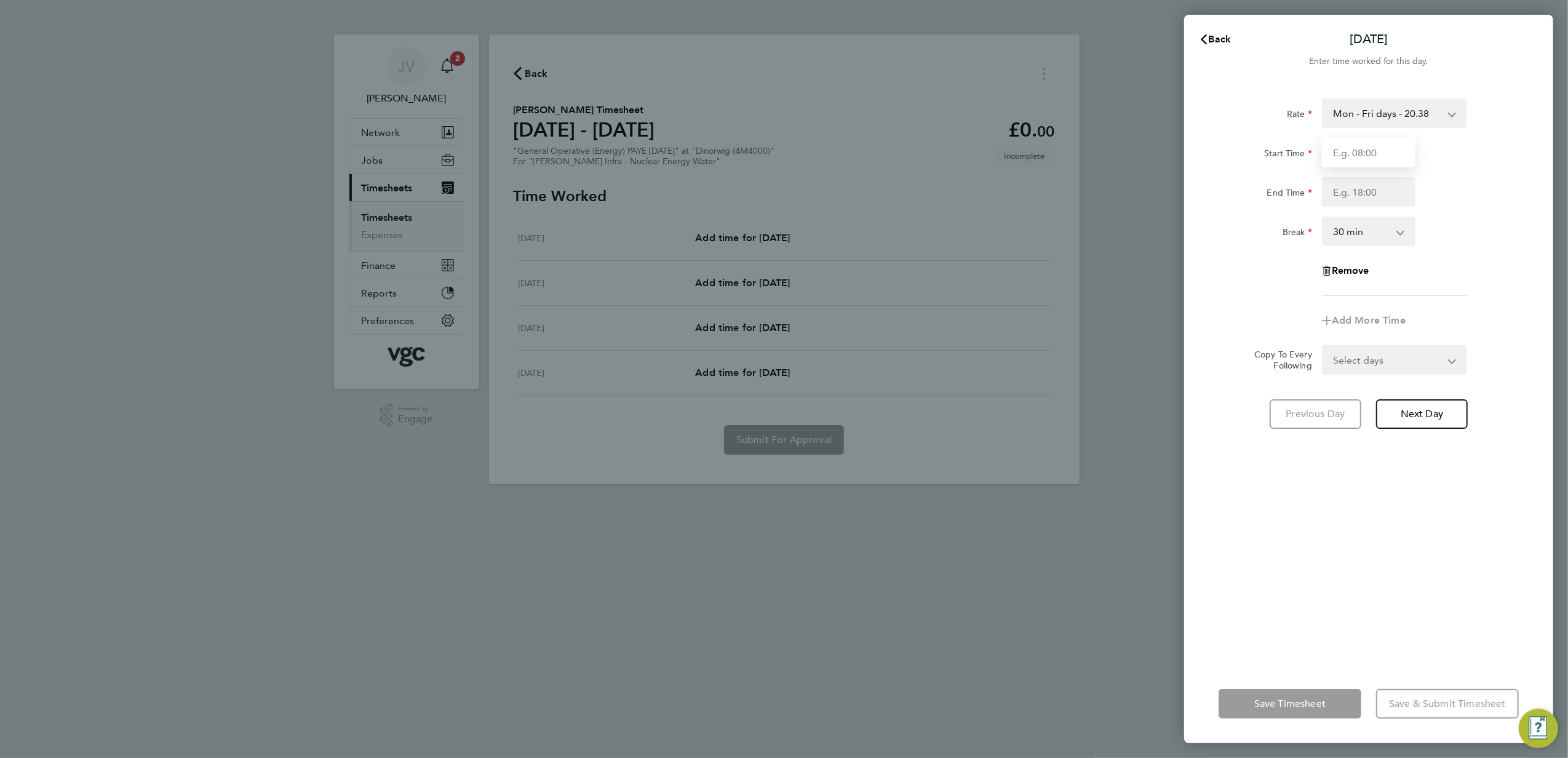
click at [1340, 161] on input "Start Time" at bounding box center [1369, 152] width 94 height 30
type input "07:30"
click at [1344, 205] on input "End Time" at bounding box center [1369, 191] width 94 height 30
type input "16:00"
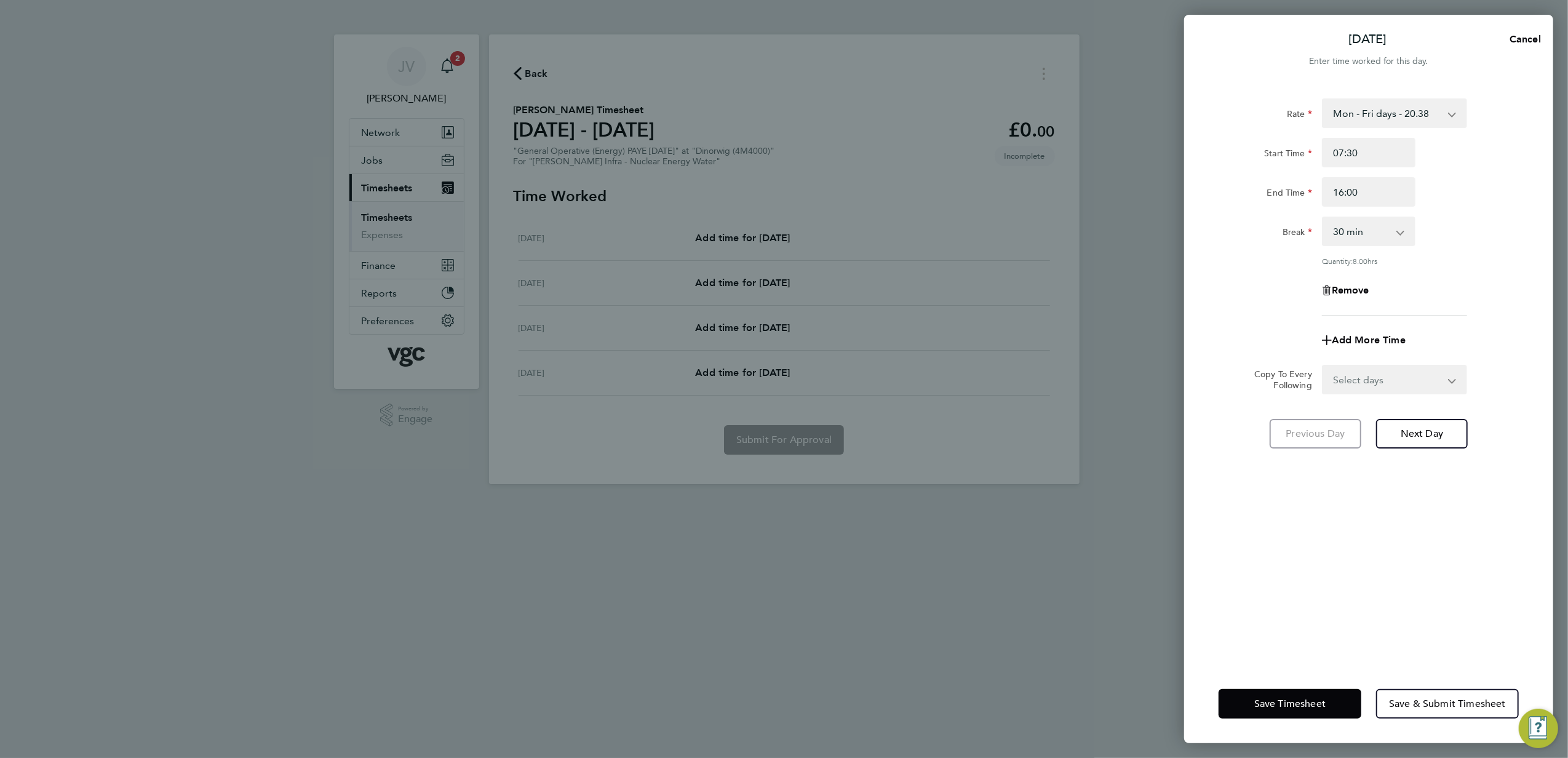
drag, startPoint x: 1287, startPoint y: 278, endPoint x: 1334, endPoint y: 323, distance: 65.1
click at [1287, 278] on div "Remove" at bounding box center [1369, 290] width 310 height 30
click at [1366, 360] on form "Rate Mon - Fri days - 20.38 Bank Hols (exc. Xmas) - 35.66 Mon - Fri nights - 25…" at bounding box center [1369, 246] width 300 height 296
click at [1367, 378] on select "Select days Day [DATE] [DATE] [DATE]" at bounding box center [1388, 379] width 129 height 27
select select "DAY"
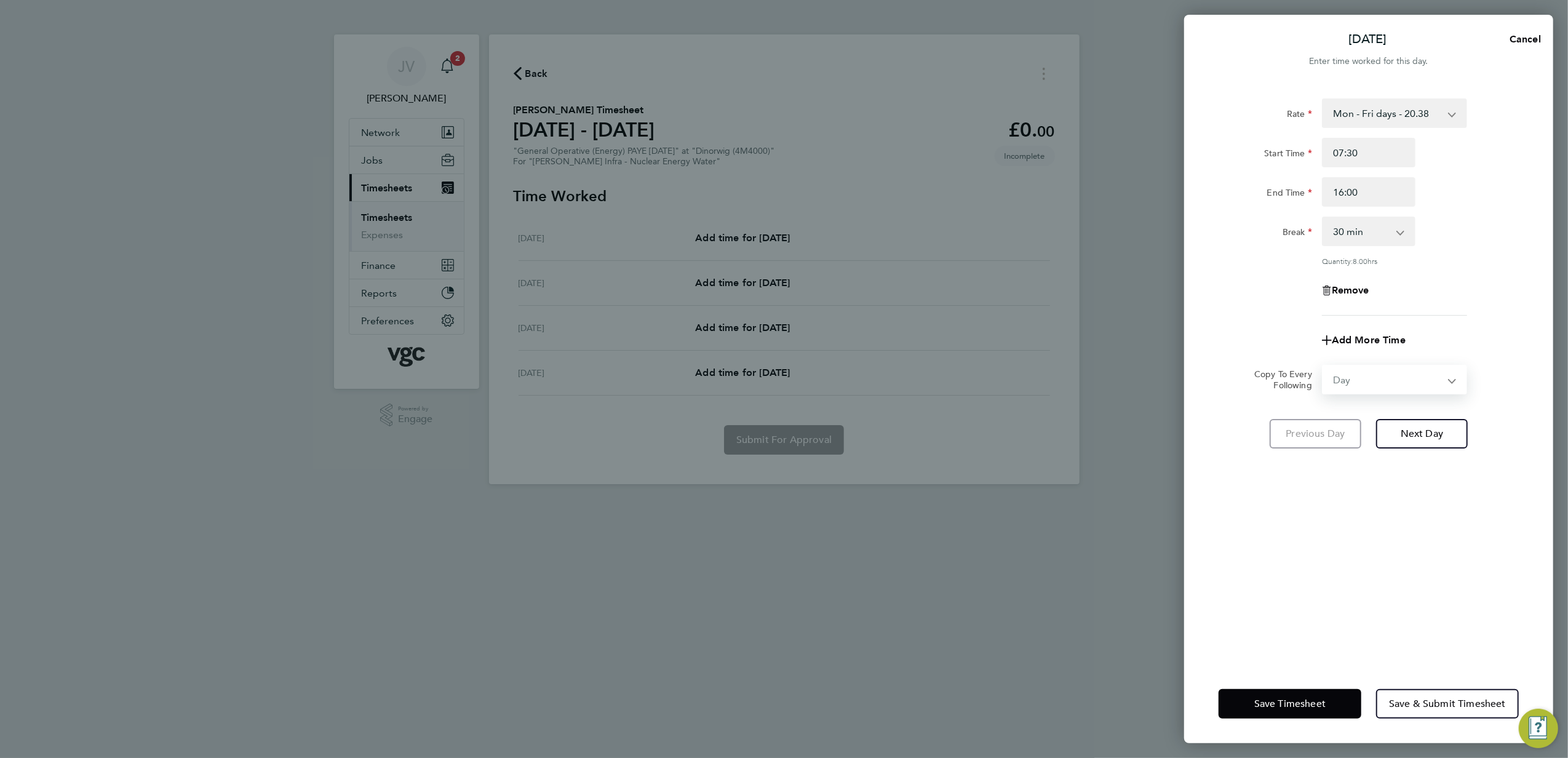
click at [1323, 366] on select "Select days Day [DATE] [DATE] [DATE]" at bounding box center [1388, 379] width 129 height 27
select select "[DATE]"
click at [1335, 603] on div "Rate Mon - Fri days - 20.38 Bank Hols (exc. Xmas) - 35.66 Mon - Fri nights - 25…" at bounding box center [1369, 374] width 369 height 581
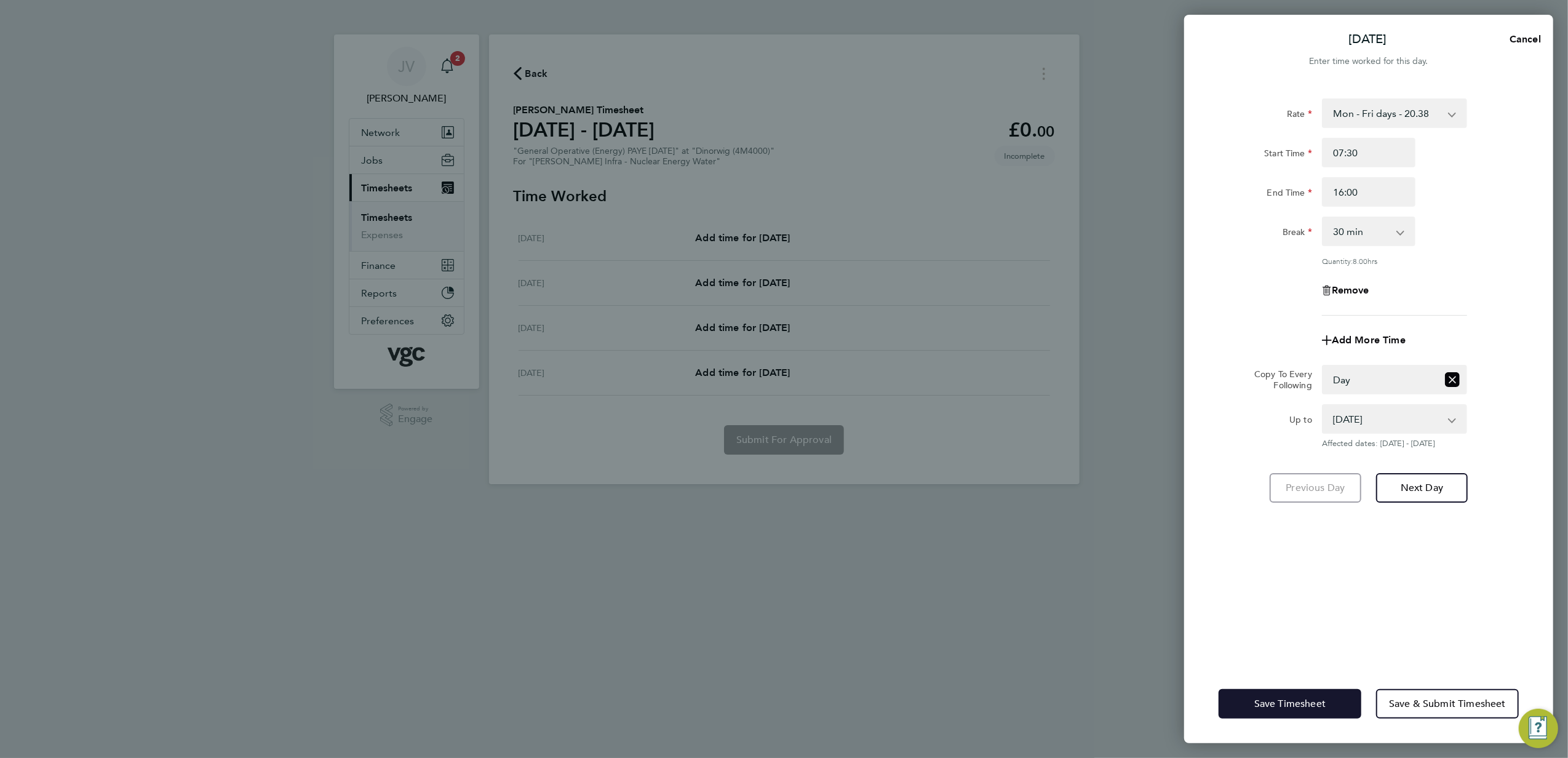
click at [1315, 717] on button "Save Timesheet" at bounding box center [1290, 704] width 143 height 30
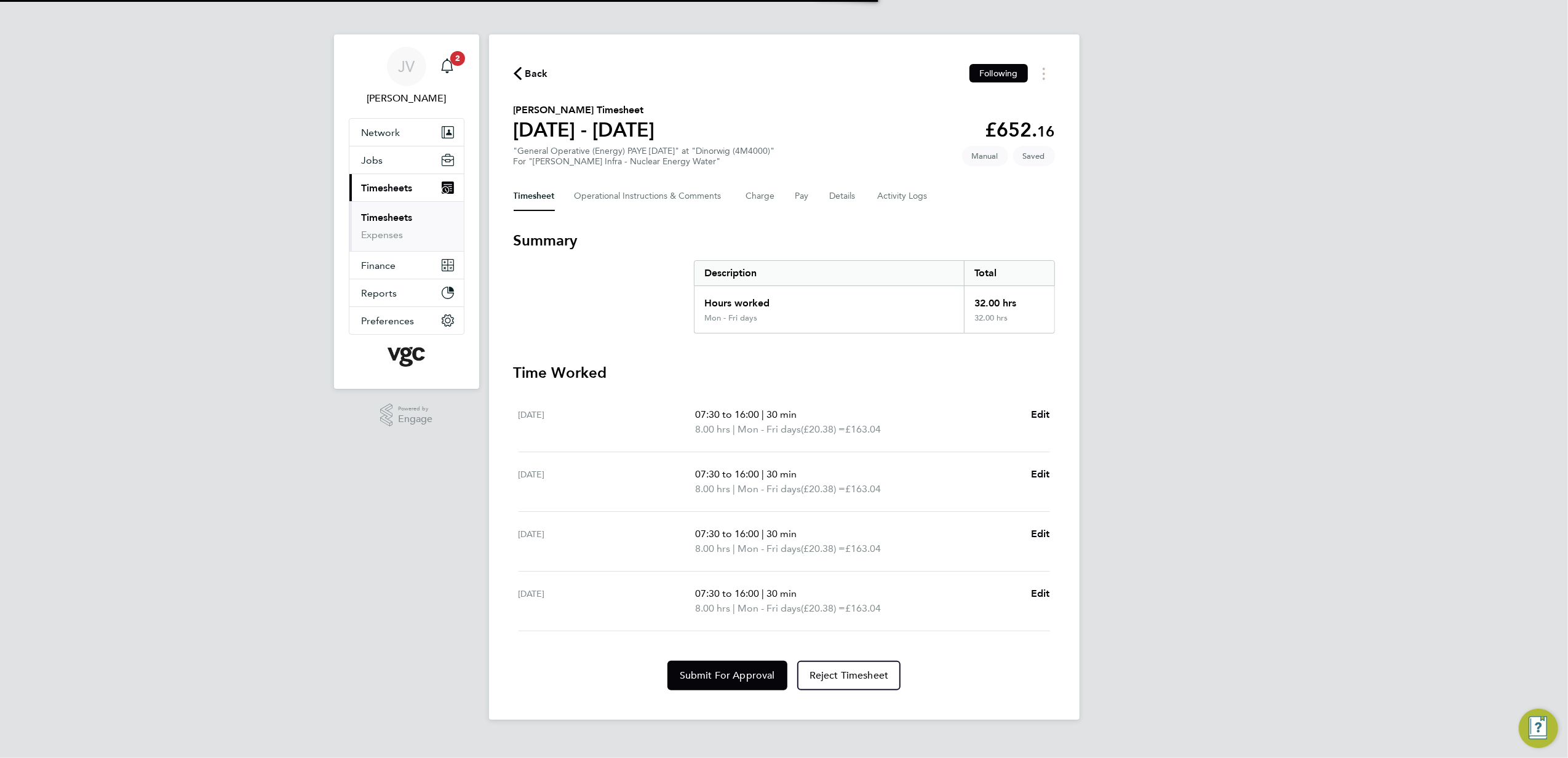
click at [1312, 710] on div "JV Jana Venizelou Notifications 2 Applications: Network Team Members Businesses…" at bounding box center [784, 370] width 1568 height 740
click at [815, 201] on div "Timesheet Operational Instructions & Comments Charge Pay Details Activity Logs" at bounding box center [785, 196] width 541 height 30
click at [795, 203] on div "Timesheet Operational Instructions & Comments Charge Pay Details Activity Logs" at bounding box center [785, 196] width 541 height 30
click at [808, 197] on button "Pay" at bounding box center [803, 196] width 15 height 30
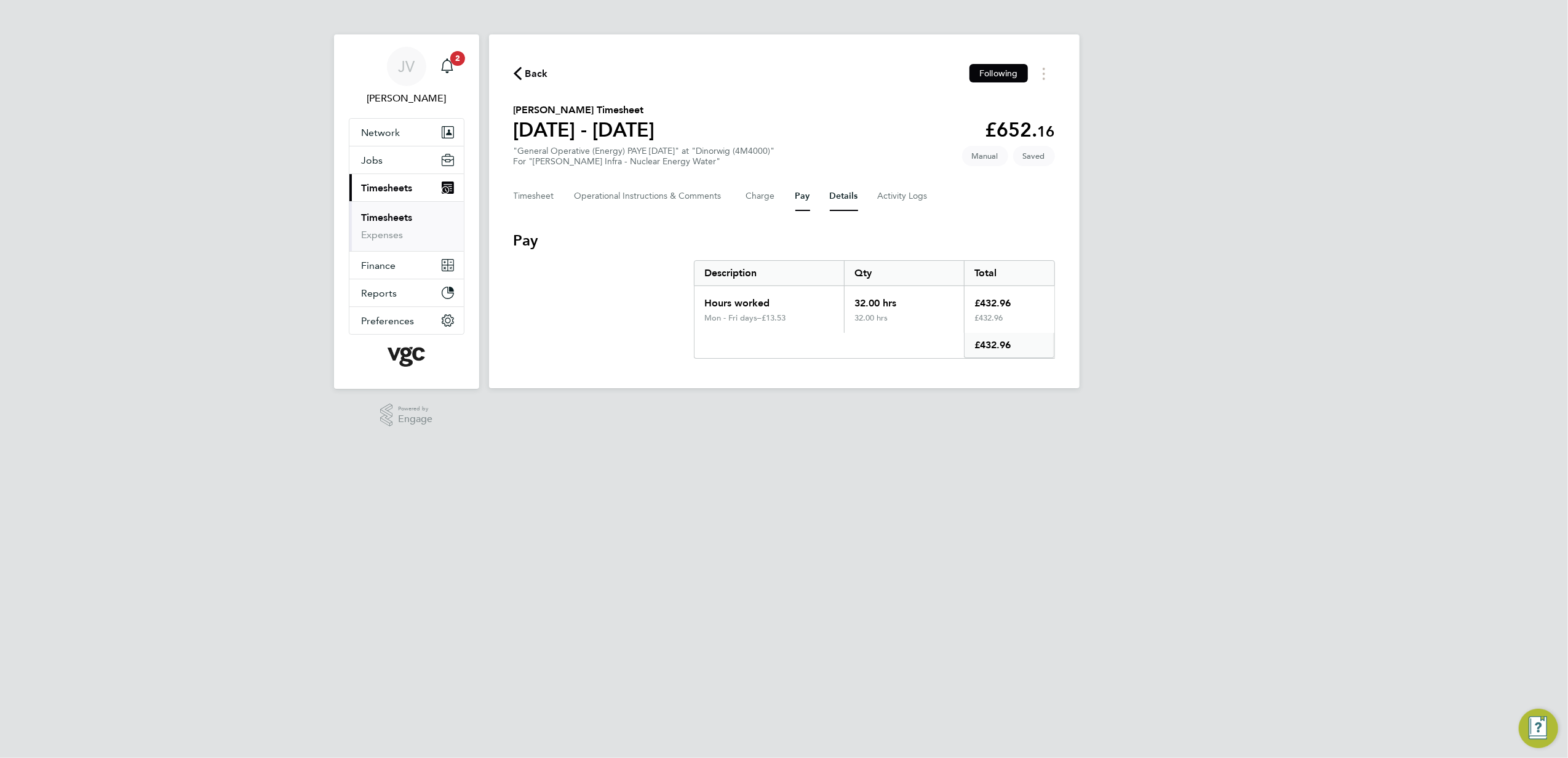
click at [856, 200] on button "Details" at bounding box center [844, 196] width 28 height 30
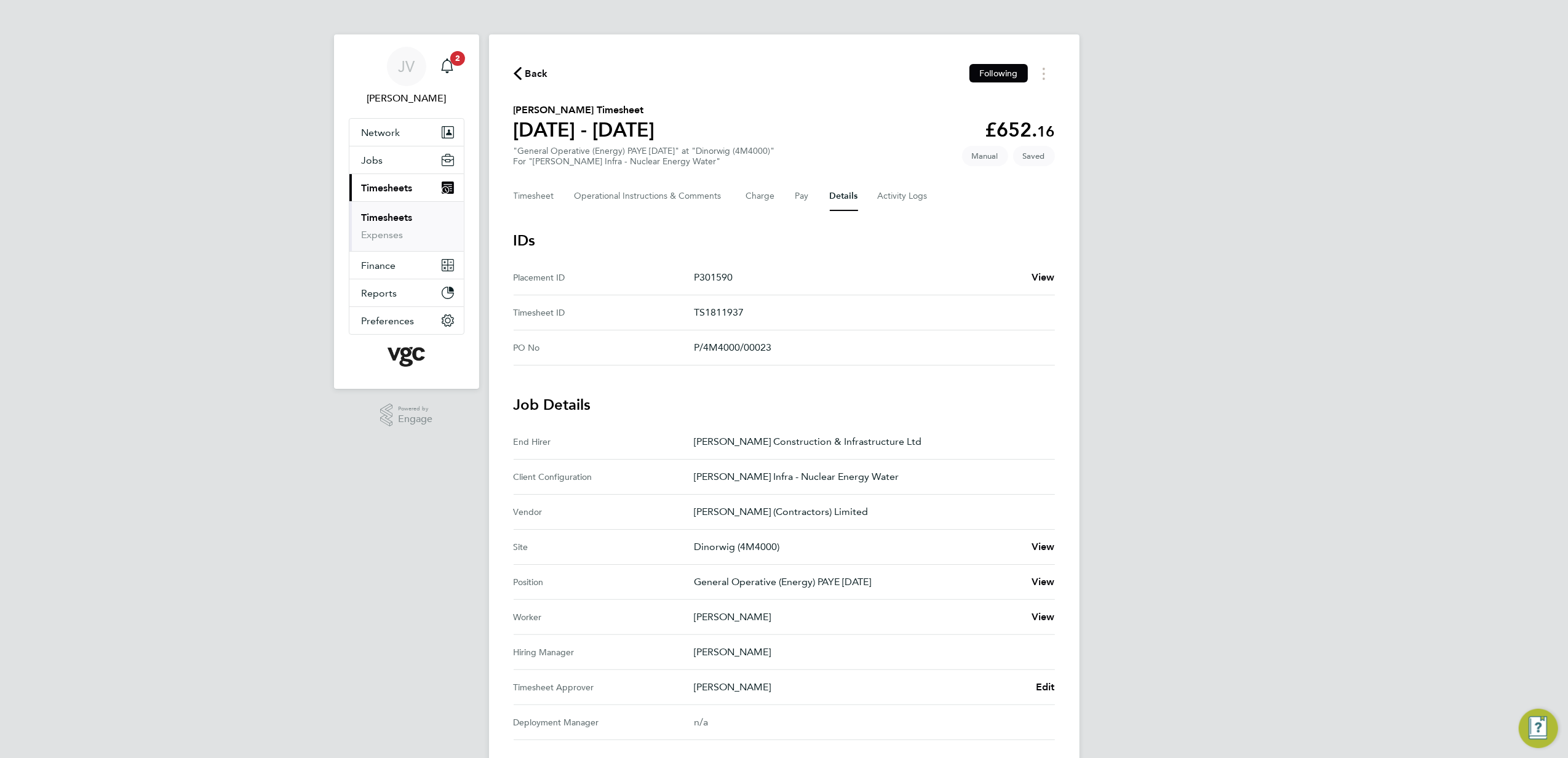
click at [555, 195] on div "Timesheet Operational Instructions & Comments Charge Pay Details Activity Logs" at bounding box center [785, 196] width 541 height 30
click at [553, 195] on button "Timesheet" at bounding box center [534, 196] width 41 height 30
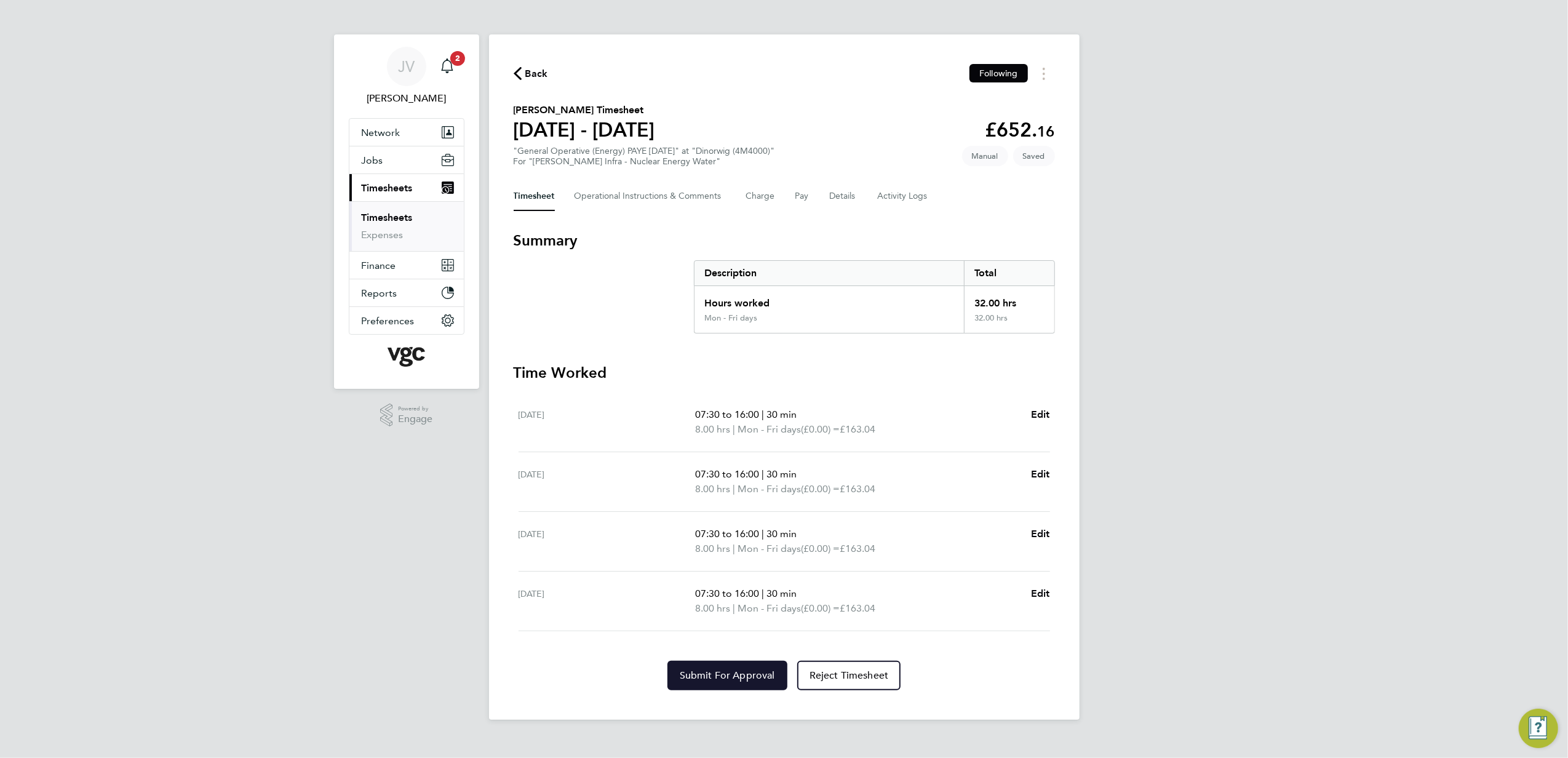
click at [741, 673] on span "Submit For Approval" at bounding box center [727, 675] width 95 height 12
click at [387, 589] on div "JV Jana Venizelou Notifications 2 Applications: Network Team Members Businesses…" at bounding box center [784, 370] width 1568 height 740
click at [463, 64] on app-alerts-badge "2" at bounding box center [458, 58] width 16 height 16
